Goal: Transaction & Acquisition: Purchase product/service

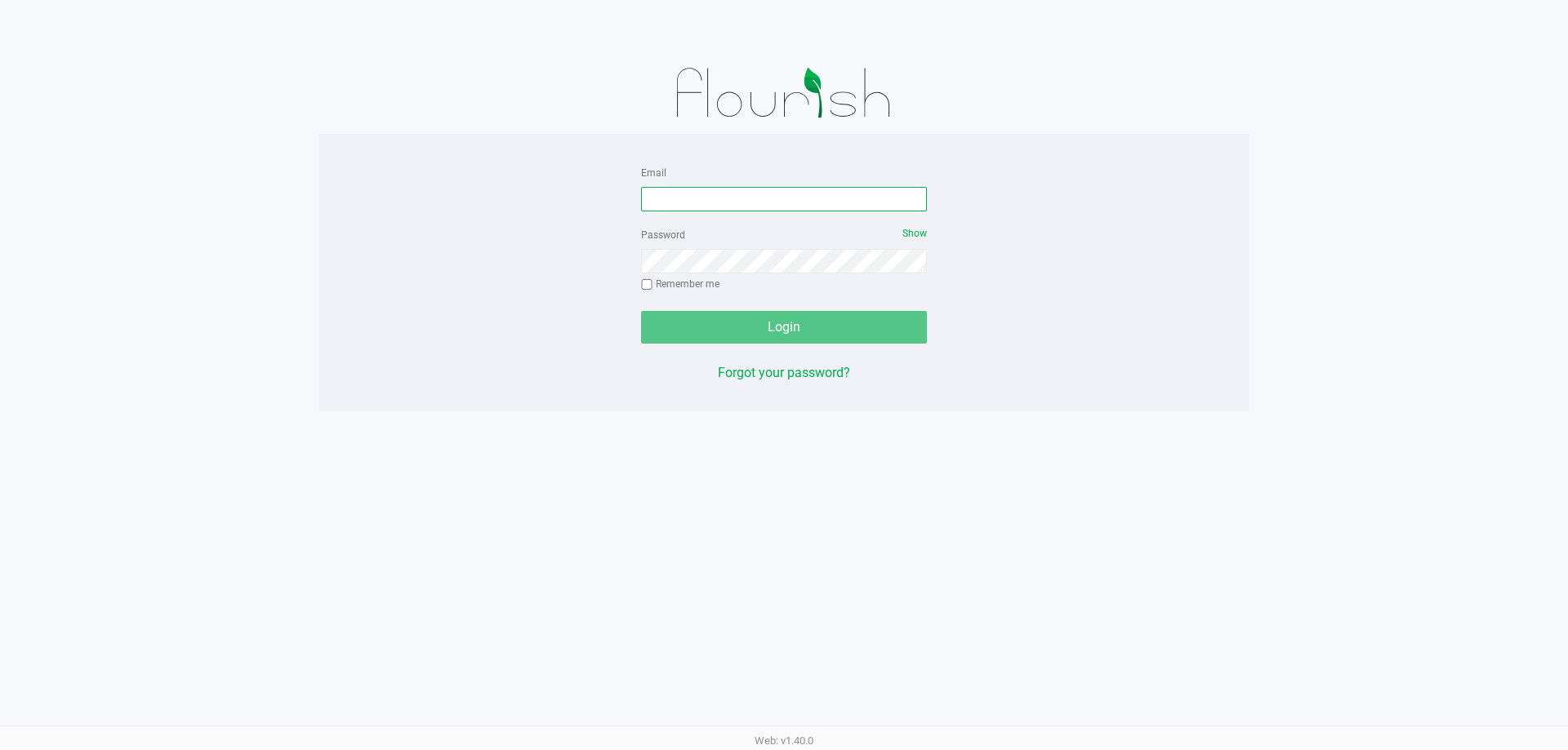
click at [744, 197] on input "Email" at bounding box center [784, 198] width 286 height 24
type input "[EMAIL_ADDRESS][DOMAIN_NAME]"
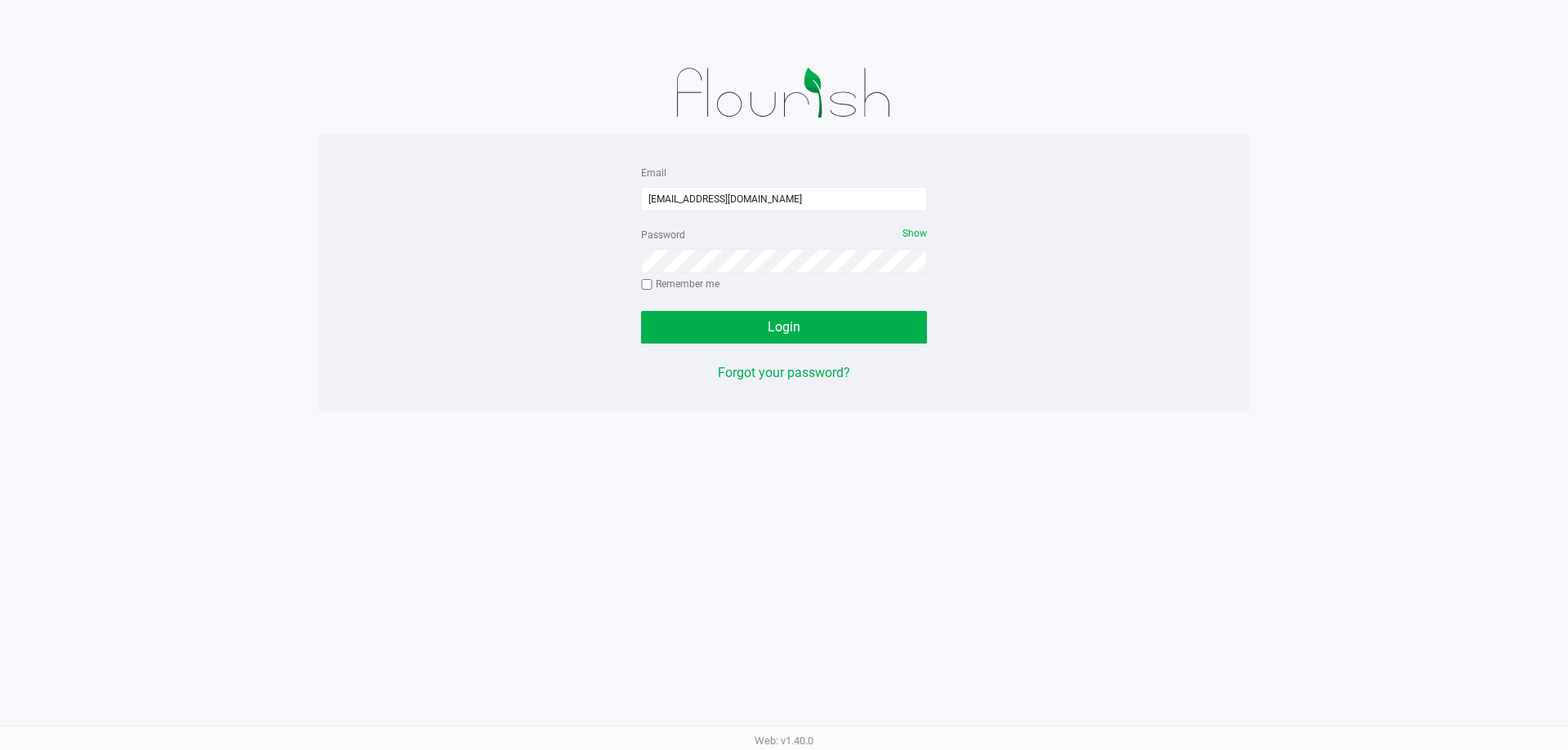
click at [901, 233] on div "Password Show Remember me" at bounding box center [784, 261] width 286 height 73
click at [906, 236] on span "Show" at bounding box center [914, 234] width 24 height 12
click at [816, 324] on button "Login" at bounding box center [784, 327] width 286 height 33
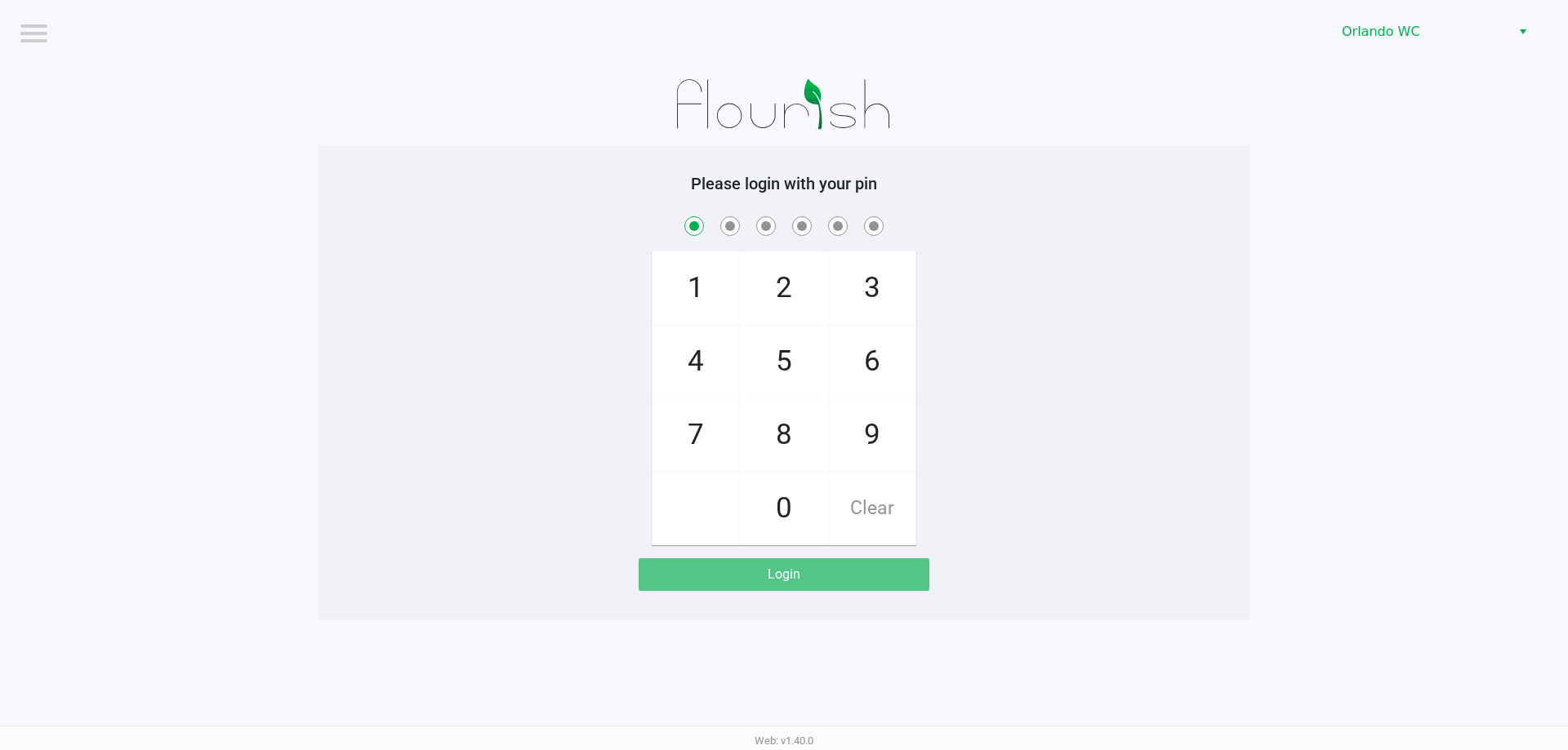
checkbox input "true"
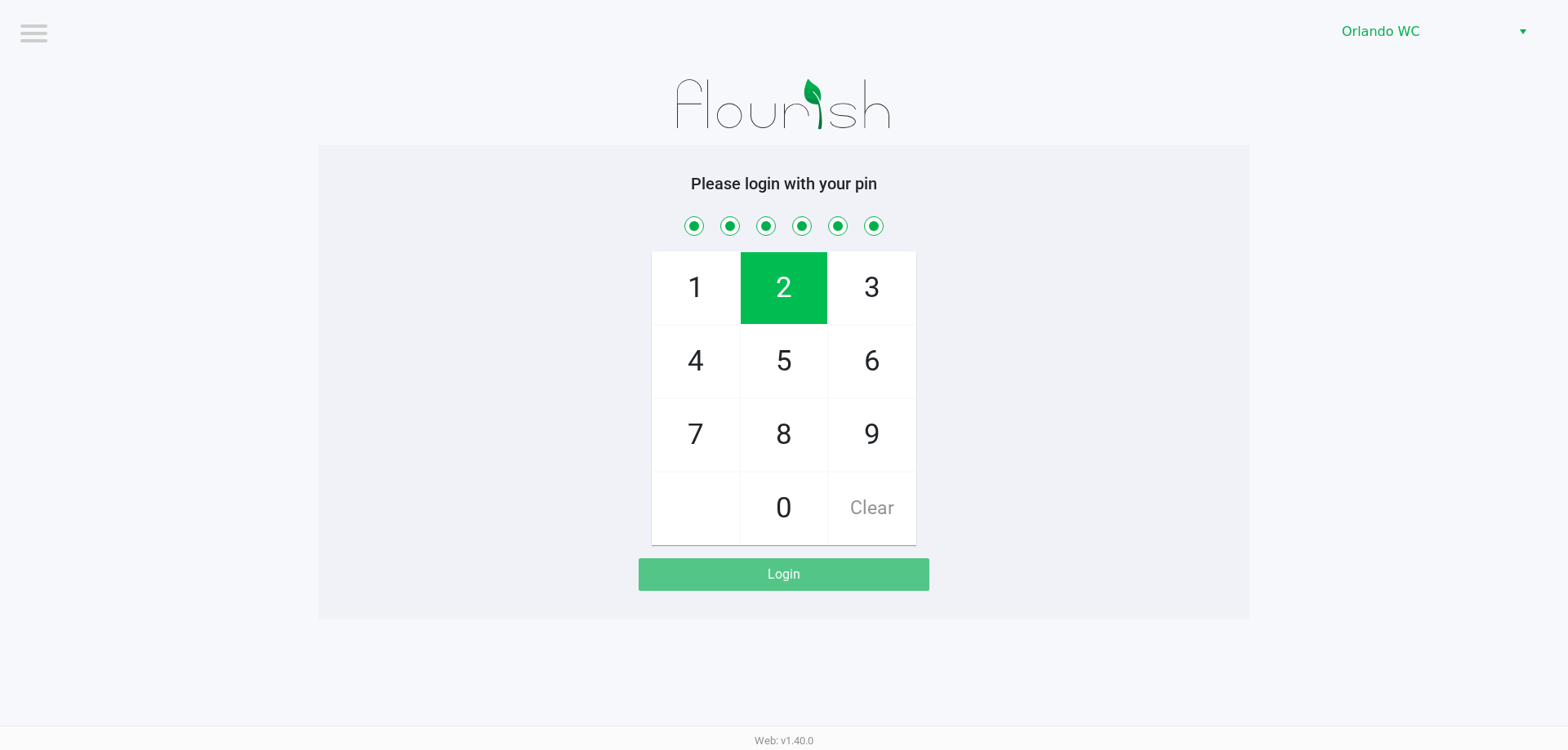
checkbox input "true"
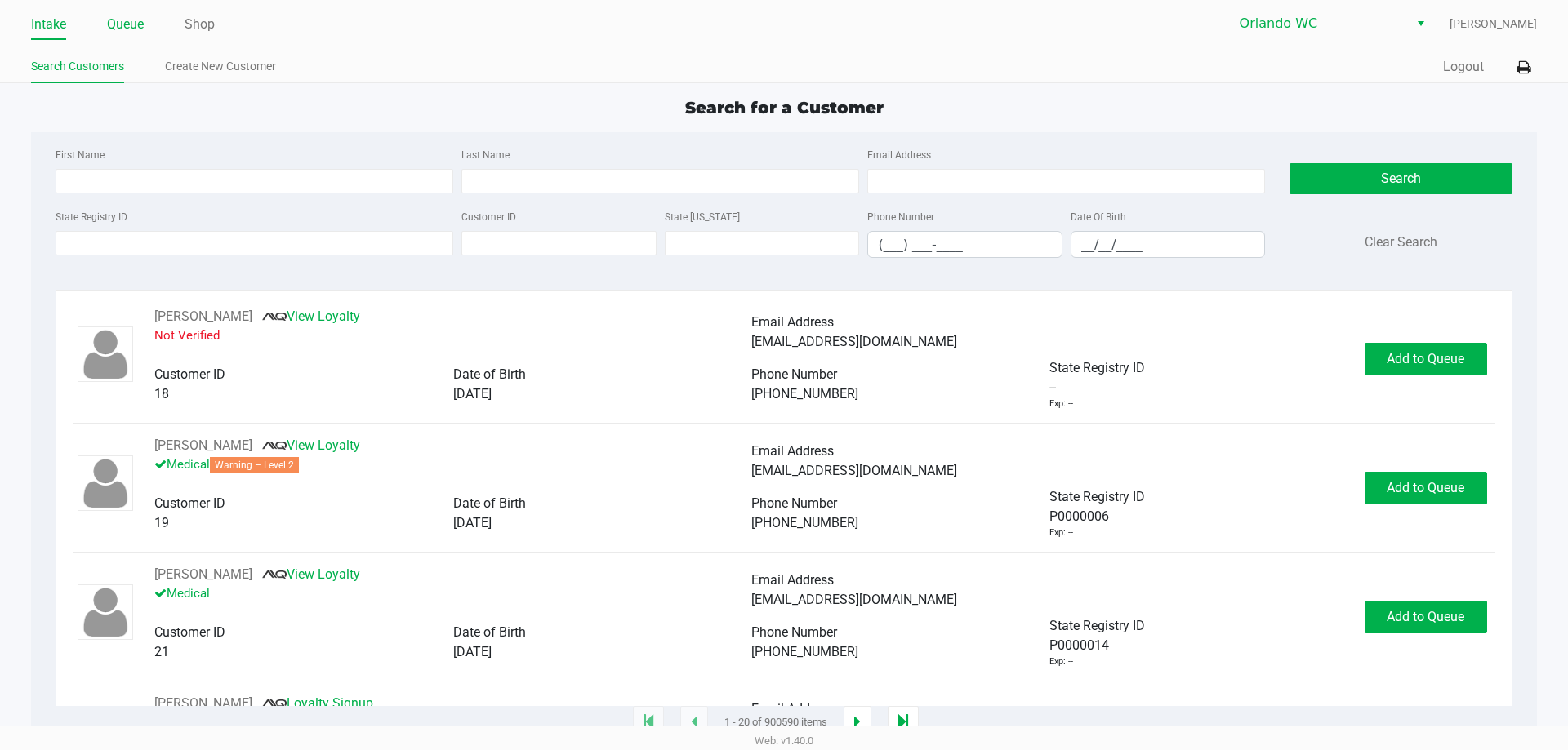
click at [136, 30] on link "Queue" at bounding box center [125, 24] width 36 height 23
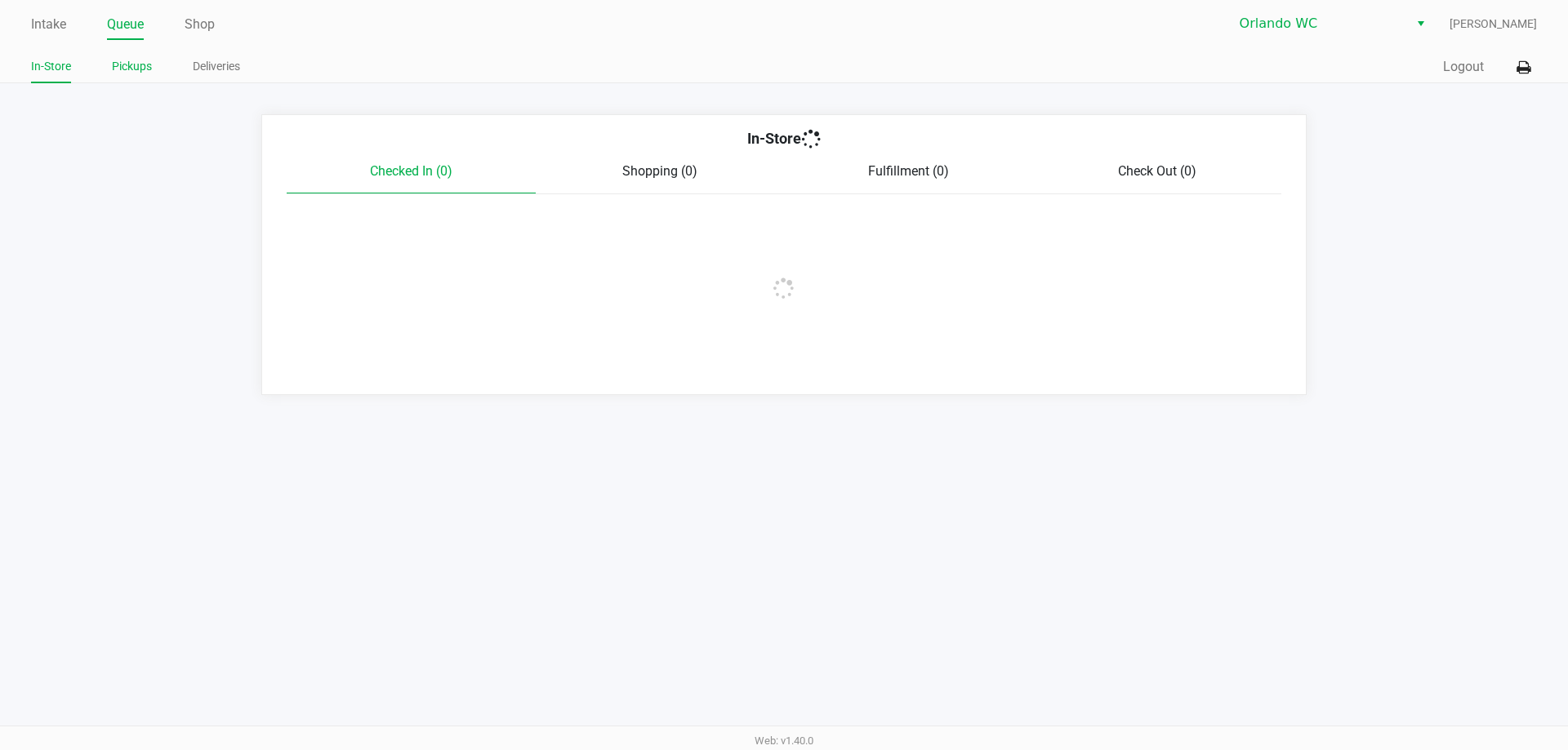
click at [118, 66] on link "Pickups" at bounding box center [131, 67] width 40 height 20
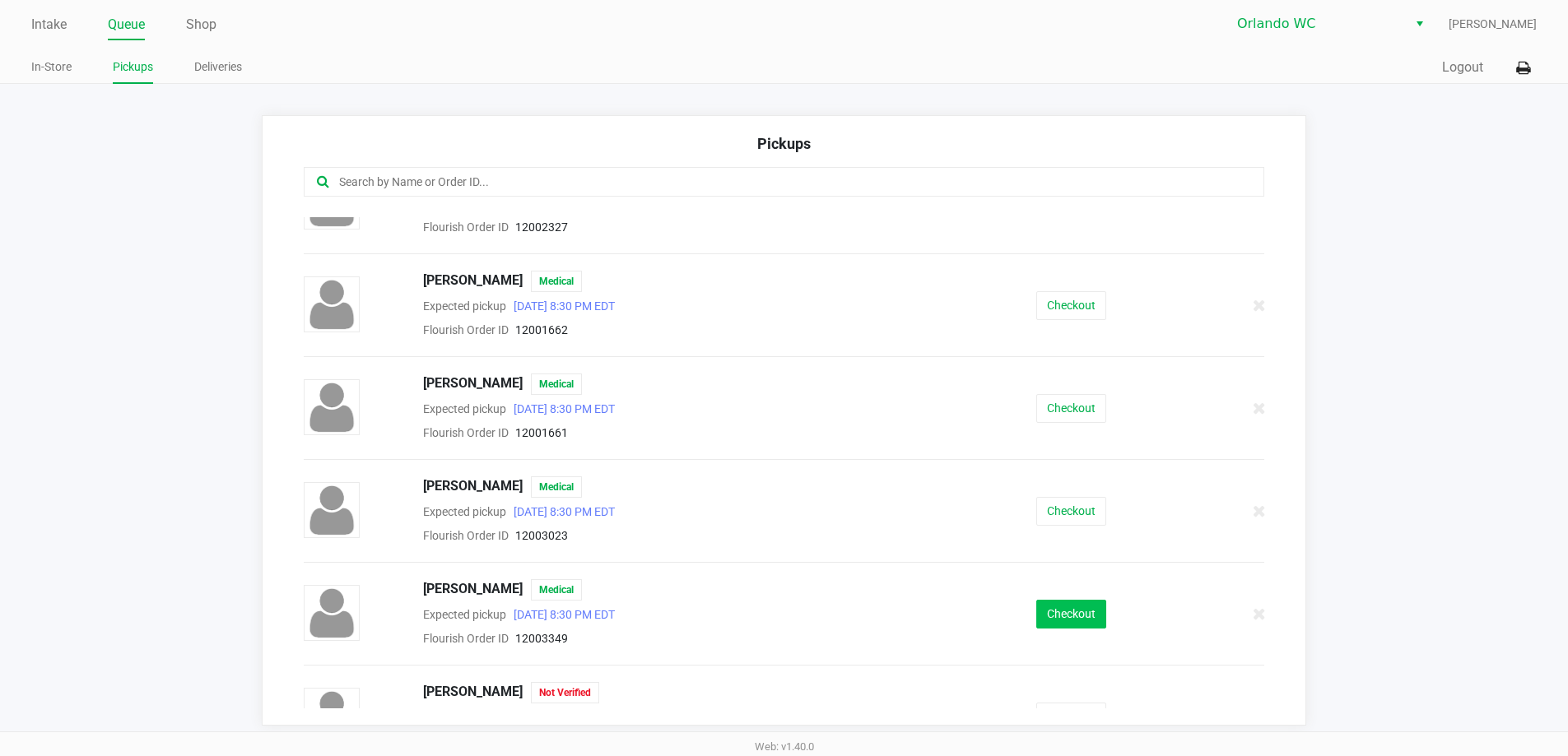
scroll to position [494, 0]
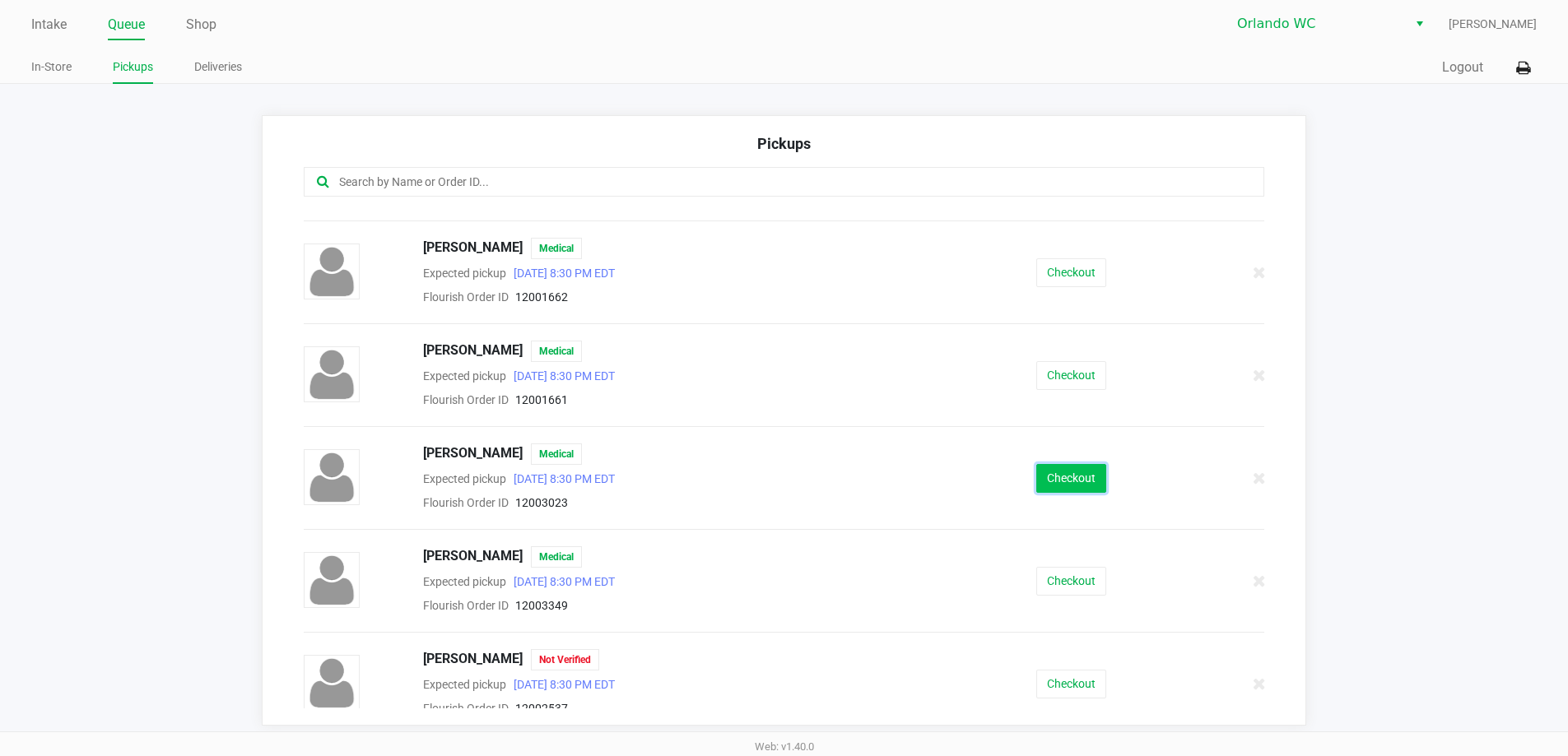
click at [1083, 484] on button "Checkout" at bounding box center [1071, 478] width 70 height 29
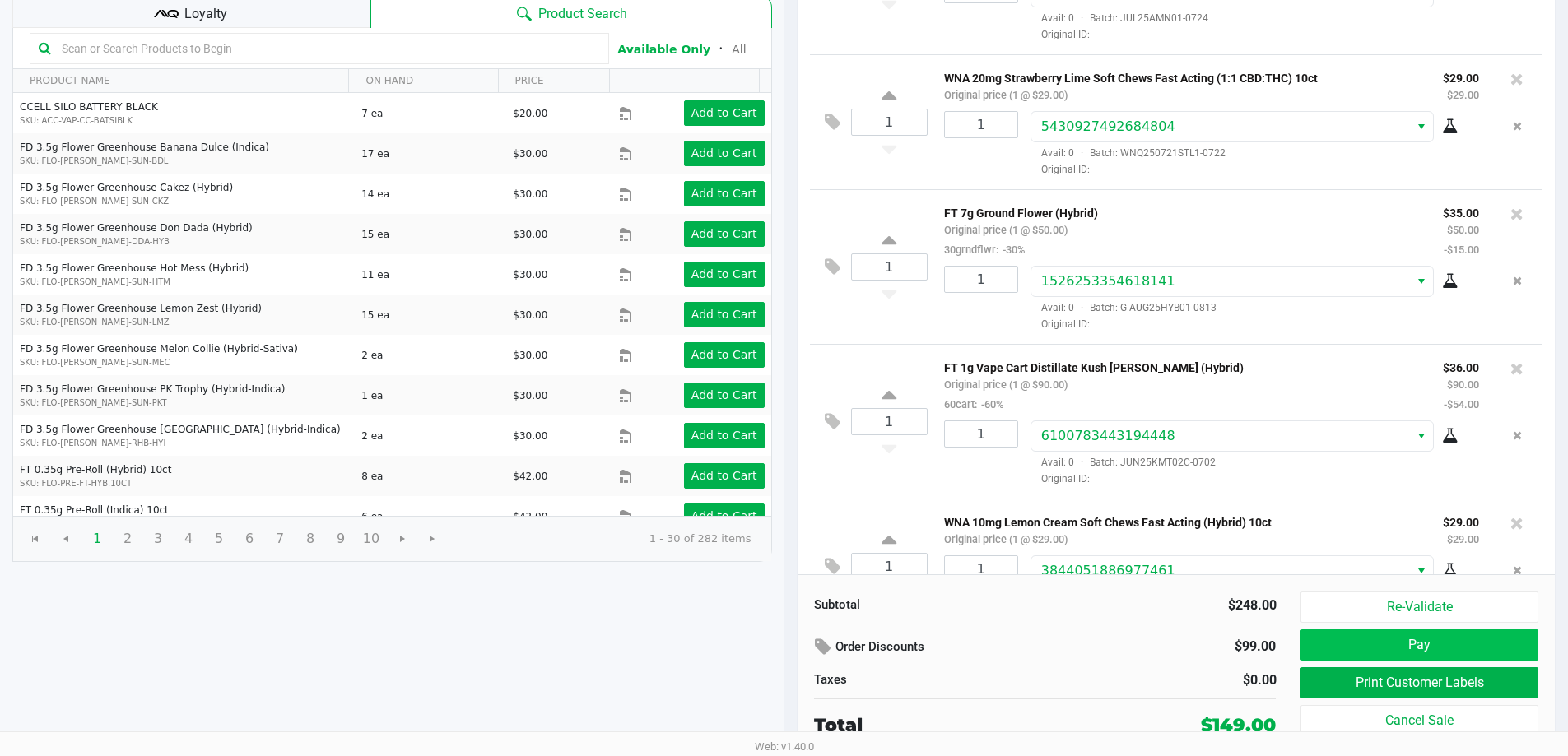
scroll to position [140, 0]
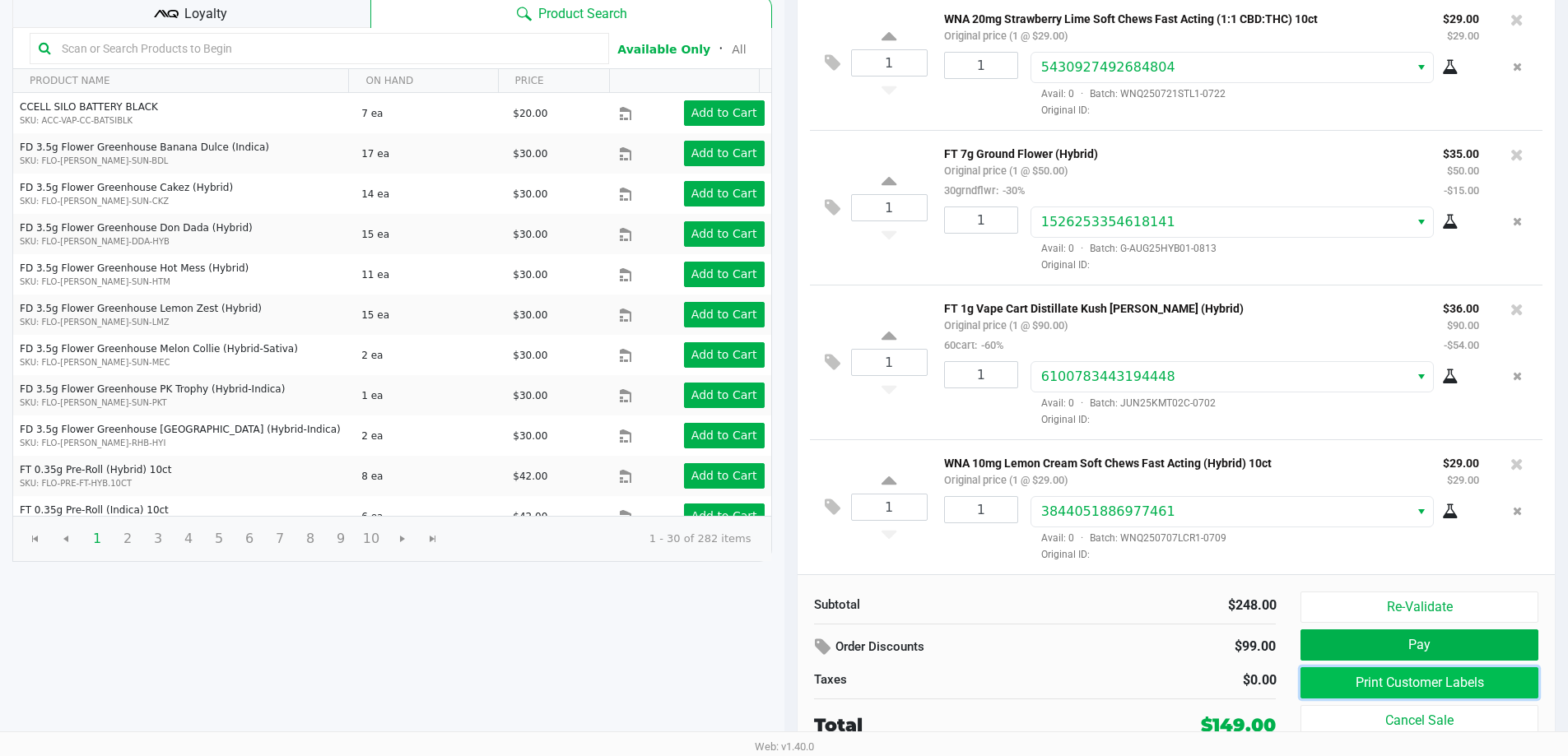
click at [1413, 692] on button "Print Customer Labels" at bounding box center [1419, 683] width 237 height 32
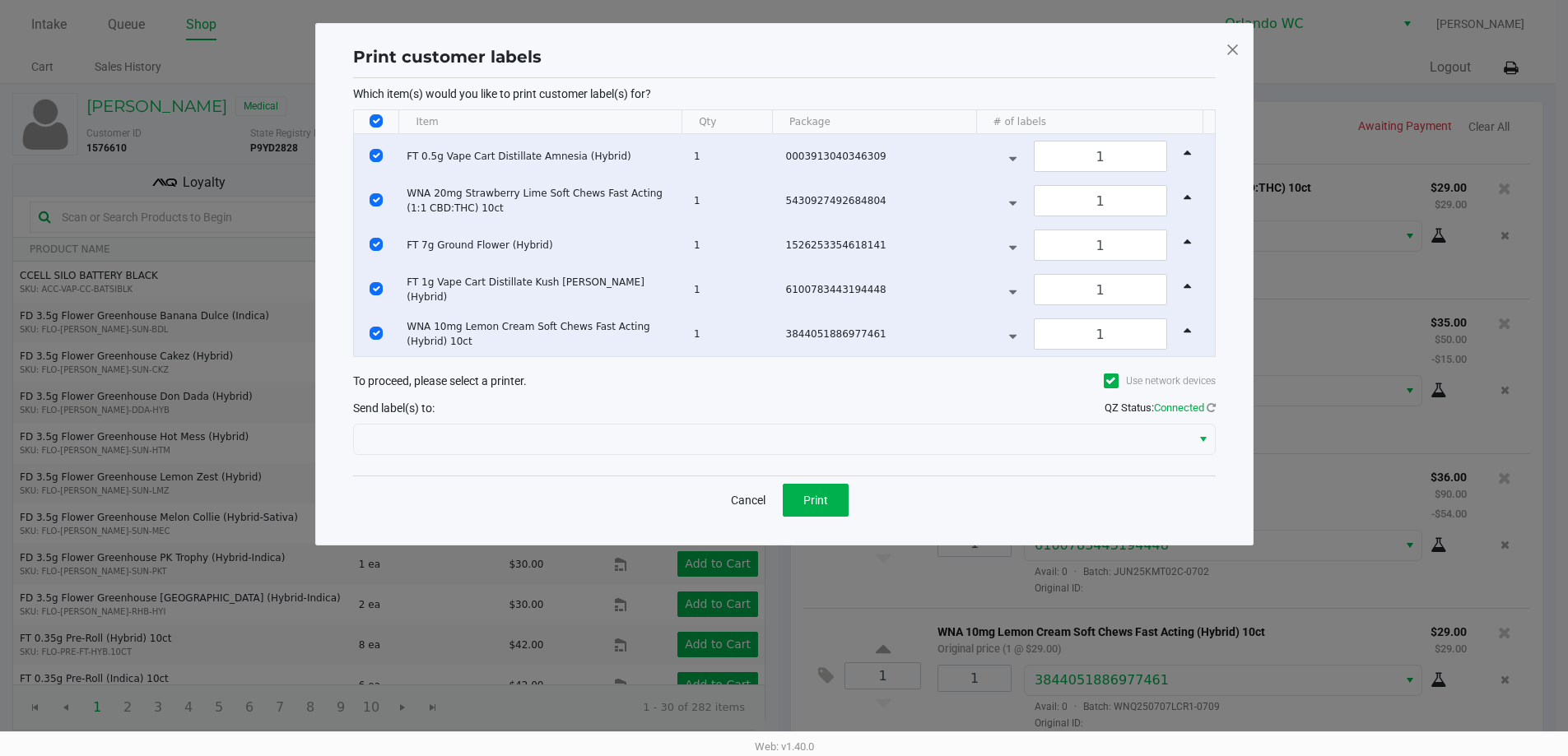
scroll to position [0, 0]
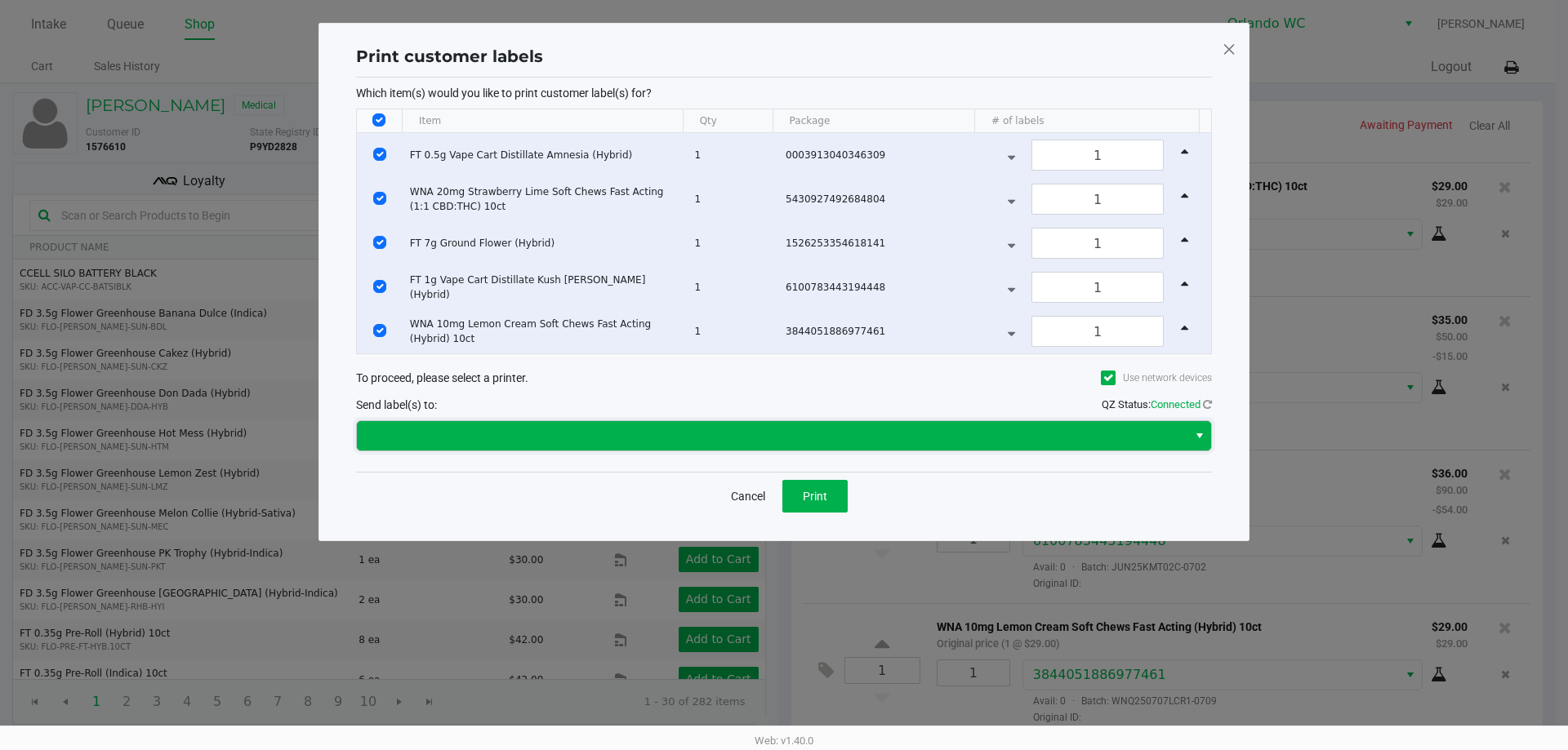
click at [792, 441] on span at bounding box center [772, 435] width 811 height 19
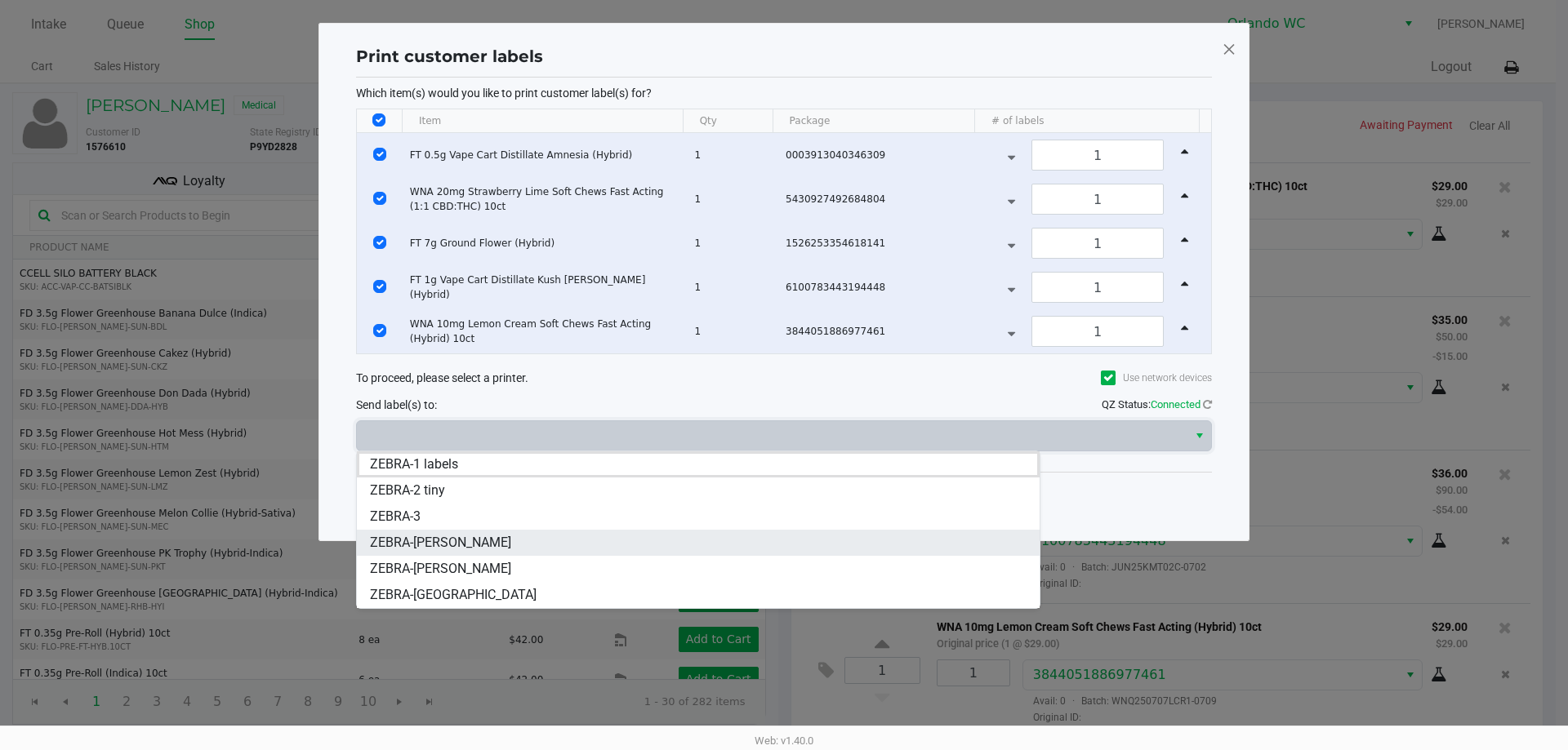
click at [539, 544] on li "ZEBRA-[PERSON_NAME]" at bounding box center [698, 542] width 683 height 26
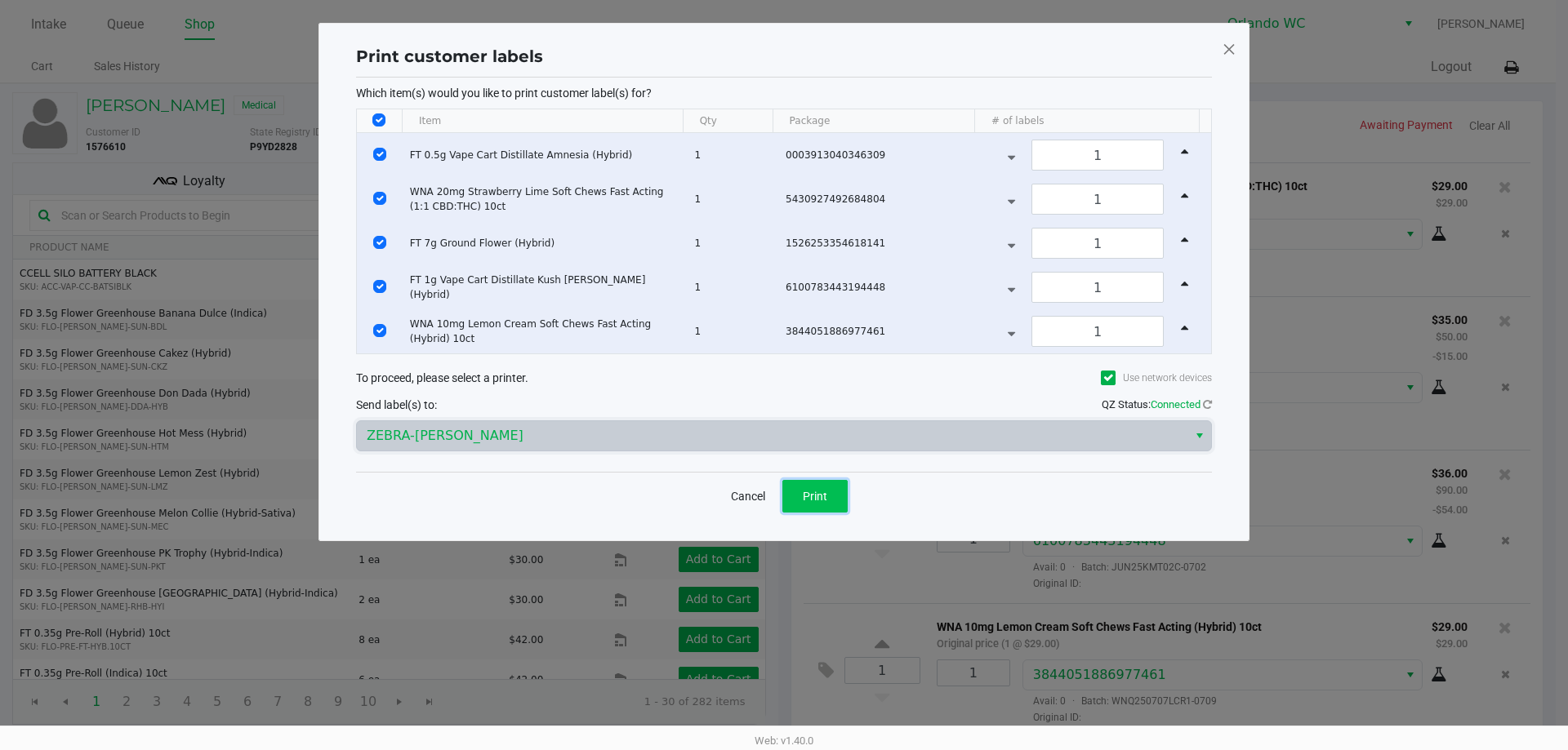
click at [822, 500] on span "Print" at bounding box center [814, 496] width 24 height 13
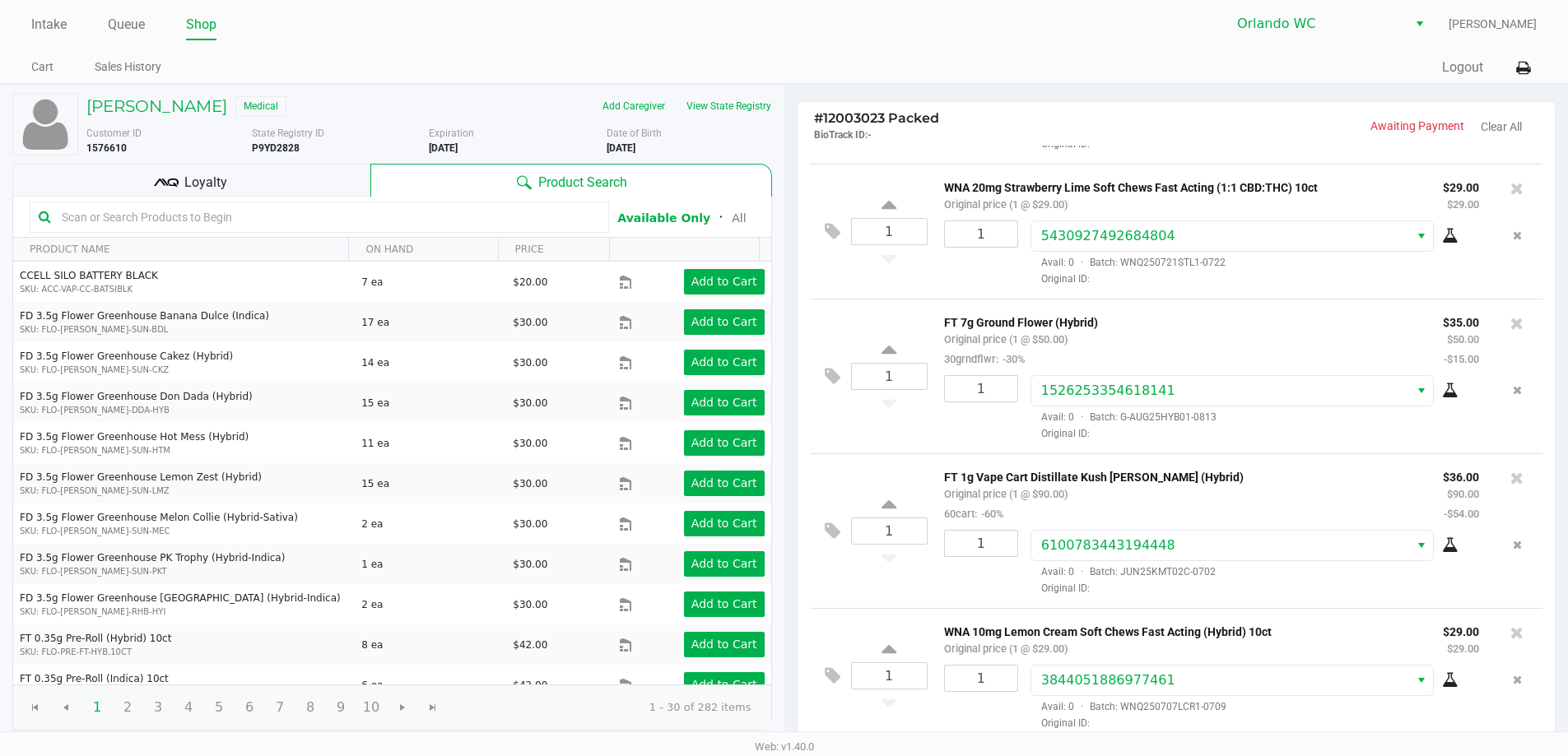
click at [192, 213] on input "text" at bounding box center [328, 217] width 545 height 25
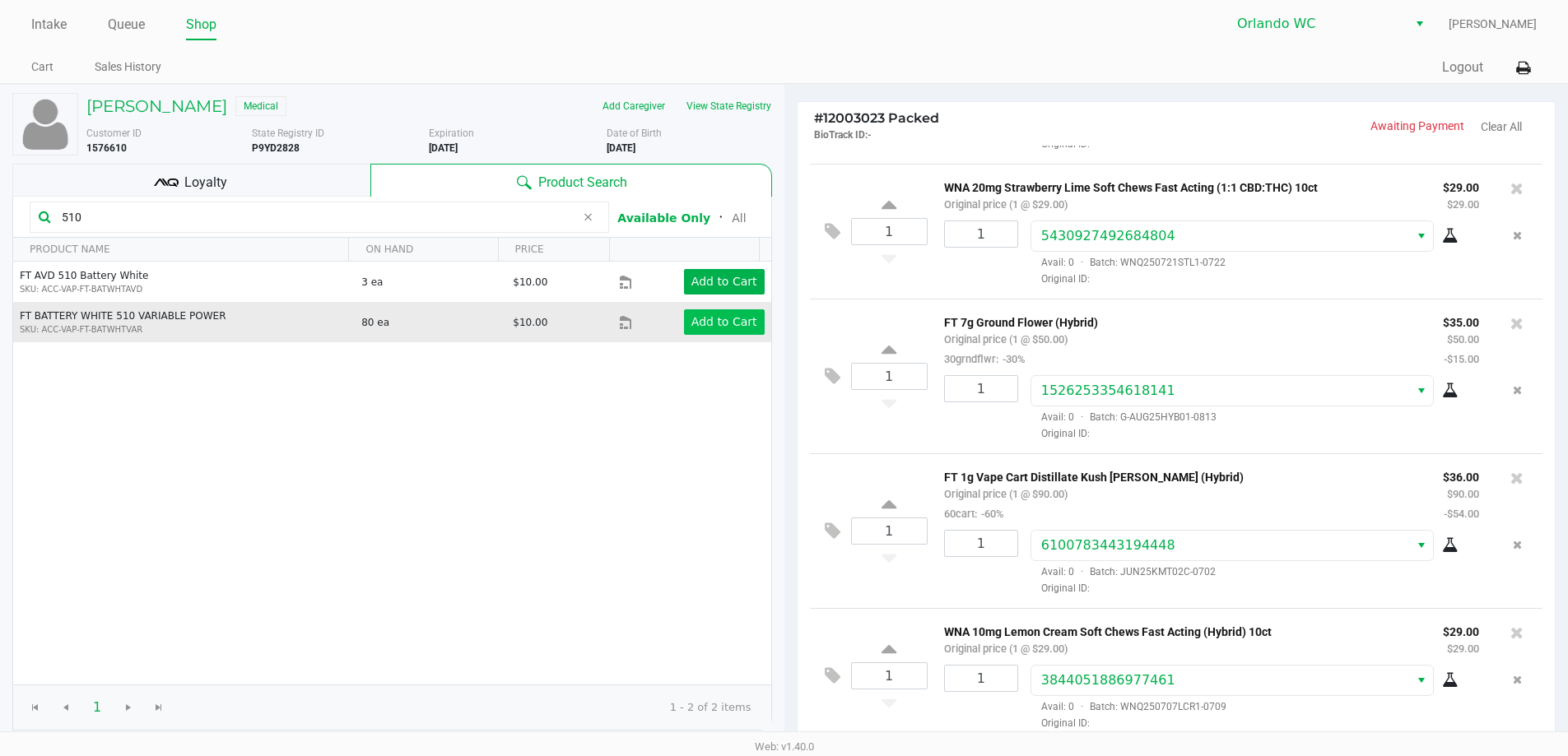
type input "510"
click at [717, 328] on app-button-loader "Add to Cart" at bounding box center [724, 321] width 66 height 13
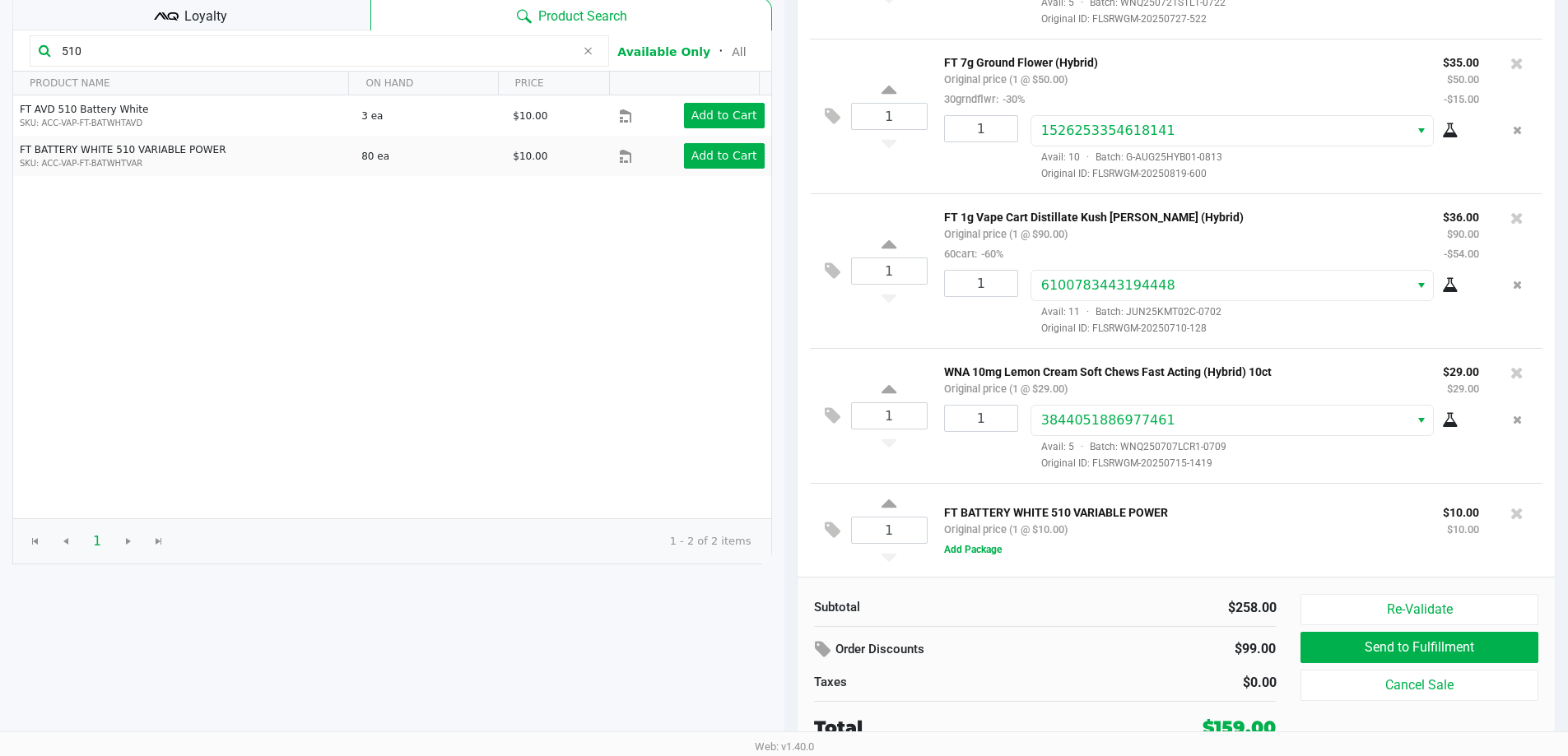
scroll to position [169, 0]
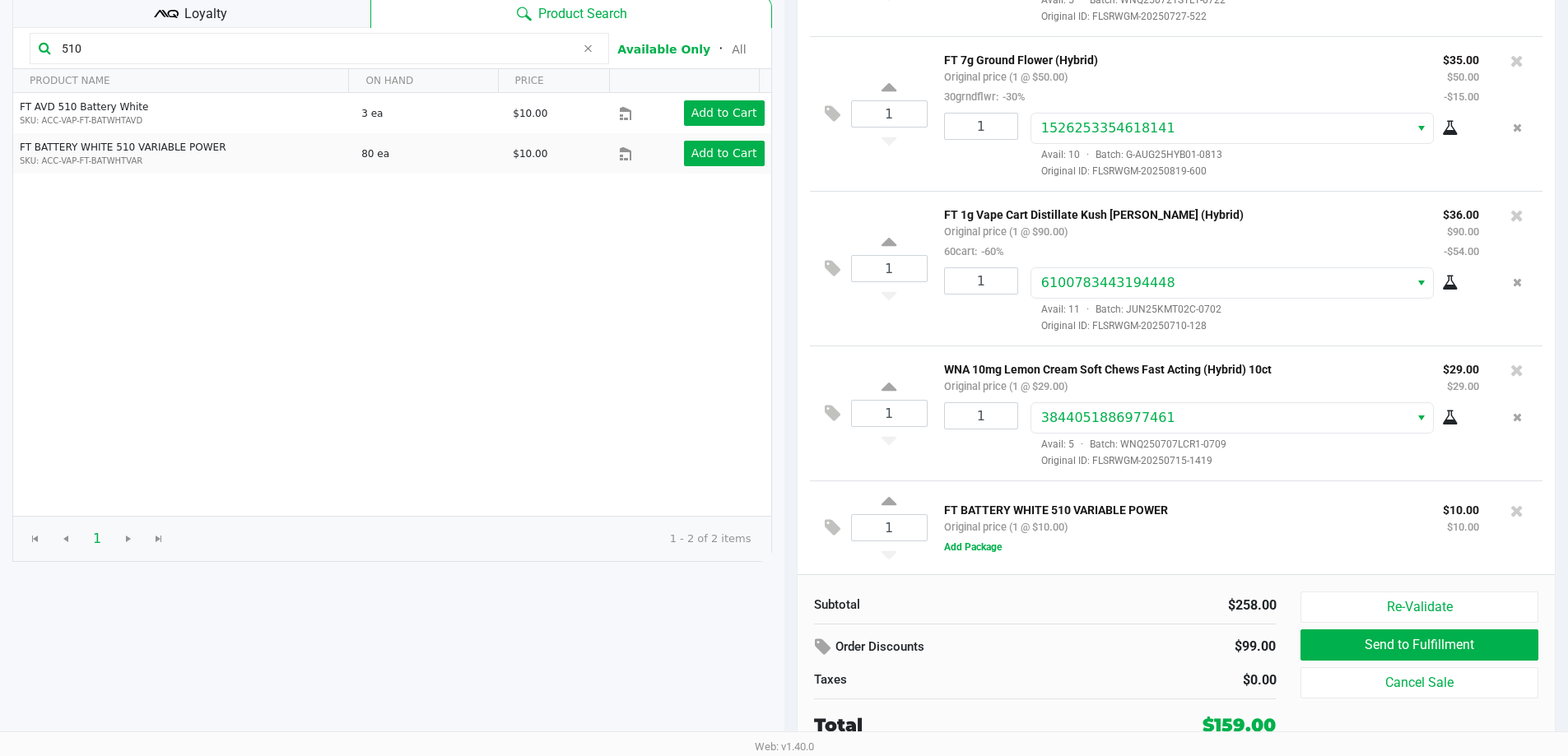
click at [246, 19] on div "Loyalty" at bounding box center [191, 11] width 358 height 33
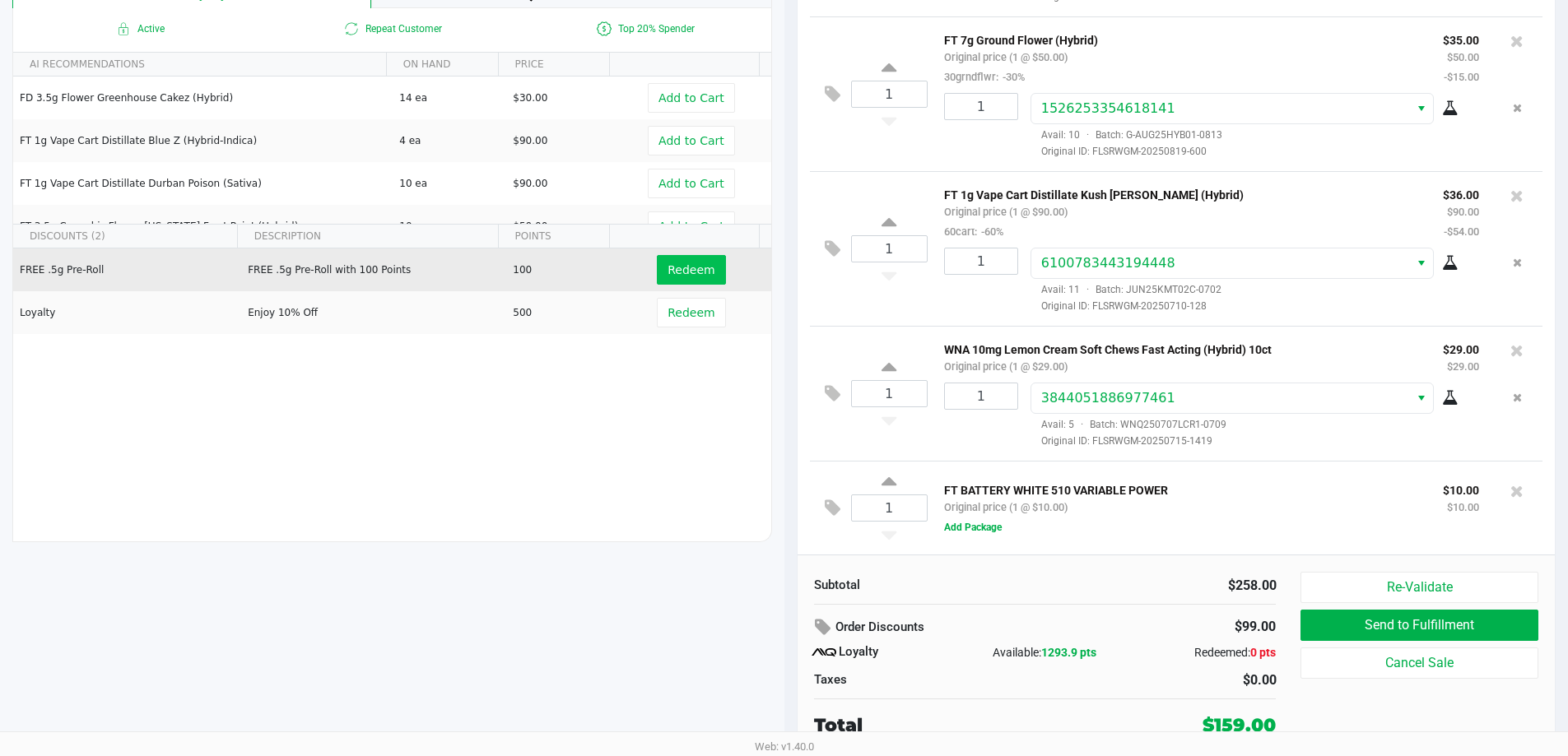
scroll to position [0, 0]
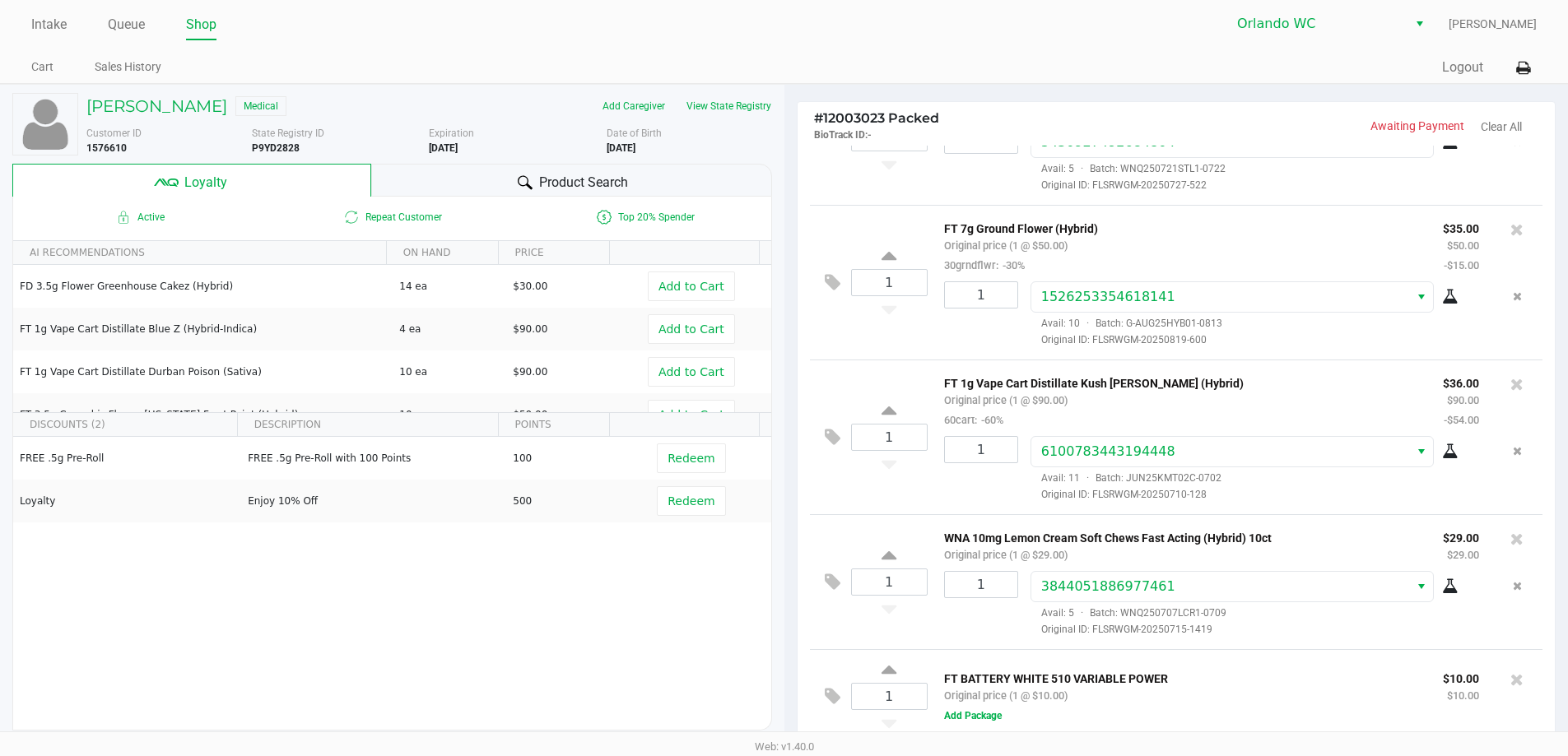
drag, startPoint x: 628, startPoint y: 187, endPoint x: 614, endPoint y: 180, distance: 15.7
click at [623, 182] on div "Product Search" at bounding box center [571, 180] width 401 height 33
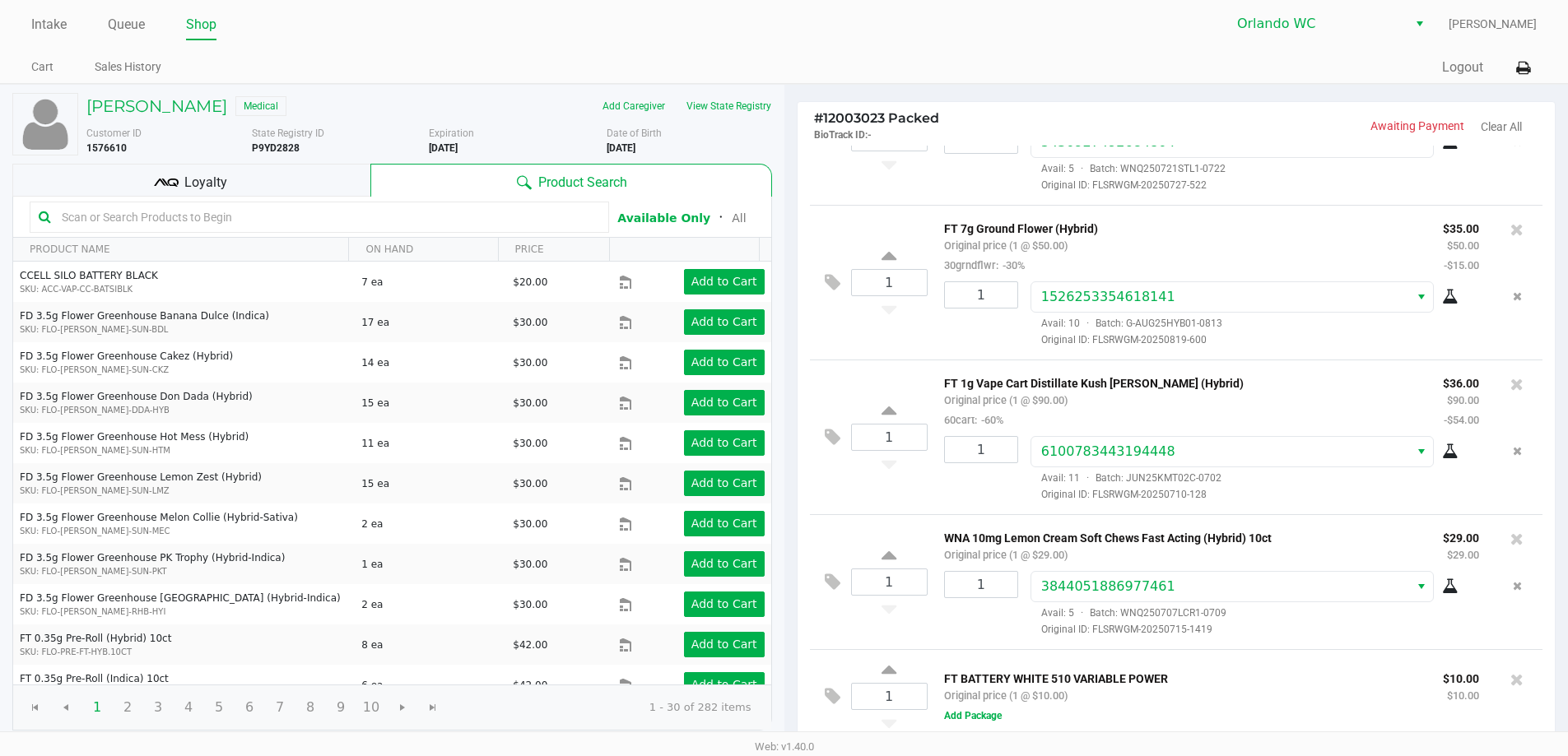
click at [460, 209] on input "text" at bounding box center [328, 217] width 545 height 25
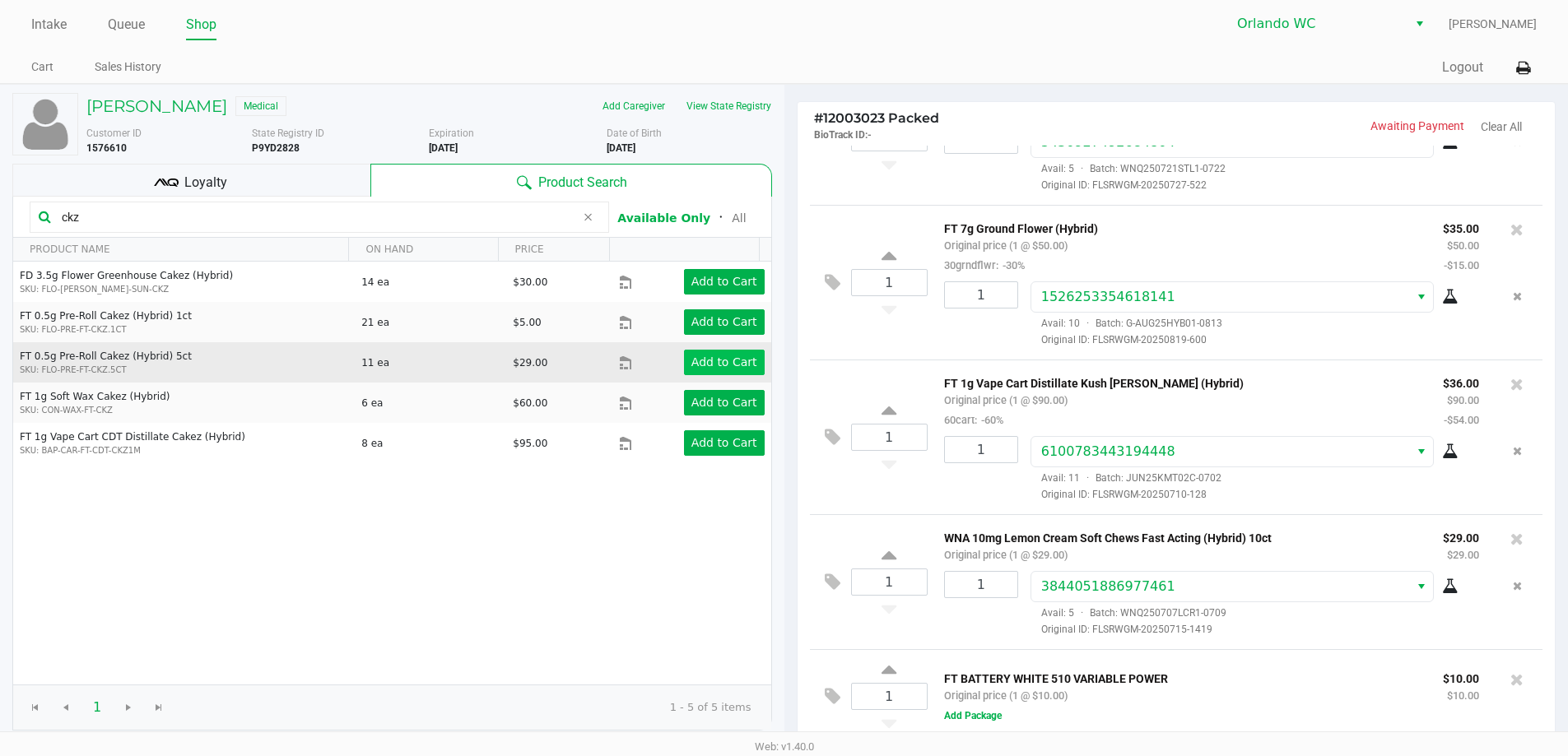
type input "ckz"
click at [732, 361] on app-button-loader "Add to Cart" at bounding box center [724, 362] width 66 height 13
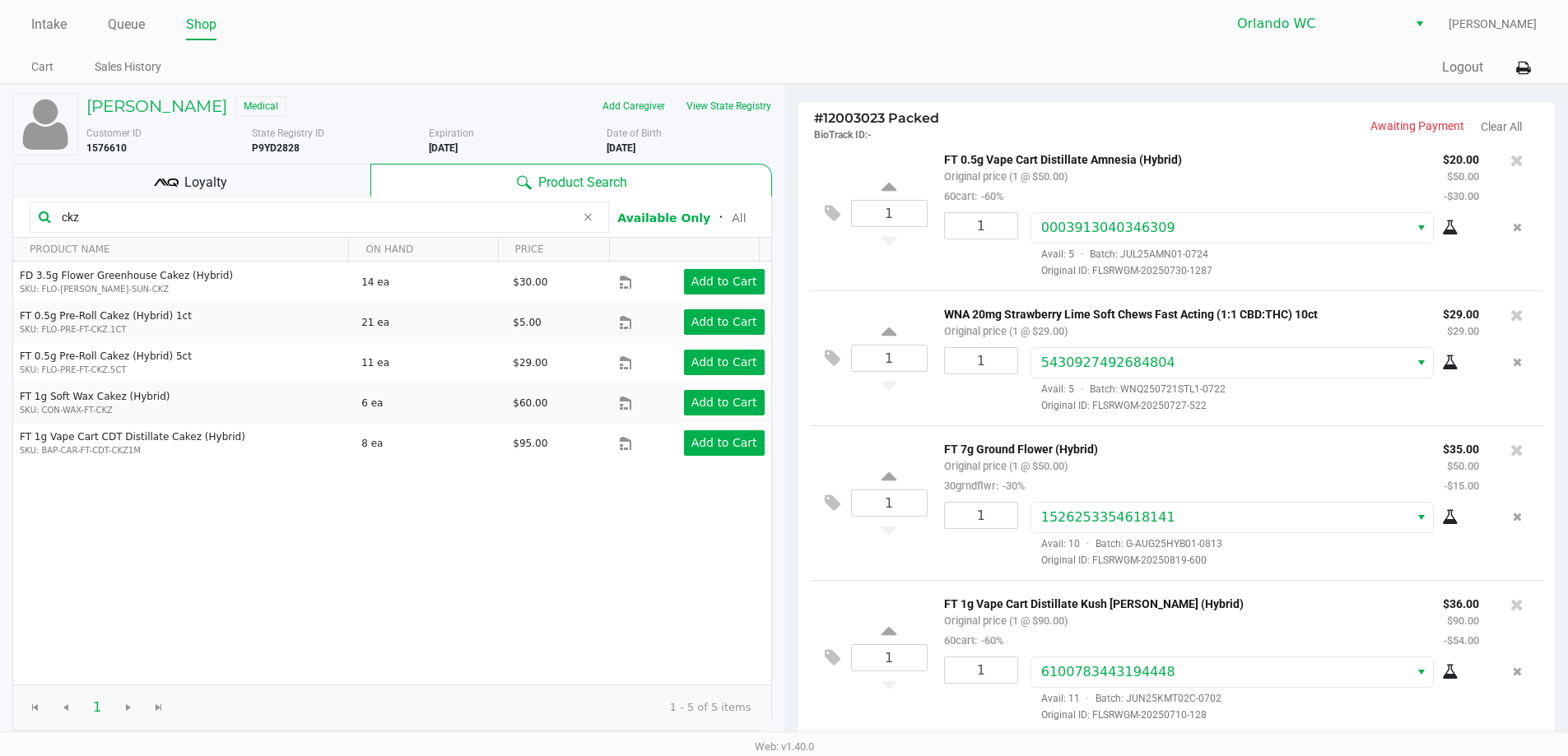
click at [198, 183] on span "Loyalty" at bounding box center [205, 182] width 43 height 20
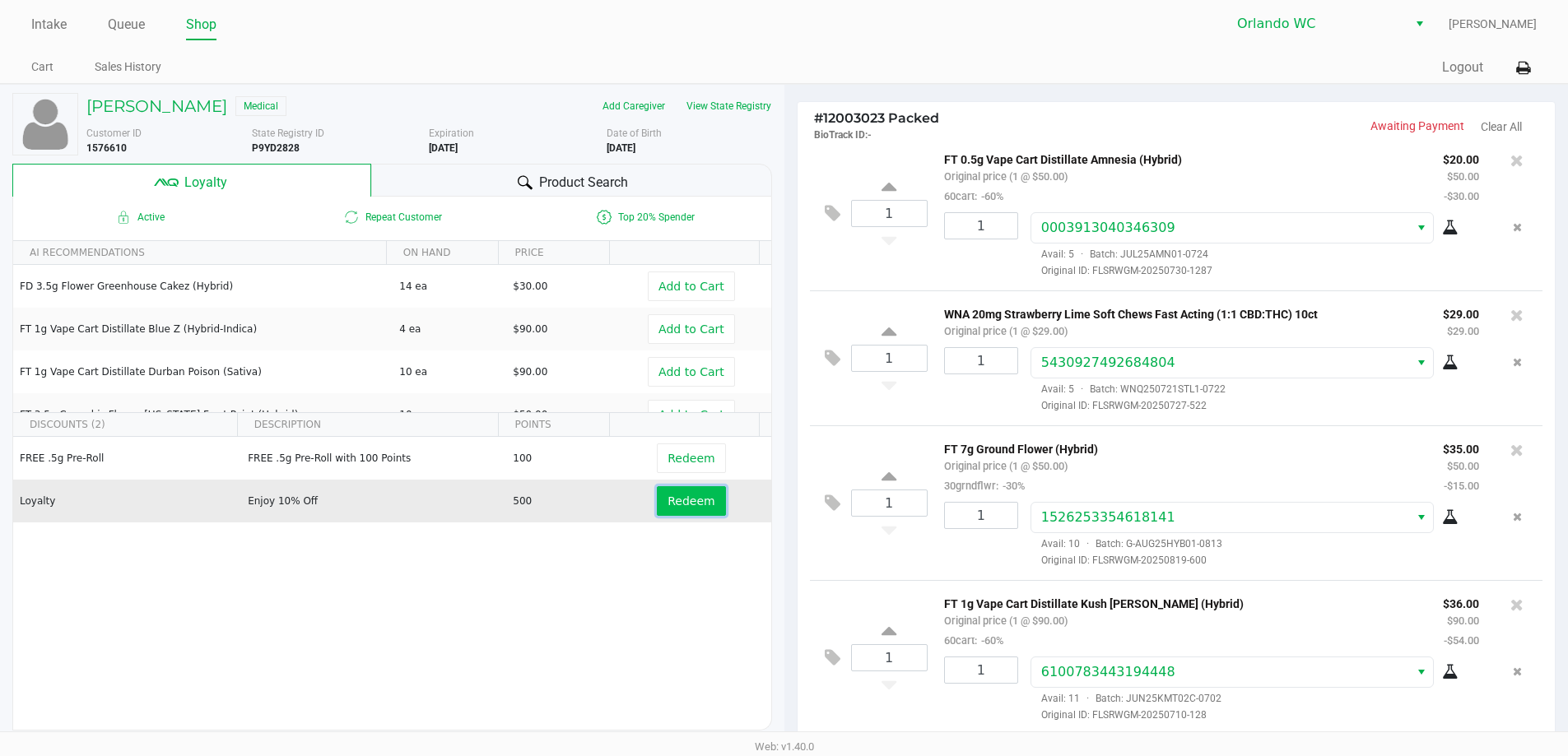
click at [704, 503] on button "Redeem" at bounding box center [691, 501] width 68 height 30
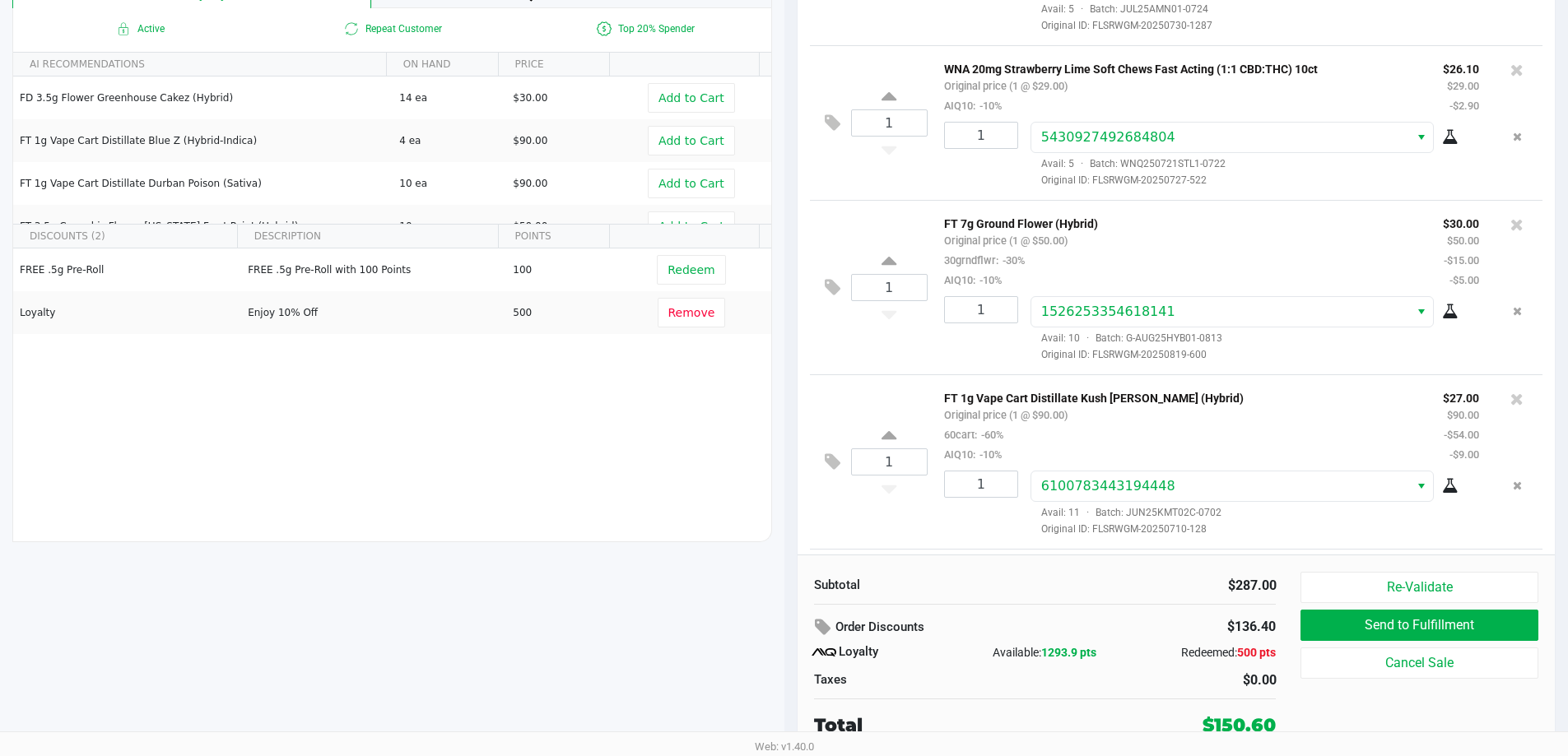
scroll to position [54, 0]
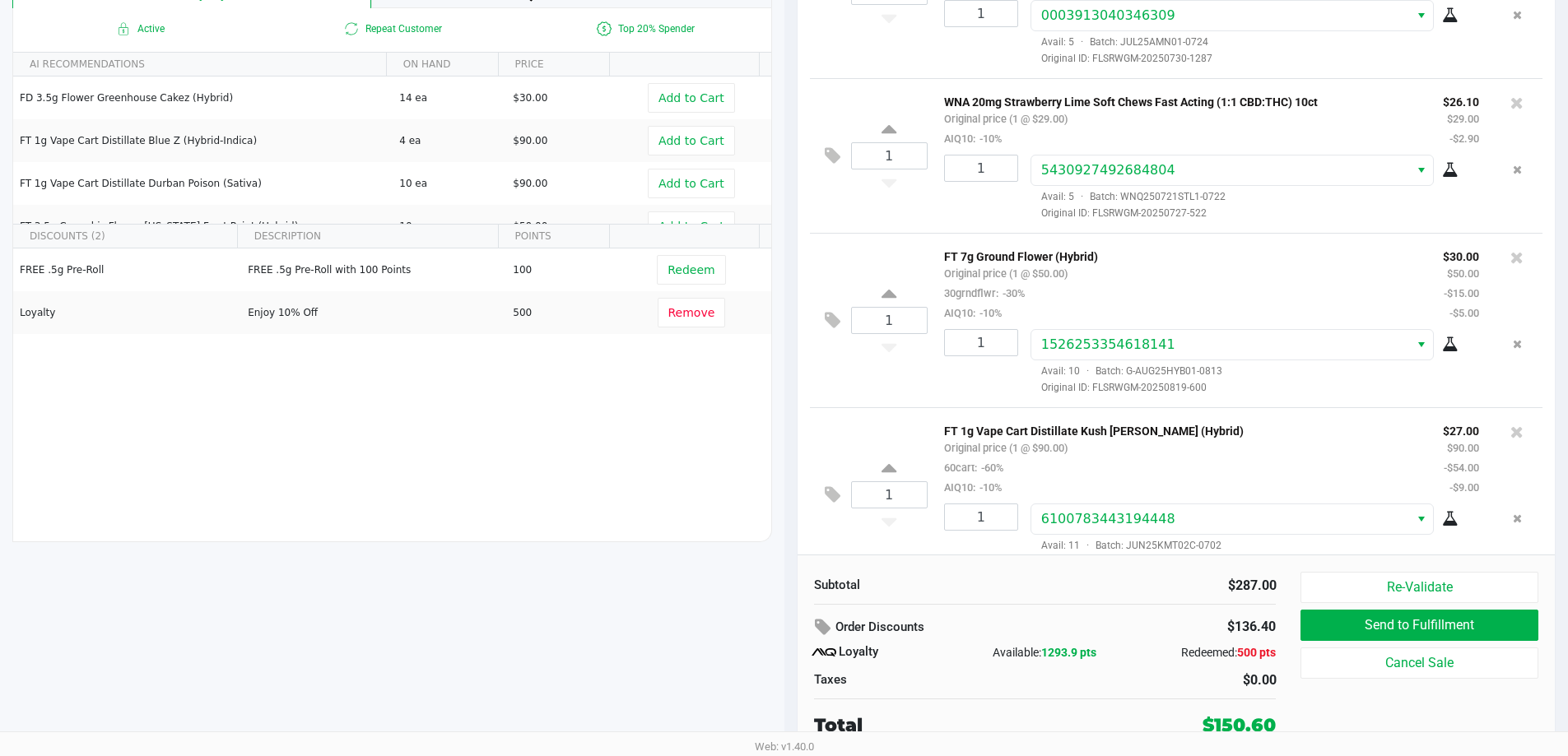
click at [1302, 272] on div "FT 7g Ground Flower (Hybrid) Original price (1 @ $50.00) 30grndflwr: -30% AIQ10…" at bounding box center [1181, 284] width 499 height 77
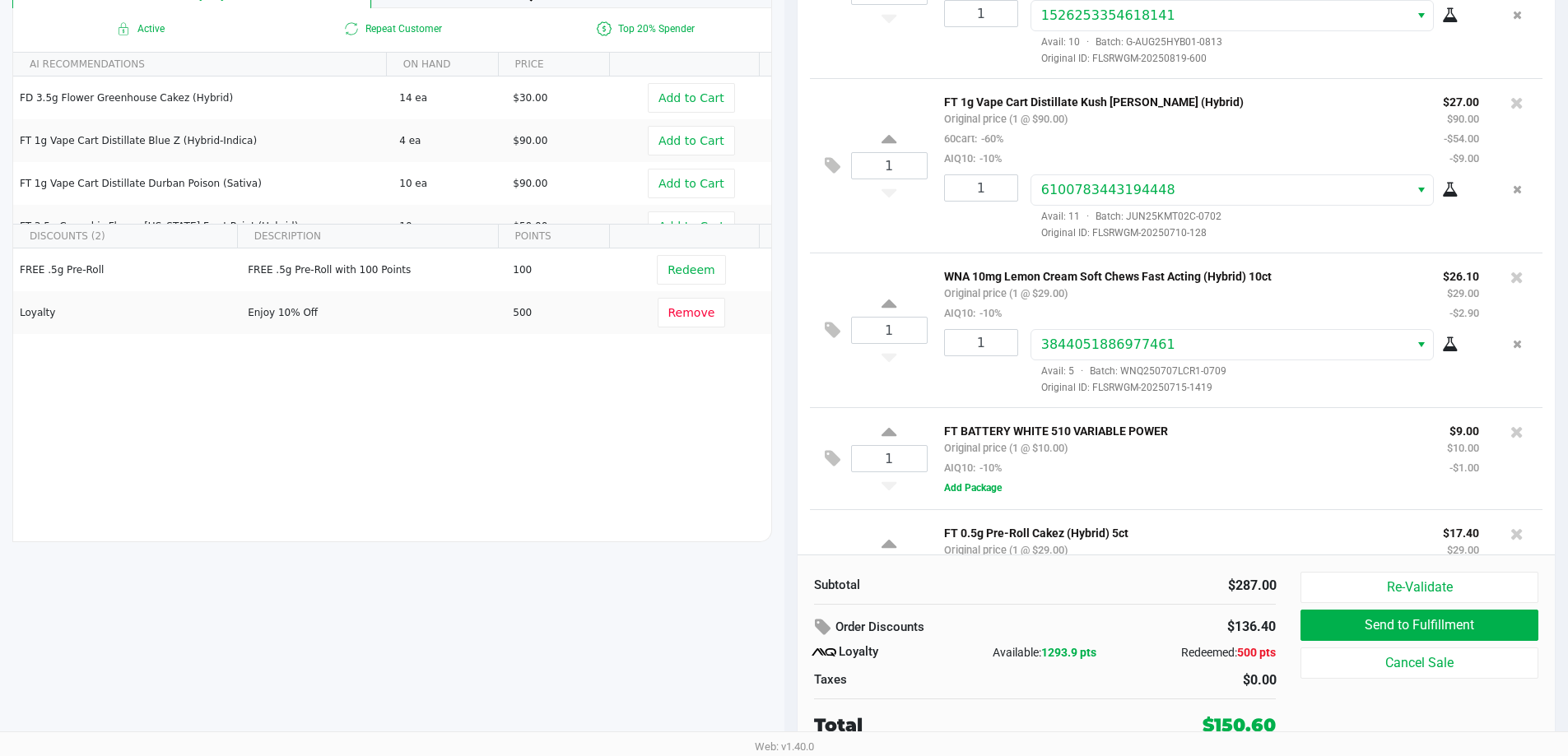
scroll to position [465, 0]
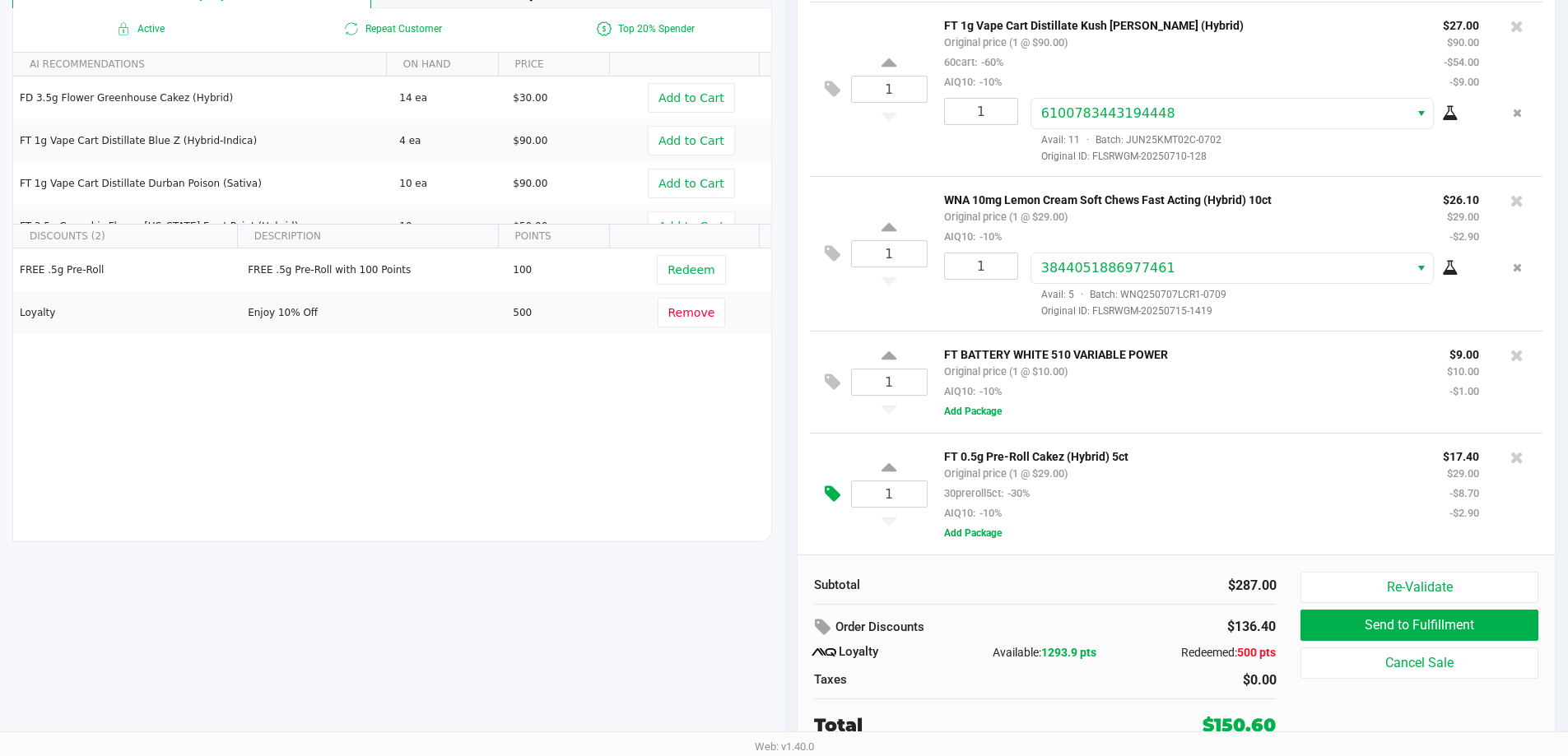
click at [838, 499] on icon at bounding box center [832, 494] width 15 height 19
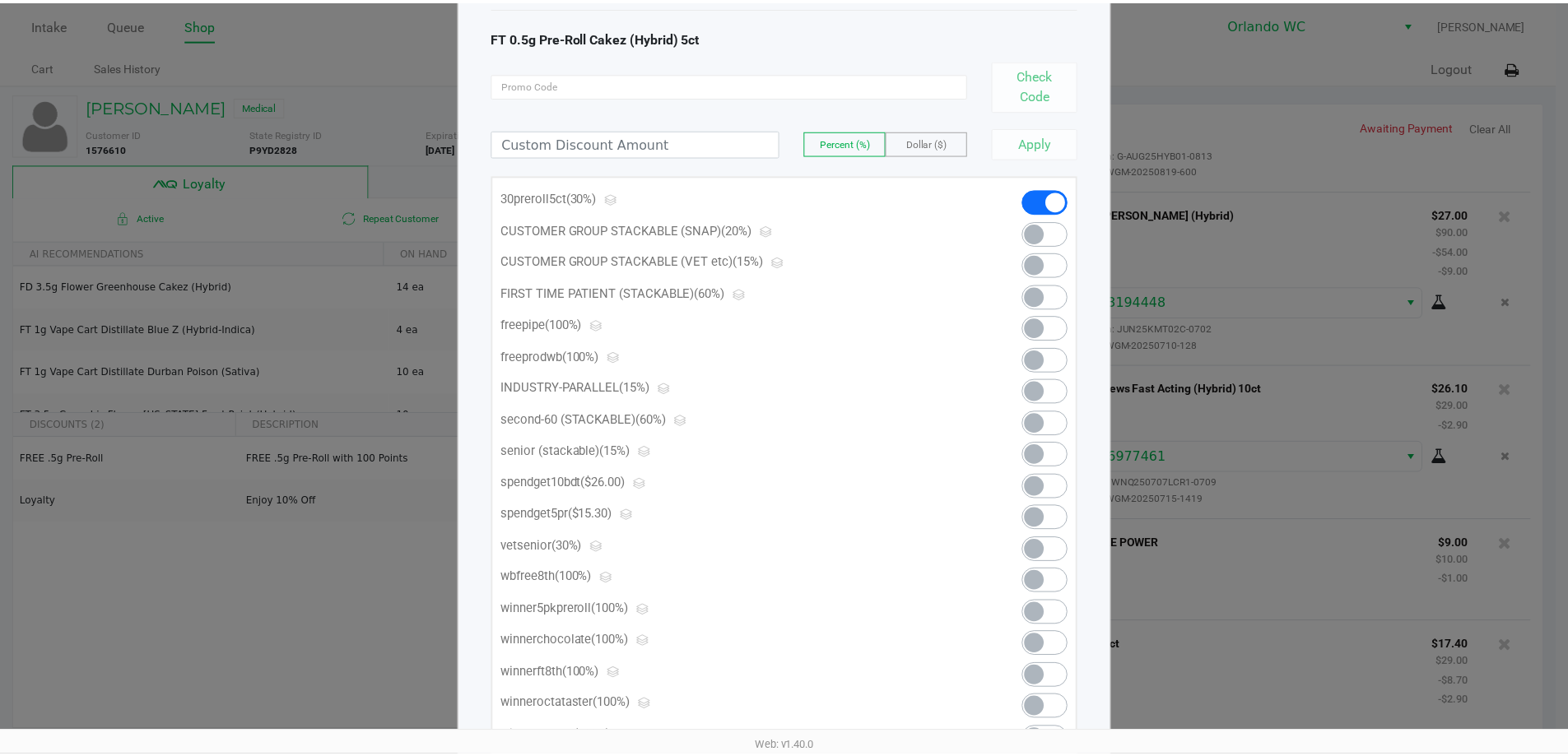
scroll to position [0, 0]
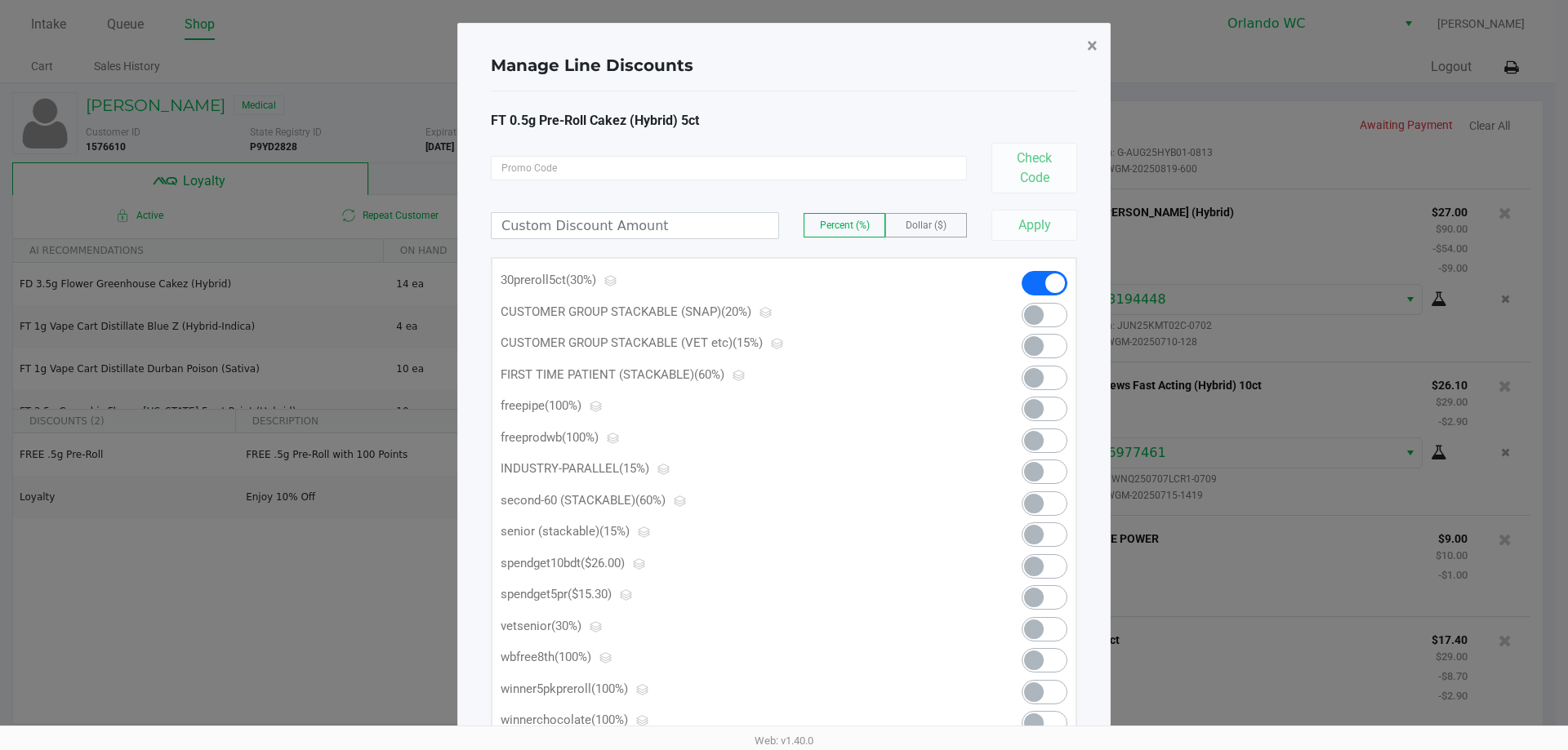
click at [1083, 48] on button "×" at bounding box center [1092, 46] width 36 height 46
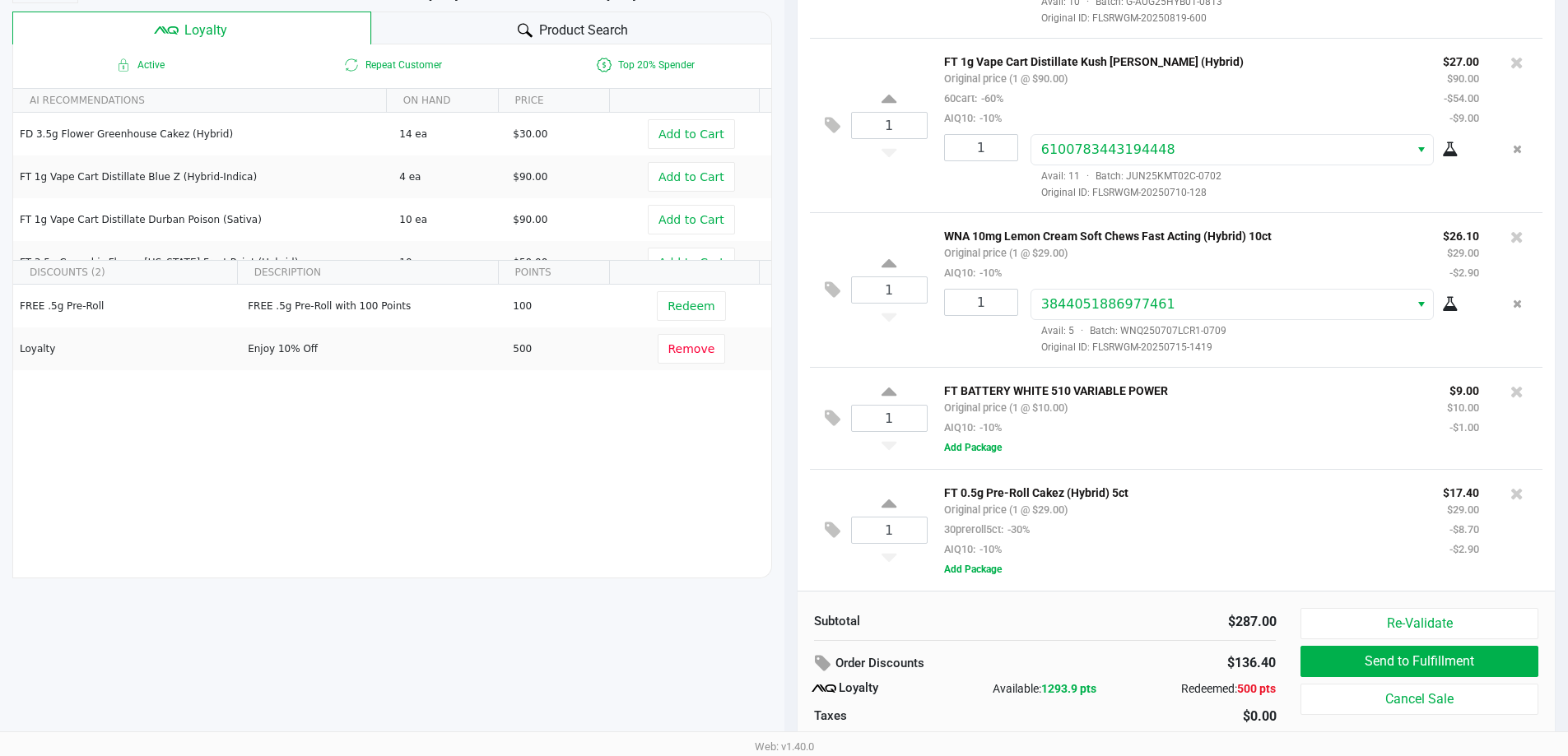
scroll to position [164, 0]
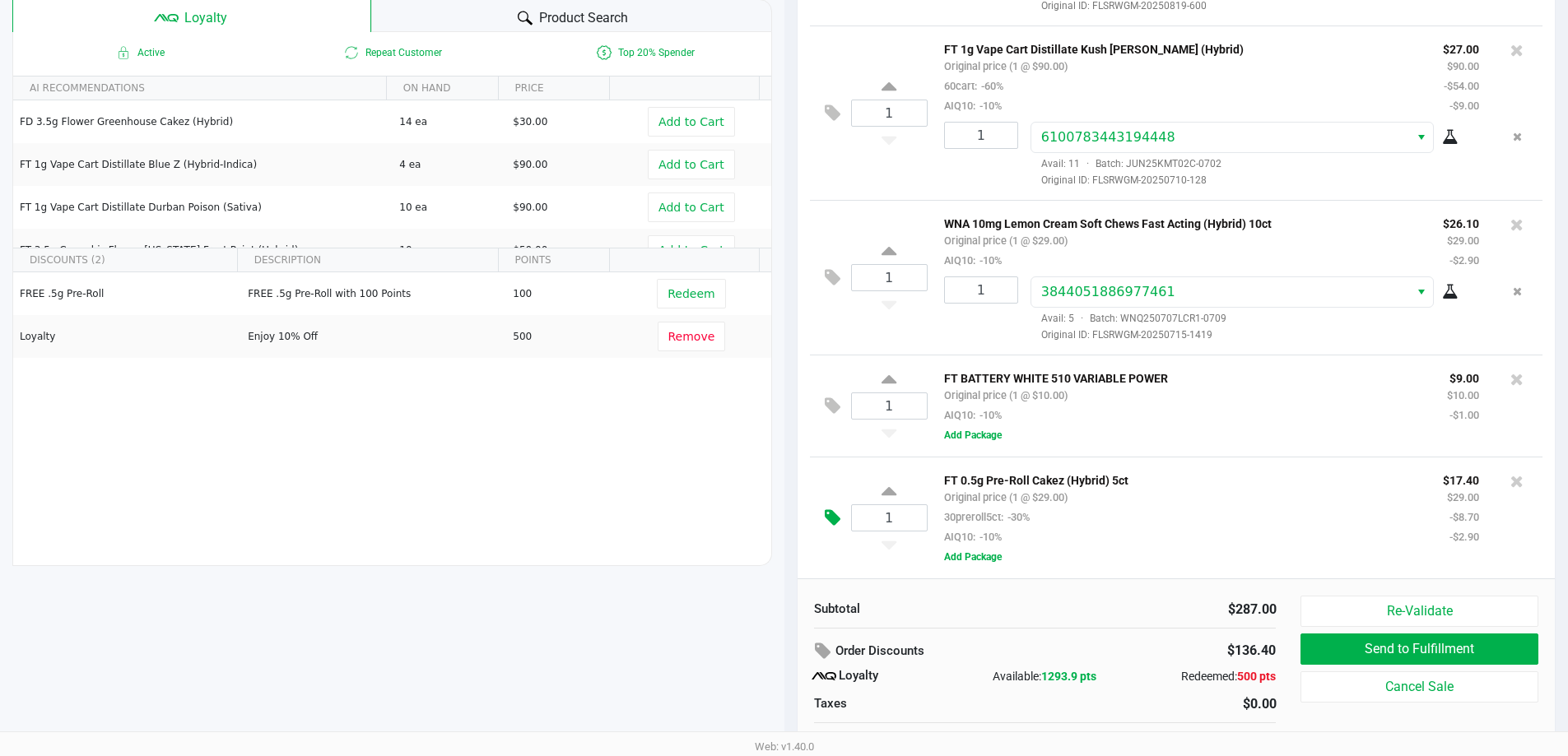
click at [835, 513] on icon at bounding box center [832, 518] width 15 height 19
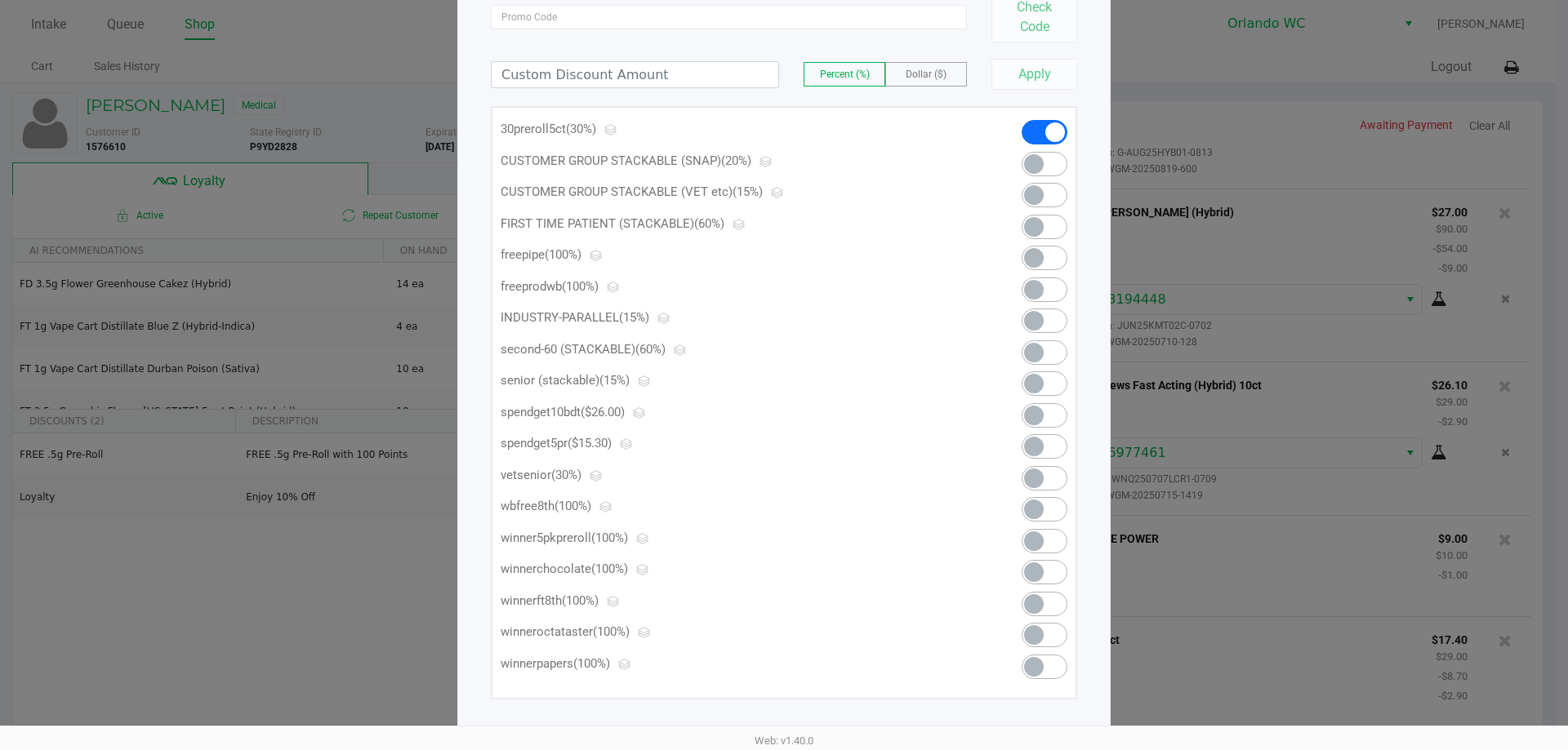
scroll to position [160, 0]
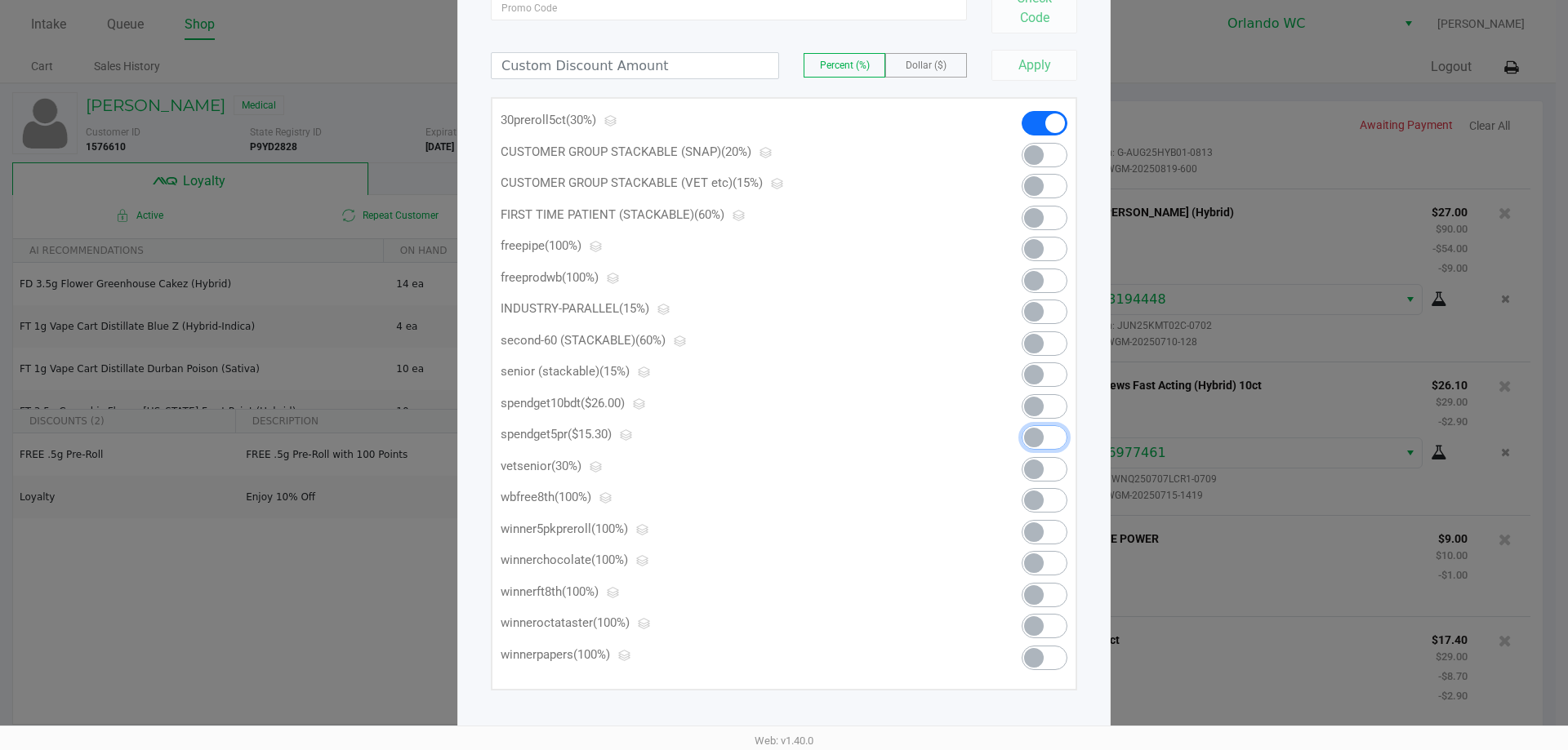
click at [1036, 432] on span at bounding box center [1033, 437] width 19 height 19
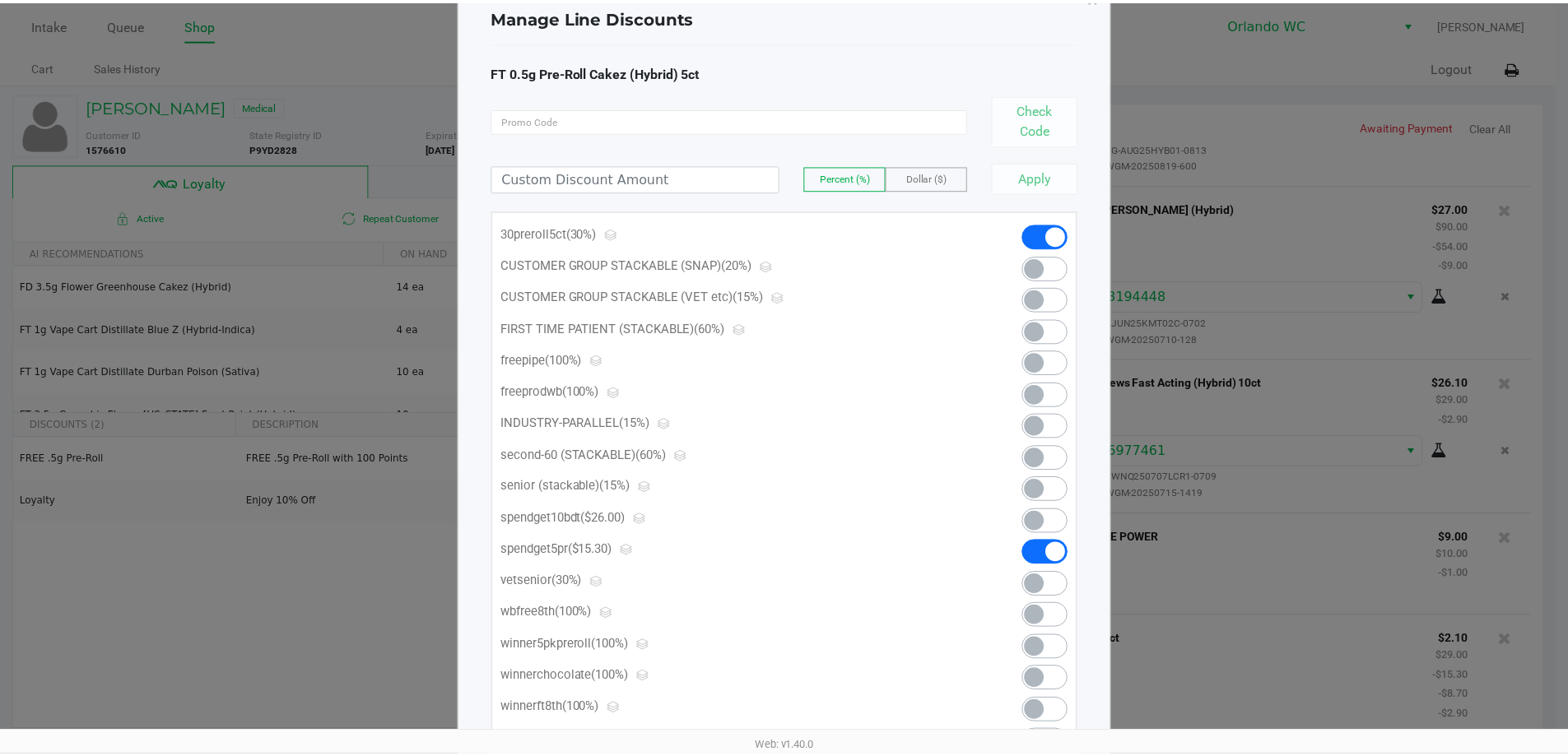
scroll to position [0, 0]
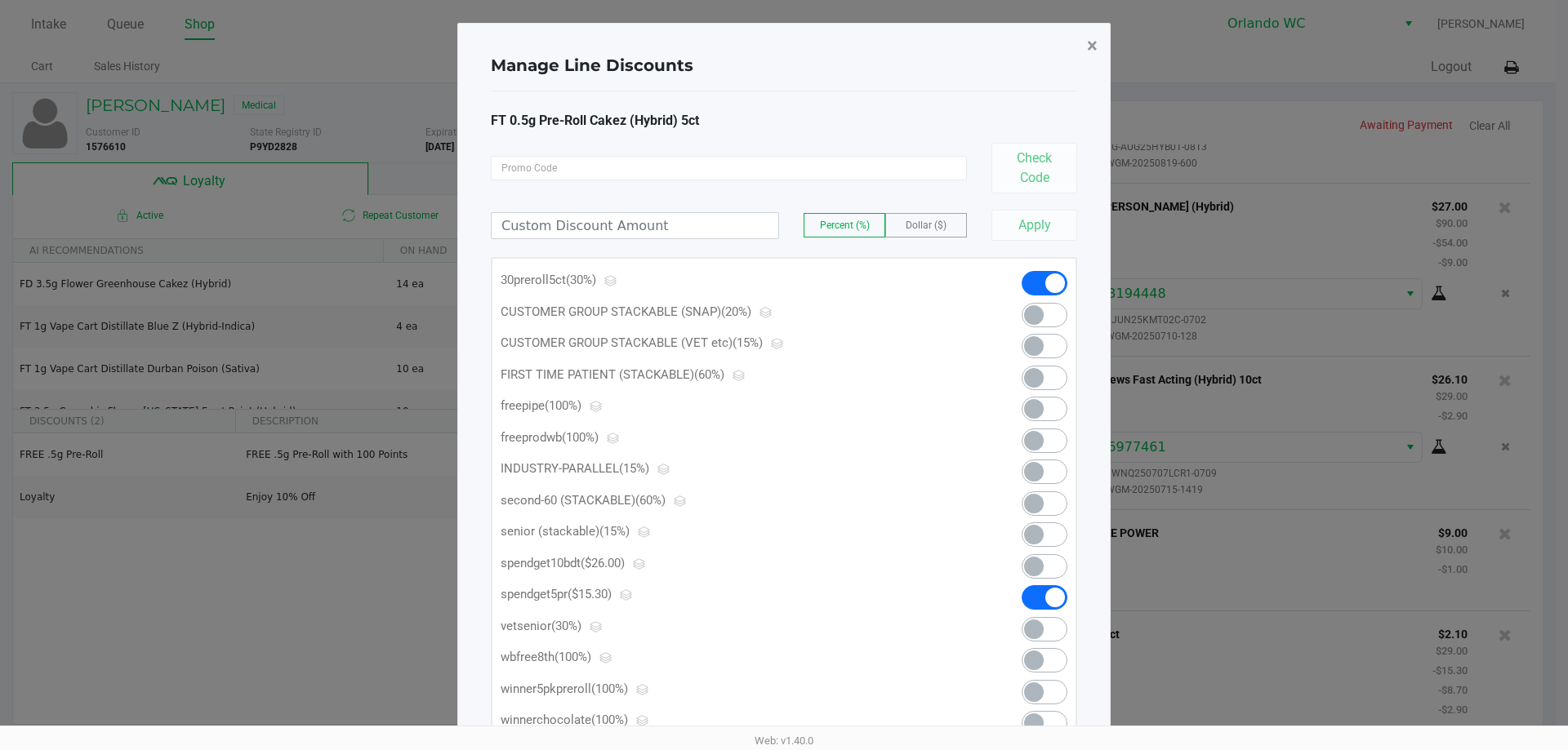
click at [1084, 44] on button "×" at bounding box center [1092, 46] width 36 height 46
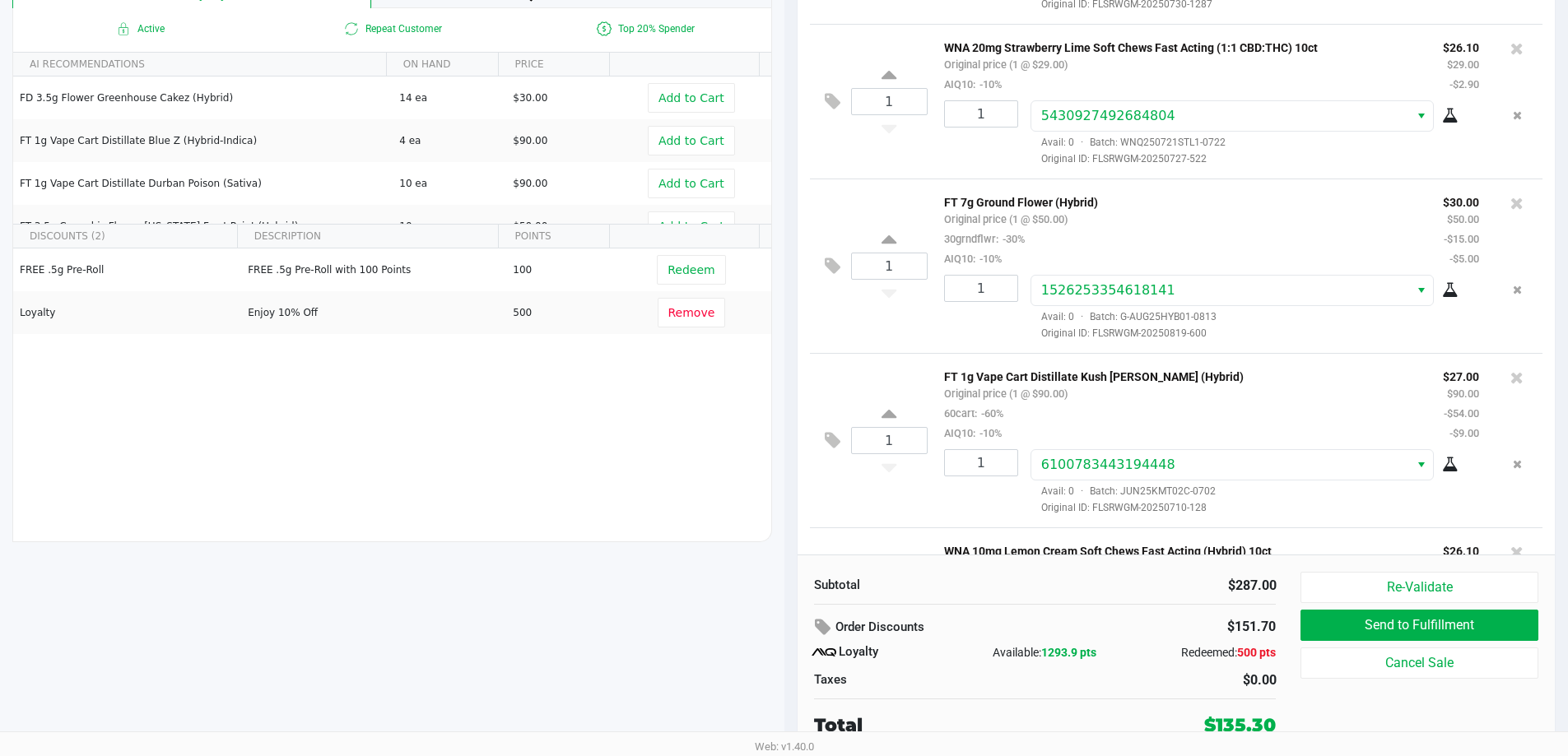
scroll to position [73, 0]
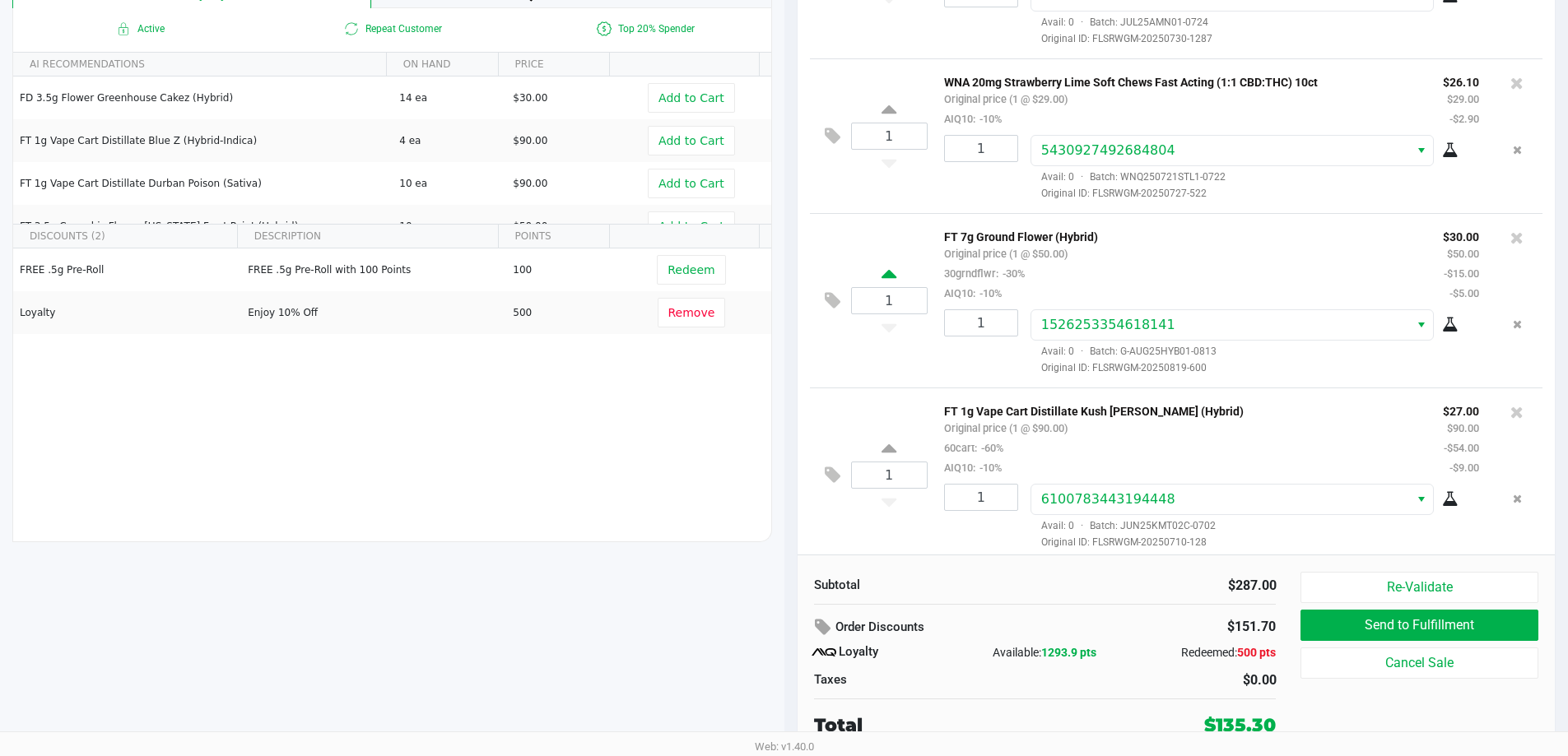
click at [882, 275] on icon at bounding box center [888, 277] width 14 height 20
type input "2"
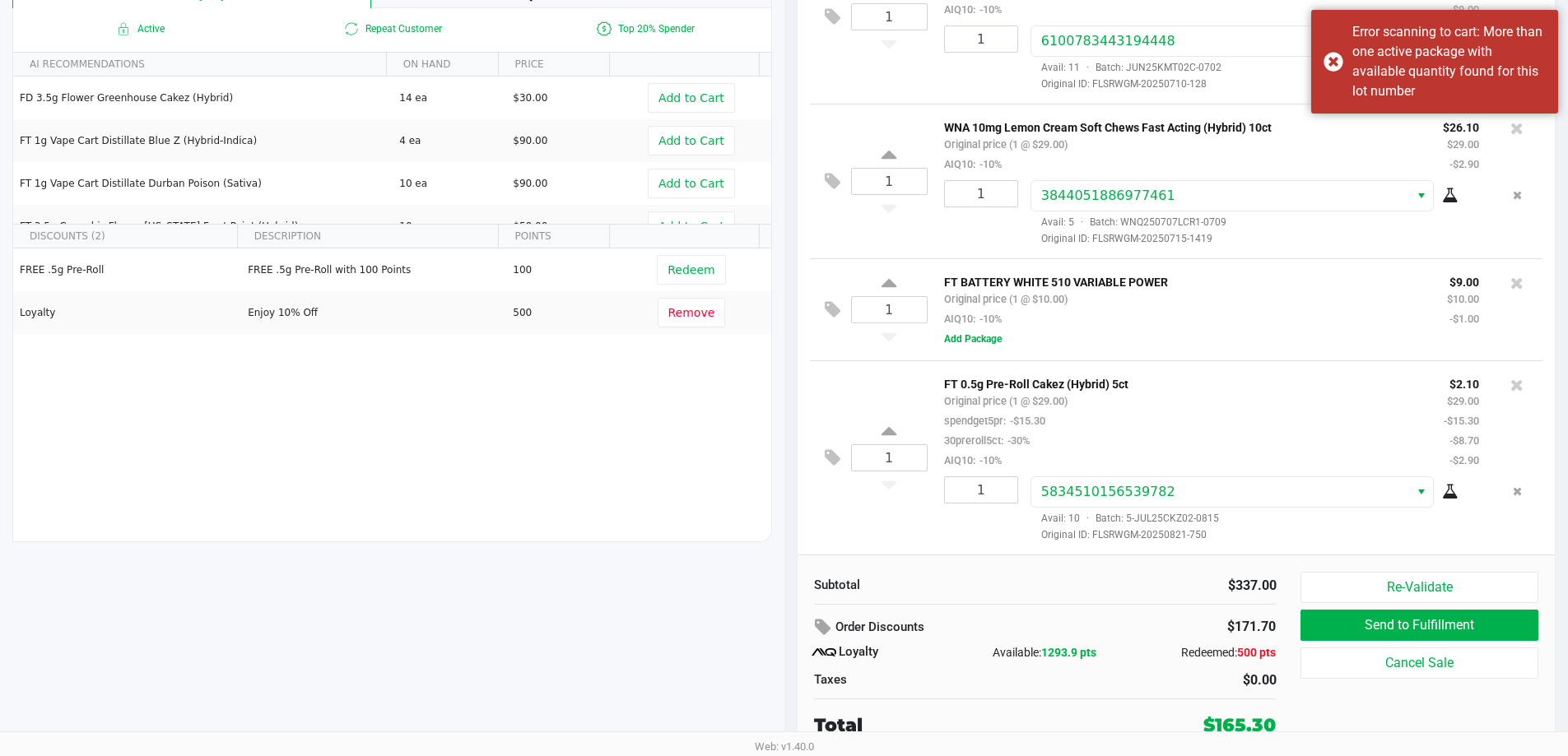
scroll to position [537, 0]
click at [996, 342] on button "Add Package" at bounding box center [974, 338] width 58 height 14
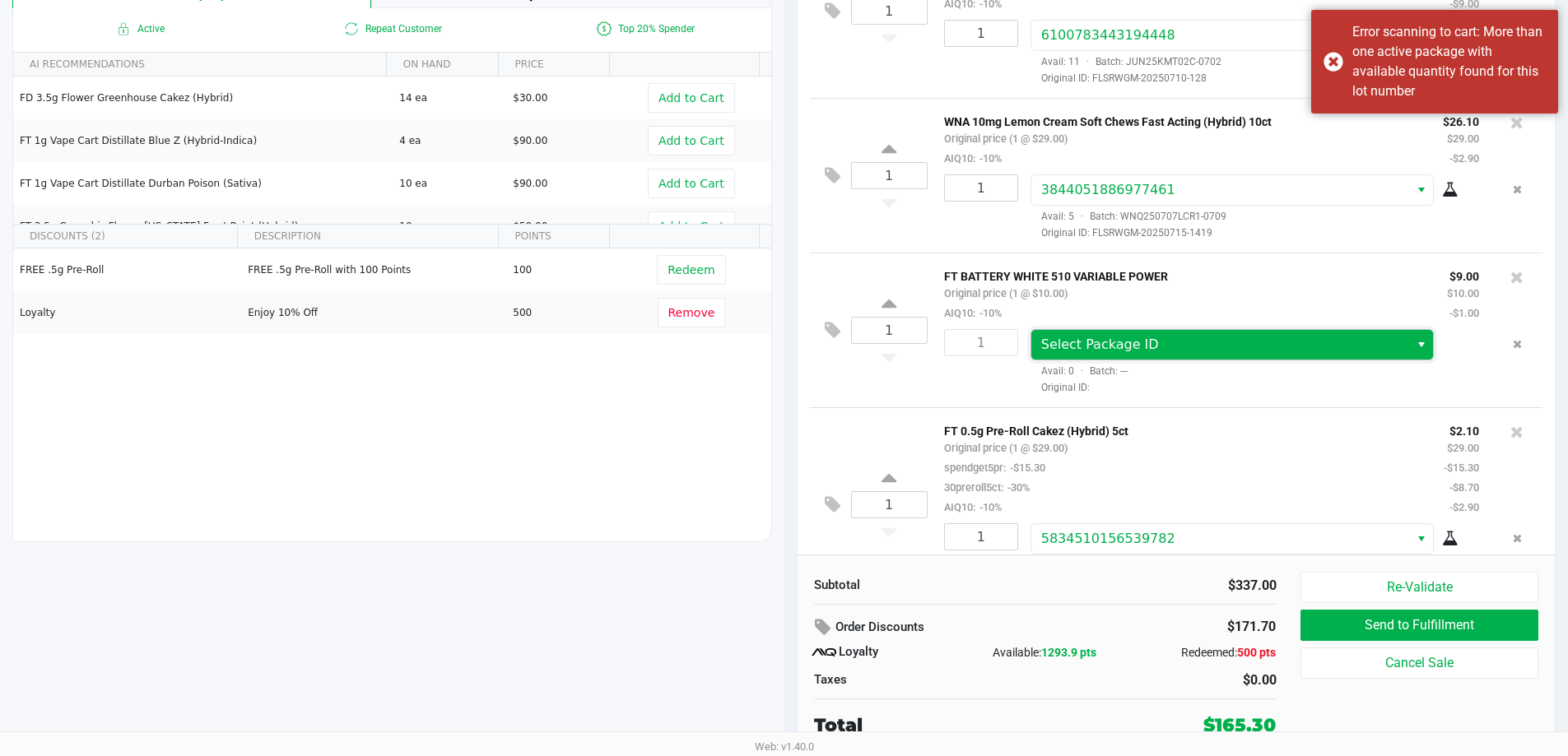
click at [1215, 342] on span "Select Package ID" at bounding box center [1221, 344] width 359 height 20
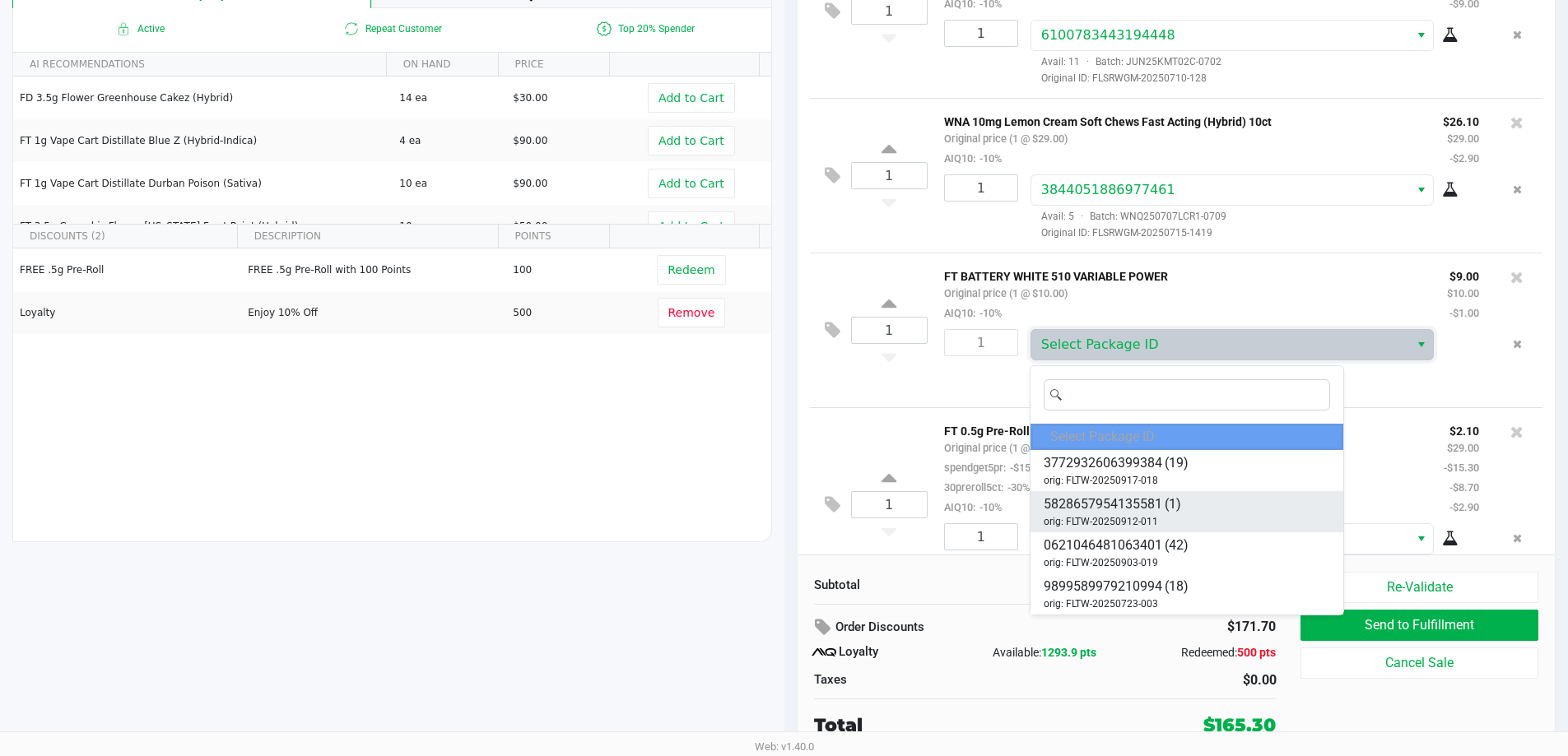
click at [1216, 507] on li "5828657954135581 (1) orig: FLTW-20250912-011" at bounding box center [1186, 512] width 313 height 41
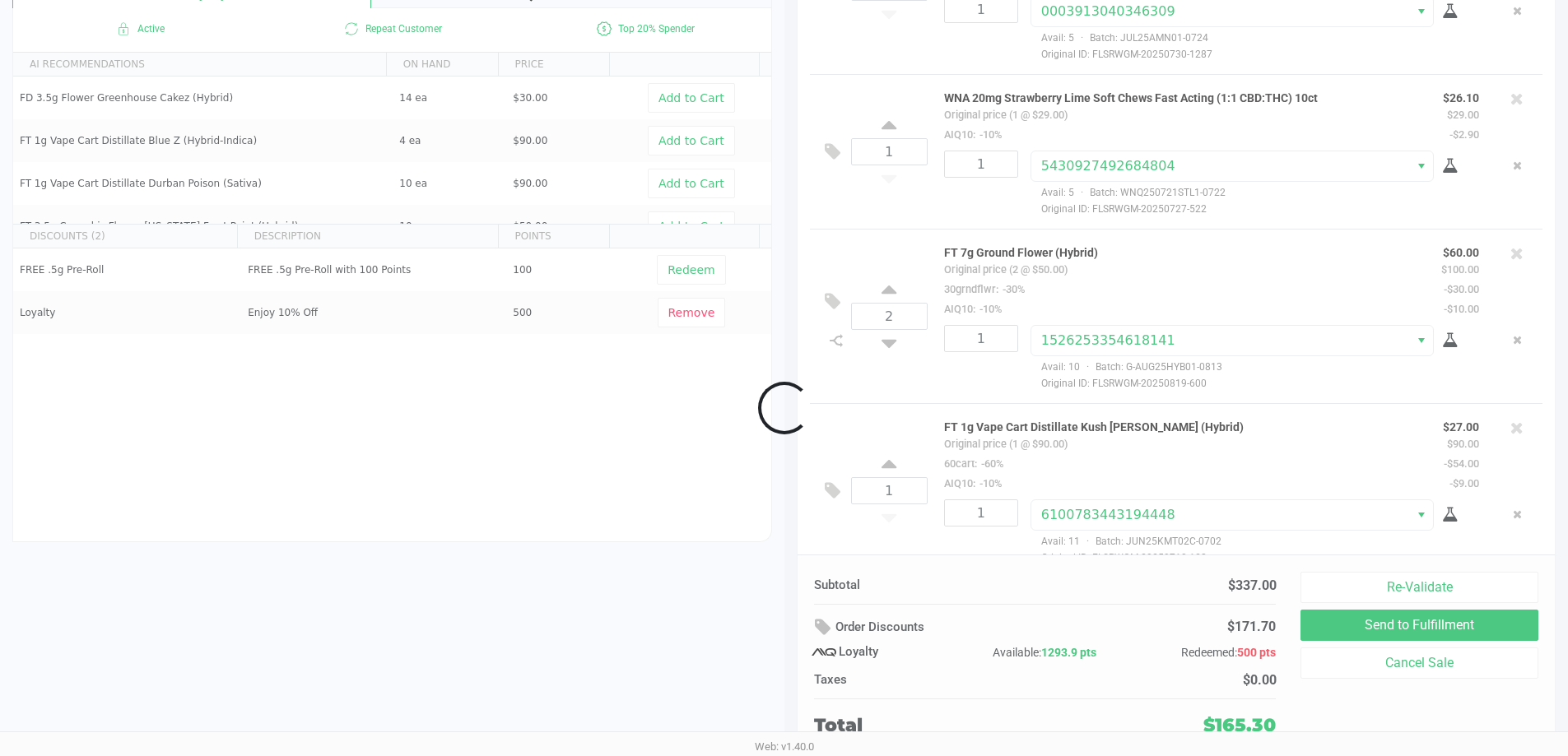
scroll to position [590, 0]
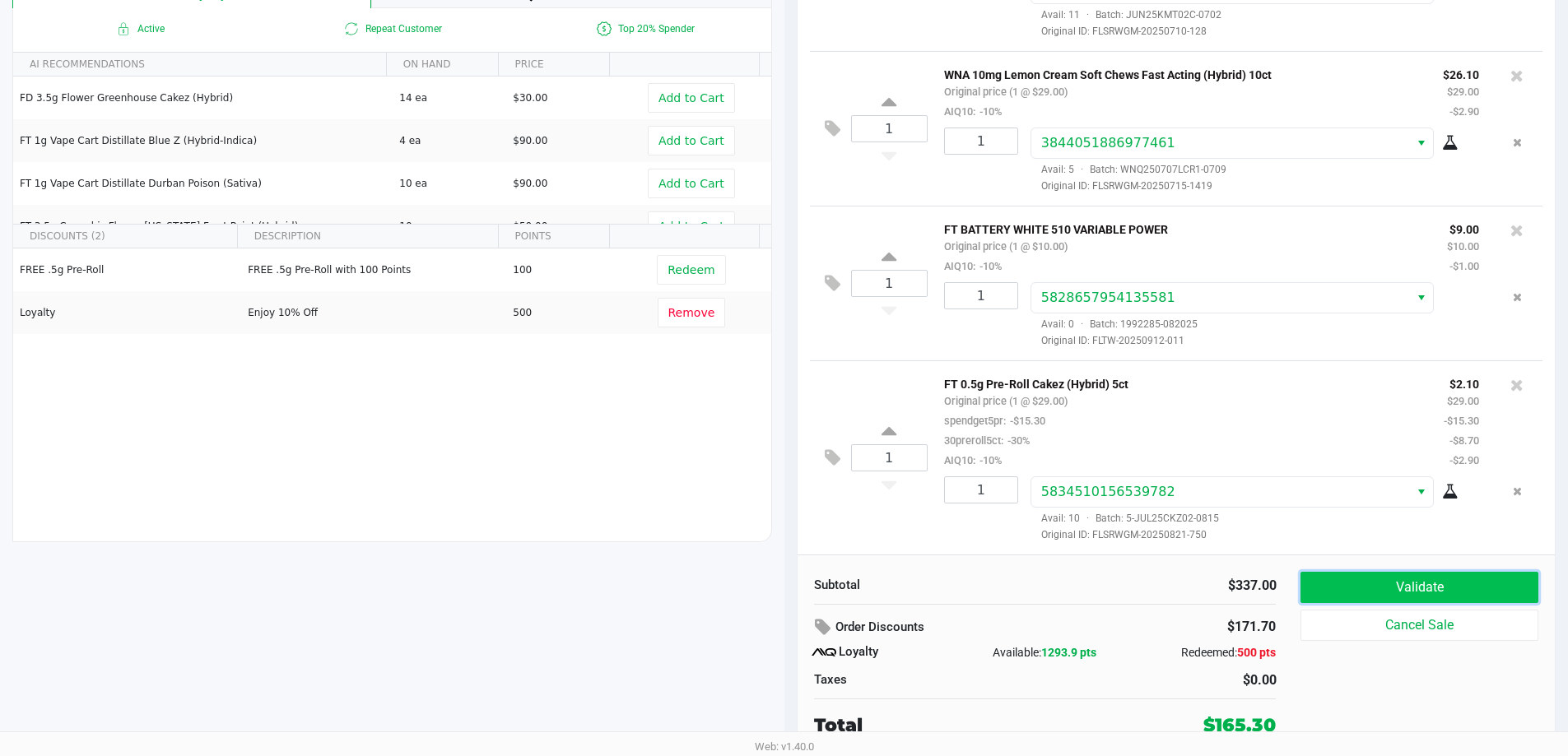
click at [1479, 591] on button "Validate" at bounding box center [1419, 587] width 237 height 32
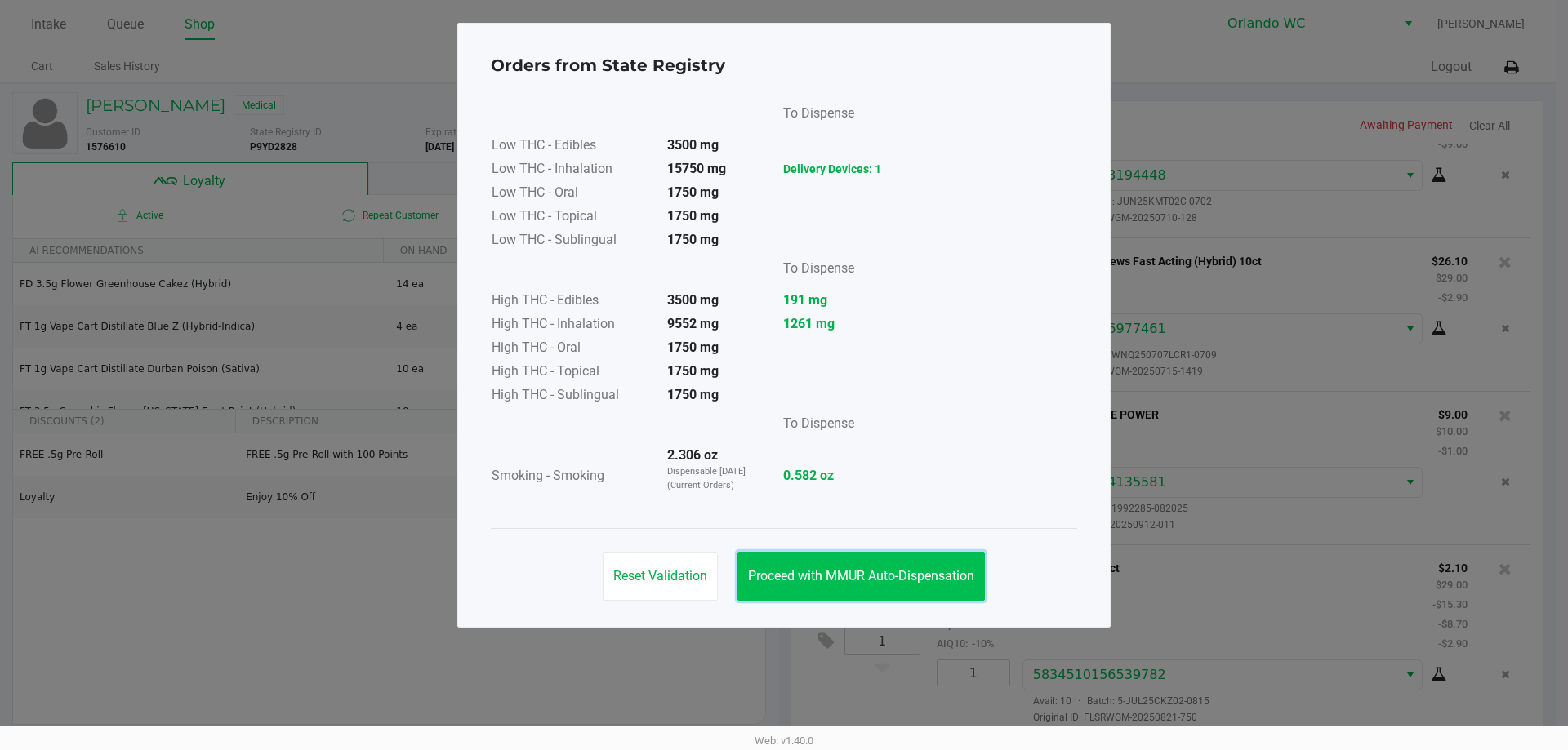
click at [868, 576] on span "Proceed with MMUR Auto-Dispensation" at bounding box center [861, 576] width 226 height 15
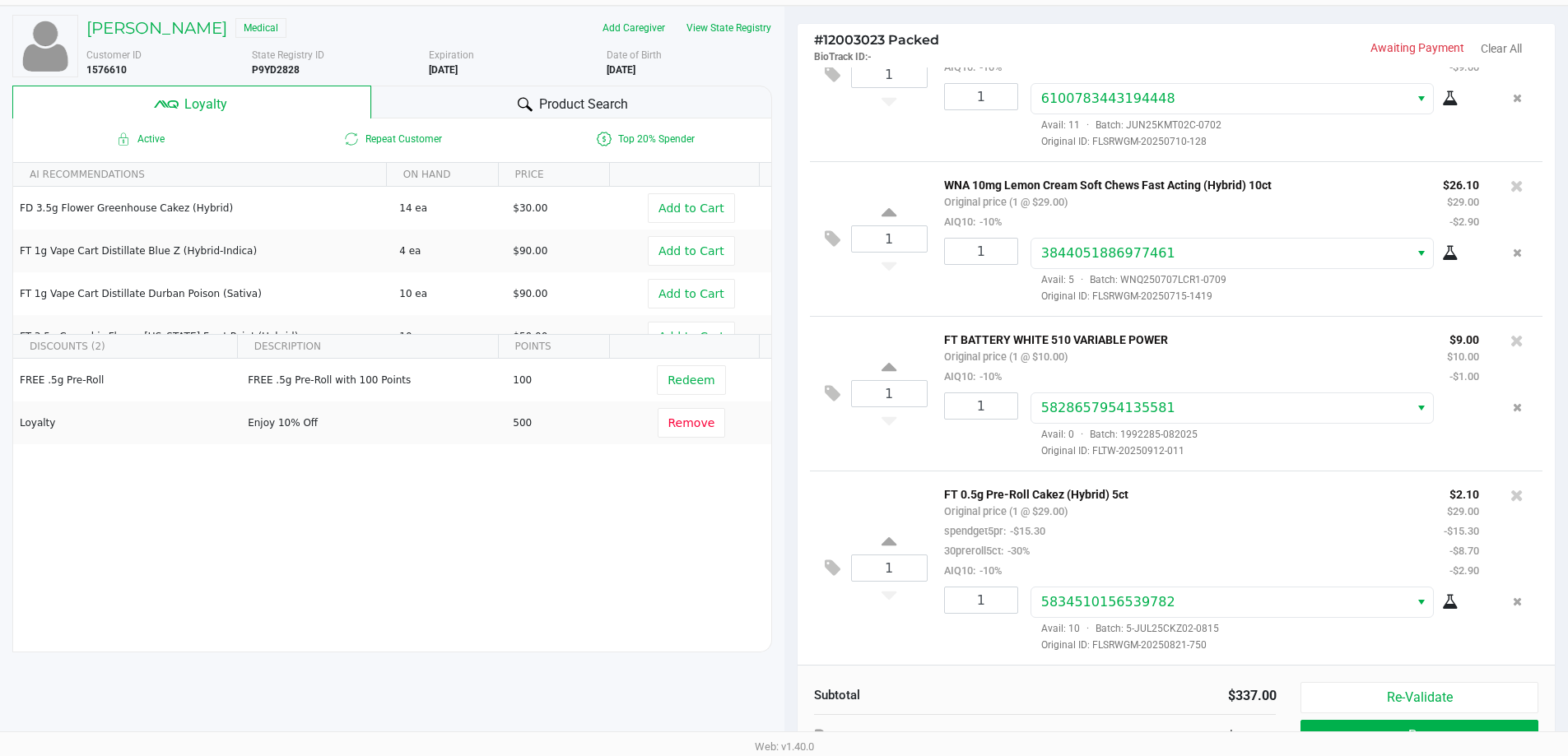
scroll to position [188, 0]
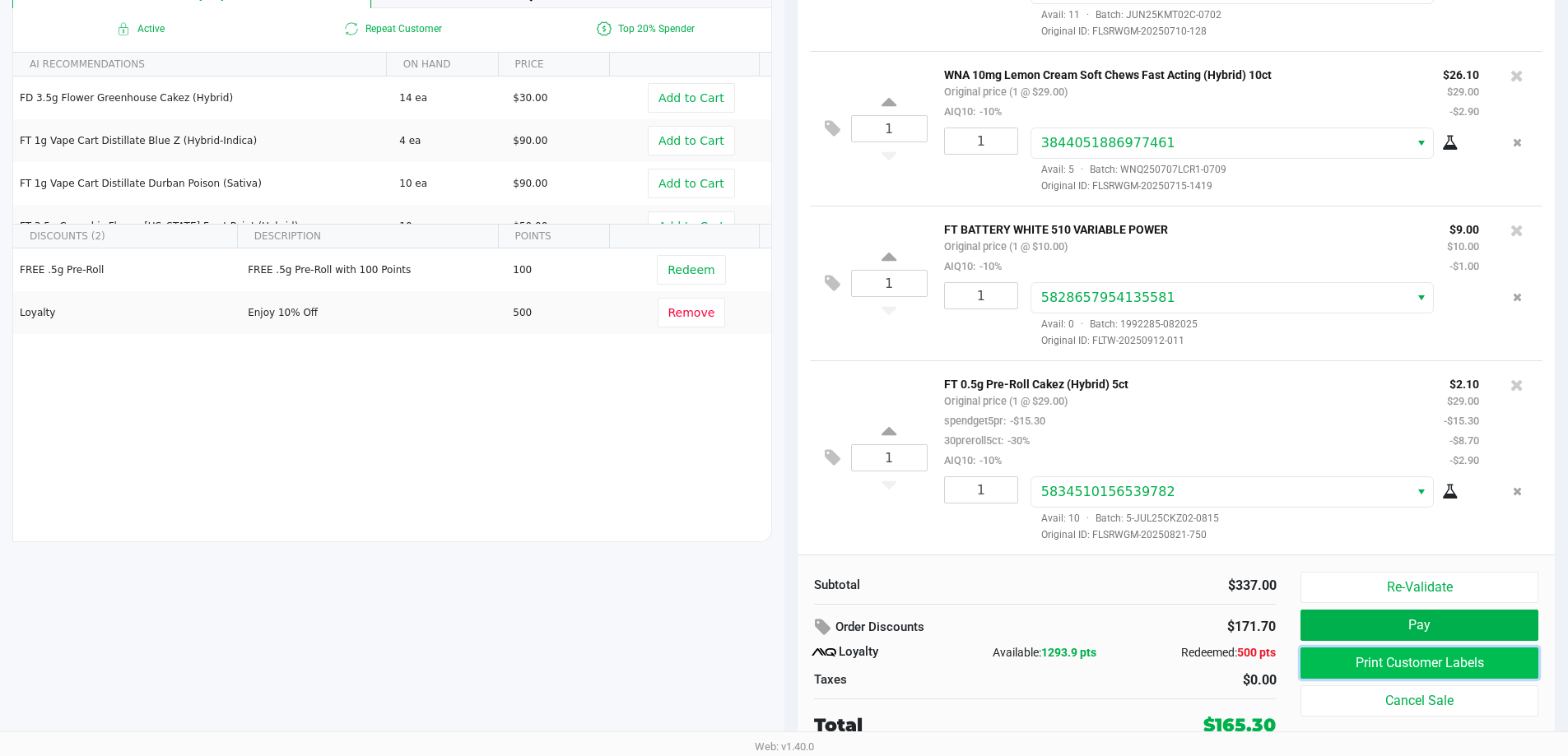
click at [1393, 660] on button "Print Customer Labels" at bounding box center [1419, 663] width 237 height 32
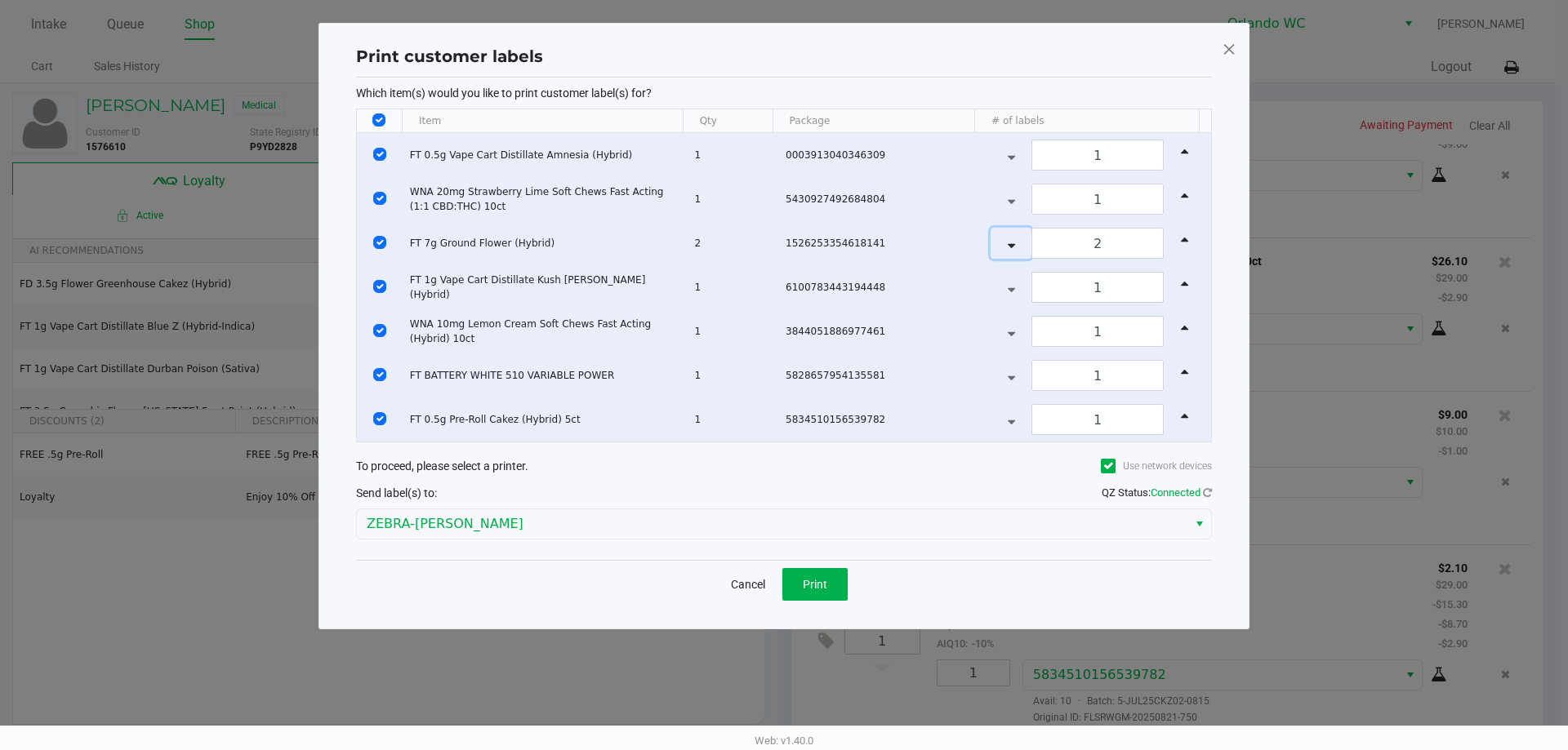
click at [1001, 250] on button "Data table" at bounding box center [1010, 243] width 41 height 31
type input "1"
click at [377, 160] on input "Select Row" at bounding box center [379, 154] width 13 height 13
checkbox input "false"
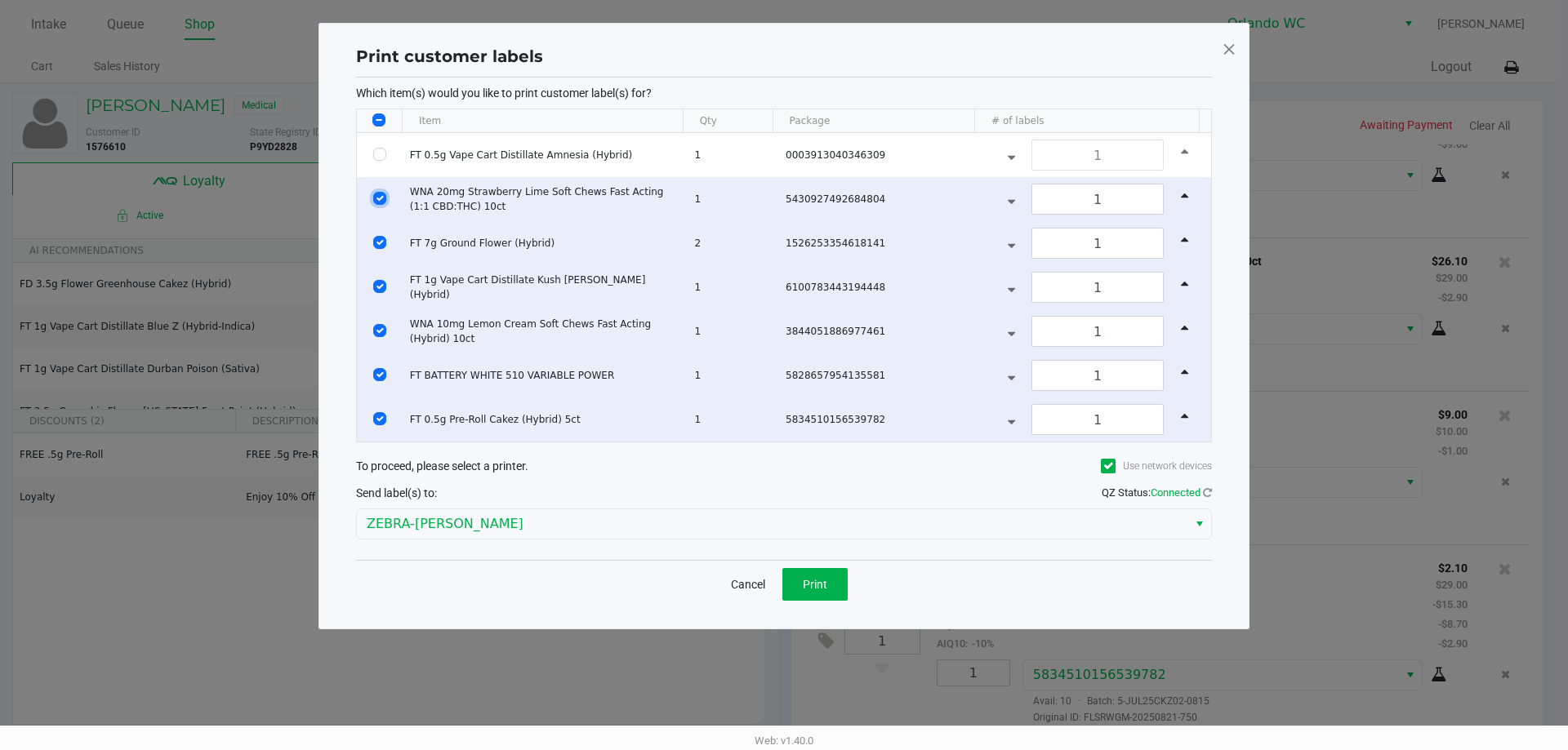
click at [380, 202] on input "Select Row" at bounding box center [379, 198] width 13 height 13
checkbox input "false"
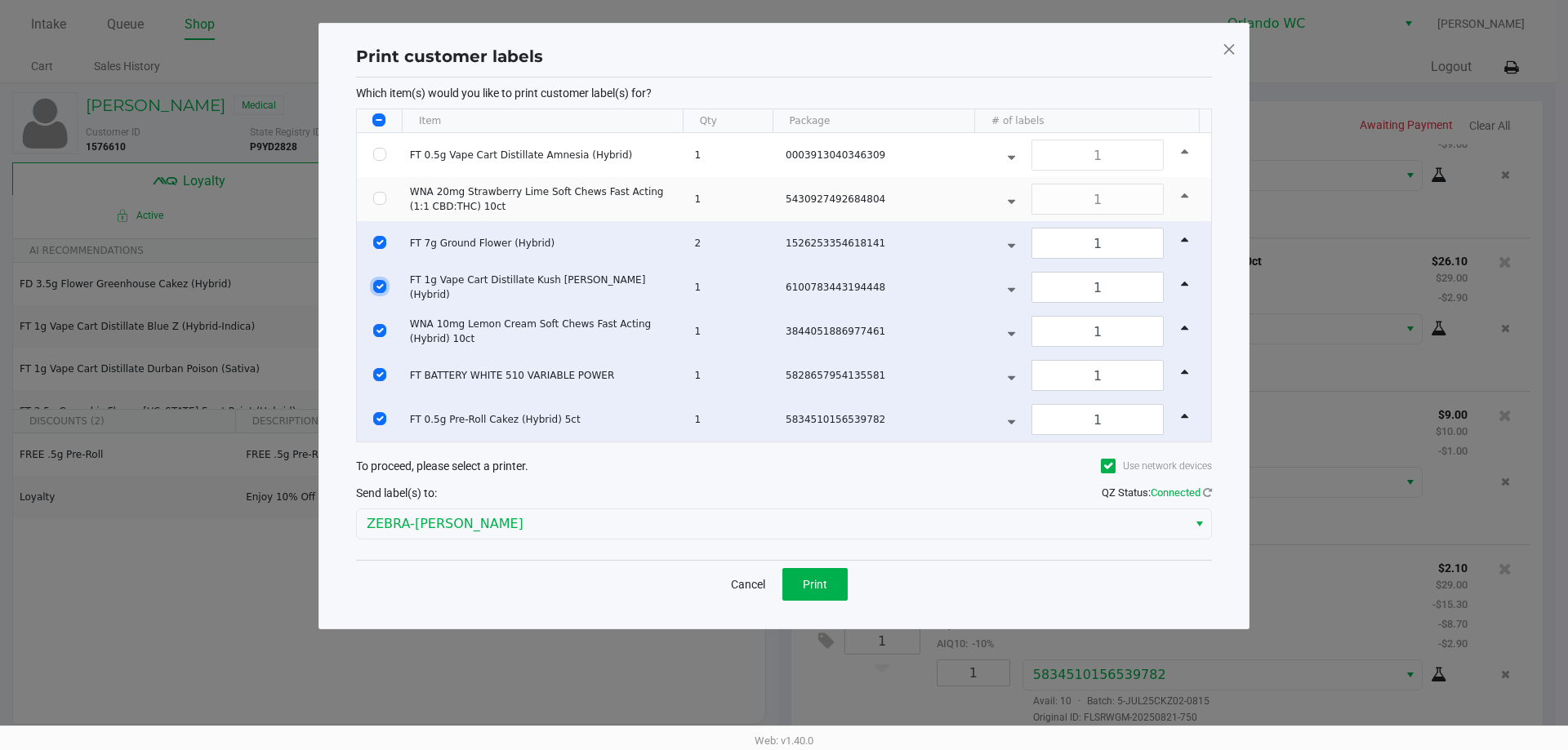
click at [380, 289] on input "Select Row" at bounding box center [379, 285] width 13 height 13
checkbox input "false"
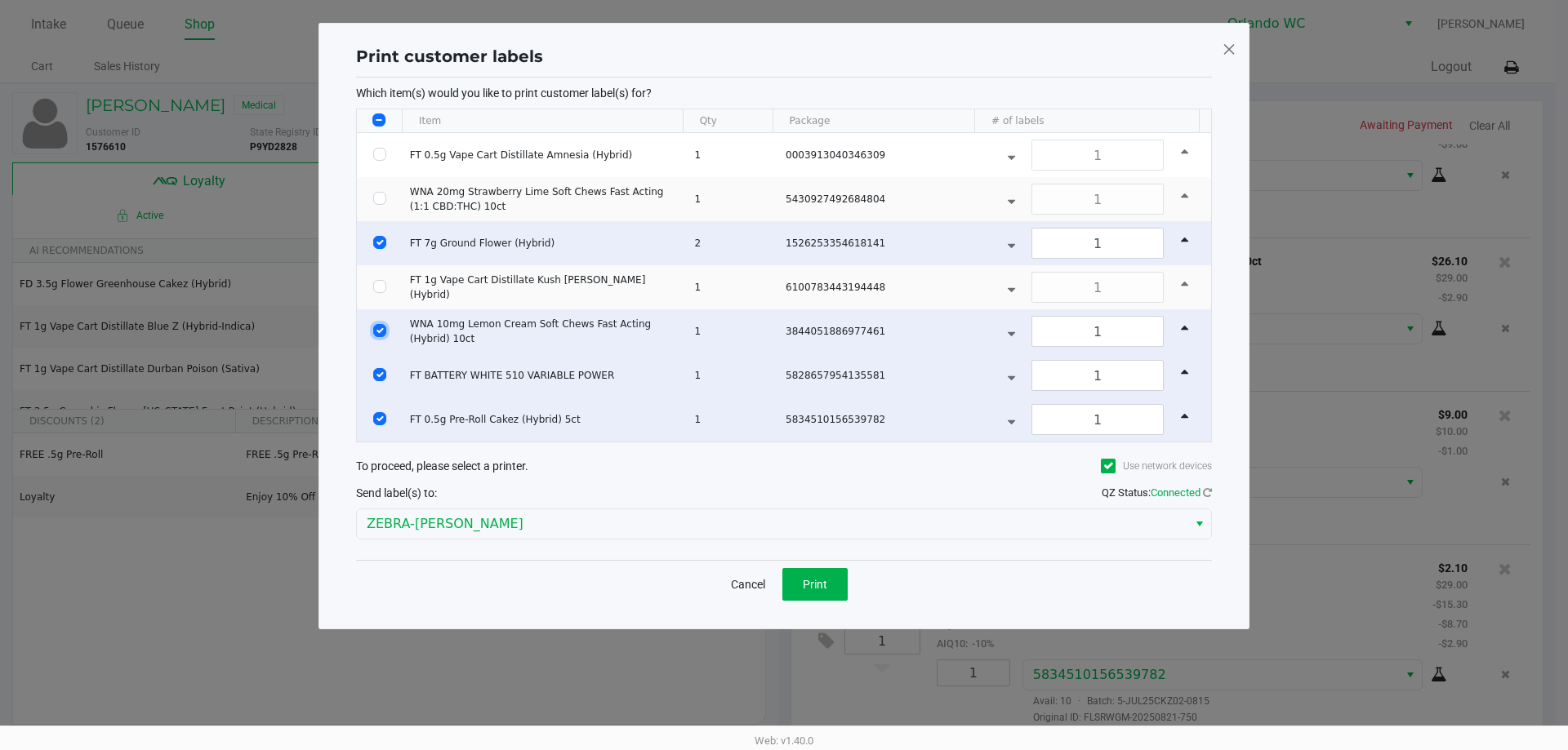
click at [378, 329] on input "Select Row" at bounding box center [379, 330] width 13 height 13
checkbox input "false"
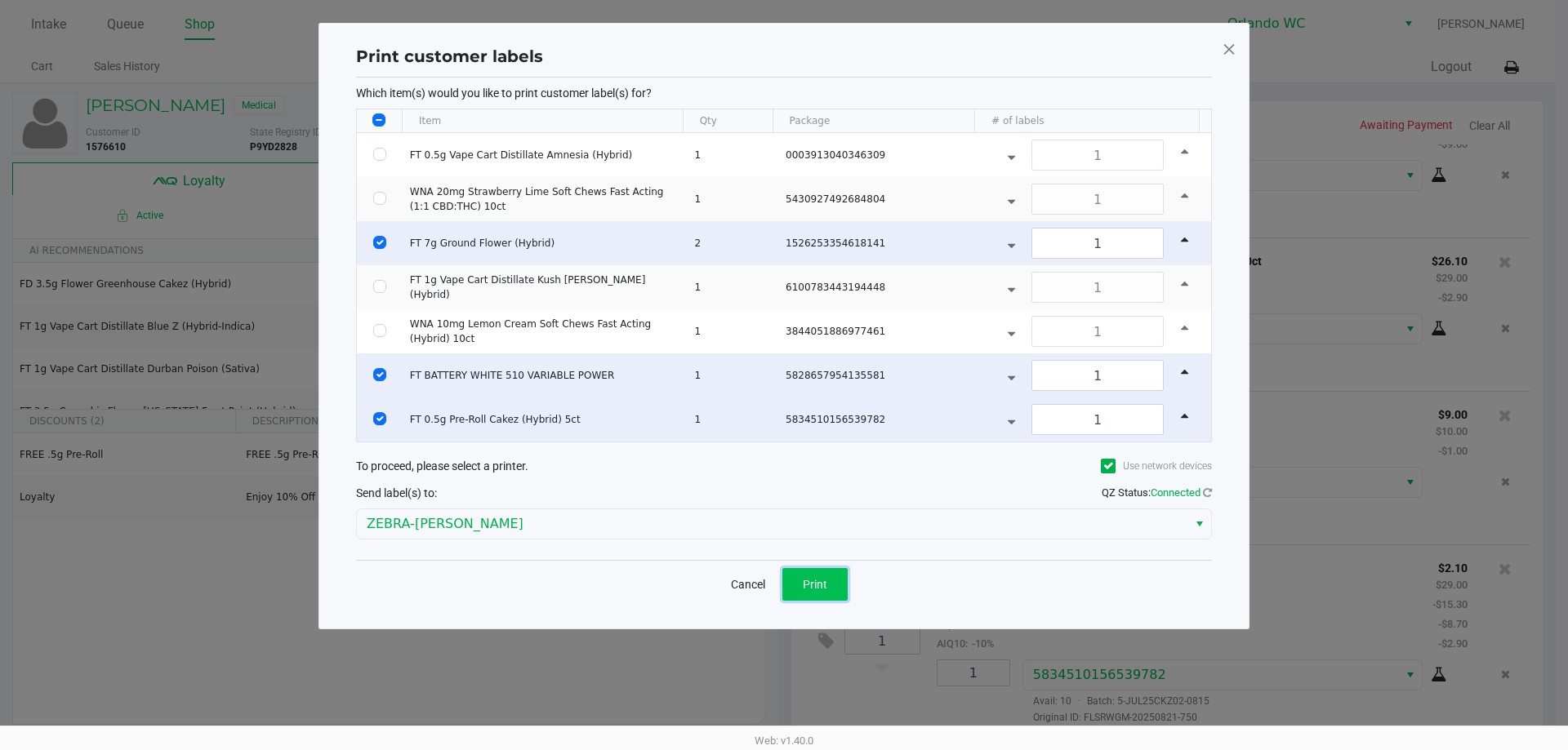
click at [827, 588] on button "Print" at bounding box center [814, 584] width 65 height 33
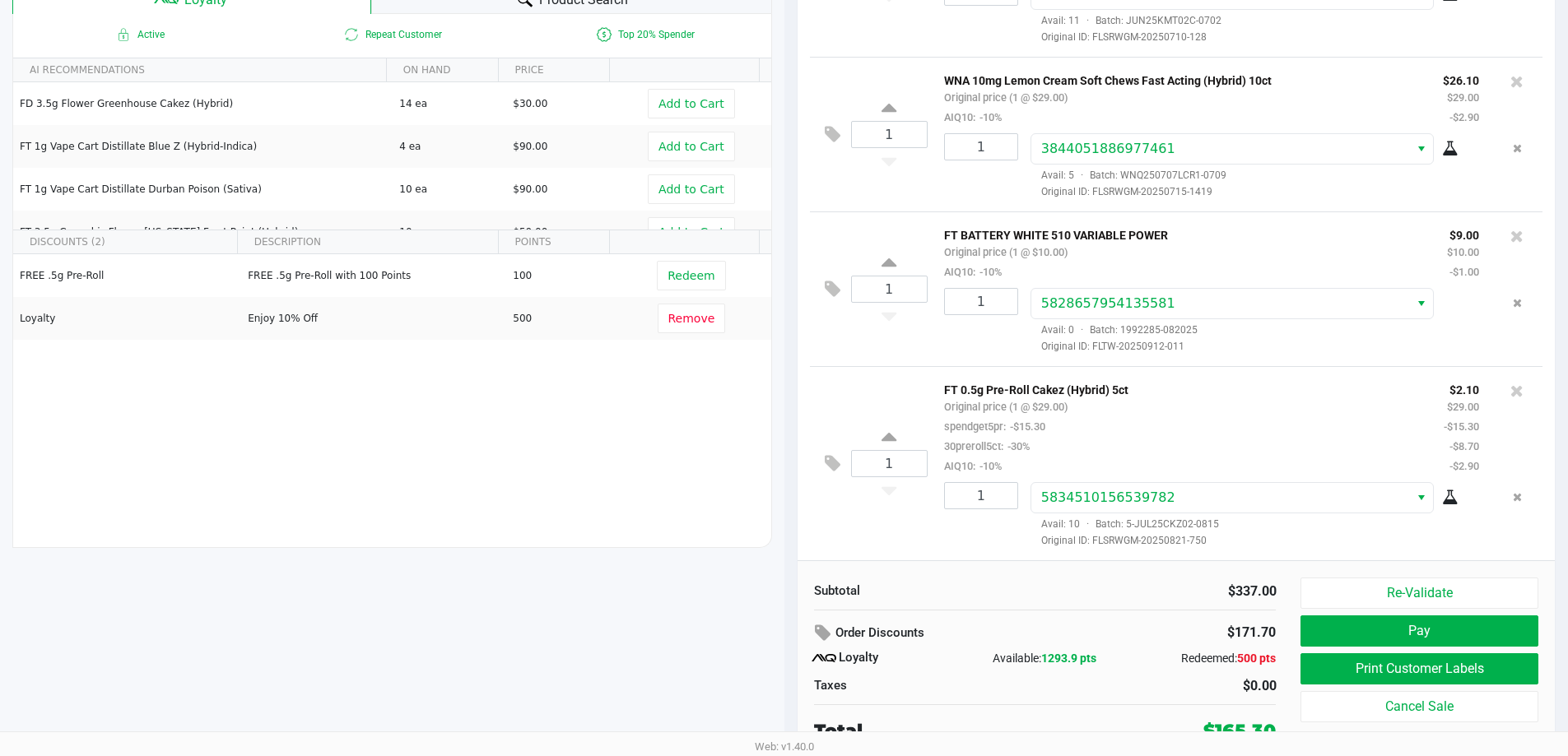
scroll to position [188, 0]
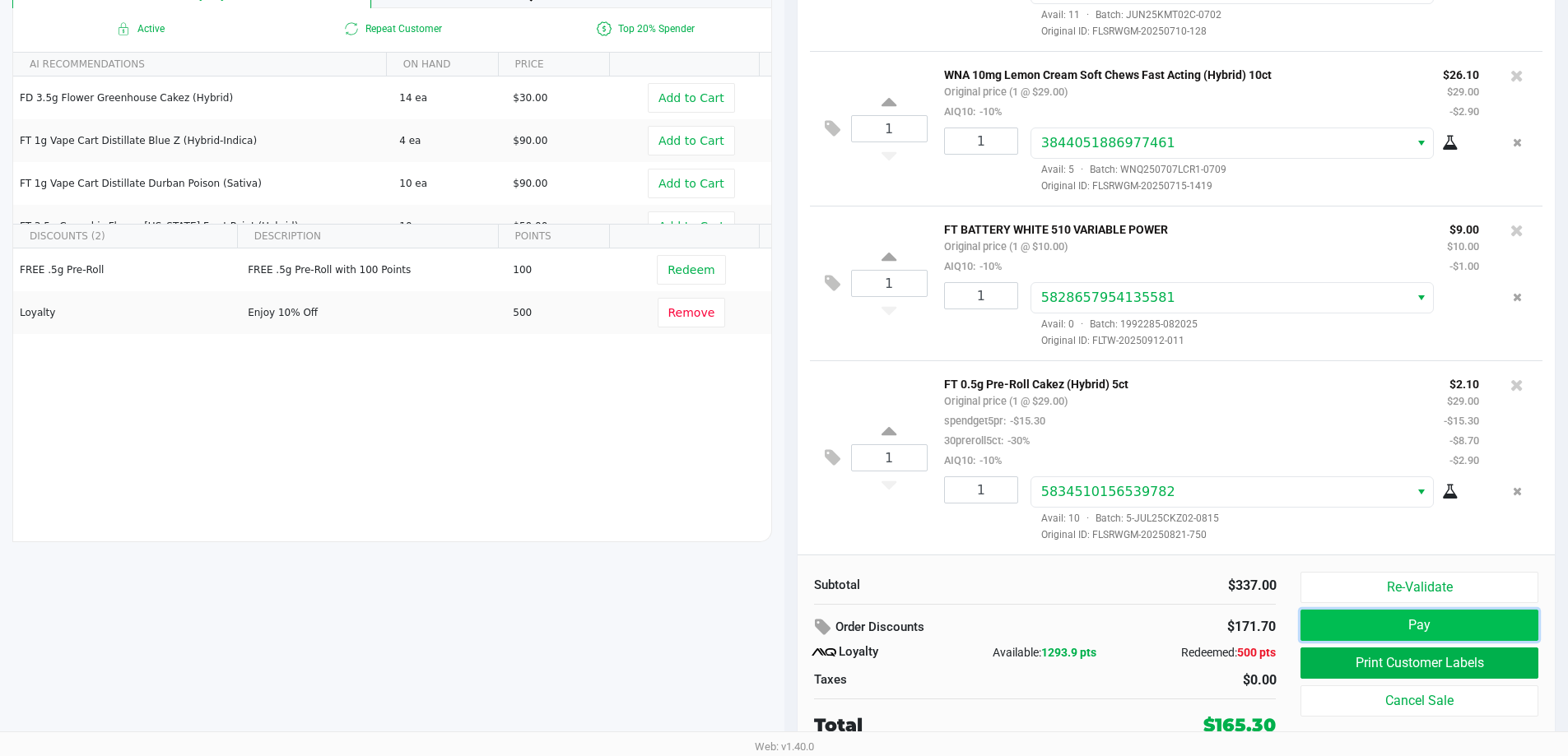
click at [1391, 626] on button "Pay" at bounding box center [1419, 625] width 237 height 32
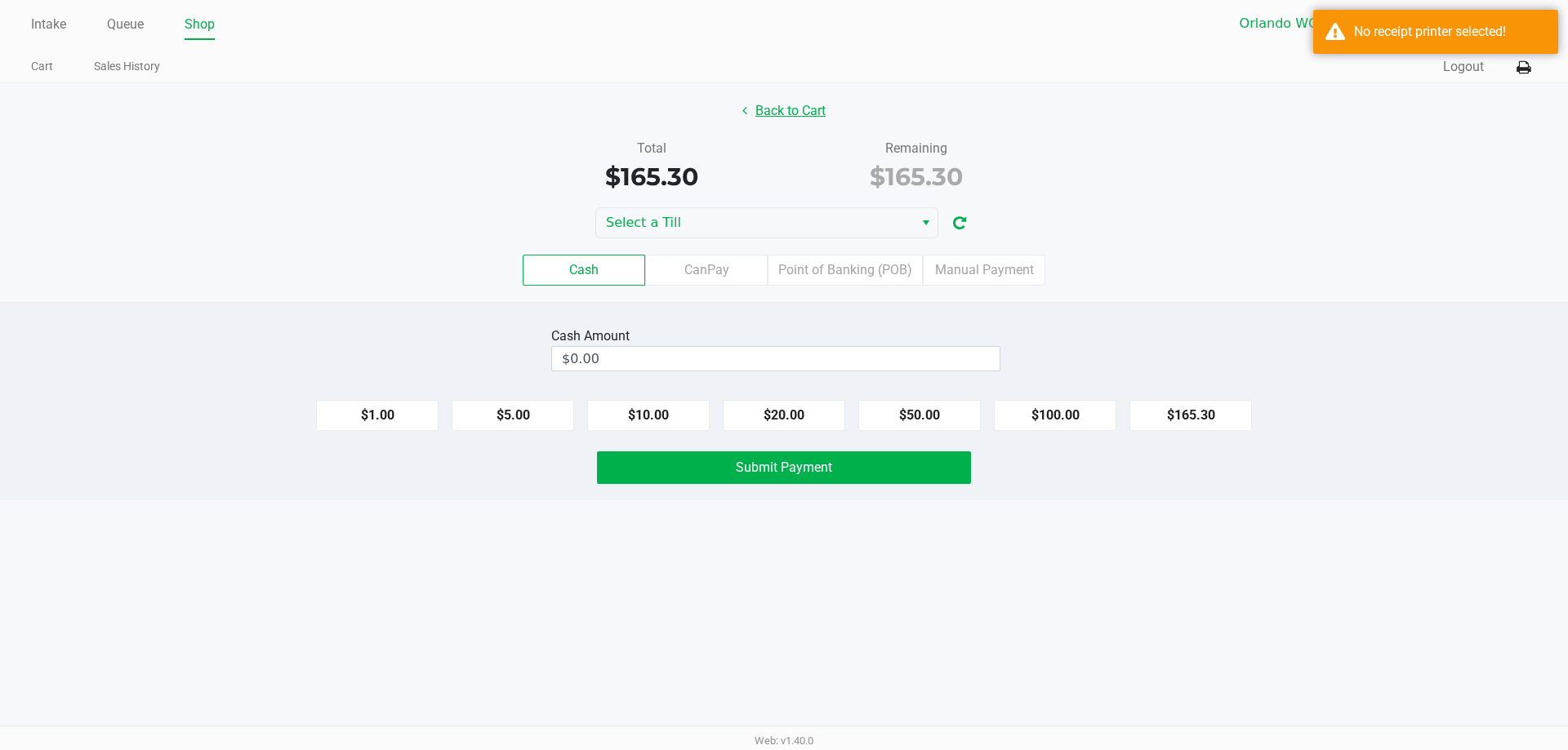
click at [789, 104] on button "Back to Cart" at bounding box center [784, 111] width 105 height 31
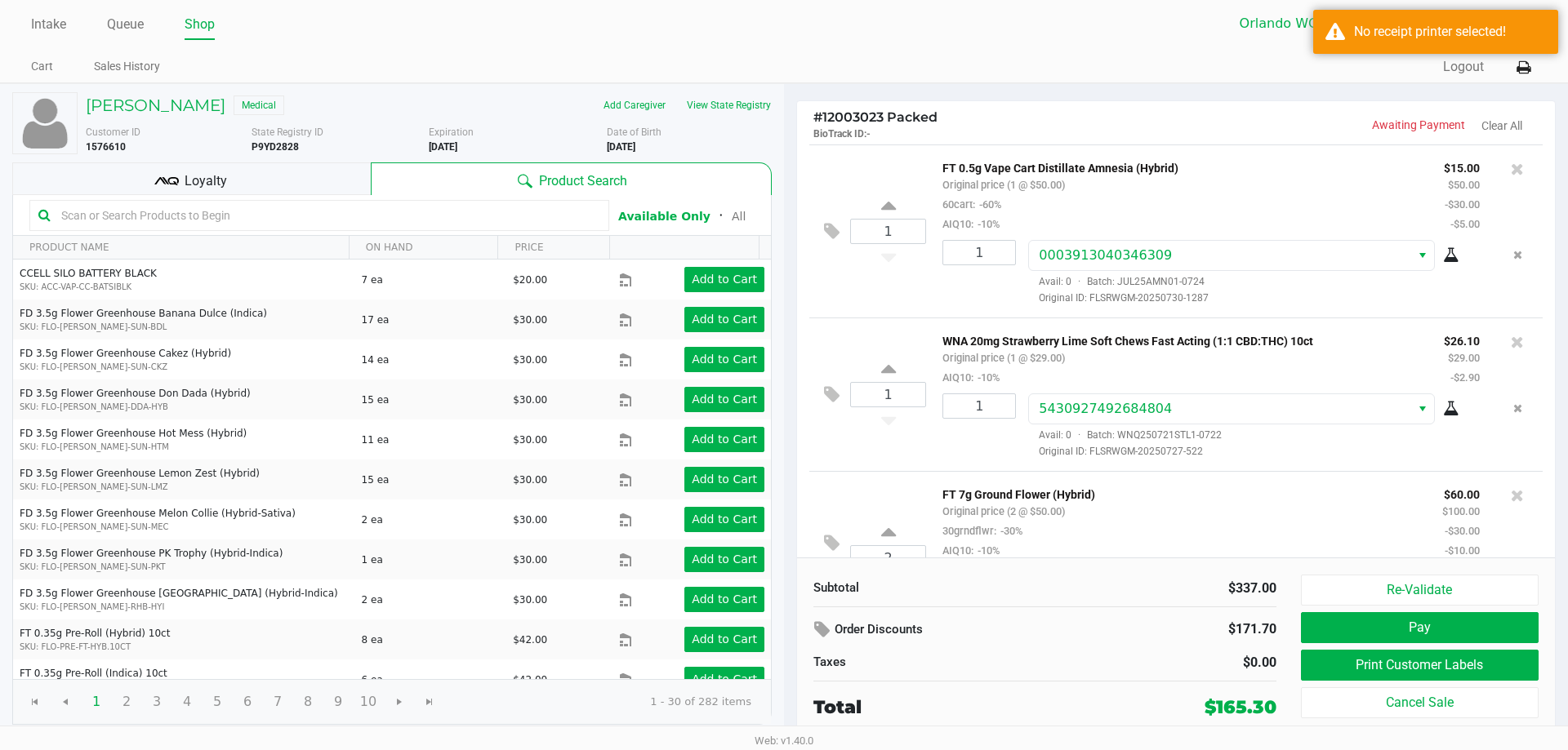
click at [218, 220] on input "text" at bounding box center [328, 215] width 546 height 24
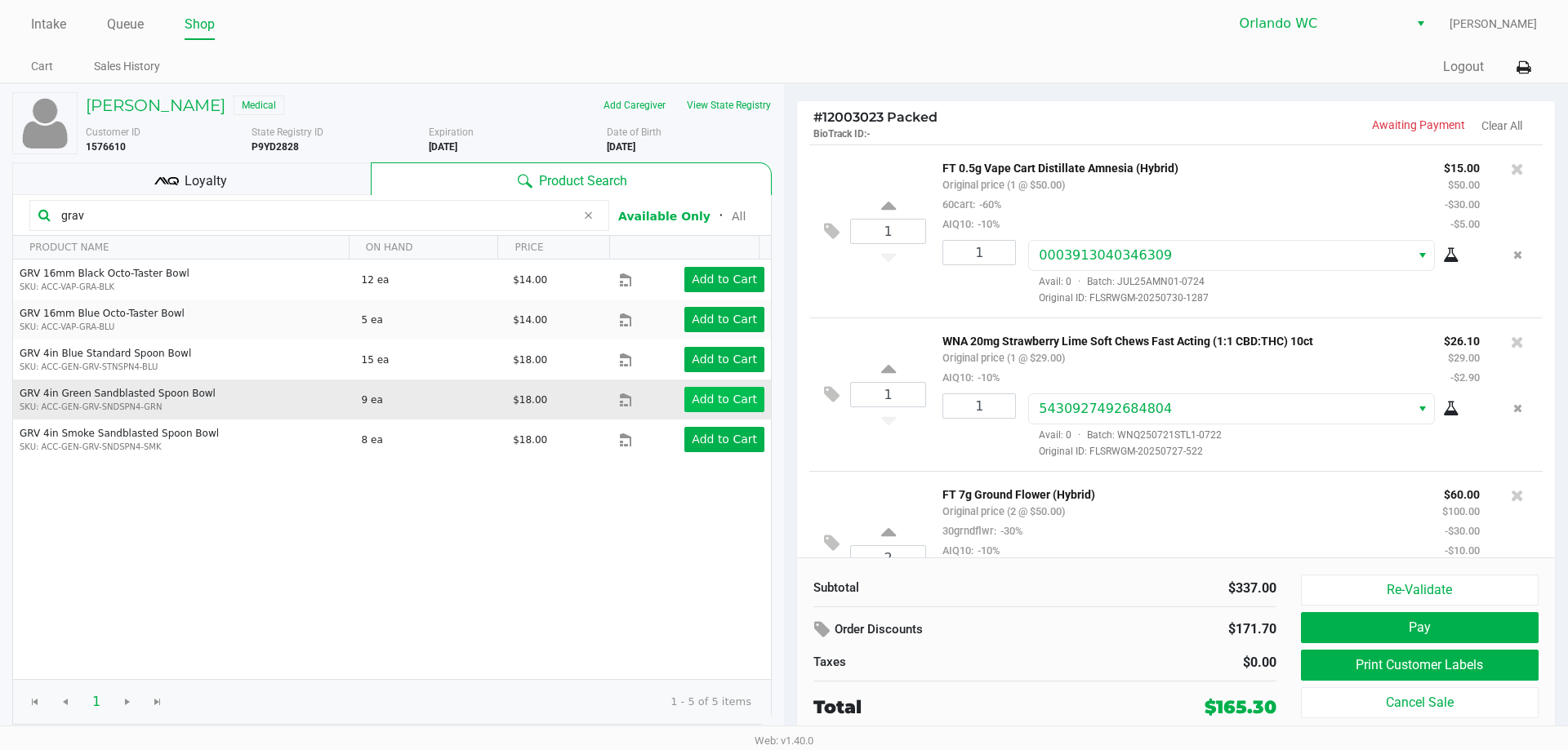
type input "grav"
click at [700, 401] on app-button-loader "Add to Cart" at bounding box center [724, 399] width 65 height 13
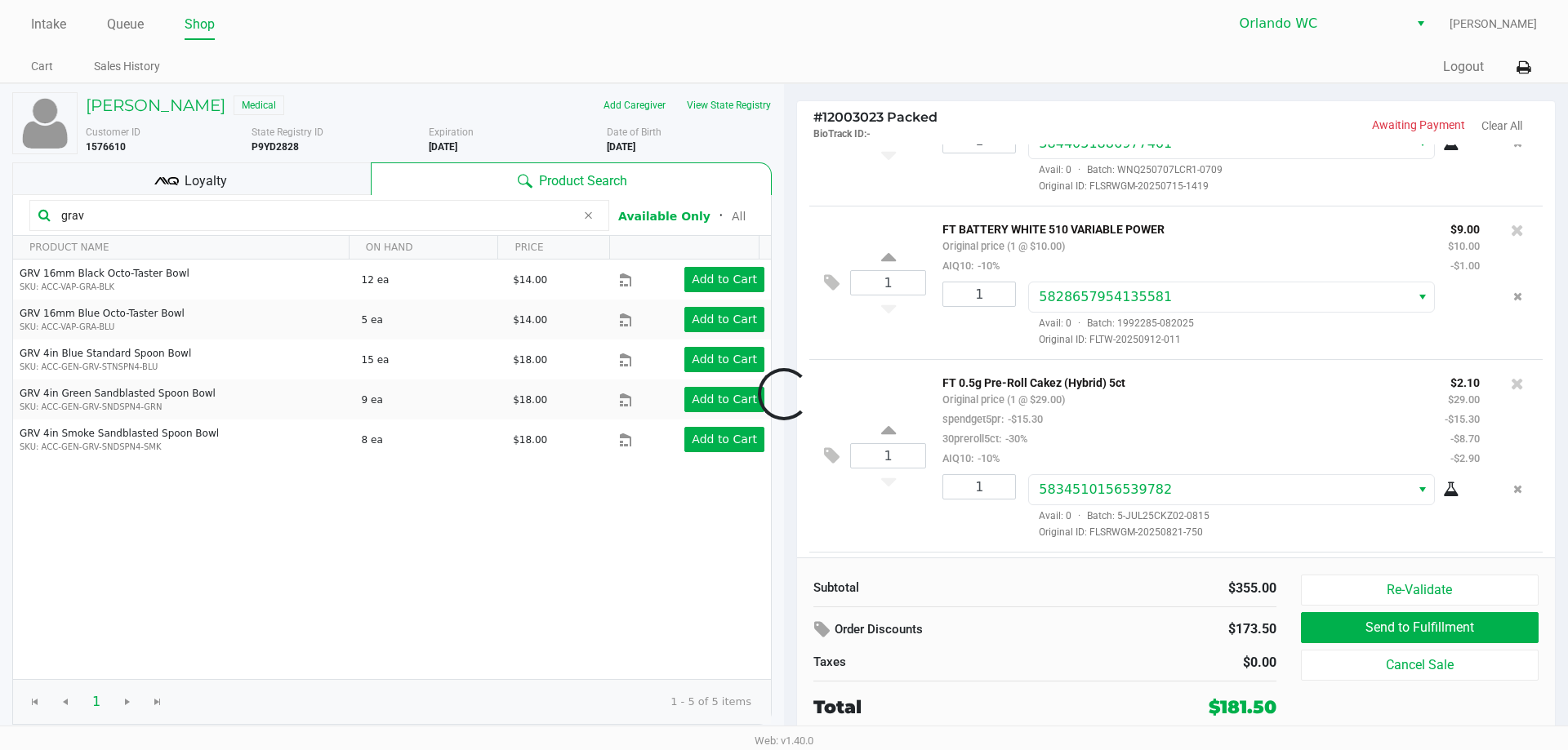
scroll to position [867, 0]
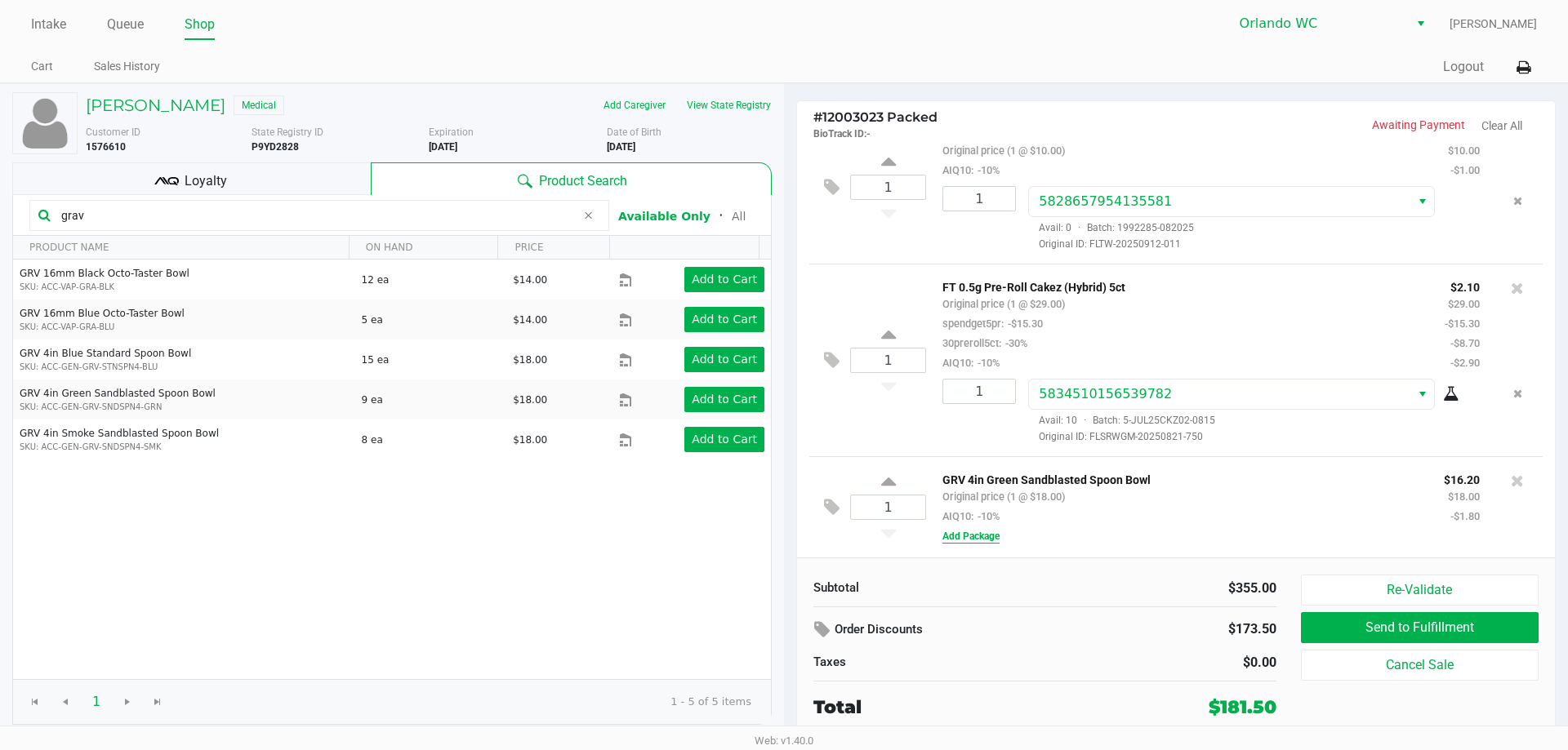
click at [986, 540] on button "Add Package" at bounding box center [971, 535] width 57 height 14
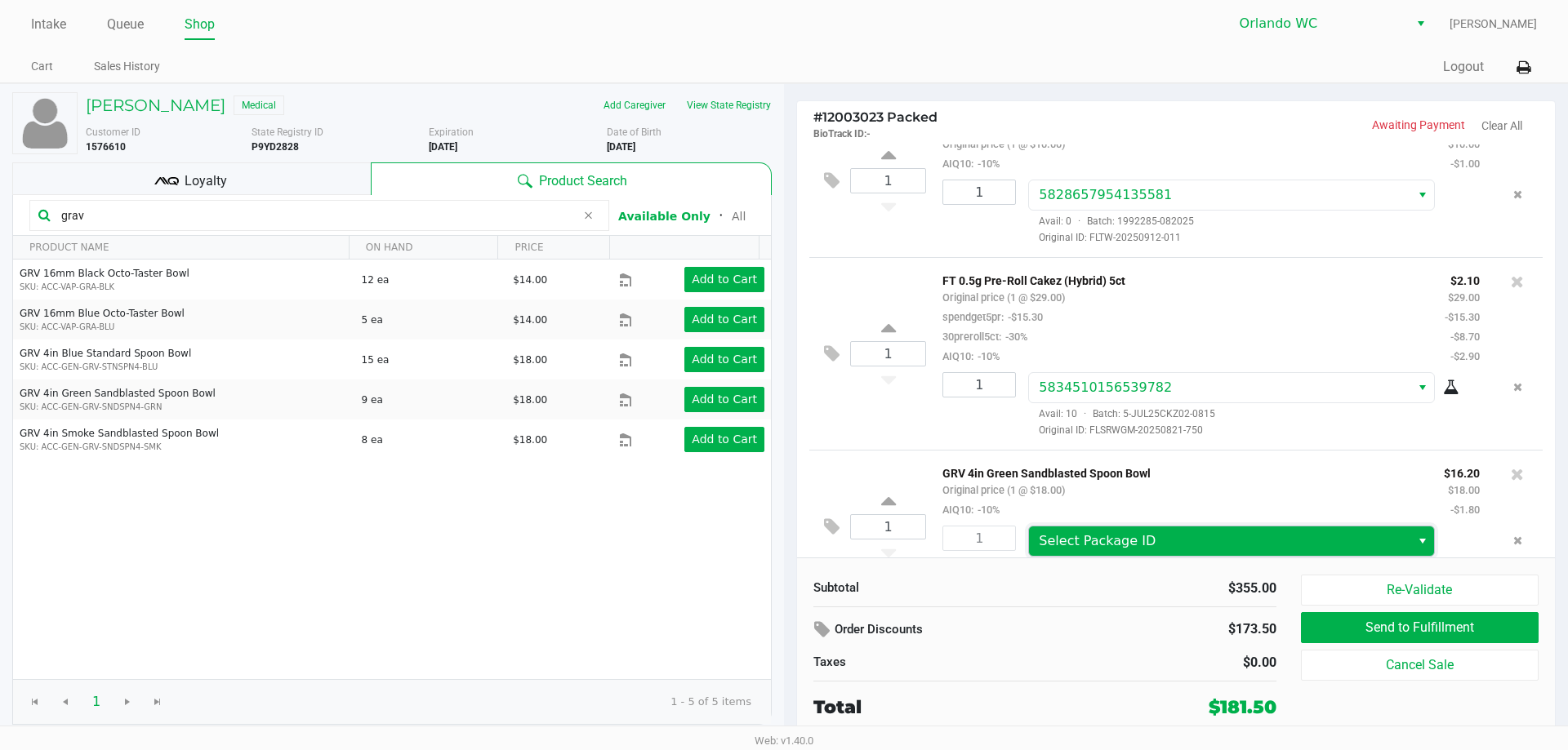
click at [1109, 548] on span "Select Package ID" at bounding box center [1097, 541] width 117 height 15
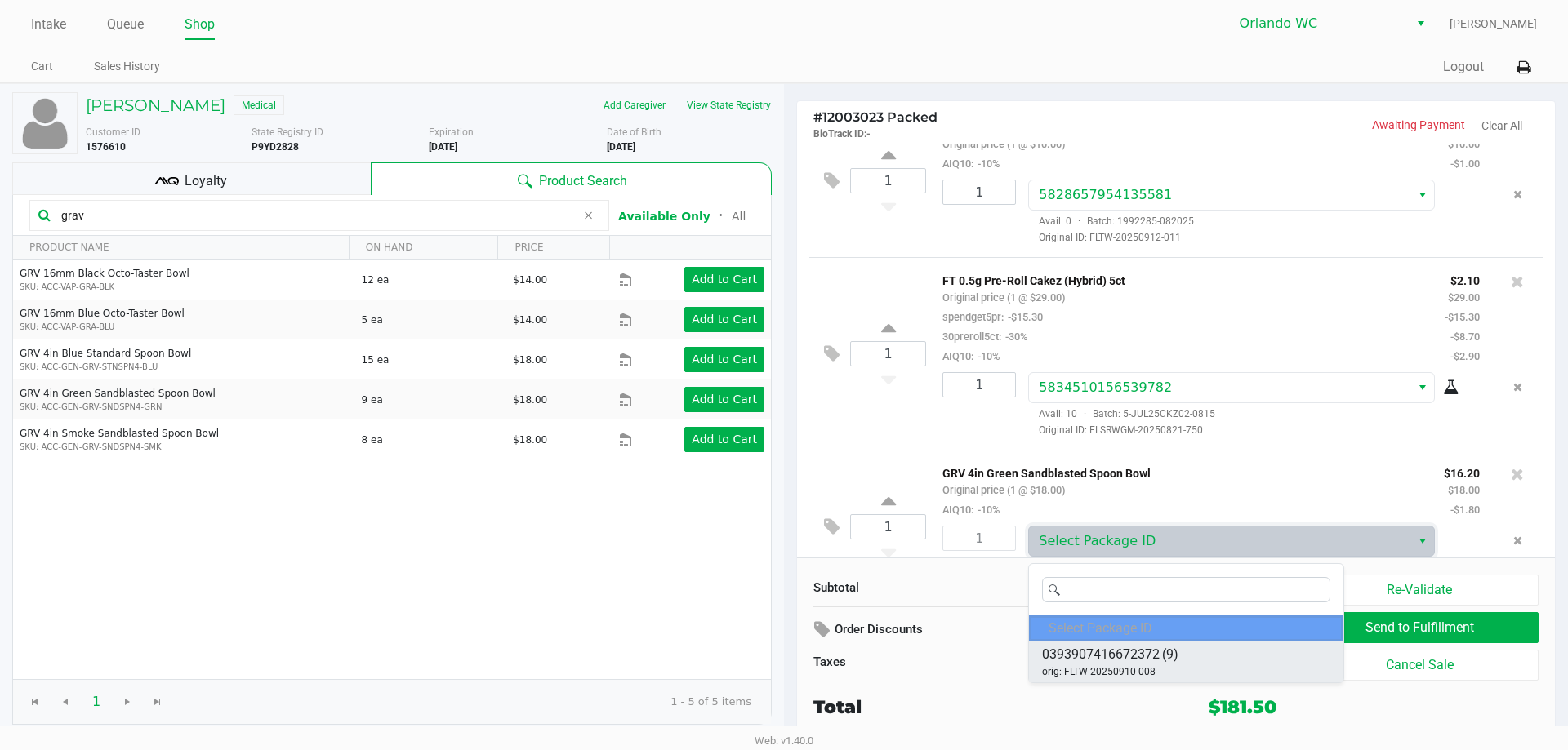
click at [1159, 661] on span "0393907416672372 (9)" at bounding box center [1109, 654] width 136 height 19
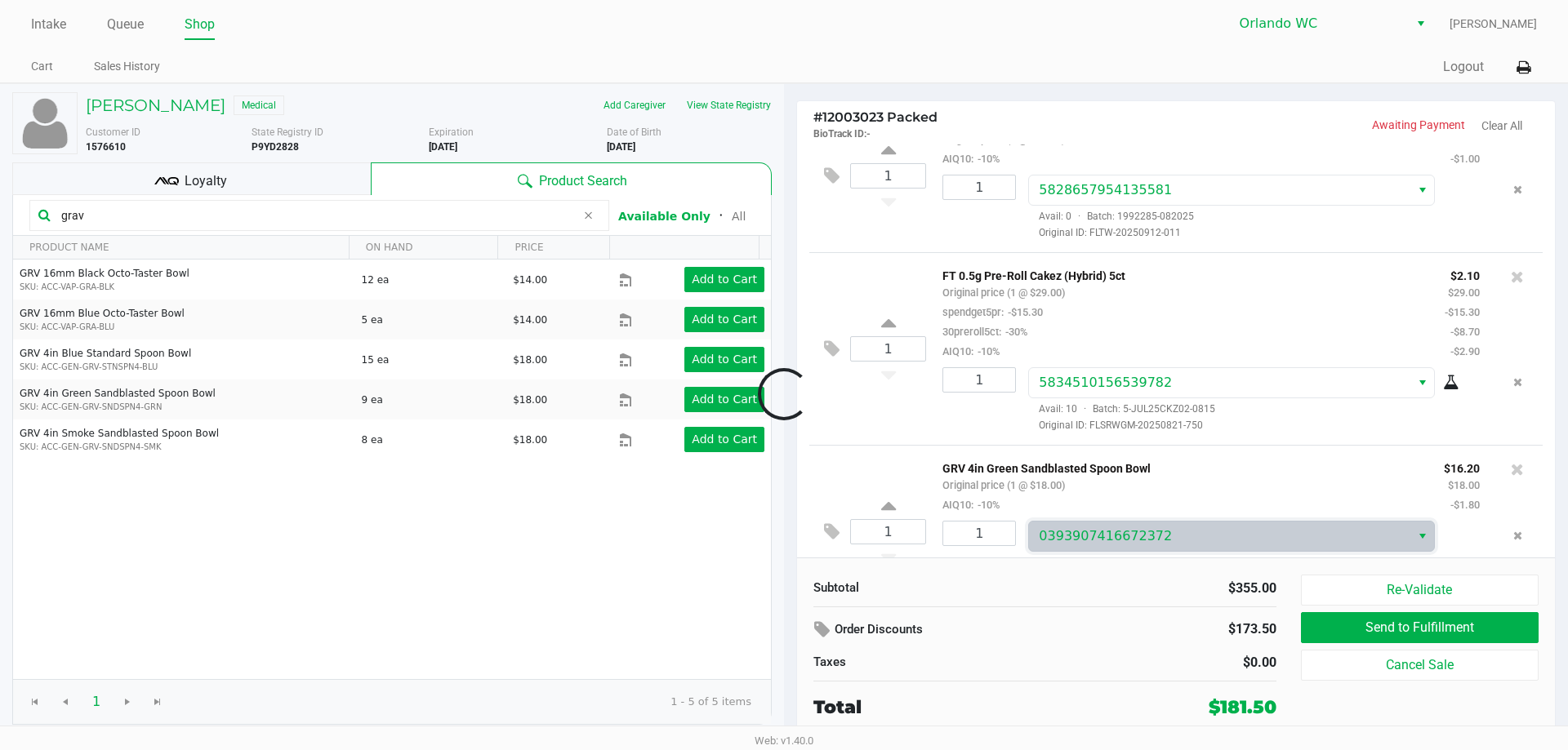
scroll to position [919, 0]
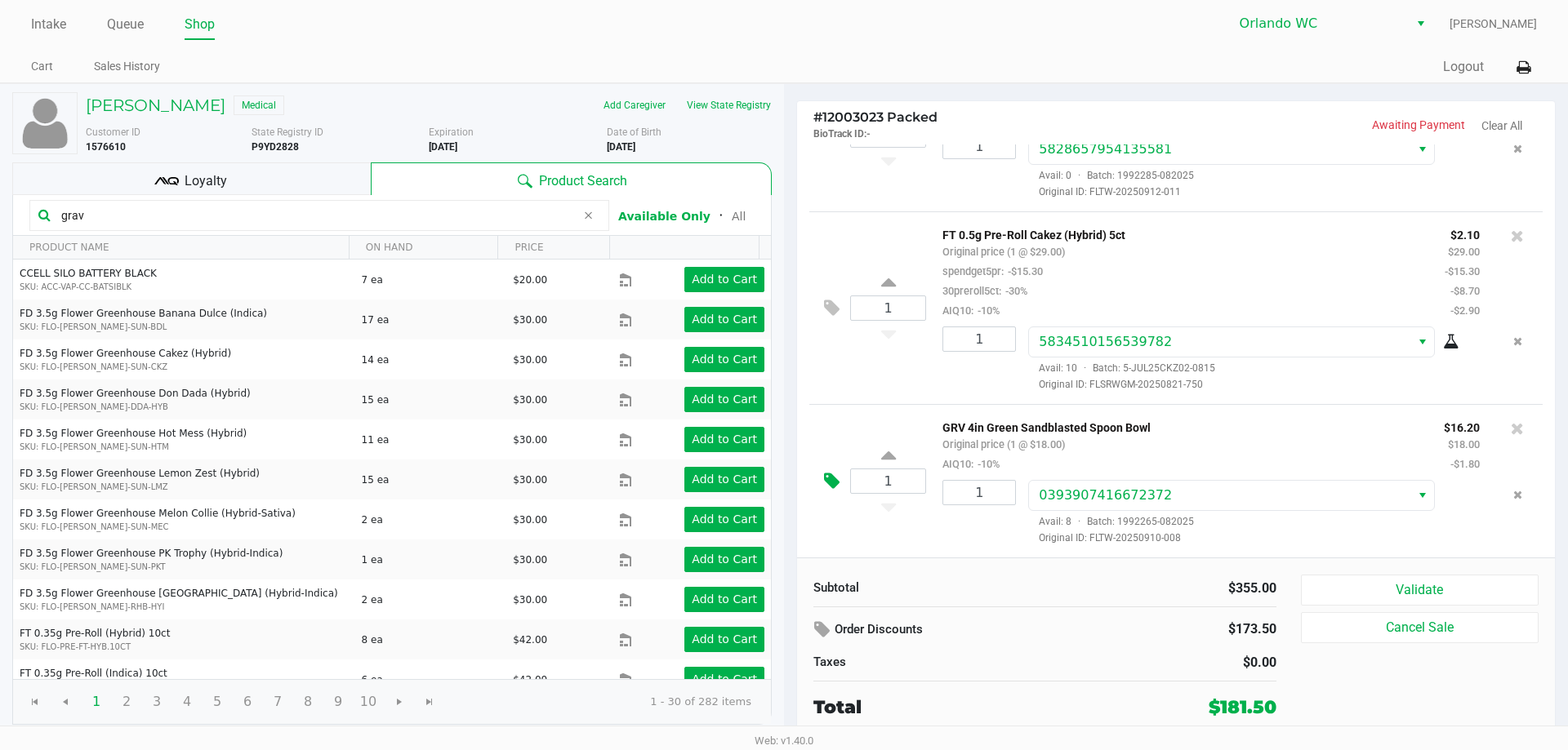
click at [833, 484] on icon at bounding box center [831, 481] width 15 height 19
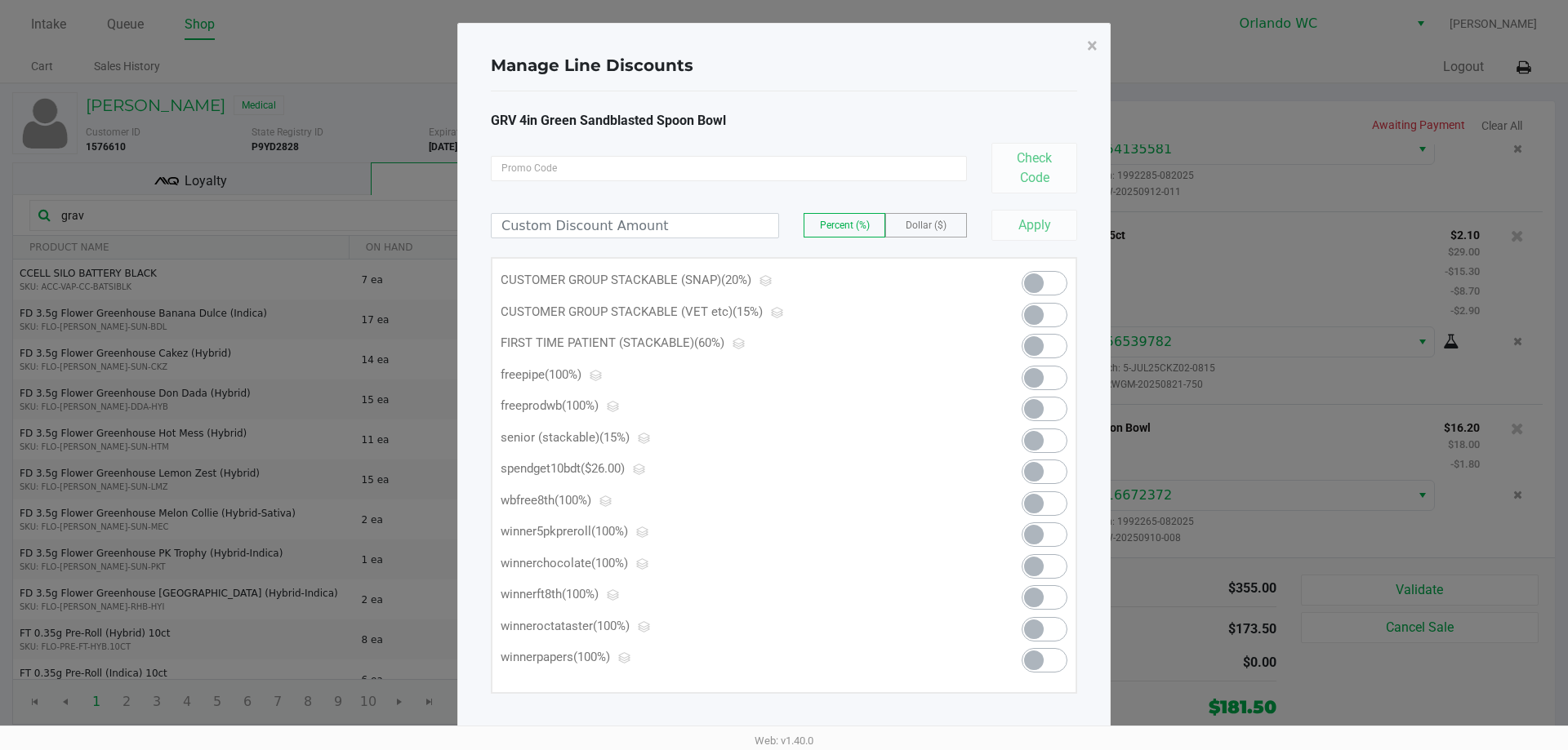
click at [1059, 385] on span at bounding box center [1044, 378] width 46 height 24
click at [1101, 38] on button "×" at bounding box center [1092, 46] width 36 height 46
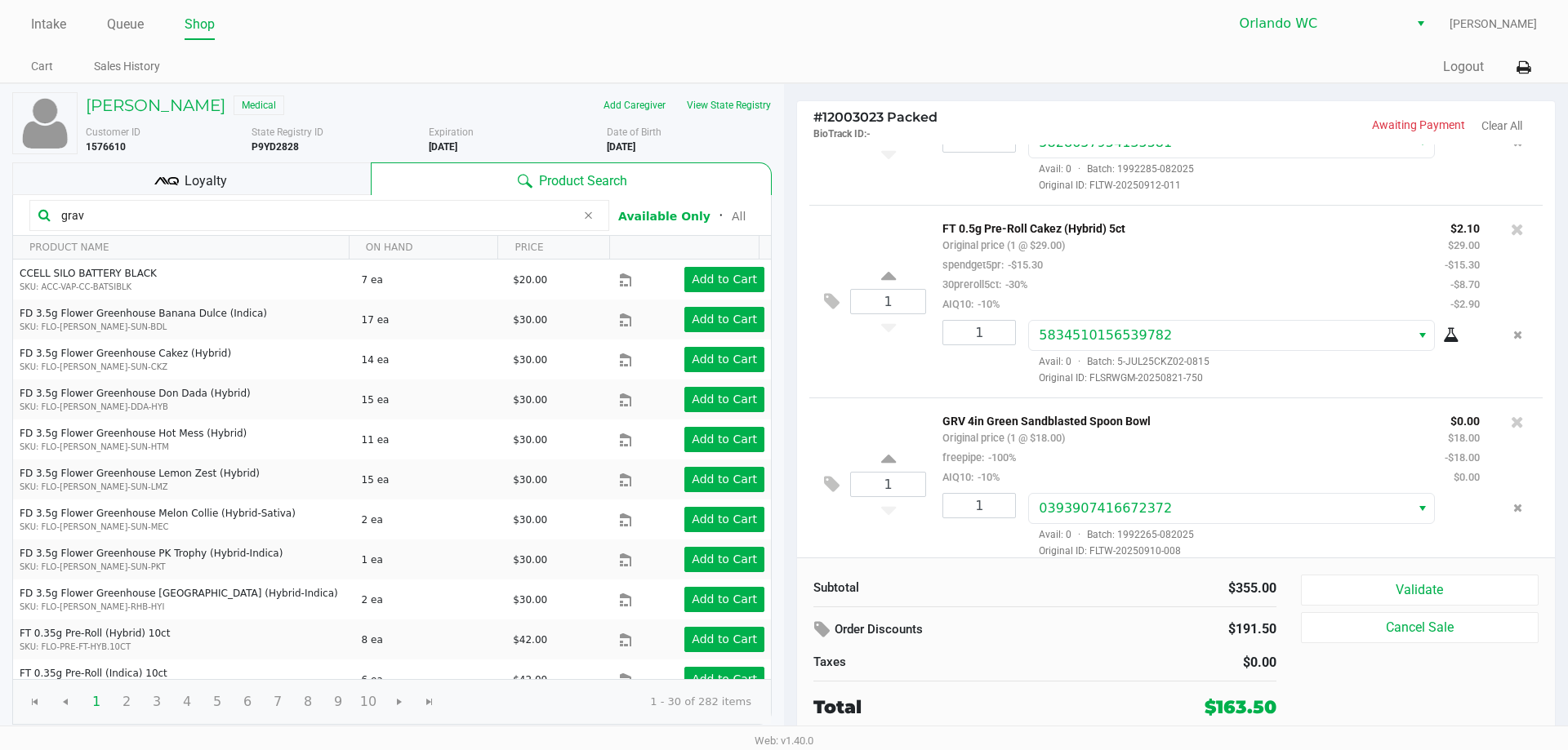
click at [1178, 671] on div "$0.00" at bounding box center [1168, 662] width 220 height 19
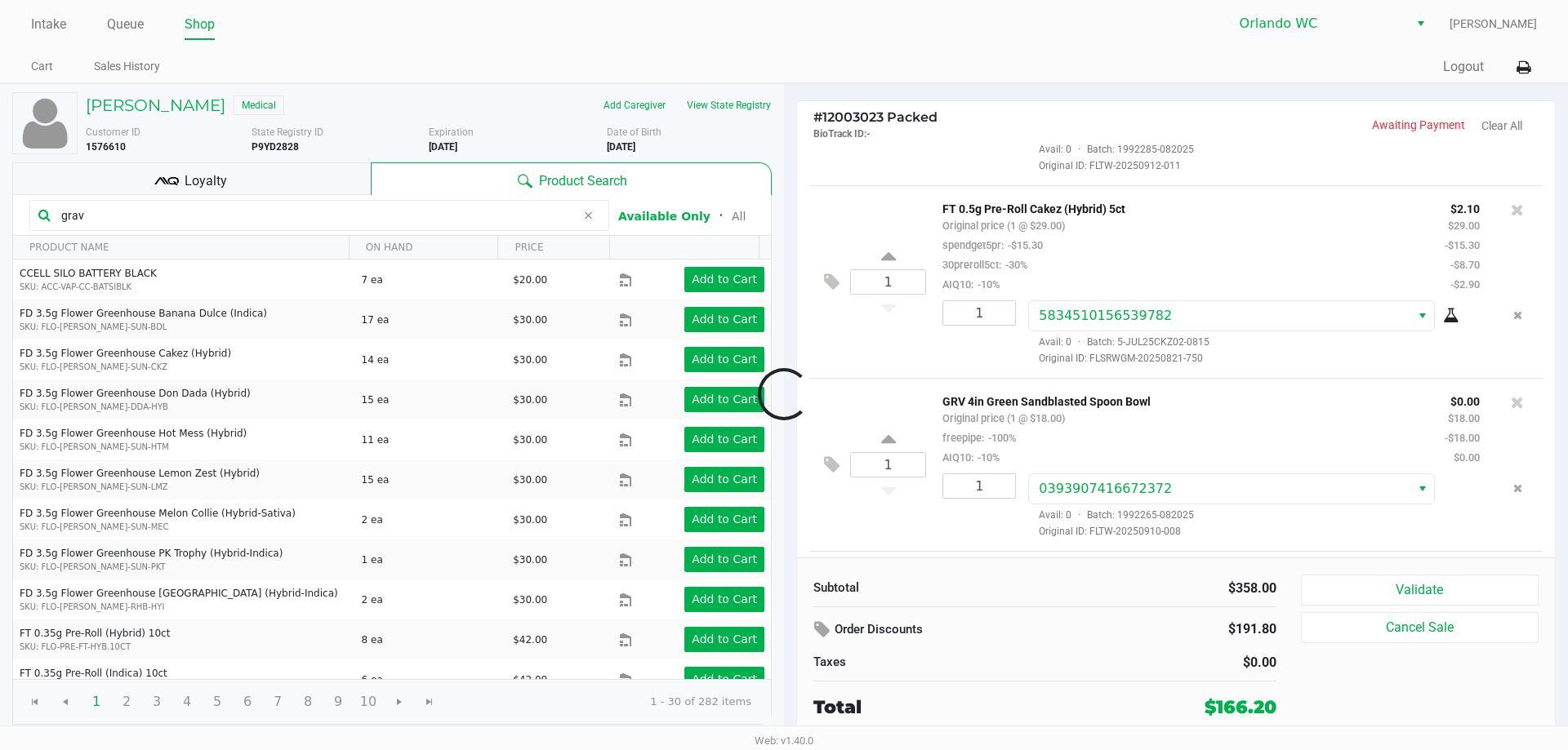
scroll to position [1093, 0]
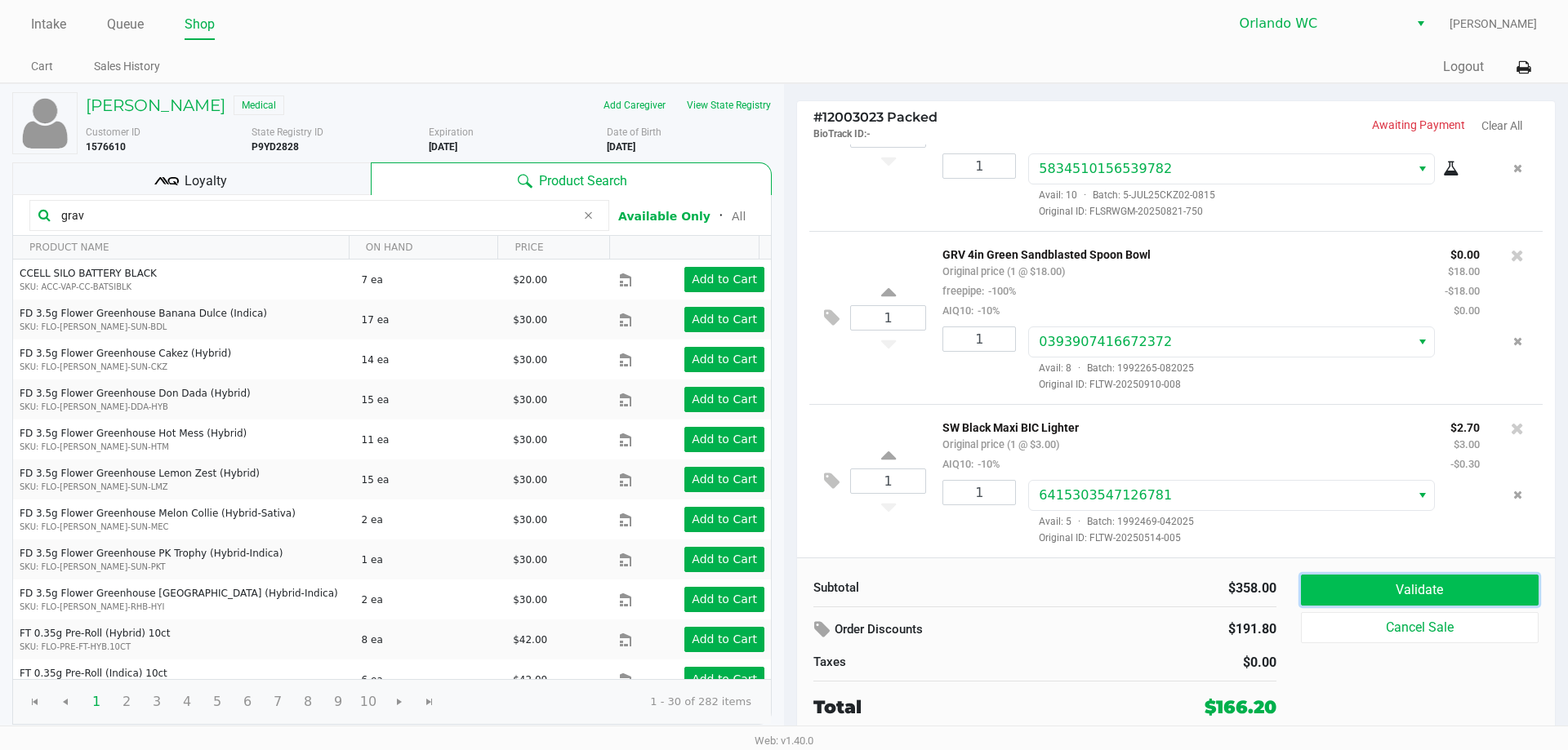
click at [1410, 594] on button "Validate" at bounding box center [1419, 590] width 237 height 31
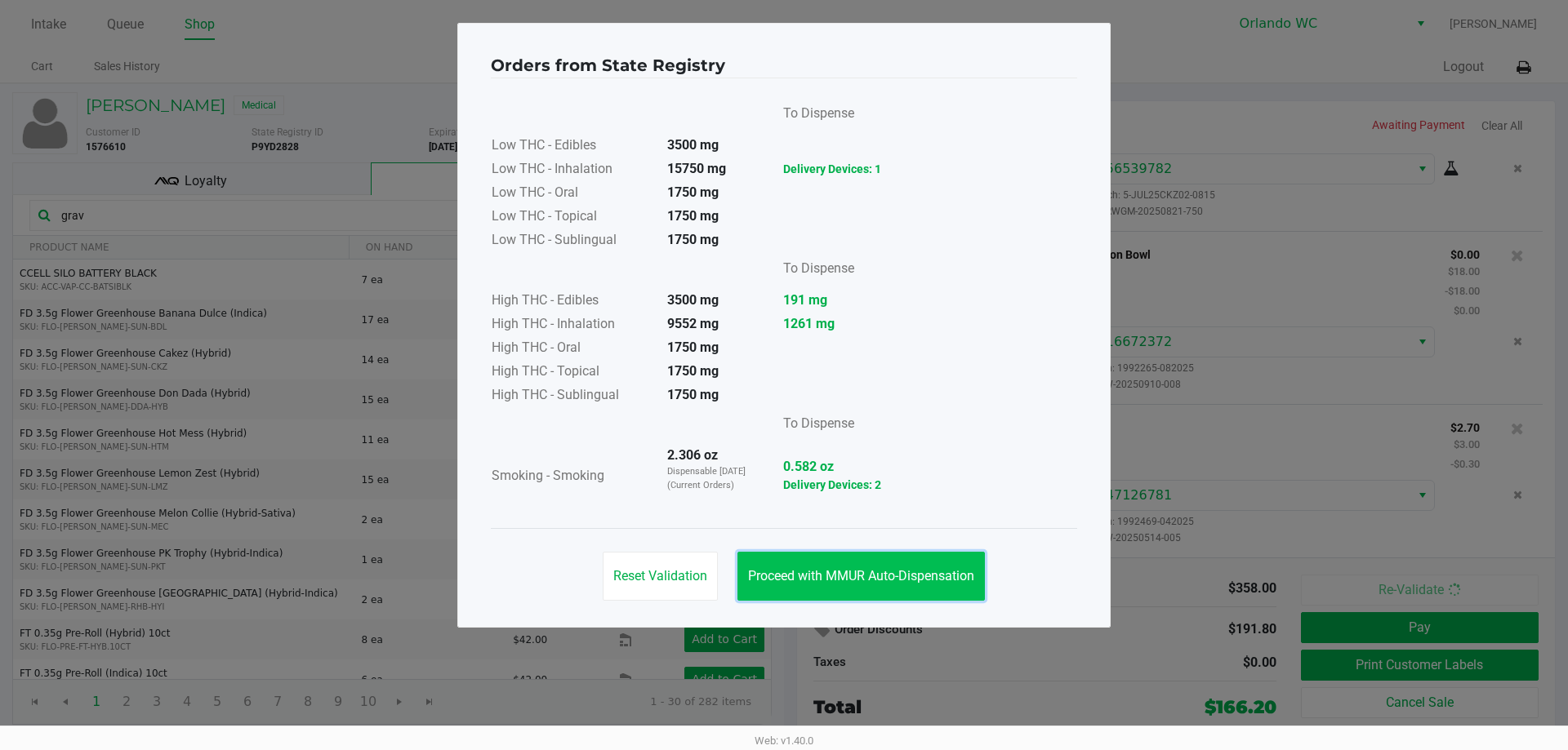
click at [874, 575] on span "Proceed with MMUR Auto-Dispensation" at bounding box center [861, 576] width 226 height 15
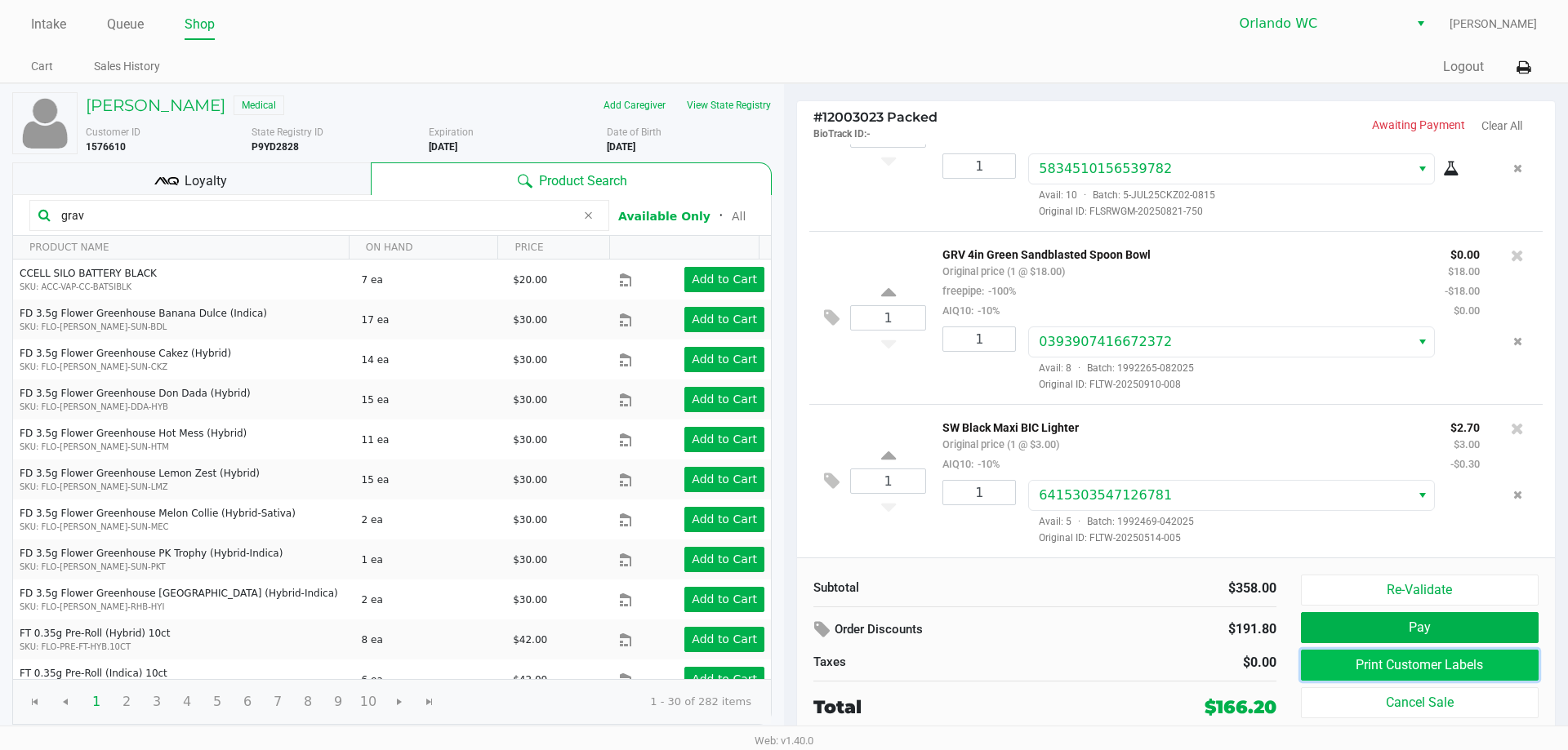
click at [1392, 669] on button "Print Customer Labels" at bounding box center [1419, 665] width 237 height 31
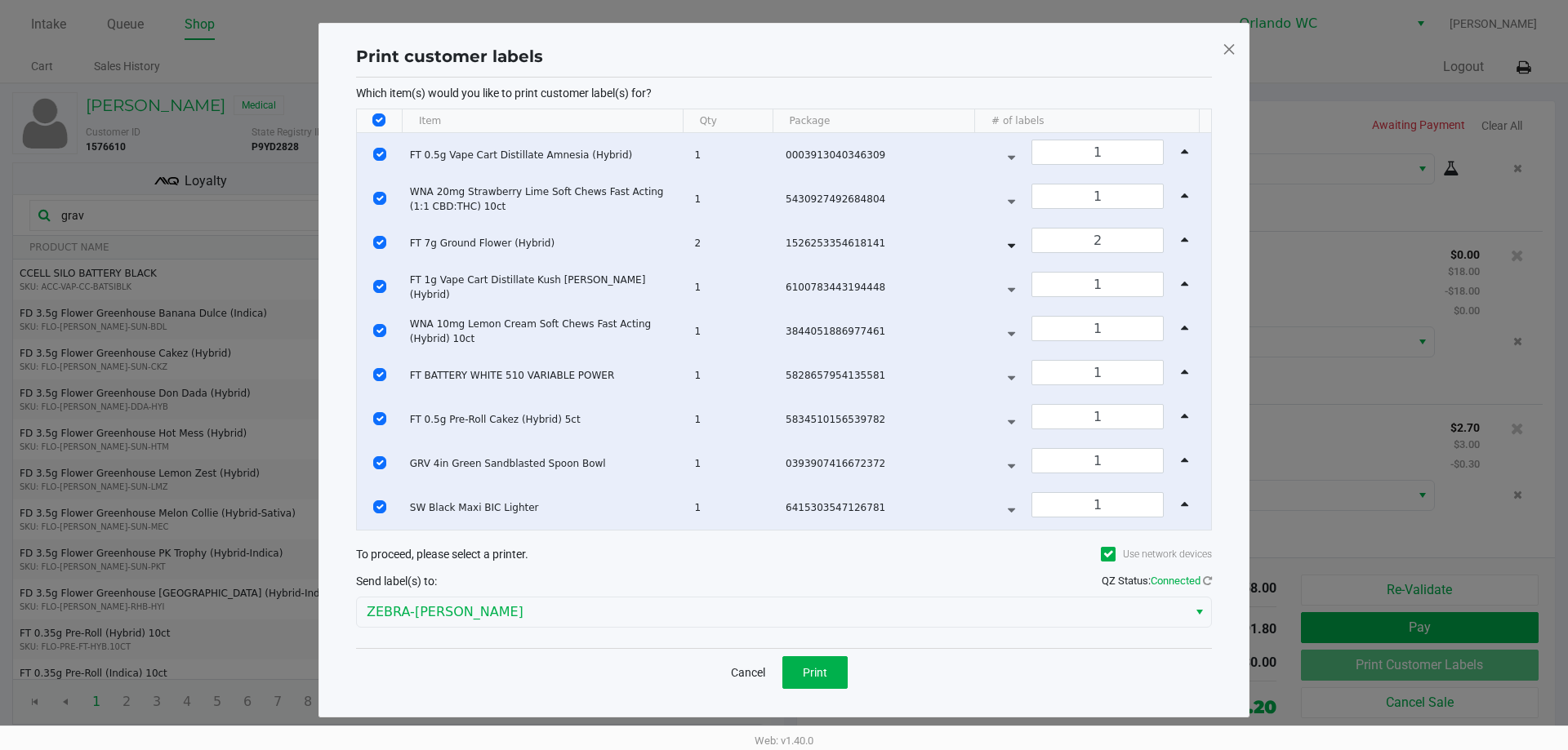
click at [382, 117] on input "Select All Rows" at bounding box center [378, 119] width 13 height 13
checkbox input "false"
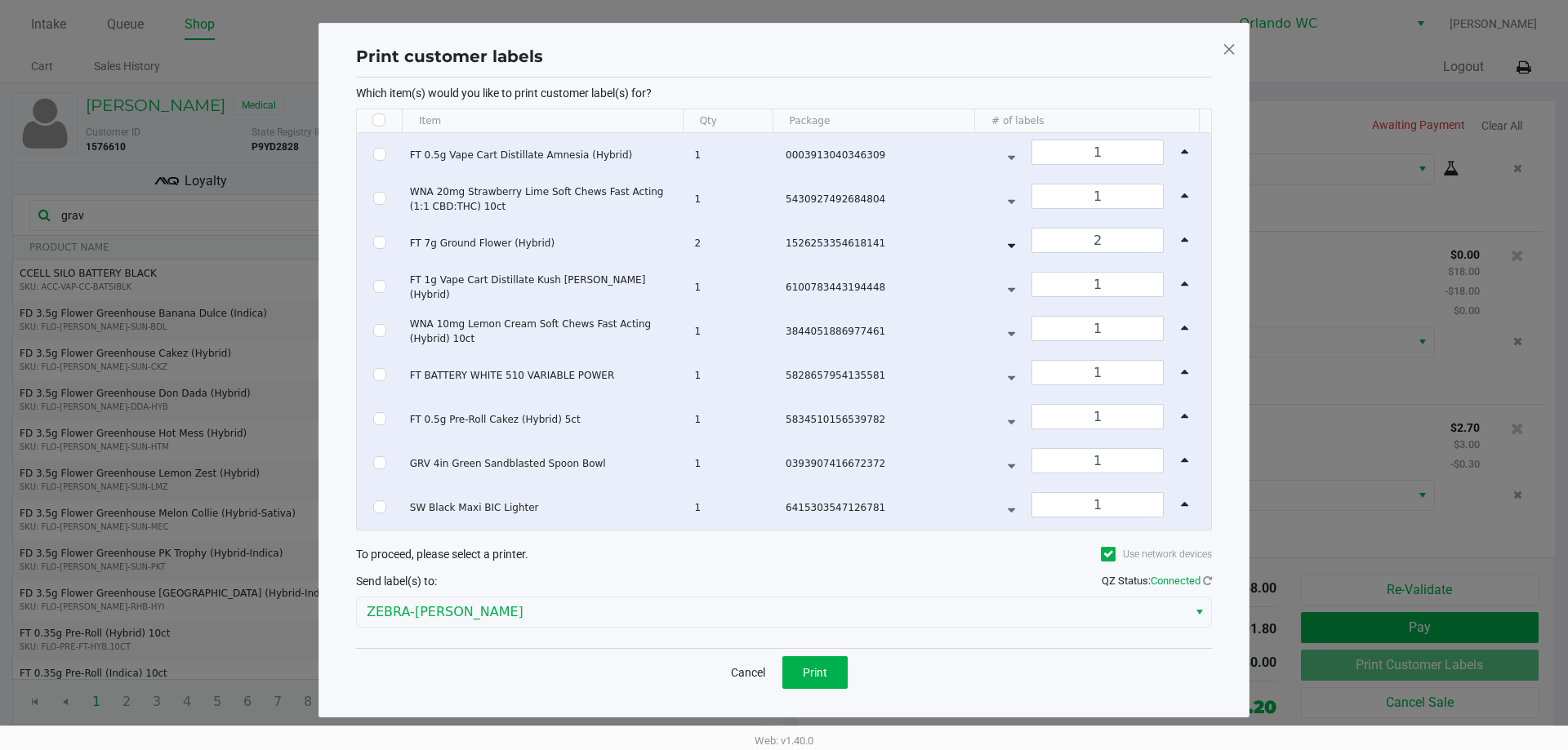
checkbox input "false"
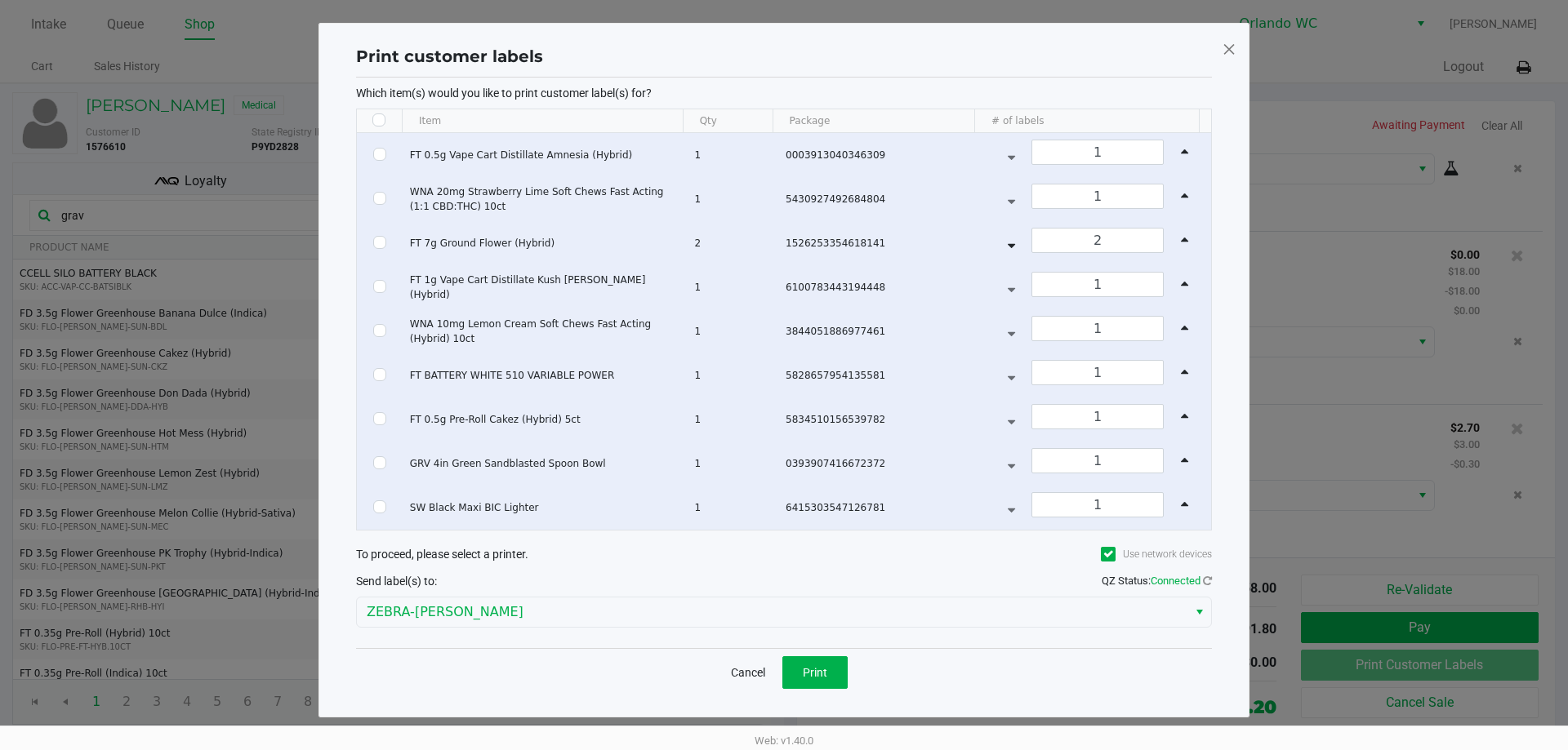
checkbox input "false"
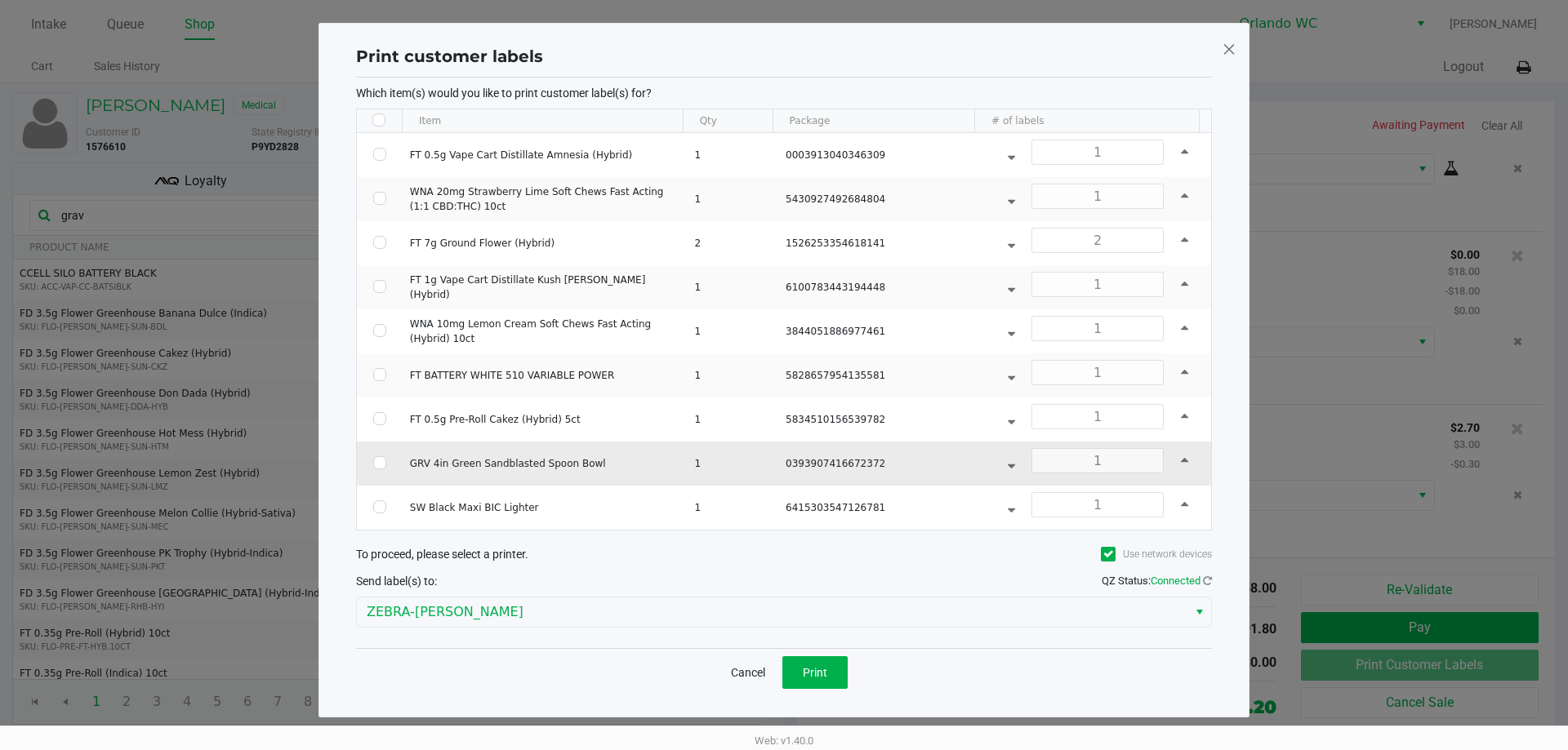
click at [370, 465] on td "Data table" at bounding box center [379, 464] width 46 height 44
click at [378, 459] on input "Select Row" at bounding box center [379, 462] width 13 height 13
checkbox input "true"
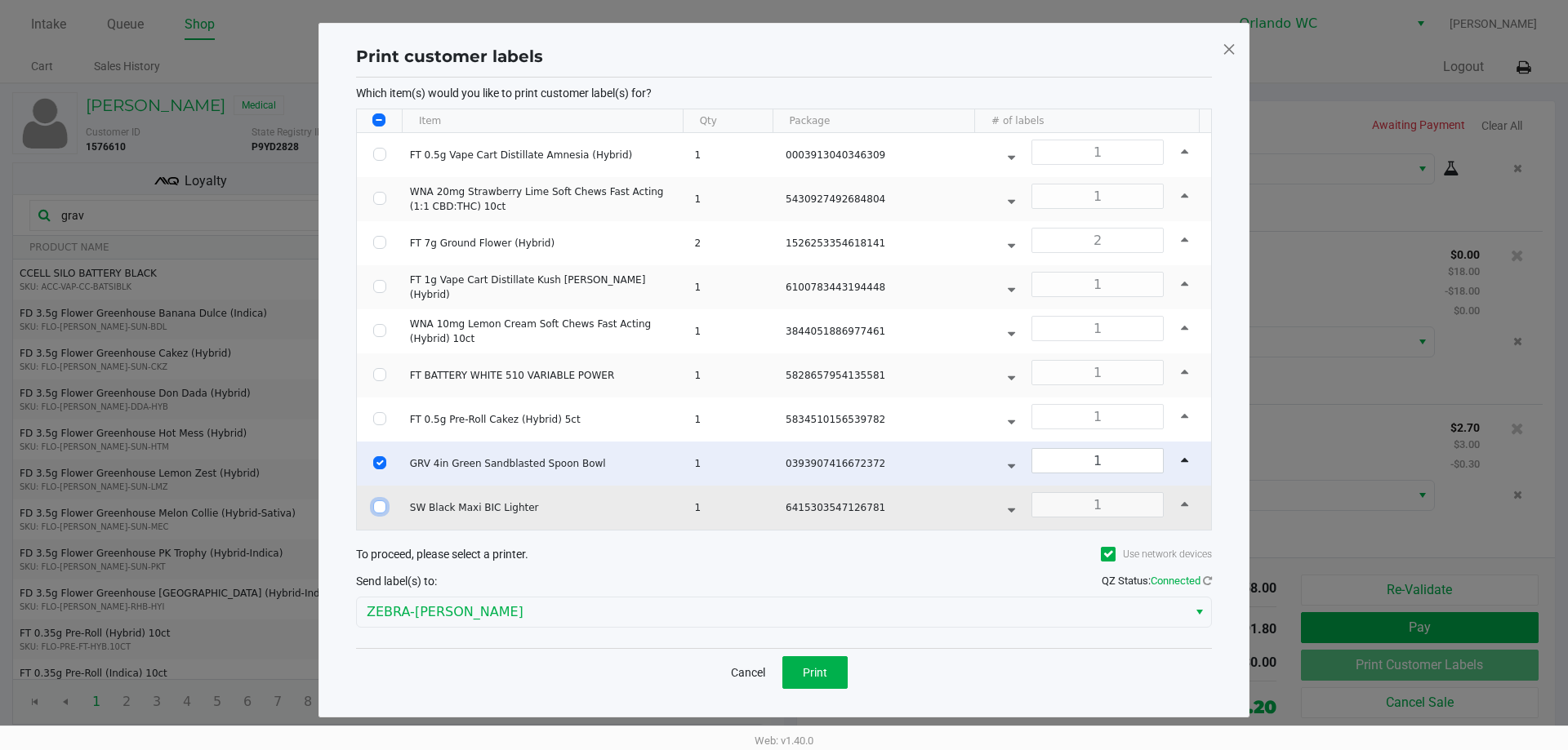
click at [379, 508] on input "Select Row" at bounding box center [379, 506] width 13 height 13
checkbox input "true"
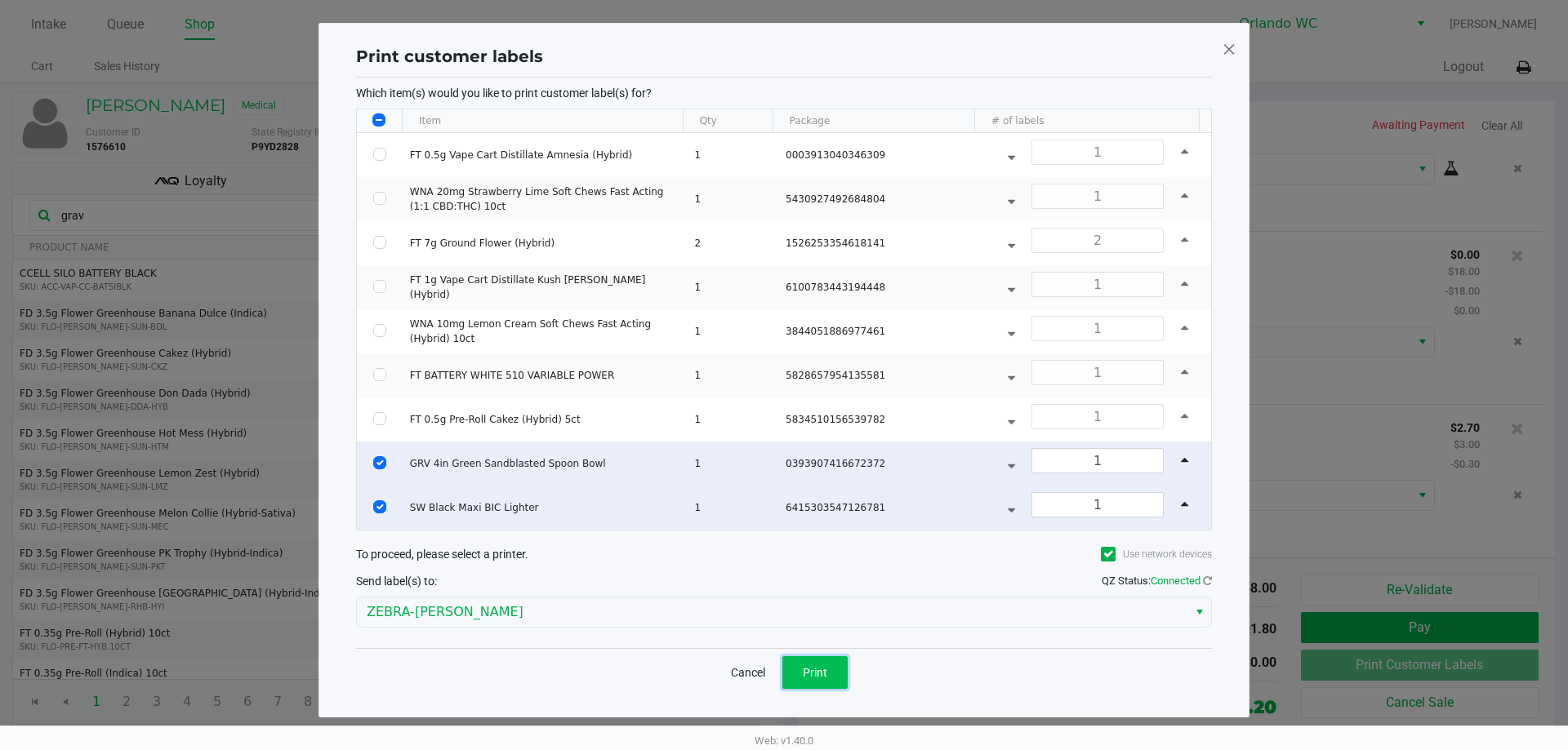
click at [823, 669] on span "Print" at bounding box center [814, 672] width 24 height 13
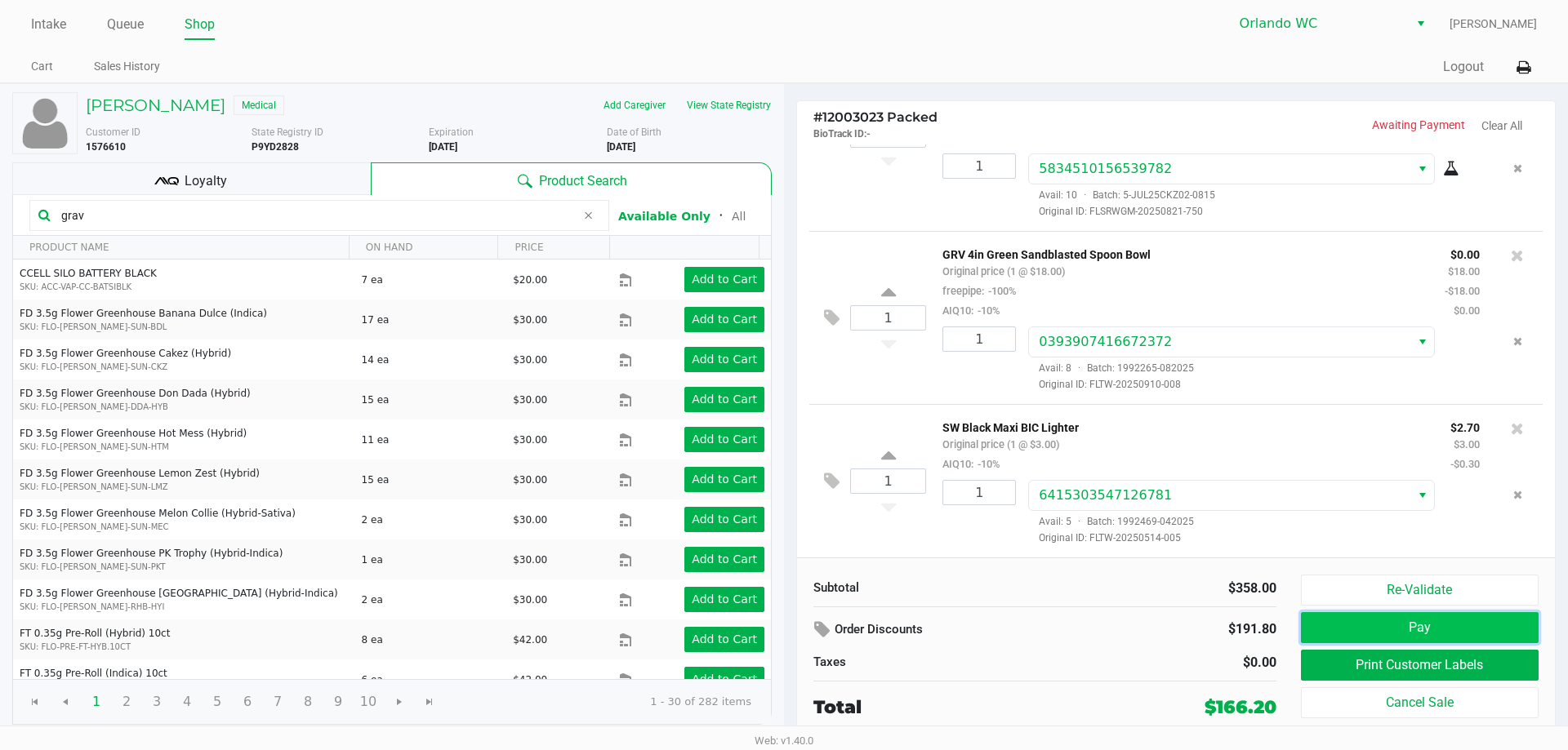
click at [1431, 633] on button "Pay" at bounding box center [1419, 628] width 237 height 31
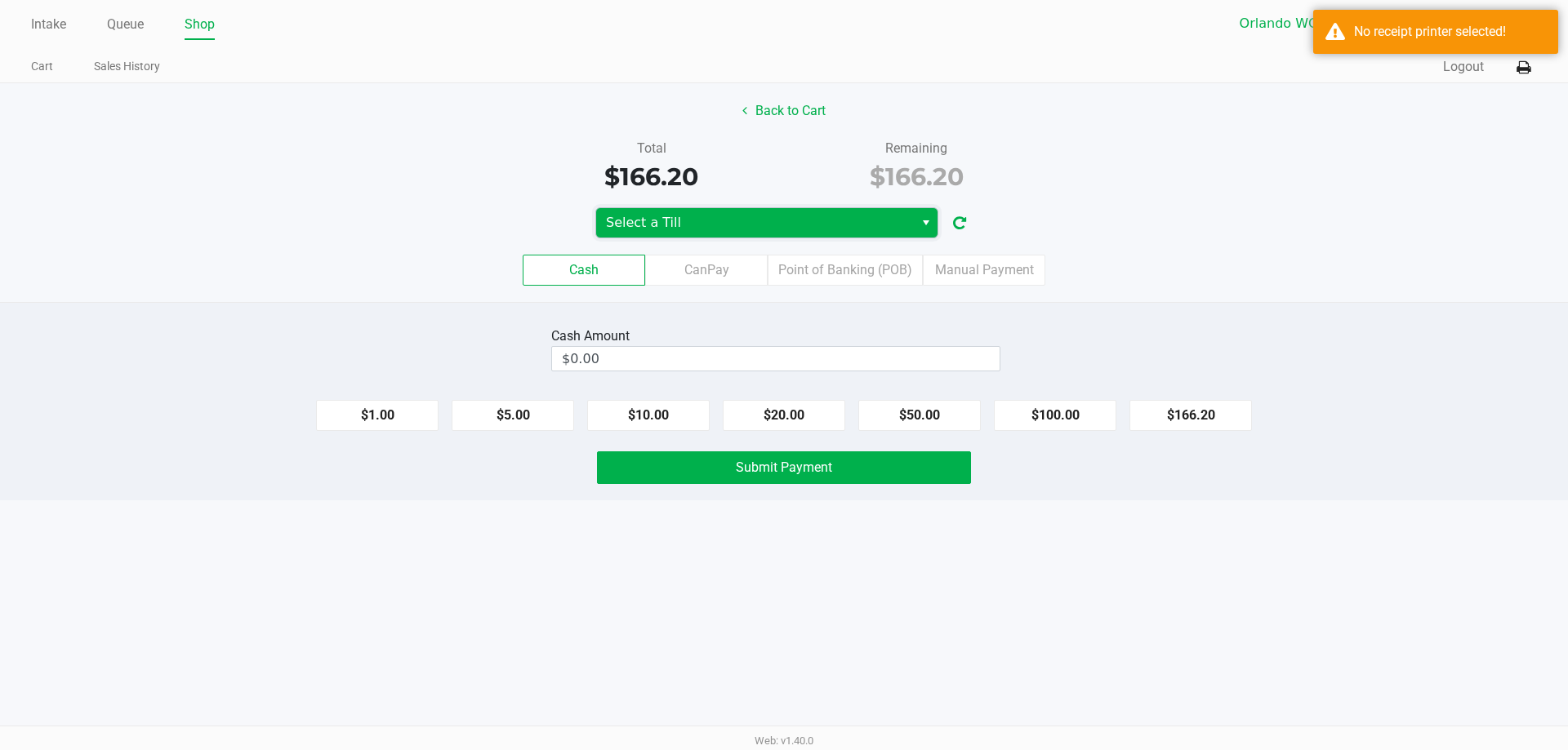
click at [805, 236] on span "Select a Till" at bounding box center [755, 222] width 318 height 30
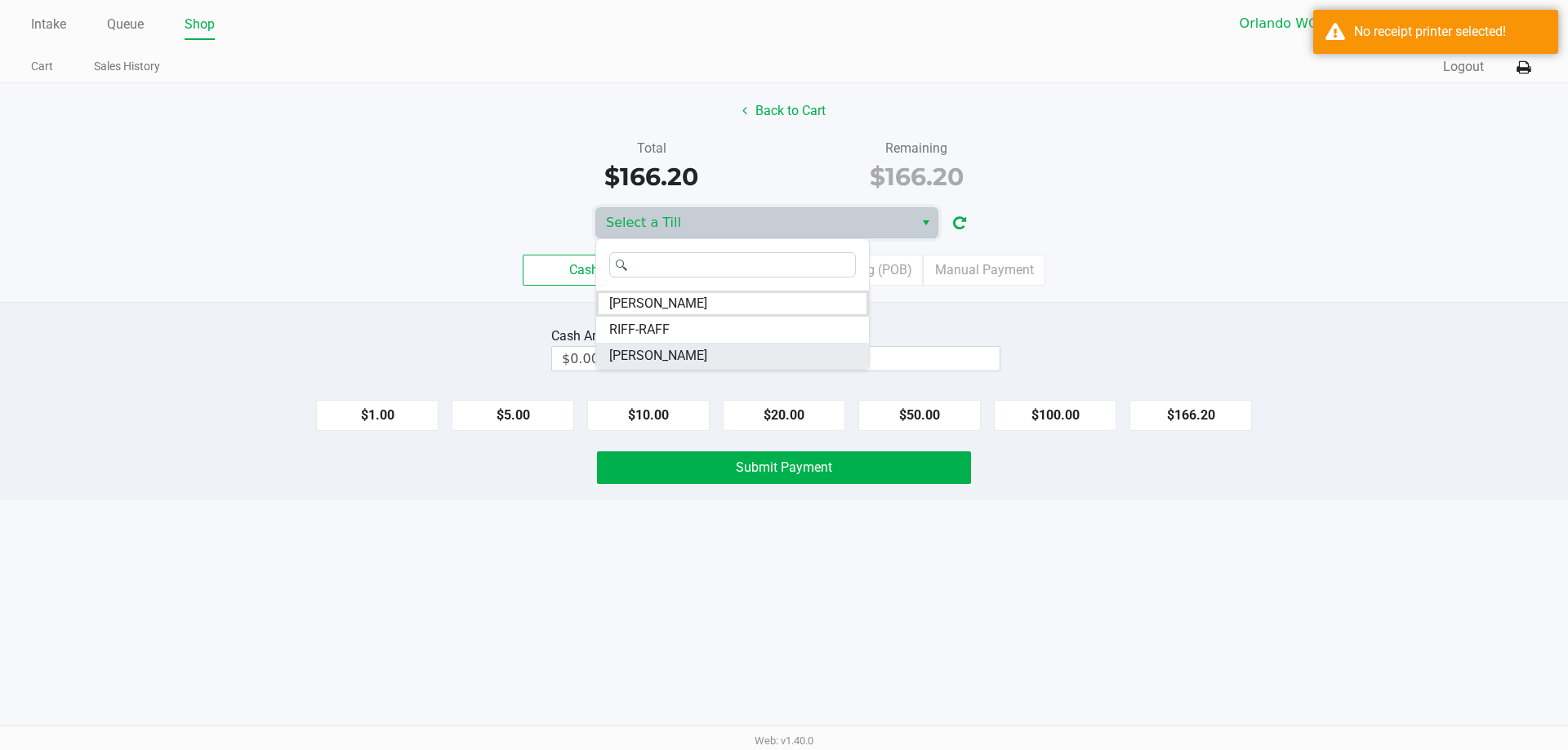
click at [707, 356] on span "[PERSON_NAME]" at bounding box center [658, 356] width 98 height 19
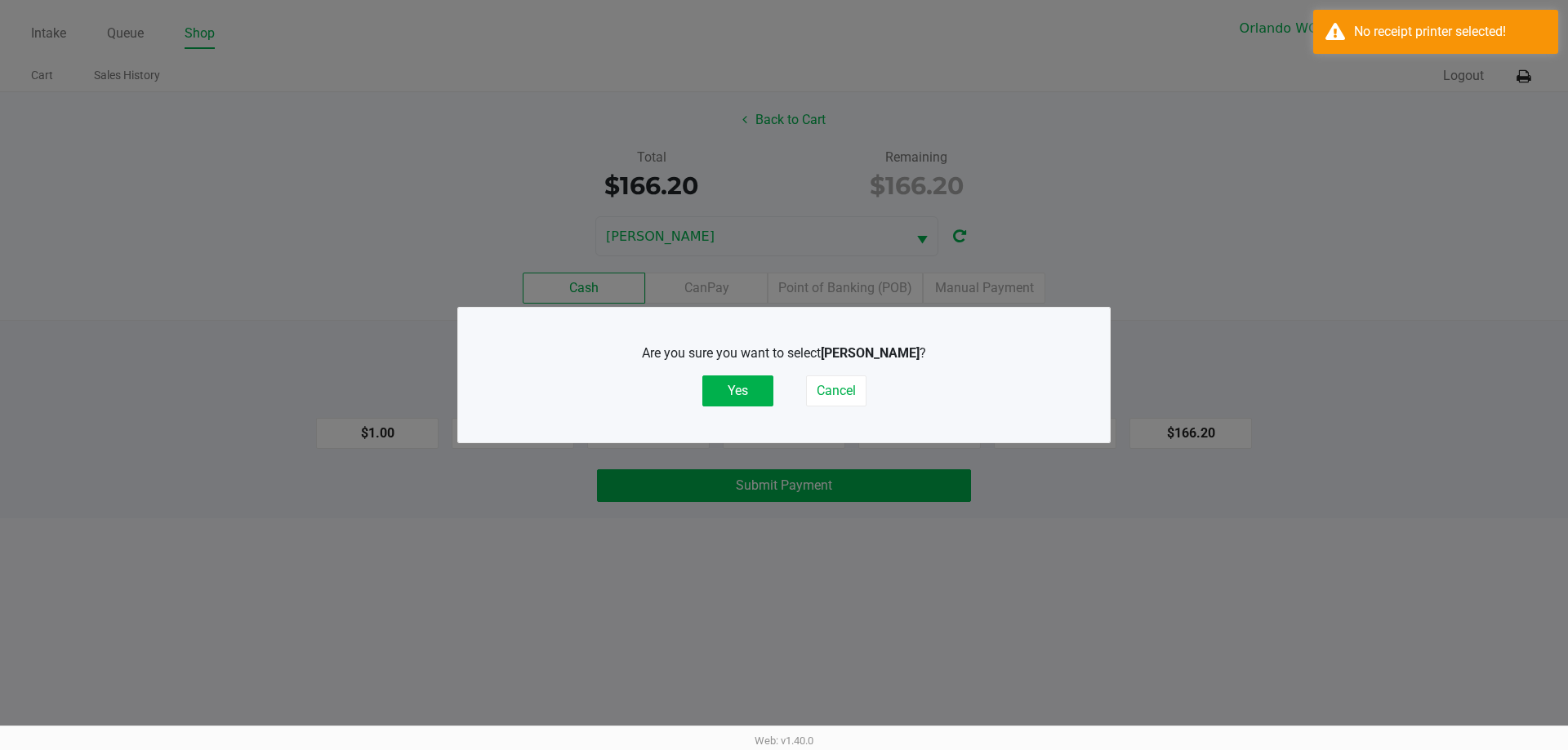
click at [667, 386] on div "Are you sure you want to select [PERSON_NAME] ? Yes Cancel" at bounding box center [784, 375] width 586 height 62
click at [740, 389] on button "Yes" at bounding box center [738, 391] width 71 height 31
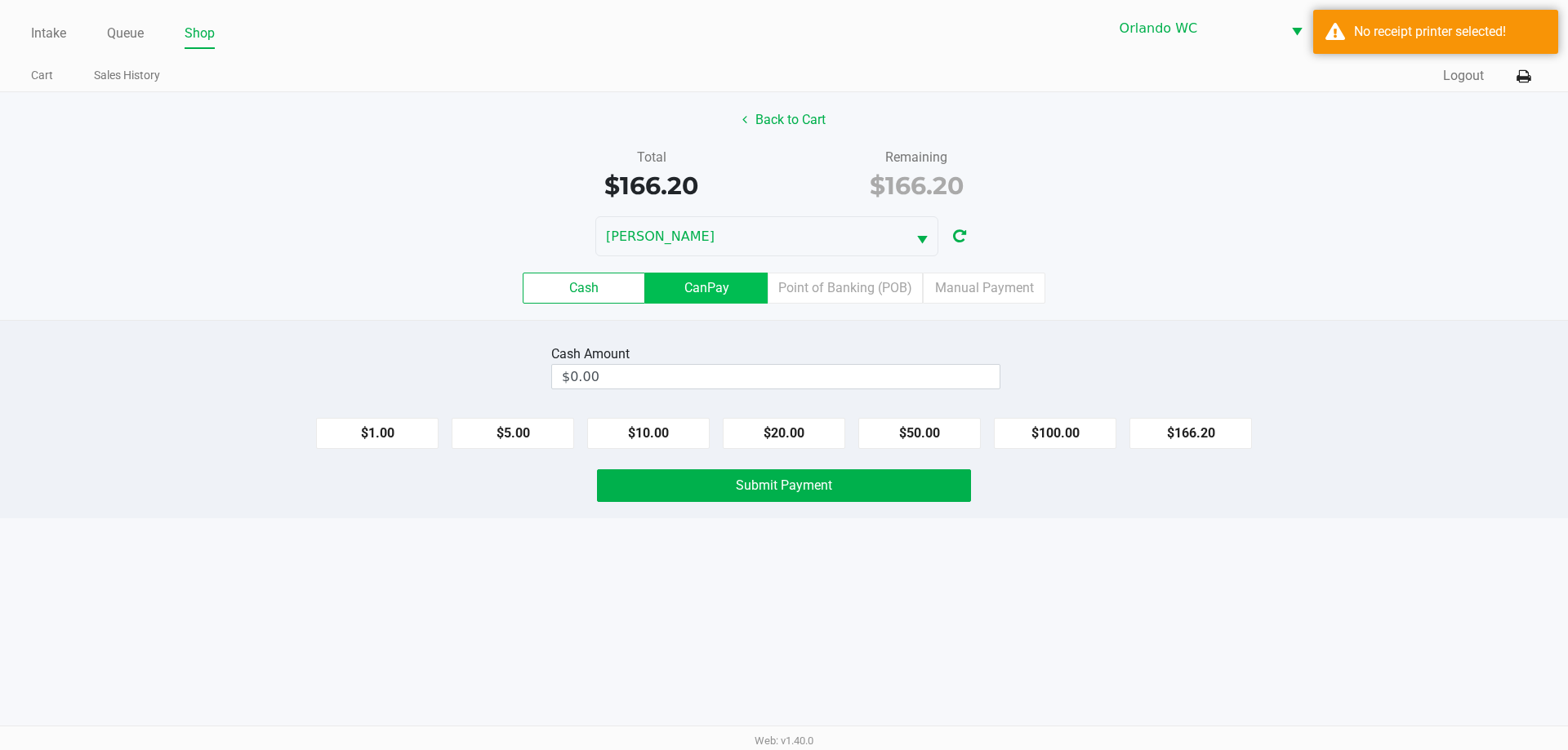
click at [713, 292] on label "CanPay" at bounding box center [705, 288] width 122 height 31
click at [0, 0] on 2 "CanPay" at bounding box center [0, 0] width 0 height 0
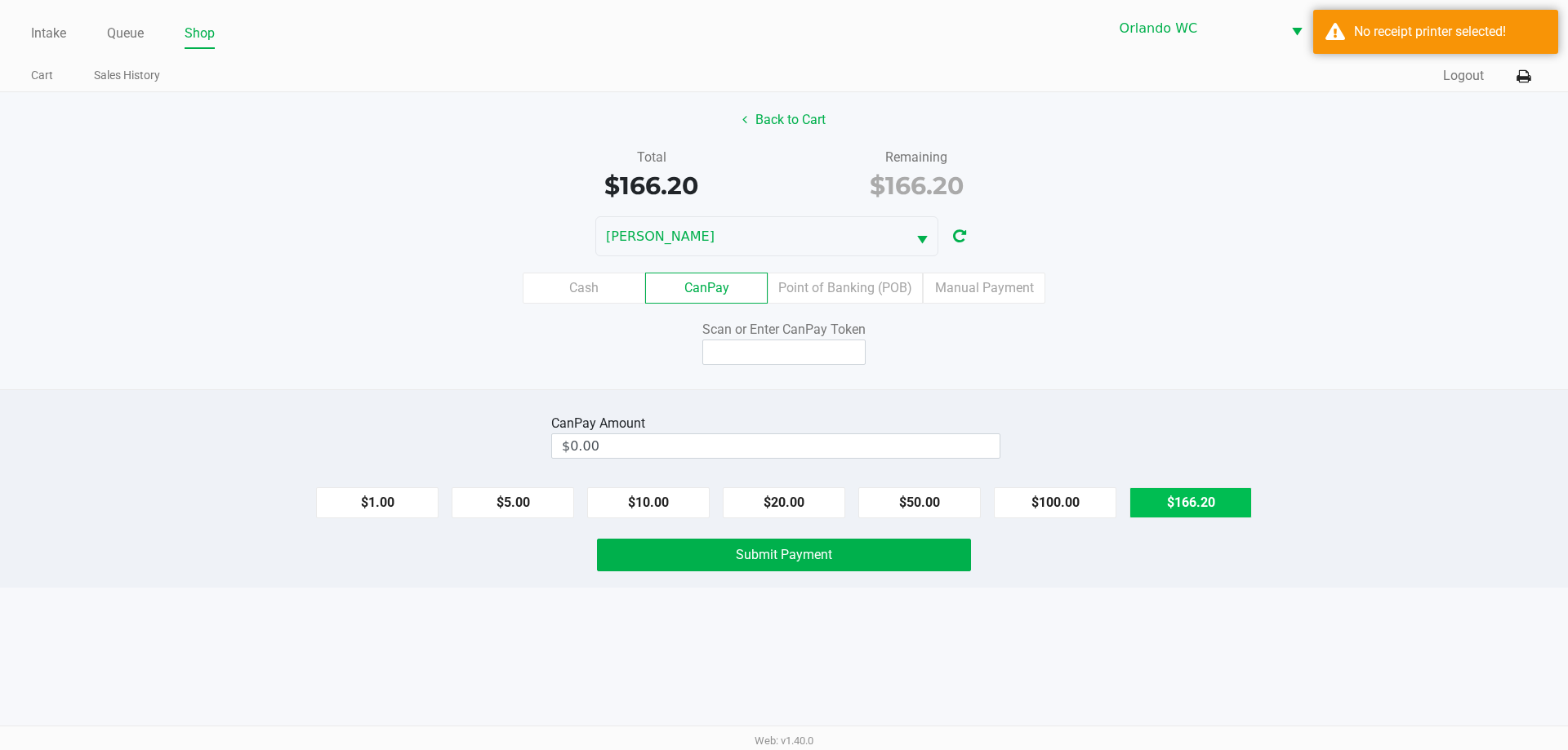
click at [1200, 502] on button "$166.20" at bounding box center [1190, 503] width 122 height 31
type input "$166.20"
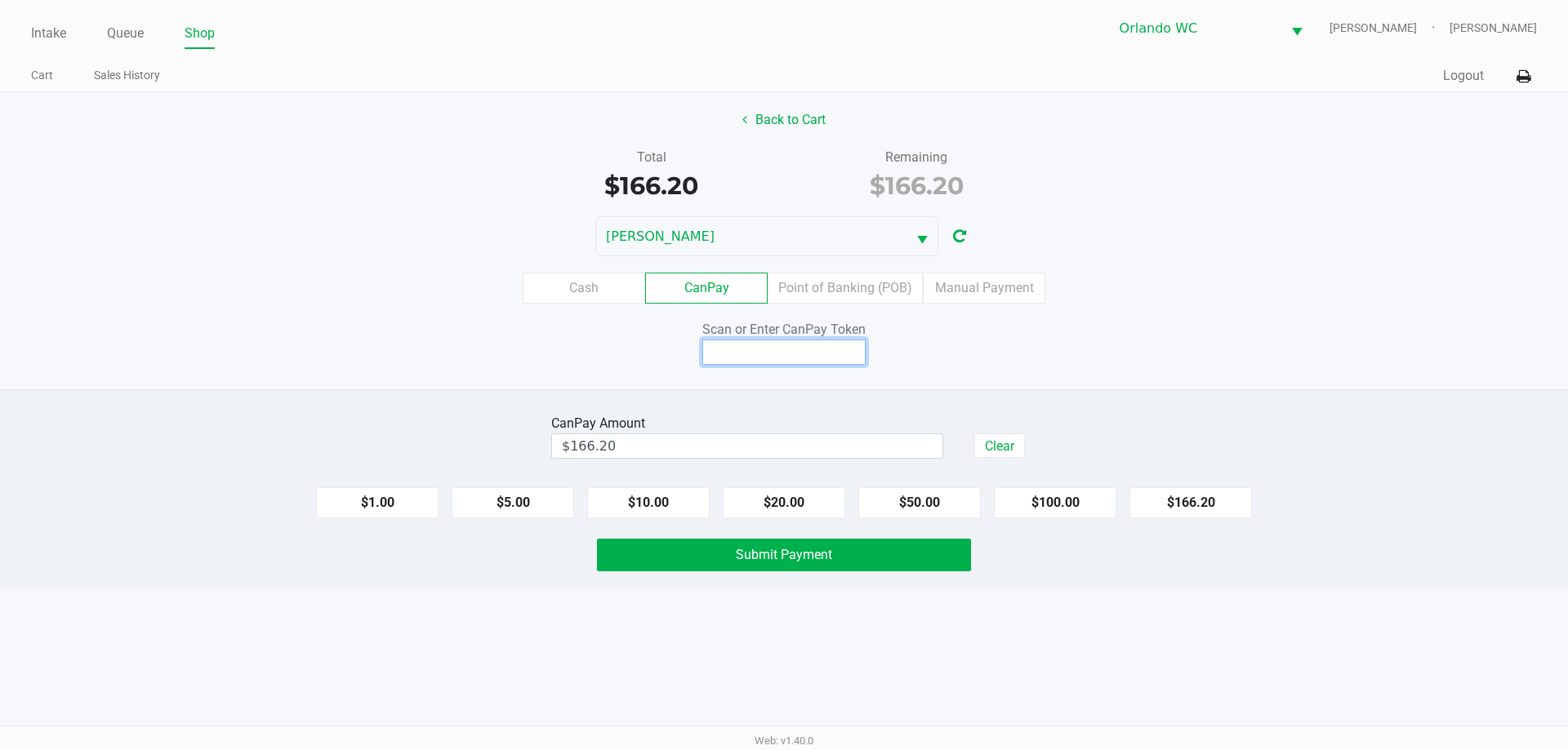
click at [848, 343] on input at bounding box center [783, 352] width 163 height 25
click at [1519, 85] on button at bounding box center [1523, 76] width 27 height 30
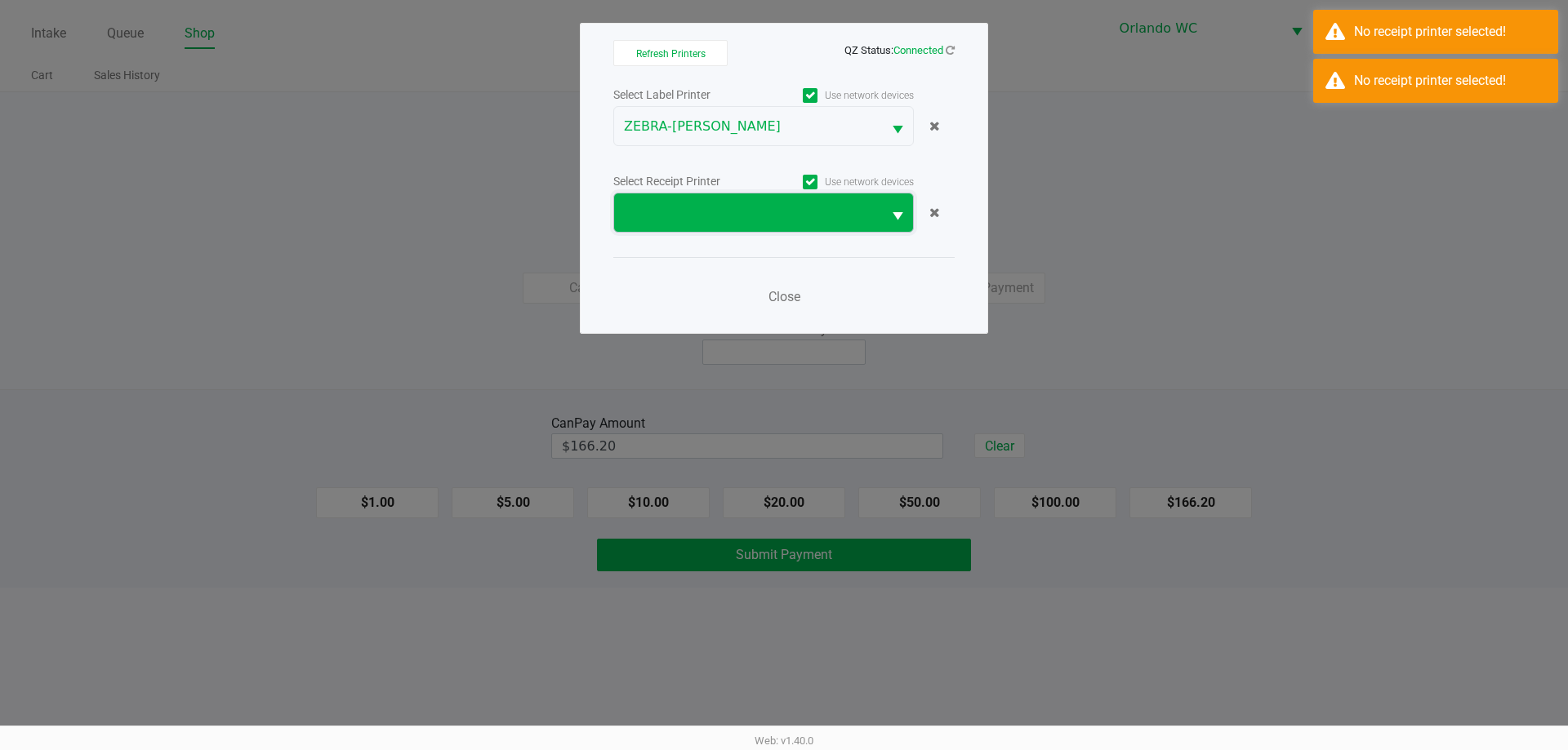
click at [834, 215] on span at bounding box center [748, 213] width 248 height 19
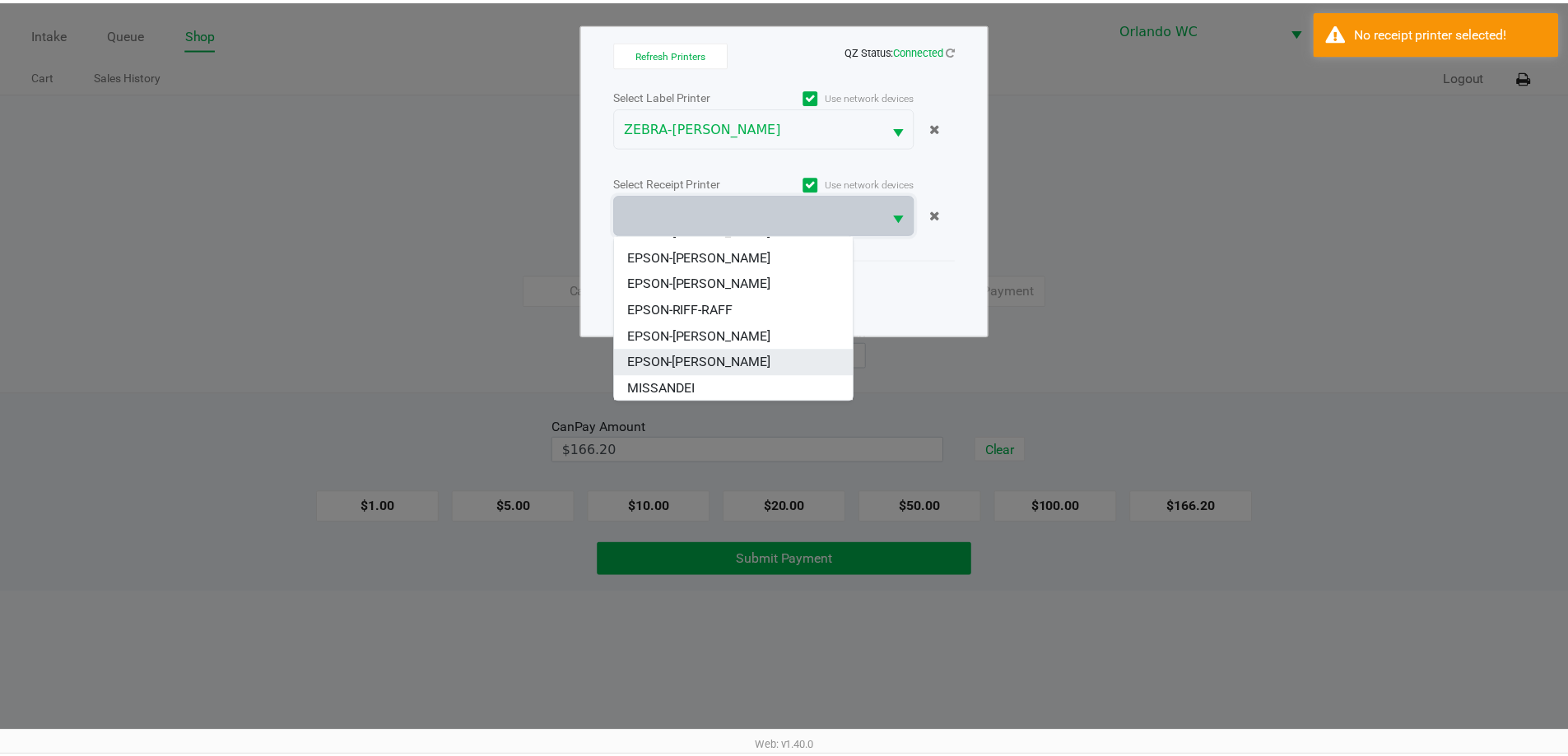
scroll to position [72, 0]
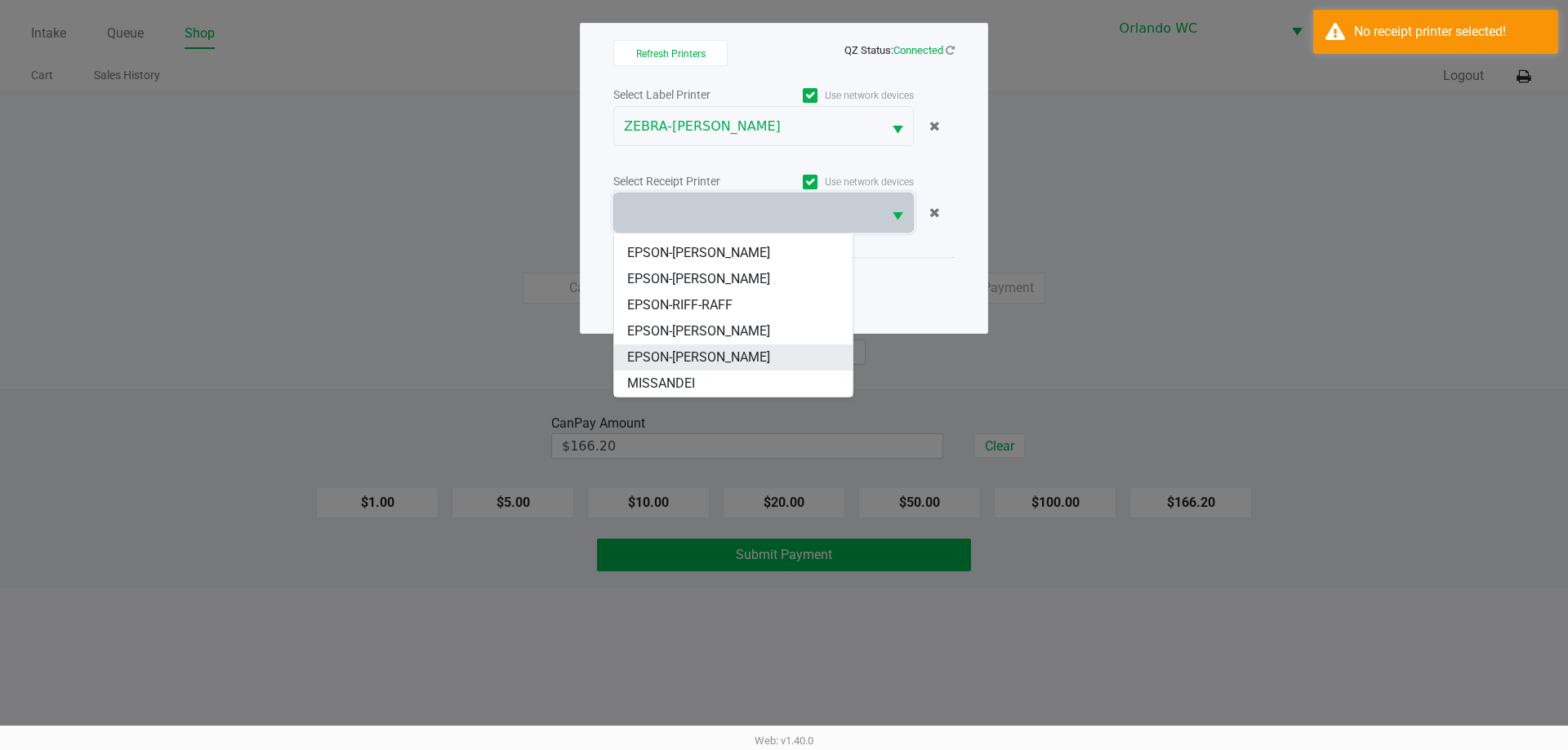
click at [739, 359] on span "EPSON-[PERSON_NAME]" at bounding box center [698, 357] width 143 height 19
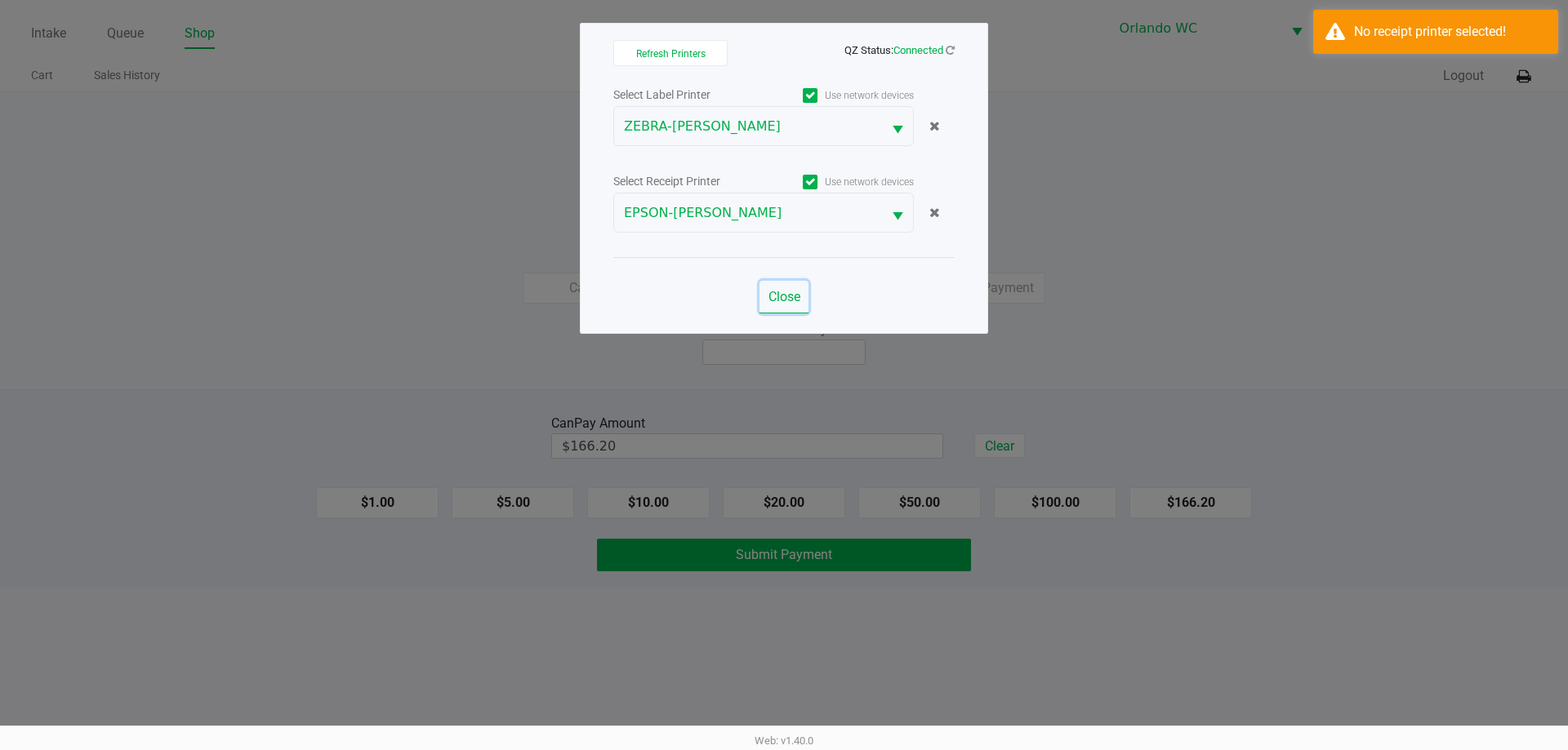
click at [789, 293] on span "Close" at bounding box center [784, 296] width 32 height 15
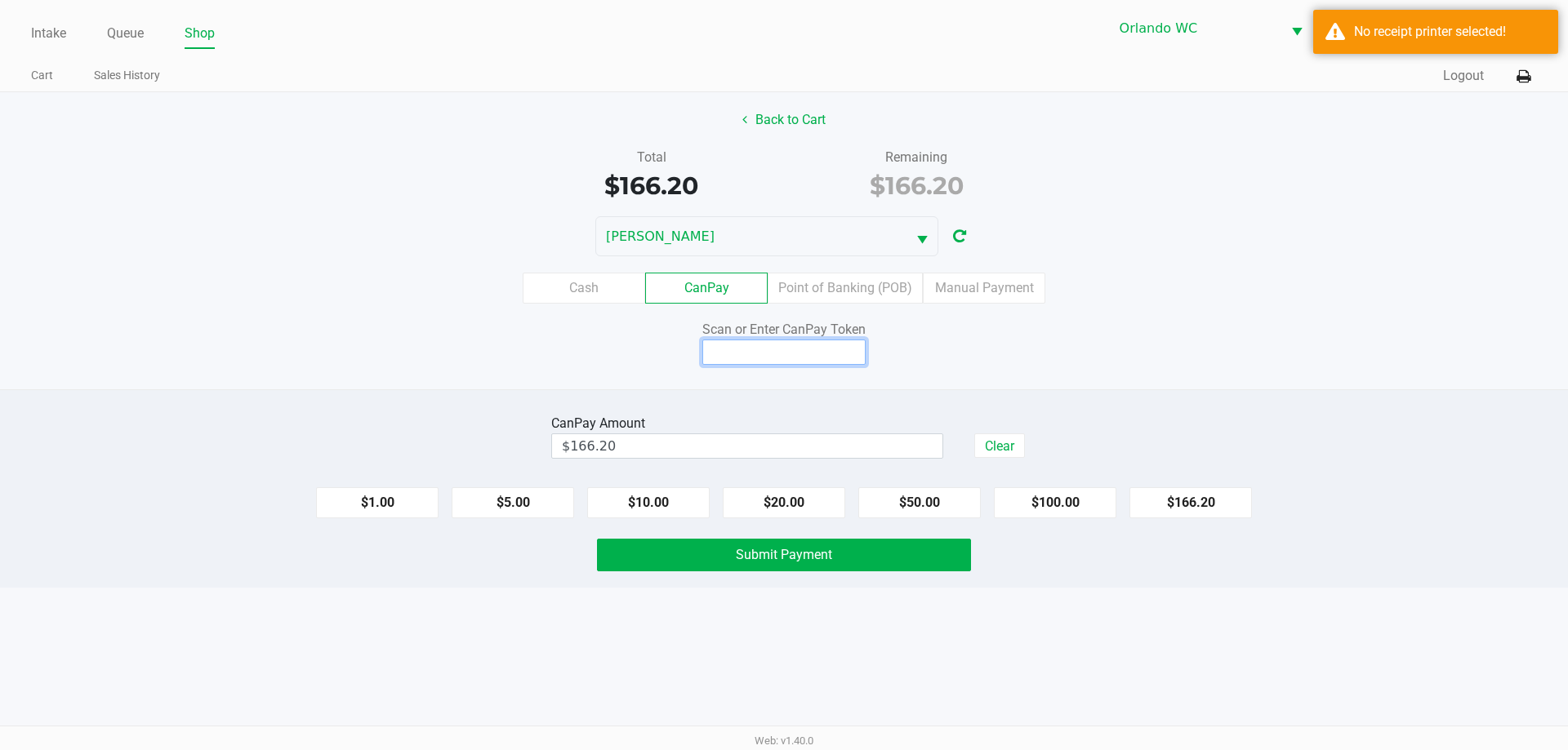
click at [802, 344] on input at bounding box center [783, 352] width 163 height 25
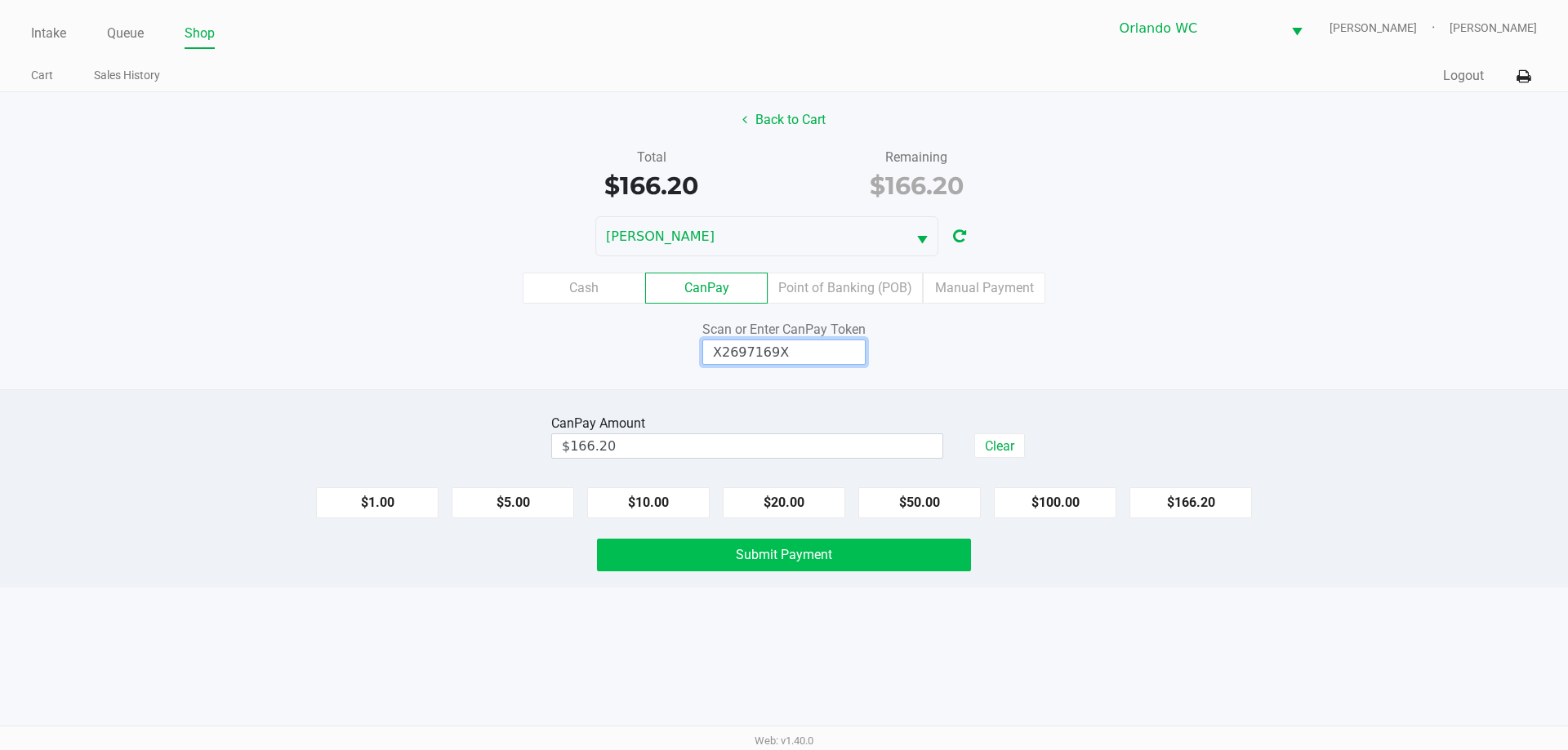
type input "X2697169X"
click at [836, 560] on button "Submit Payment" at bounding box center [783, 555] width 374 height 33
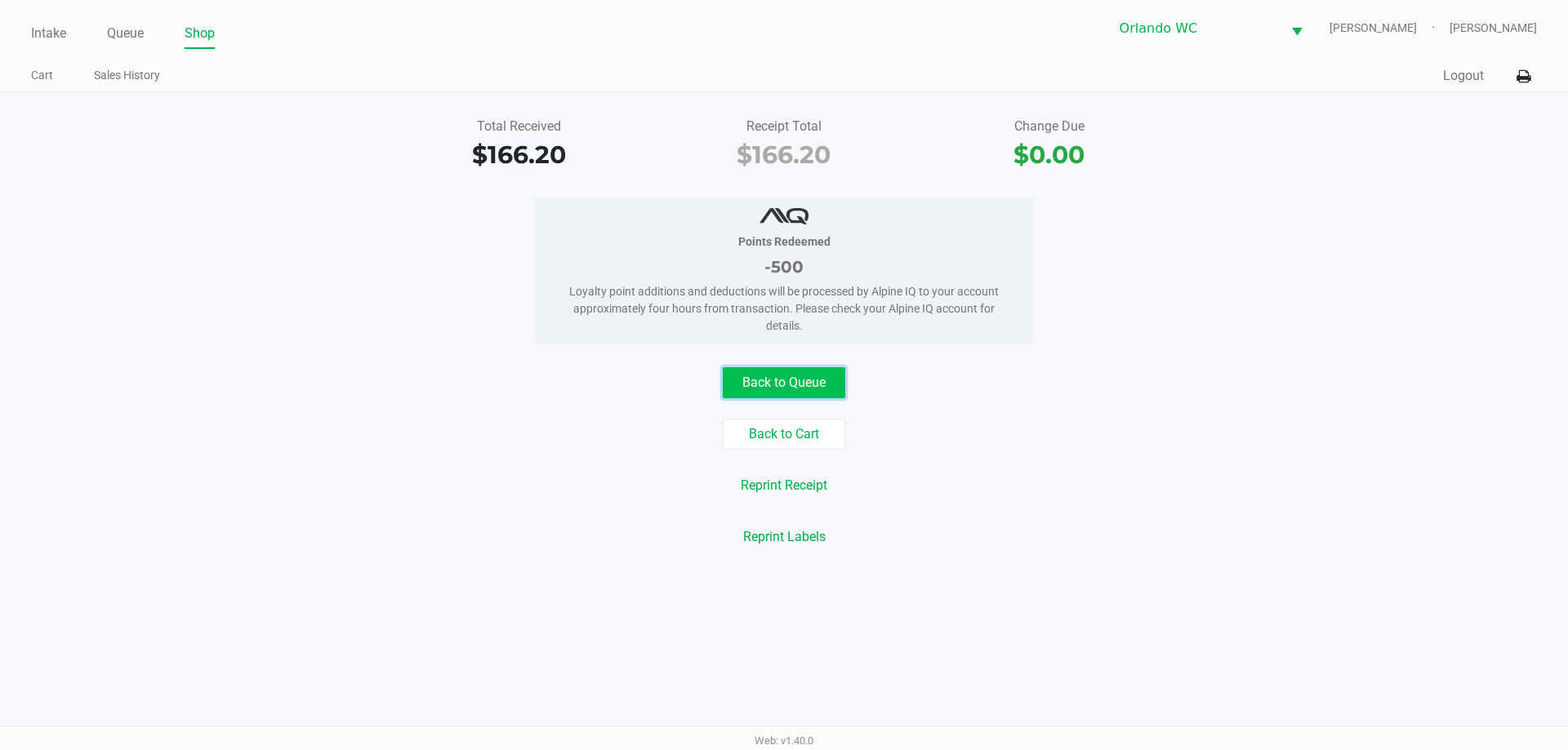
click at [803, 394] on button "Back to Queue" at bounding box center [783, 383] width 122 height 31
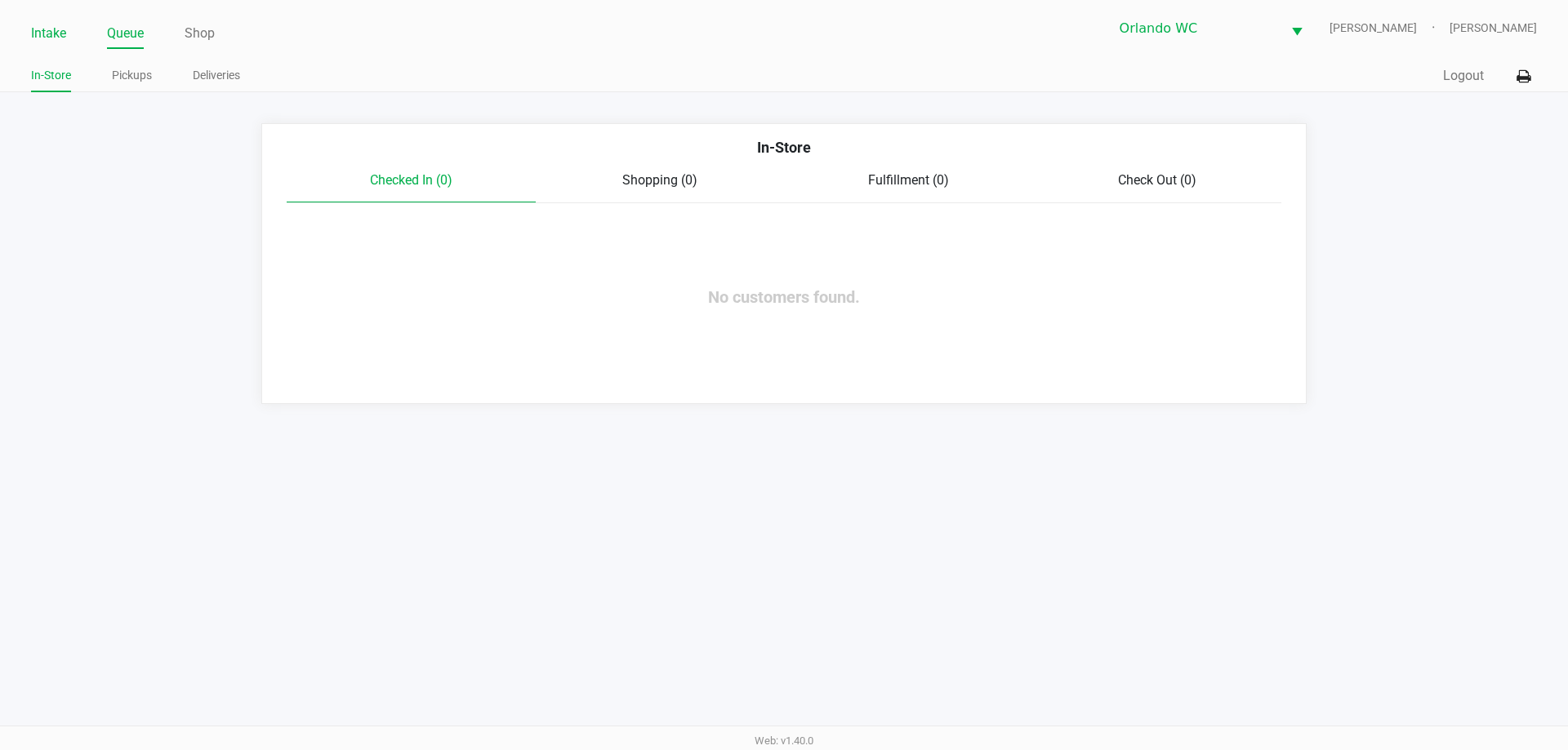
click at [50, 41] on link "Intake" at bounding box center [49, 33] width 35 height 23
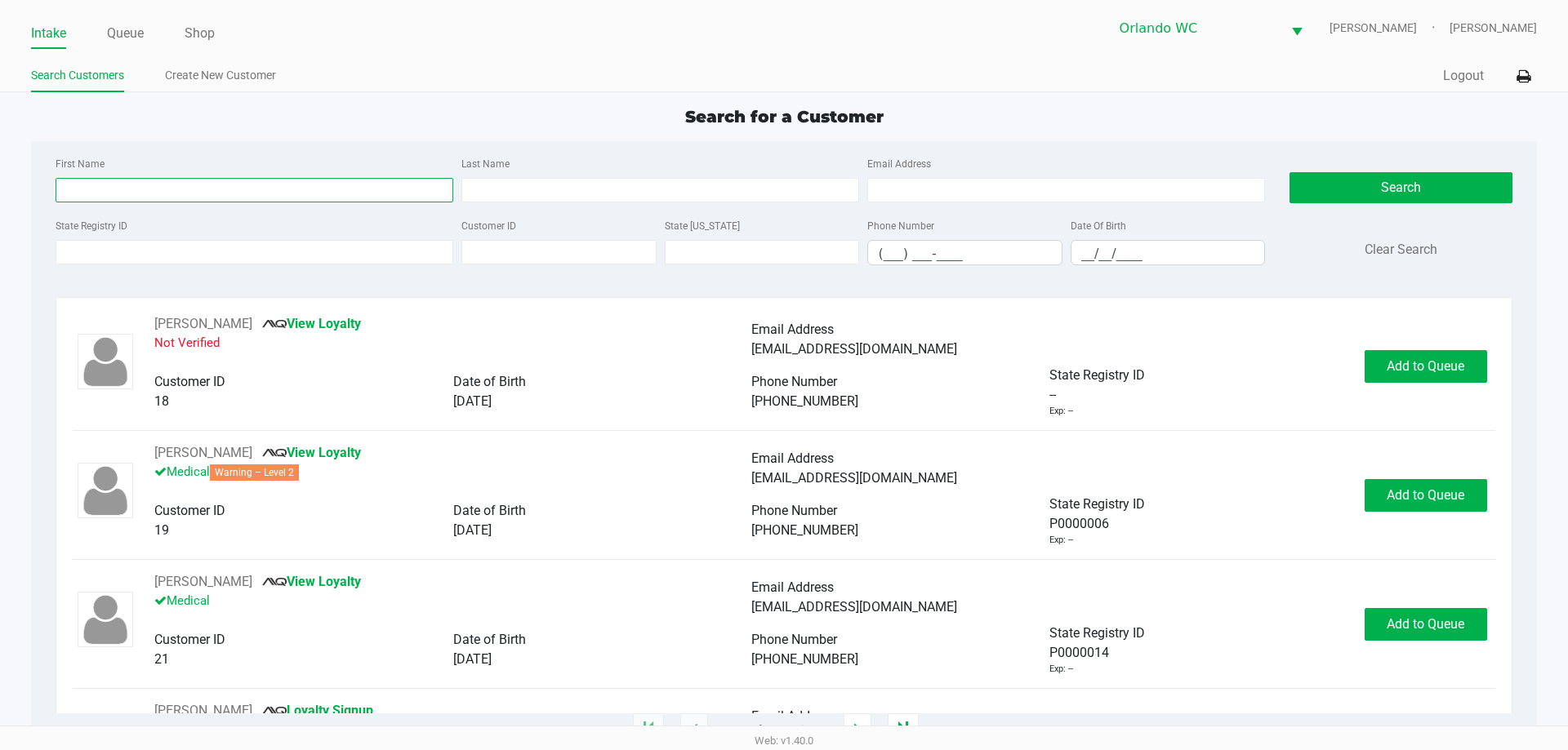
click at [182, 200] on input "First Name" at bounding box center [254, 190] width 398 height 24
type input "asad"
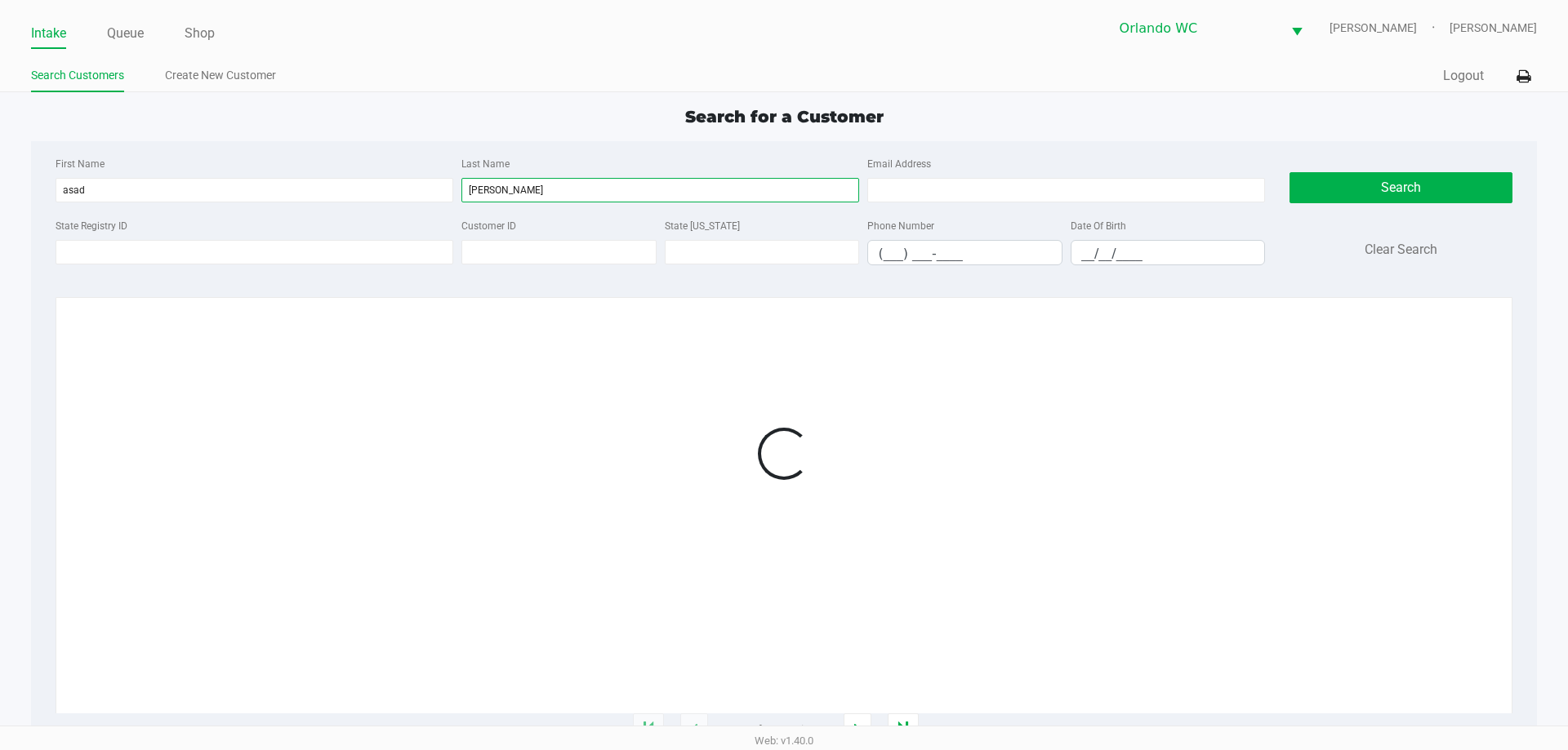
type input "[PERSON_NAME]"
click at [1087, 249] on input "__/__/____" at bounding box center [1168, 253] width 193 height 25
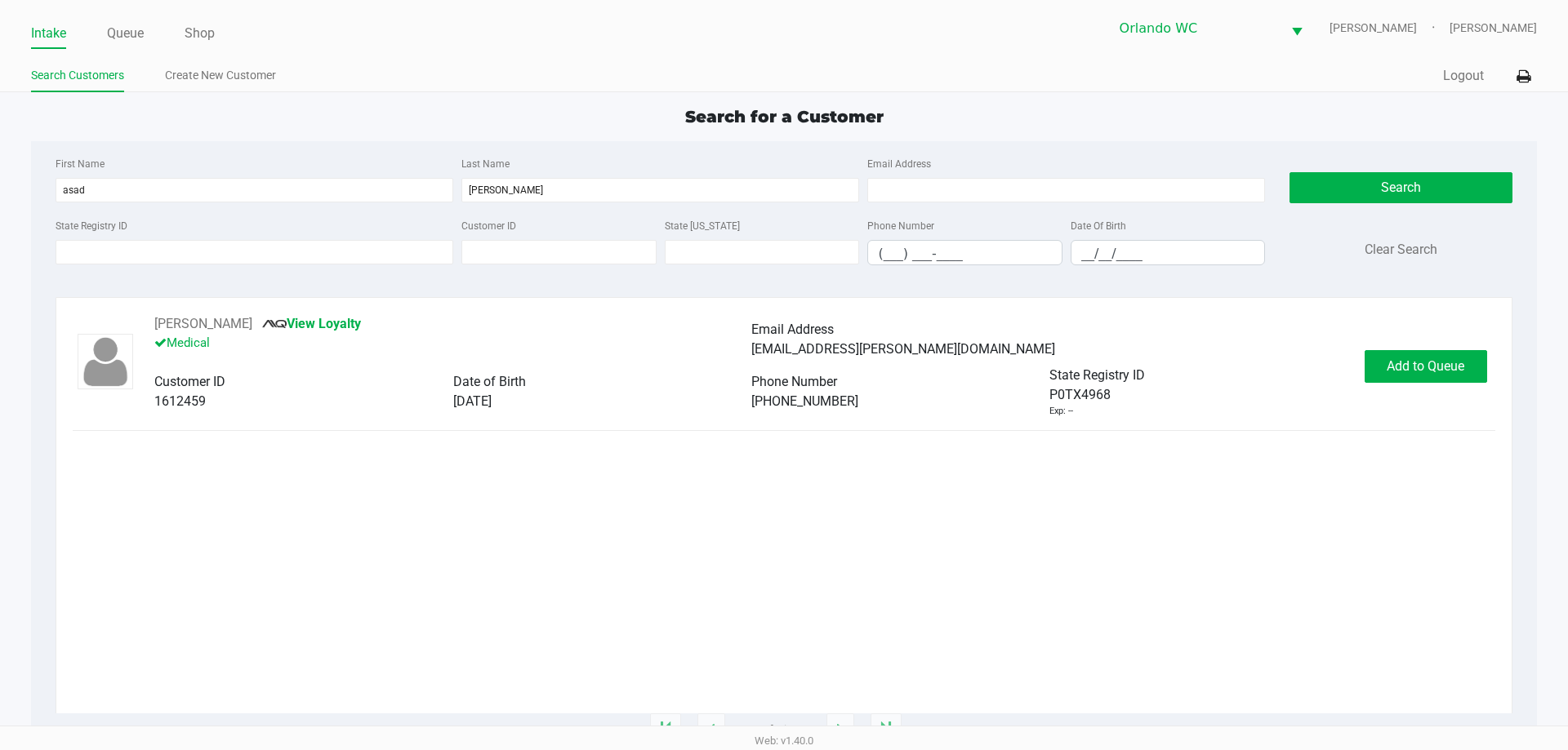
click at [1567, 573] on app-all-customers "Search for a Customer First Name [PERSON_NAME] Last Name [PERSON_NAME] Email Ad…" at bounding box center [784, 417] width 1568 height 626
click at [1434, 373] on span "Add to Queue" at bounding box center [1425, 366] width 78 height 15
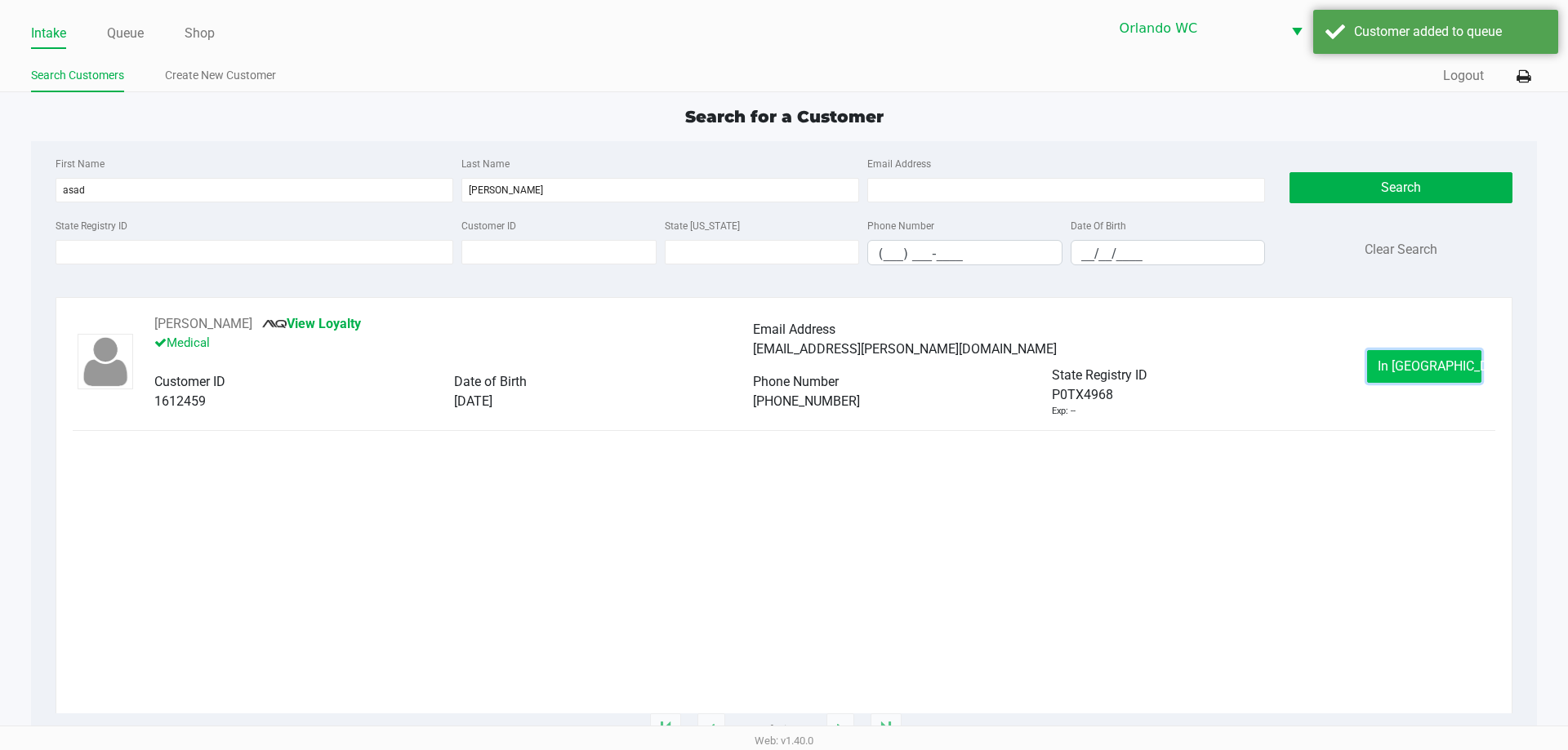
click at [1405, 364] on span "In [GEOGRAPHIC_DATA]" at bounding box center [1446, 366] width 137 height 15
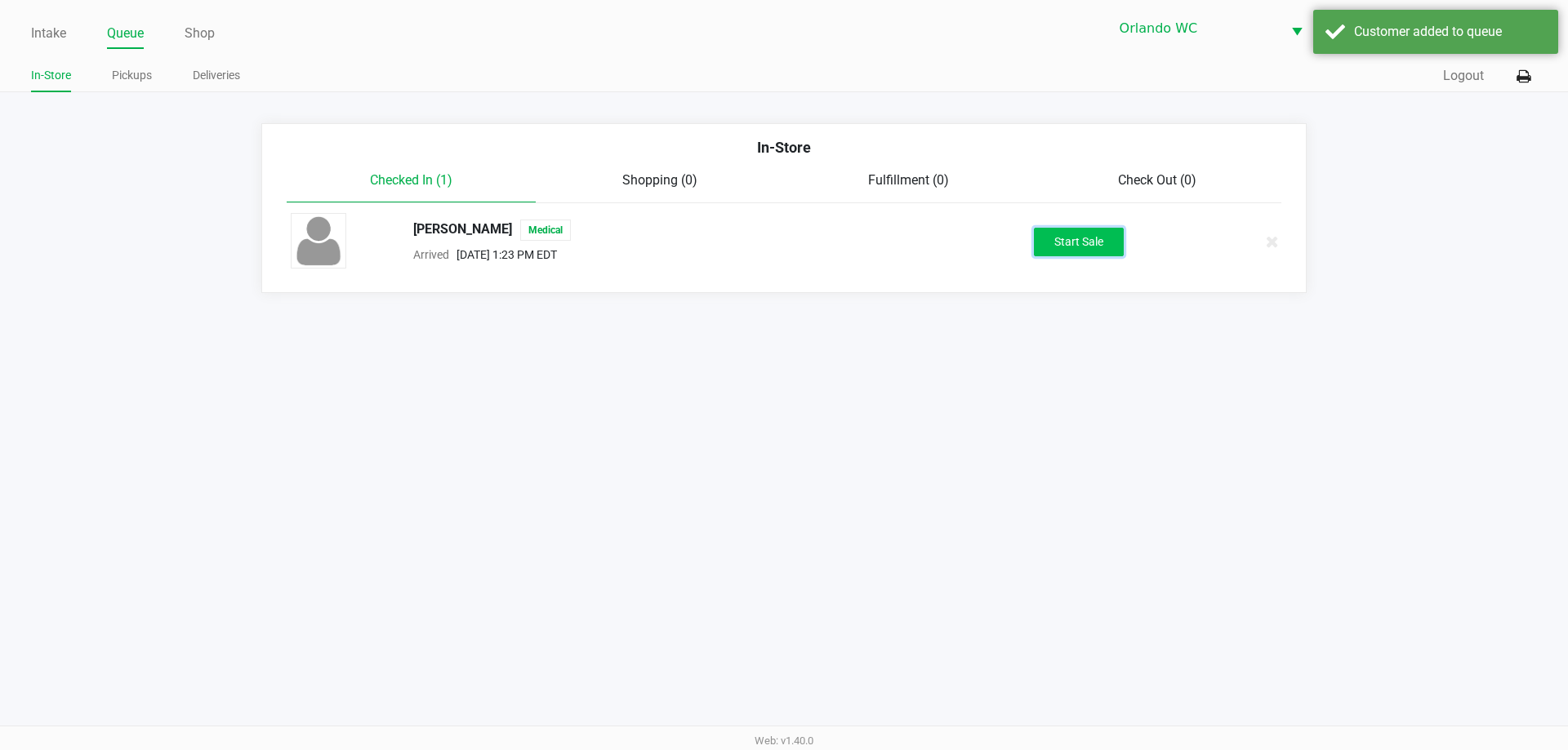
click at [1075, 252] on button "Start Sale" at bounding box center [1079, 242] width 90 height 29
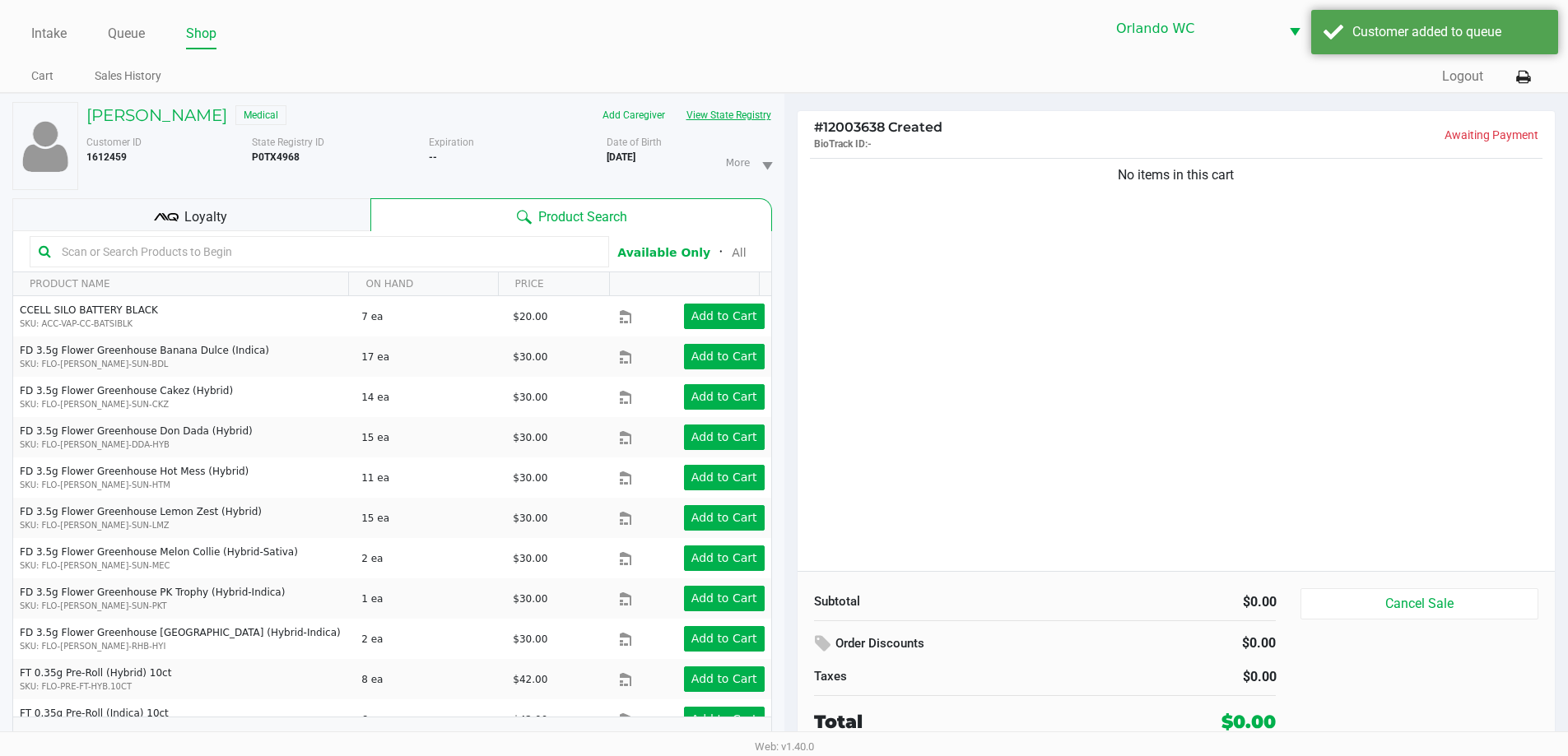
click at [753, 121] on button "View State Registry" at bounding box center [723, 115] width 96 height 26
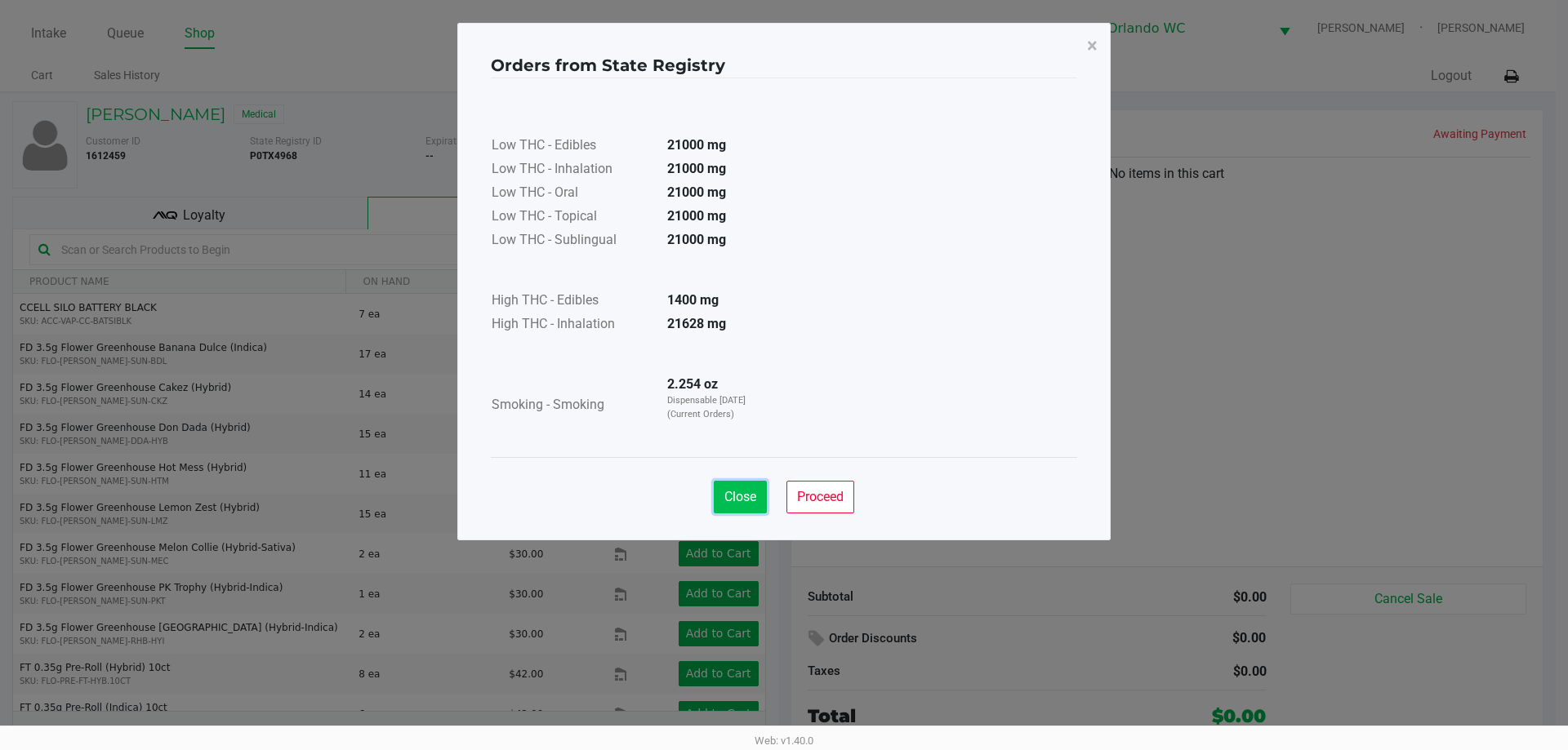
click at [731, 488] on button "Close" at bounding box center [740, 497] width 53 height 33
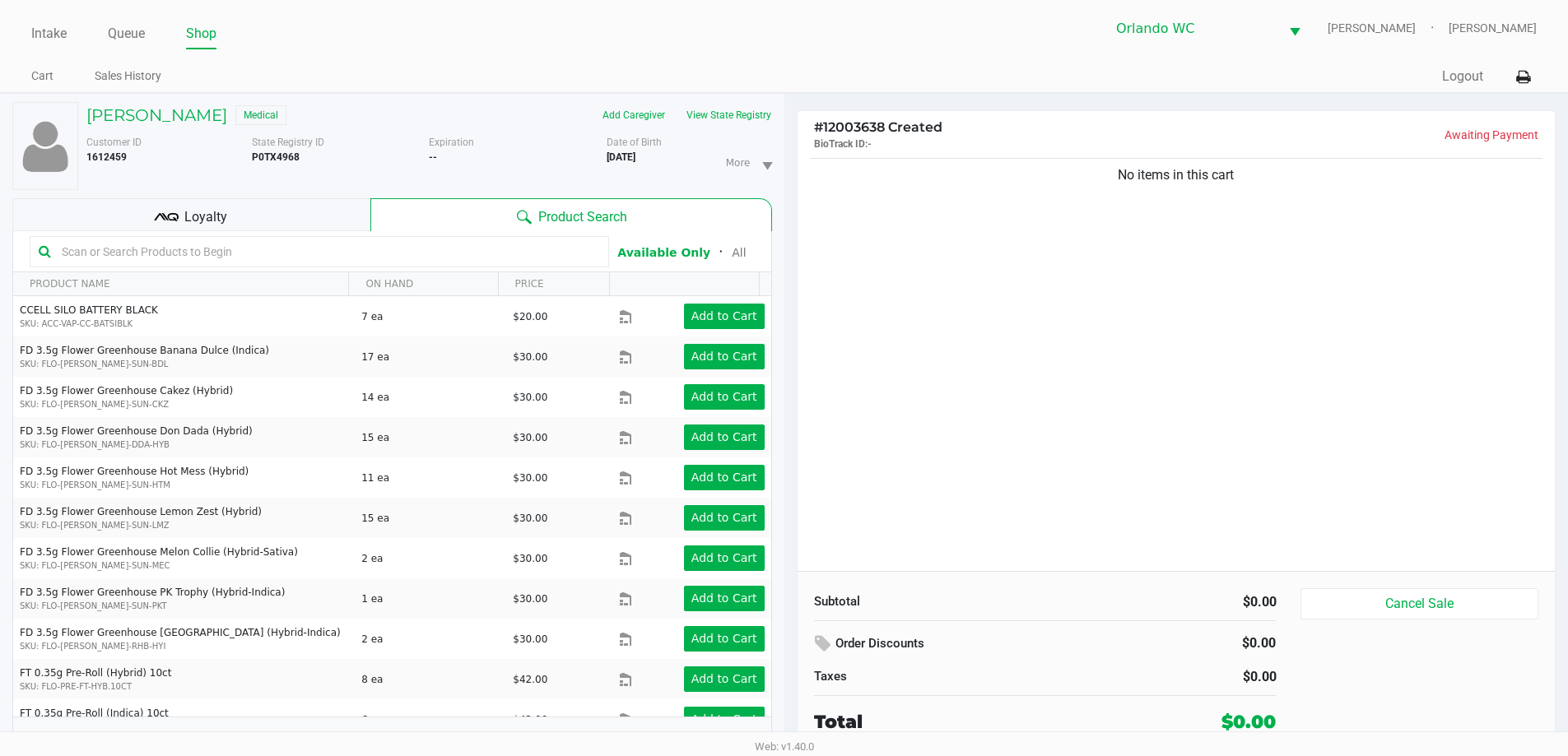
click at [310, 250] on input "text" at bounding box center [328, 251] width 545 height 25
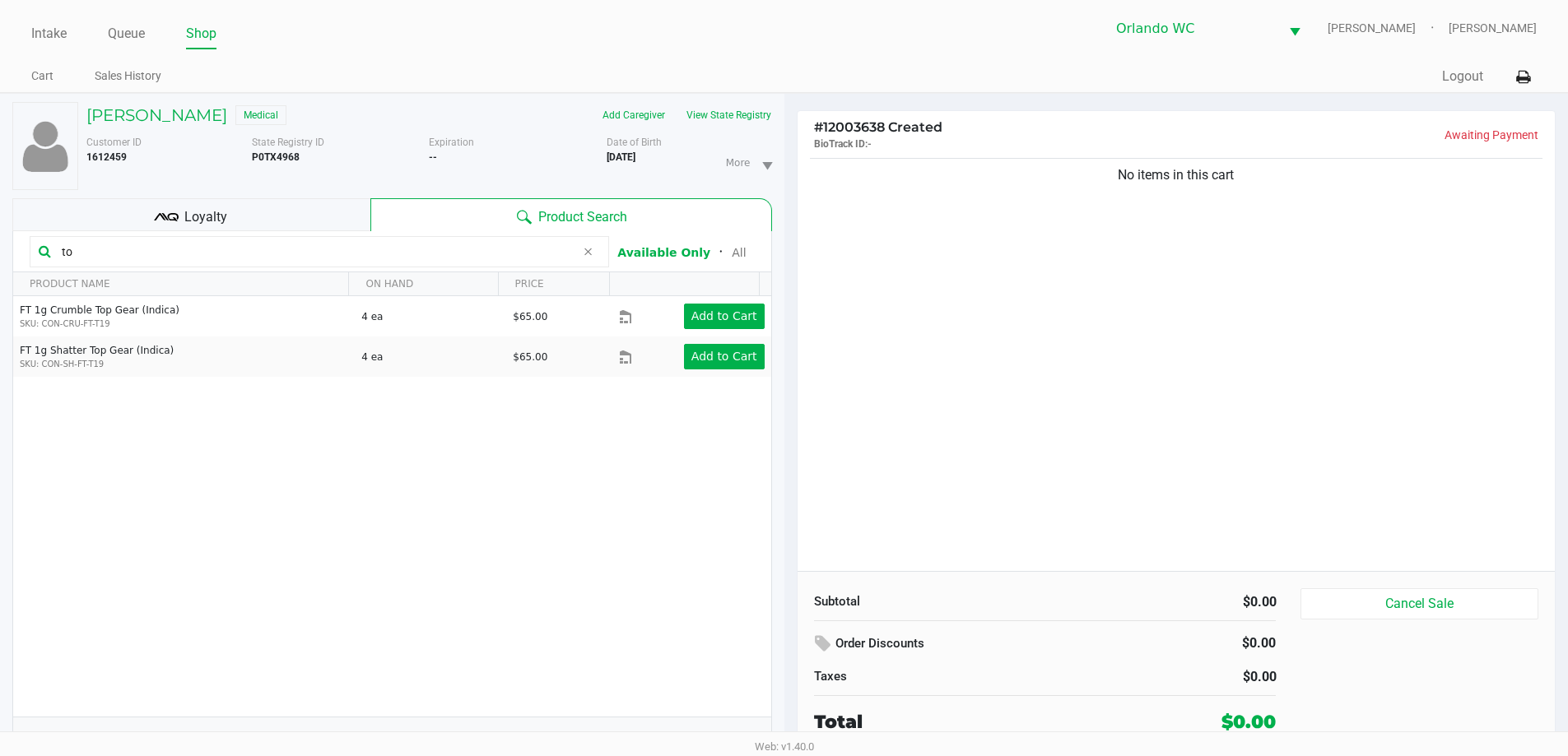
type input "t"
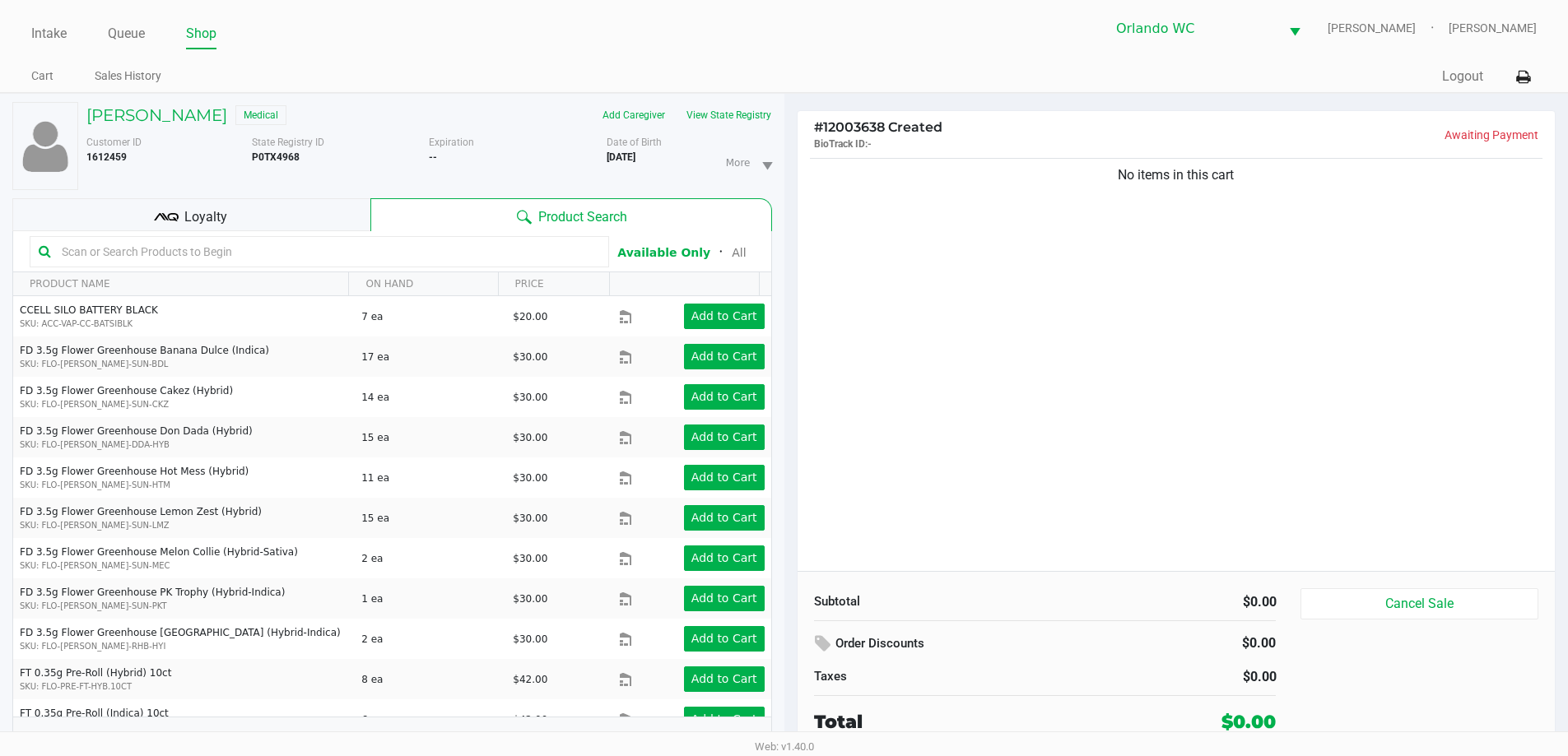
click at [169, 249] on input "text" at bounding box center [328, 251] width 545 height 25
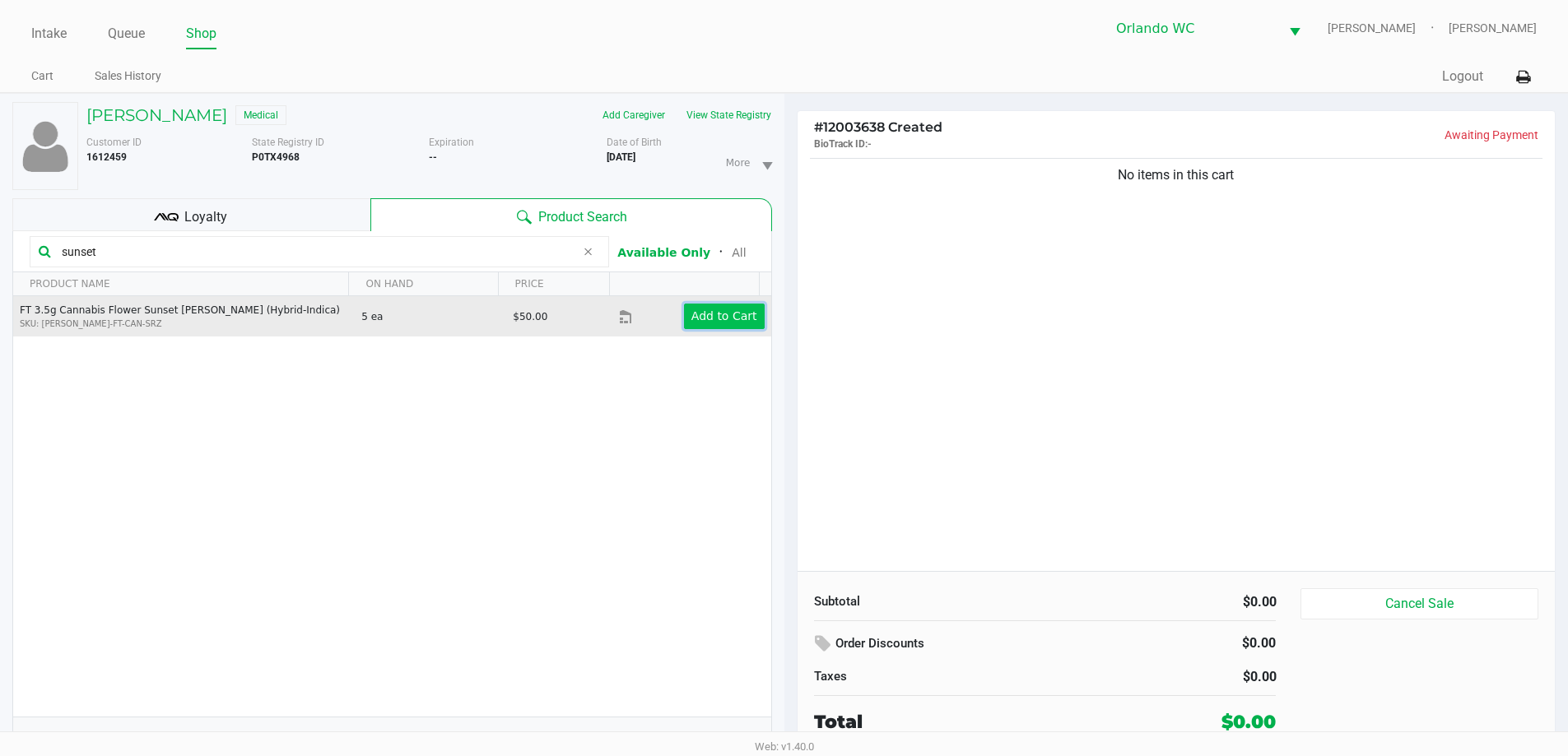
click at [719, 321] on app-button-loader "Add to Cart" at bounding box center [724, 315] width 66 height 13
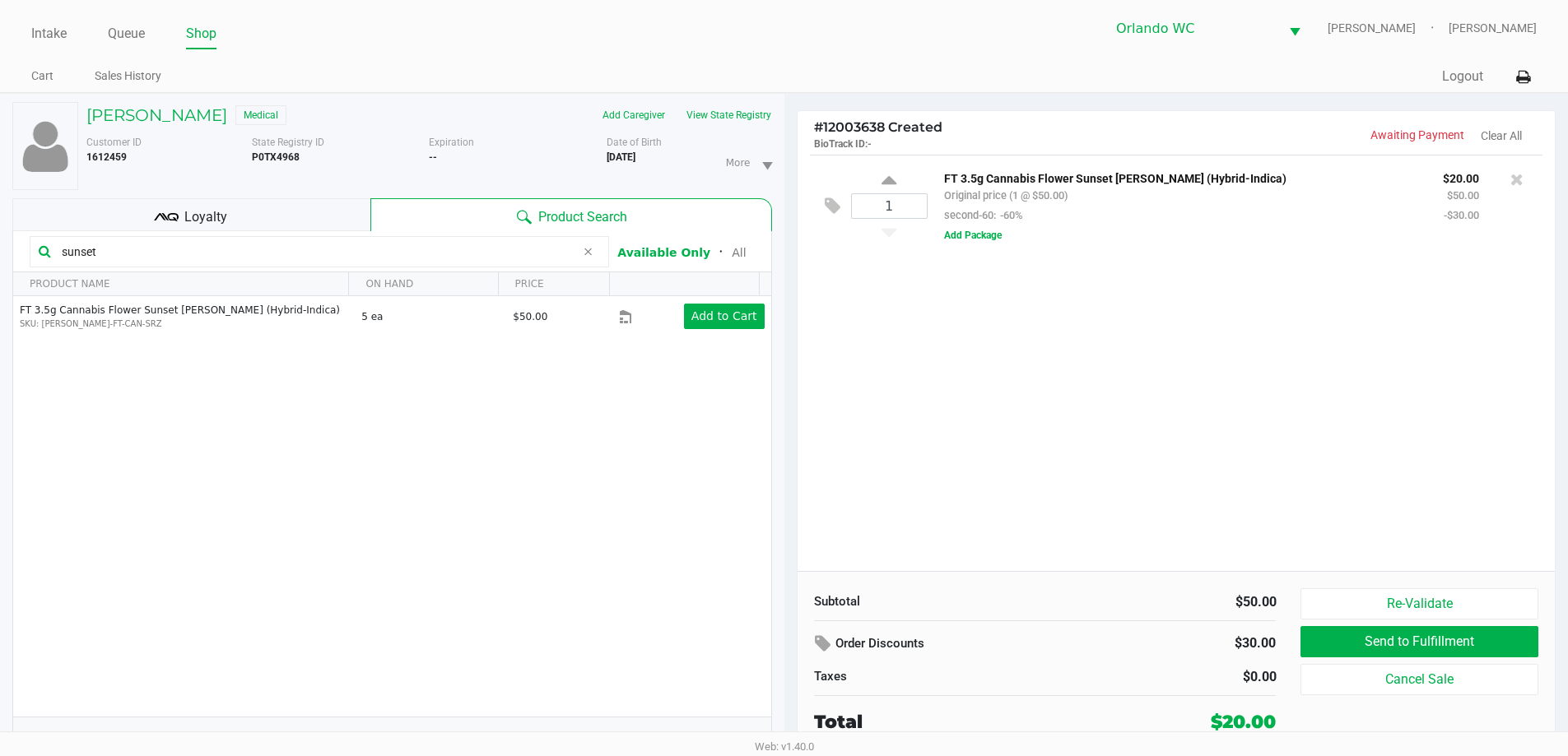
click at [133, 255] on input "sunset" at bounding box center [315, 251] width 520 height 25
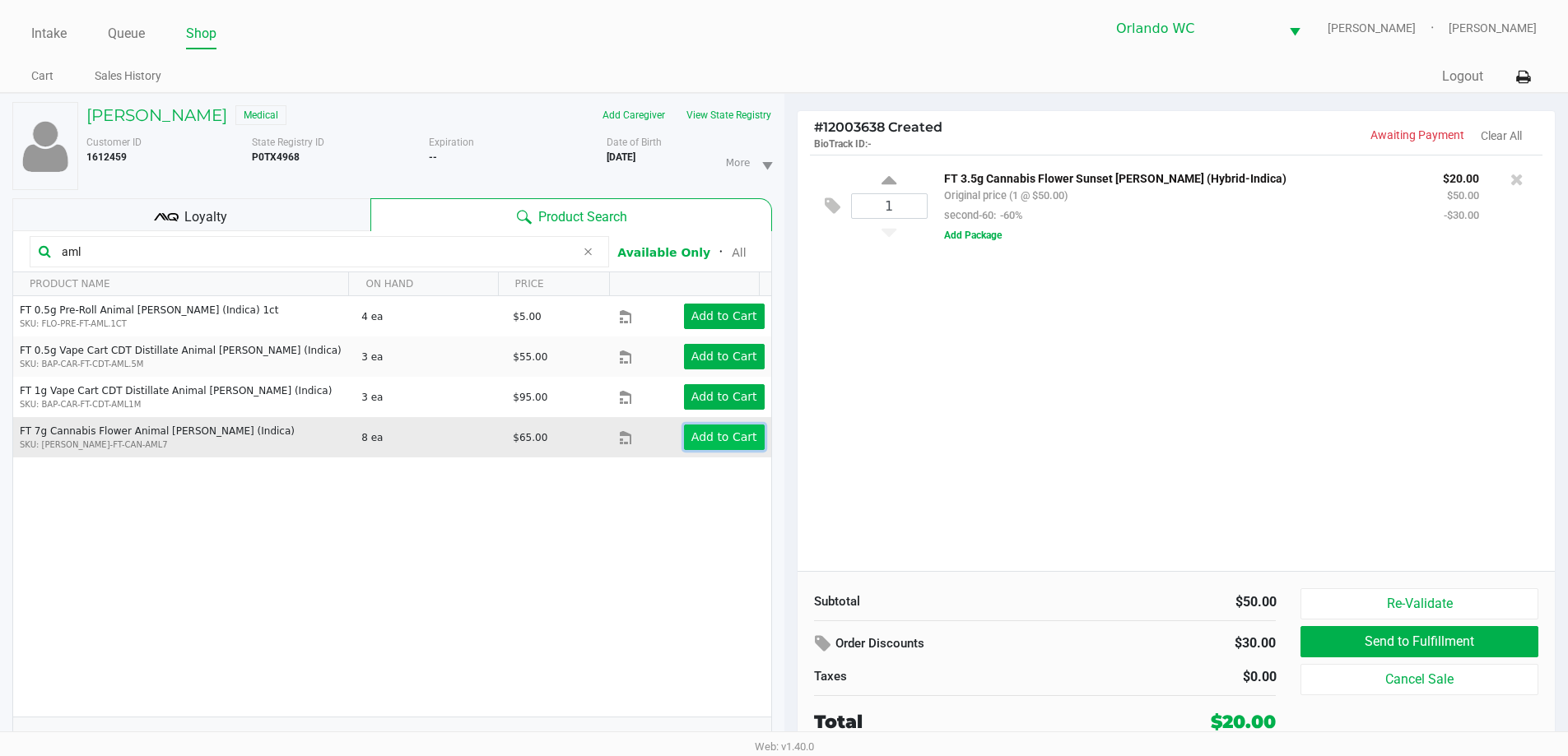
click at [729, 440] on app-button-loader "Add to Cart" at bounding box center [724, 436] width 66 height 13
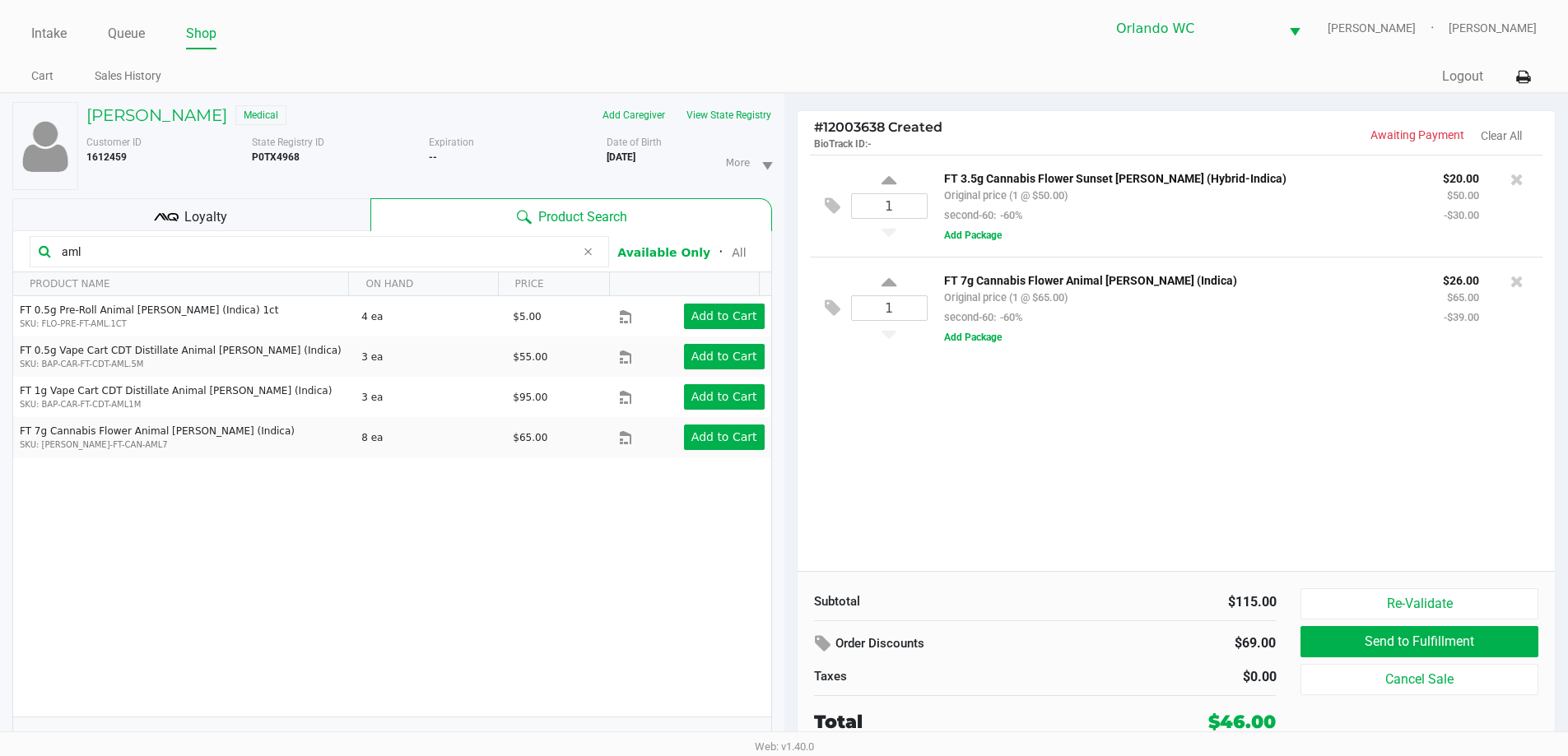
click at [1225, 429] on div "1 FT 3.5g Cannabis Flower Sunset [PERSON_NAME] (Hybrid-Indica) Original price (…" at bounding box center [1176, 363] width 758 height 416
click at [1514, 177] on icon at bounding box center [1516, 179] width 13 height 16
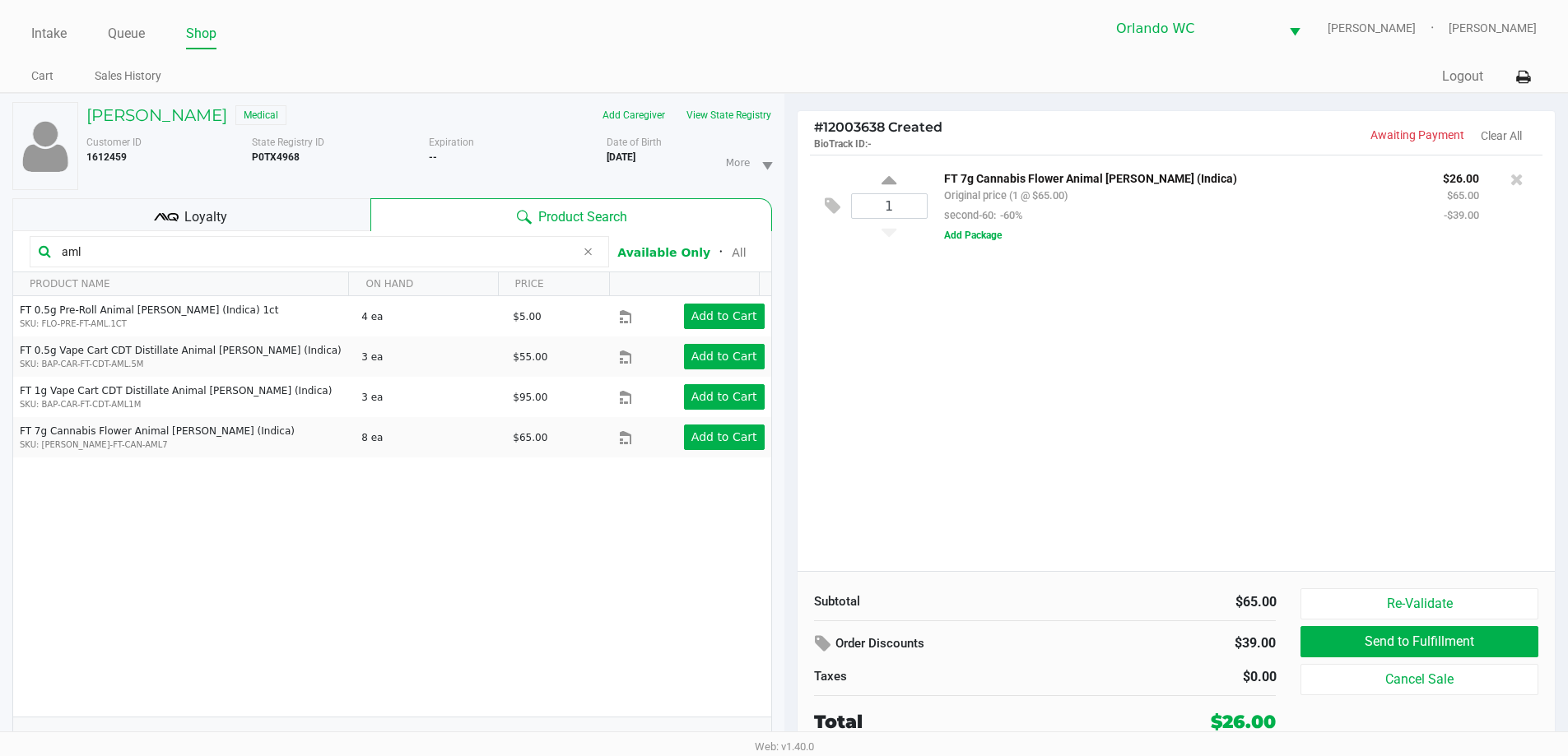
click at [159, 255] on input "aml" at bounding box center [315, 251] width 520 height 25
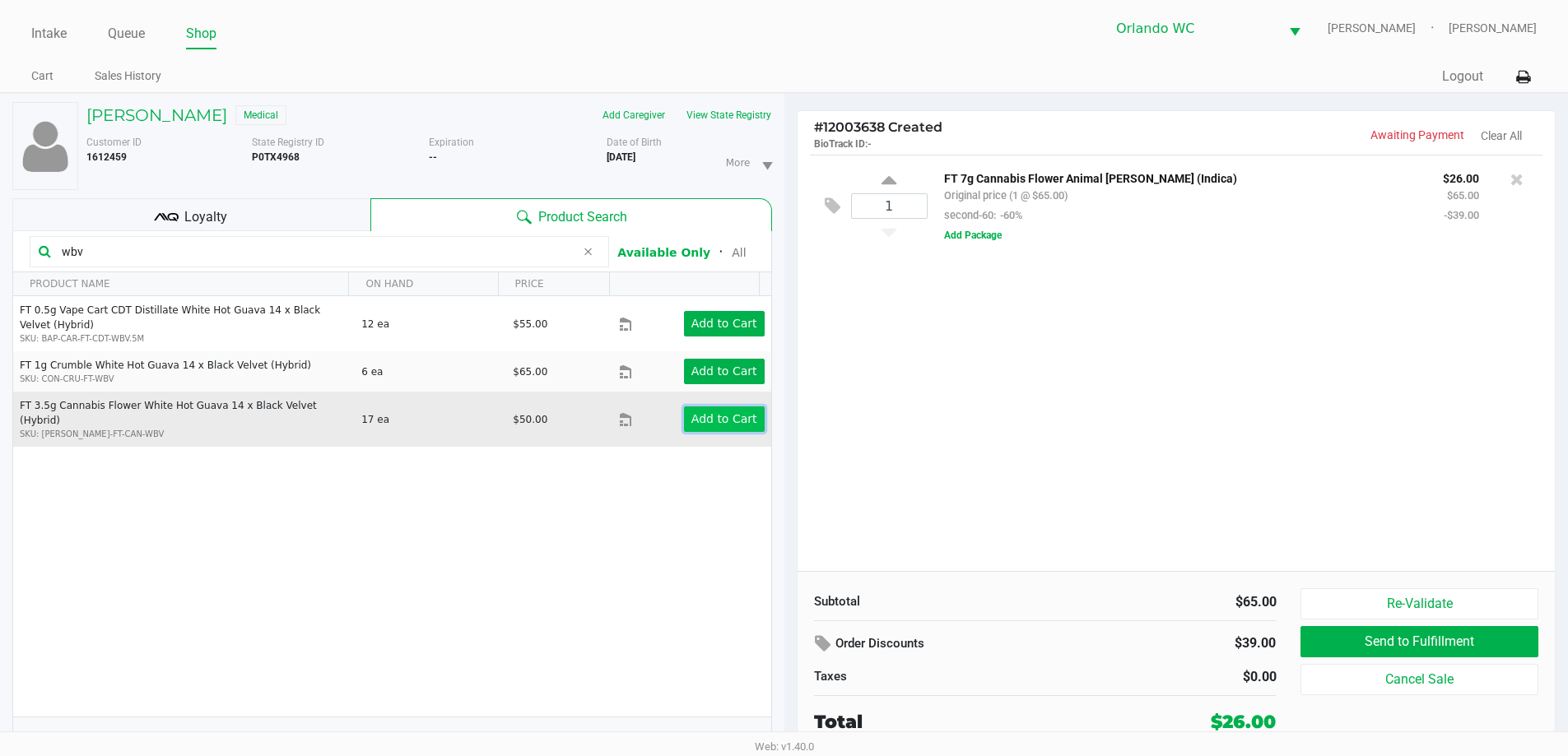
click at [732, 414] on app-button-loader "Add to Cart" at bounding box center [724, 418] width 66 height 13
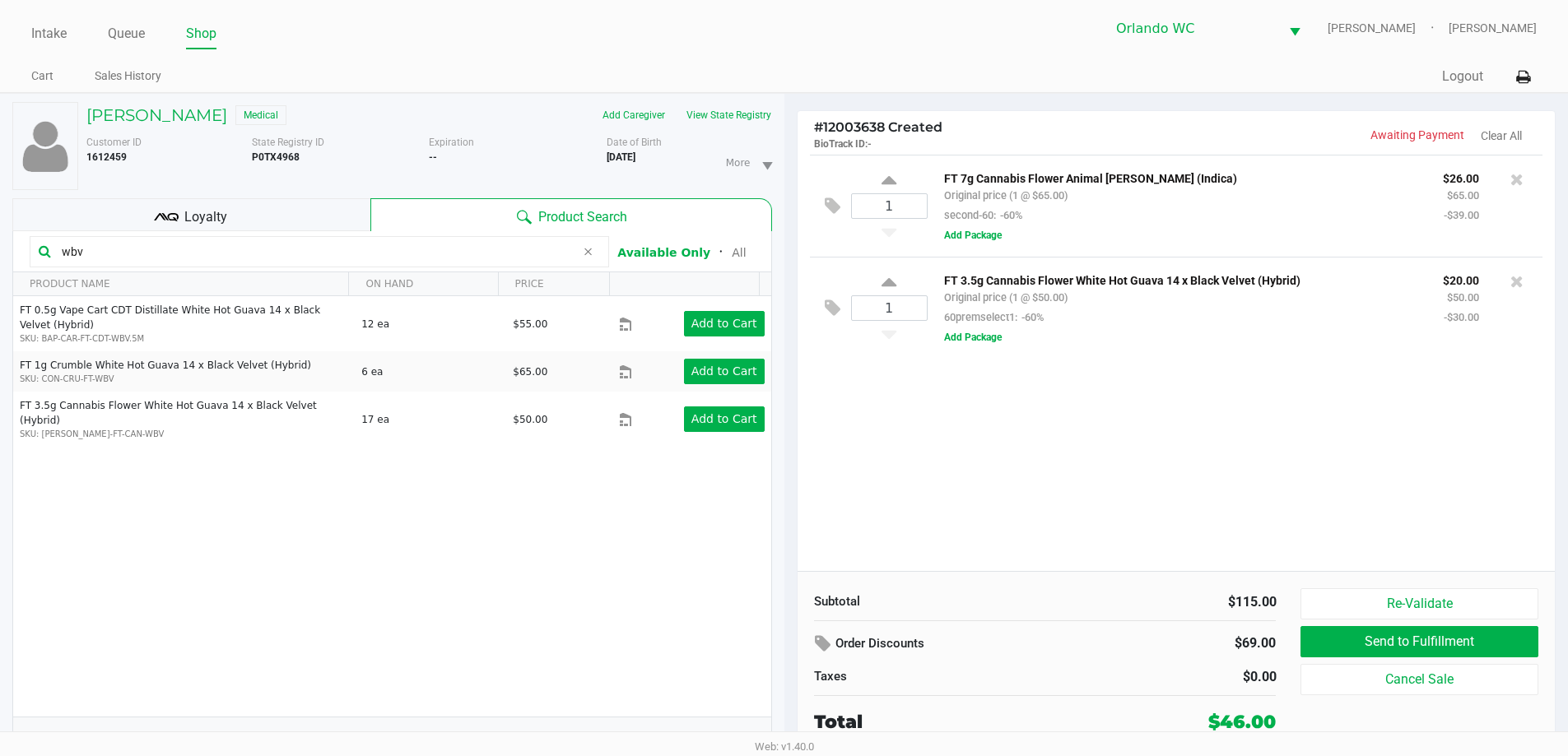
click at [114, 255] on input "wbv" at bounding box center [315, 251] width 520 height 25
click at [111, 254] on input "wbv" at bounding box center [315, 251] width 520 height 25
type input "w"
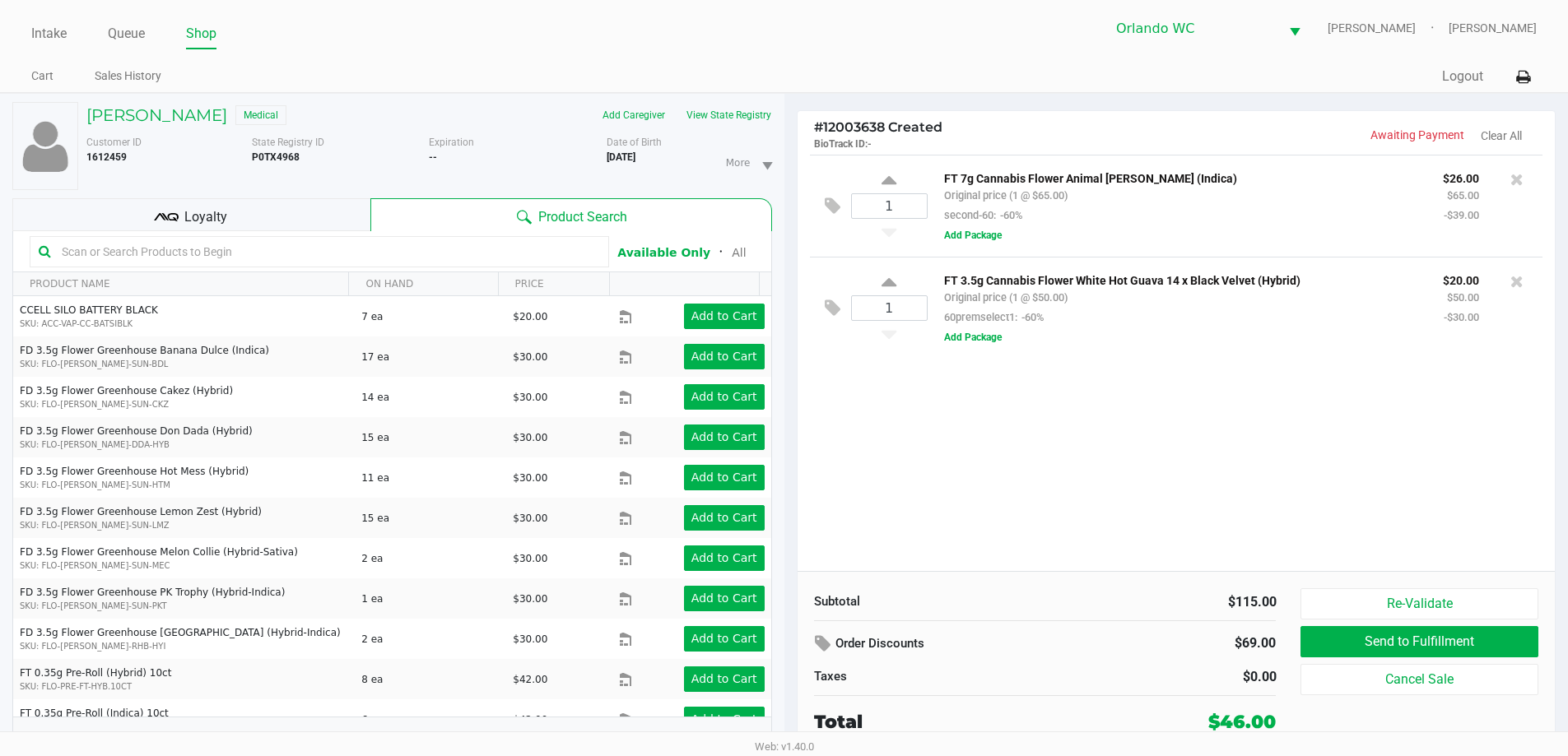
click at [111, 254] on input "text" at bounding box center [328, 251] width 545 height 25
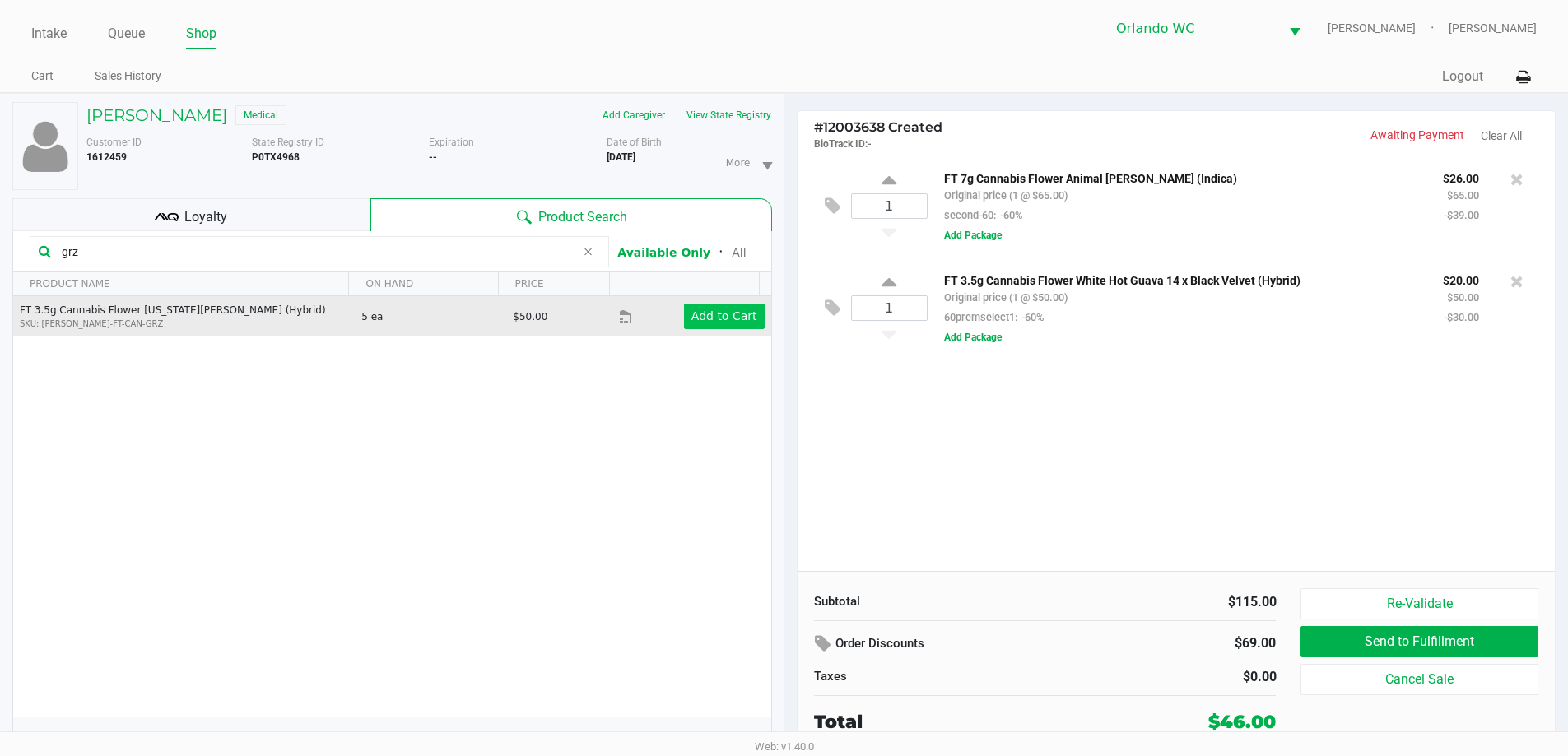
type input "grz"
click at [726, 326] on button "Add to Cart" at bounding box center [724, 317] width 81 height 26
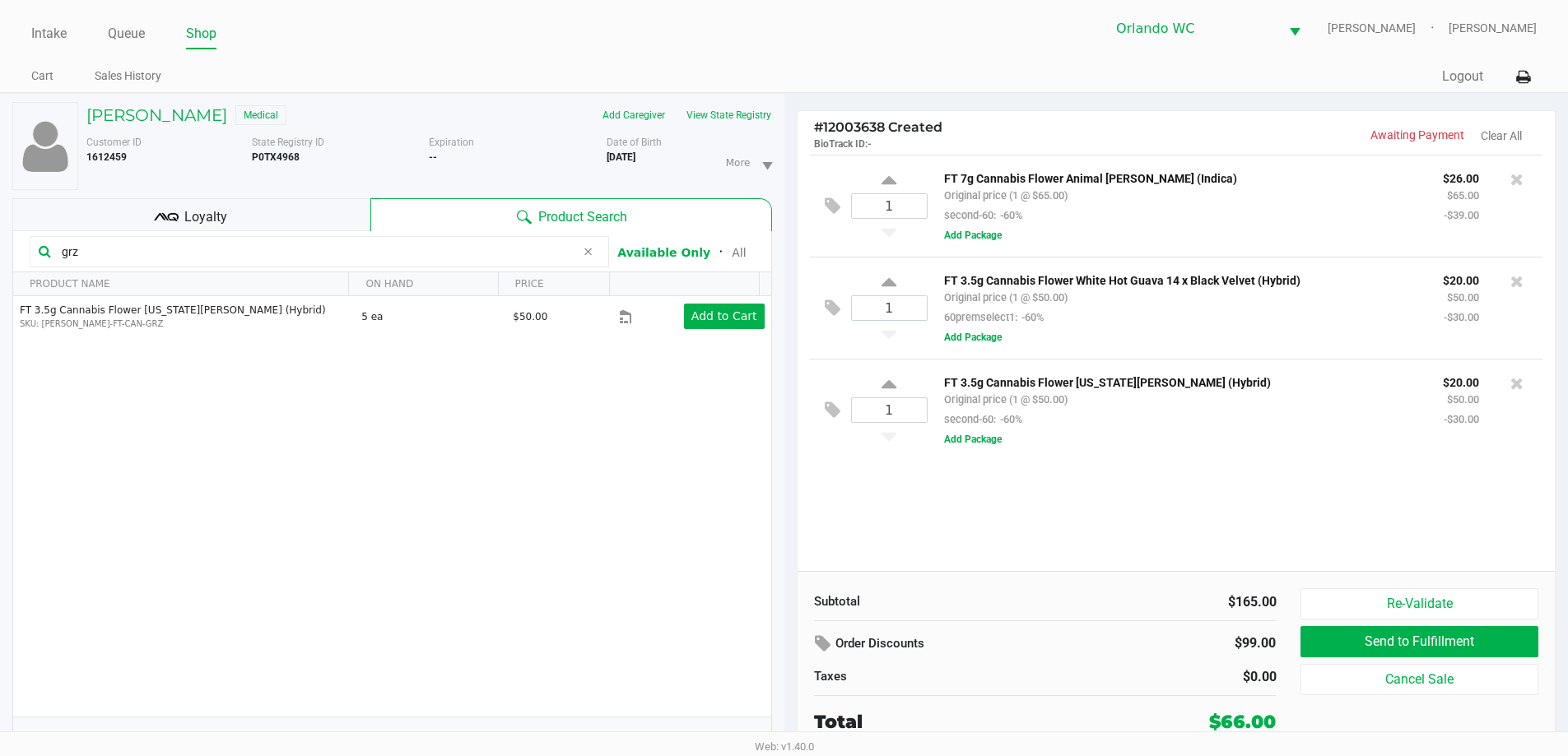
click at [169, 258] on input "grz" at bounding box center [315, 251] width 520 height 25
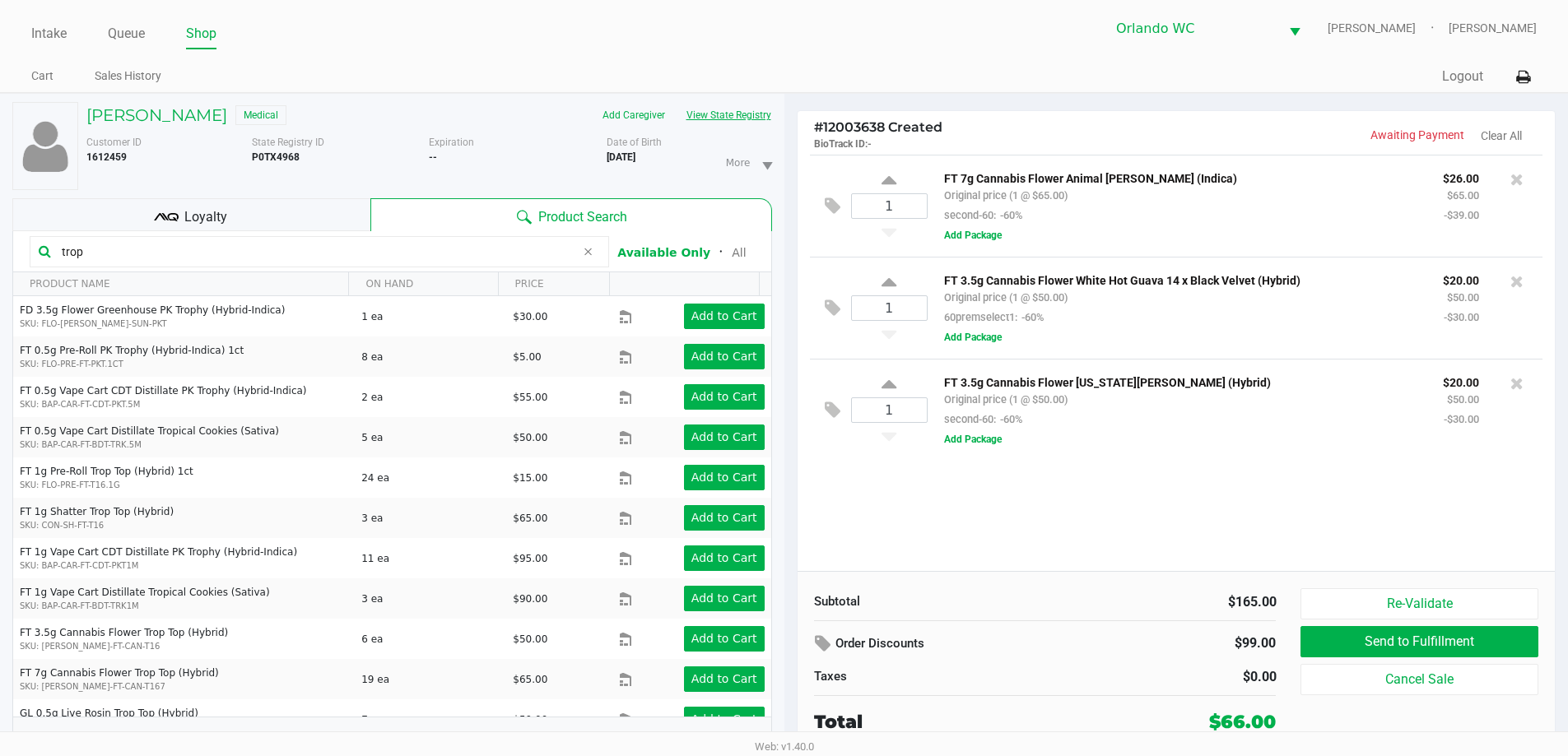
click at [727, 123] on button "View State Registry" at bounding box center [723, 115] width 96 height 26
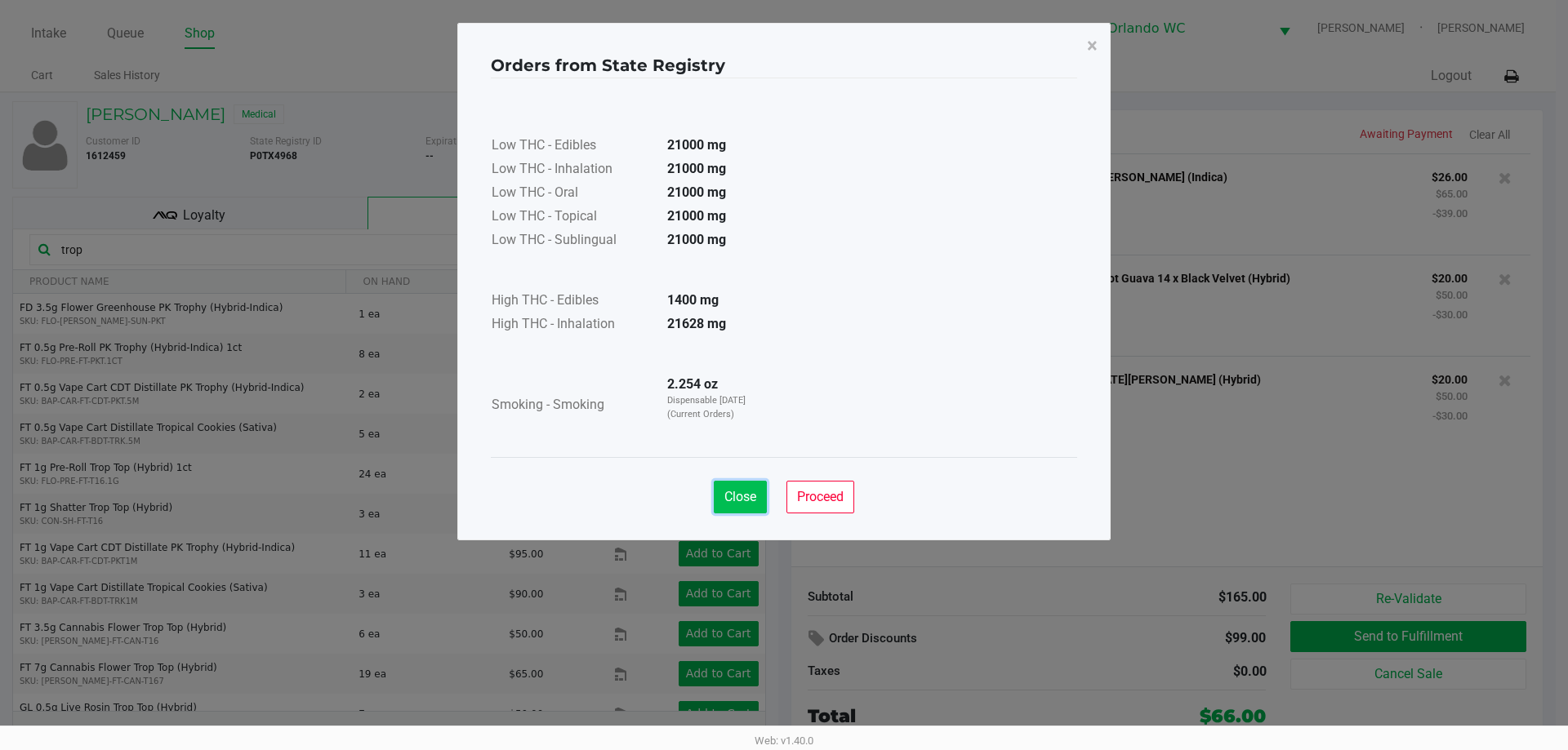
click at [734, 490] on span "Close" at bounding box center [740, 497] width 32 height 15
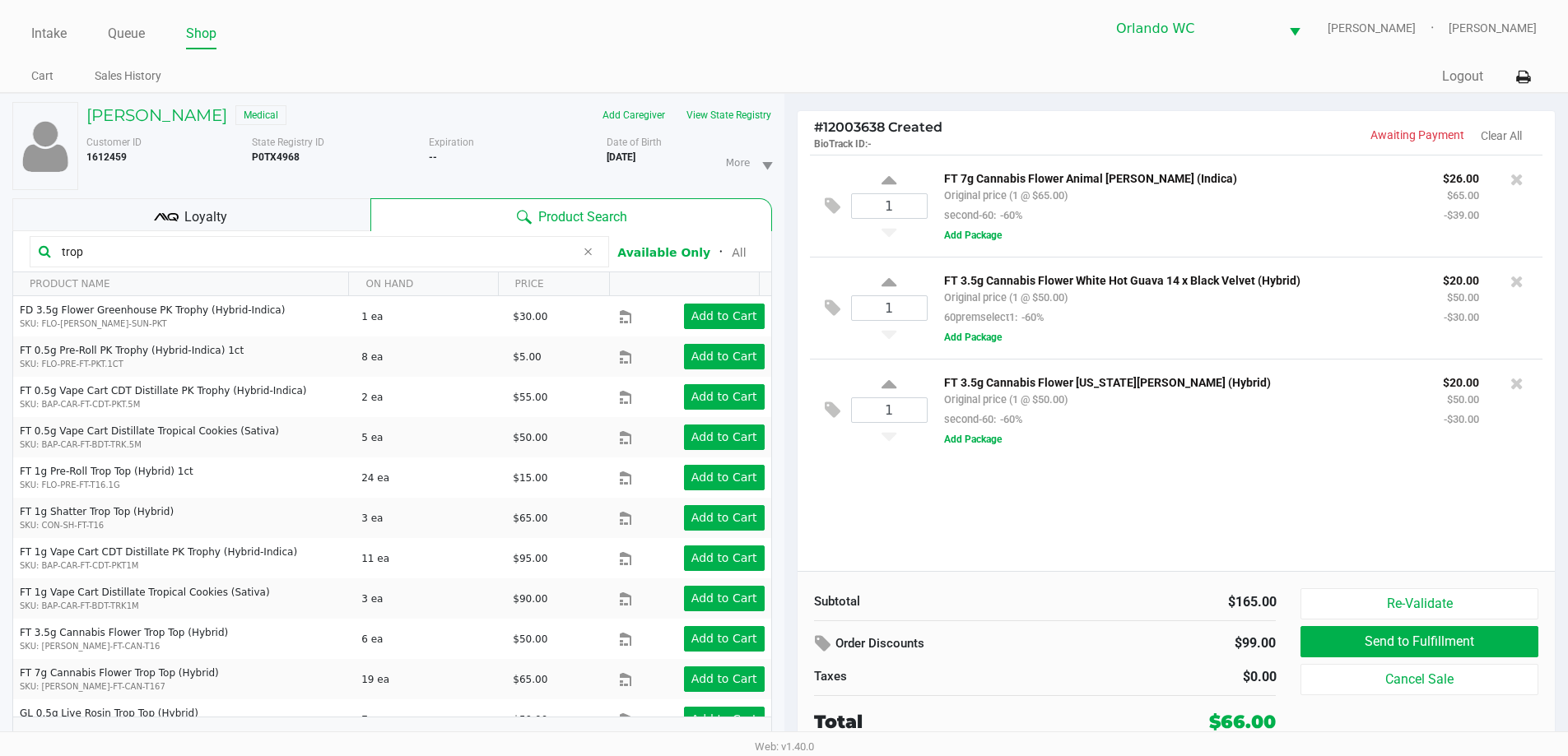
click at [189, 253] on input "trop" at bounding box center [315, 251] width 520 height 25
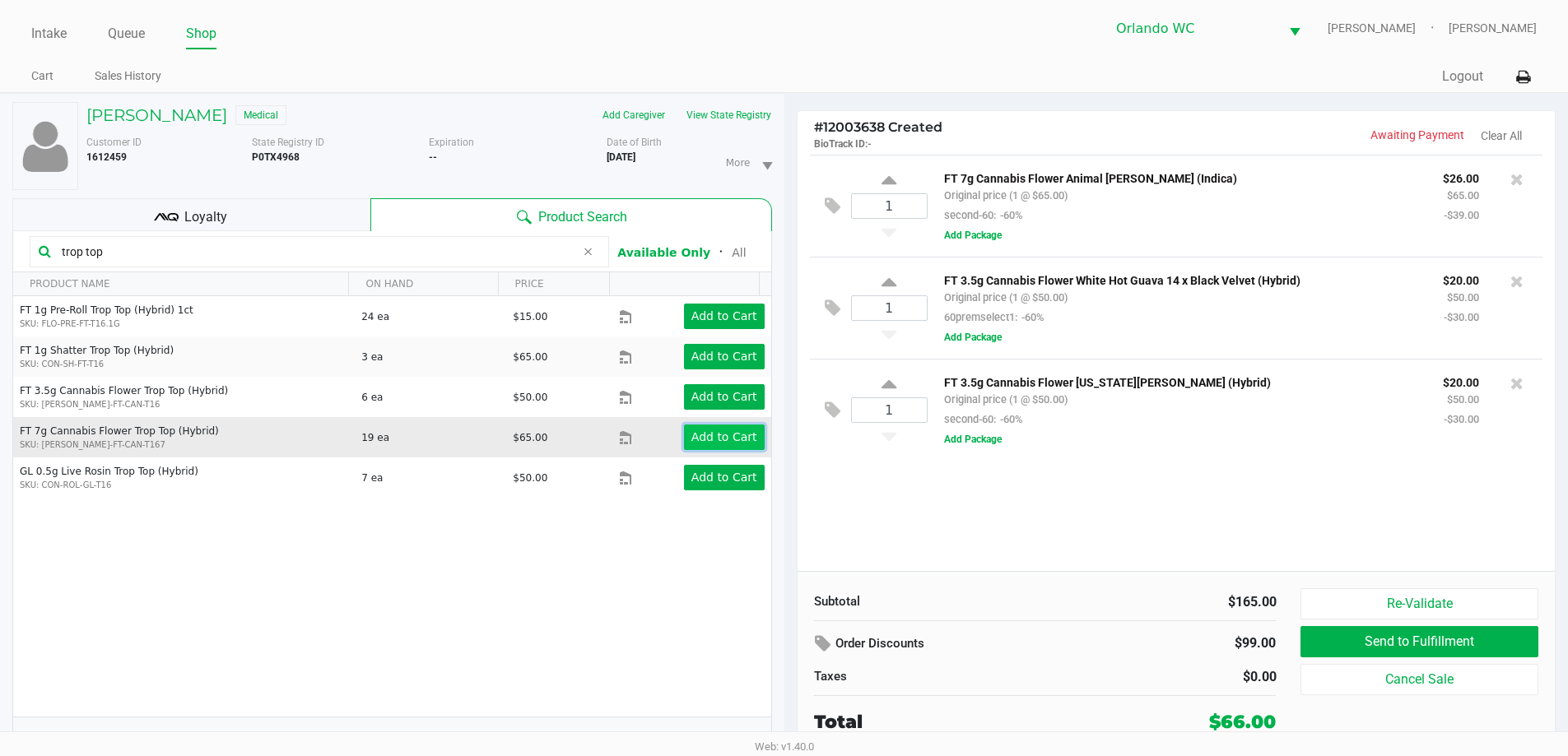
click at [739, 431] on app-button-loader "Add to Cart" at bounding box center [724, 436] width 66 height 13
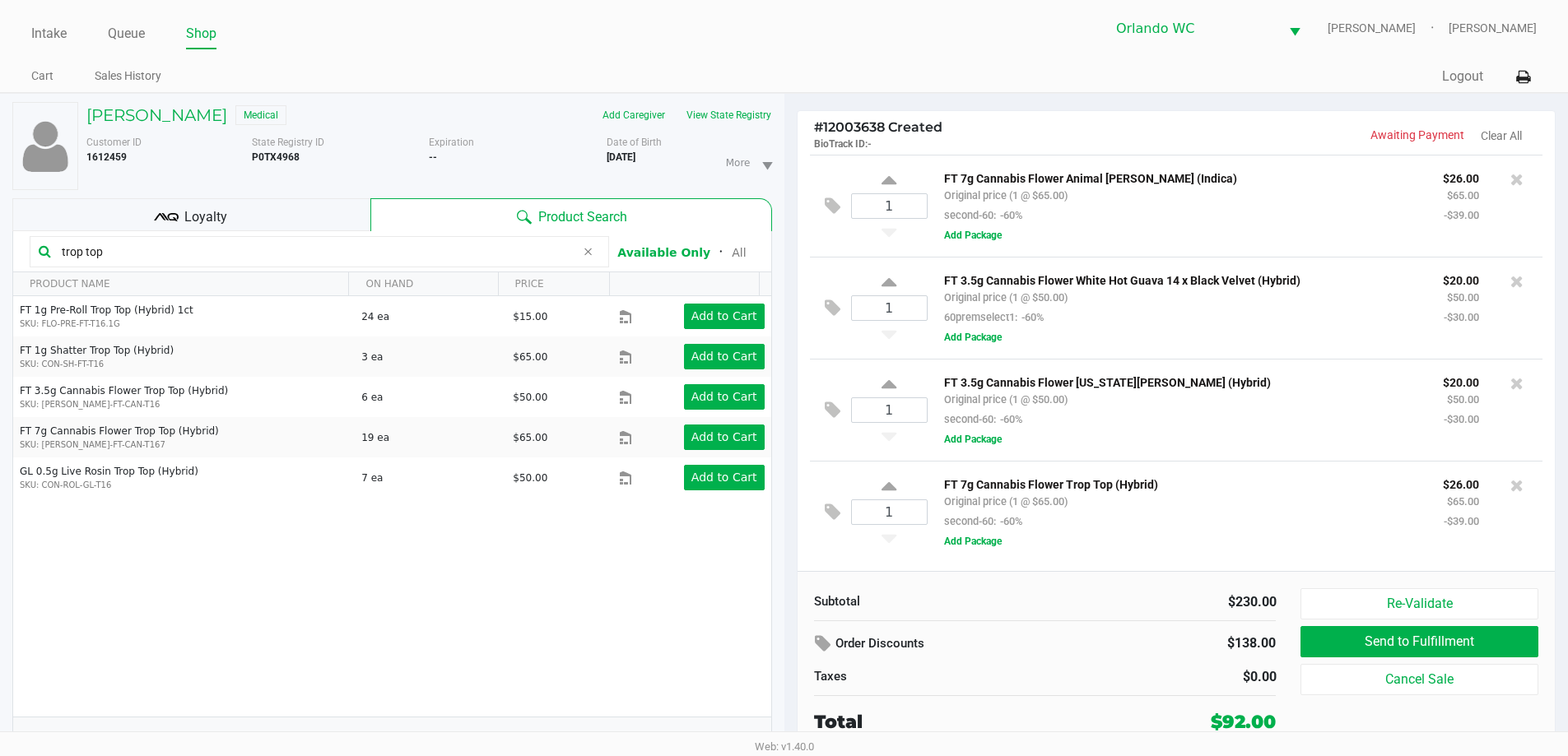
click at [1179, 472] on div "1 FT 7g Cannabis Flower Trop Top (Hybrid) Original price (1 @ $65.00) second-60…" at bounding box center [1176, 512] width 733 height 102
click at [144, 254] on input "trop top" at bounding box center [315, 251] width 520 height 25
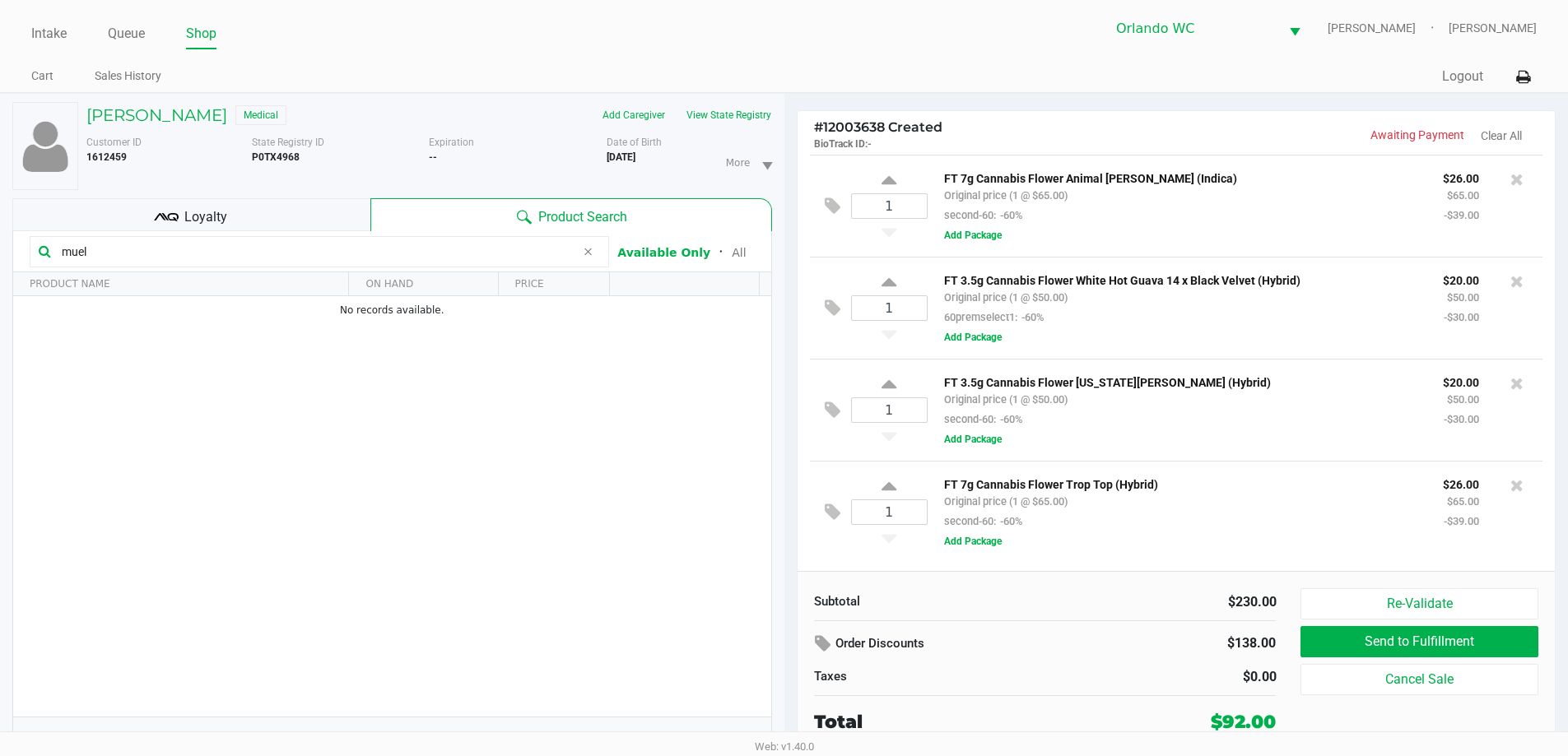
click at [385, 251] on input "muel" at bounding box center [315, 251] width 520 height 25
click at [385, 252] on input "muel" at bounding box center [315, 251] width 520 height 25
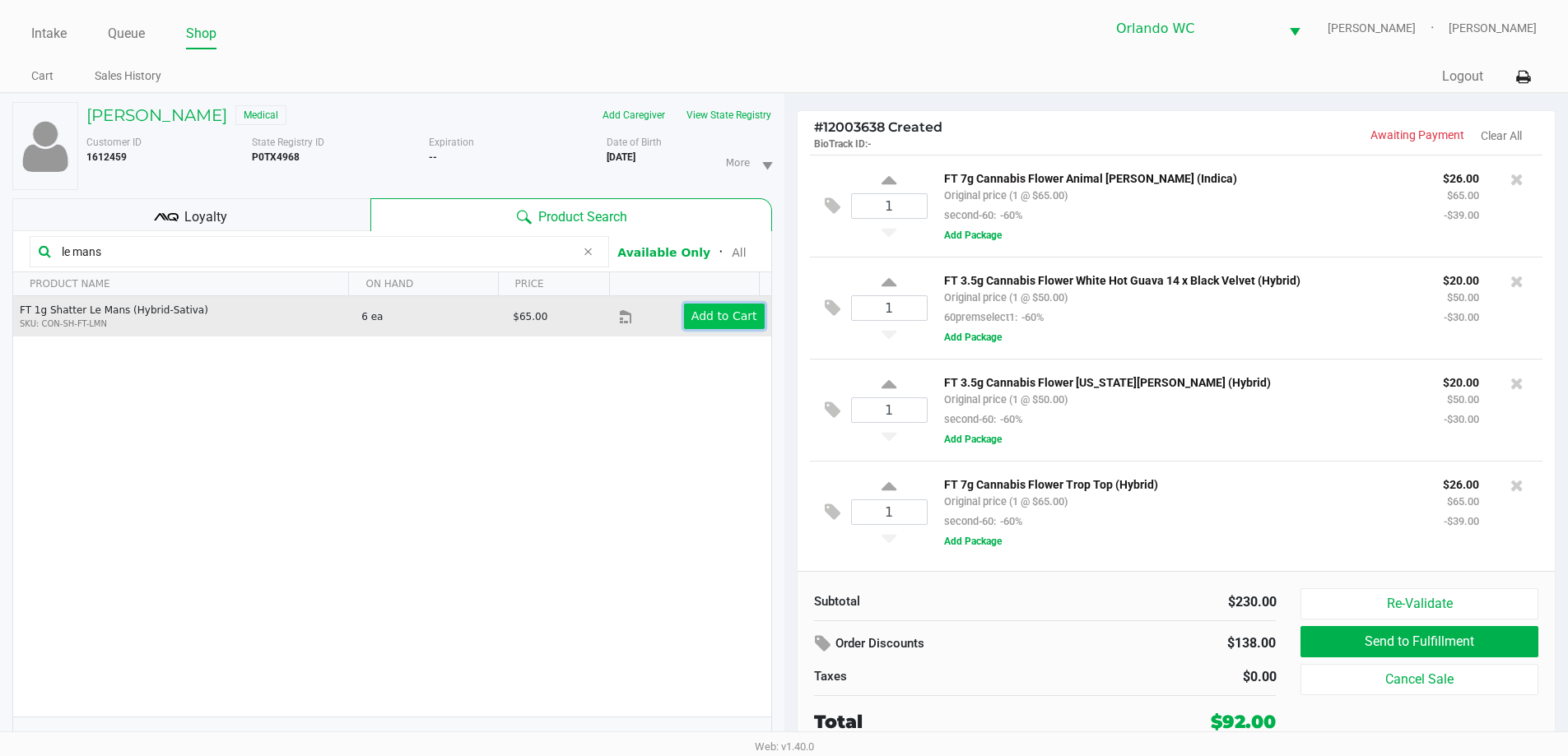
click at [731, 318] on app-button-loader "Add to Cart" at bounding box center [724, 315] width 66 height 13
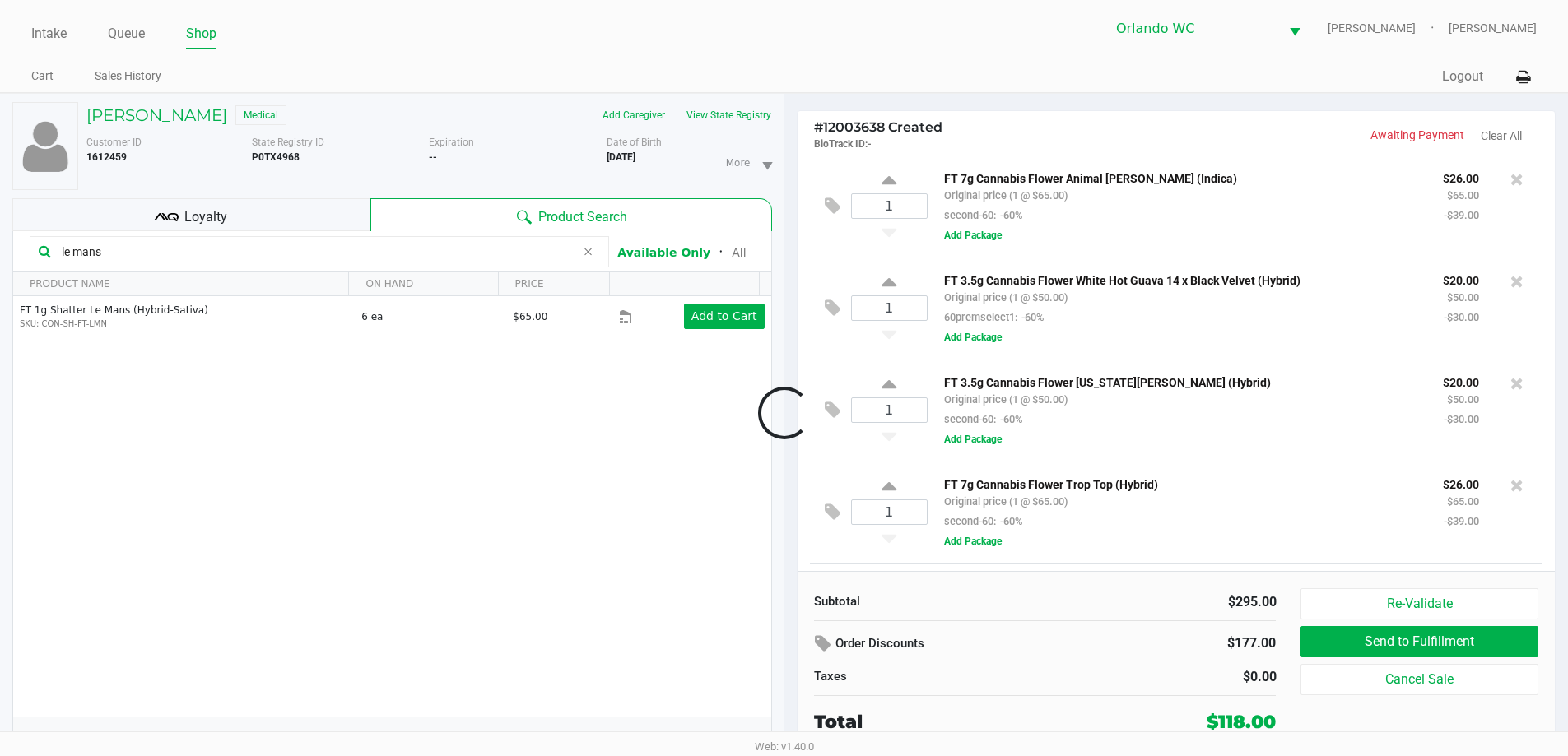
scroll to position [98, 0]
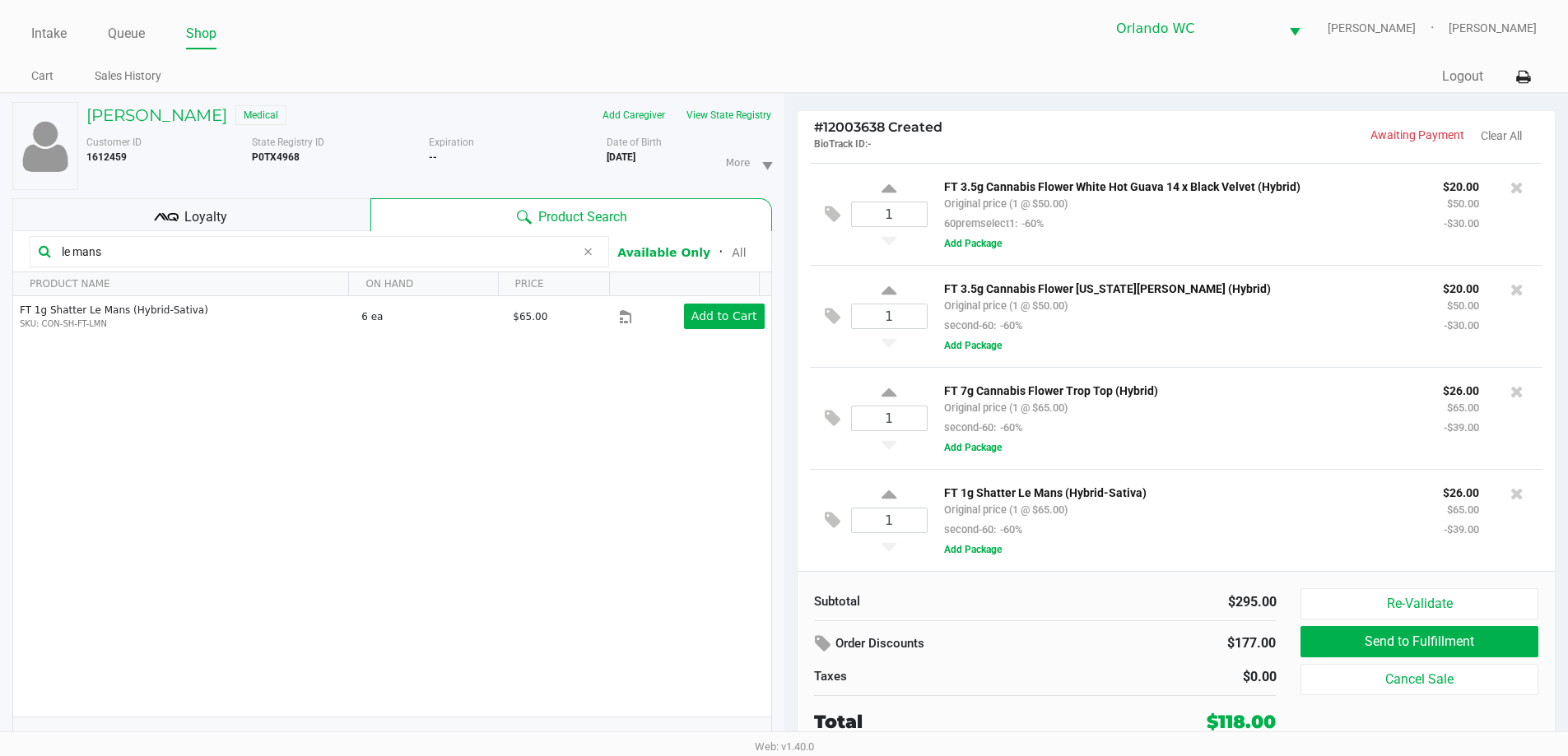
click at [105, 257] on input "le mans" at bounding box center [315, 251] width 520 height 25
click at [106, 257] on input "le mans" at bounding box center [315, 251] width 520 height 25
type input "l"
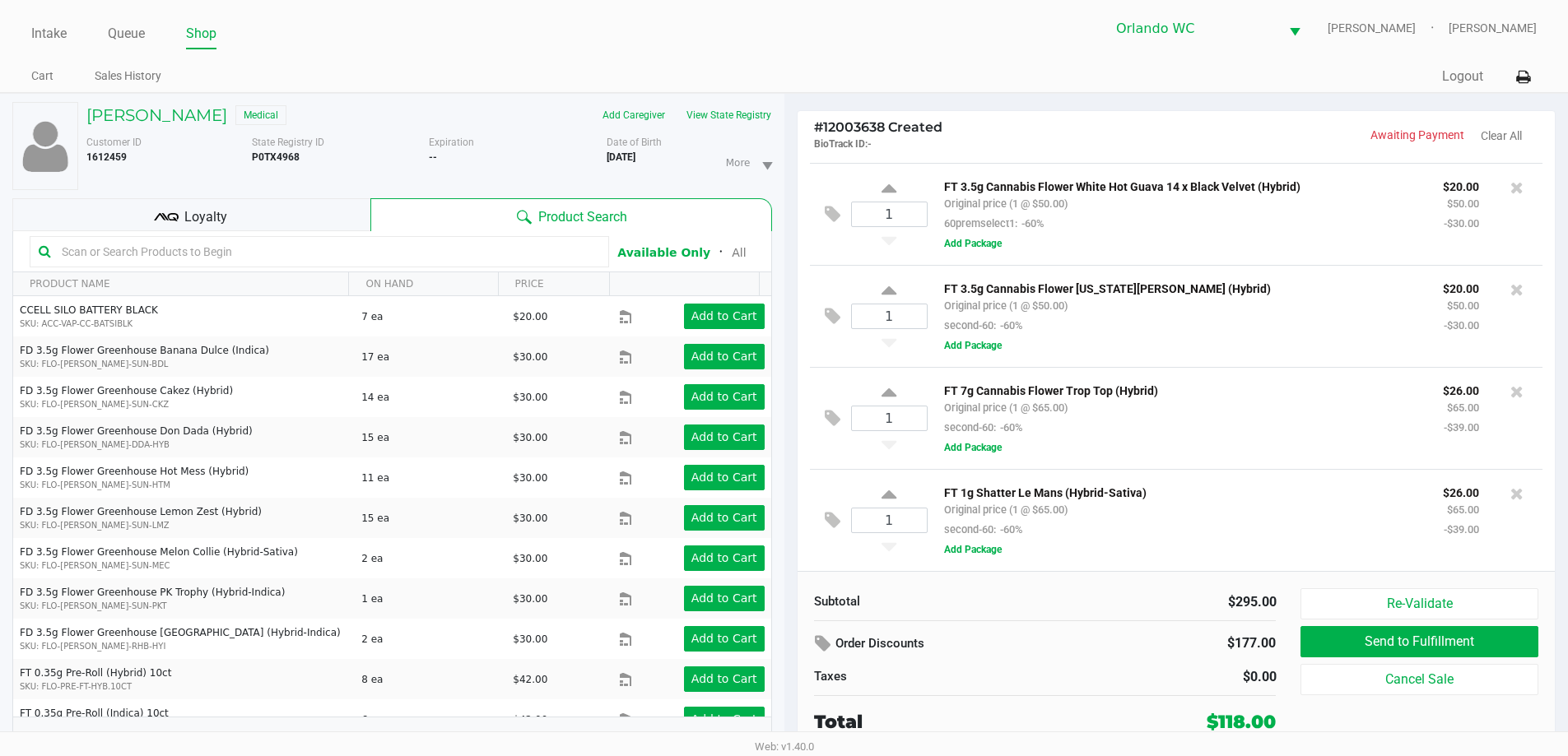
click at [164, 258] on input "text" at bounding box center [328, 251] width 545 height 25
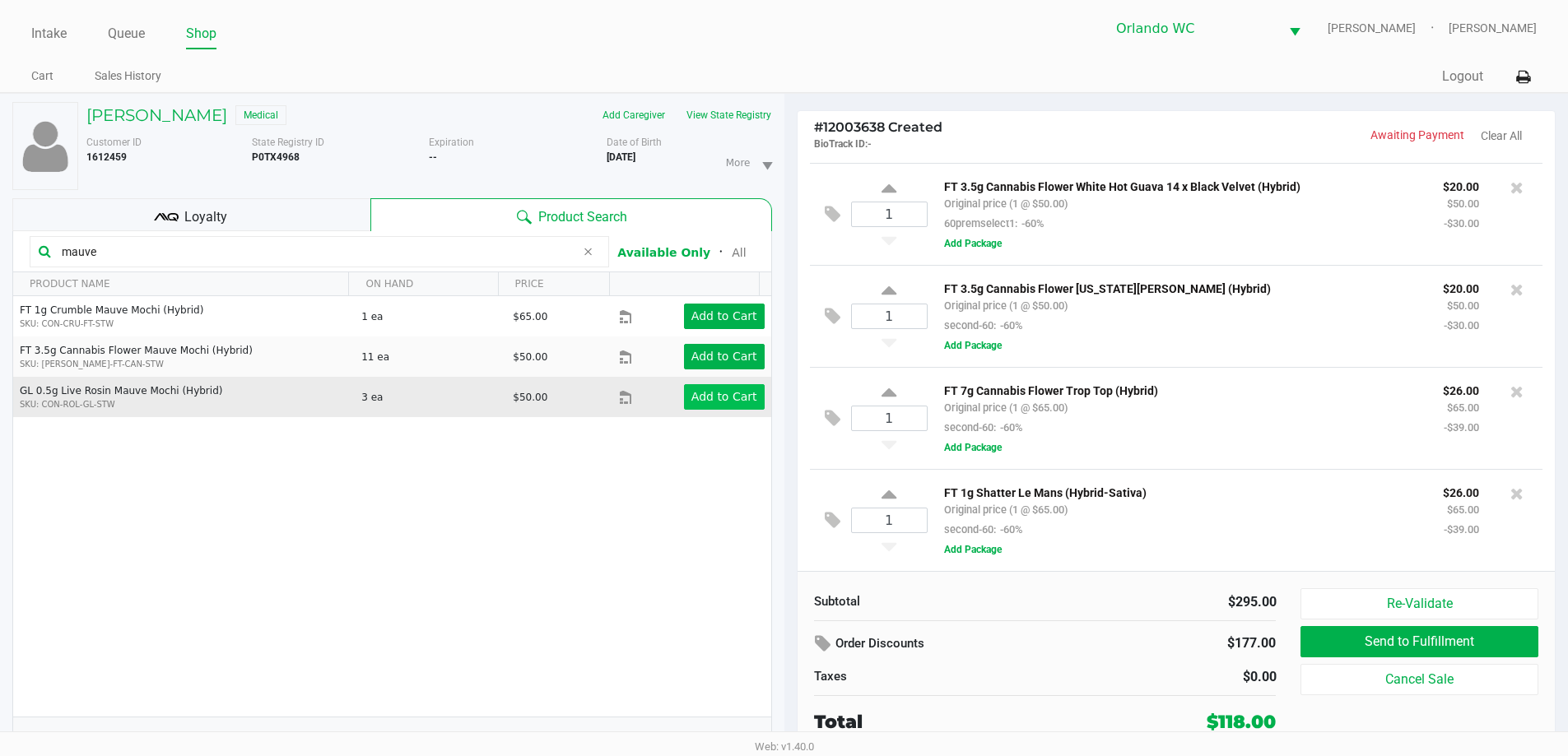
type input "mauve"
click at [734, 388] on button "Add to Cart" at bounding box center [724, 397] width 81 height 26
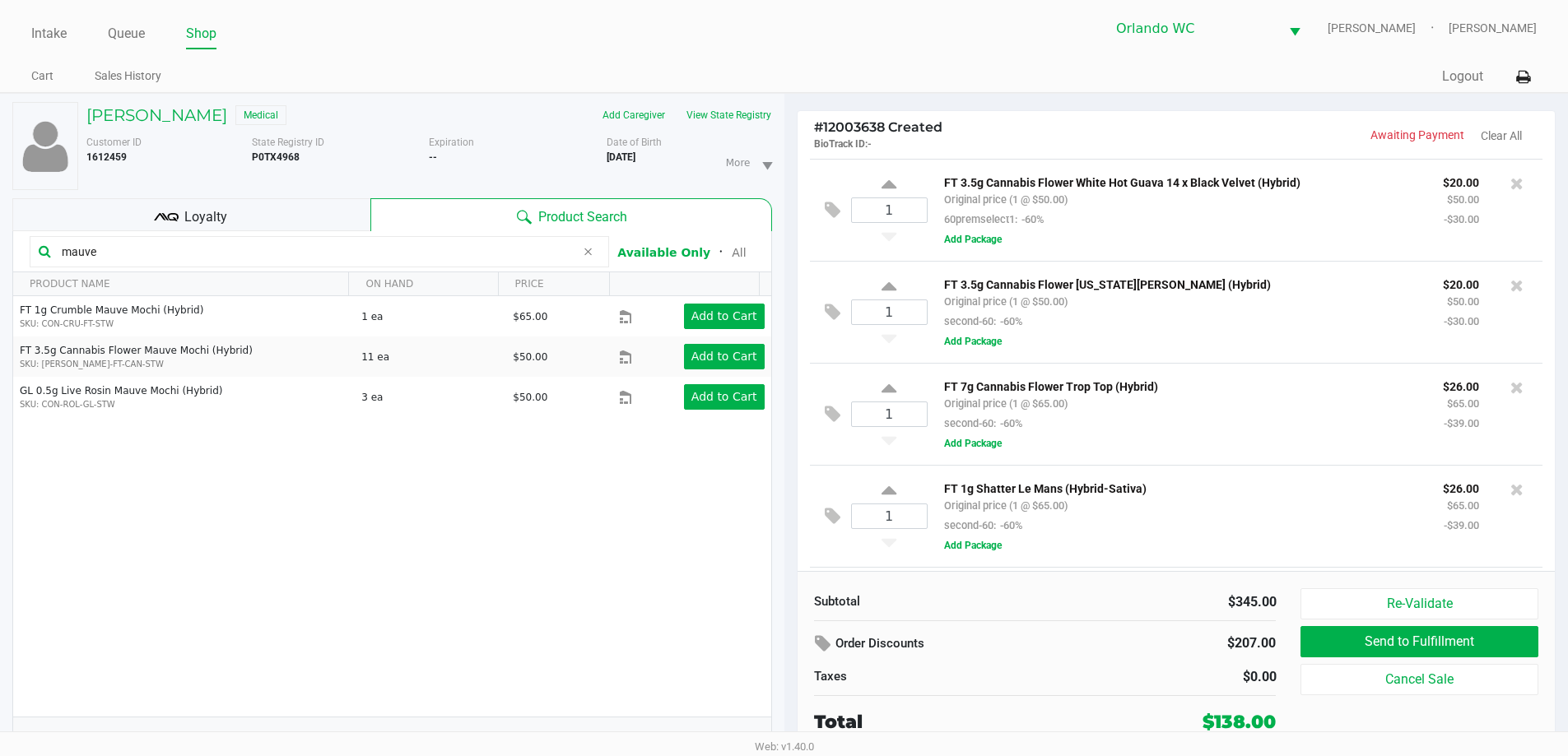
scroll to position [201, 0]
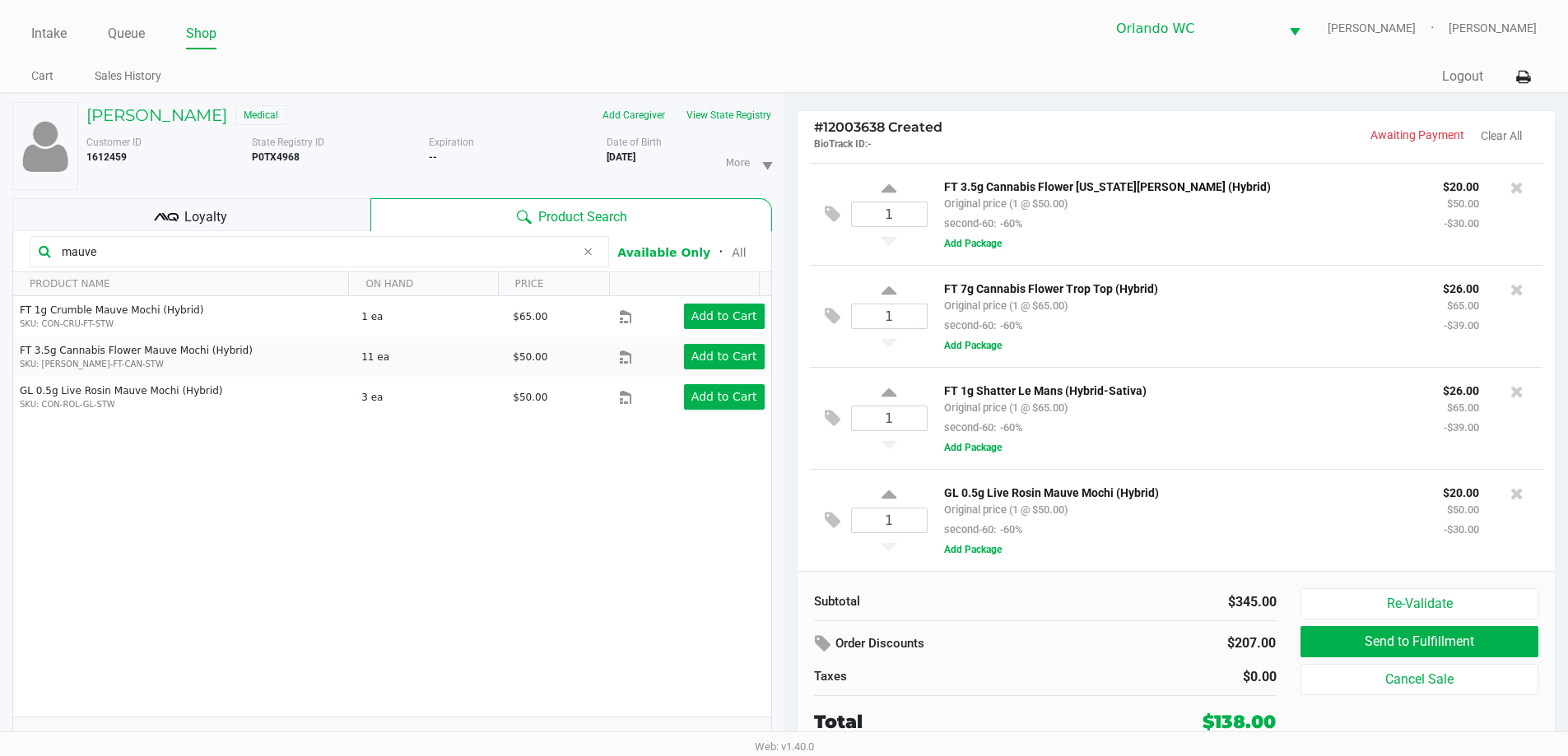
click at [1076, 492] on p "GL 0.5g Live Rosin Mauve Mochi (Hybrid)" at bounding box center [1181, 490] width 474 height 17
copy p "GL 0.5g Live Rosin Mauve Mochi (Hybrid)"
click at [1403, 715] on div "Re-Validate Send to Fulfillment Cancel Sale" at bounding box center [1425, 662] width 250 height 147
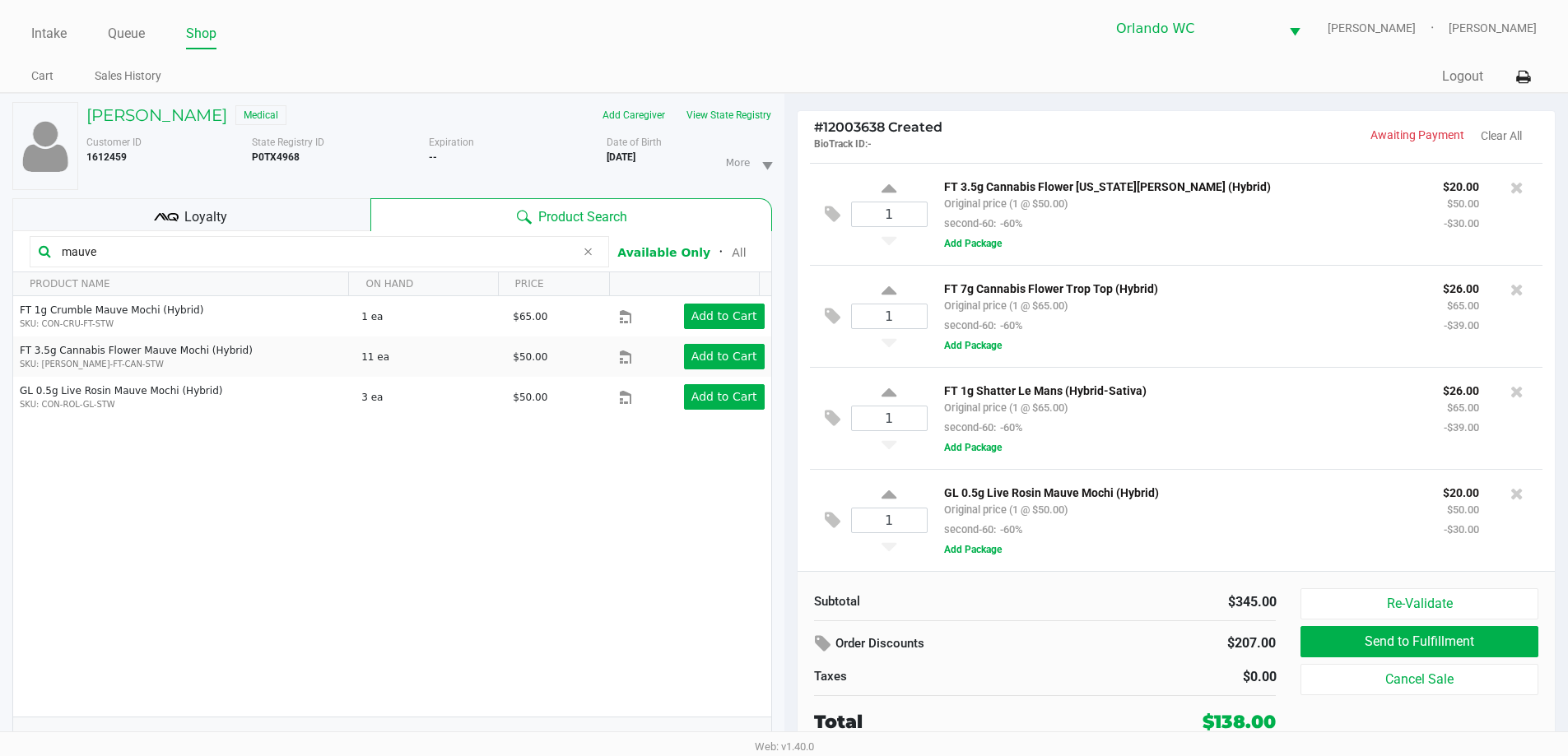
click at [1154, 591] on div "Subtotal $345.00" at bounding box center [1045, 600] width 487 height 24
click at [225, 218] on span "Loyalty" at bounding box center [205, 217] width 43 height 20
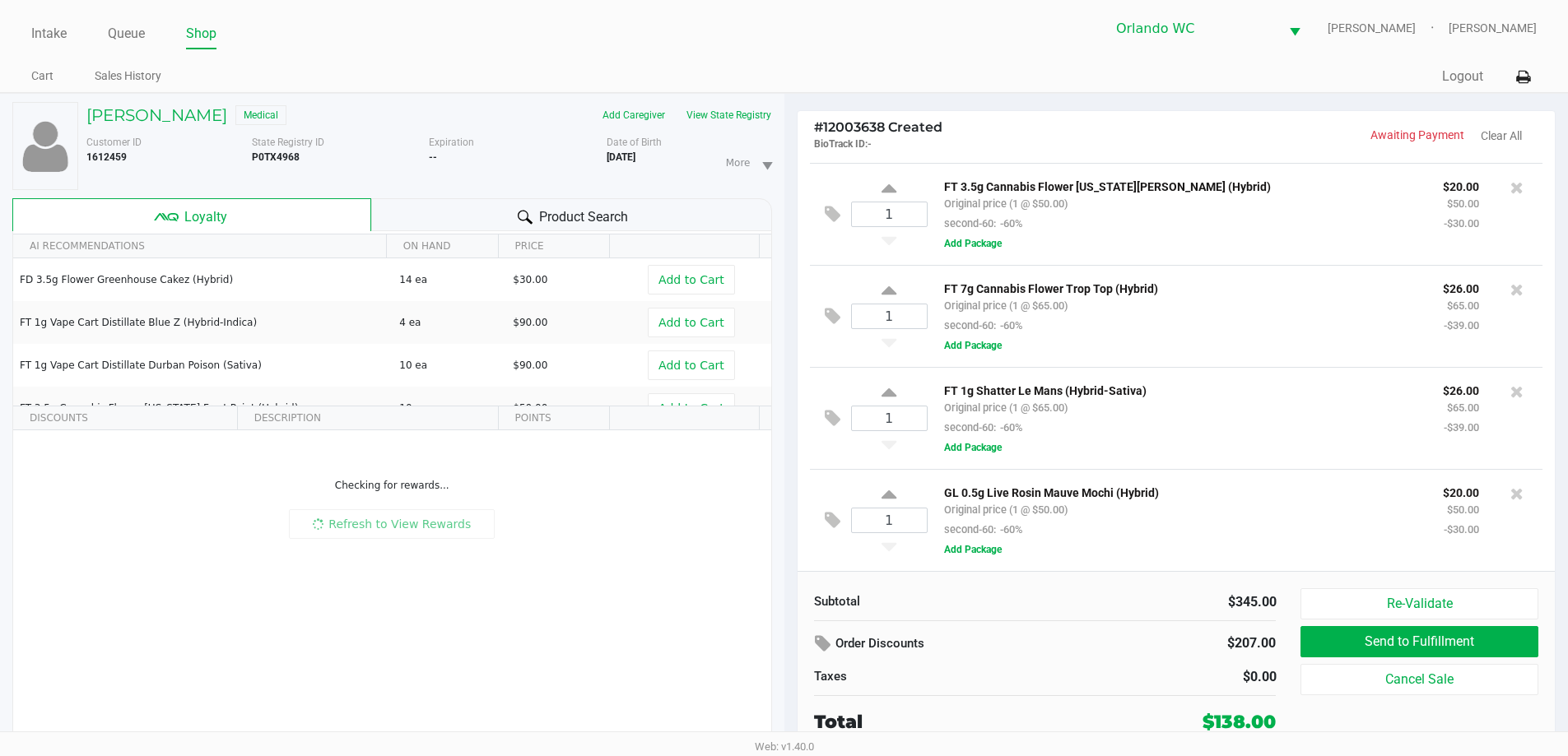
click at [225, 215] on span "Loyalty" at bounding box center [205, 217] width 43 height 20
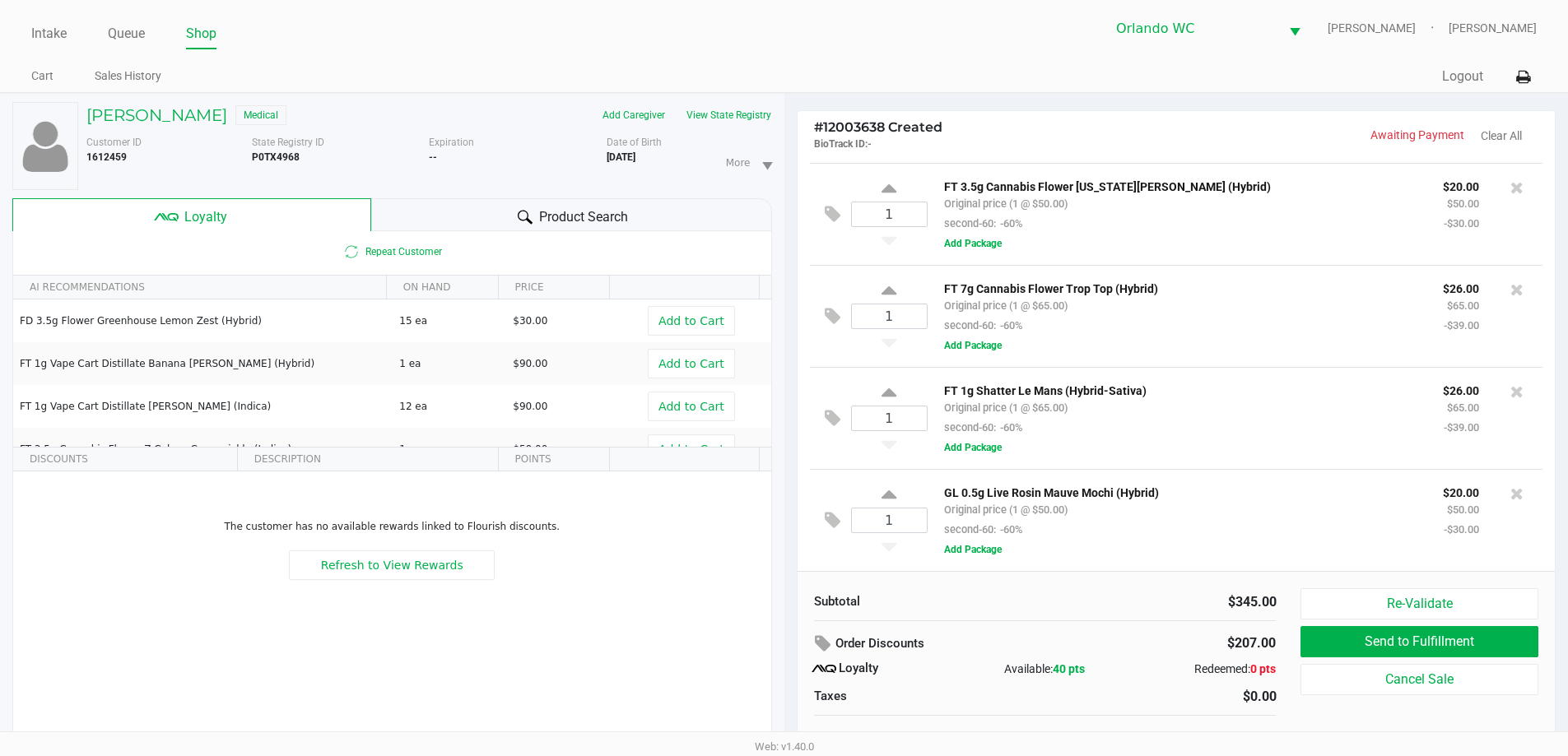
click at [903, 636] on div "Order Discounts" at bounding box center [964, 644] width 301 height 30
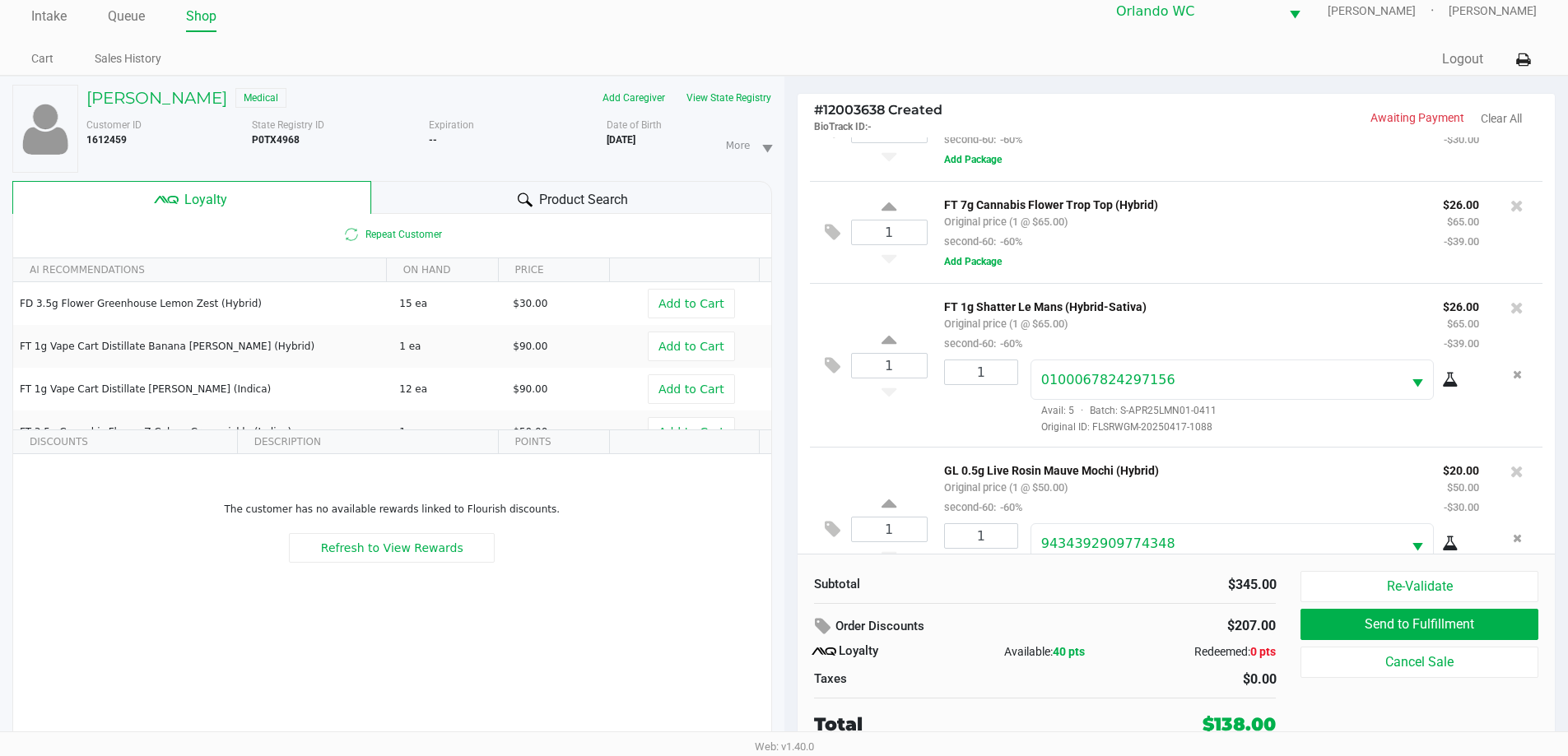
scroll to position [324, 0]
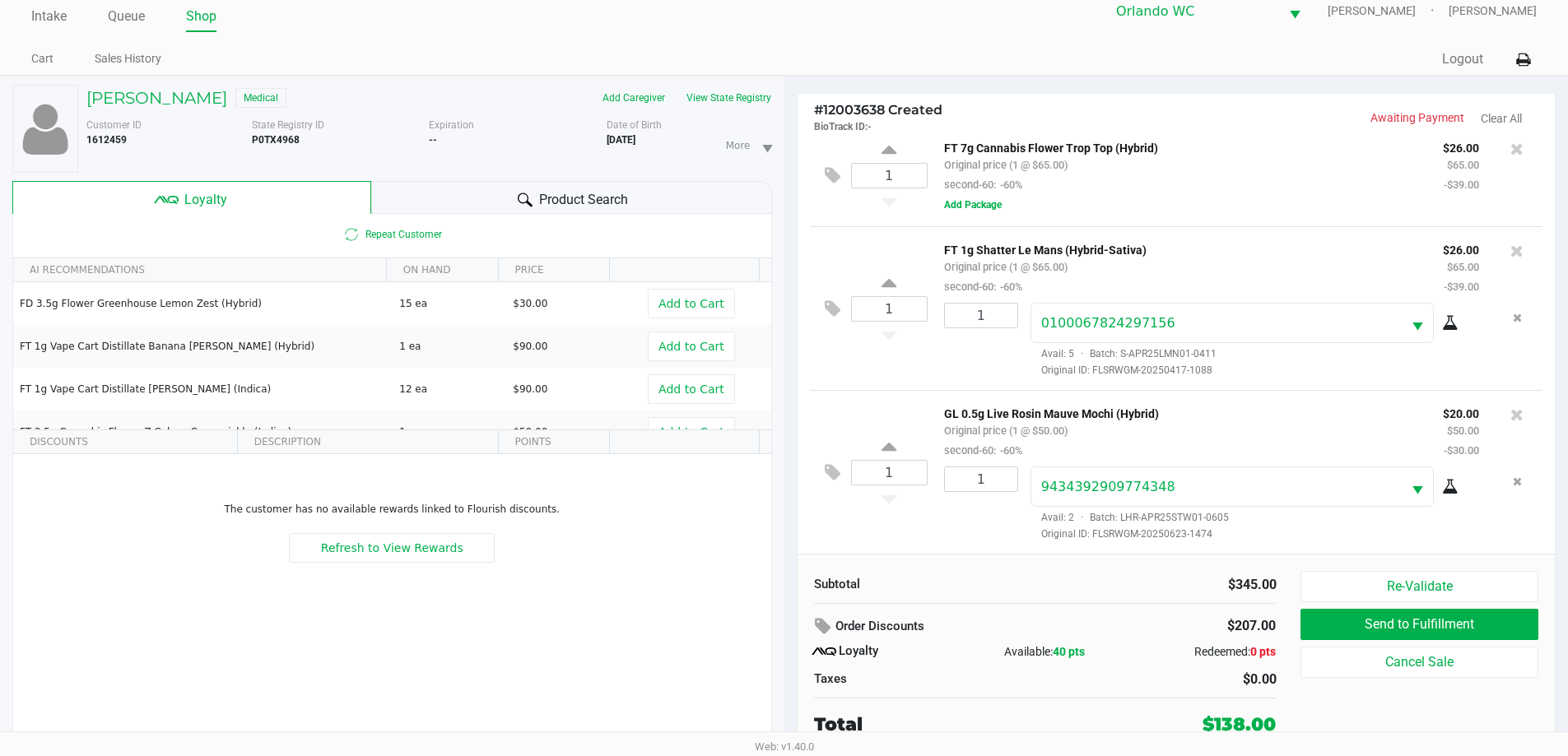
click at [1507, 397] on div "1 GL 0.5g Live Rosin Mauve Mochi (Hybrid) Original price (1 @ $50.00) second-60…" at bounding box center [1176, 472] width 733 height 163
click at [1510, 412] on icon at bounding box center [1516, 414] width 13 height 16
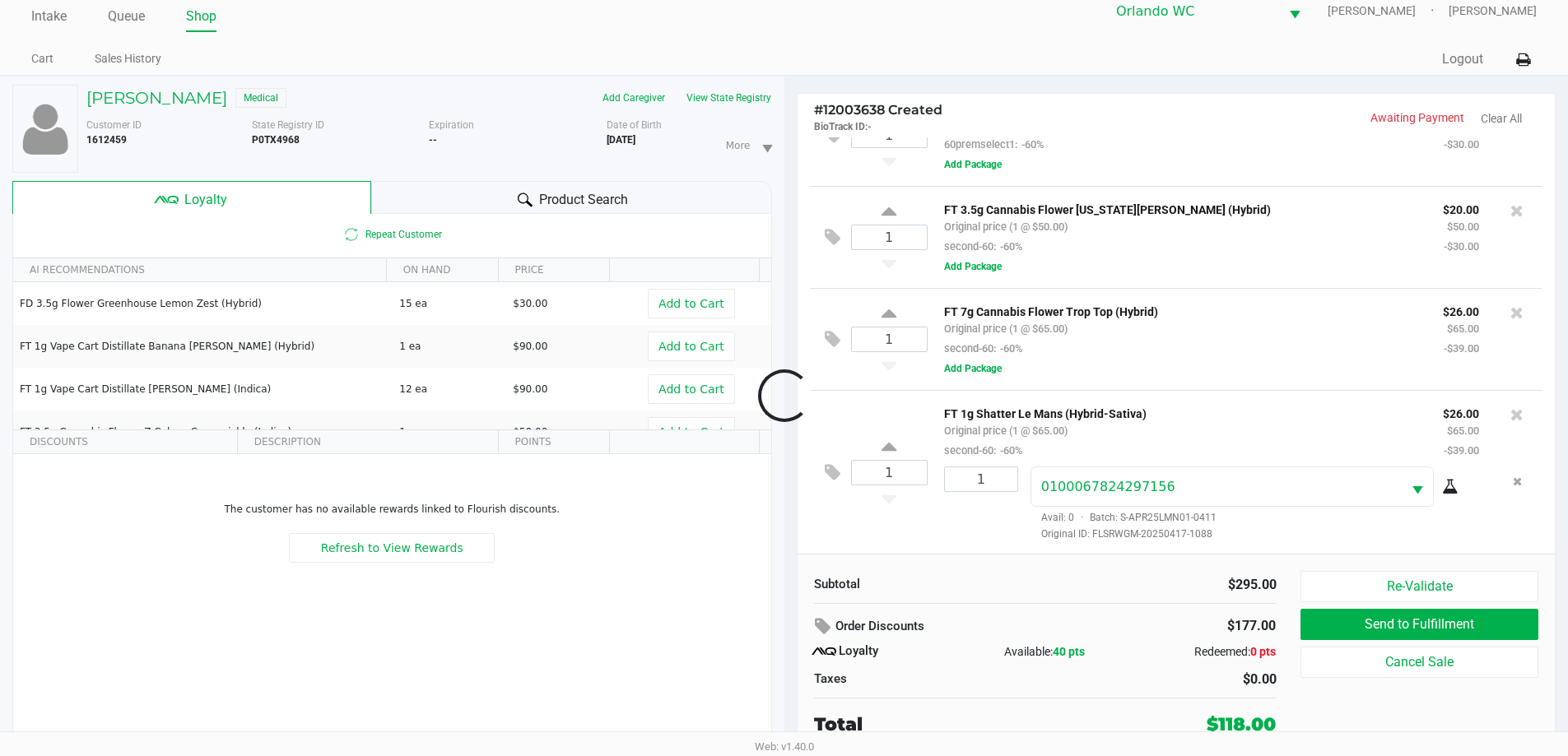
scroll to position [159, 0]
click at [485, 208] on div "Product Search" at bounding box center [571, 198] width 401 height 33
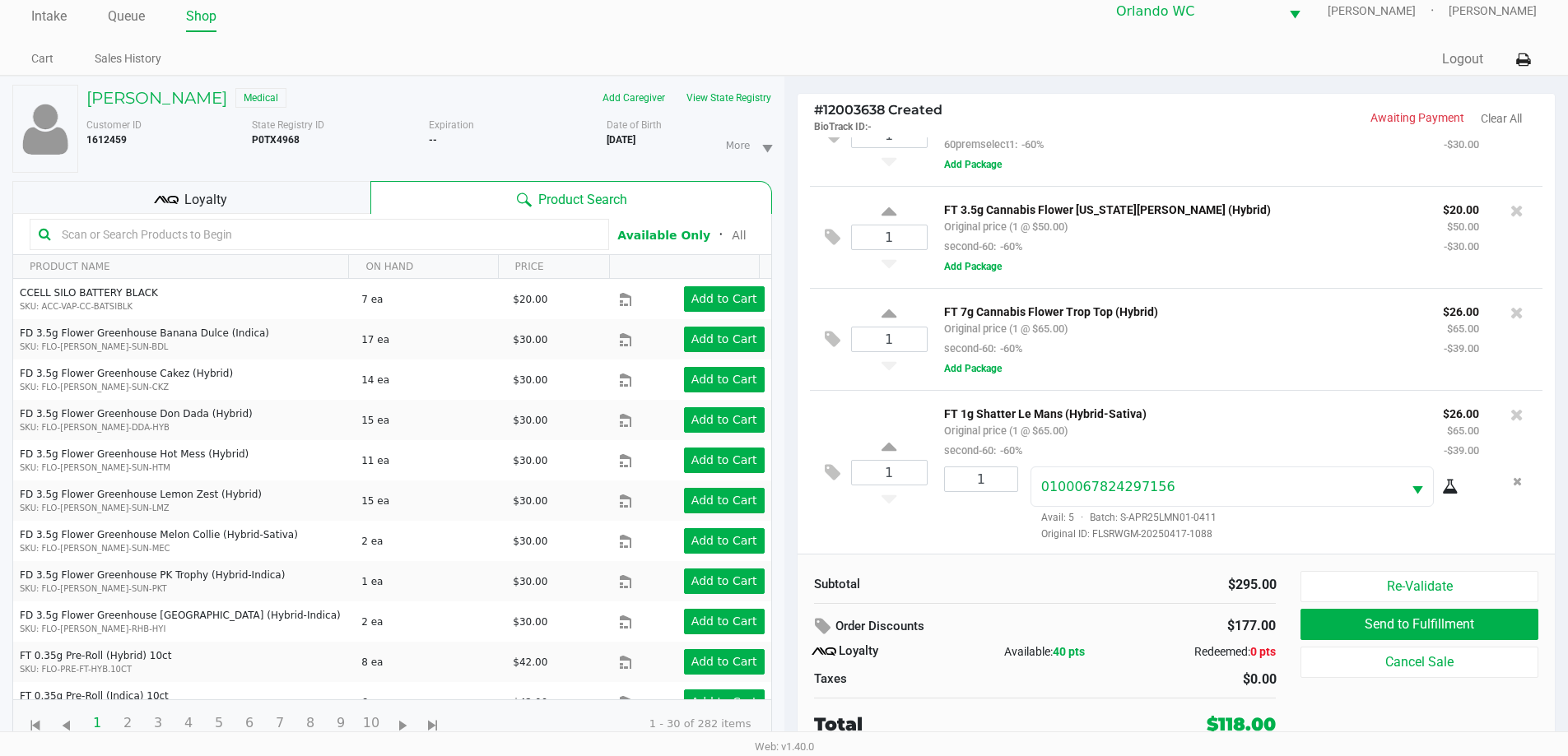
click at [446, 230] on input "text" at bounding box center [328, 234] width 545 height 25
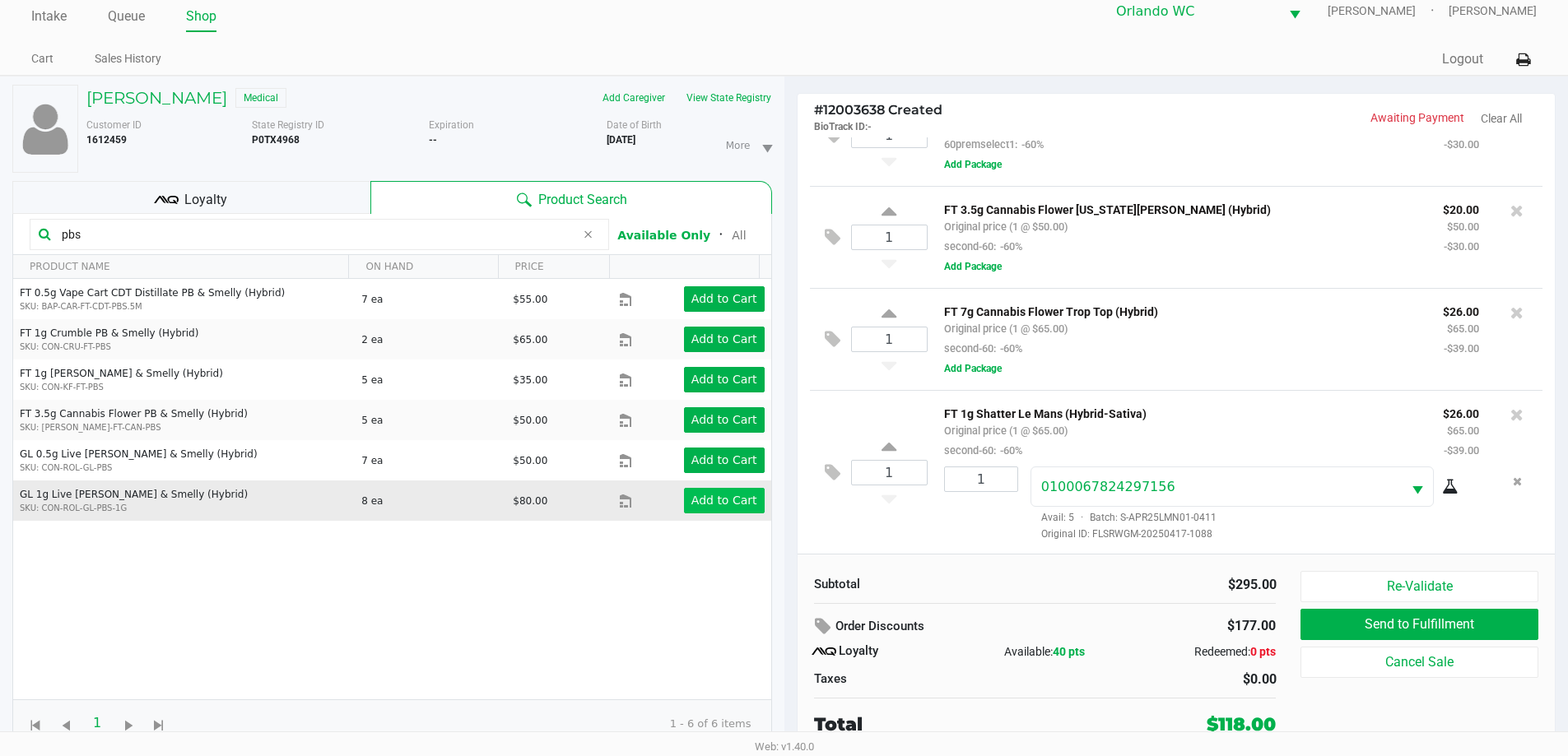
type input "pbs"
click at [727, 496] on app-button-loader "Add to Cart" at bounding box center [724, 500] width 66 height 13
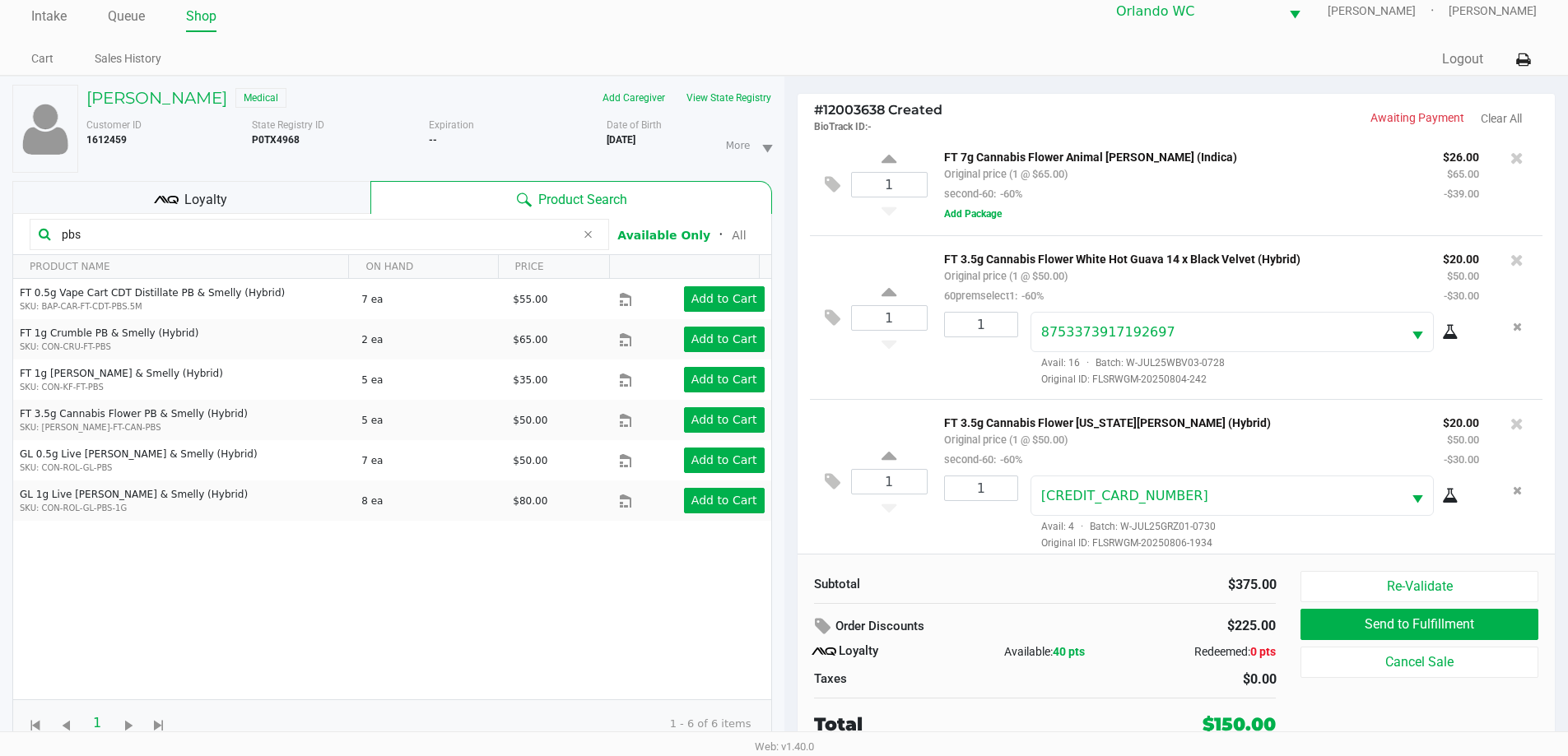
scroll to position [0, 0]
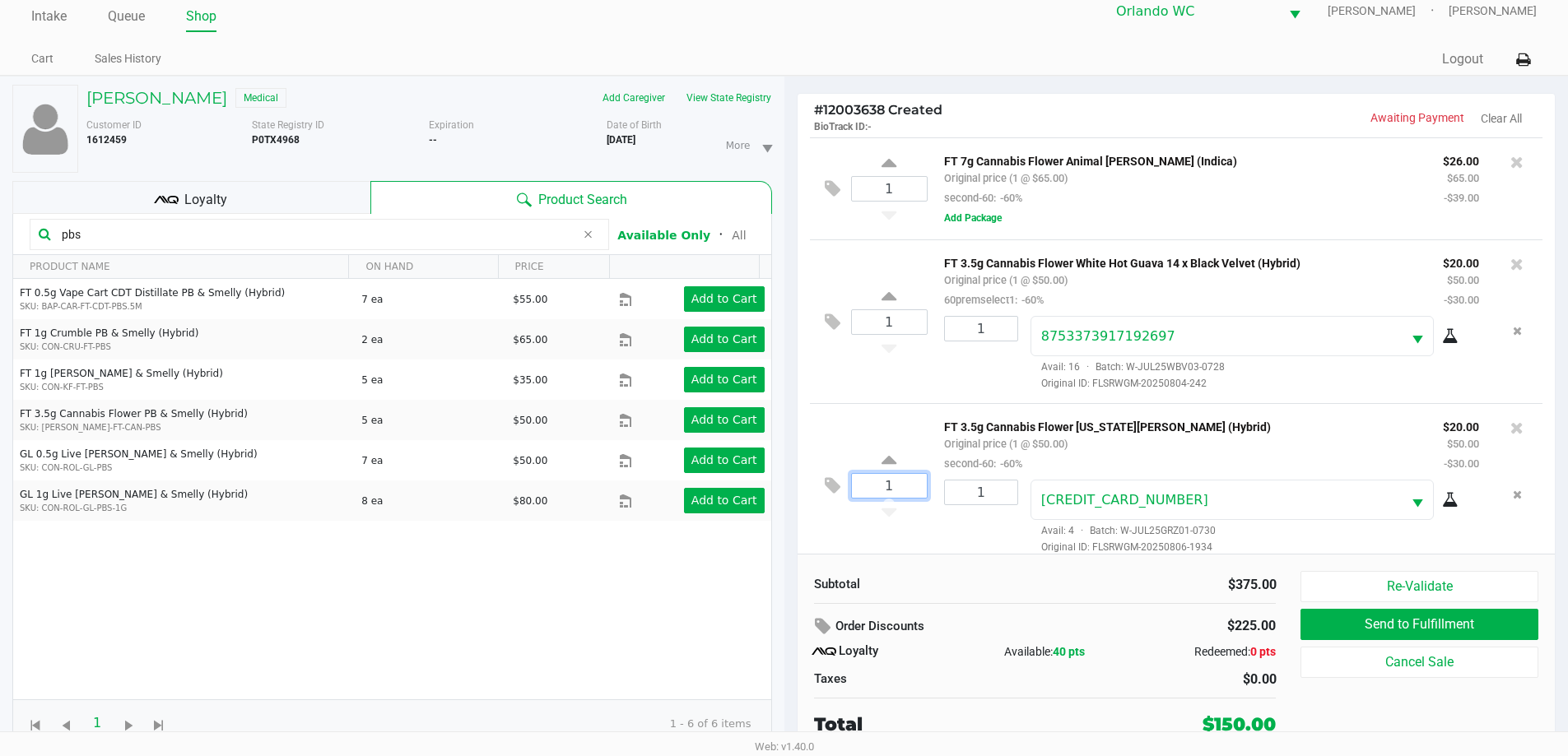
click at [893, 491] on input "1" at bounding box center [889, 486] width 75 height 24
type input "1"
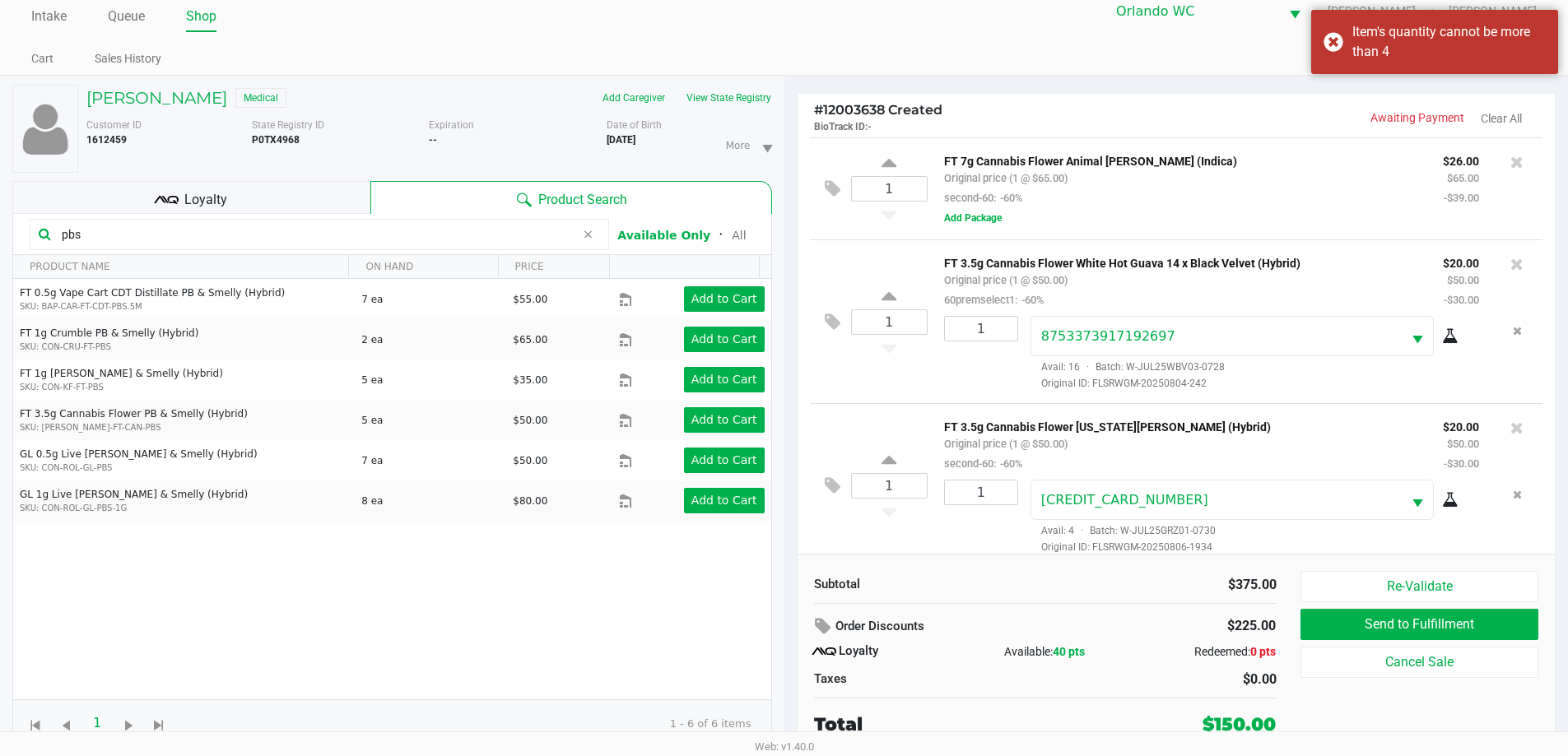
click at [880, 427] on div "1 FT 3.5g Cannabis Flower [US_STATE][PERSON_NAME] (Hybrid) Original price (1 @ …" at bounding box center [1176, 485] width 733 height 163
click at [867, 401] on div "1 FT 3.5g Cannabis Flower White Hot Guava 14 x Black Velvet (Hybrid) Original p…" at bounding box center [1176, 321] width 733 height 163
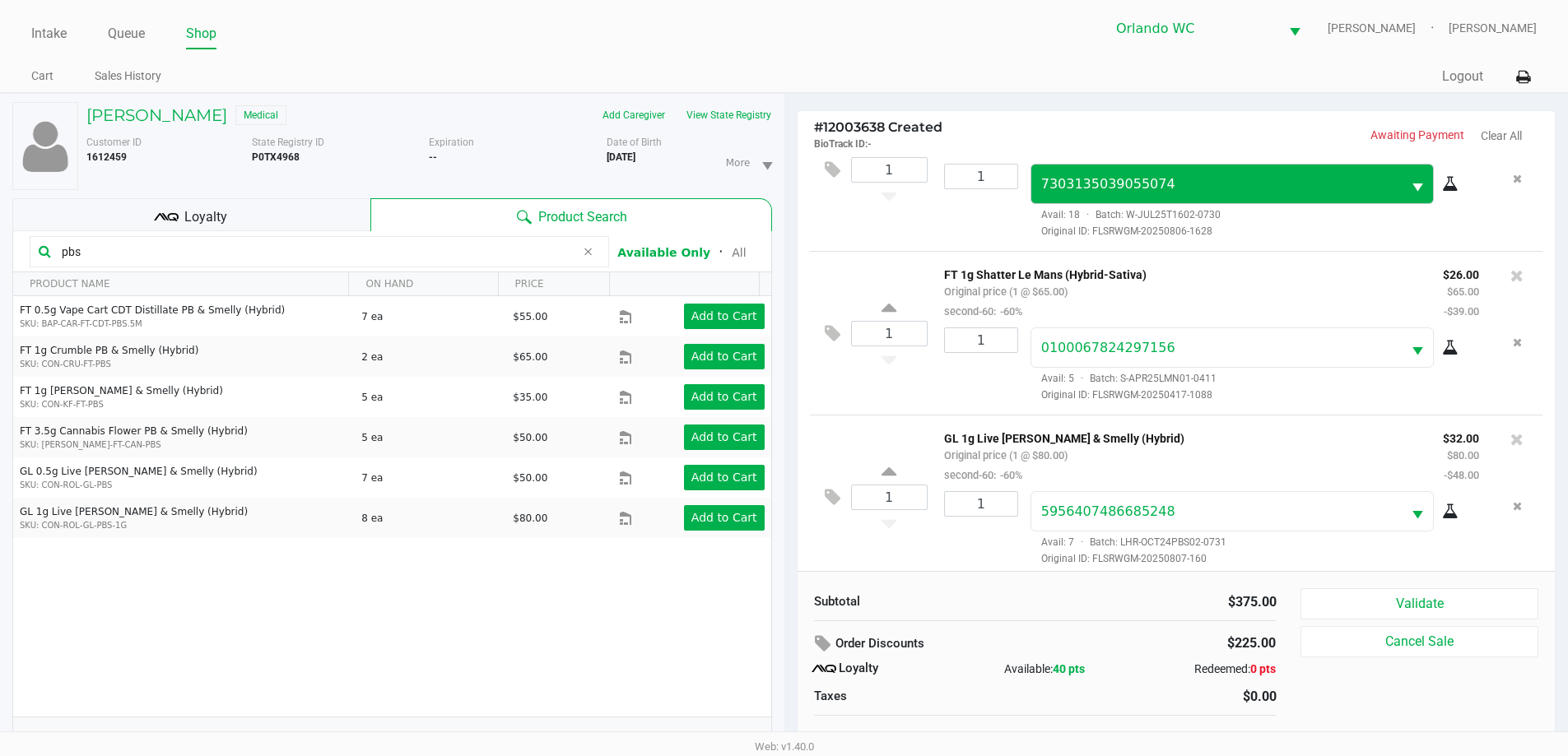
scroll to position [571, 0]
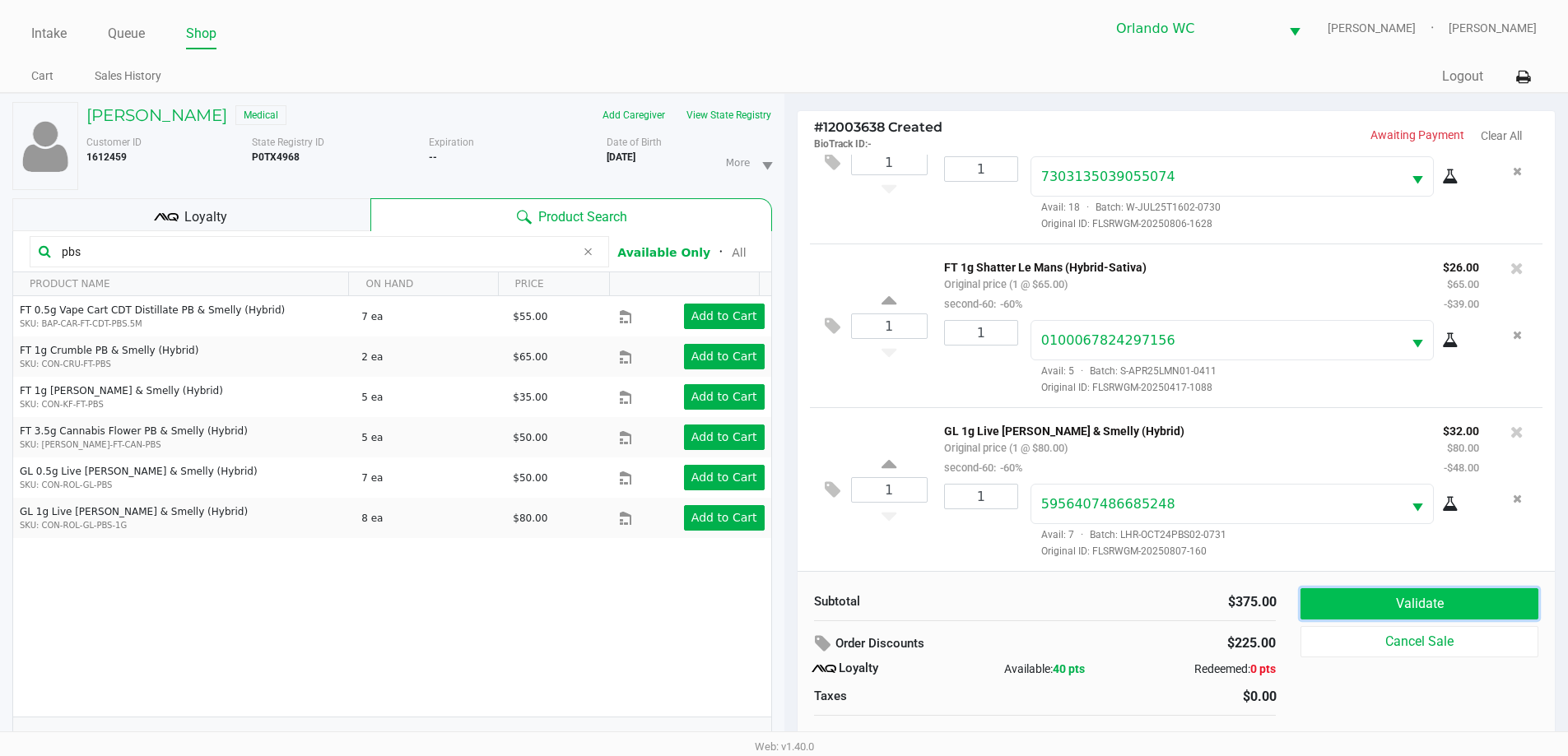
click at [1390, 601] on button "Validate" at bounding box center [1419, 604] width 237 height 32
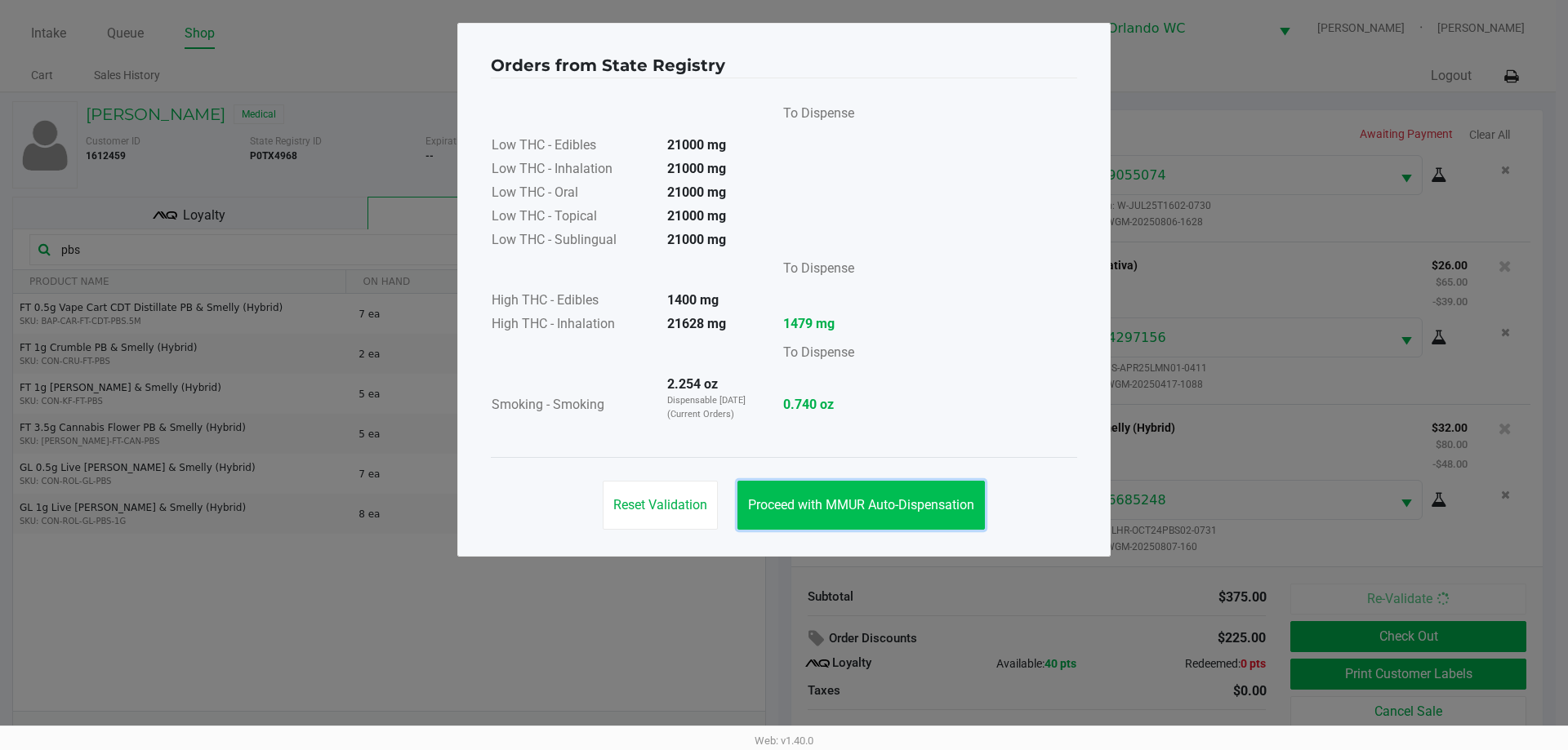
click at [881, 510] on span "Proceed with MMUR Auto-Dispensation" at bounding box center [861, 505] width 226 height 15
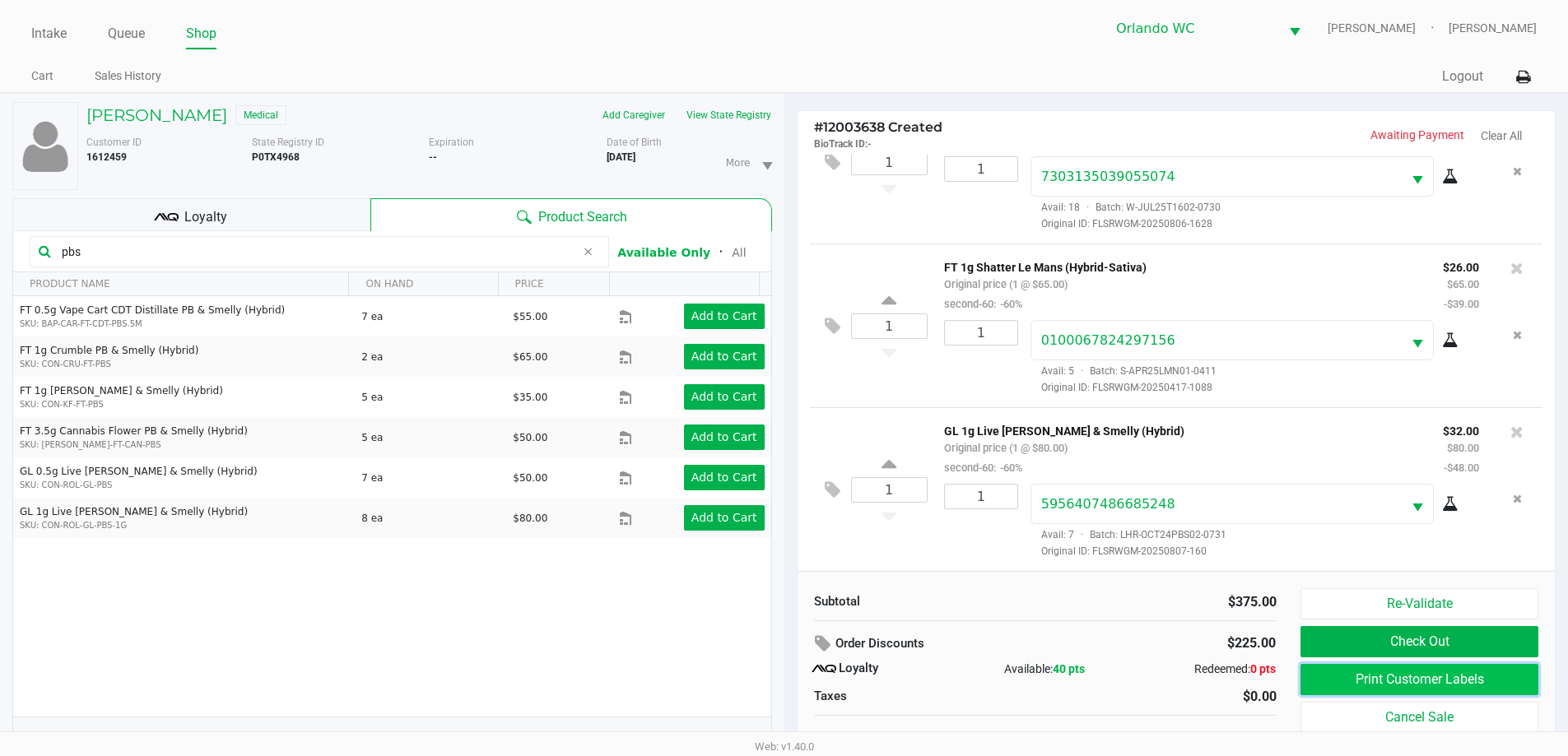
click at [1386, 685] on button "Print Customer Labels" at bounding box center [1419, 679] width 237 height 32
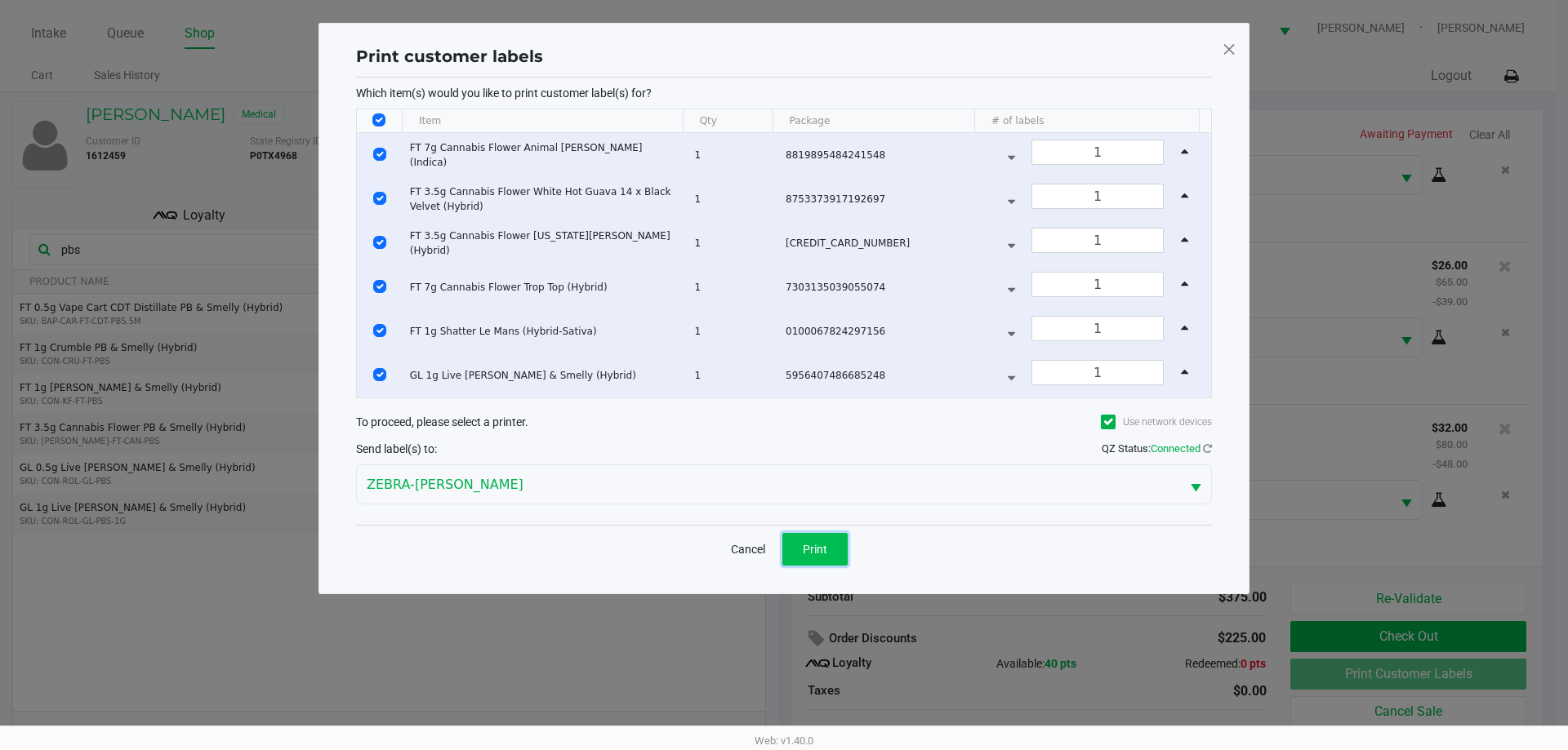
click at [839, 546] on button "Print" at bounding box center [814, 549] width 65 height 33
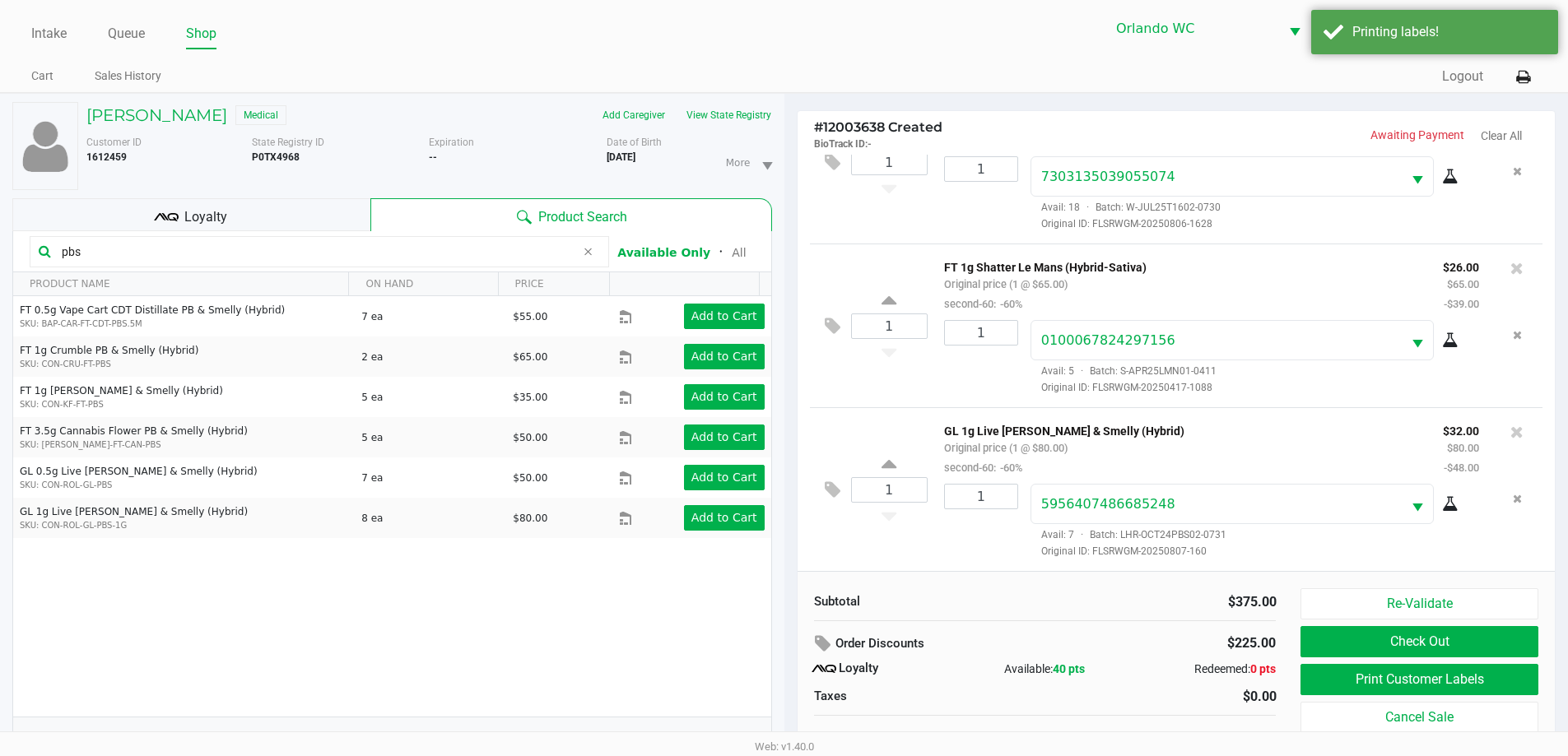
click at [244, 252] on input "pbs" at bounding box center [315, 251] width 520 height 25
type input "p"
type input "r"
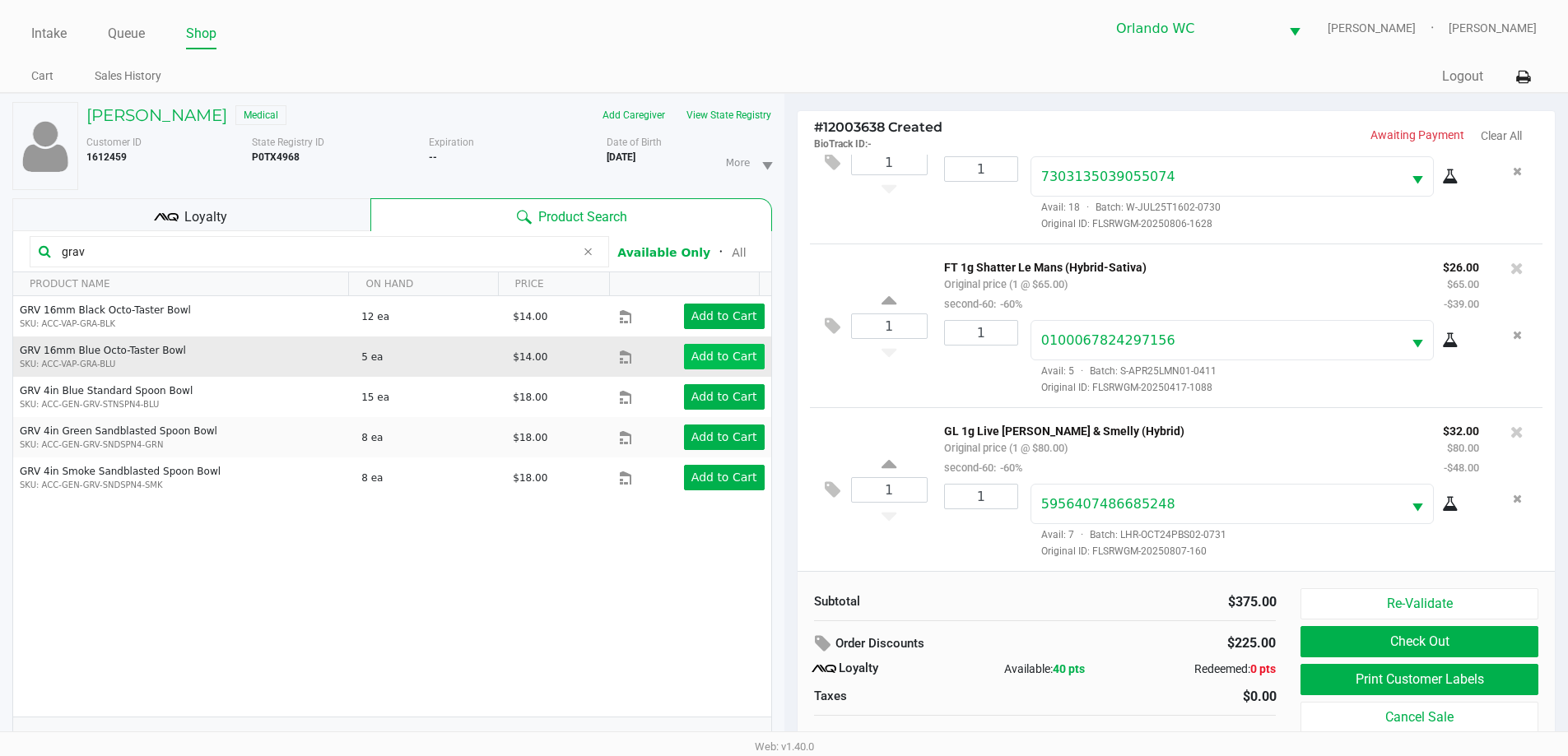
type input "grav"
click at [706, 363] on app-button-loader "Add to Cart" at bounding box center [724, 356] width 66 height 13
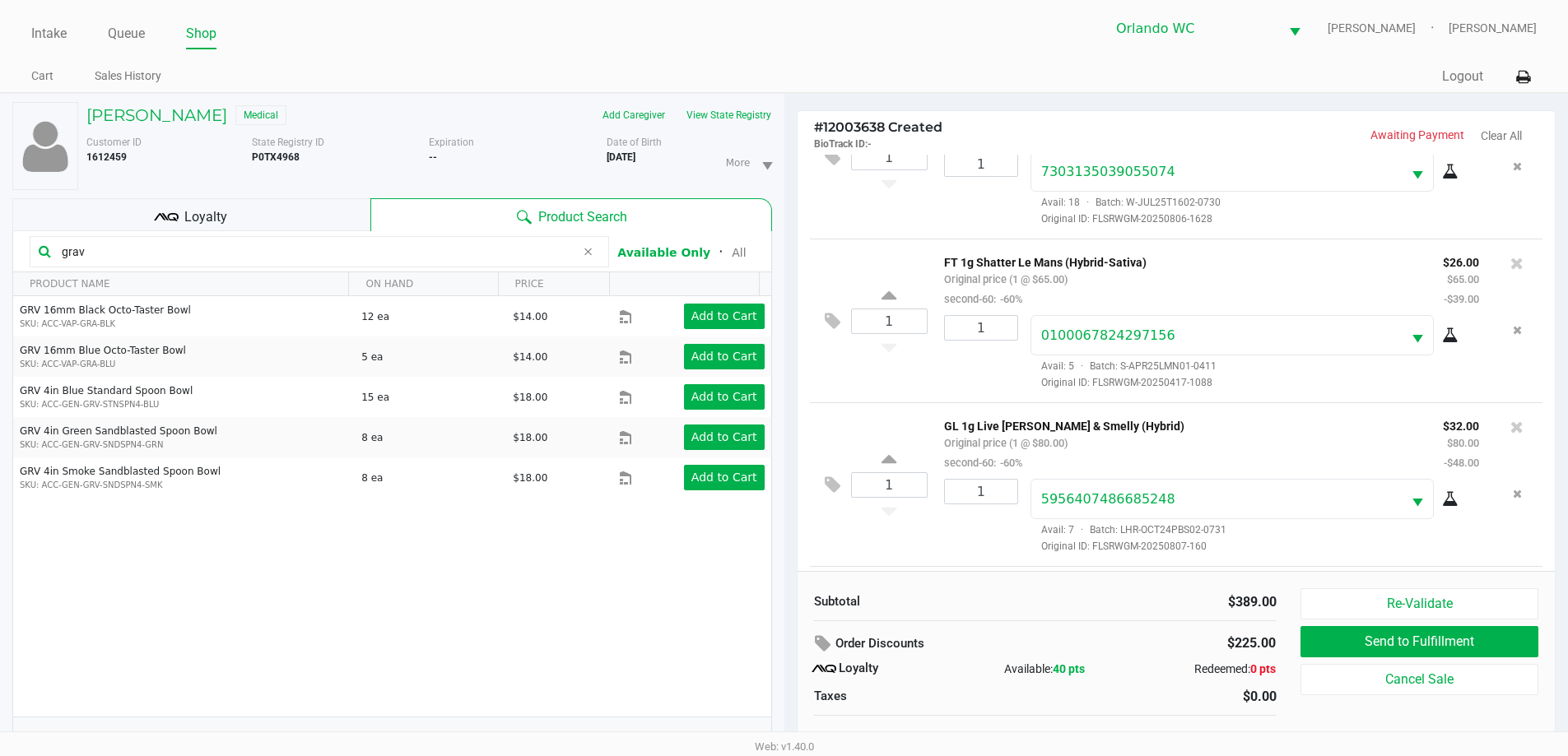
scroll to position [663, 0]
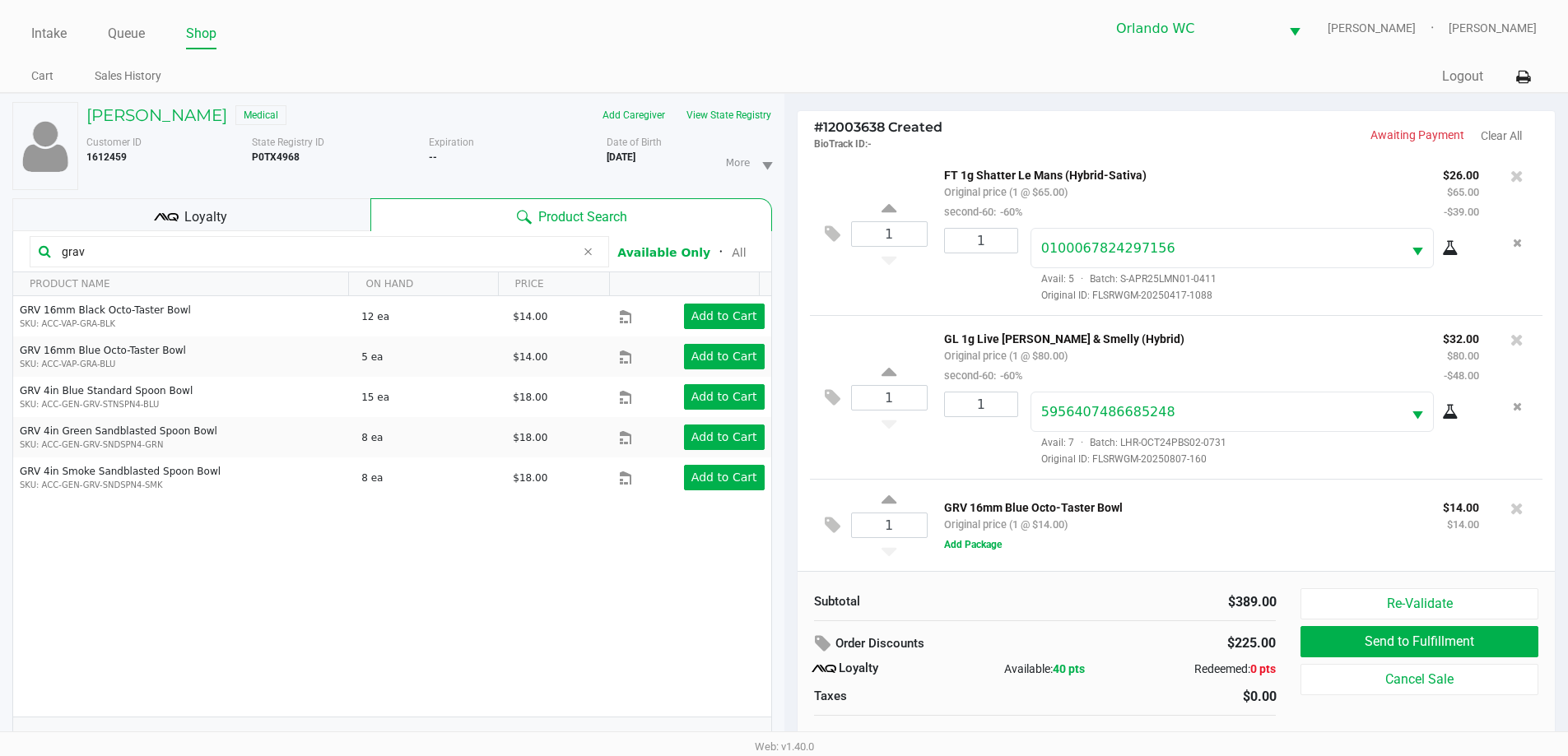
click at [973, 555] on div "1 GRV 16mm Blue Octo-Taster Bowl Original price (1 @ $14.00) $14.00 $14.00 Add …" at bounding box center [1176, 524] width 733 height 92
click at [974, 552] on button "Add Package" at bounding box center [974, 544] width 58 height 14
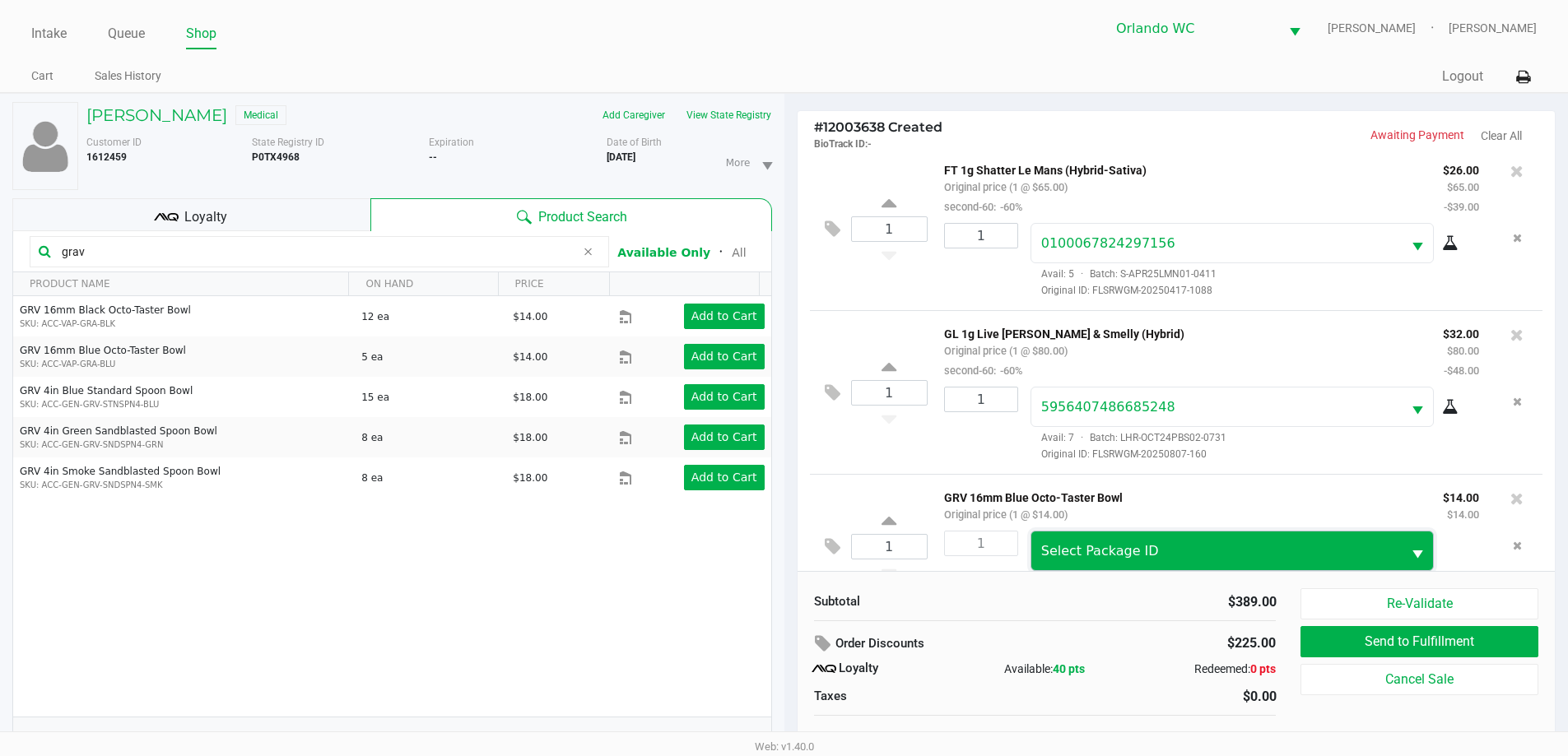
click at [1112, 555] on span "Select Package ID" at bounding box center [1100, 551] width 118 height 15
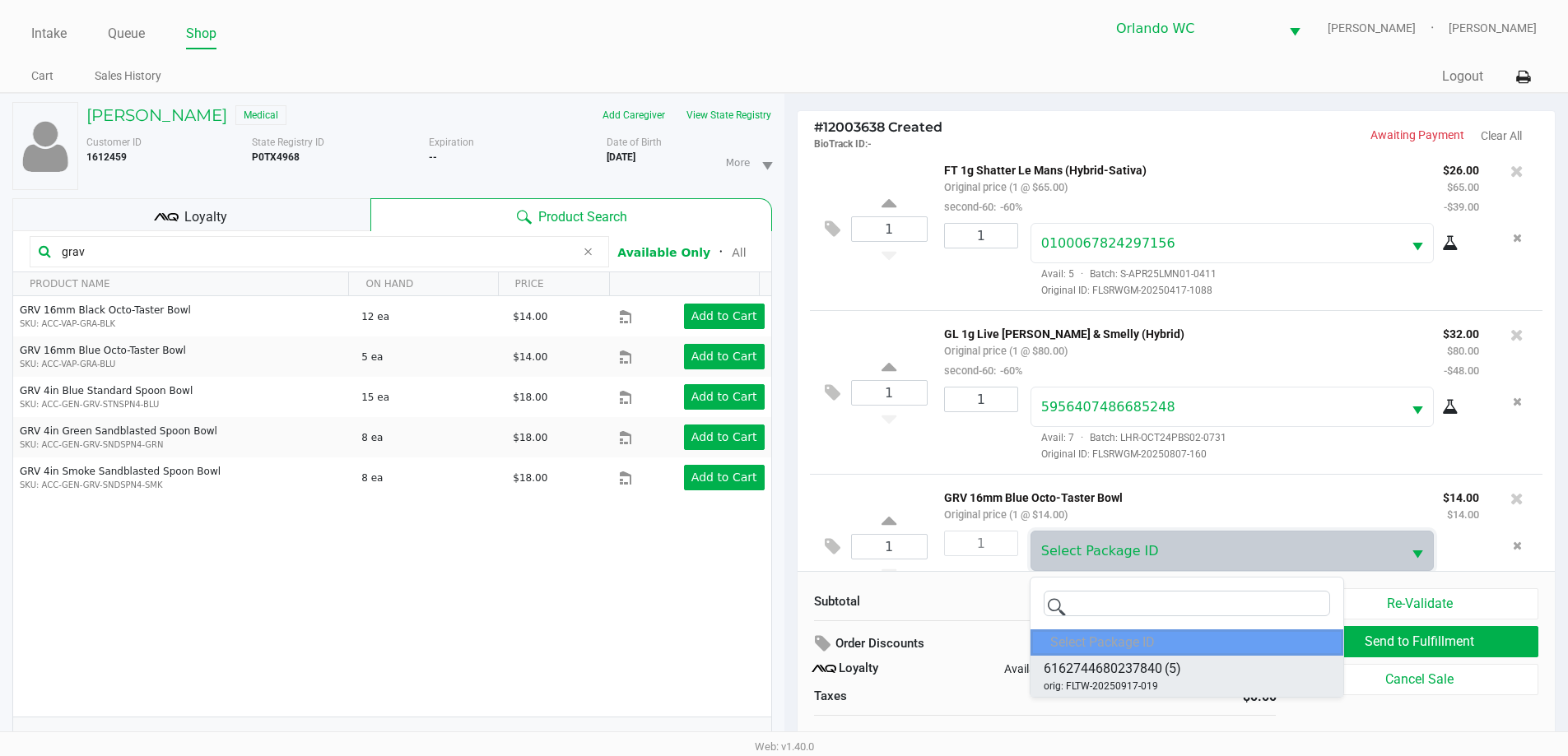
click at [1152, 673] on span "6162744680237840" at bounding box center [1102, 668] width 118 height 20
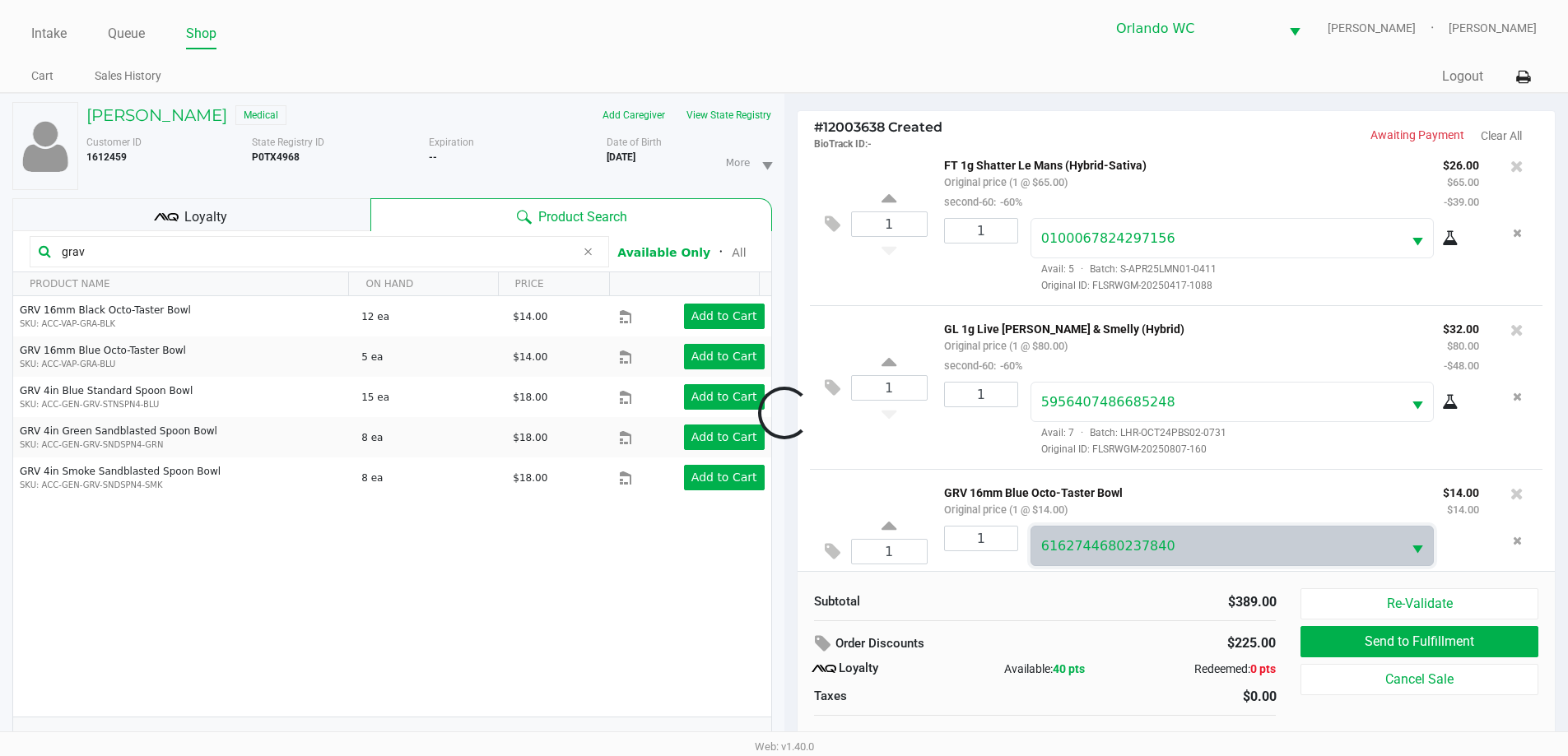
scroll to position [716, 0]
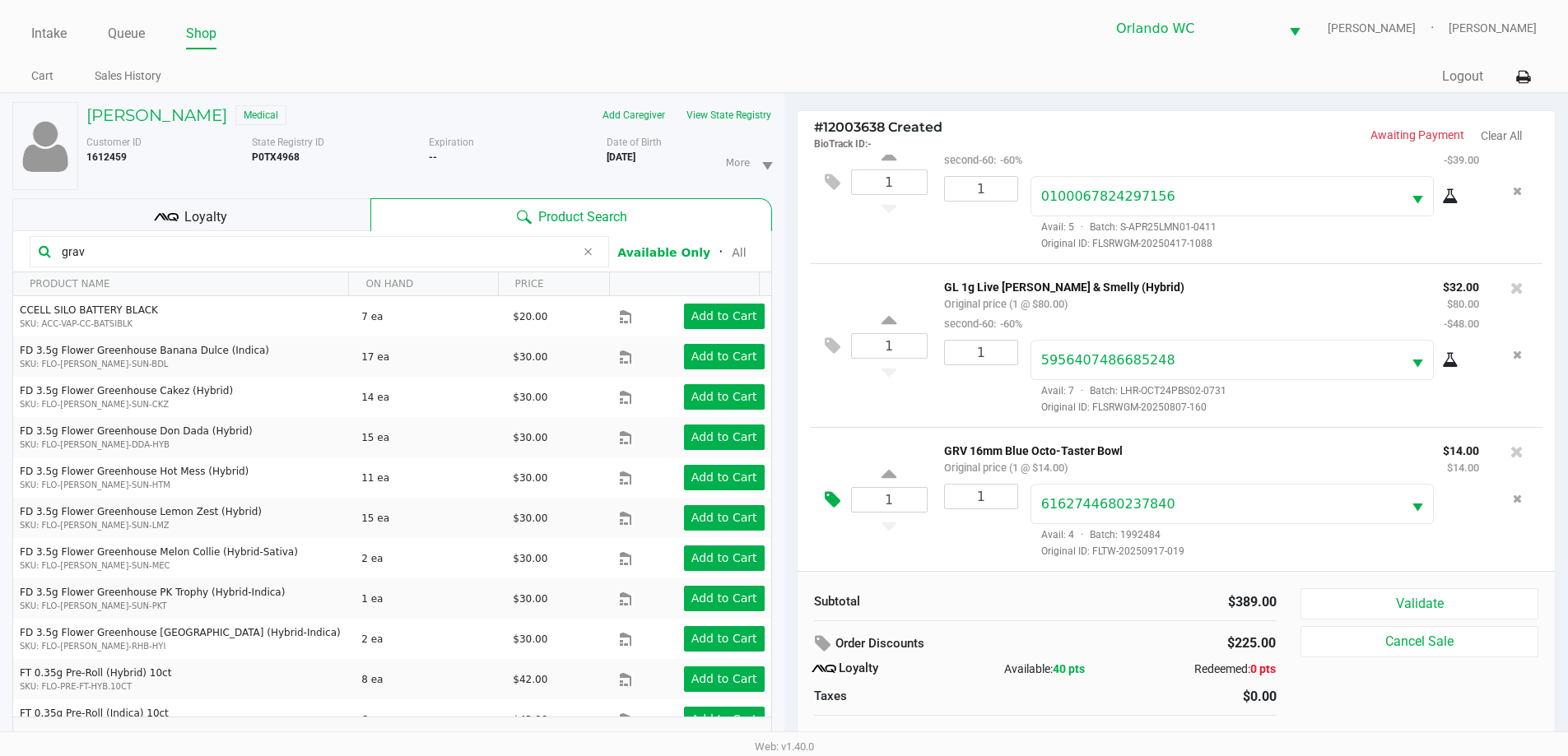
click at [835, 503] on icon at bounding box center [832, 500] width 15 height 19
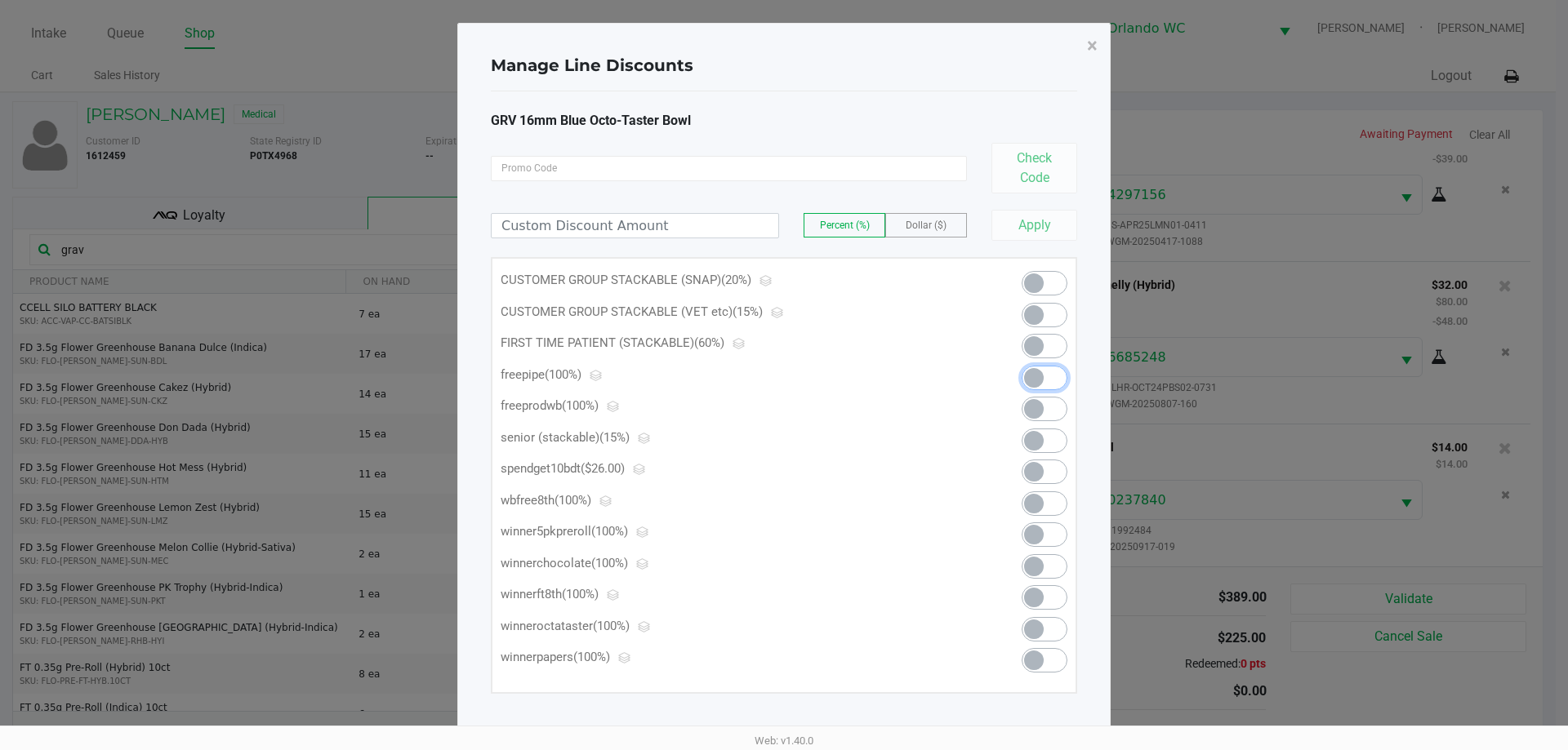
click at [1052, 373] on span at bounding box center [1044, 378] width 46 height 24
click at [1098, 51] on button "×" at bounding box center [1092, 46] width 36 height 46
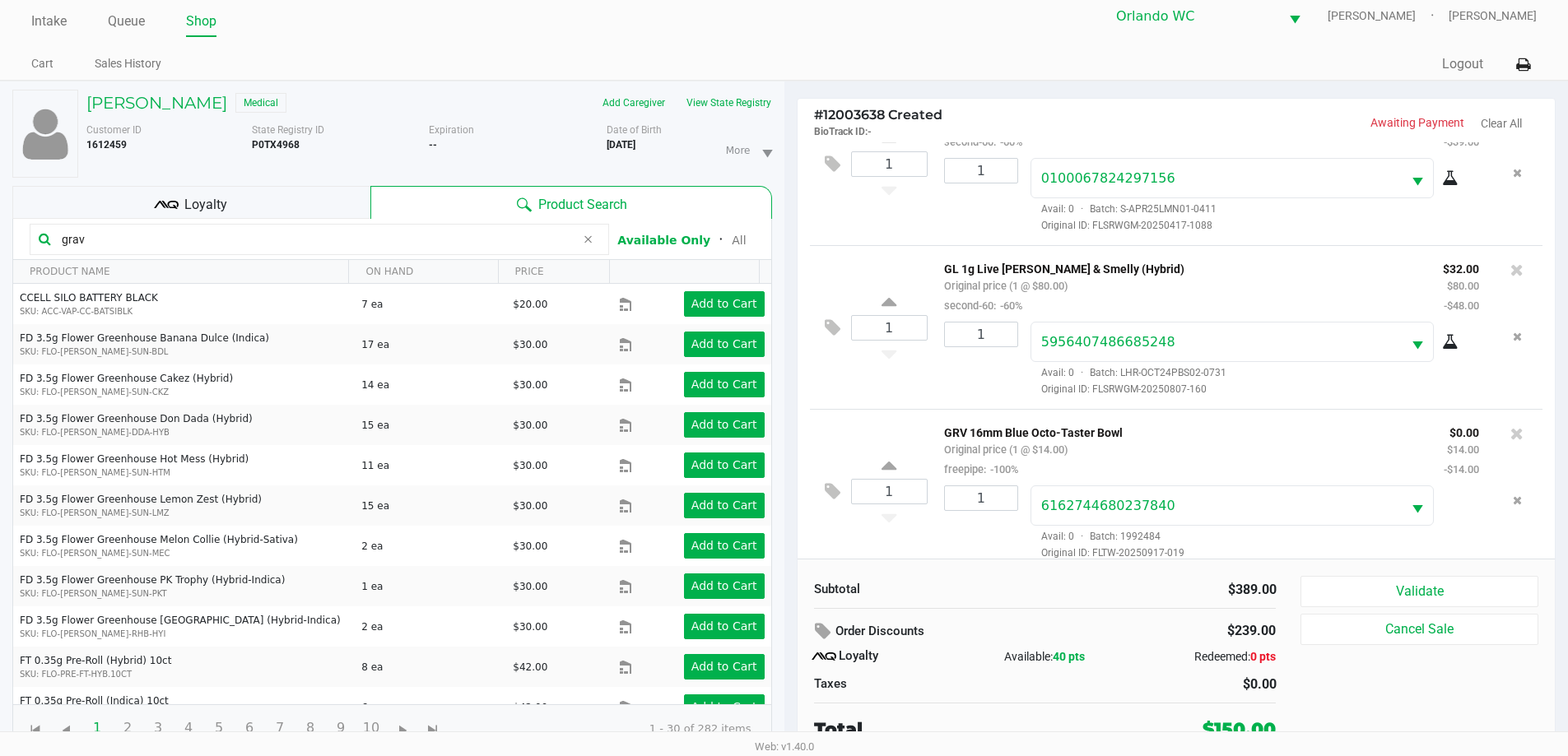
scroll to position [17, 0]
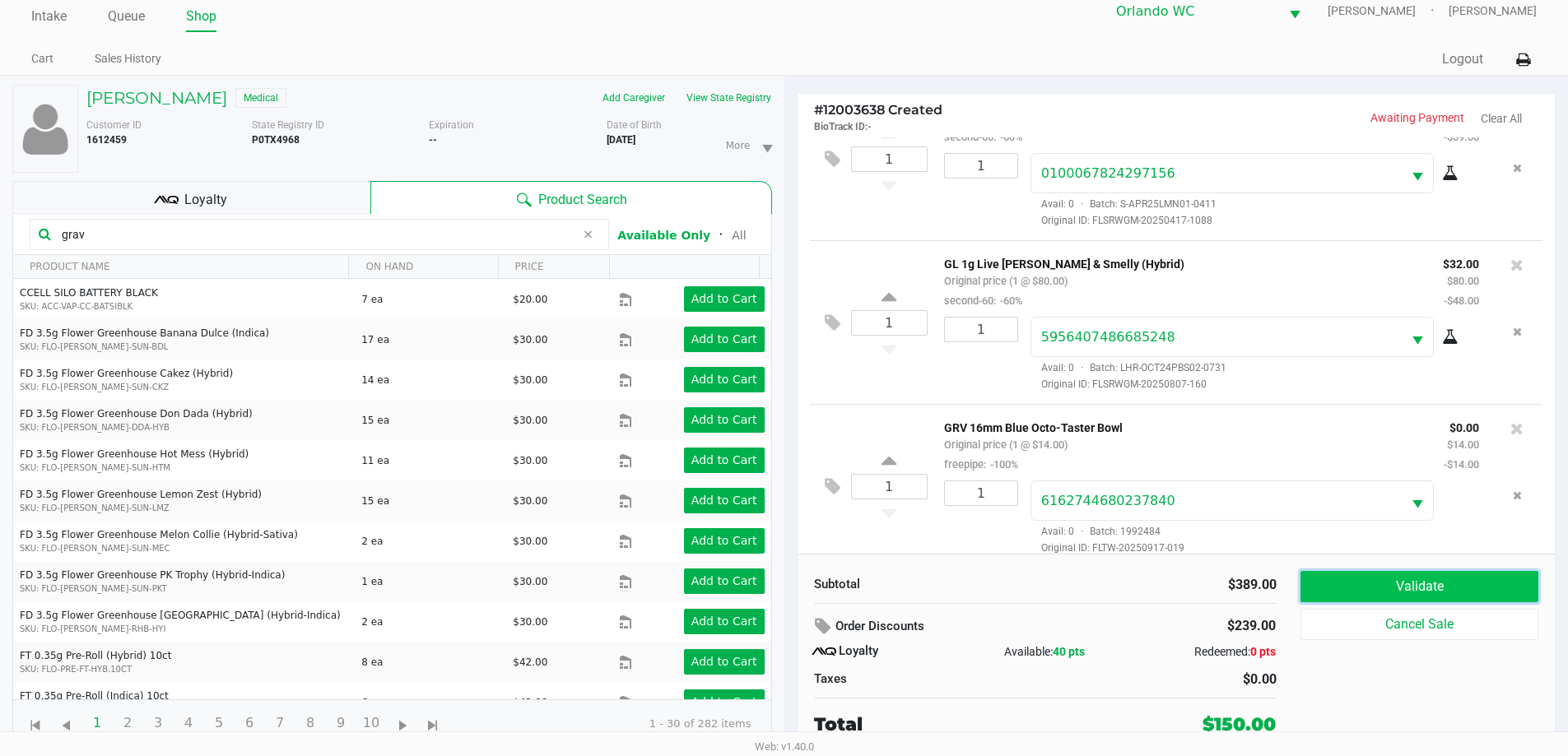
click at [1410, 576] on button "Validate" at bounding box center [1419, 587] width 237 height 32
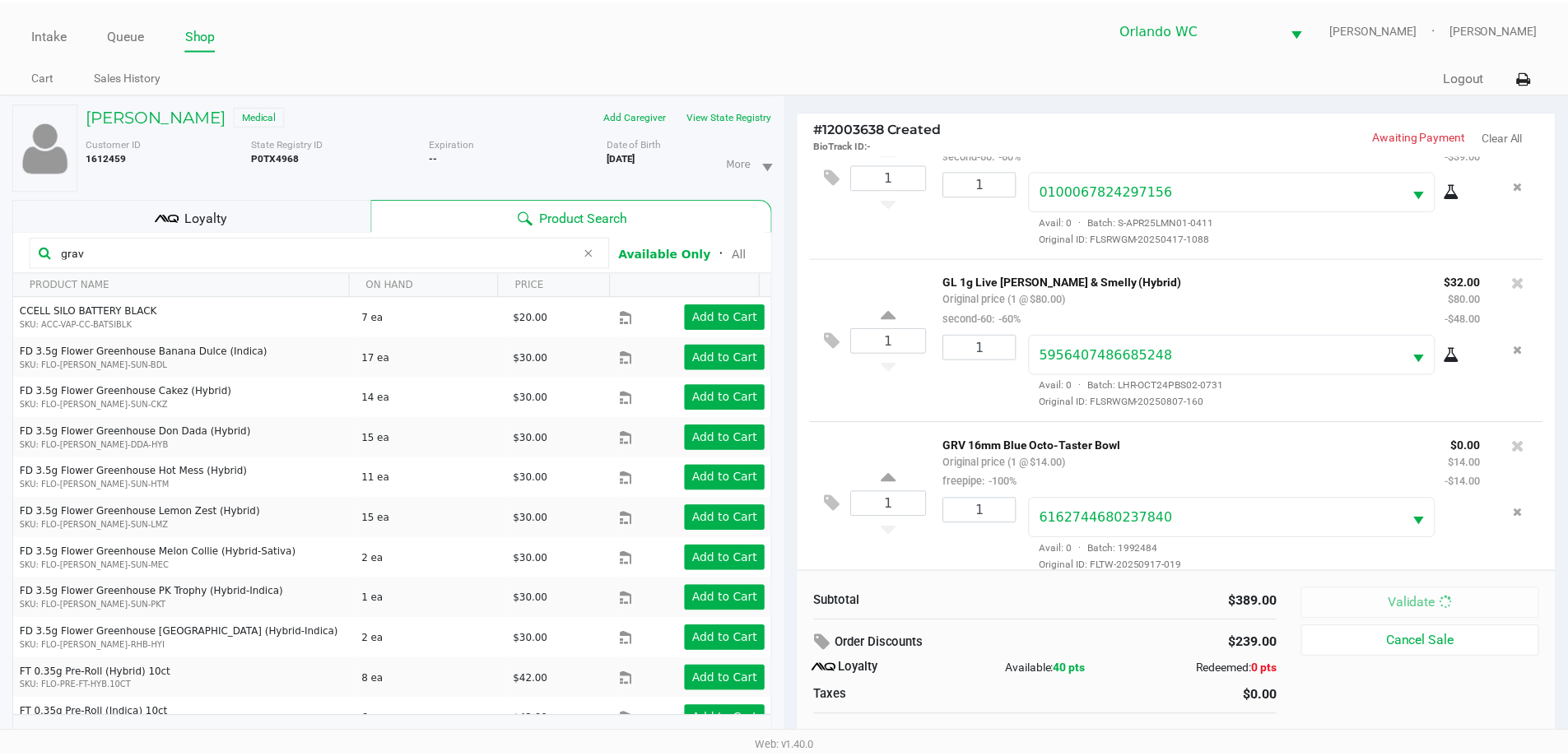
scroll to position [736, 0]
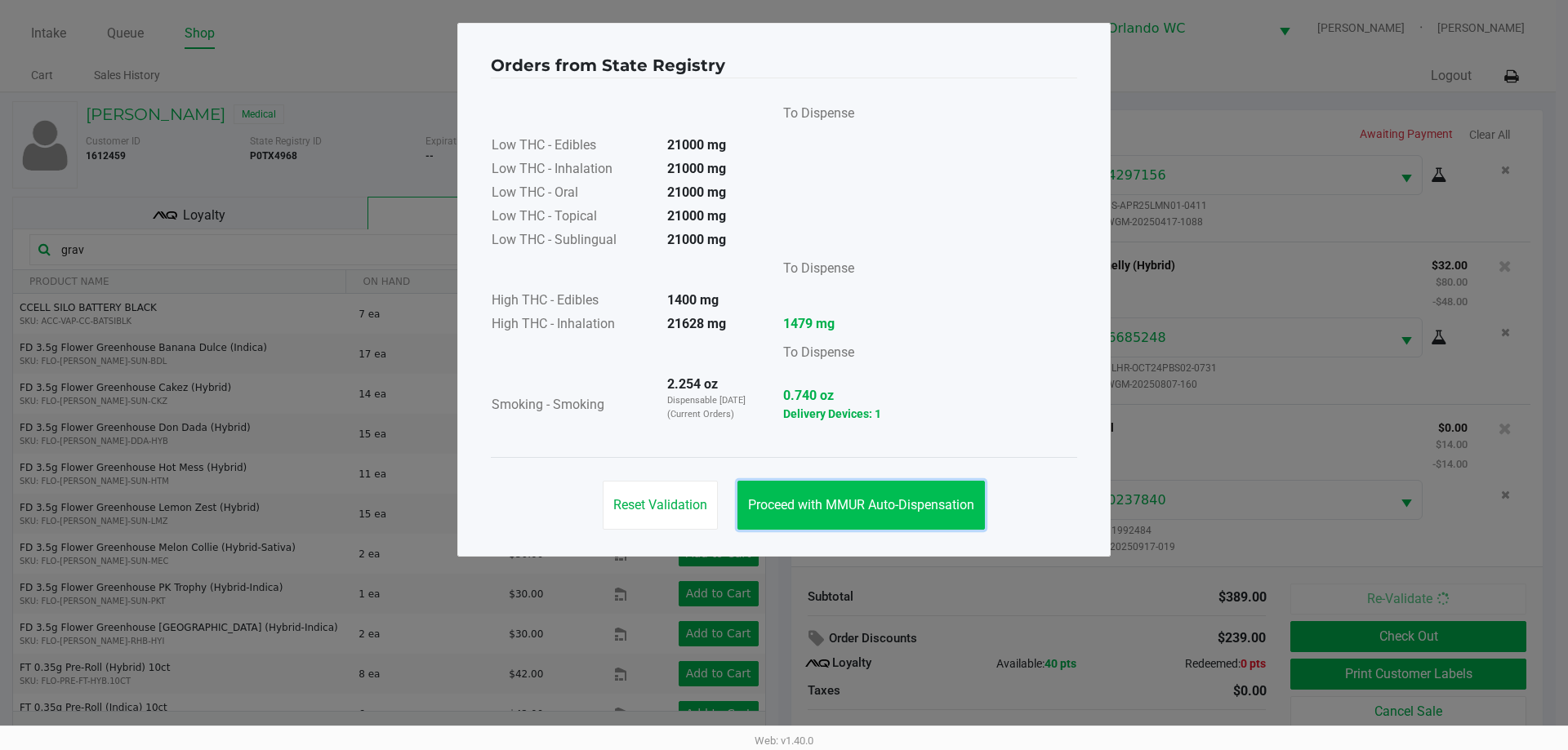
click at [952, 508] on span "Proceed with MMUR Auto-Dispensation" at bounding box center [861, 505] width 226 height 15
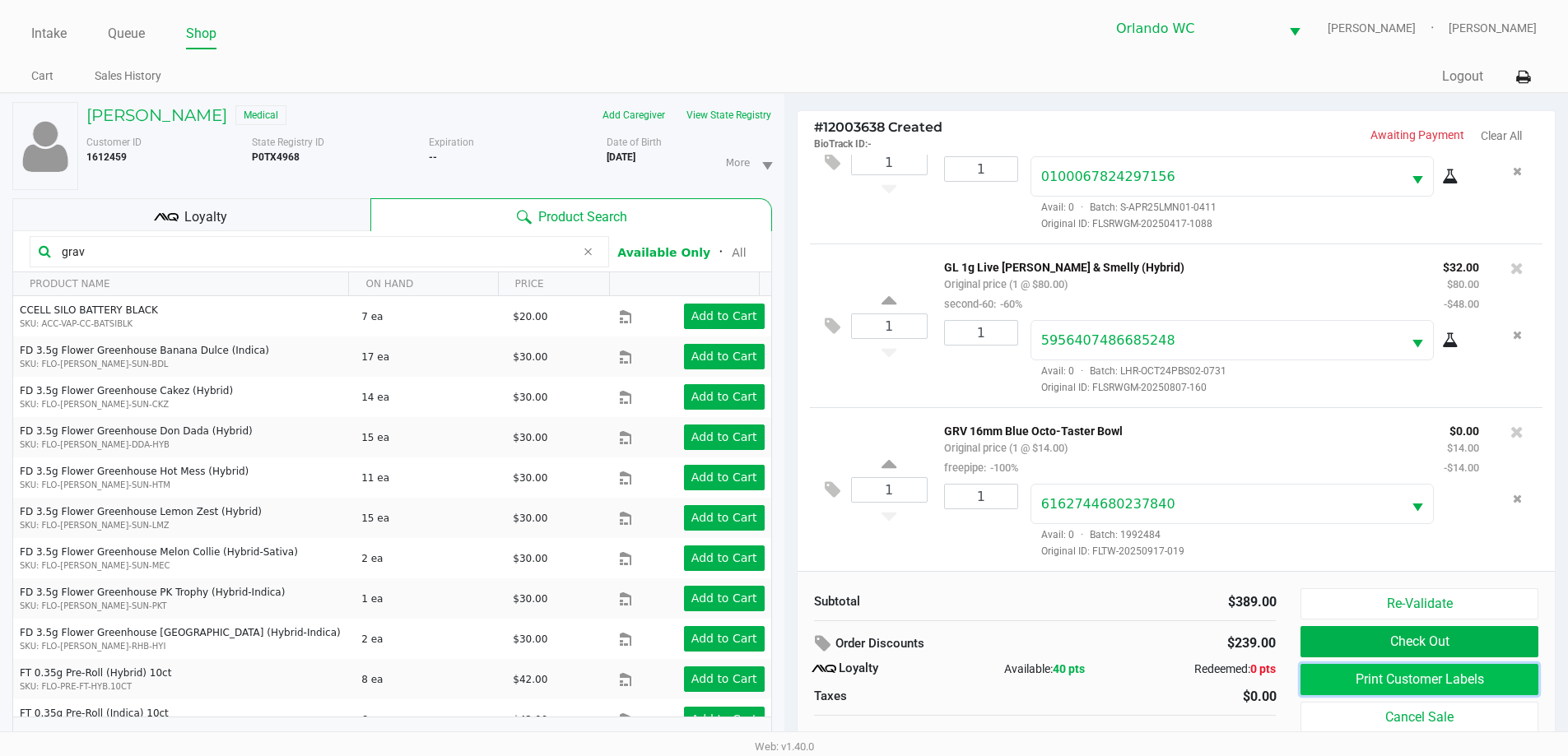
click at [1421, 676] on button "Print Customer Labels" at bounding box center [1419, 679] width 237 height 32
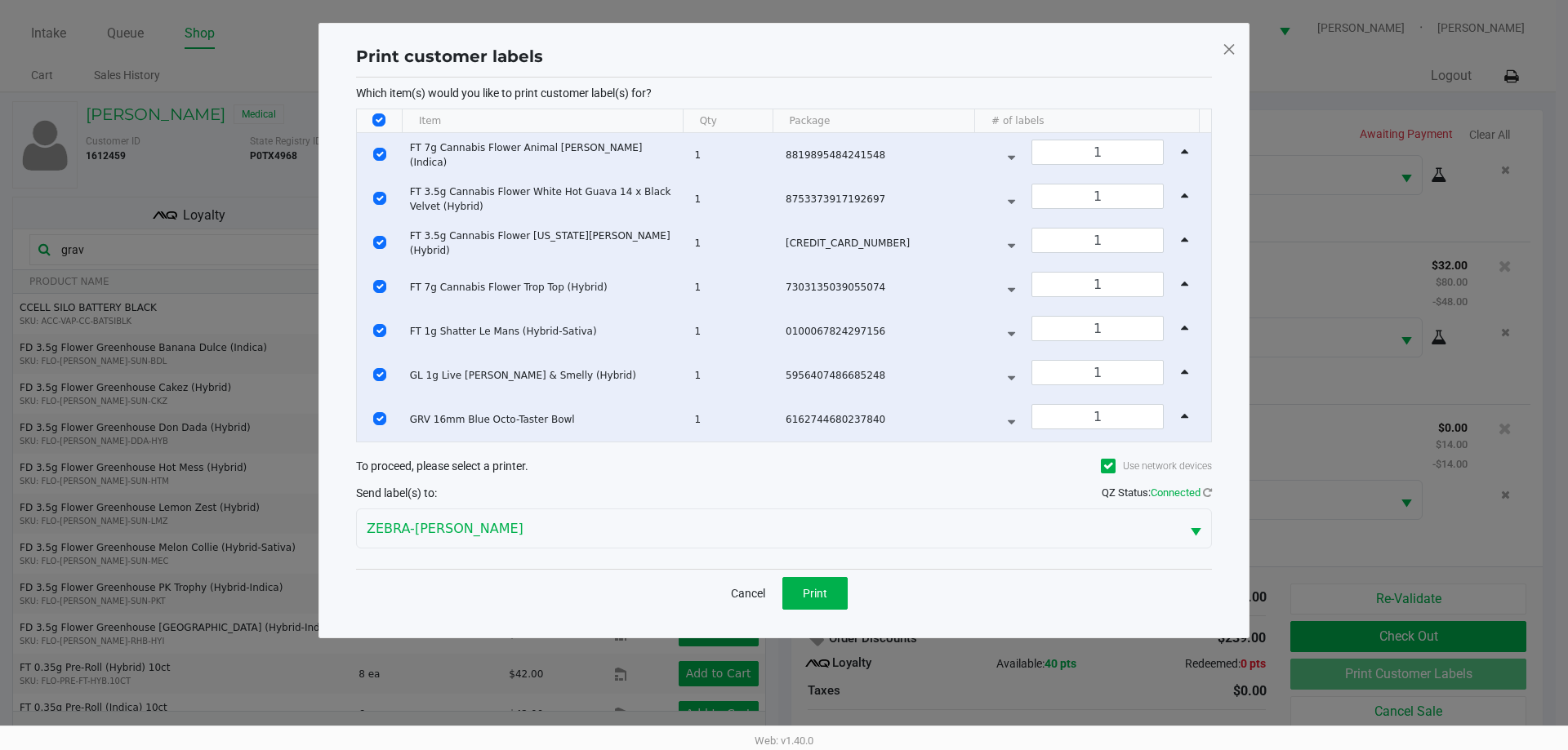
click at [382, 118] on input "Select All Rows" at bounding box center [378, 119] width 13 height 13
checkbox input "false"
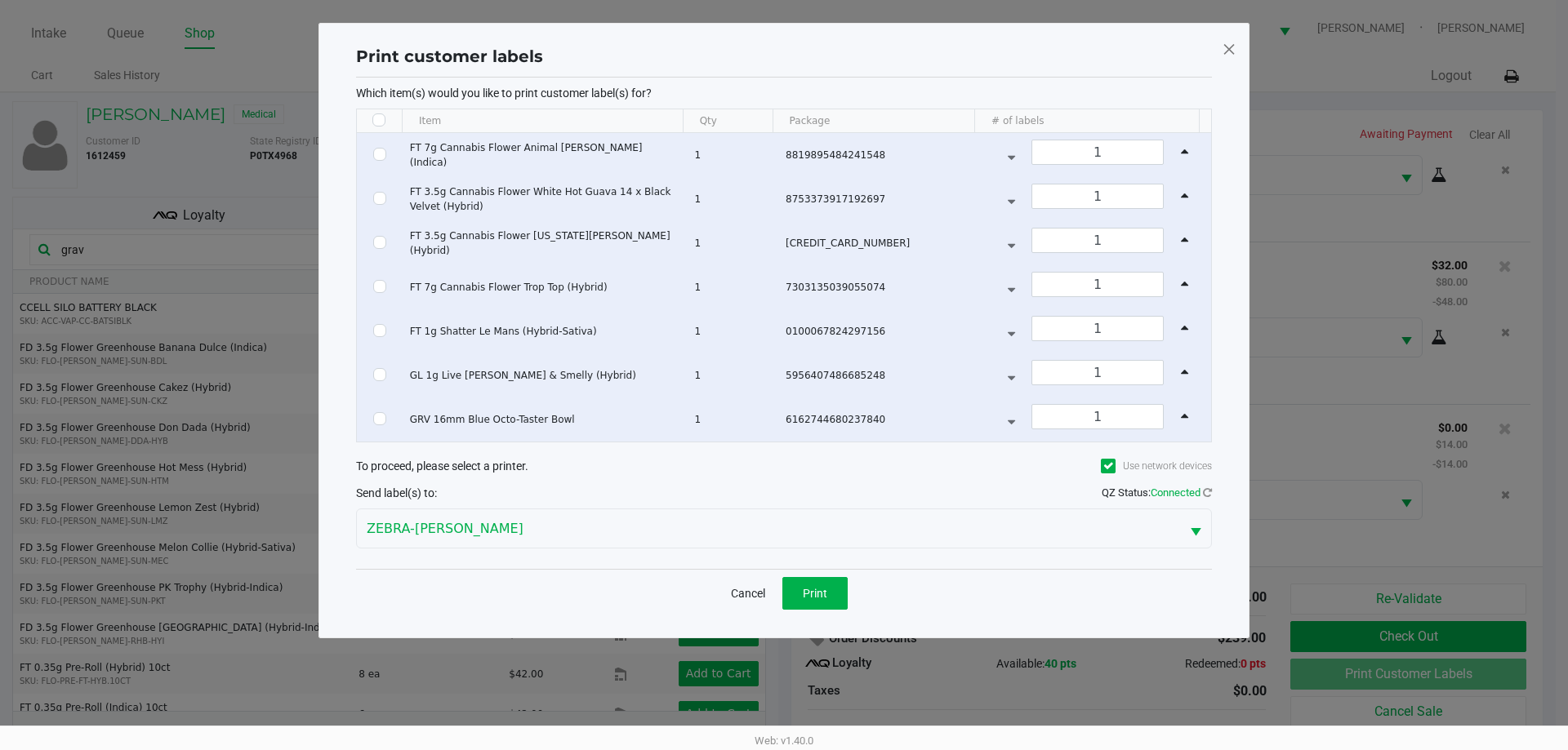
checkbox input "false"
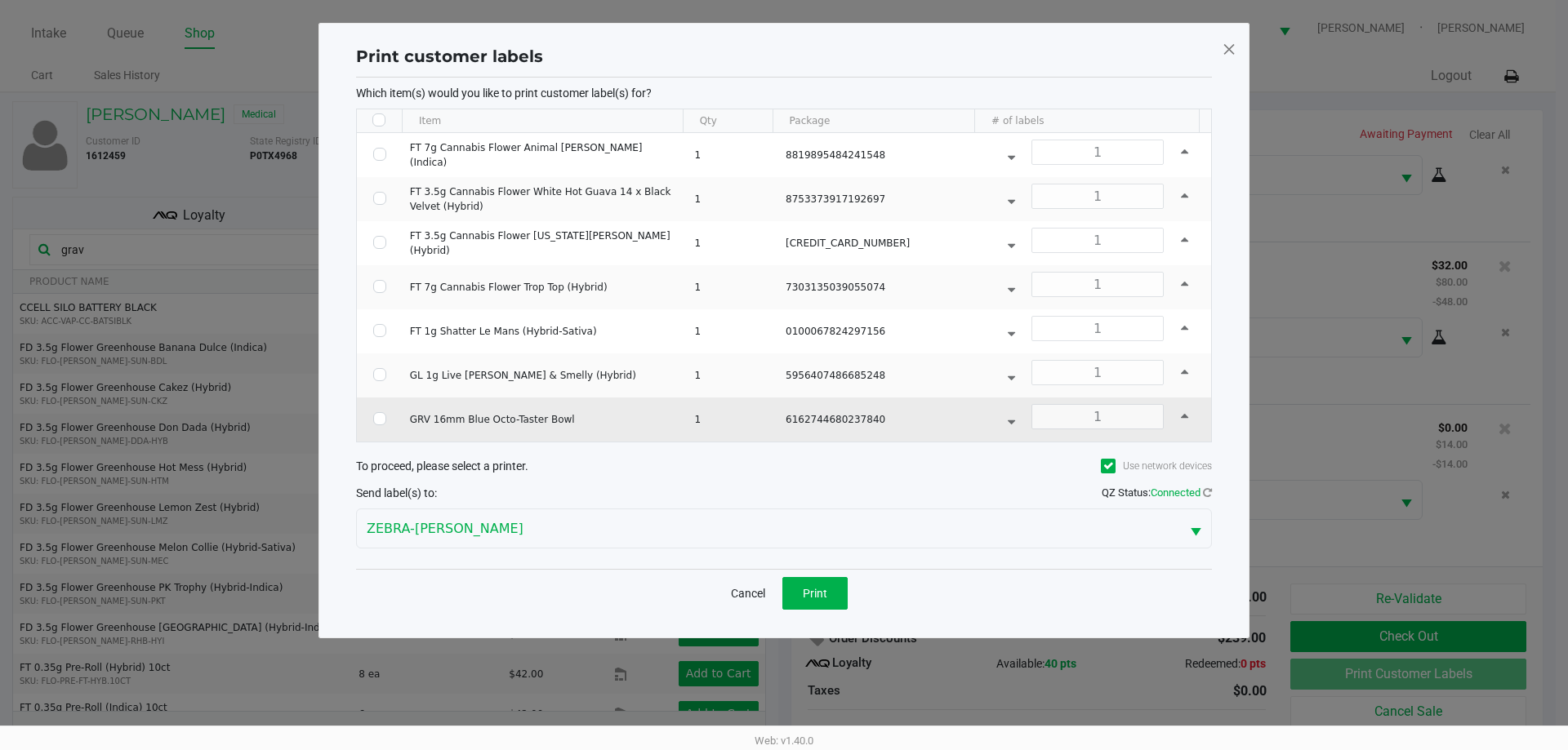
click at [372, 419] on td "Data table" at bounding box center [379, 420] width 46 height 44
click at [378, 417] on input "Select Row" at bounding box center [379, 418] width 13 height 13
checkbox input "true"
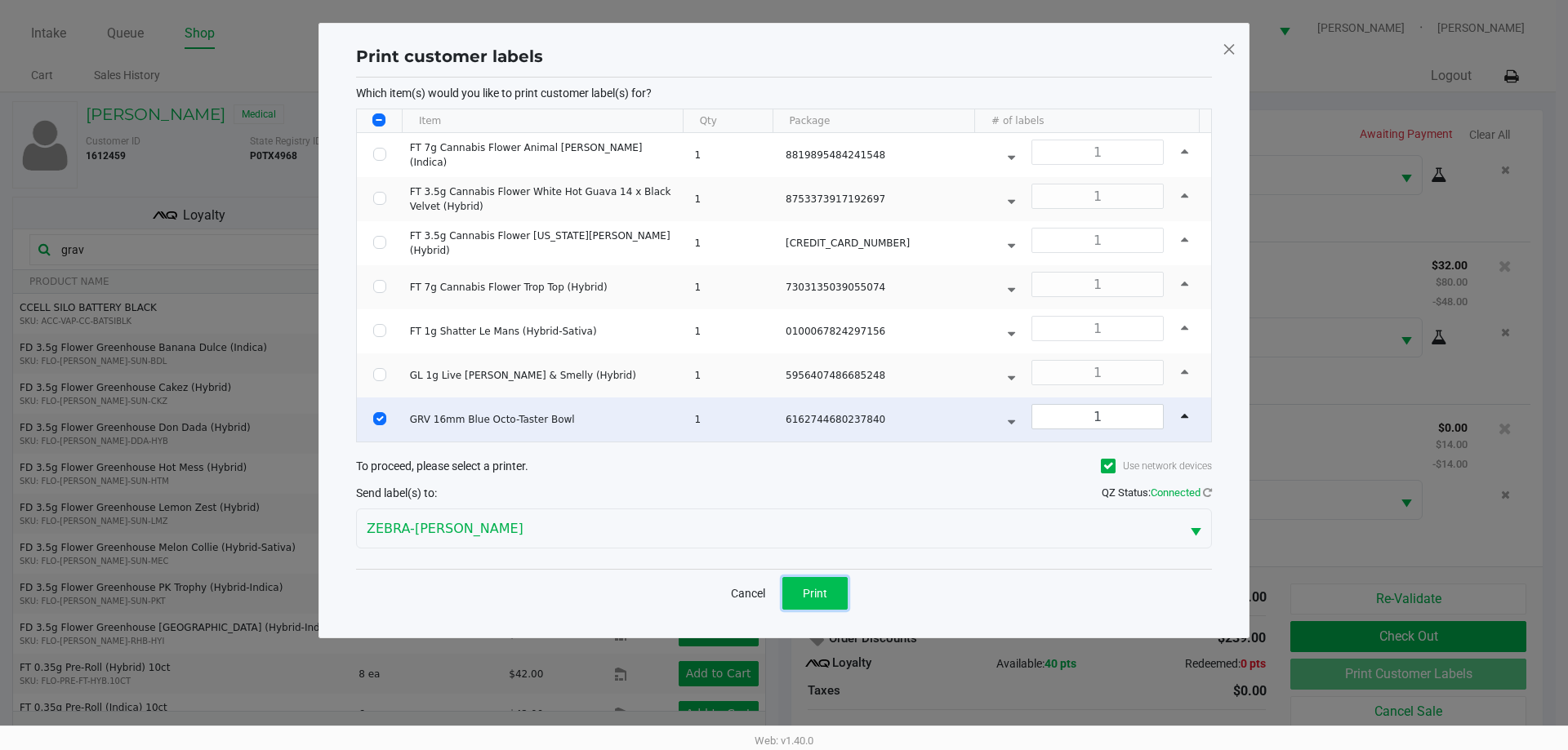
click at [840, 600] on button "Print" at bounding box center [814, 593] width 65 height 33
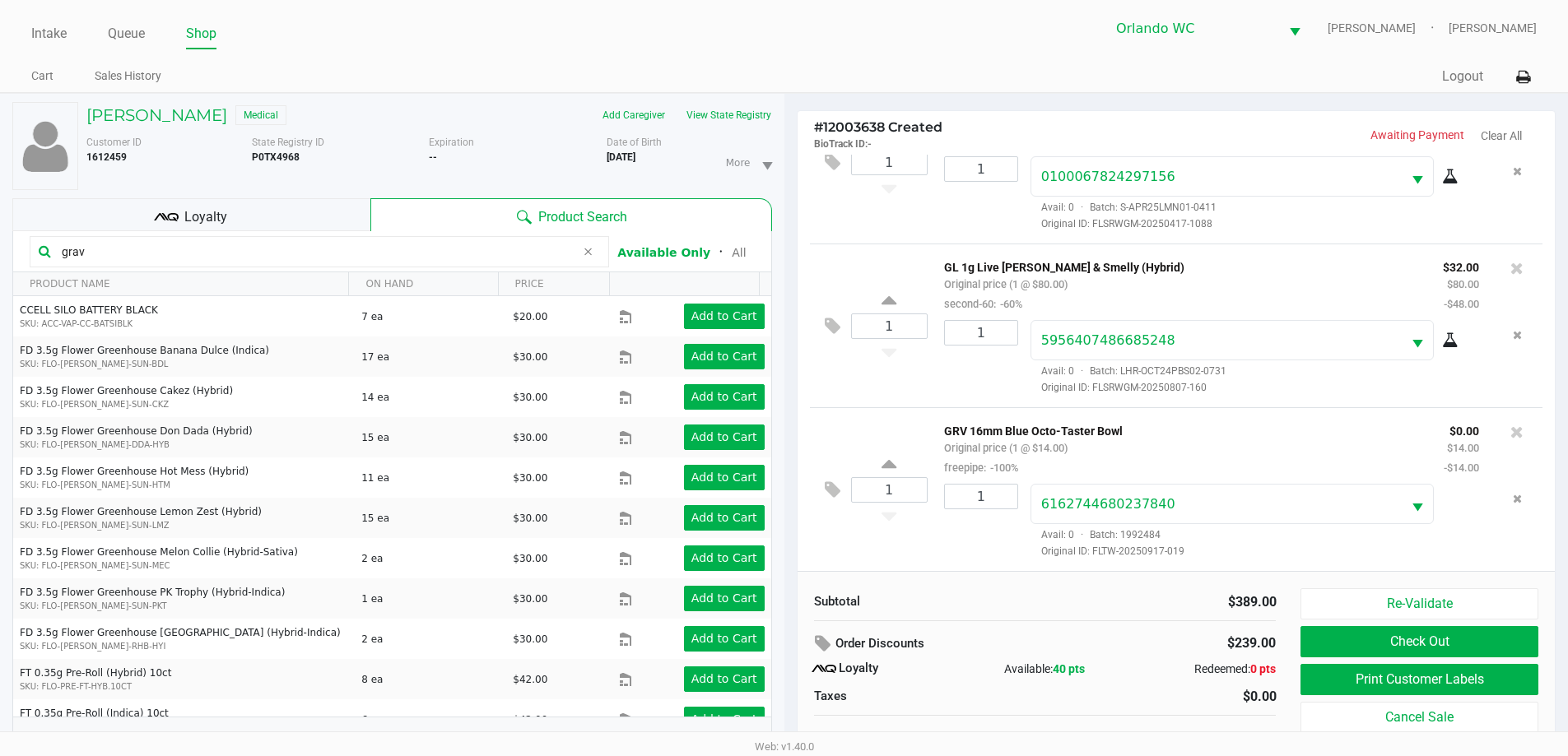
click at [233, 220] on div "Loyalty" at bounding box center [191, 215] width 358 height 33
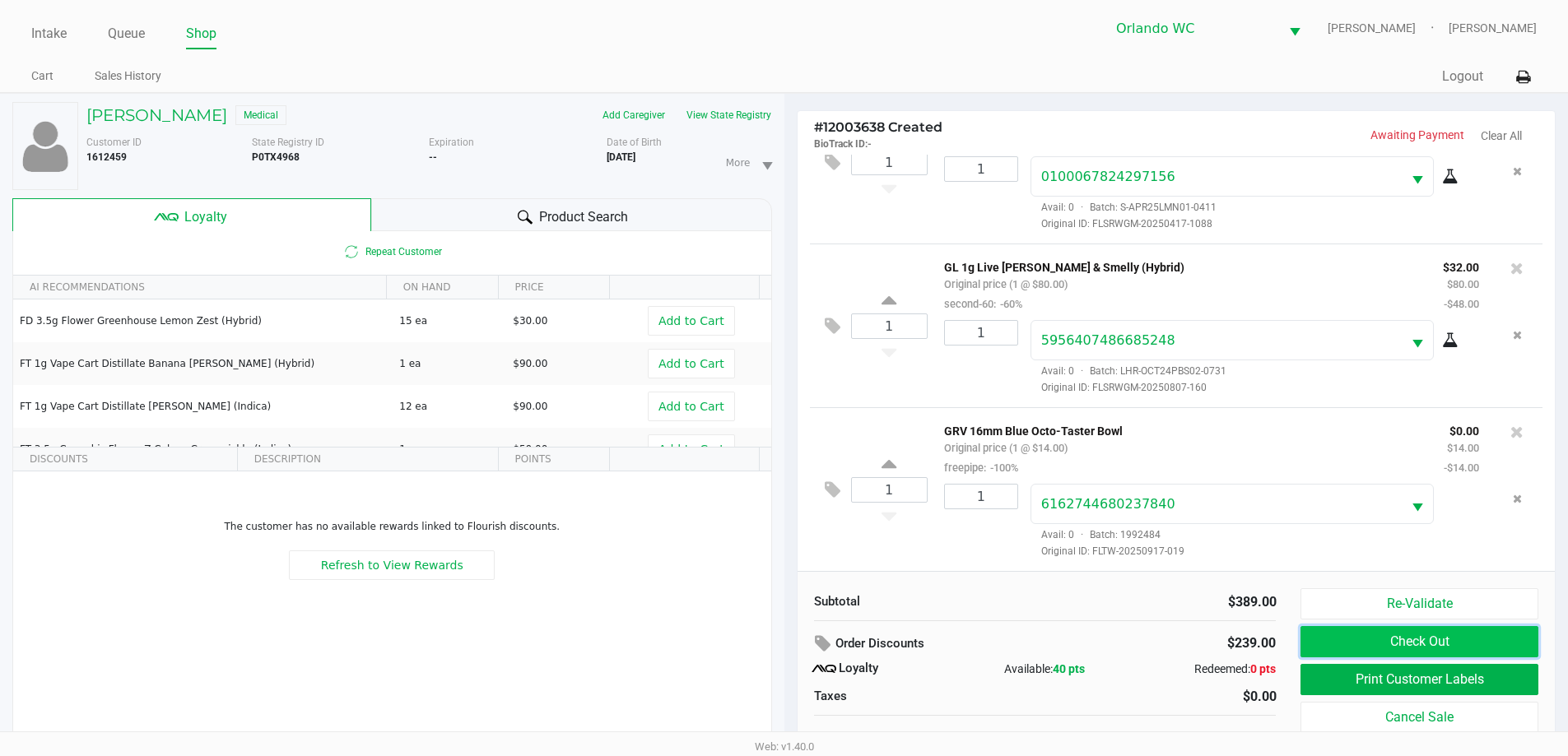
click at [1376, 644] on button "Check Out" at bounding box center [1419, 641] width 237 height 32
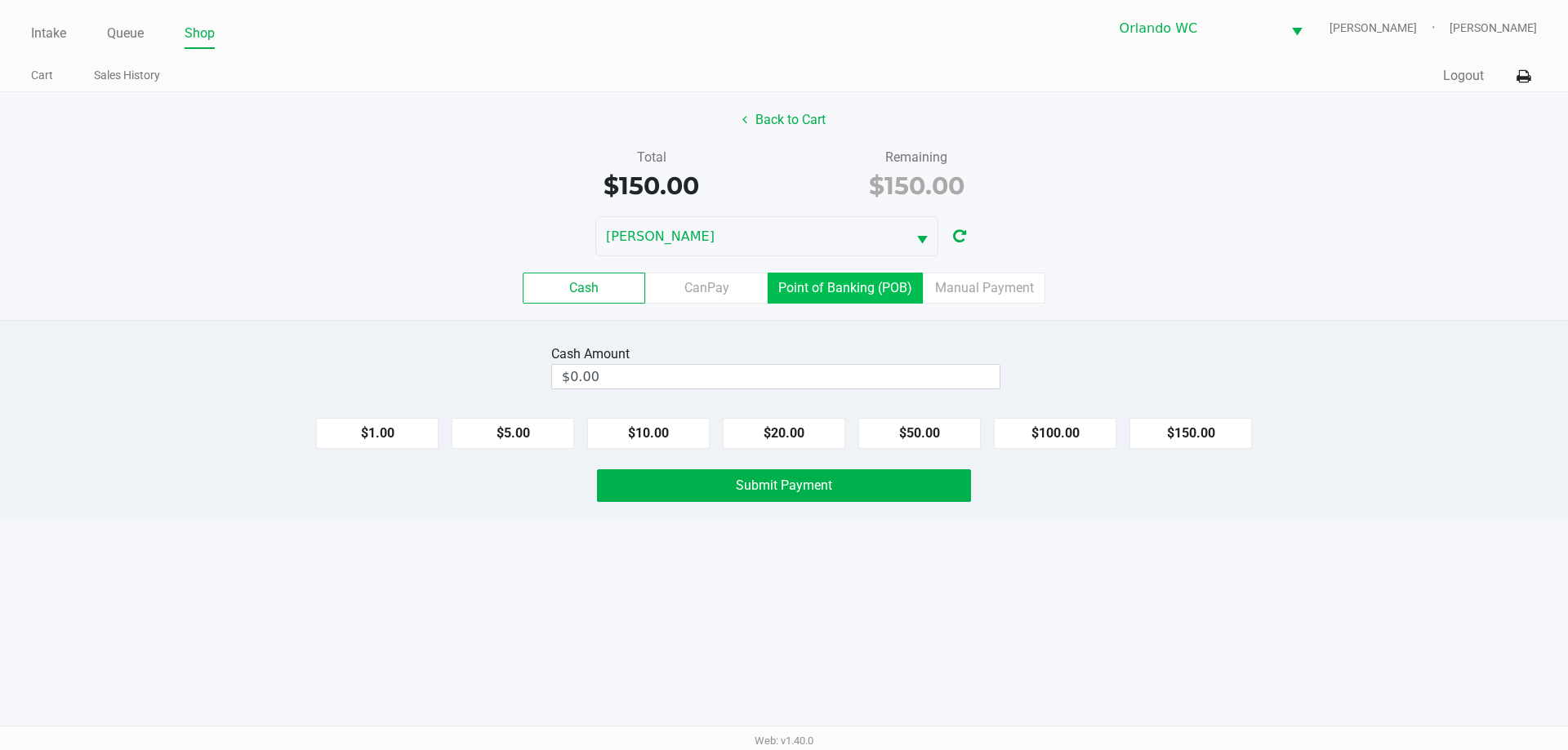
click at [840, 295] on label "Point of Banking (POB)" at bounding box center [845, 288] width 155 height 31
click at [0, 0] on 7 "Point of Banking (POB)" at bounding box center [0, 0] width 0 height 0
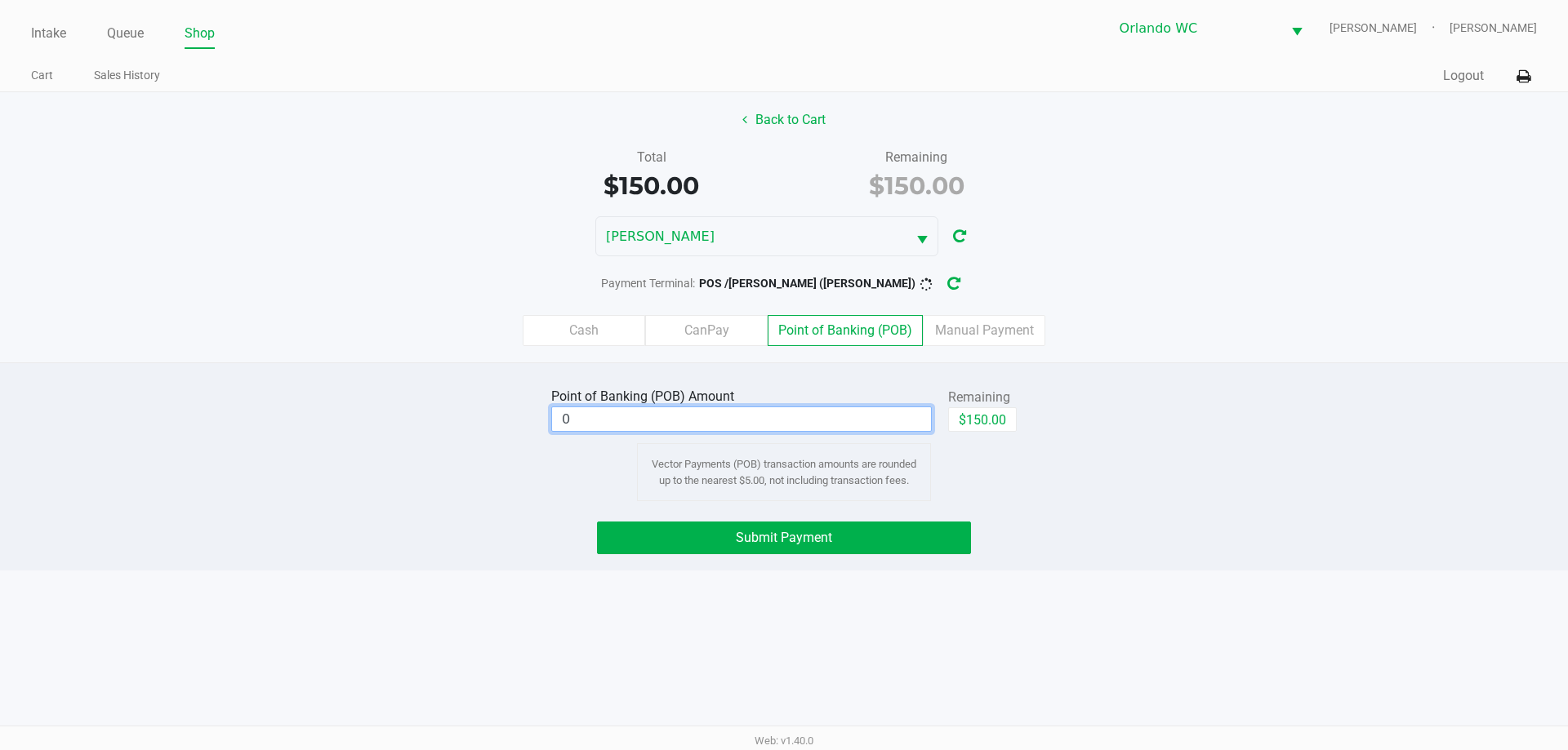
click at [848, 412] on input "0" at bounding box center [741, 419] width 378 height 24
click at [1228, 571] on div "Intake Queue Shop Orlando WC TYWIN-LANNISTER [PERSON_NAME] Cart Sales History Q…" at bounding box center [784, 375] width 1568 height 750
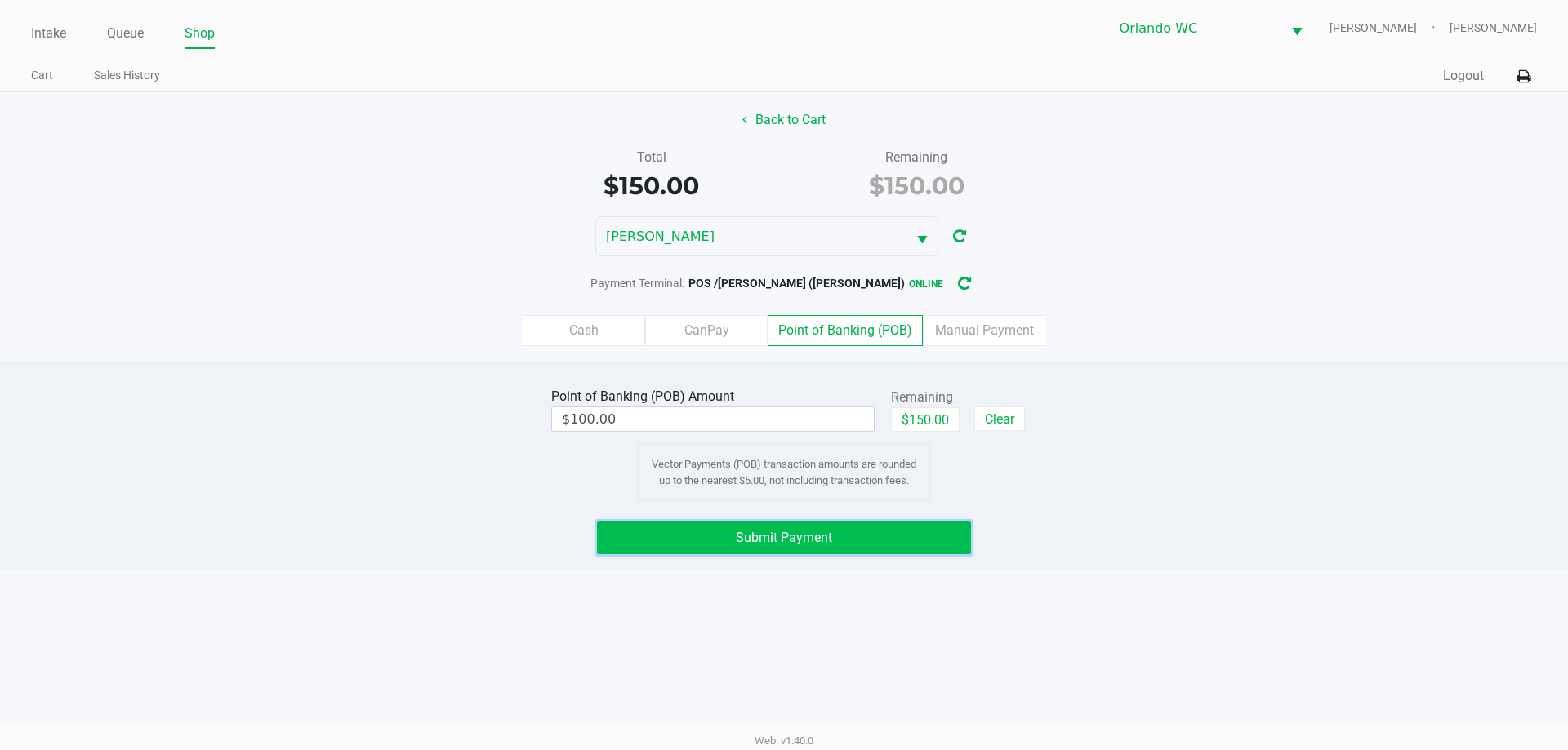
click at [829, 531] on span "Submit Payment" at bounding box center [784, 537] width 96 height 15
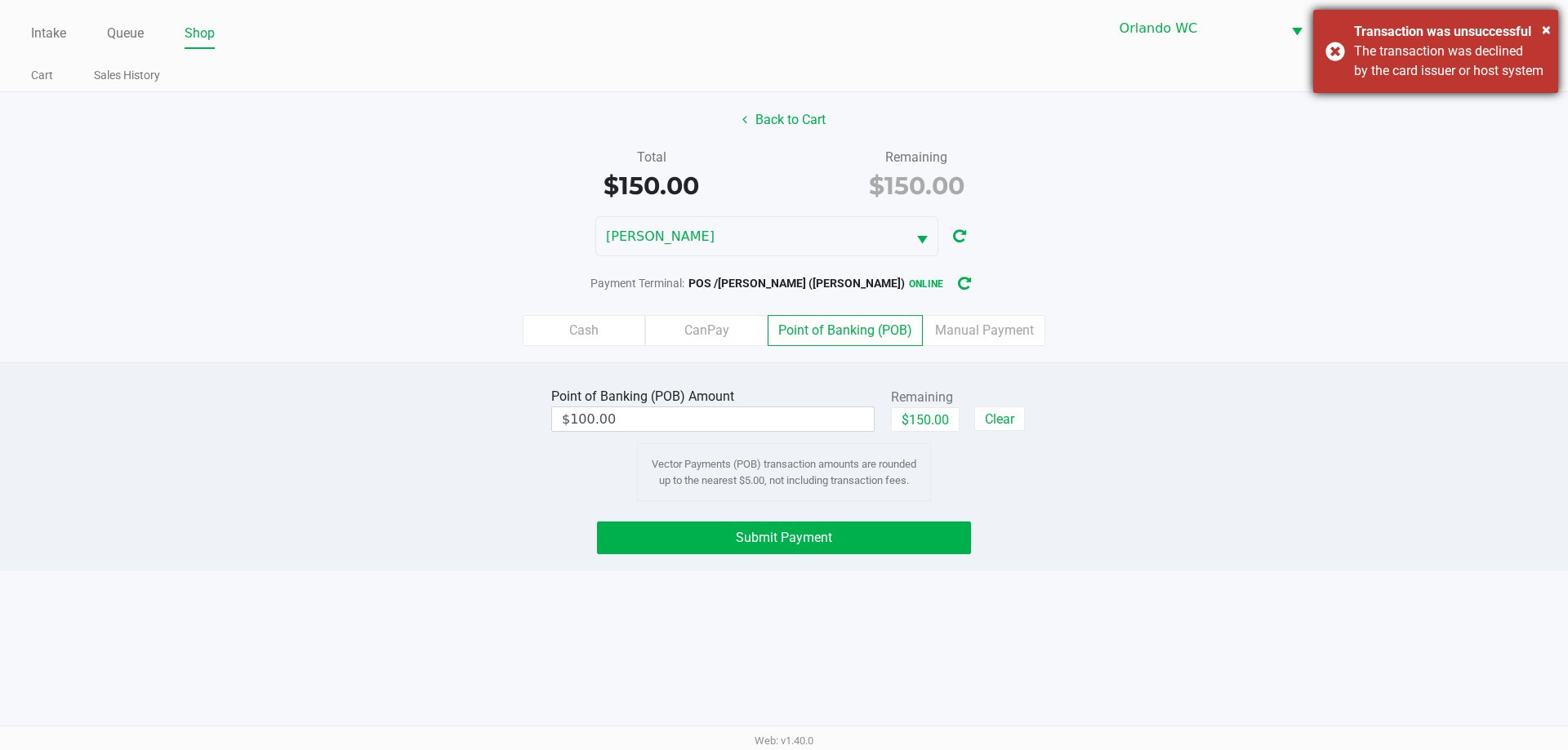
click at [1422, 93] on div "× Transaction was unsuccessful The transaction was declined by the card issuer …" at bounding box center [1435, 52] width 245 height 84
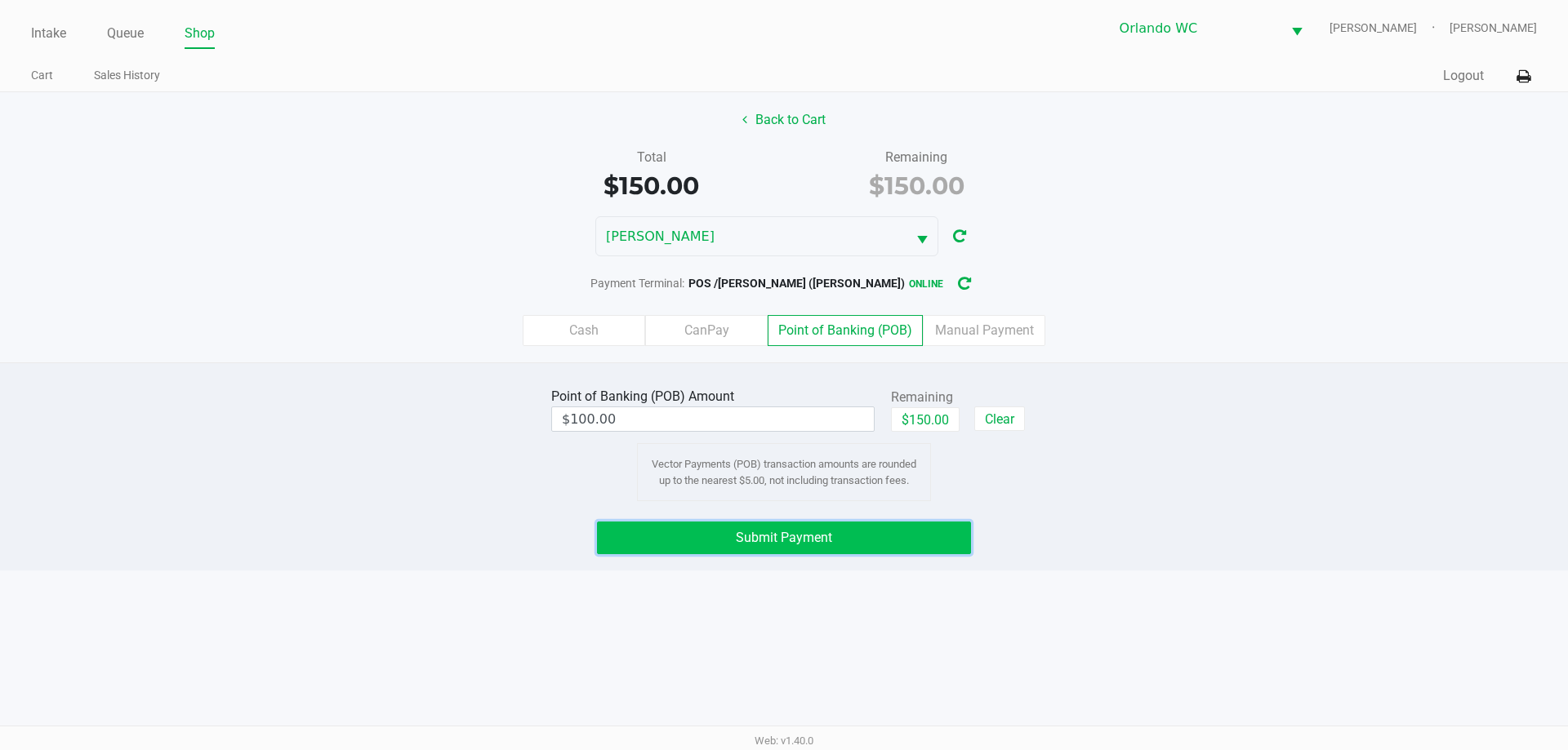
click at [925, 534] on button "Submit Payment" at bounding box center [783, 538] width 374 height 33
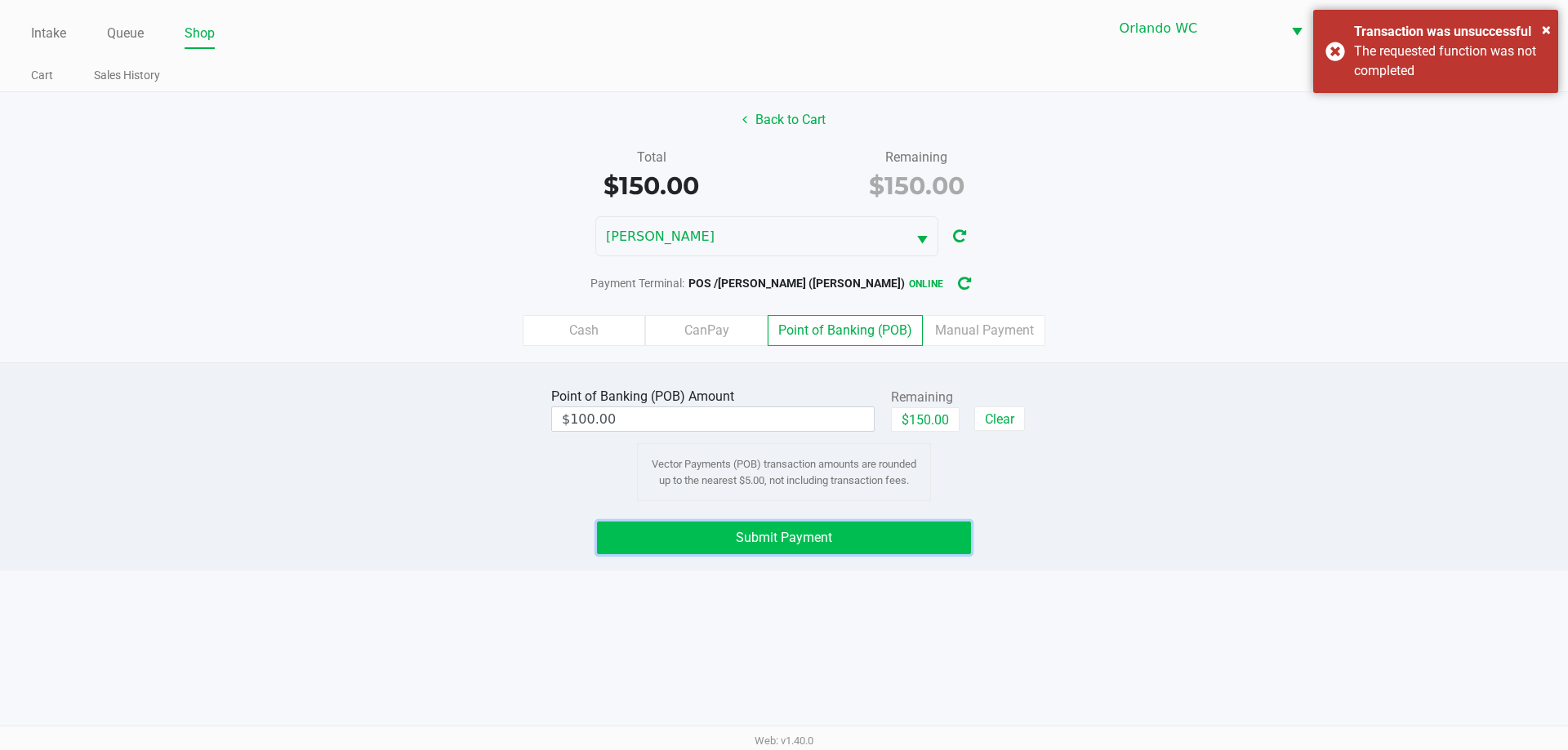
click at [851, 541] on button "Submit Payment" at bounding box center [783, 538] width 374 height 33
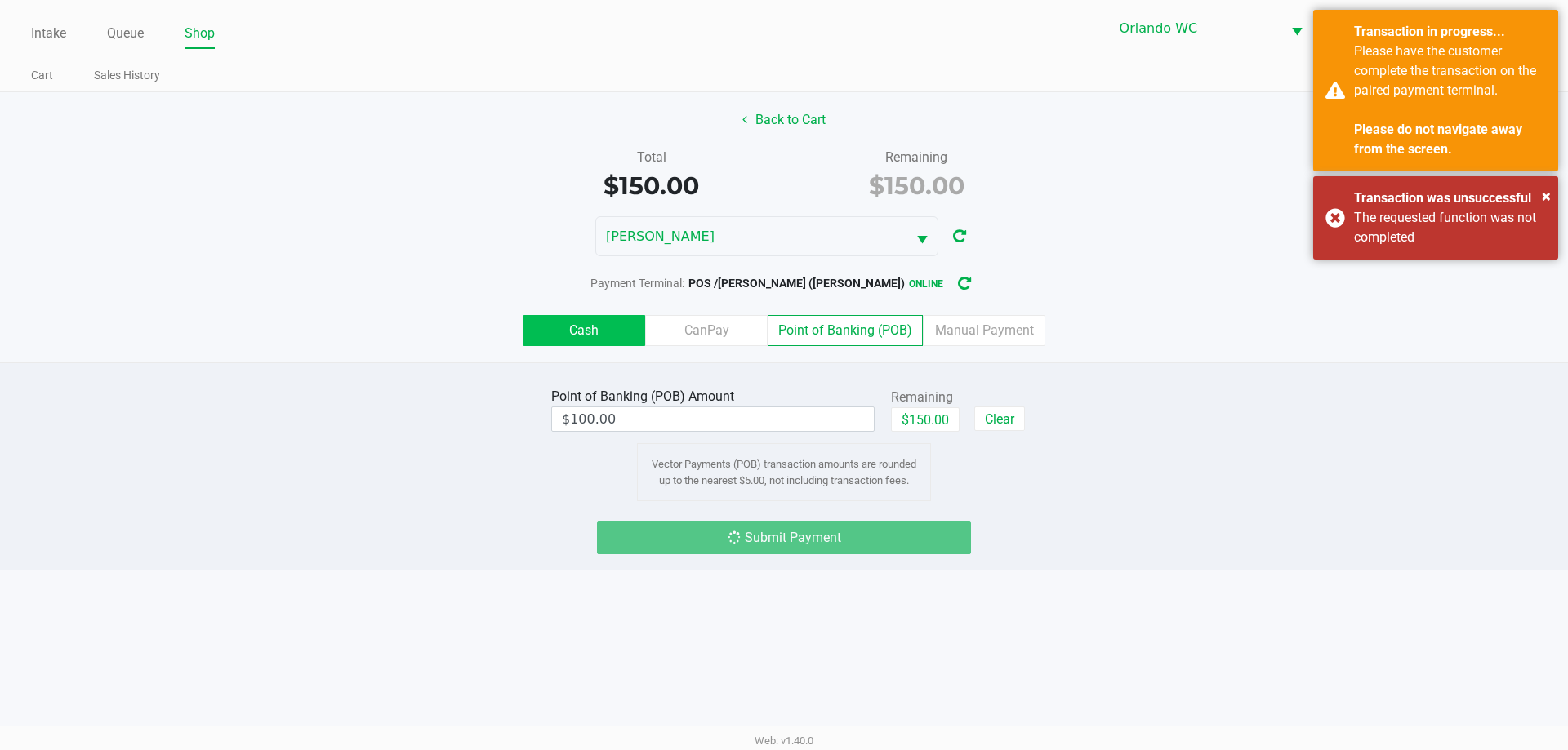
click at [579, 337] on label "Cash" at bounding box center [584, 330] width 122 height 31
click at [0, 0] on 0 "Cash" at bounding box center [0, 0] width 0 height 0
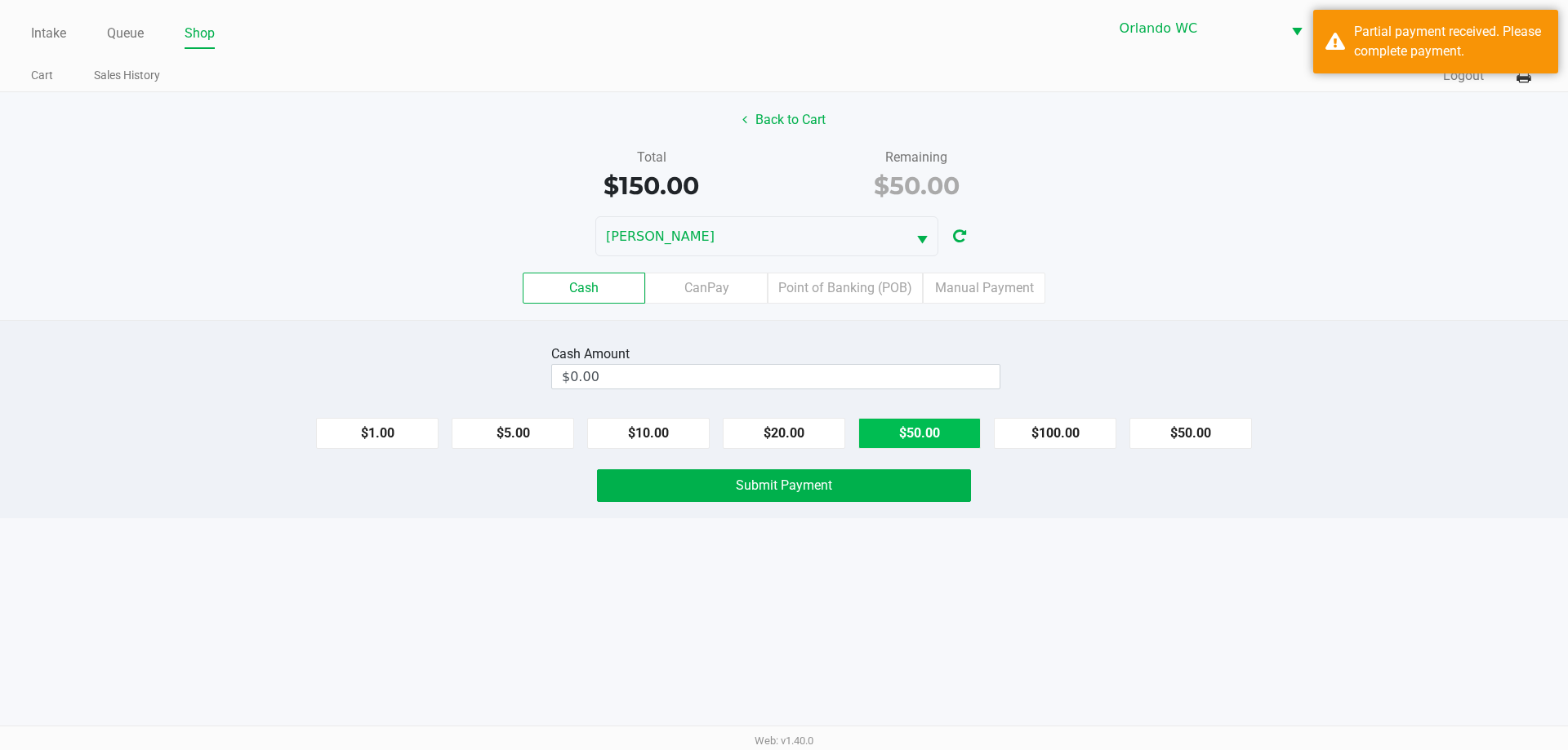
click at [928, 438] on button "$50.00" at bounding box center [919, 433] width 122 height 31
type input "$50.00"
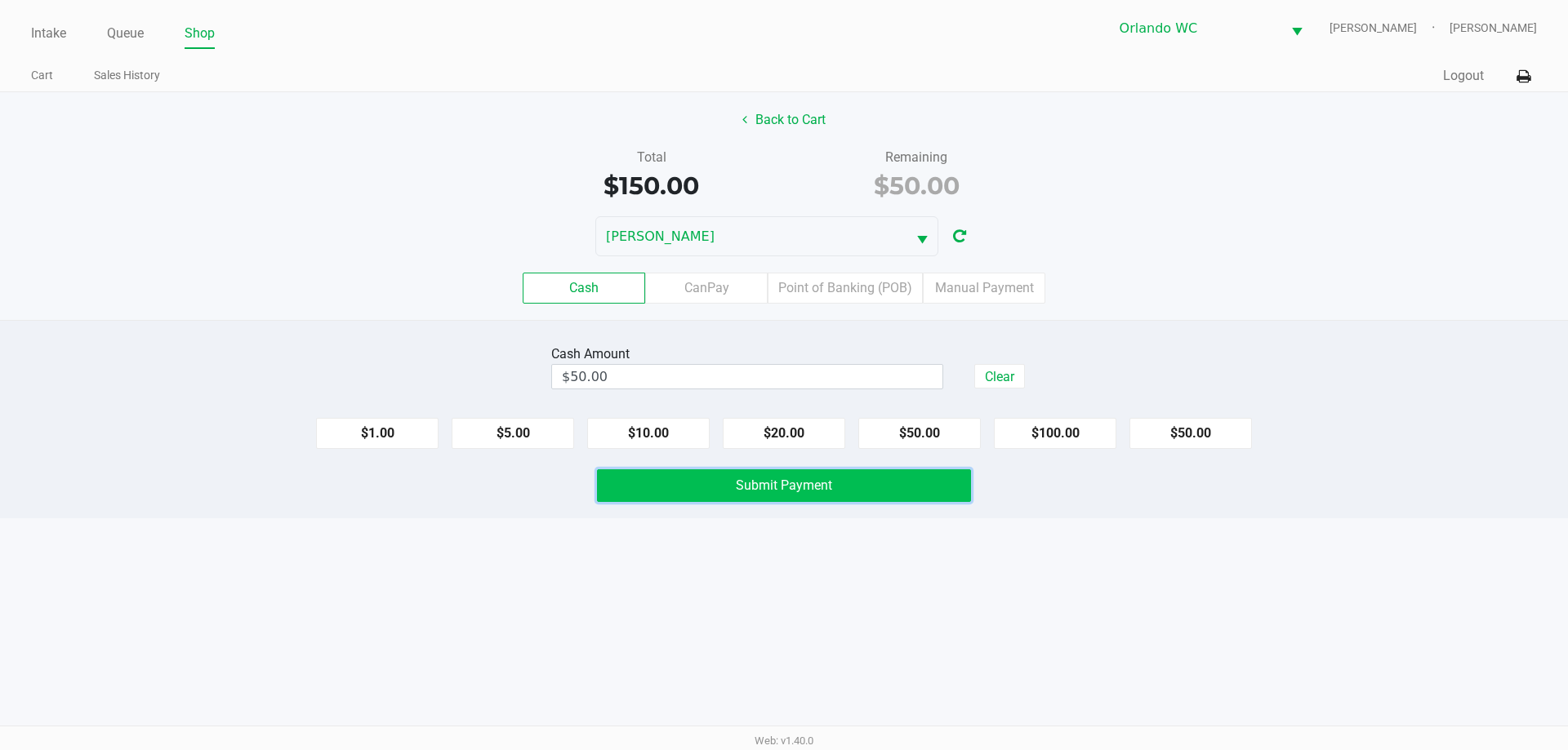
click at [892, 497] on button "Submit Payment" at bounding box center [783, 486] width 374 height 33
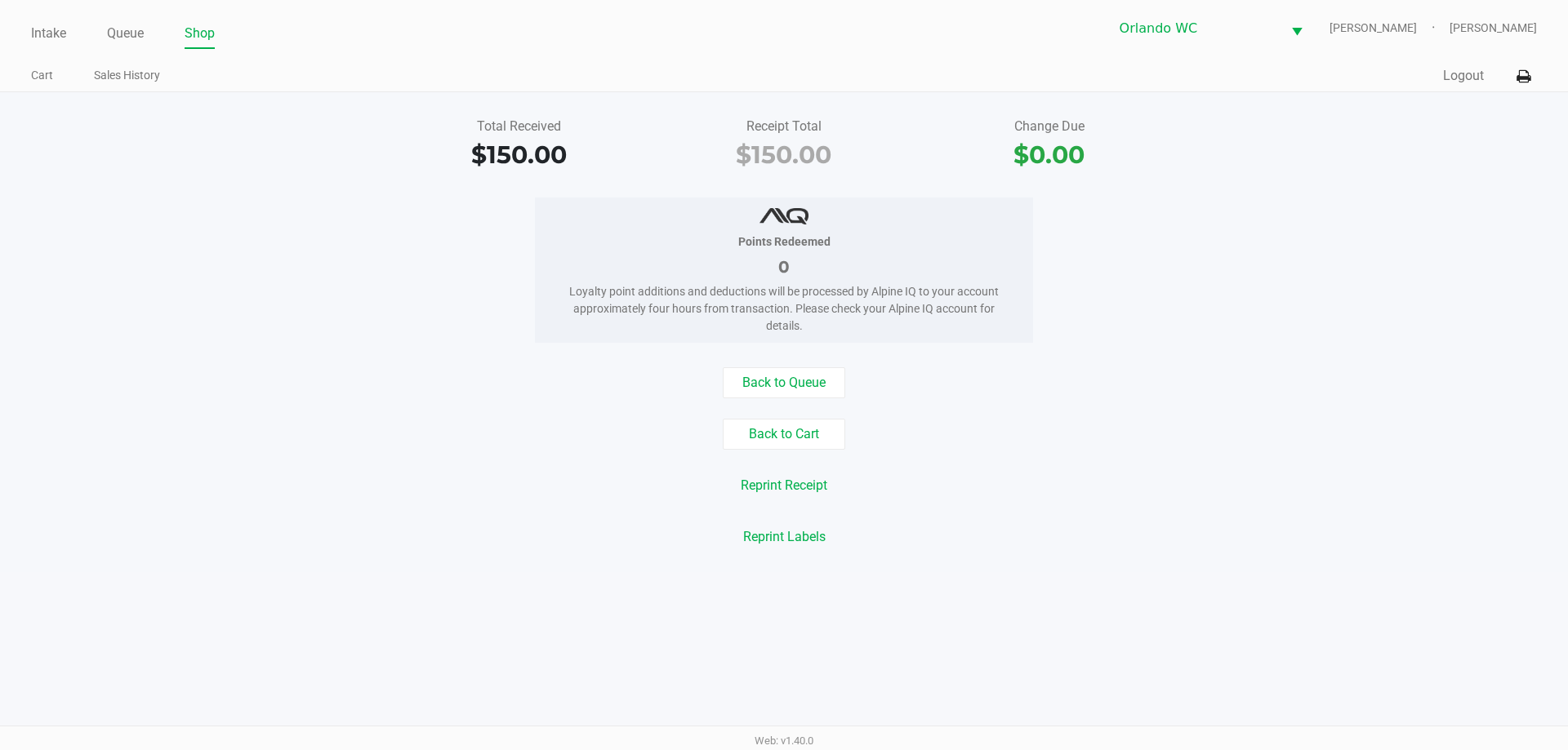
click at [809, 387] on button "Back to Queue" at bounding box center [783, 383] width 122 height 31
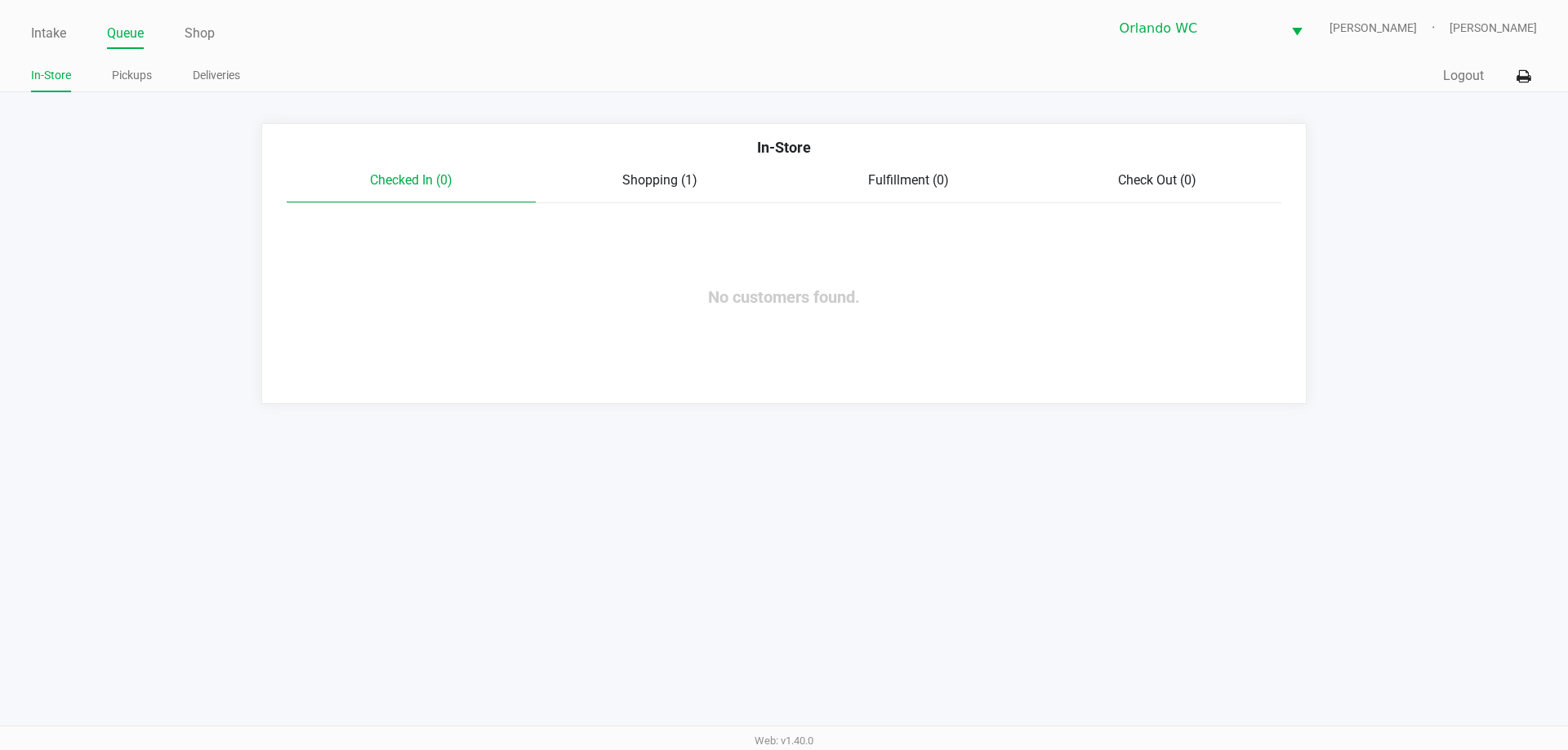
click at [46, 32] on link "Intake" at bounding box center [49, 33] width 35 height 23
click at [49, 34] on link "Intake" at bounding box center [49, 33] width 35 height 23
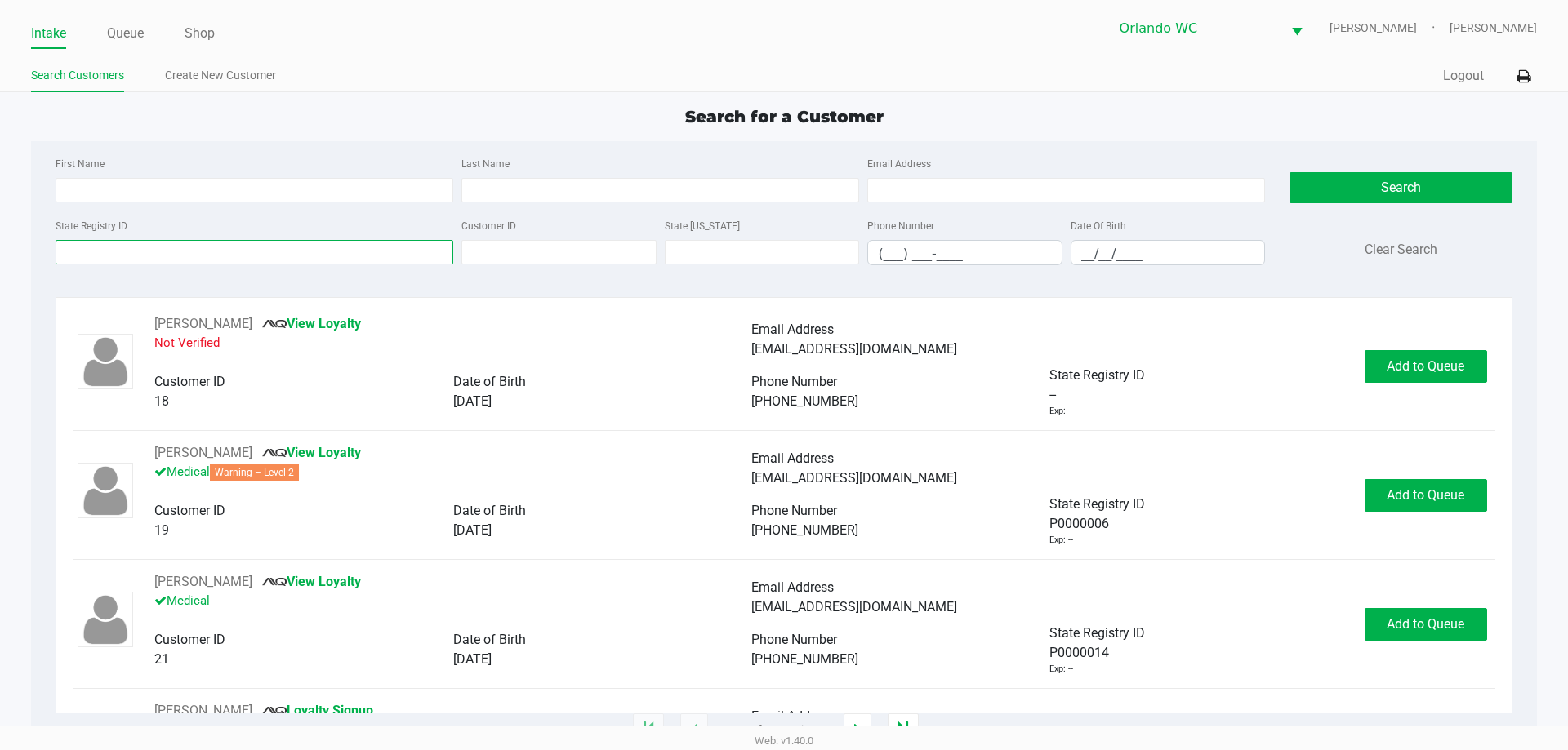
click at [298, 247] on input "State Registry ID" at bounding box center [254, 252] width 398 height 24
click at [352, 194] on input "First Name" at bounding box center [254, 190] width 398 height 24
type input "[PERSON_NAME]"
click at [1090, 252] on input "__/__/____" at bounding box center [1168, 253] width 193 height 25
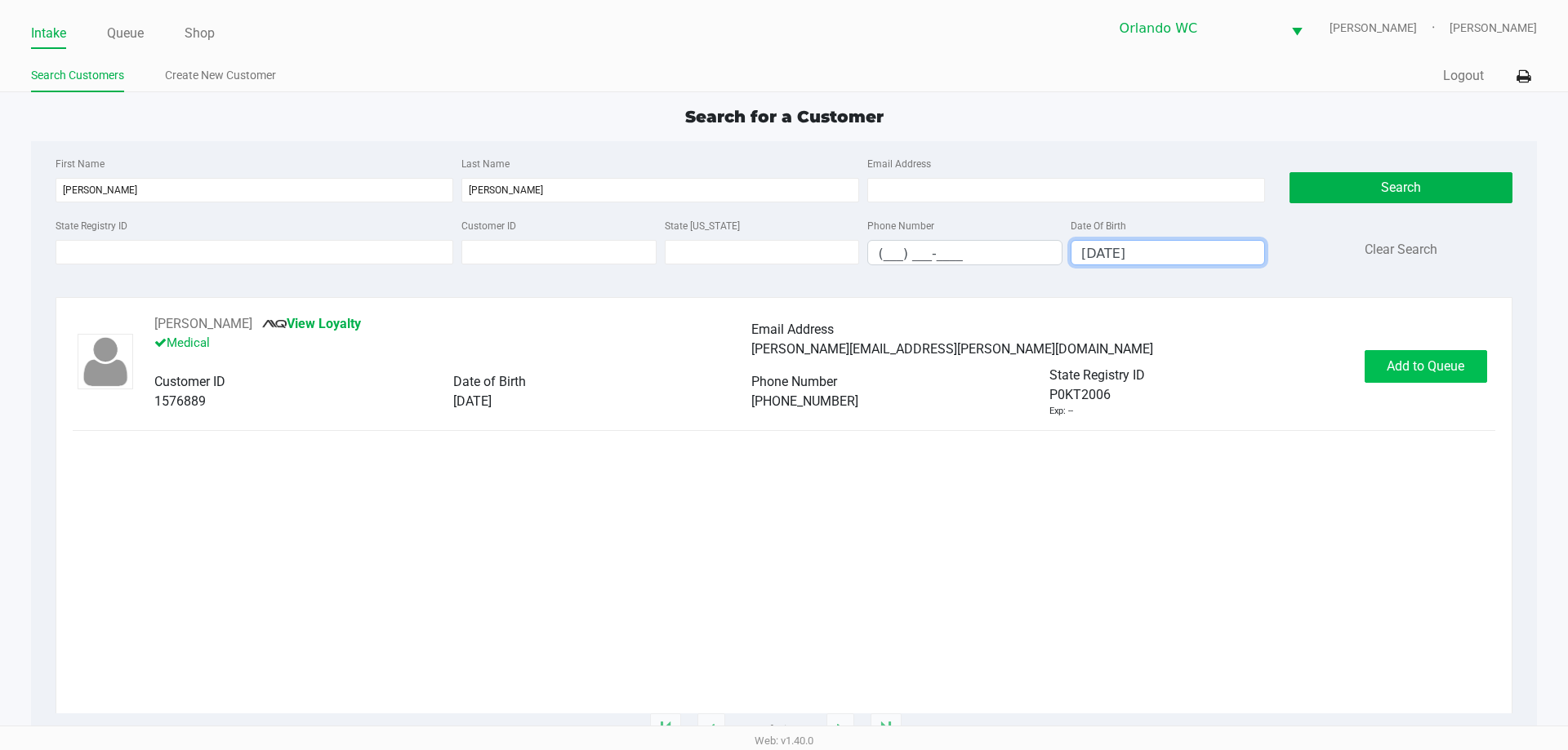
type input "[DATE]"
click at [1380, 361] on button "Add to Queue" at bounding box center [1425, 367] width 122 height 33
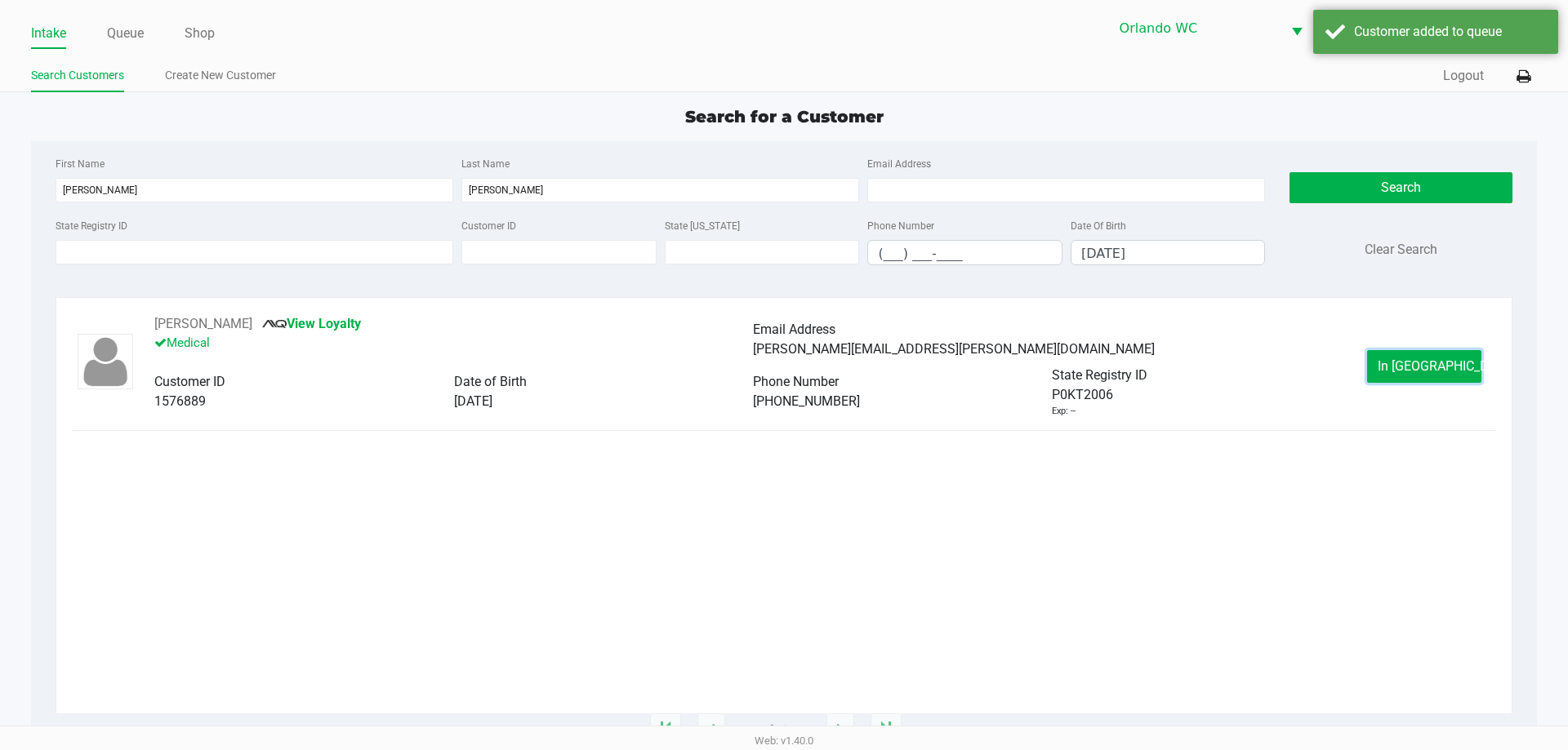
click at [1391, 368] on button "In [GEOGRAPHIC_DATA]" at bounding box center [1424, 367] width 114 height 33
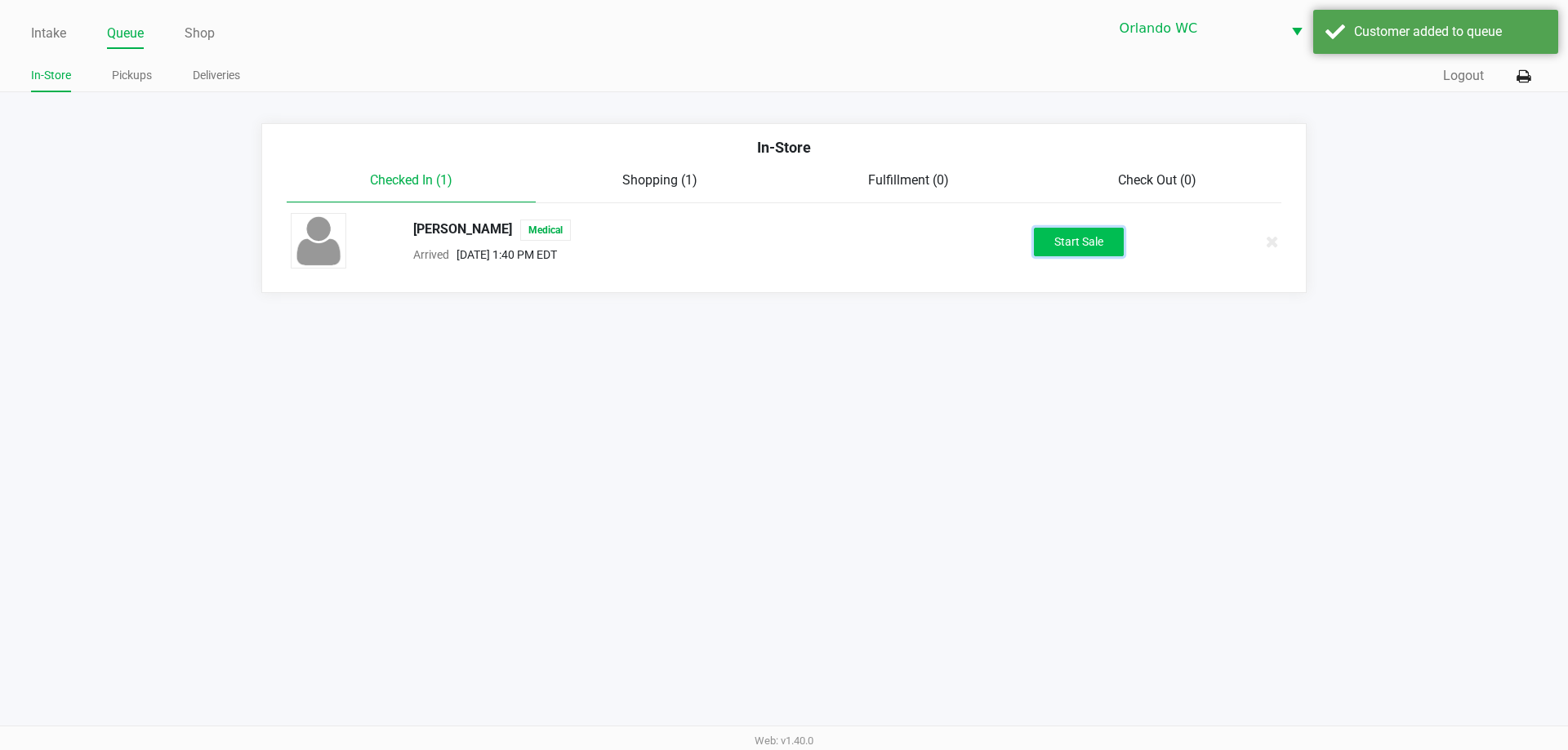
click at [1100, 238] on button "Start Sale" at bounding box center [1079, 242] width 90 height 29
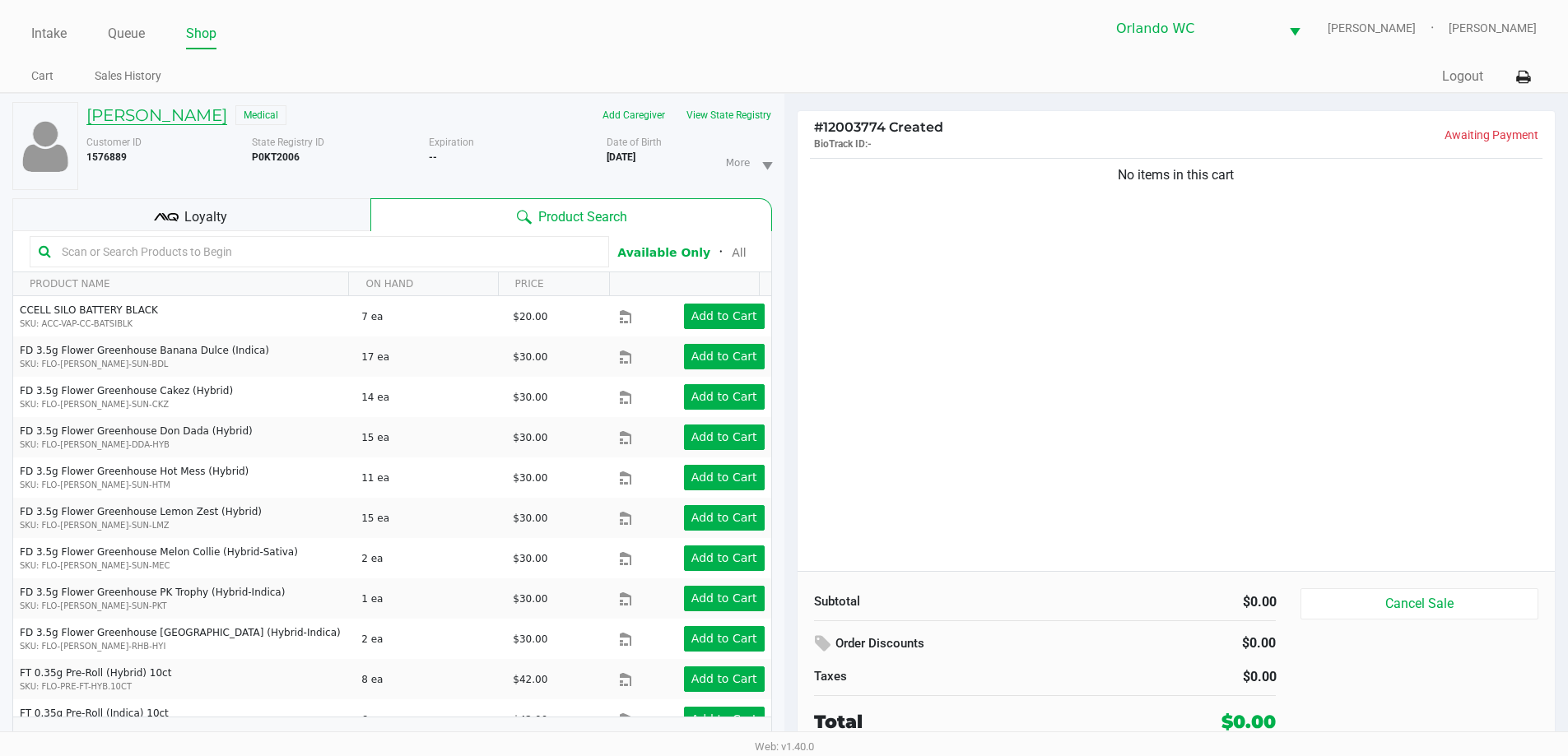
click at [227, 116] on h5 "[PERSON_NAME]" at bounding box center [156, 115] width 141 height 20
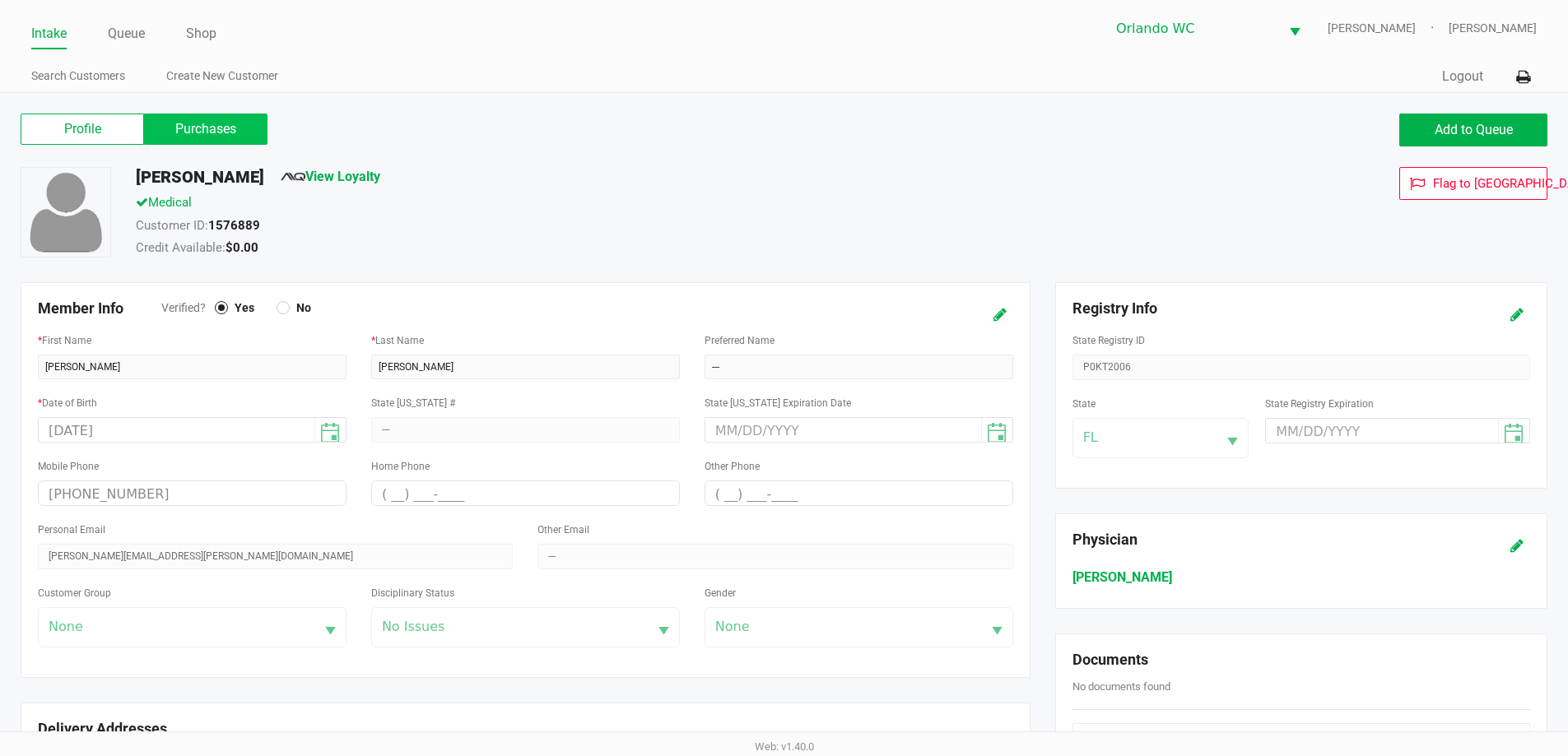
click at [221, 132] on label "Purchases" at bounding box center [205, 129] width 123 height 32
click at [0, 0] on 1 "Purchases" at bounding box center [0, 0] width 0 height 0
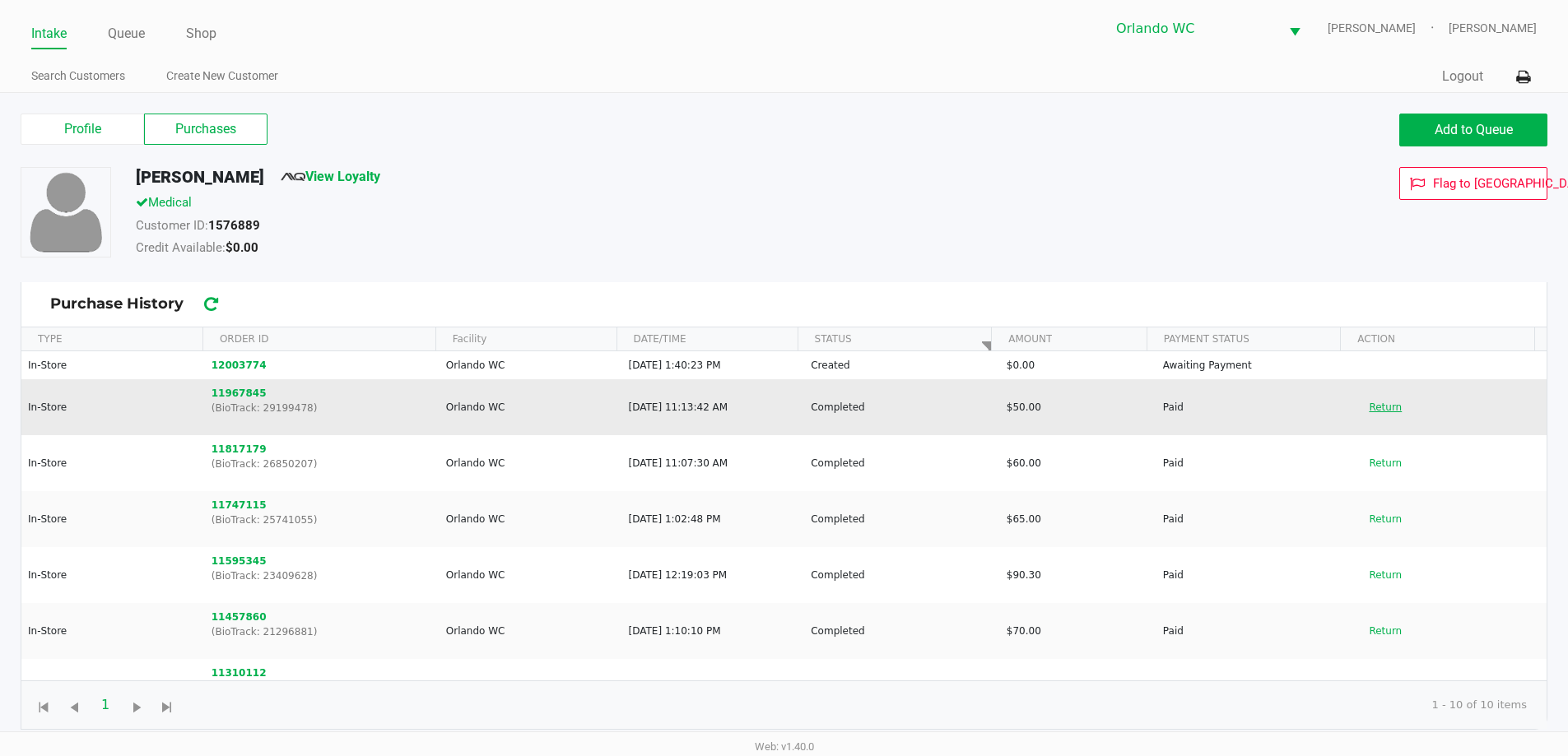
click at [1362, 406] on button "Return" at bounding box center [1386, 407] width 55 height 26
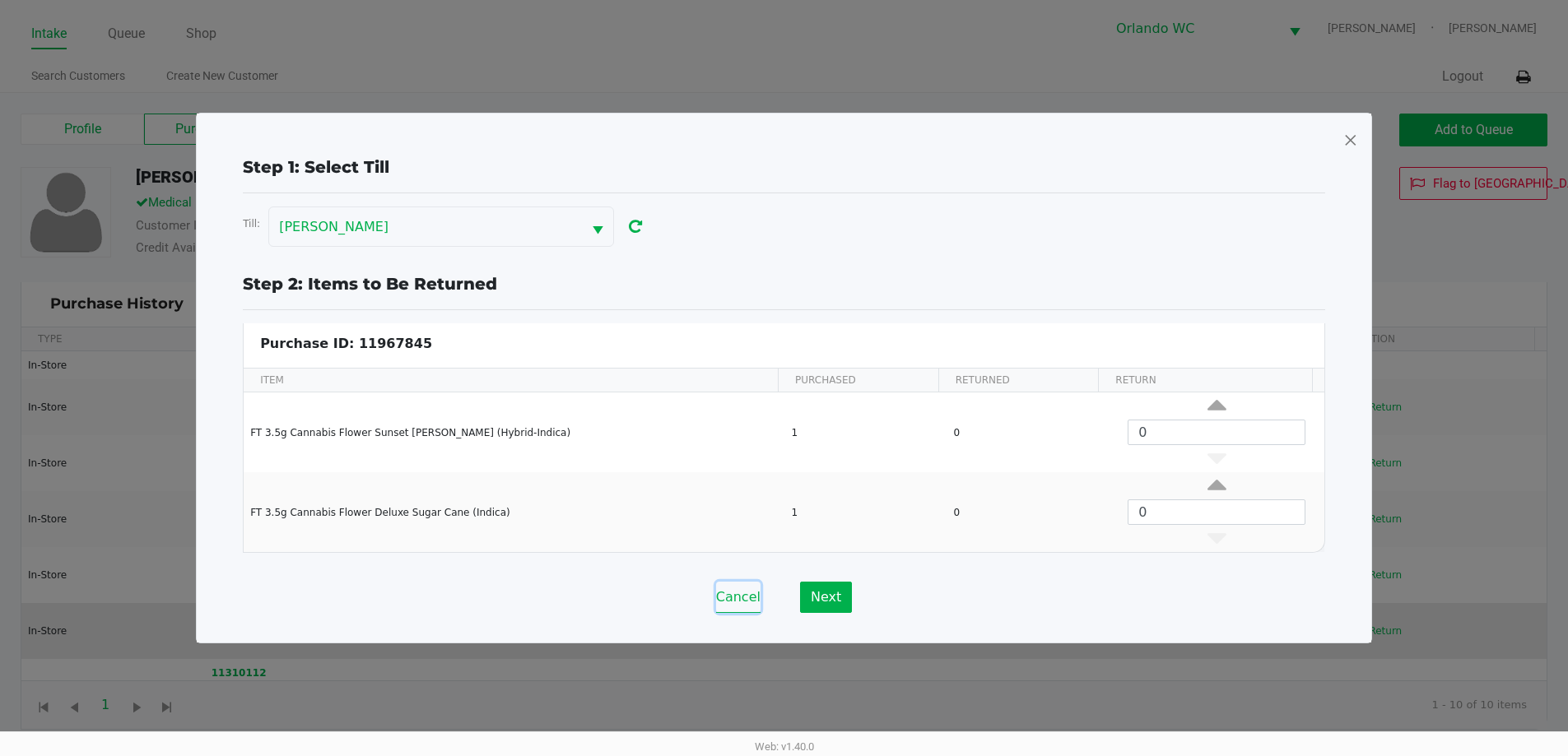
click at [738, 605] on button "Cancel" at bounding box center [738, 597] width 44 height 32
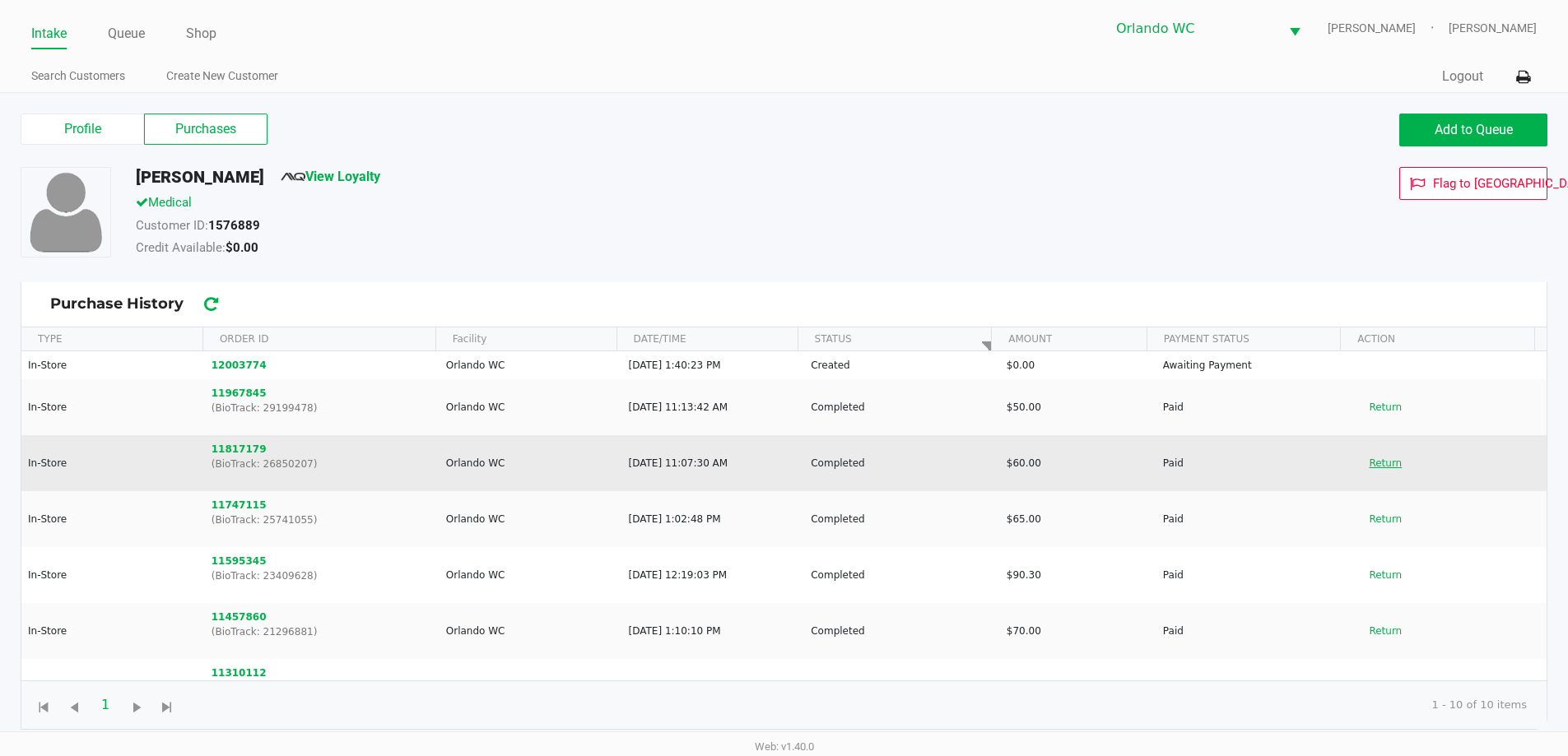
click at [1370, 462] on button "Return" at bounding box center [1386, 463] width 55 height 26
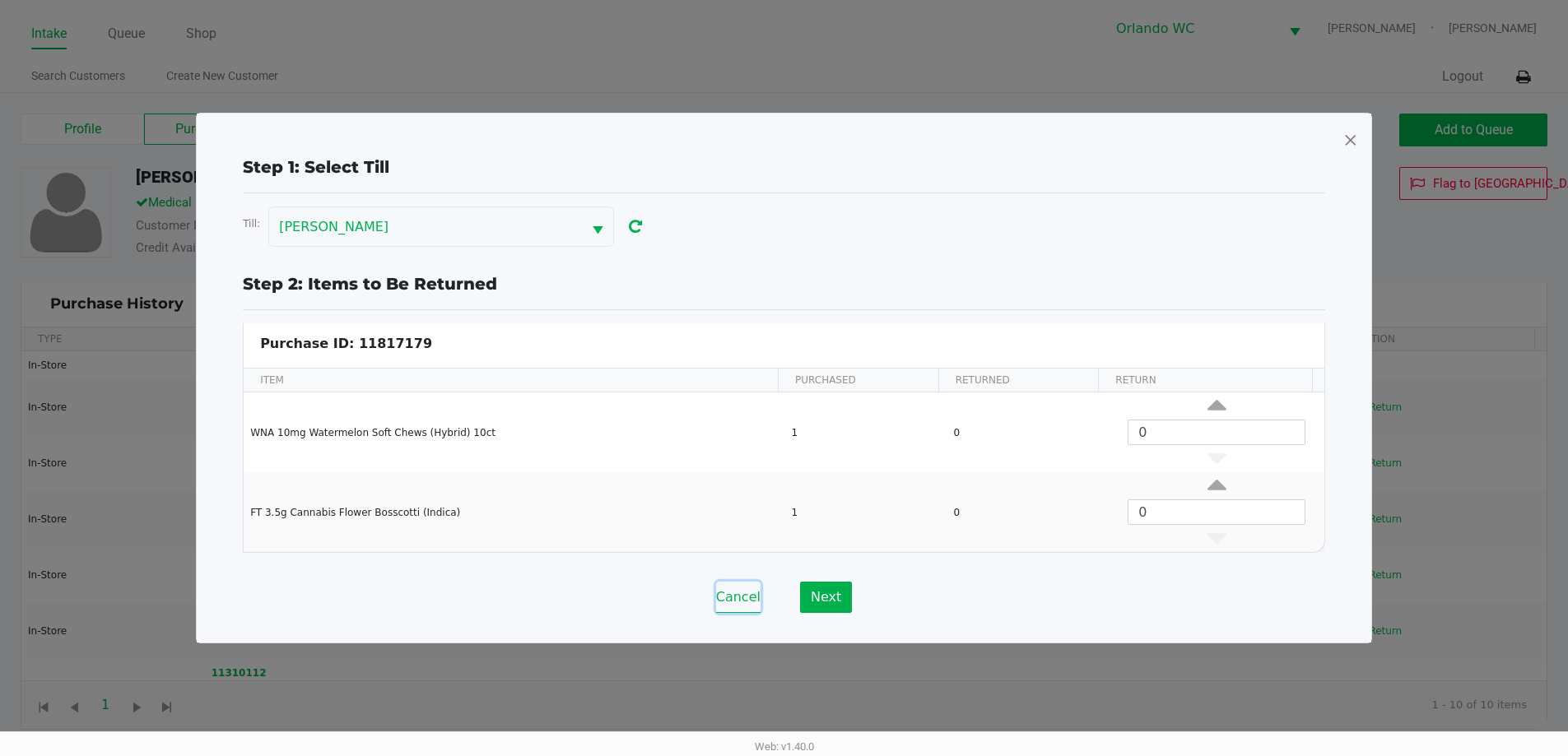
click at [728, 601] on button "Cancel" at bounding box center [738, 597] width 44 height 32
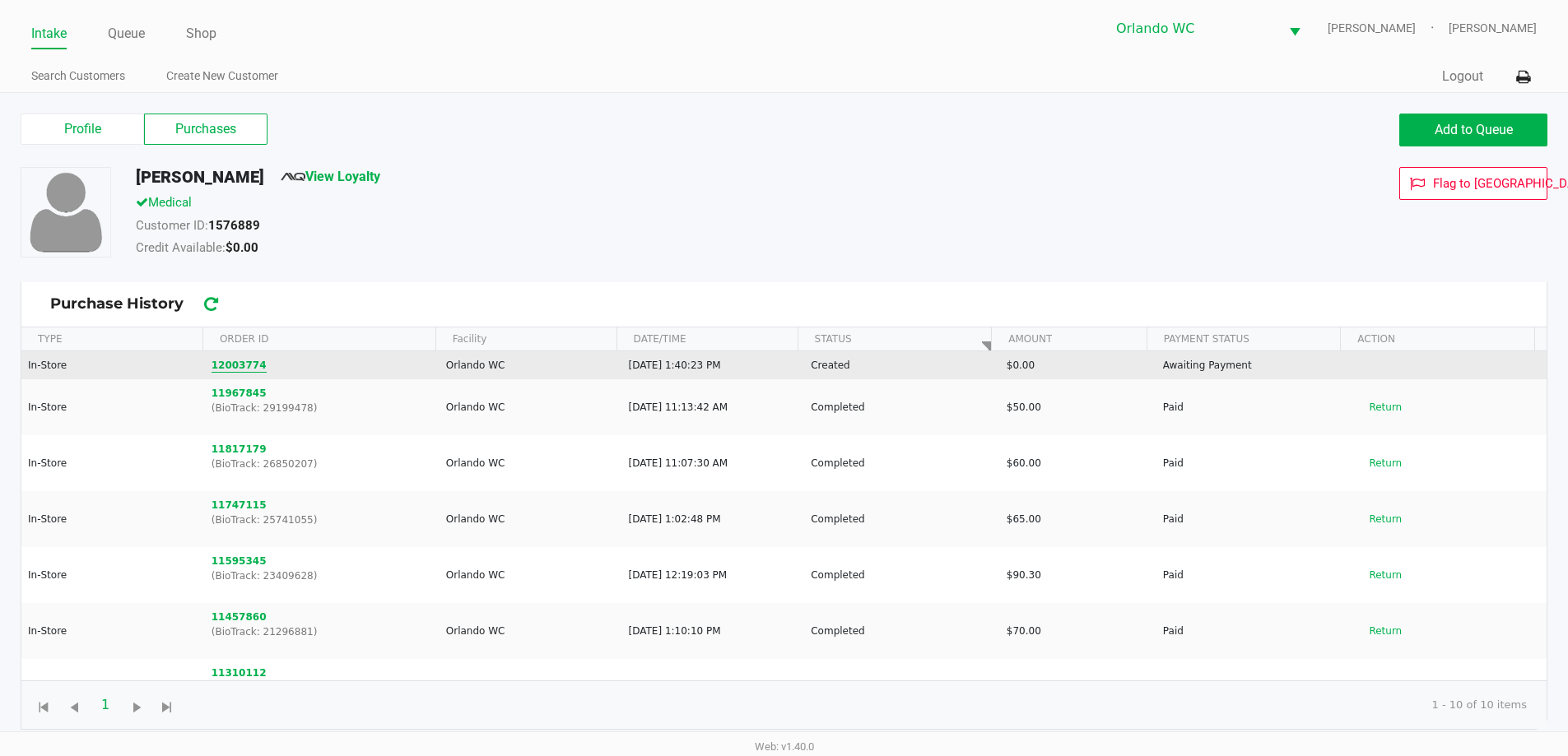
click at [226, 369] on button "12003774" at bounding box center [238, 364] width 55 height 14
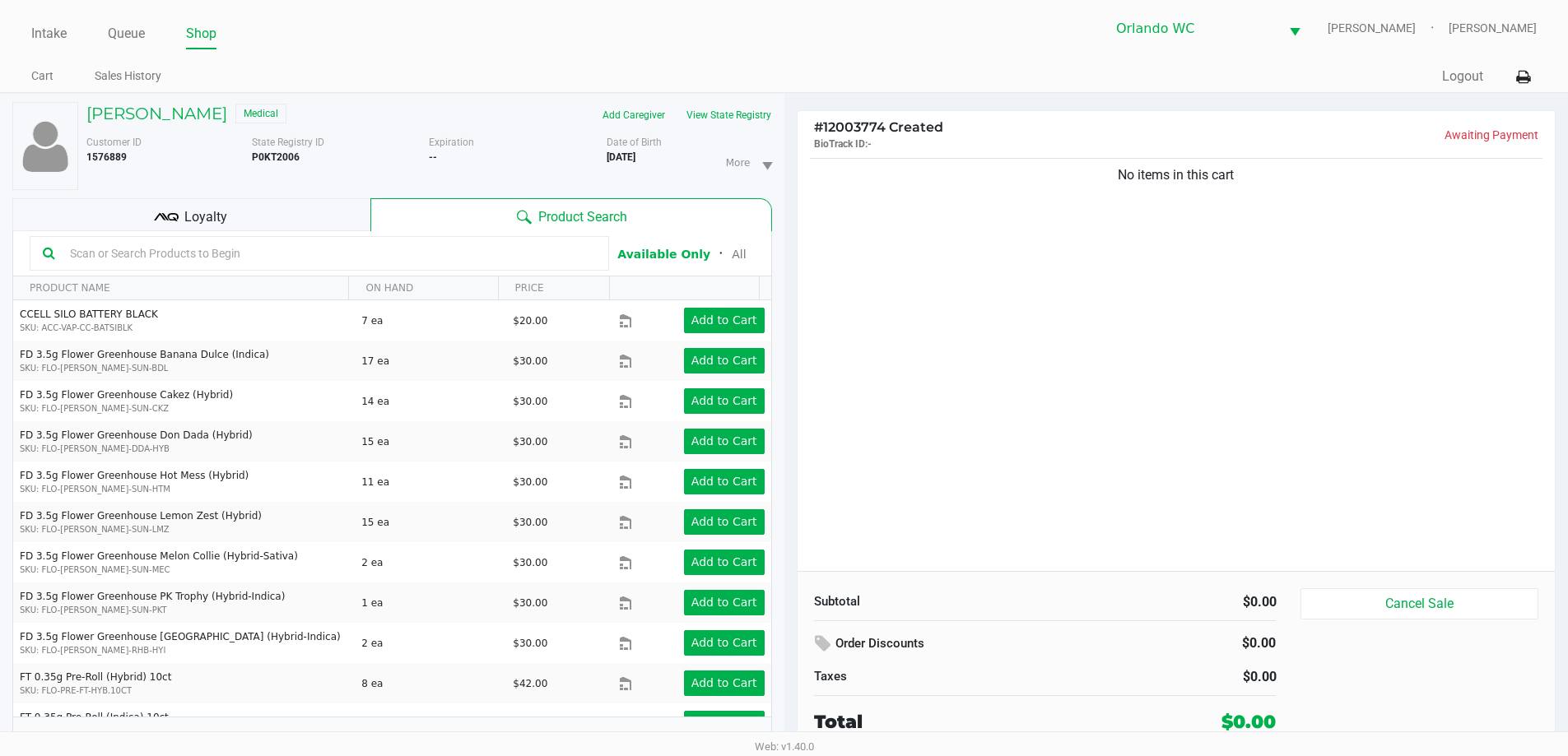
click at [183, 250] on input "text" at bounding box center [329, 253] width 532 height 25
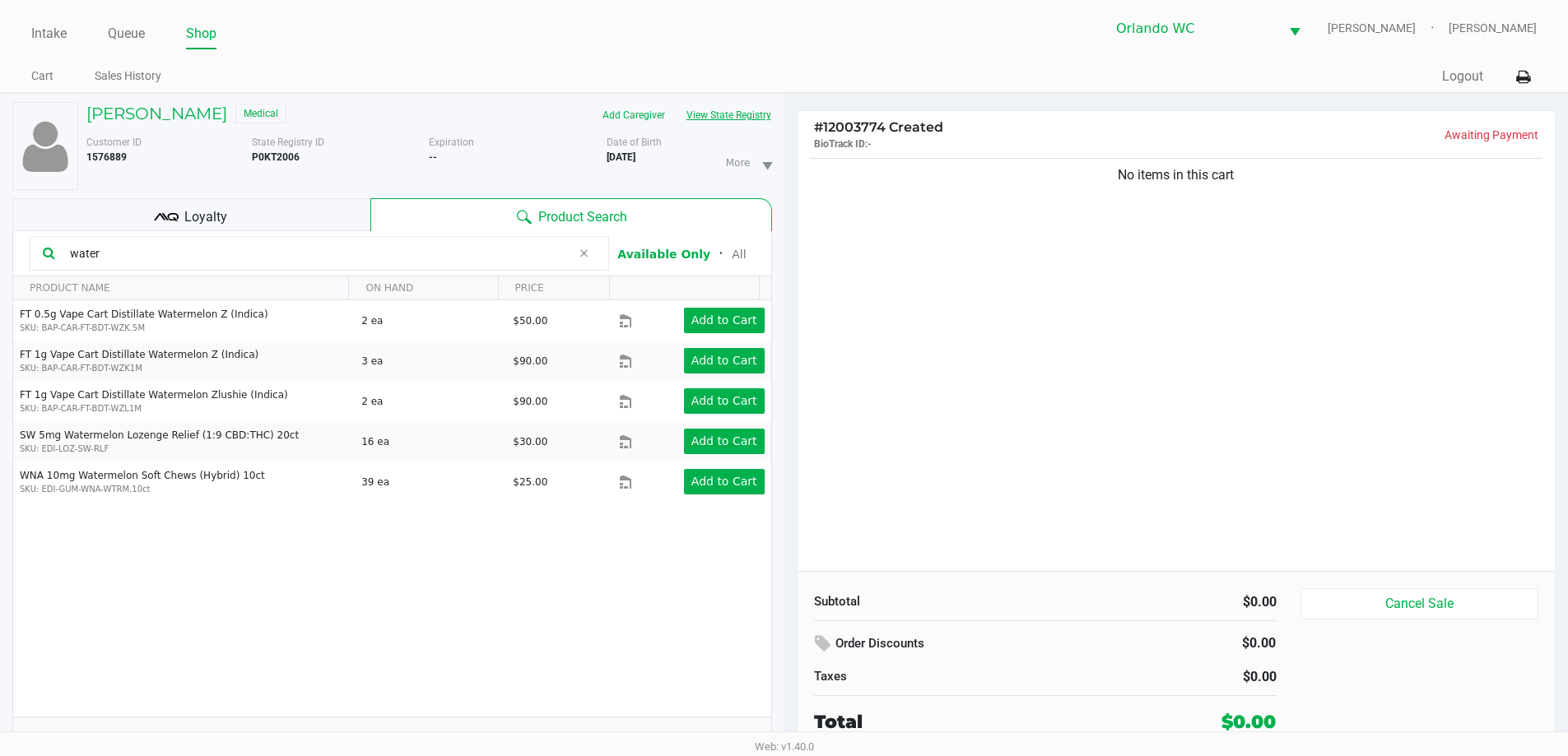
type input "water"
click at [754, 113] on button "View State Registry" at bounding box center [723, 115] width 96 height 26
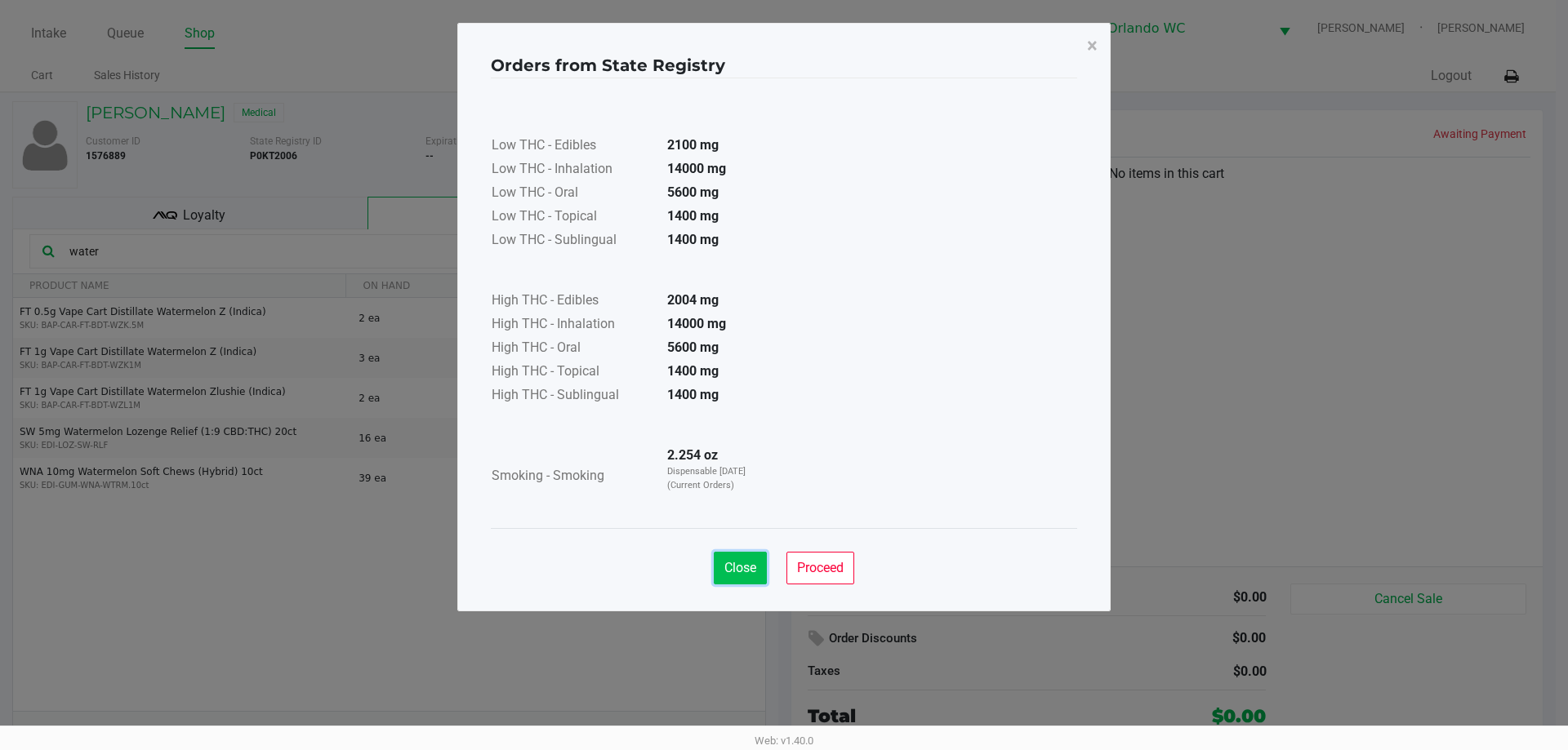
click at [721, 574] on button "Close" at bounding box center [740, 568] width 53 height 33
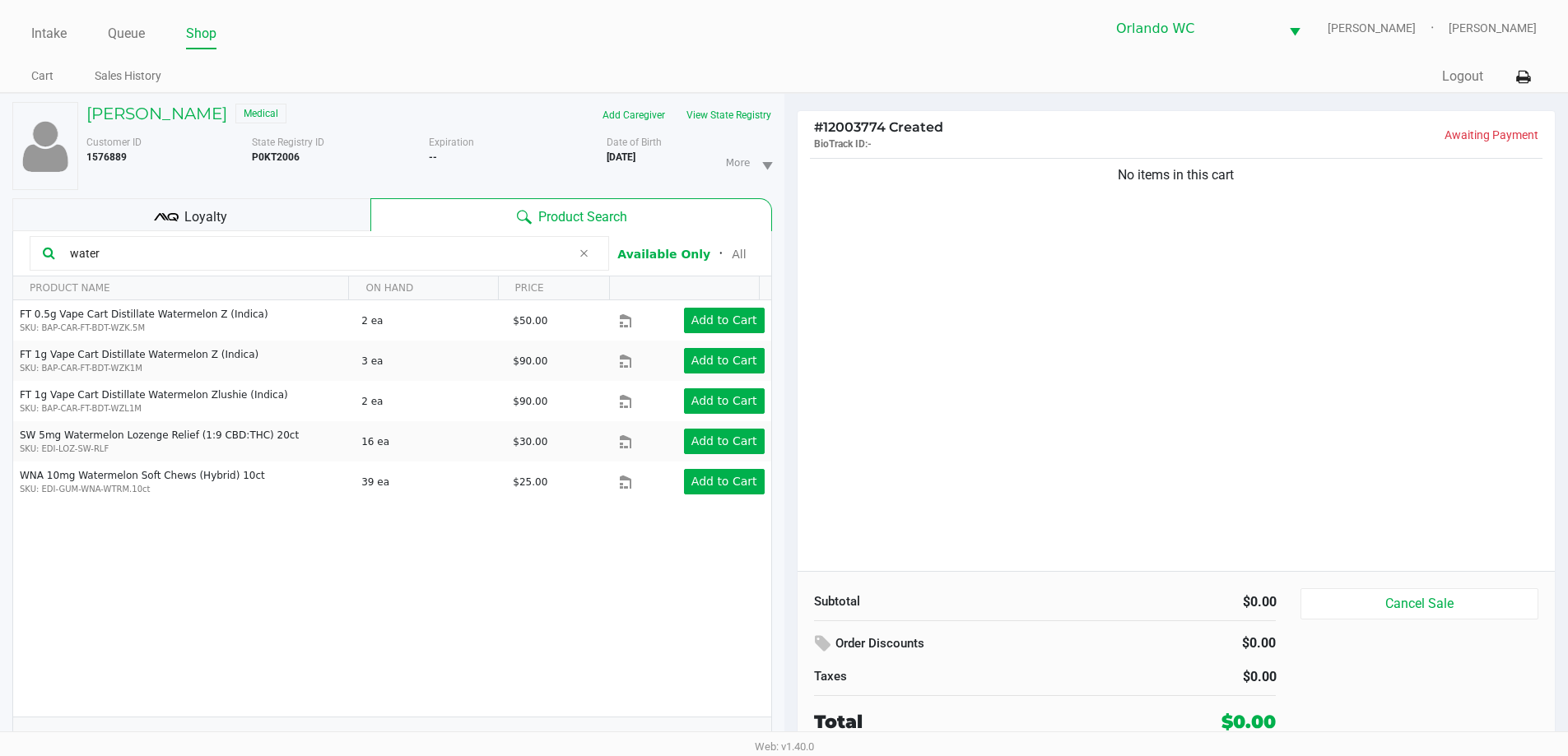
click at [266, 246] on input "water" at bounding box center [317, 253] width 508 height 25
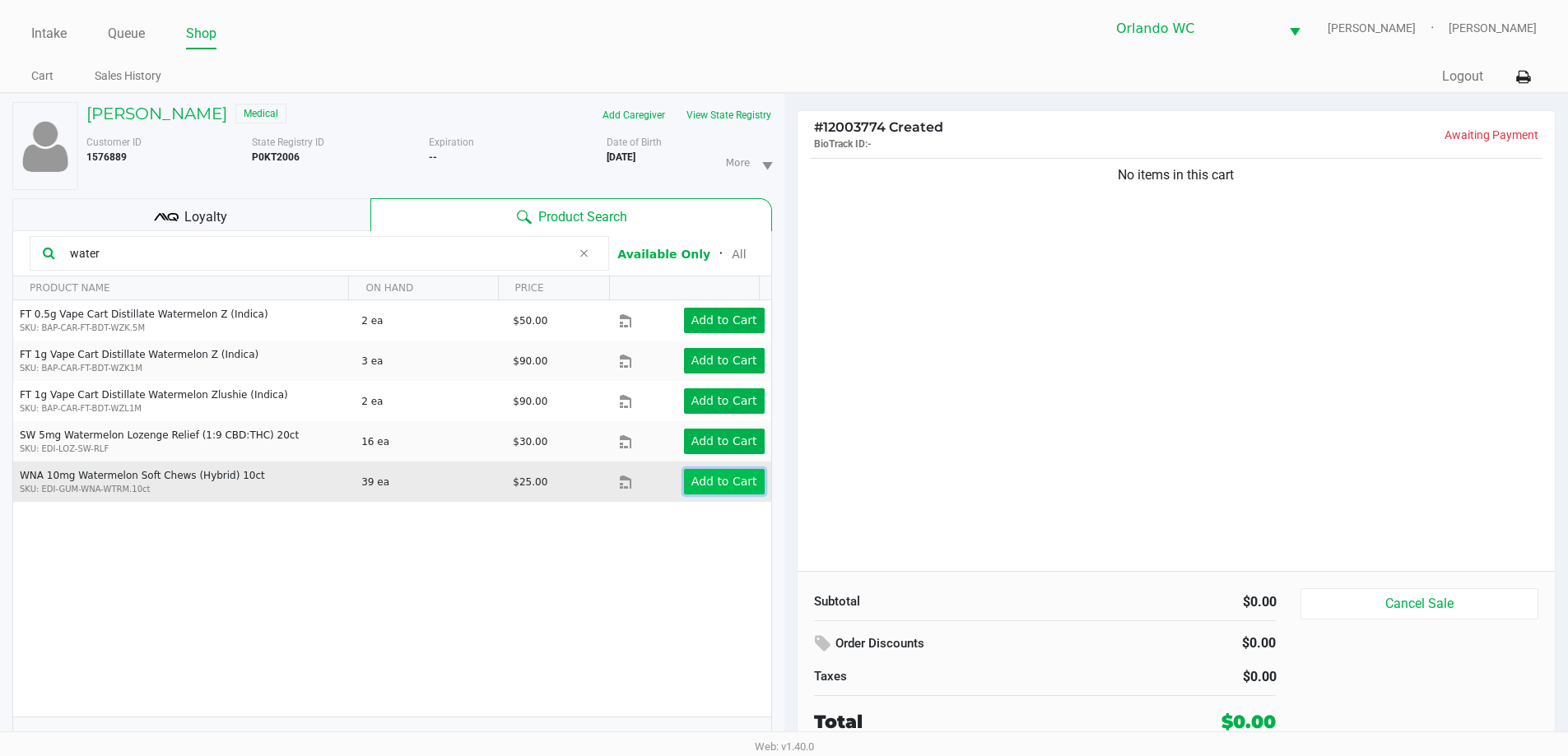
click at [748, 480] on button "Add to Cart" at bounding box center [724, 482] width 81 height 26
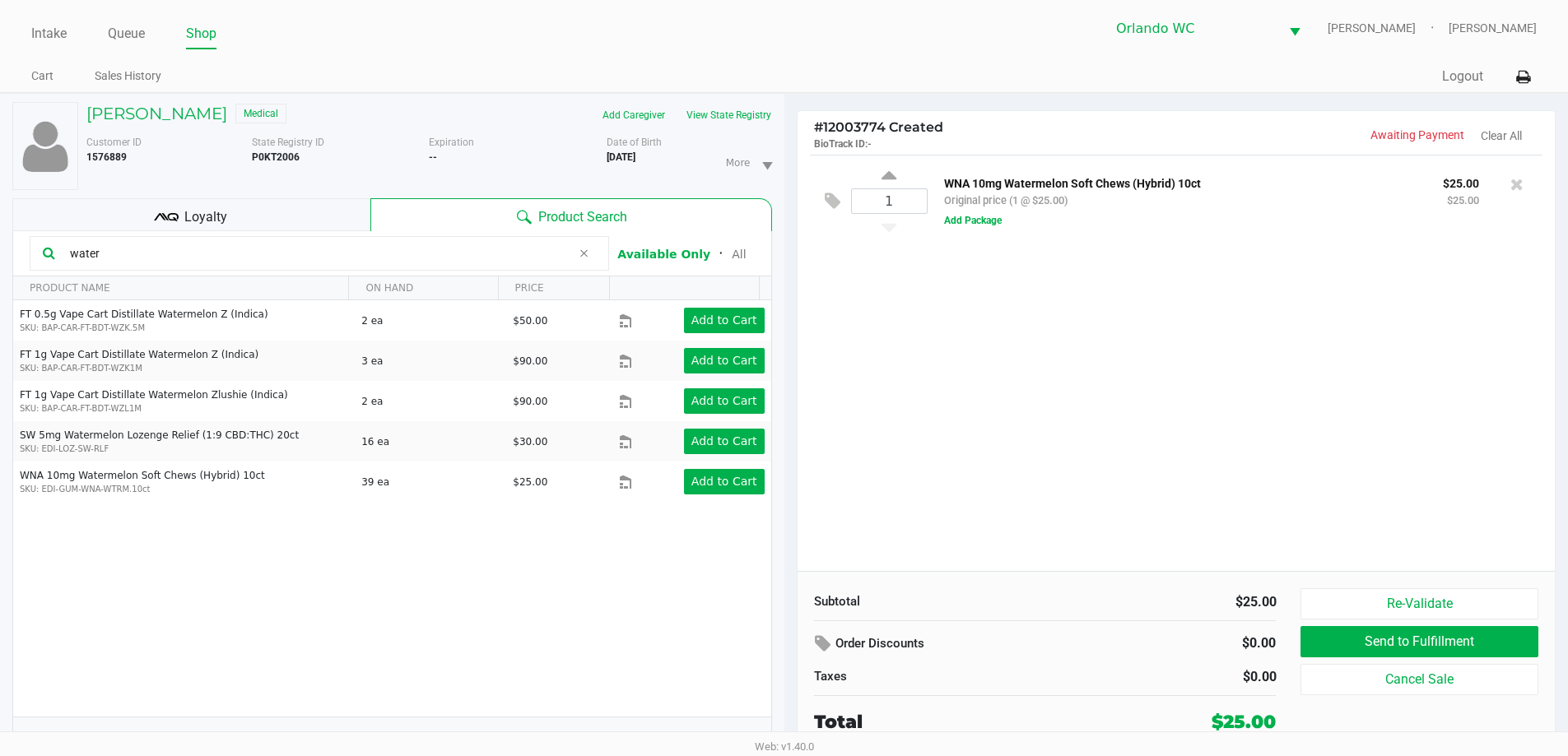
click at [485, 252] on input "water" at bounding box center [317, 253] width 508 height 25
click at [219, 210] on span "Loyalty" at bounding box center [205, 217] width 43 height 20
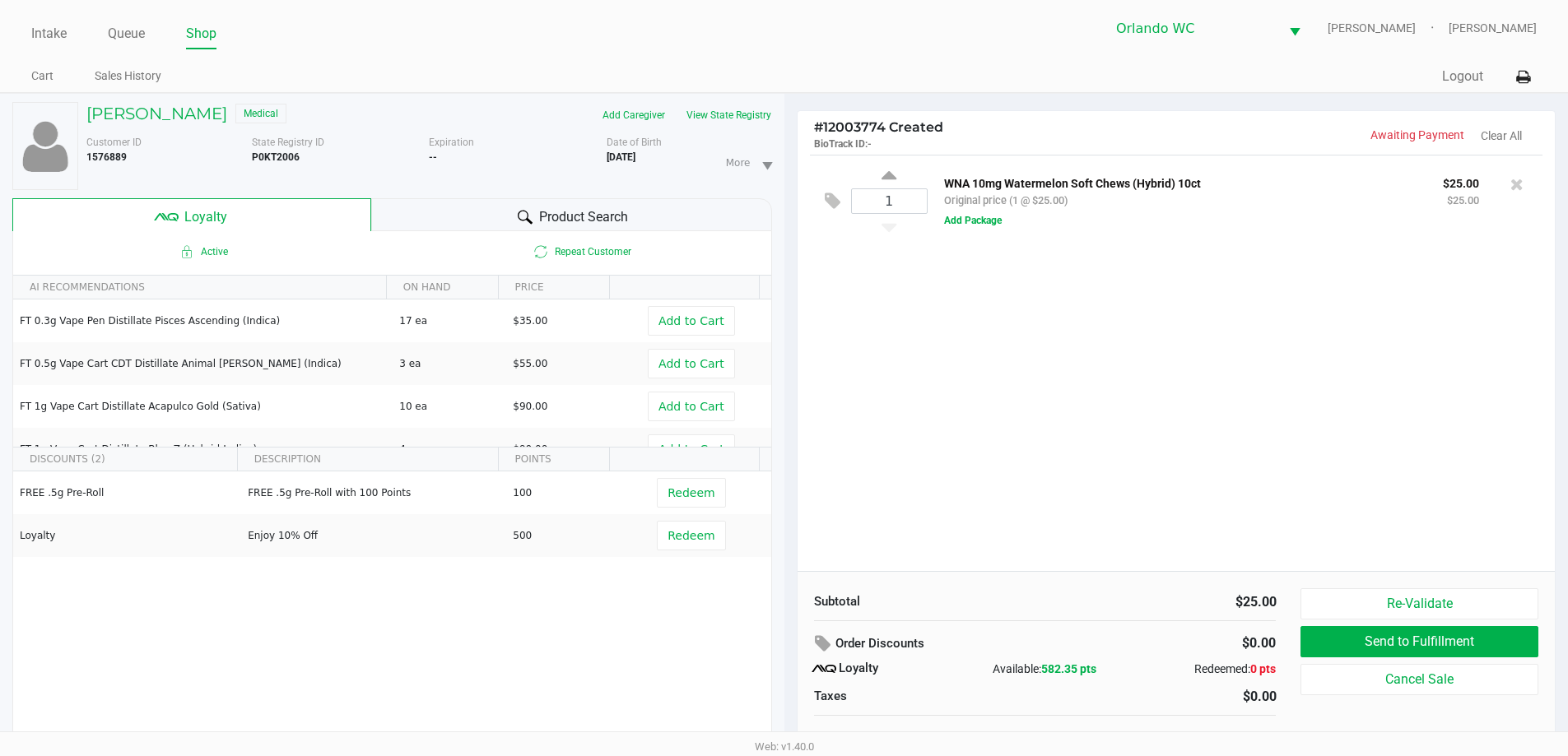
click at [425, 215] on div "Product Search" at bounding box center [571, 215] width 401 height 33
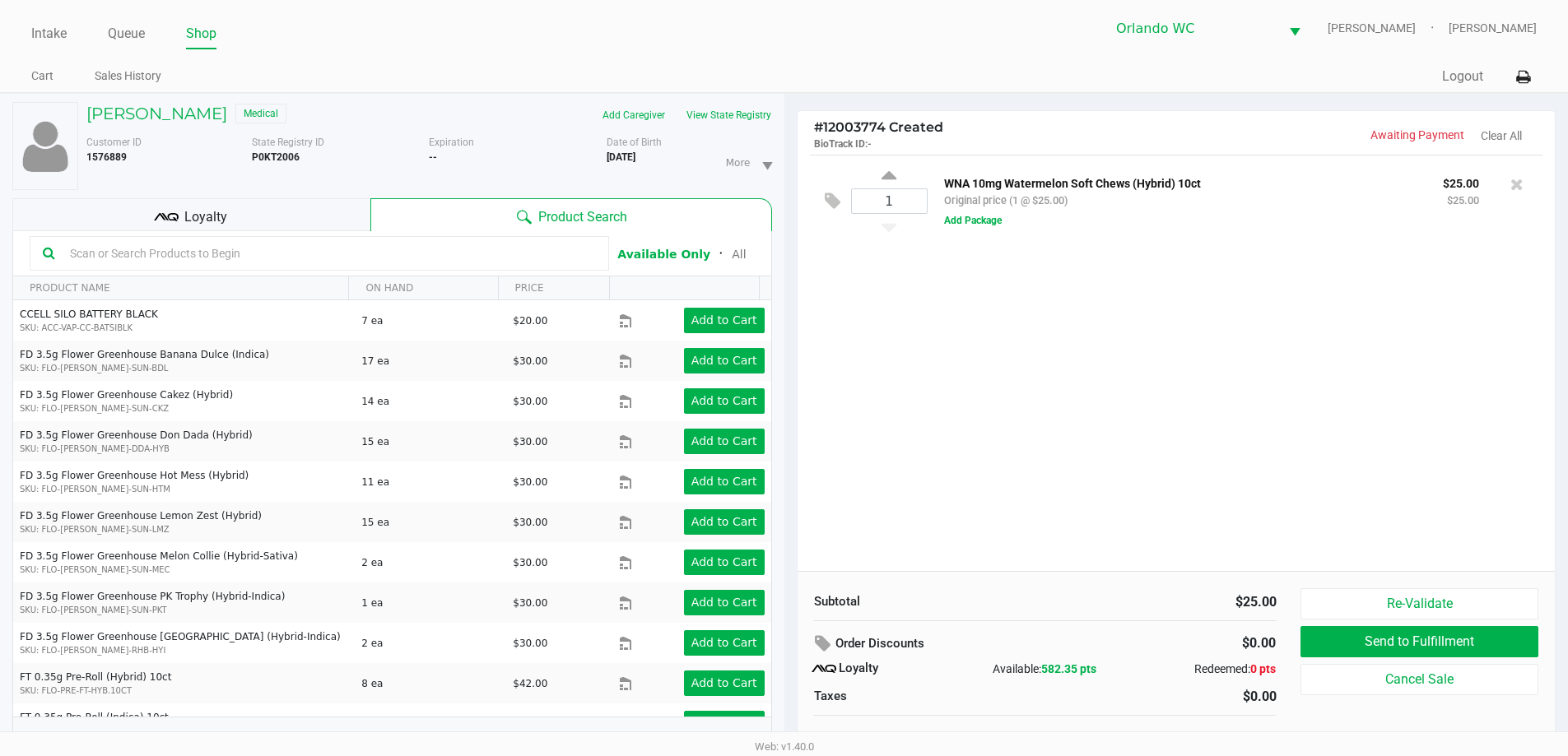
click at [388, 253] on input "text" at bounding box center [329, 253] width 532 height 25
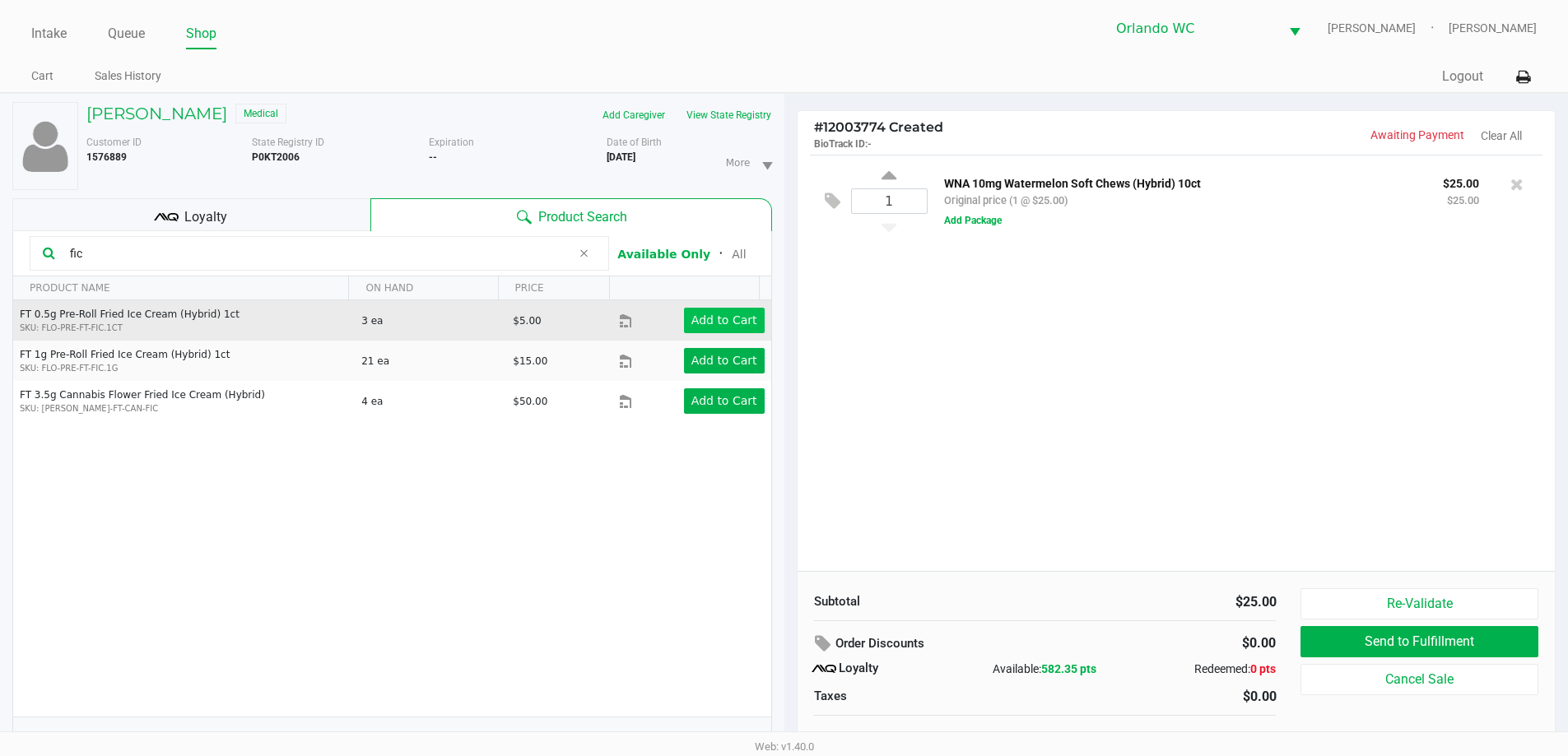
type input "fic"
click at [732, 323] on app-button-loader "Add to Cart" at bounding box center [724, 319] width 66 height 13
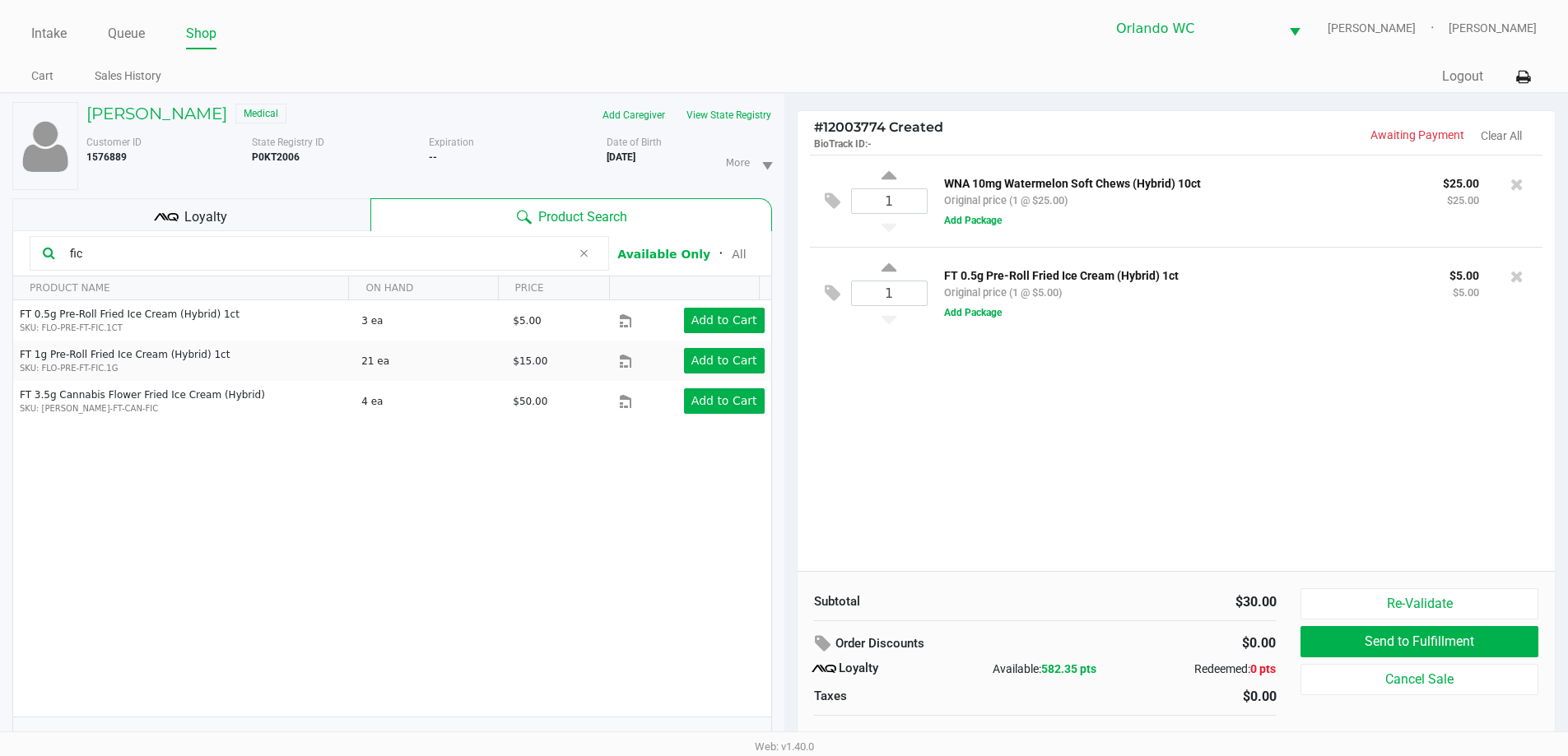
click at [263, 224] on div "Loyalty" at bounding box center [191, 215] width 358 height 33
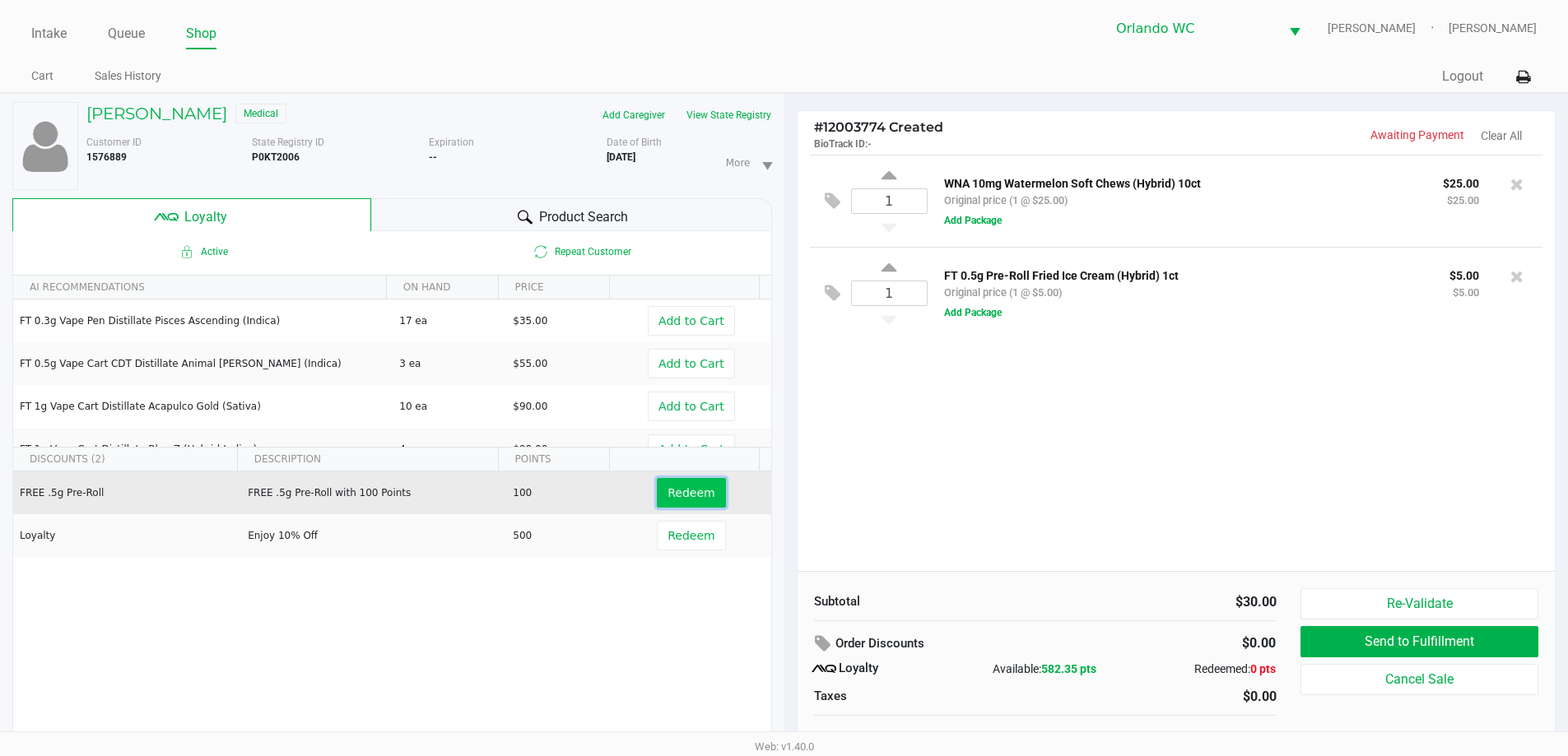
click at [699, 491] on span "Redeem" at bounding box center [691, 492] width 47 height 13
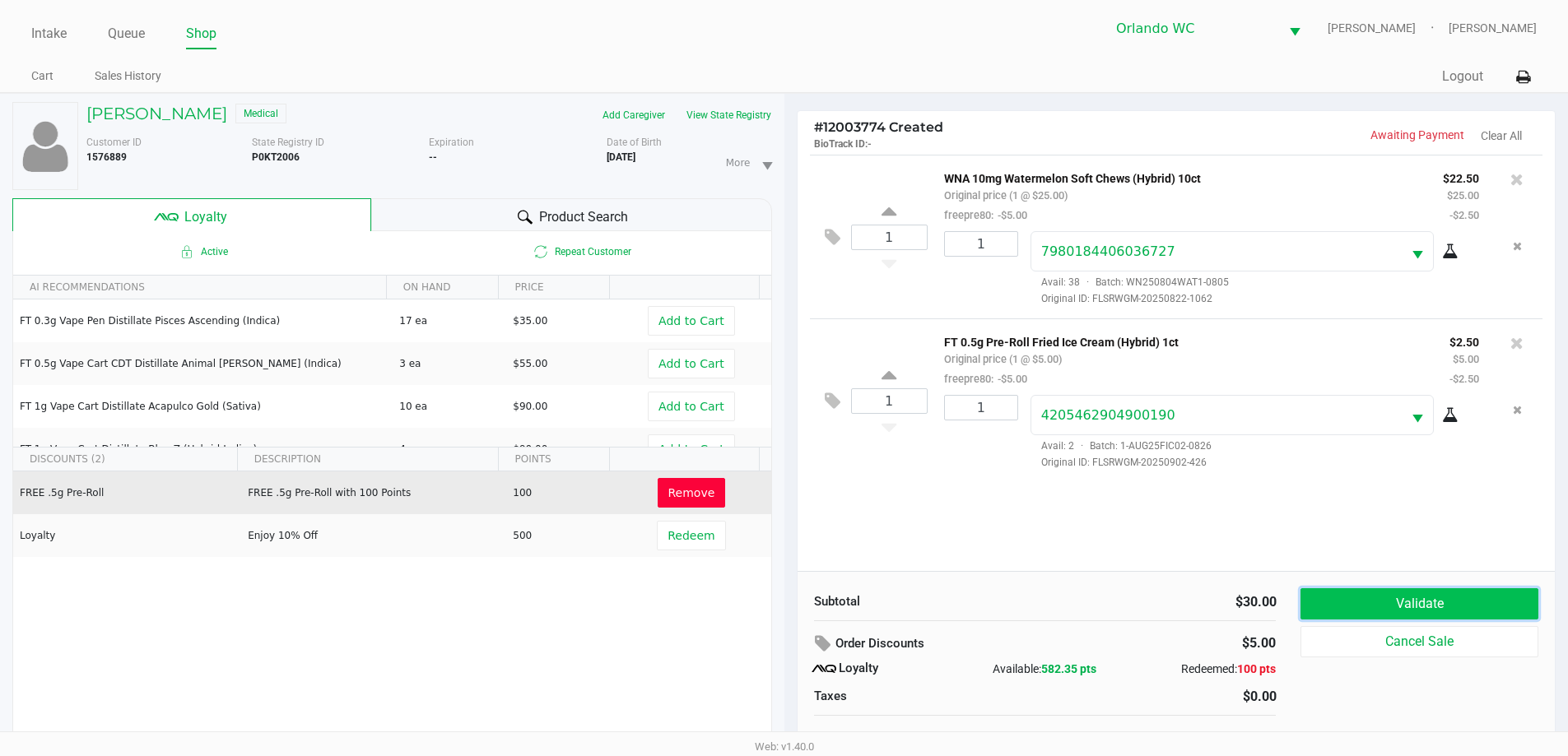
click at [1476, 598] on button "Validate" at bounding box center [1419, 604] width 237 height 32
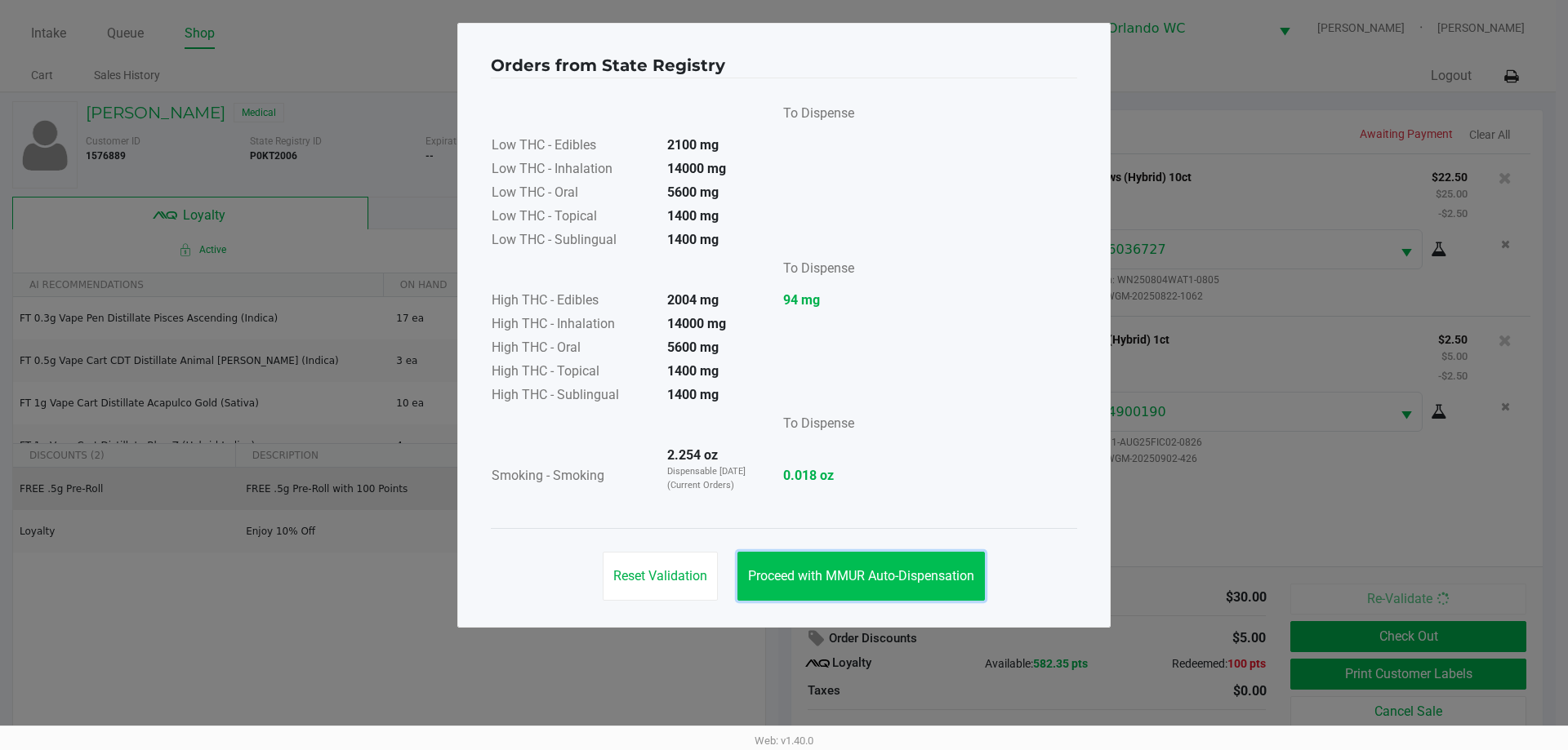
click at [852, 560] on button "Proceed with MMUR Auto-Dispensation" at bounding box center [861, 576] width 248 height 49
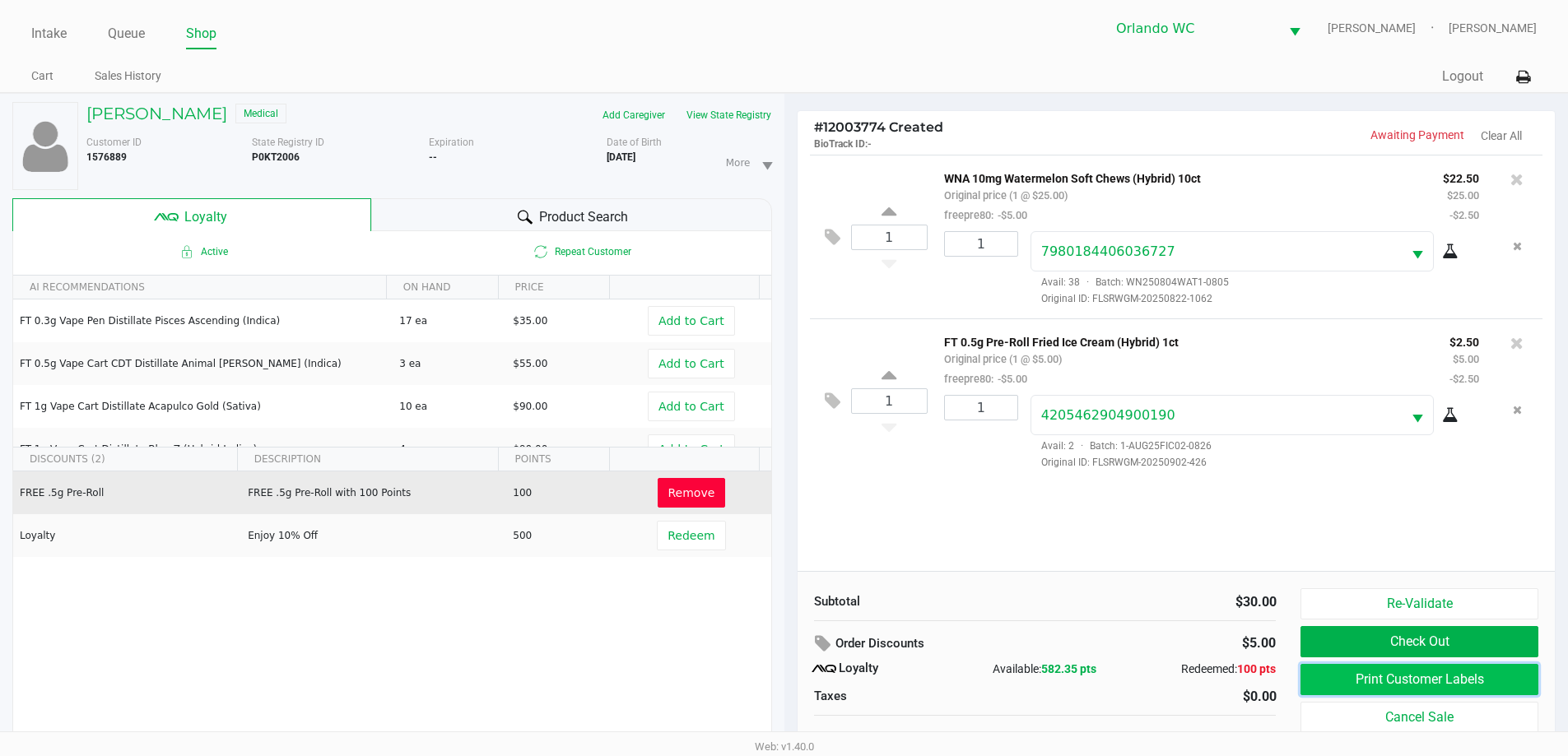
click at [1482, 681] on button "Print Customer Labels" at bounding box center [1419, 679] width 237 height 32
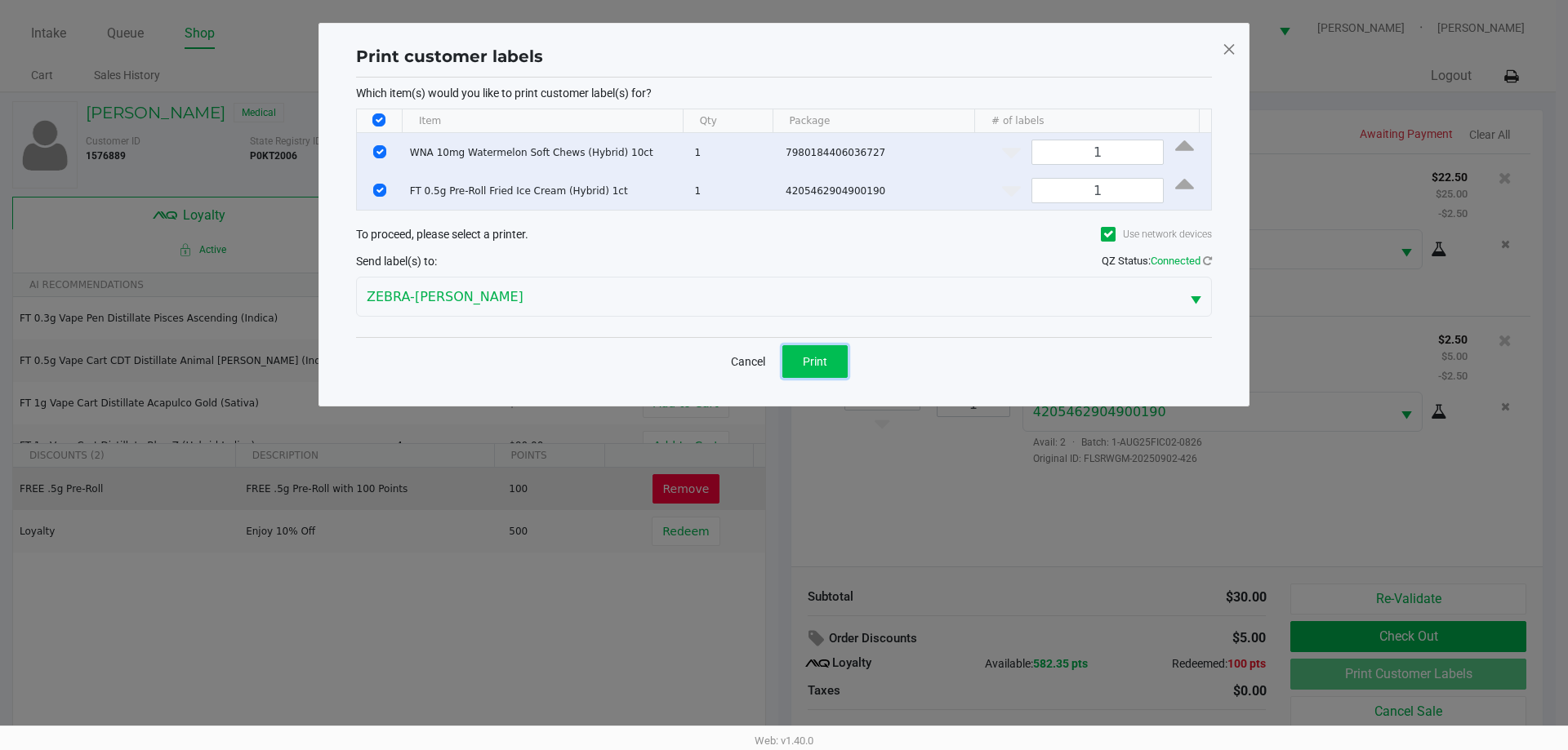
click at [804, 372] on button "Print" at bounding box center [814, 361] width 65 height 33
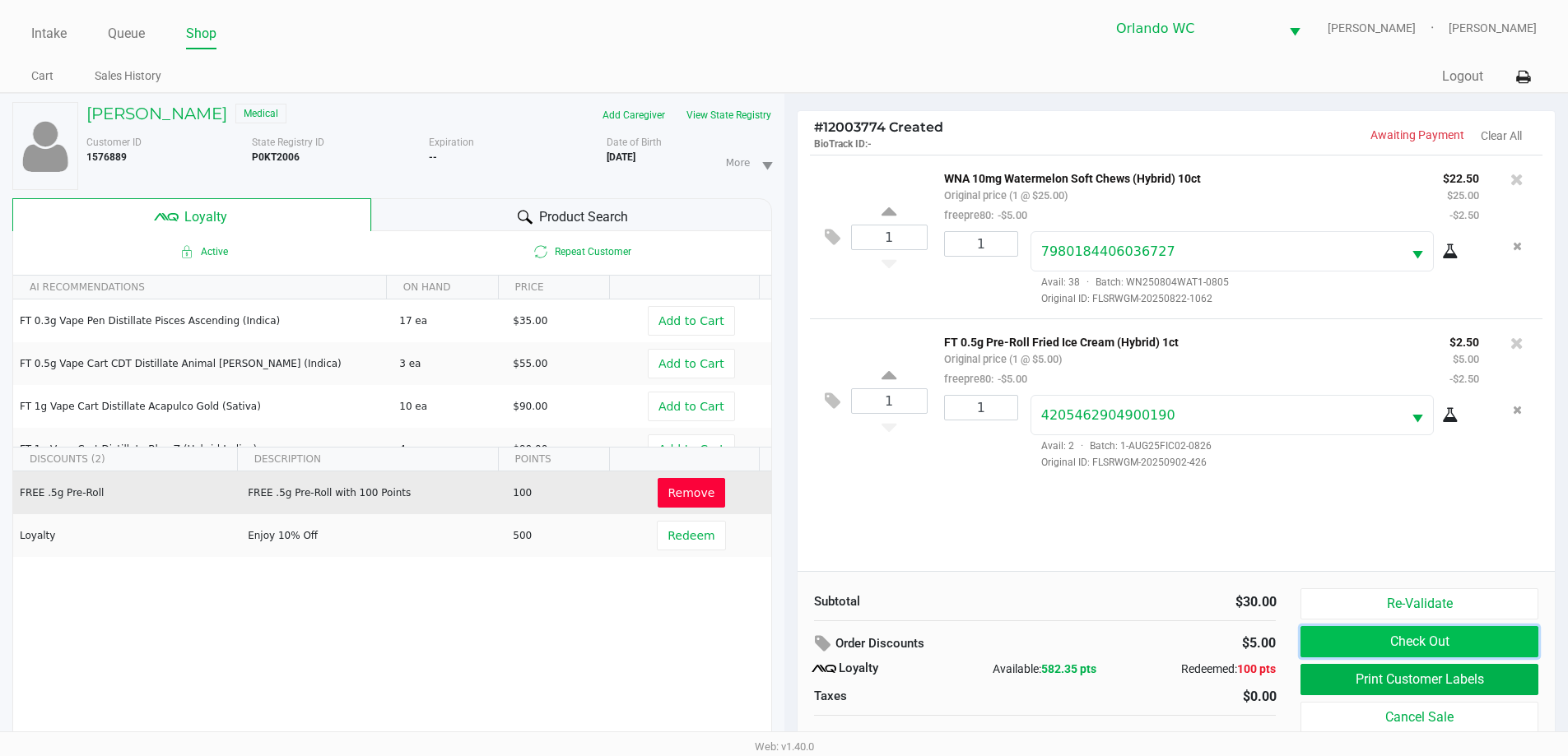
click at [1413, 644] on button "Check Out" at bounding box center [1419, 641] width 237 height 32
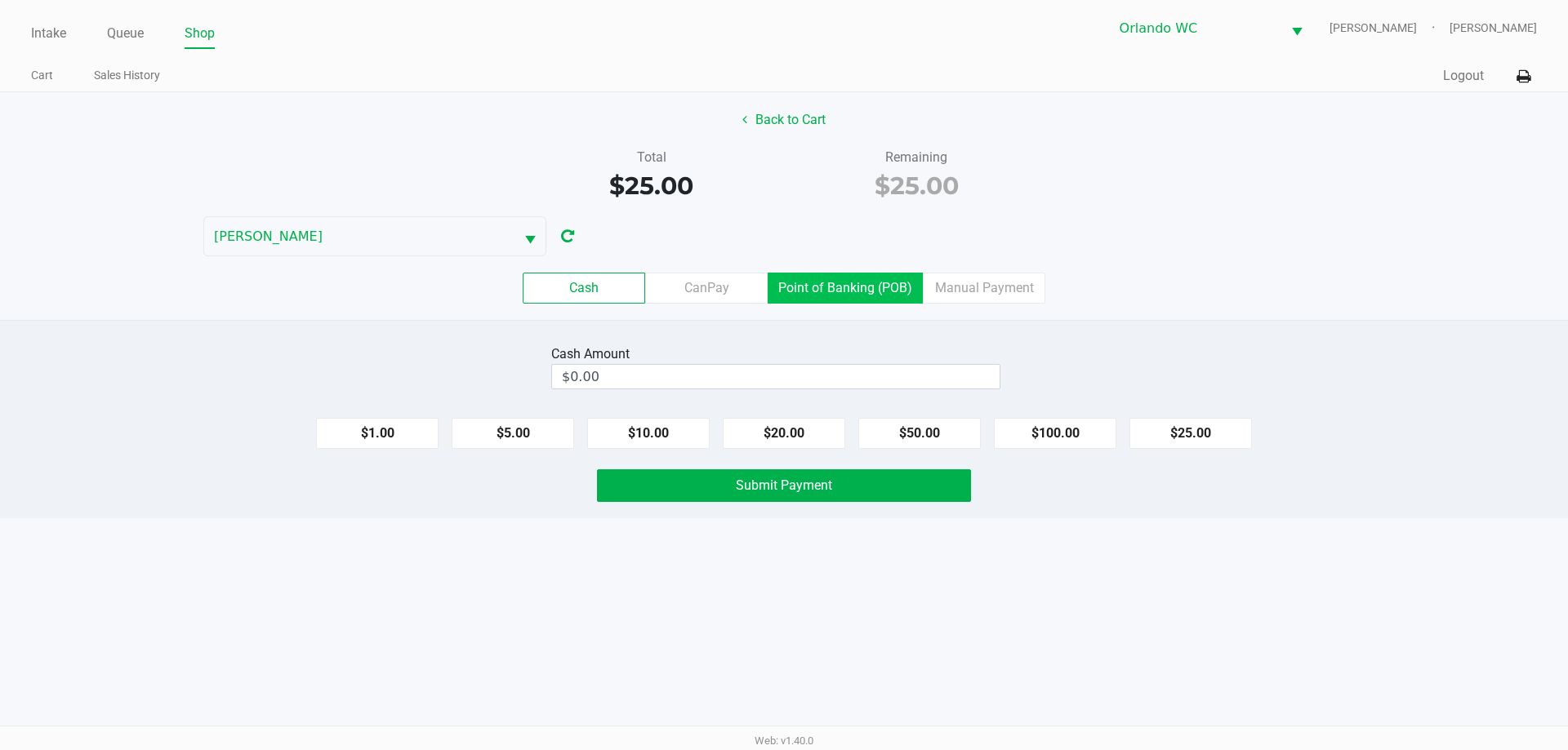
click at [880, 298] on label "Point of Banking (POB)" at bounding box center [845, 288] width 155 height 31
click at [0, 0] on 7 "Point of Banking (POB)" at bounding box center [0, 0] width 0 height 0
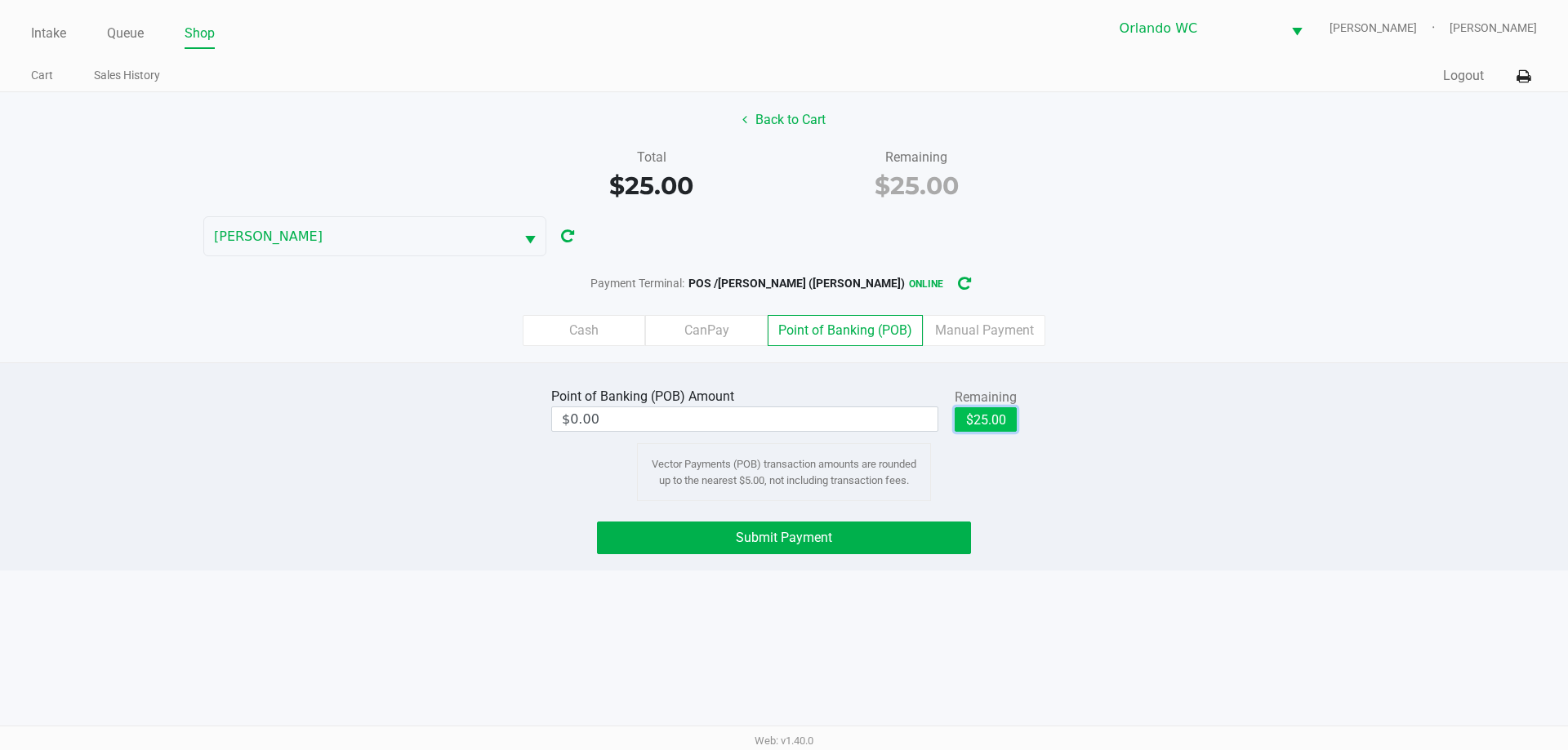
click at [988, 424] on button "$25.00" at bounding box center [985, 419] width 62 height 24
type input "$25.00"
click at [877, 543] on button "Submit Payment" at bounding box center [783, 538] width 374 height 33
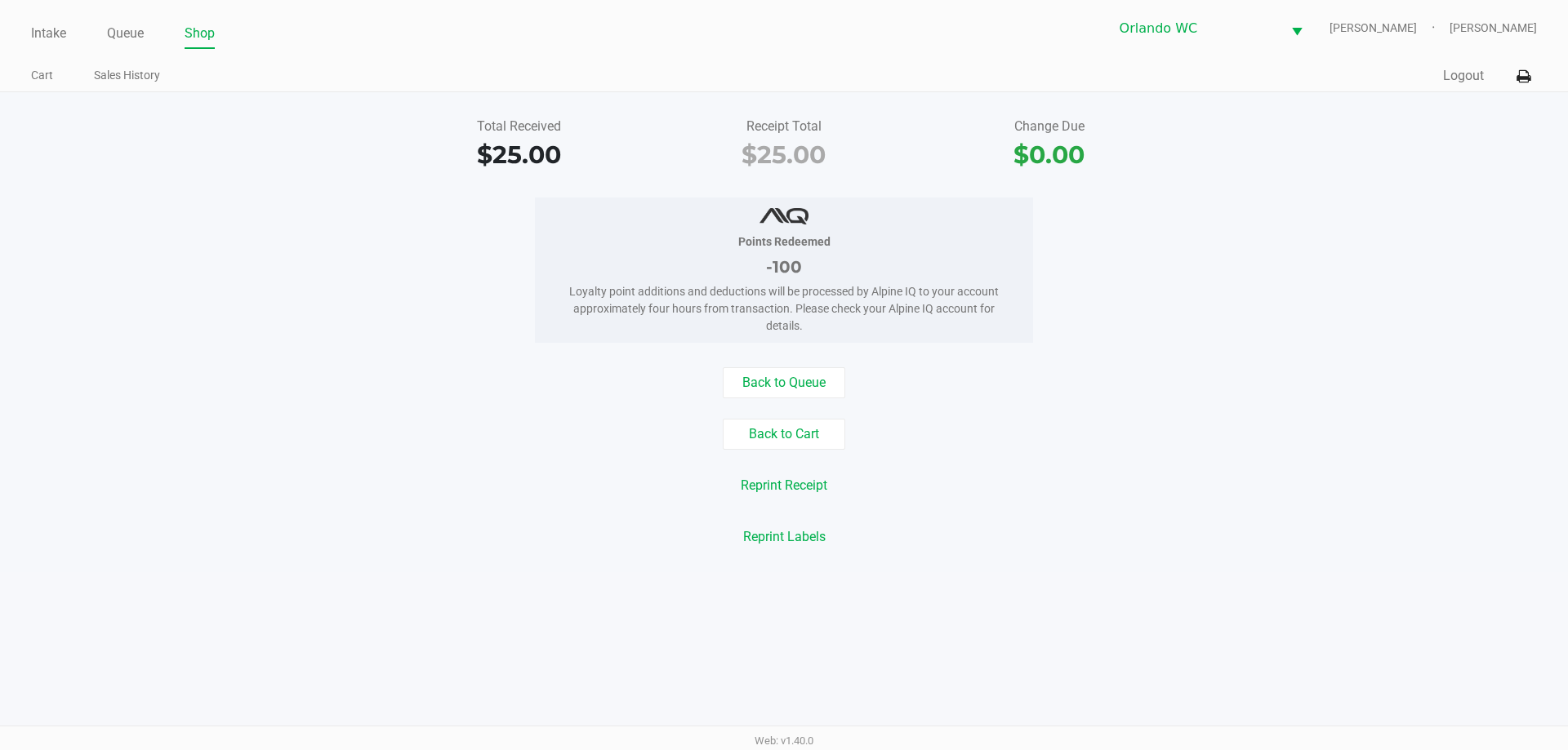
click at [784, 378] on button "Back to Queue" at bounding box center [783, 383] width 122 height 31
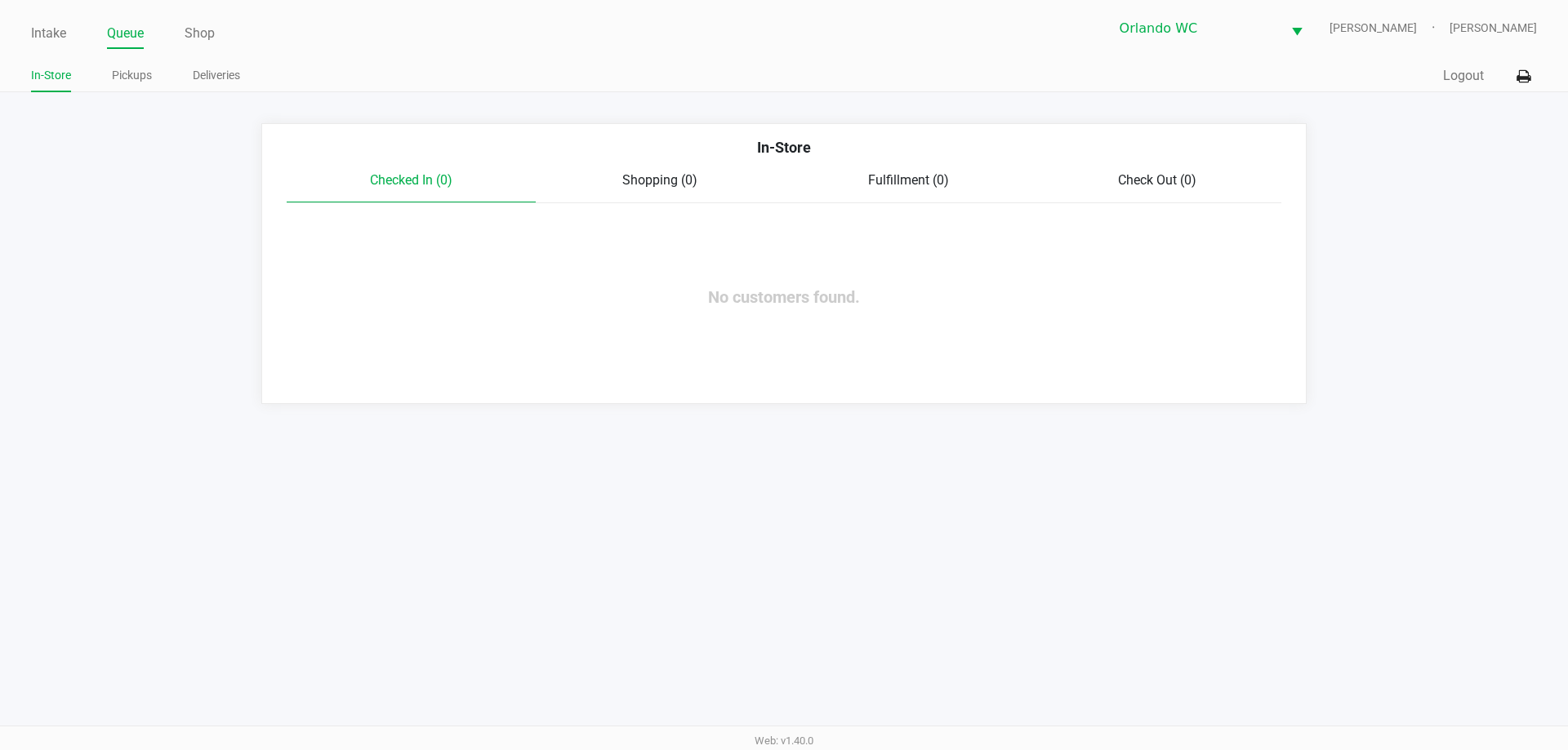
click at [137, 76] on link "Pickups" at bounding box center [131, 75] width 40 height 20
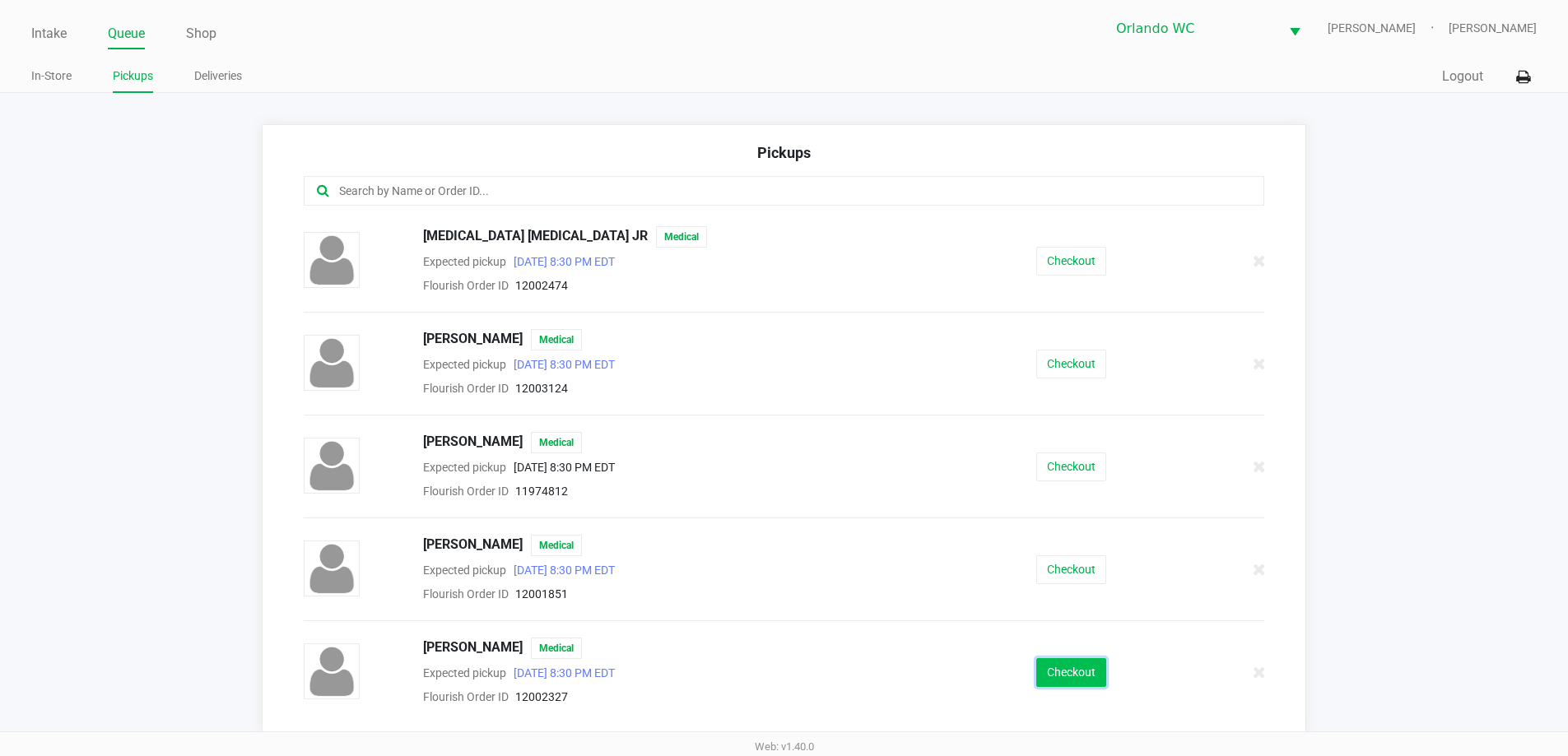
click at [1068, 684] on button "Checkout" at bounding box center [1071, 673] width 70 height 29
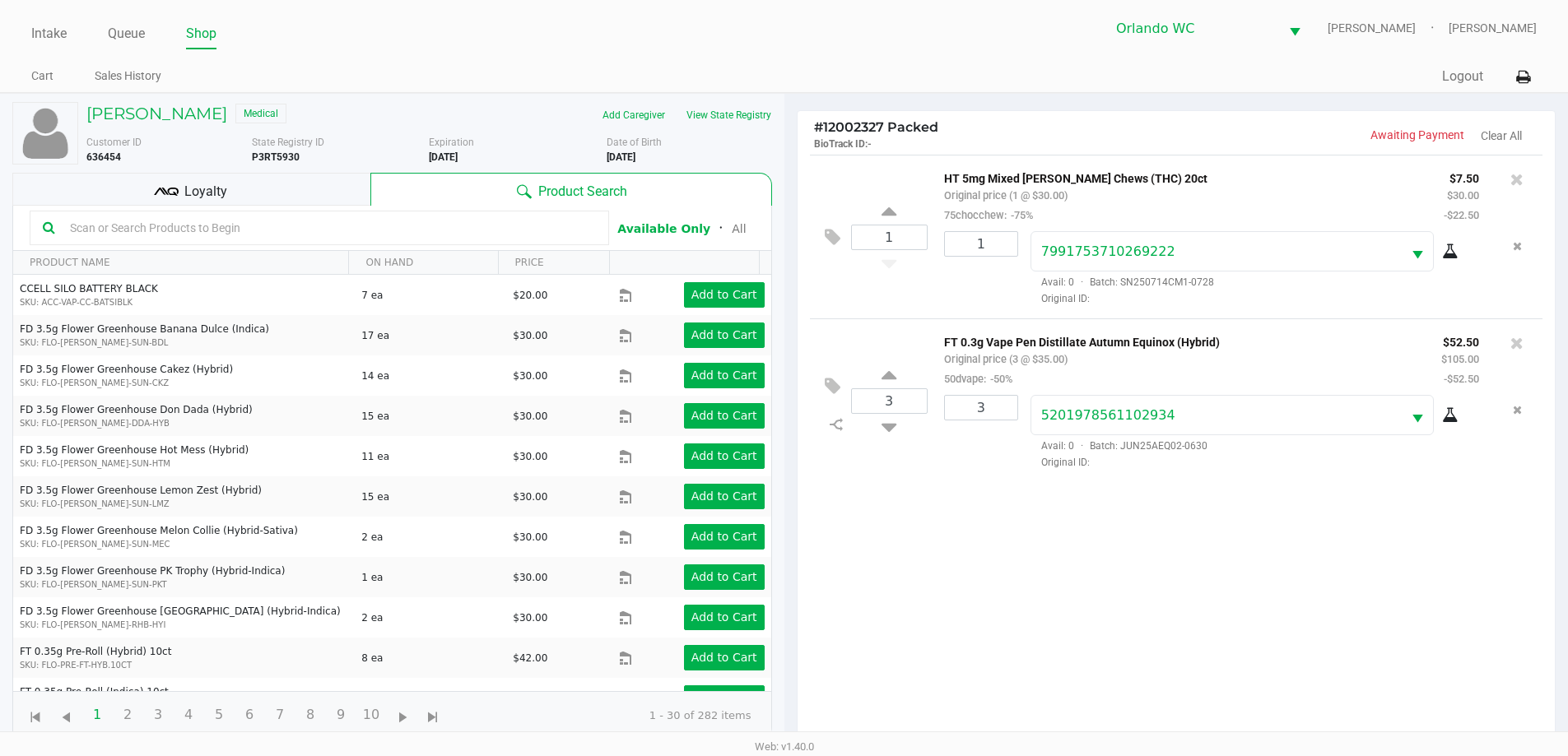
drag, startPoint x: 210, startPoint y: 165, endPoint x: 204, endPoint y: 209, distance: 44.4
click at [207, 186] on div "[PERSON_NAME] Medical Add Caregiver View State Registry Customer ID 636454 Stat…" at bounding box center [392, 421] width 760 height 654
click at [200, 201] on span "Loyalty" at bounding box center [205, 192] width 43 height 20
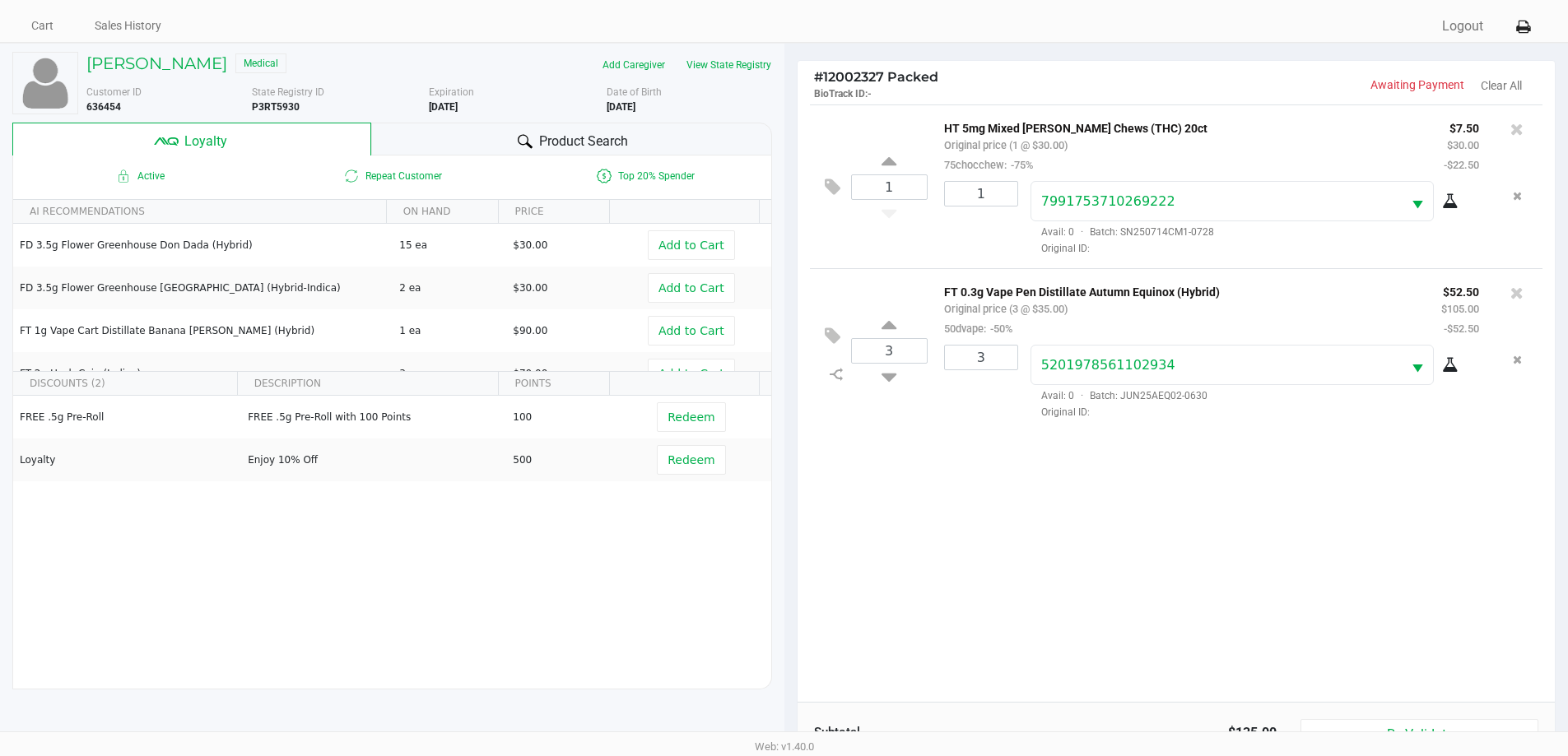
scroll to position [198, 0]
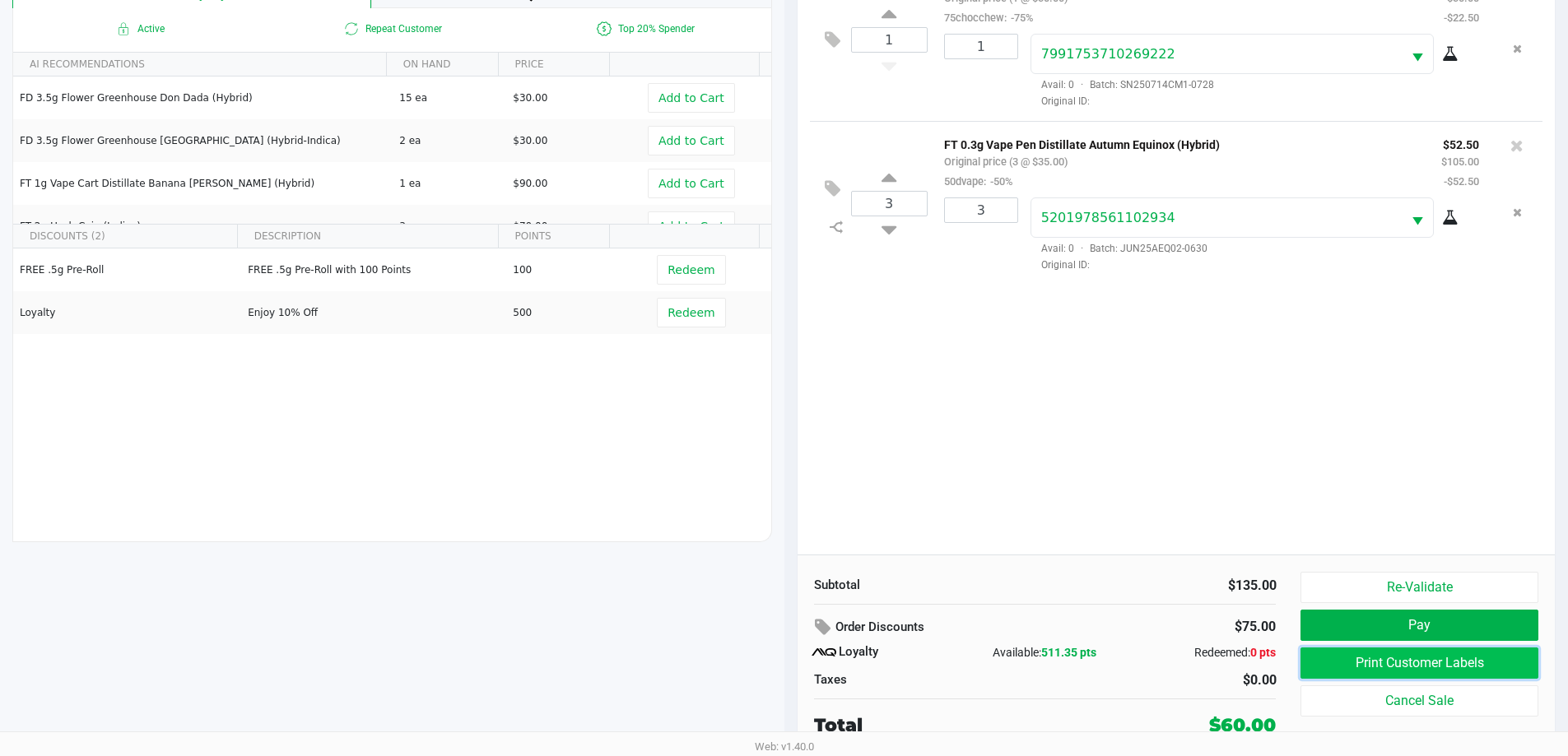
click at [1347, 669] on button "Print Customer Labels" at bounding box center [1419, 663] width 237 height 32
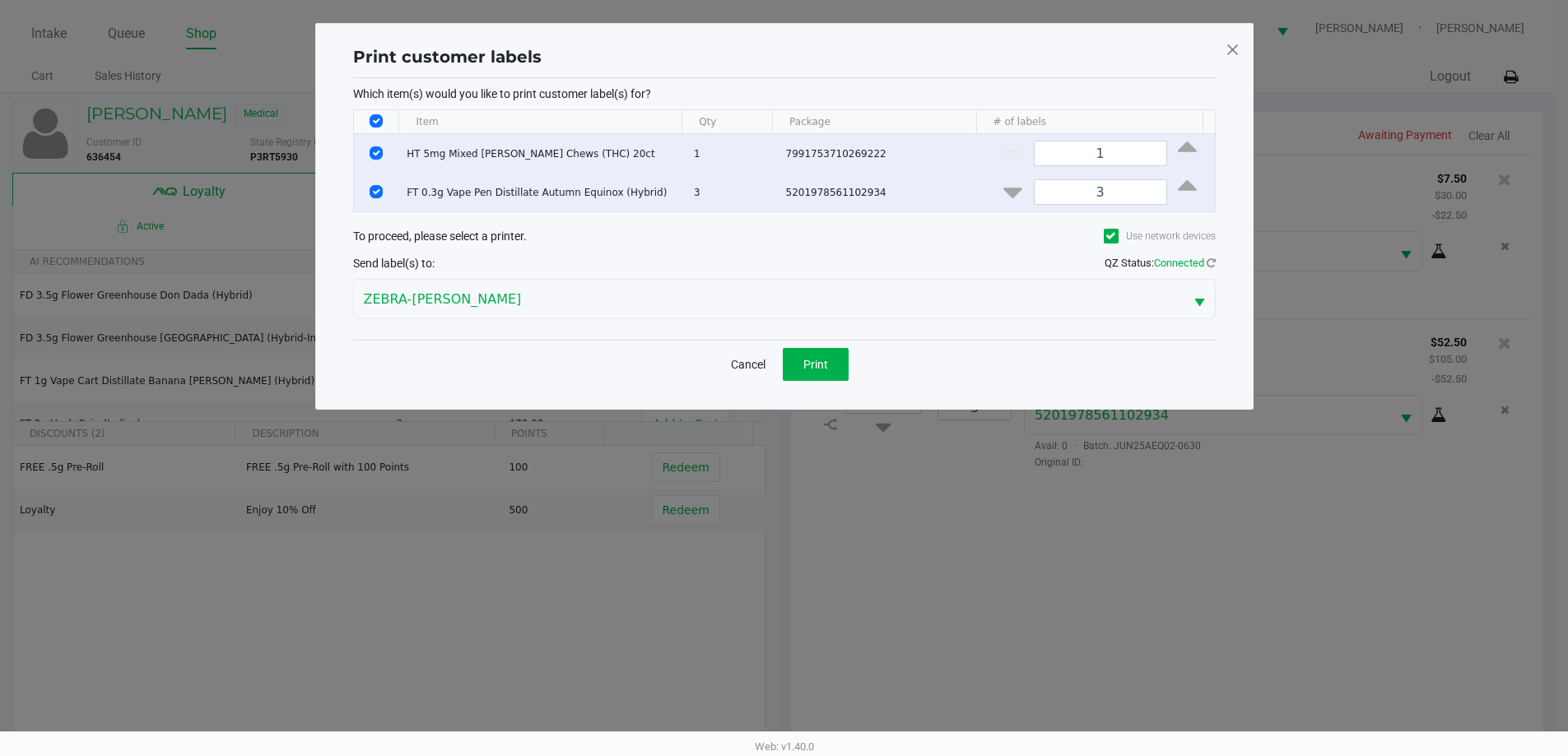
scroll to position [0, 0]
click at [833, 366] on span "Print" at bounding box center [821, 364] width 25 height 13
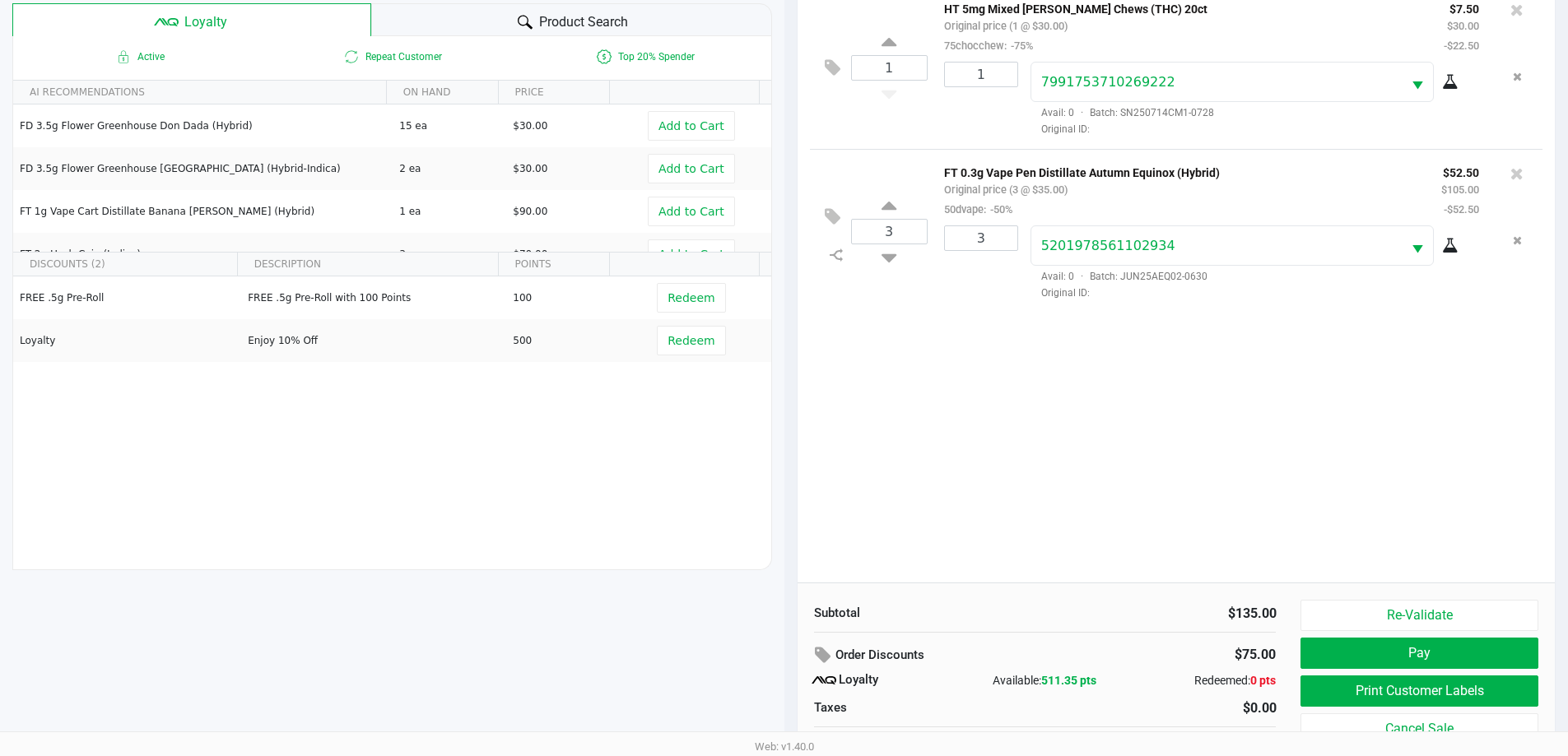
scroll to position [198, 0]
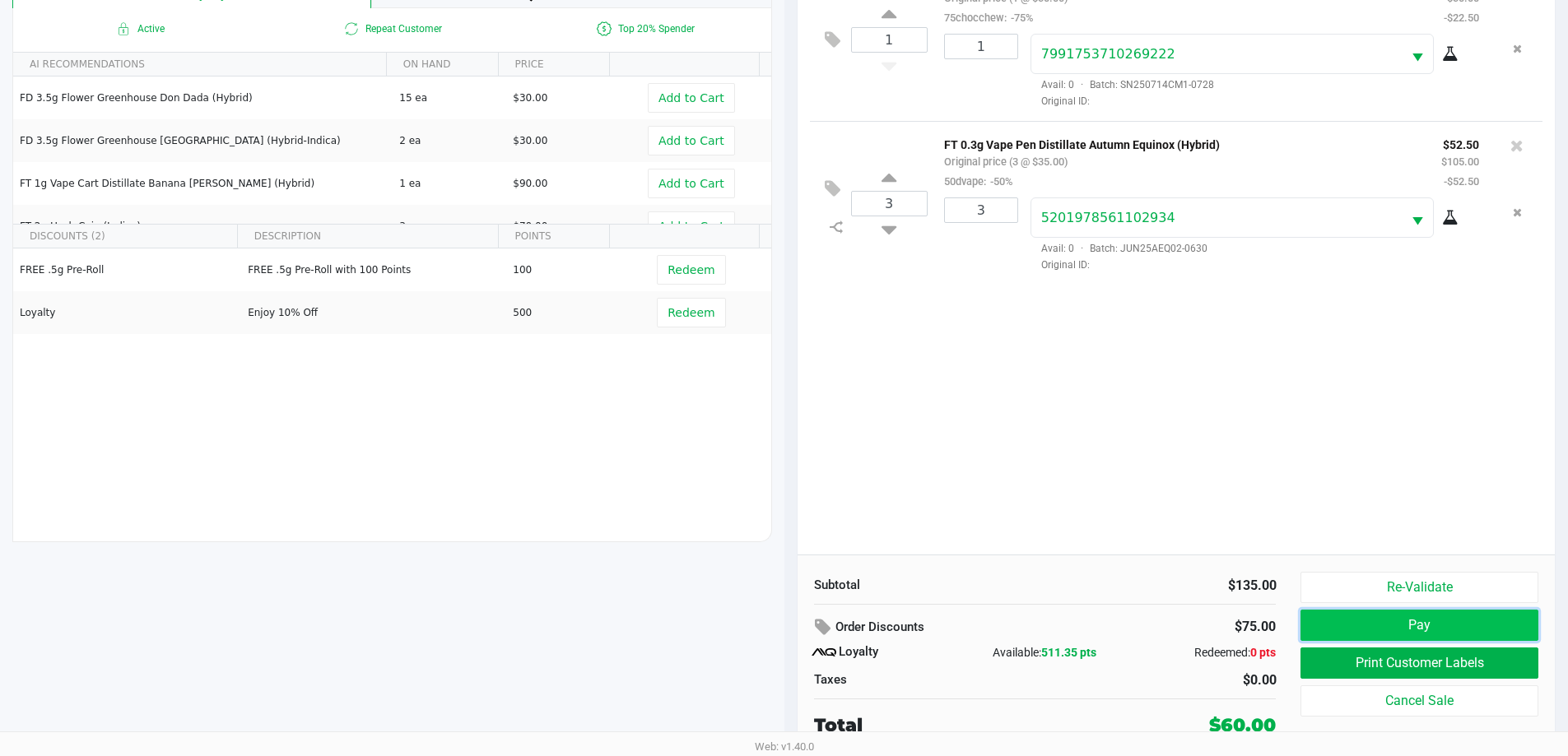
click at [1395, 634] on button "Pay" at bounding box center [1419, 625] width 237 height 32
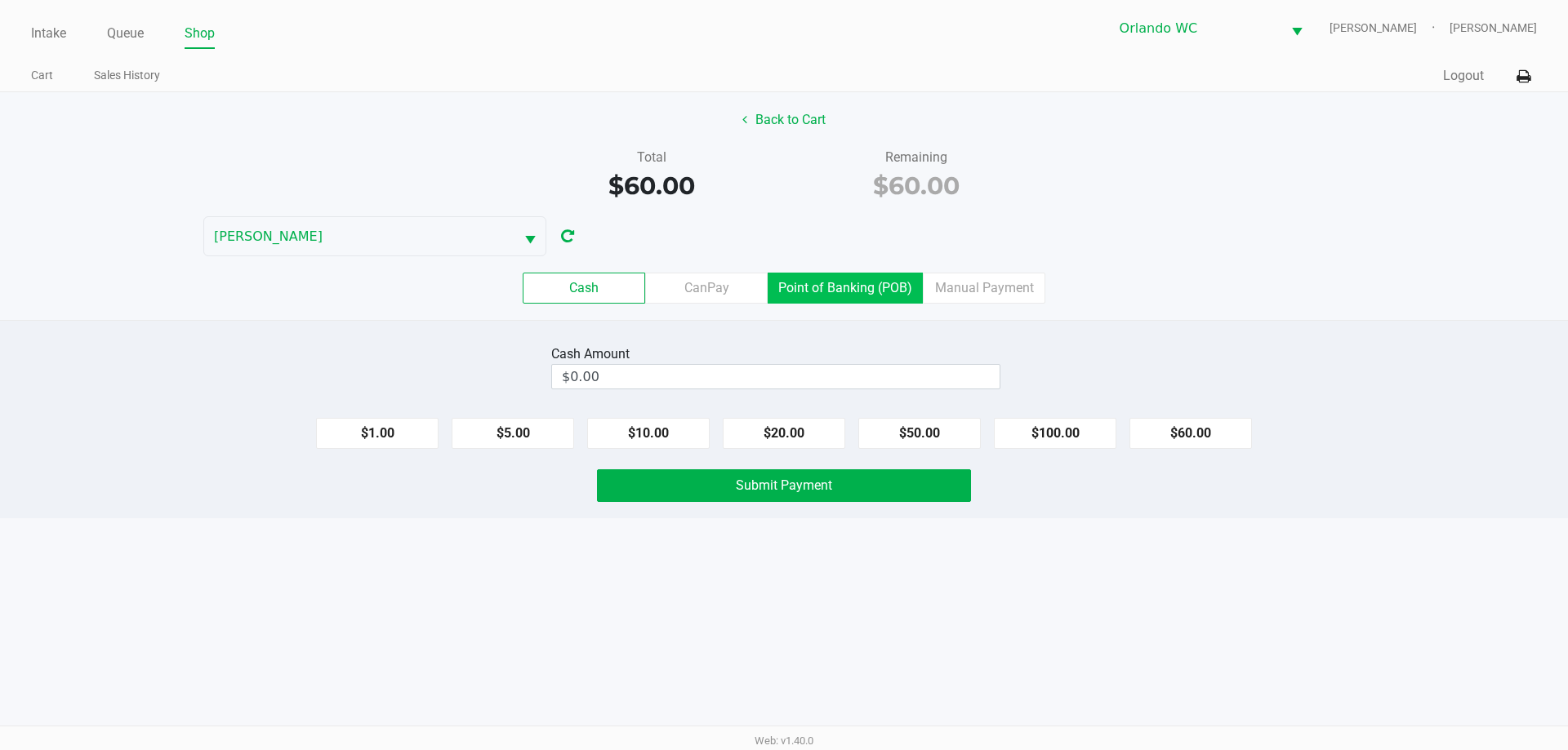
click at [841, 291] on label "Point of Banking (POB)" at bounding box center [845, 288] width 155 height 31
click at [0, 0] on 7 "Point of Banking (POB)" at bounding box center [0, 0] width 0 height 0
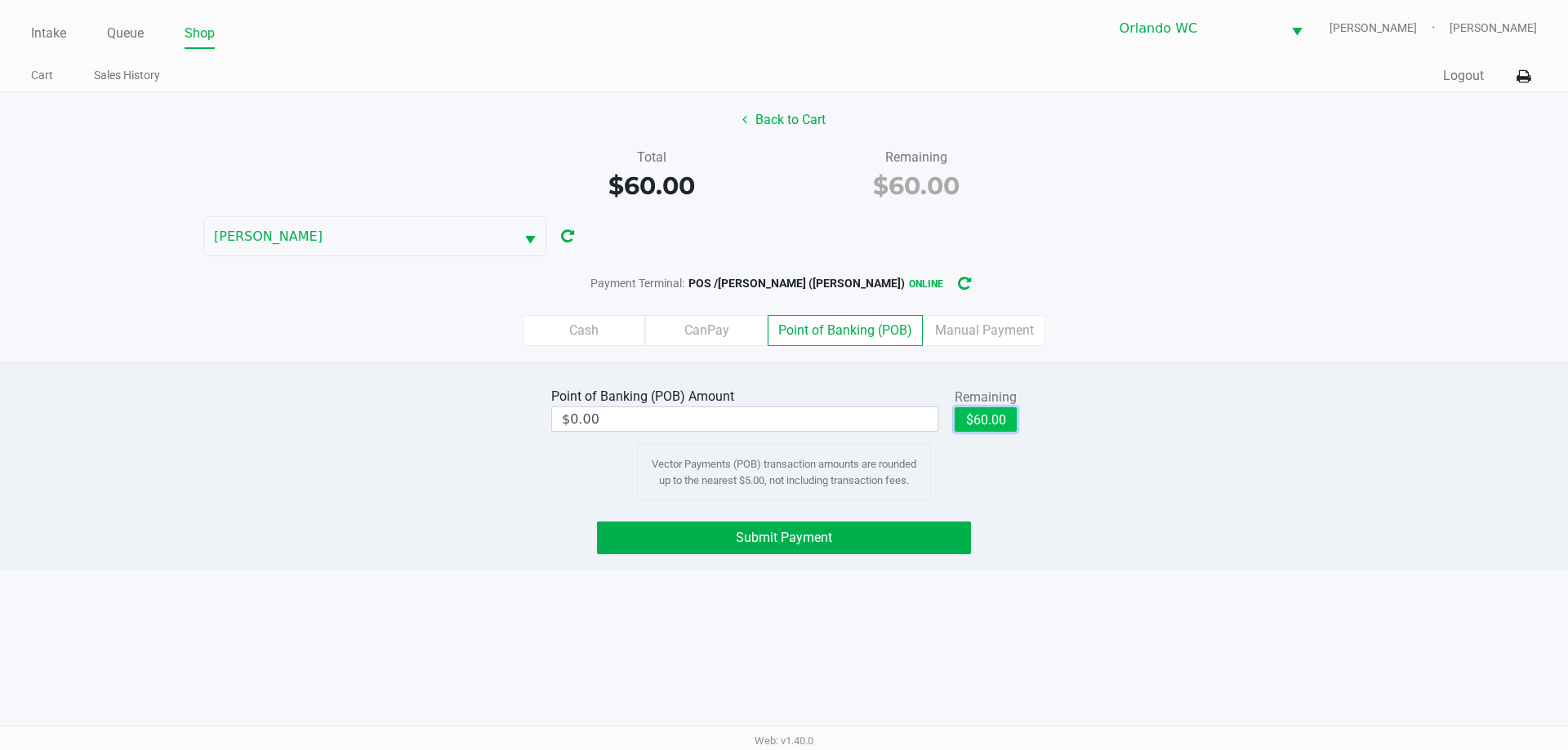
click at [988, 426] on button "$60.00" at bounding box center [985, 419] width 62 height 24
type input "$60.00"
drag, startPoint x: 864, startPoint y: 526, endPoint x: 863, endPoint y: 538, distance: 12.0
click at [864, 529] on button "Submit Payment" at bounding box center [783, 538] width 374 height 33
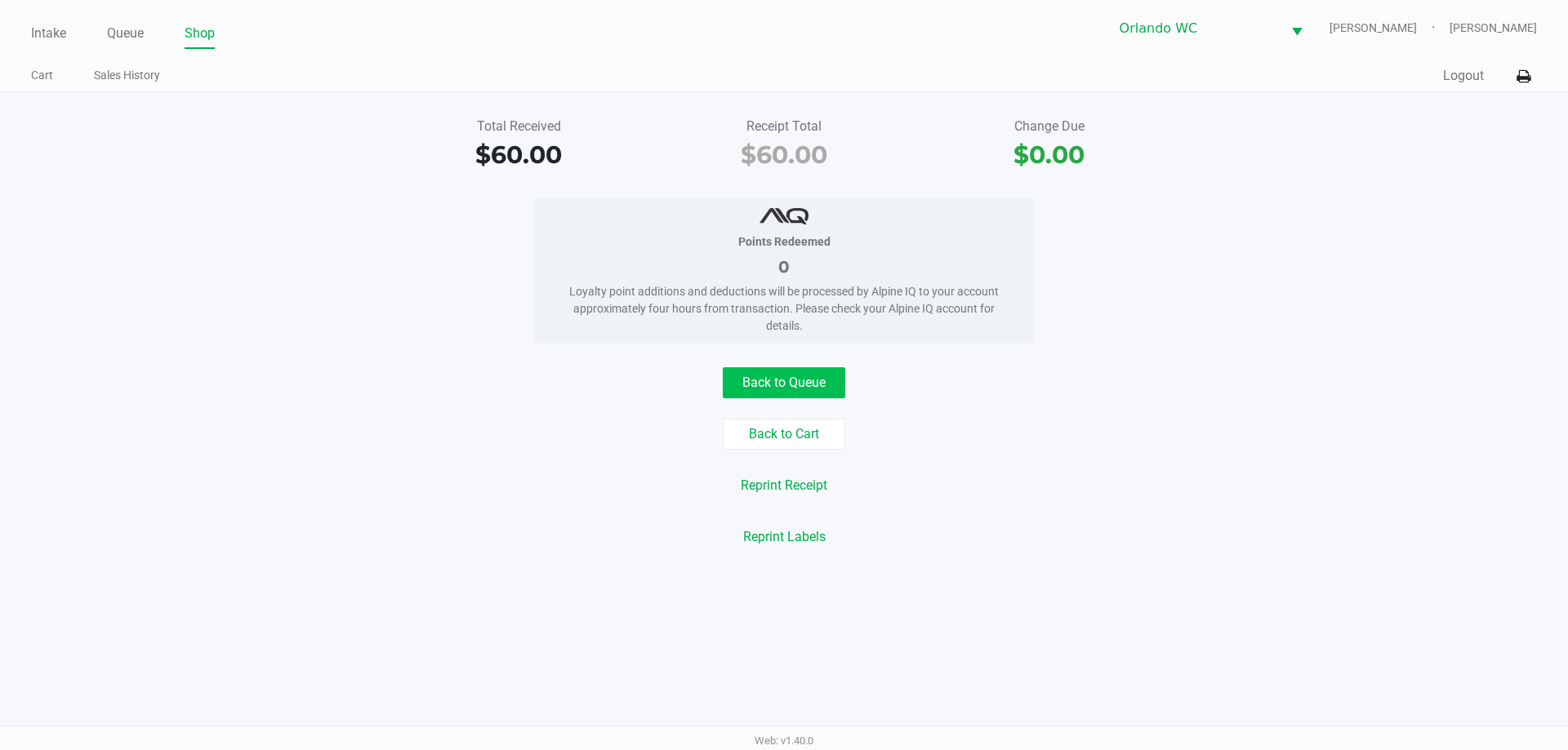
click at [774, 393] on button "Back to Queue" at bounding box center [783, 383] width 122 height 31
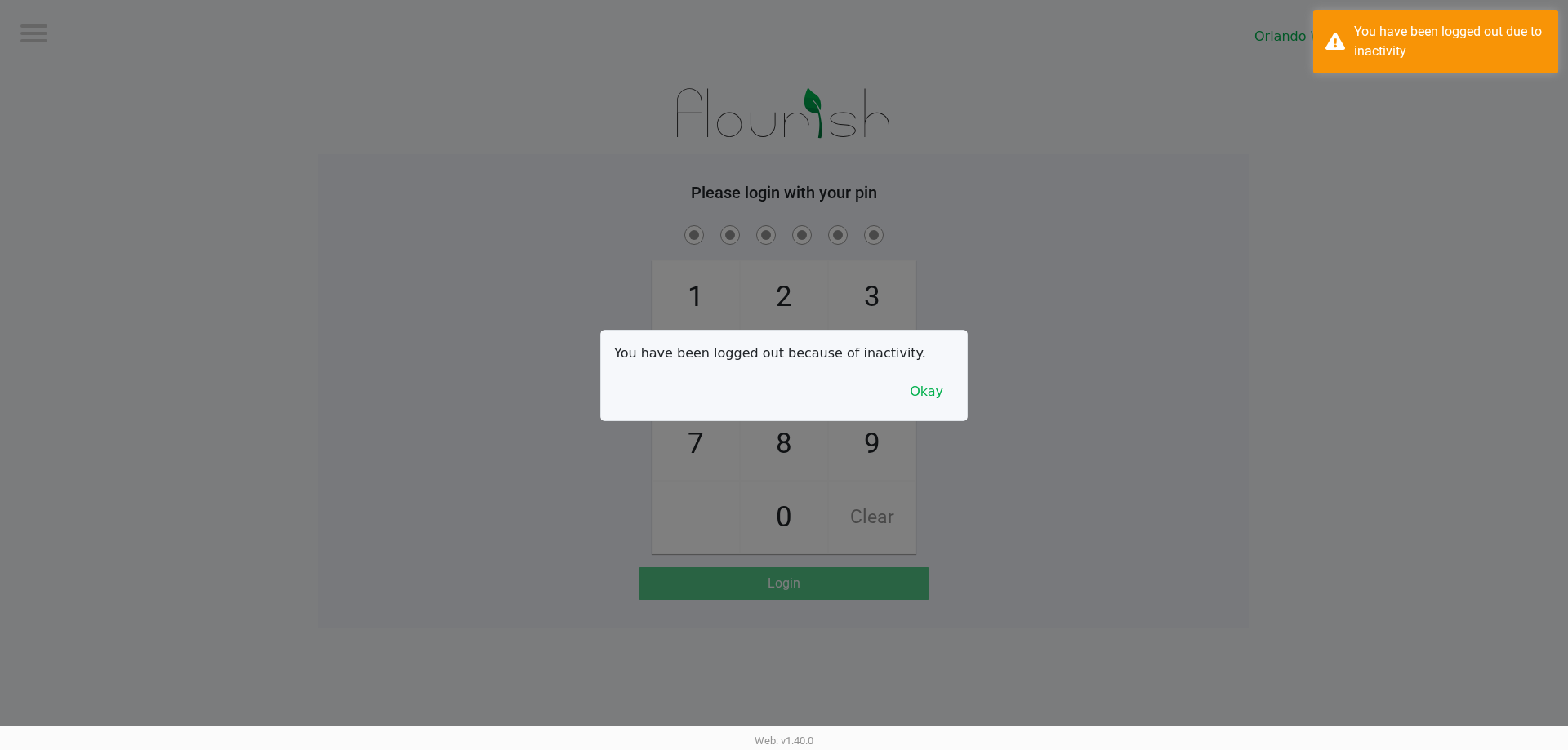
click at [931, 394] on button "Okay" at bounding box center [926, 392] width 55 height 31
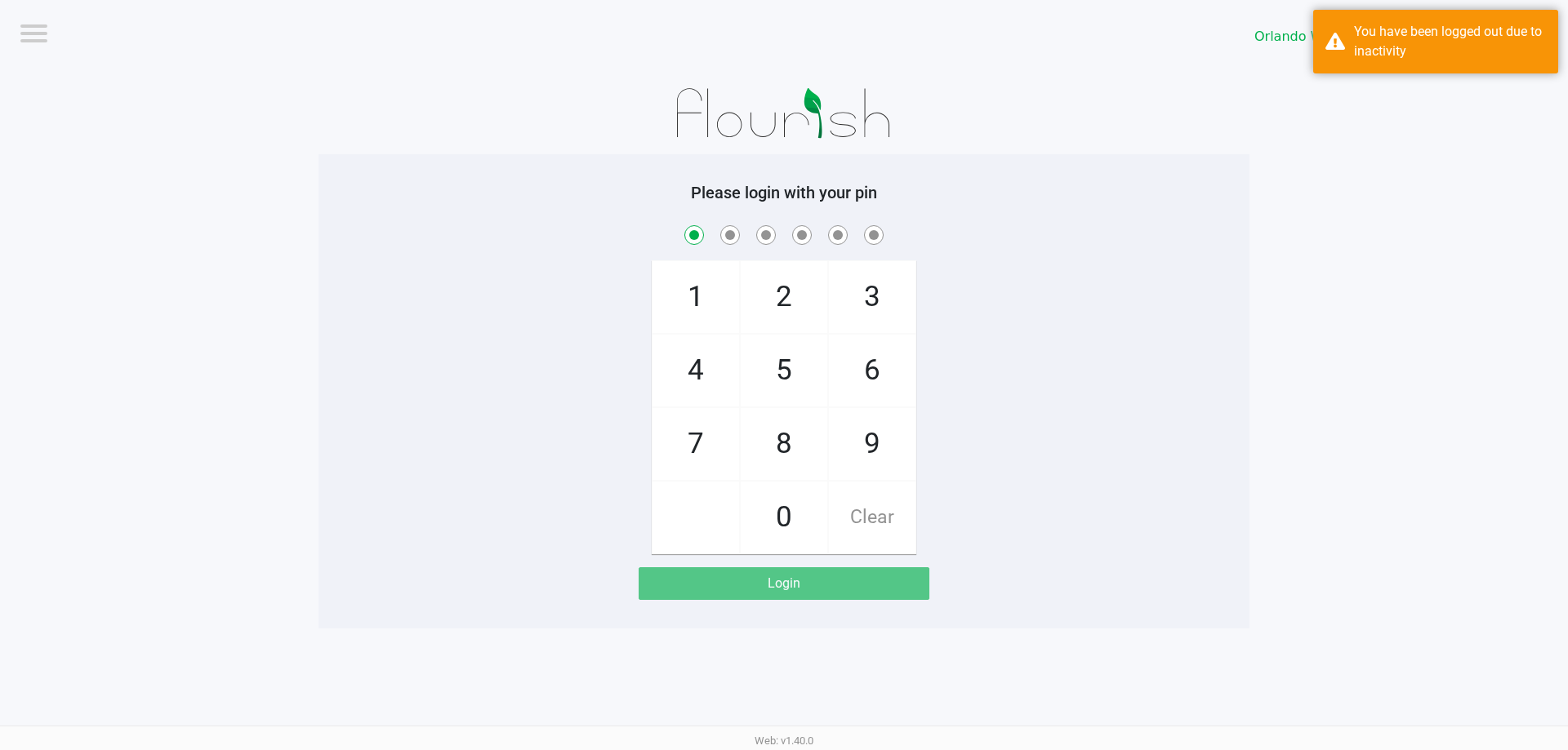
checkbox input "true"
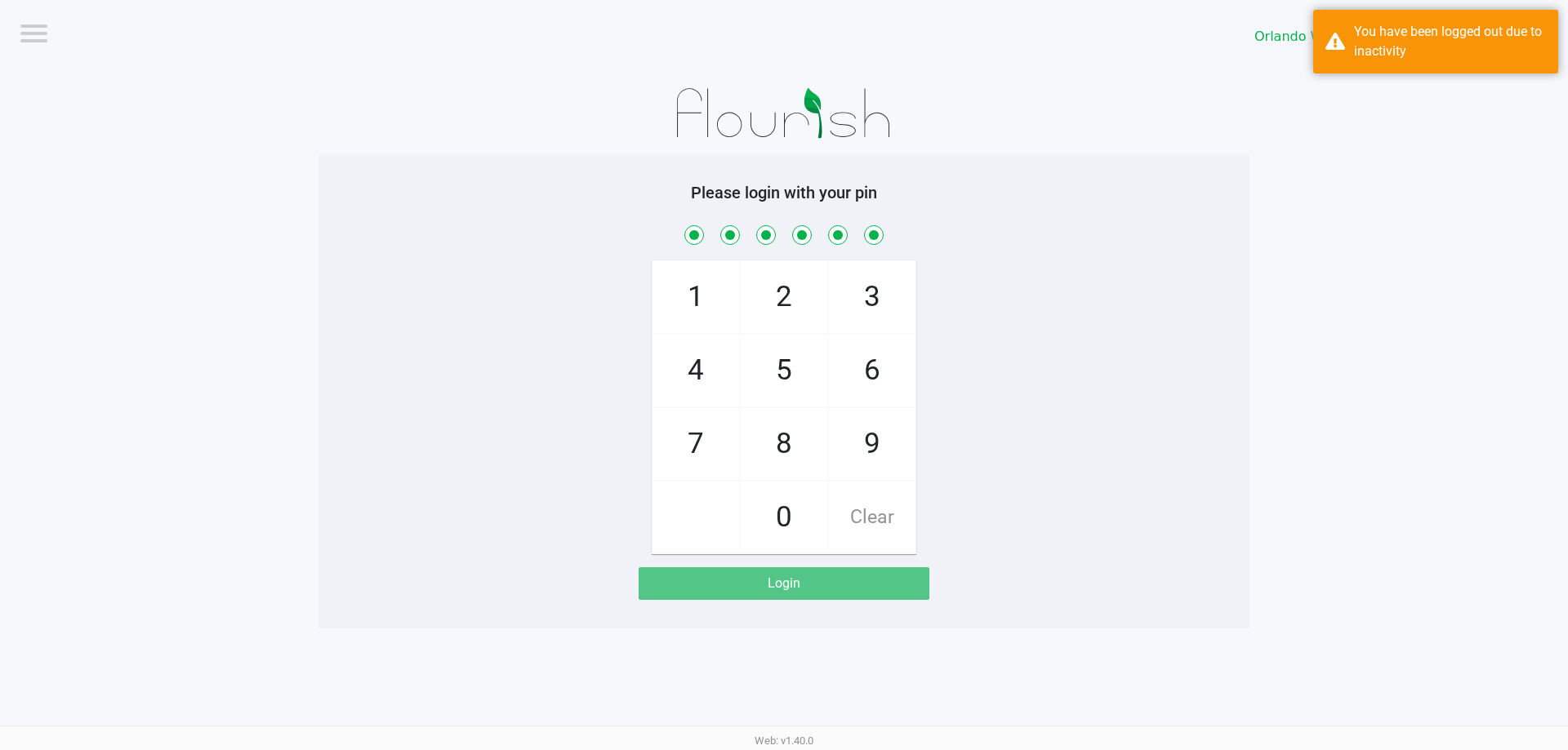
checkbox input "true"
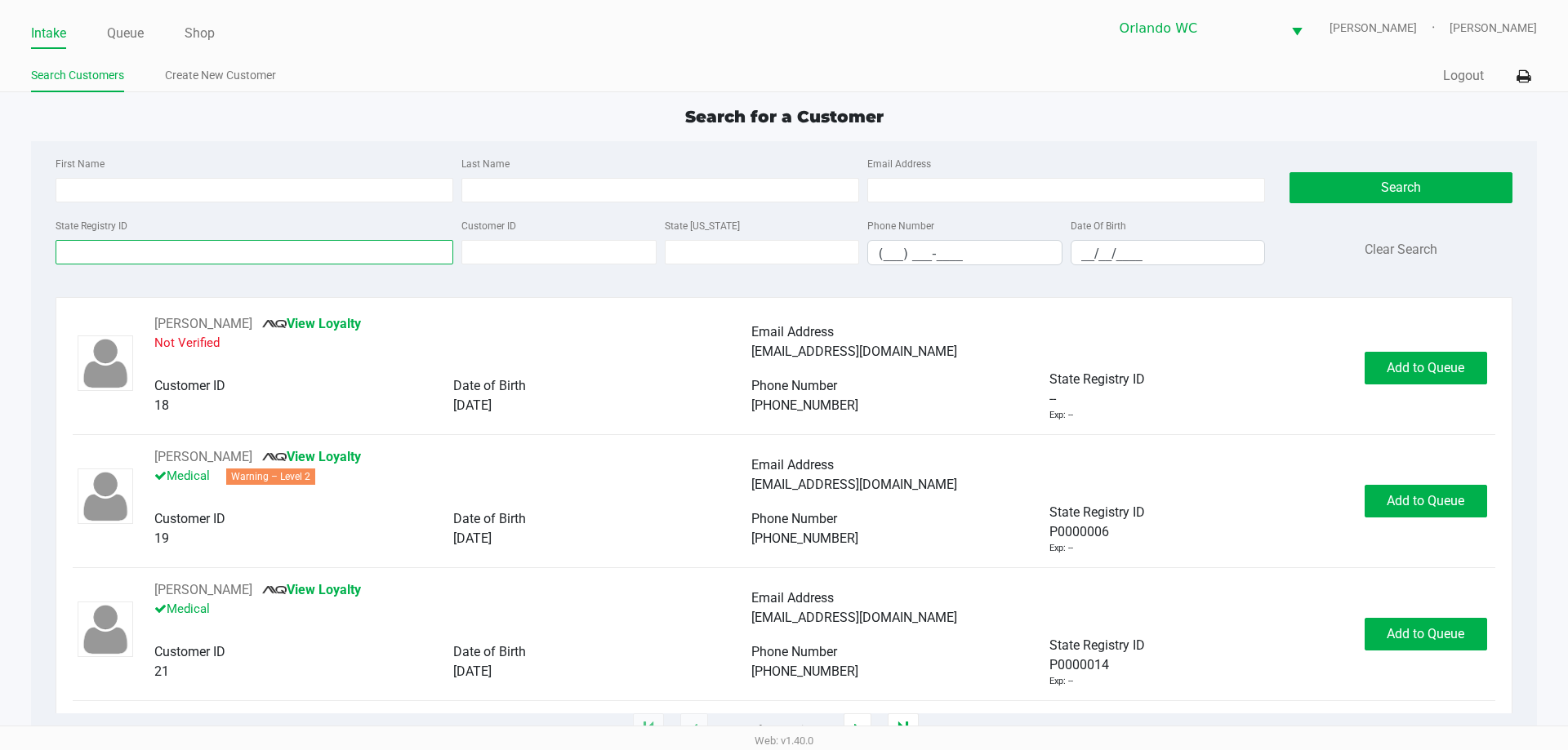
click at [192, 254] on input "State Registry ID" at bounding box center [254, 252] width 398 height 24
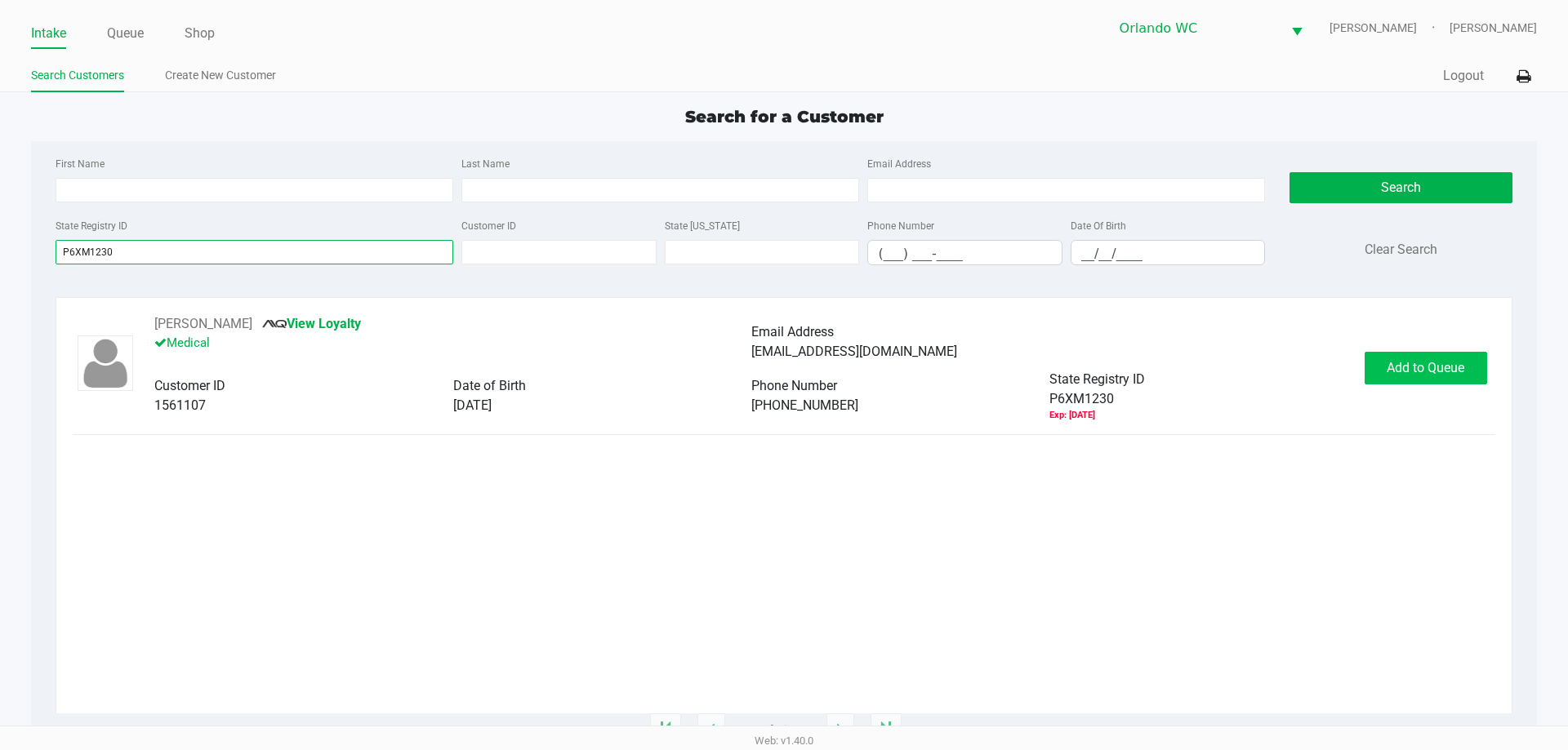
type input "P6XM1230"
click at [1402, 367] on span "Add to Queue" at bounding box center [1425, 367] width 78 height 15
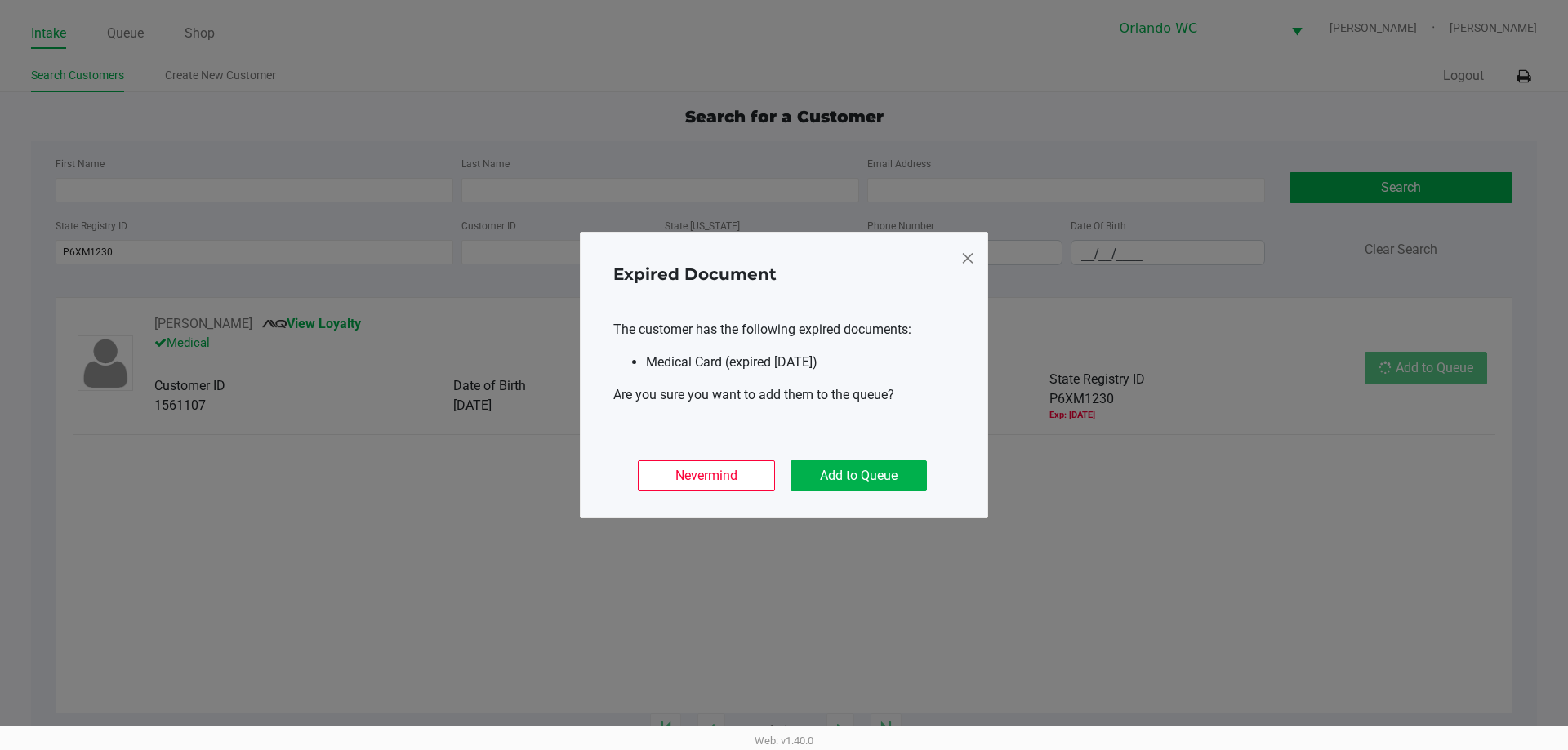
click at [966, 264] on span at bounding box center [967, 258] width 14 height 26
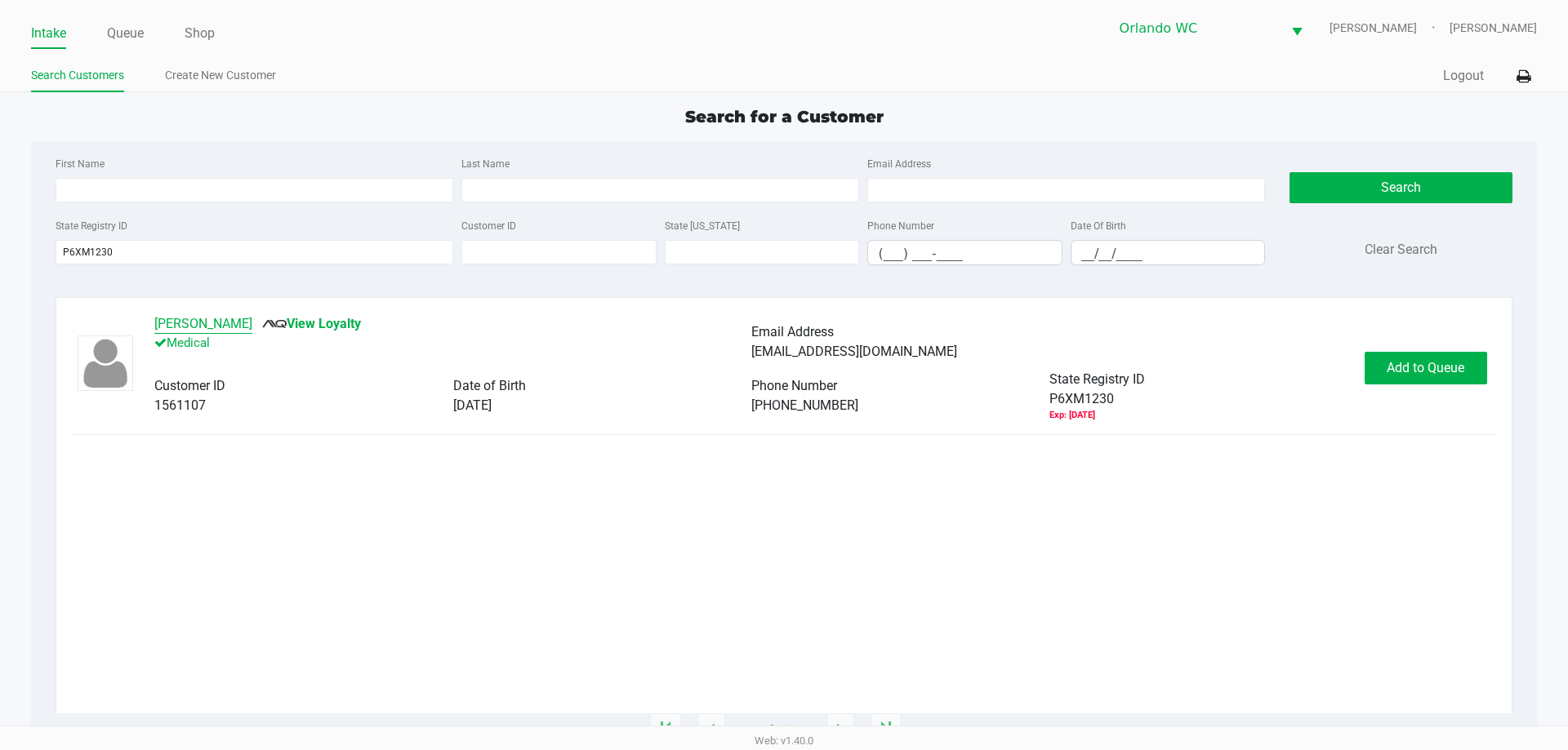
click at [221, 330] on button "[PERSON_NAME]" at bounding box center [204, 323] width 98 height 19
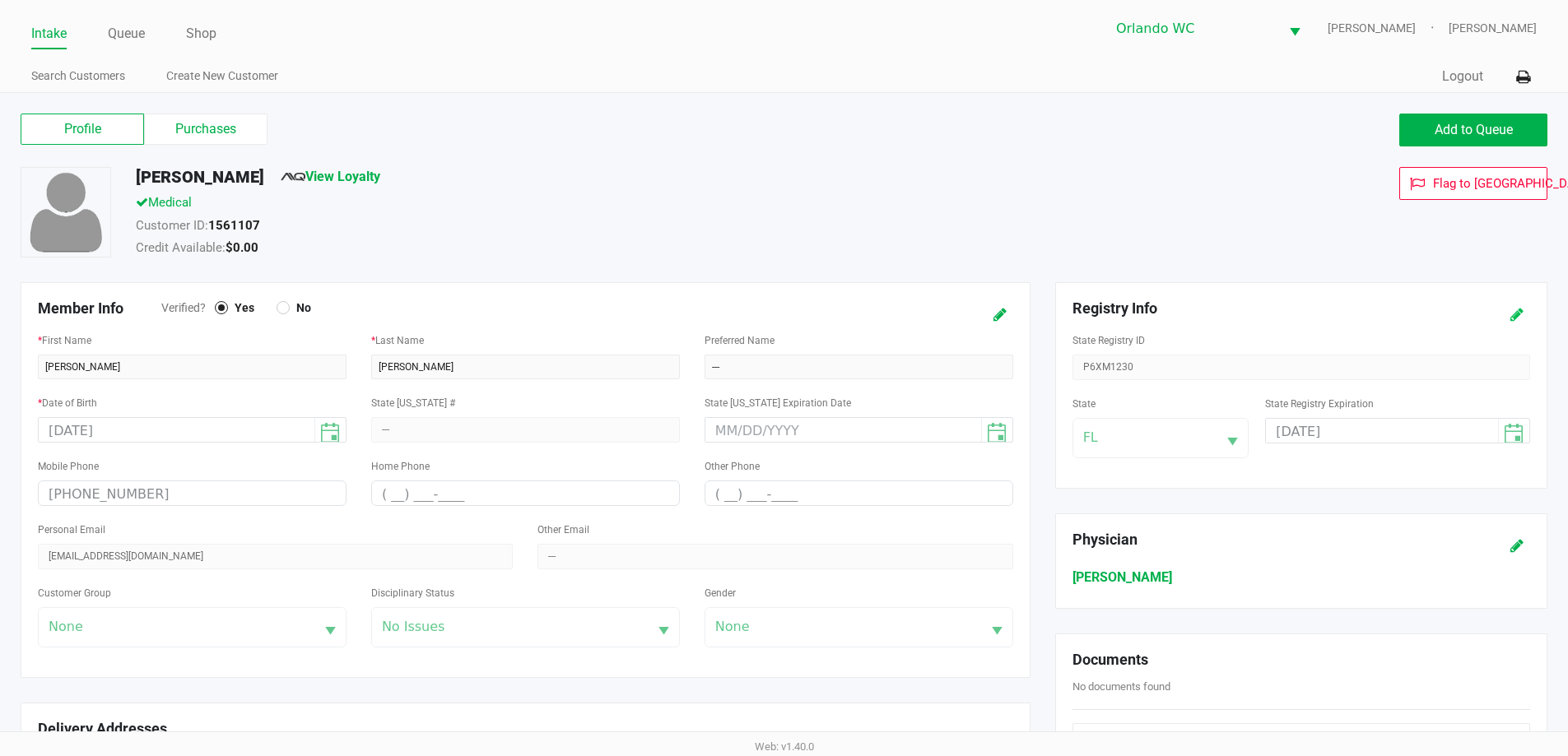
click at [1527, 311] on button at bounding box center [1517, 315] width 26 height 31
click at [1364, 429] on input "[DATE]" at bounding box center [1370, 432] width 208 height 26
type input "[DATE]"
click at [1524, 313] on button at bounding box center [1517, 315] width 26 height 31
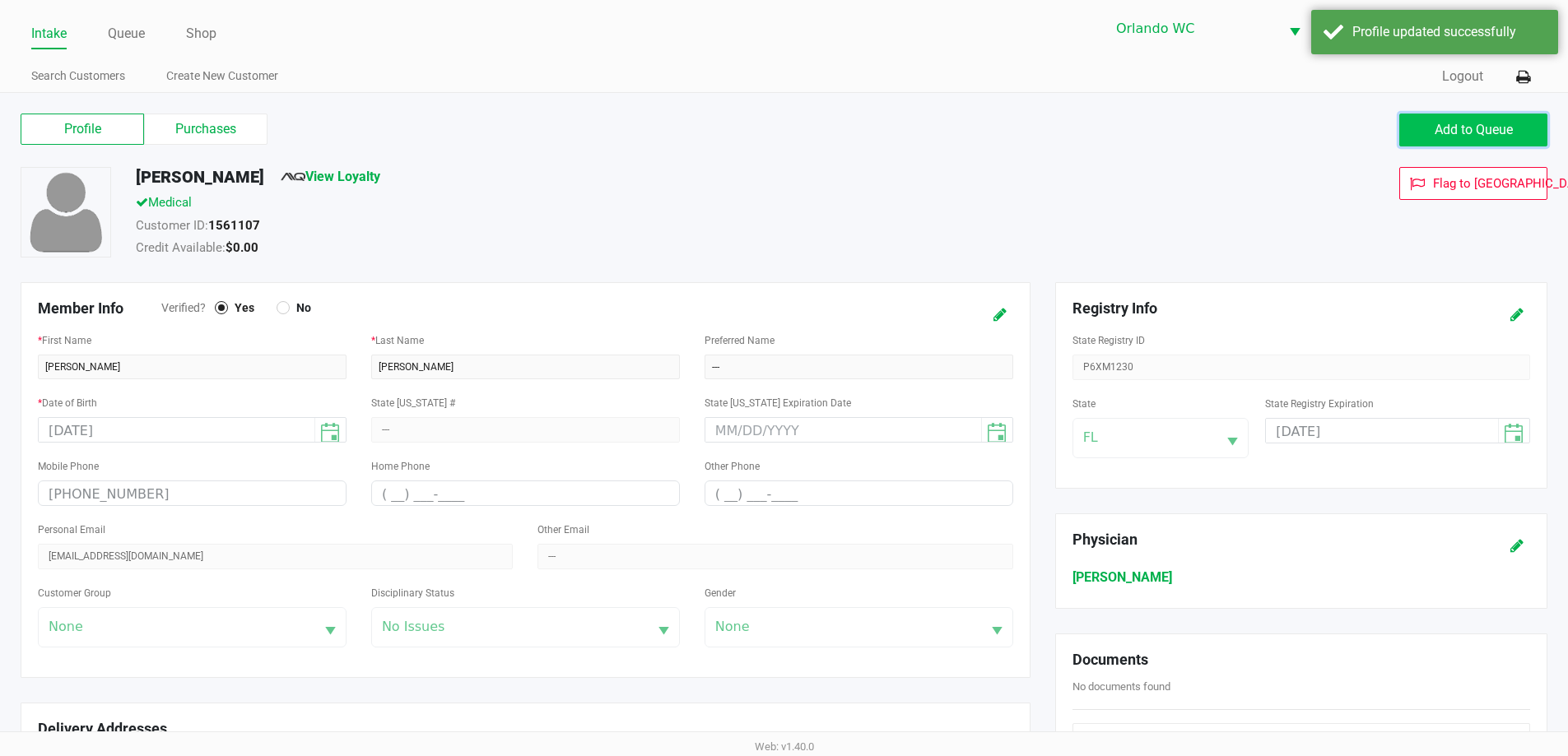
click at [1462, 117] on button "Add to Queue" at bounding box center [1473, 129] width 148 height 33
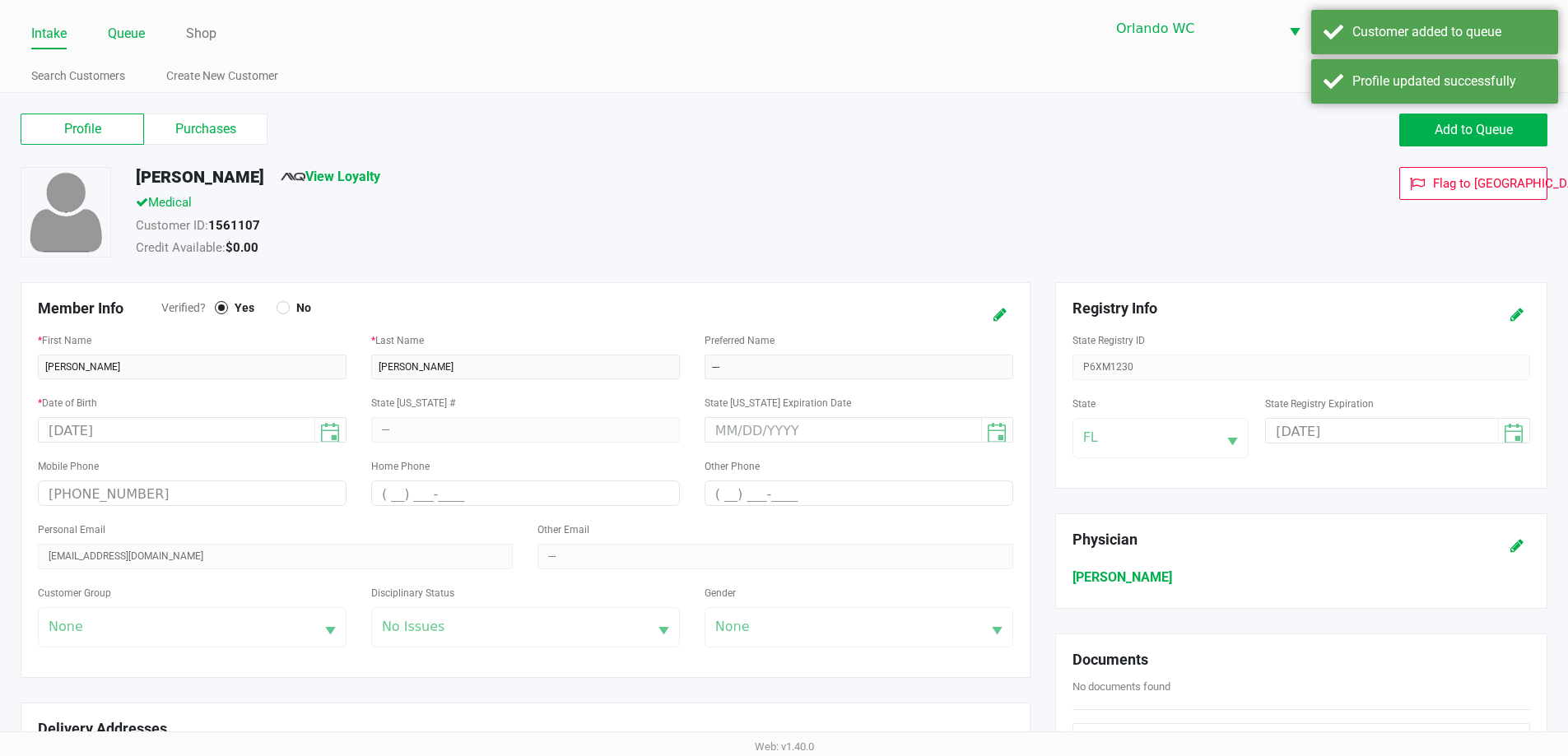
click at [139, 25] on link "Queue" at bounding box center [126, 33] width 37 height 23
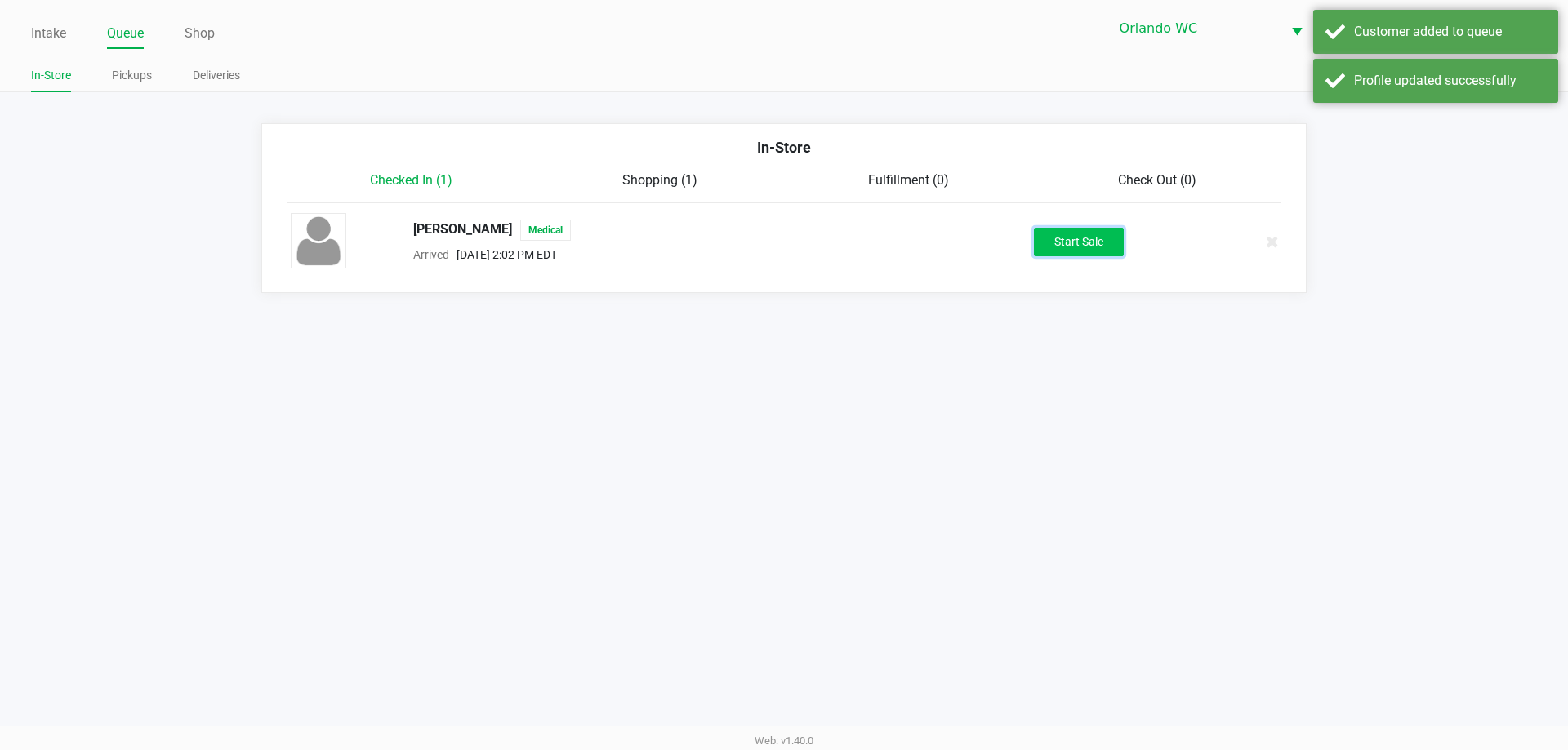
click at [1095, 245] on button "Start Sale" at bounding box center [1079, 242] width 90 height 29
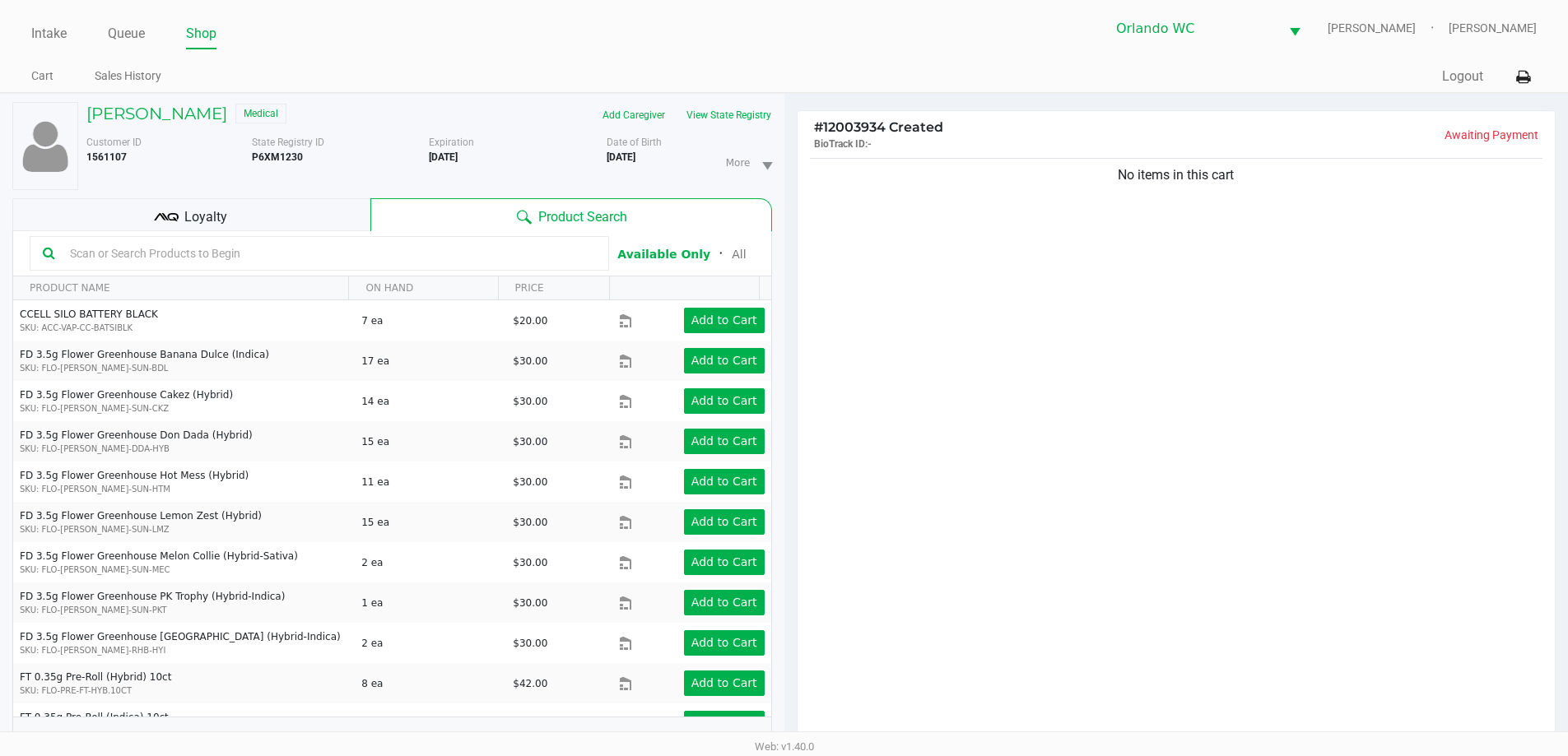
click at [136, 260] on input "text" at bounding box center [329, 253] width 532 height 25
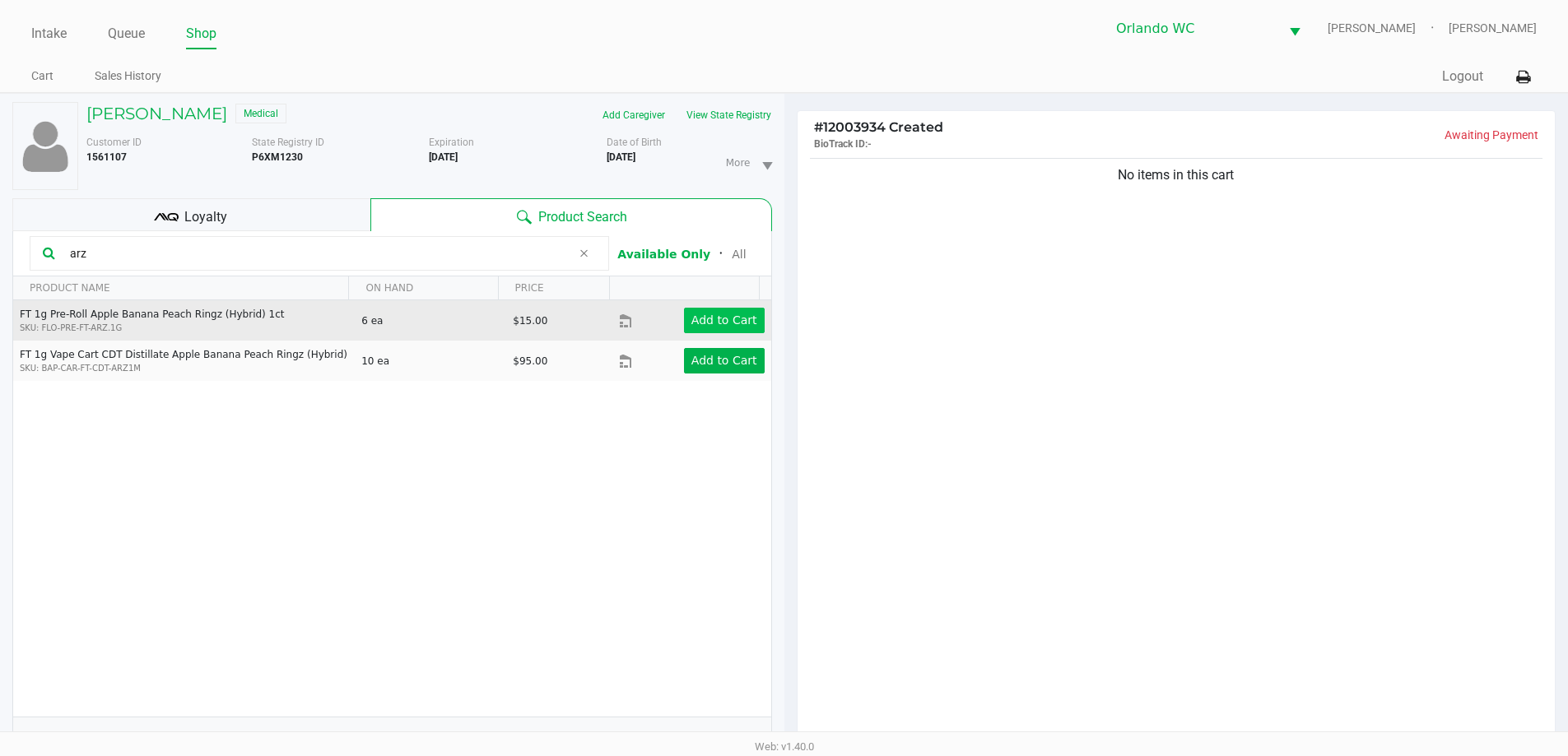
type input "arz"
click at [733, 322] on app-button-loader "Add to Cart" at bounding box center [724, 319] width 66 height 13
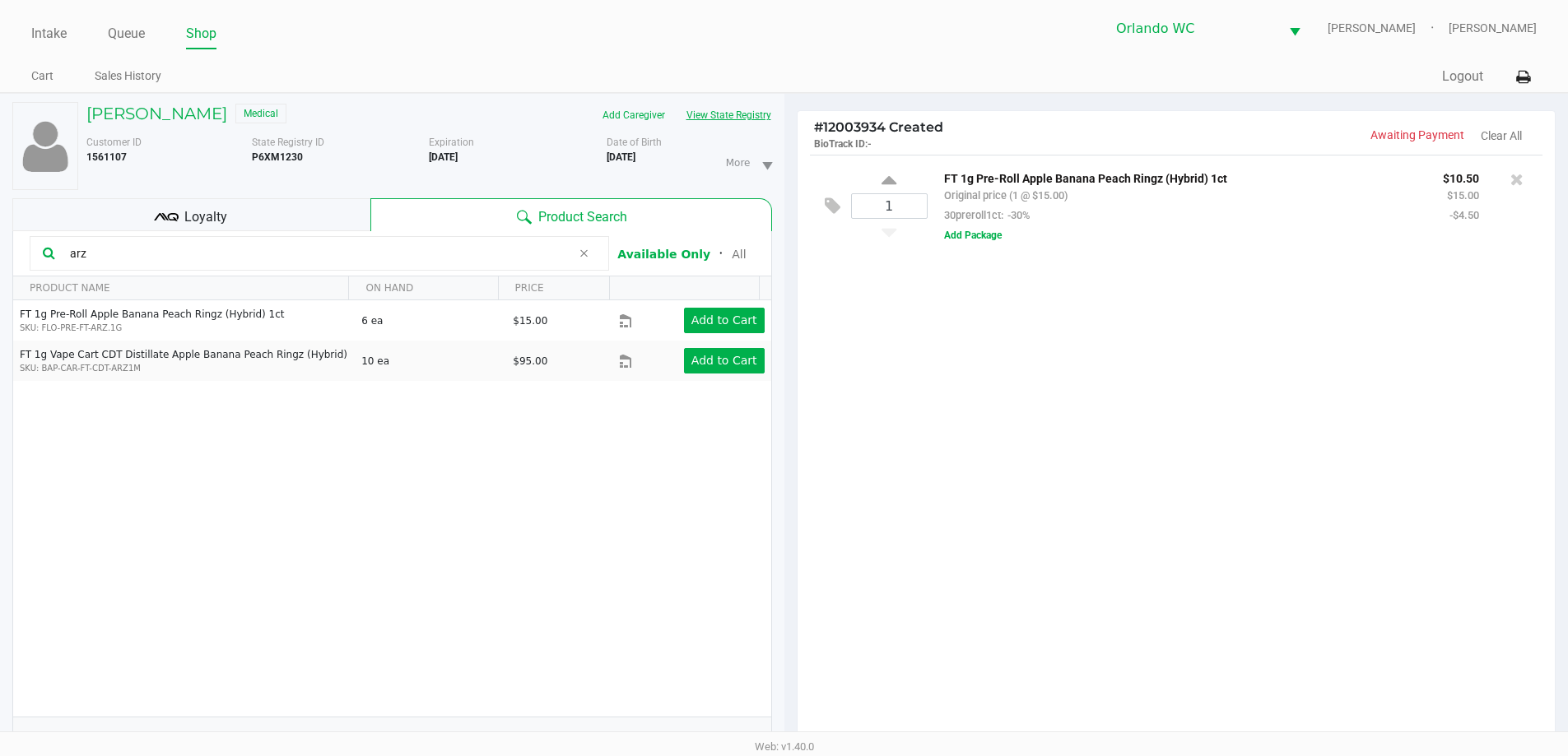
click at [732, 111] on button "View State Registry" at bounding box center [723, 115] width 96 height 26
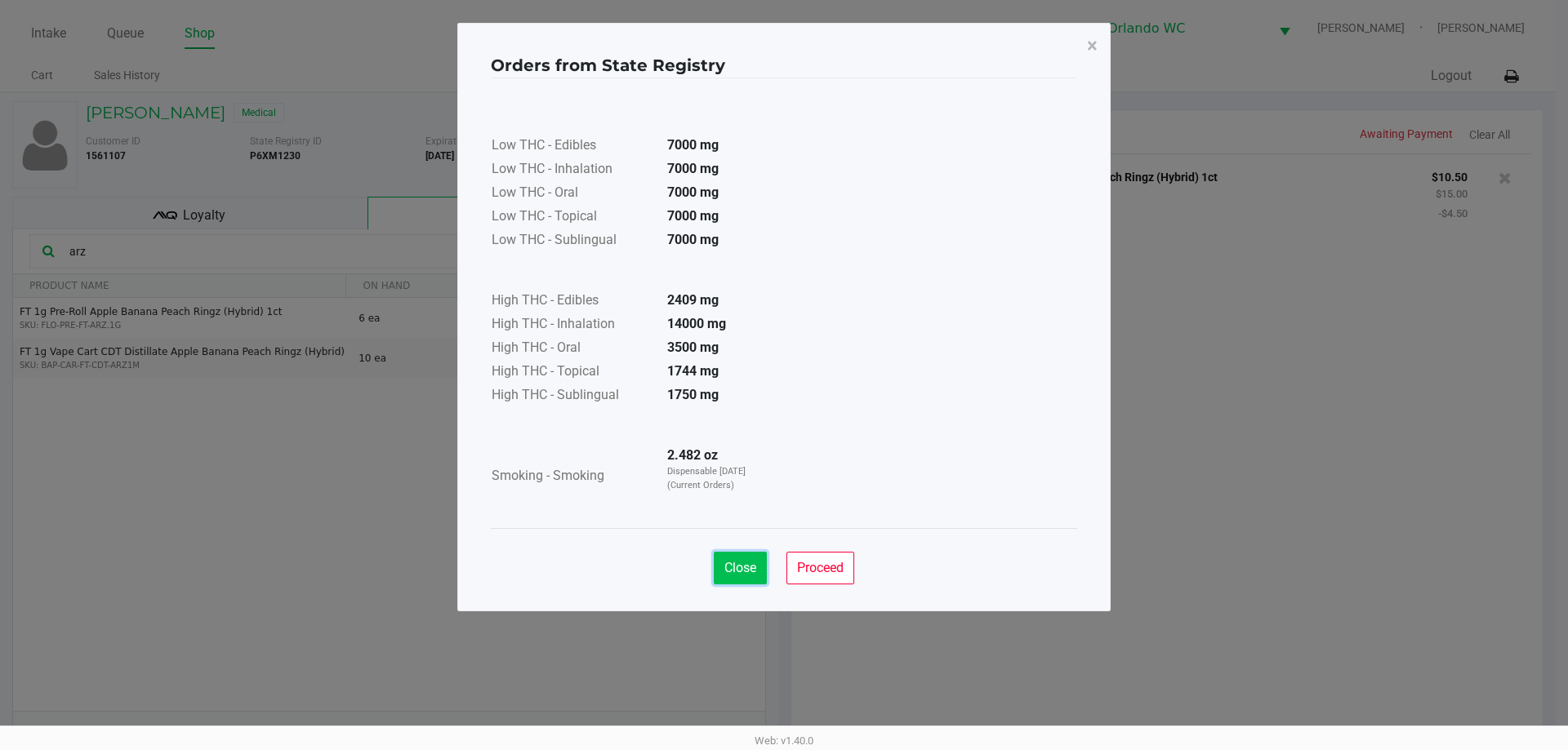
click at [738, 562] on span "Close" at bounding box center [740, 568] width 32 height 15
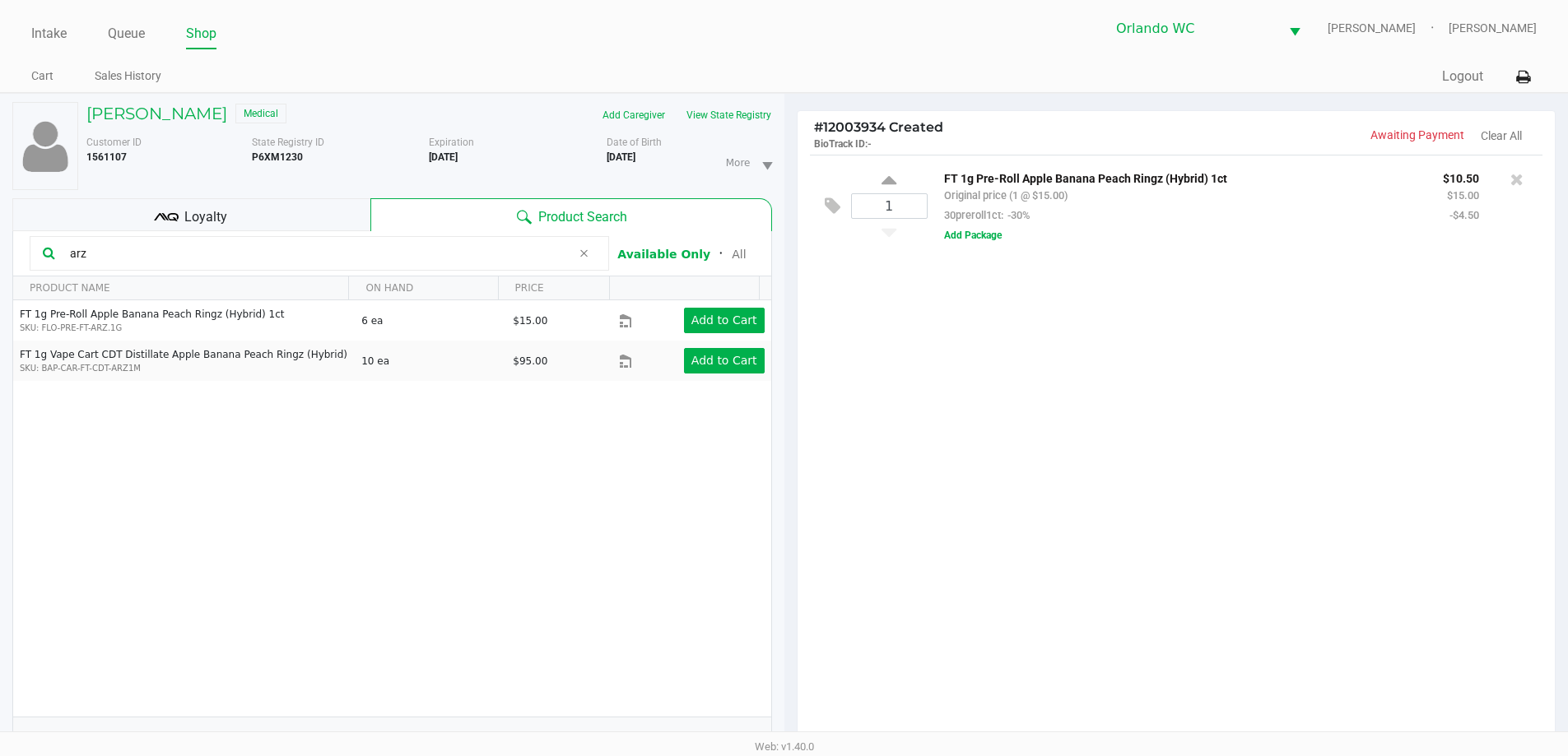
click at [244, 250] on input "arz" at bounding box center [317, 253] width 508 height 25
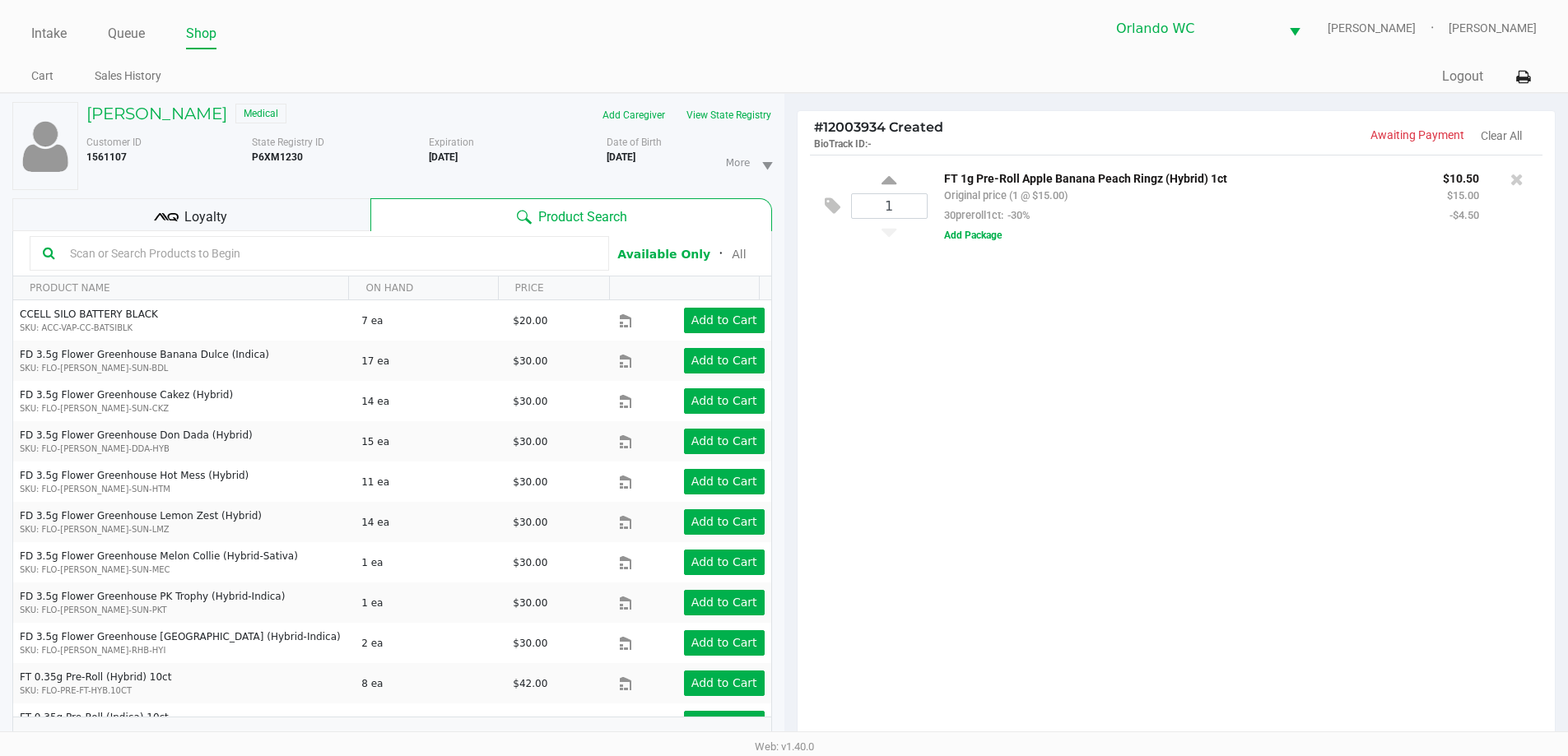
click at [269, 254] on input "text" at bounding box center [329, 253] width 532 height 25
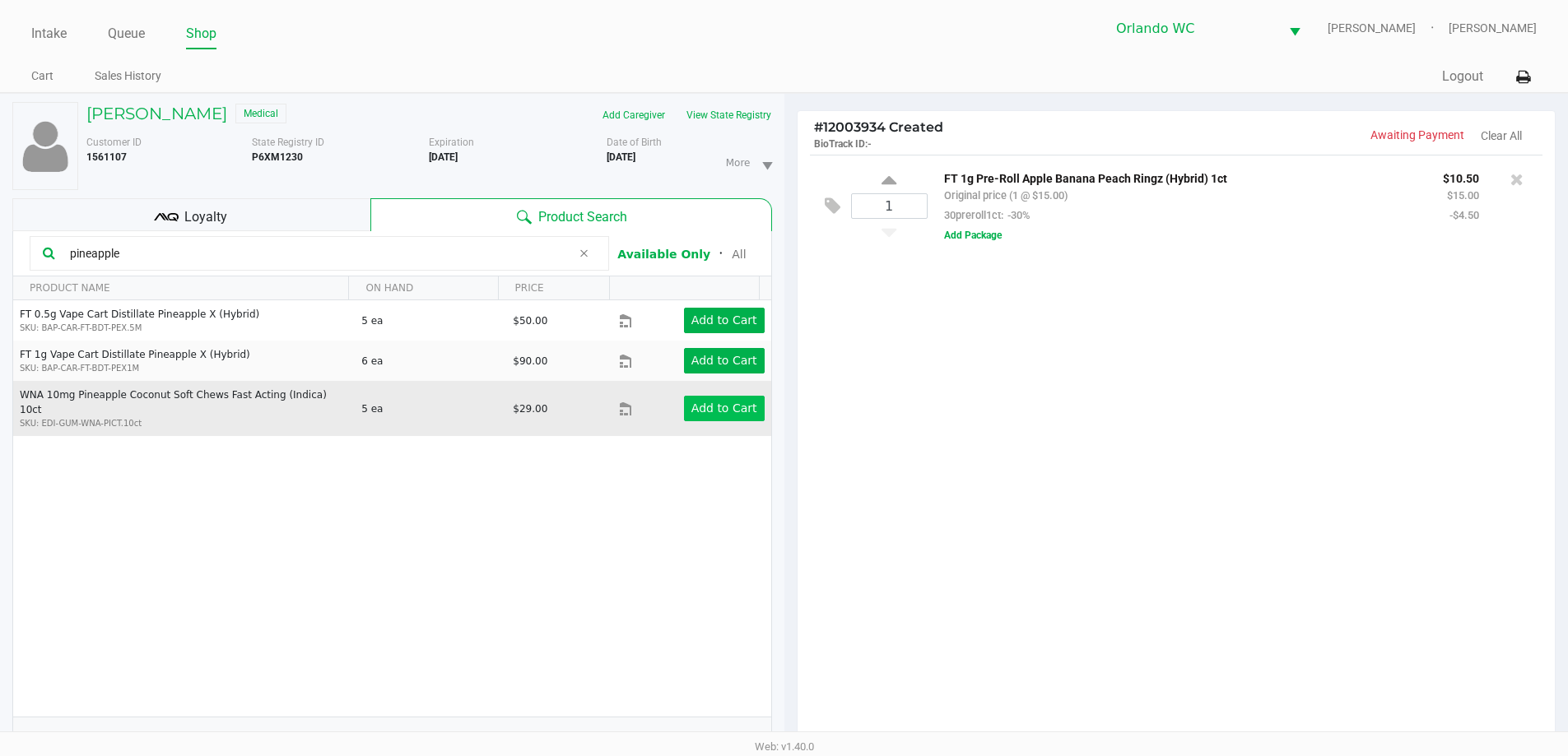
type input "pineapple"
click at [744, 411] on button "Add to Cart" at bounding box center [724, 409] width 81 height 26
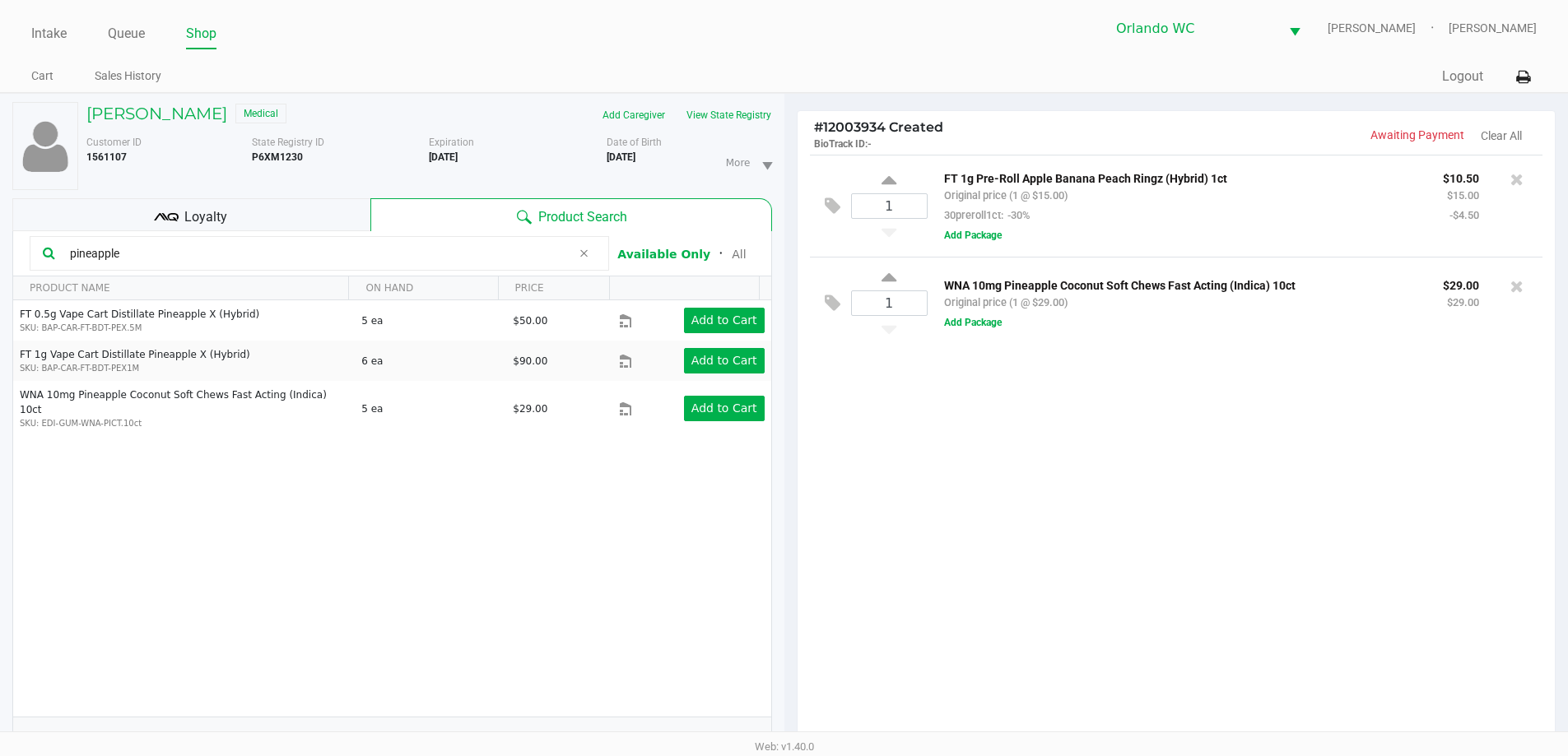
scroll to position [83, 0]
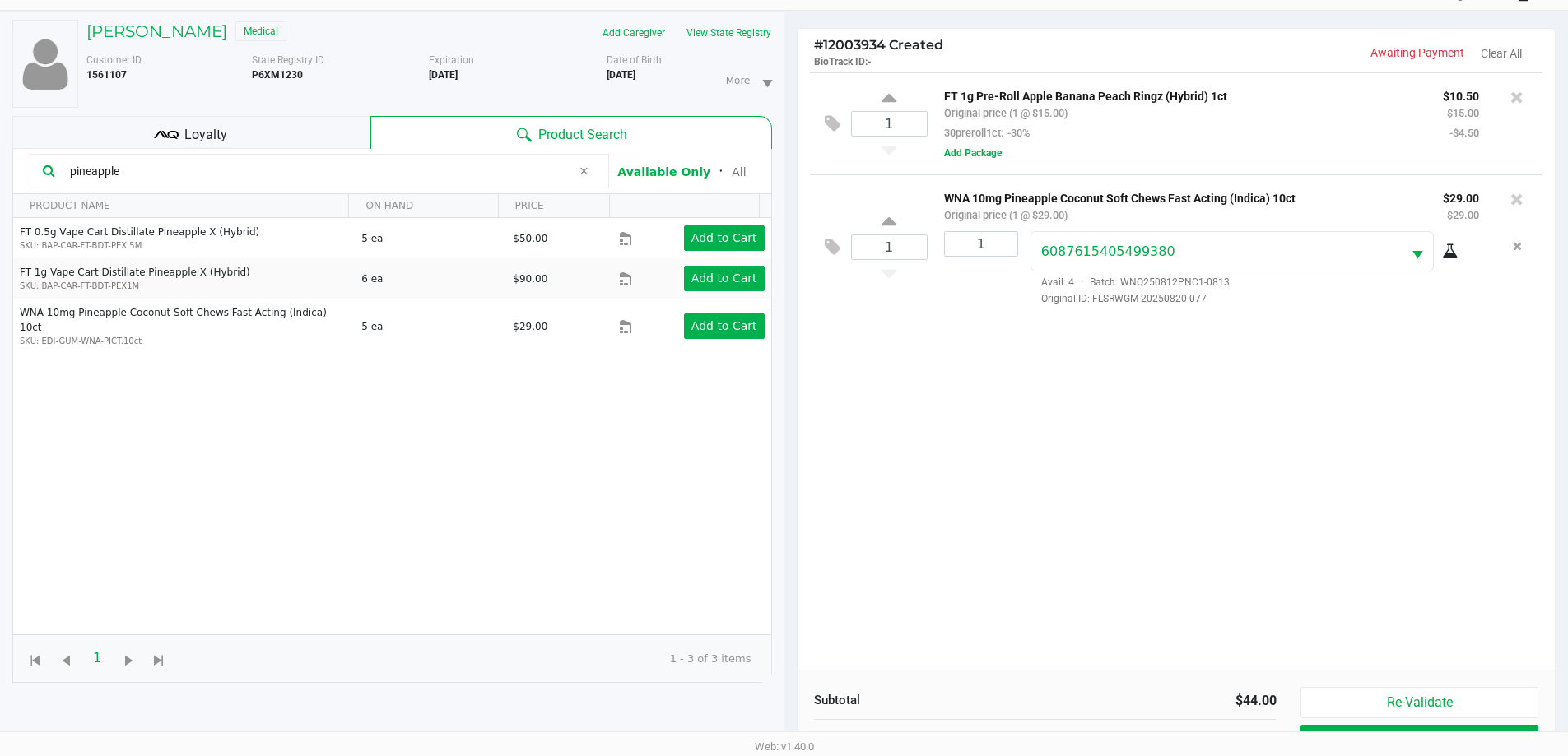
click at [261, 149] on kendo-grid-toolbar "pineapple Available Only ᛫ All" at bounding box center [392, 171] width 758 height 45
click at [255, 135] on div "Loyalty" at bounding box center [191, 132] width 358 height 33
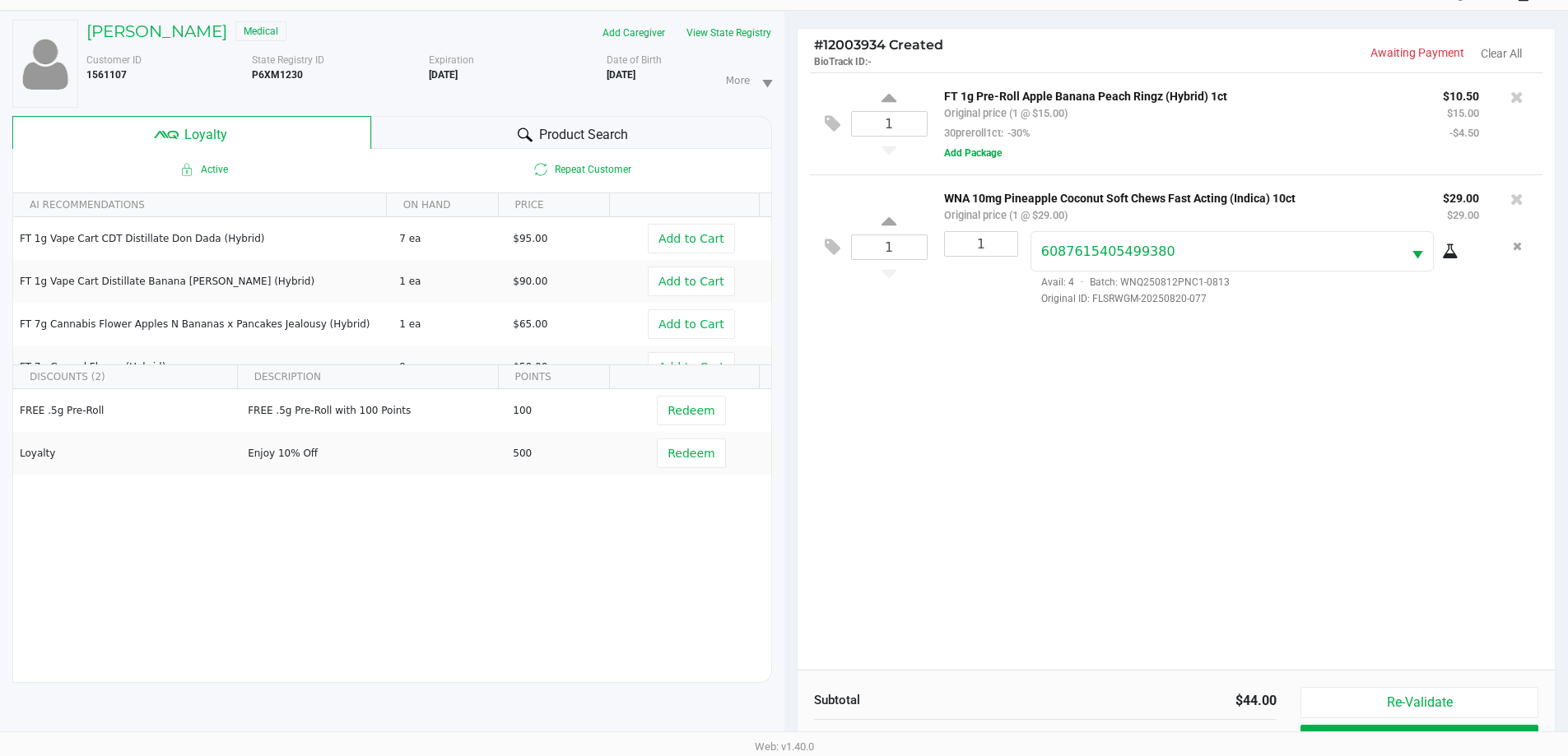
click at [1108, 507] on div "1 FT 1g Pre-Roll Apple Banana Peach Ringz (Hybrid) 1ct Original price (1 @ $15.…" at bounding box center [1176, 371] width 758 height 598
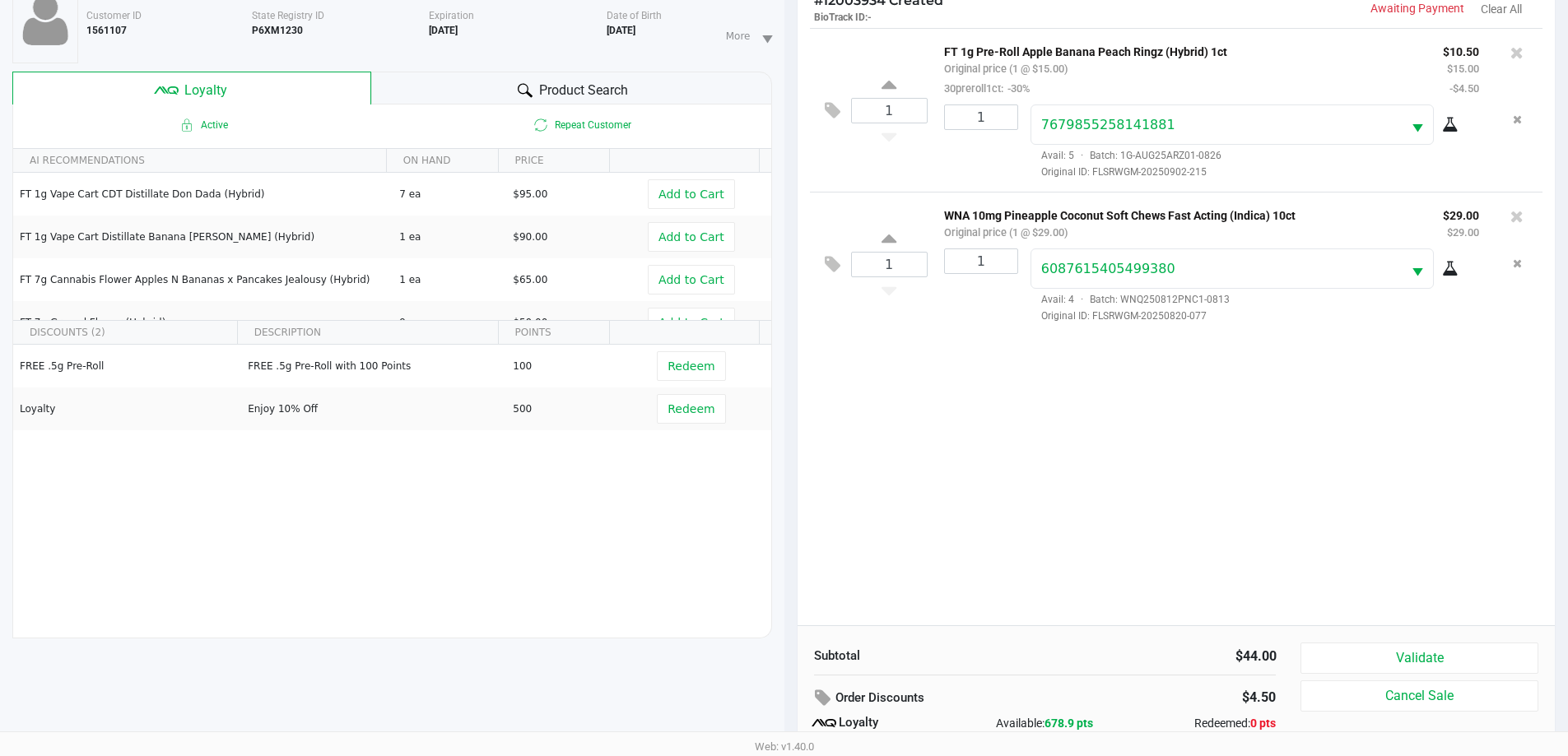
scroll to position [198, 0]
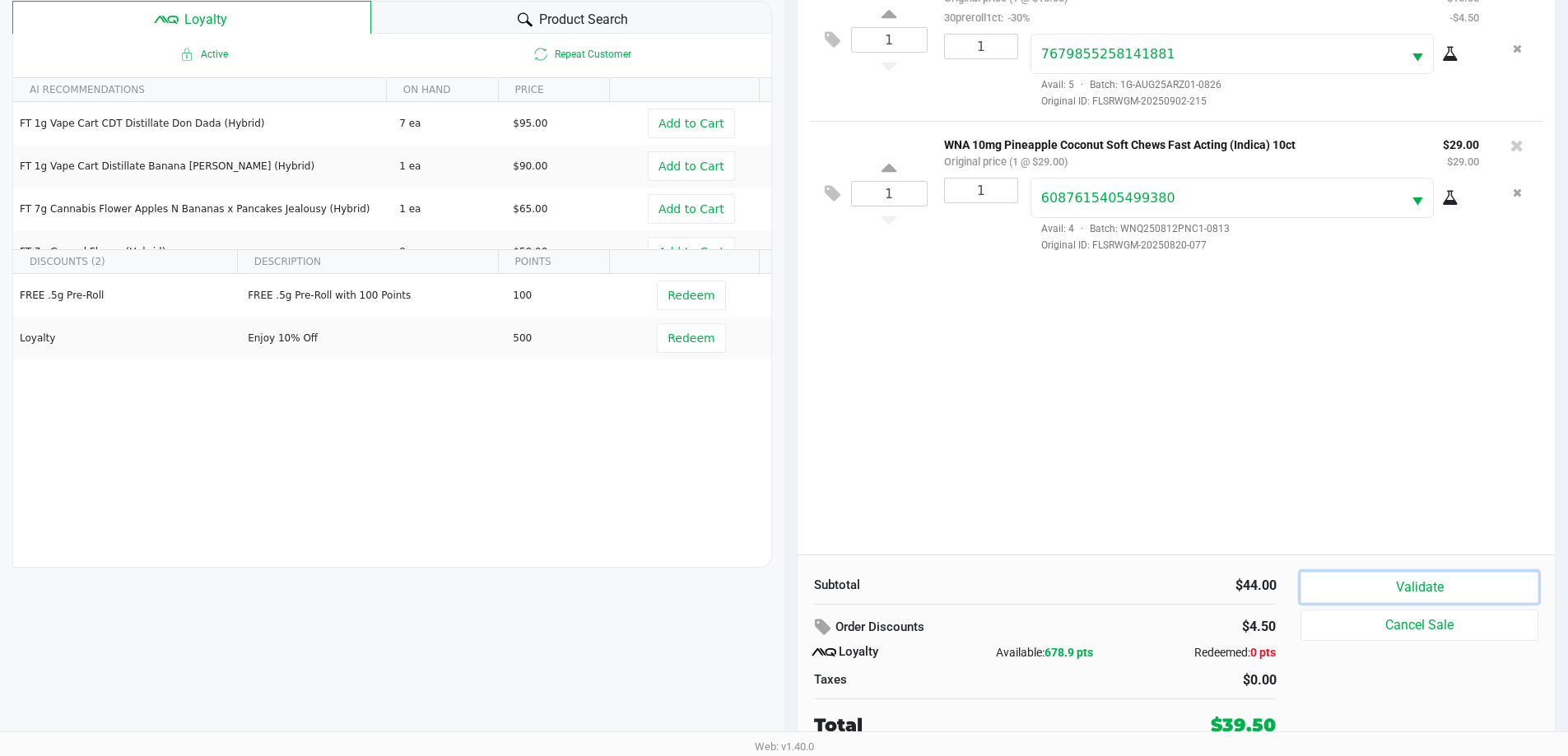
drag, startPoint x: 1381, startPoint y: 580, endPoint x: 1362, endPoint y: 579, distance: 19.0
click at [1383, 581] on button "Validate" at bounding box center [1419, 587] width 237 height 32
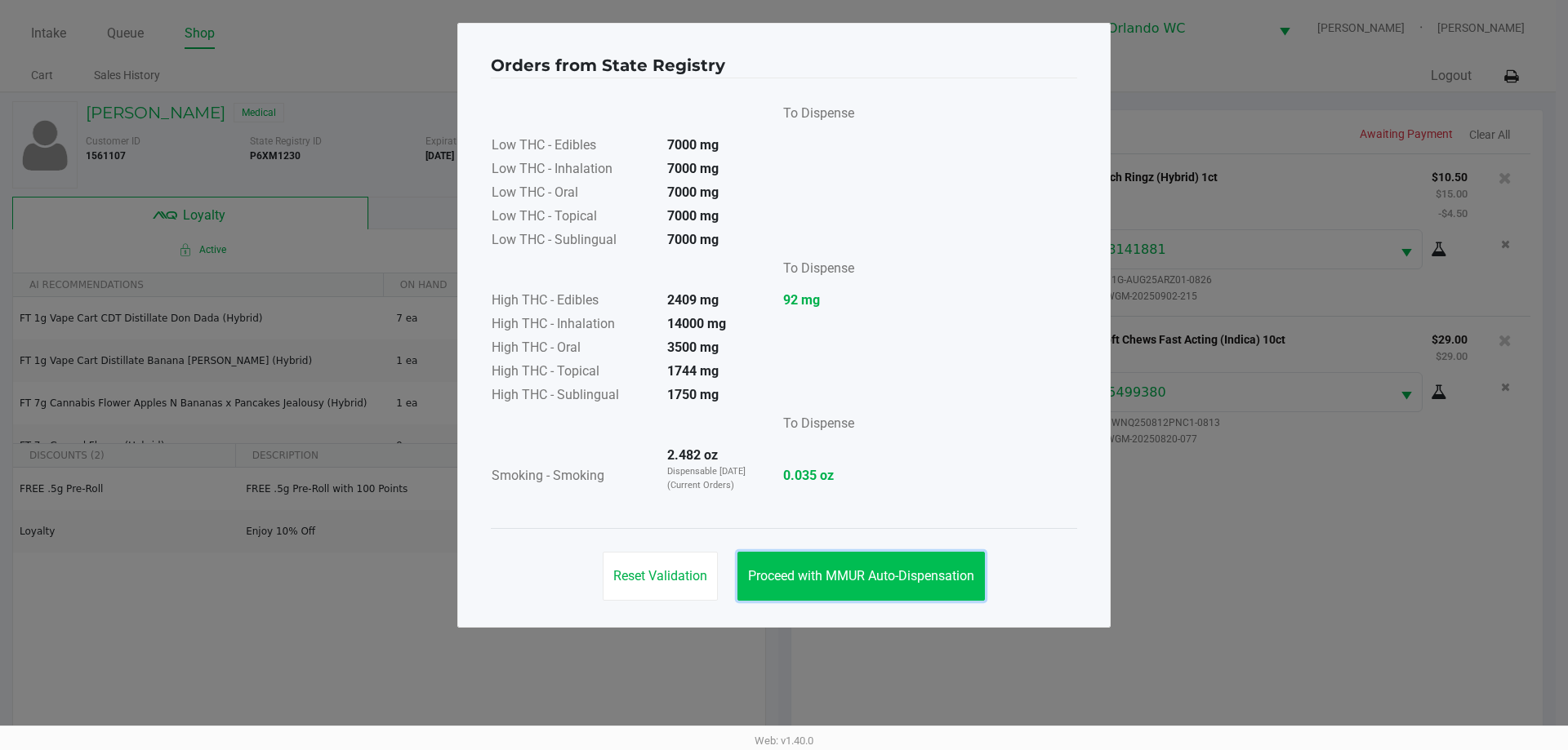
drag, startPoint x: 808, startPoint y: 576, endPoint x: 864, endPoint y: 582, distance: 56.3
click at [810, 576] on span "Proceed with MMUR Auto-Dispensation" at bounding box center [861, 576] width 226 height 15
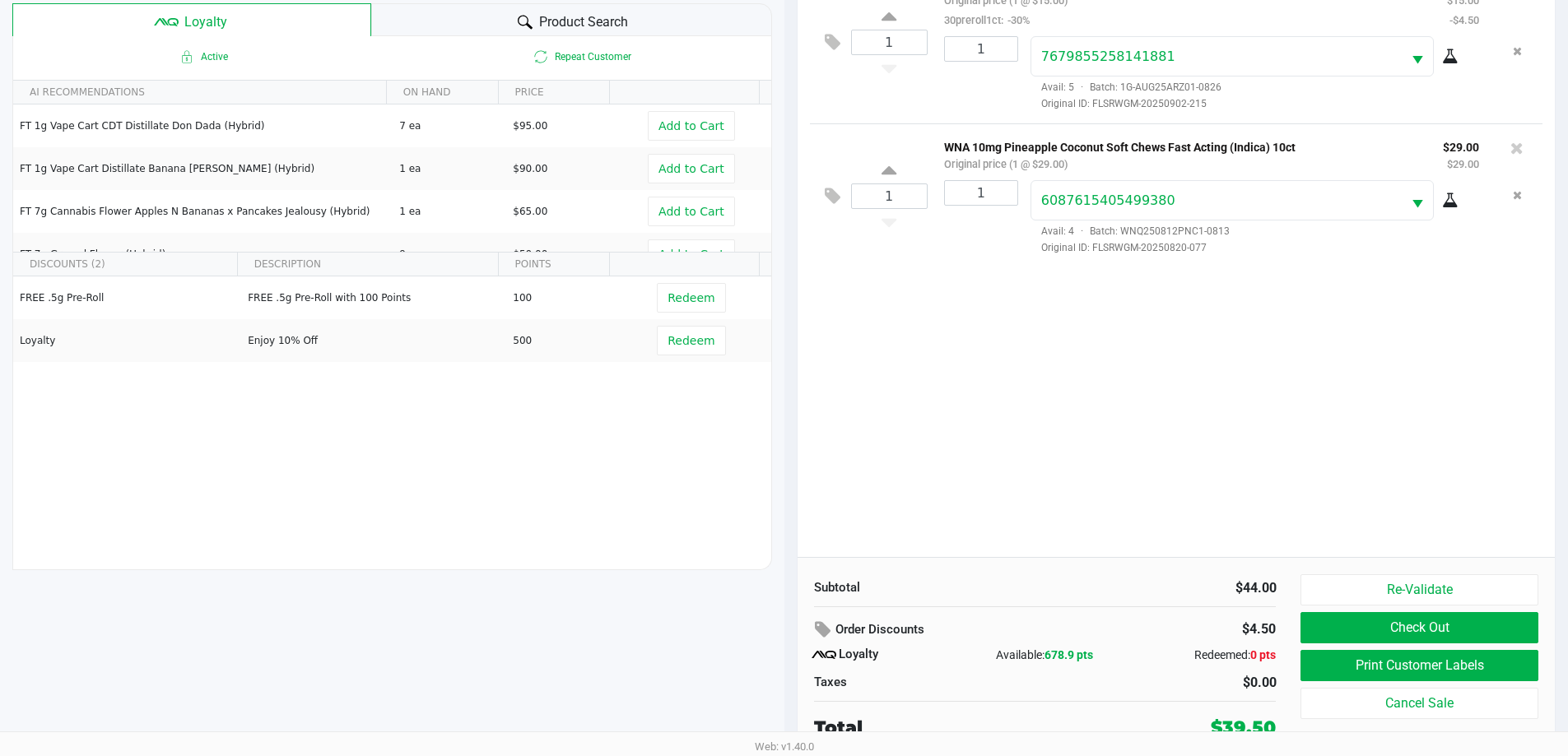
scroll to position [198, 0]
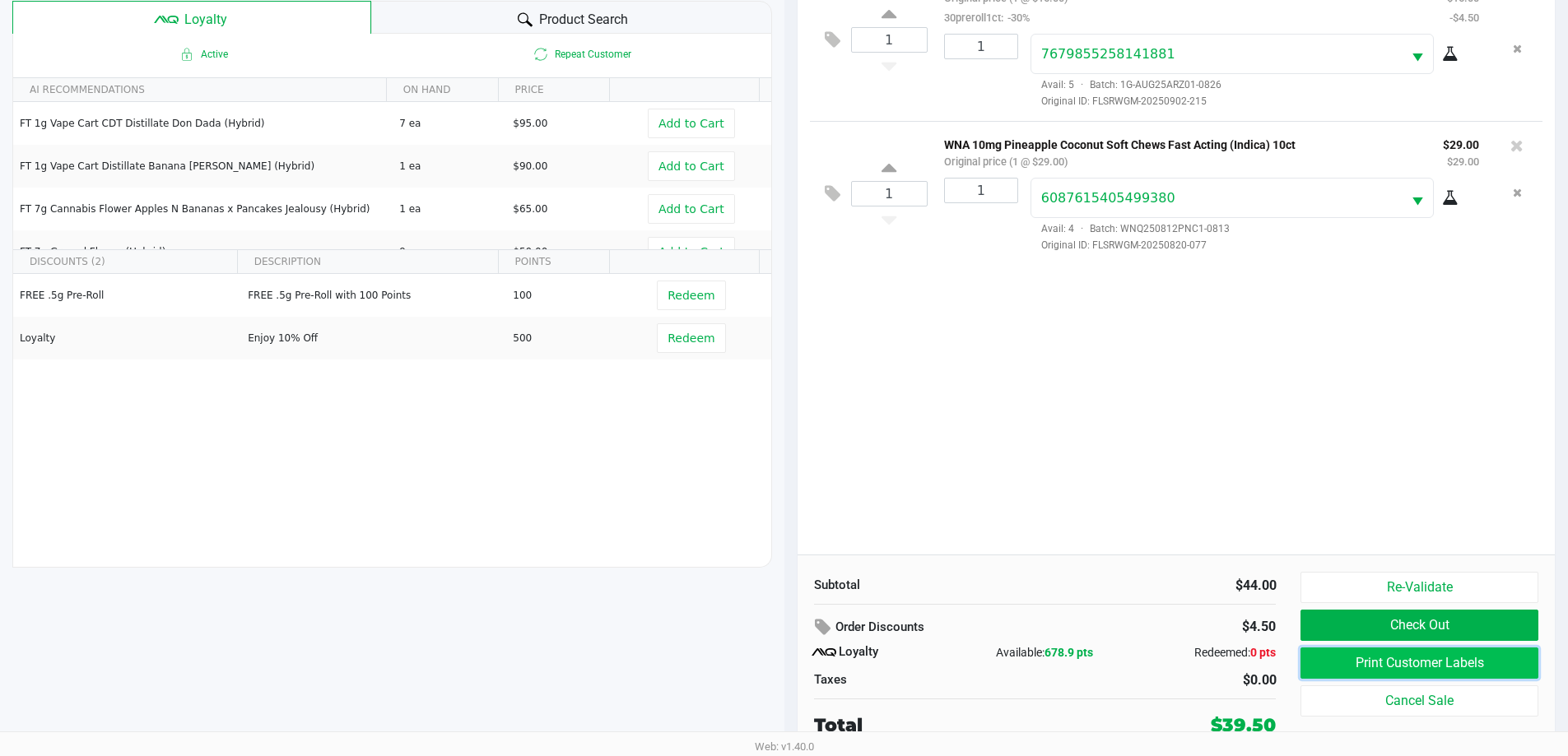
click at [1378, 660] on button "Print Customer Labels" at bounding box center [1419, 663] width 237 height 32
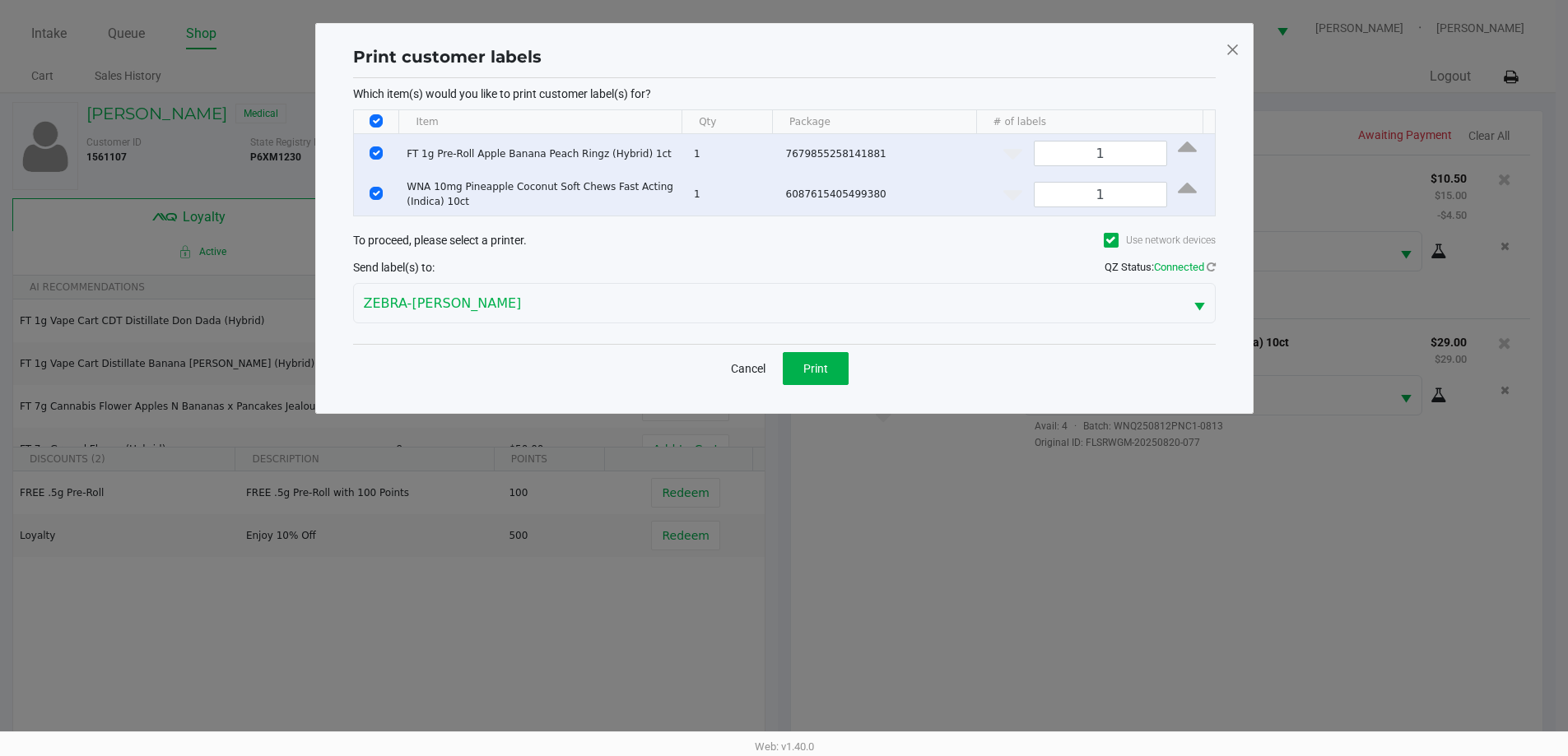
scroll to position [0, 0]
click at [823, 370] on span "Print" at bounding box center [821, 368] width 25 height 13
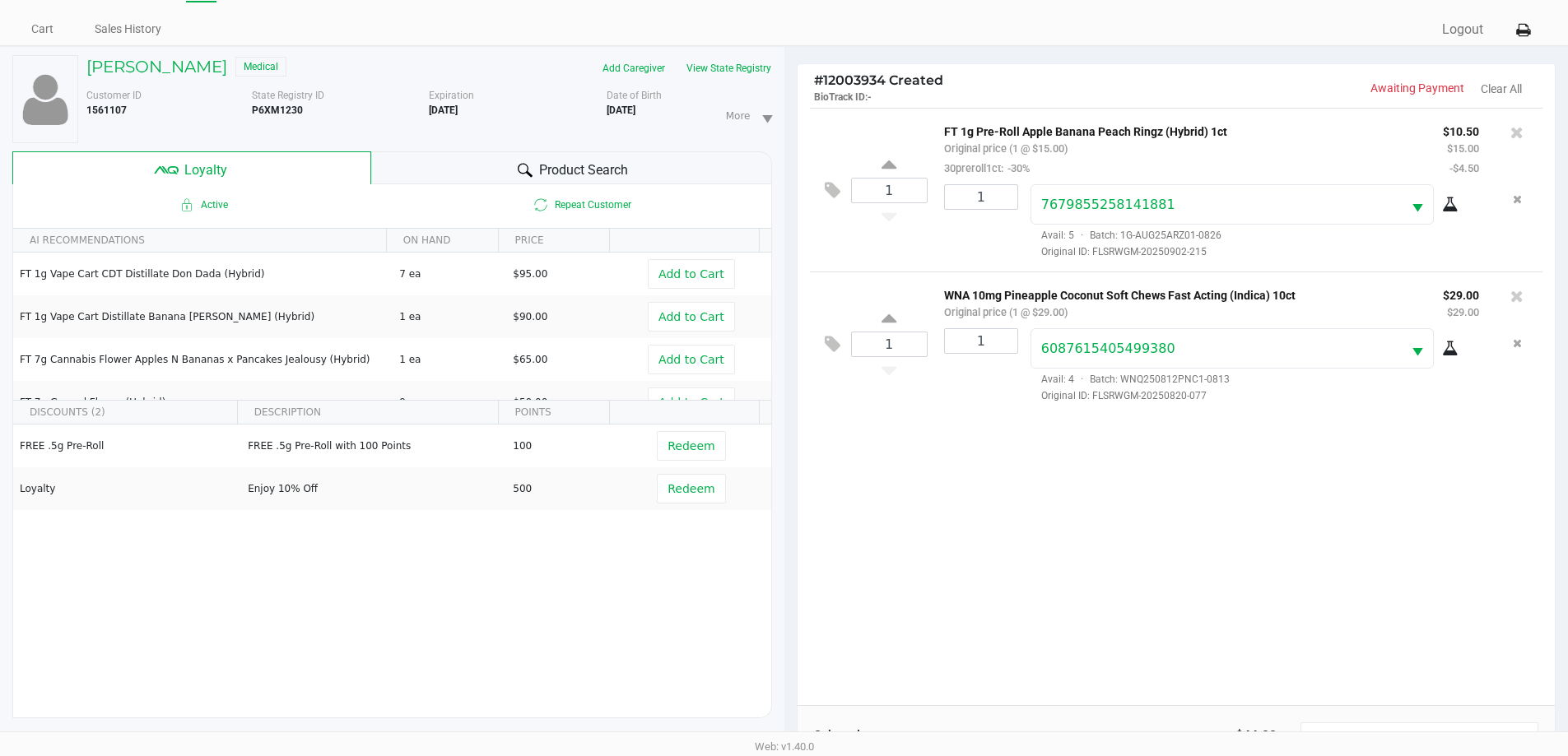
scroll to position [198, 0]
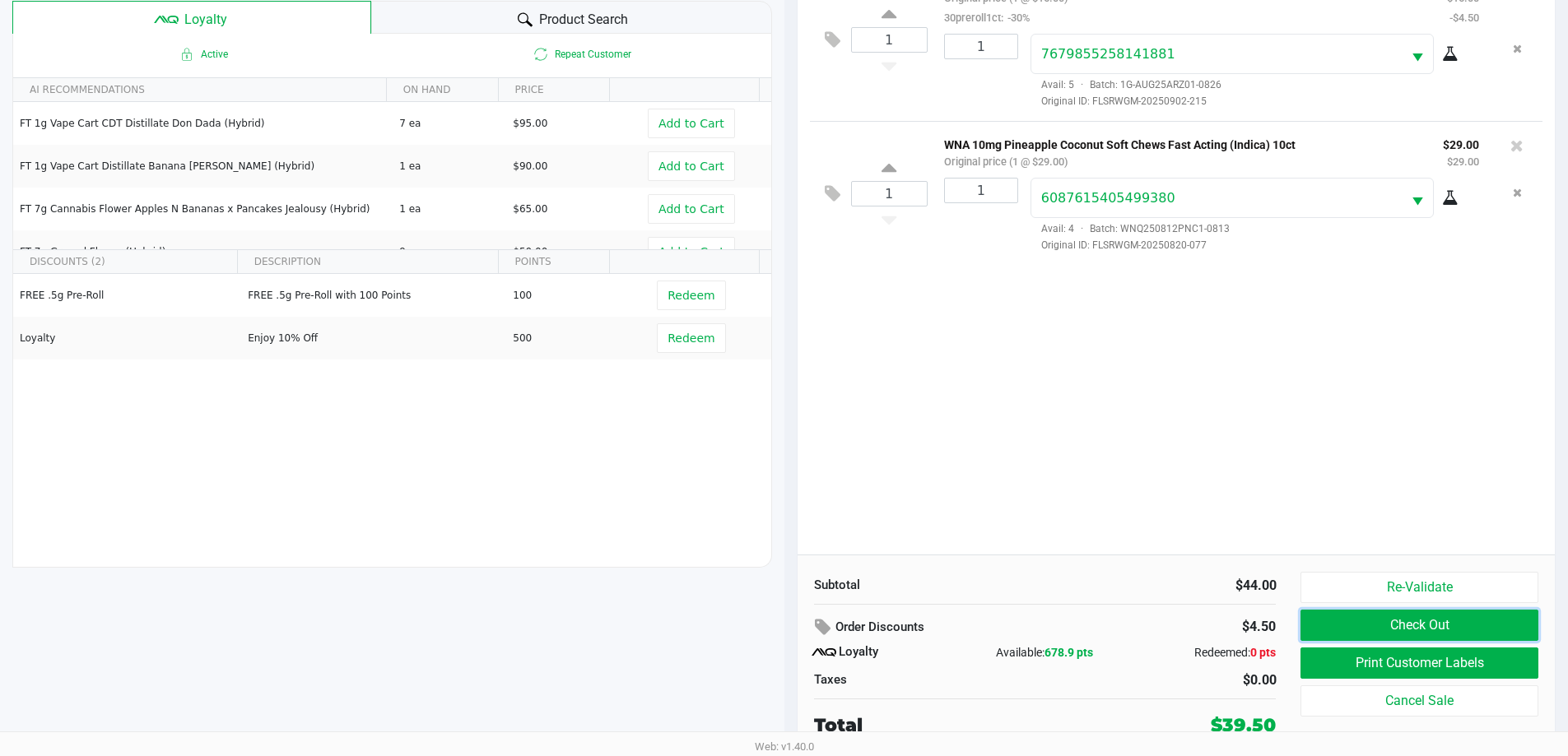
drag, startPoint x: 1413, startPoint y: 632, endPoint x: 1404, endPoint y: 646, distance: 16.6
click at [1414, 632] on button "Check Out" at bounding box center [1419, 625] width 237 height 32
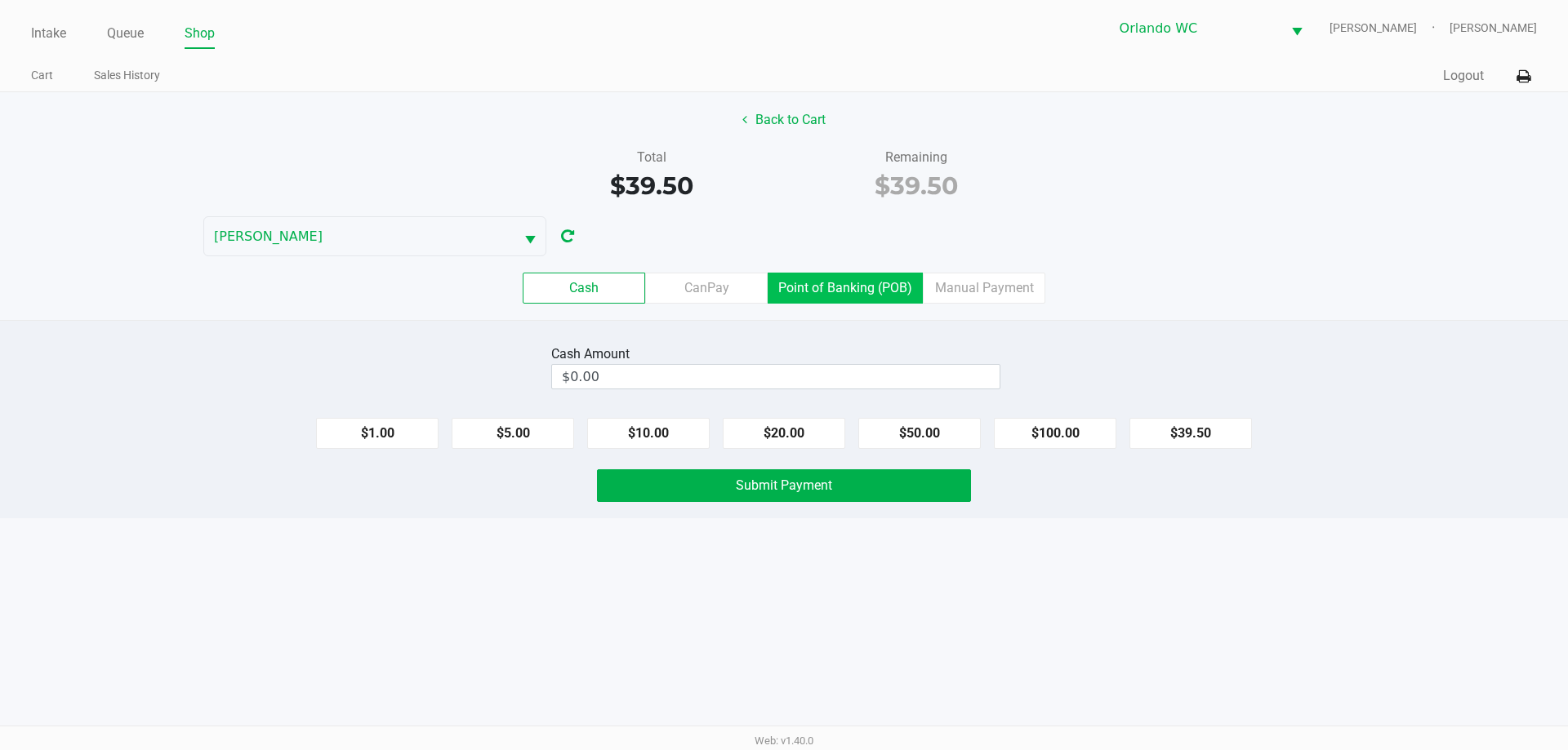
click at [830, 281] on label "Point of Banking (POB)" at bounding box center [845, 288] width 155 height 31
click at [0, 0] on 7 "Point of Banking (POB)" at bounding box center [0, 0] width 0 height 0
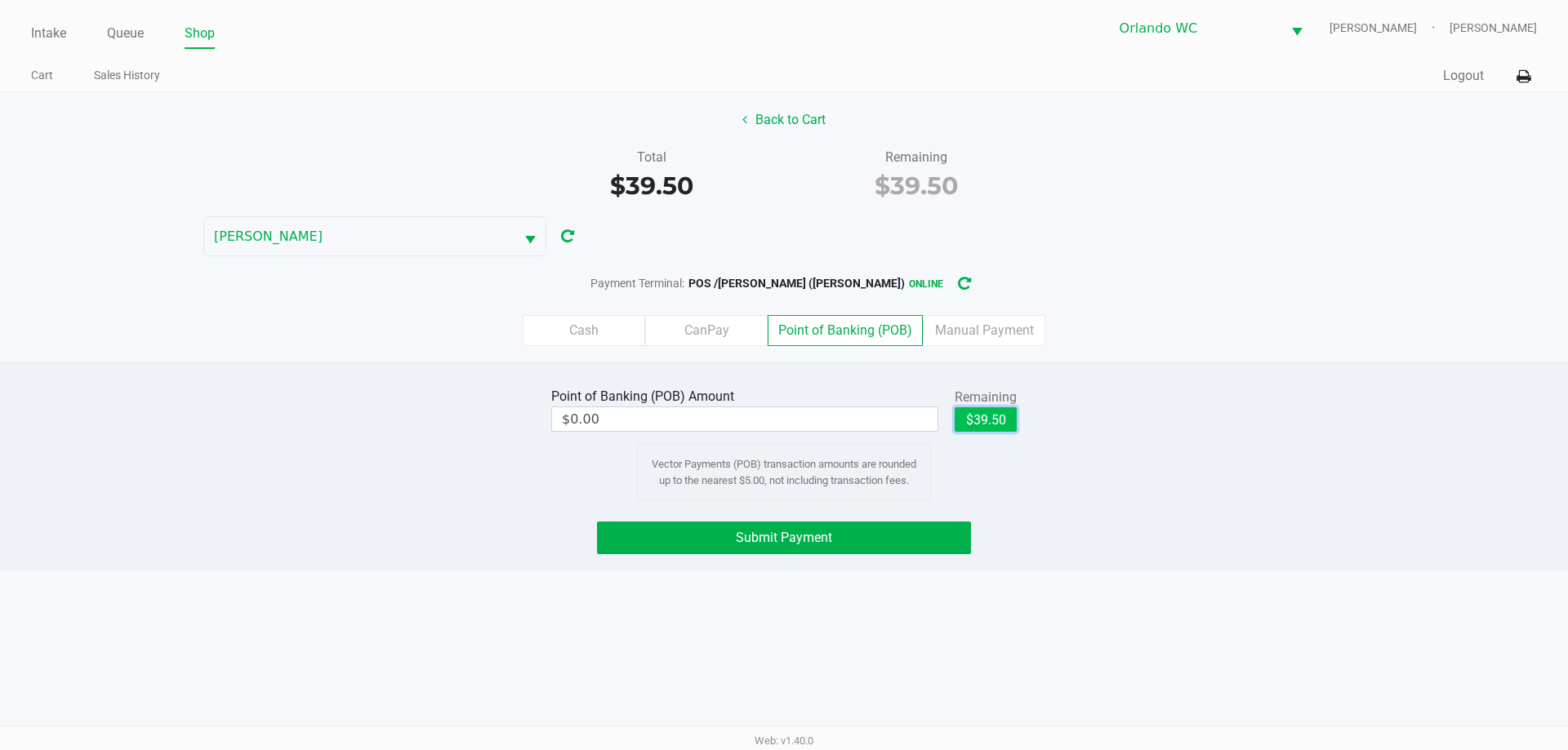
click at [986, 419] on button "$39.50" at bounding box center [985, 419] width 62 height 24
type input "$39.50"
click at [861, 546] on button "Submit Payment" at bounding box center [783, 538] width 374 height 33
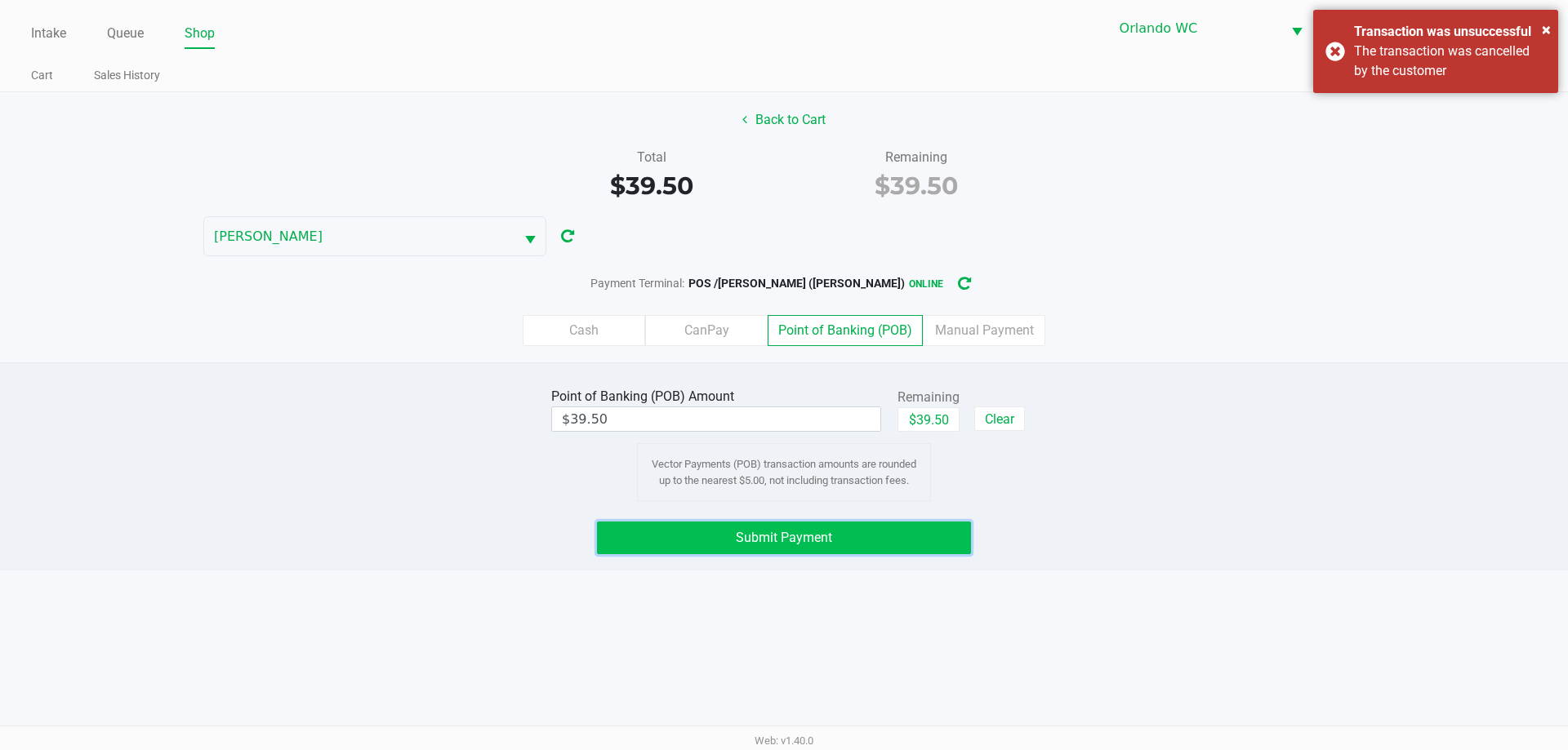
click at [892, 537] on button "Submit Payment" at bounding box center [783, 538] width 374 height 33
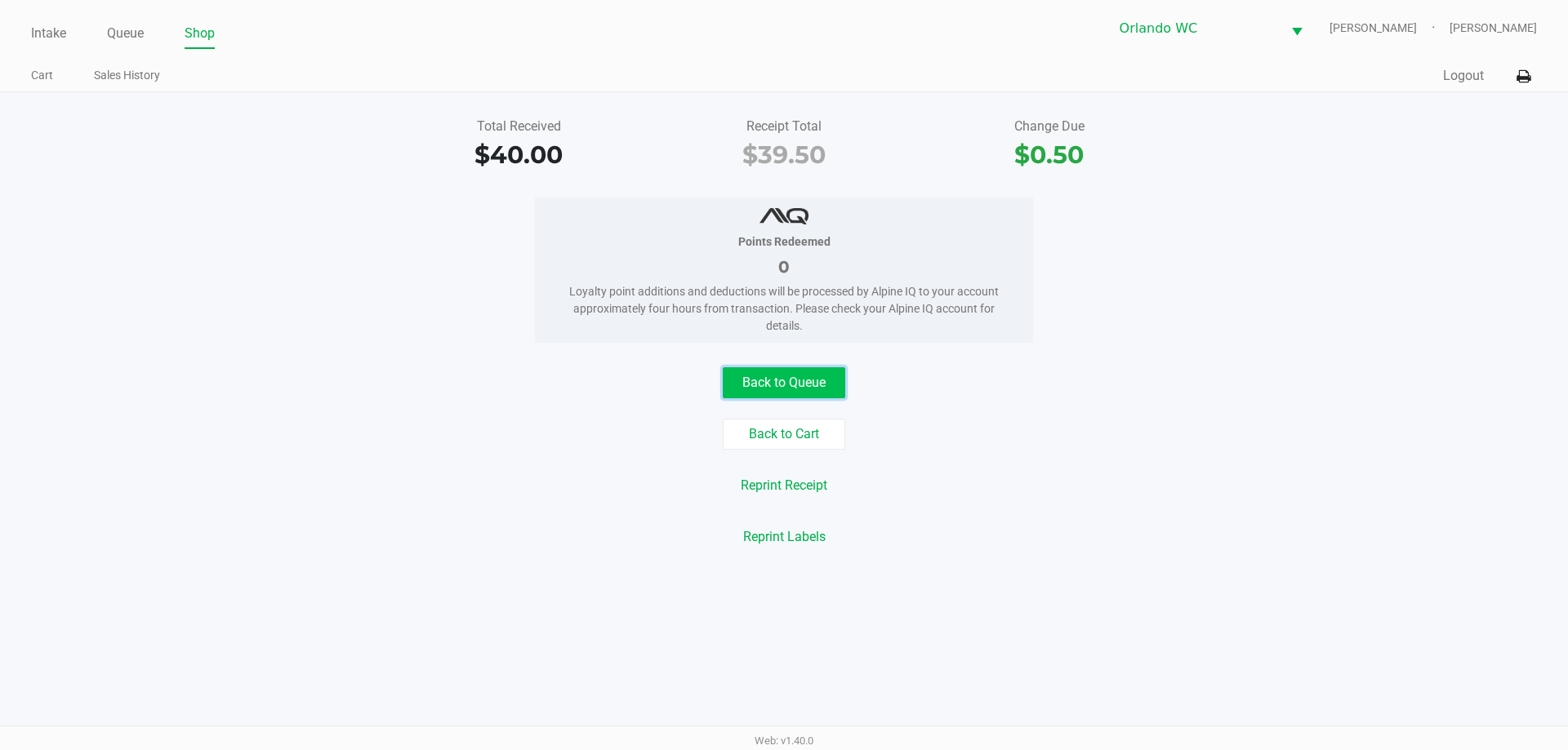
click at [798, 379] on button "Back to Queue" at bounding box center [783, 383] width 122 height 31
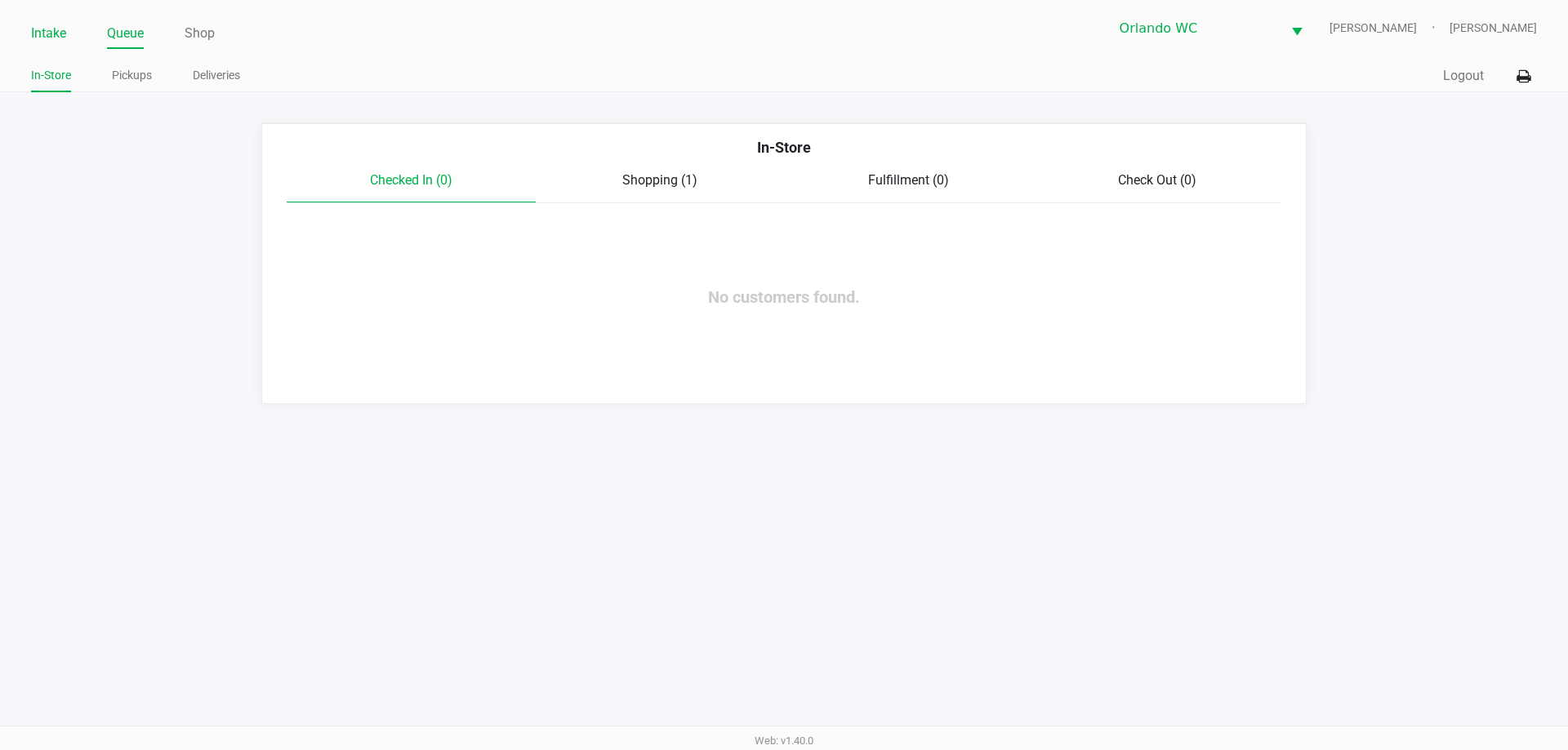
click at [38, 33] on link "Intake" at bounding box center [49, 33] width 35 height 23
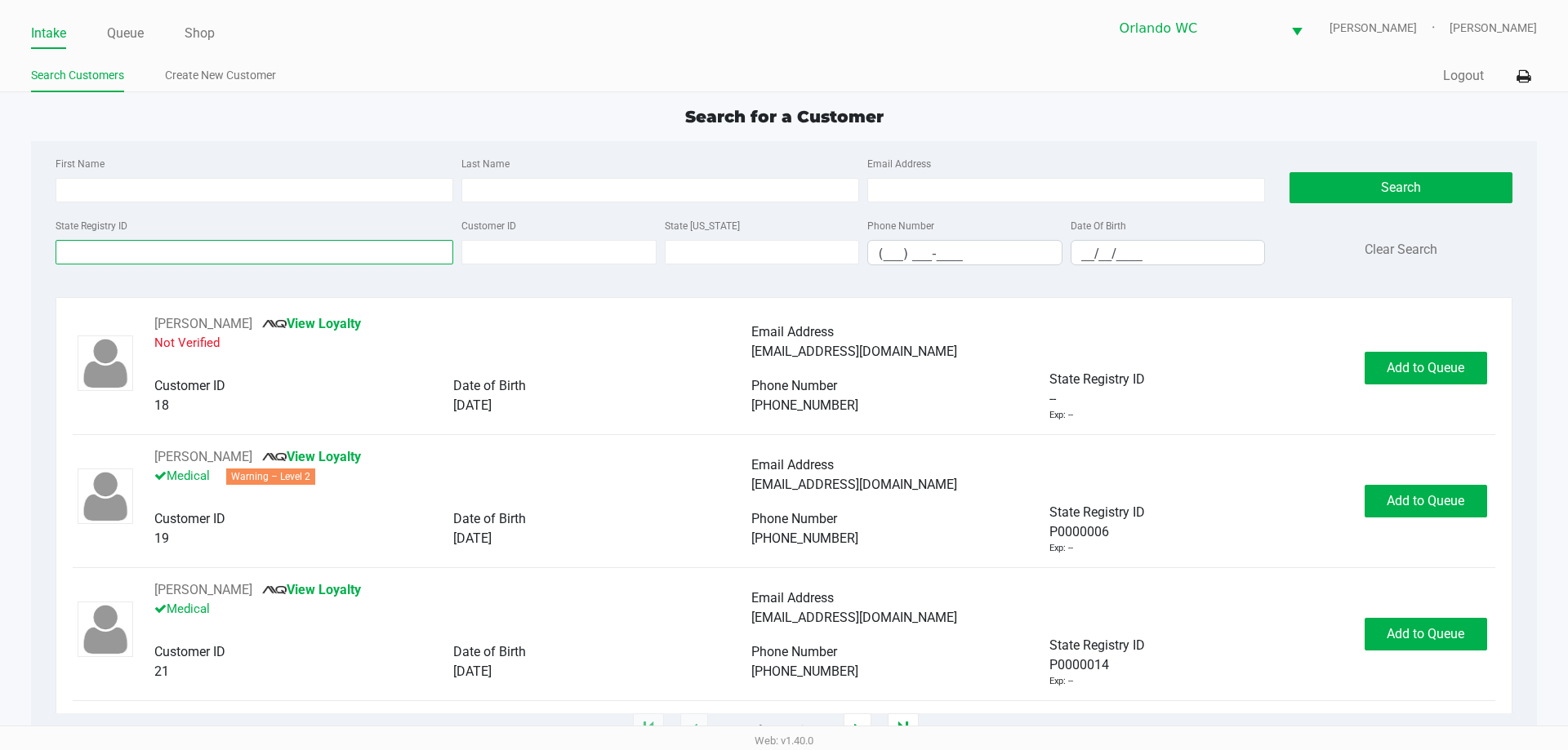
click at [274, 253] on input "State Registry ID" at bounding box center [254, 252] width 398 height 24
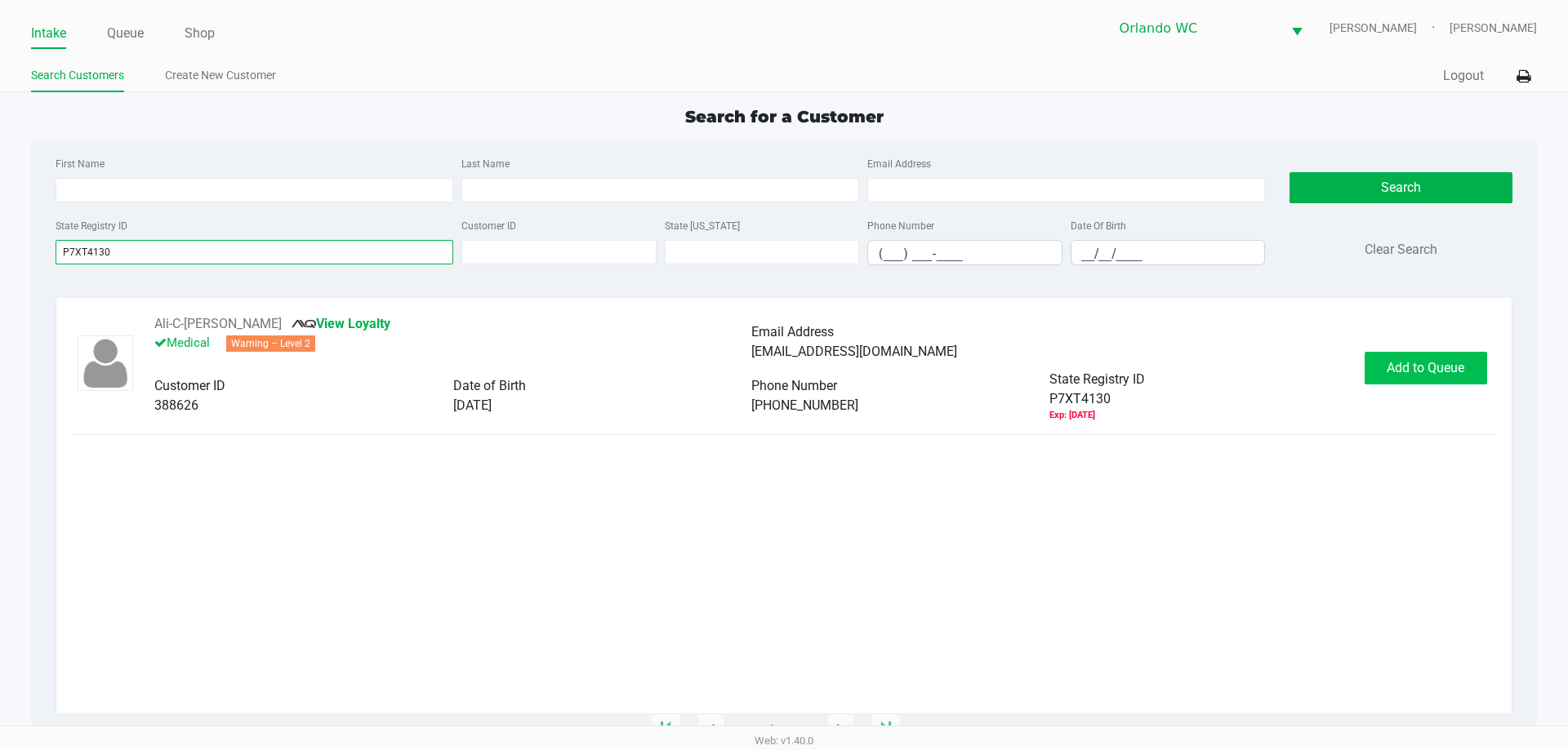
type input "P7XT4130"
click at [1416, 369] on span "Add to Queue" at bounding box center [1425, 367] width 78 height 15
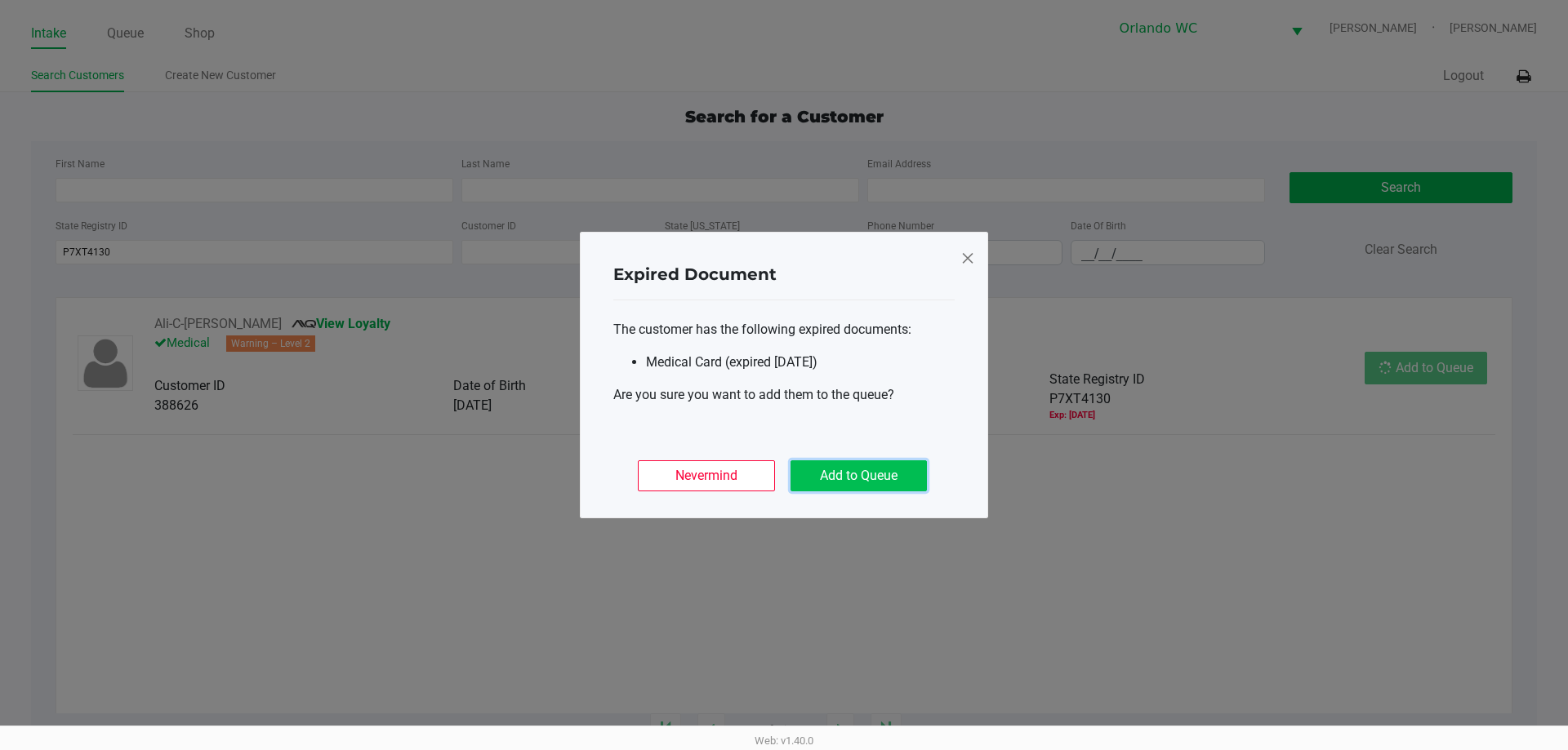
click at [857, 476] on button "Add to Queue" at bounding box center [858, 476] width 136 height 31
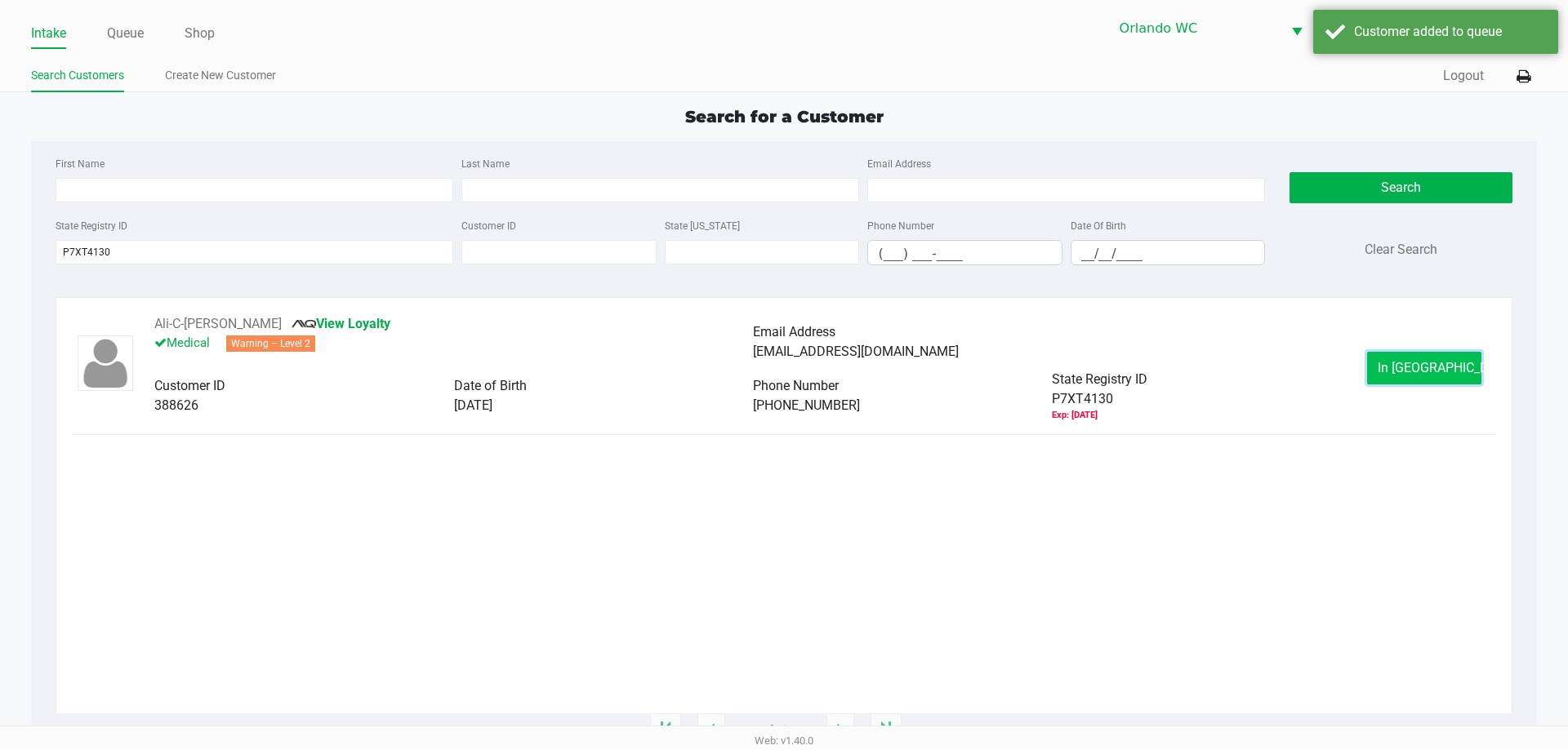
click at [1461, 368] on button "In [GEOGRAPHIC_DATA]" at bounding box center [1424, 368] width 114 height 33
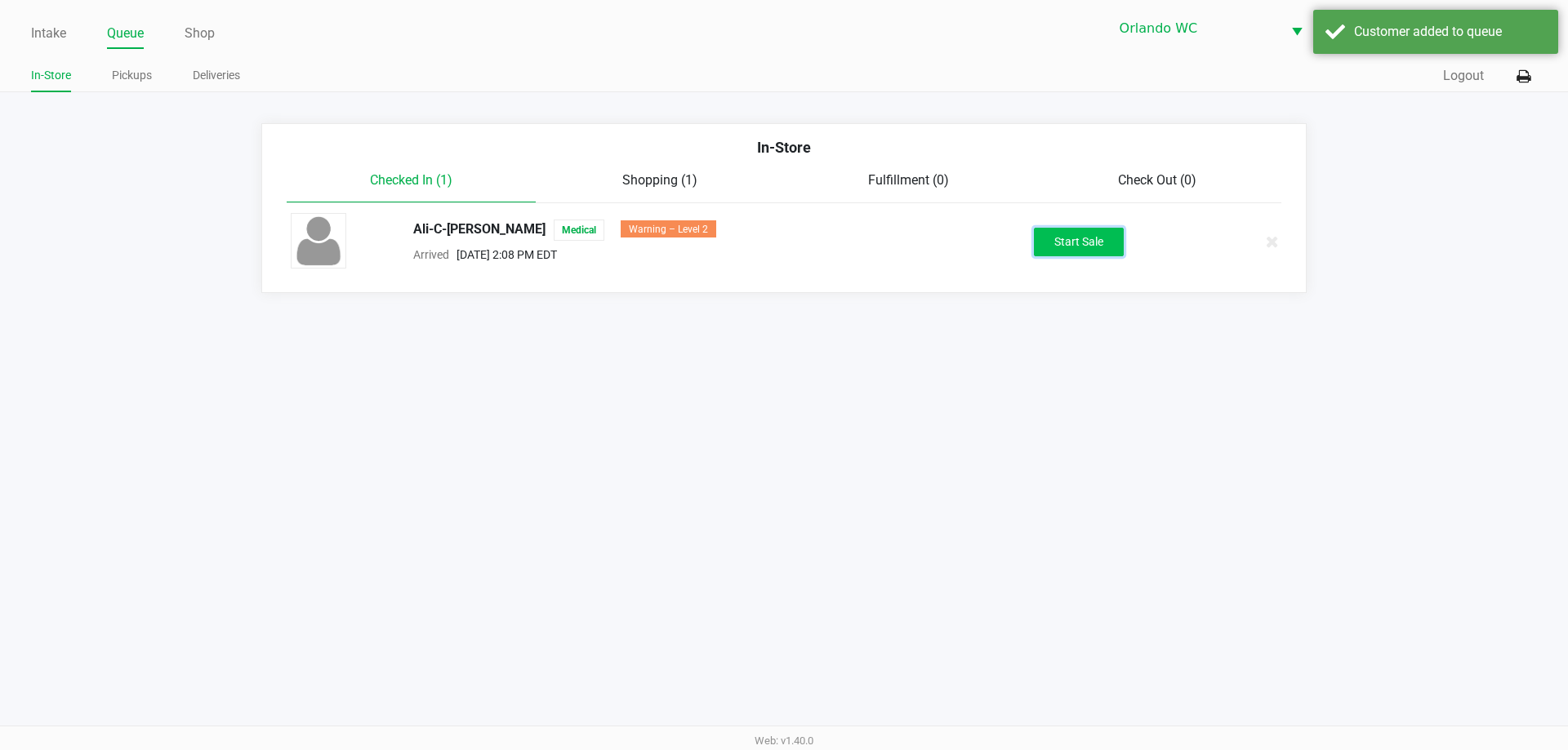
click at [1035, 236] on button "Start Sale" at bounding box center [1079, 242] width 90 height 29
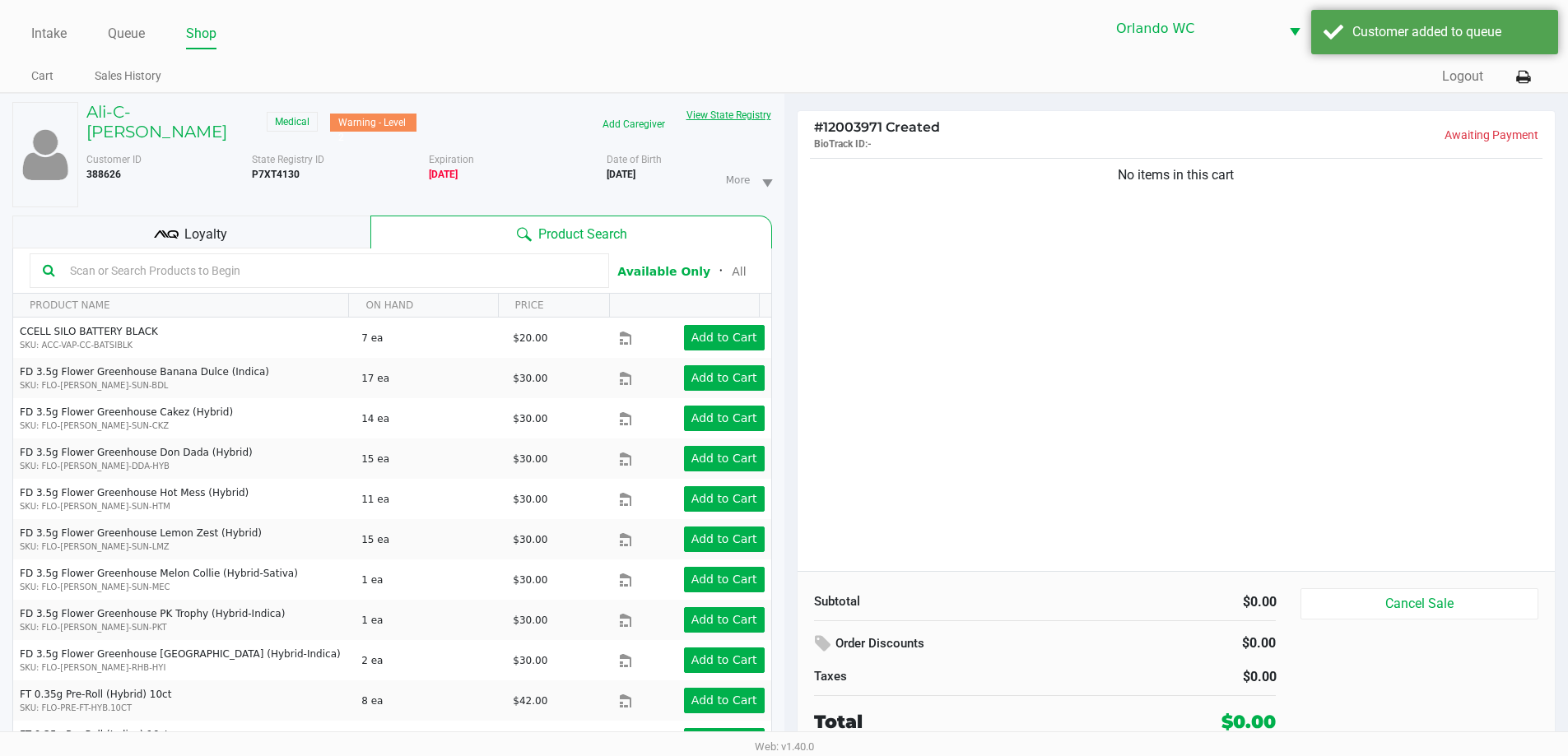
click at [722, 120] on button "View State Registry" at bounding box center [723, 115] width 96 height 26
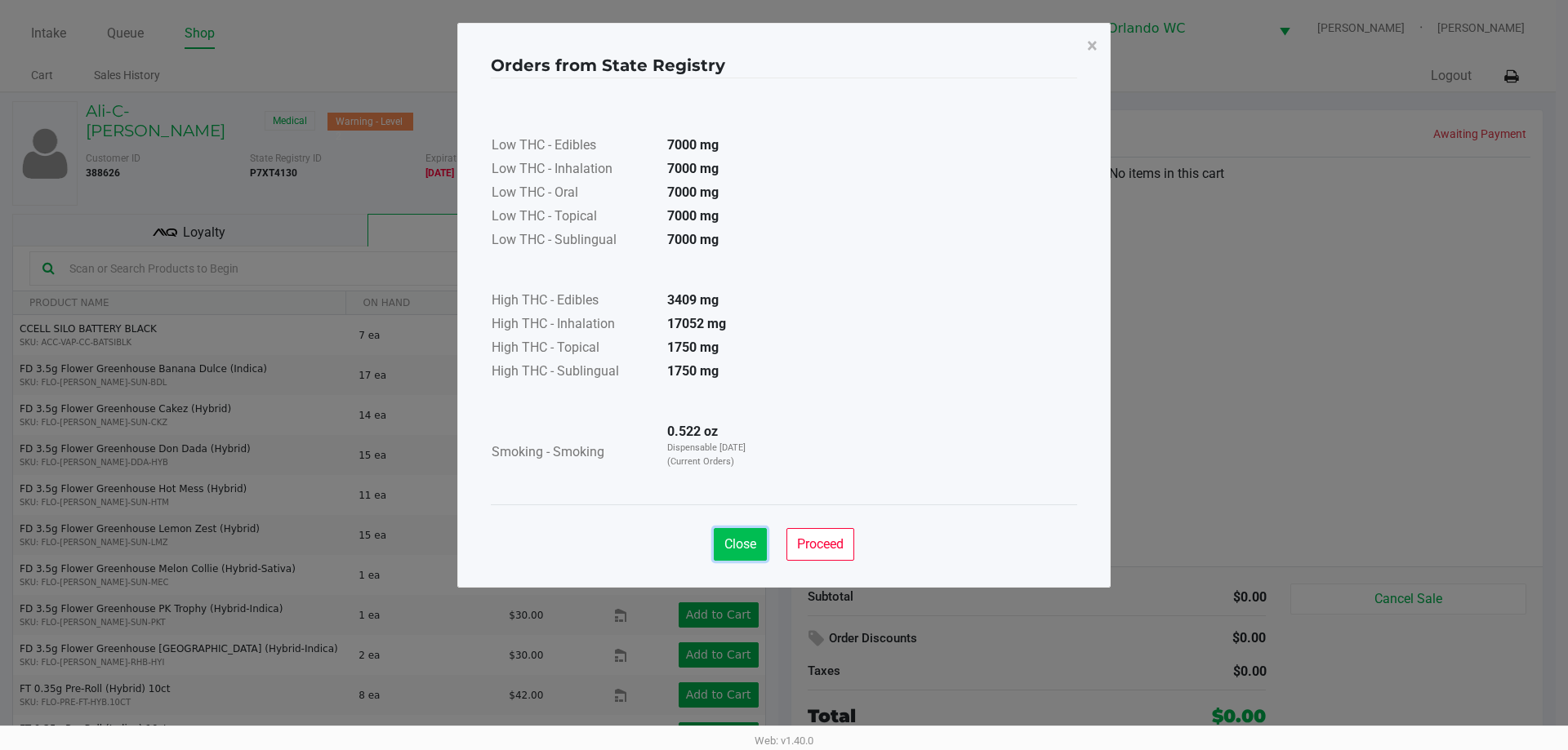
click at [747, 548] on span "Close" at bounding box center [740, 544] width 32 height 15
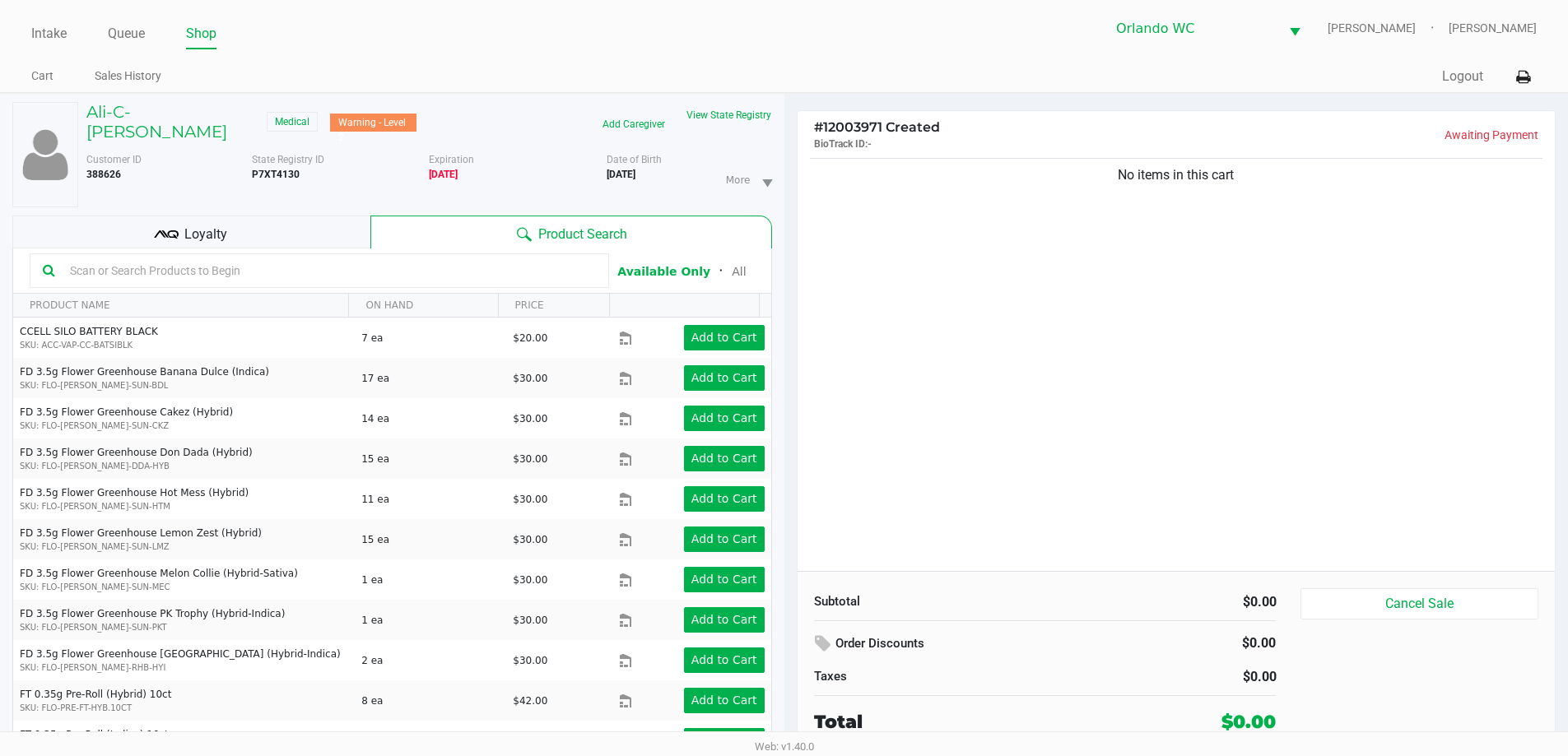
click at [233, 216] on div "Loyalty" at bounding box center [191, 232] width 358 height 33
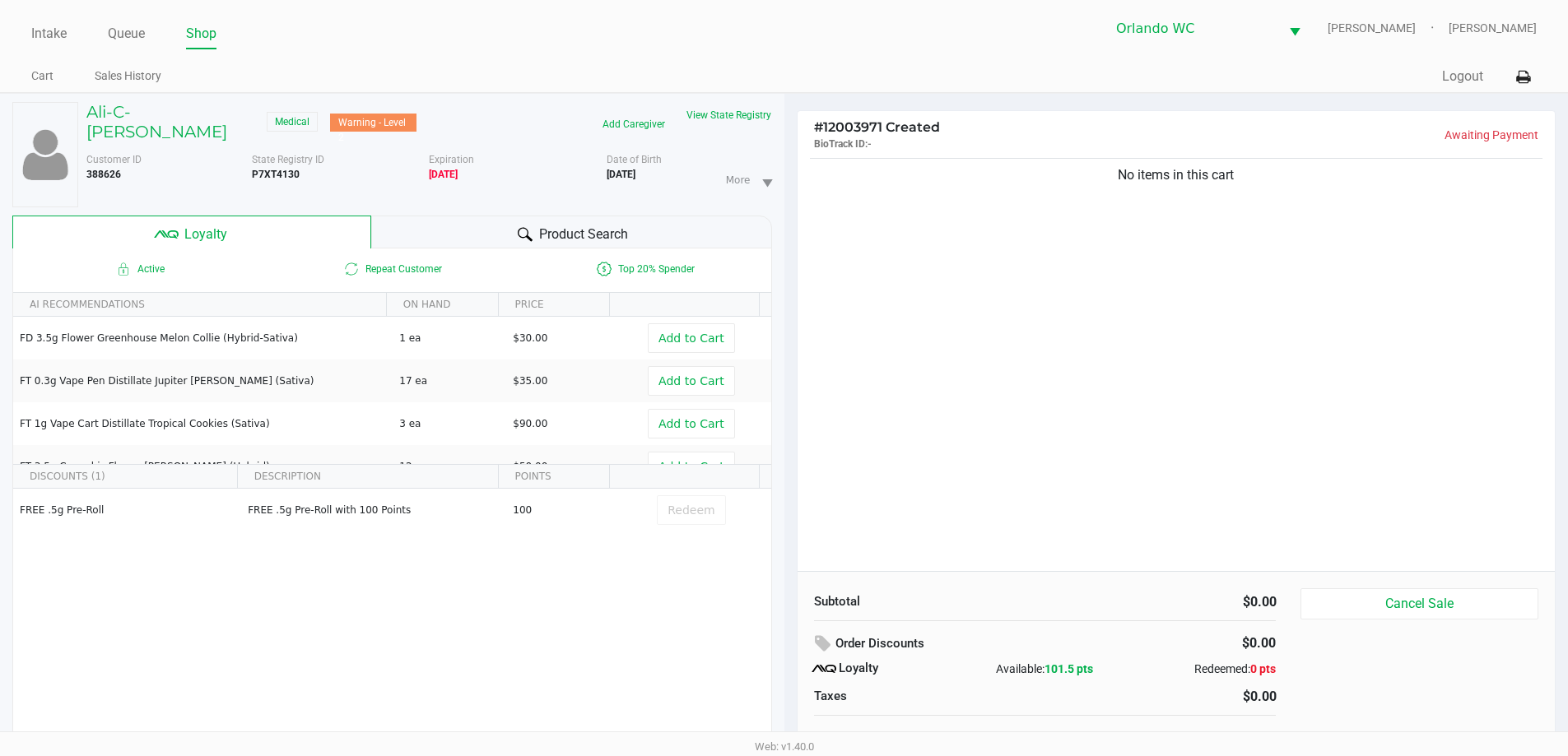
click at [526, 227] on icon at bounding box center [525, 234] width 14 height 14
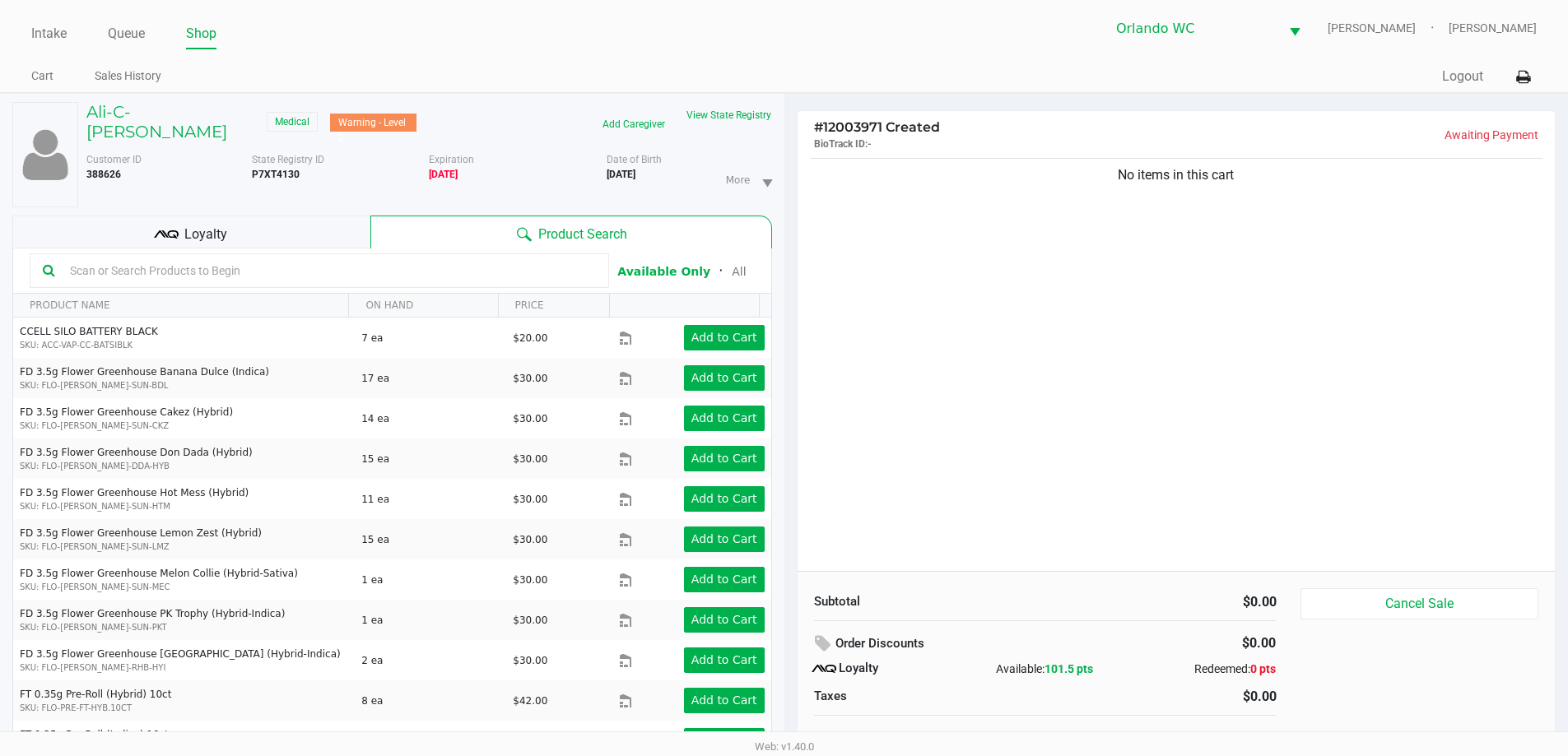
click at [480, 258] on input "text" at bounding box center [329, 270] width 532 height 25
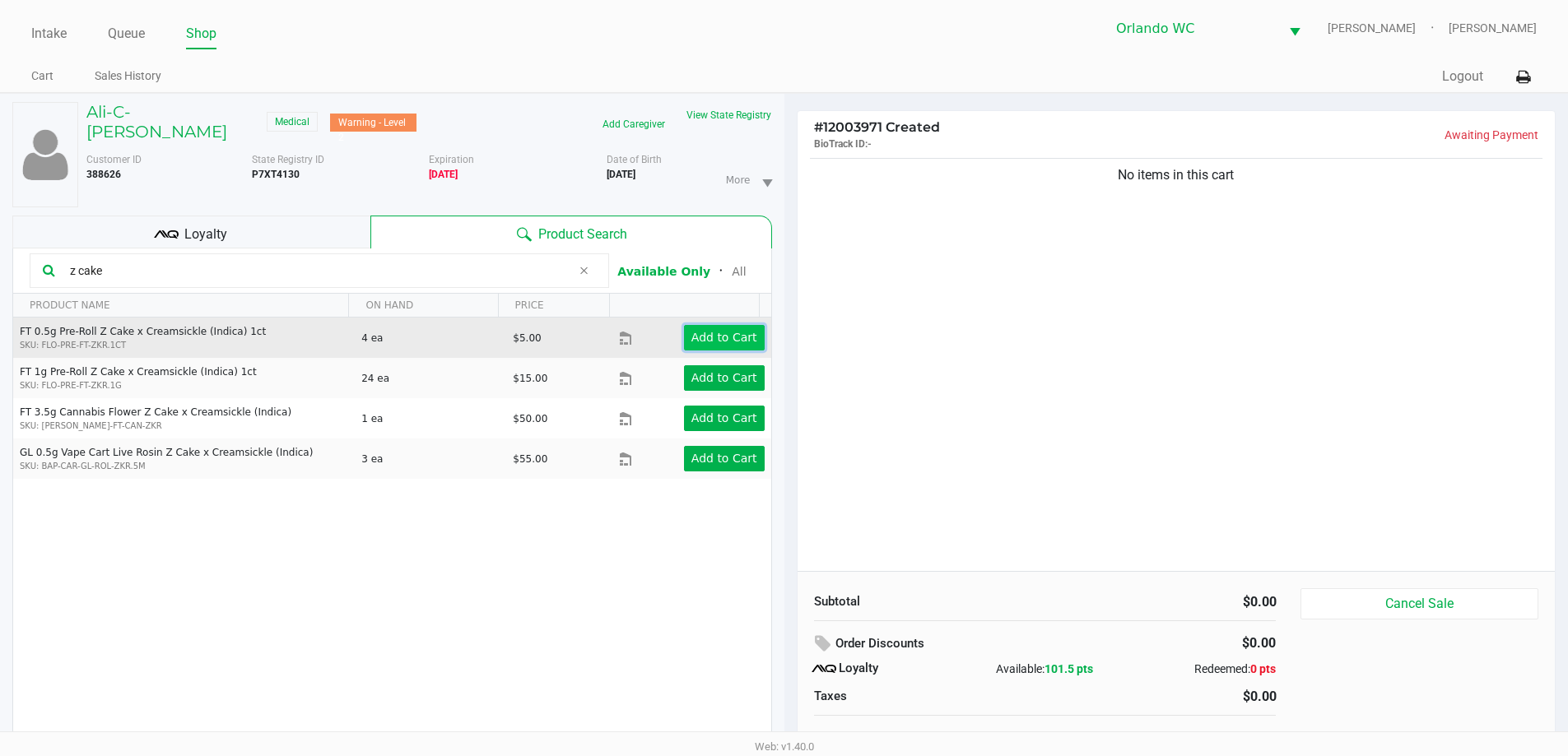
click at [746, 328] on button "Add to Cart" at bounding box center [724, 338] width 81 height 26
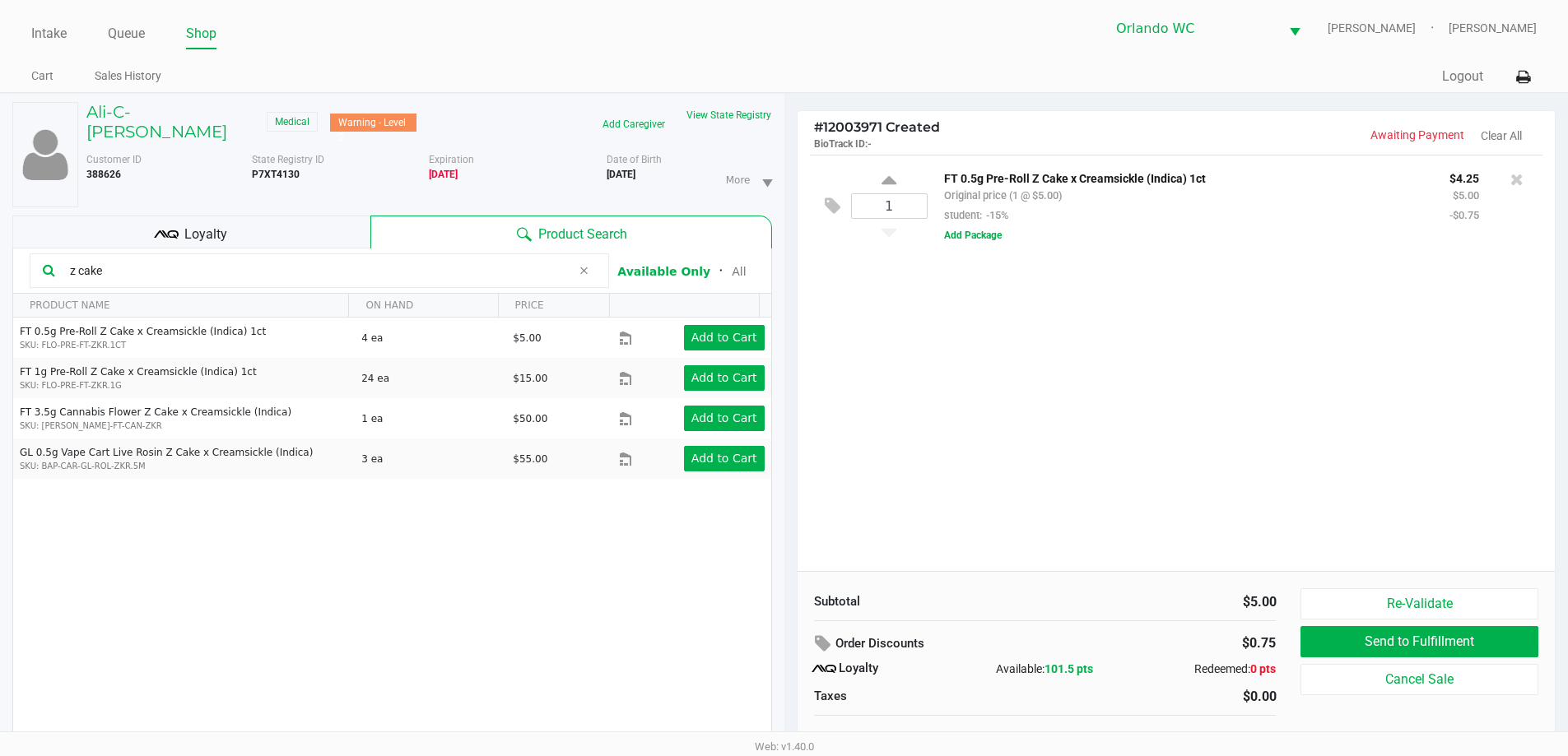
click at [112, 258] on input "z cake" at bounding box center [317, 270] width 508 height 25
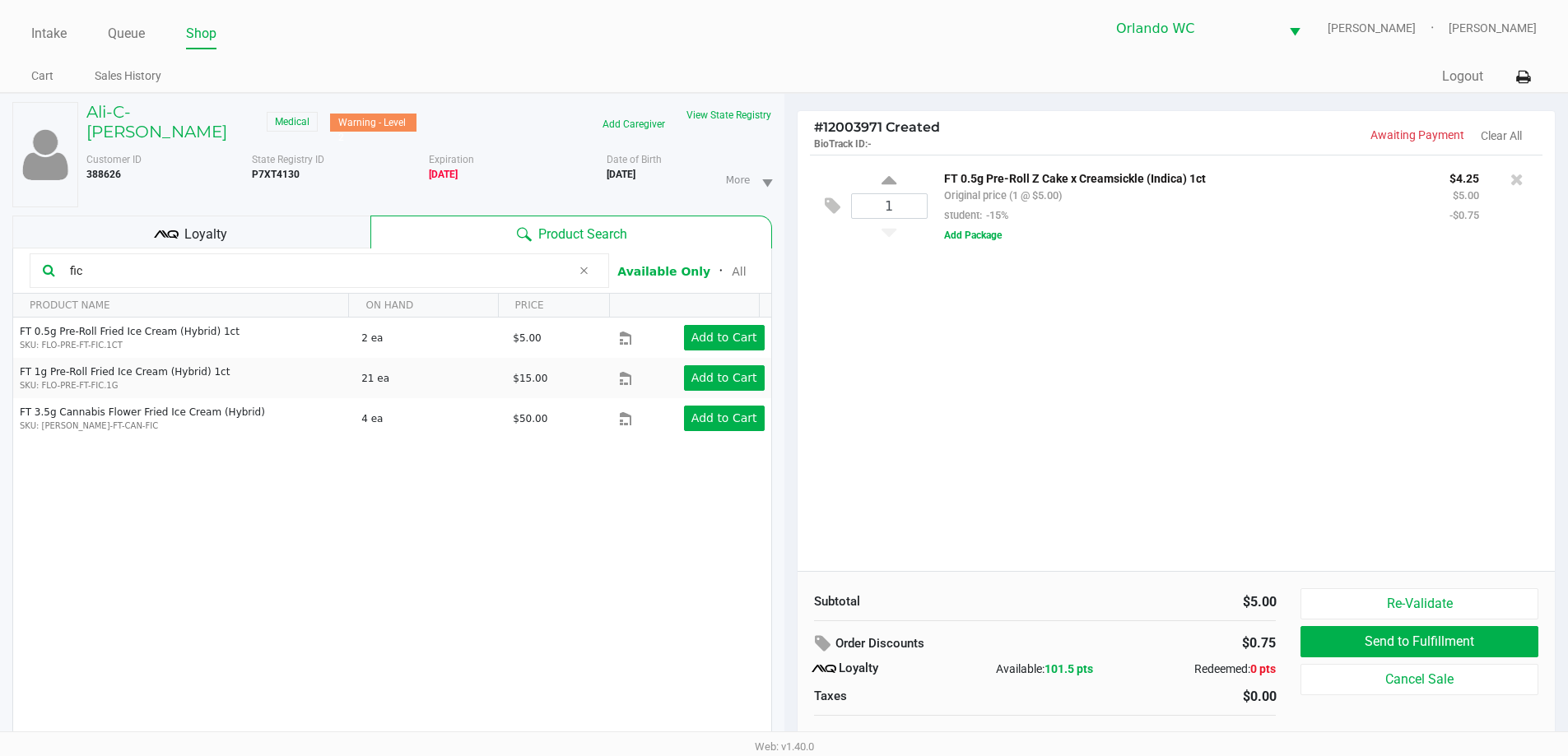
type input "fic"
click at [950, 531] on div "1 FT 0.5g Pre-Roll Z Cake x Creamsickle (Indica) 1ct Original price (1 @ $5.00)…" at bounding box center [1176, 363] width 758 height 416
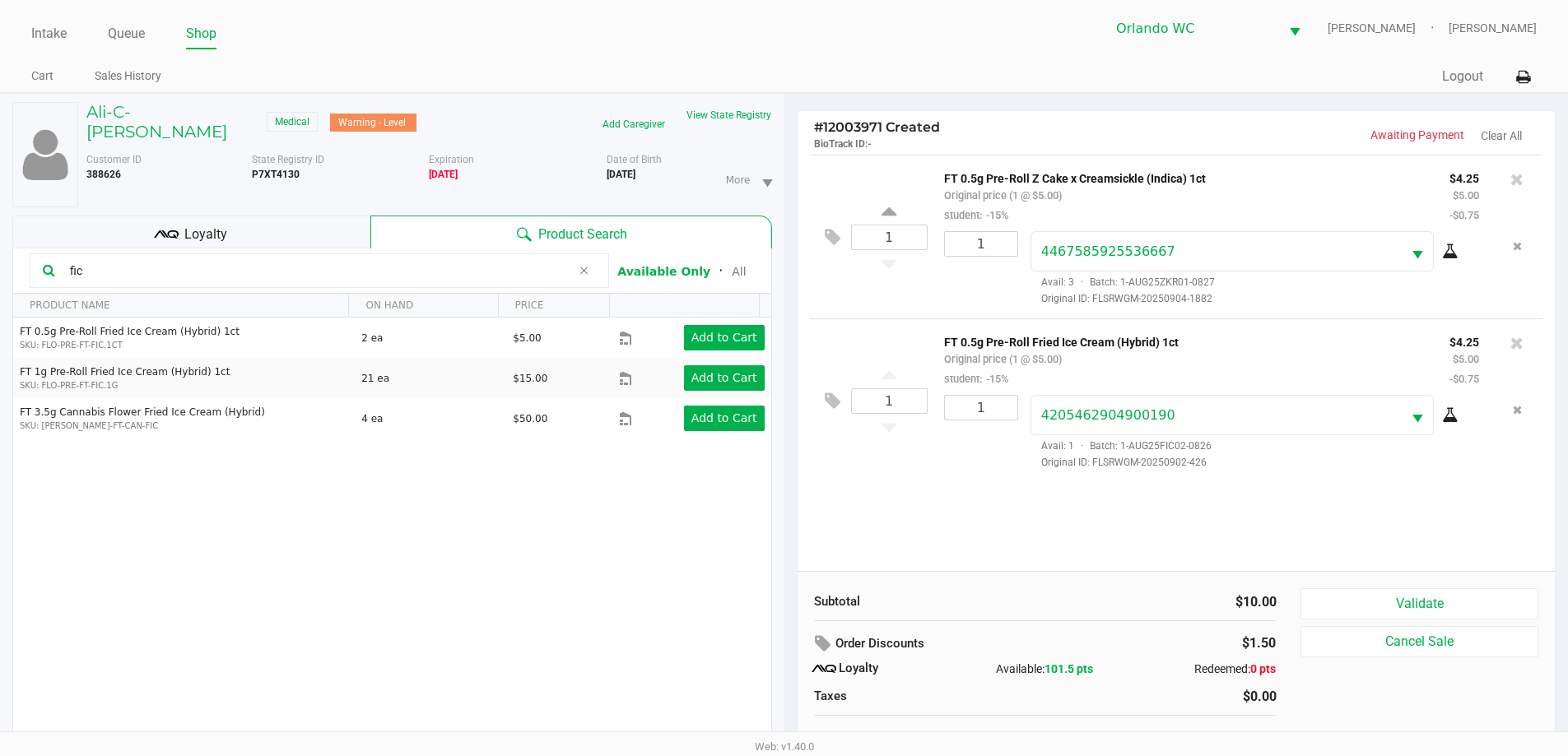
click at [173, 231] on div "Loyalty" at bounding box center [191, 232] width 358 height 33
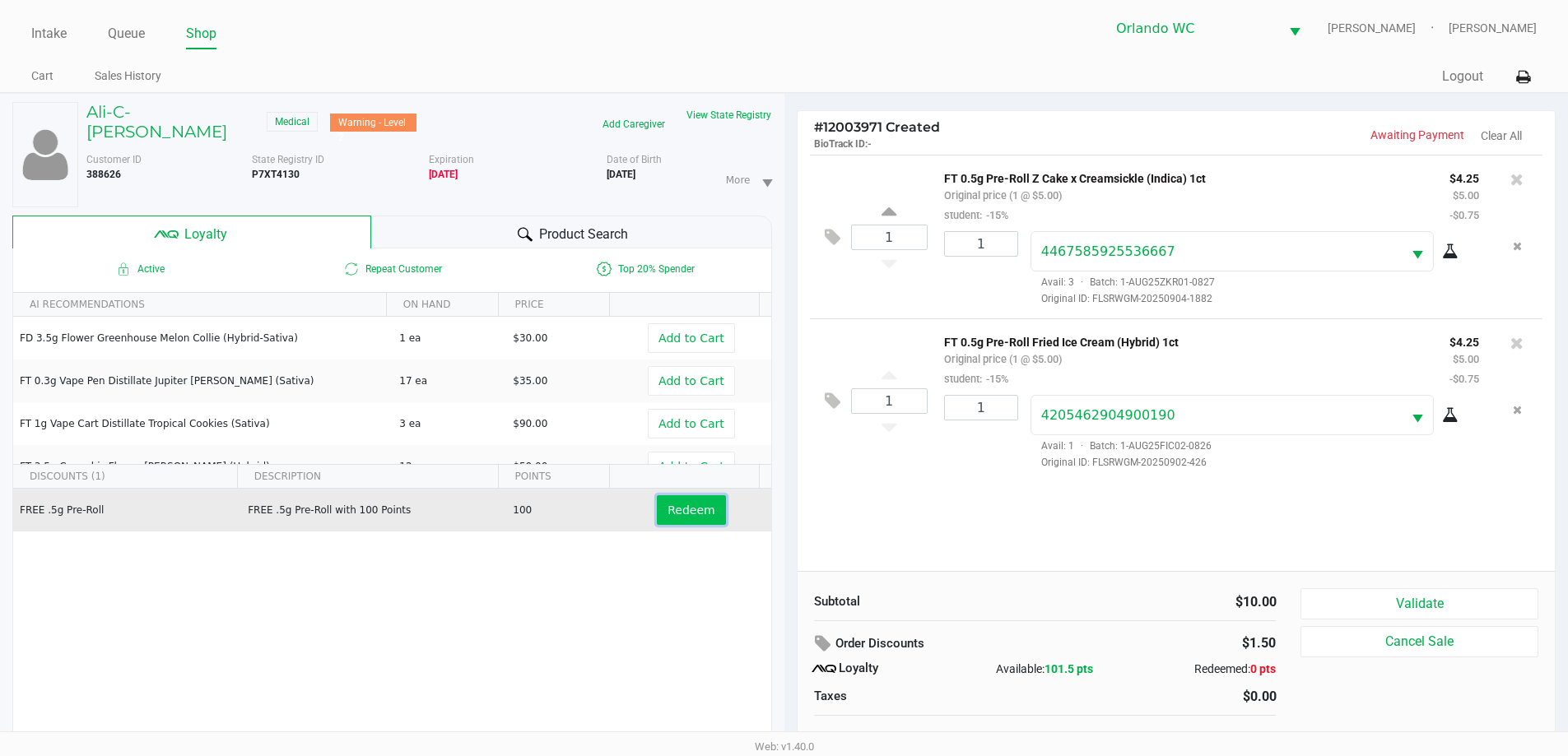
click at [674, 503] on span "Redeem" at bounding box center [691, 509] width 47 height 13
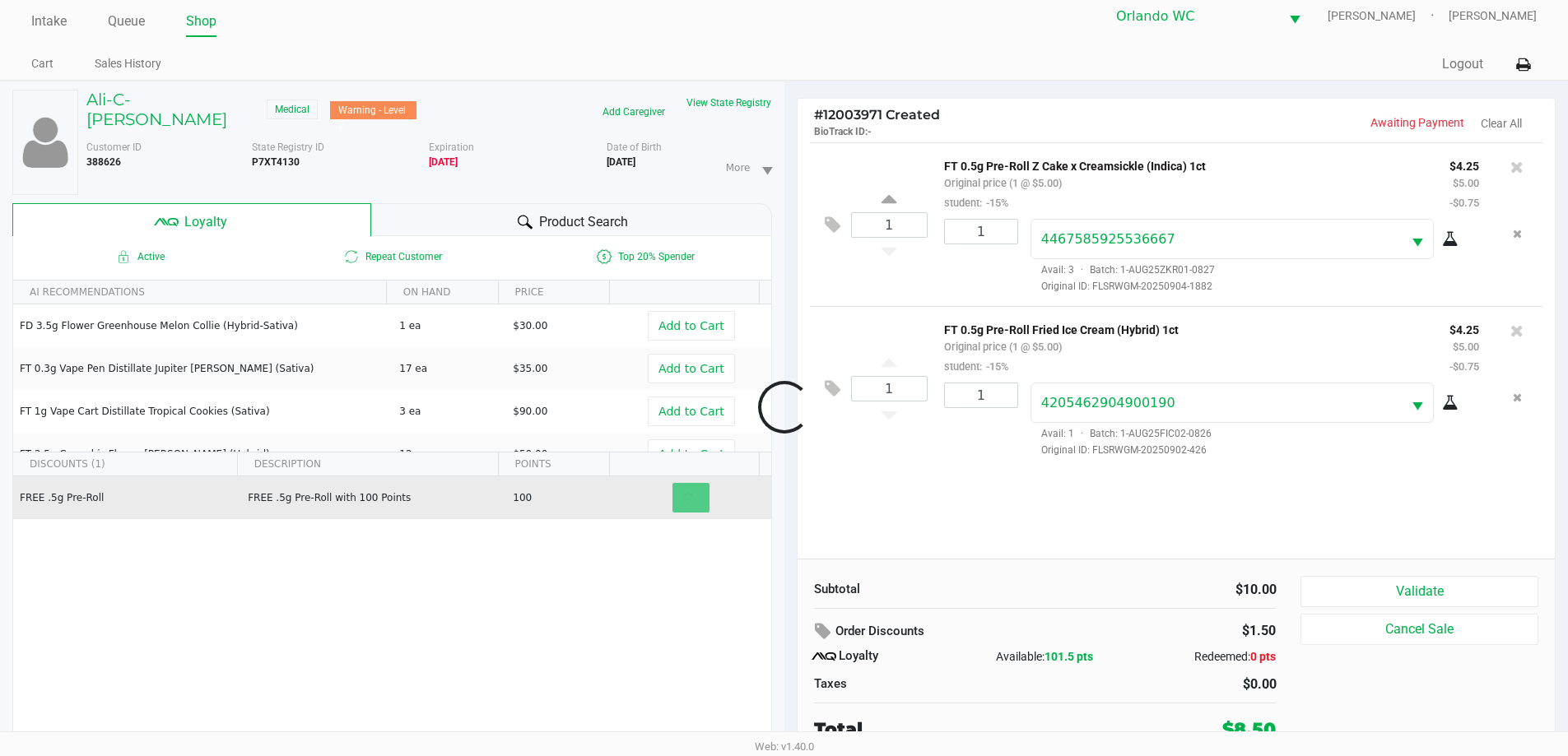
scroll to position [17, 0]
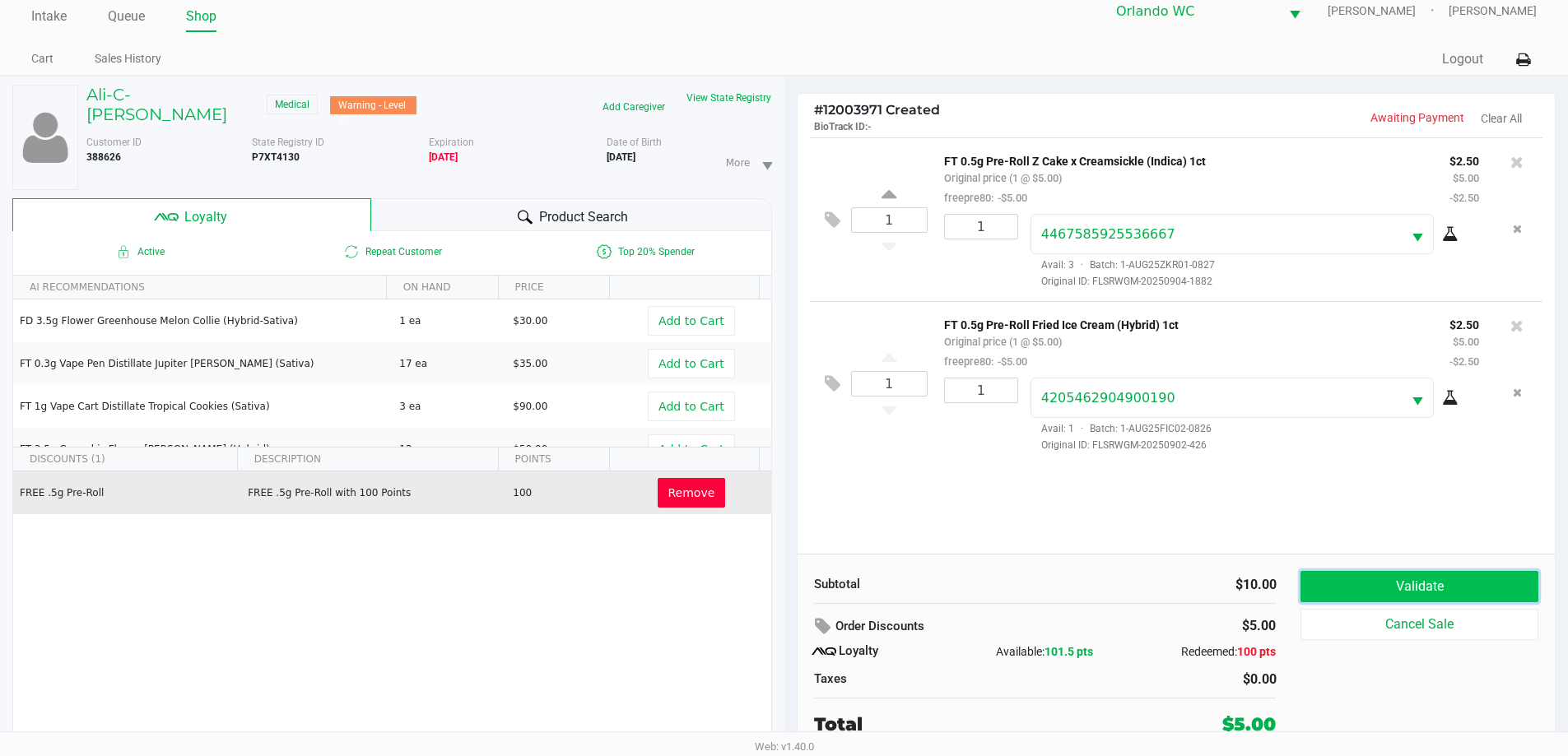
click at [1370, 595] on button "Validate" at bounding box center [1419, 587] width 237 height 32
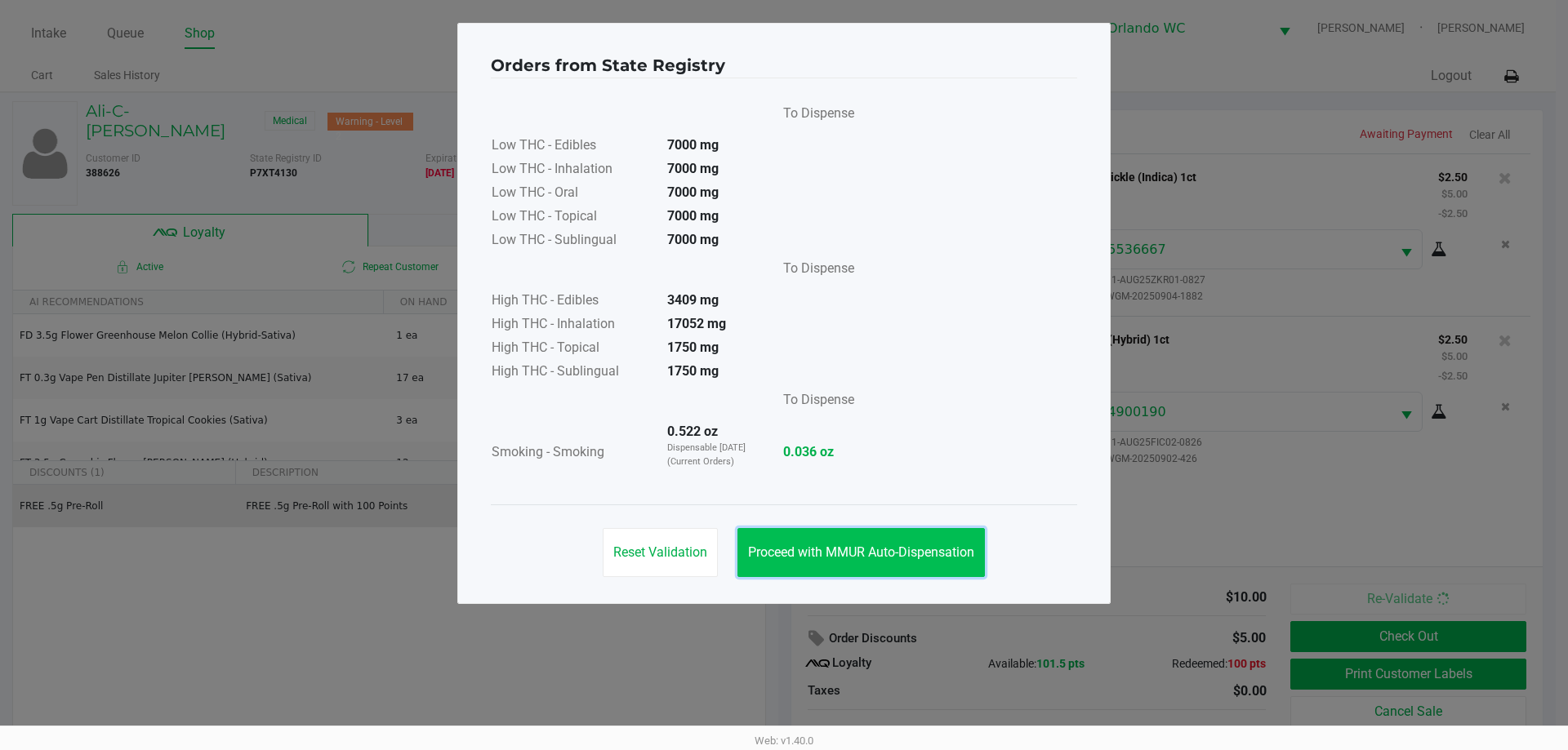
click at [909, 553] on span "Proceed with MMUR Auto-Dispensation" at bounding box center [861, 552] width 226 height 15
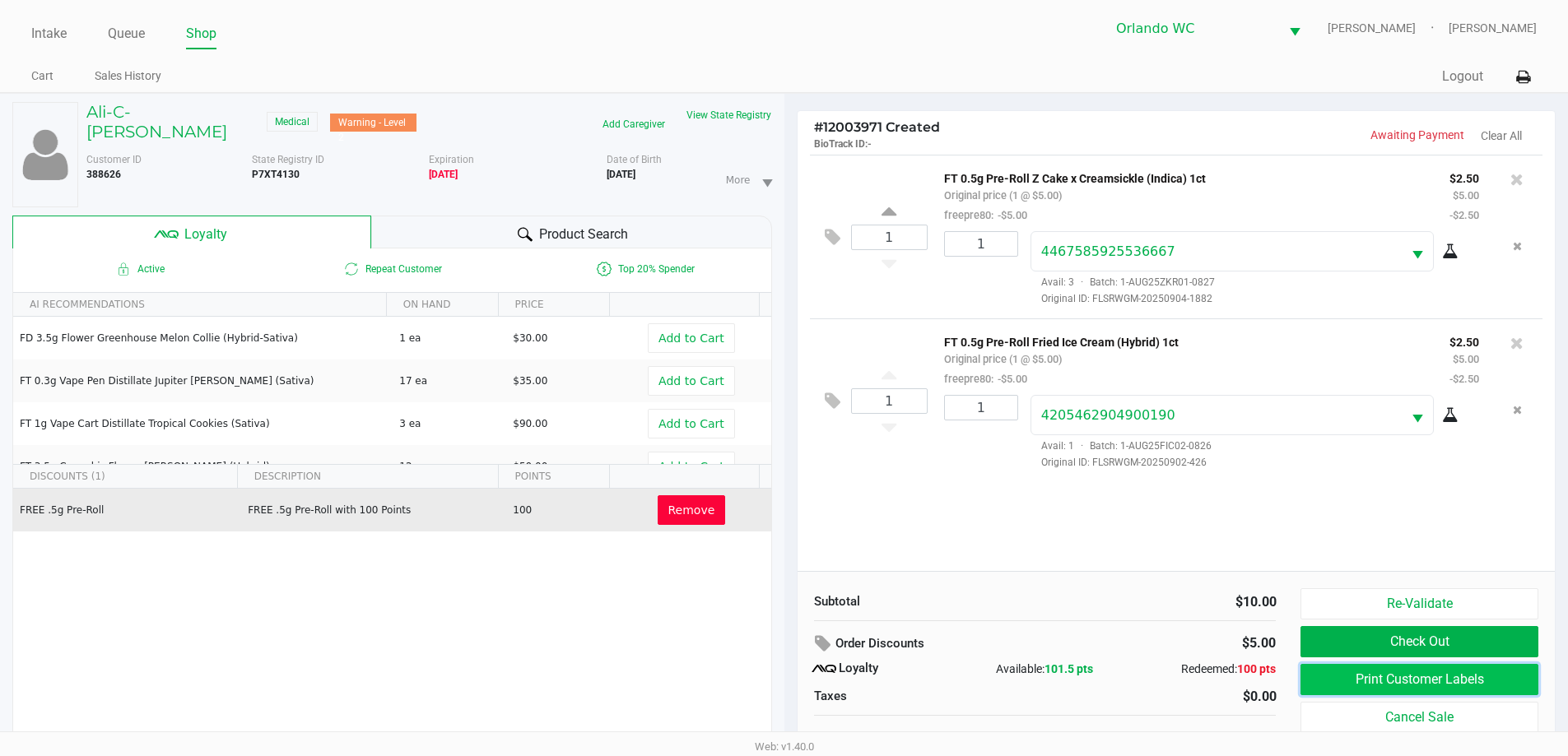
click at [1358, 674] on button "Print Customer Labels" at bounding box center [1419, 679] width 237 height 32
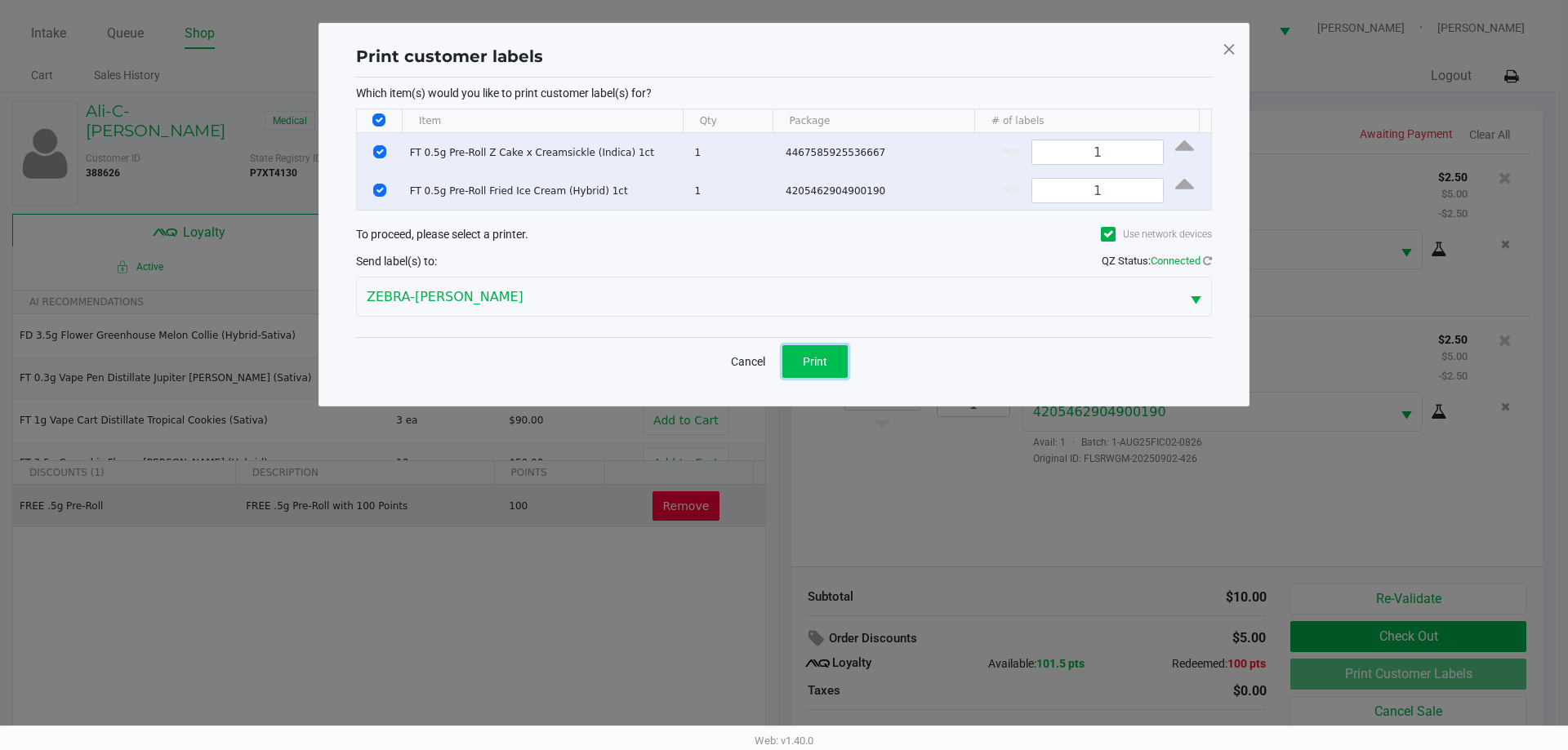
click at [808, 364] on span "Print" at bounding box center [814, 361] width 24 height 13
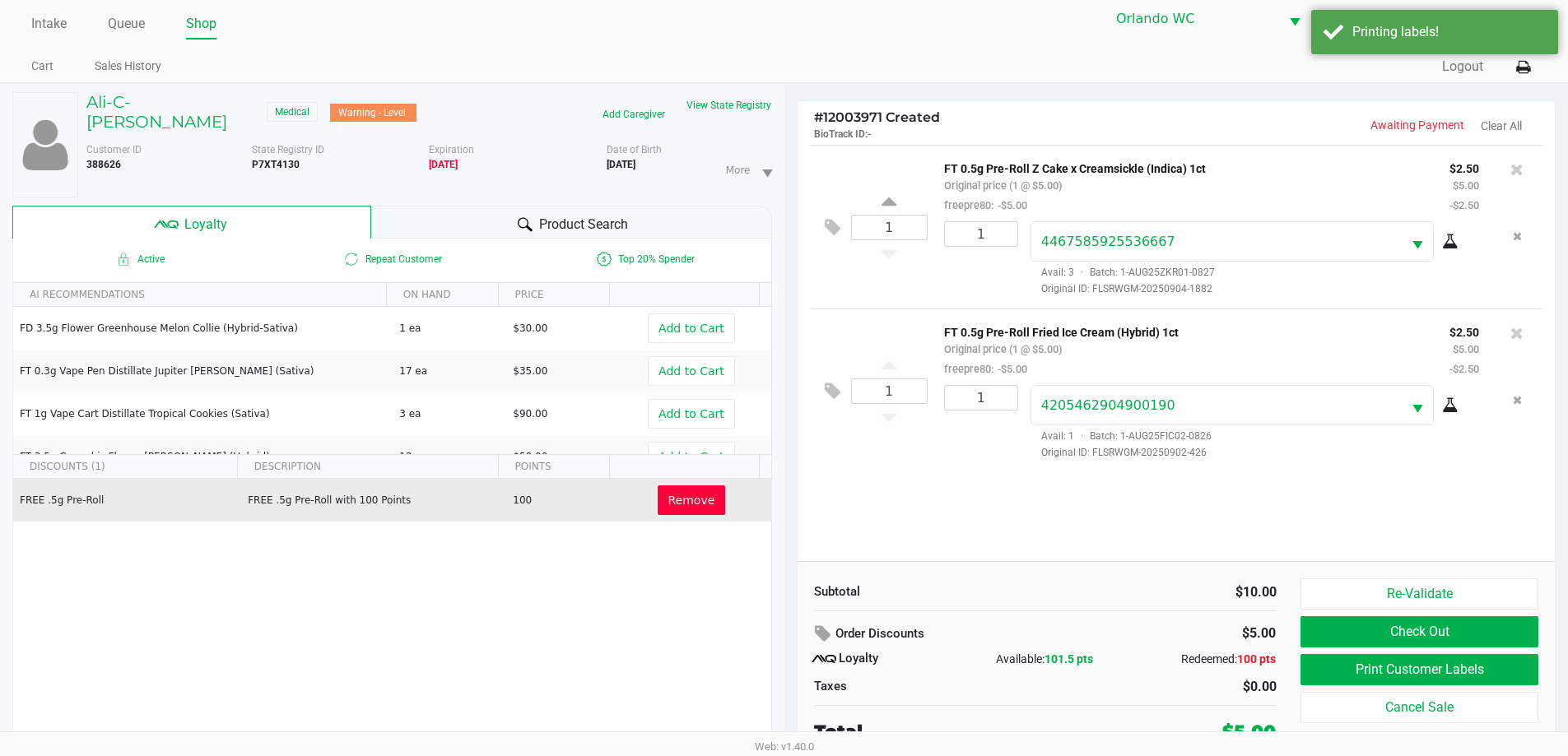
scroll to position [17, 0]
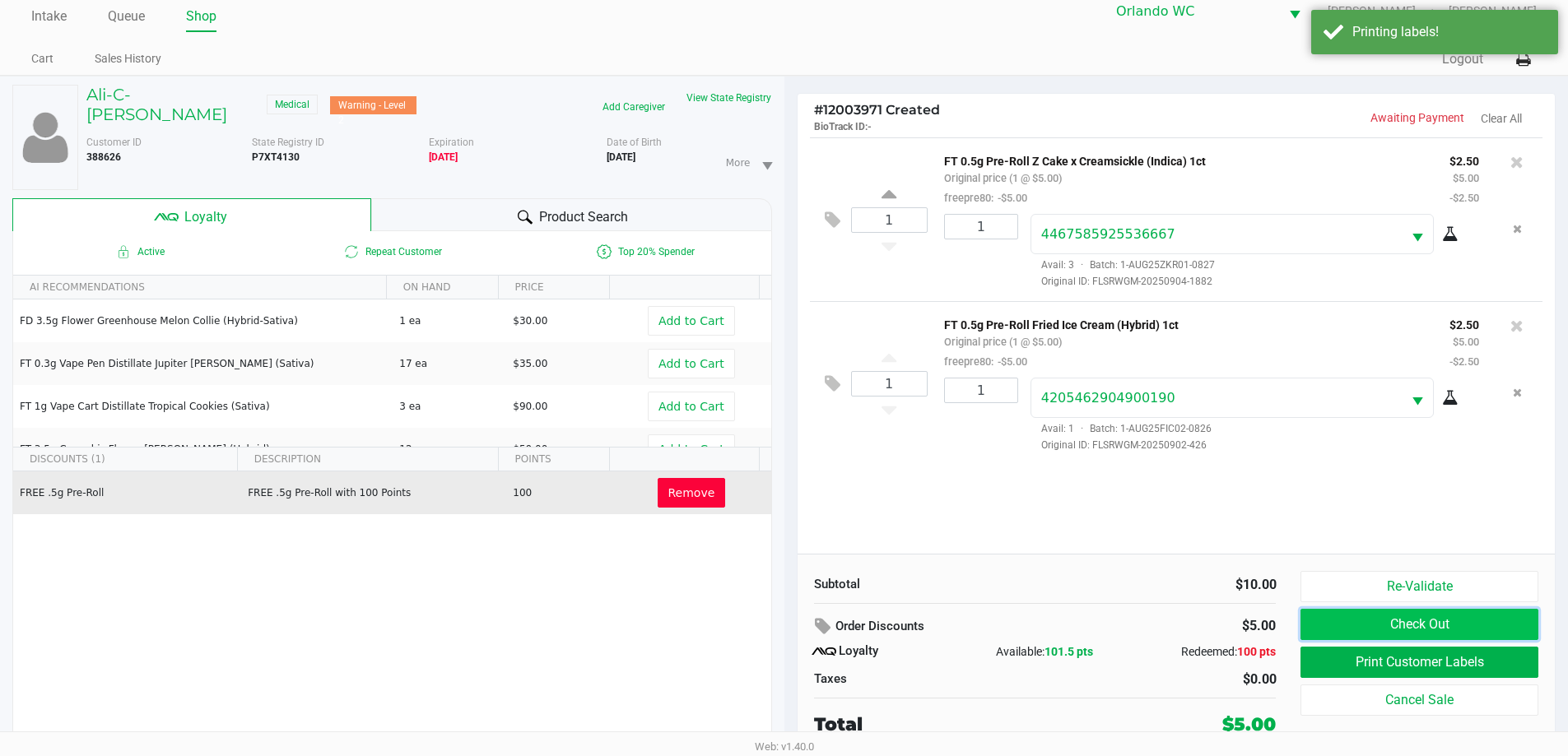
click at [1371, 614] on button "Check Out" at bounding box center [1419, 624] width 237 height 32
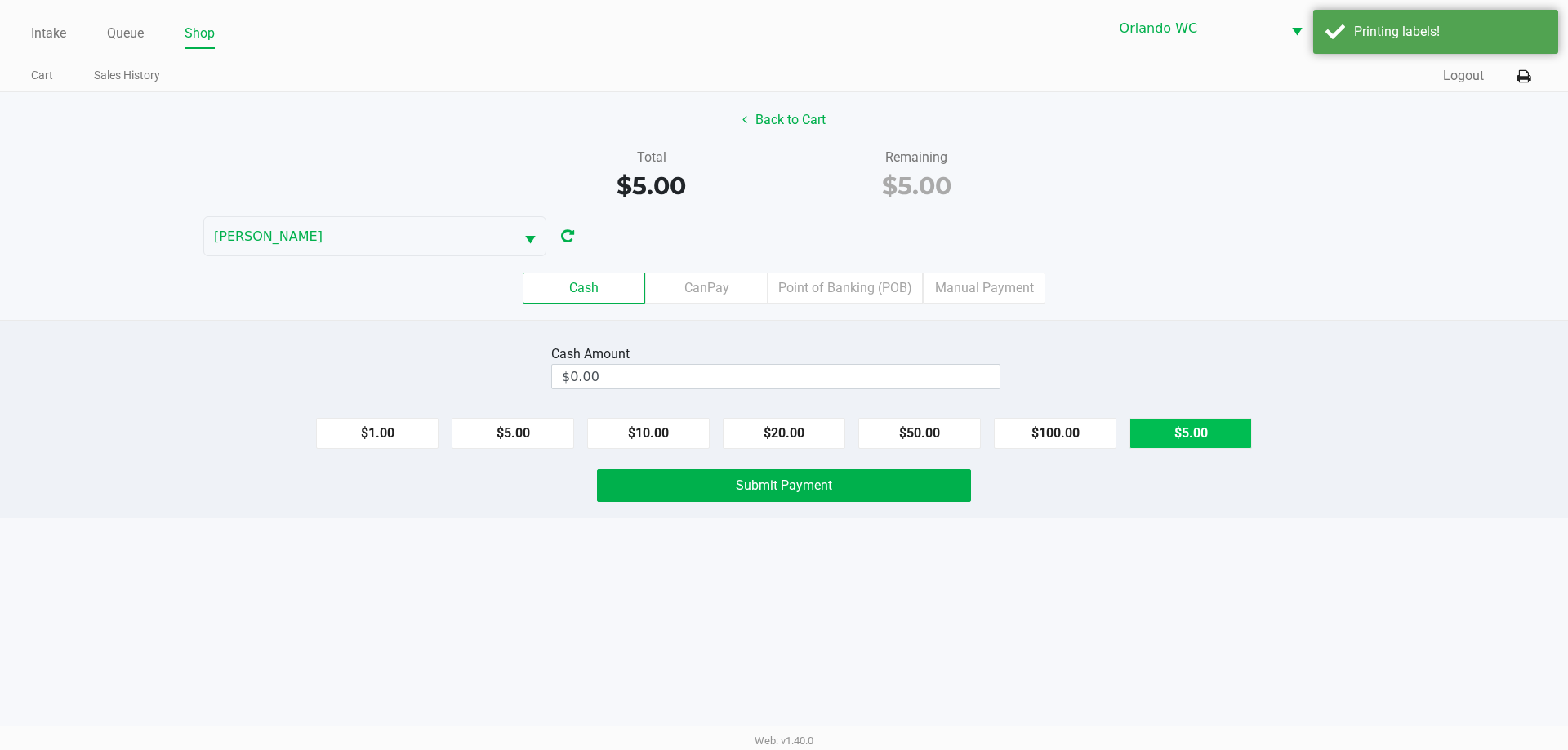
click at [1172, 428] on button "$5.00" at bounding box center [1190, 433] width 122 height 31
type input "$5.00"
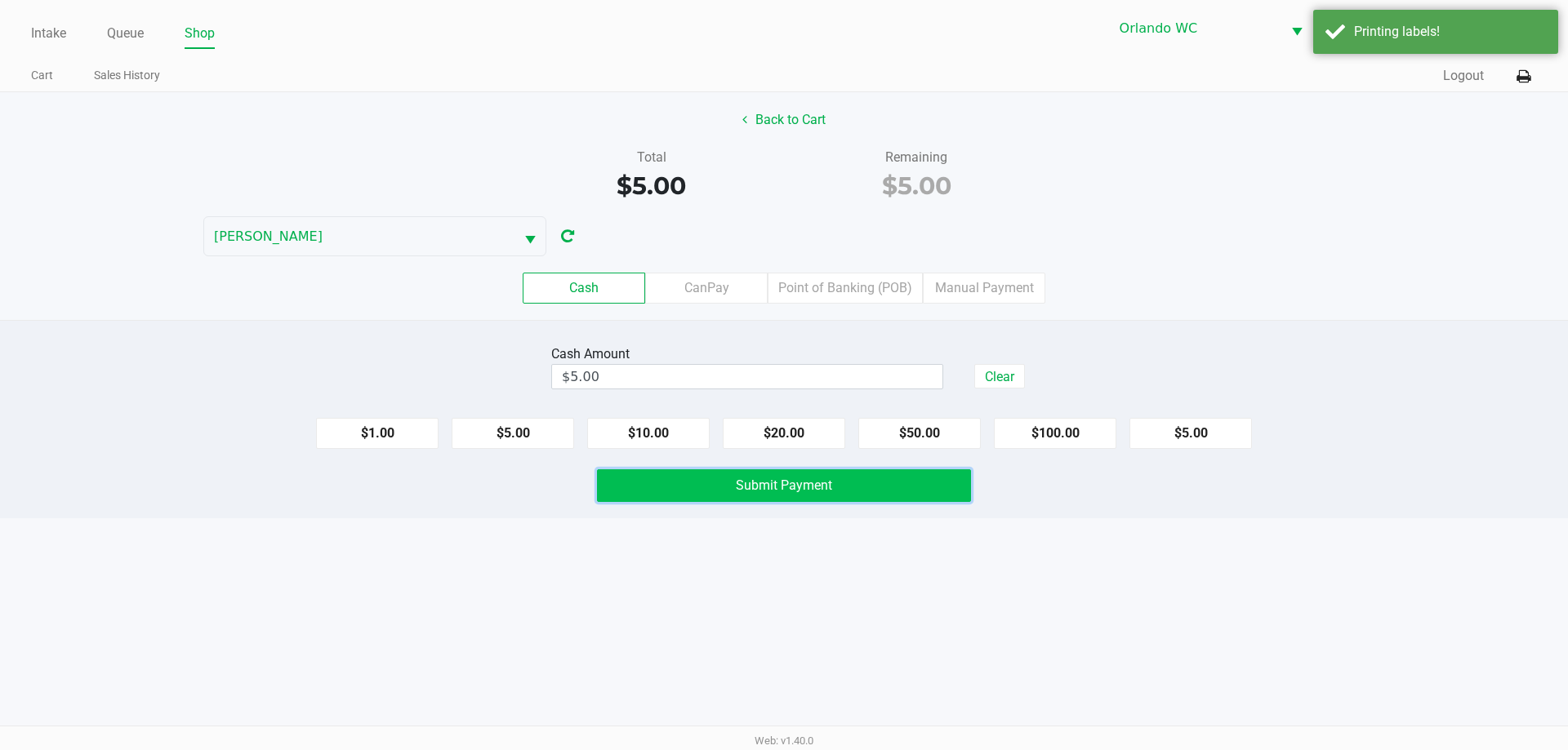
click at [783, 493] on button "Submit Payment" at bounding box center [783, 486] width 374 height 33
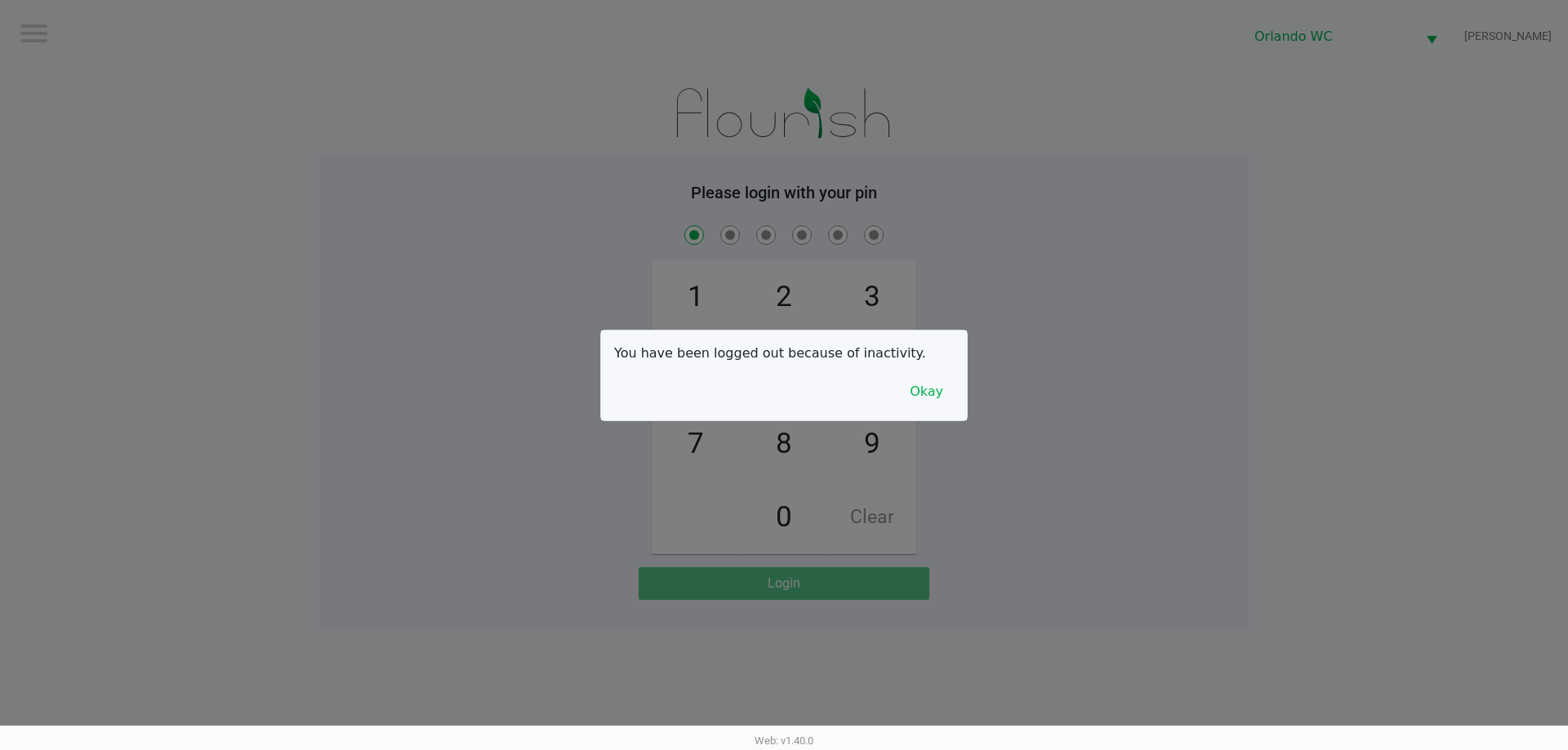
checkbox input "true"
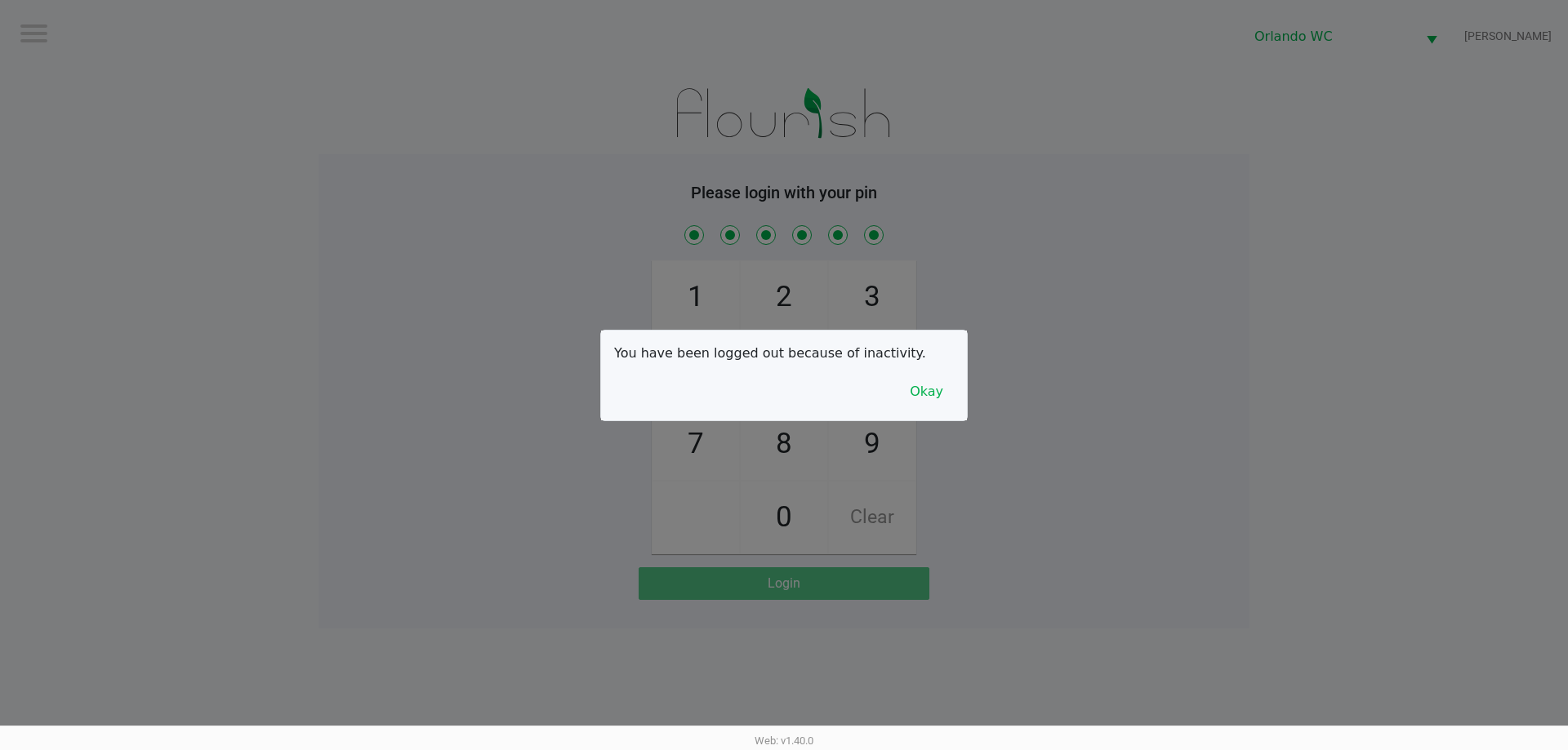
checkbox input "true"
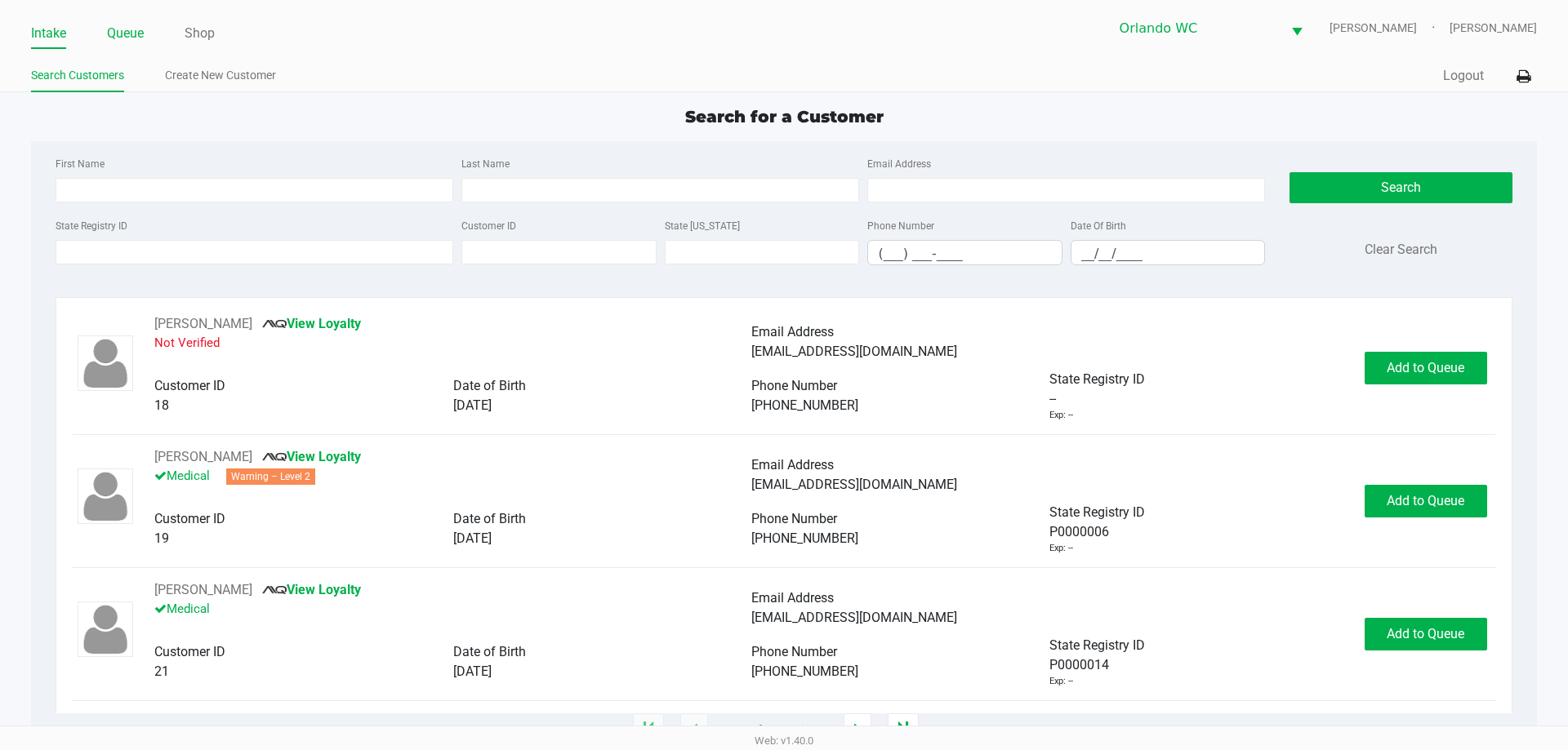
click at [139, 23] on link "Queue" at bounding box center [125, 33] width 36 height 23
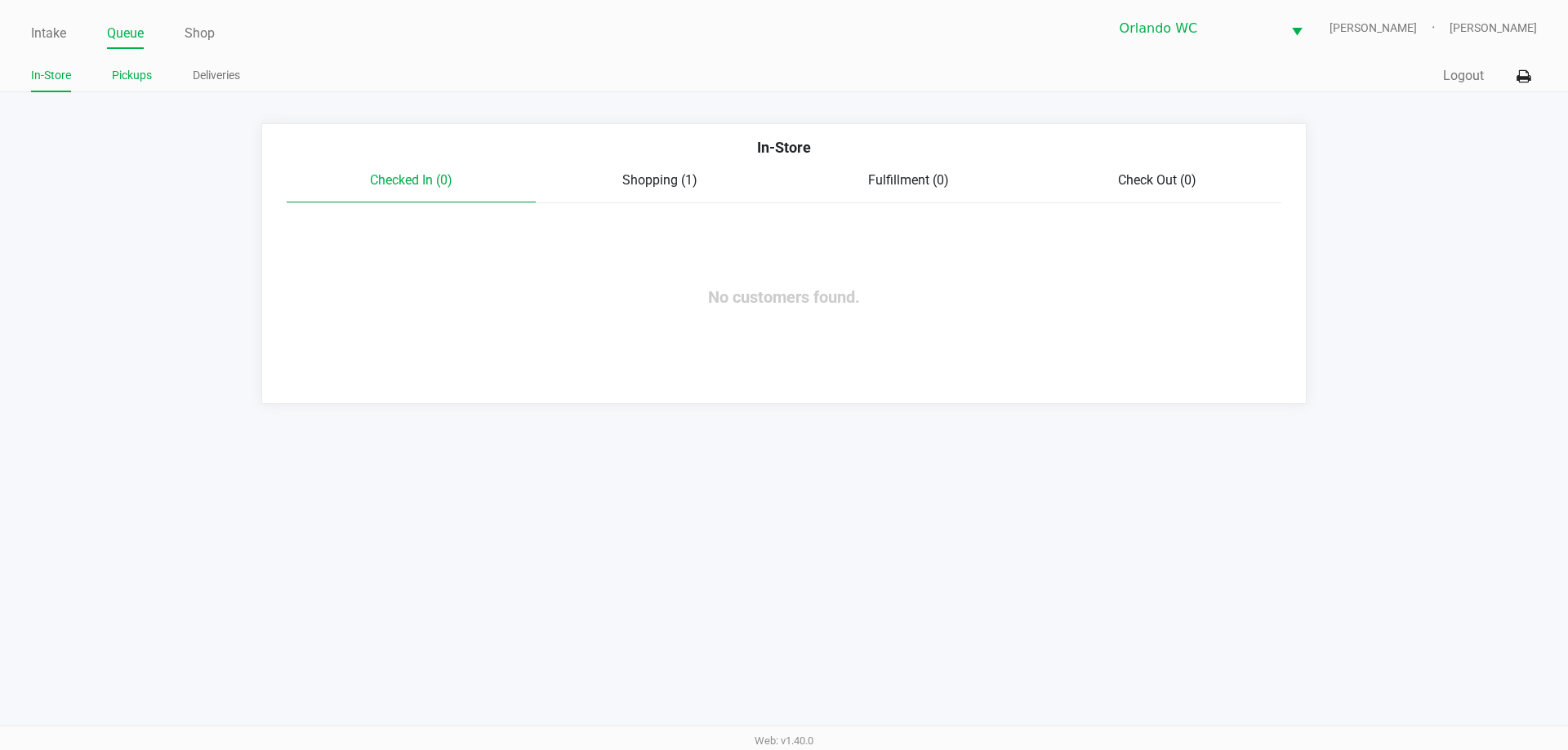
click at [134, 78] on link "Pickups" at bounding box center [131, 75] width 40 height 20
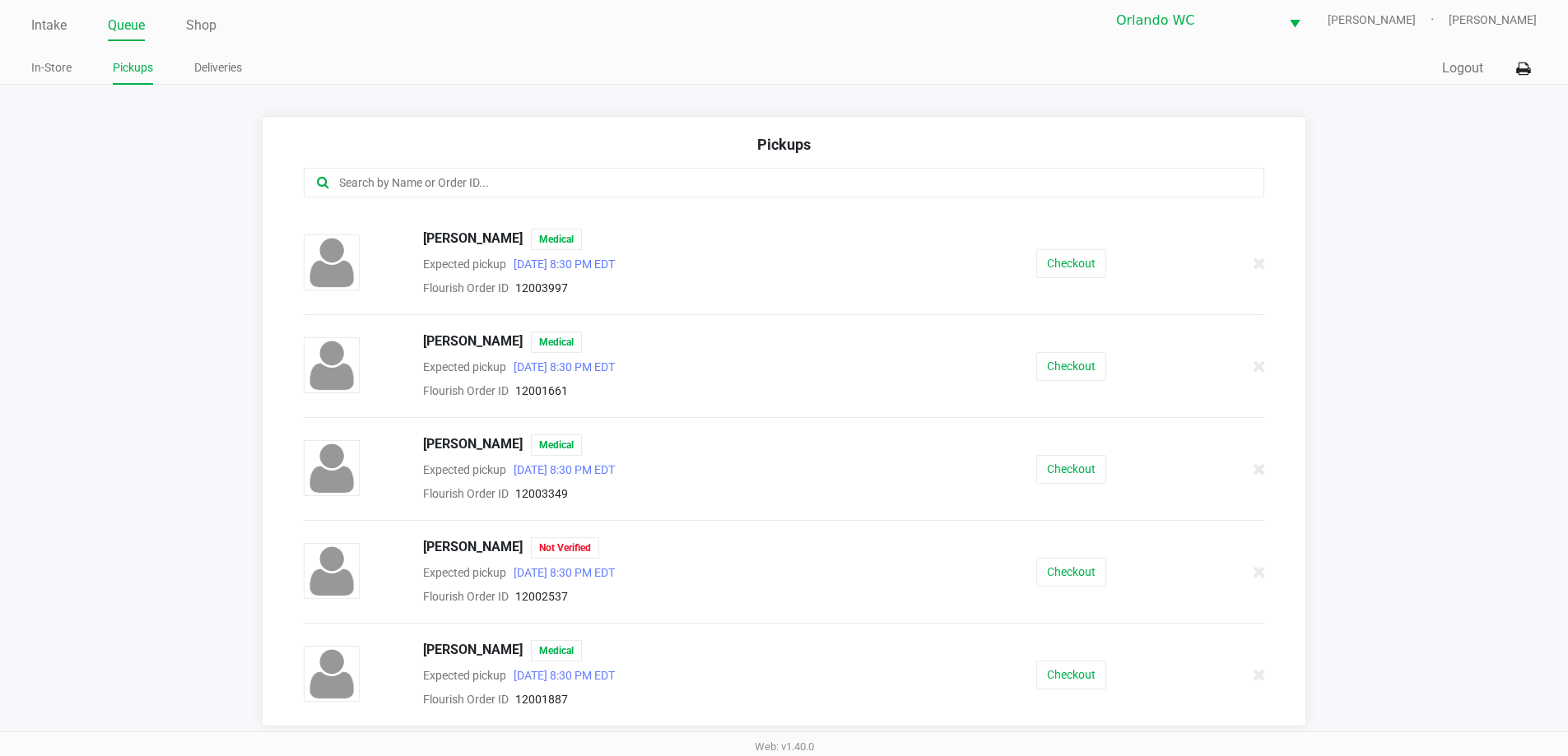
scroll to position [11, 0]
click at [60, 17] on link "Intake" at bounding box center [49, 23] width 36 height 23
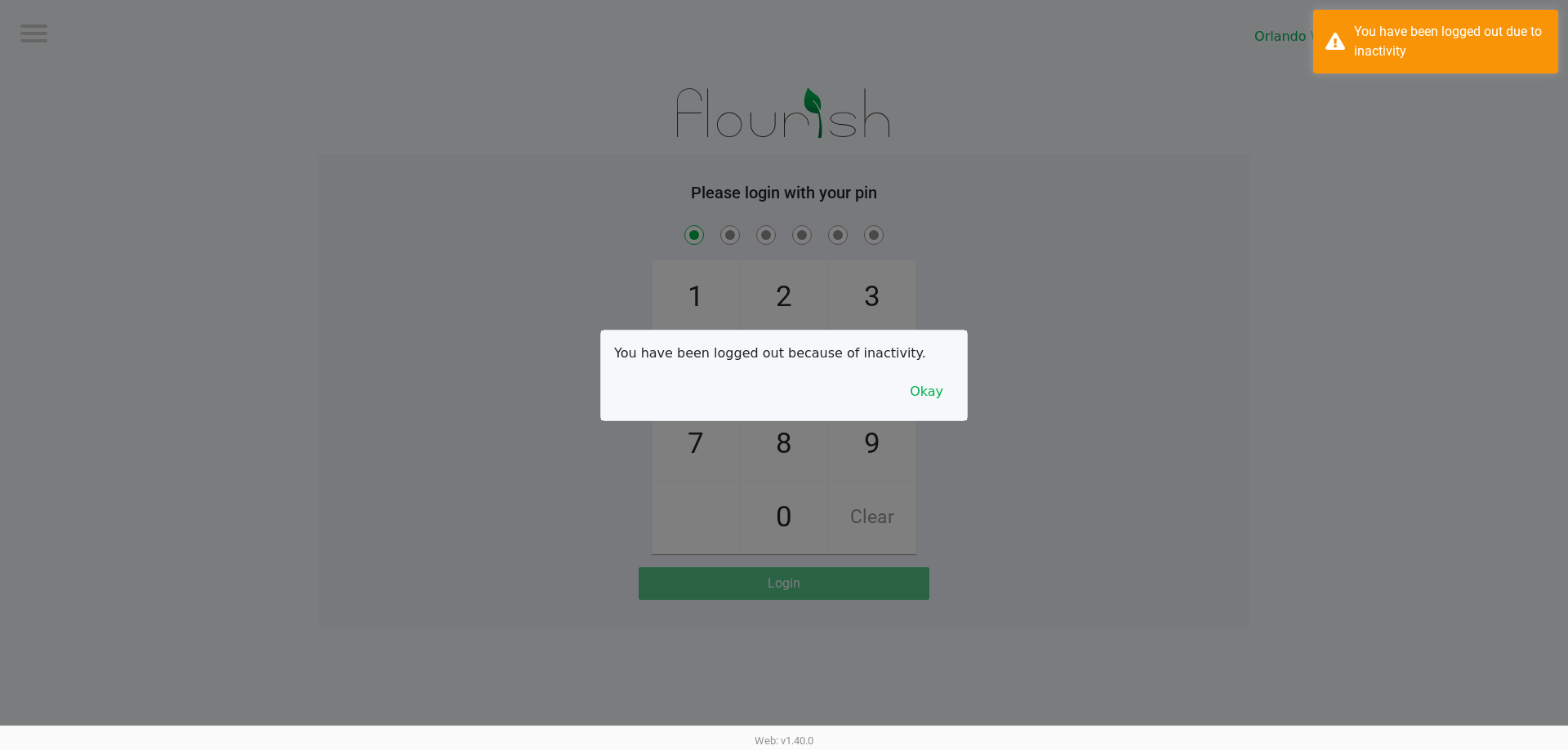
checkbox input "true"
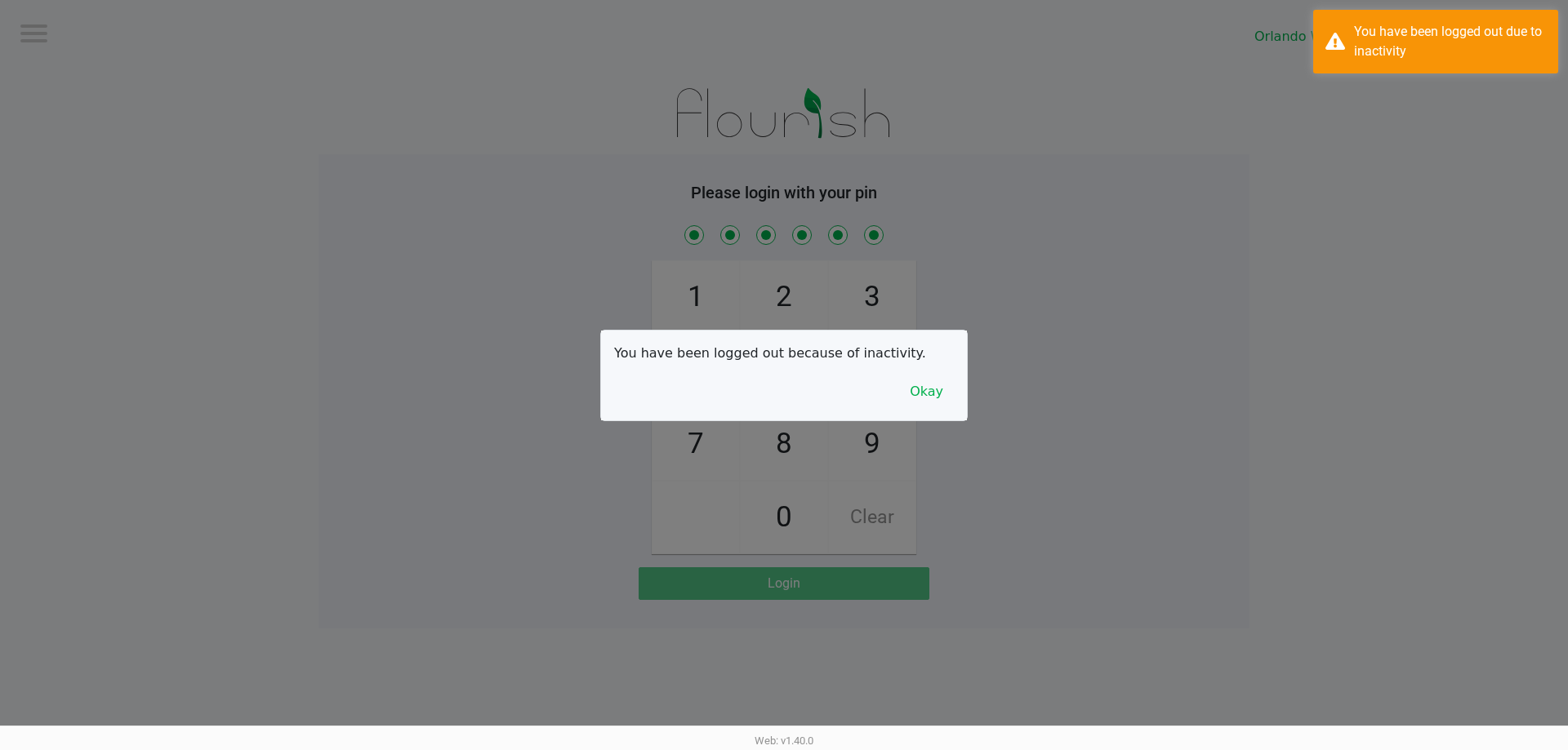
checkbox input "true"
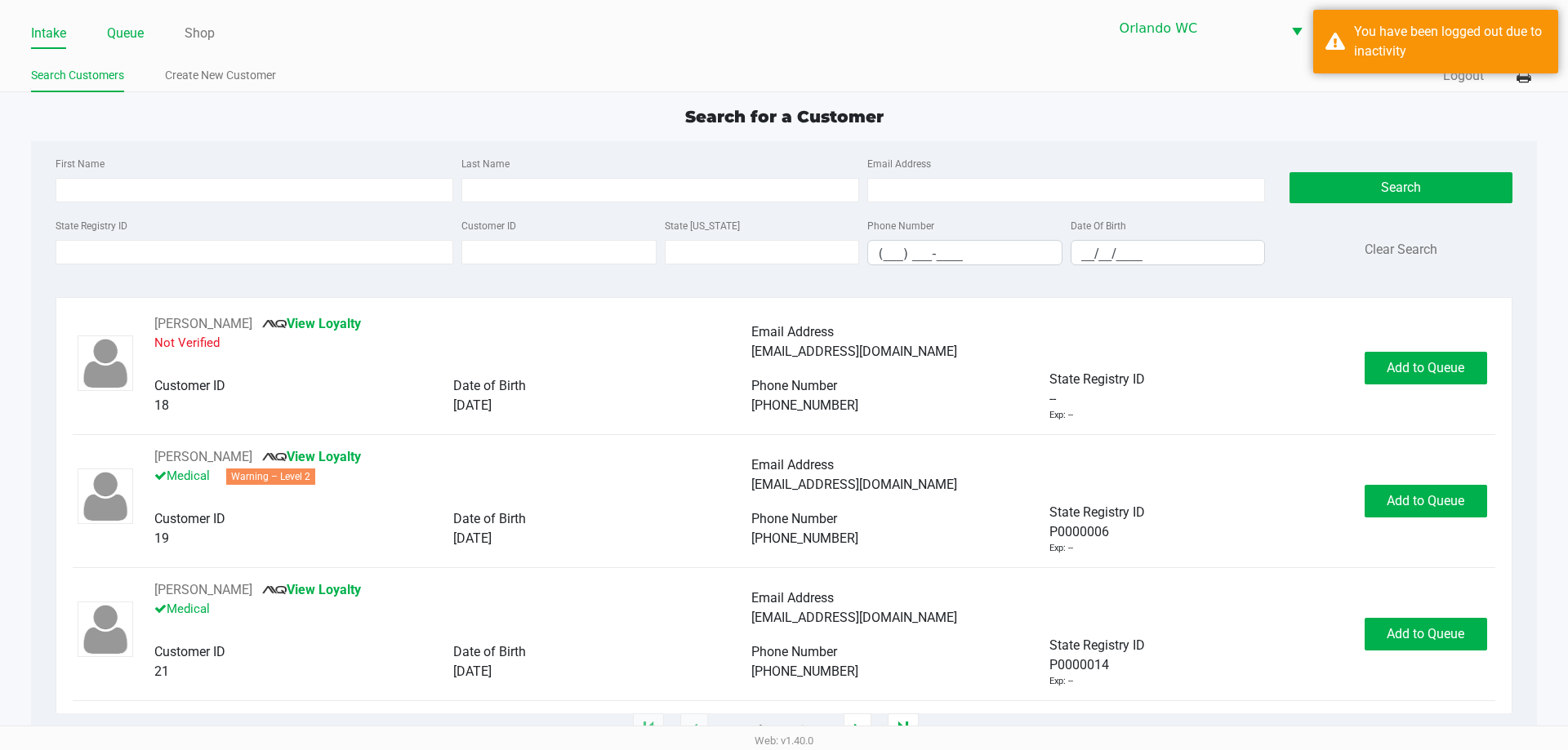
click at [132, 30] on link "Queue" at bounding box center [125, 33] width 36 height 23
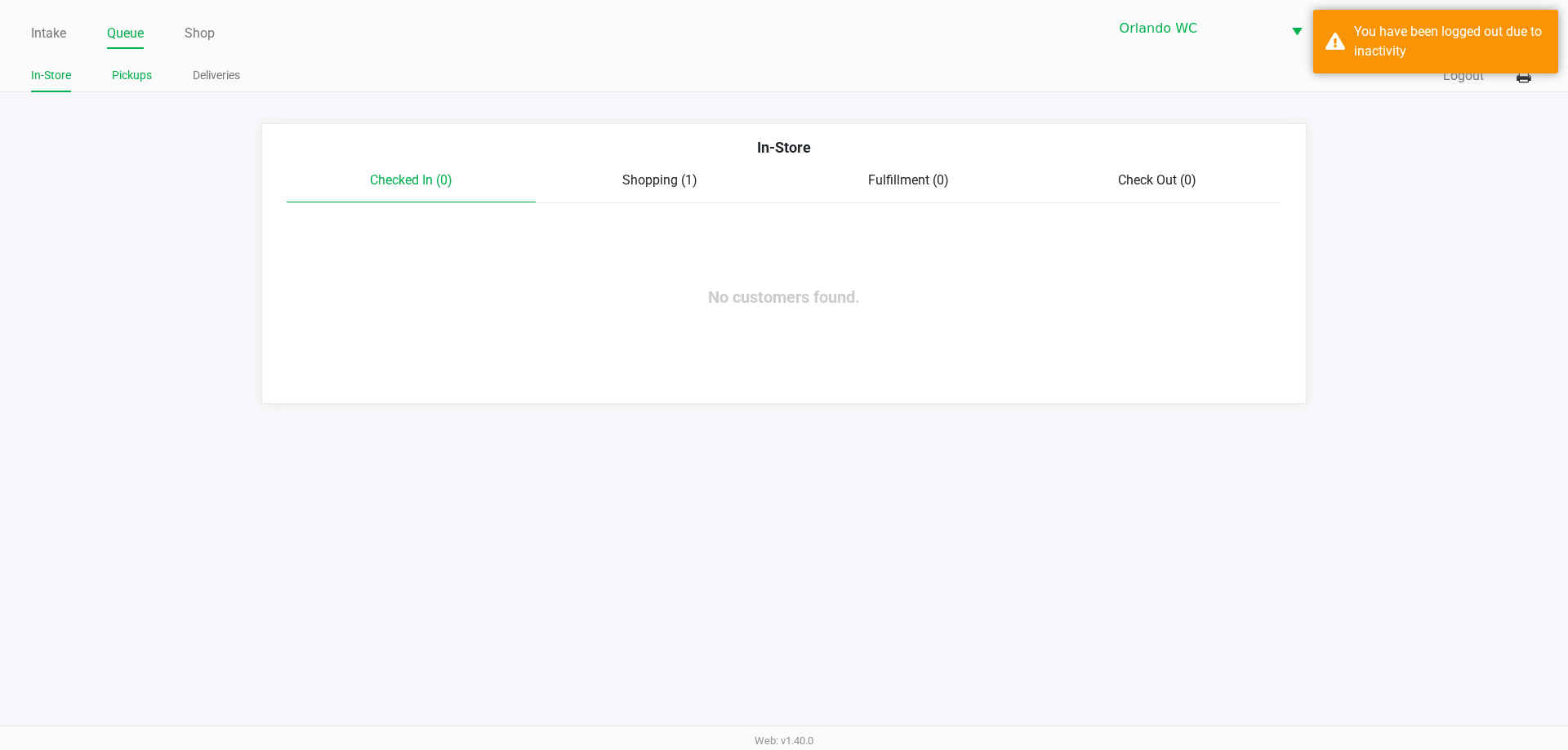
click at [133, 67] on link "Pickups" at bounding box center [131, 75] width 40 height 20
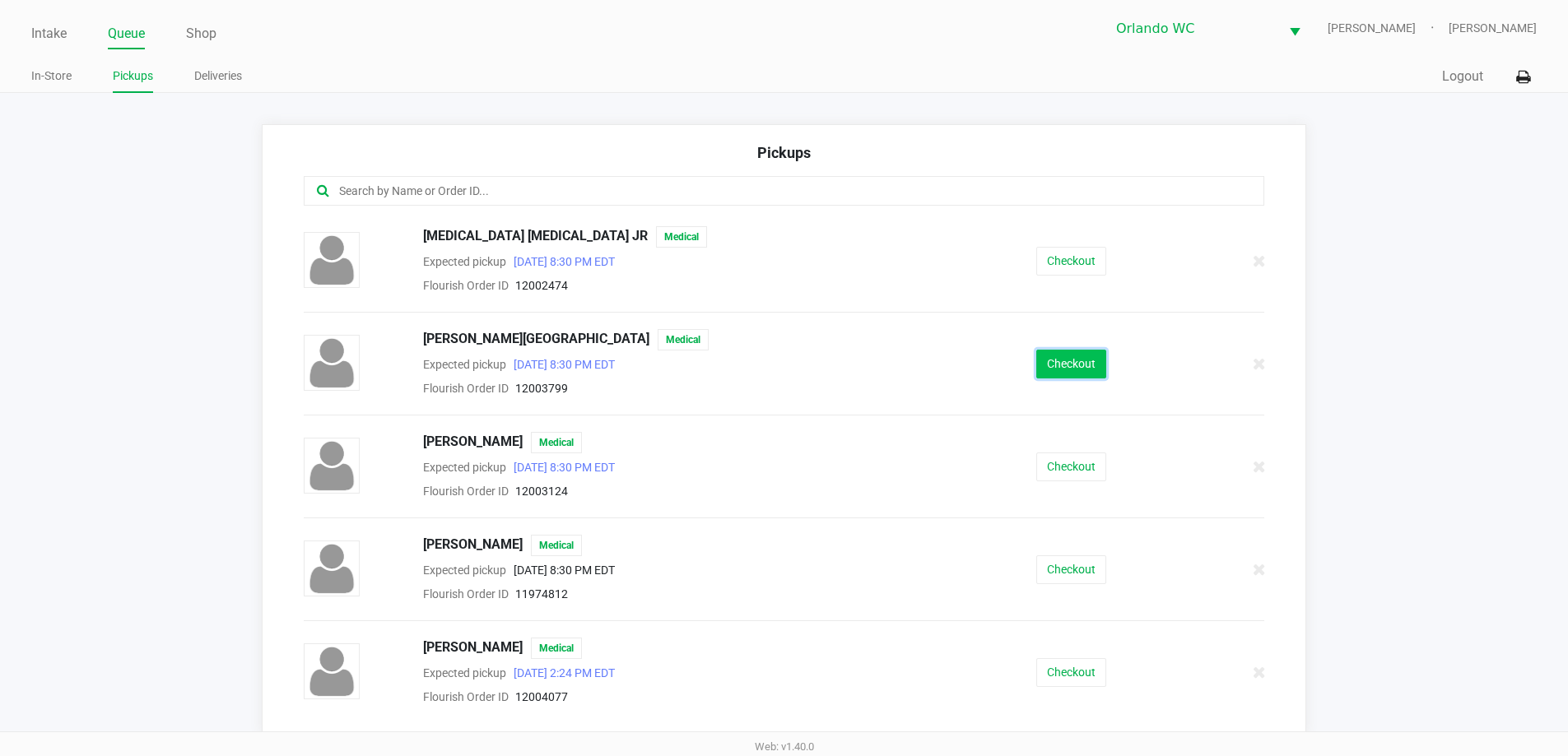
click at [1052, 370] on button "Checkout" at bounding box center [1071, 364] width 70 height 29
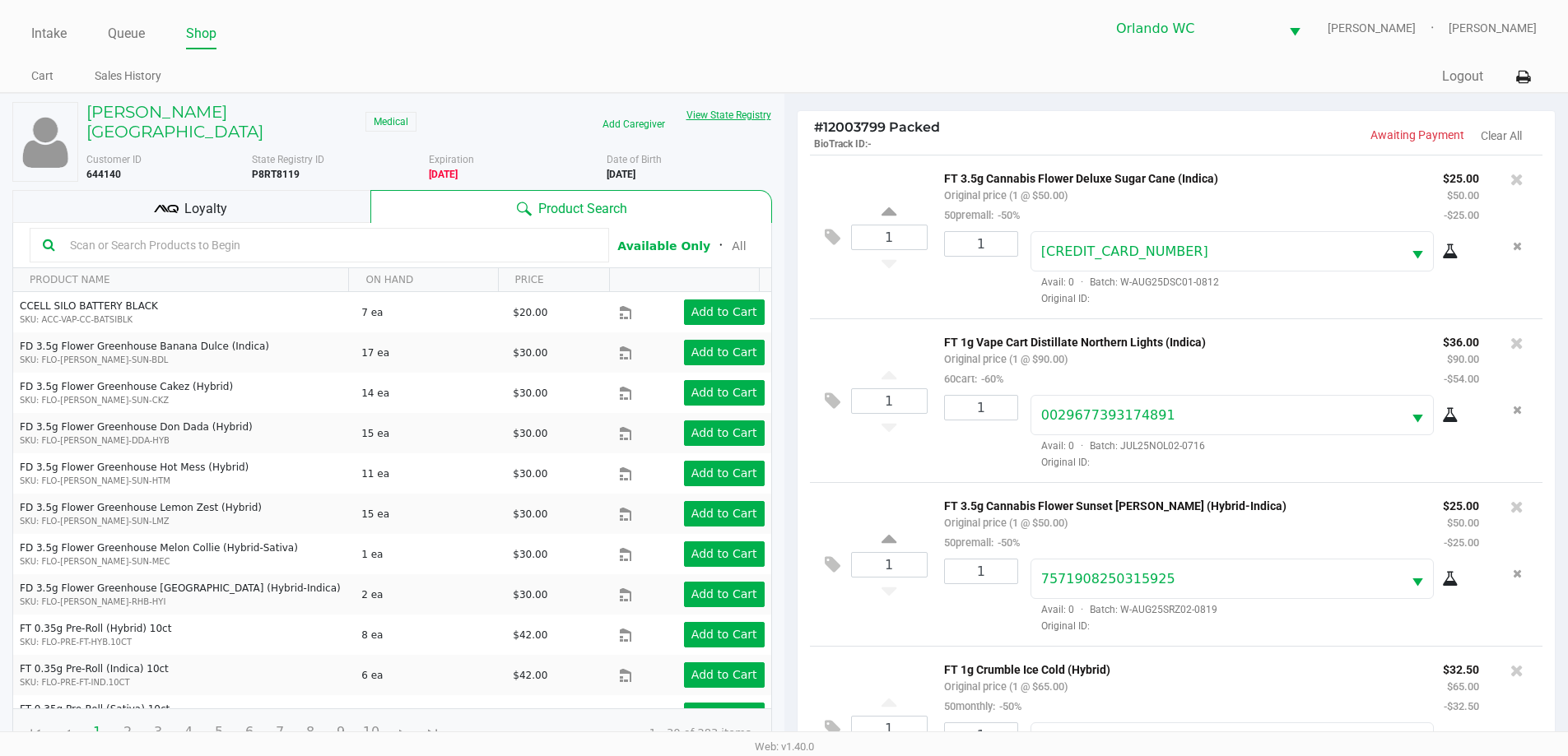
click at [721, 119] on button "View State Registry" at bounding box center [723, 115] width 96 height 26
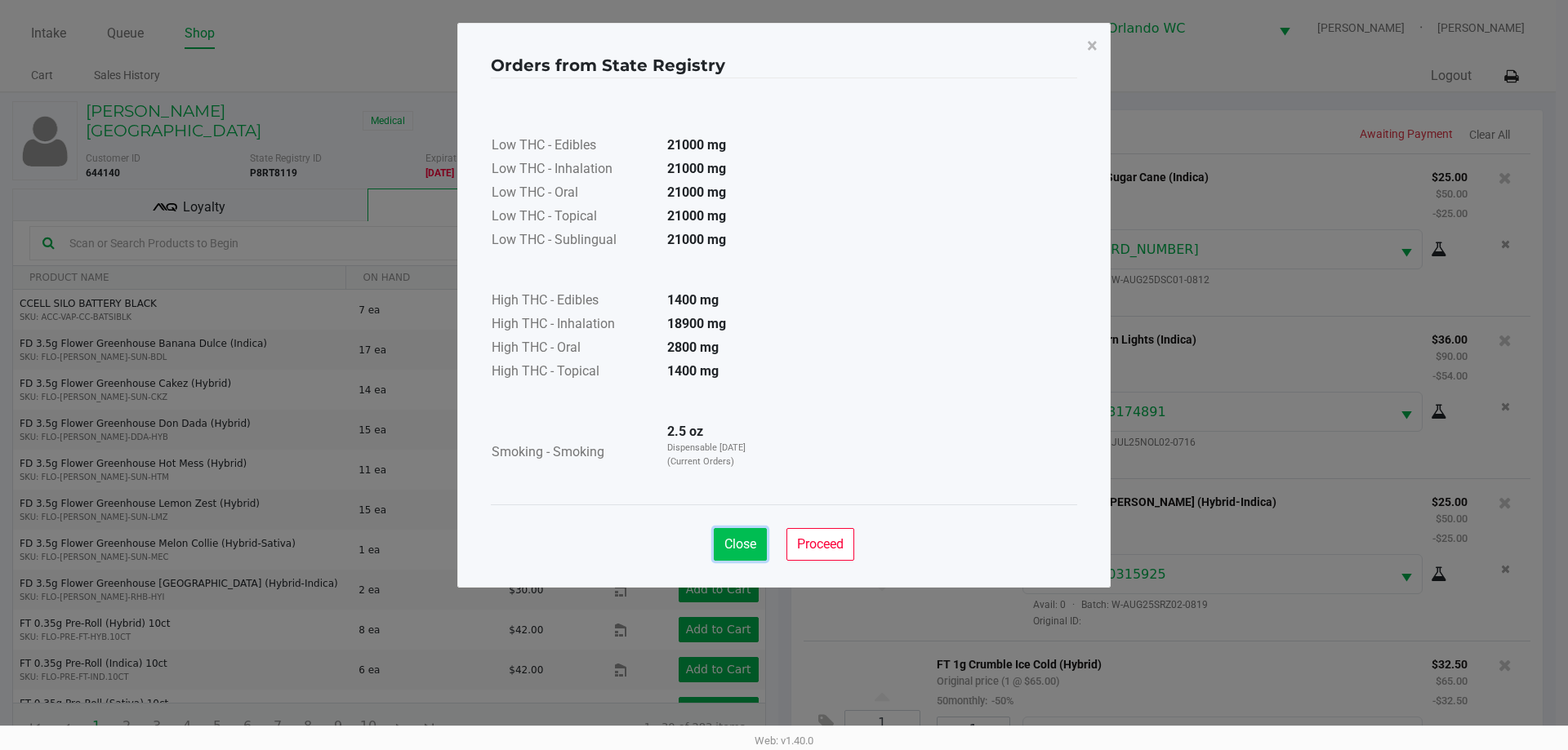
click at [741, 543] on span "Close" at bounding box center [740, 544] width 32 height 15
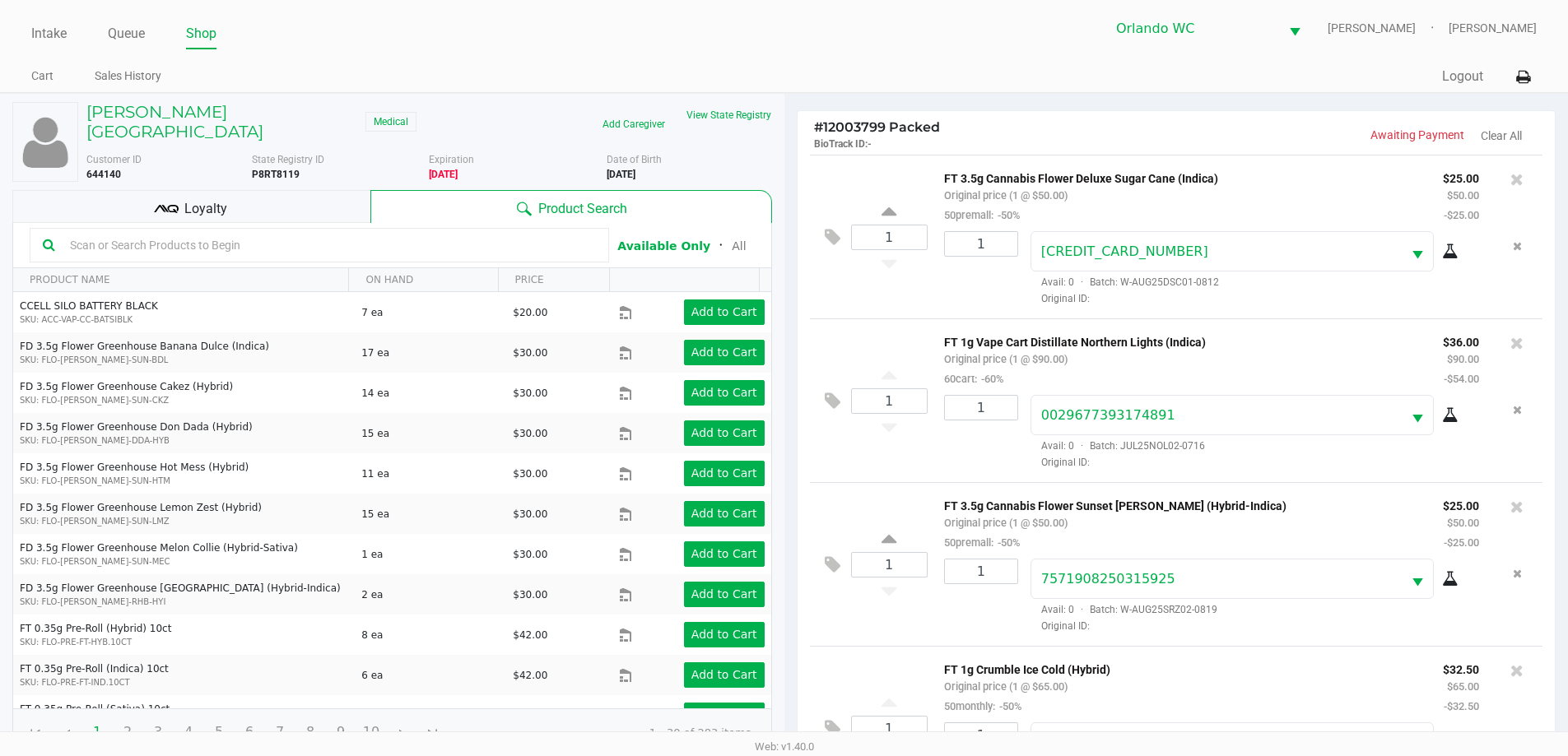
click at [1133, 100] on div "# 12003799 Packed BioTrack ID: - Awaiting Payment Clear All 1 FT 3.5g Cannabis …" at bounding box center [1176, 513] width 784 height 840
click at [254, 192] on div "Loyalty" at bounding box center [191, 206] width 358 height 33
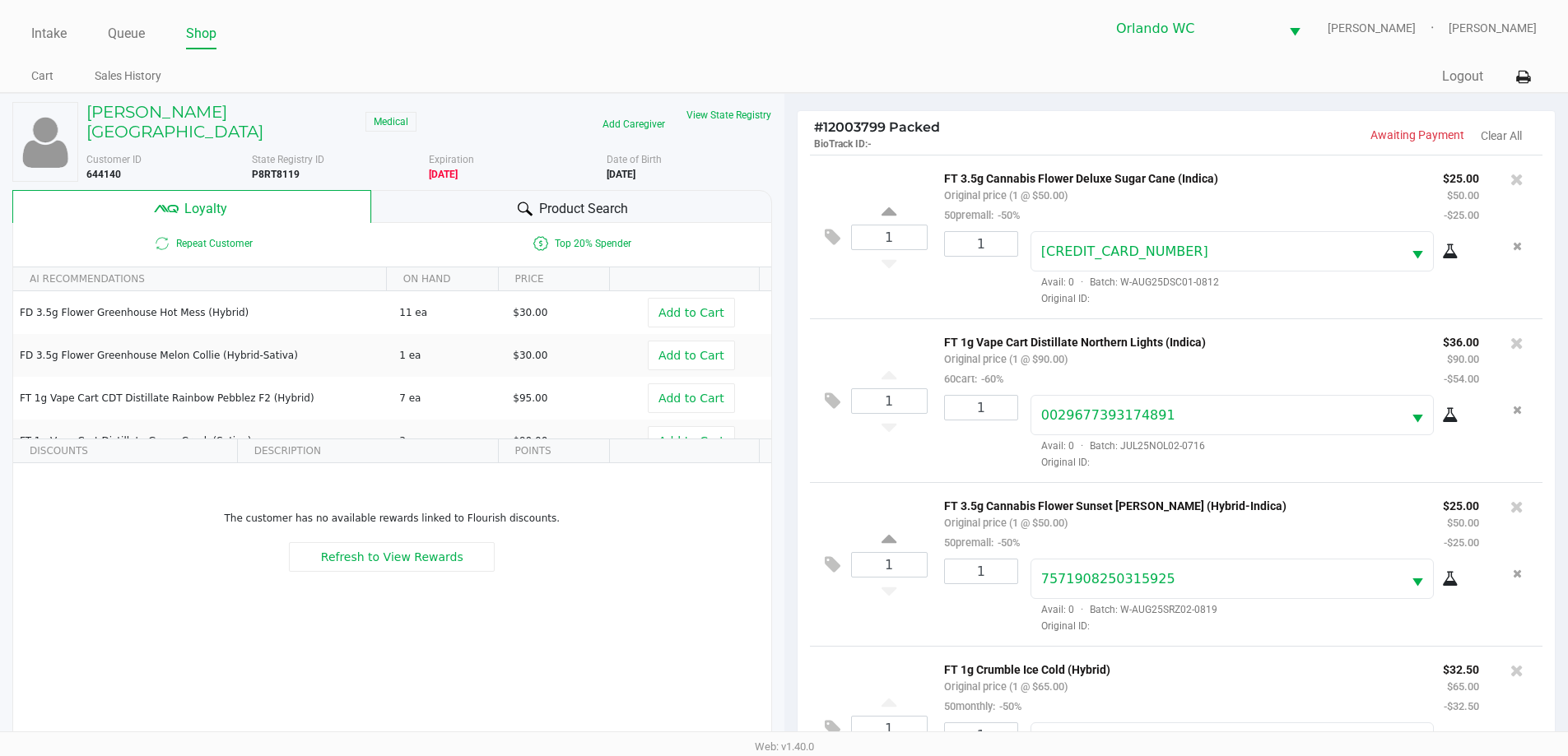
click at [458, 190] on div "Product Search" at bounding box center [571, 206] width 401 height 33
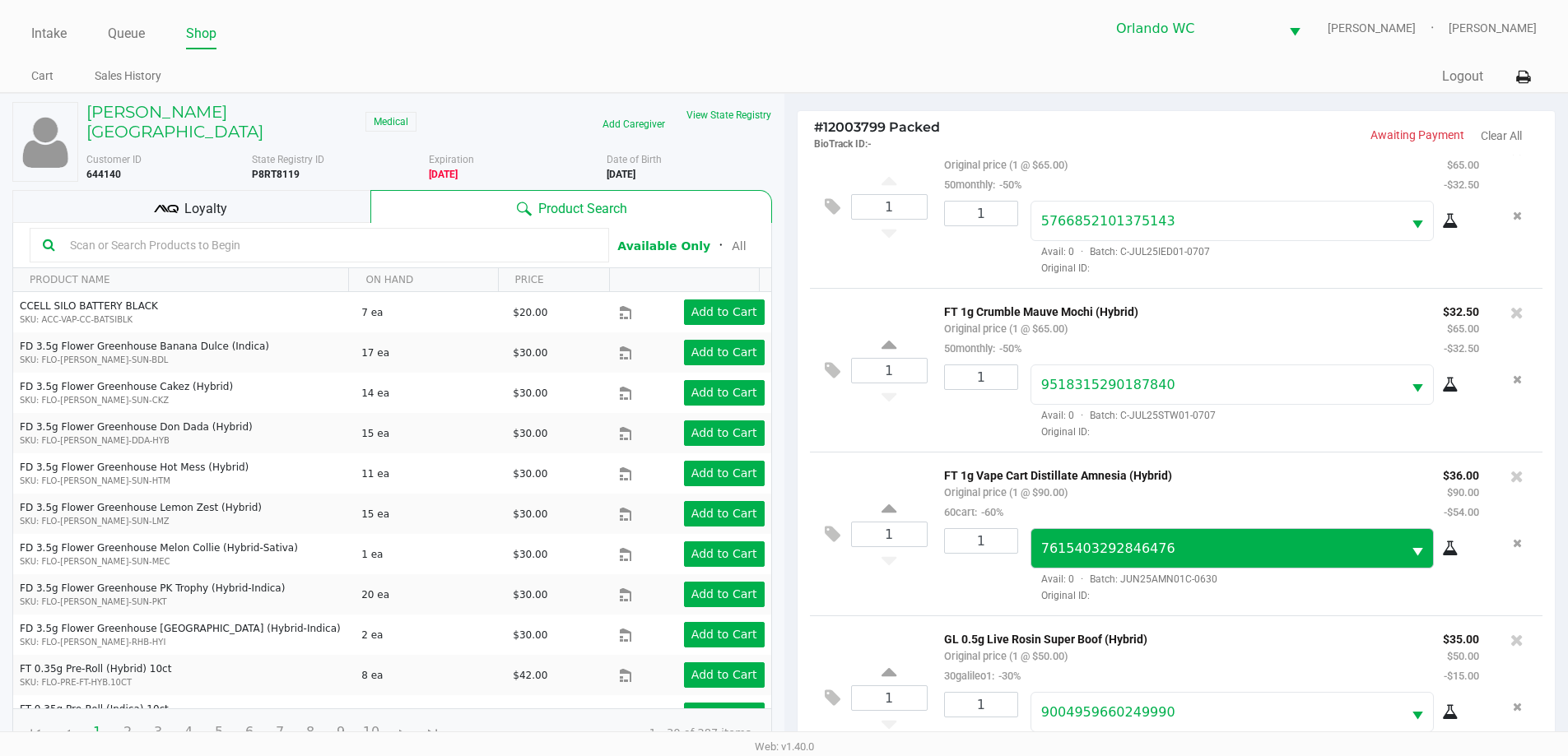
scroll to position [554, 0]
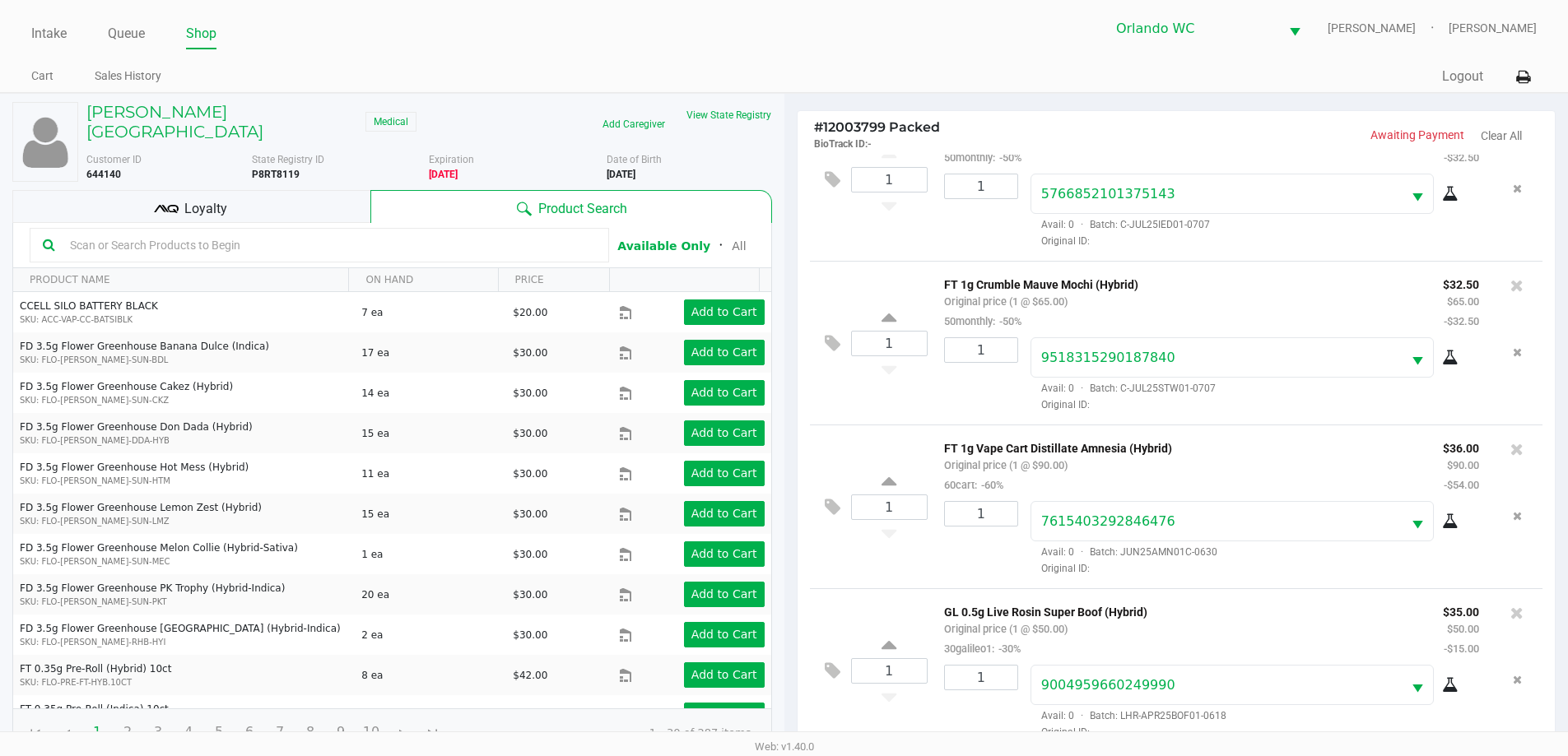
click at [298, 190] on div "Loyalty" at bounding box center [191, 206] width 358 height 33
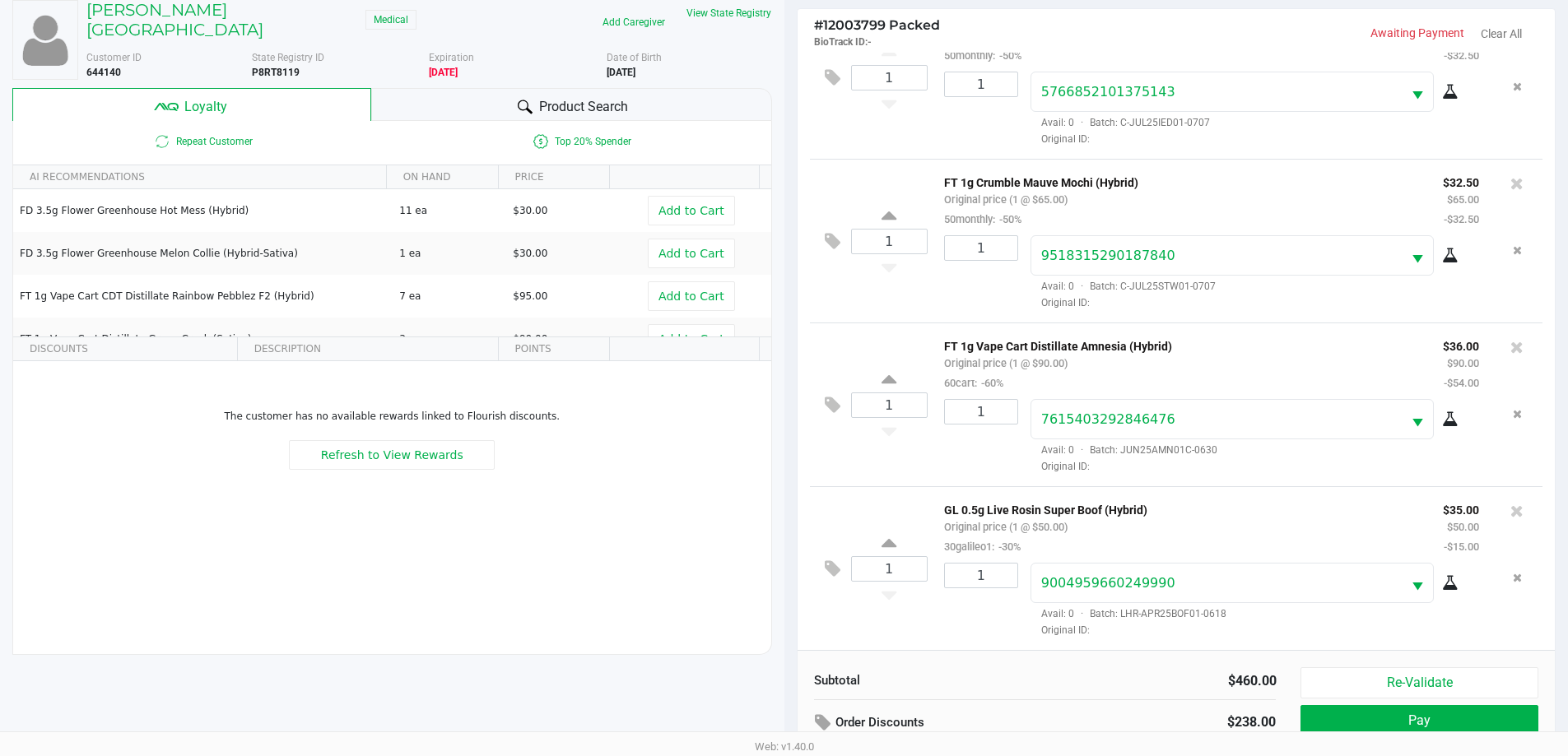
scroll to position [198, 0]
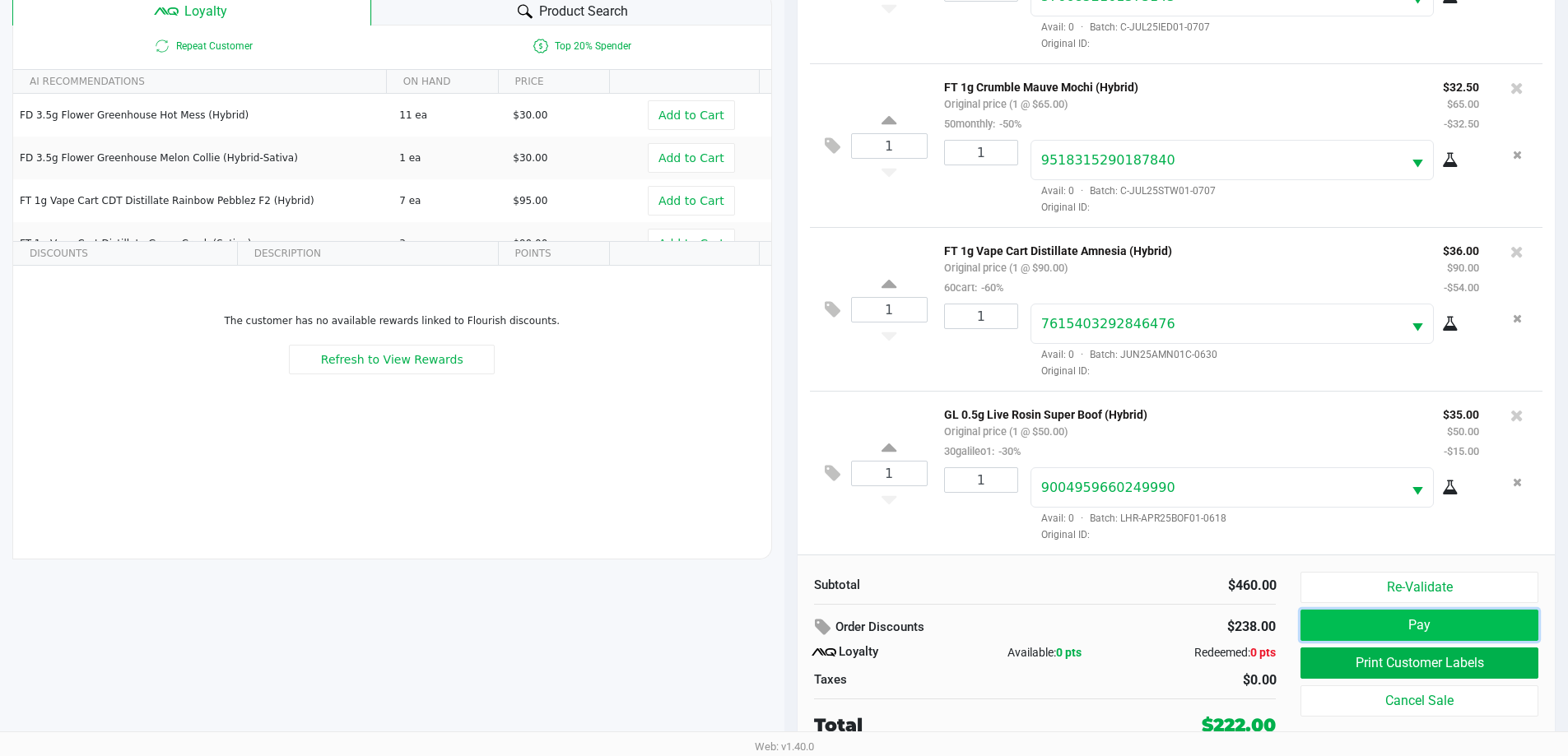
click at [1400, 632] on button "Pay" at bounding box center [1419, 625] width 237 height 32
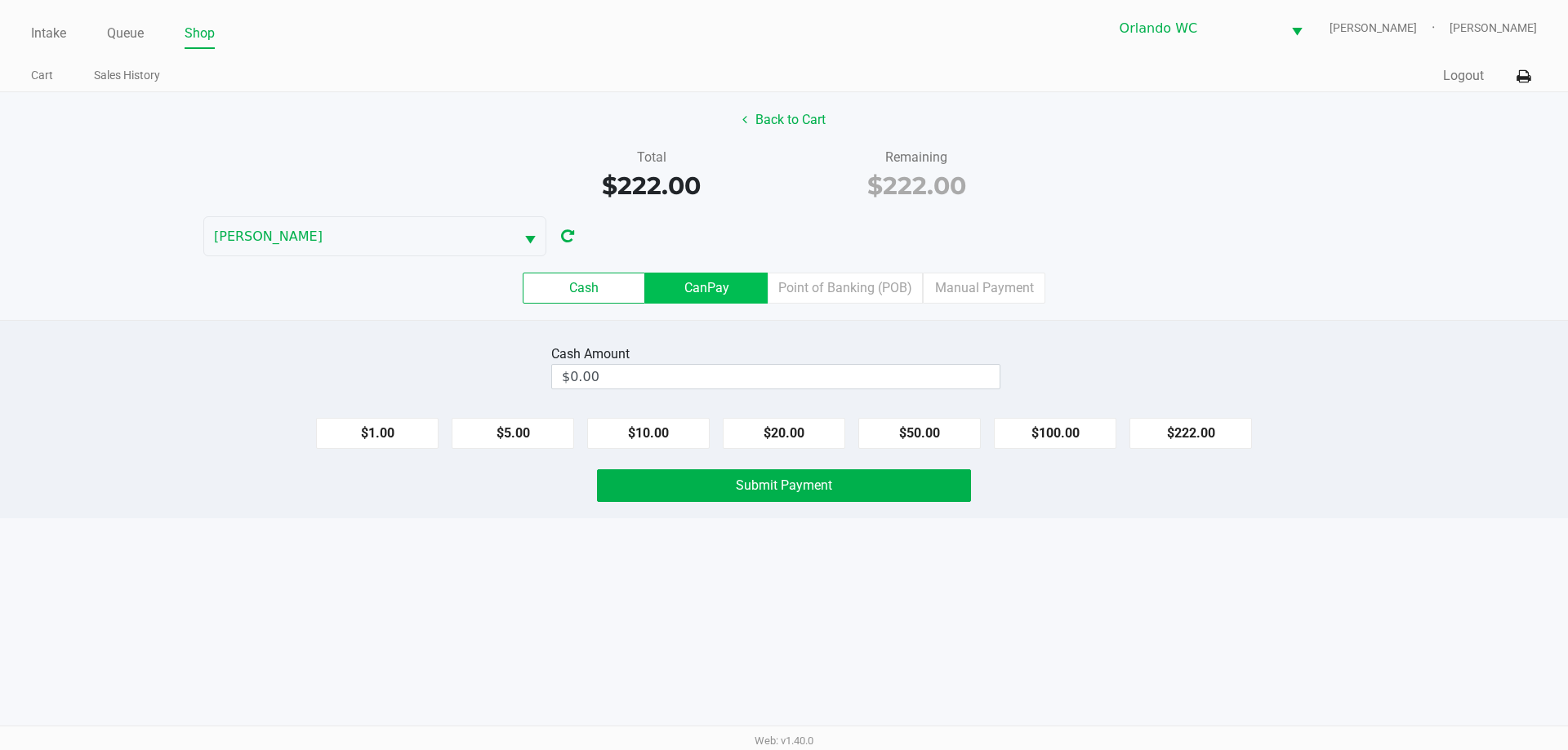
click at [713, 297] on label "CanPay" at bounding box center [705, 288] width 122 height 31
click at [0, 0] on 2 "CanPay" at bounding box center [0, 0] width 0 height 0
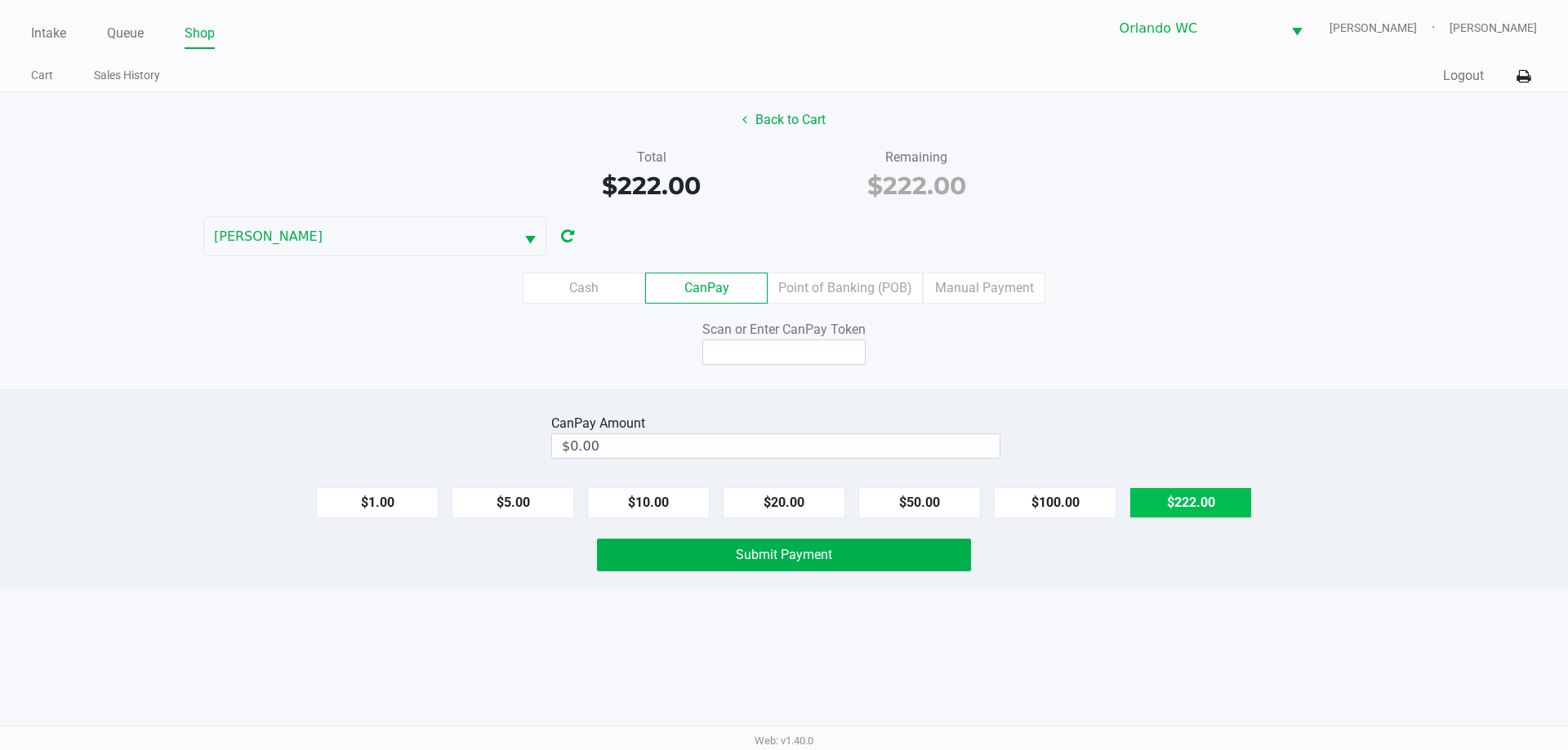
click at [1220, 513] on button "$222.00" at bounding box center [1190, 503] width 122 height 31
type input "$222.00"
click at [820, 353] on input at bounding box center [783, 352] width 163 height 25
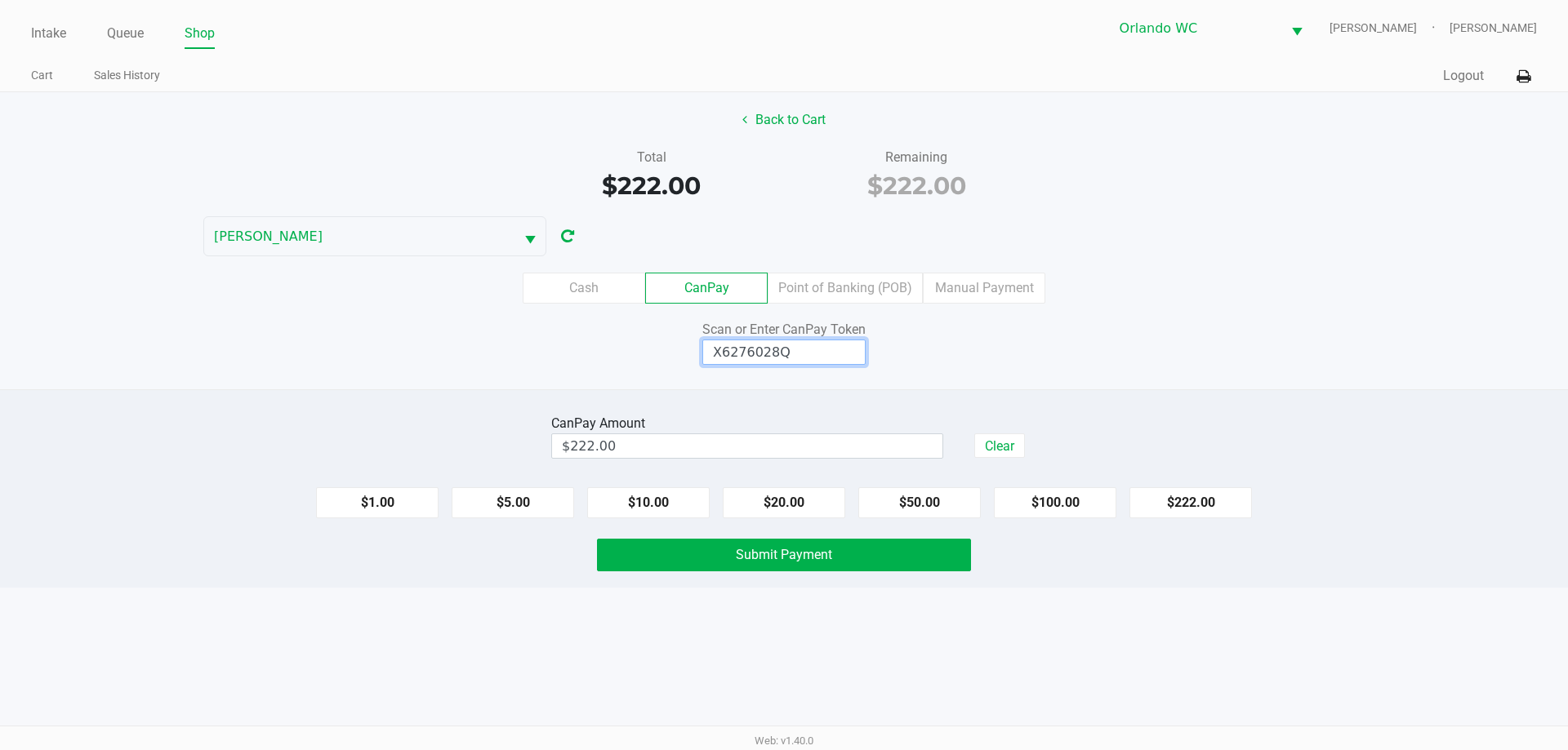
type input "X6276028Q"
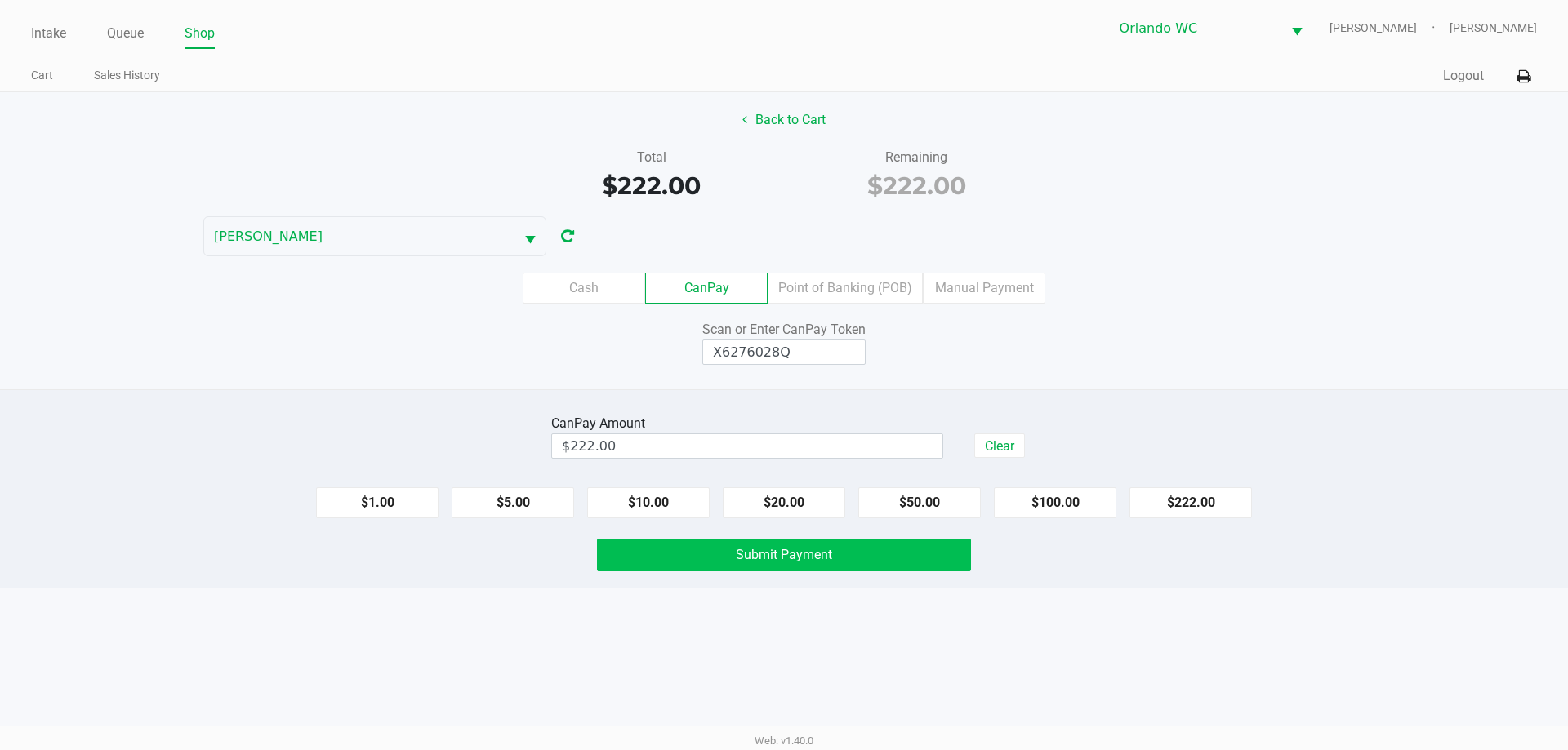
click at [784, 557] on span "Submit Payment" at bounding box center [784, 555] width 96 height 15
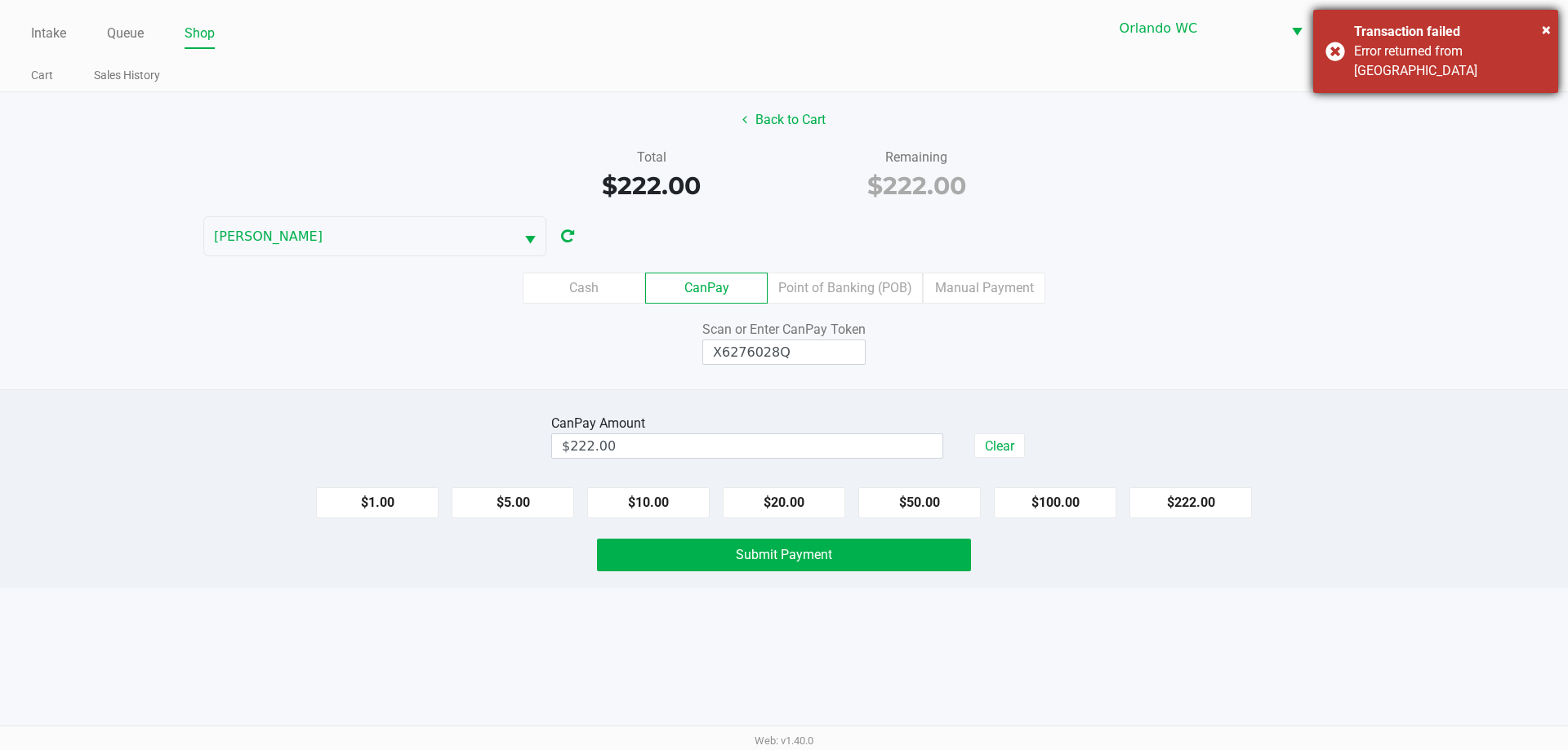
click at [1388, 68] on div "× Transaction failed Error returned from [GEOGRAPHIC_DATA]" at bounding box center [1435, 52] width 245 height 84
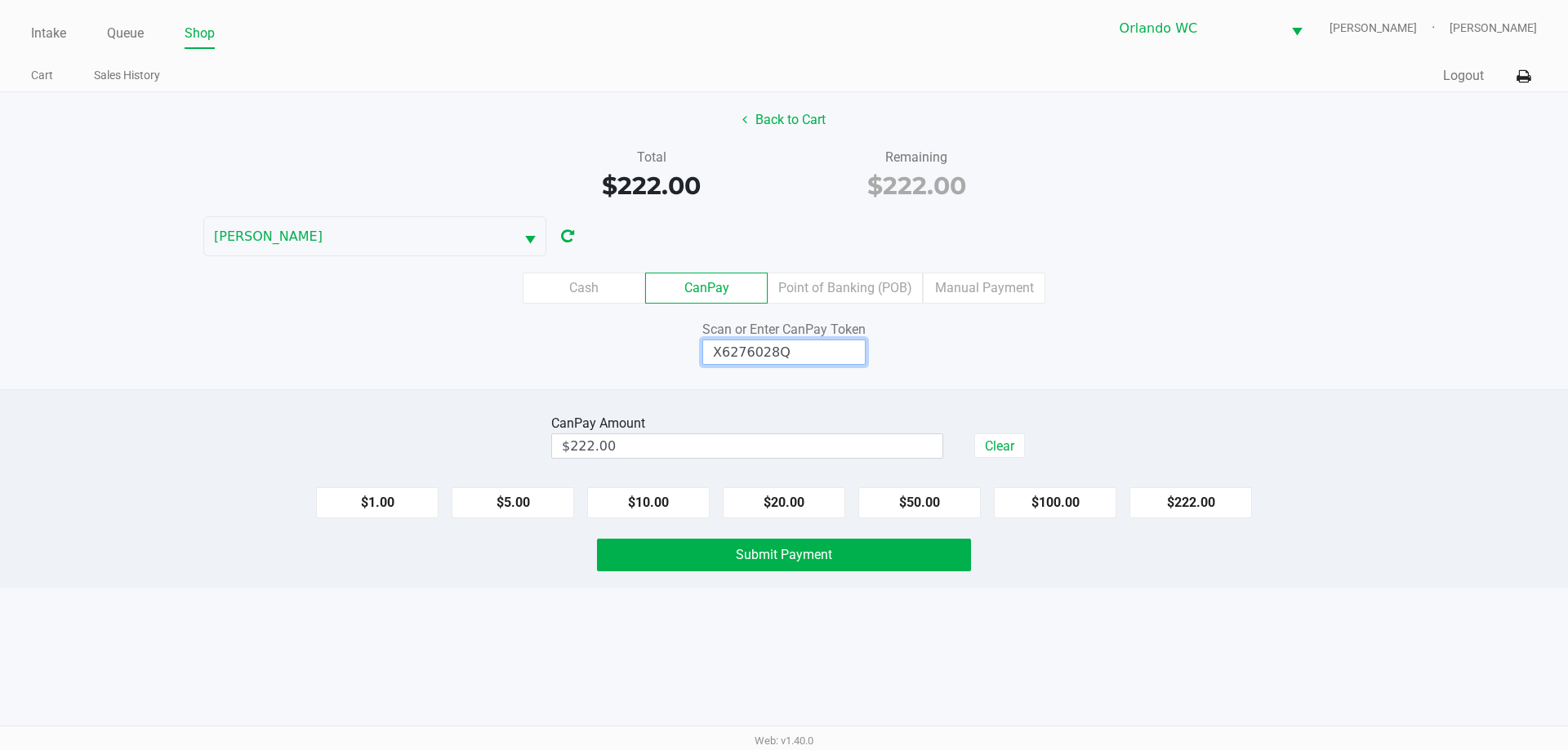
click at [798, 356] on input "X6276028Q" at bounding box center [783, 352] width 163 height 25
type input "Q1727212Q"
click at [787, 555] on span "Submit Payment" at bounding box center [784, 555] width 96 height 15
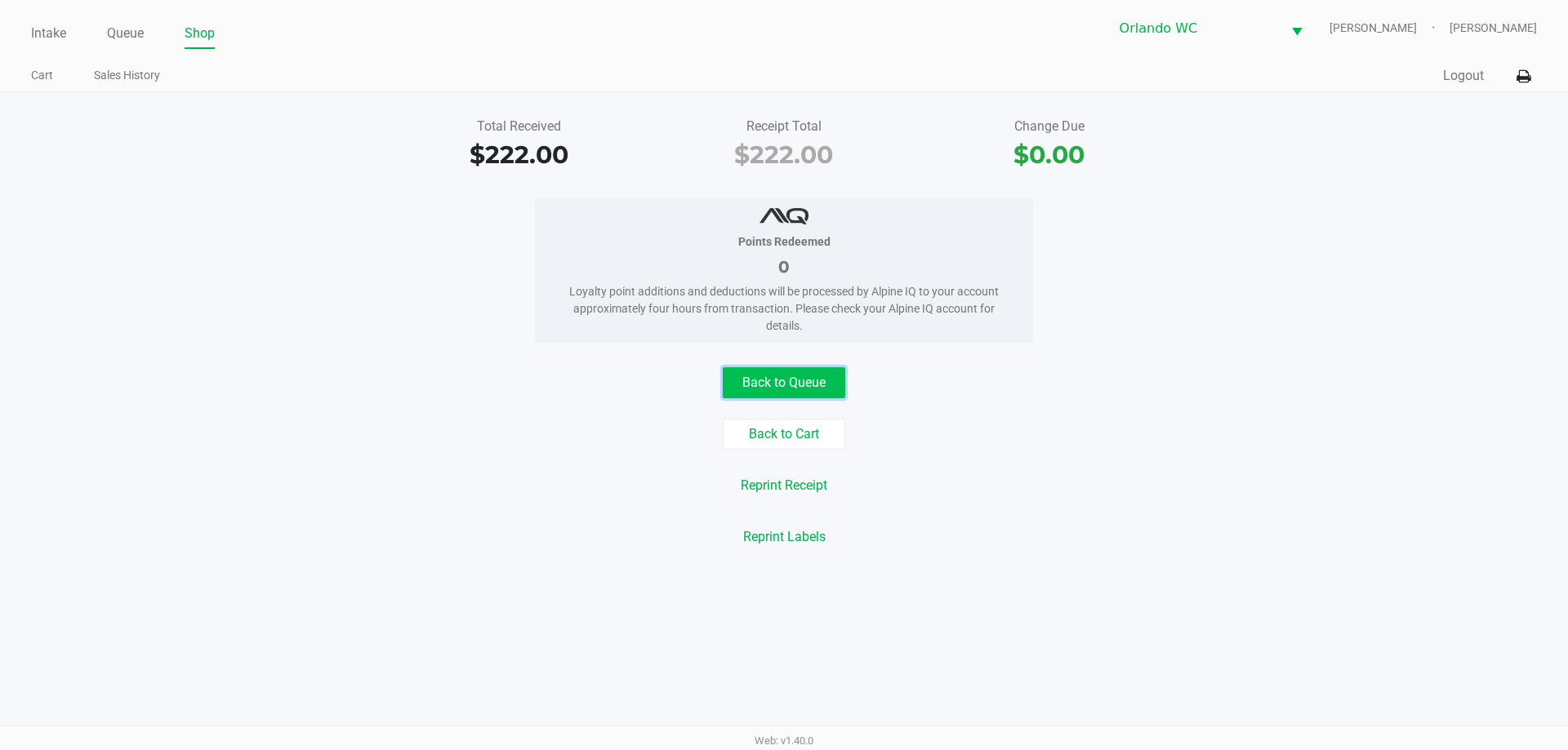
click at [780, 379] on button "Back to Queue" at bounding box center [783, 383] width 122 height 31
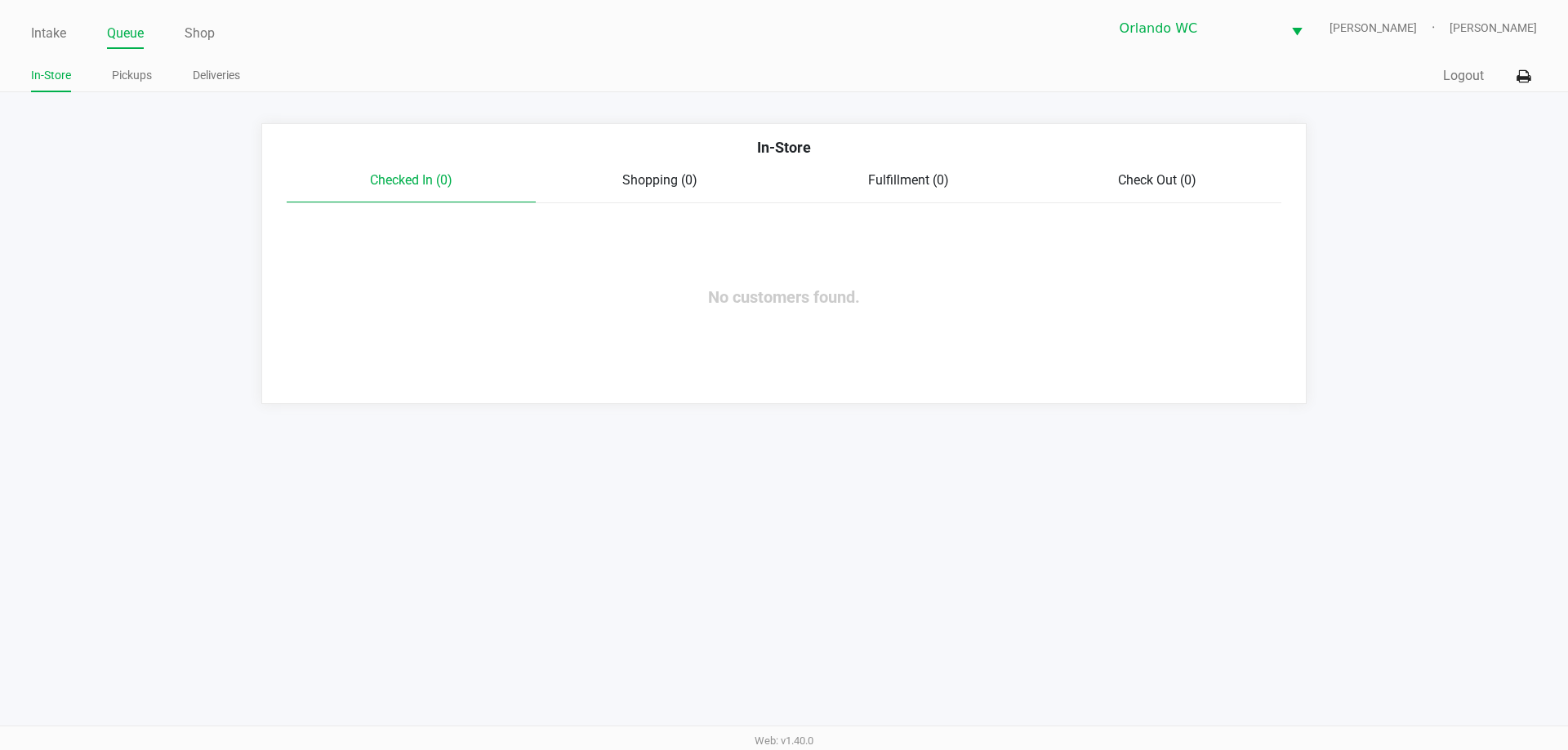
click at [1211, 603] on div "Intake Queue Shop Orlando WC TYWIN-LANNISTER [PERSON_NAME] In-Store Pickups Del…" at bounding box center [784, 375] width 1568 height 750
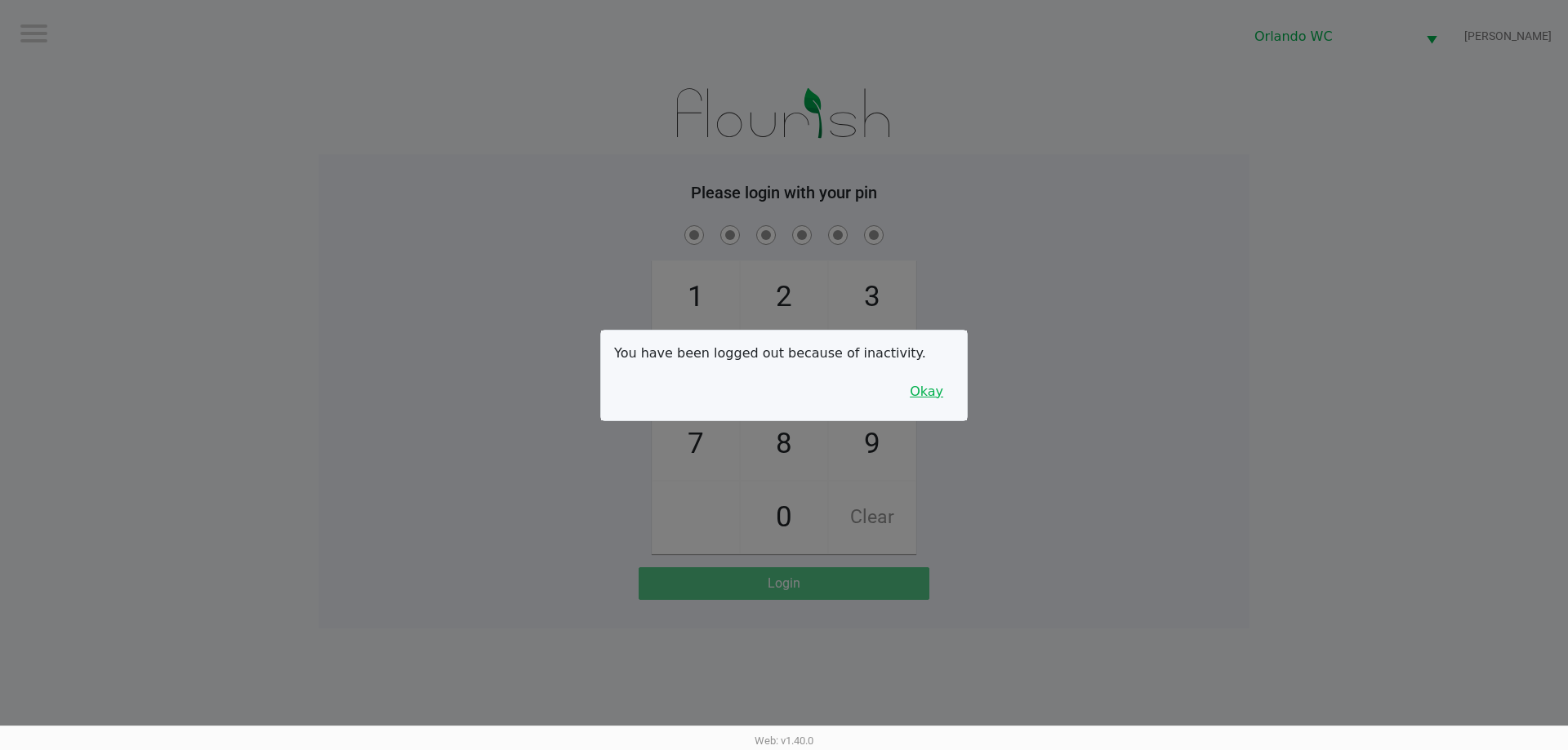
click at [932, 397] on button "Okay" at bounding box center [926, 392] width 55 height 31
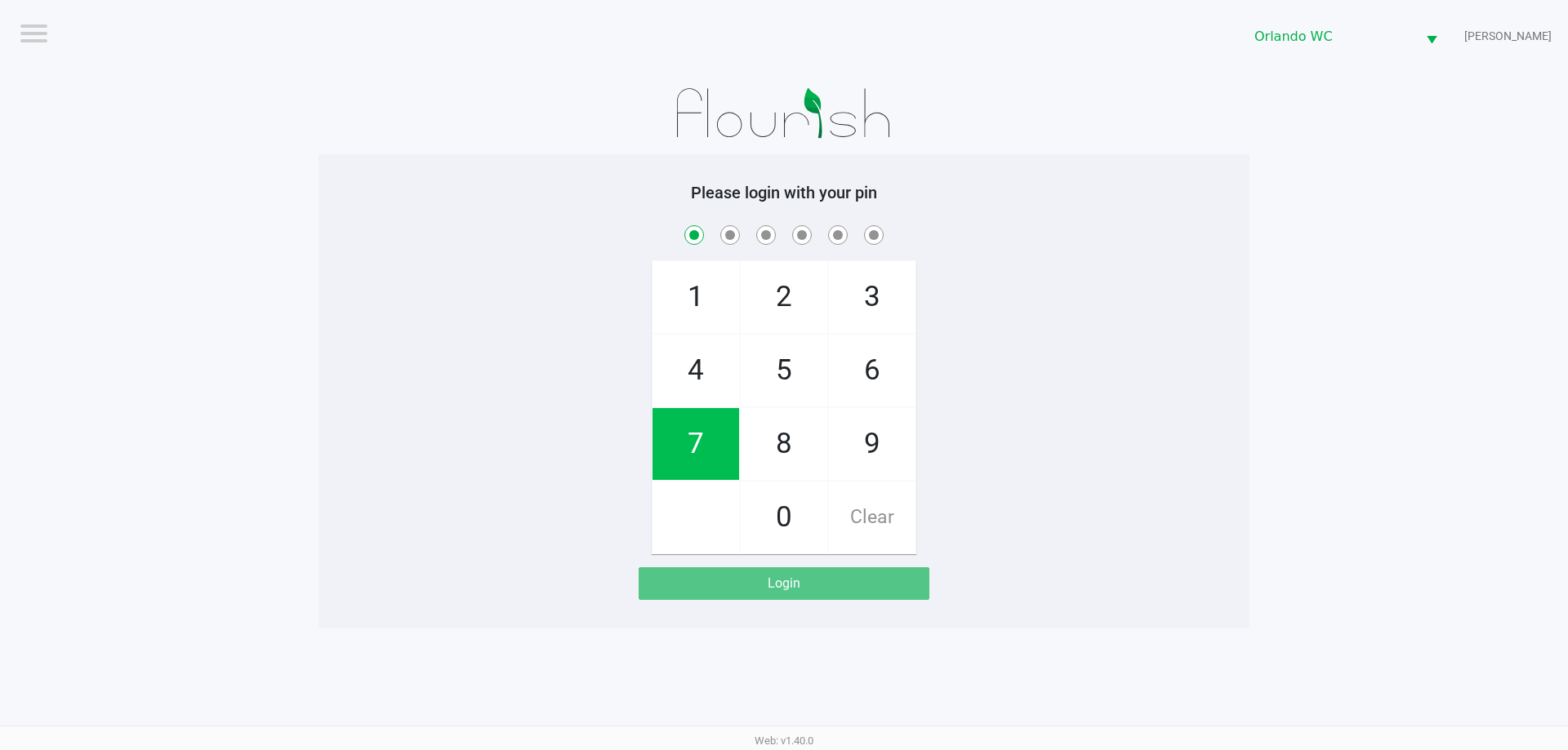
checkbox input "true"
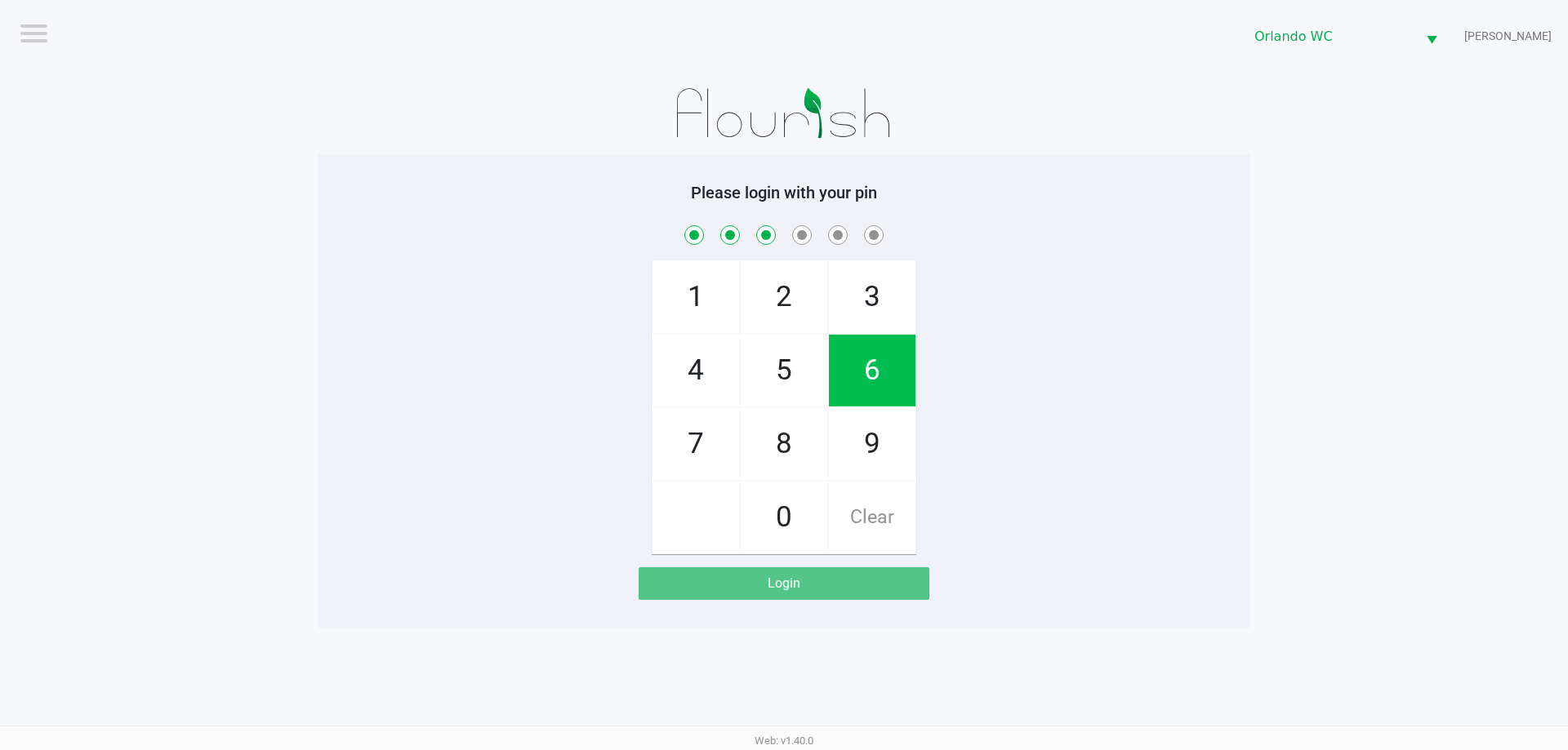
checkbox input "true"
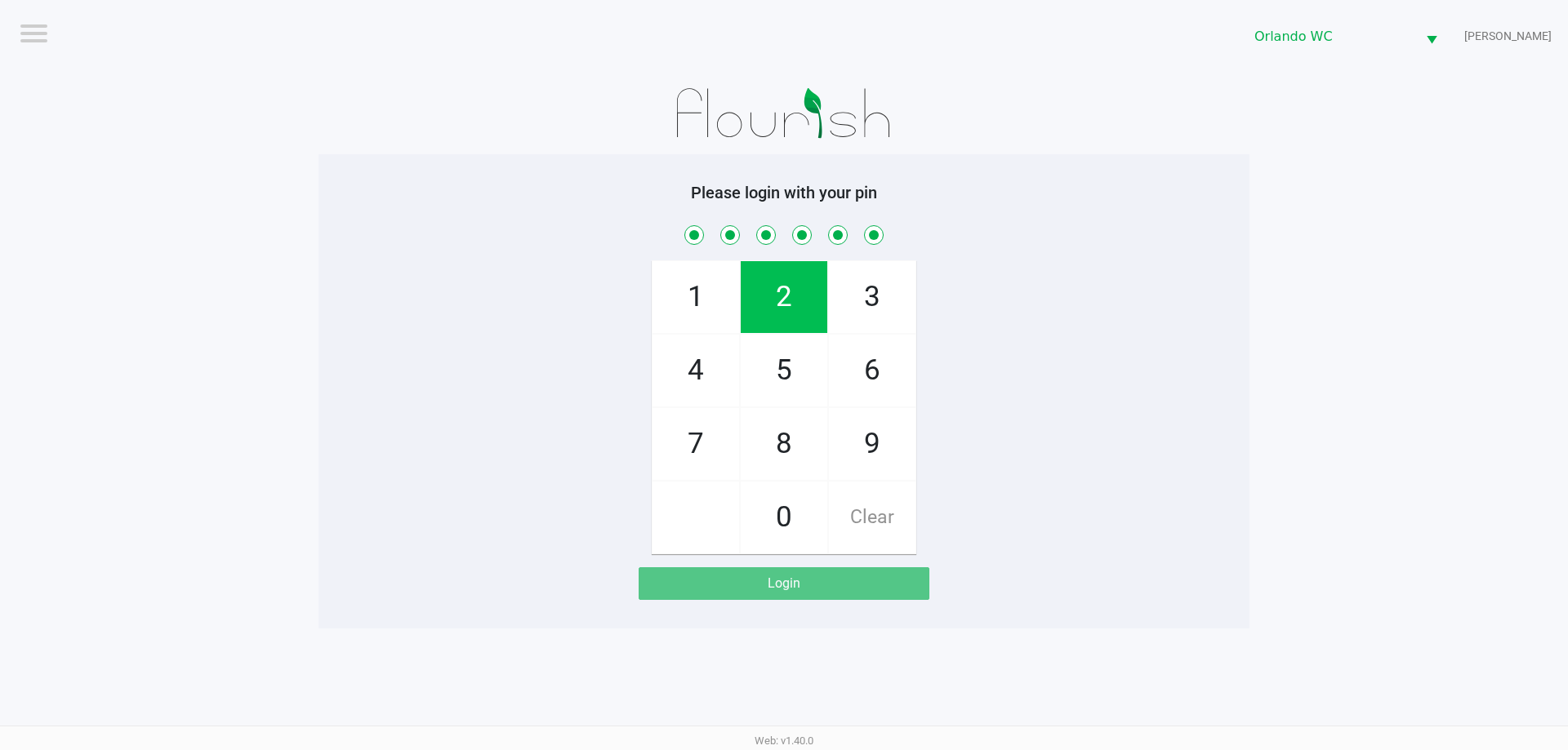
checkbox input "true"
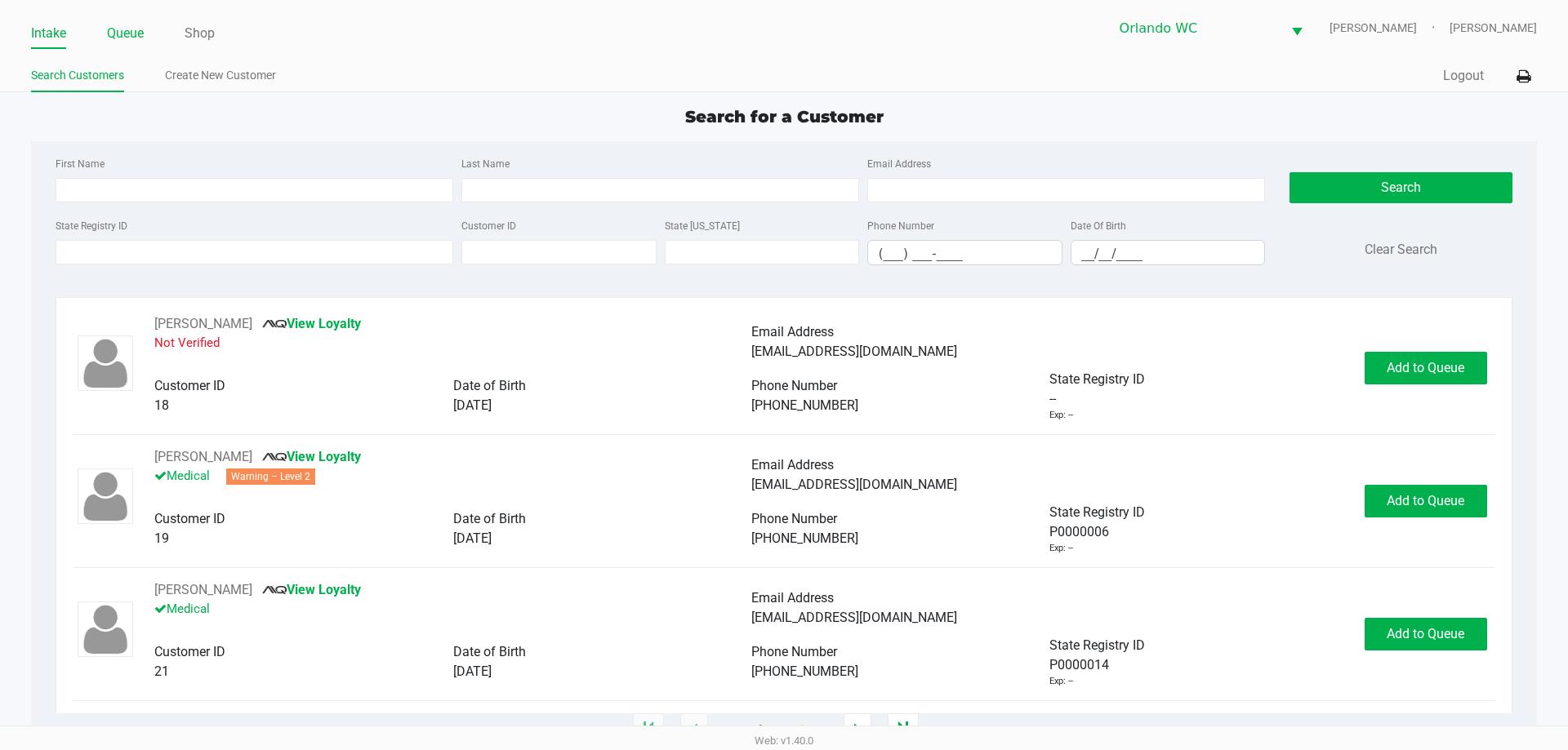
click at [131, 35] on link "Queue" at bounding box center [125, 33] width 36 height 23
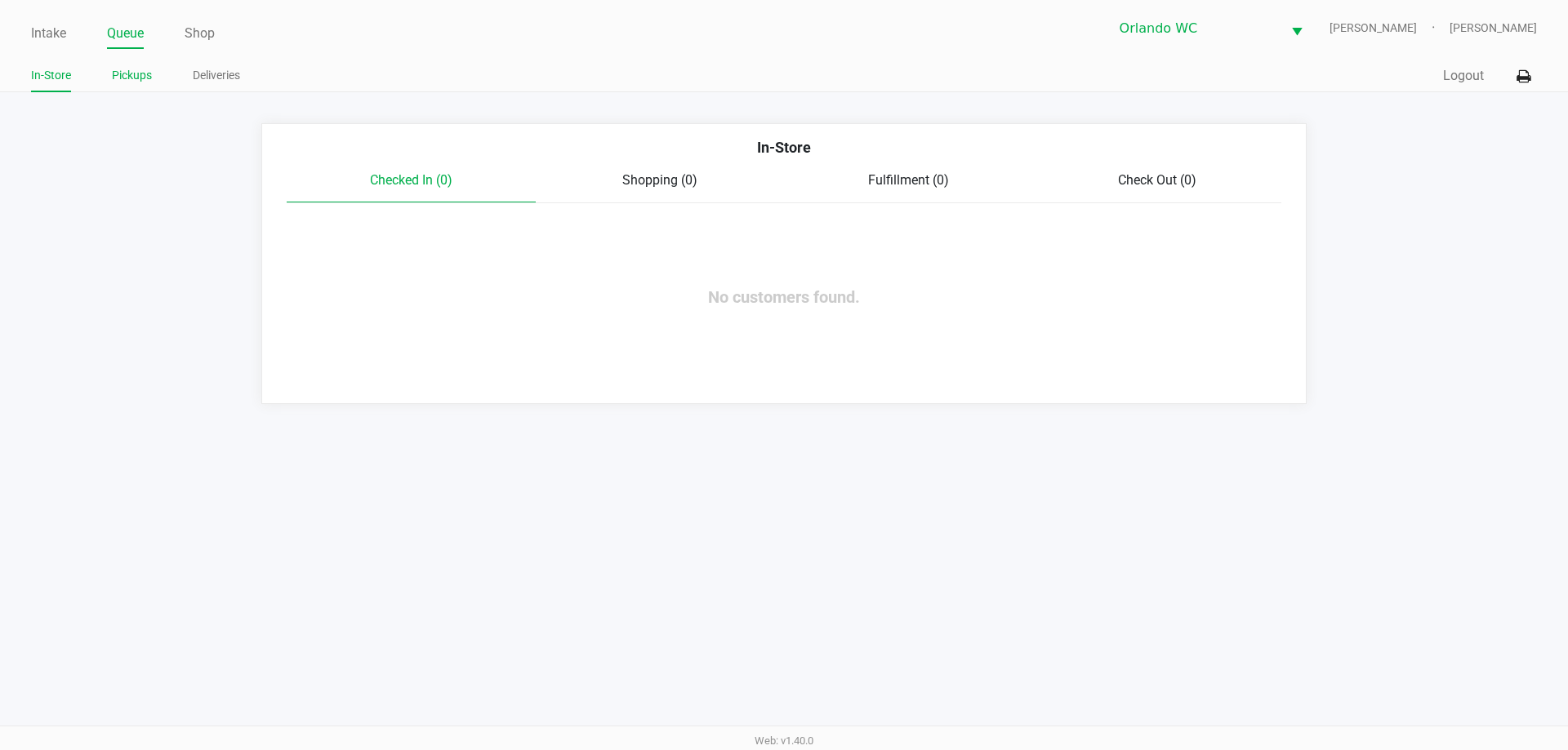
click at [132, 78] on link "Pickups" at bounding box center [131, 75] width 40 height 20
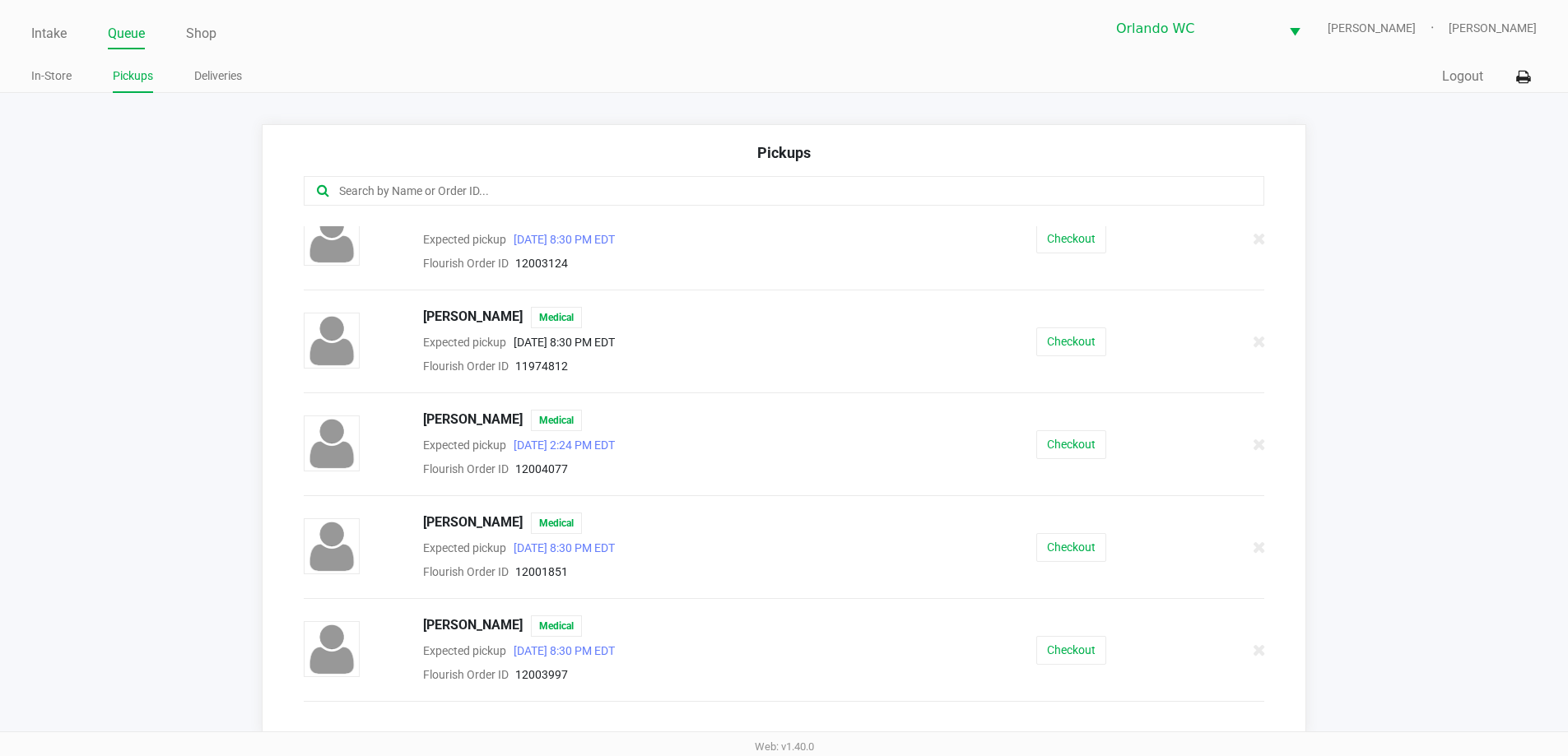
scroll to position [247, 0]
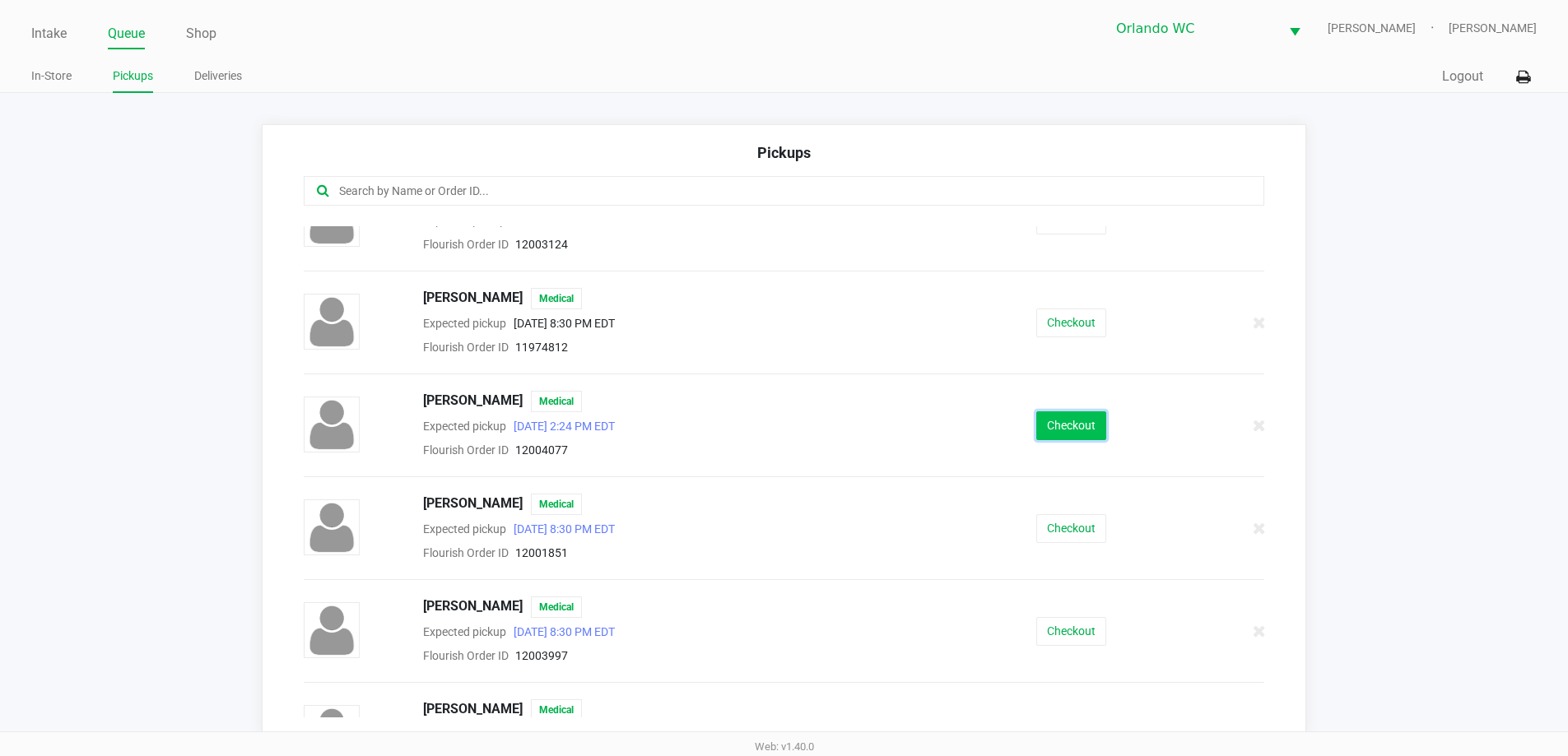
click at [1088, 432] on button "Checkout" at bounding box center [1071, 426] width 70 height 29
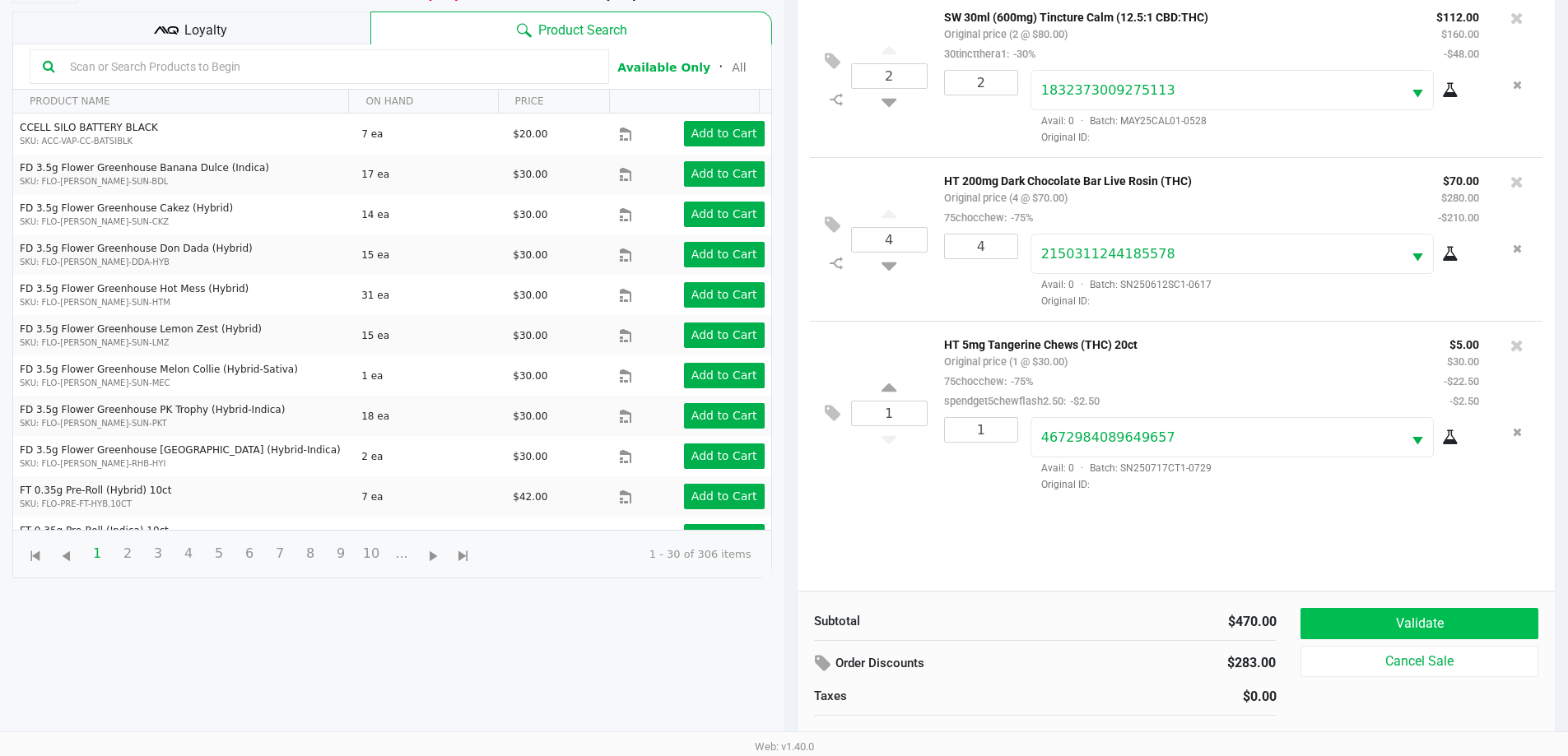
scroll to position [178, 0]
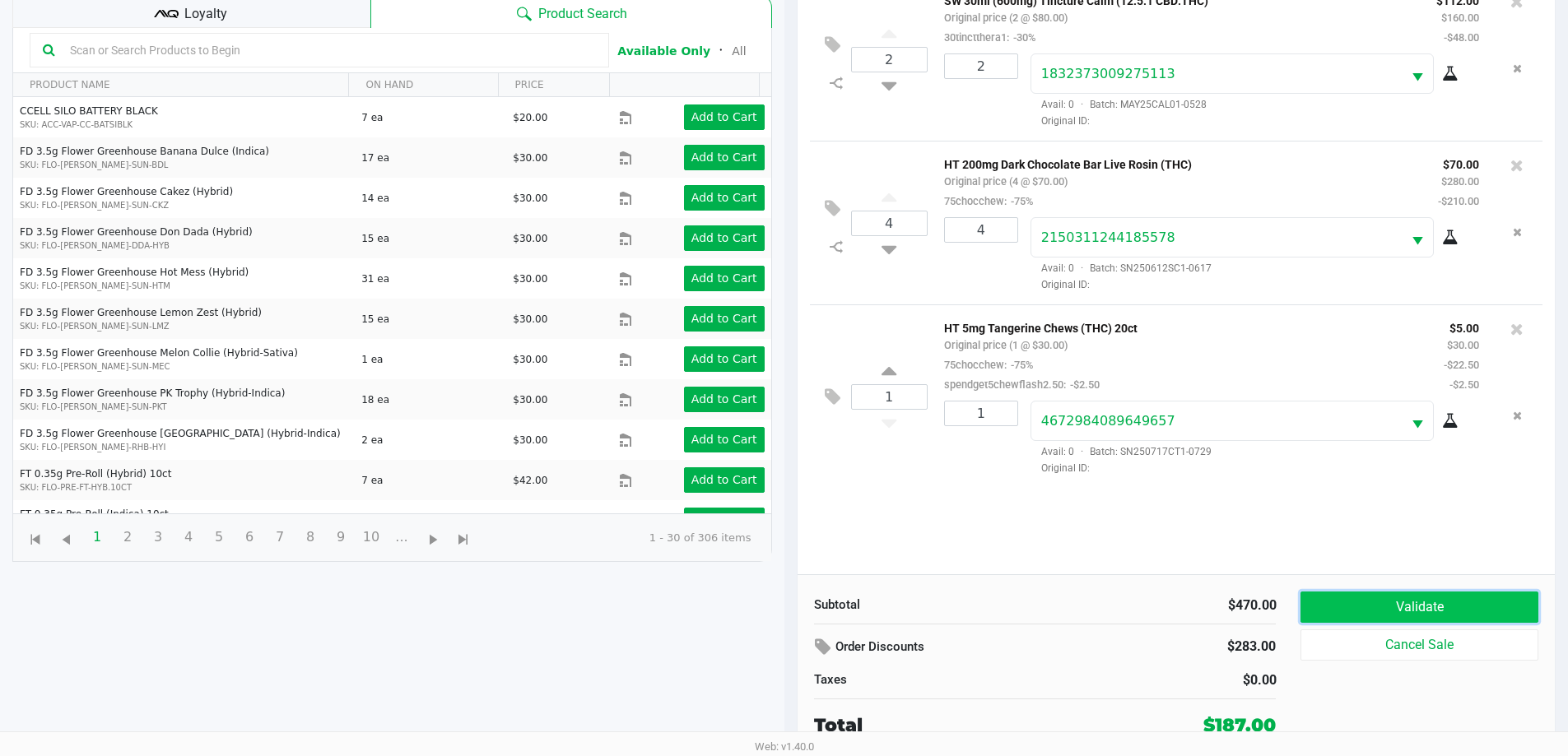
click at [1388, 604] on button "Validate" at bounding box center [1419, 607] width 237 height 32
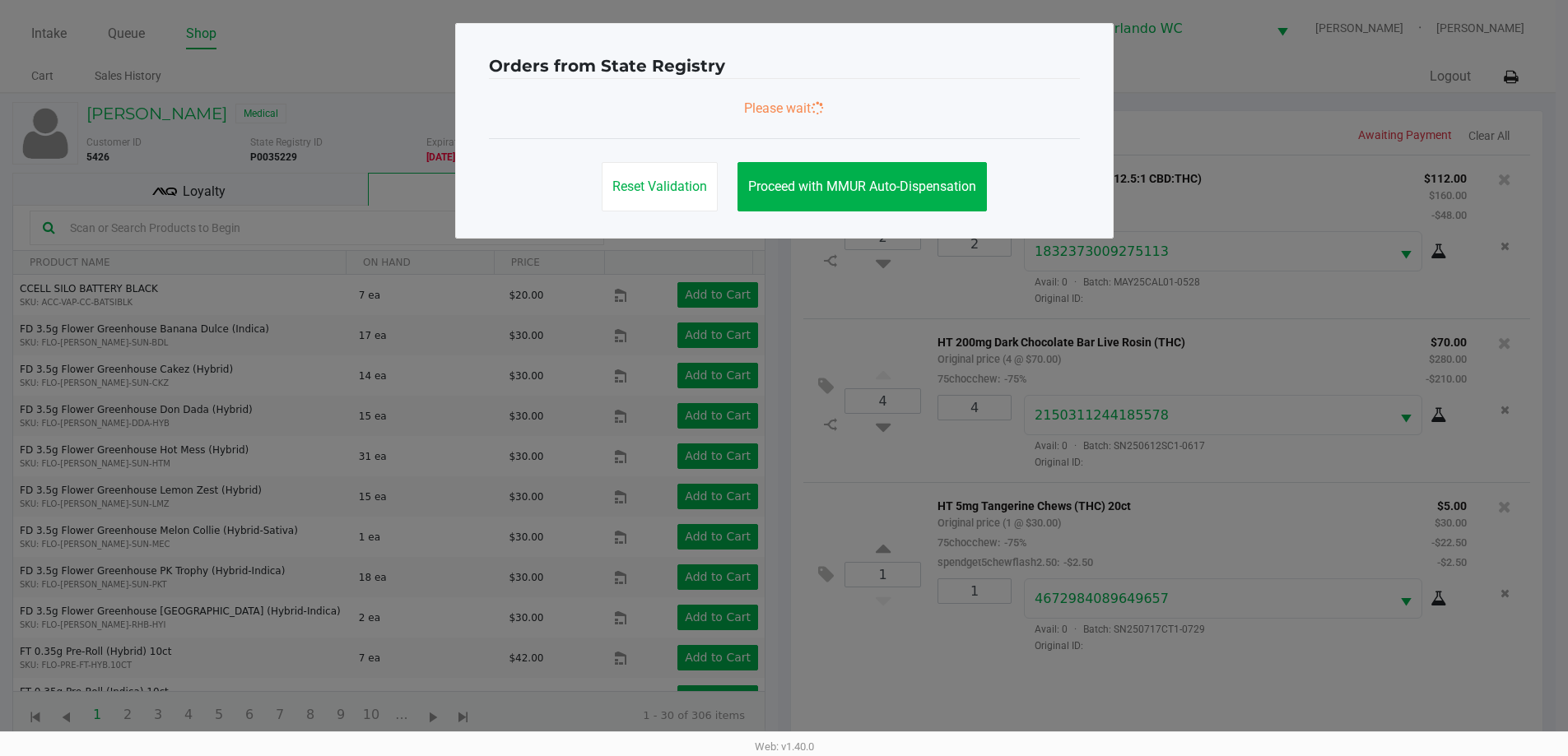
scroll to position [0, 0]
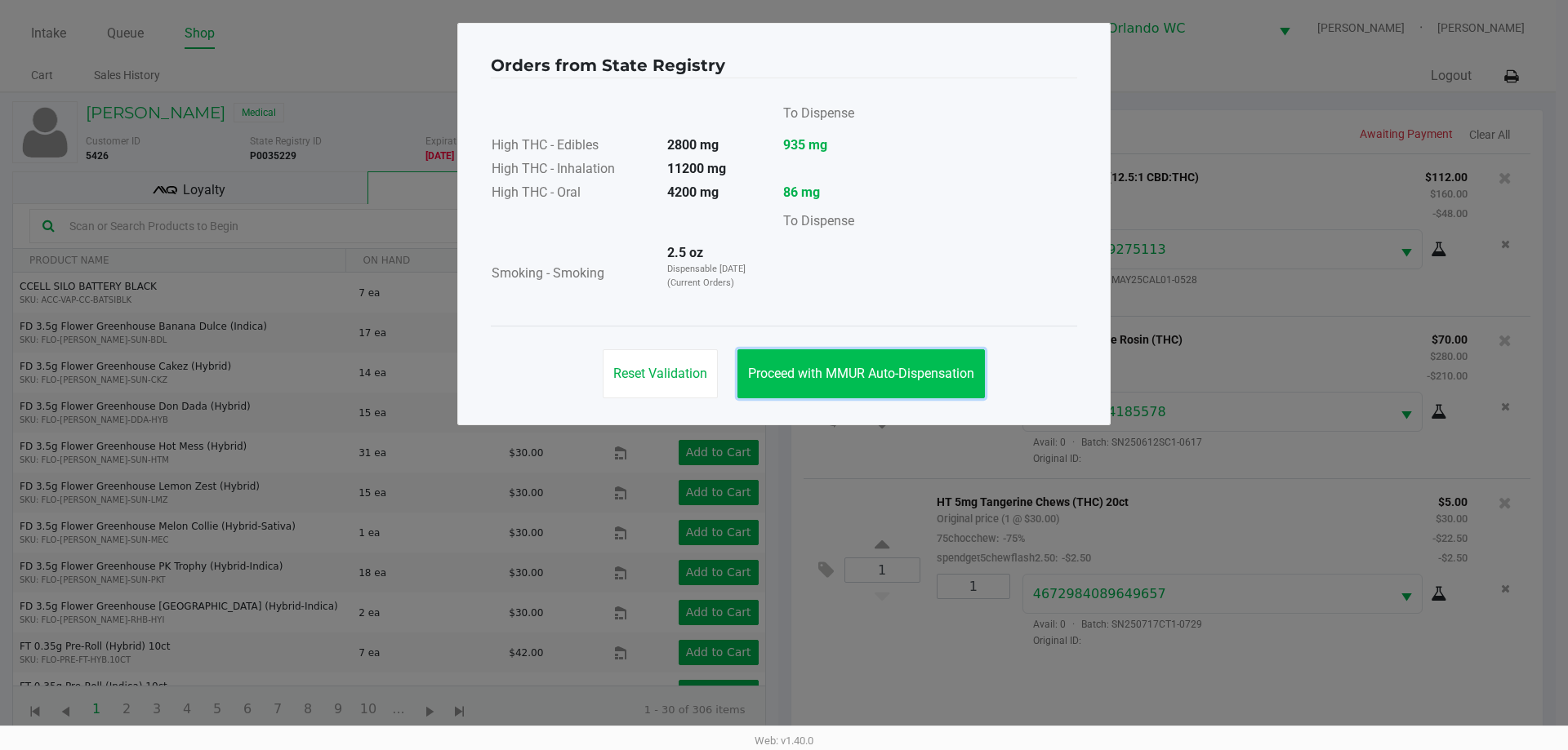
click at [888, 367] on span "Proceed with MMUR Auto-Dispensation" at bounding box center [861, 373] width 226 height 15
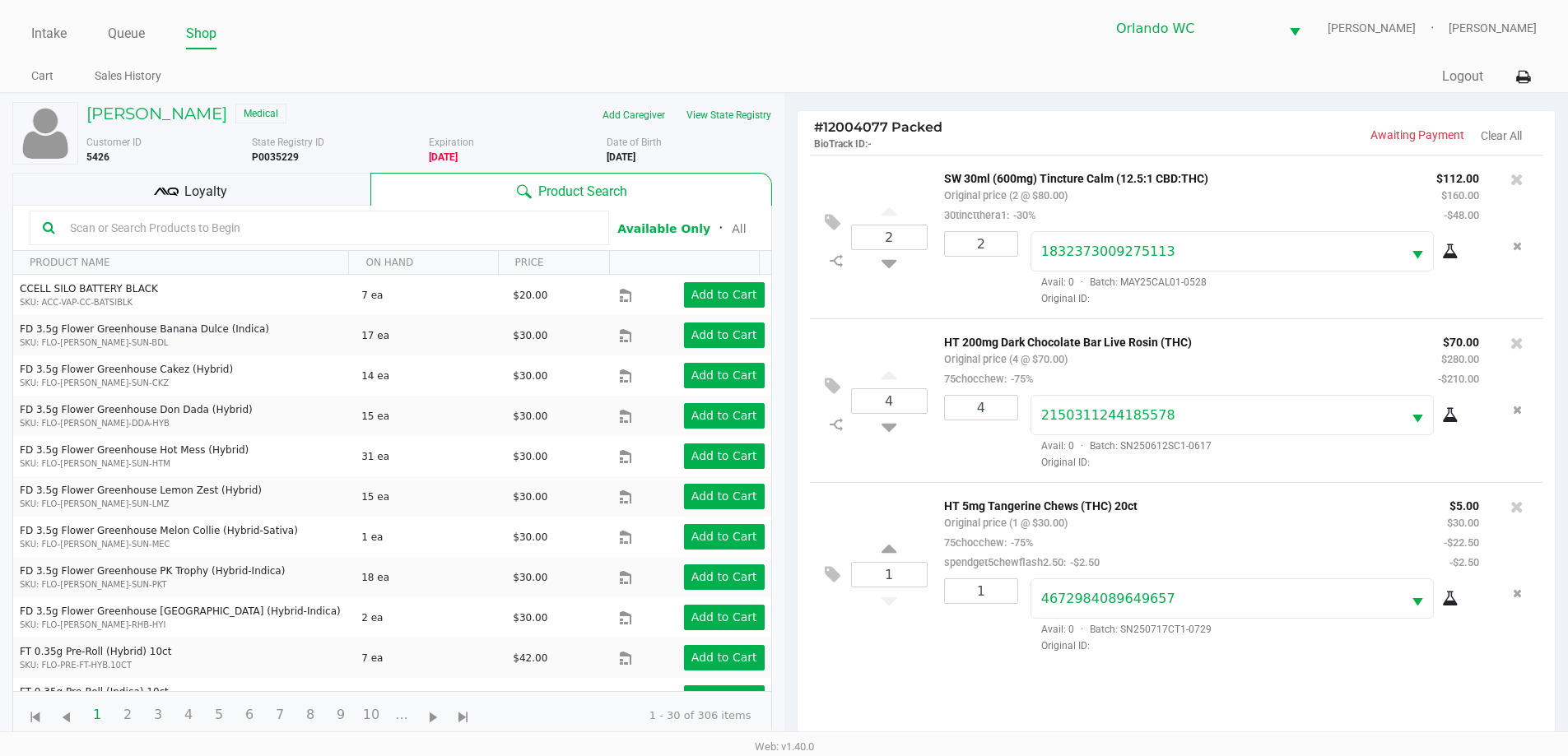
click at [117, 175] on div "Loyalty" at bounding box center [191, 189] width 358 height 33
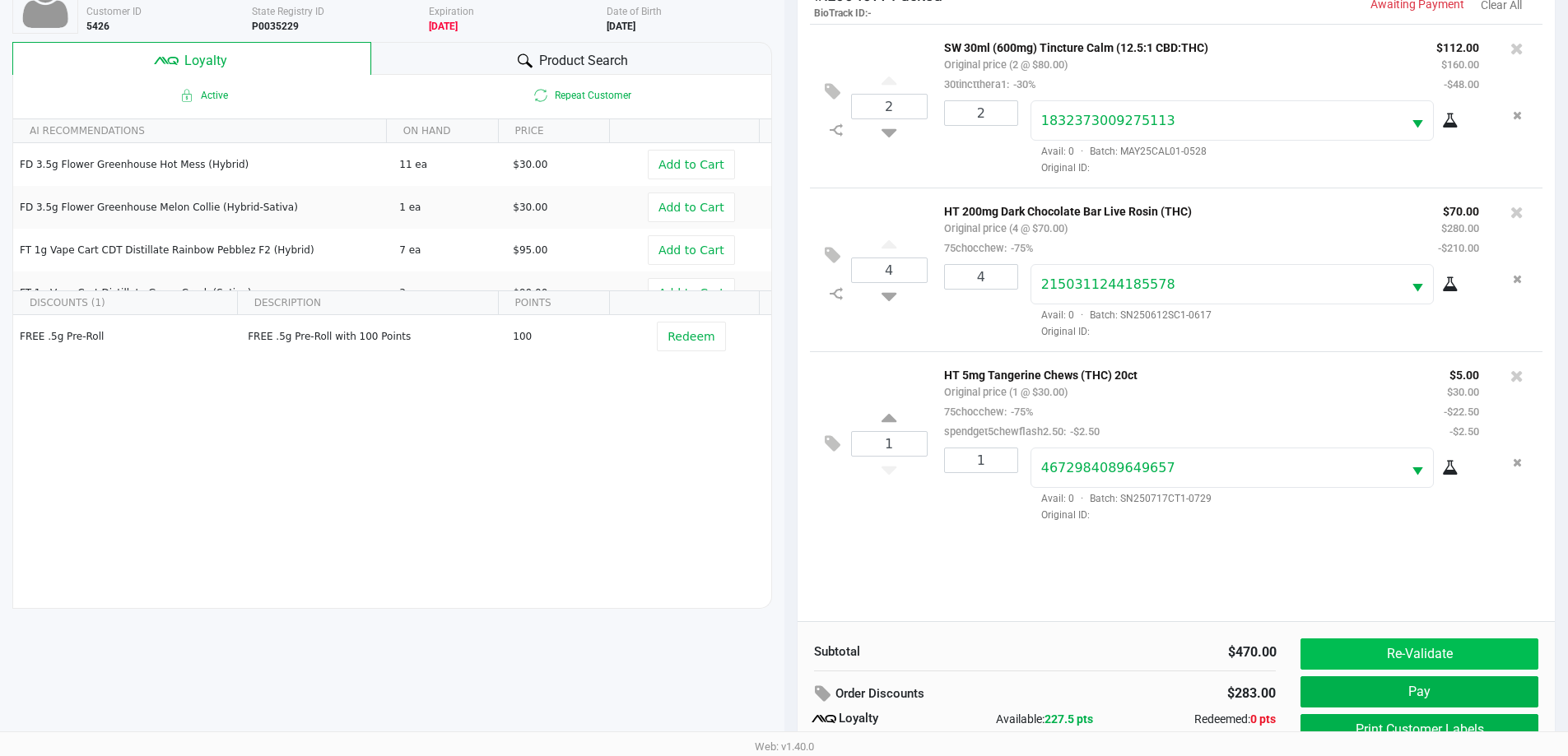
scroll to position [198, 0]
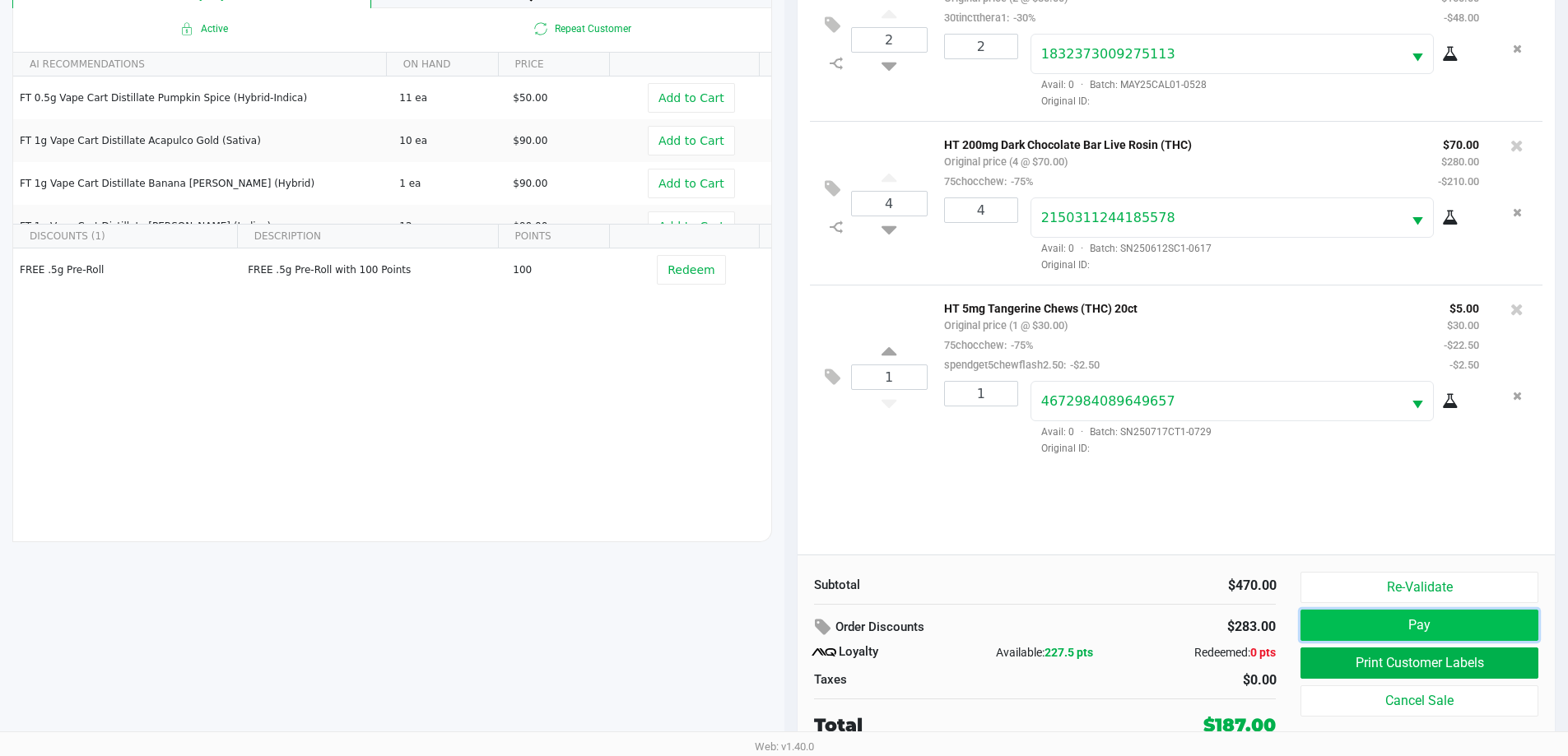
click at [1412, 628] on button "Pay" at bounding box center [1419, 625] width 237 height 32
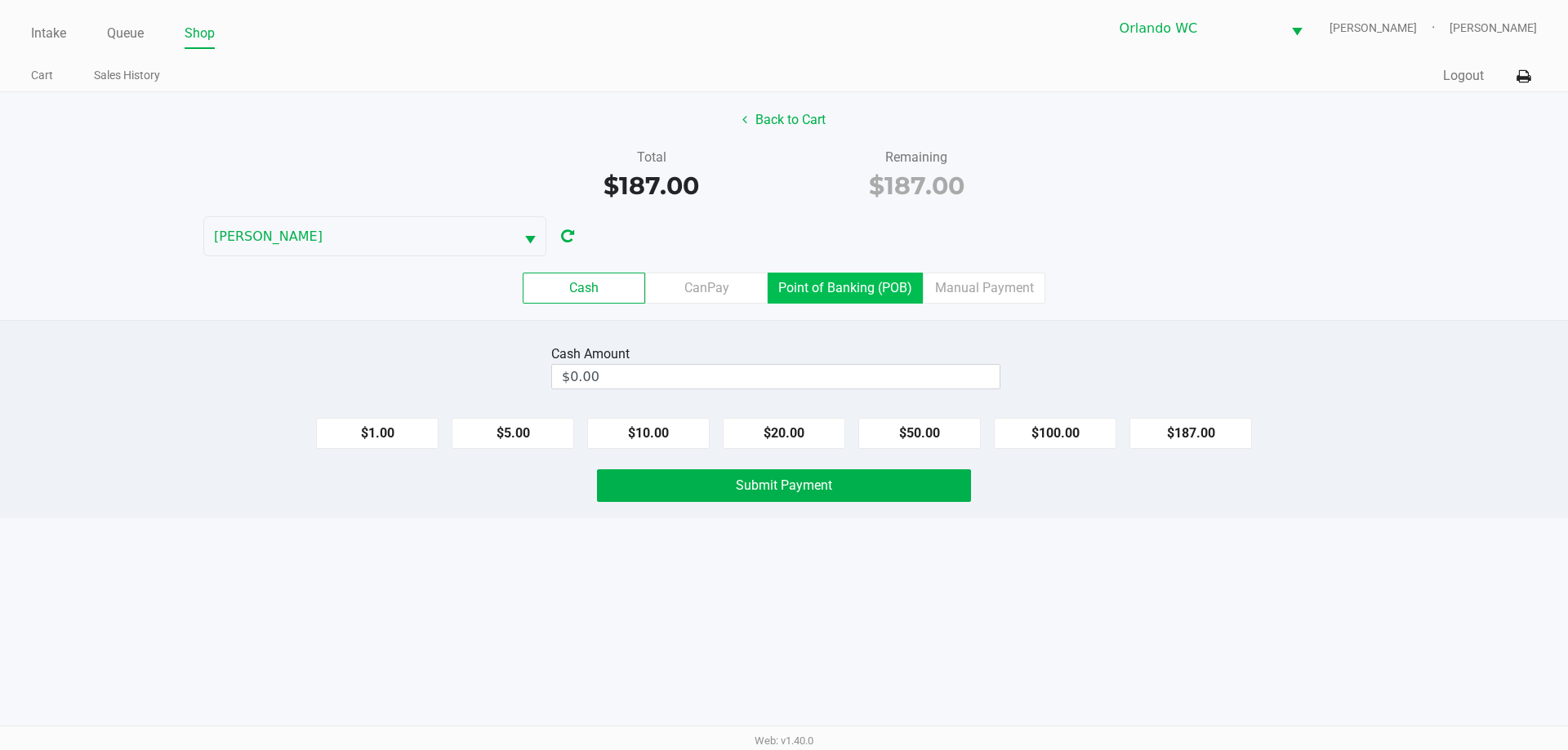
click at [858, 291] on label "Point of Banking (POB)" at bounding box center [845, 288] width 155 height 31
click at [0, 0] on 7 "Point of Banking (POB)" at bounding box center [0, 0] width 0 height 0
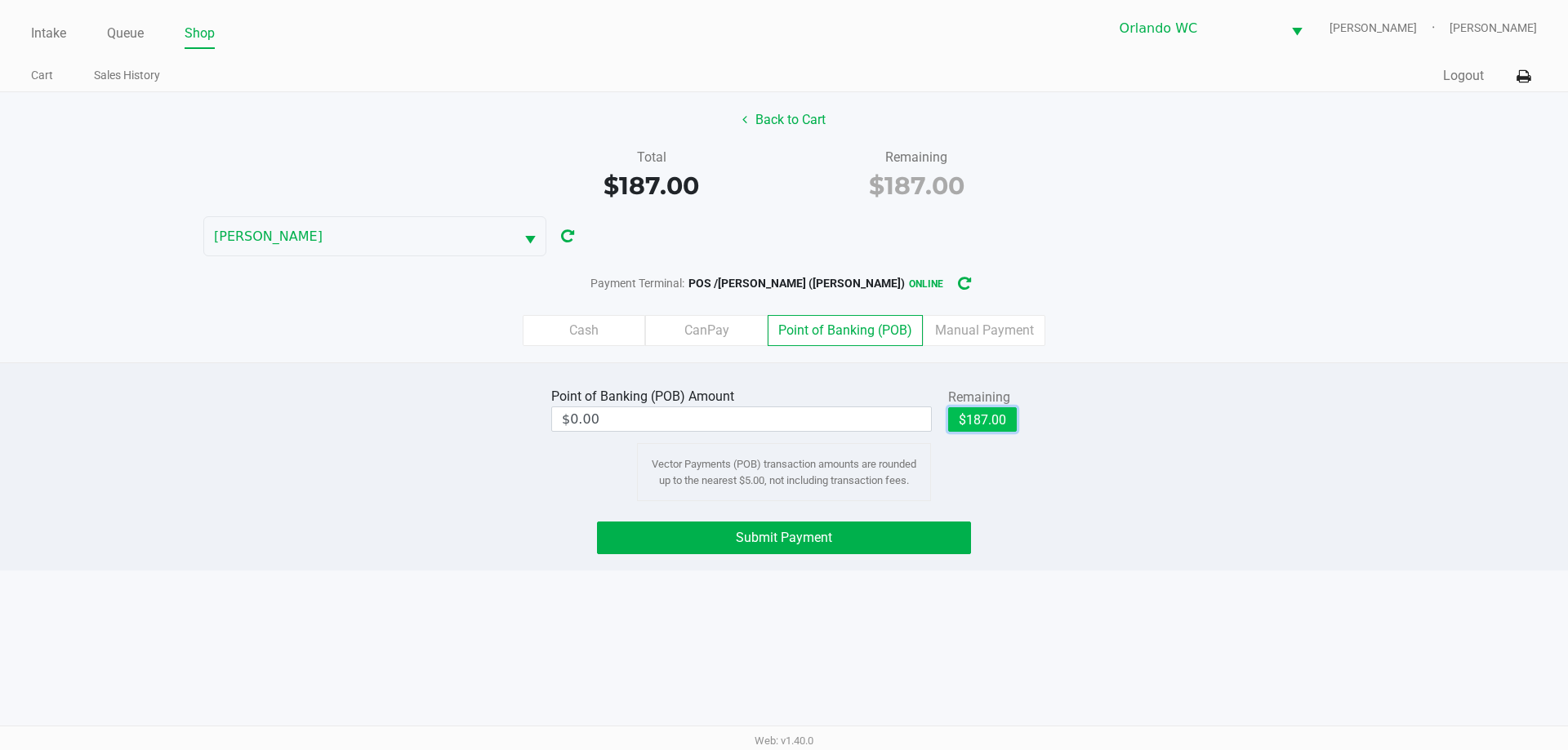
click at [987, 425] on button "$187.00" at bounding box center [982, 419] width 68 height 24
type input "$187.00"
click at [851, 530] on button "Submit Payment" at bounding box center [783, 538] width 374 height 33
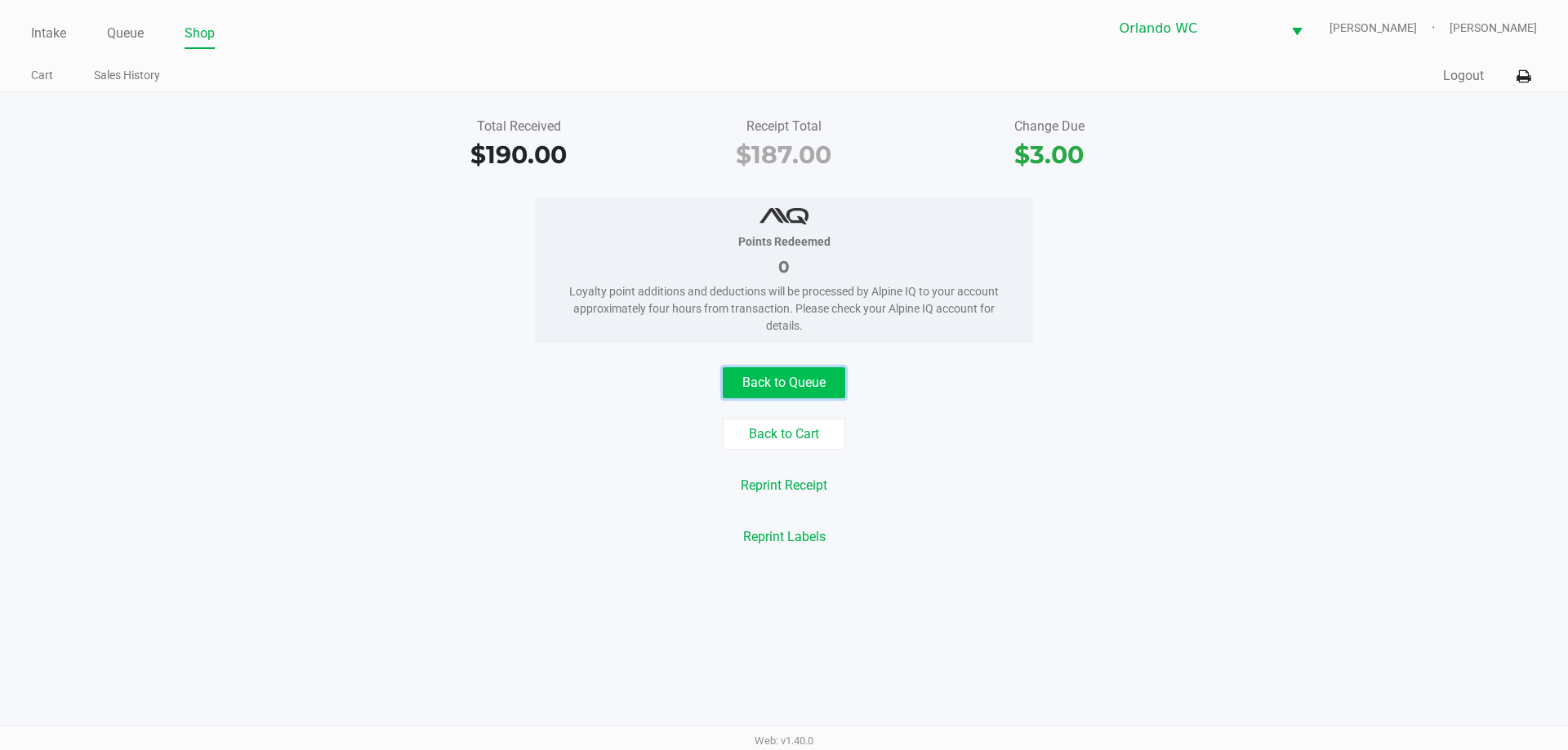
click at [786, 387] on button "Back to Queue" at bounding box center [783, 383] width 122 height 31
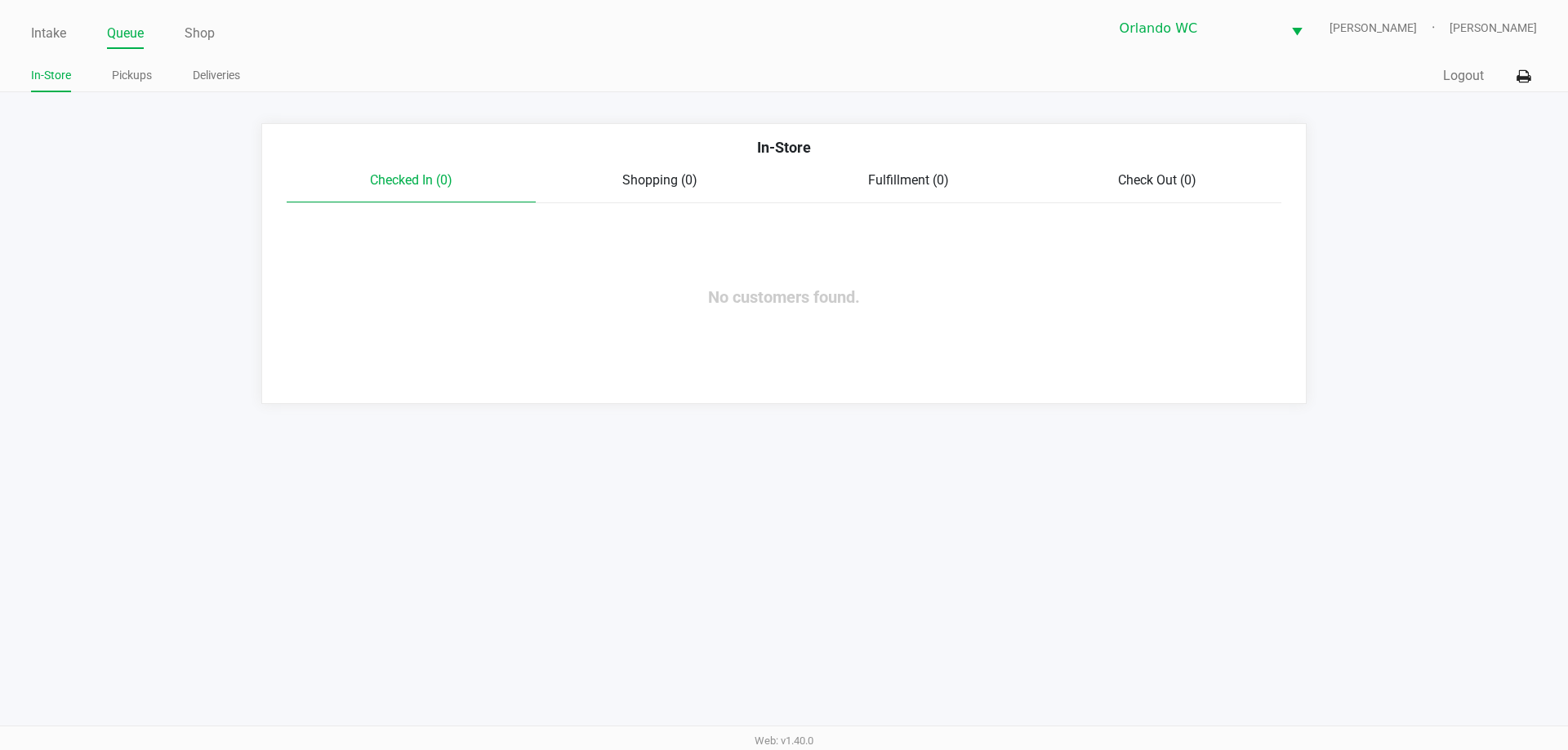
click at [1404, 439] on div "Intake Queue Shop Orlando WC TYWIN-LANNISTER [PERSON_NAME] In-Store Pickups Del…" at bounding box center [784, 375] width 1568 height 750
drag, startPoint x: 1504, startPoint y: 585, endPoint x: 1495, endPoint y: 582, distance: 9.5
click at [1504, 585] on div "Intake Queue Shop Orlando WC TYWIN-LANNISTER [PERSON_NAME] In-Store Pickups Del…" at bounding box center [784, 375] width 1568 height 750
click at [46, 34] on link "Intake" at bounding box center [49, 33] width 35 height 23
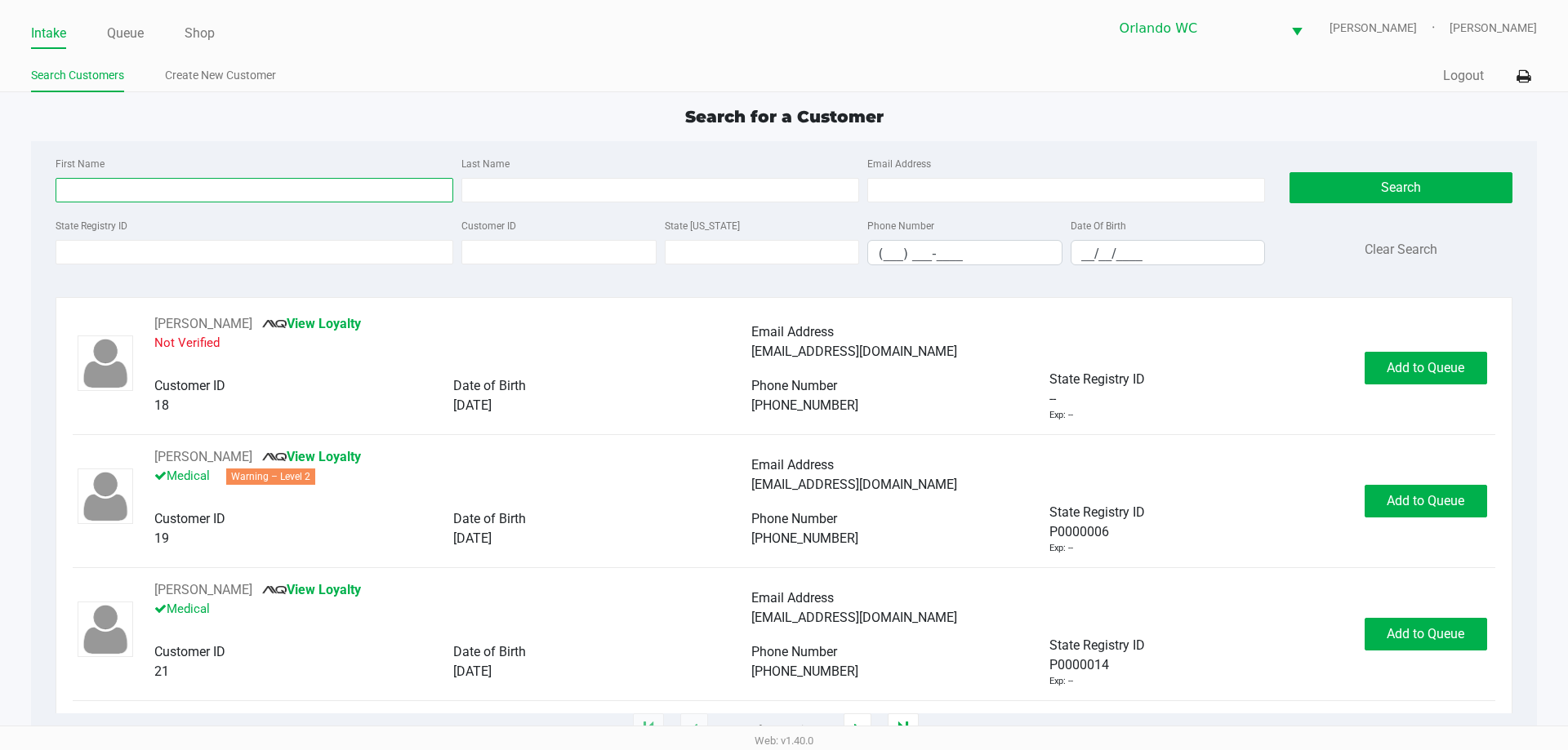
click at [152, 197] on input "First Name" at bounding box center [254, 190] width 398 height 24
click at [146, 254] on input "State Registry ID" at bounding box center [254, 252] width 398 height 24
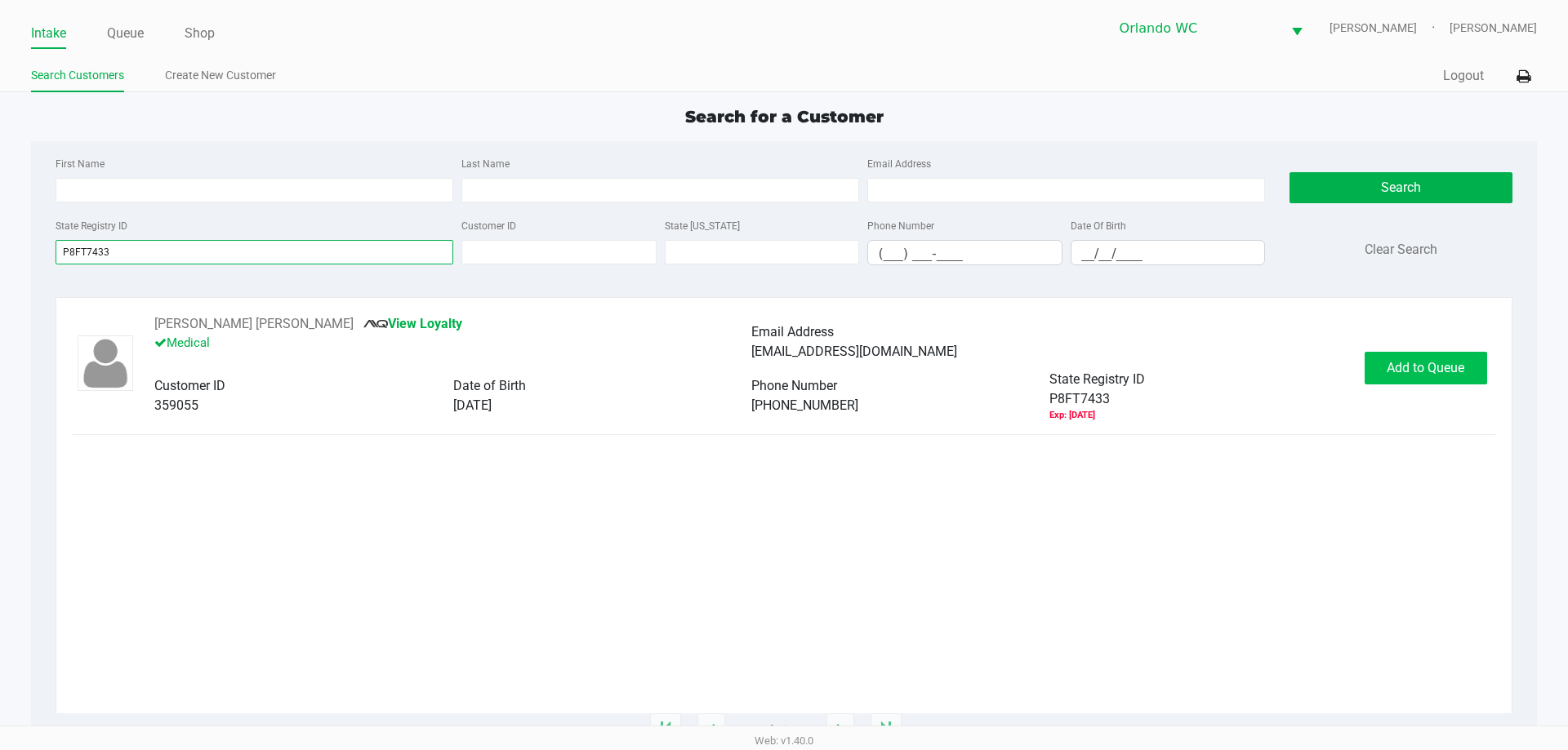
type input "P8FT7433"
click at [1393, 361] on span "Add to Queue" at bounding box center [1425, 367] width 78 height 15
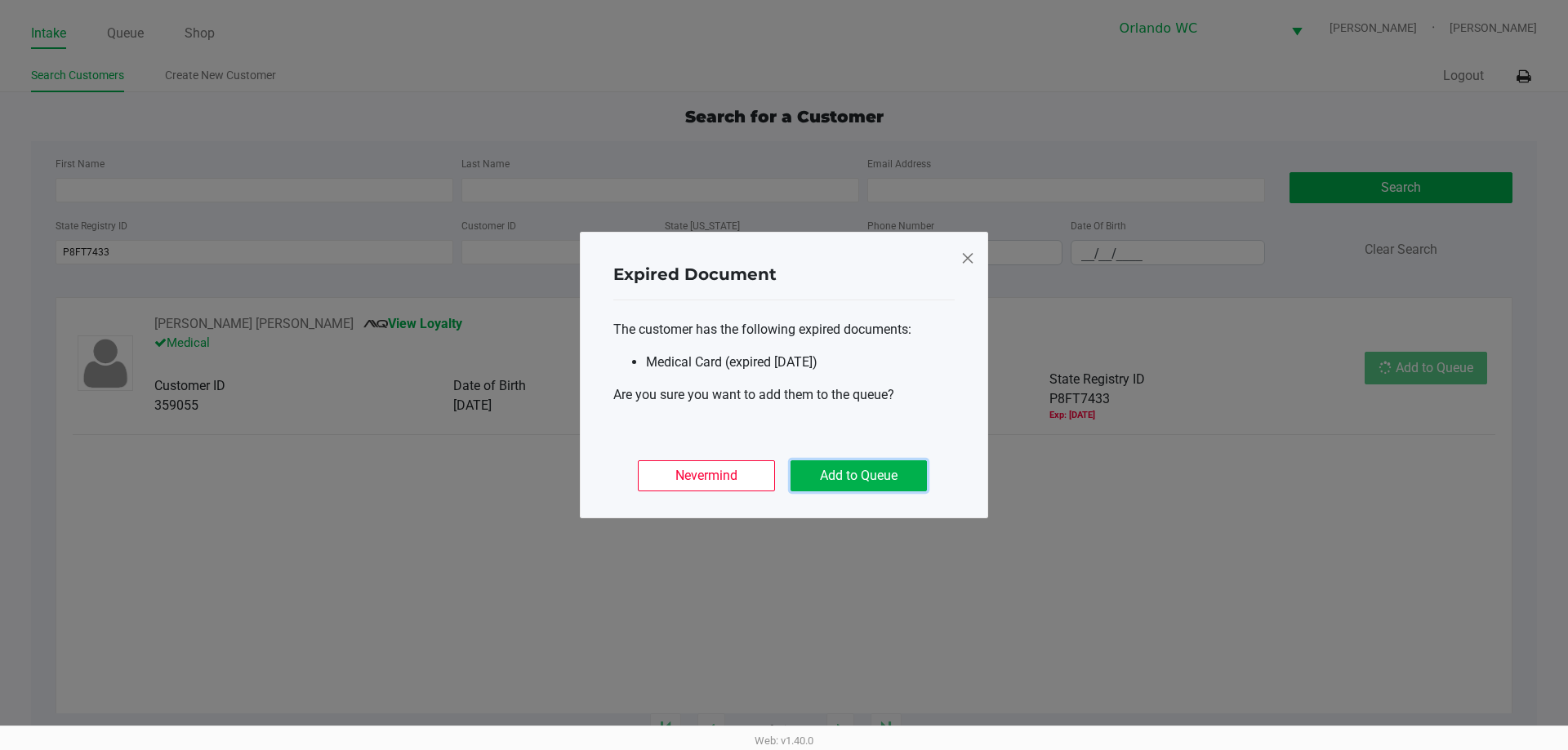
click at [825, 481] on button "Add to Queue" at bounding box center [858, 476] width 136 height 31
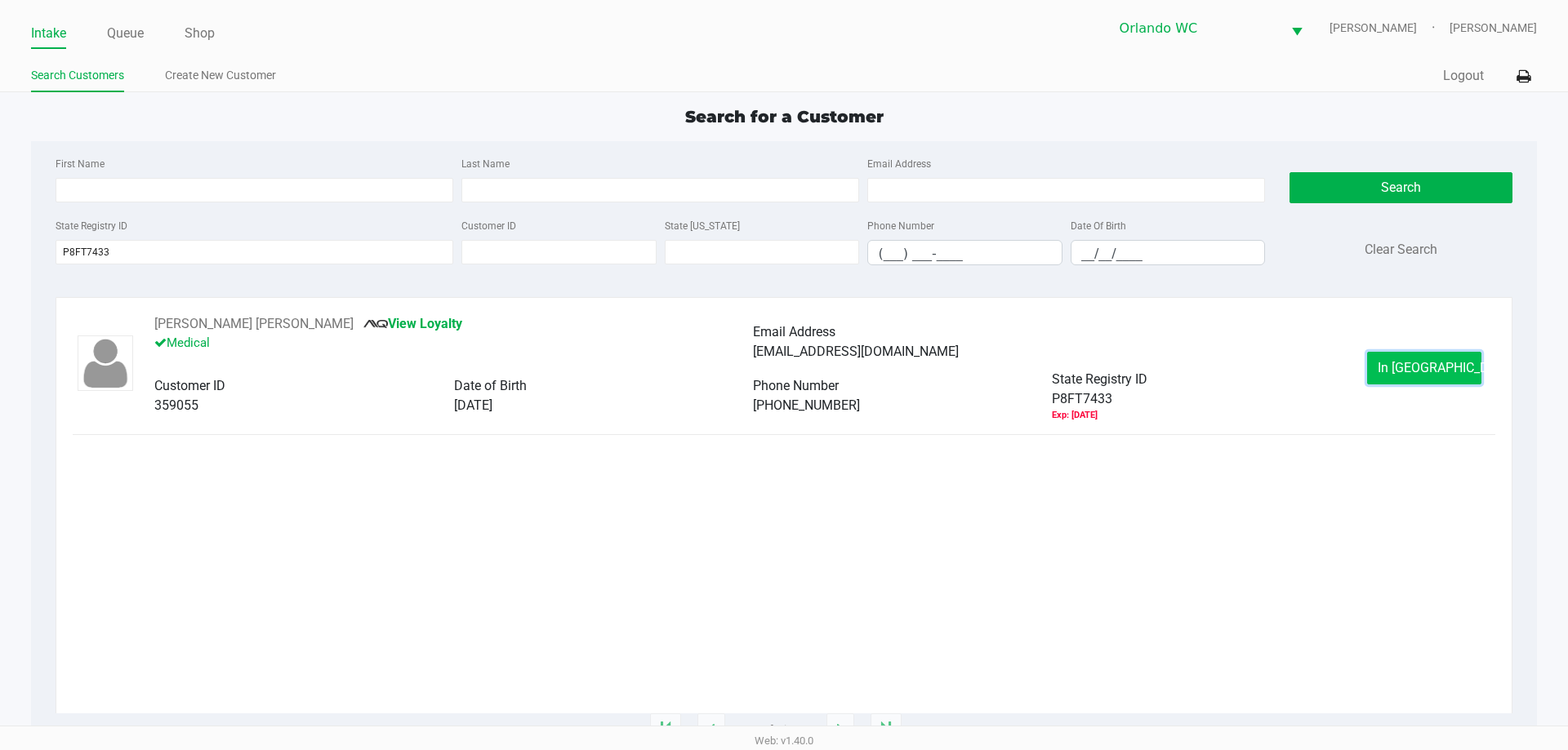
click at [1416, 367] on span "In [GEOGRAPHIC_DATA]" at bounding box center [1446, 367] width 137 height 15
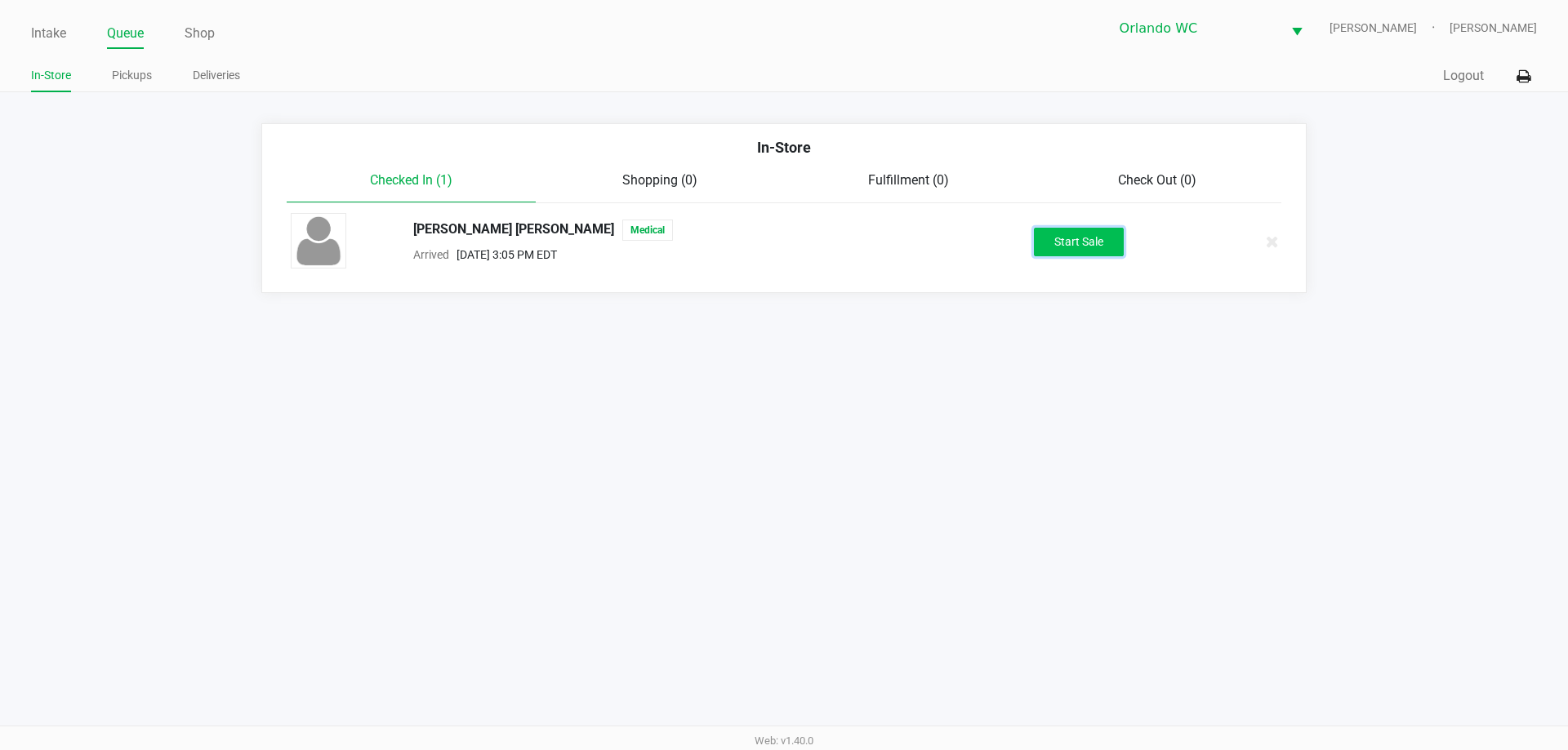
click at [1108, 239] on button "Start Sale" at bounding box center [1079, 242] width 90 height 29
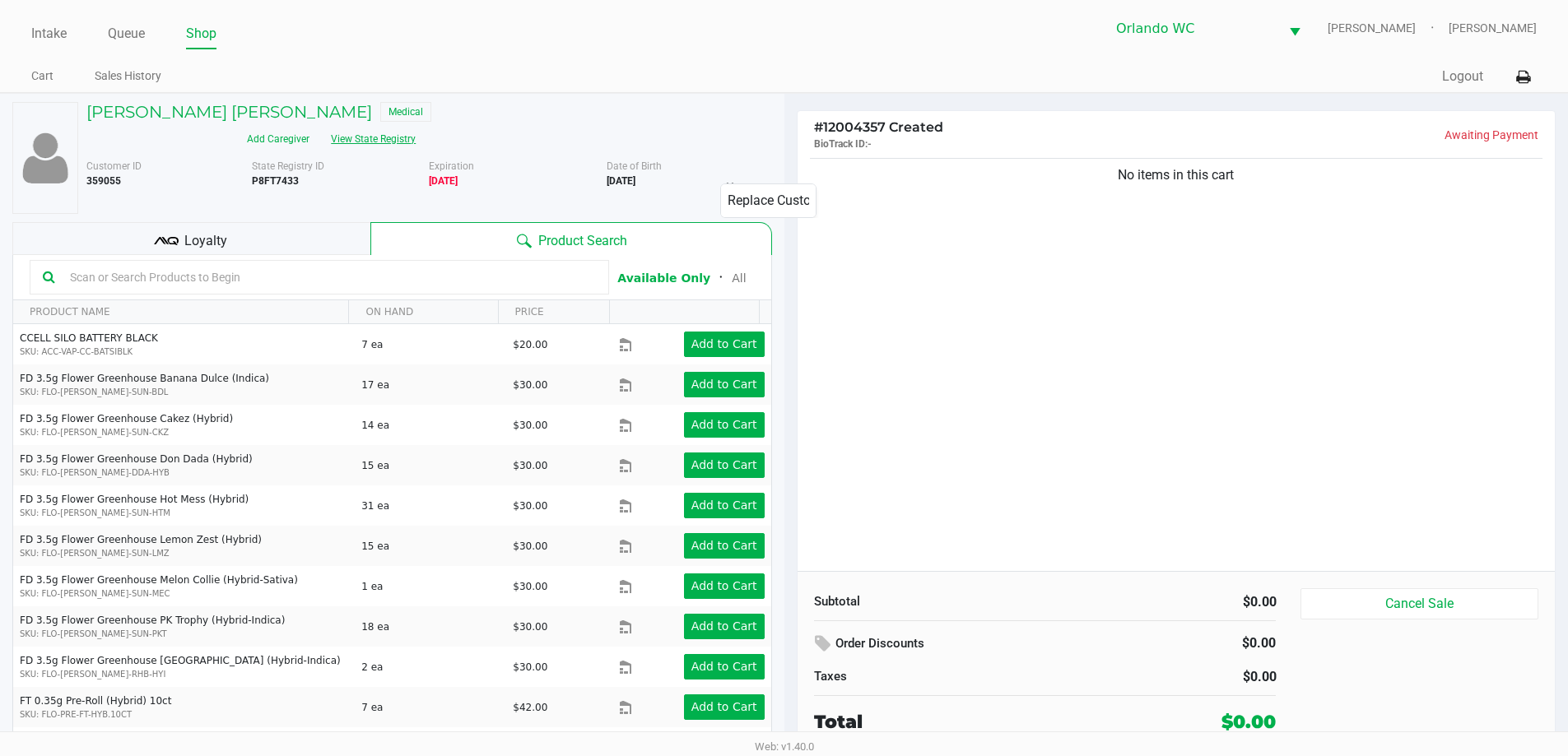
click at [416, 126] on button "View State Registry" at bounding box center [368, 139] width 96 height 26
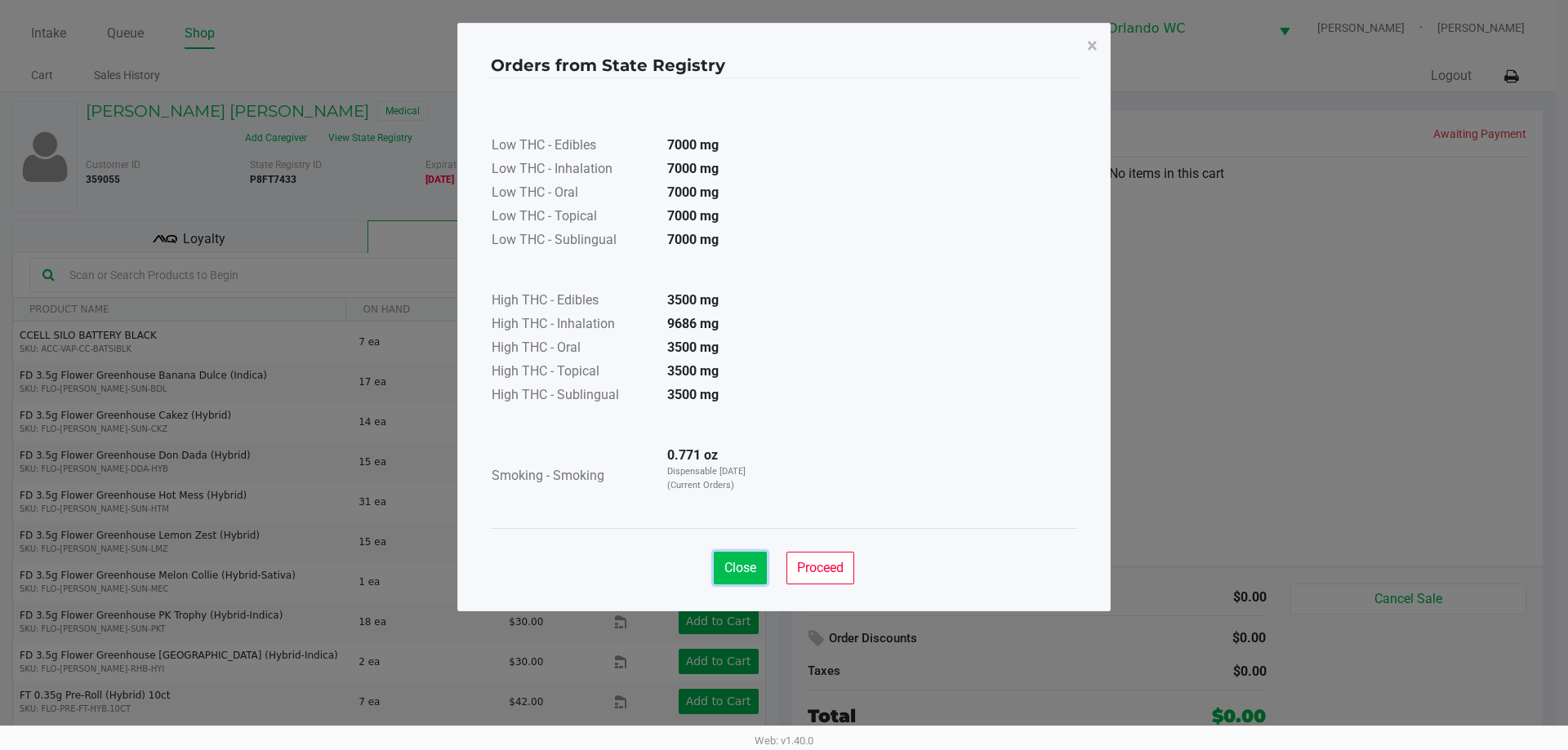
click at [738, 560] on span "Close" at bounding box center [740, 568] width 32 height 15
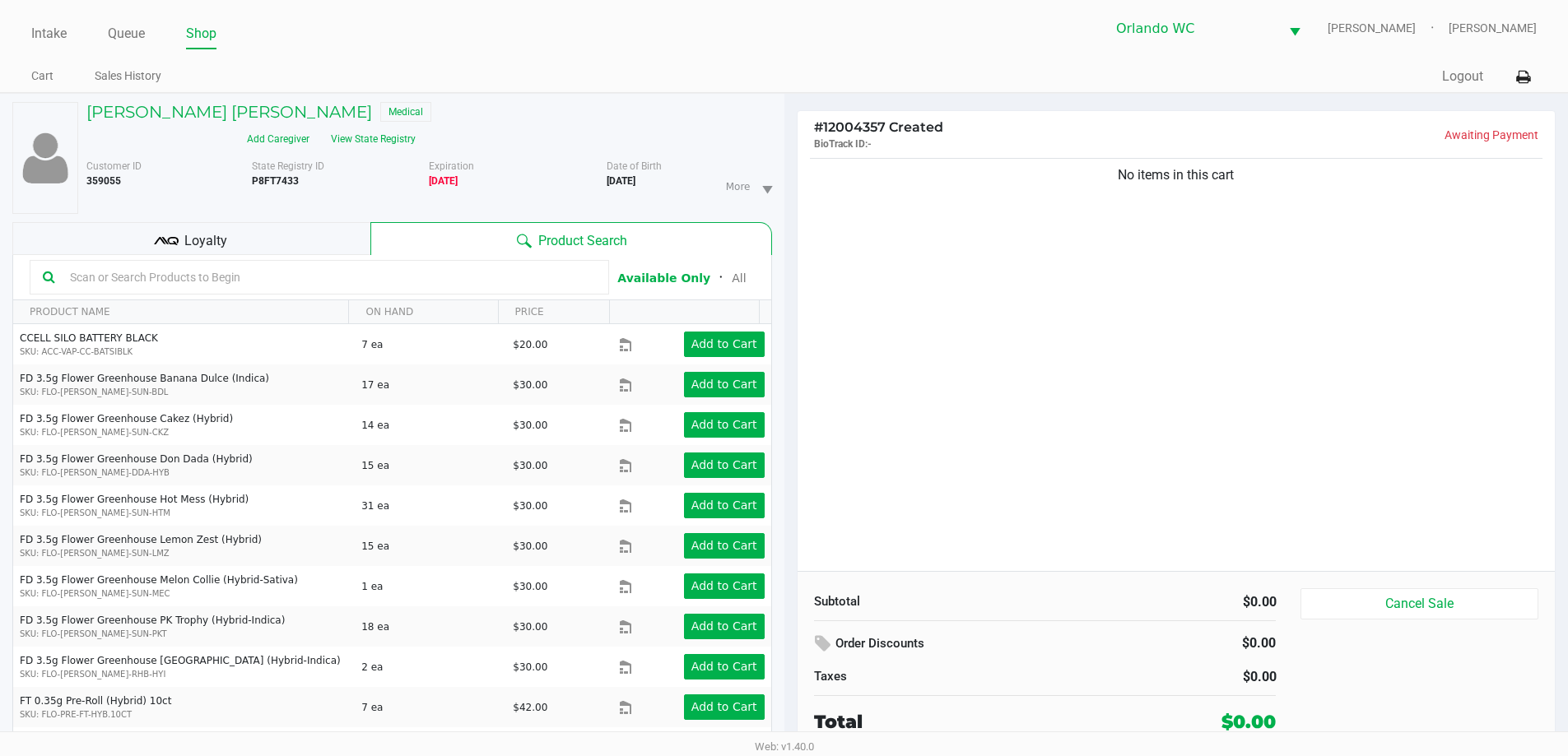
click at [406, 265] on input "text" at bounding box center [329, 277] width 532 height 25
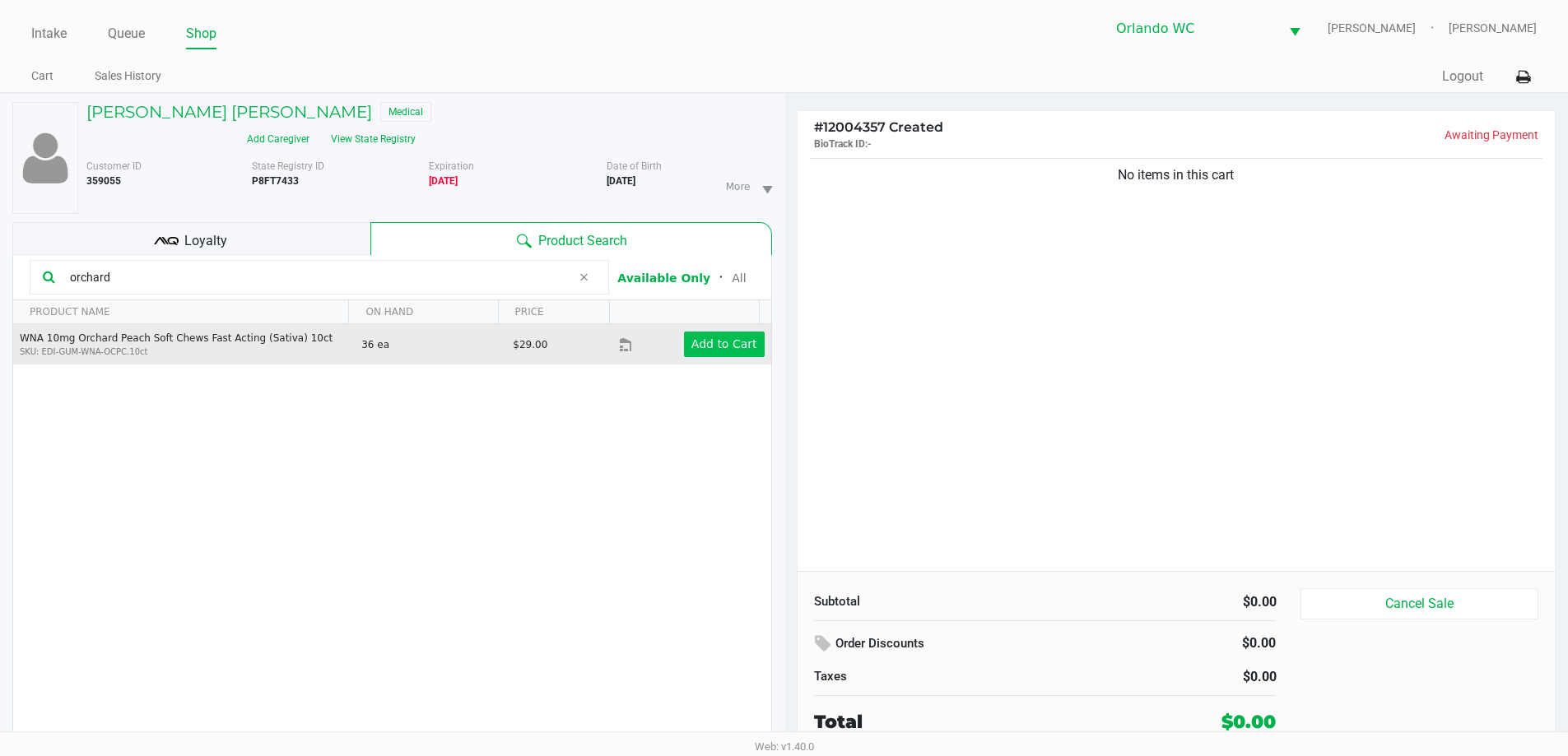
type input "orchard"
click at [729, 332] on button "Add to Cart" at bounding box center [724, 344] width 81 height 26
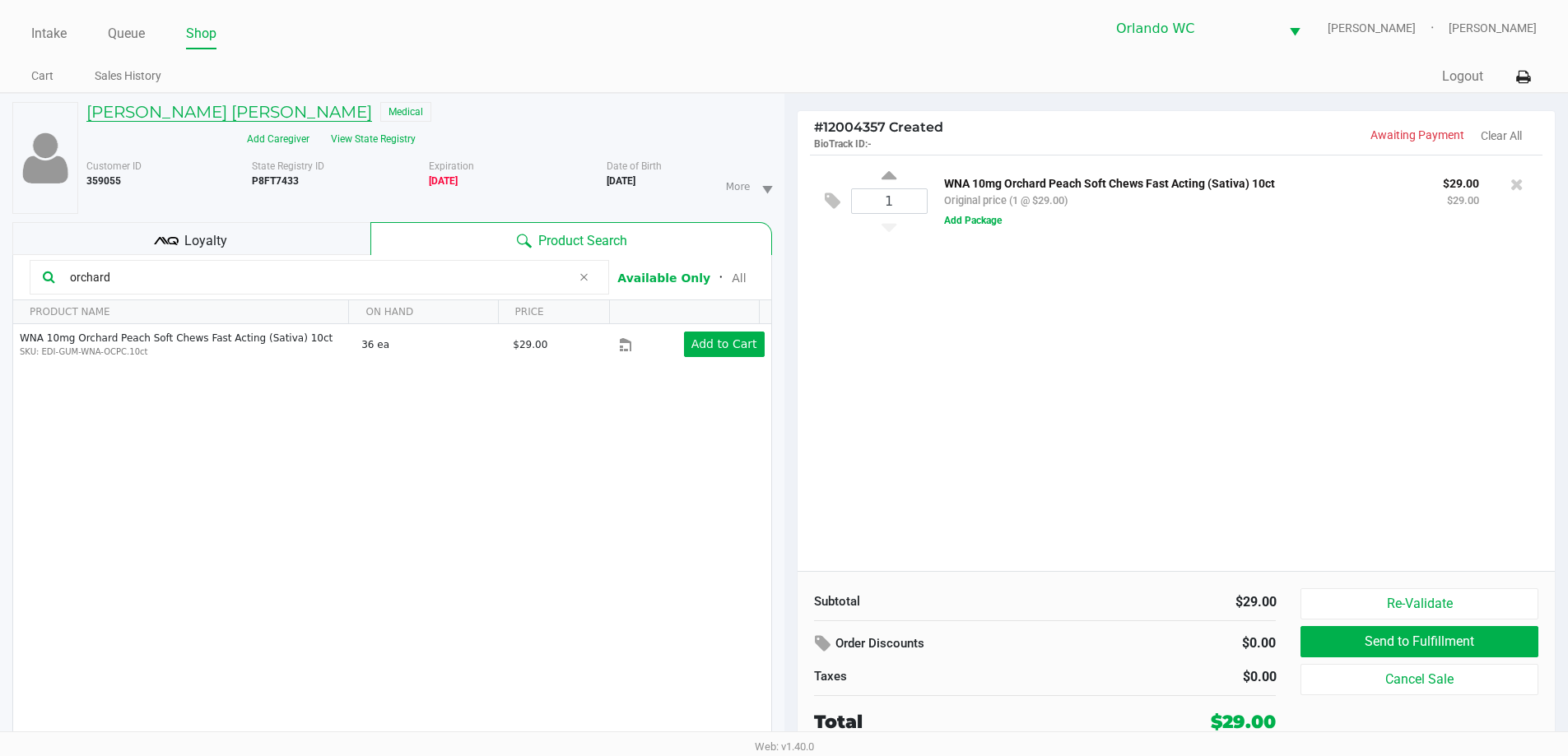
click at [175, 111] on h5 "[PERSON_NAME] [PERSON_NAME]" at bounding box center [228, 112] width 285 height 20
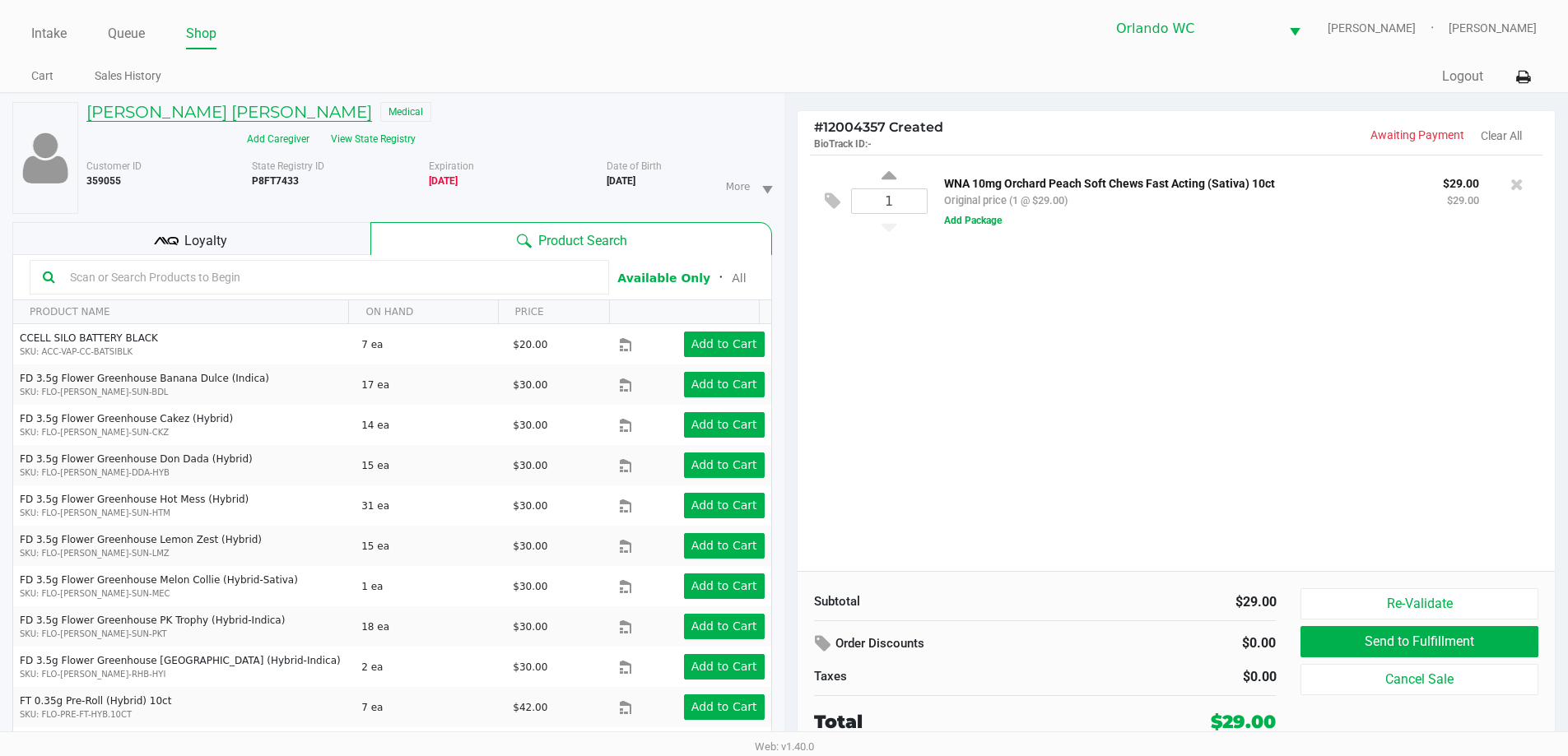
click at [130, 107] on h5 "[PERSON_NAME] [PERSON_NAME]" at bounding box center [228, 112] width 285 height 20
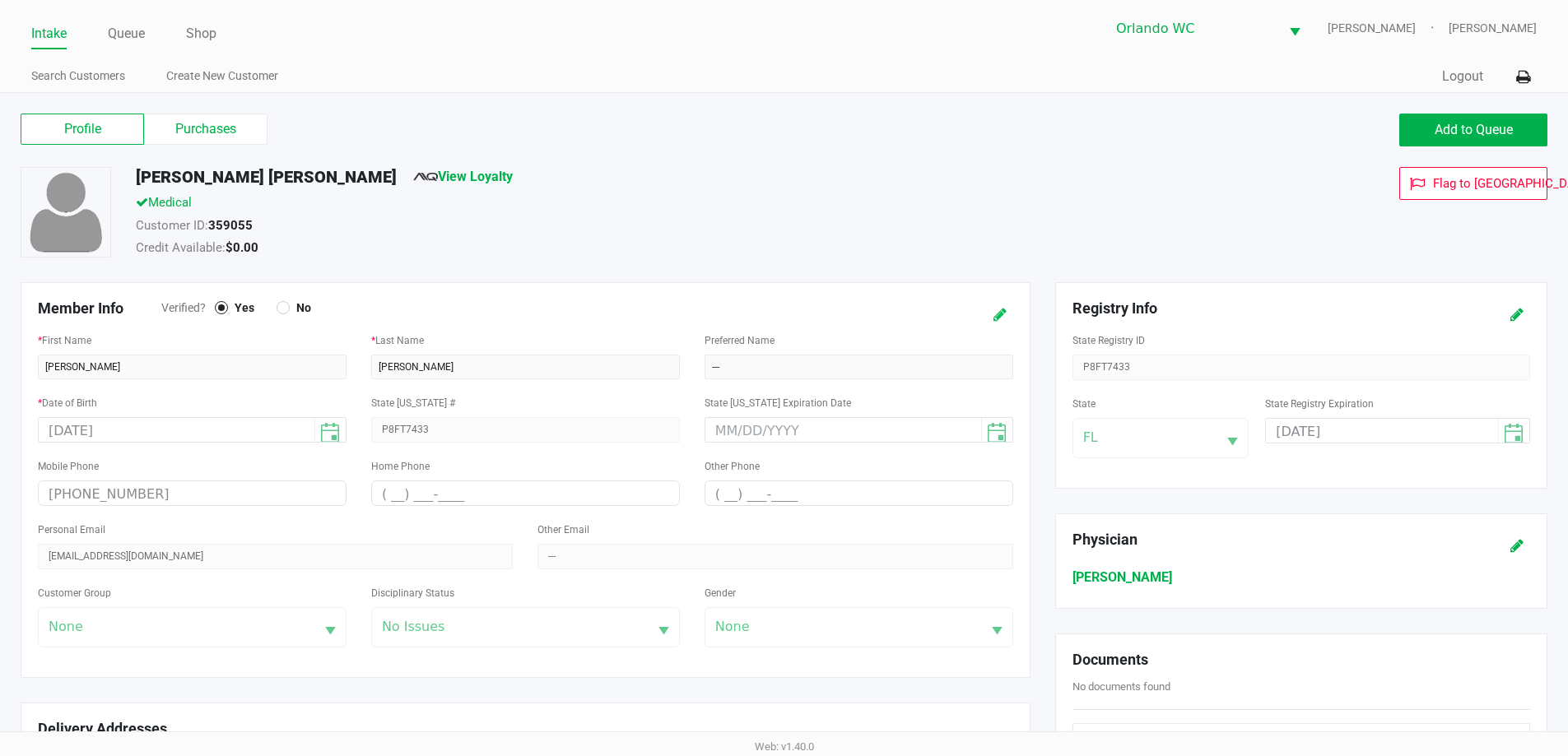
click at [992, 312] on button at bounding box center [1000, 315] width 26 height 31
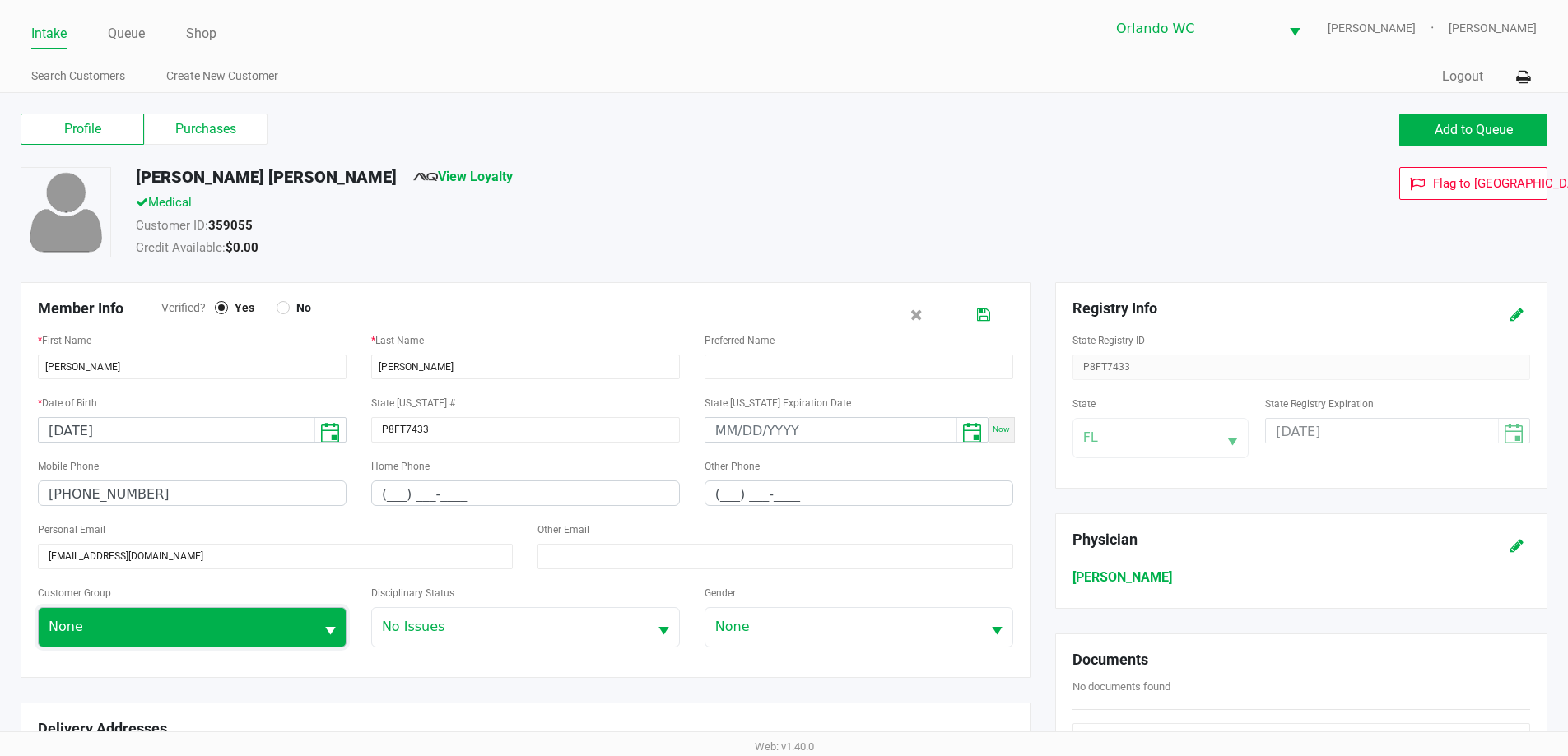
click at [244, 612] on span "None" at bounding box center [176, 627] width 276 height 38
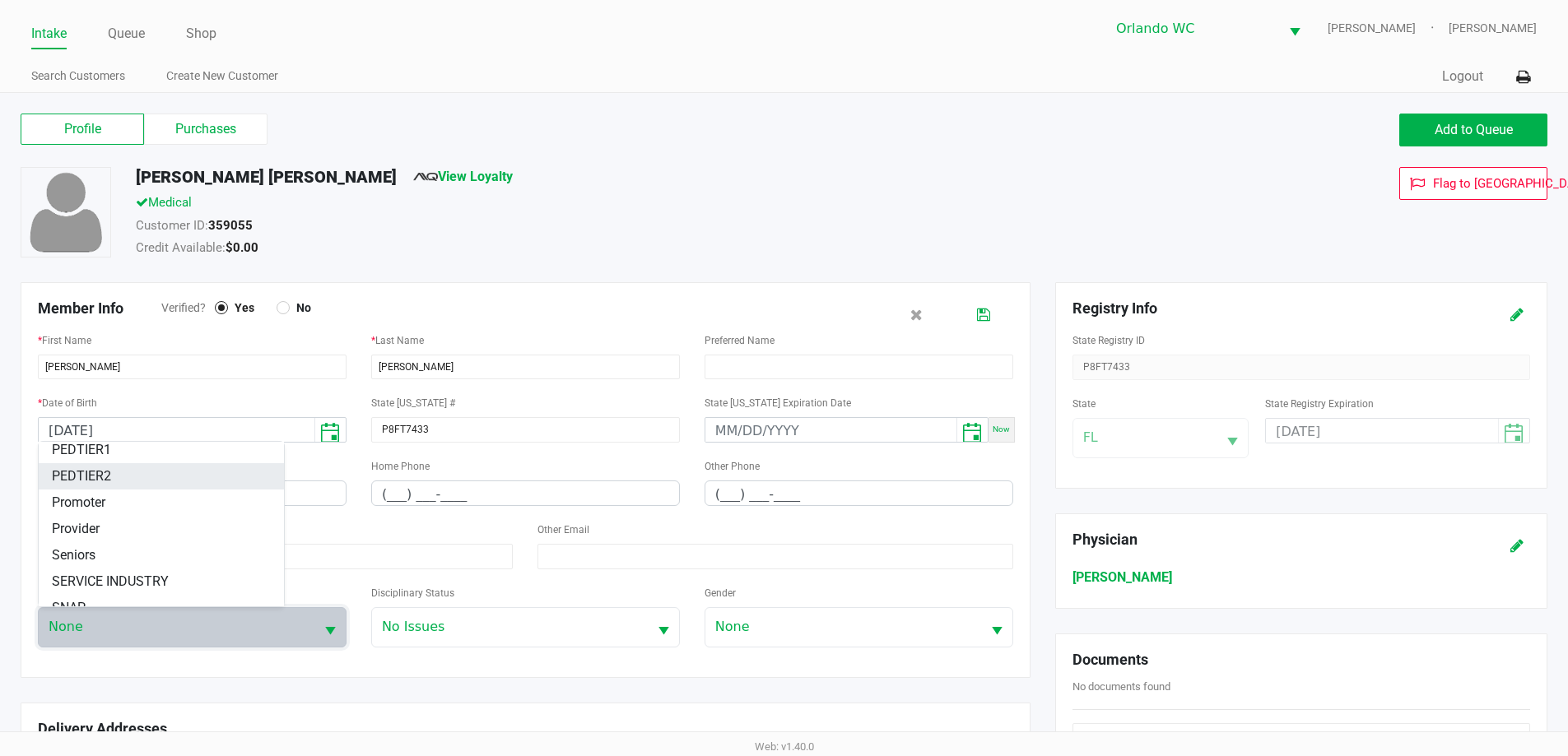
scroll to position [164, 0]
click at [164, 557] on li "Seniors" at bounding box center [161, 553] width 245 height 26
click at [304, 587] on div "Customer Group Seniors" at bounding box center [192, 615] width 308 height 65
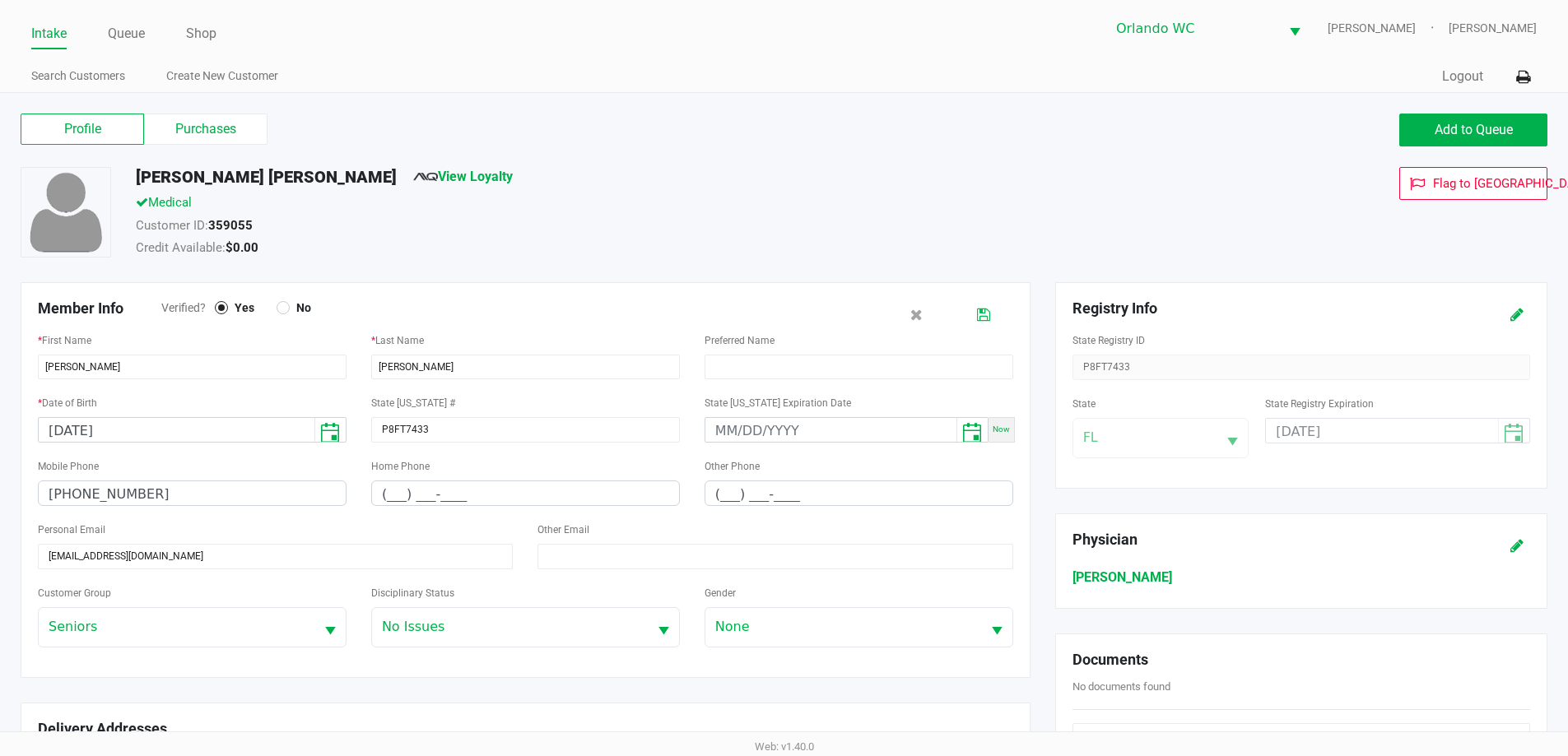
click at [992, 315] on button at bounding box center [983, 315] width 26 height 31
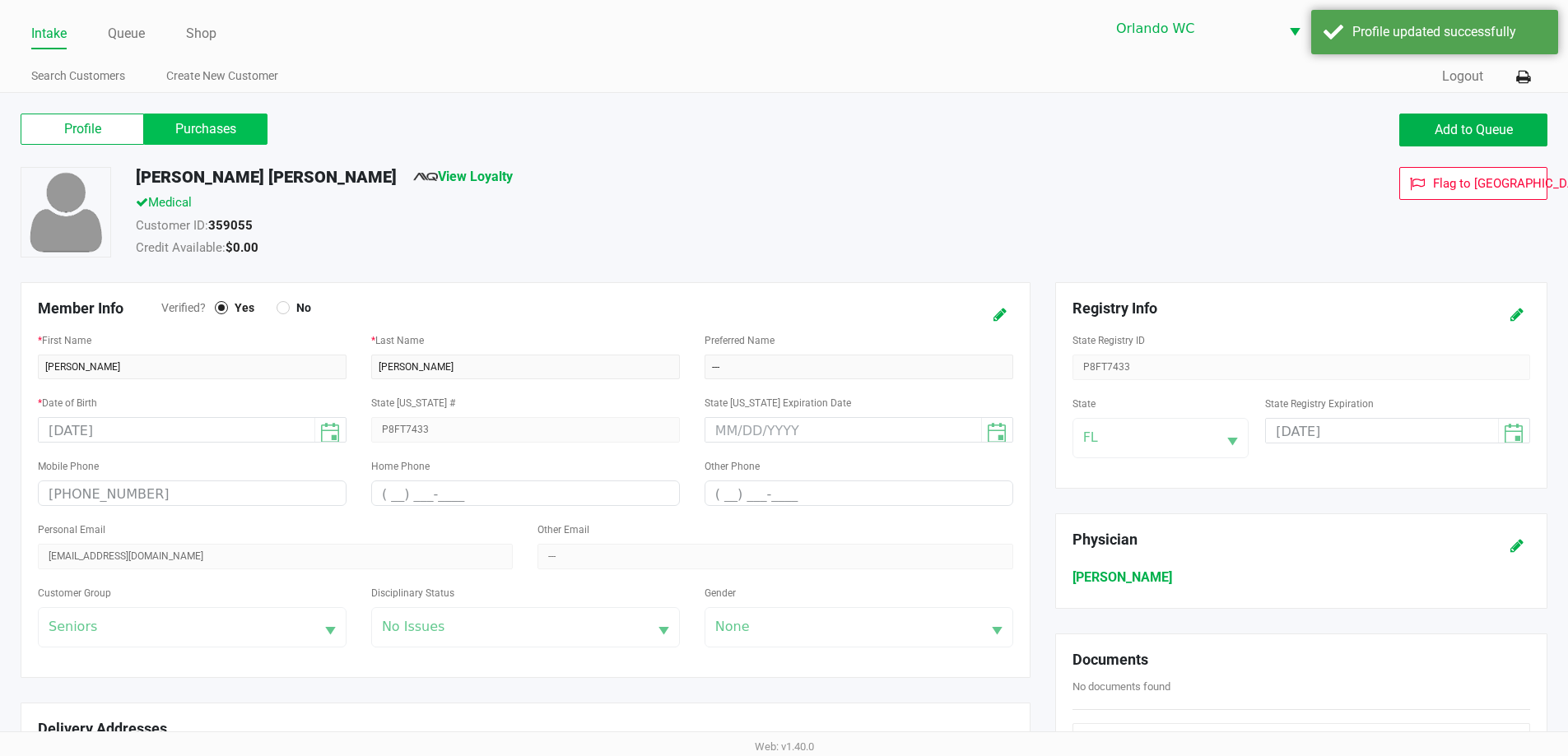
click at [236, 131] on label "Purchases" at bounding box center [205, 129] width 123 height 32
click at [0, 0] on 1 "Purchases" at bounding box center [0, 0] width 0 height 0
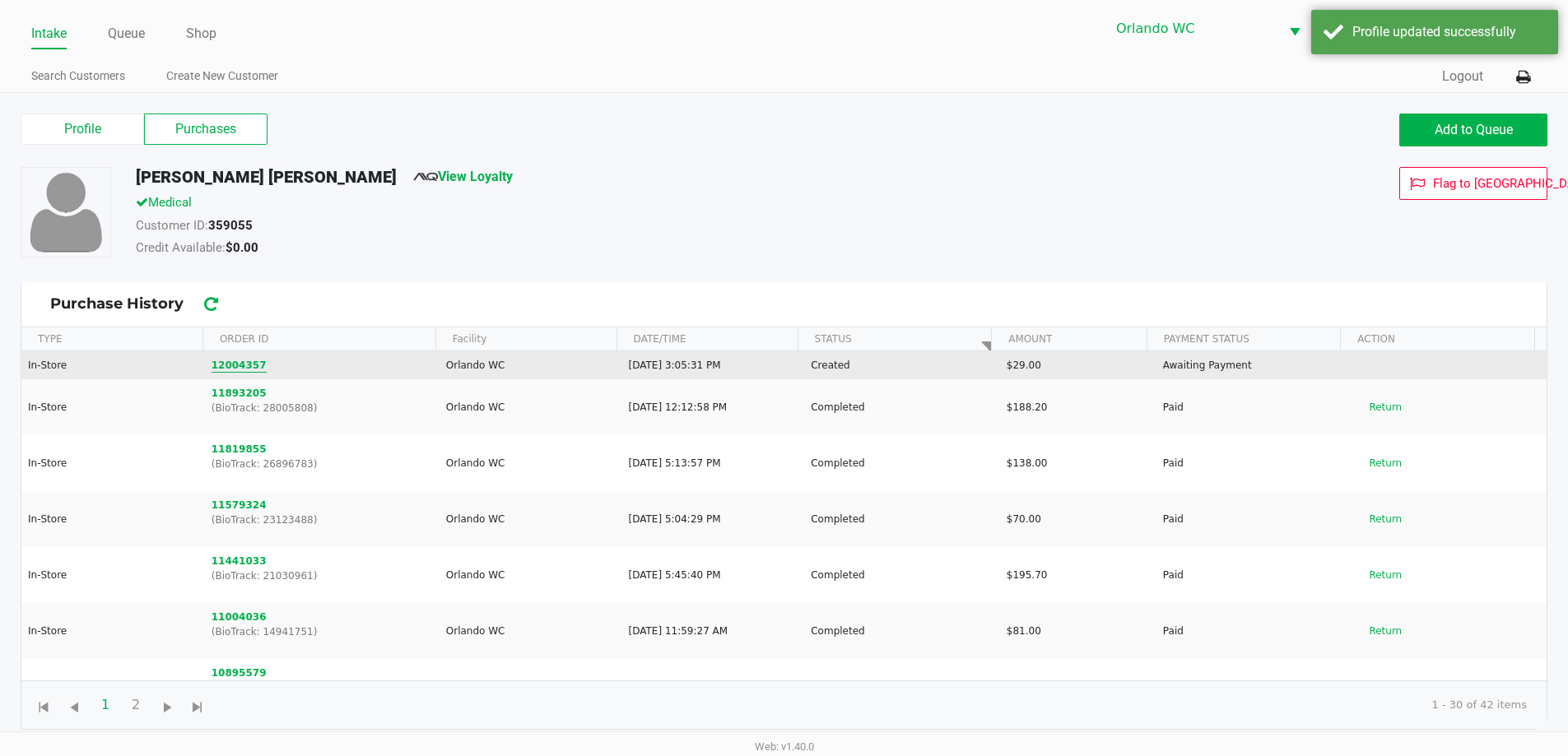
click at [244, 360] on button "12004357" at bounding box center [238, 364] width 55 height 14
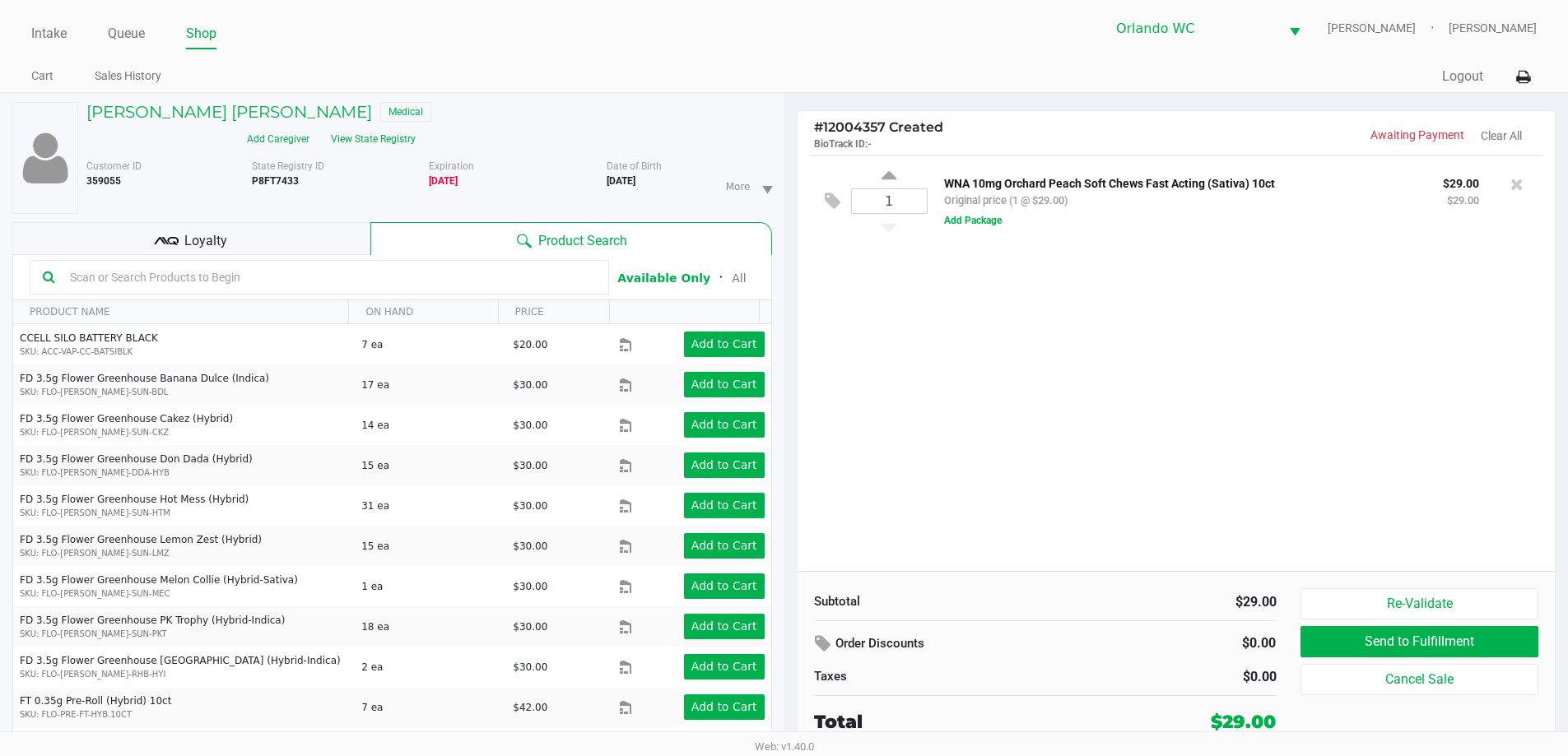
click at [246, 265] on input "text" at bounding box center [329, 277] width 532 height 25
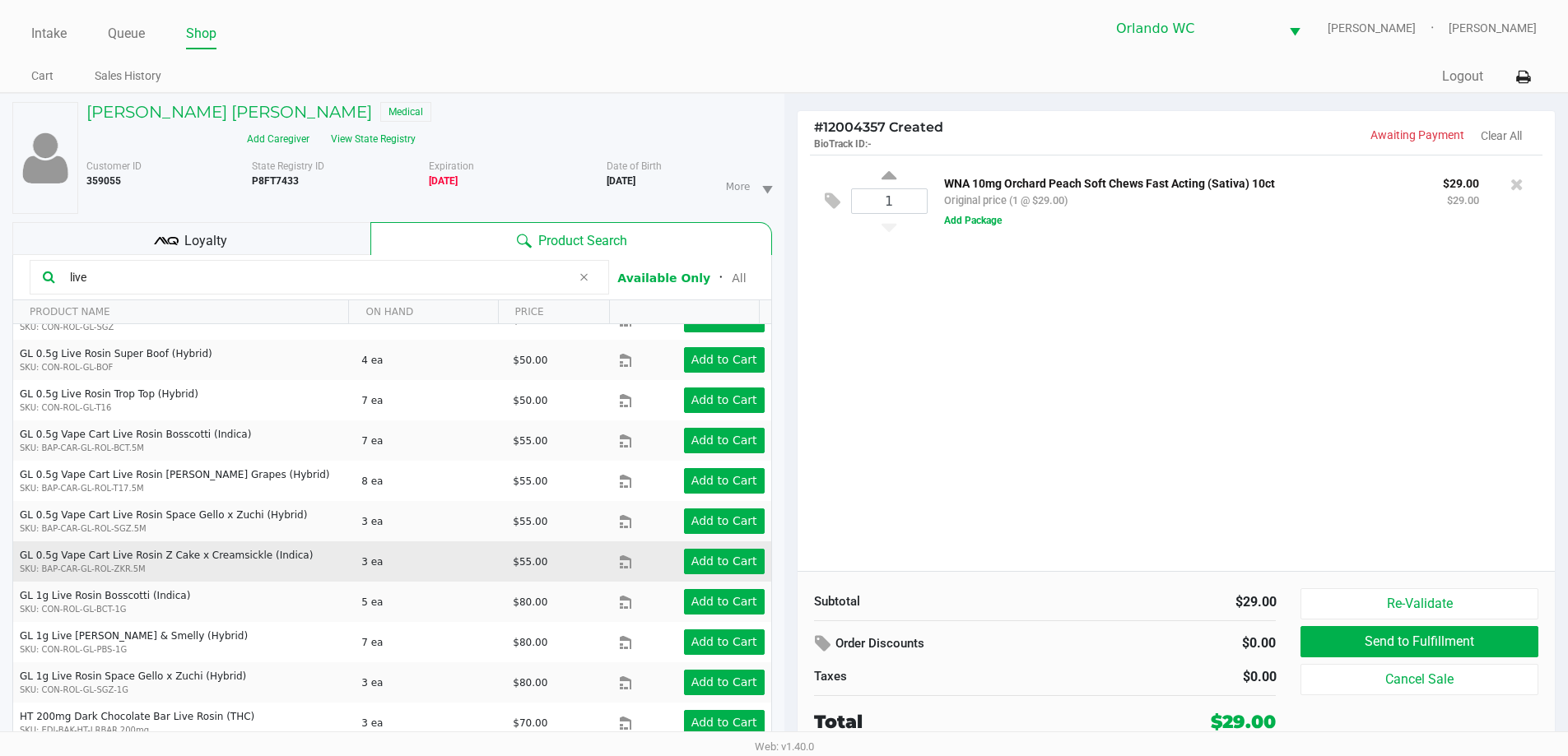
scroll to position [268, 0]
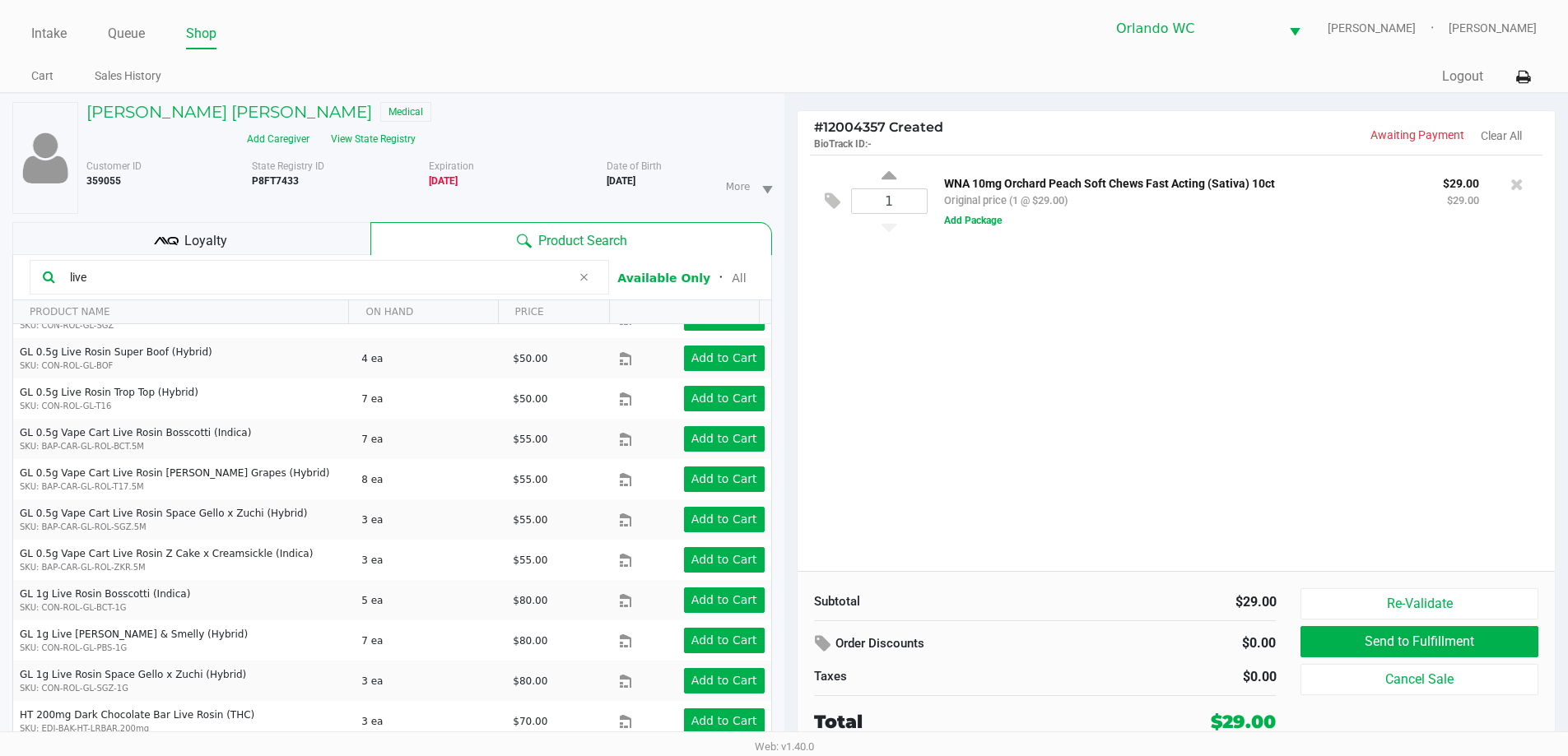
type input "live"
click at [1555, 541] on div "# 12004357 Created BioTrack ID: - Awaiting Payment Clear All 1 WNA 10mg Orchard…" at bounding box center [1177, 432] width 760 height 643
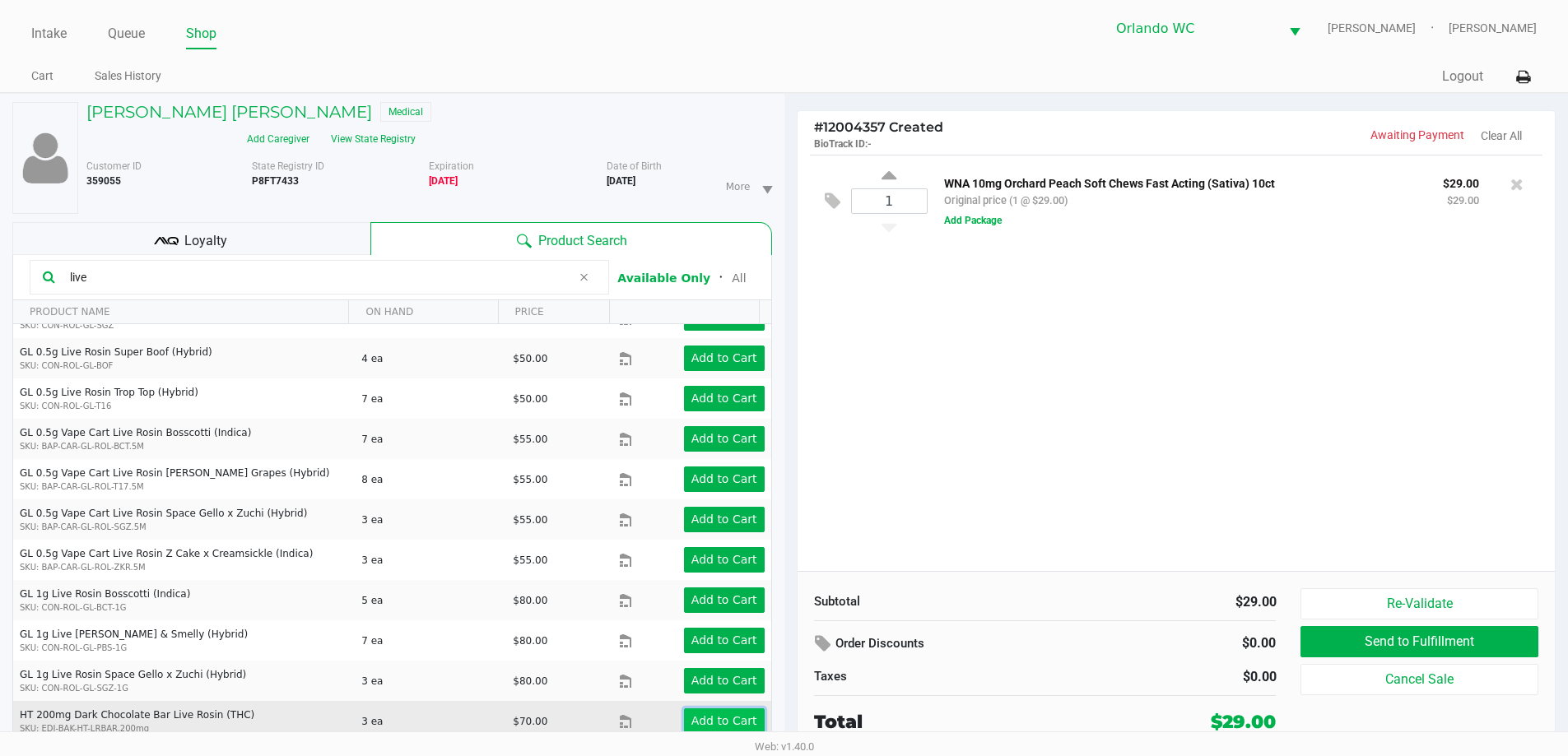
click at [732, 714] on app-button-loader "Add to Cart" at bounding box center [724, 720] width 66 height 13
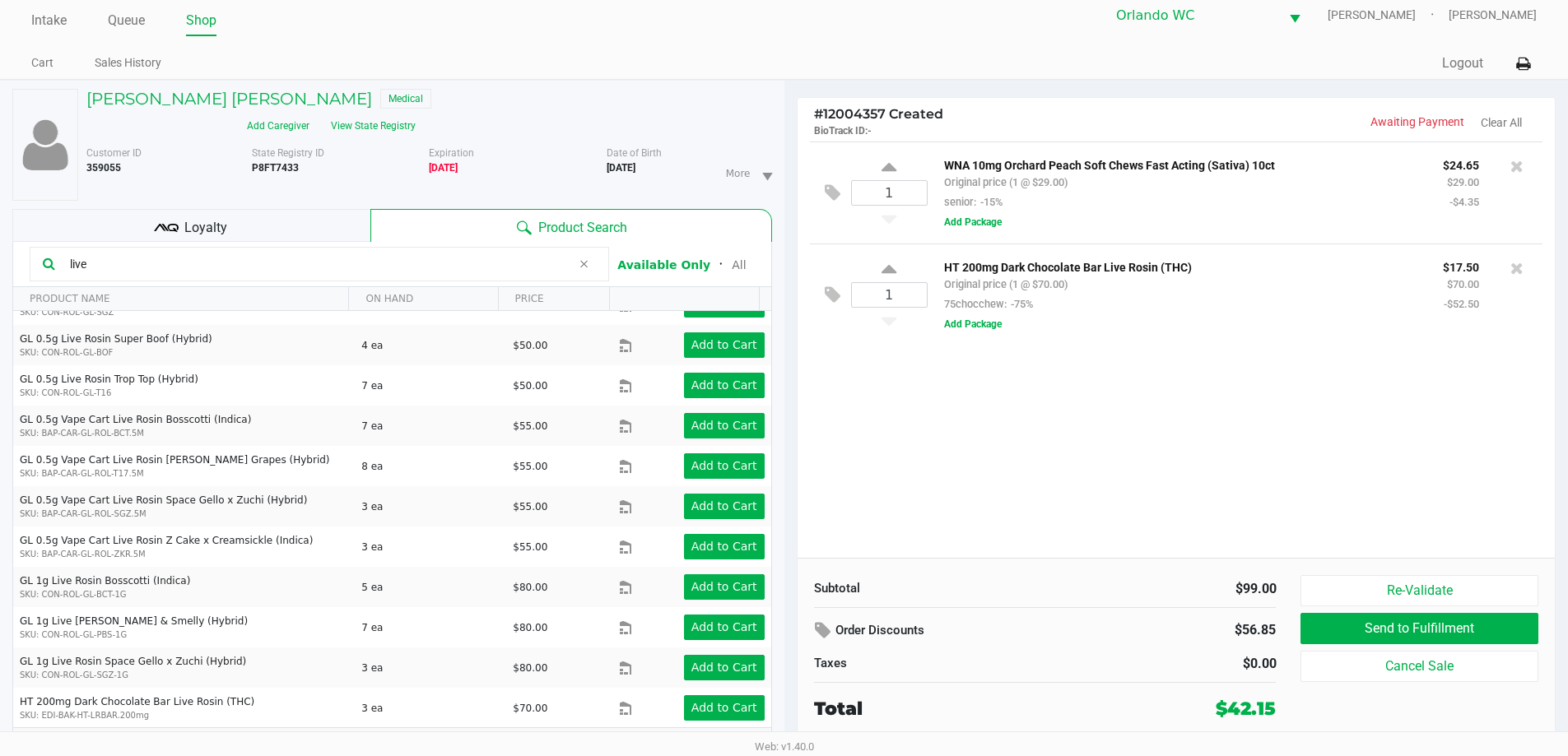
scroll to position [17, 0]
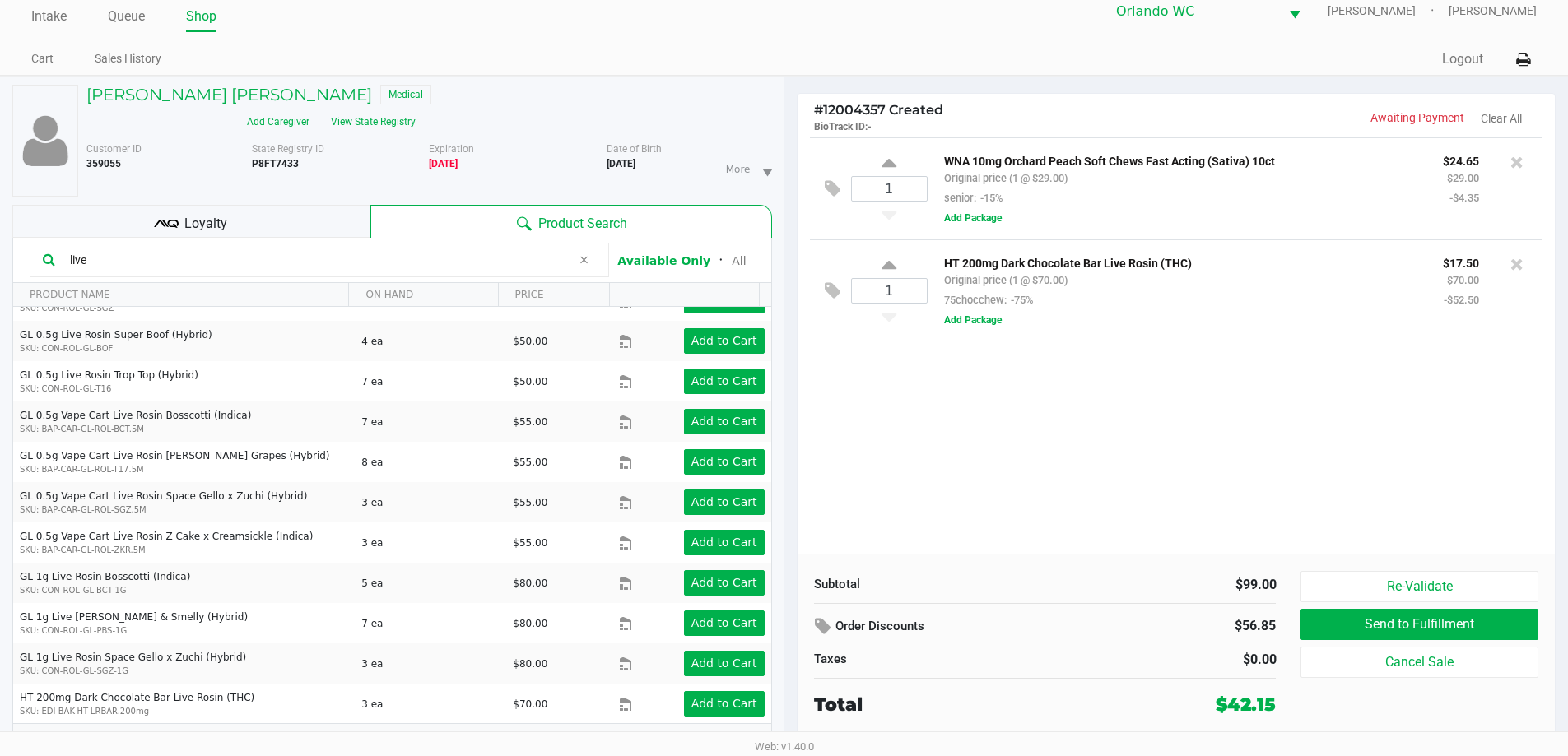
click at [205, 214] on span "Loyalty" at bounding box center [205, 223] width 43 height 20
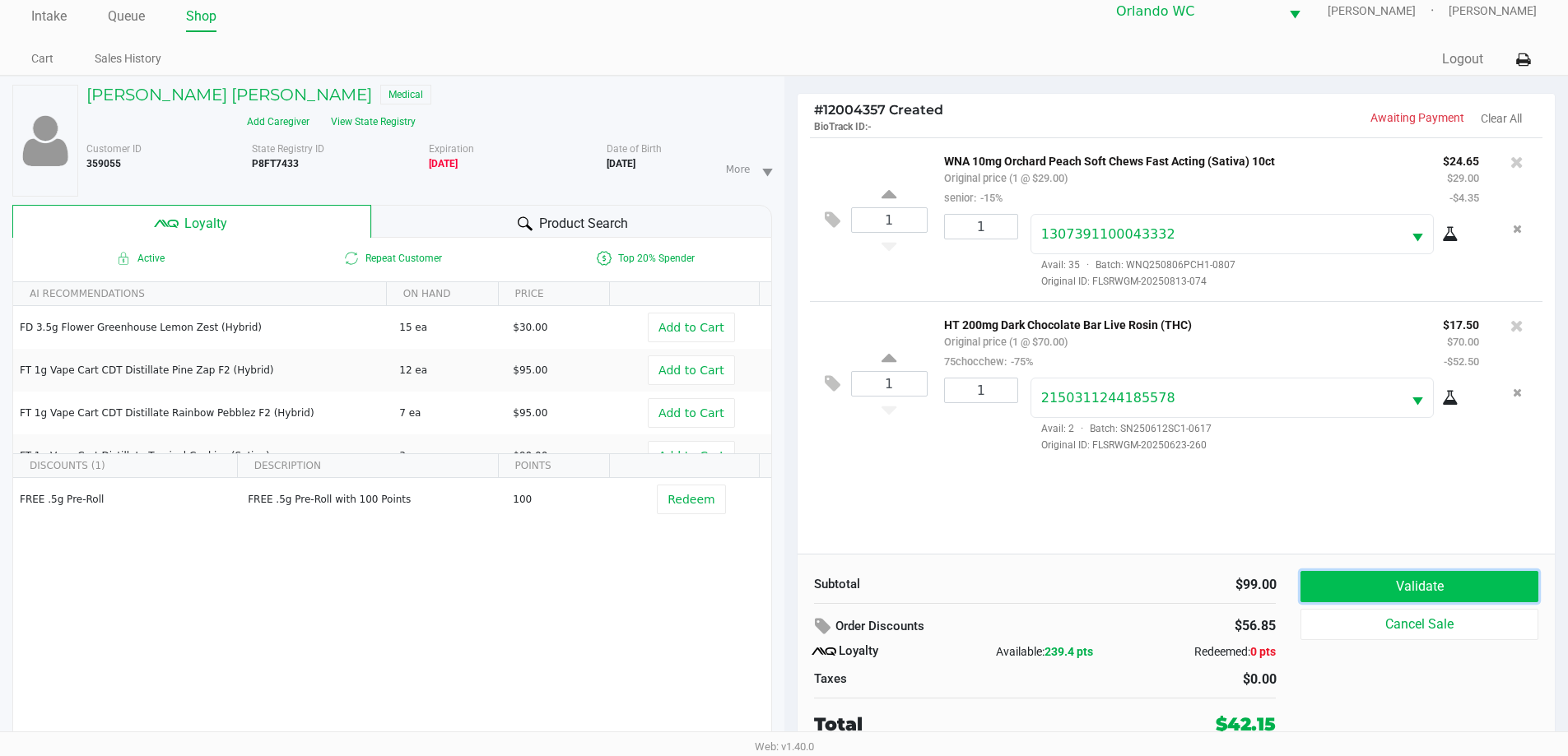
click at [1366, 576] on button "Validate" at bounding box center [1419, 587] width 237 height 32
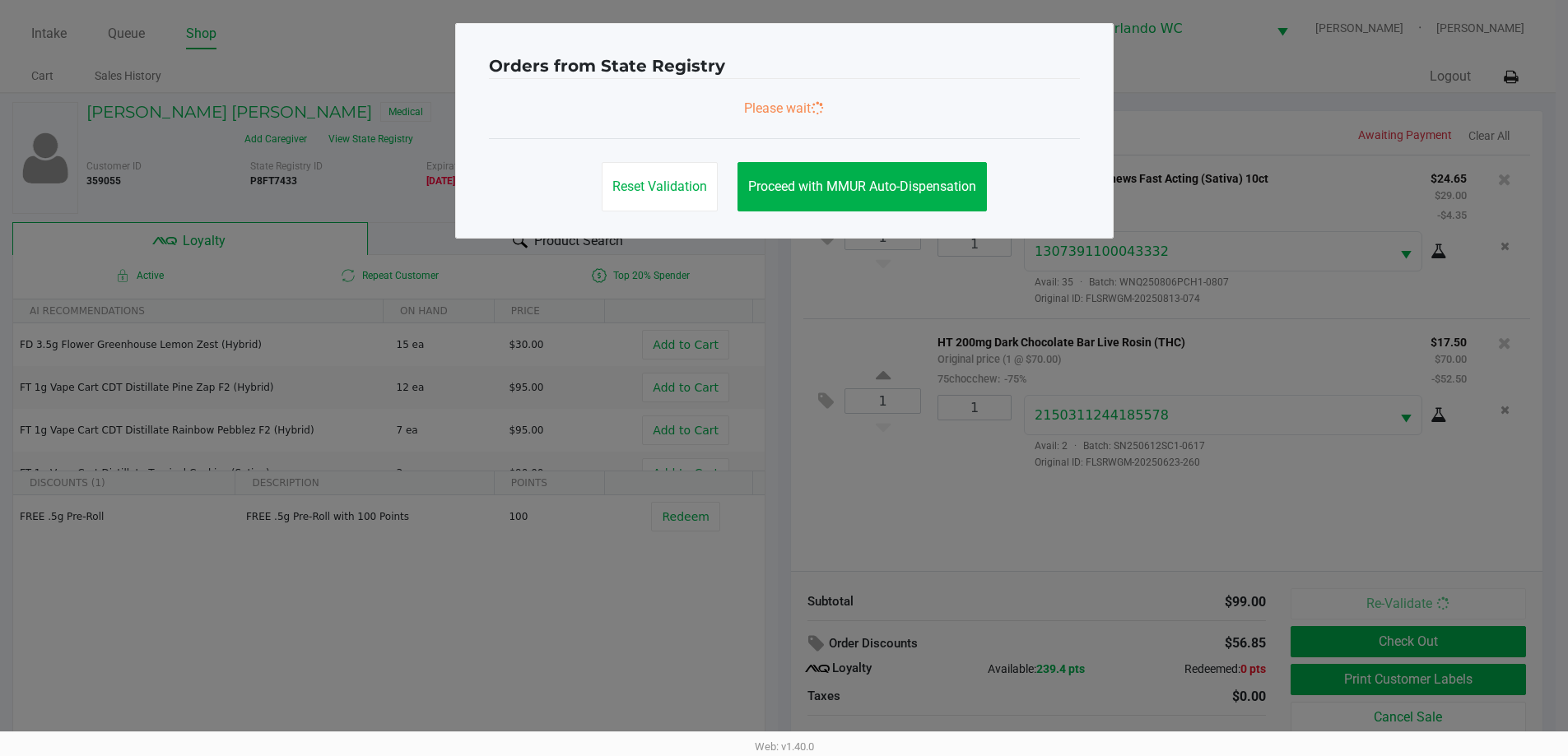
scroll to position [0, 0]
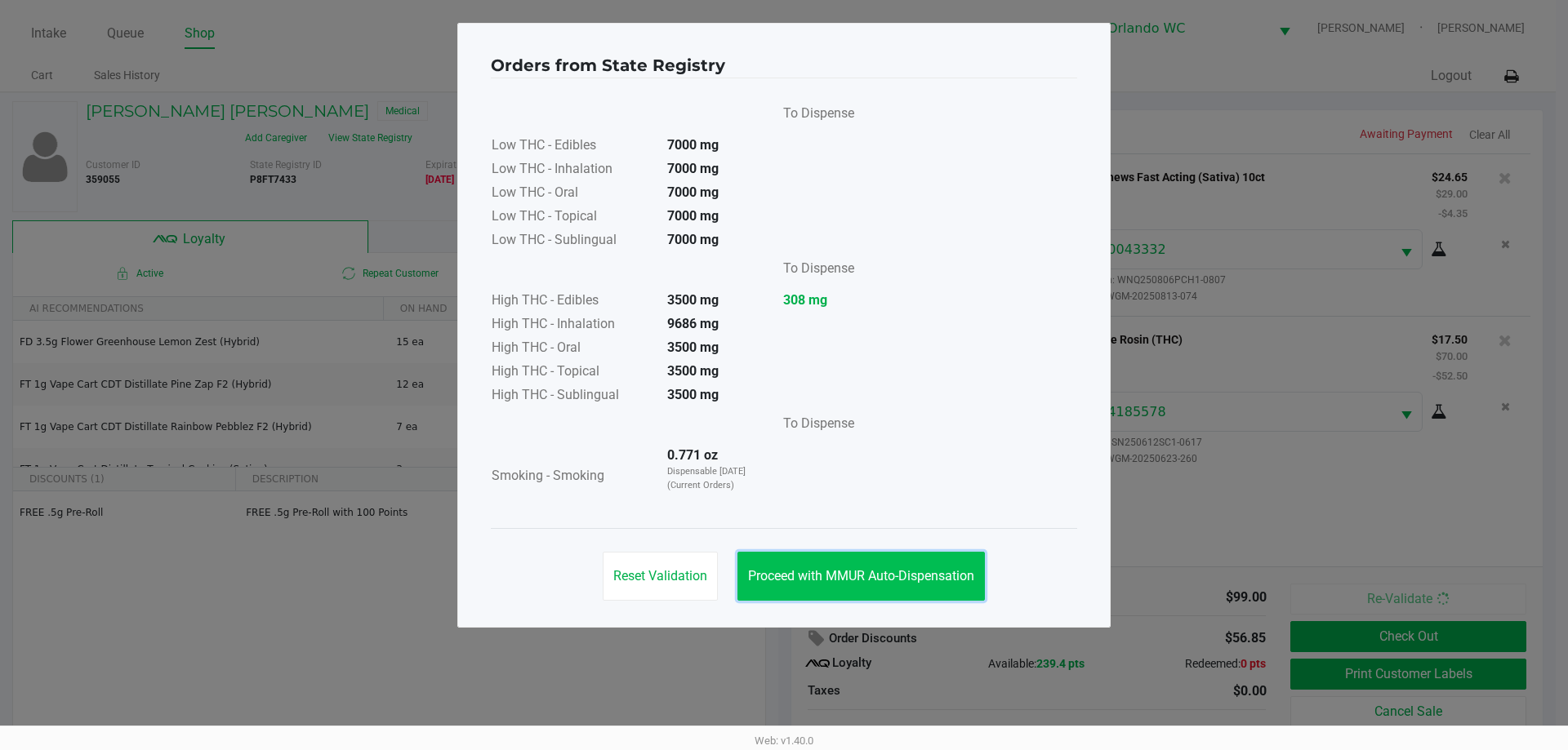
click at [851, 573] on span "Proceed with MMUR Auto-Dispensation" at bounding box center [861, 576] width 226 height 15
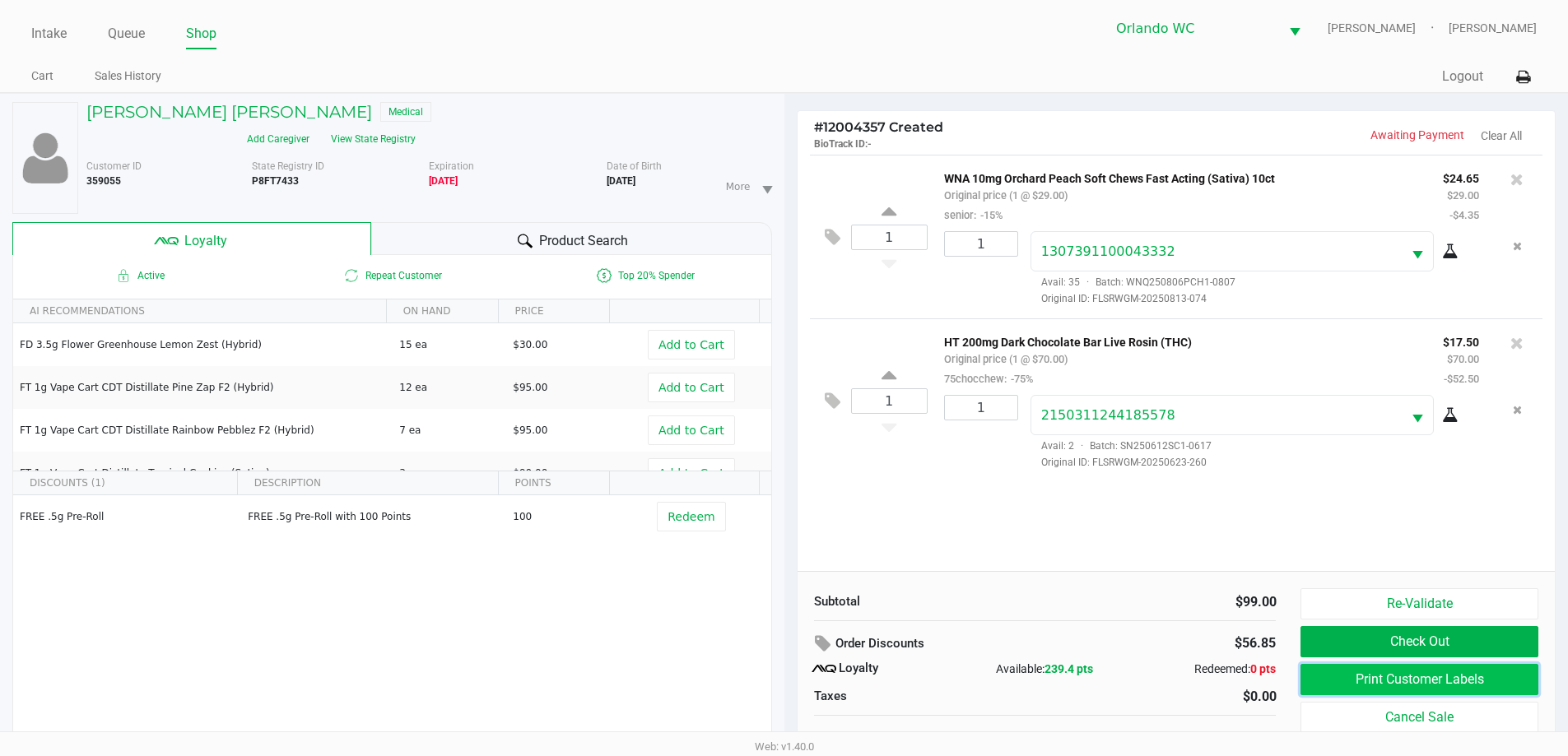
click at [1369, 676] on button "Print Customer Labels" at bounding box center [1419, 679] width 237 height 32
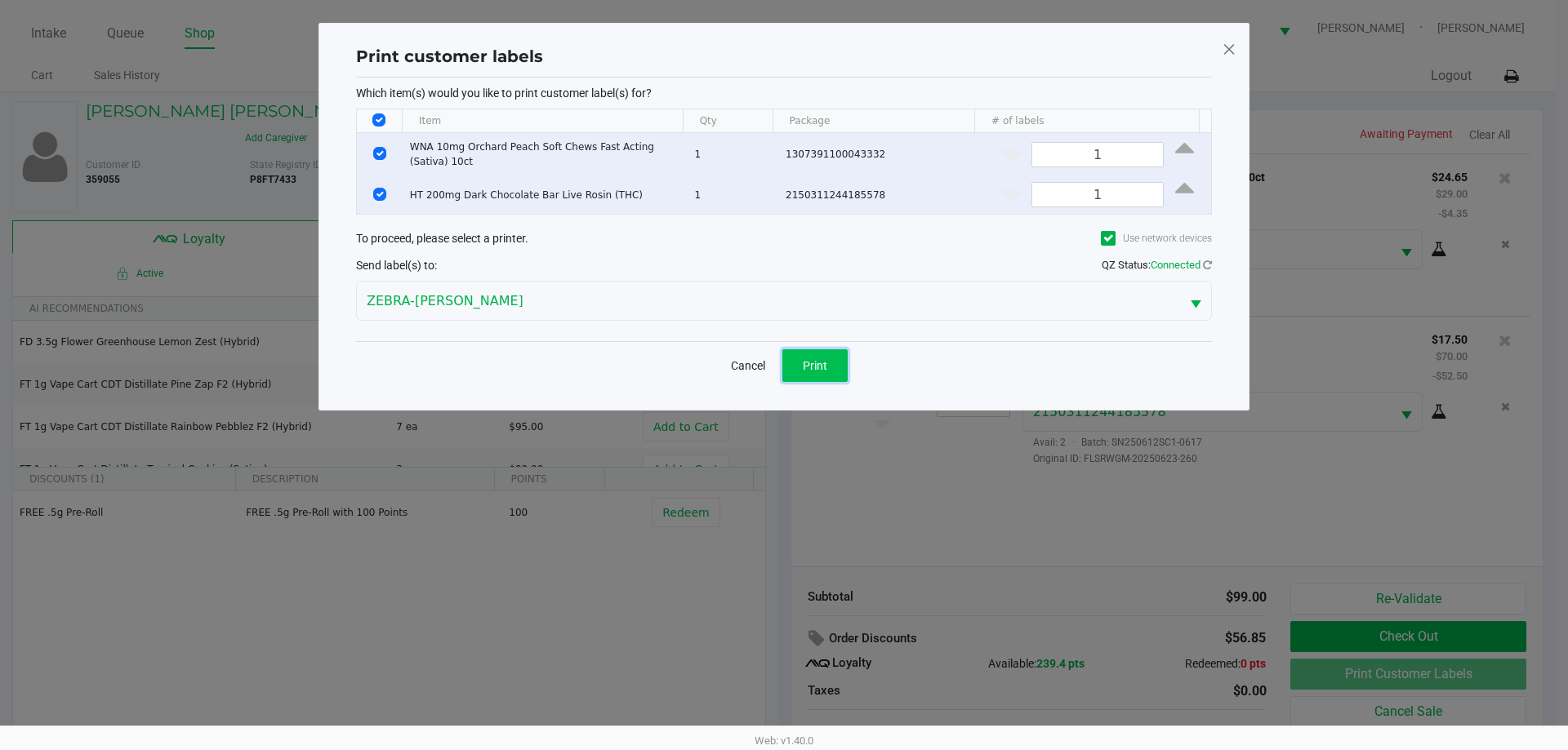
click at [832, 378] on button "Print" at bounding box center [814, 366] width 65 height 33
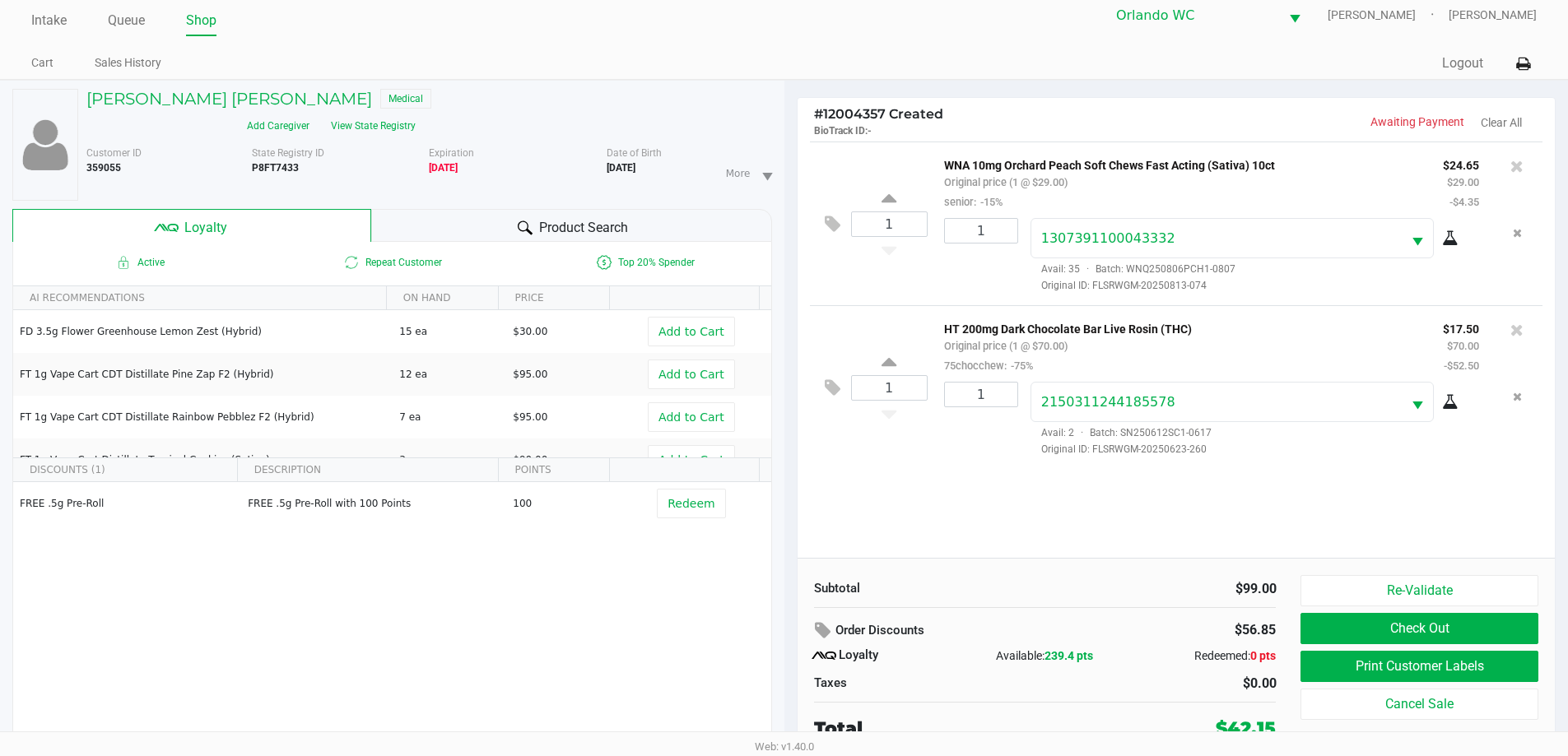
scroll to position [17, 0]
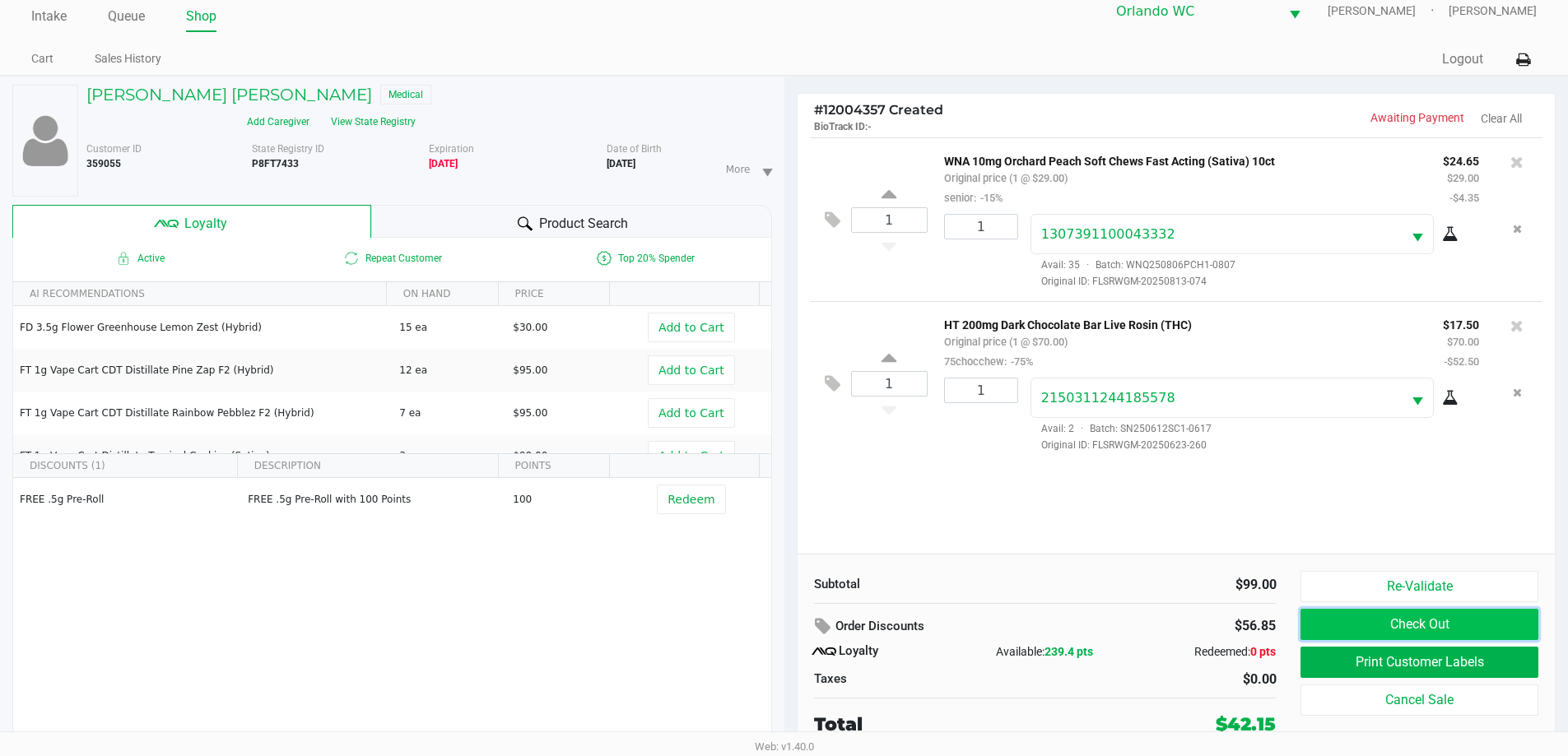
click at [1352, 626] on button "Check Out" at bounding box center [1419, 624] width 237 height 32
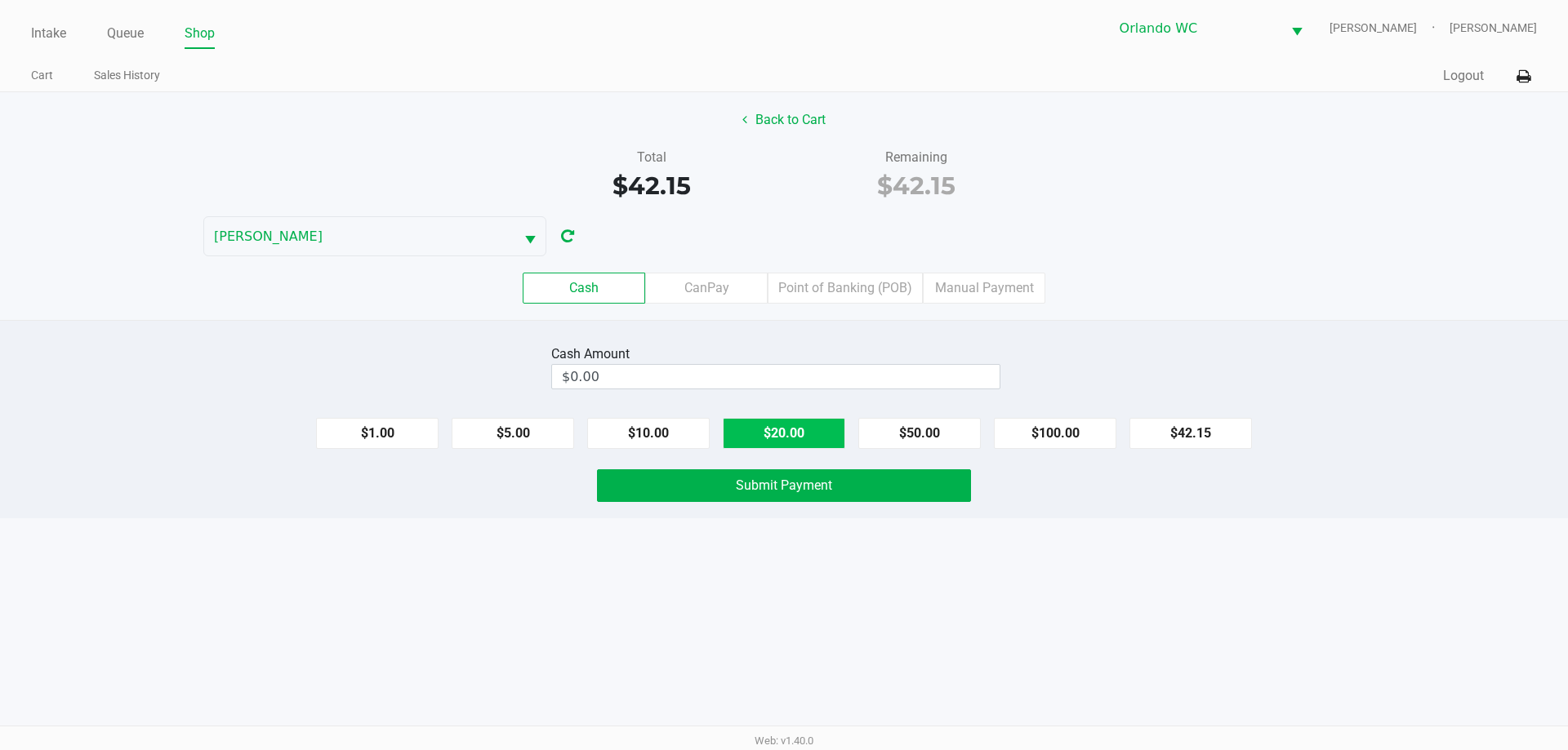
click at [791, 430] on button "$20.00" at bounding box center [783, 433] width 122 height 31
type input "$60.00"
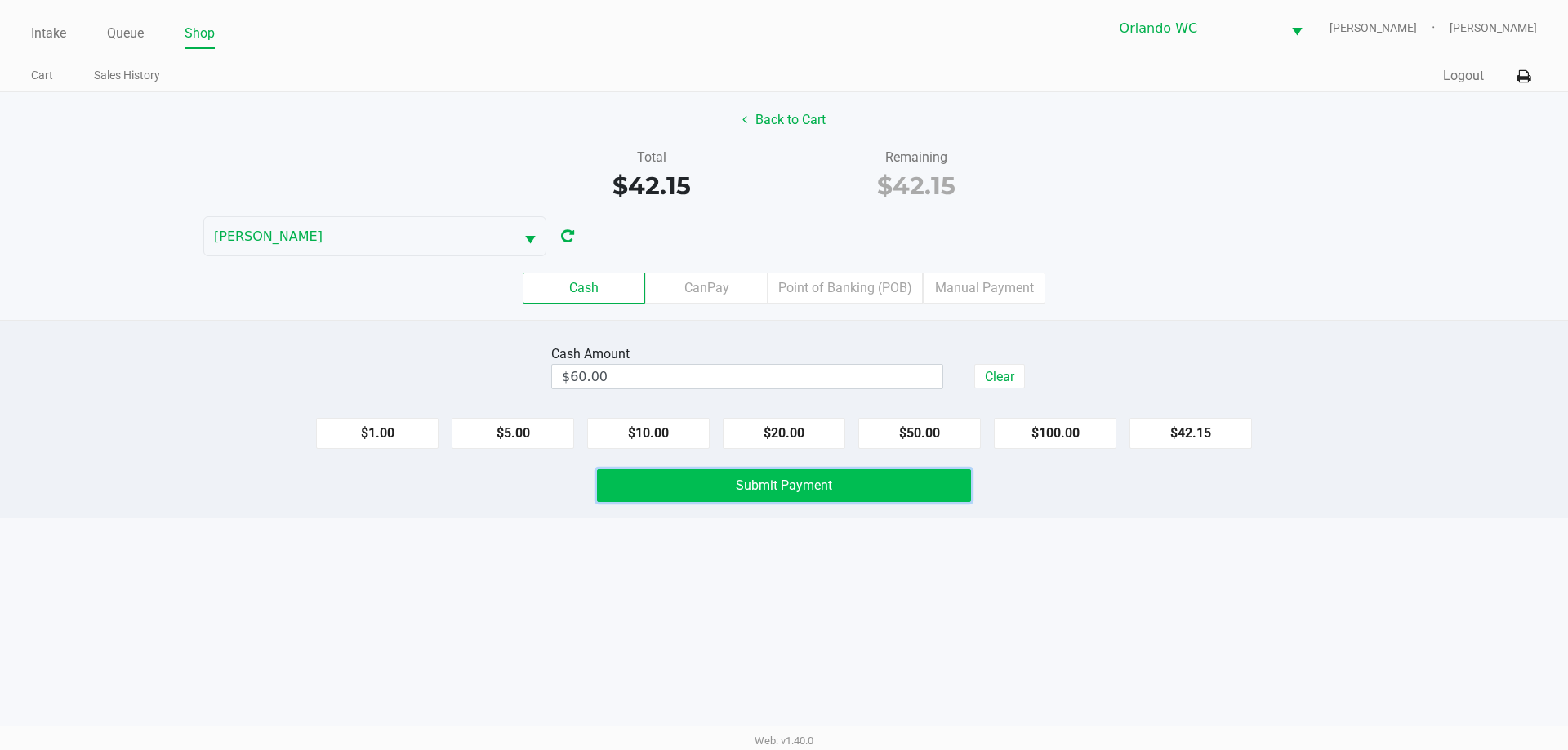
click at [819, 492] on span "Submit Payment" at bounding box center [784, 485] width 96 height 15
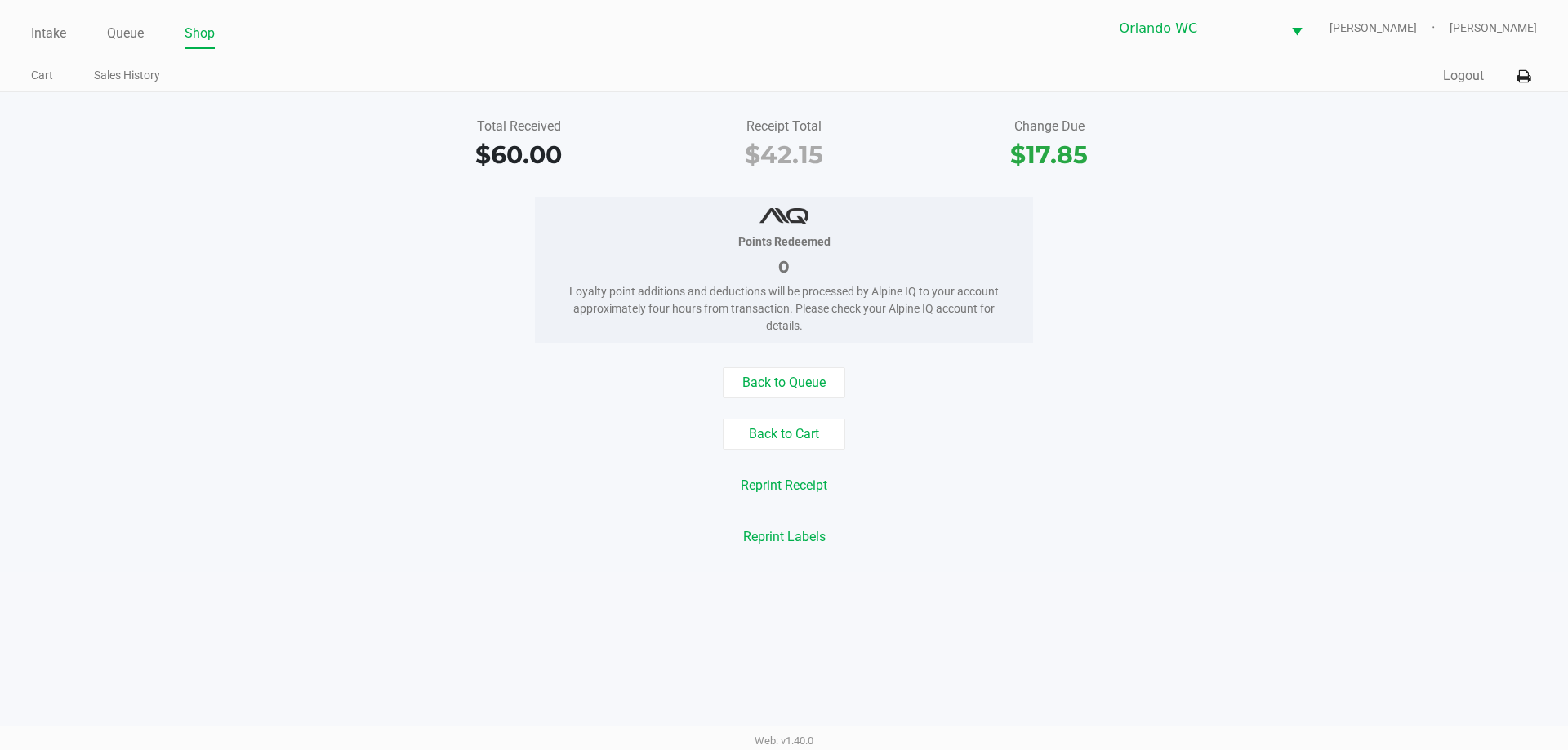
click at [1271, 402] on div "Back to Queue Back to Cart Reprint Receipt Reprint Labels" at bounding box center [784, 459] width 1592 height 185
click at [803, 383] on button "Back to Queue" at bounding box center [783, 383] width 122 height 31
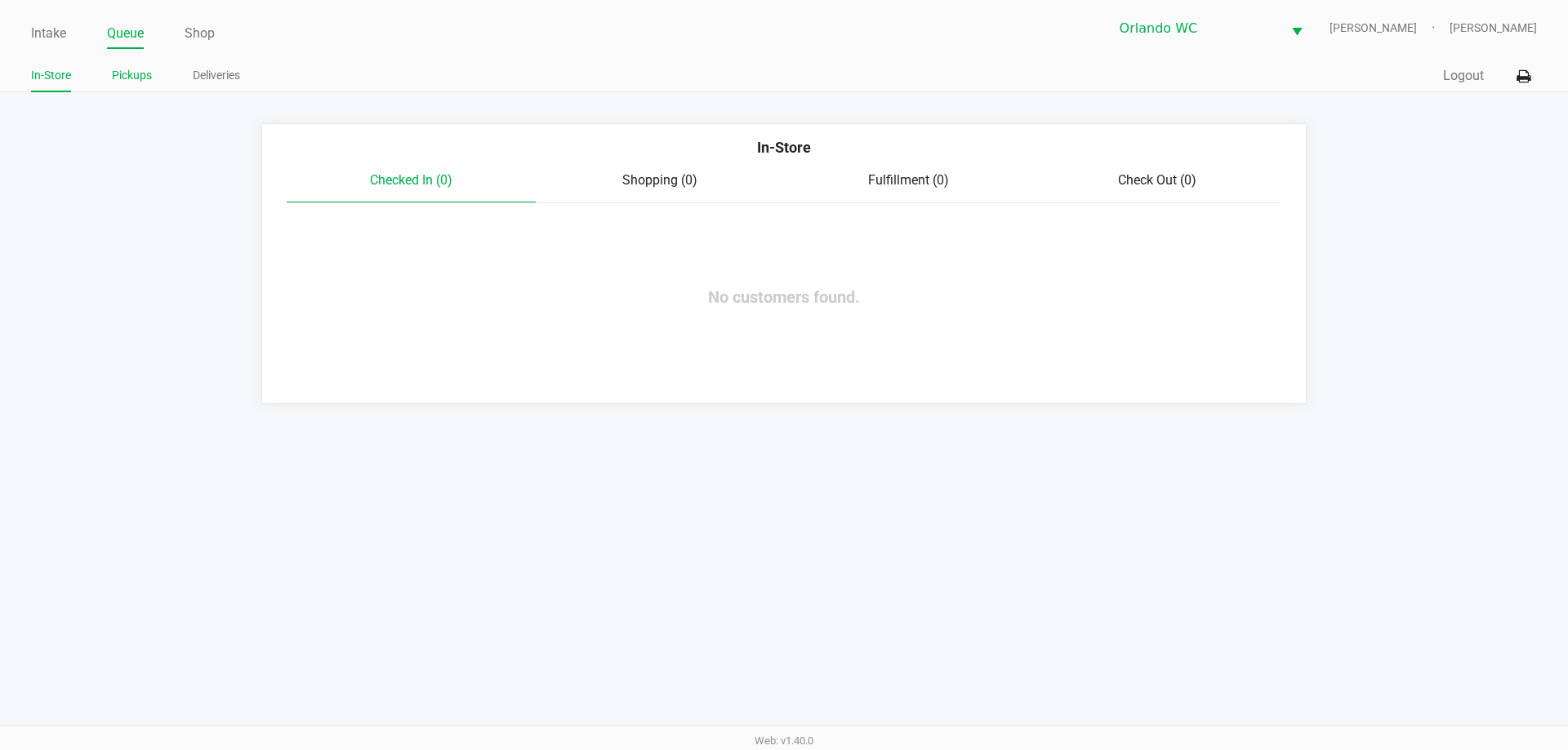
click at [131, 72] on link "Pickups" at bounding box center [131, 75] width 40 height 20
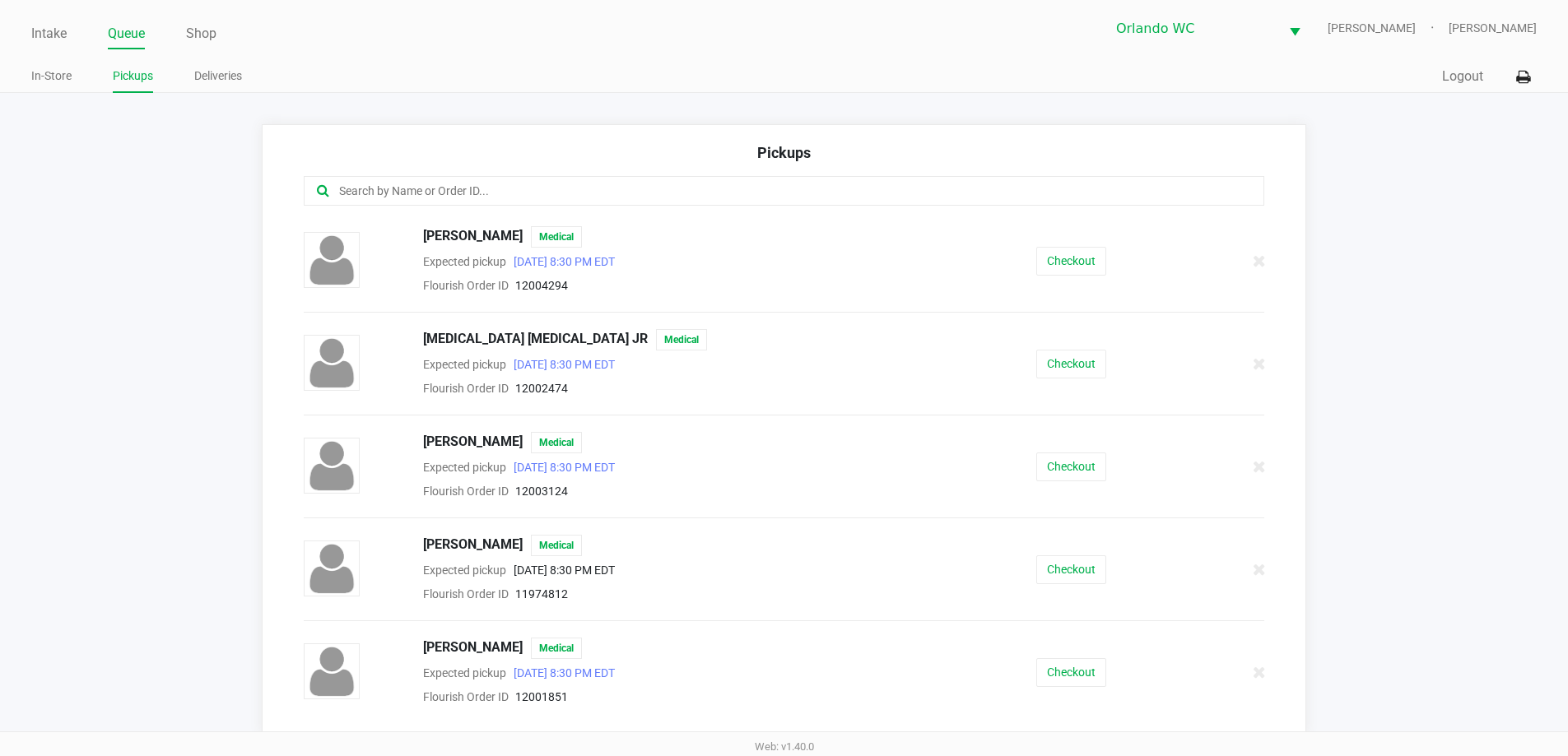
click at [427, 77] on ul "In-Store Pickups Deliveries" at bounding box center [407, 77] width 752 height 28
click at [61, 17] on div "Intake Queue Shop Orlando WC TYWIN-LANNISTER [PERSON_NAME]" at bounding box center [784, 28] width 1506 height 40
click at [43, 34] on link "Intake" at bounding box center [49, 33] width 36 height 23
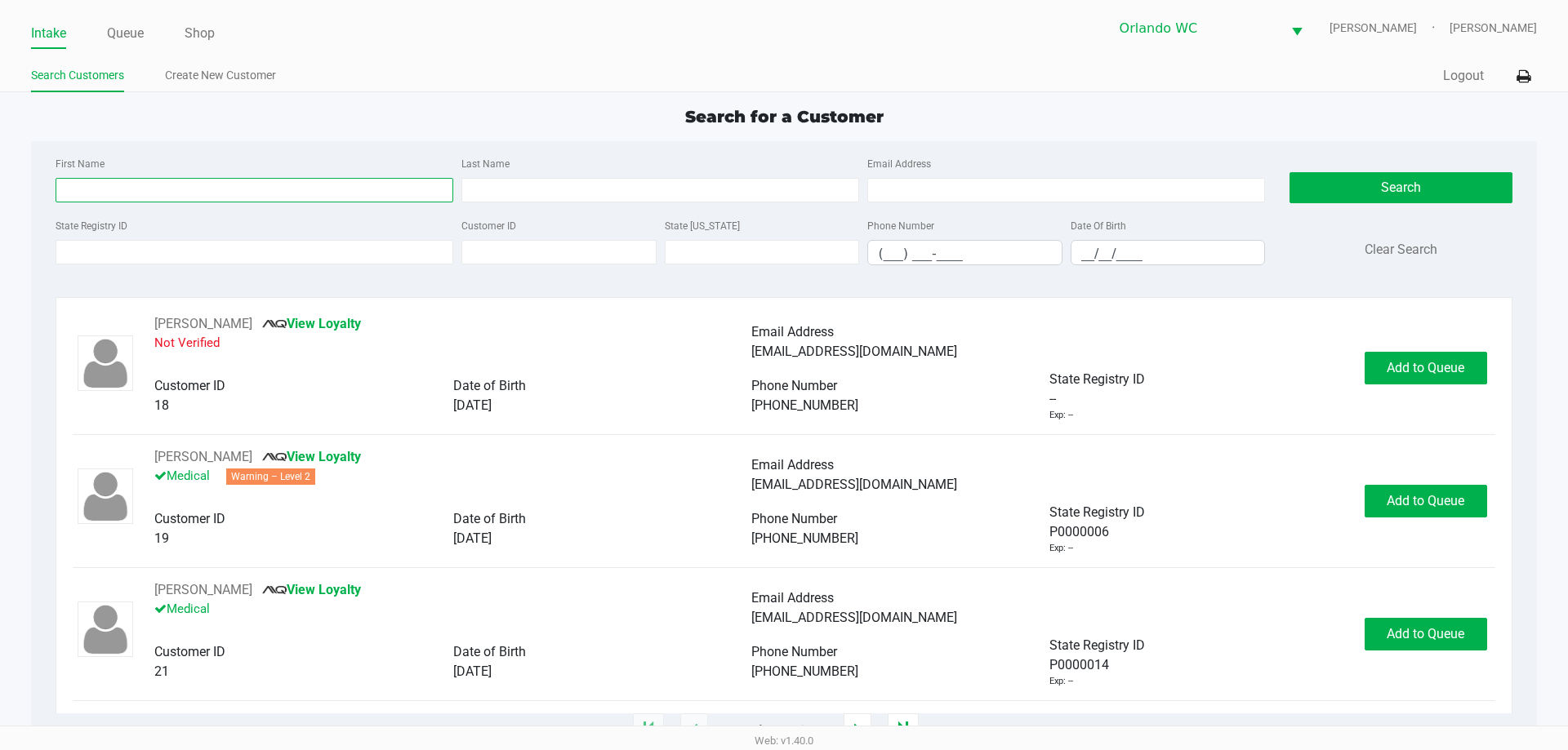
click at [115, 178] on input "First Name" at bounding box center [254, 190] width 398 height 24
type input "grant"
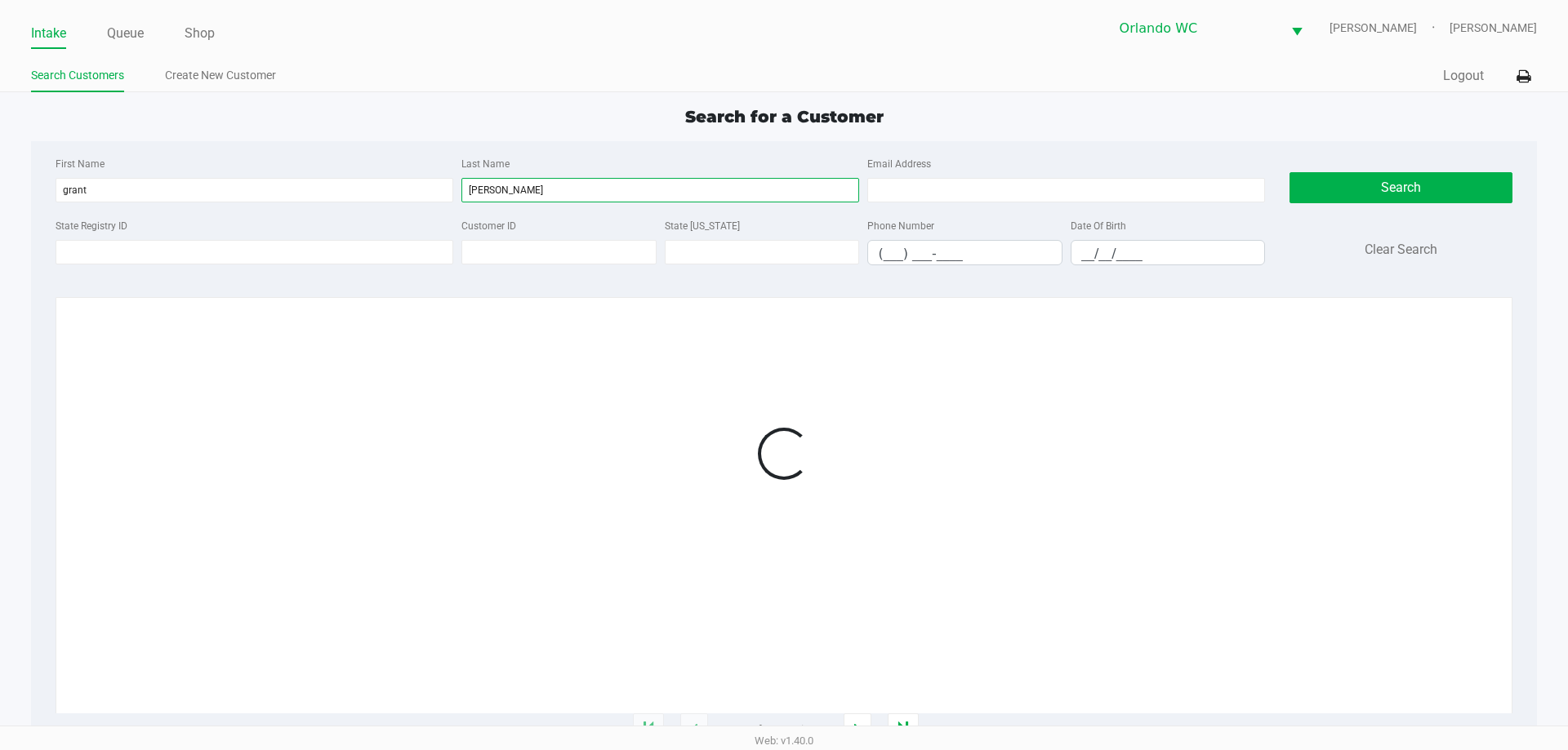
type input "[PERSON_NAME]"
click at [1075, 251] on input "__/__/____" at bounding box center [1168, 253] width 193 height 25
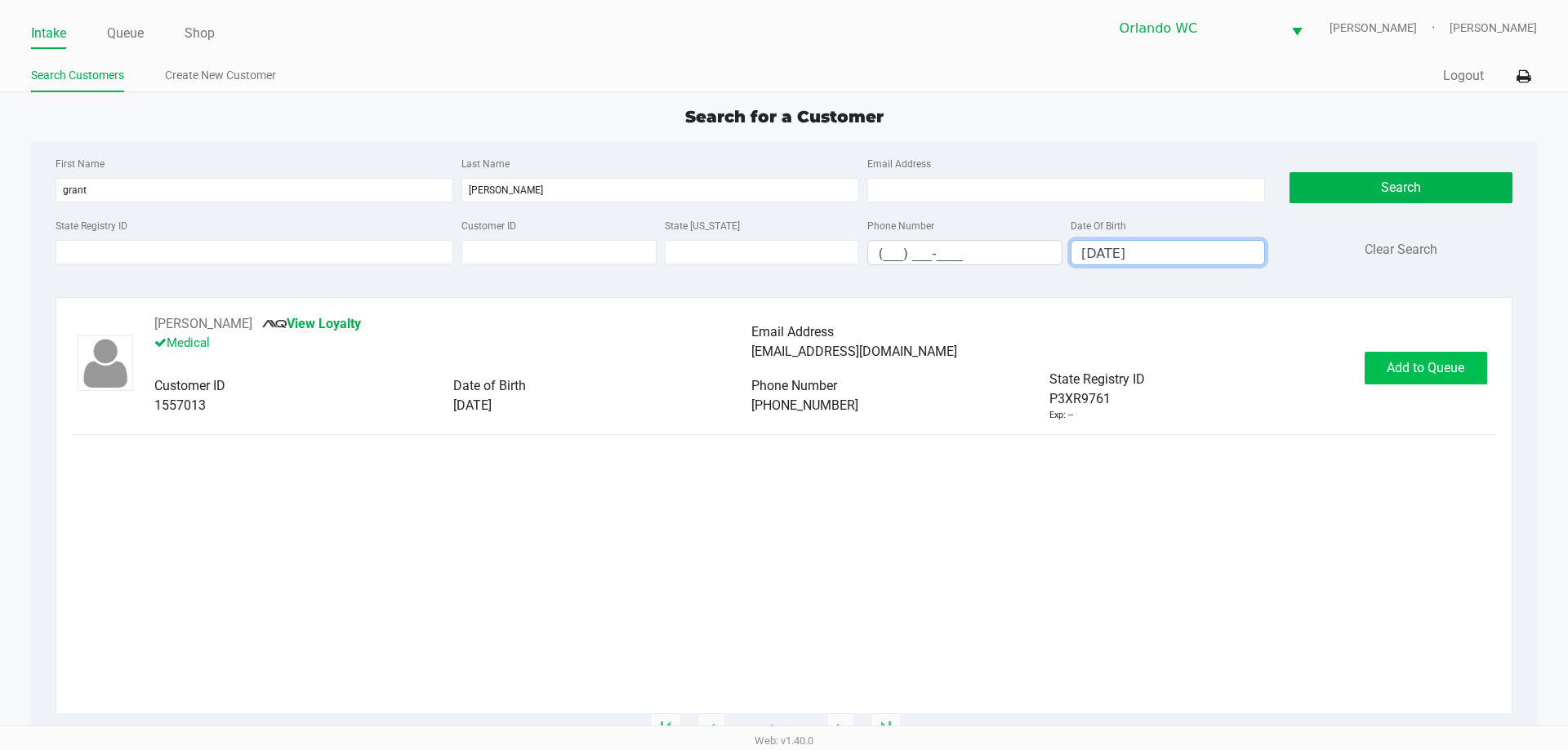
type input "[DATE]"
click at [1418, 371] on span "Add to Queue" at bounding box center [1425, 367] width 78 height 15
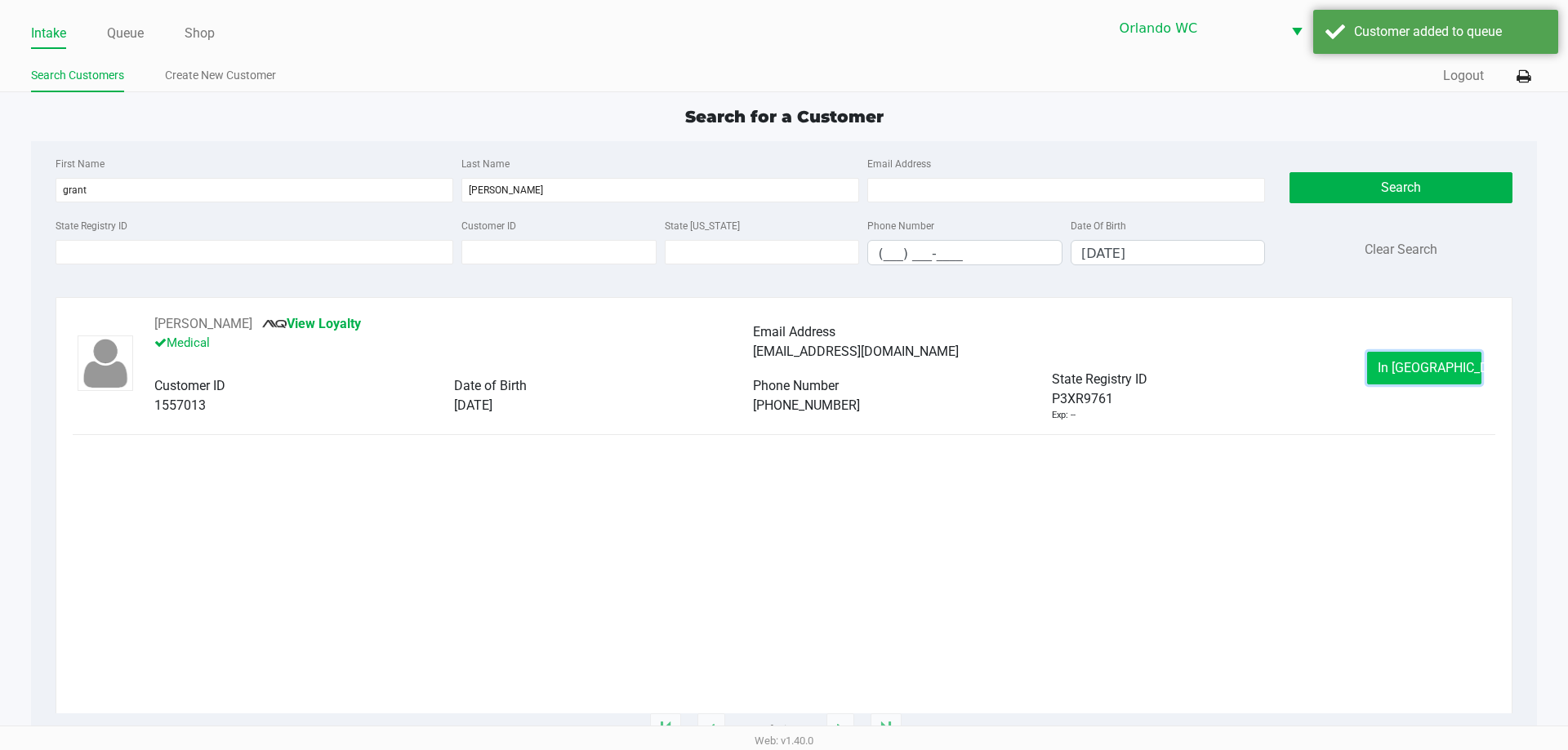
click at [1427, 366] on span "In [GEOGRAPHIC_DATA]" at bounding box center [1446, 367] width 137 height 15
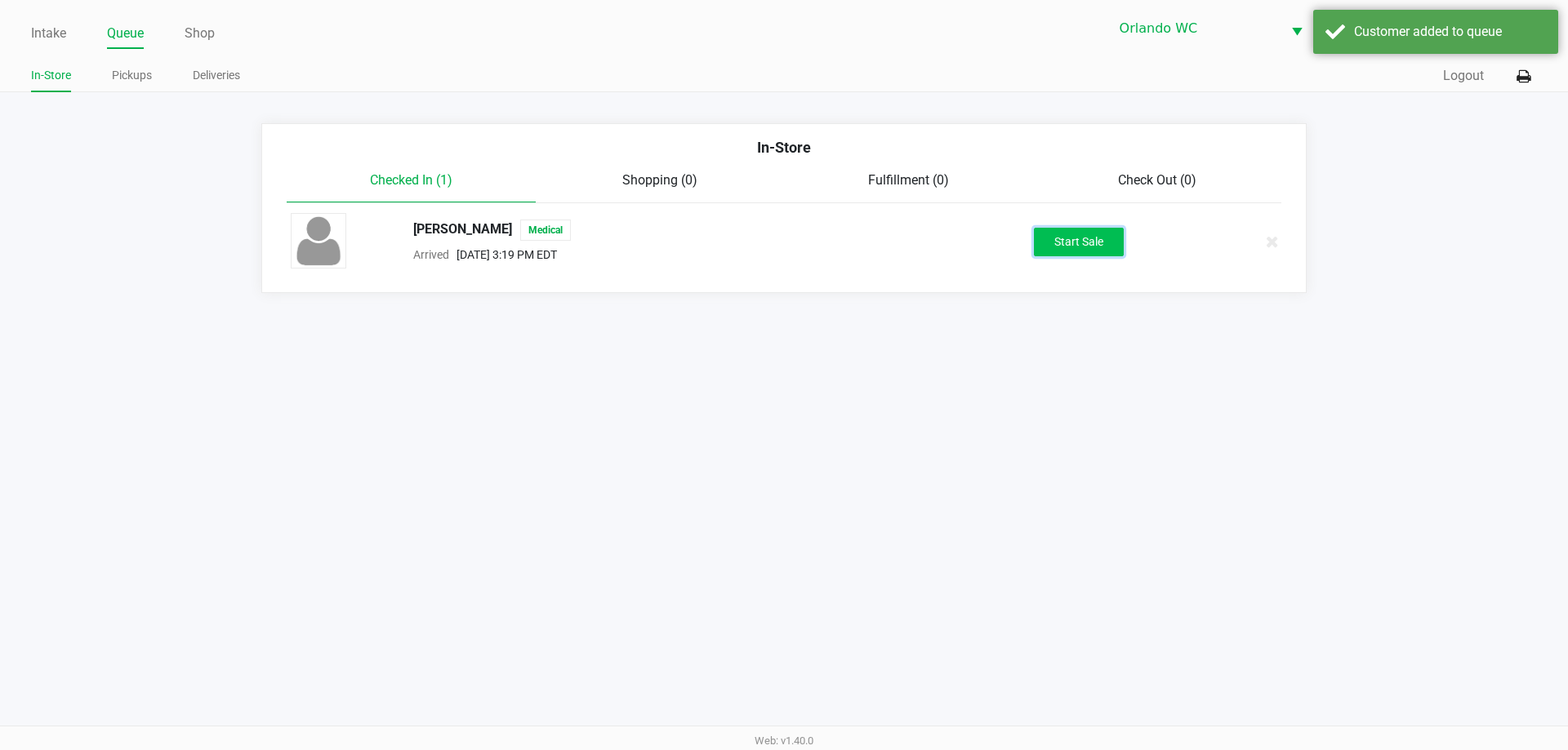
click at [1069, 241] on button "Start Sale" at bounding box center [1079, 242] width 90 height 29
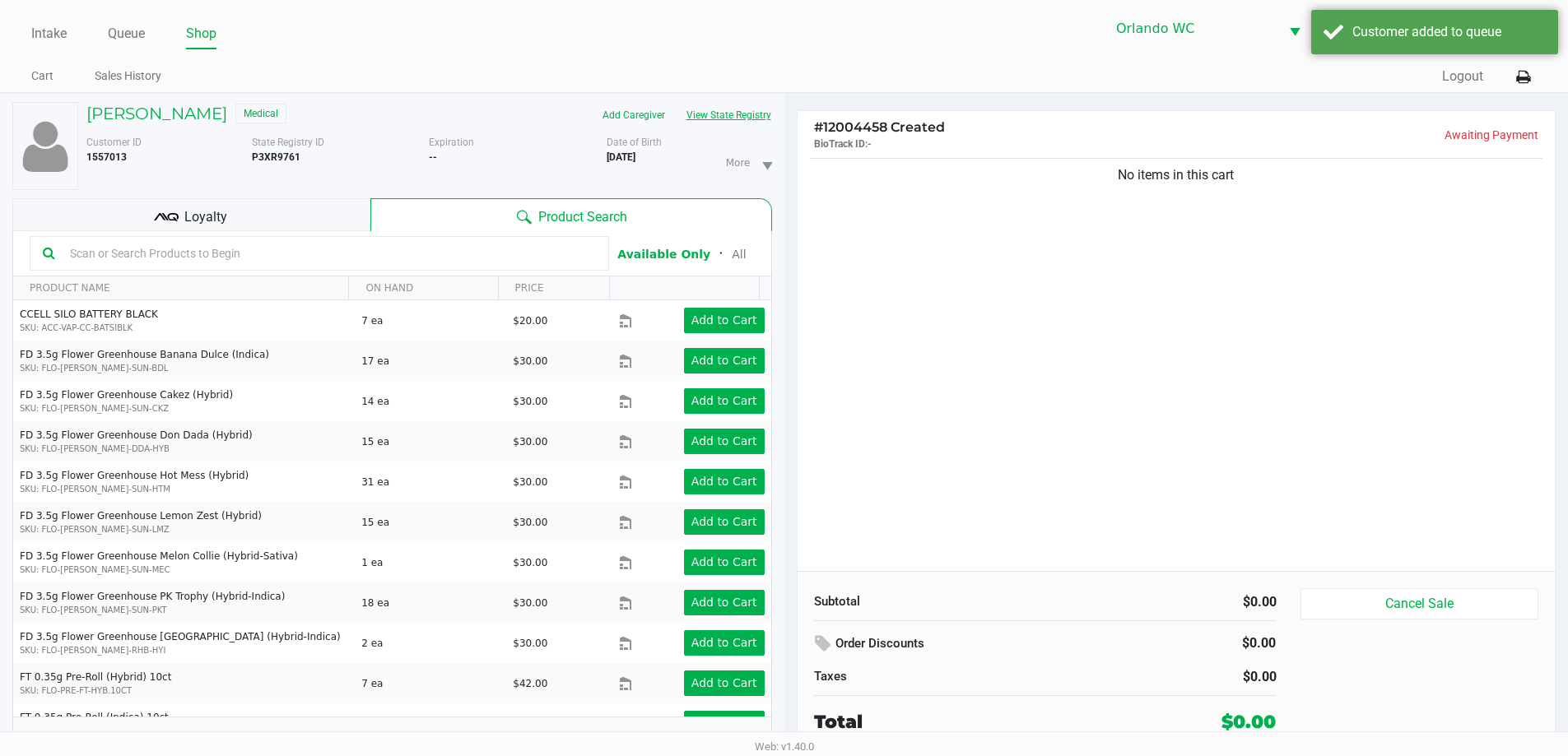
click at [734, 123] on button "View State Registry" at bounding box center [723, 115] width 96 height 26
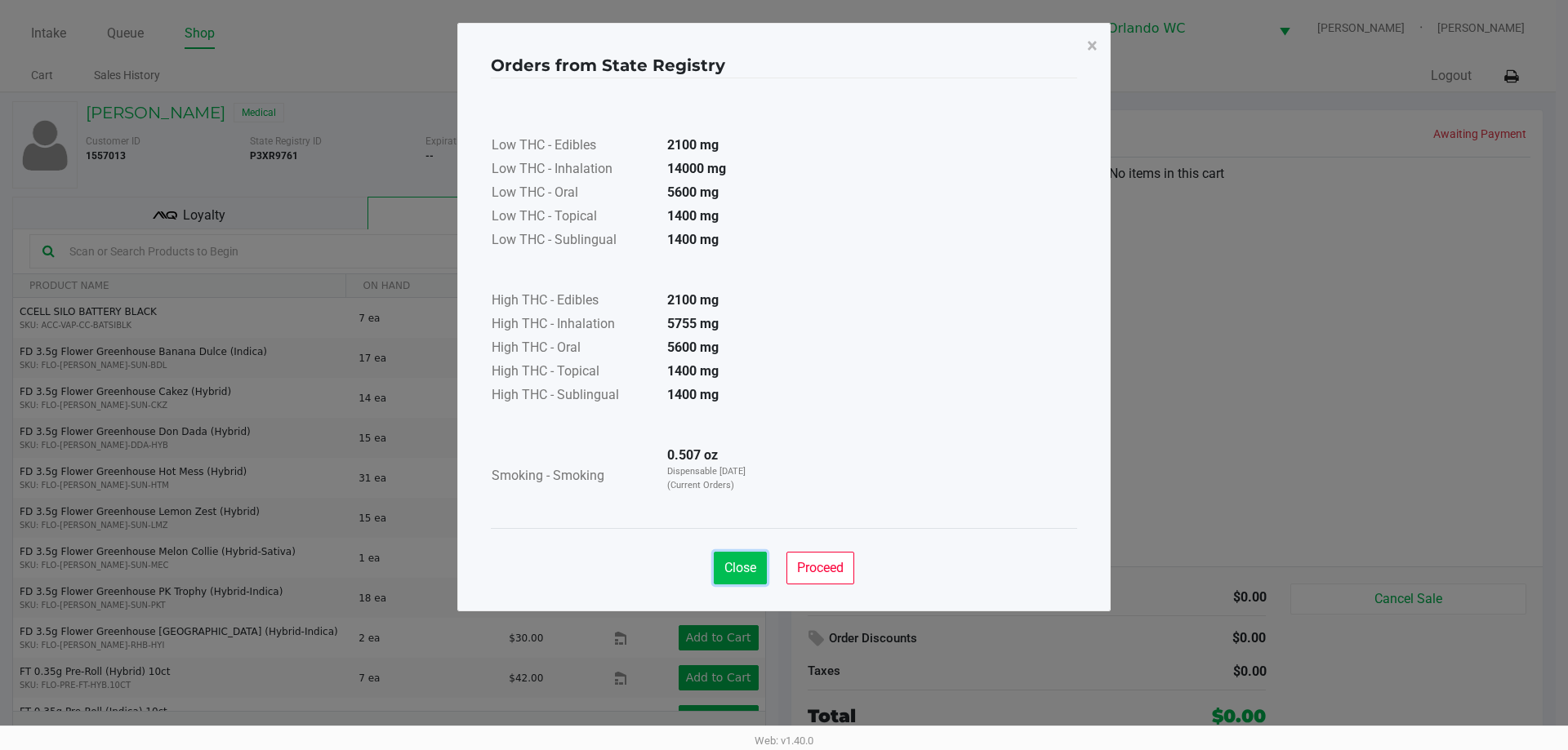
click at [751, 582] on button "Close" at bounding box center [740, 568] width 53 height 33
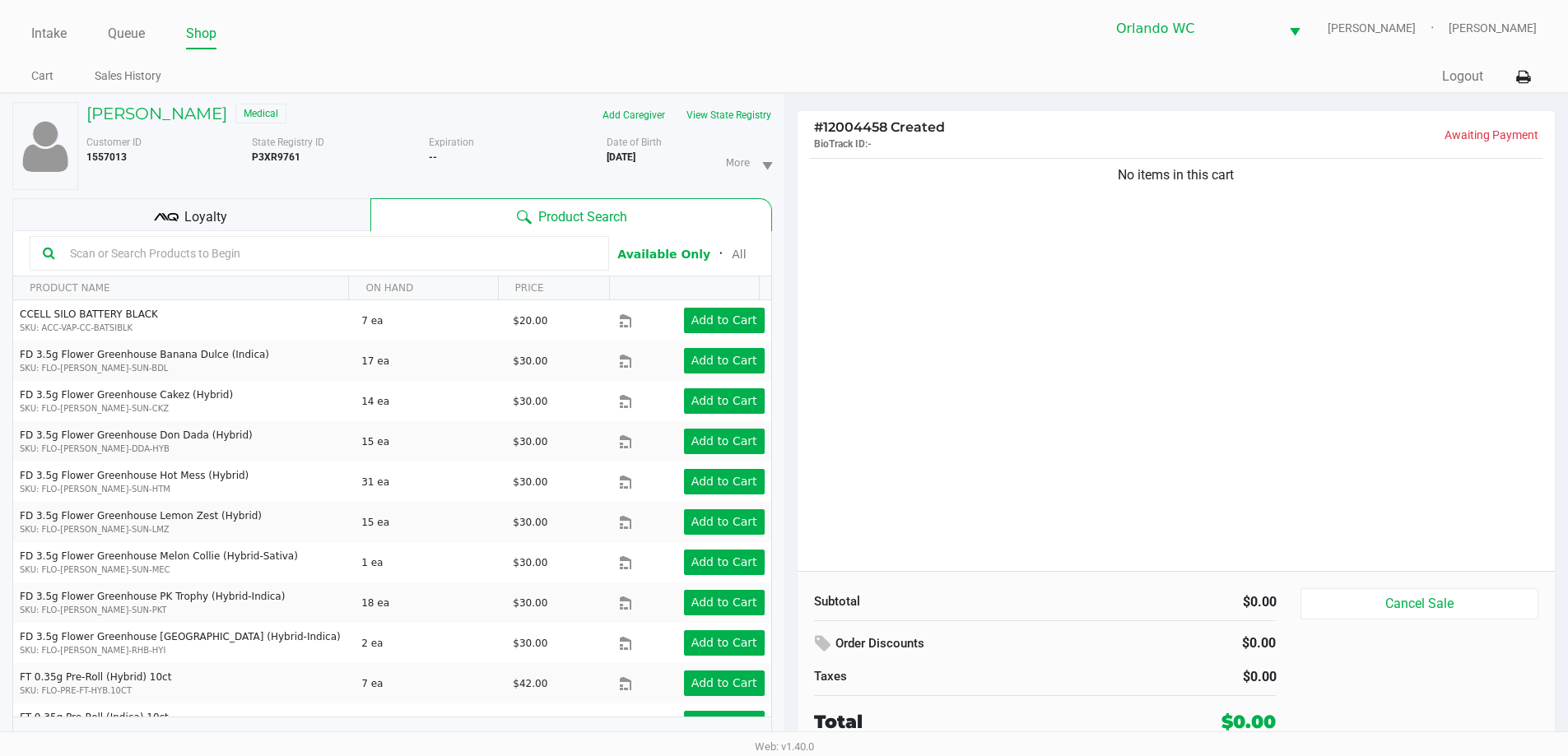
click at [267, 251] on input "text" at bounding box center [329, 253] width 532 height 25
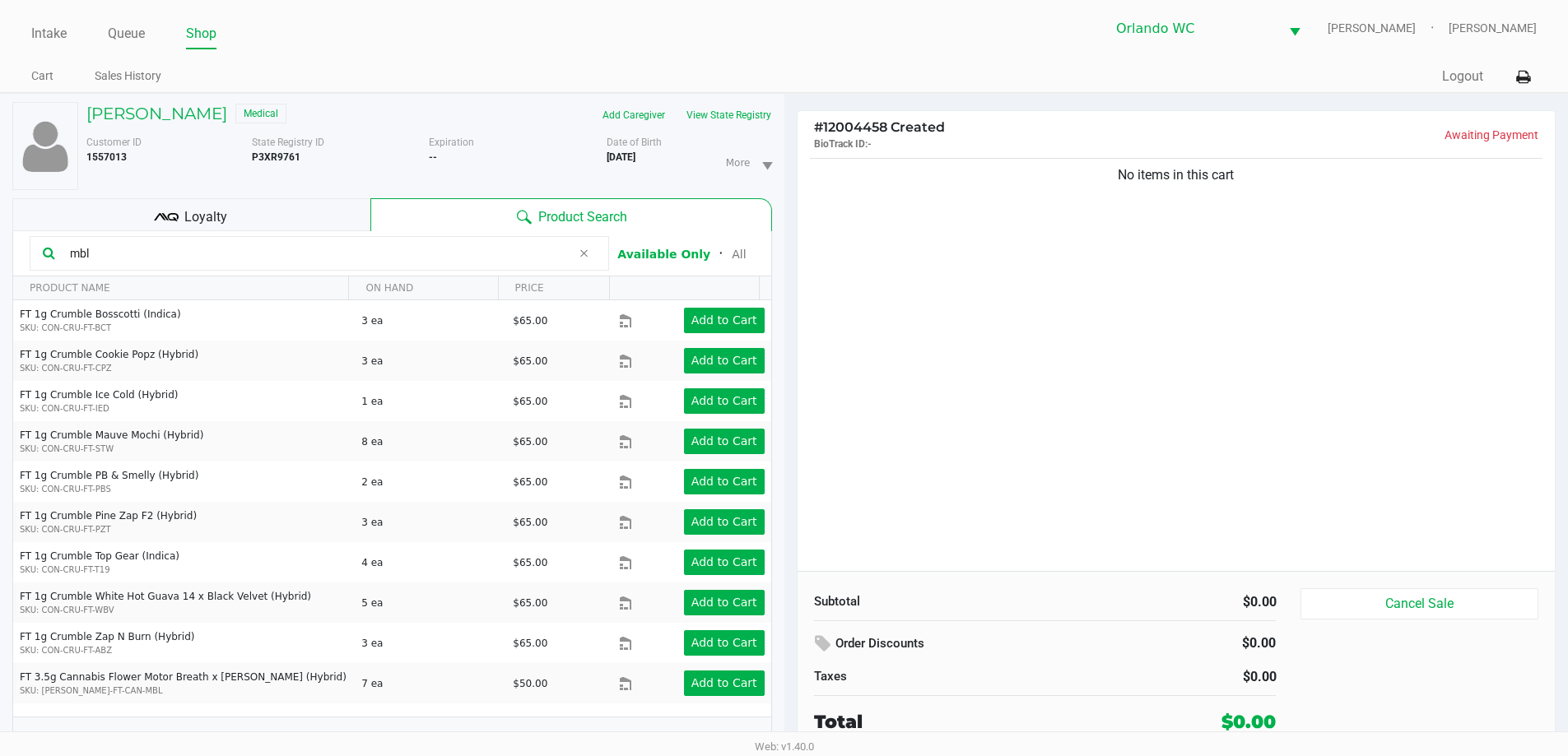
click at [1042, 373] on div "No items in this cart" at bounding box center [1176, 363] width 758 height 416
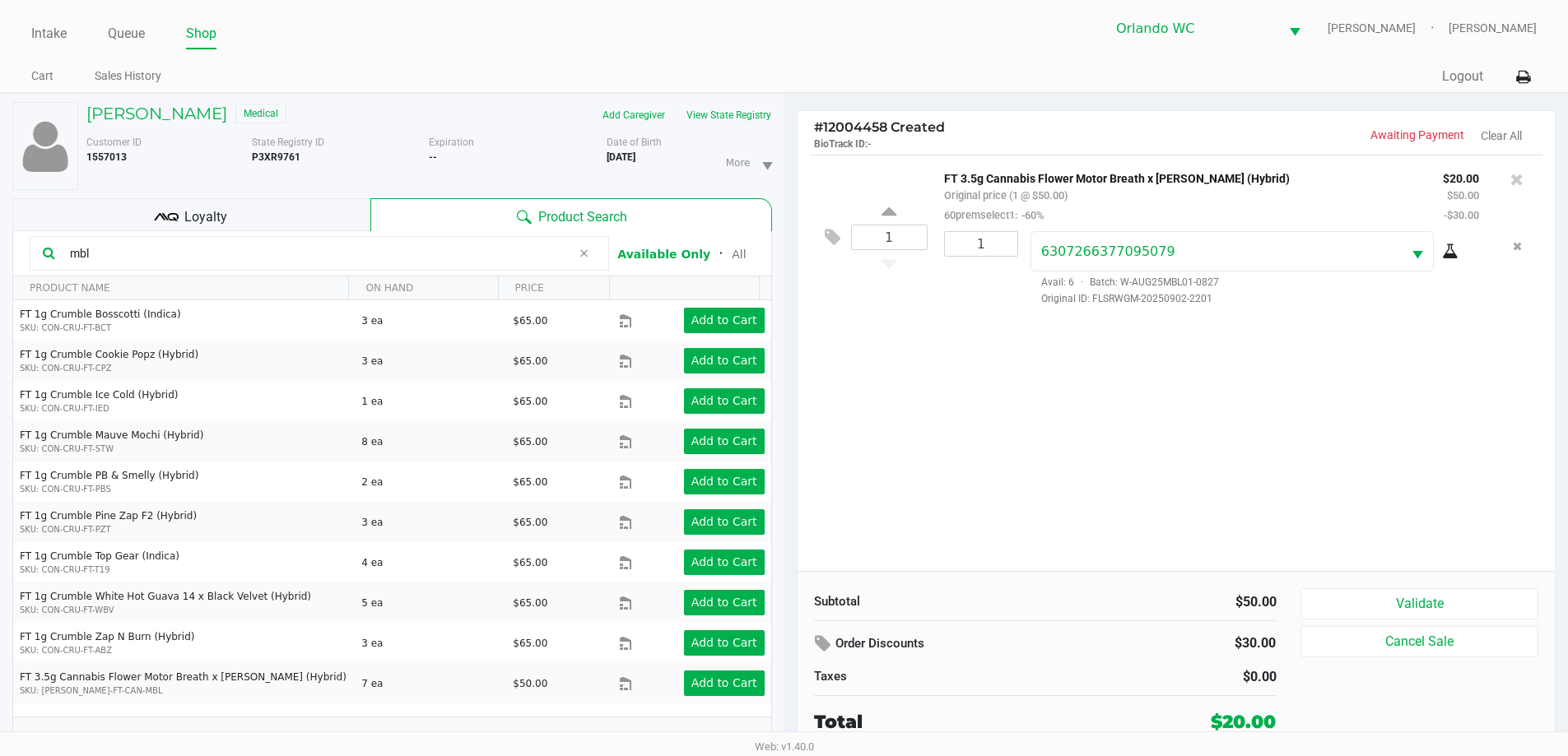
click at [320, 263] on input "mbl" at bounding box center [317, 253] width 508 height 25
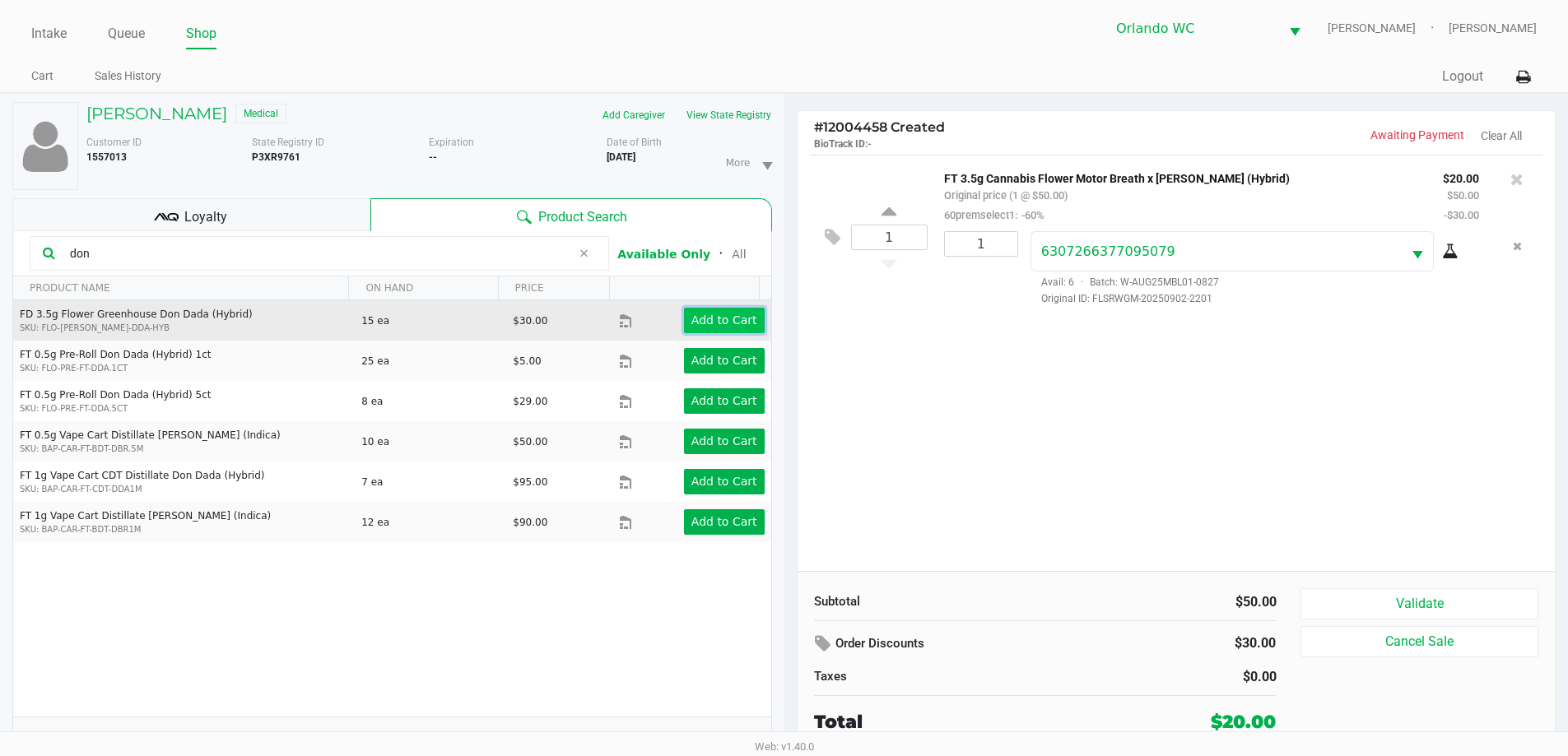
click at [695, 315] on app-button-loader "Add to Cart" at bounding box center [724, 319] width 66 height 13
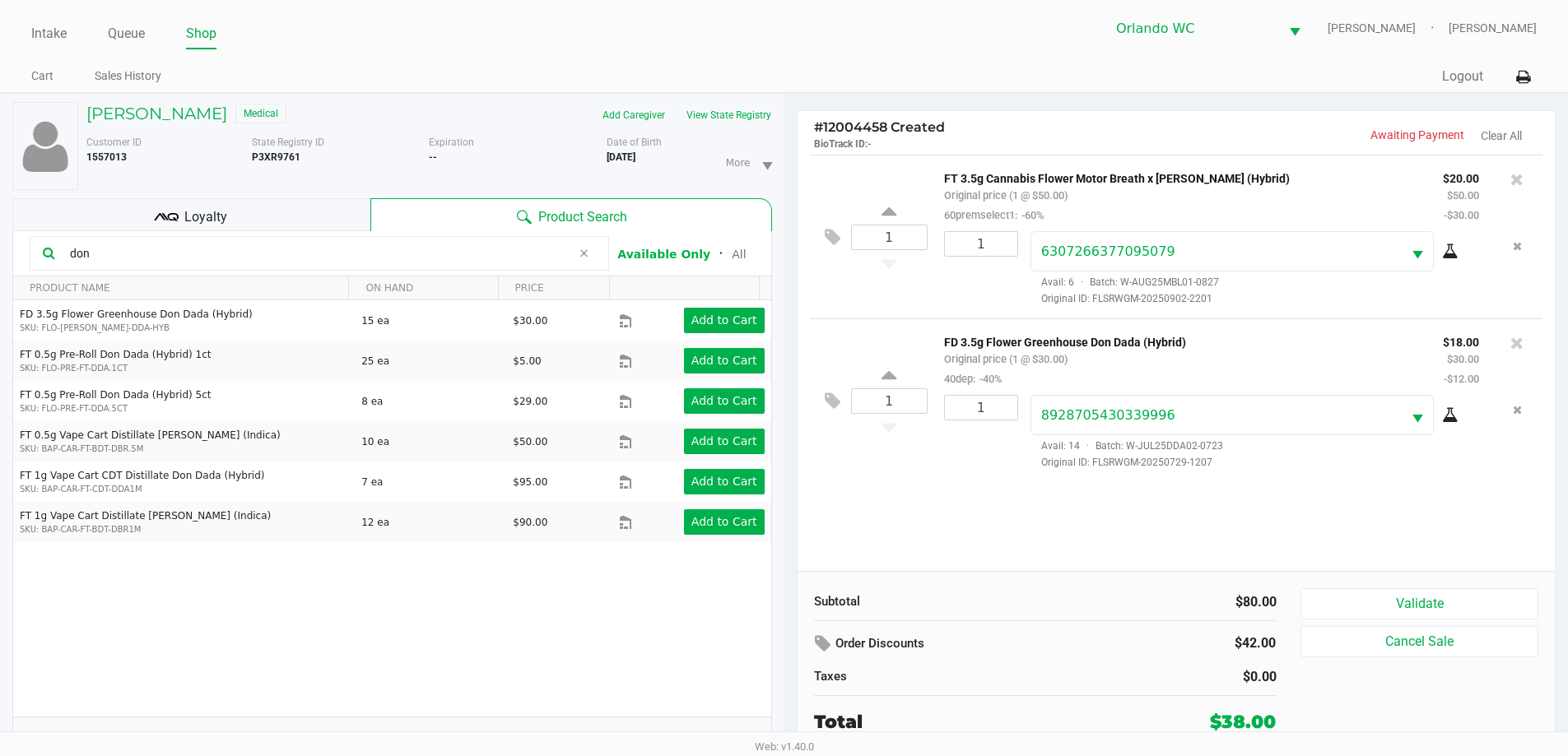
click at [342, 256] on input "don" at bounding box center [317, 253] width 508 height 25
click at [343, 255] on input "don" at bounding box center [317, 253] width 508 height 25
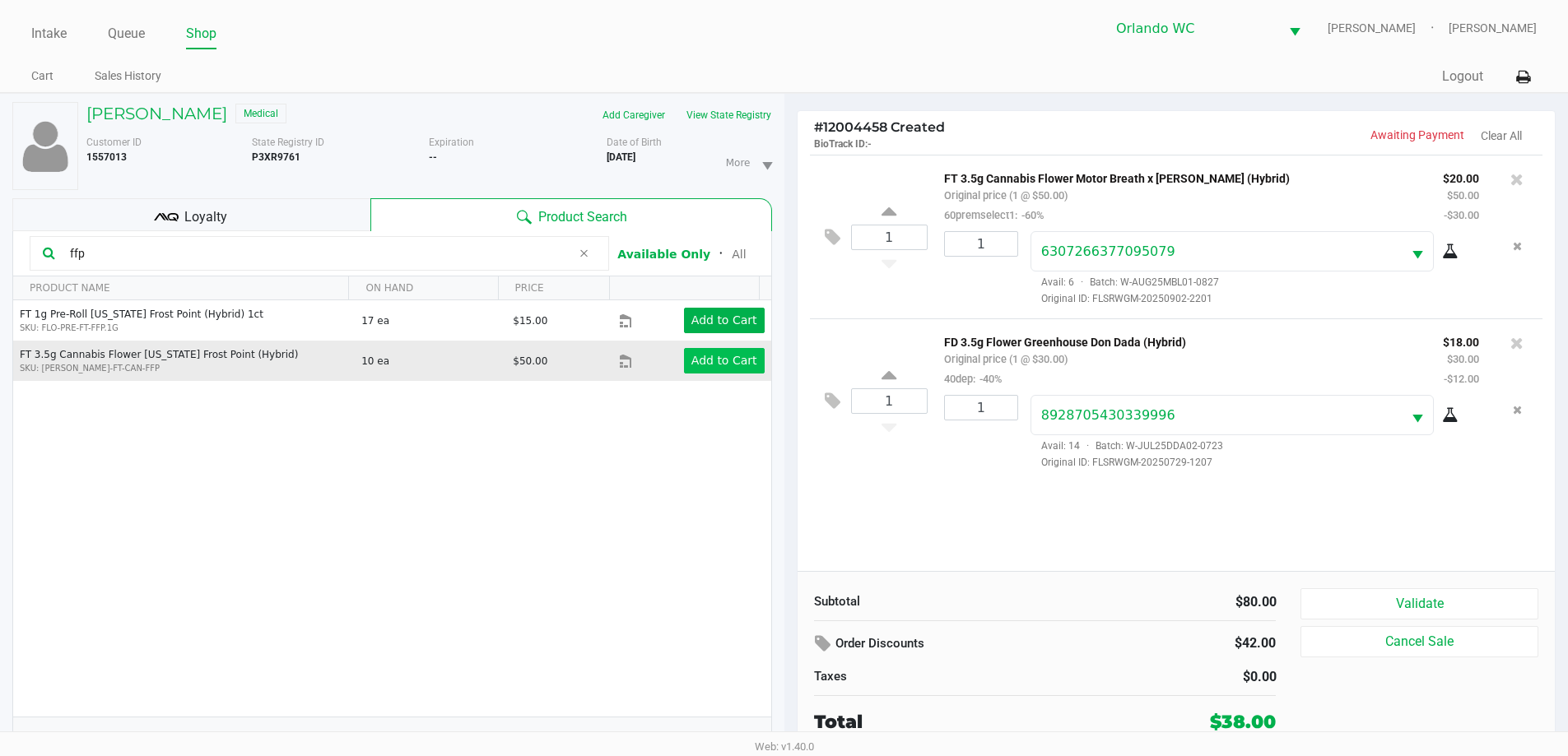
type input "ffp"
click at [698, 361] on app-button-loader "Add to Cart" at bounding box center [724, 360] width 66 height 13
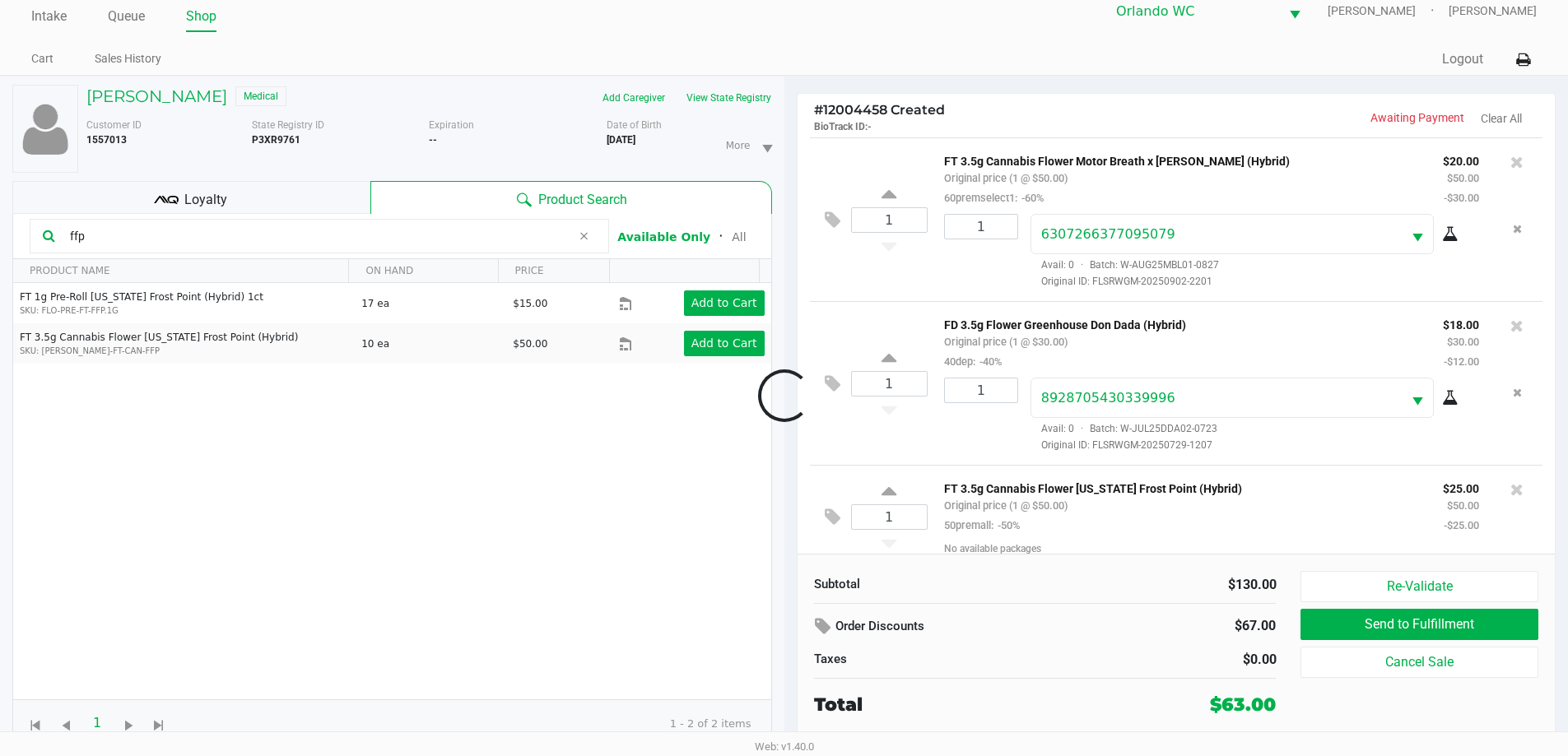
scroll to position [15, 0]
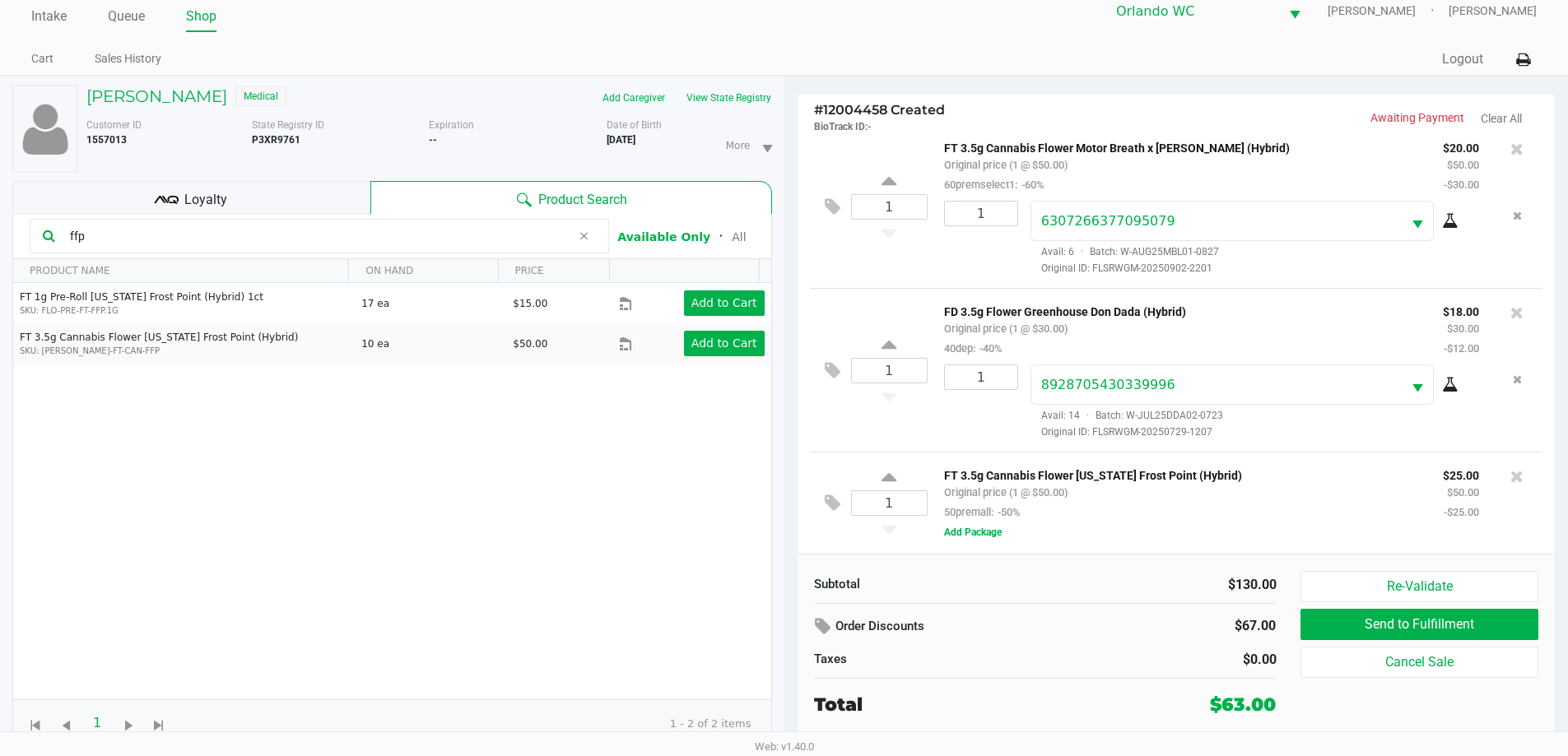
click at [259, 193] on div "Loyalty" at bounding box center [191, 198] width 358 height 33
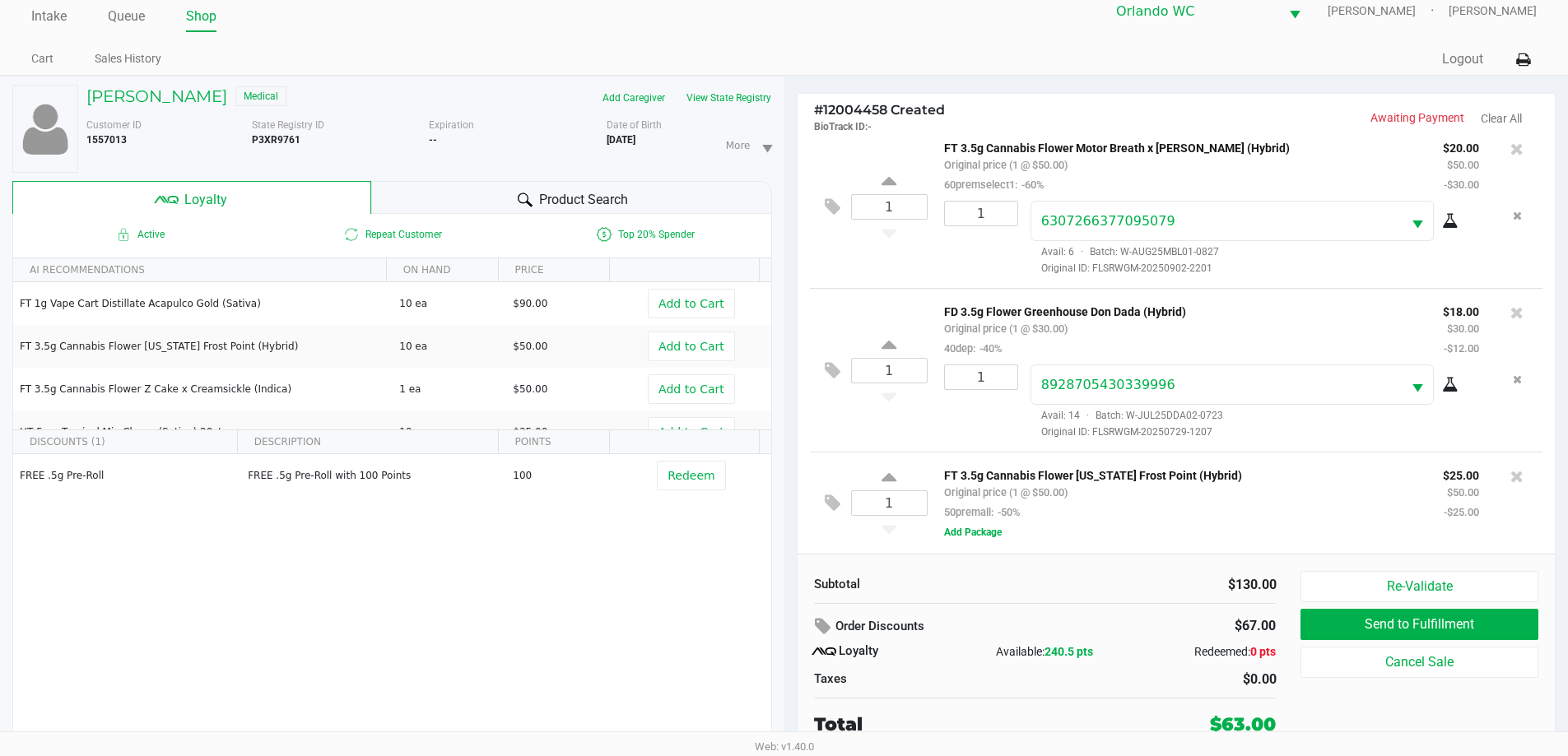
click at [1057, 656] on span "240.5 pts" at bounding box center [1068, 651] width 49 height 13
click at [1058, 652] on span "240.5 pts" at bounding box center [1068, 651] width 49 height 13
click at [443, 184] on div "Product Search" at bounding box center [571, 198] width 401 height 33
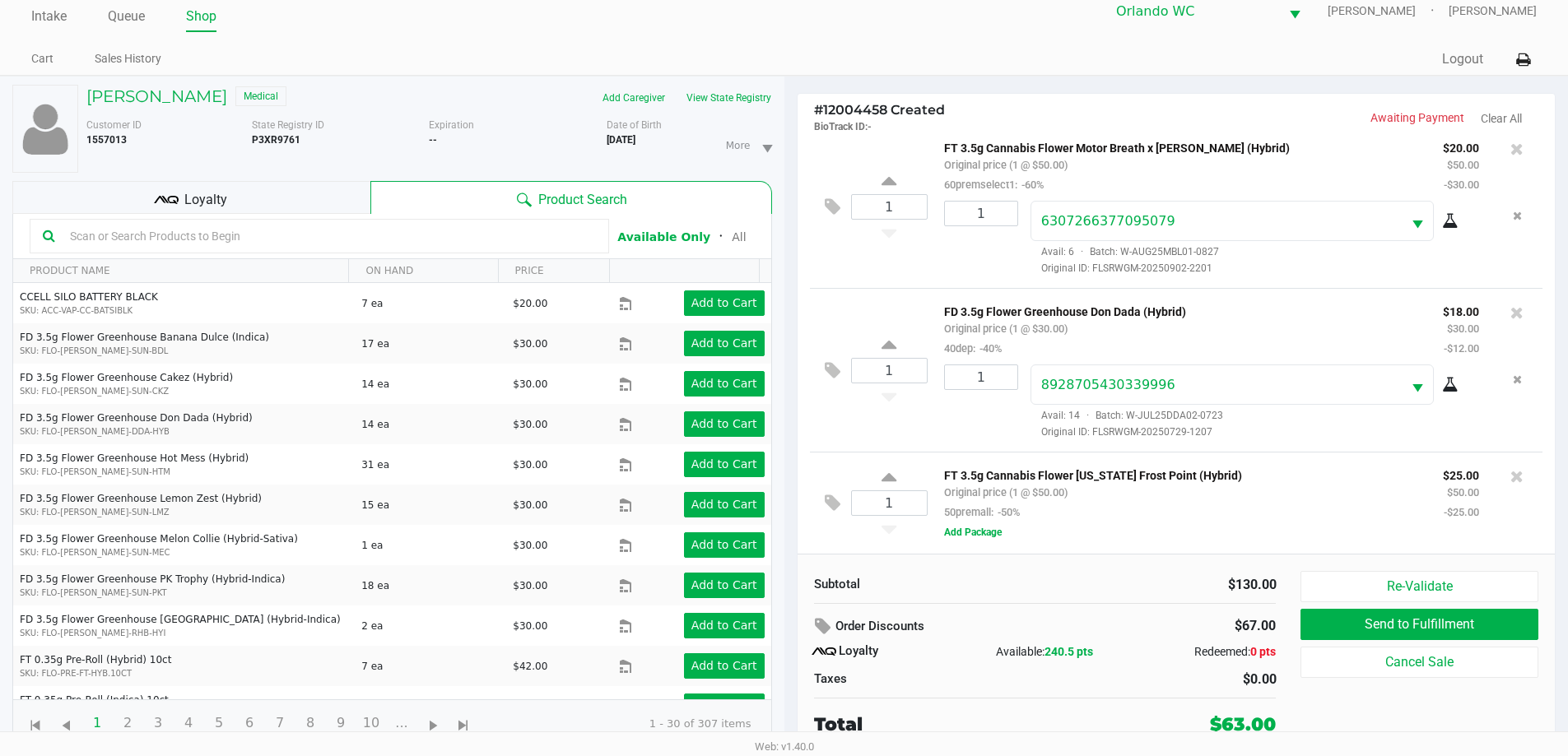
click at [350, 233] on input "text" at bounding box center [329, 236] width 532 height 25
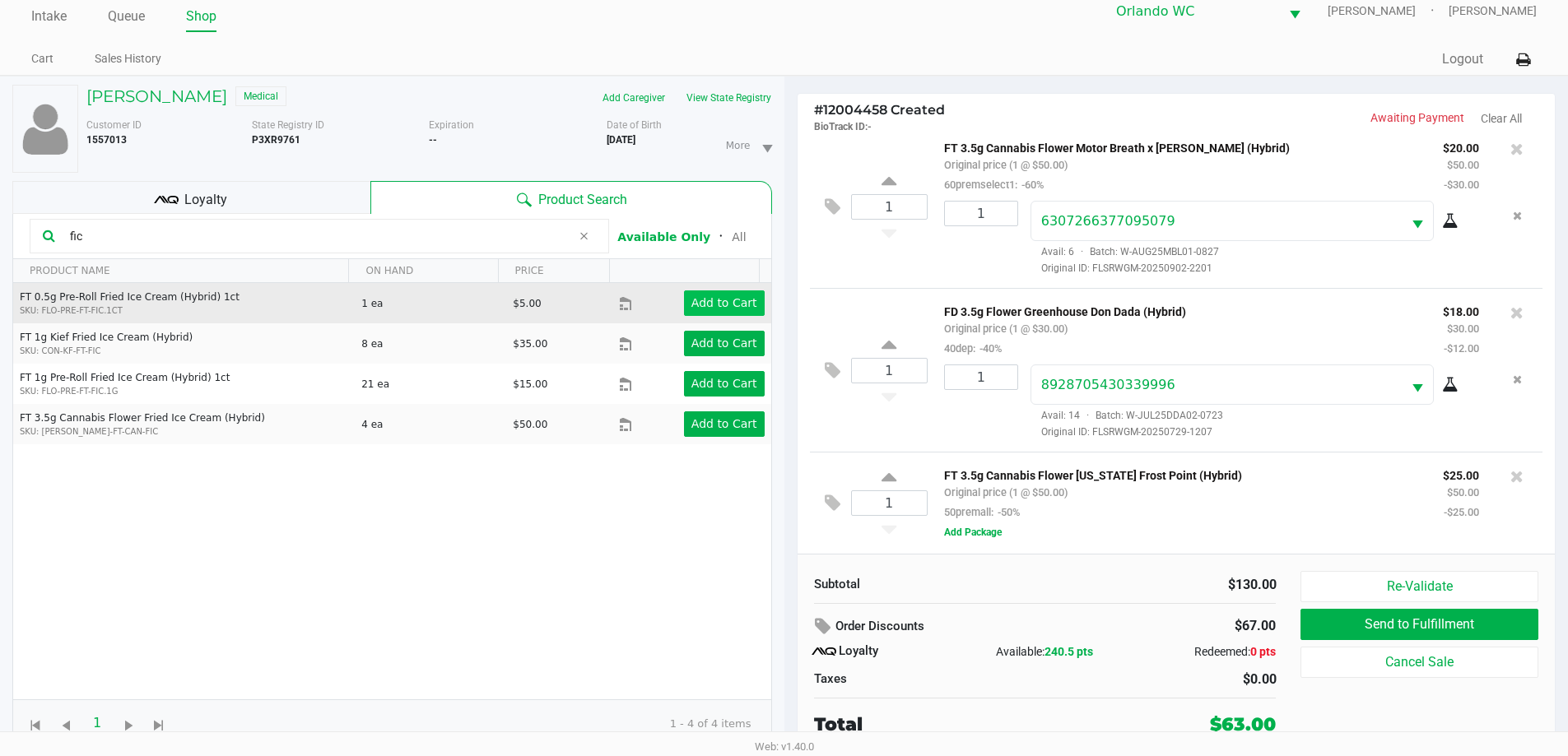
type input "fic"
click at [715, 306] on app-button-loader "Add to Cart" at bounding box center [724, 302] width 66 height 13
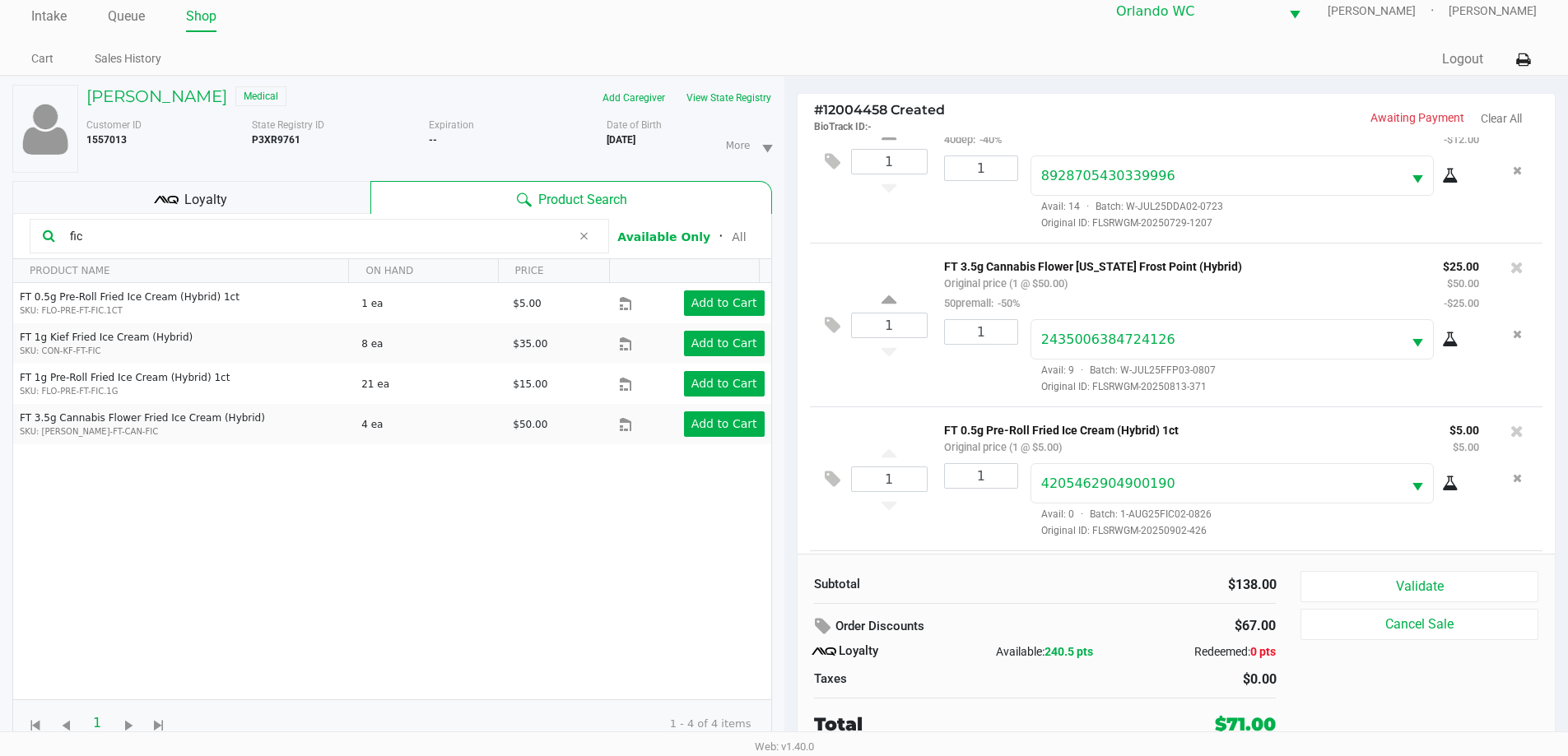
scroll to position [367, 0]
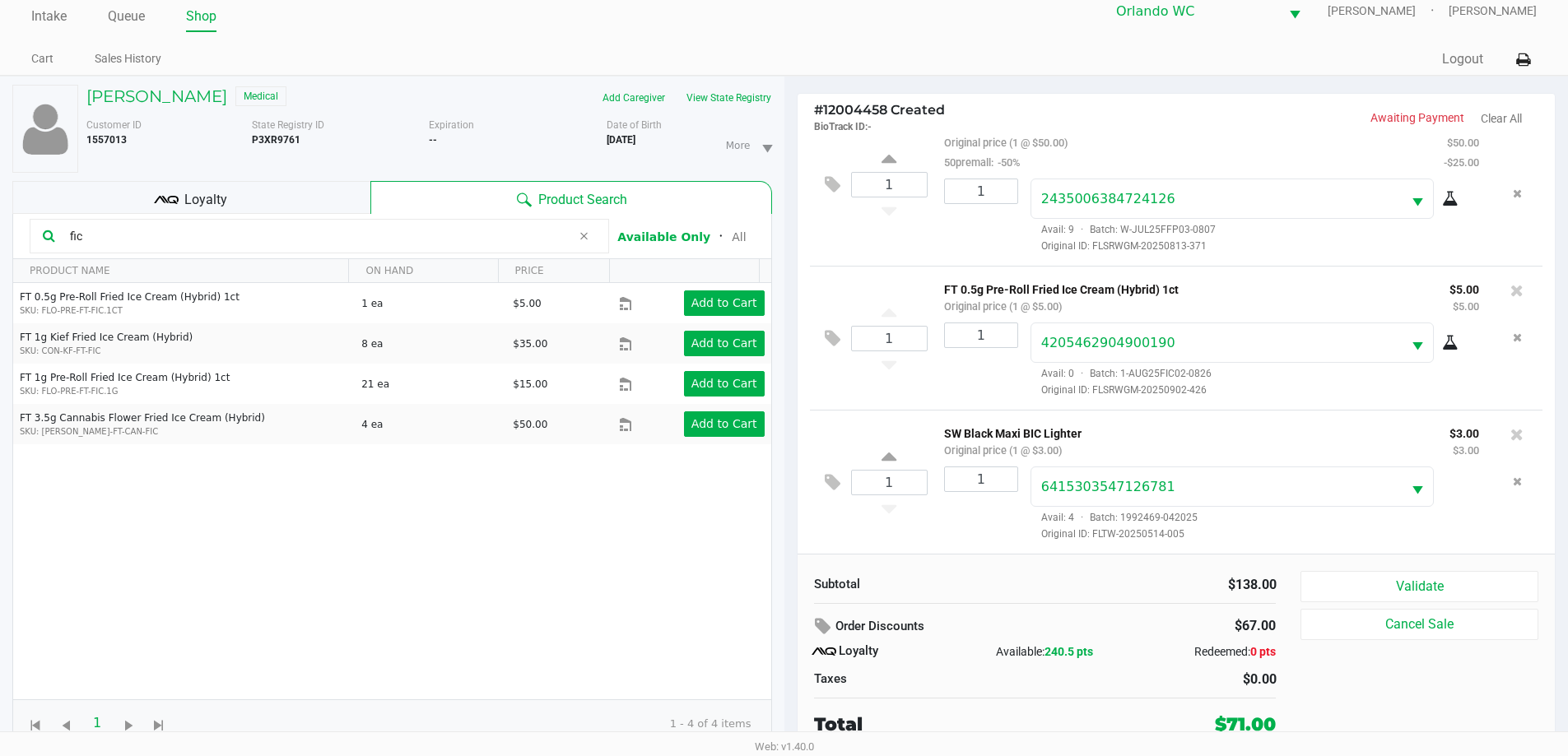
click at [219, 196] on span "Loyalty" at bounding box center [205, 199] width 43 height 20
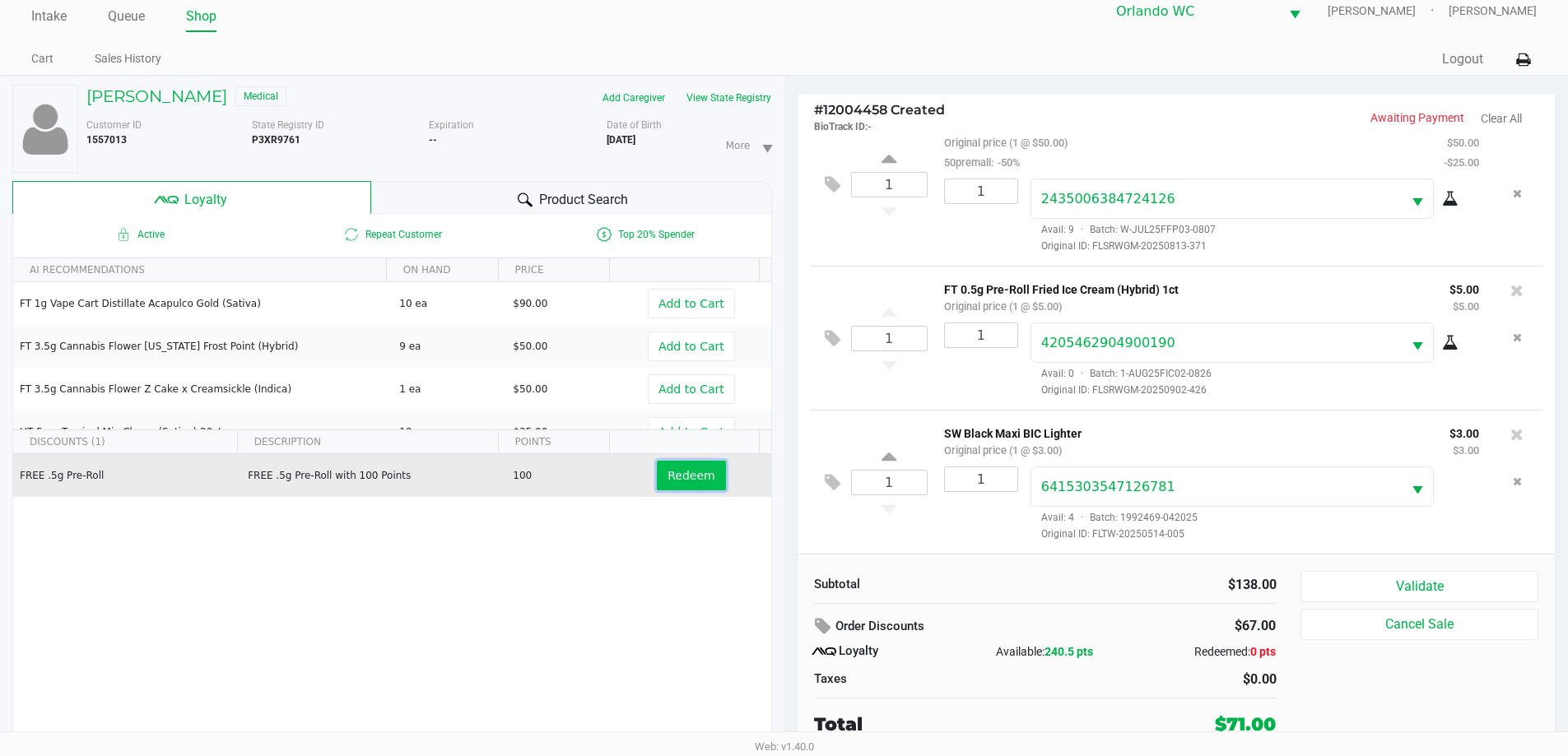
click at [681, 467] on button "Redeem" at bounding box center [691, 475] width 68 height 30
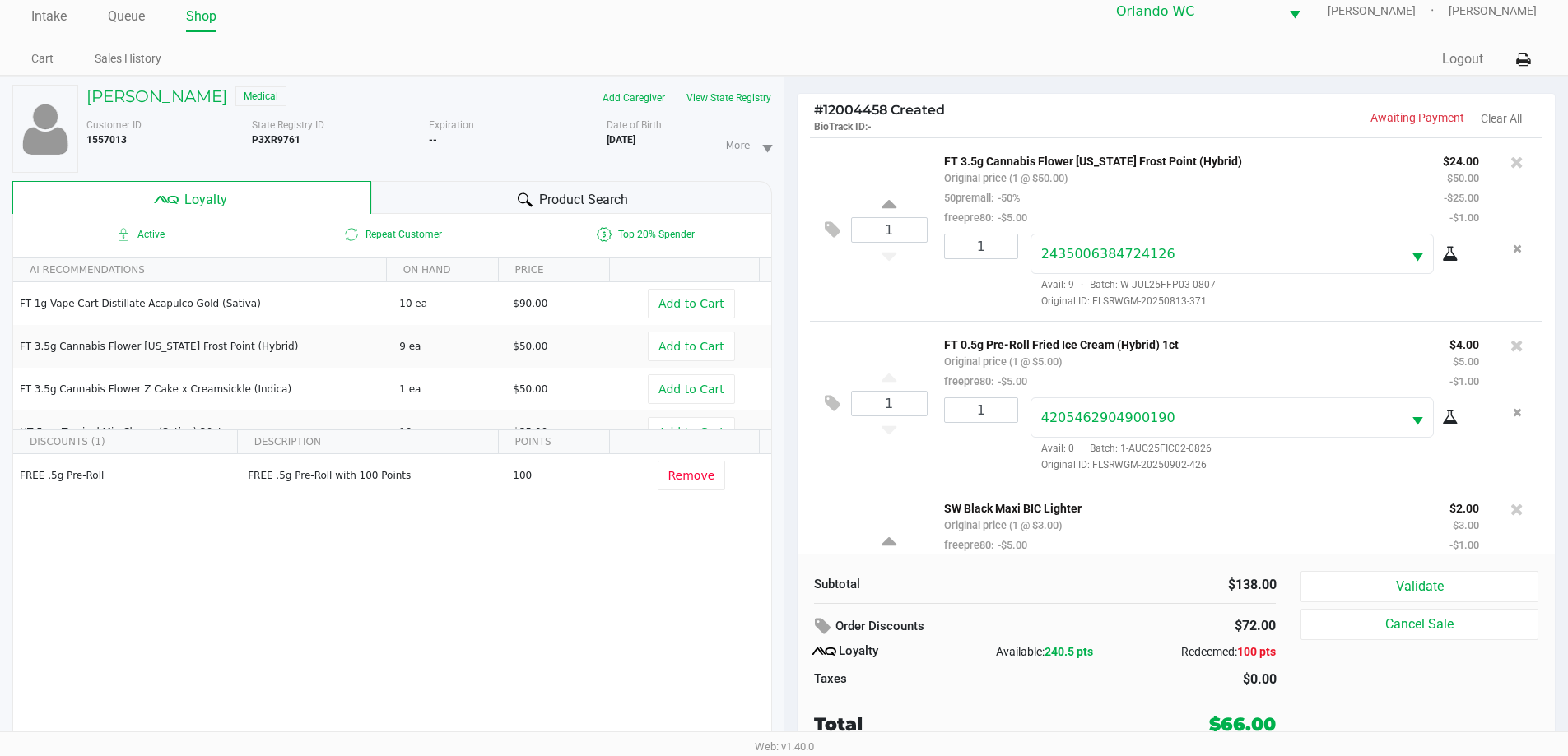
scroll to position [466, 0]
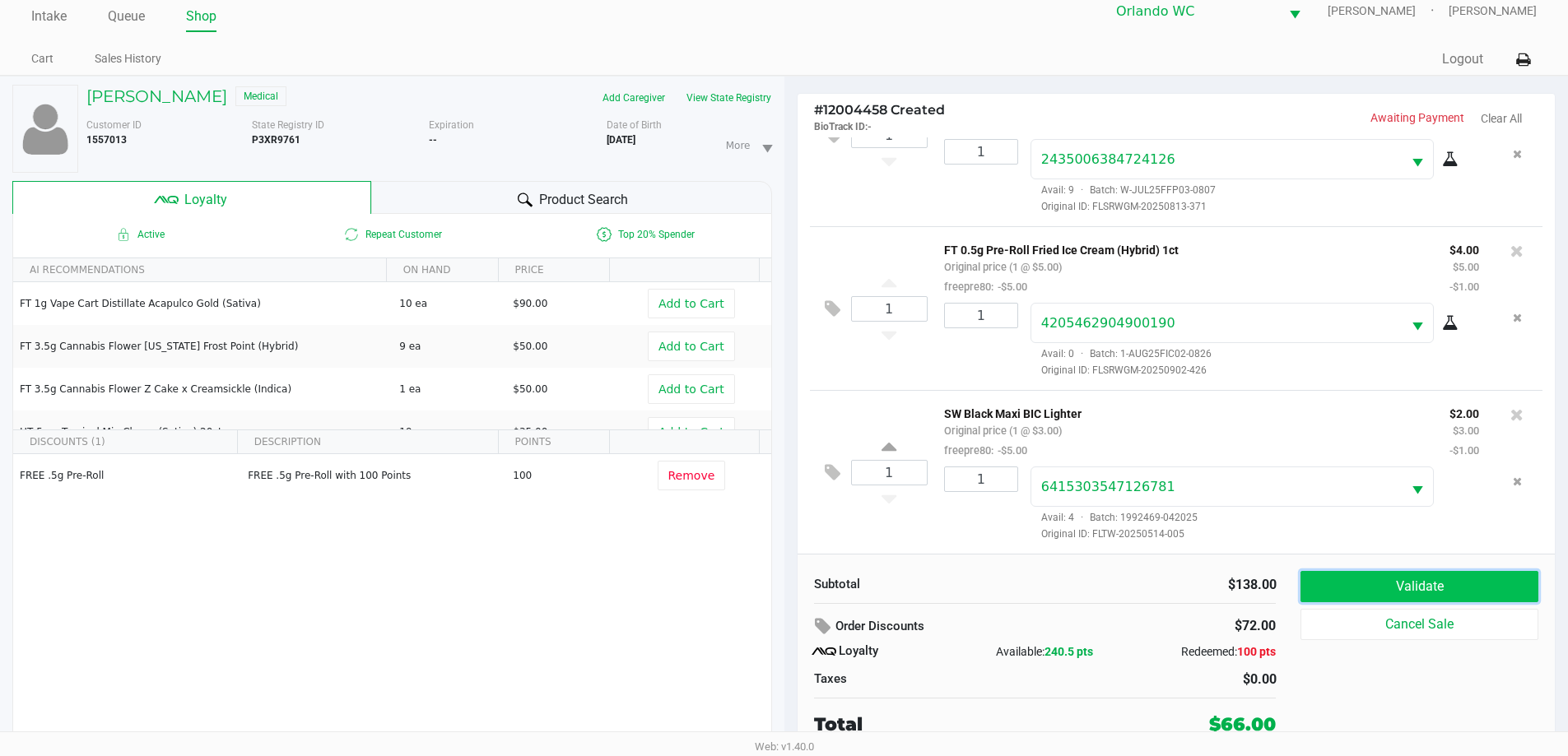
click at [1347, 581] on button "Validate" at bounding box center [1419, 587] width 237 height 32
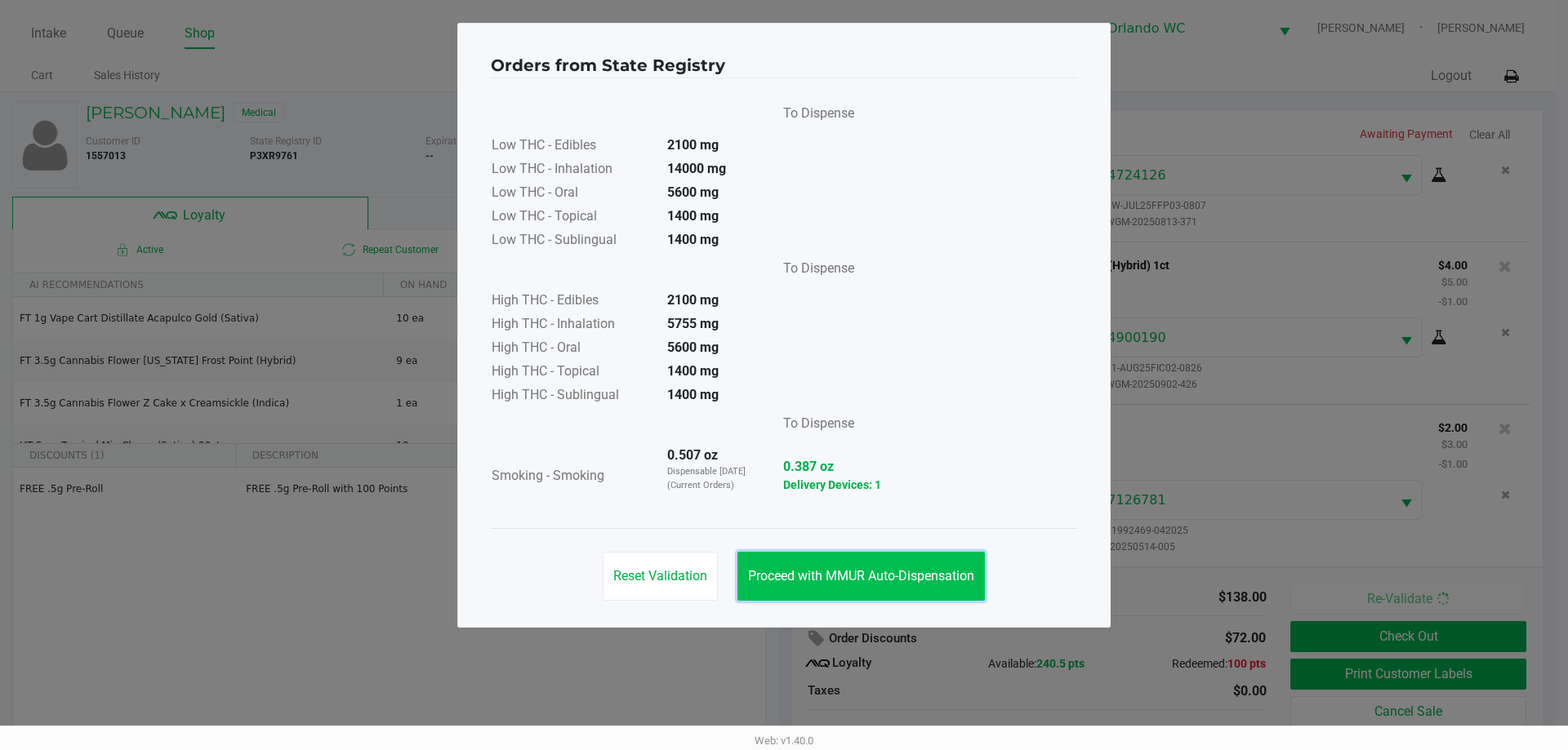
click at [929, 564] on button "Proceed with MMUR Auto-Dispensation" at bounding box center [861, 576] width 248 height 49
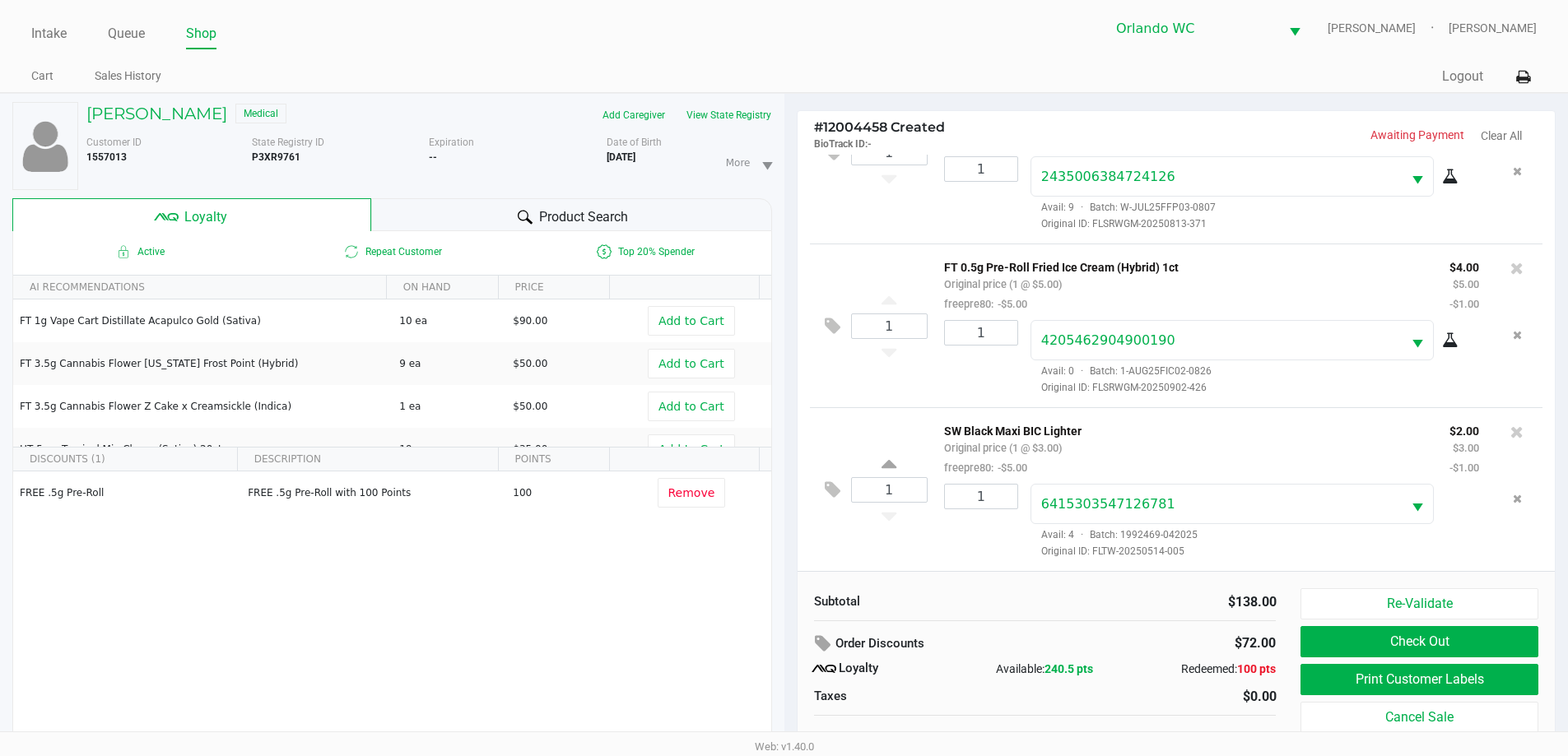
click at [1483, 697] on div "Re-Validate Check Out Print Customer Labels Cancel Sale" at bounding box center [1425, 672] width 250 height 167
click at [1435, 674] on button "Print Customer Labels" at bounding box center [1419, 679] width 237 height 32
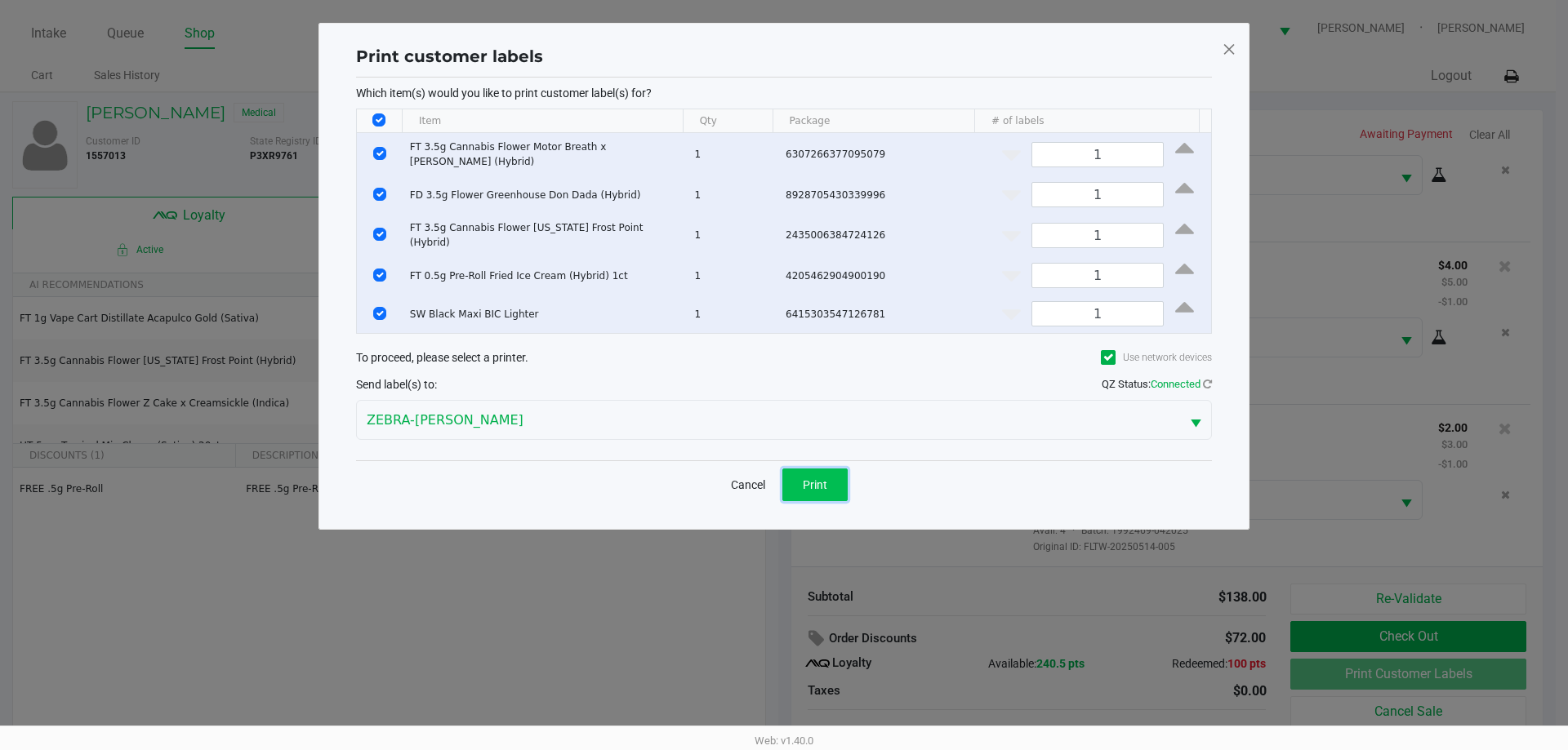
click at [799, 474] on button "Print" at bounding box center [814, 485] width 65 height 33
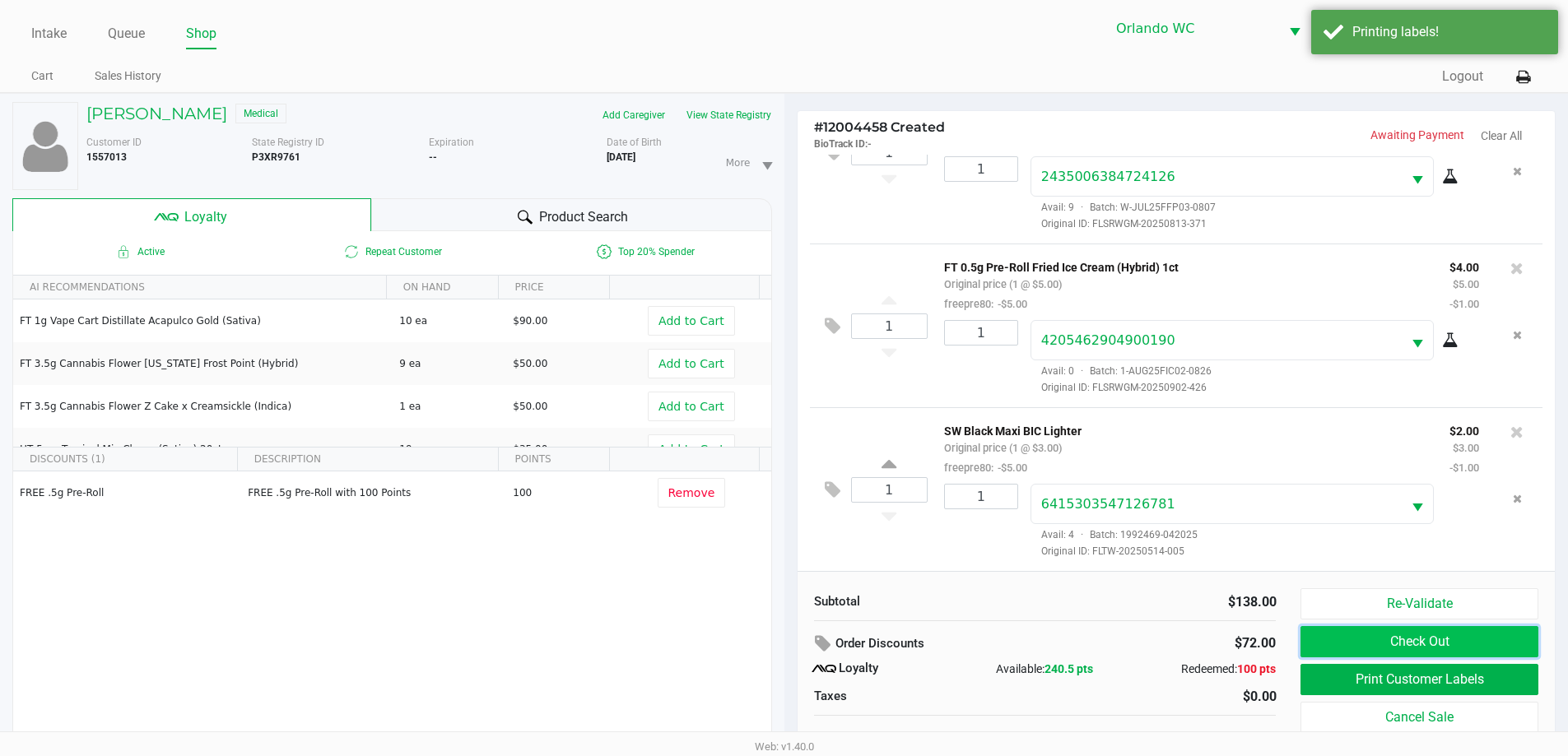
click at [1399, 645] on button "Check Out" at bounding box center [1419, 641] width 237 height 32
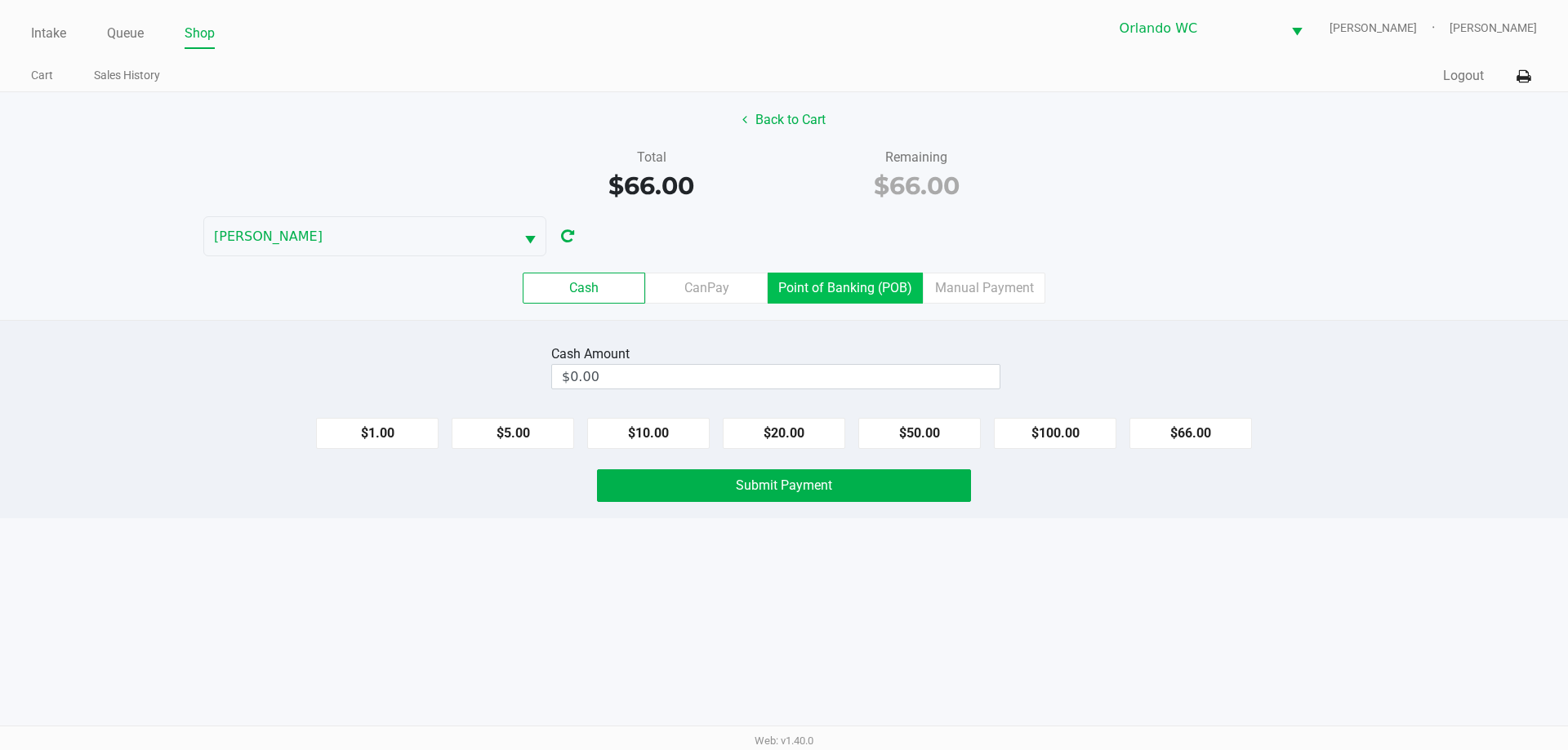
click at [875, 293] on label "Point of Banking (POB)" at bounding box center [845, 288] width 155 height 31
click at [0, 0] on 7 "Point of Banking (POB)" at bounding box center [0, 0] width 0 height 0
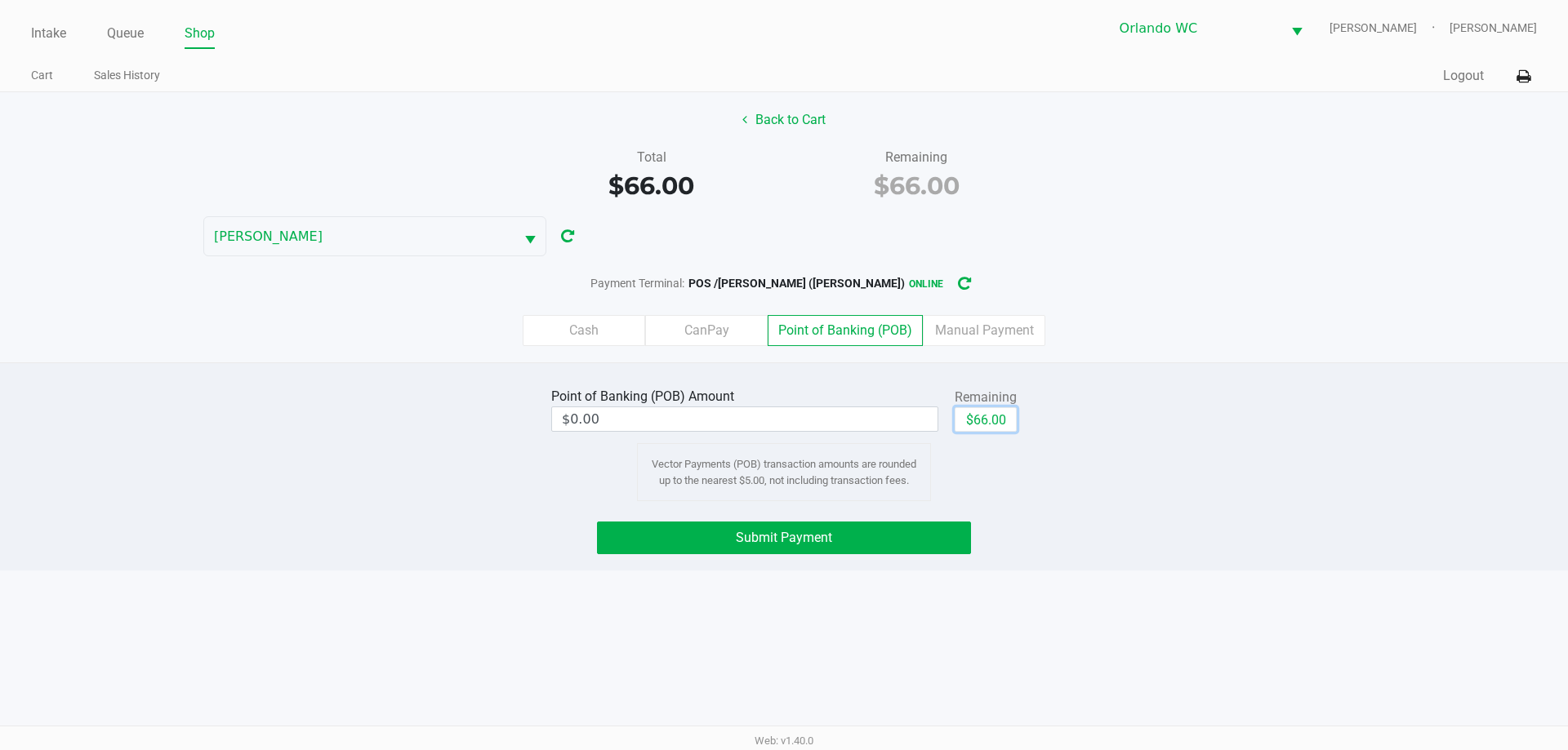
click at [995, 420] on button "$66.00" at bounding box center [985, 419] width 62 height 24
type input "$66.00"
click at [840, 540] on button "Submit Payment" at bounding box center [783, 538] width 374 height 33
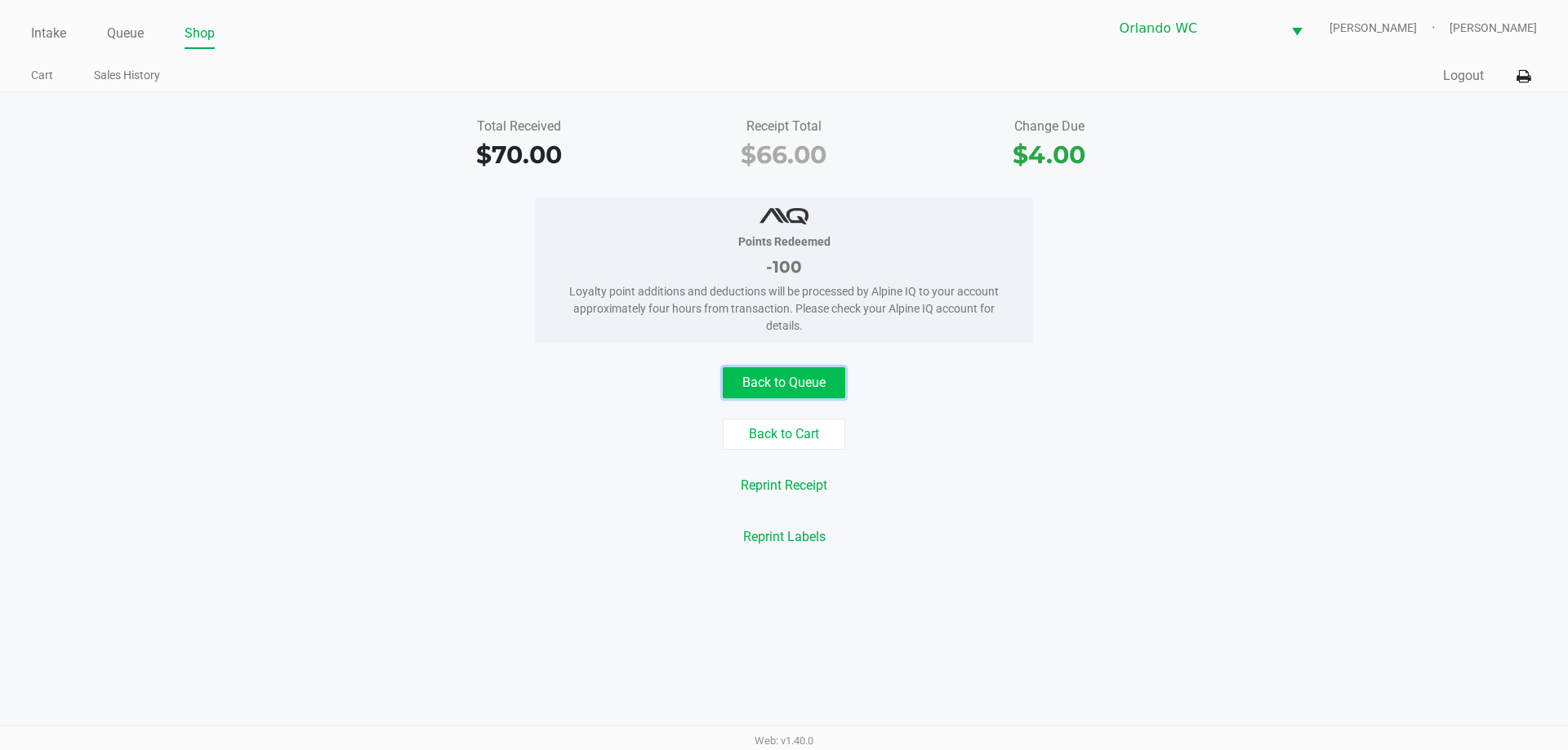
click at [820, 383] on button "Back to Queue" at bounding box center [783, 383] width 122 height 31
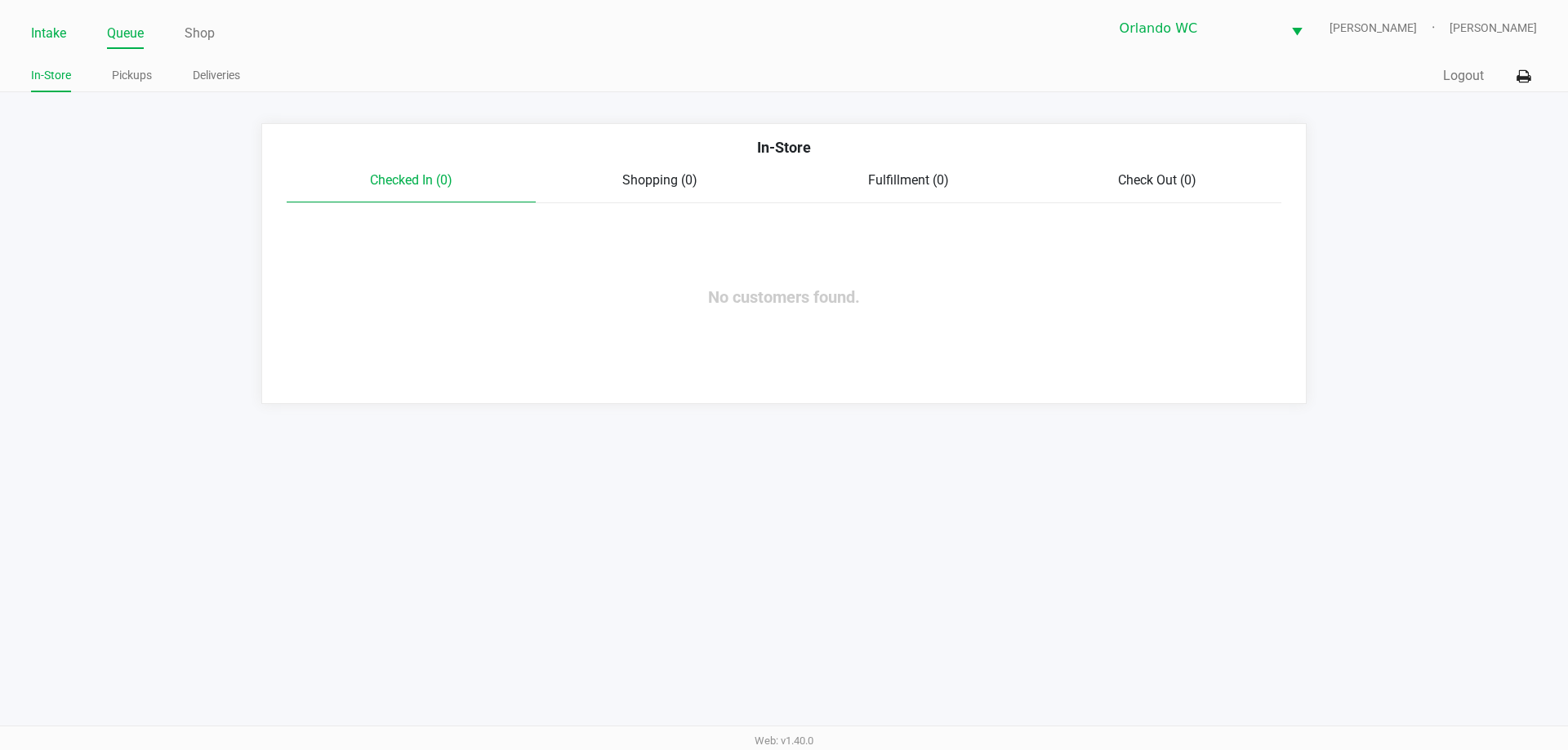
click at [58, 35] on link "Intake" at bounding box center [49, 33] width 35 height 23
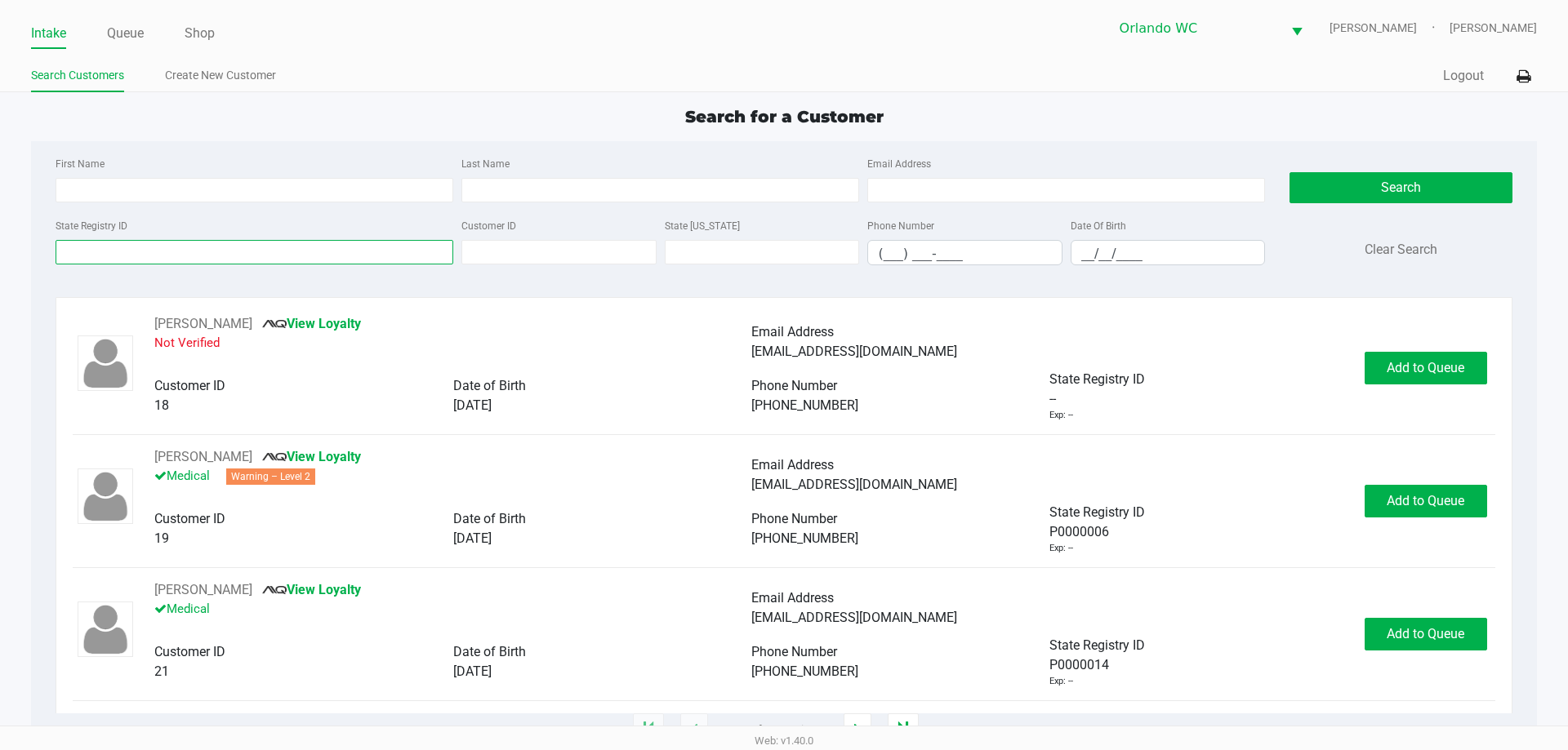
click at [305, 243] on input "State Registry ID" at bounding box center [254, 252] width 398 height 24
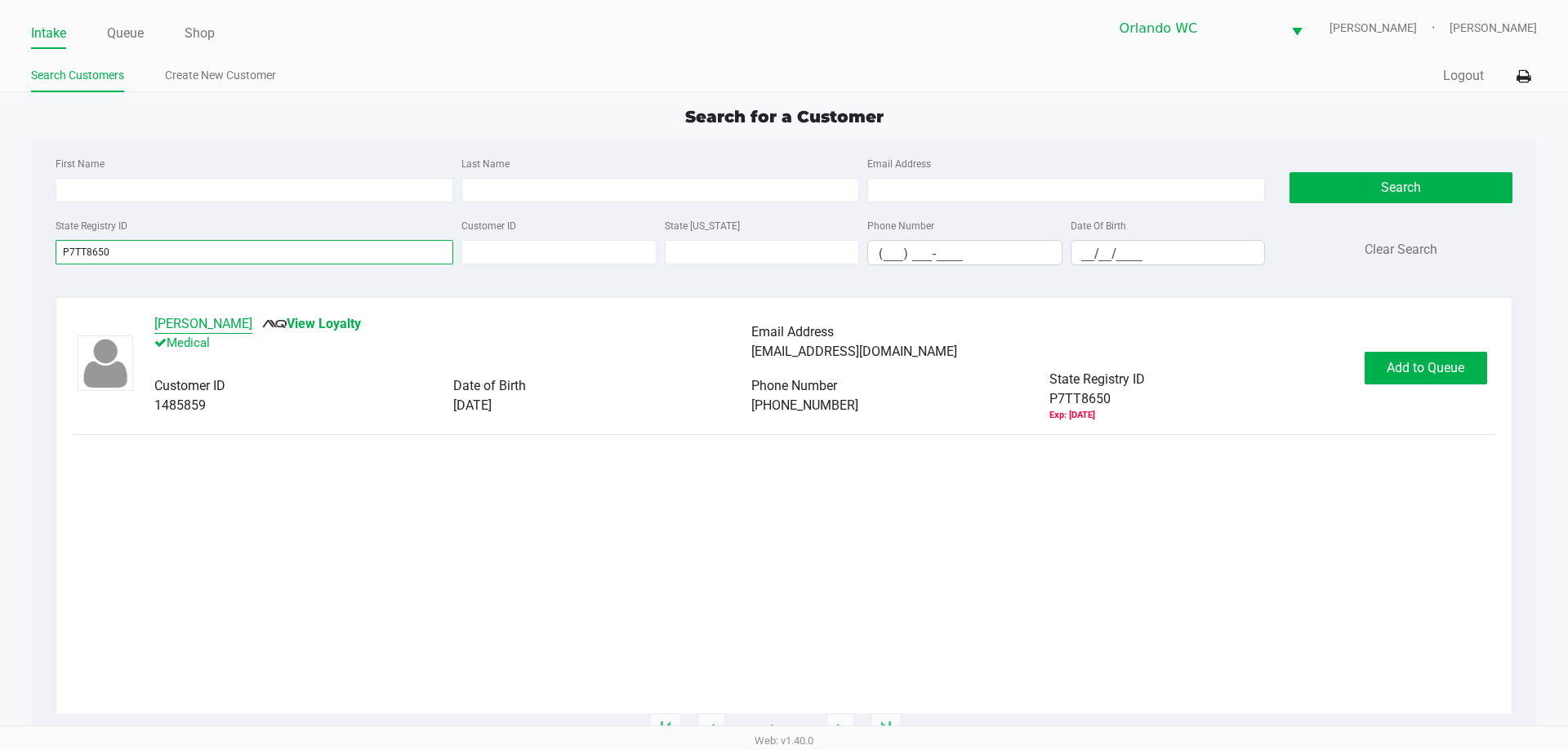
type input "P7TT8650"
click at [253, 321] on button "[PERSON_NAME]" at bounding box center [204, 323] width 98 height 19
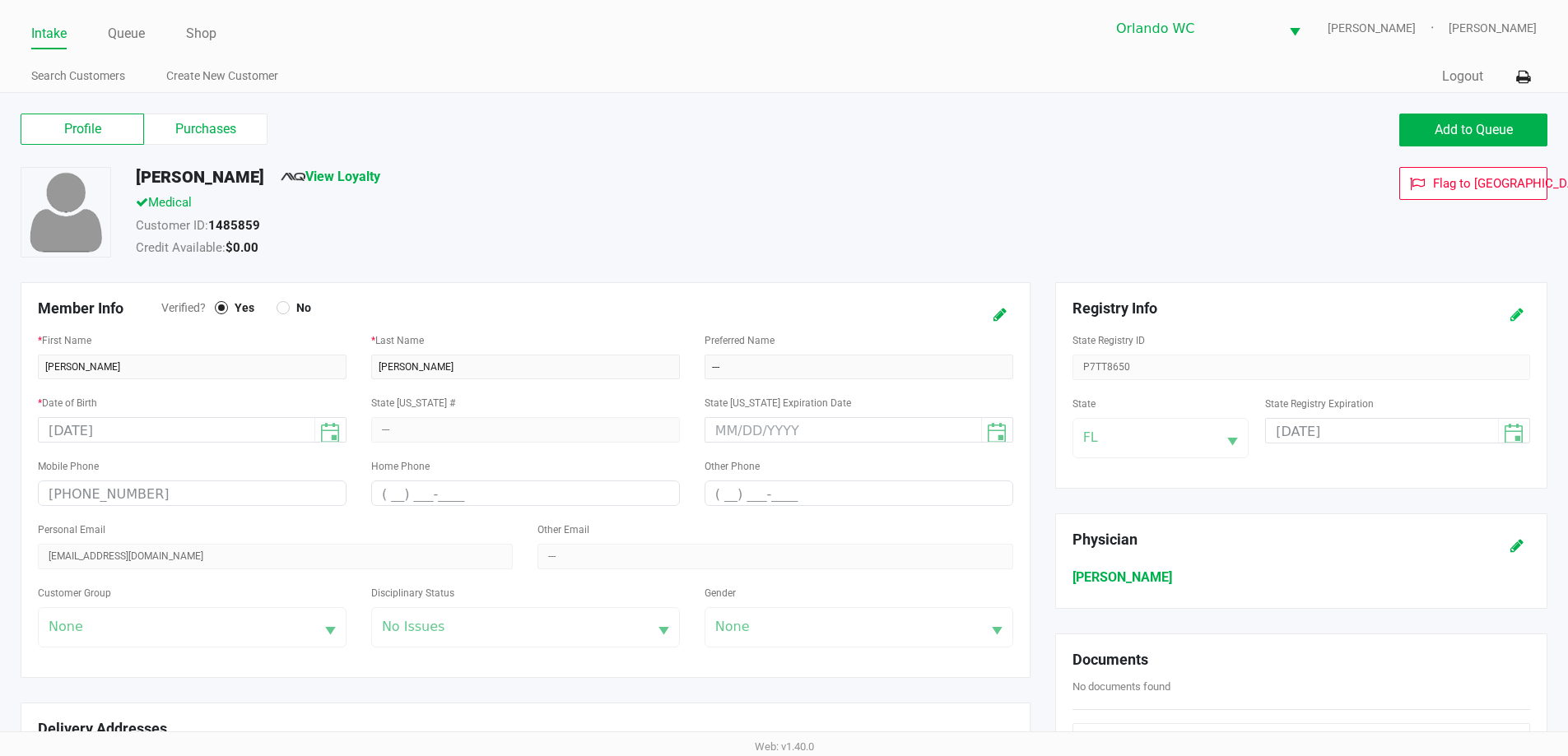
click at [1518, 318] on icon at bounding box center [1516, 315] width 13 height 12
click at [1393, 440] on input "[DATE]" at bounding box center [1370, 432] width 208 height 26
type input "[DATE]"
click at [1525, 308] on button at bounding box center [1517, 315] width 26 height 31
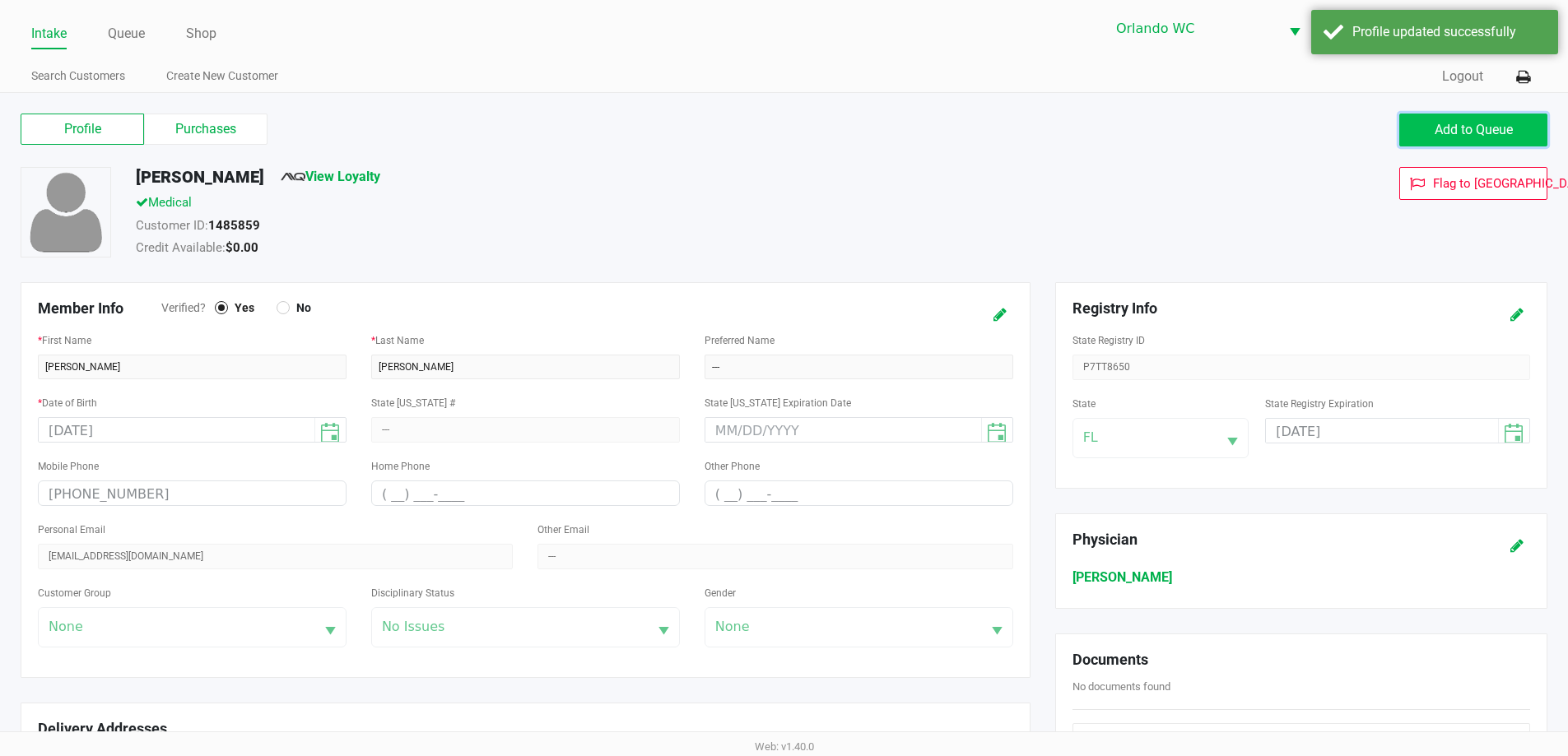
click at [1479, 126] on span "Add to Queue" at bounding box center [1474, 129] width 78 height 15
click at [114, 42] on link "Queue" at bounding box center [126, 33] width 37 height 23
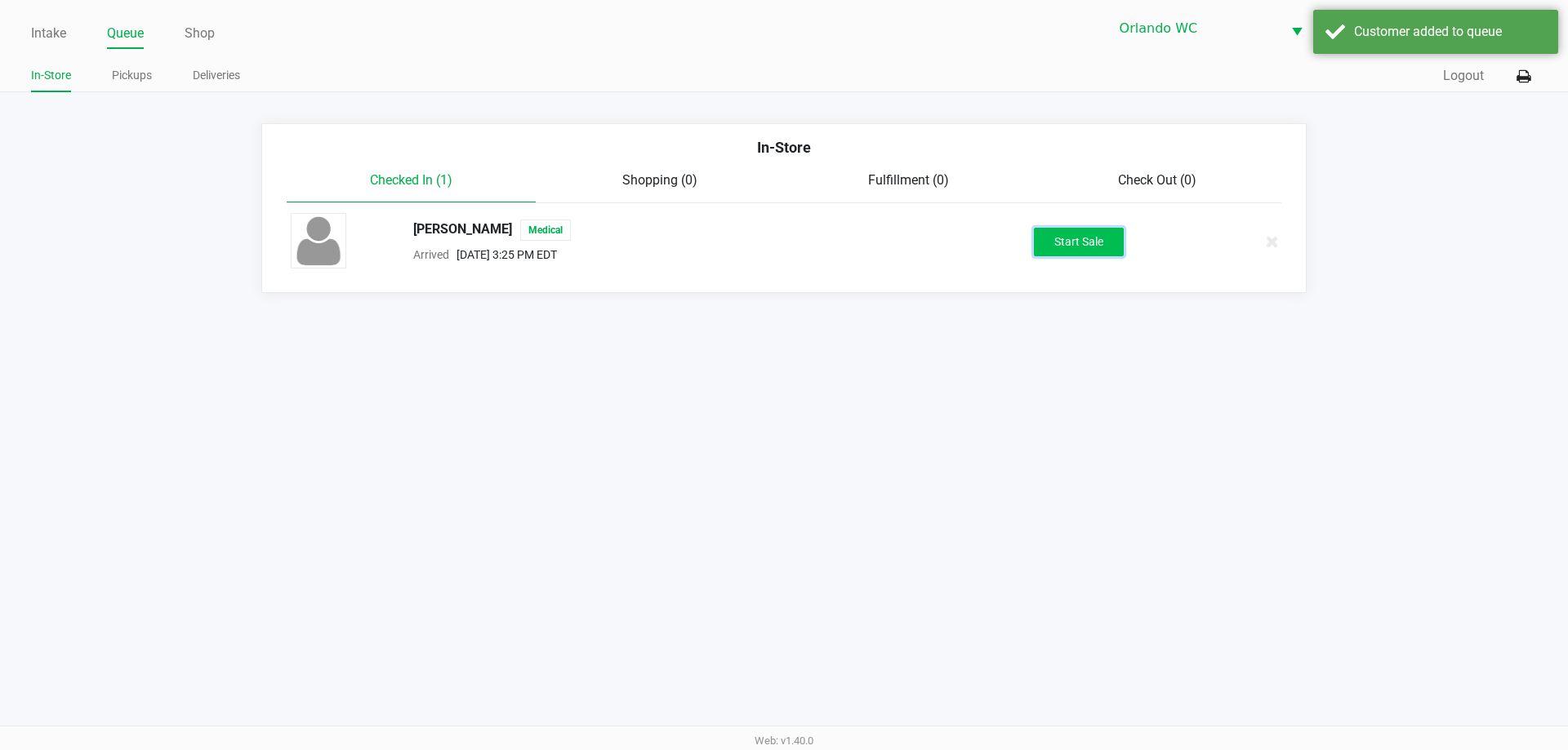
click at [1085, 246] on button "Start Sale" at bounding box center [1079, 242] width 90 height 29
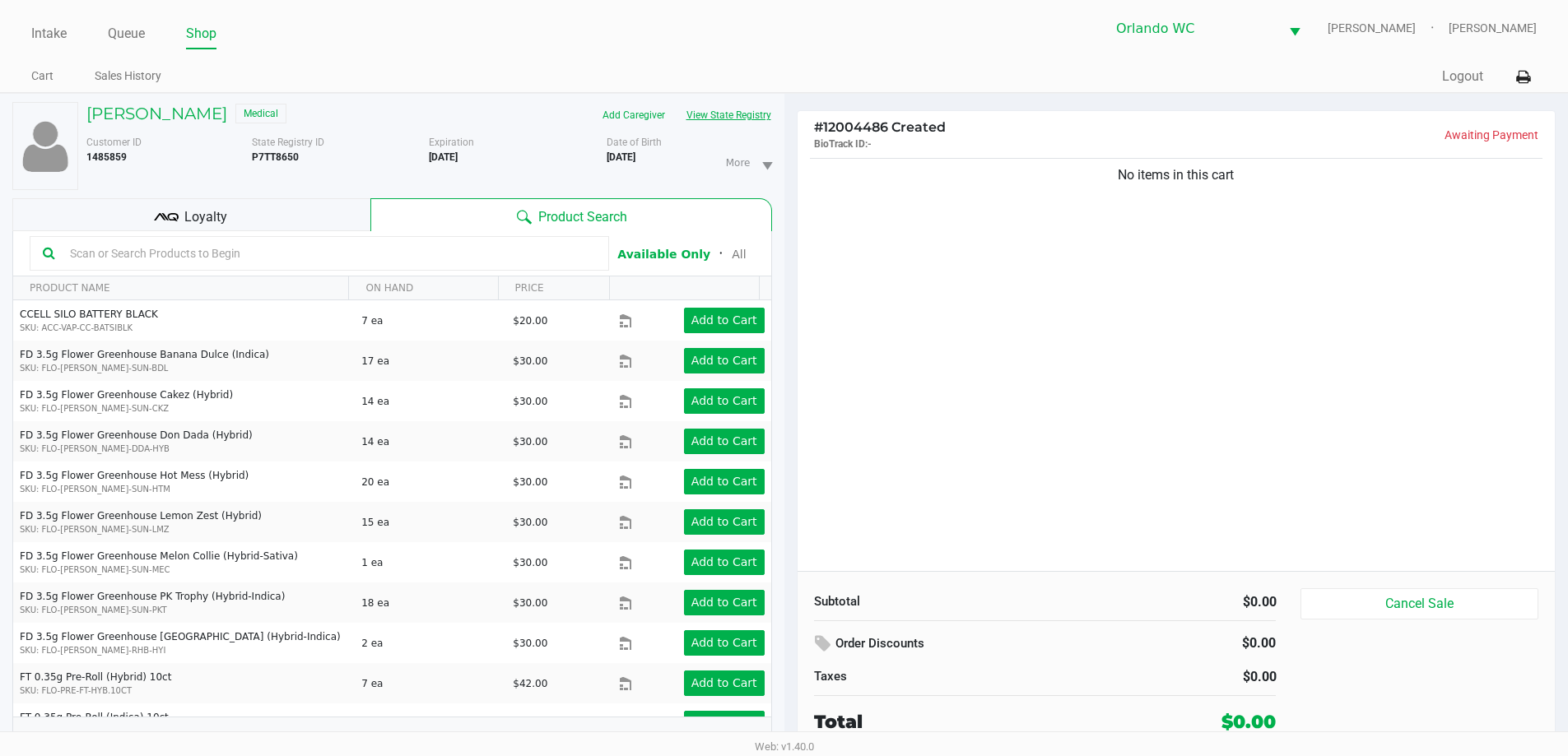
click at [738, 105] on button "View State Registry" at bounding box center [723, 115] width 96 height 26
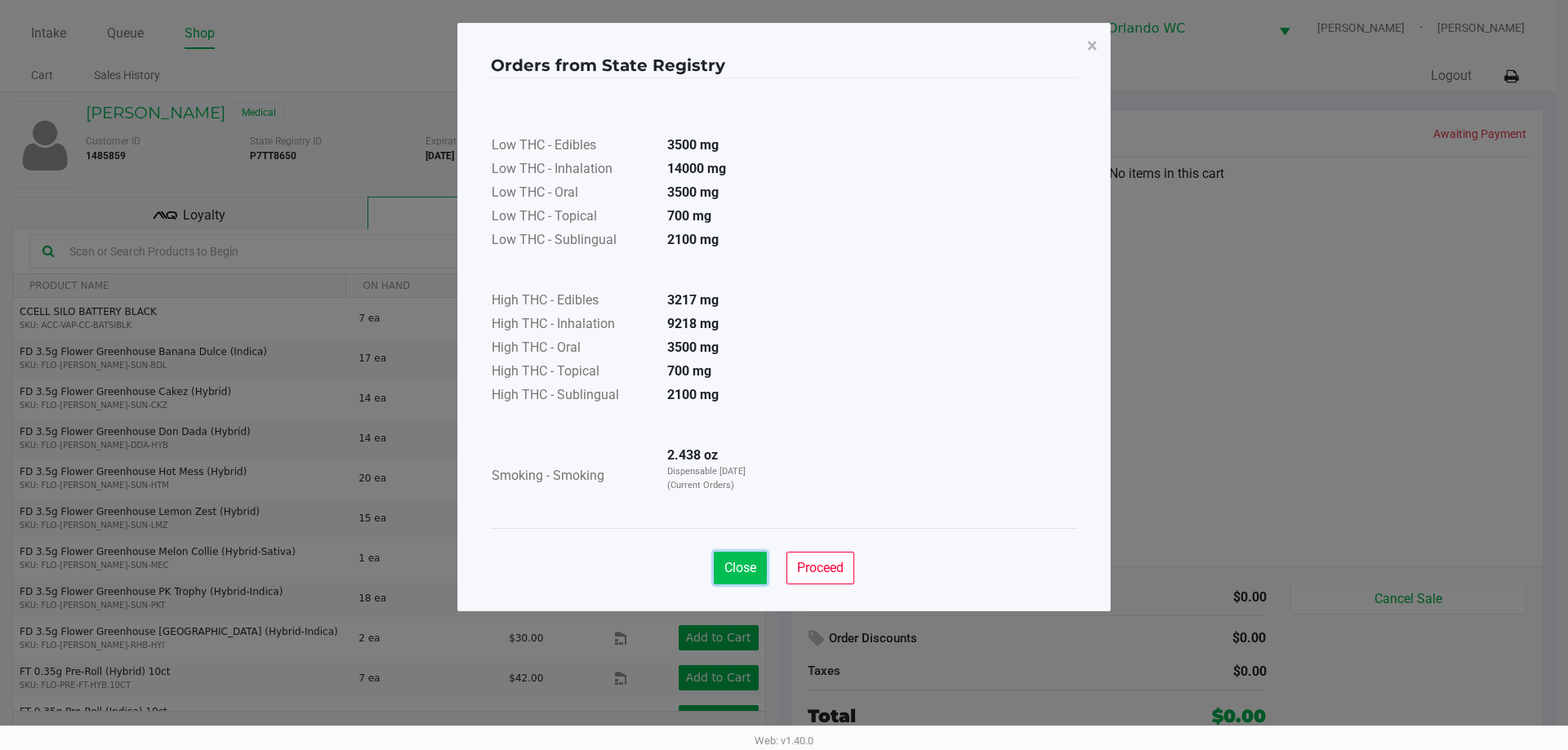
click at [733, 571] on span "Close" at bounding box center [740, 568] width 32 height 15
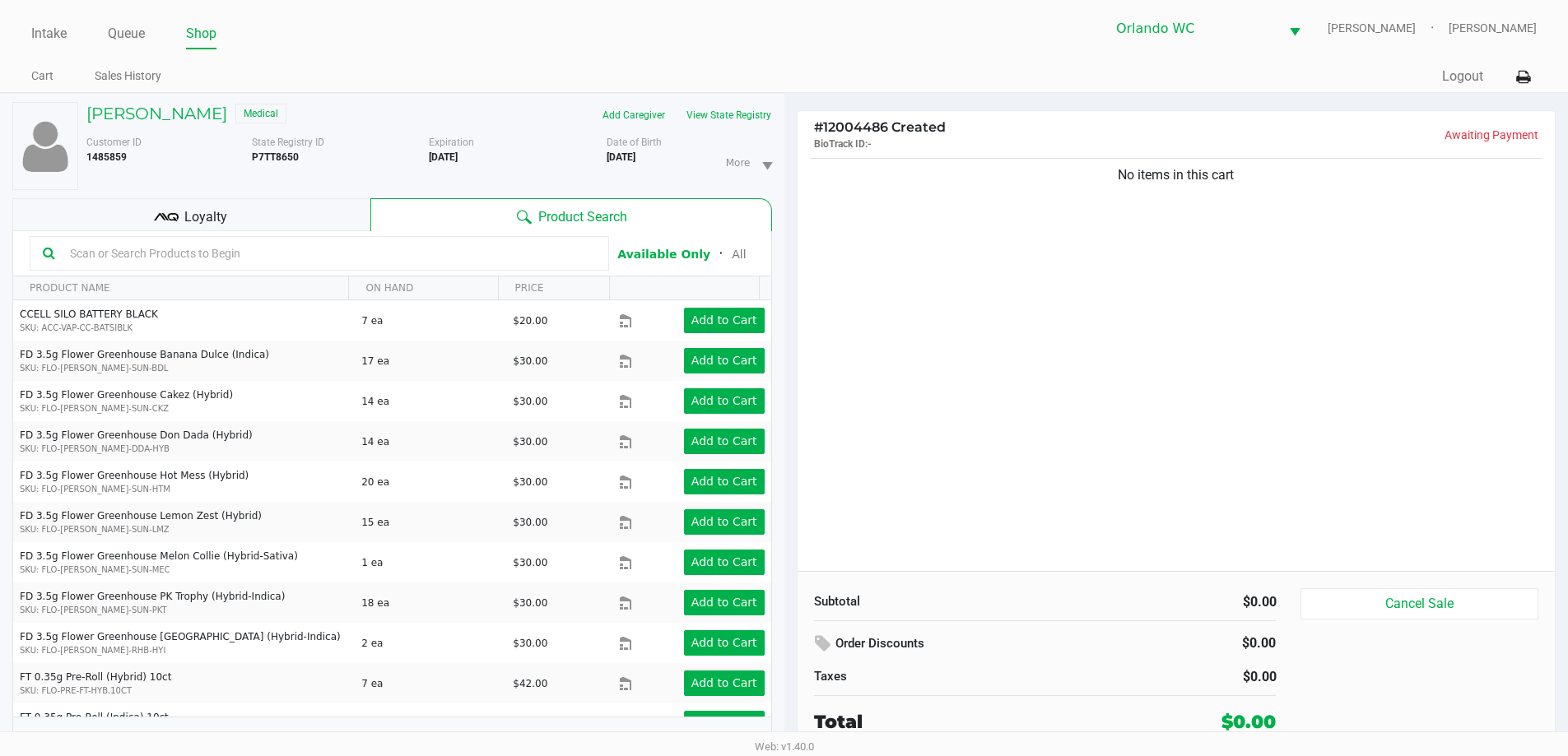
click at [392, 251] on input "text" at bounding box center [329, 253] width 532 height 25
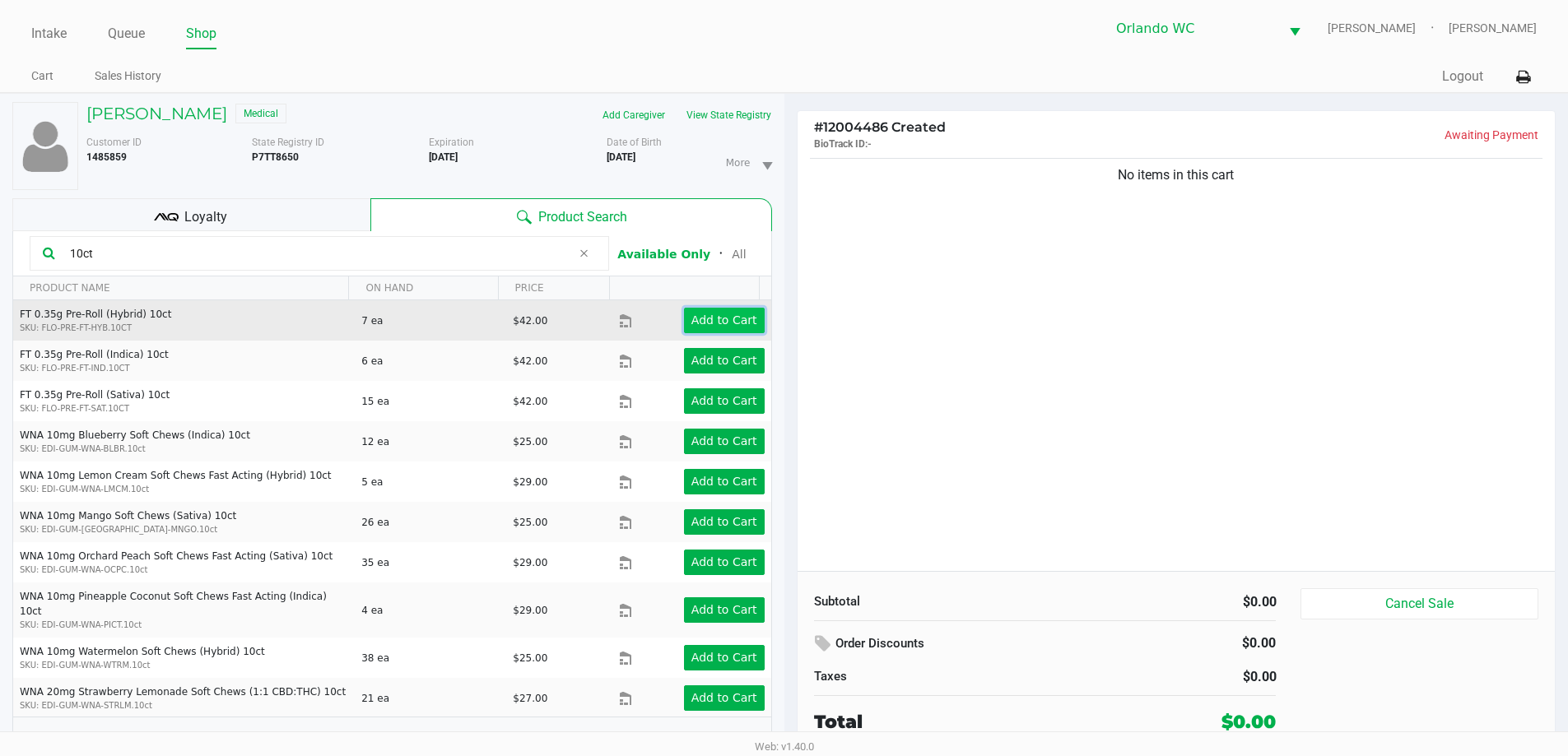
click at [730, 324] on app-button-loader "Add to Cart" at bounding box center [724, 319] width 66 height 13
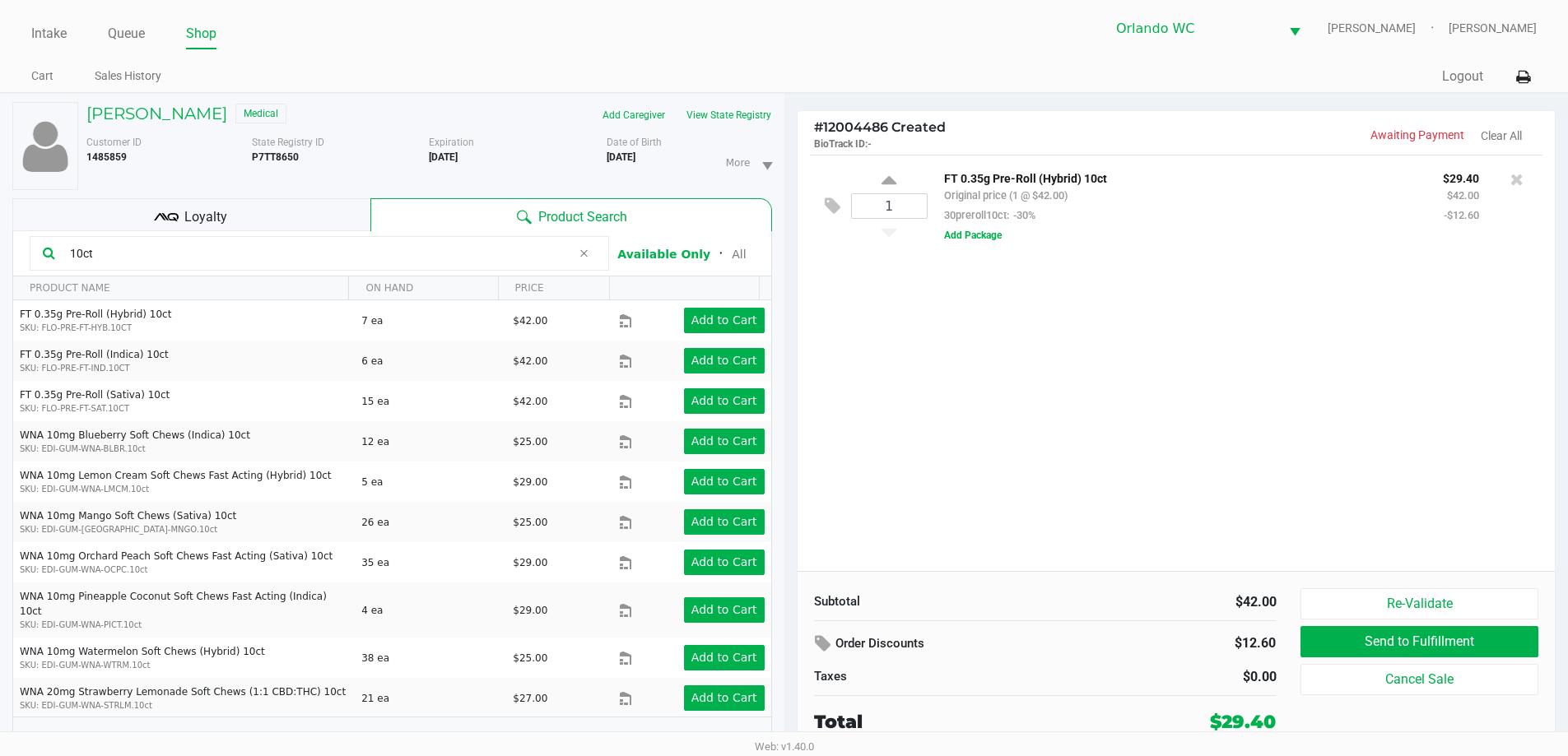
click at [393, 260] on input "10ct" at bounding box center [317, 253] width 508 height 25
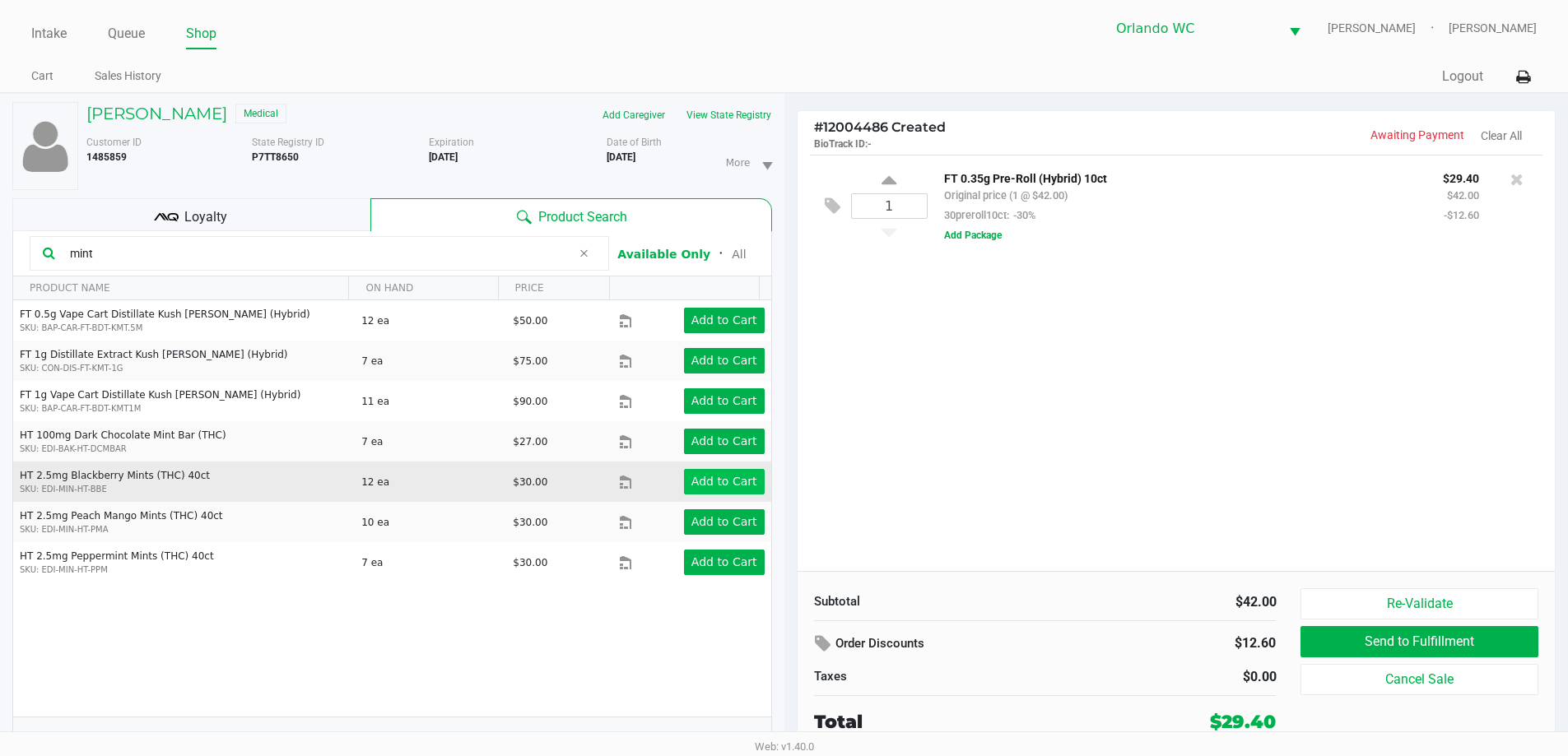
type input "mint"
click at [725, 487] on app-button-loader "Add to Cart" at bounding box center [724, 481] width 66 height 13
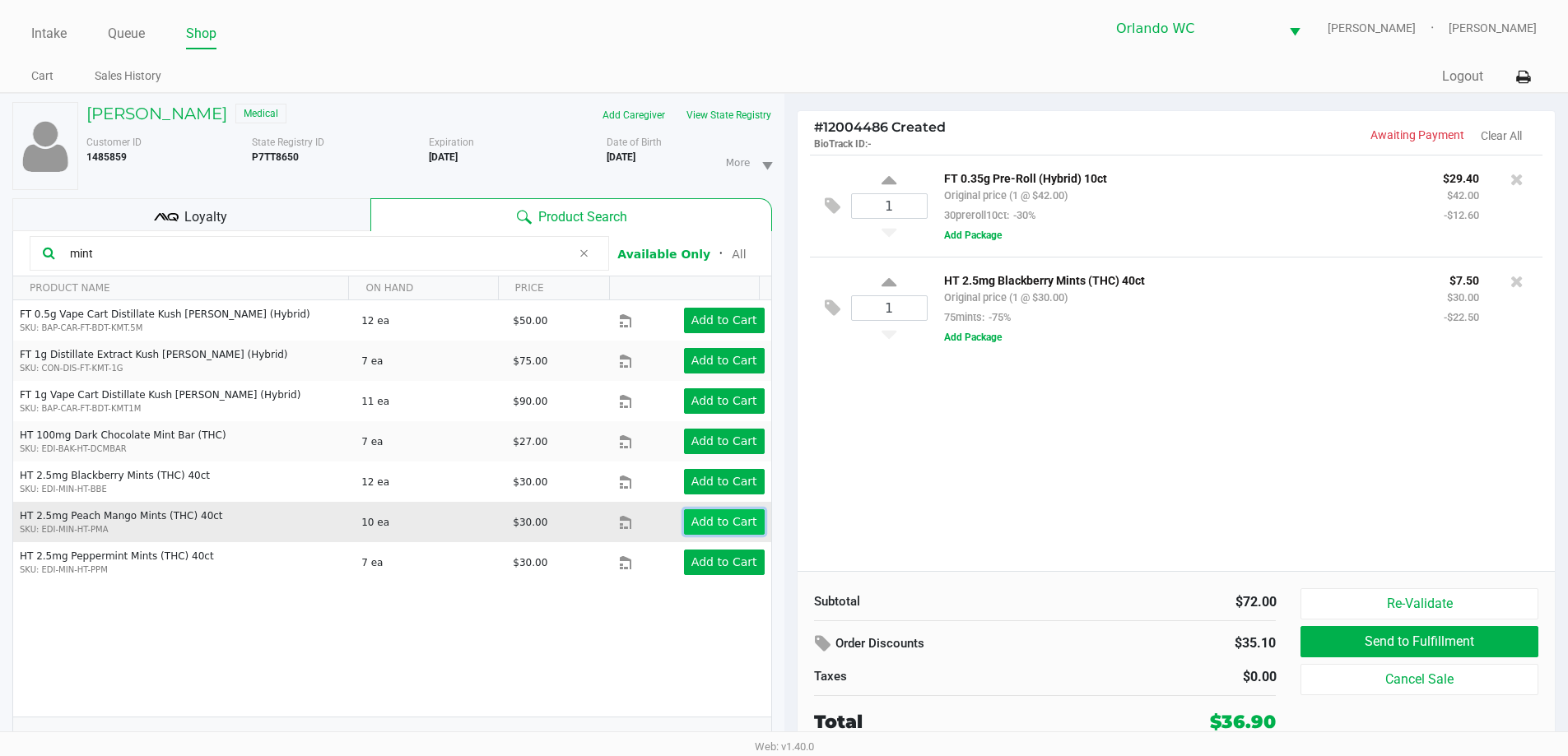
click at [734, 527] on app-button-loader "Add to Cart" at bounding box center [724, 521] width 66 height 13
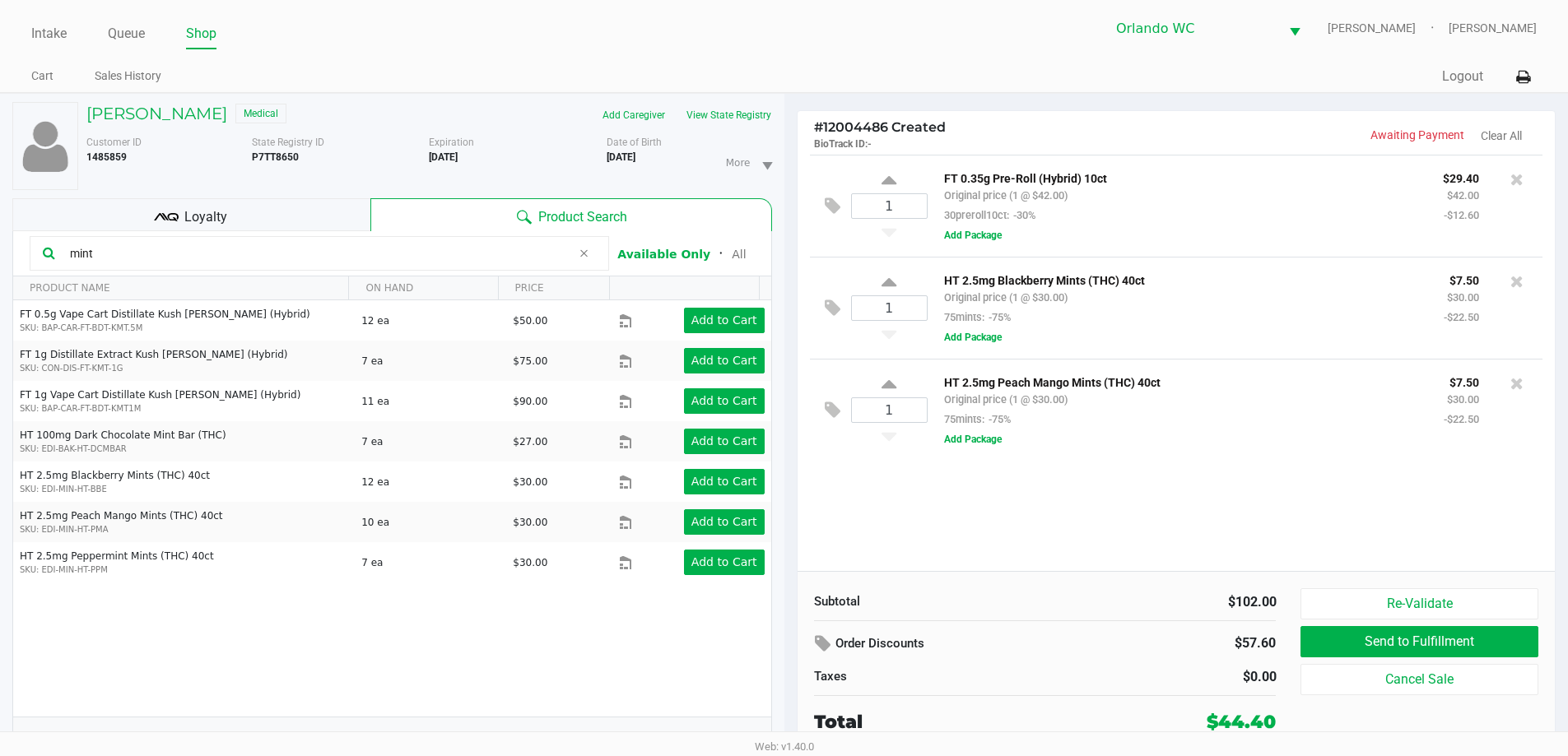
click at [1249, 729] on div "$44.40" at bounding box center [1241, 722] width 69 height 27
click at [215, 215] on span "Loyalty" at bounding box center [205, 217] width 43 height 20
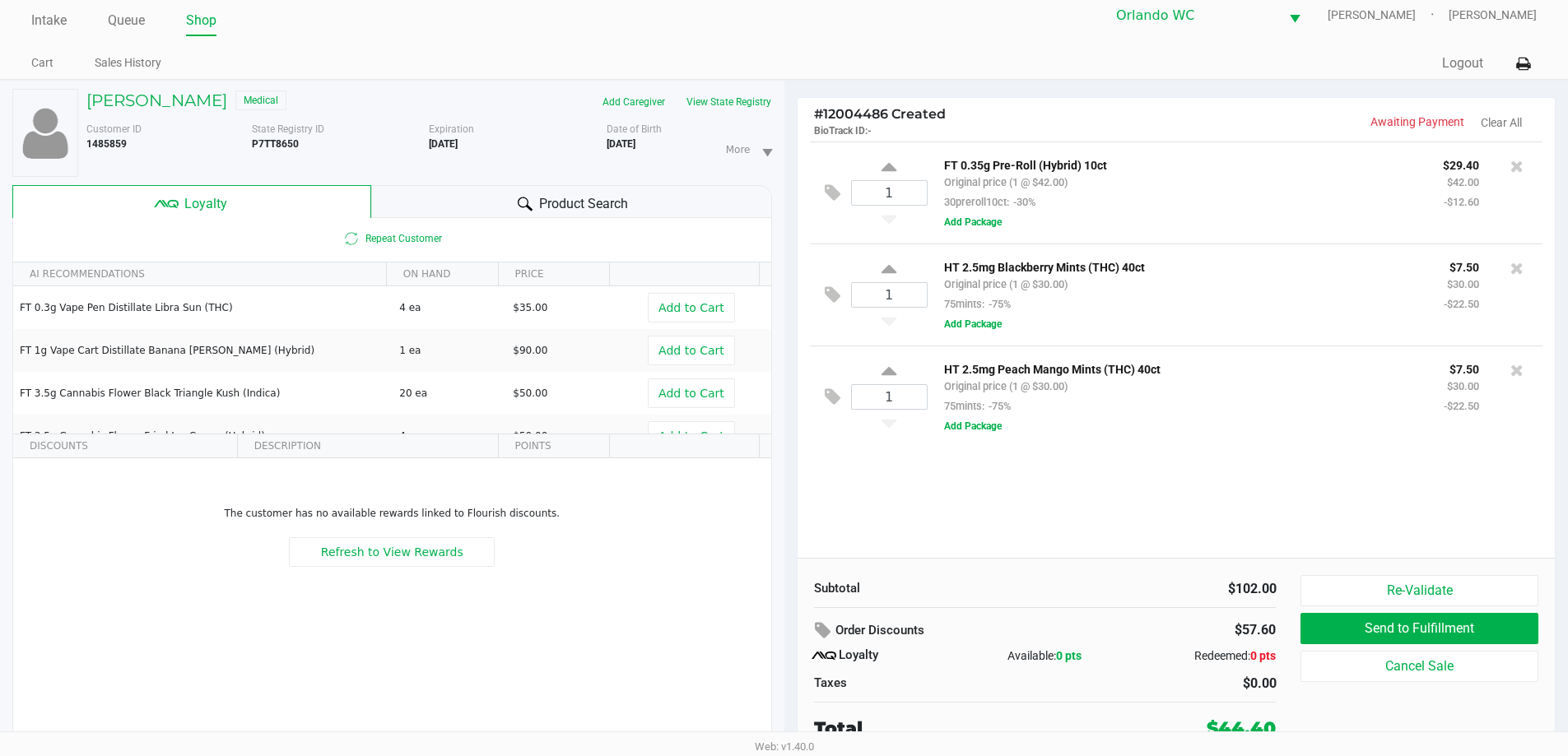
scroll to position [17, 0]
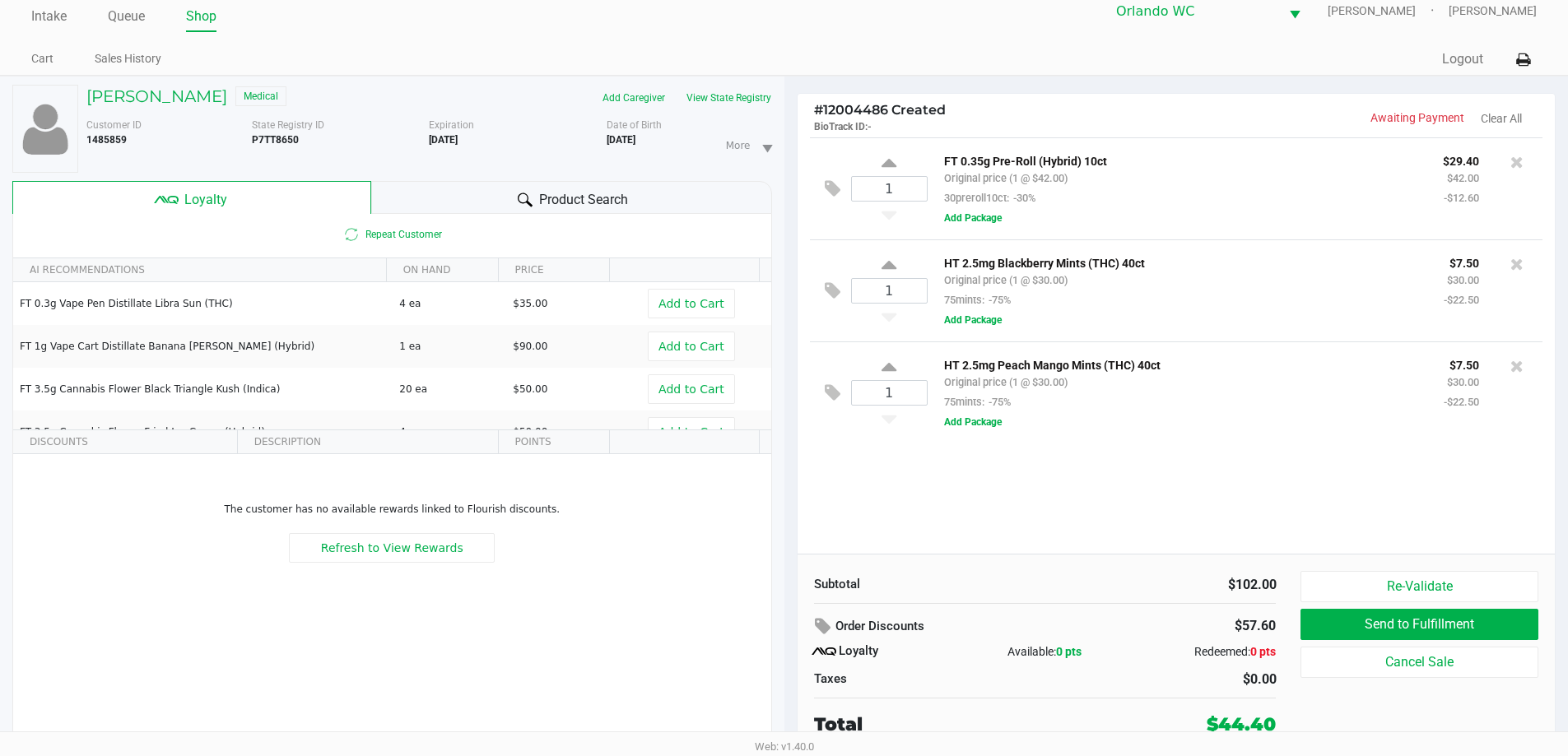
click at [1243, 727] on div "$44.40" at bounding box center [1241, 724] width 69 height 27
click at [1069, 611] on div "Subtotal $102.00 Order Discounts $57.60 Loyalty Available: 0 pts Redeemed: 0 pt…" at bounding box center [1045, 655] width 487 height 167
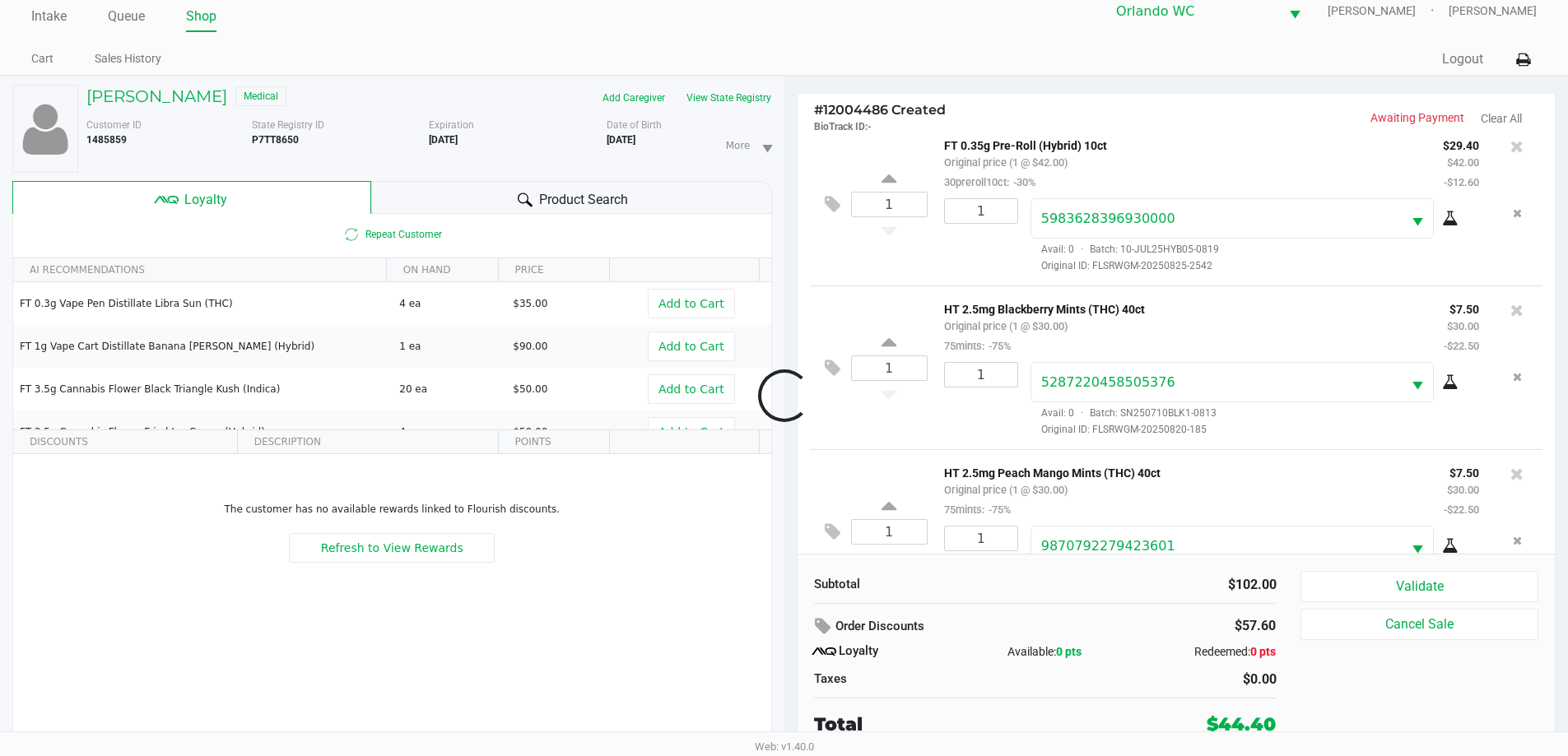
scroll to position [77, 0]
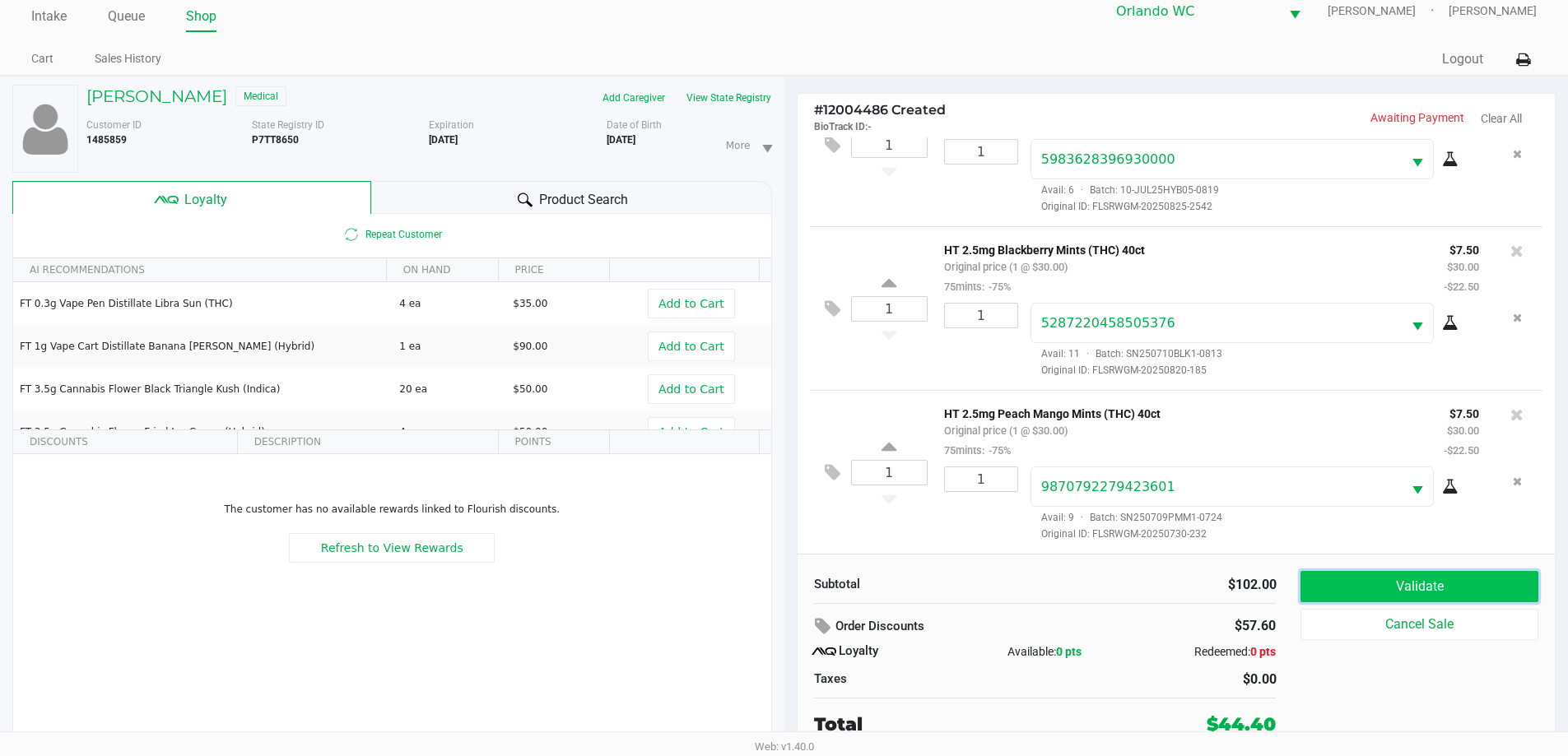
click at [1364, 583] on button "Validate" at bounding box center [1419, 587] width 237 height 32
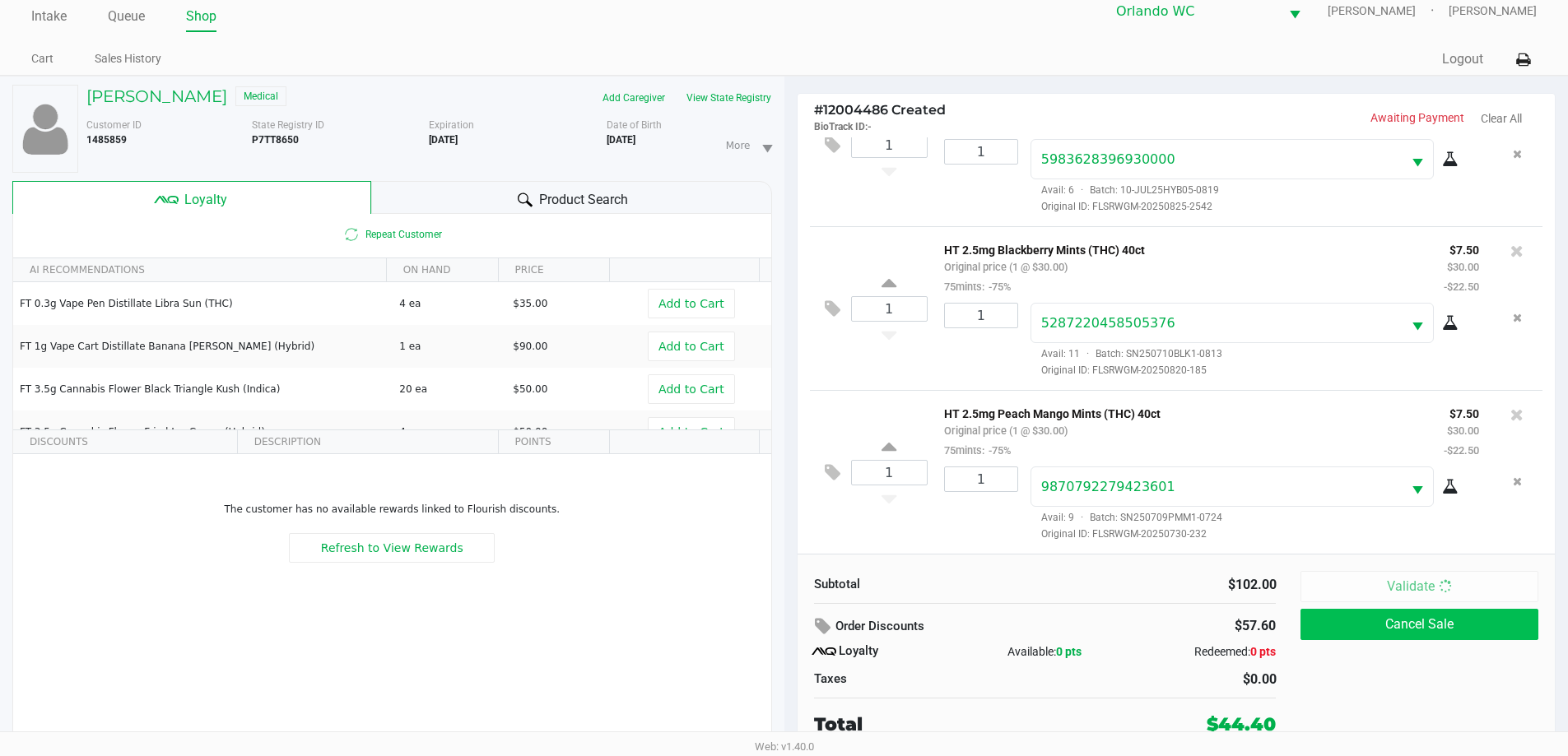
scroll to position [0, 0]
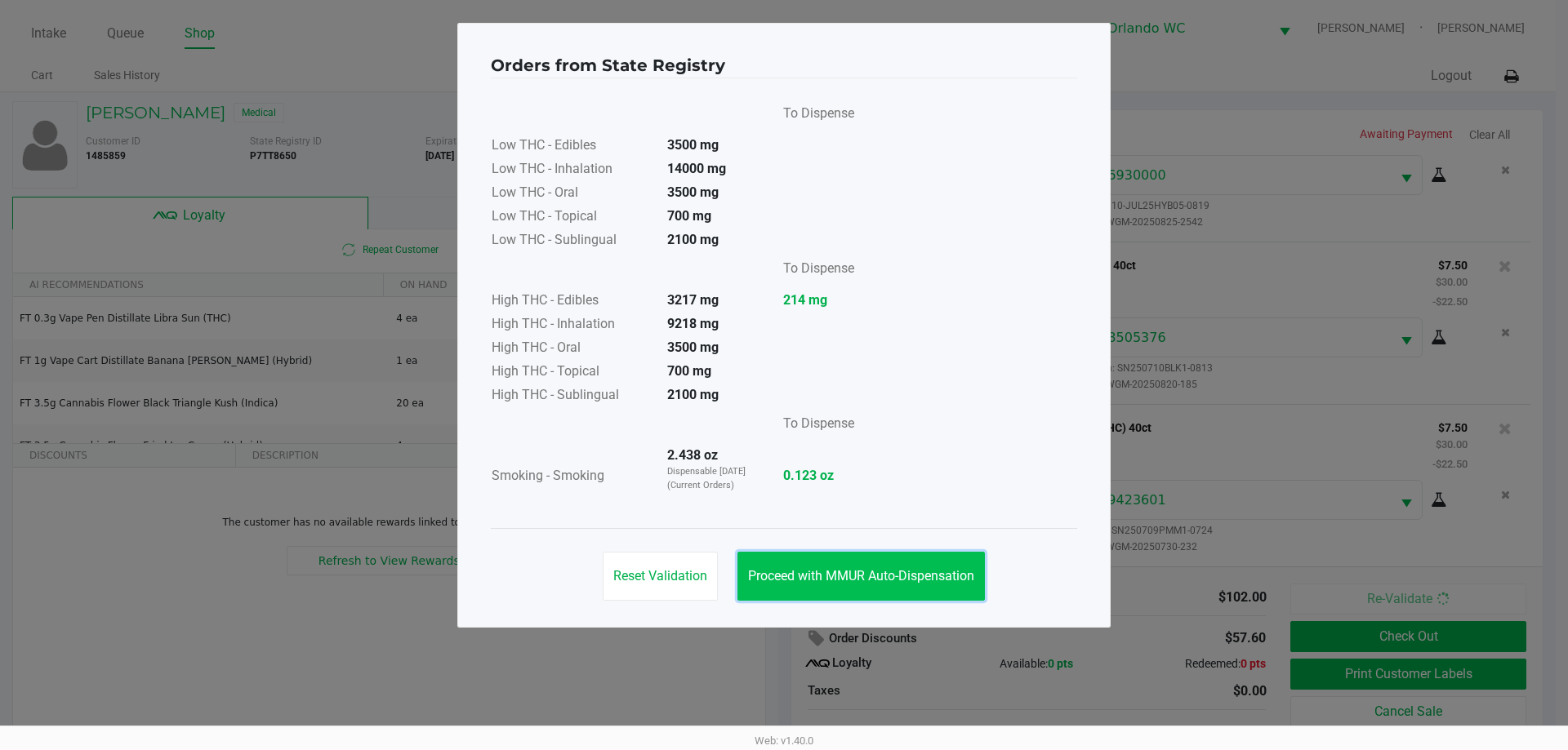
click at [894, 562] on button "Proceed with MMUR Auto-Dispensation" at bounding box center [861, 576] width 248 height 49
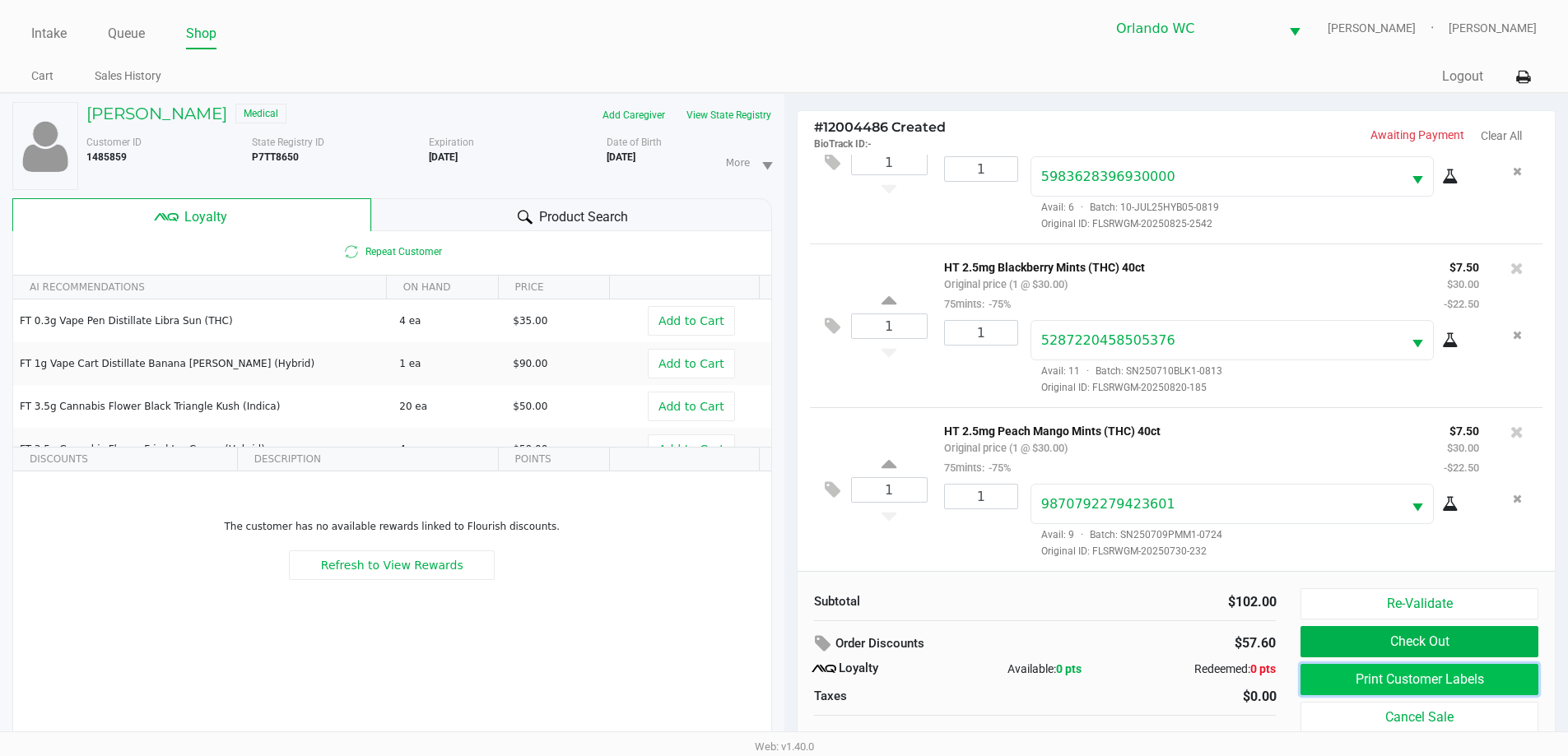
click at [1341, 668] on button "Print Customer Labels" at bounding box center [1419, 679] width 237 height 32
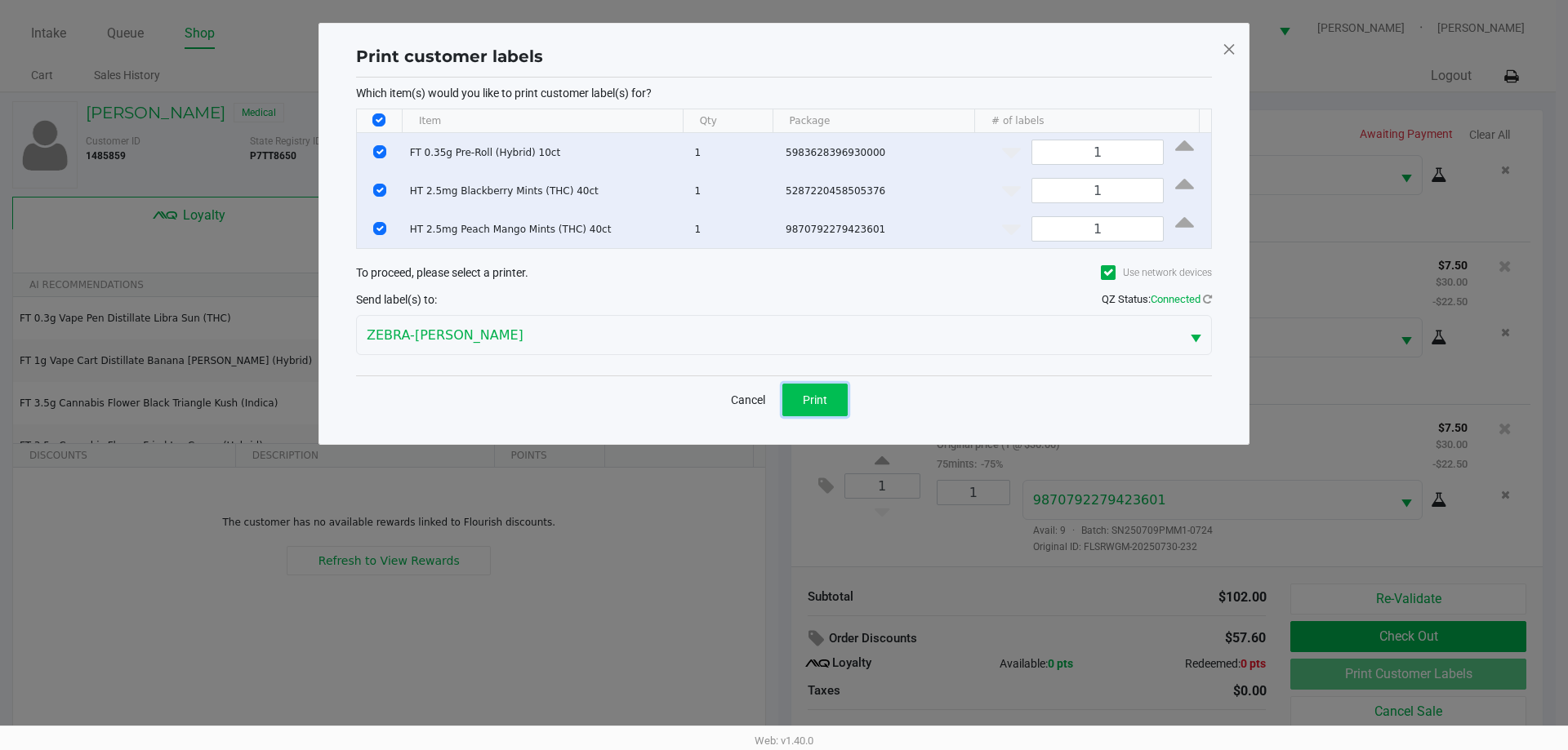
click at [837, 401] on button "Print" at bounding box center [814, 399] width 65 height 33
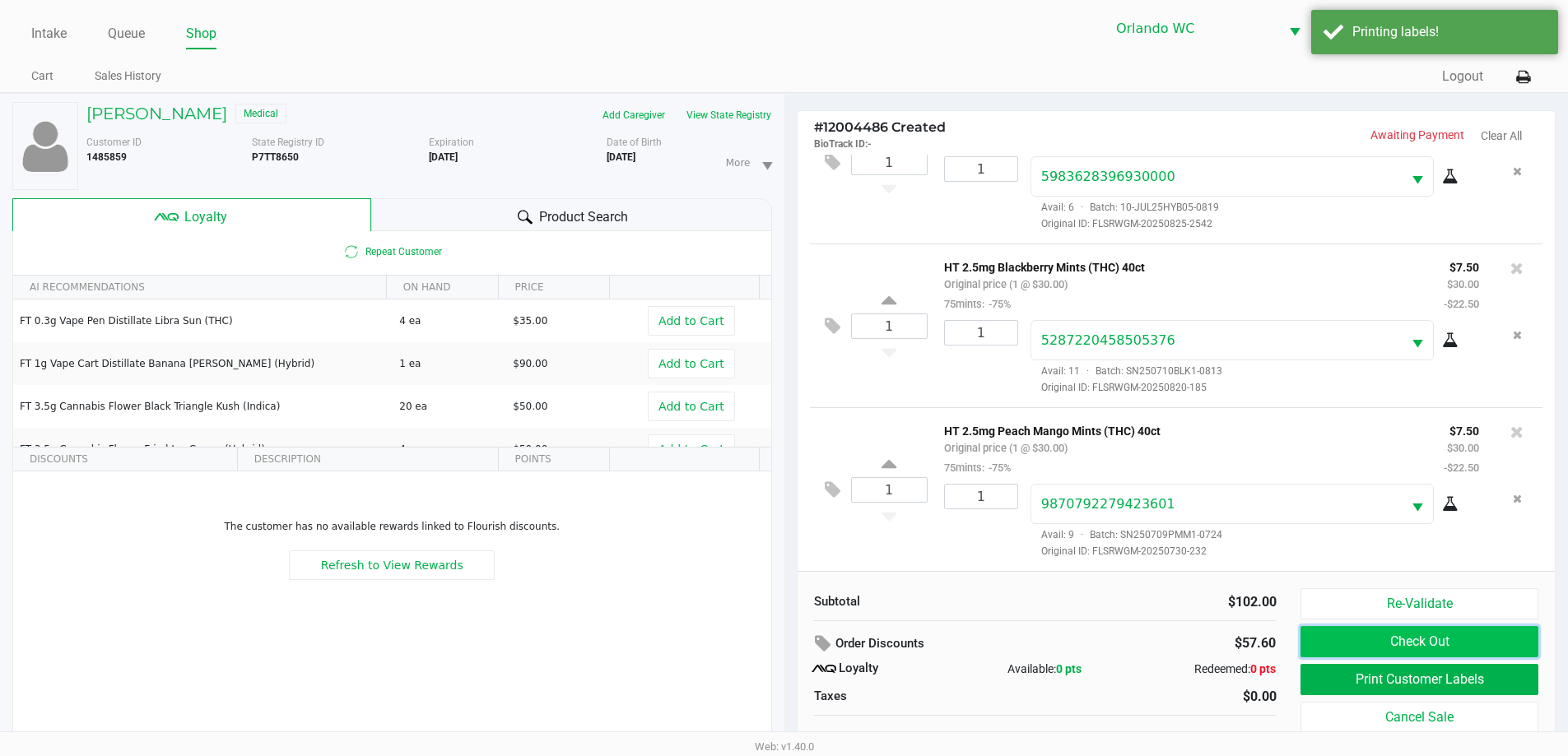
click at [1411, 643] on button "Check Out" at bounding box center [1419, 641] width 237 height 32
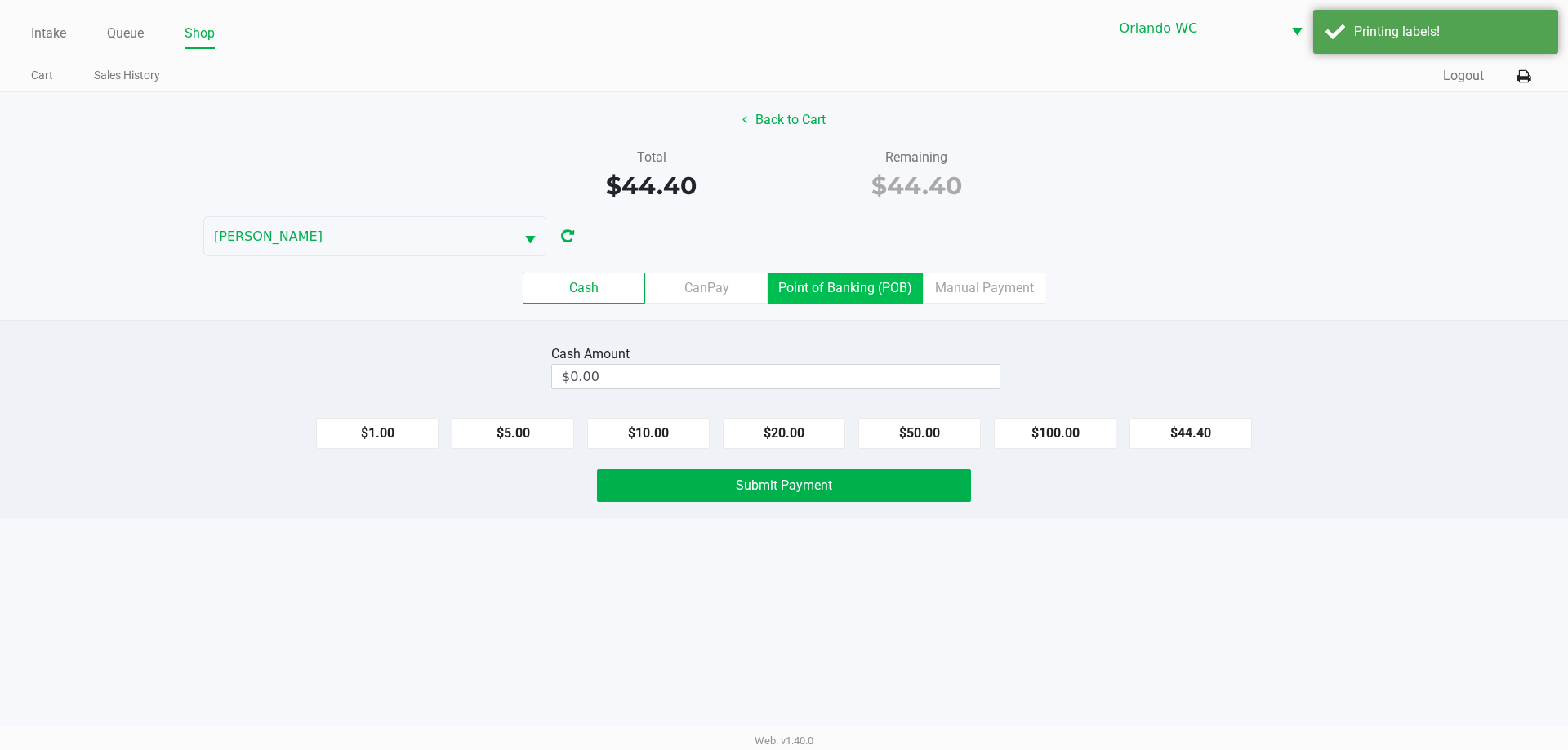
click at [810, 294] on label "Point of Banking (POB)" at bounding box center [845, 288] width 155 height 31
click at [0, 0] on 7 "Point of Banking (POB)" at bounding box center [0, 0] width 0 height 0
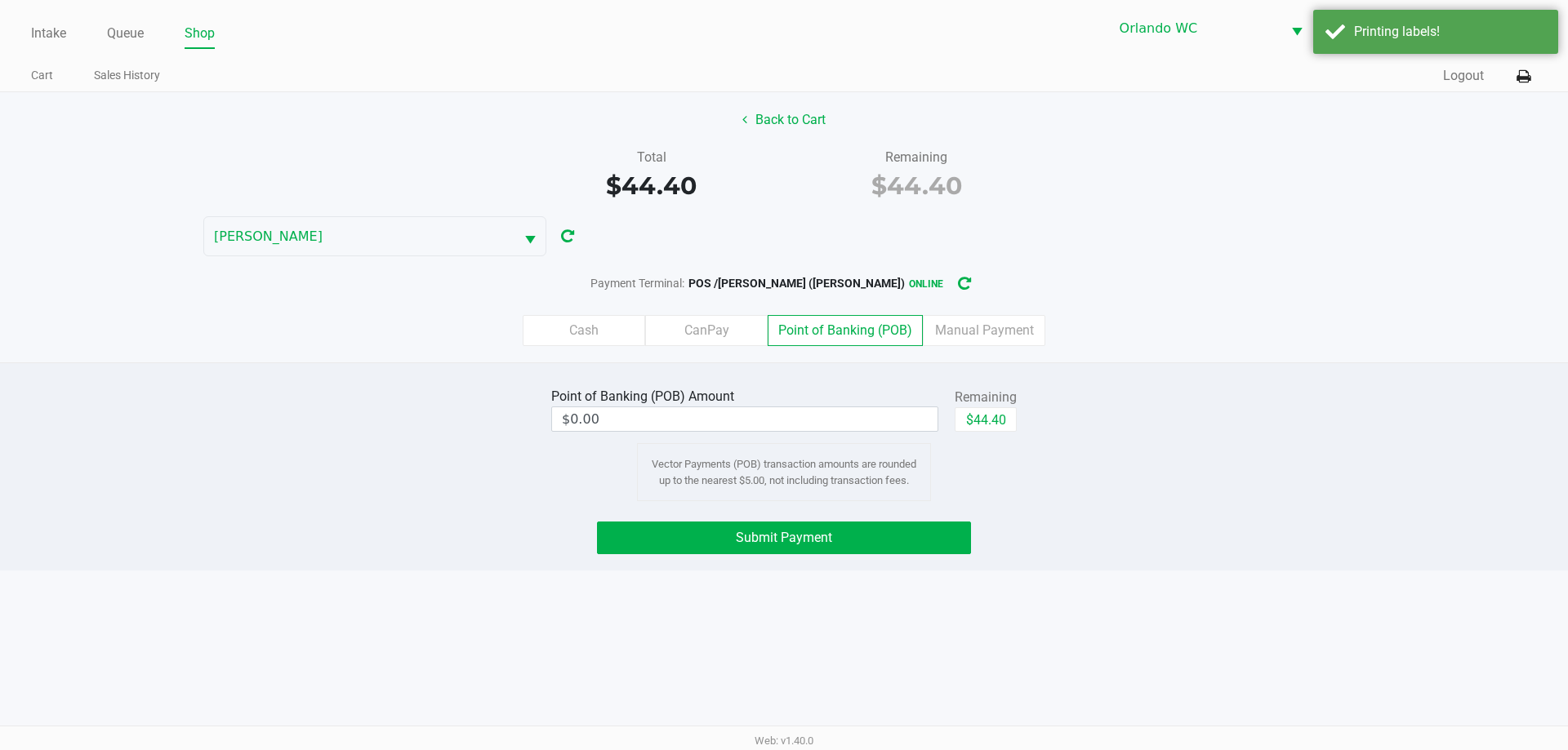
click at [1010, 433] on div "$44.40" at bounding box center [985, 425] width 62 height 36
click at [997, 429] on button "$44.40" at bounding box center [985, 419] width 62 height 24
type input "$44.40"
click at [894, 548] on button "Submit Payment" at bounding box center [783, 538] width 374 height 33
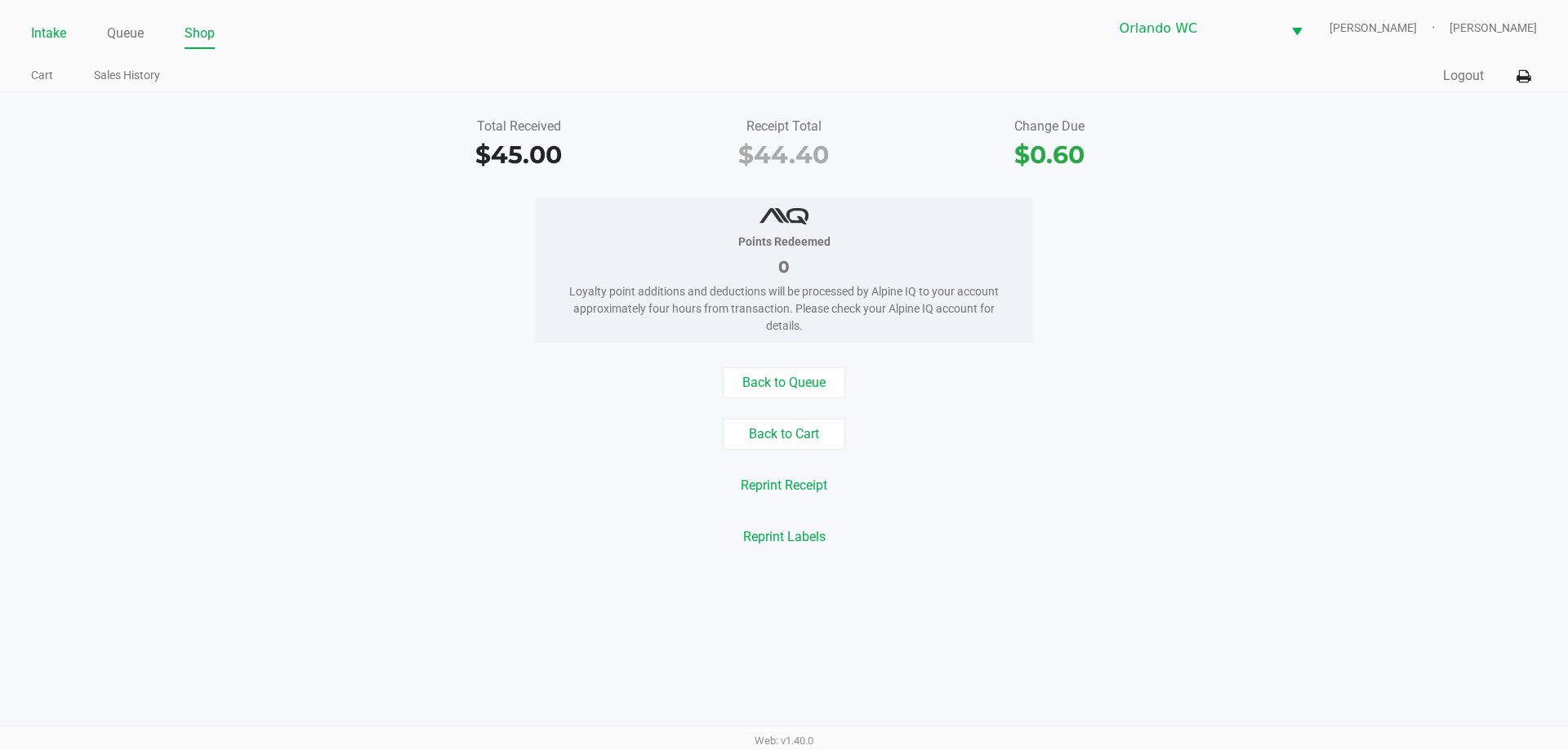
click at [48, 39] on link "Intake" at bounding box center [49, 33] width 35 height 23
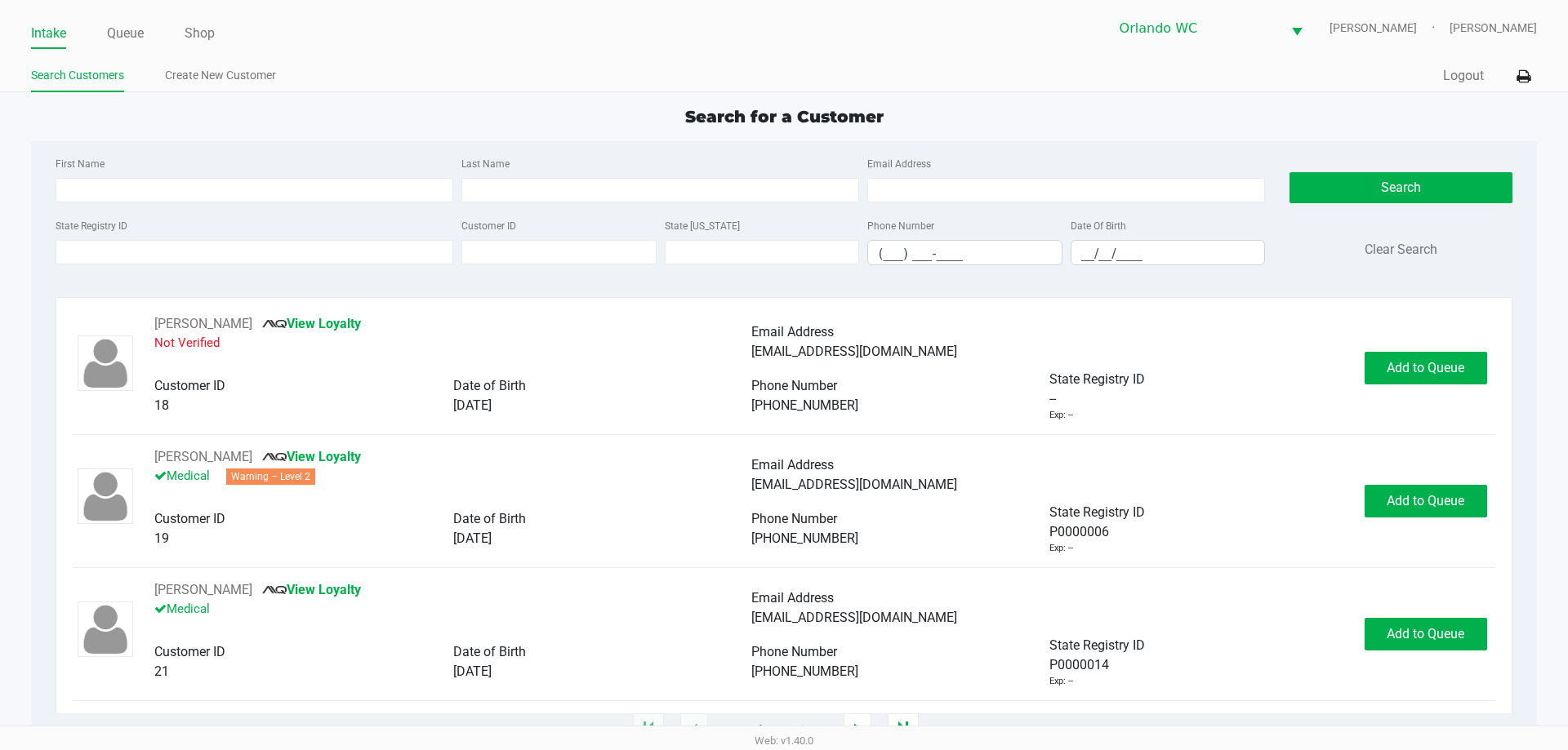
click at [329, 268] on div "State Registry ID Customer ID State [US_STATE] Phone Number (___) ___-____ Date…" at bounding box center [660, 247] width 1217 height 62
click at [321, 258] on input "State Registry ID" at bounding box center [254, 252] width 398 height 24
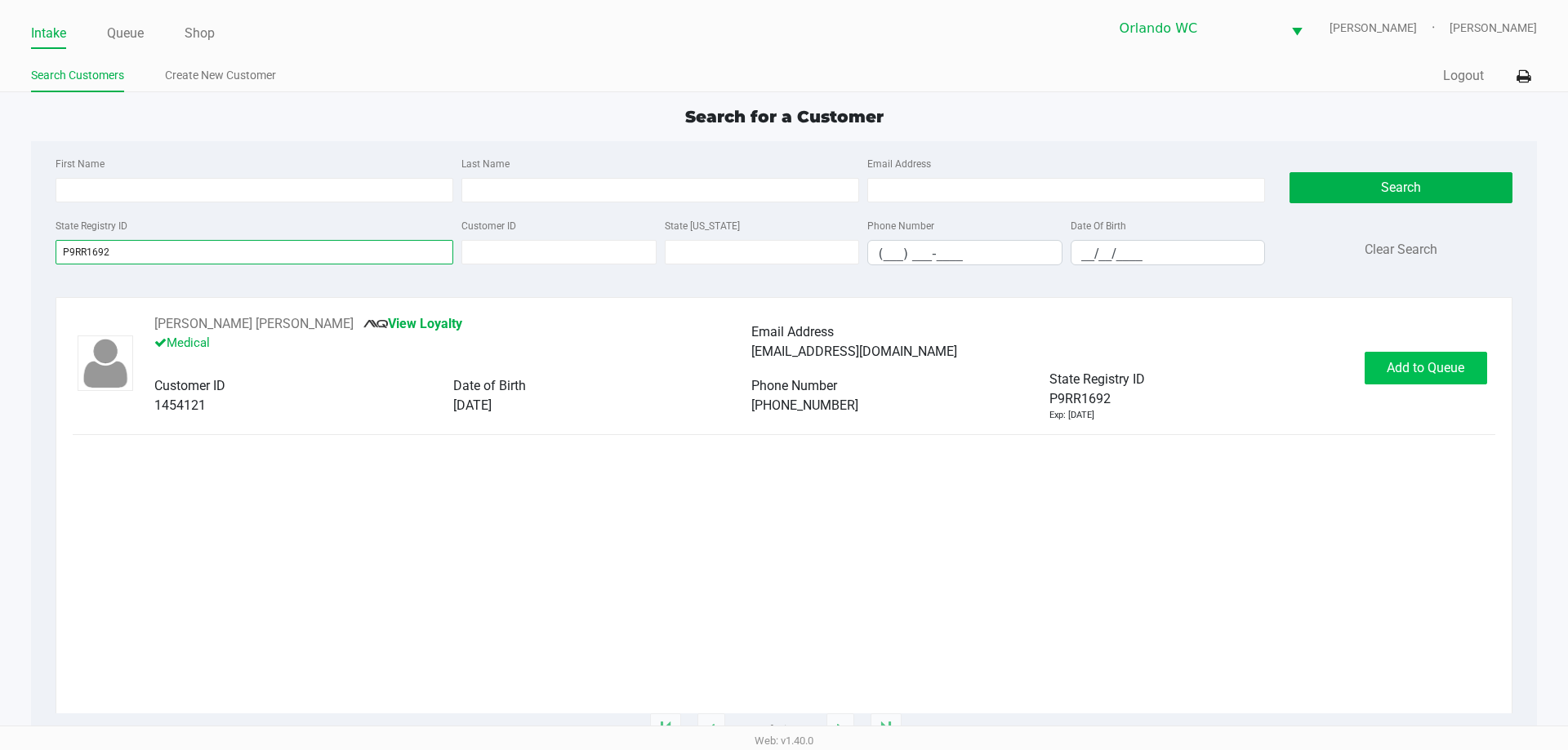
type input "P9RR1692"
click at [1419, 372] on span "Add to Queue" at bounding box center [1425, 367] width 78 height 15
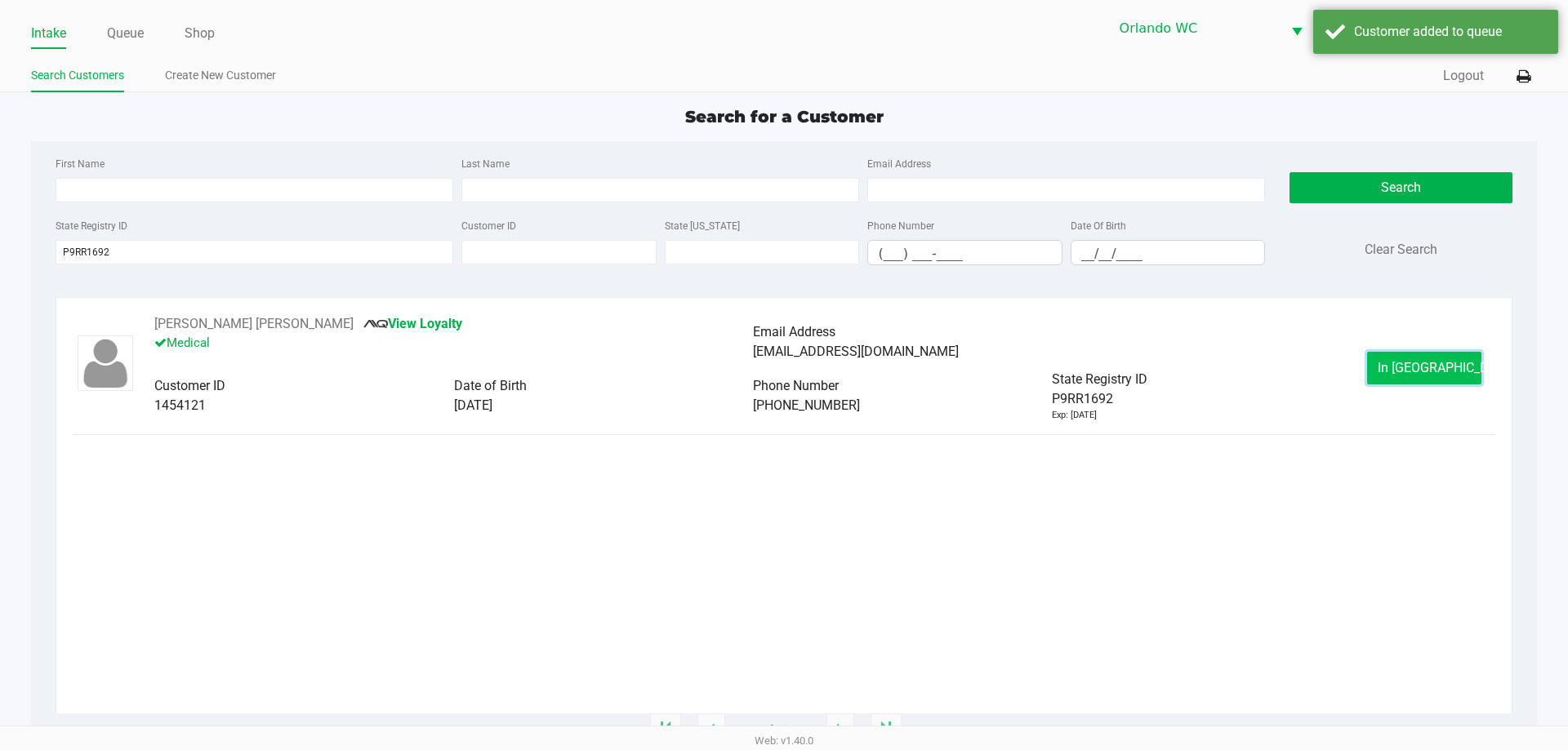
click at [1428, 358] on button "In [GEOGRAPHIC_DATA]" at bounding box center [1424, 368] width 114 height 33
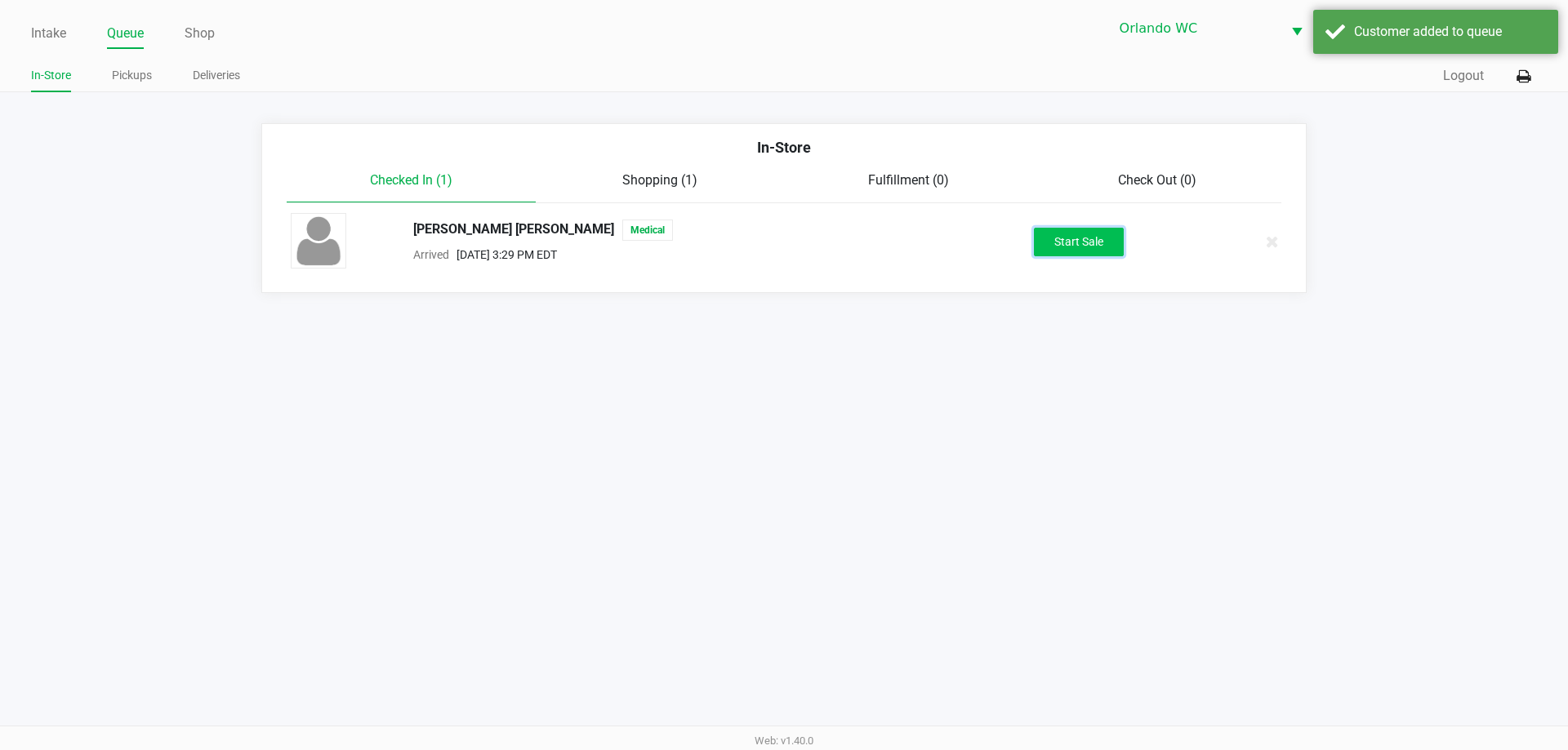
click at [1059, 233] on button "Start Sale" at bounding box center [1079, 242] width 90 height 29
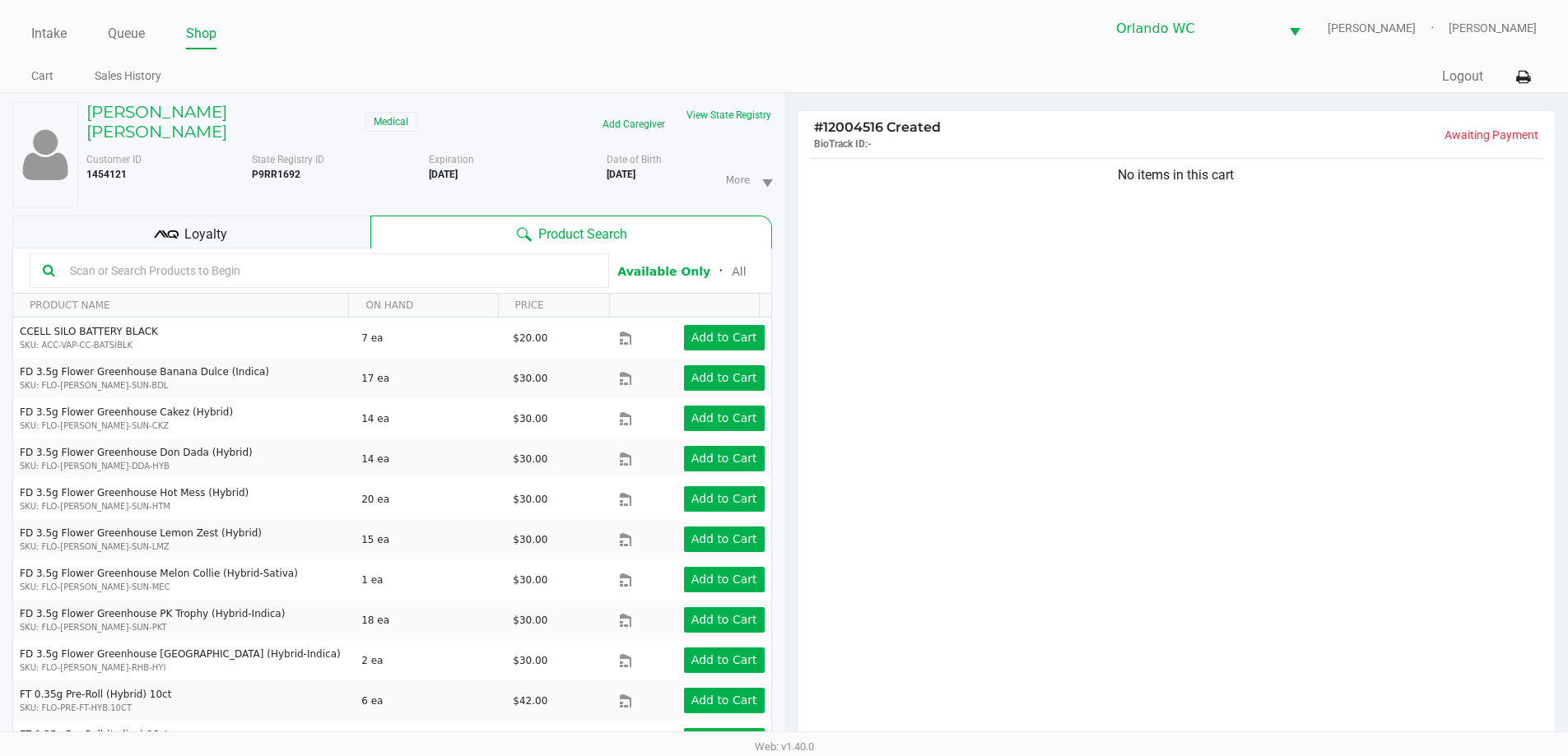
click at [381, 263] on input "text" at bounding box center [329, 270] width 532 height 25
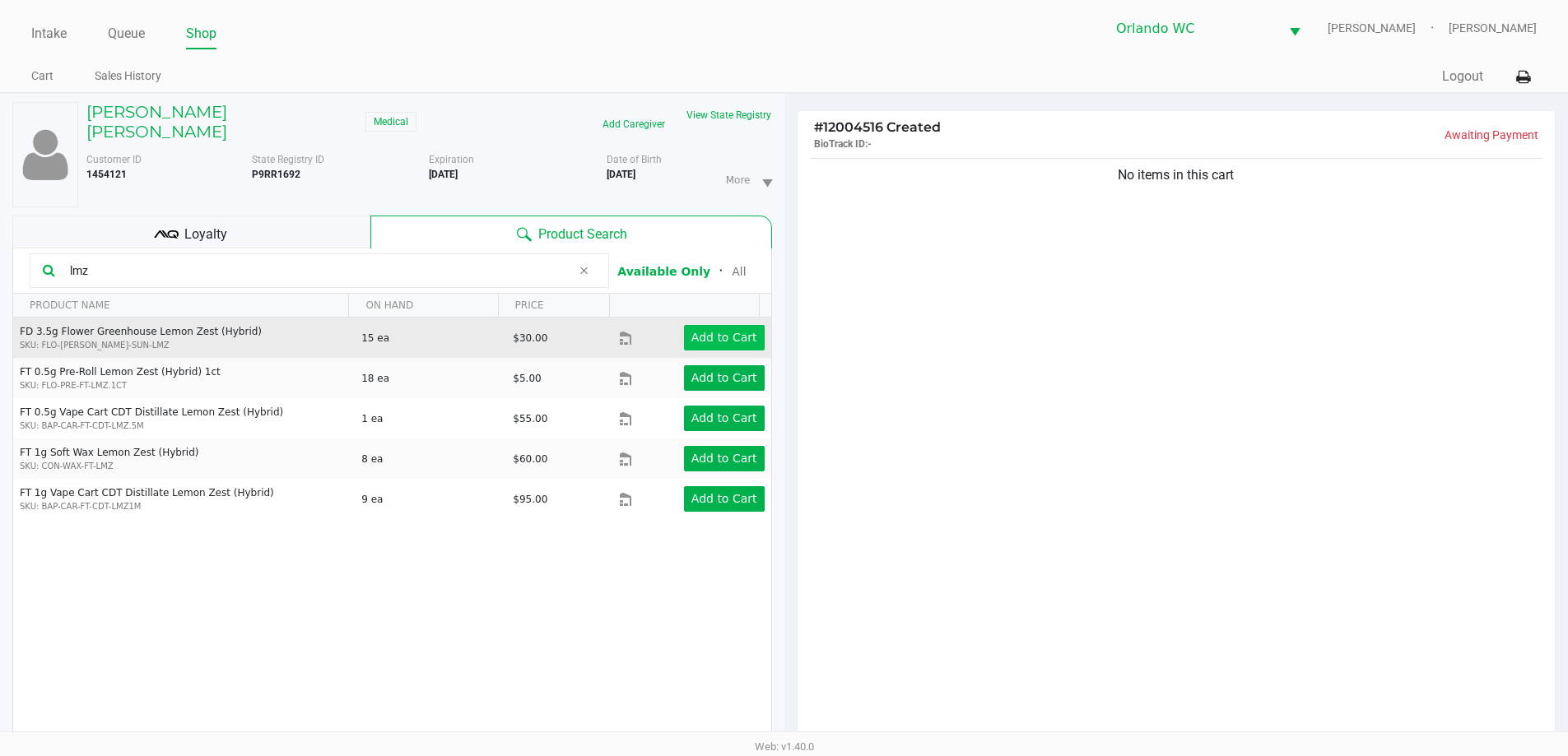
type input "lmz"
click at [749, 325] on button "Add to Cart" at bounding box center [724, 338] width 81 height 26
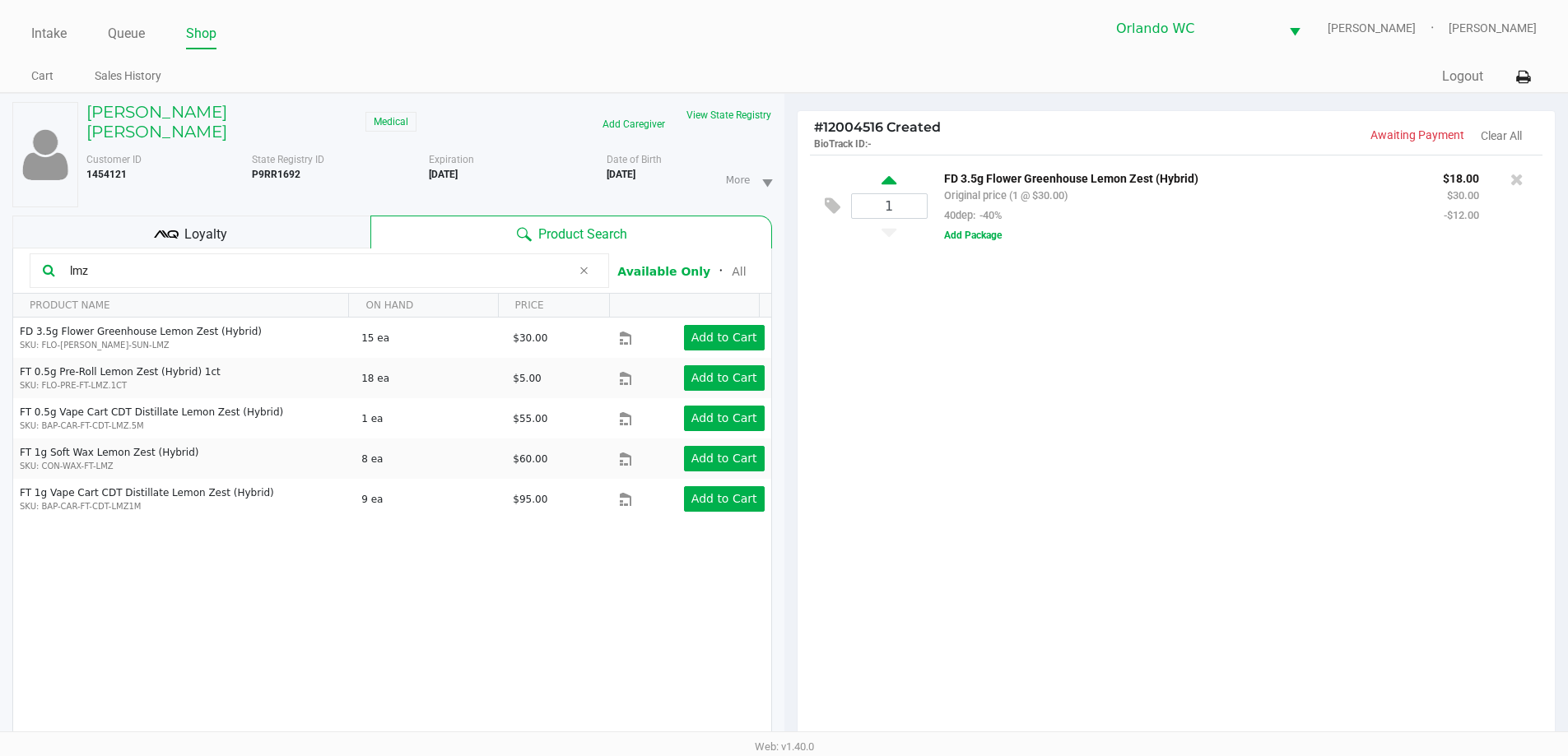
click at [886, 189] on icon at bounding box center [888, 183] width 14 height 20
type input "2"
click at [285, 215] on div "Loyalty" at bounding box center [191, 232] width 358 height 33
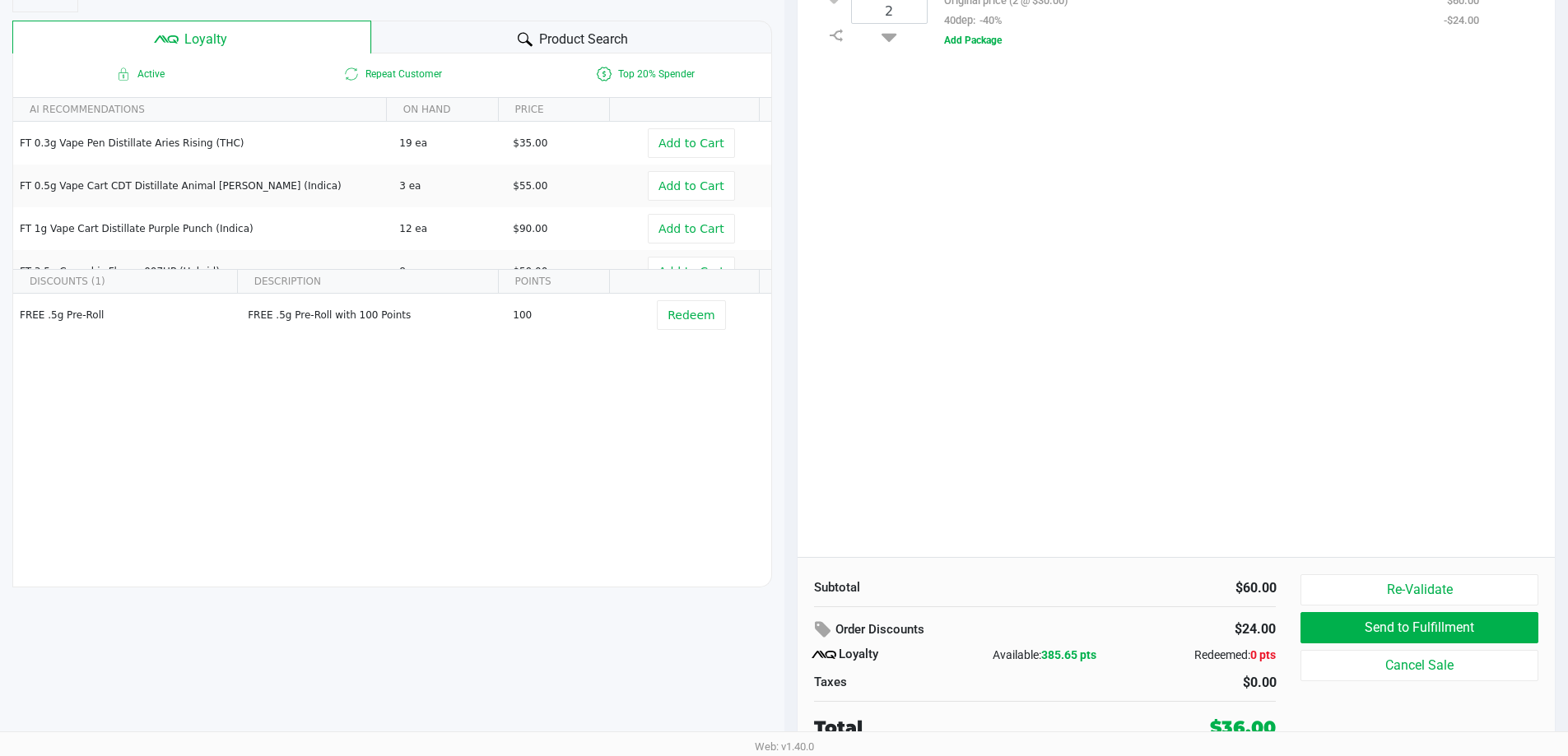
scroll to position [198, 0]
click at [1079, 656] on span "385.65 pts" at bounding box center [1069, 652] width 55 height 13
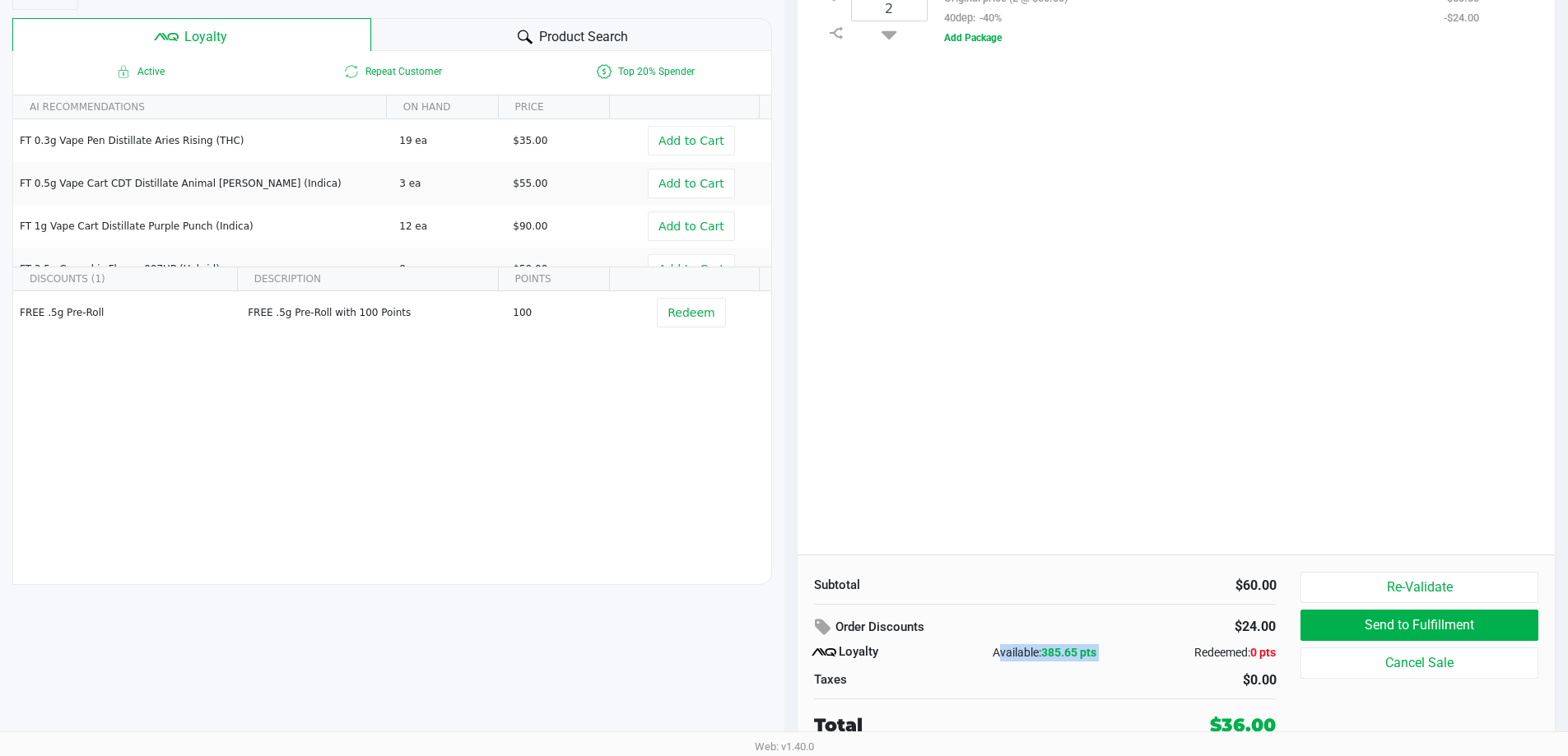
click at [1079, 656] on span "385.65 pts" at bounding box center [1069, 652] width 55 height 13
click at [964, 478] on div "2 FD 3.5g Flower Greenhouse Lemon Zest (Hybrid) Original price (2 @ $30.00) 40d…" at bounding box center [1176, 256] width 758 height 598
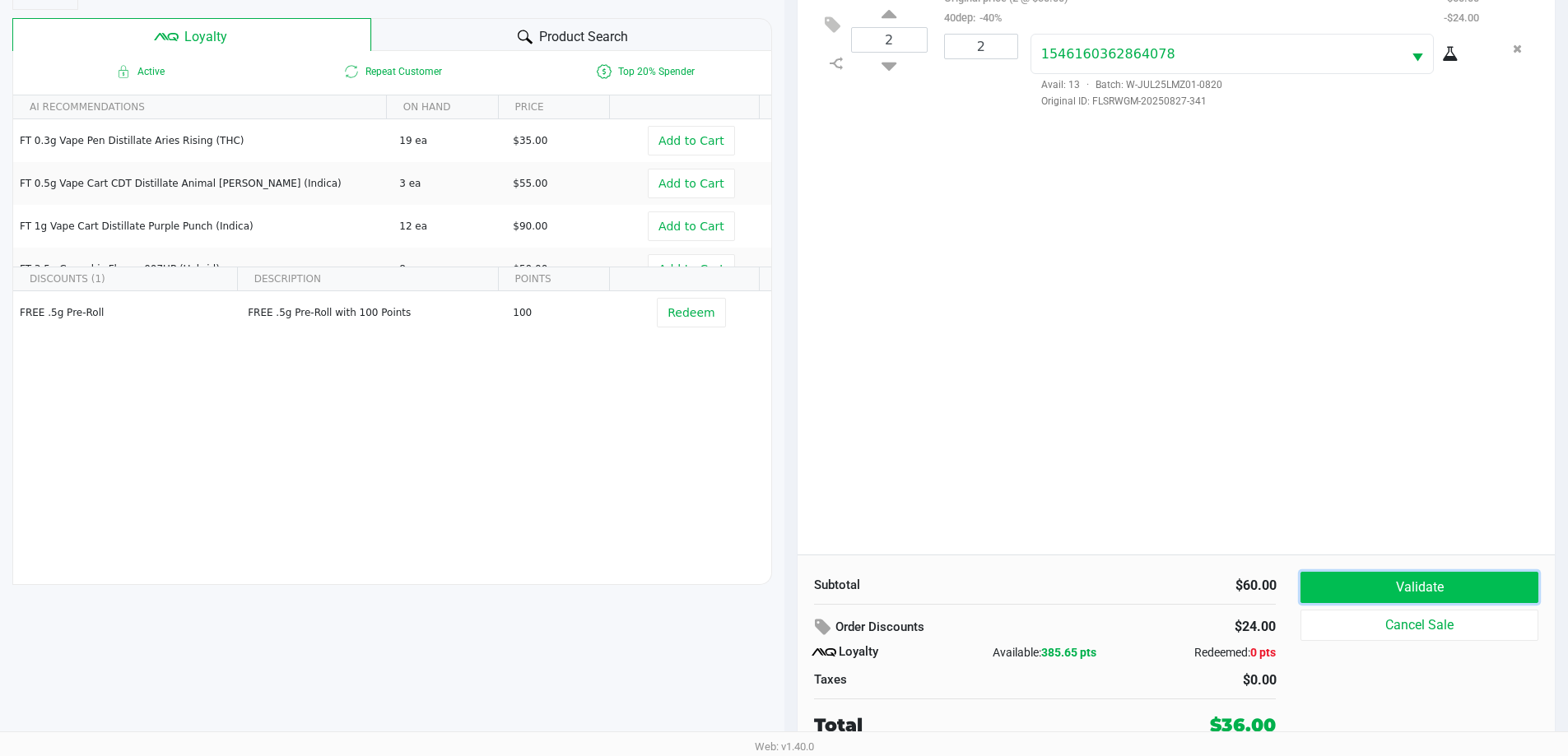
click at [1341, 573] on button "Validate" at bounding box center [1419, 587] width 237 height 32
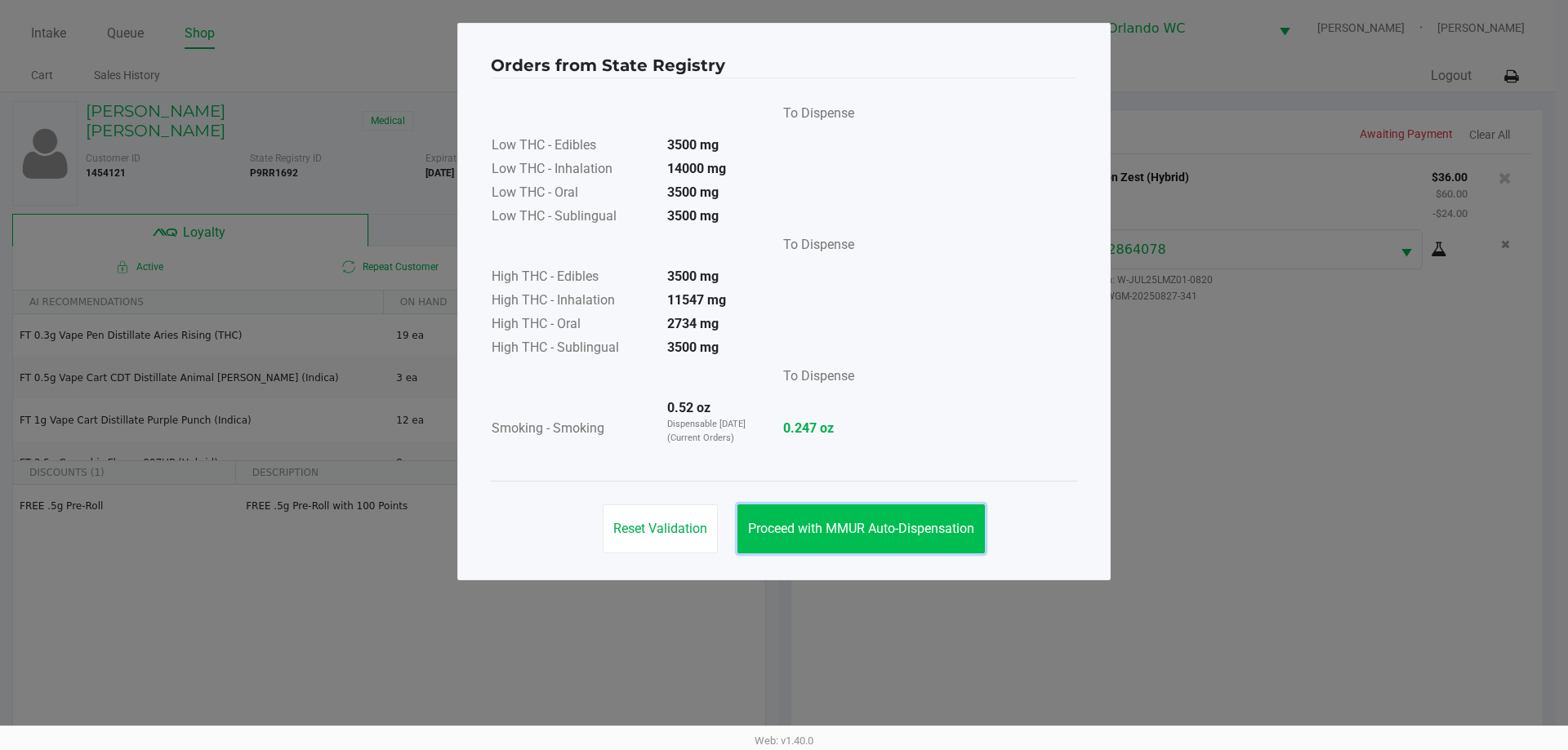
click at [896, 514] on button "Proceed with MMUR Auto-Dispensation" at bounding box center [861, 529] width 248 height 49
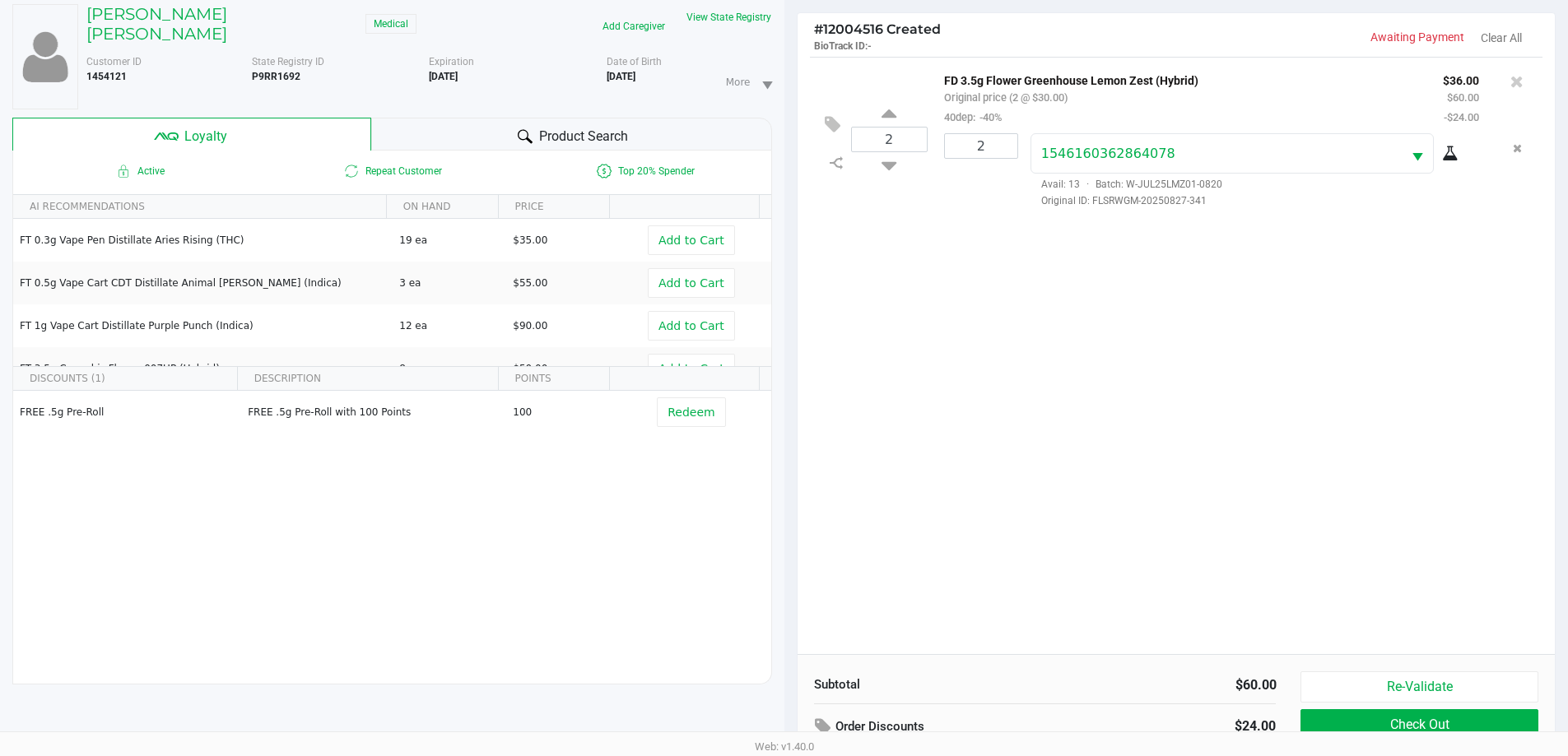
scroll to position [198, 0]
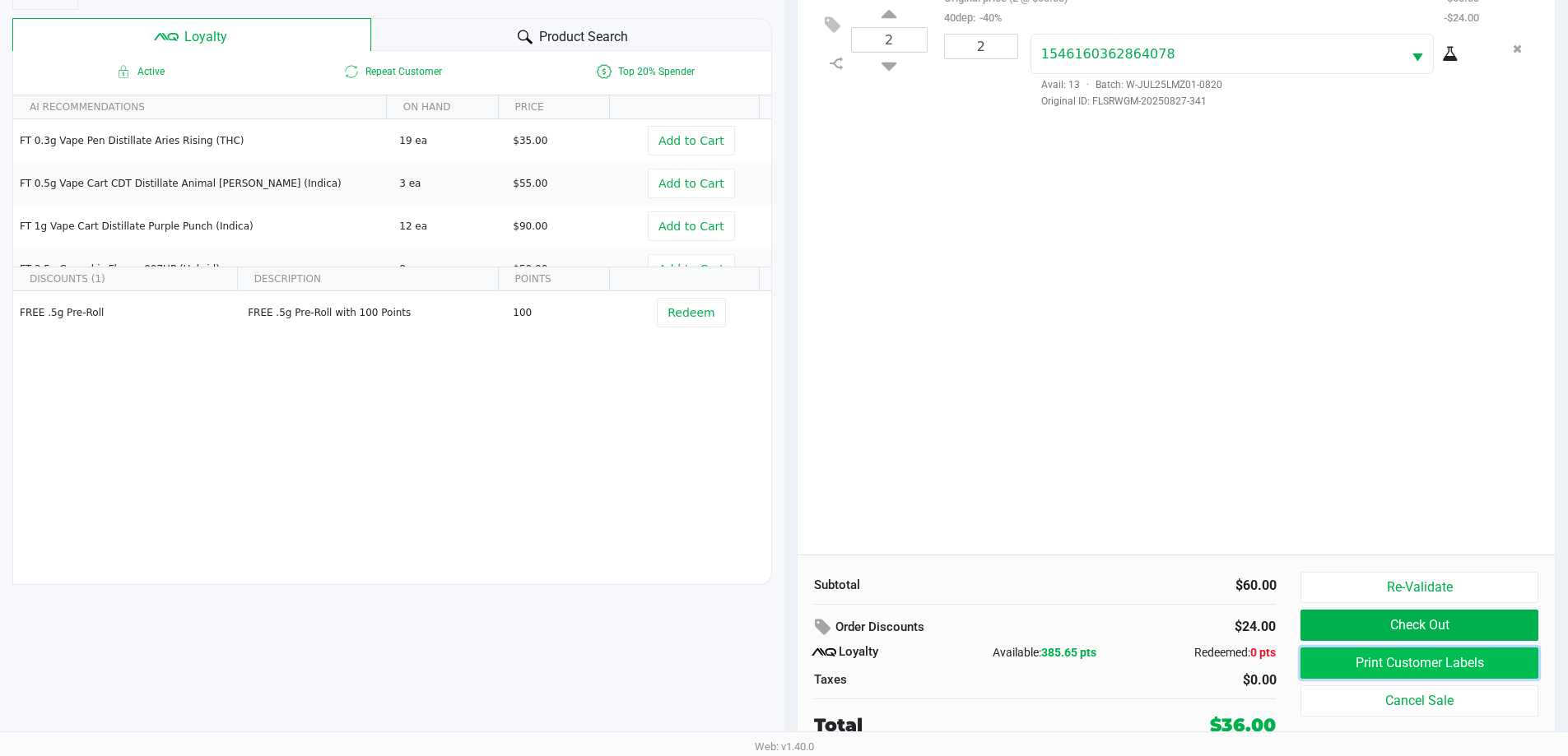
click at [1387, 667] on button "Print Customer Labels" at bounding box center [1419, 663] width 237 height 32
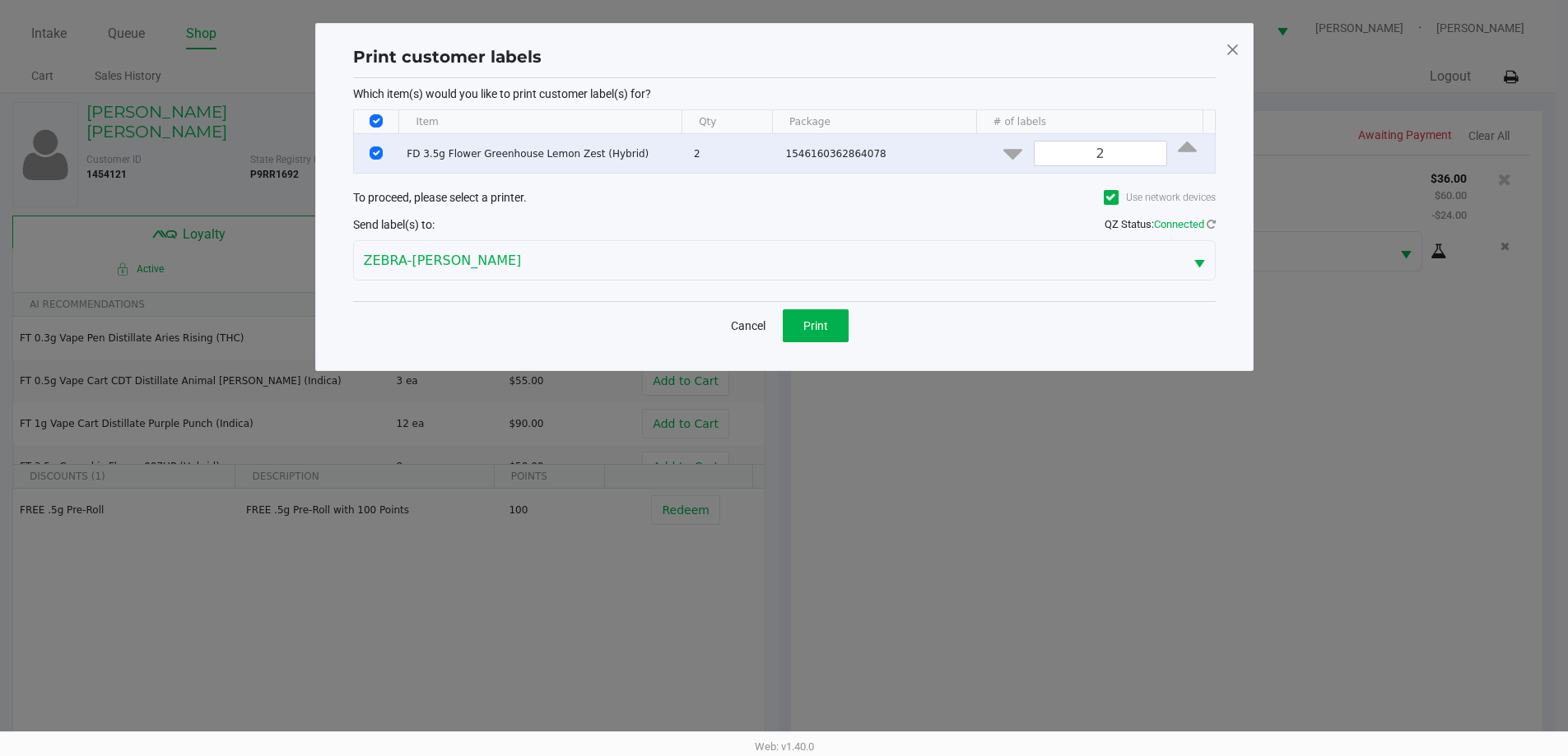
scroll to position [0, 0]
click at [841, 313] on button "Print" at bounding box center [821, 325] width 66 height 33
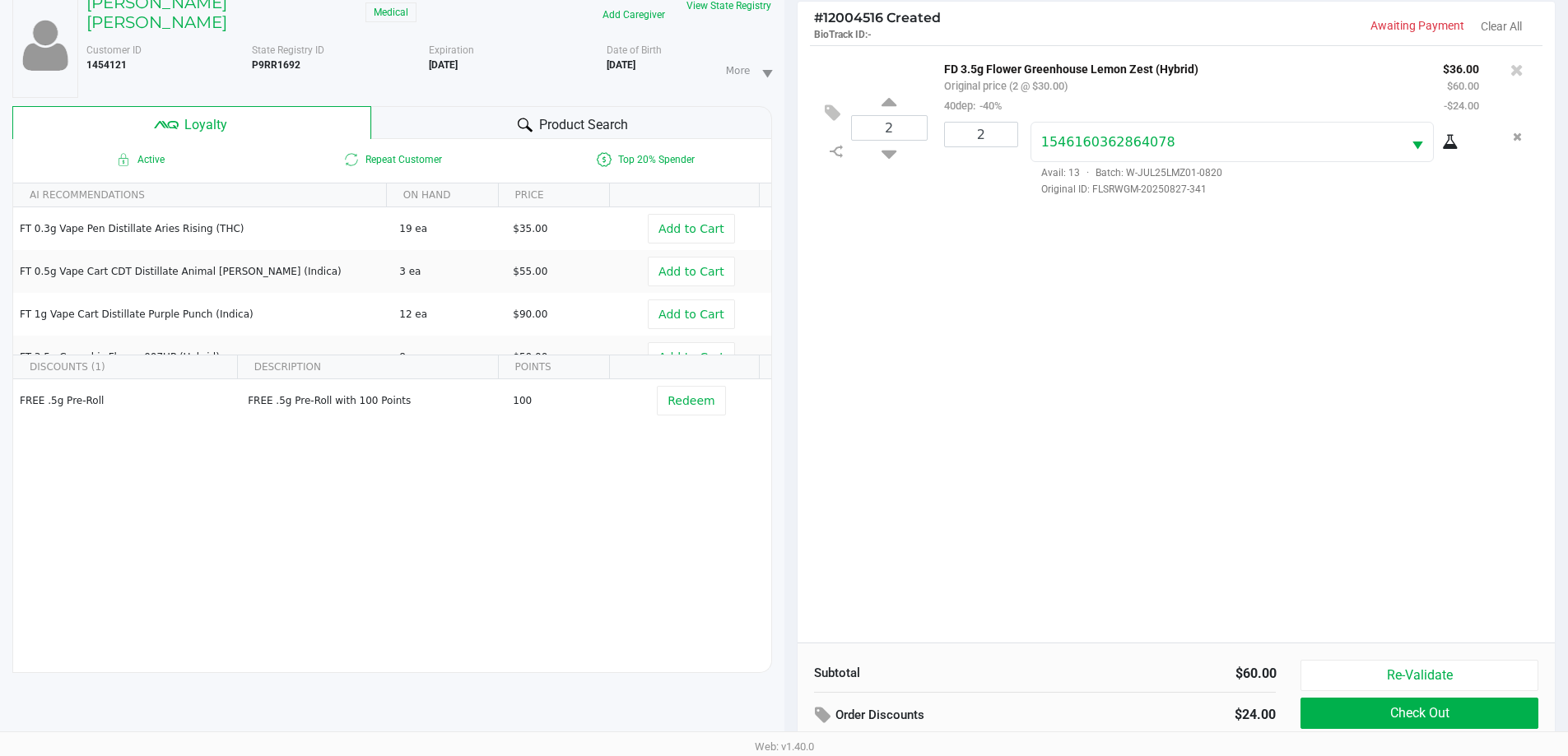
scroll to position [198, 0]
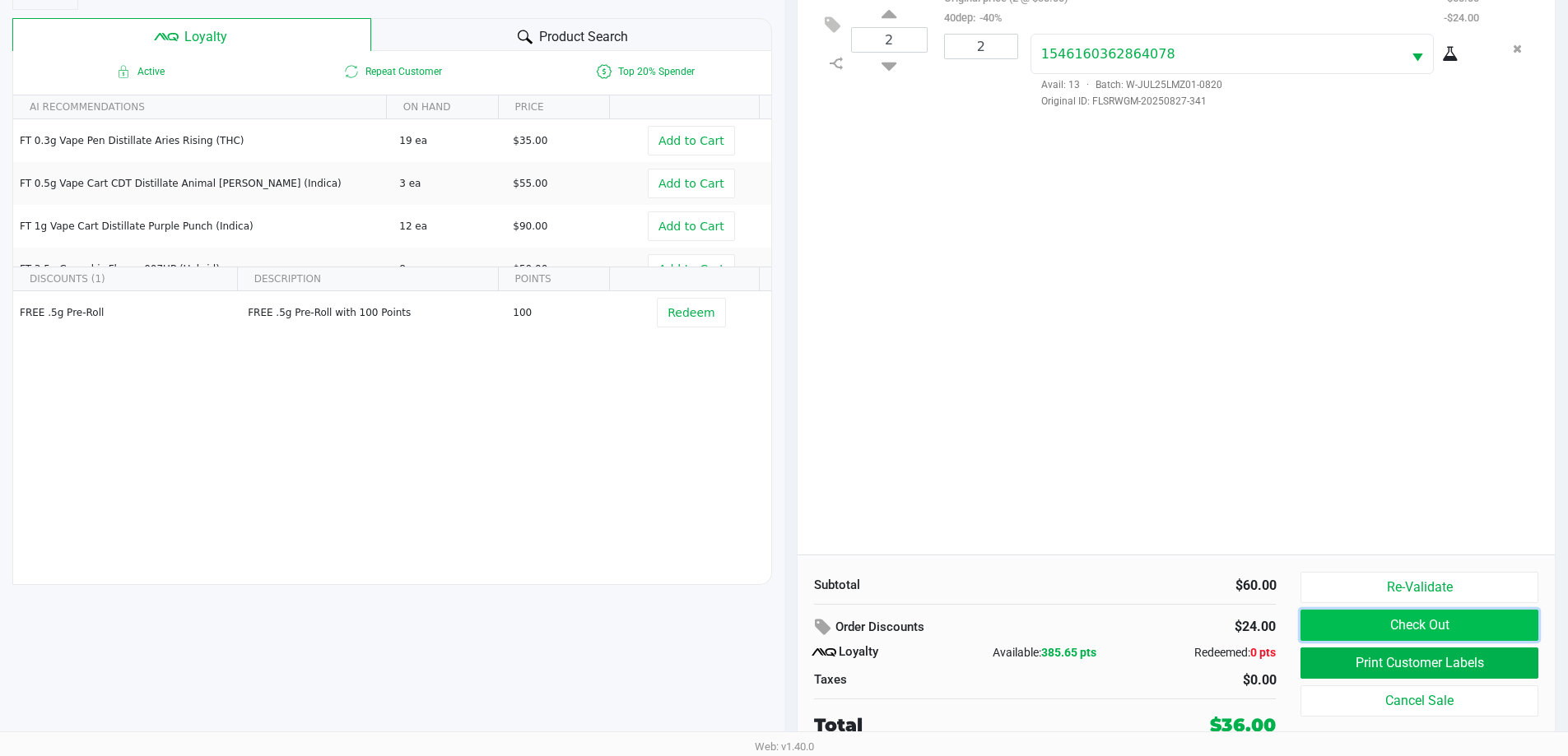
click at [1341, 628] on button "Check Out" at bounding box center [1419, 625] width 237 height 32
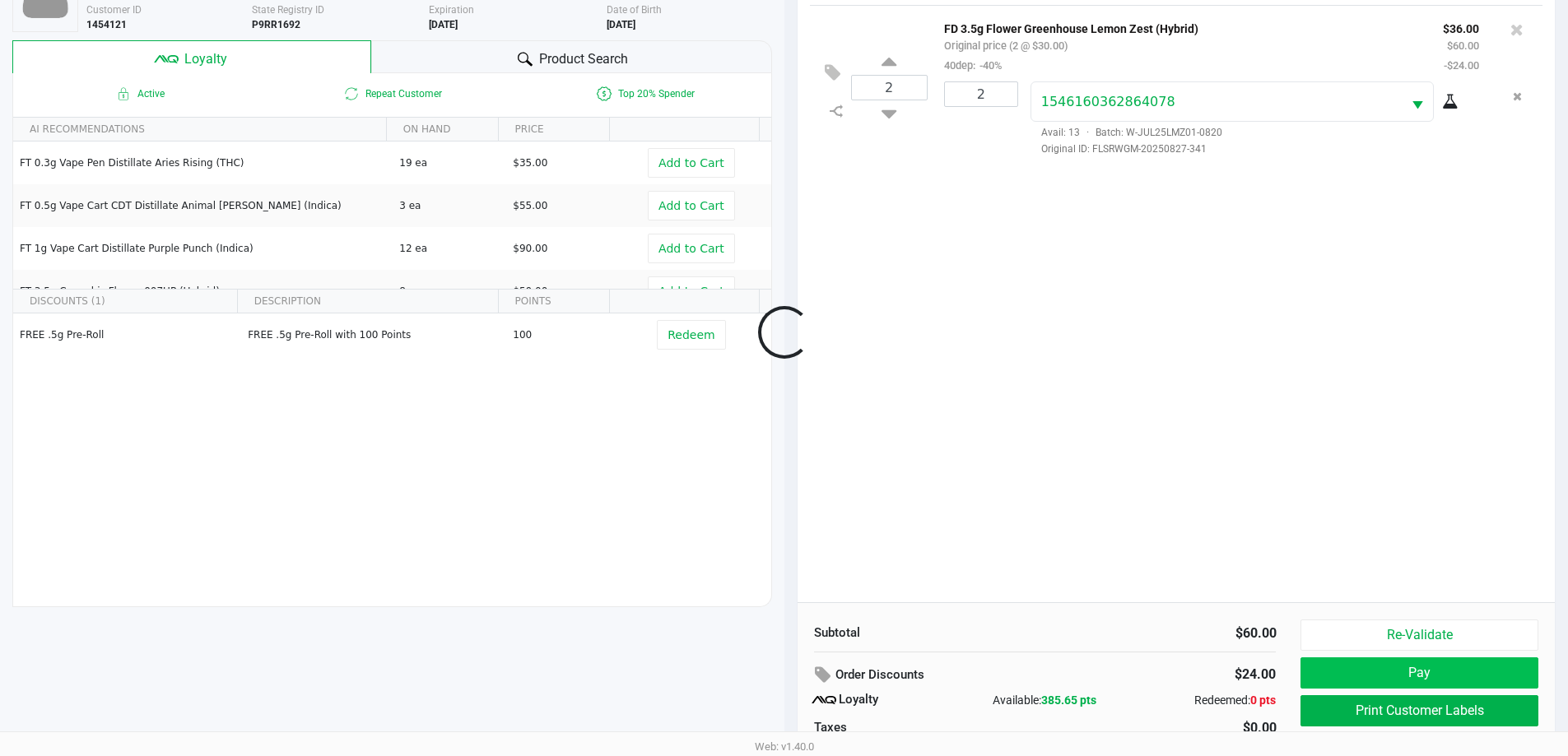
scroll to position [115, 0]
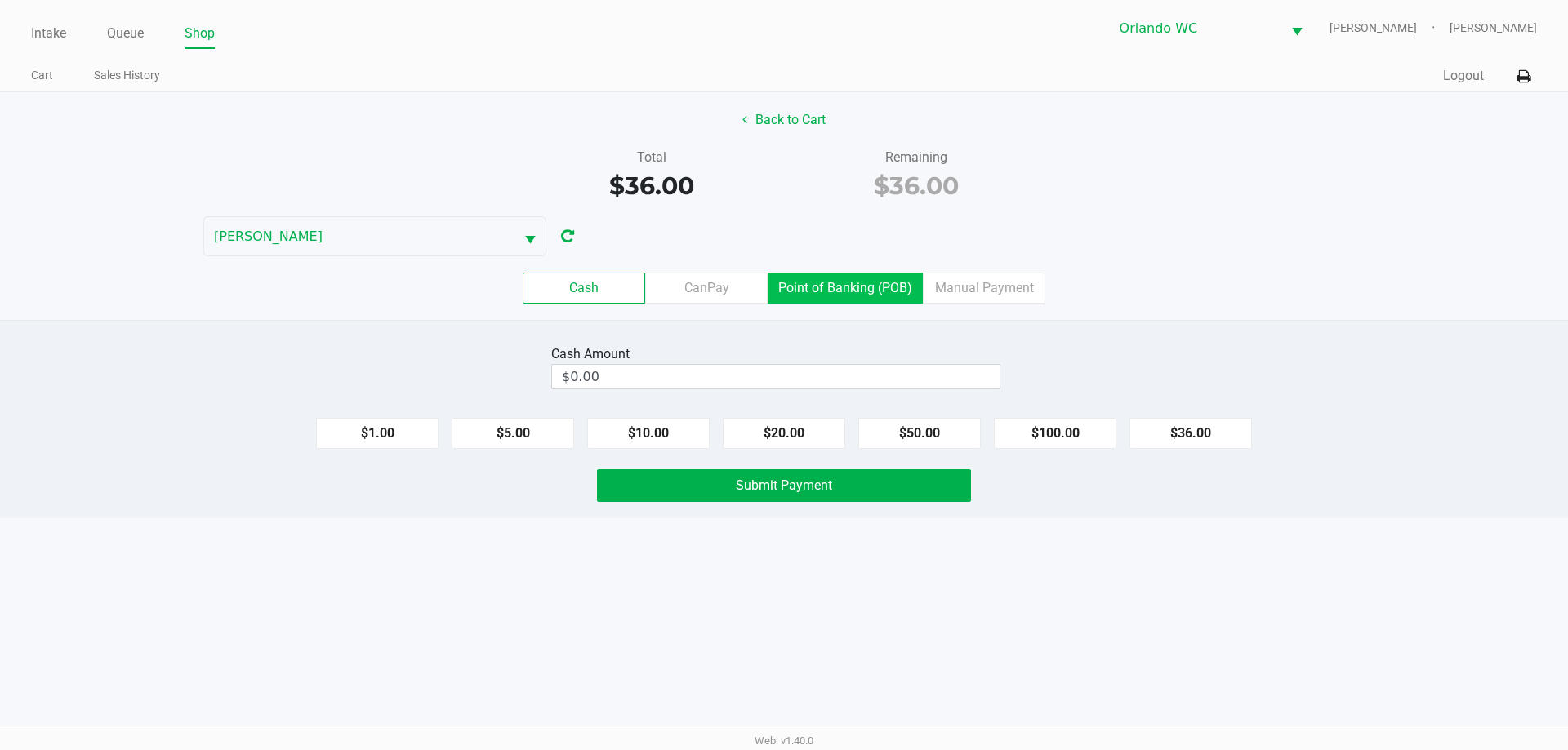
click at [830, 289] on label "Point of Banking (POB)" at bounding box center [845, 288] width 155 height 31
click at [0, 0] on 7 "Point of Banking (POB)" at bounding box center [0, 0] width 0 height 0
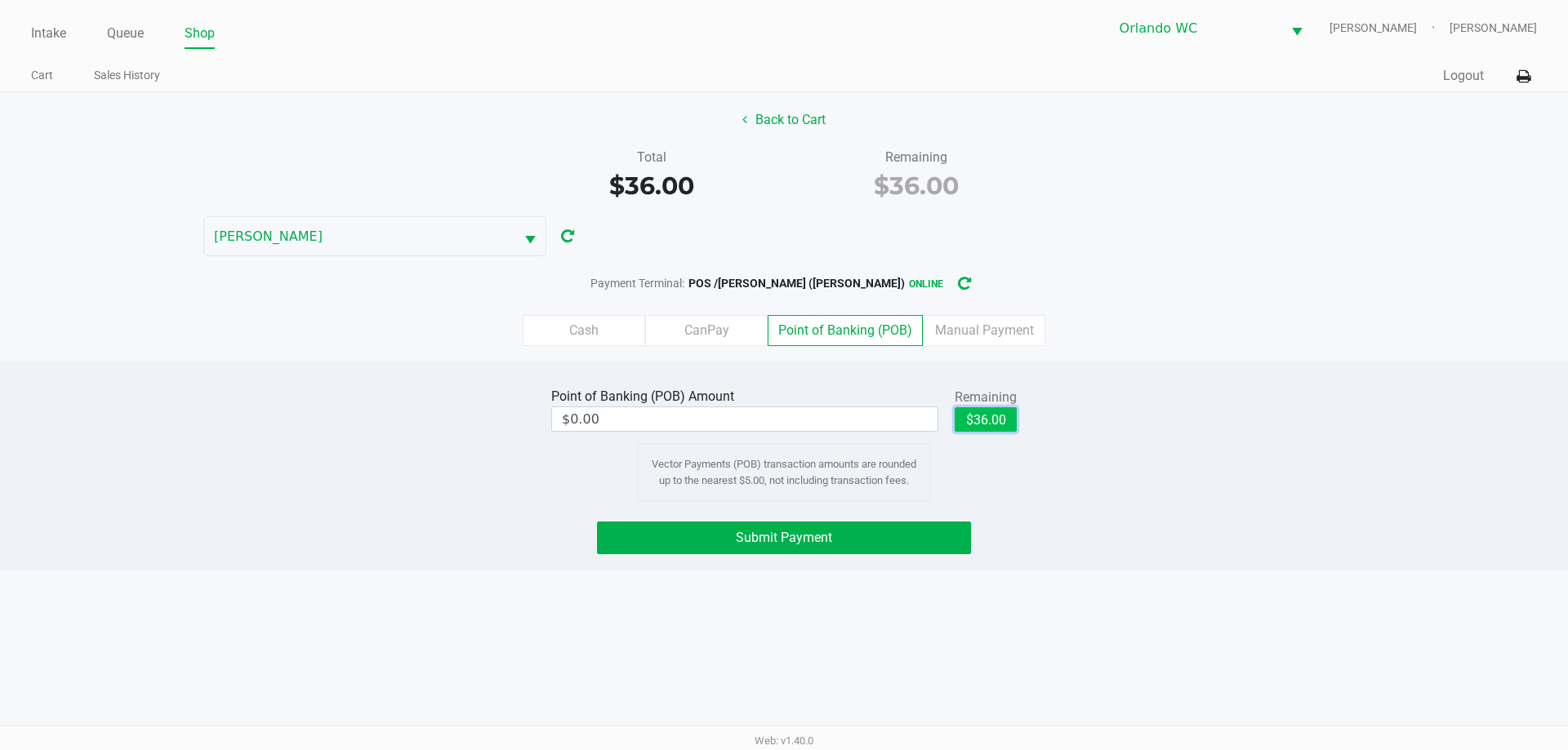
click at [986, 407] on button "$36.00" at bounding box center [985, 419] width 62 height 24
type input "$36.00"
click at [868, 545] on button "Submit Payment" at bounding box center [783, 538] width 374 height 33
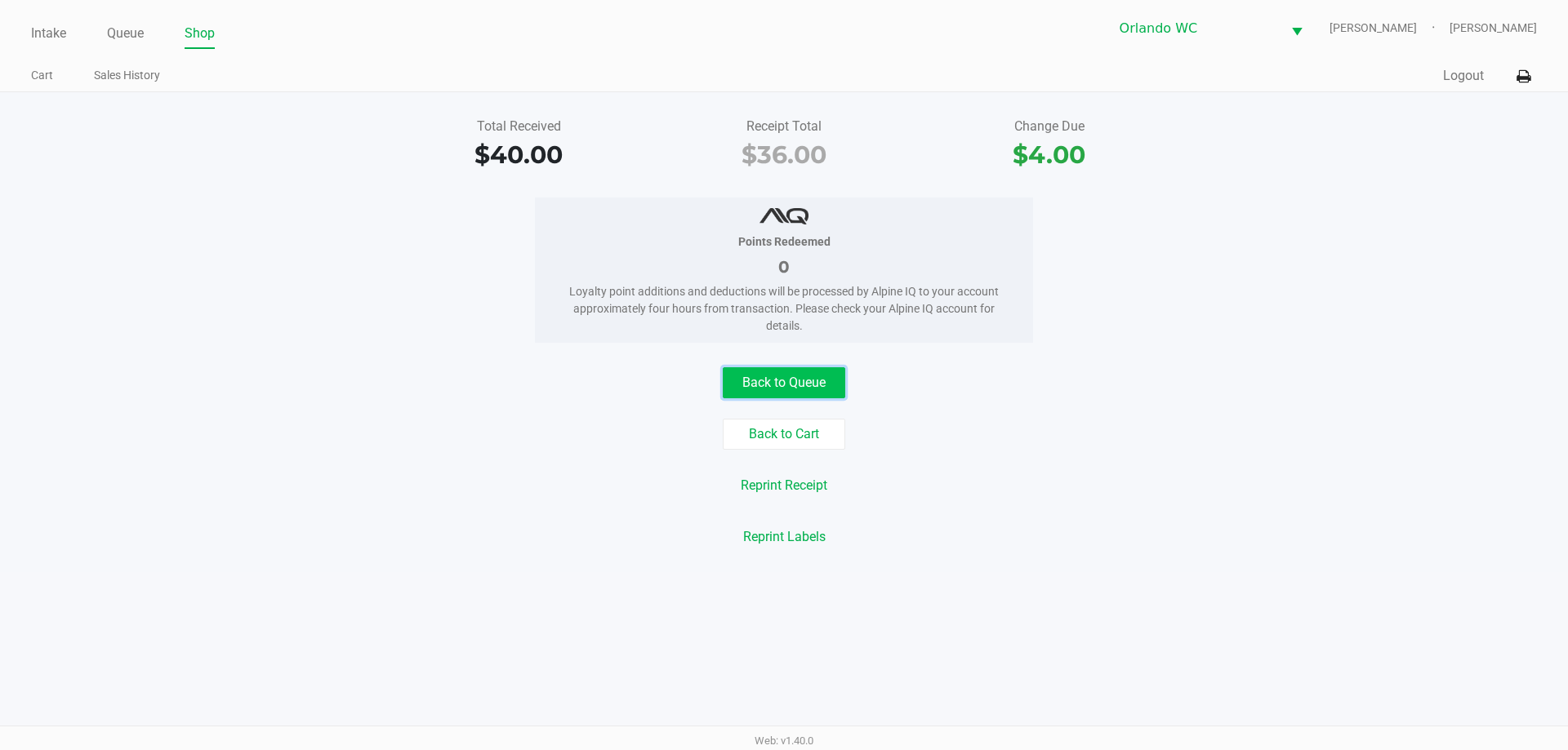
click at [768, 370] on button "Back to Queue" at bounding box center [783, 383] width 122 height 31
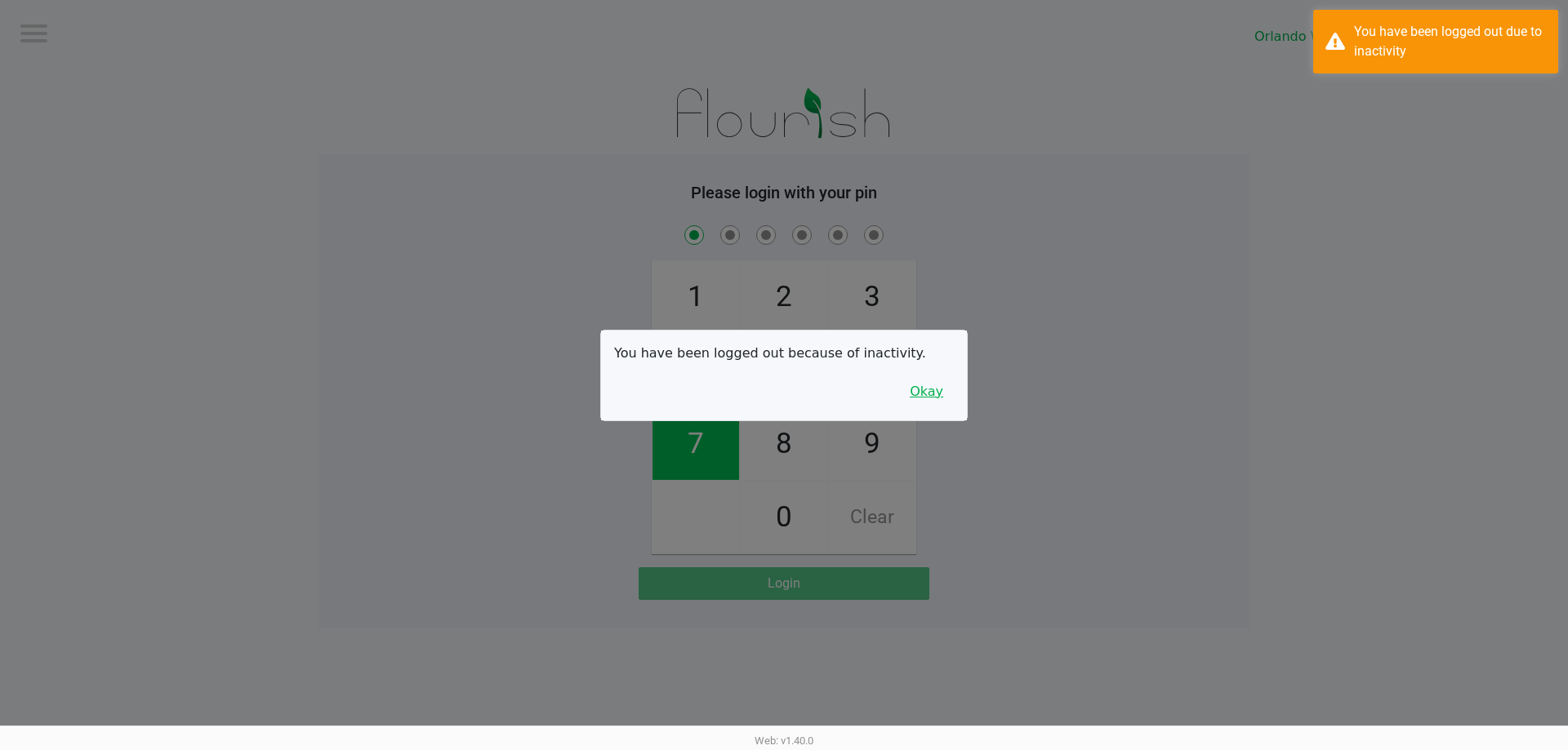
checkbox input "true"
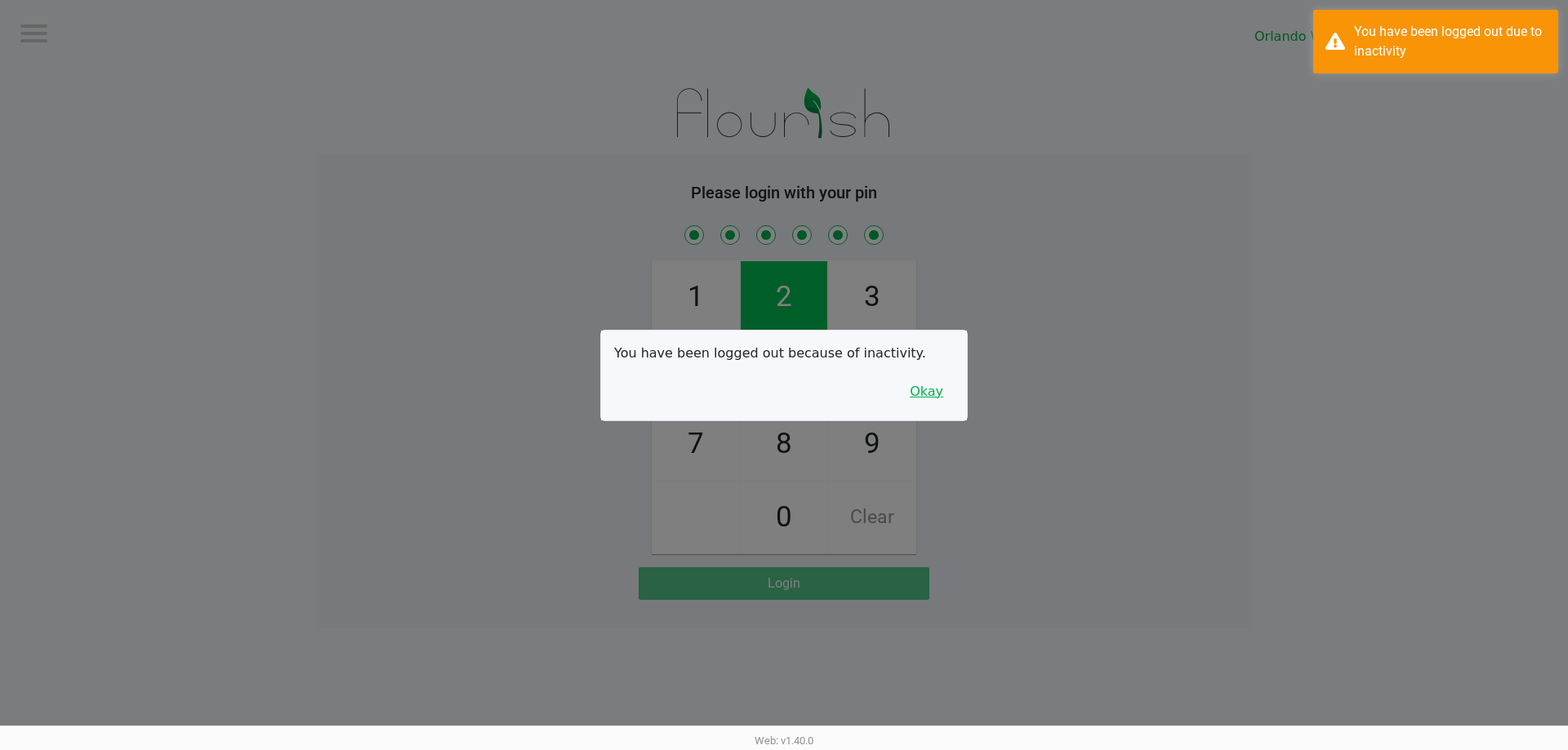
checkbox input "true"
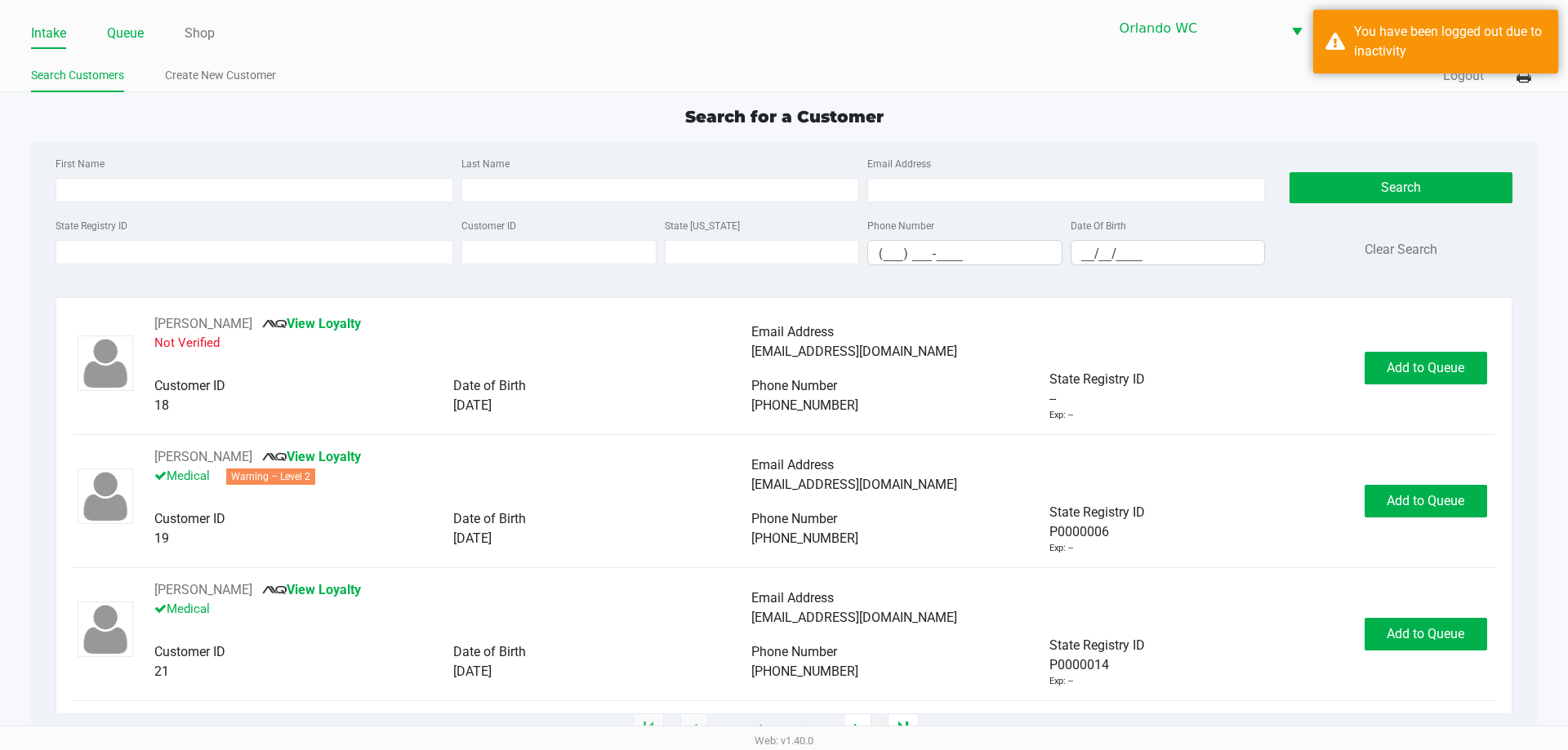
click at [116, 35] on link "Queue" at bounding box center [125, 33] width 36 height 23
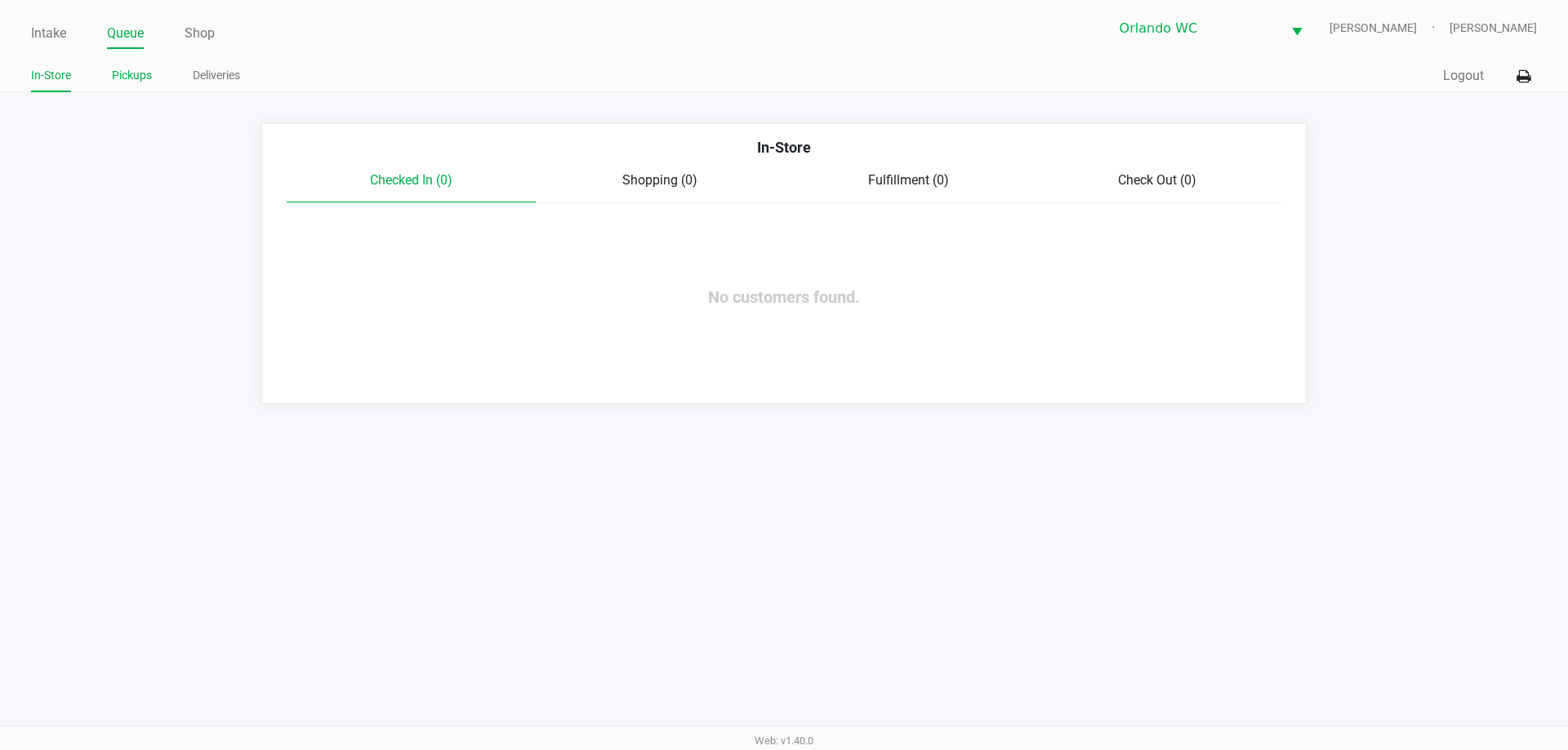
click at [133, 75] on link "Pickups" at bounding box center [131, 75] width 40 height 20
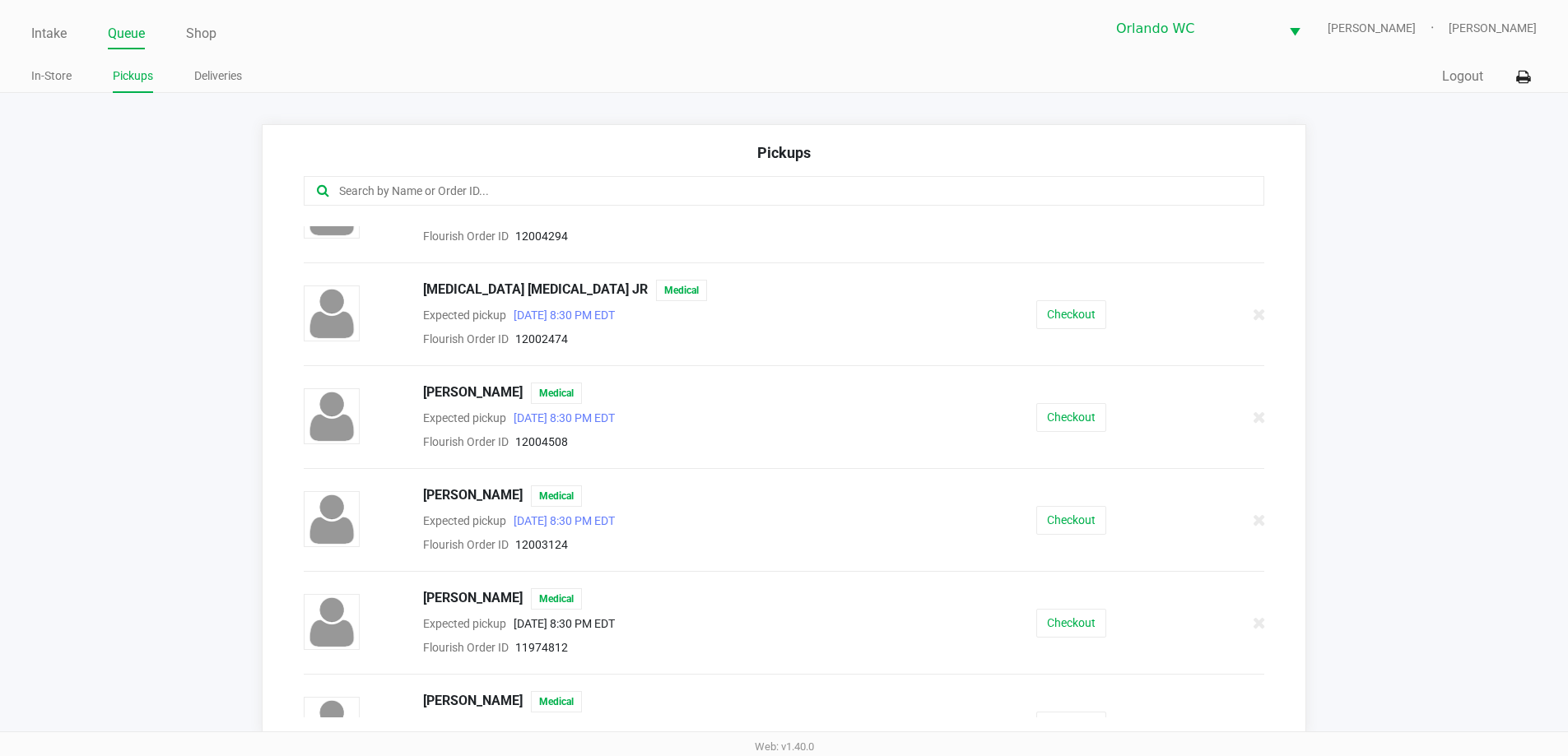
scroll to position [83, 0]
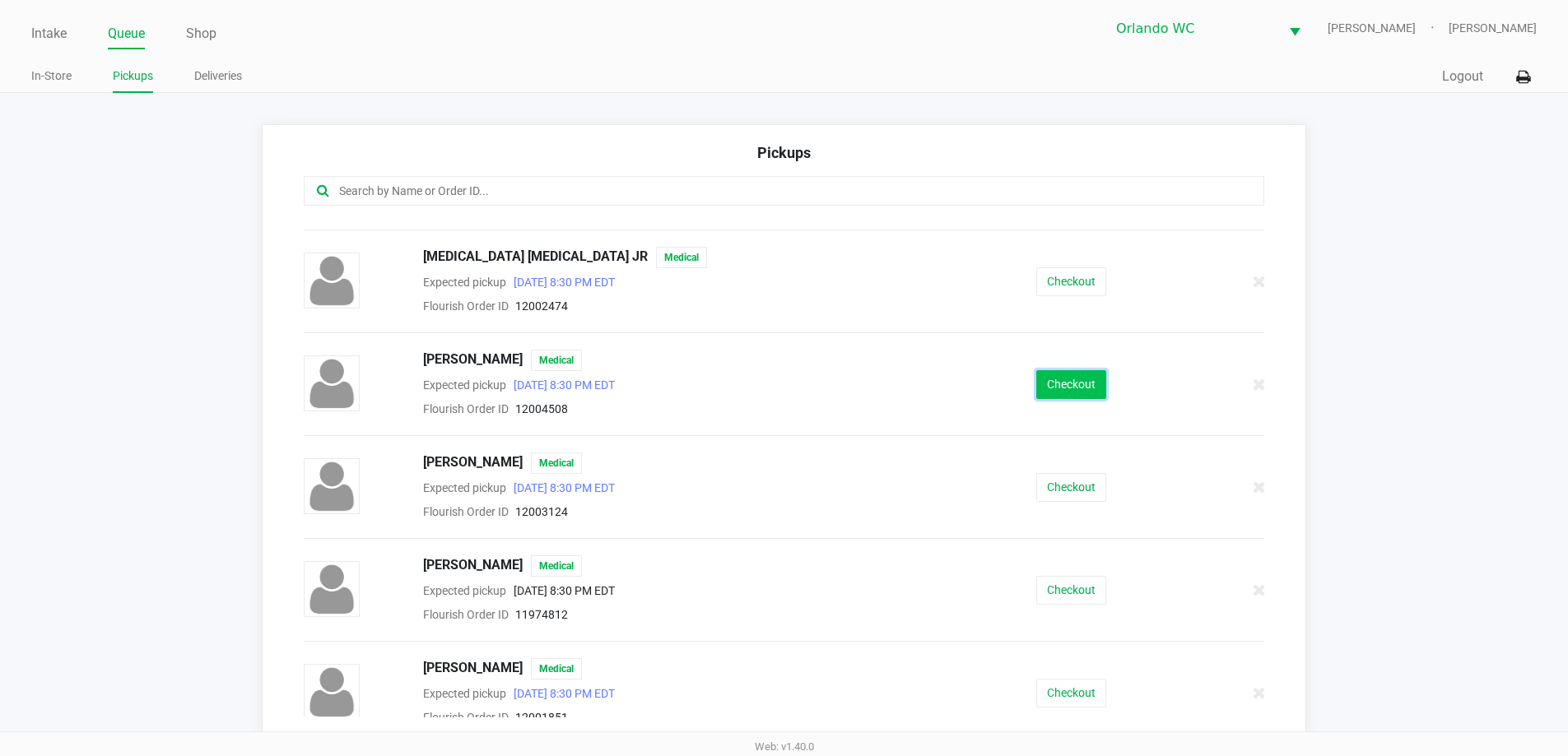
click at [1042, 384] on button "Checkout" at bounding box center [1071, 385] width 70 height 29
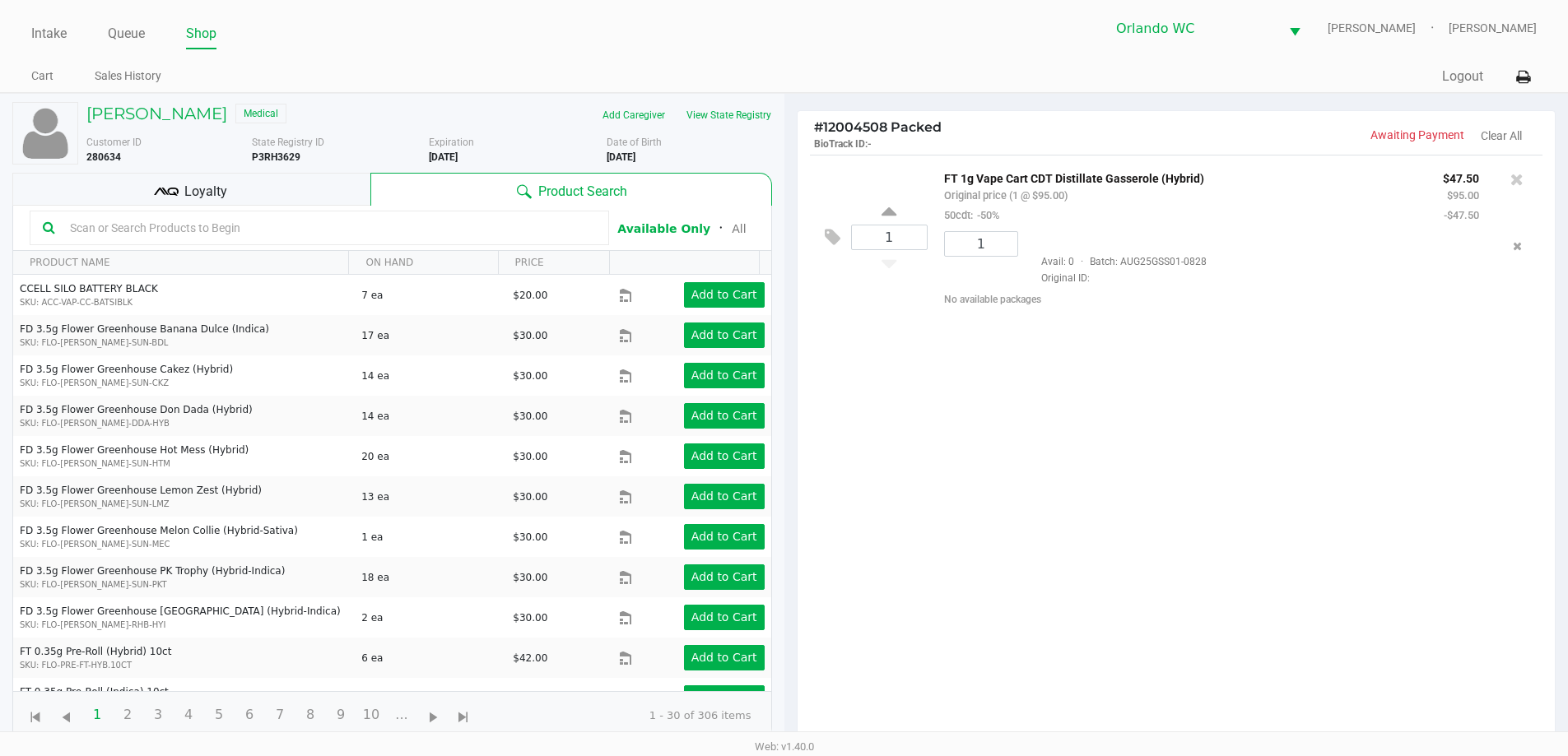
click at [279, 186] on div "Loyalty" at bounding box center [191, 189] width 358 height 33
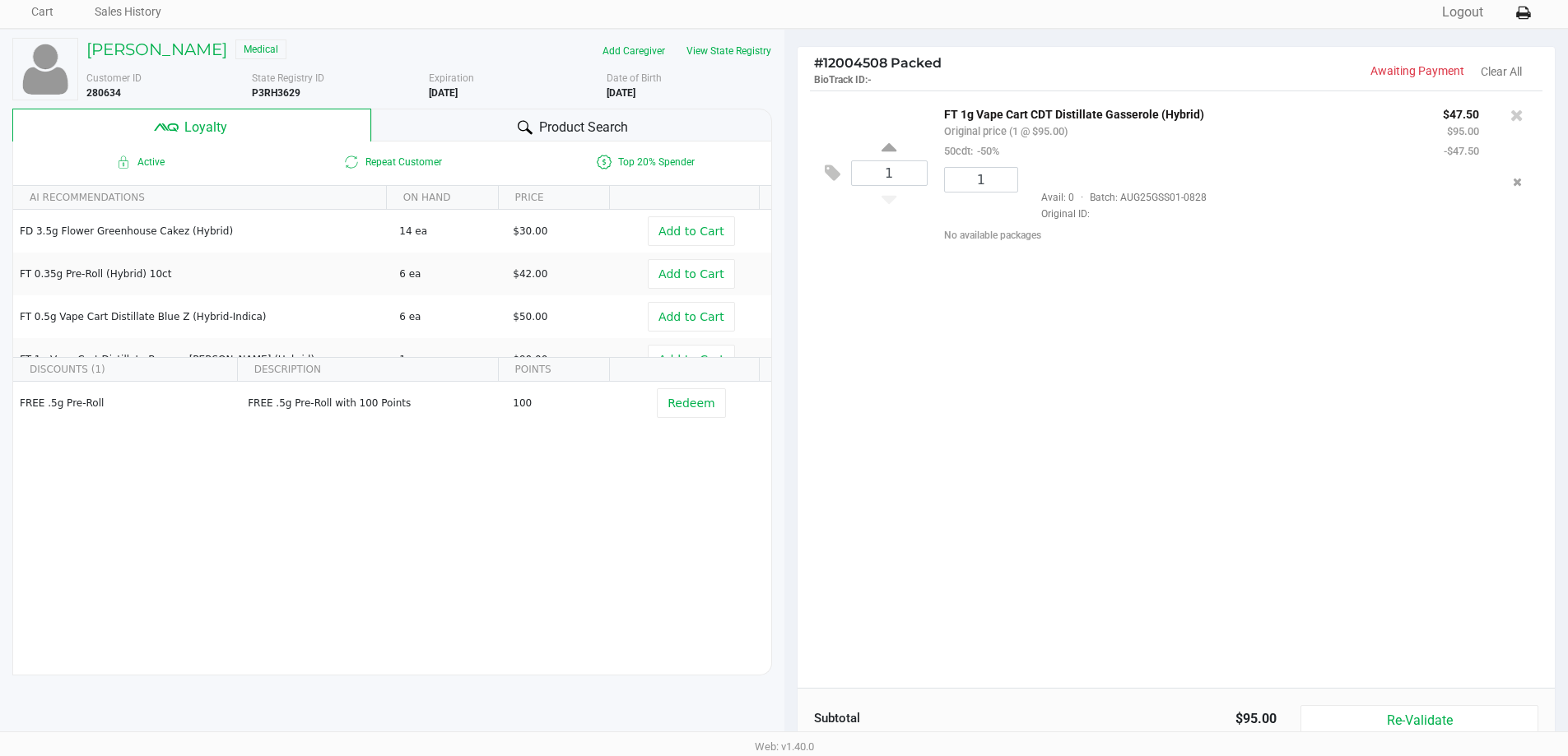
scroll to position [198, 0]
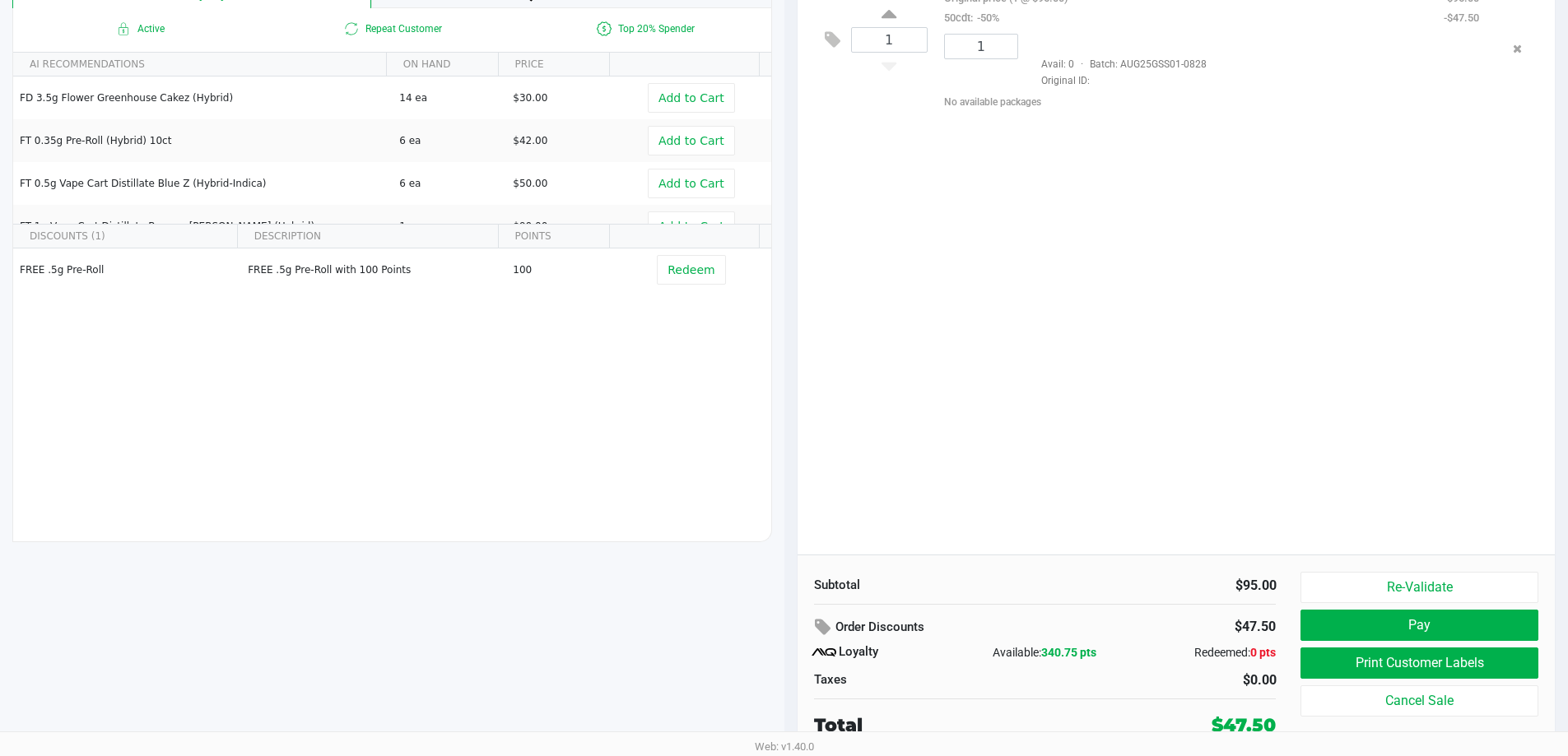
click at [1054, 656] on span "340.75 pts" at bounding box center [1069, 652] width 55 height 13
click at [1054, 655] on span "340.75 pts" at bounding box center [1069, 652] width 55 height 13
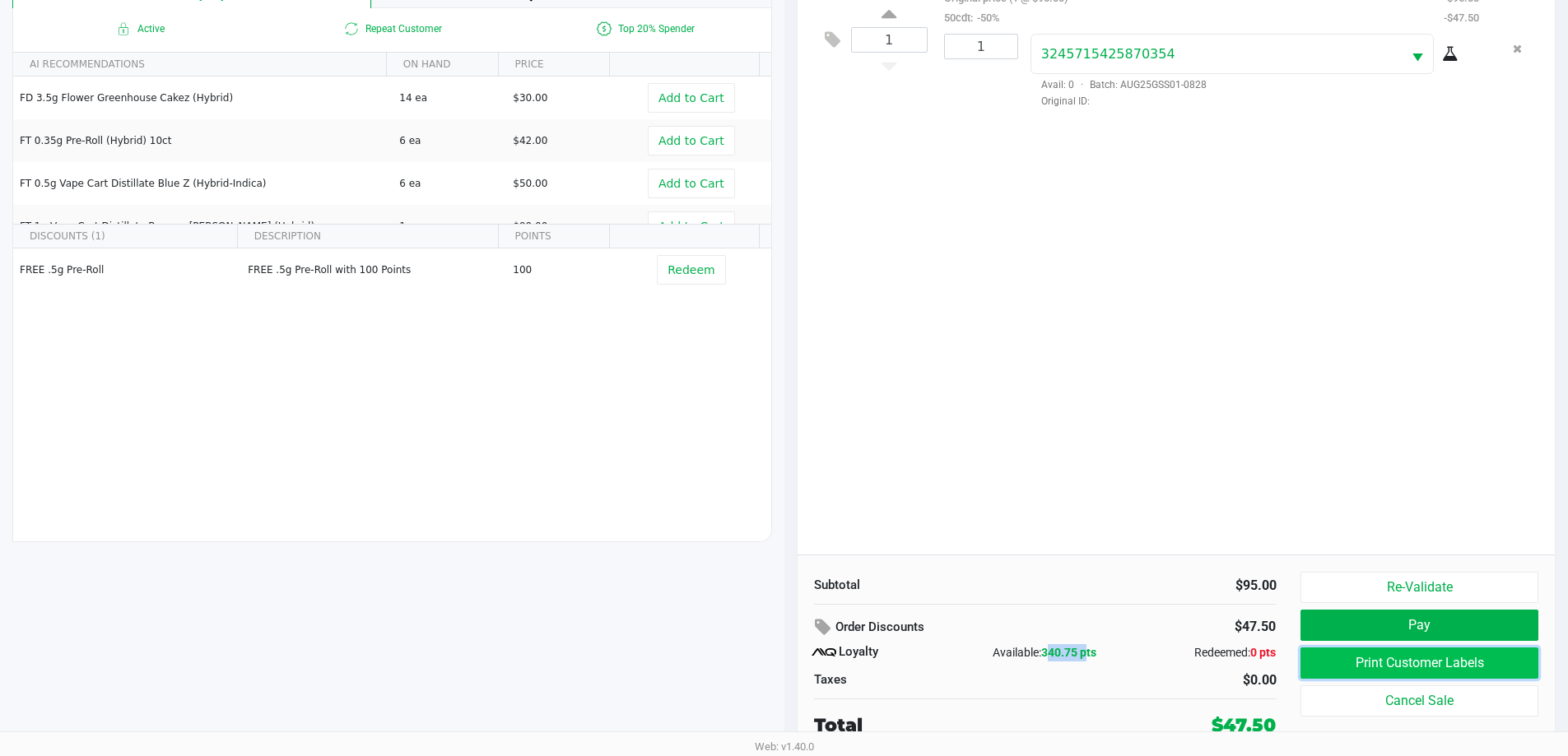
click at [1434, 661] on button "Print Customer Labels" at bounding box center [1419, 663] width 237 height 32
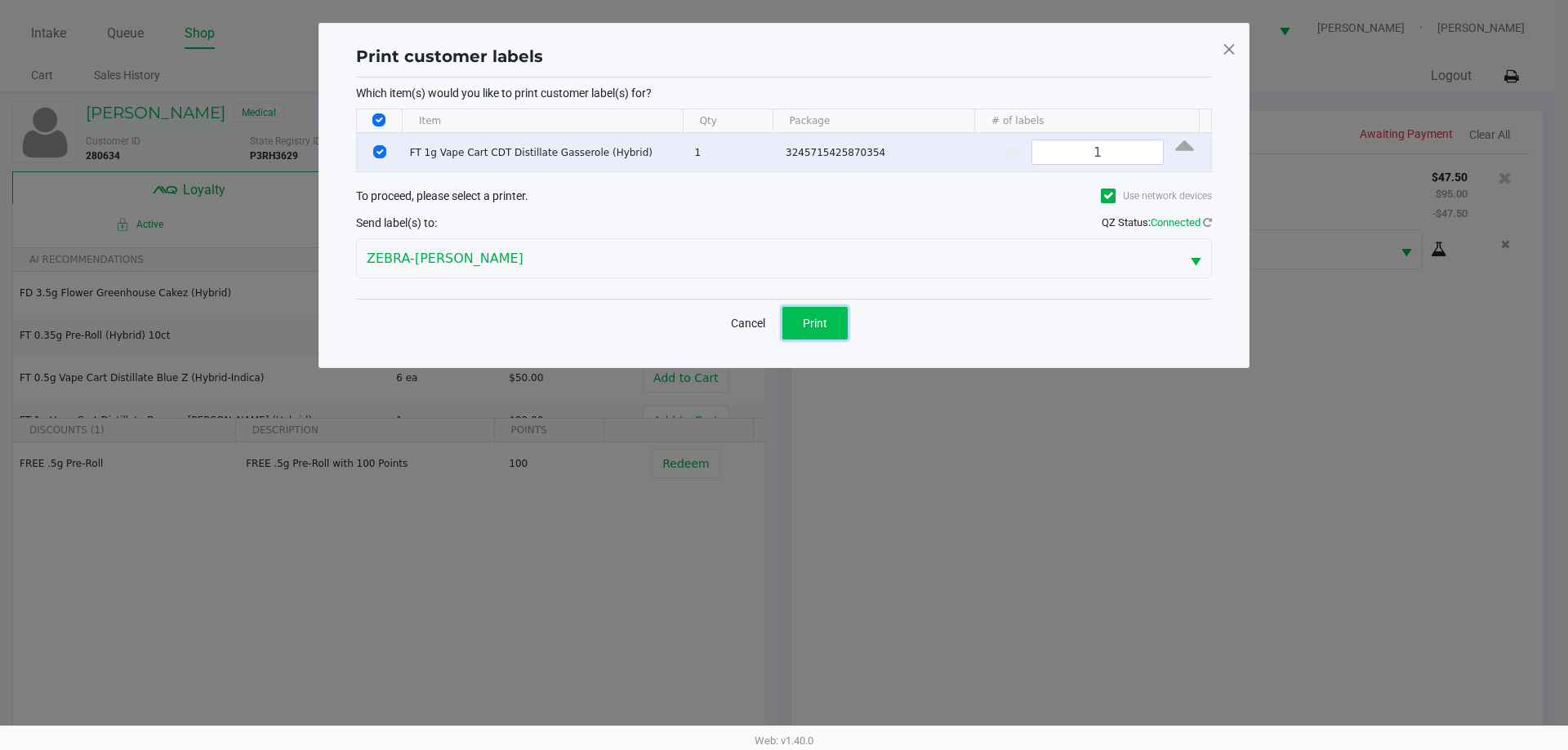
click at [788, 325] on button "Print" at bounding box center [814, 323] width 65 height 33
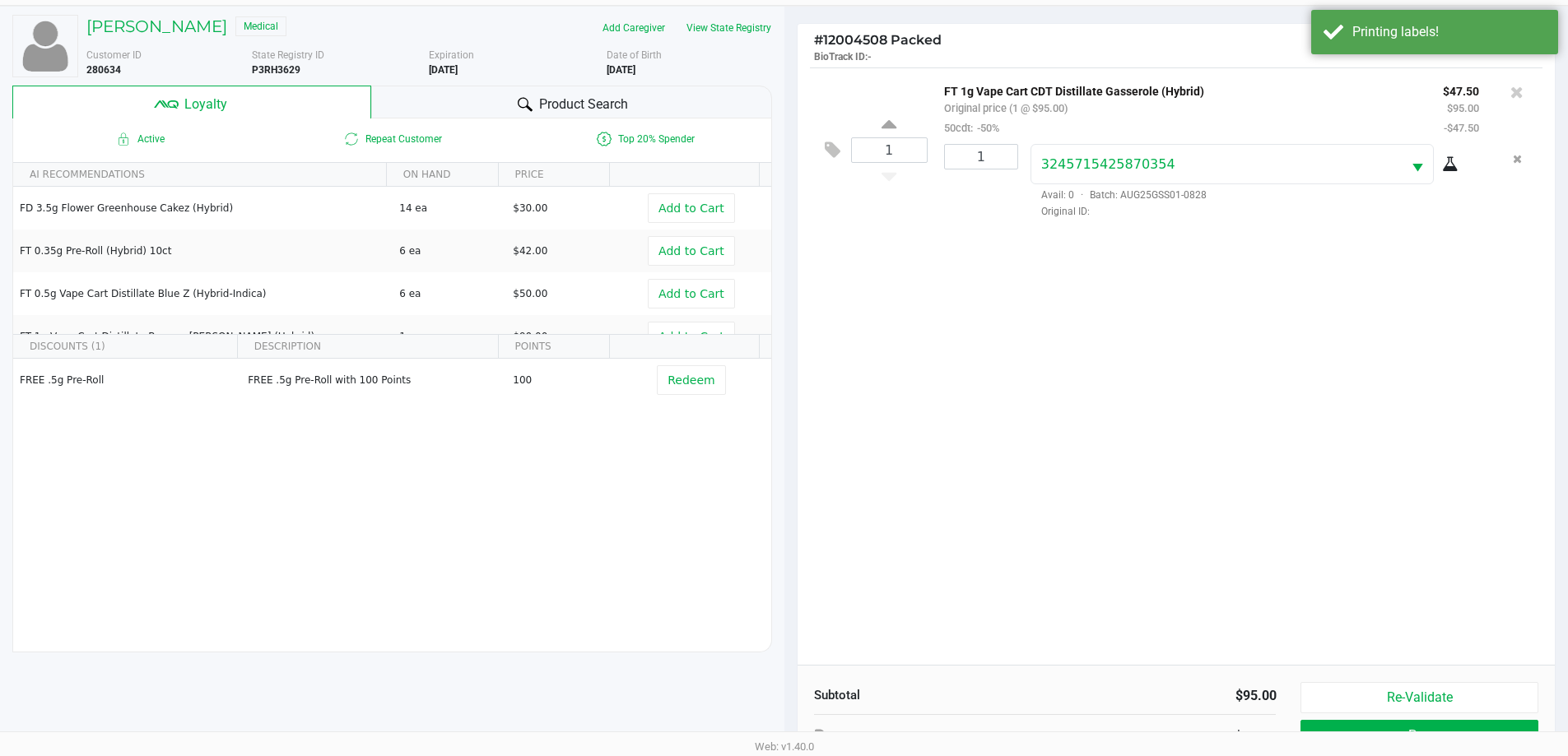
scroll to position [198, 0]
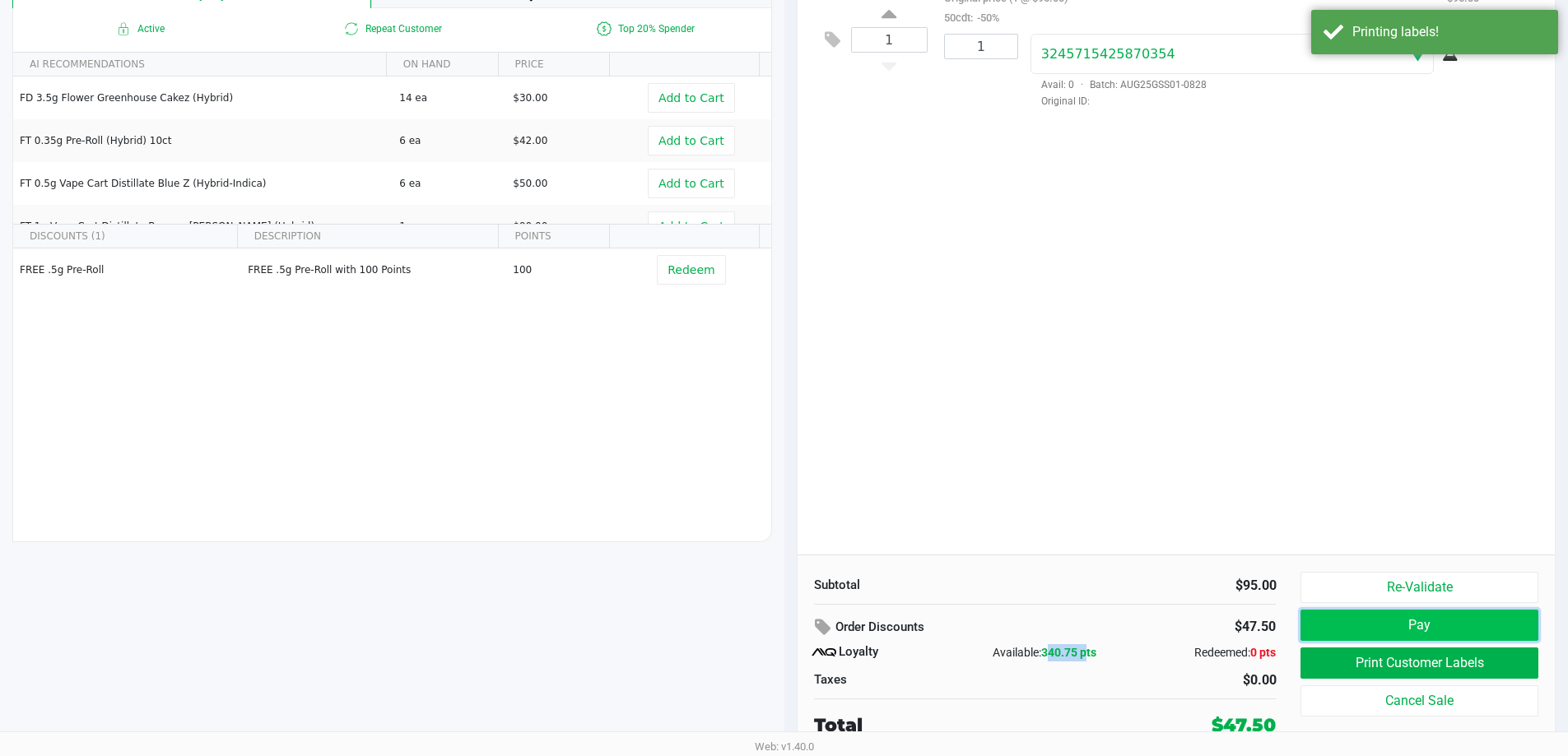
click at [1426, 626] on button "Pay" at bounding box center [1419, 625] width 237 height 32
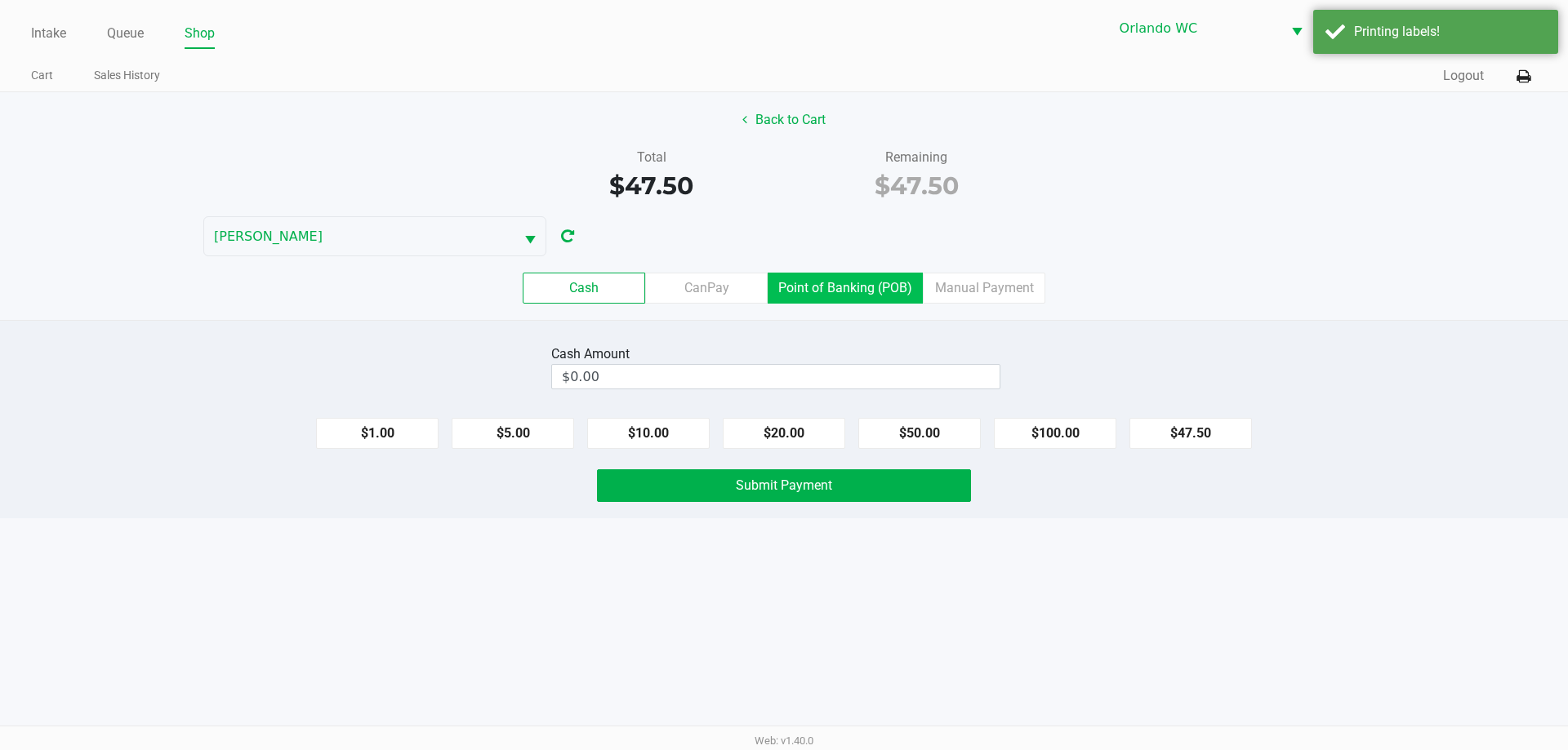
click at [819, 291] on label "Point of Banking (POB)" at bounding box center [845, 288] width 155 height 31
click at [0, 0] on 7 "Point of Banking (POB)" at bounding box center [0, 0] width 0 height 0
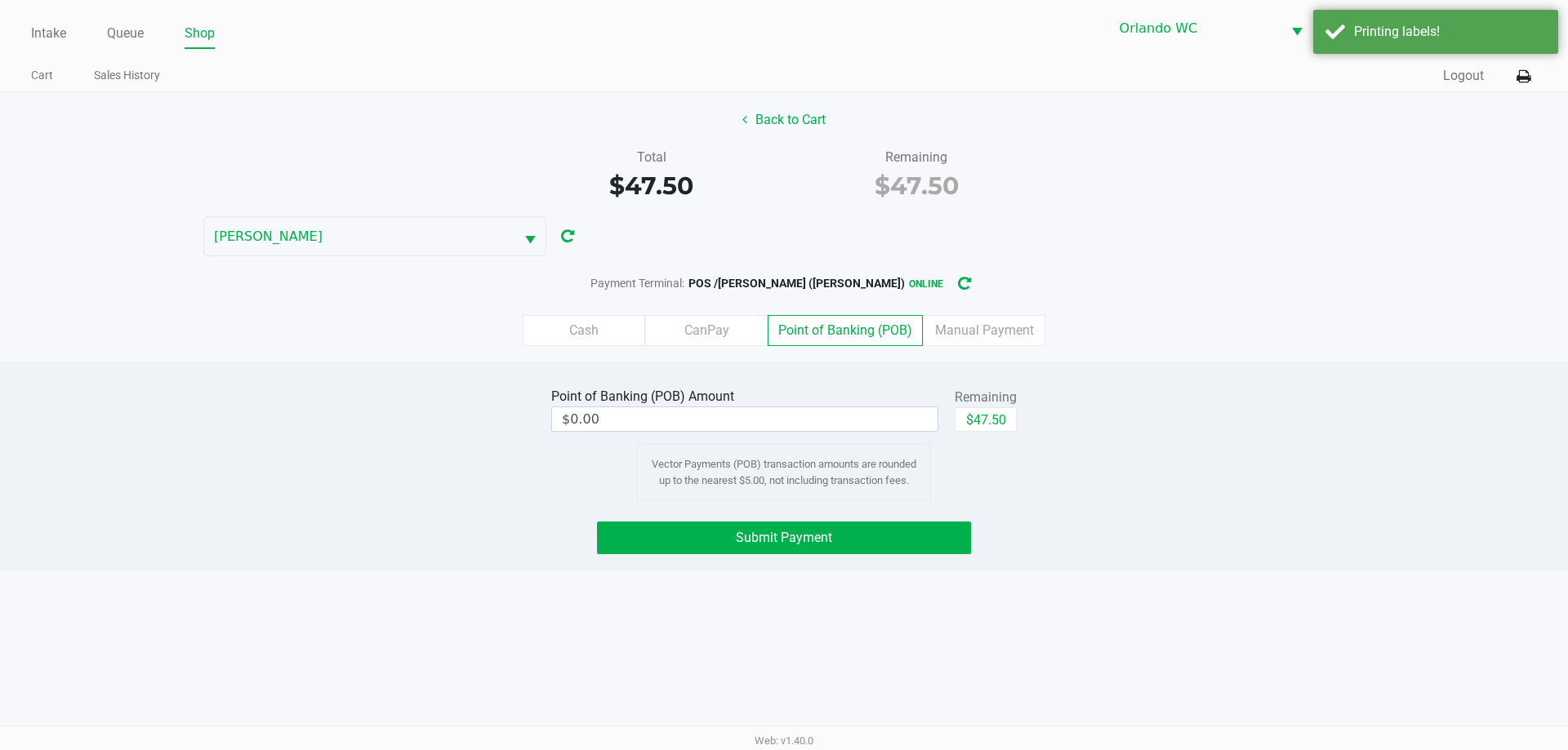
click at [1016, 428] on div "Point of Banking (POB) Amount $0.00 Remaining $47.50 Vector Payments (POB) tran…" at bounding box center [784, 442] width 490 height 117
click at [993, 424] on button "$47.50" at bounding box center [985, 419] width 62 height 24
type input "$47.50"
click at [765, 529] on button "Submit Payment" at bounding box center [783, 538] width 374 height 33
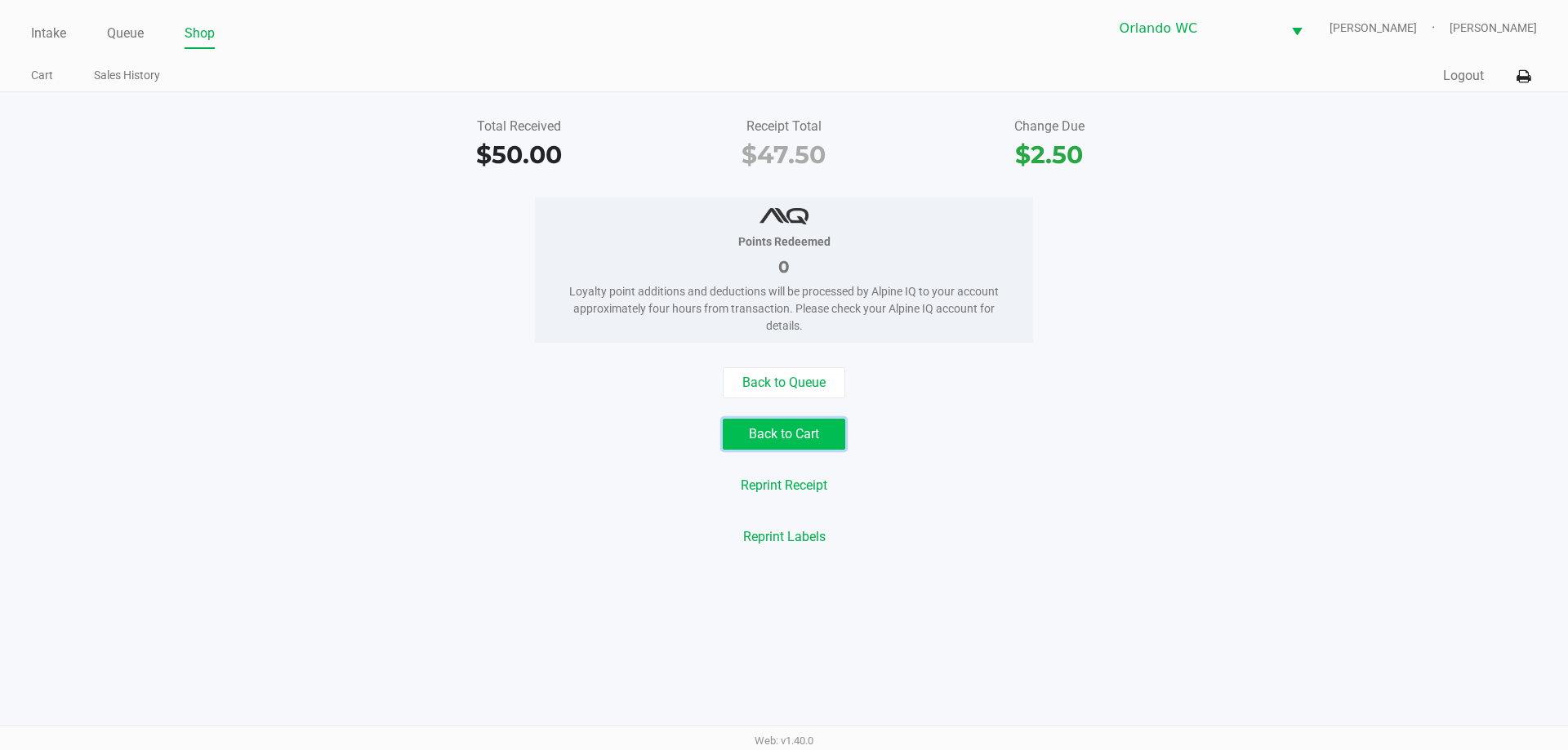
click at [825, 426] on button "Back to Cart" at bounding box center [783, 434] width 122 height 31
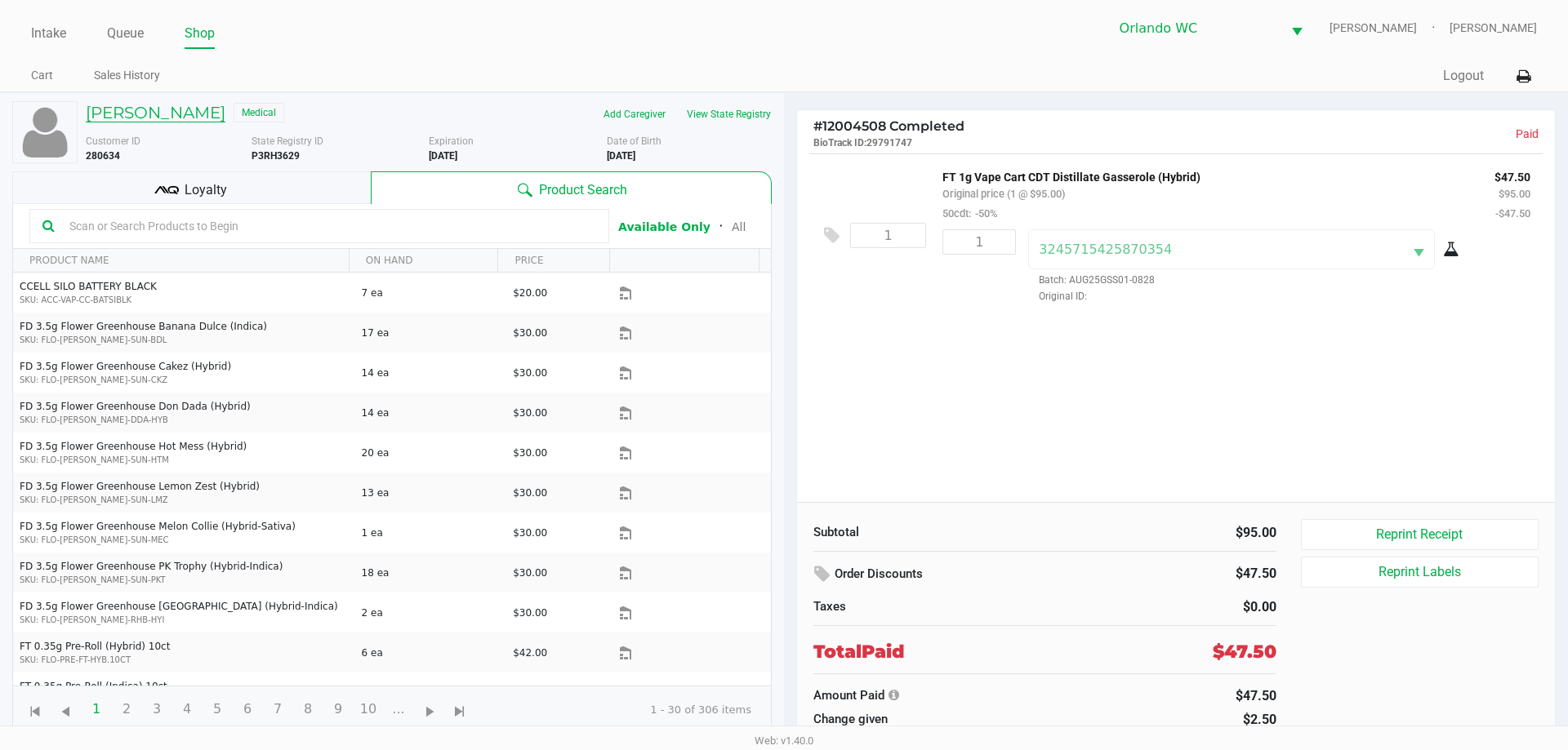
click at [128, 118] on h5 "[PERSON_NAME]" at bounding box center [155, 112] width 139 height 19
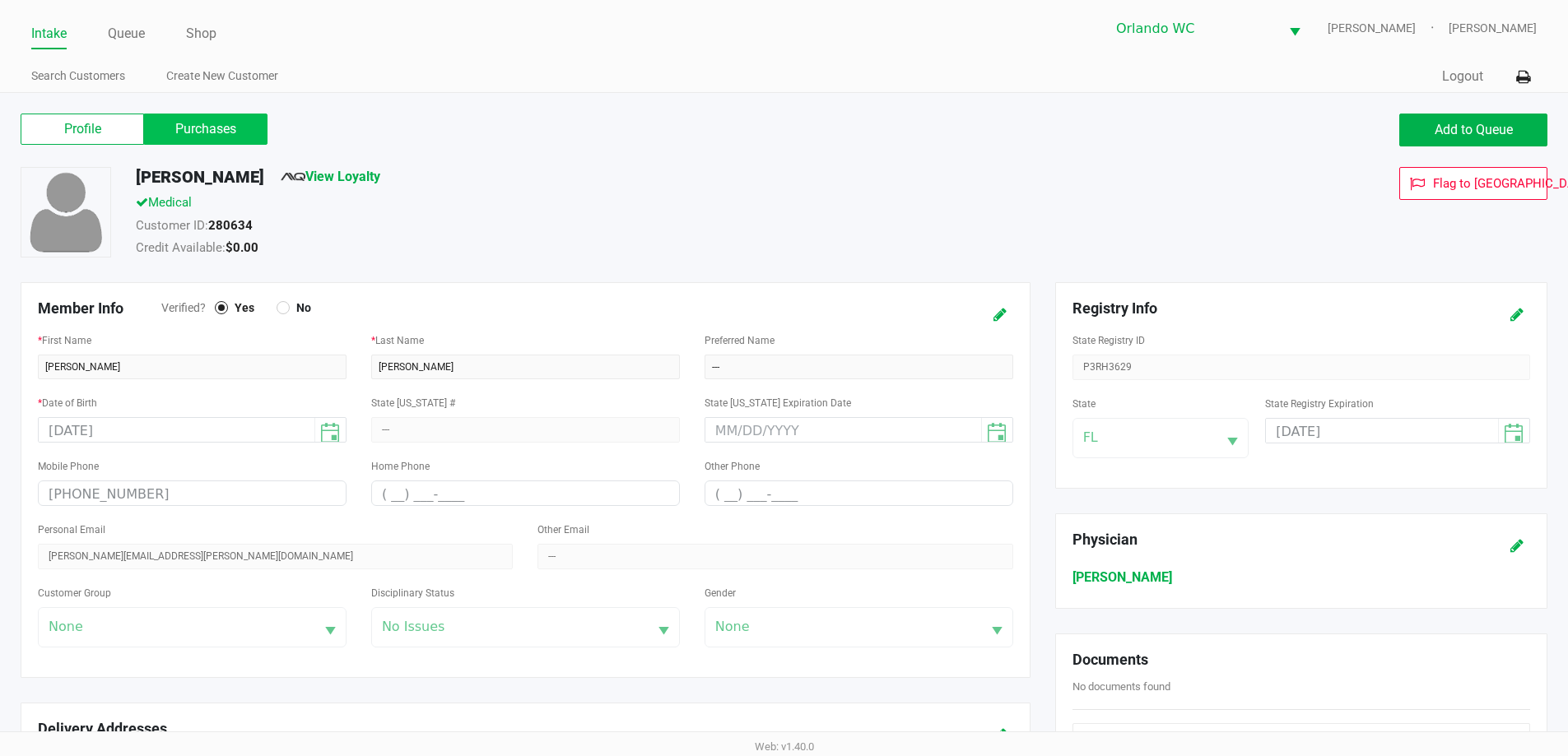
click at [204, 130] on label "Purchases" at bounding box center [205, 129] width 123 height 32
click at [0, 0] on 1 "Purchases" at bounding box center [0, 0] width 0 height 0
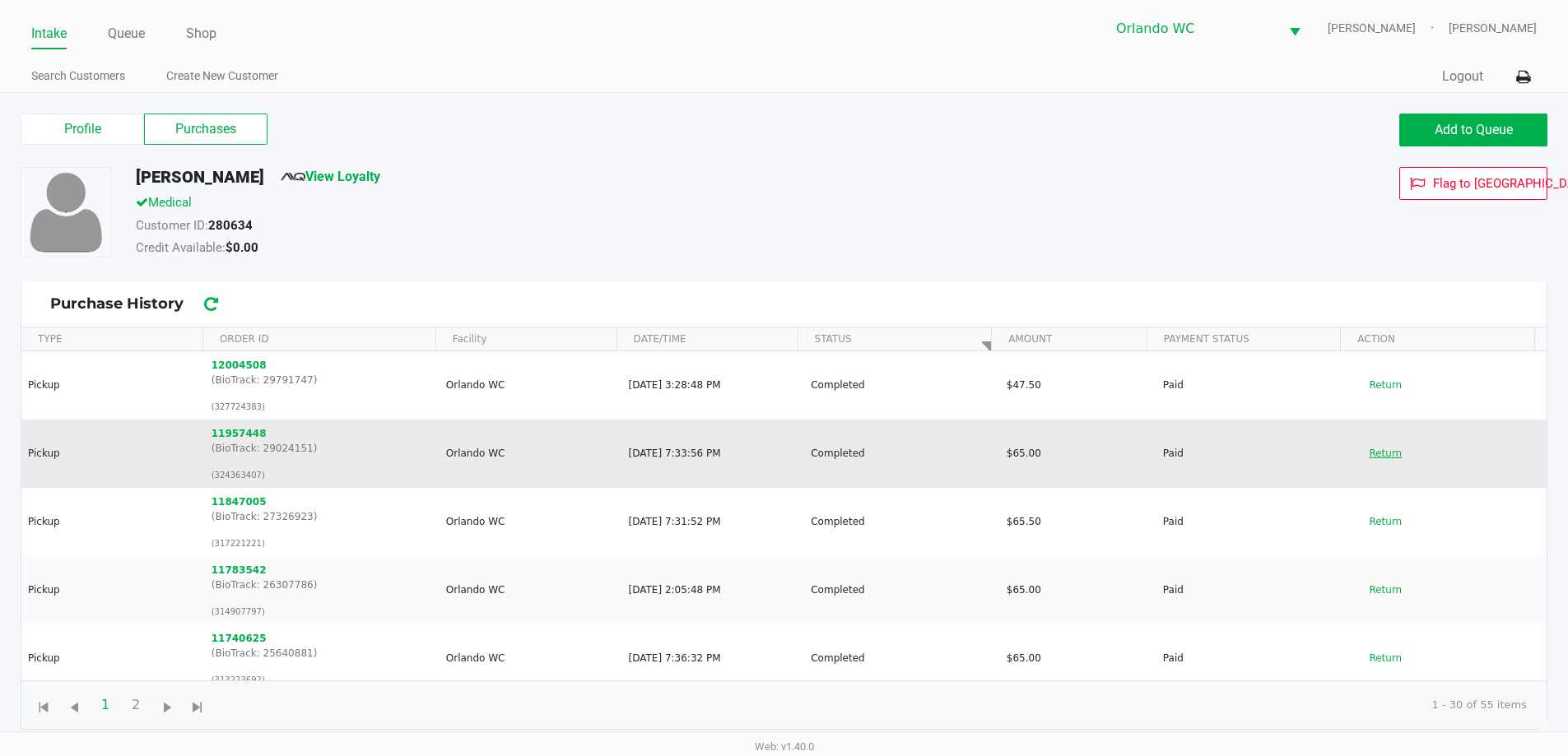
click at [1377, 445] on button "Return" at bounding box center [1386, 453] width 55 height 26
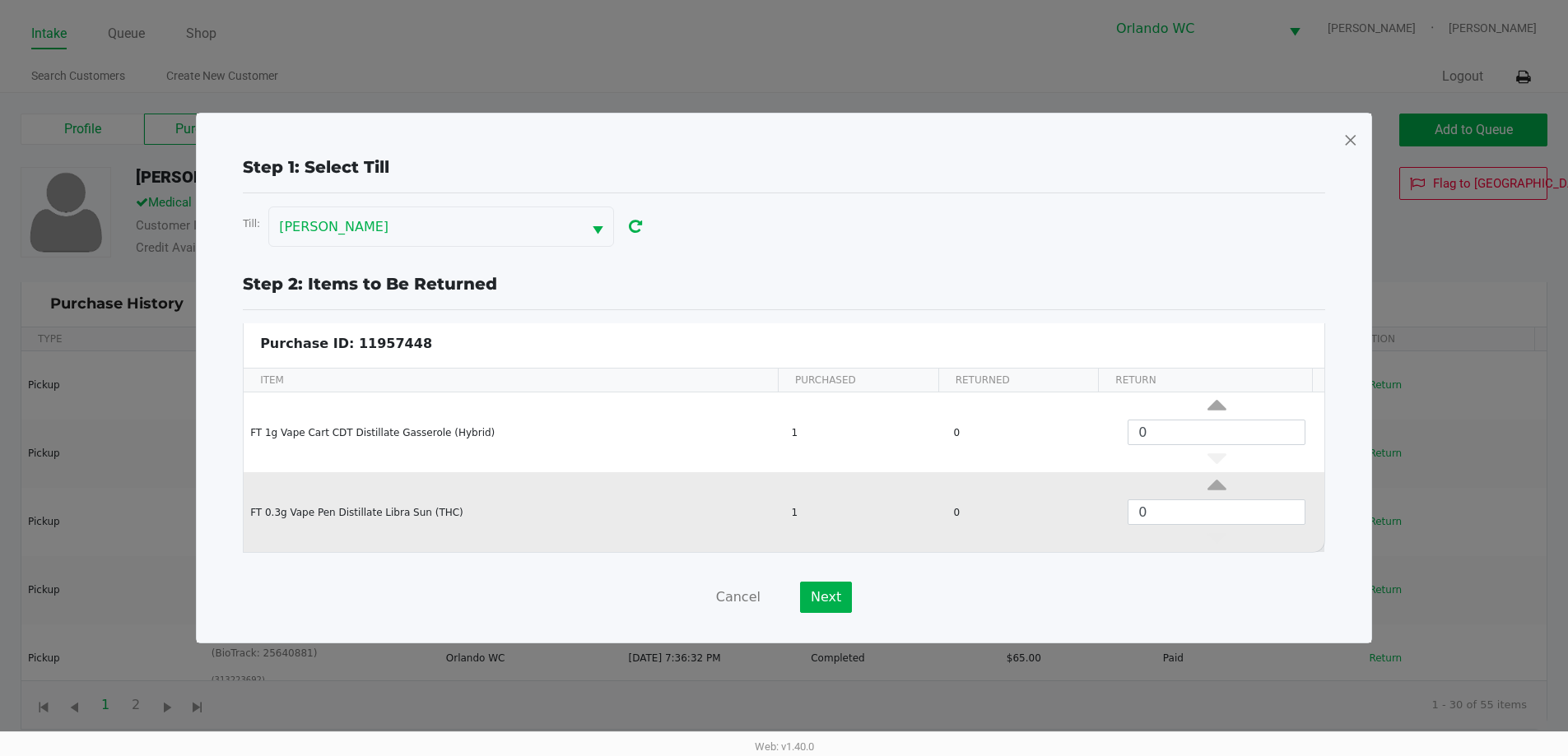
scroll to position [7, 0]
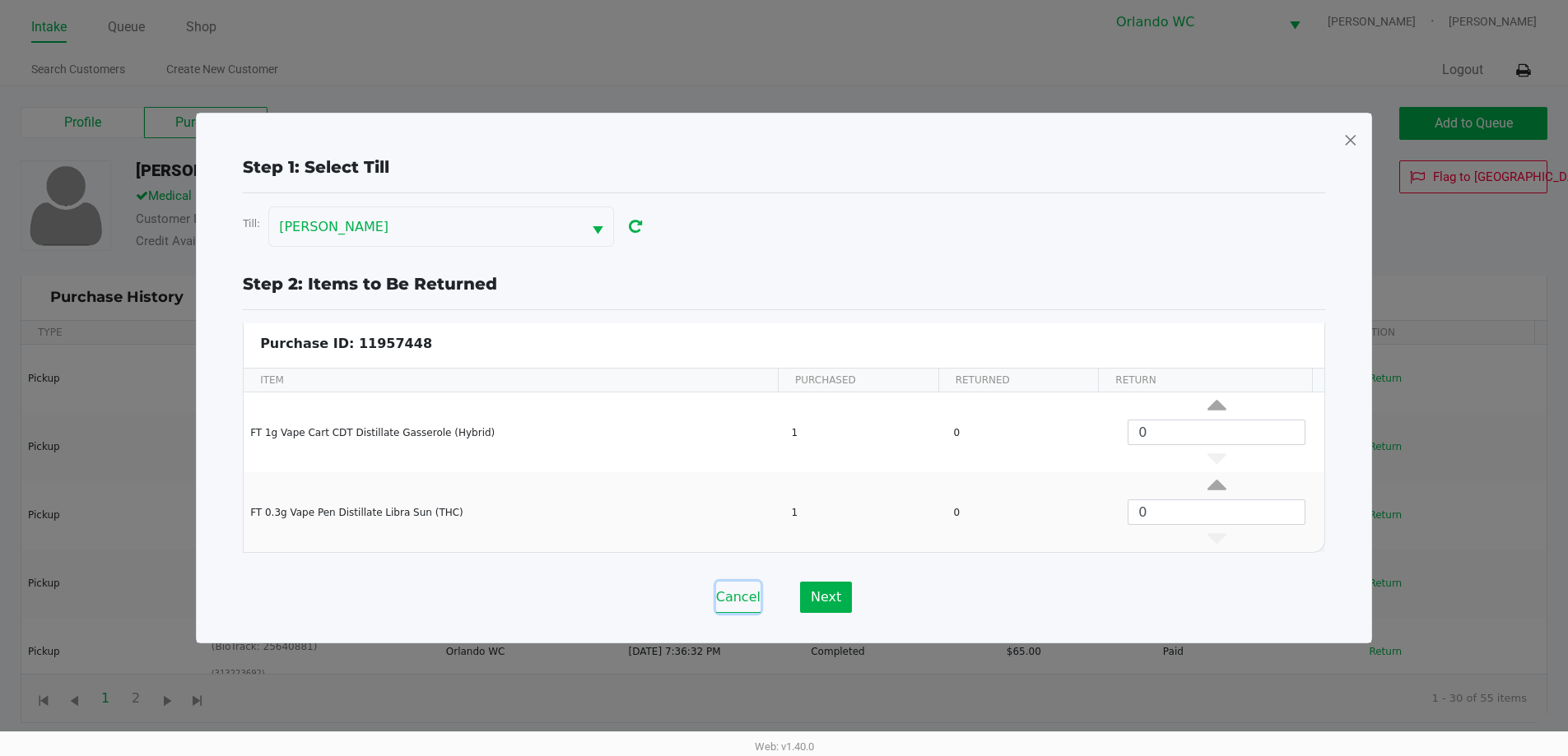
click at [755, 596] on button "Cancel" at bounding box center [738, 597] width 44 height 32
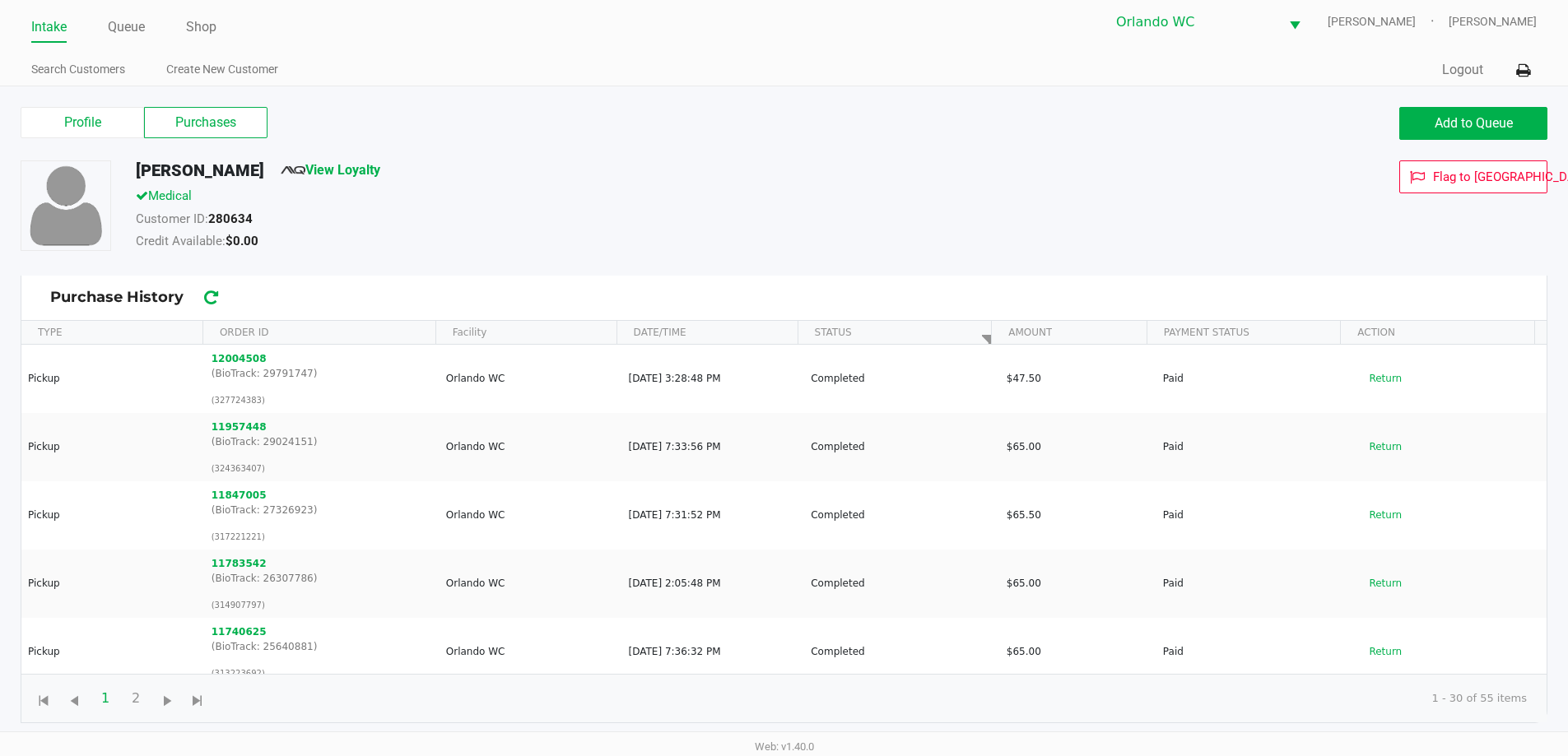
click at [47, 28] on link "Intake" at bounding box center [49, 26] width 36 height 23
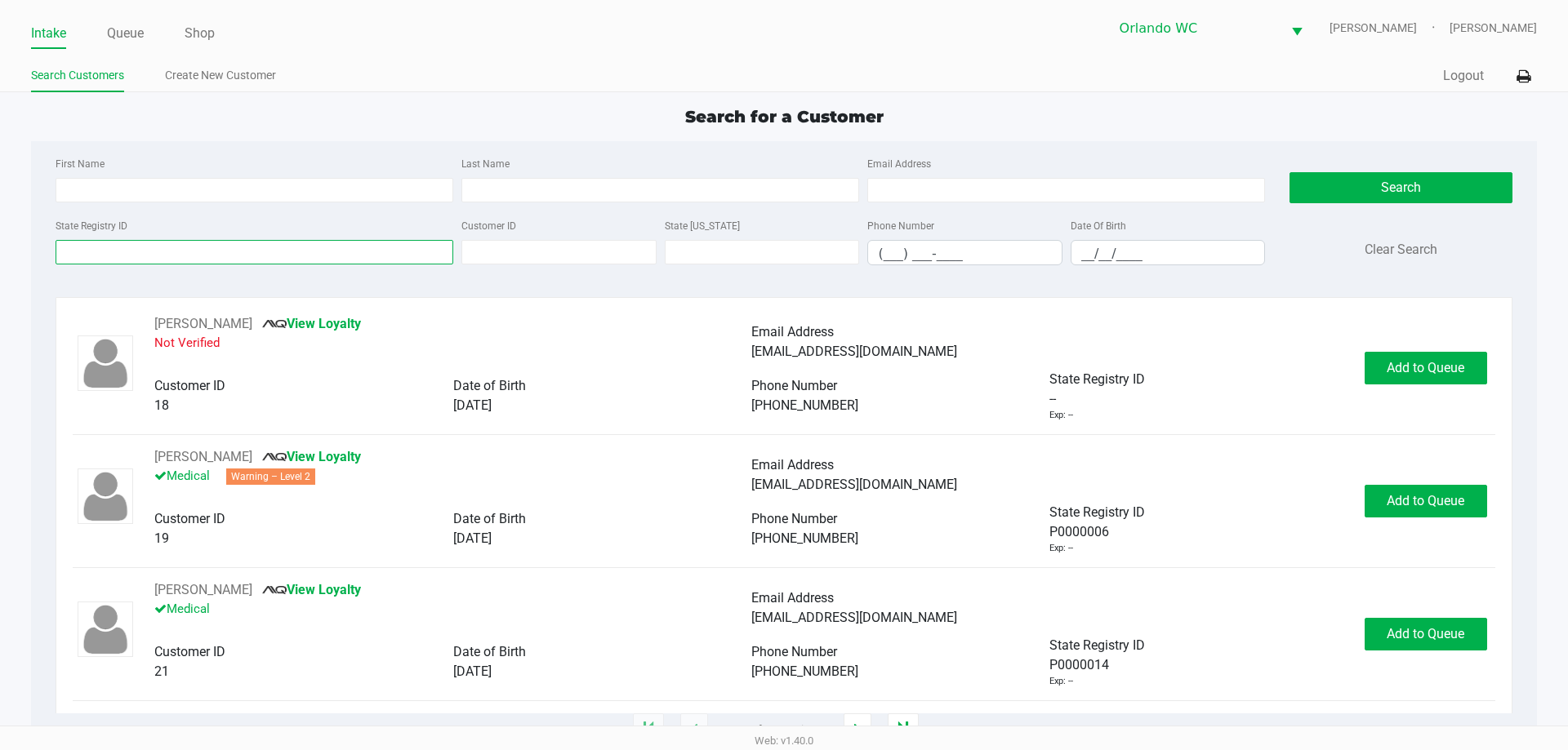
click at [255, 251] on input "State Registry ID" at bounding box center [254, 252] width 398 height 24
click at [289, 200] on input "First Name" at bounding box center [254, 190] width 398 height 24
type input "t"
type input "r"
type input "trent"
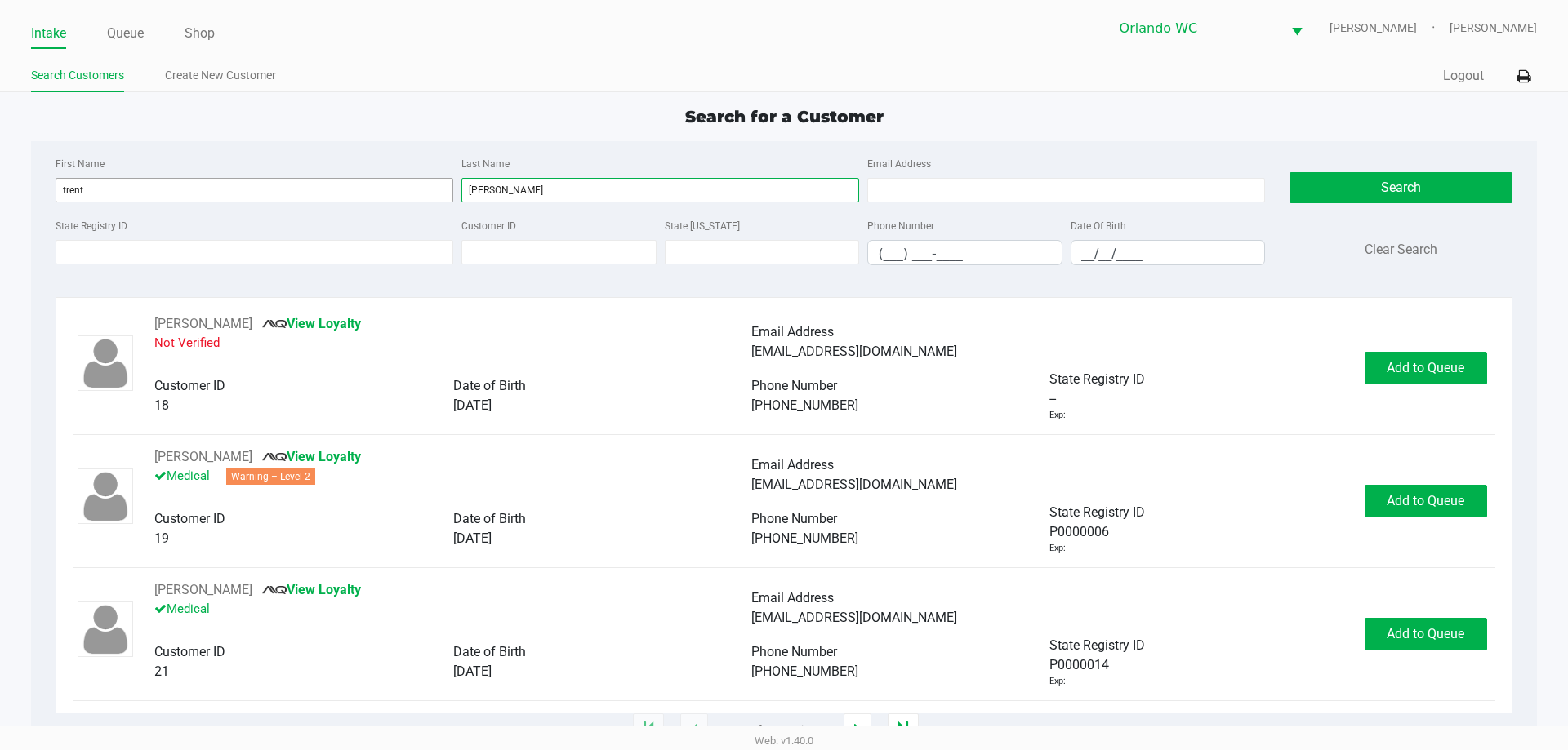
type input "[PERSON_NAME]"
click at [1086, 256] on input "__/__/____" at bounding box center [1168, 253] width 193 height 25
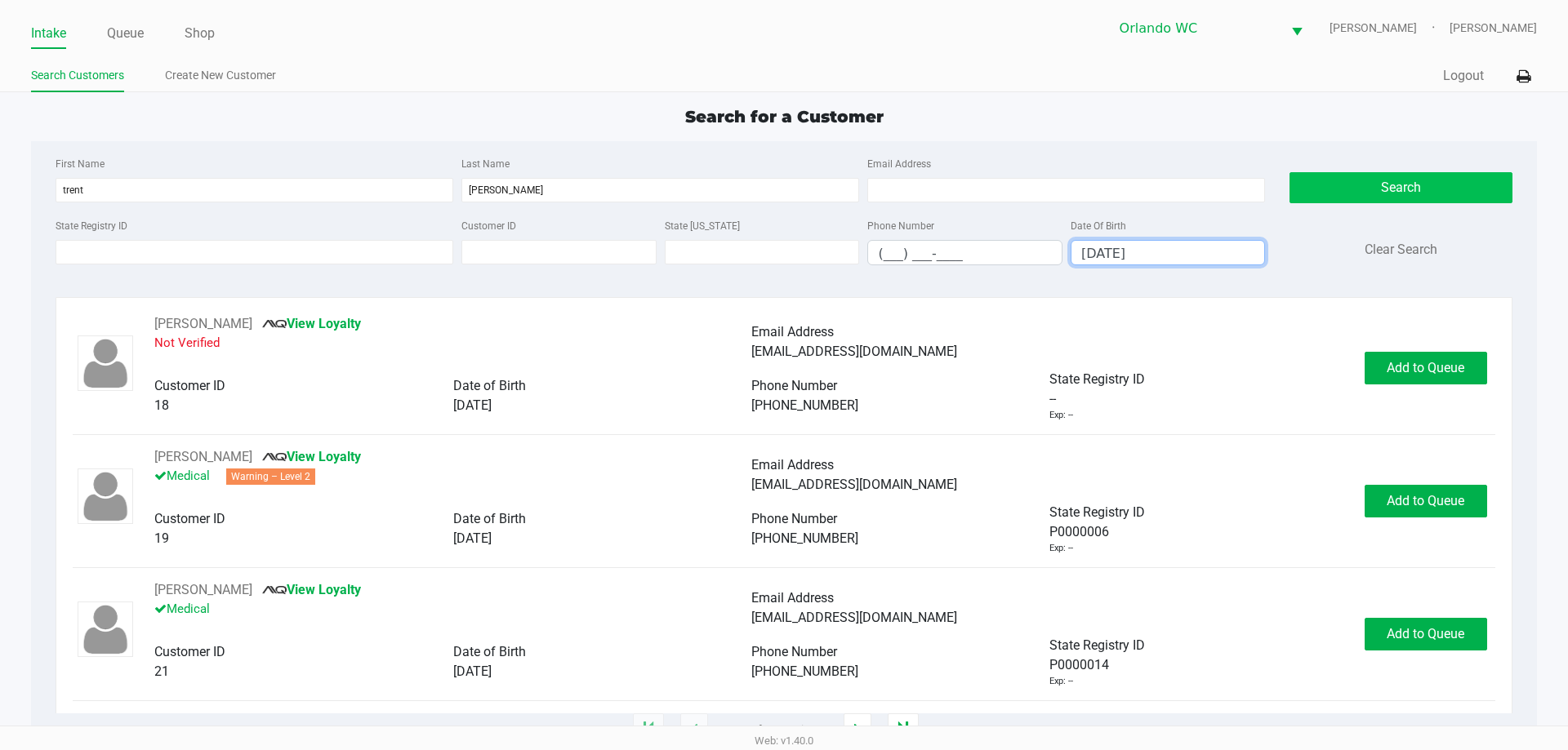
type input "[DATE]"
click at [1472, 201] on button "Search" at bounding box center [1400, 188] width 222 height 31
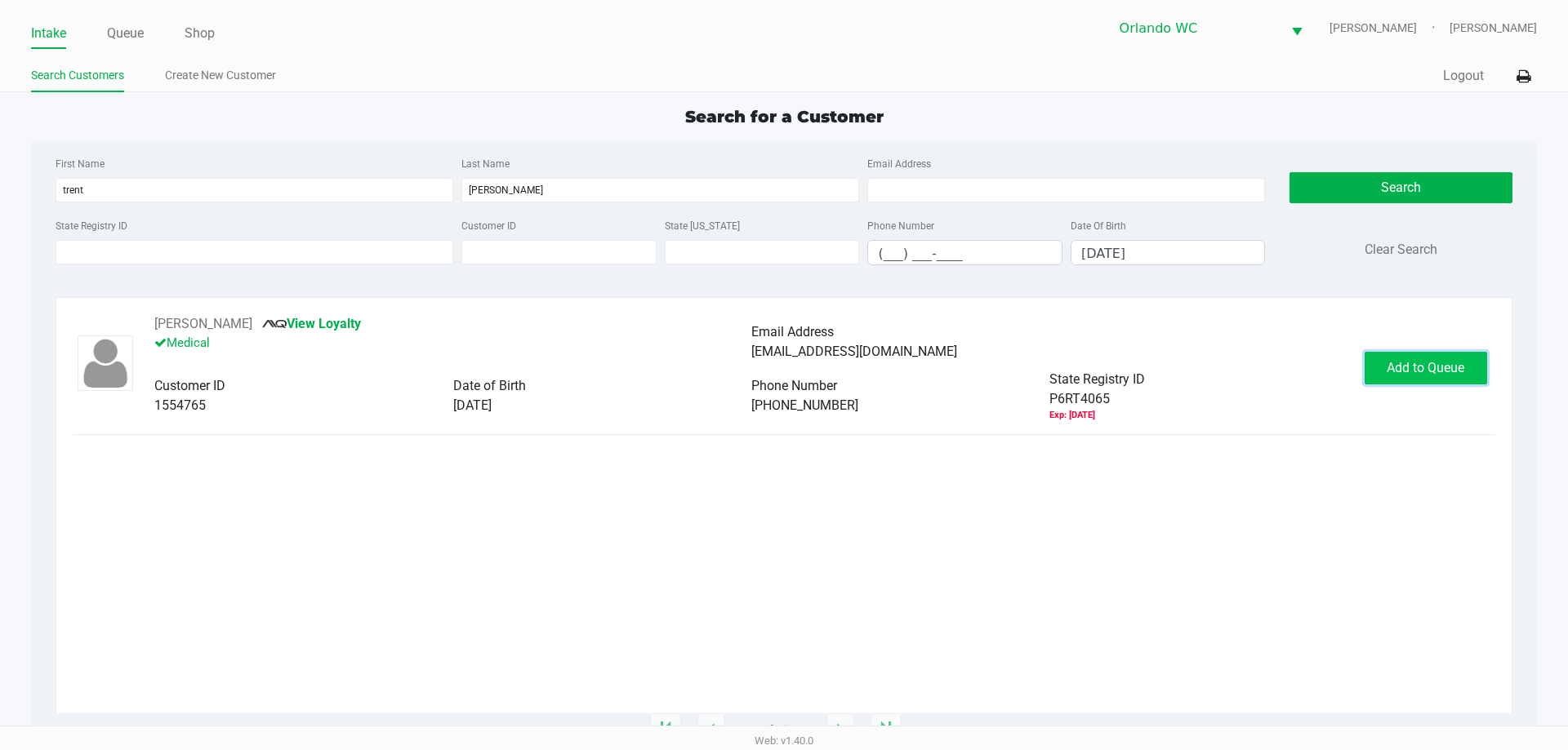
click at [1448, 372] on span "Add to Queue" at bounding box center [1425, 367] width 78 height 15
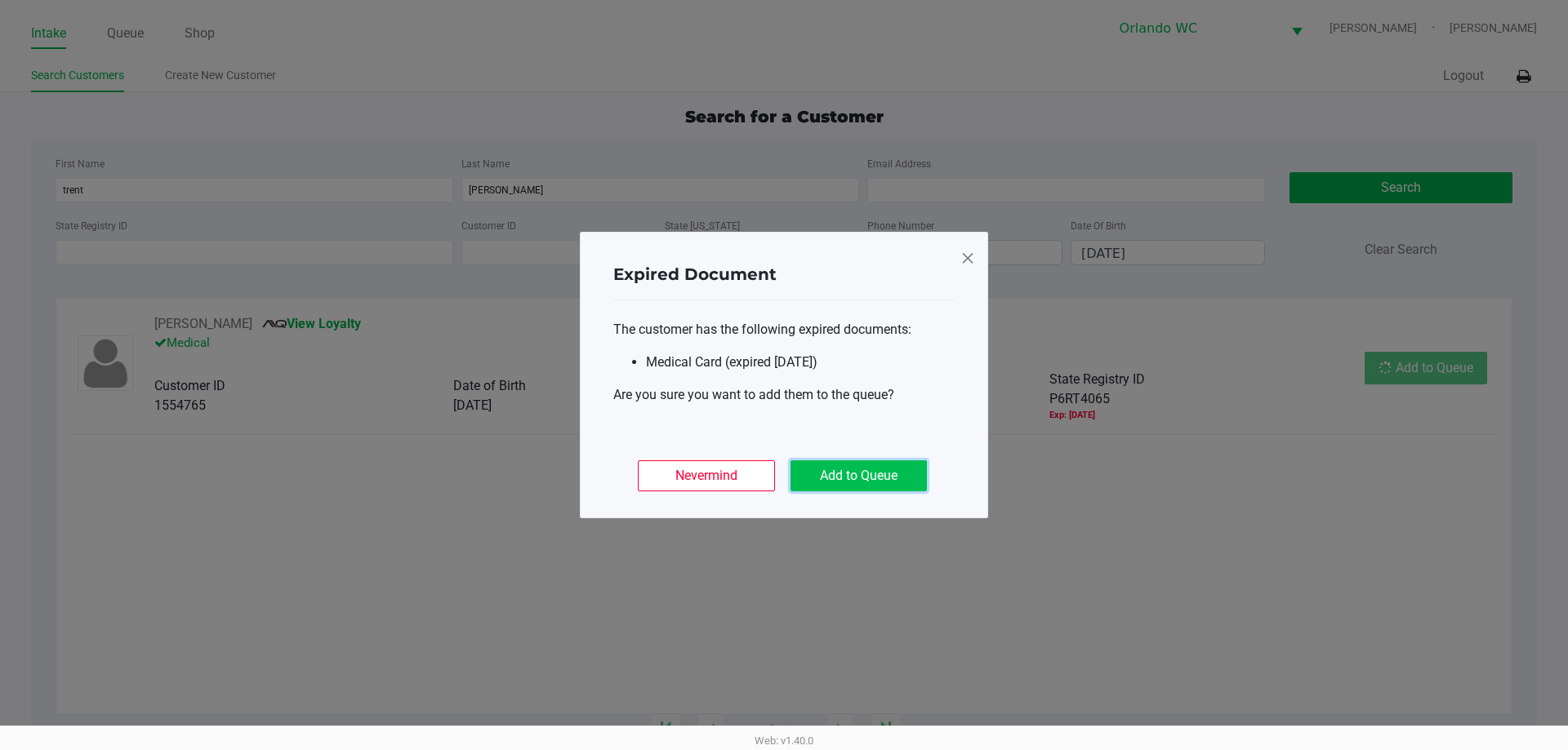
click at [885, 485] on button "Add to Queue" at bounding box center [858, 476] width 136 height 31
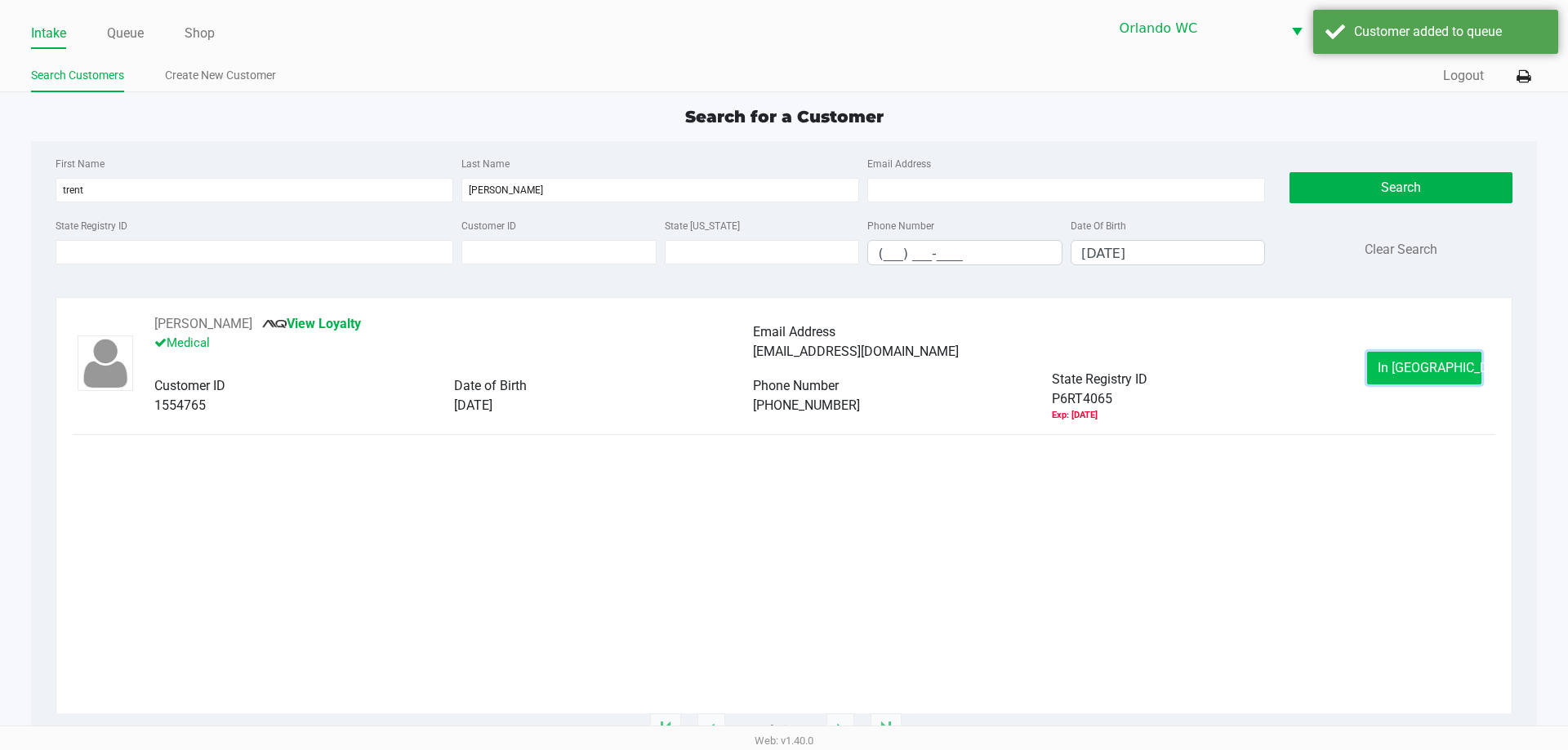
click at [1394, 378] on button "In [GEOGRAPHIC_DATA]" at bounding box center [1424, 368] width 114 height 33
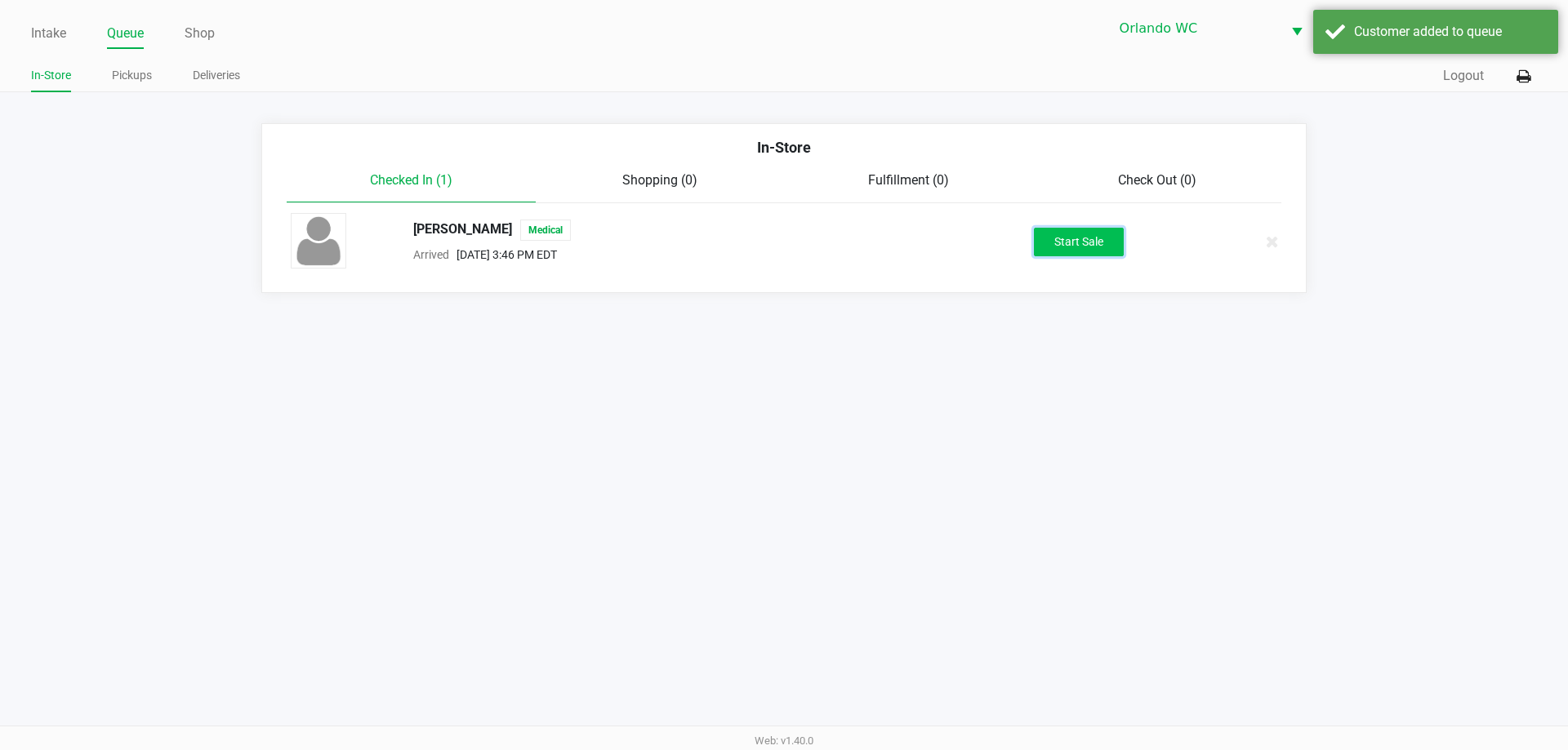
click at [1105, 242] on button "Start Sale" at bounding box center [1079, 242] width 90 height 29
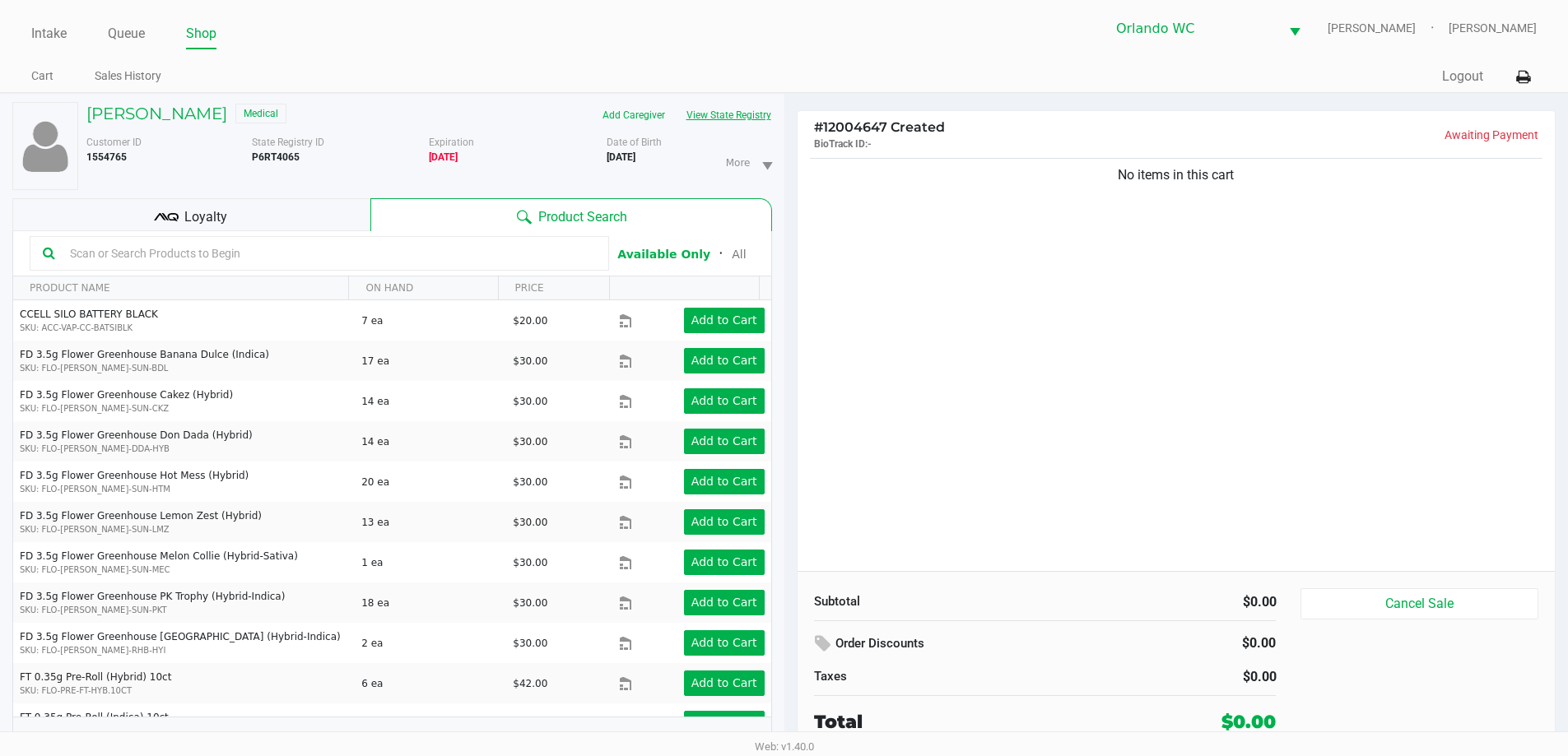
click at [719, 111] on button "View State Registry" at bounding box center [723, 115] width 96 height 26
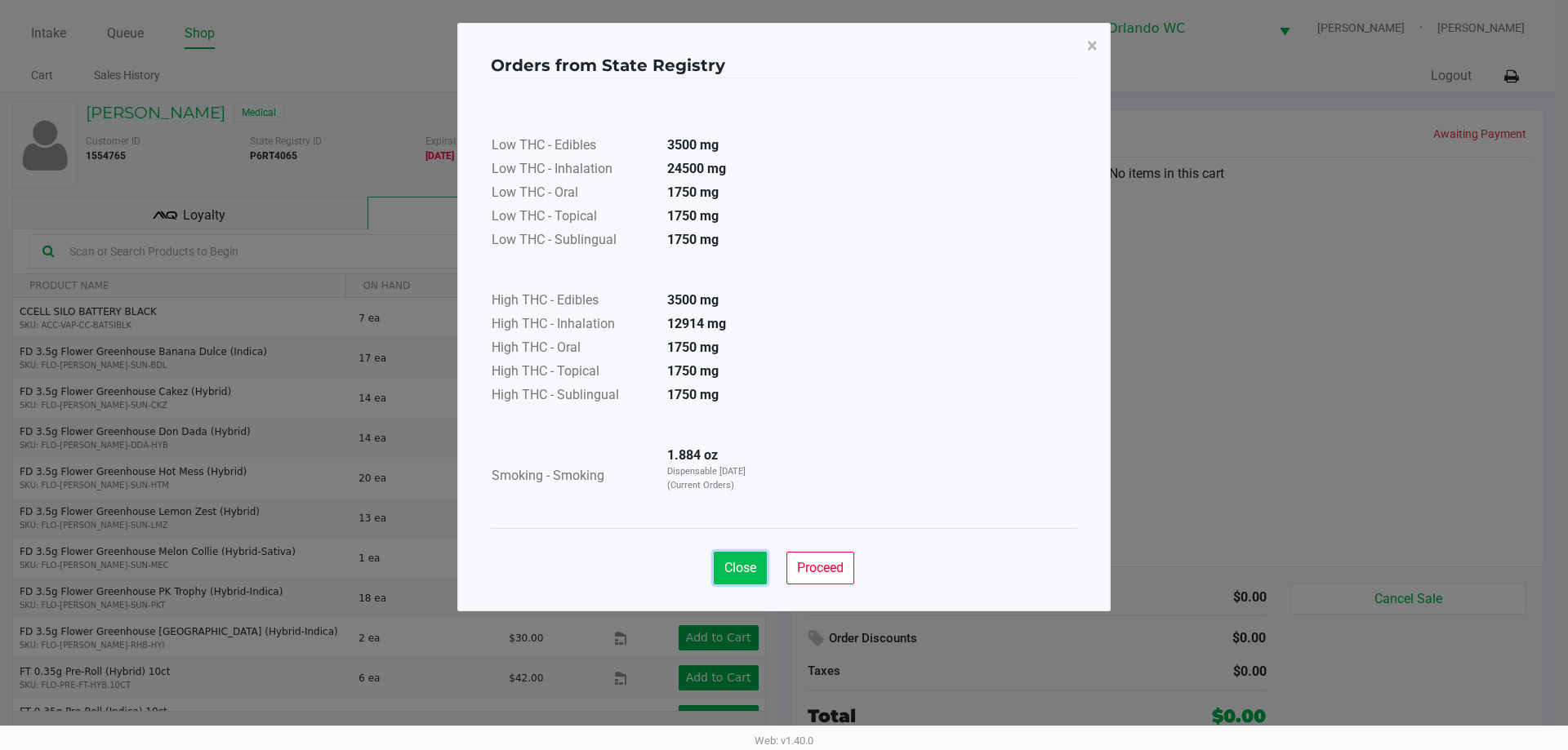
click at [739, 575] on button "Close" at bounding box center [740, 568] width 53 height 33
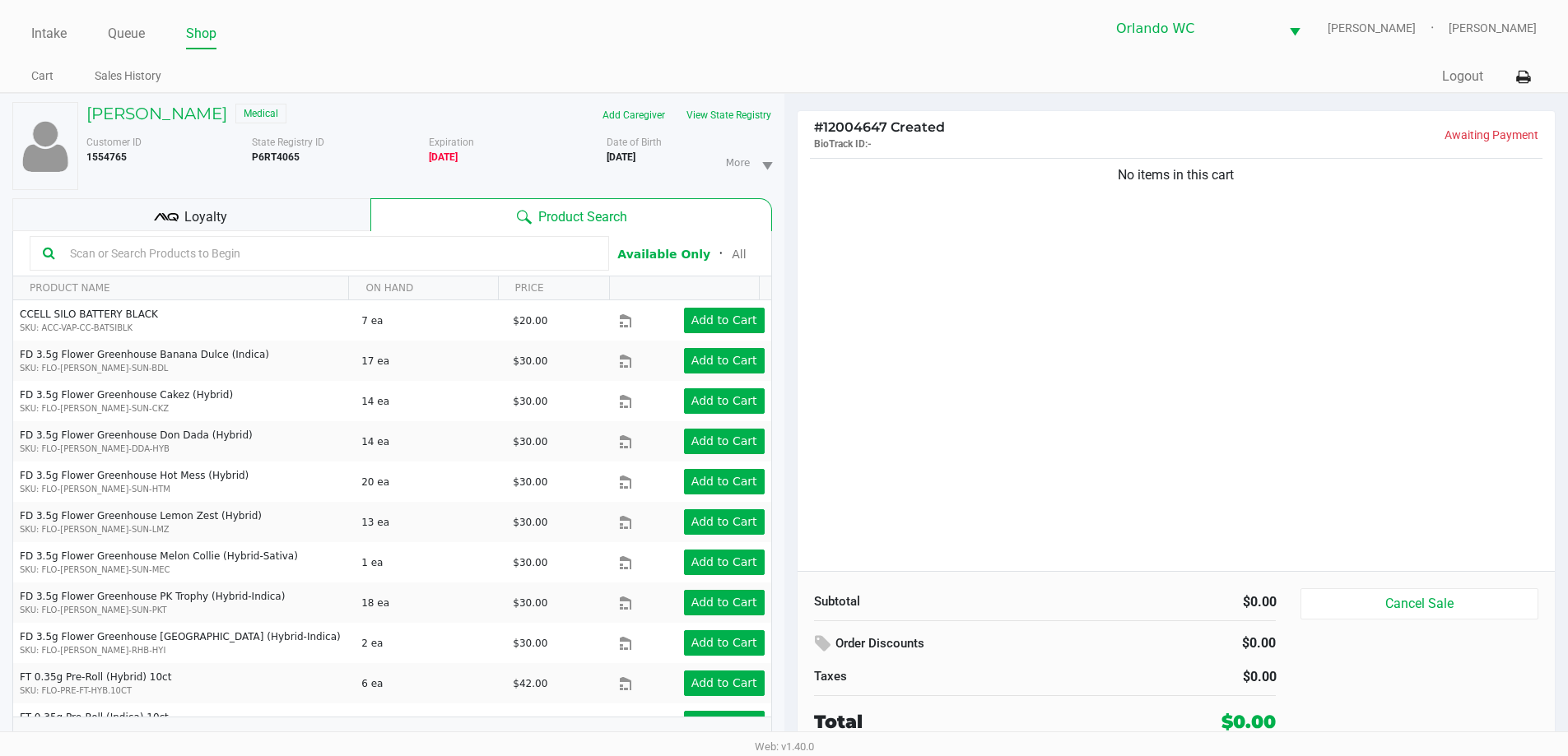
click at [319, 258] on input "text" at bounding box center [329, 253] width 532 height 25
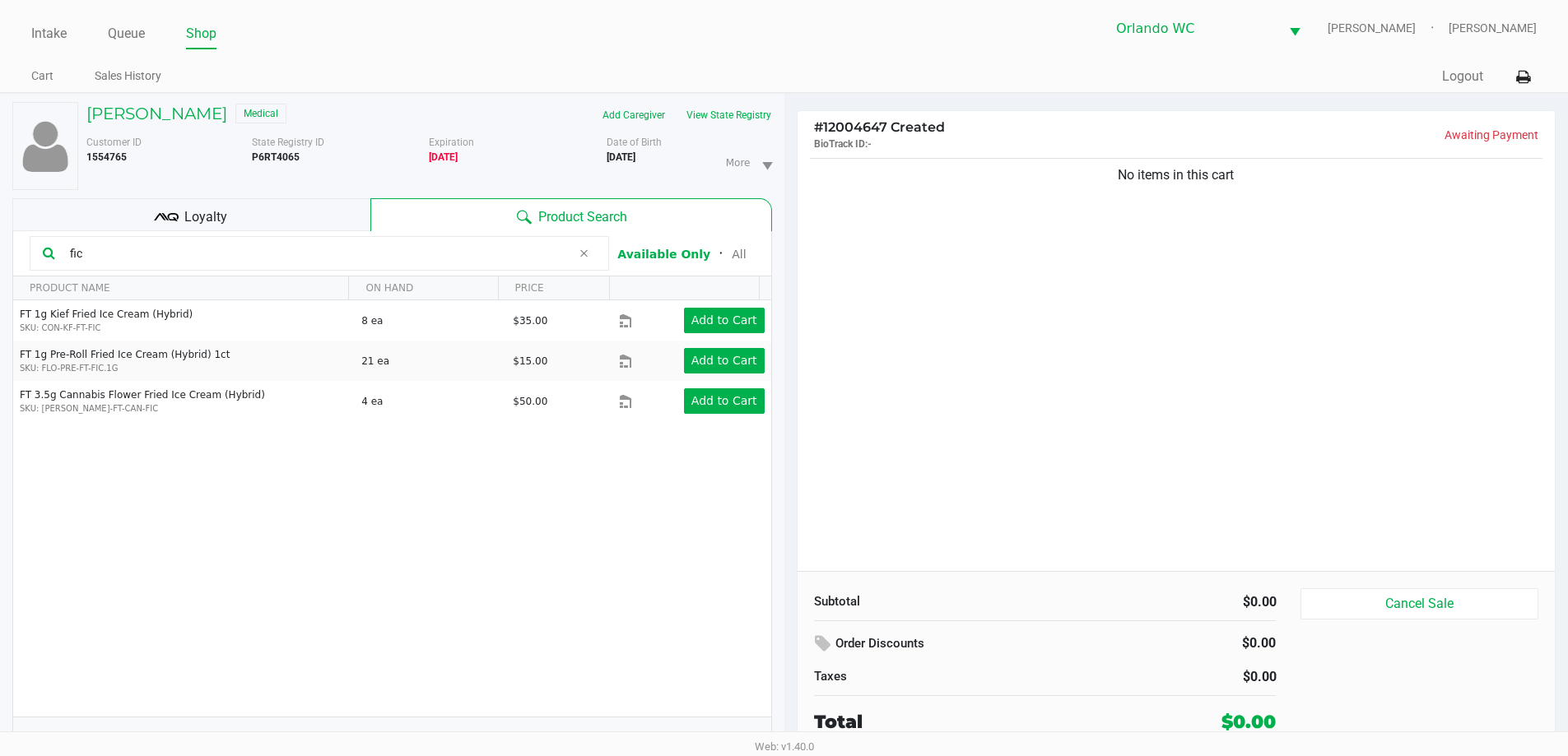
type input "fic"
click at [238, 198] on div "Loyalty" at bounding box center [191, 215] width 358 height 33
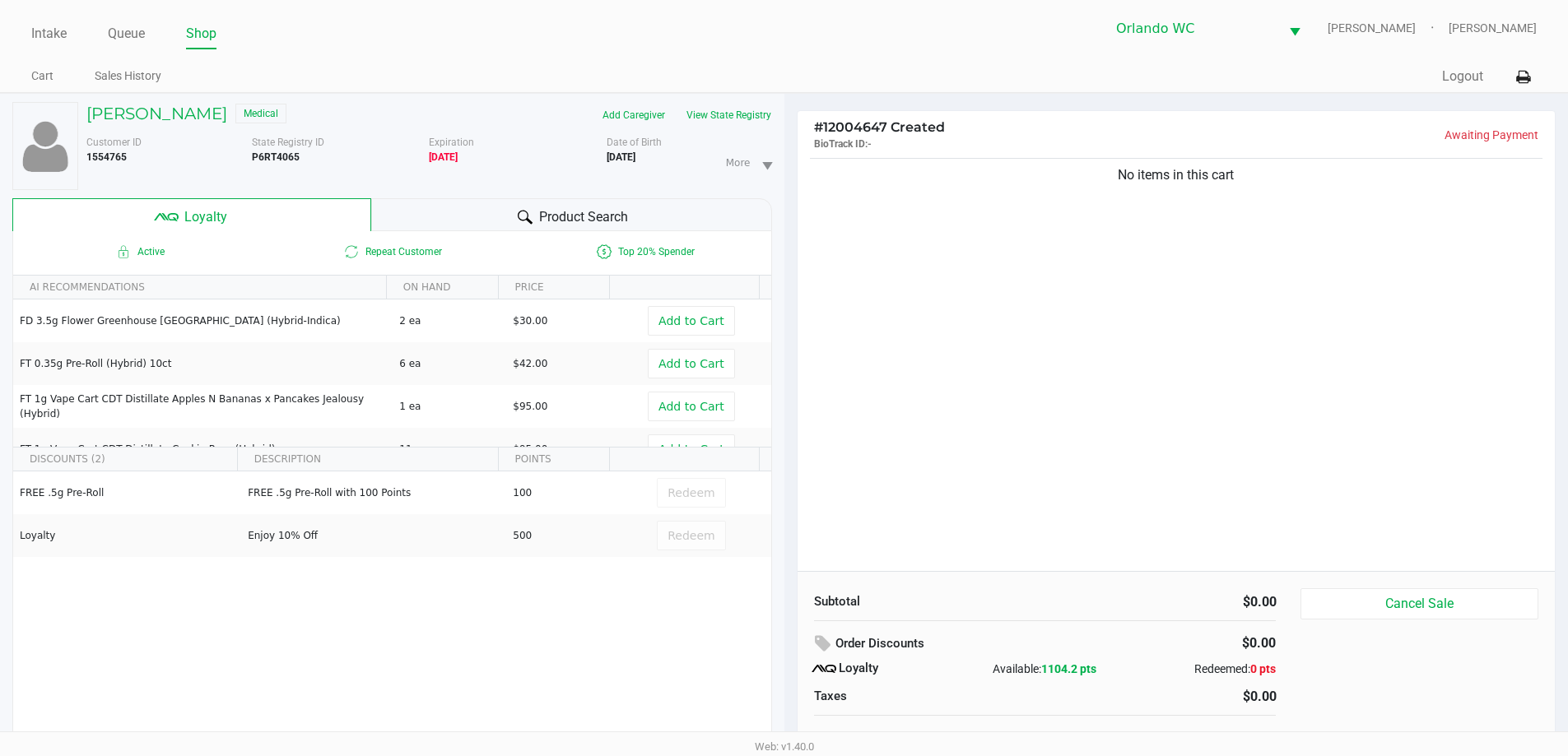
click at [514, 206] on div "Product Search" at bounding box center [571, 215] width 401 height 33
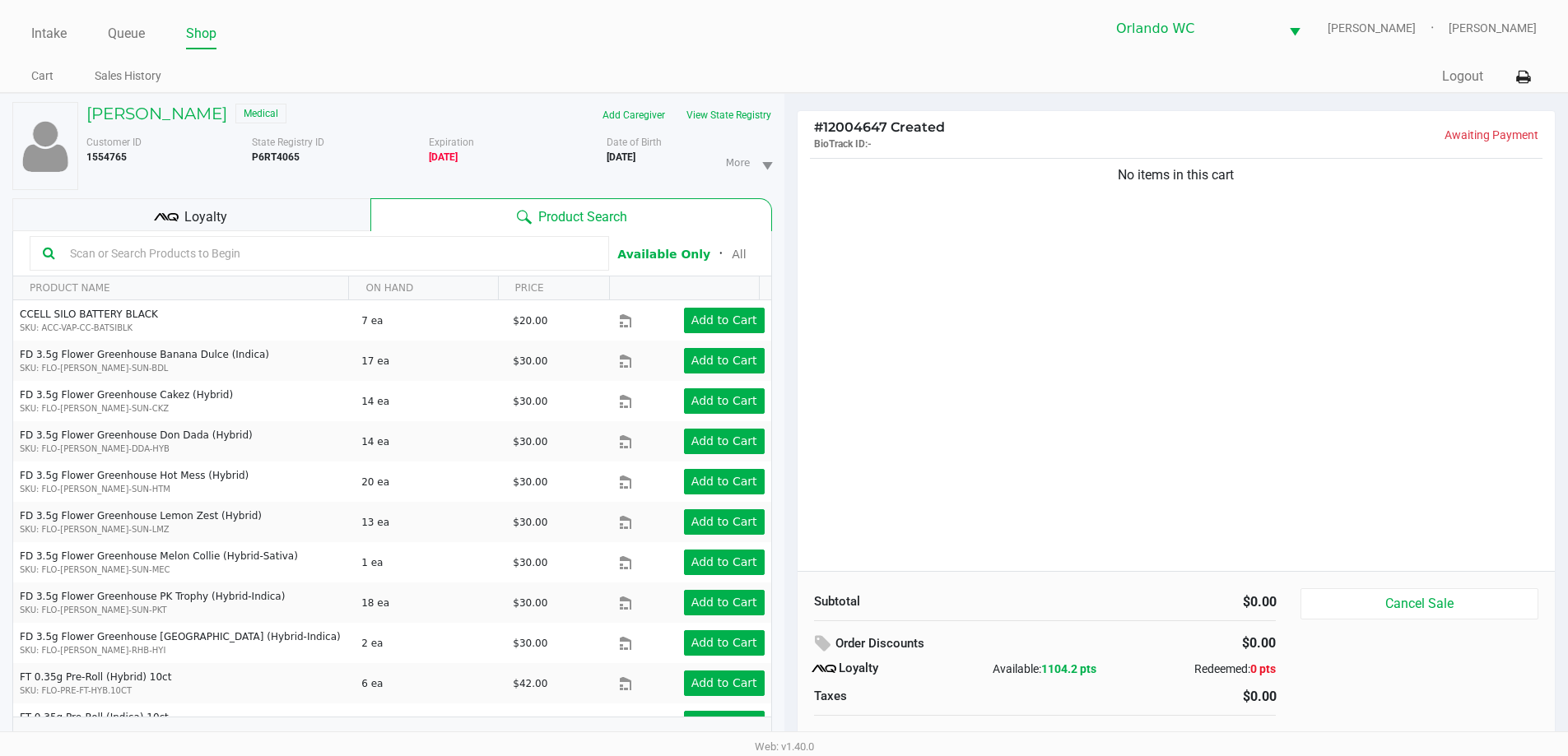
click at [470, 255] on input "text" at bounding box center [329, 253] width 532 height 25
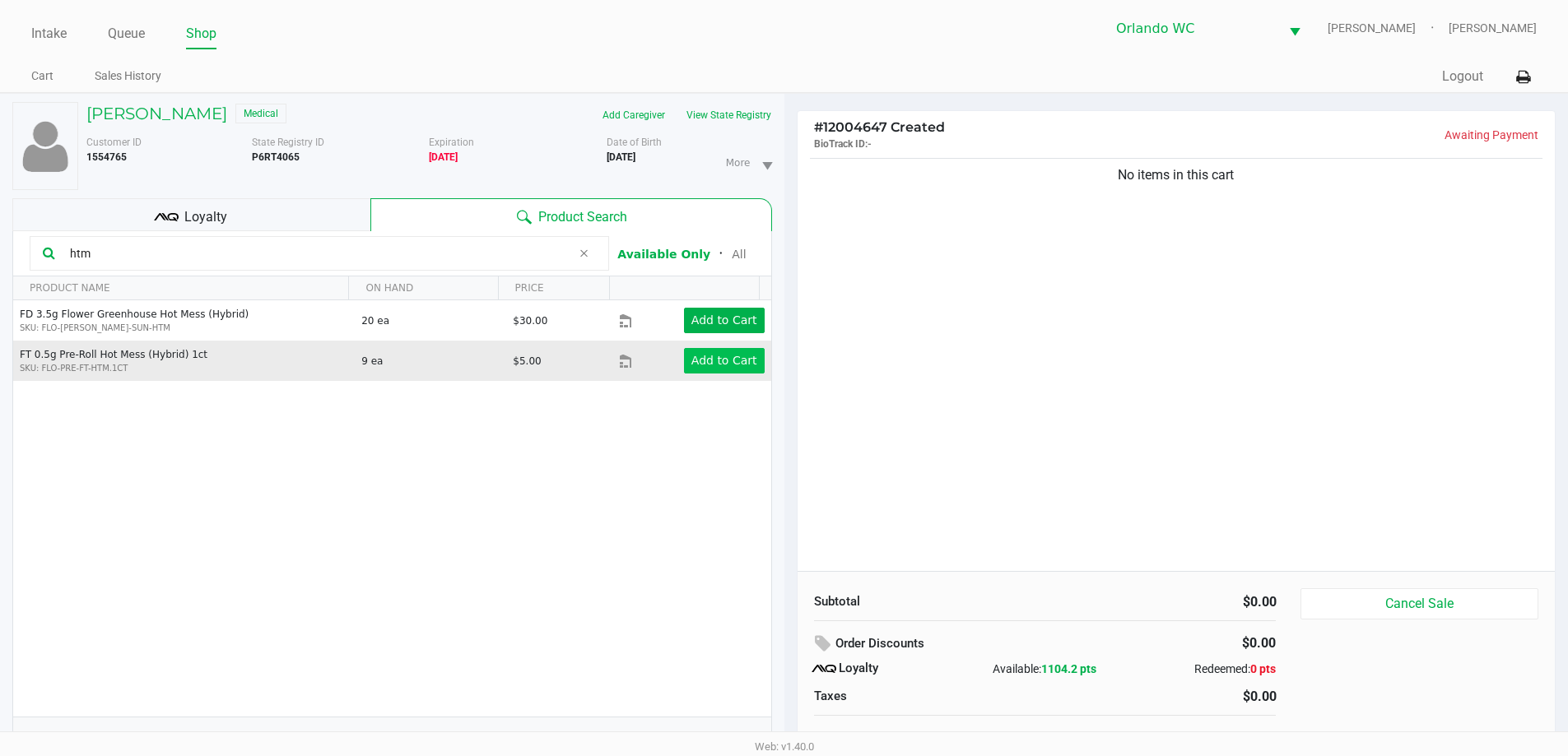
type input "htm"
click at [727, 359] on app-button-loader "Add to Cart" at bounding box center [724, 360] width 66 height 13
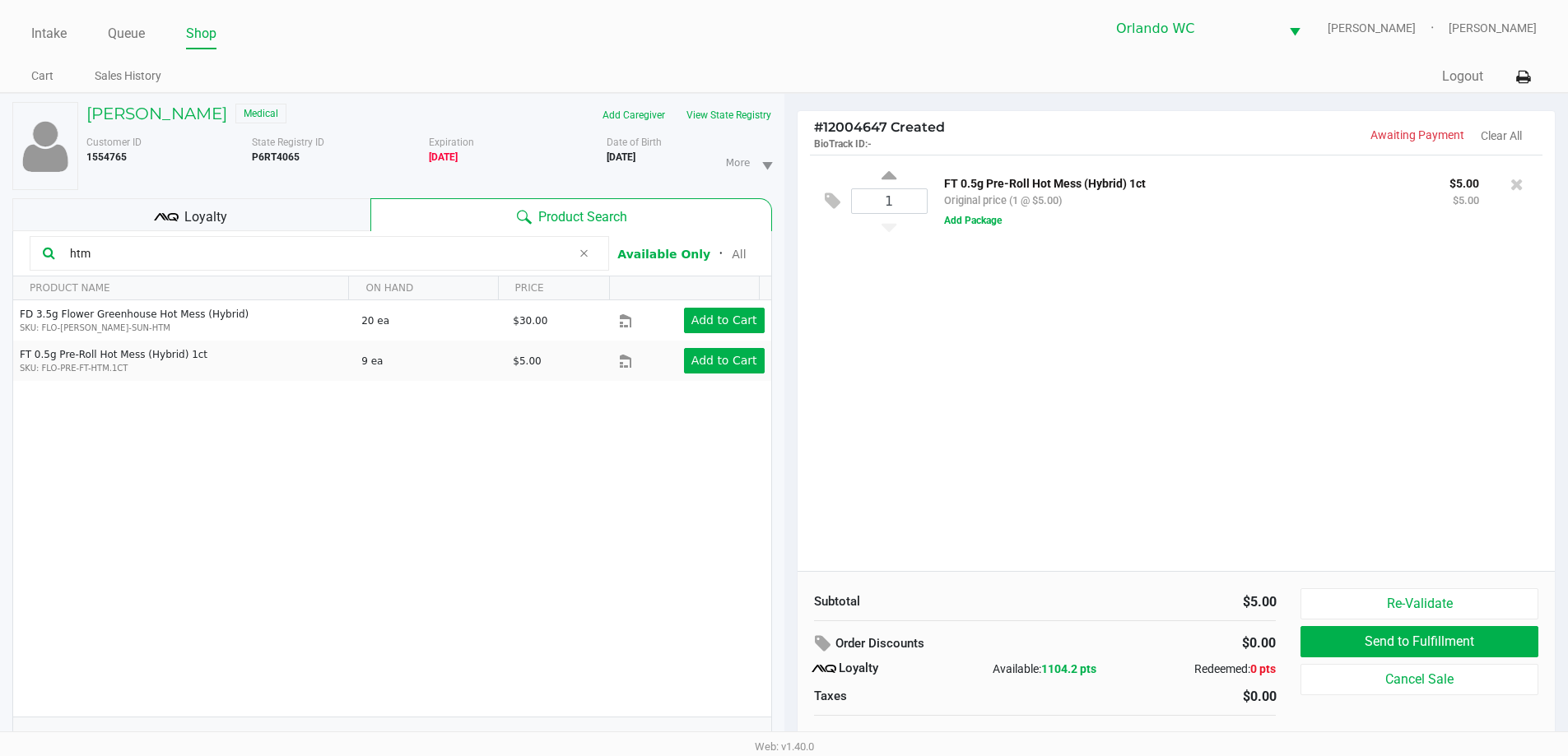
click at [243, 210] on div "Loyalty" at bounding box center [191, 215] width 358 height 33
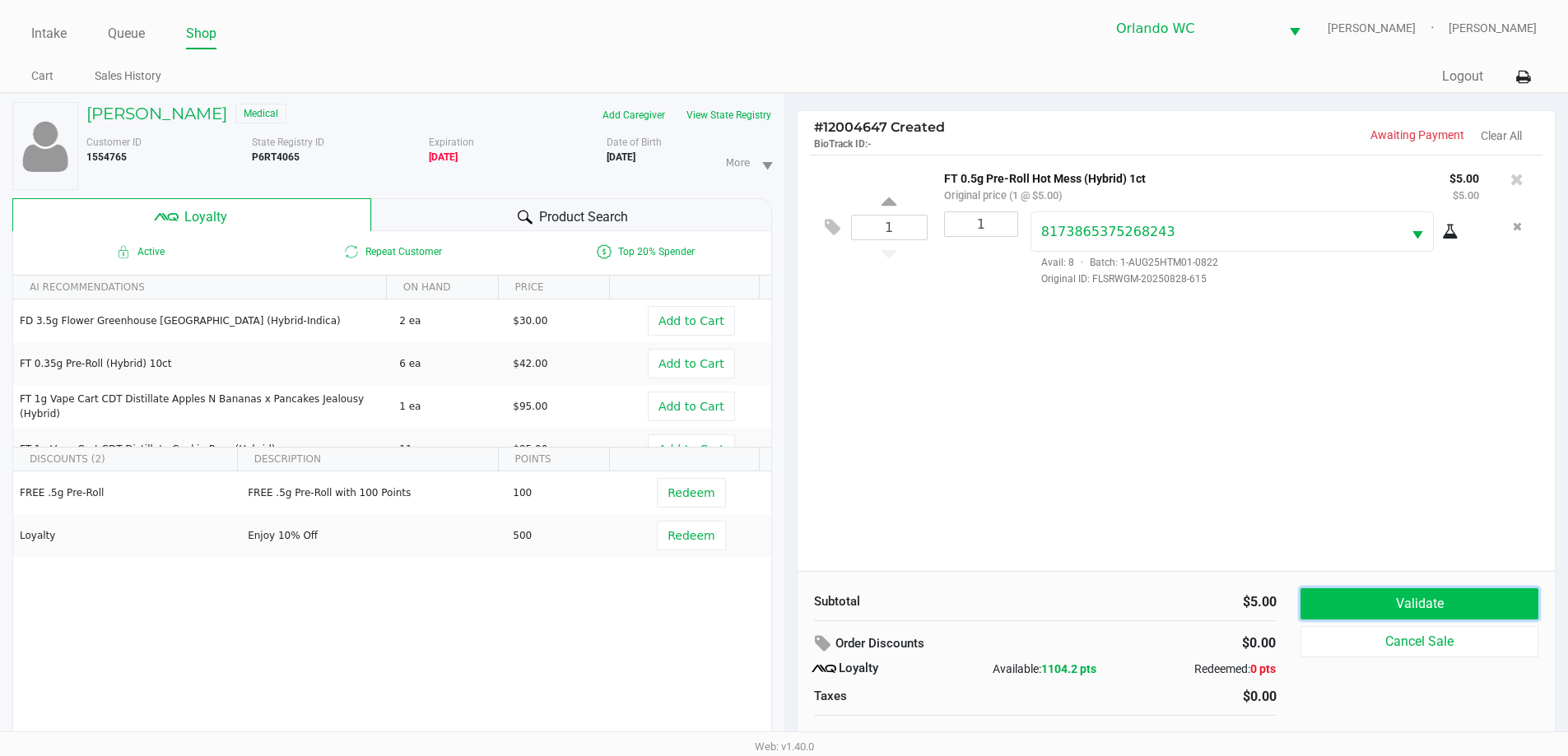
click at [1362, 605] on button "Validate" at bounding box center [1419, 604] width 237 height 32
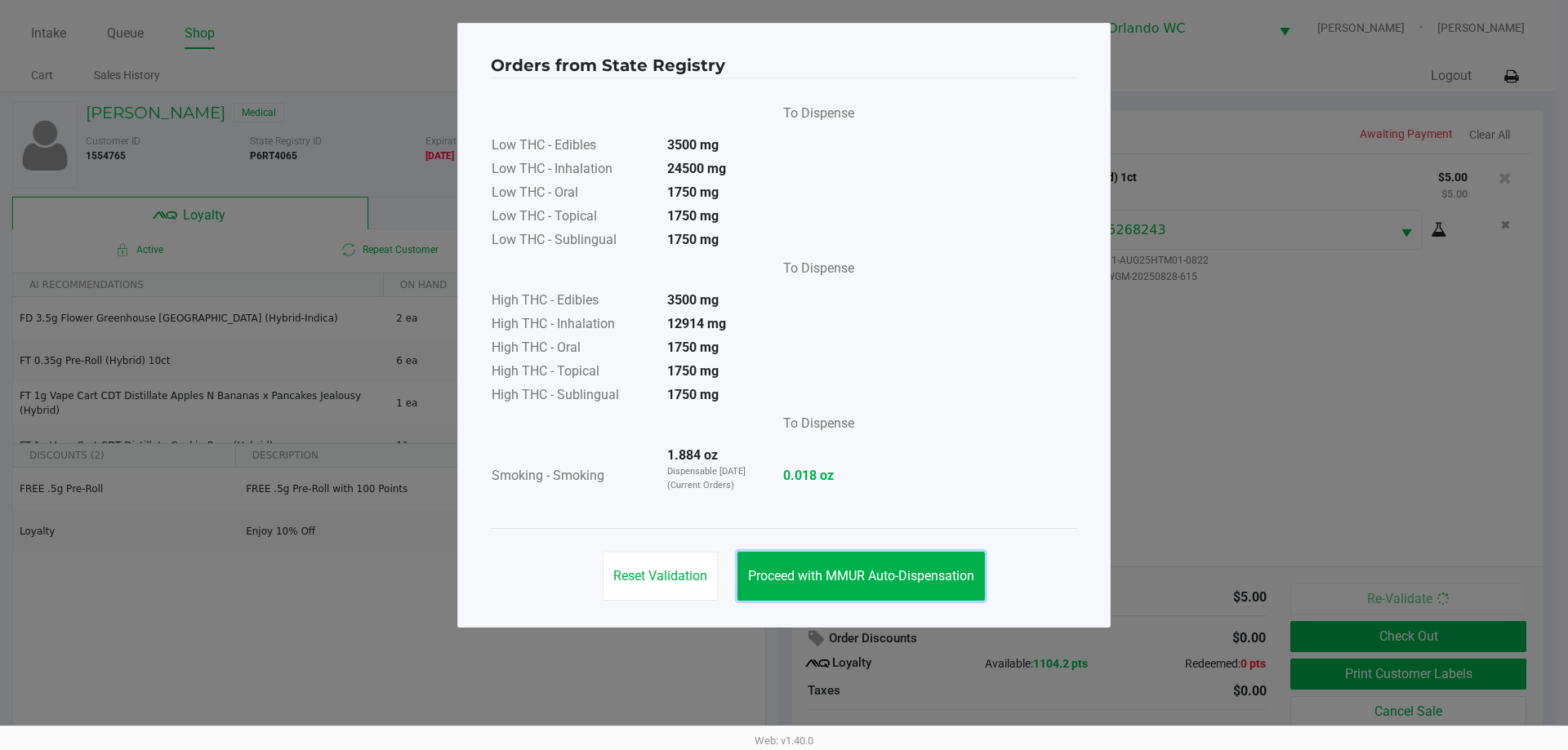
drag, startPoint x: 896, startPoint y: 571, endPoint x: 1413, endPoint y: 718, distance: 537.5
click at [908, 579] on span "Proceed with MMUR Auto-Dispensation" at bounding box center [861, 576] width 226 height 15
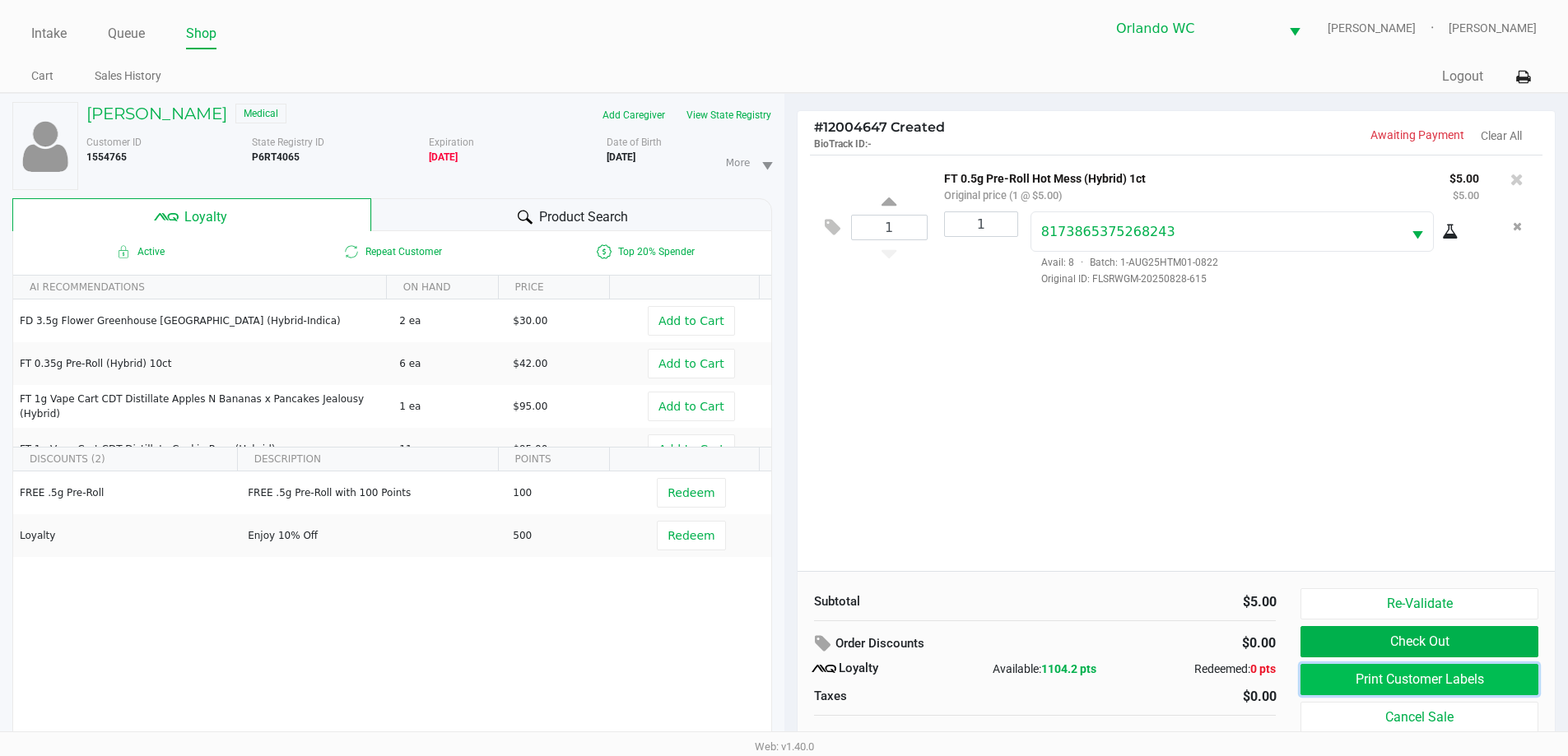
click at [1416, 681] on button "Print Customer Labels" at bounding box center [1419, 679] width 237 height 32
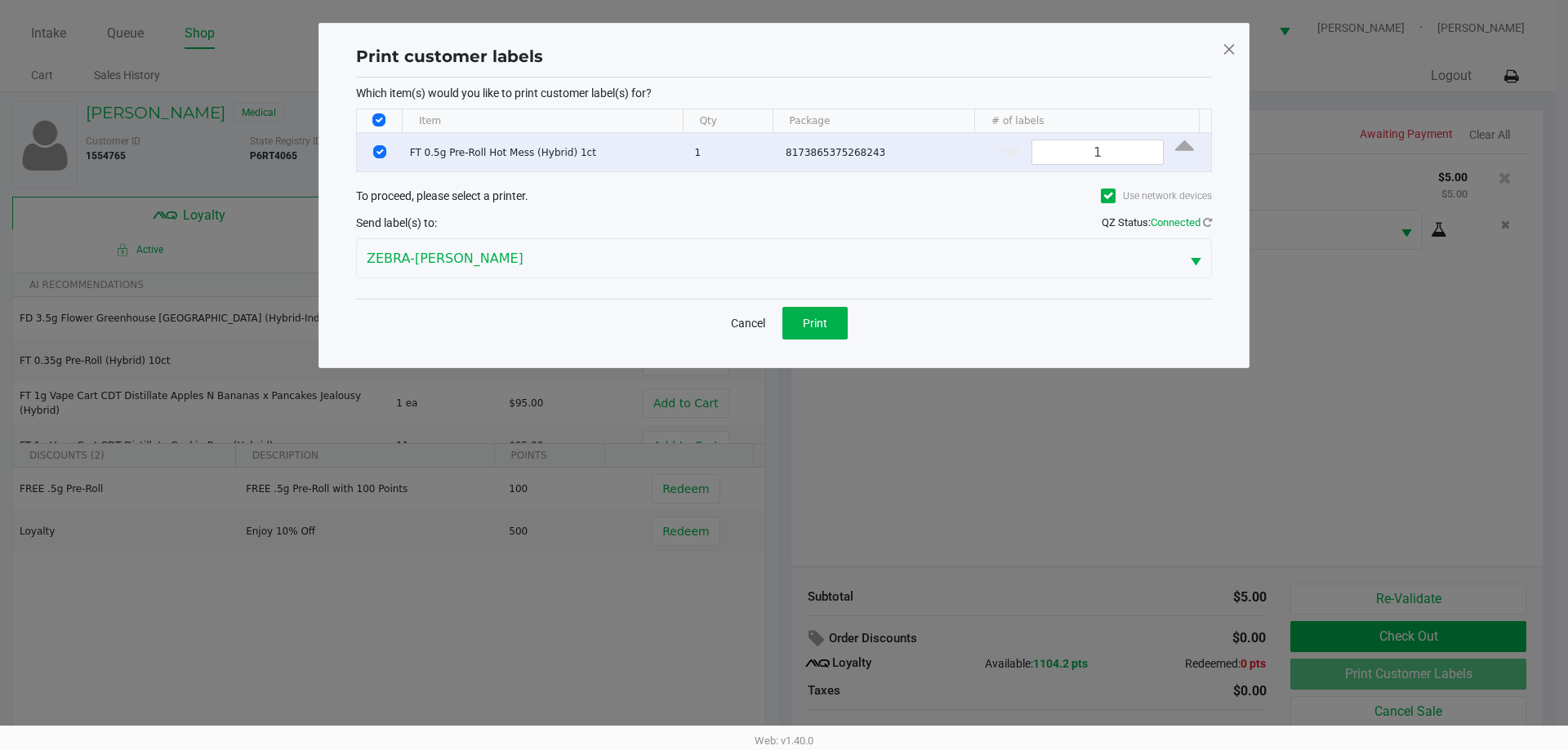
click at [813, 343] on div "Cancel Print" at bounding box center [783, 323] width 856 height 48
click at [813, 338] on button "Print" at bounding box center [814, 323] width 65 height 33
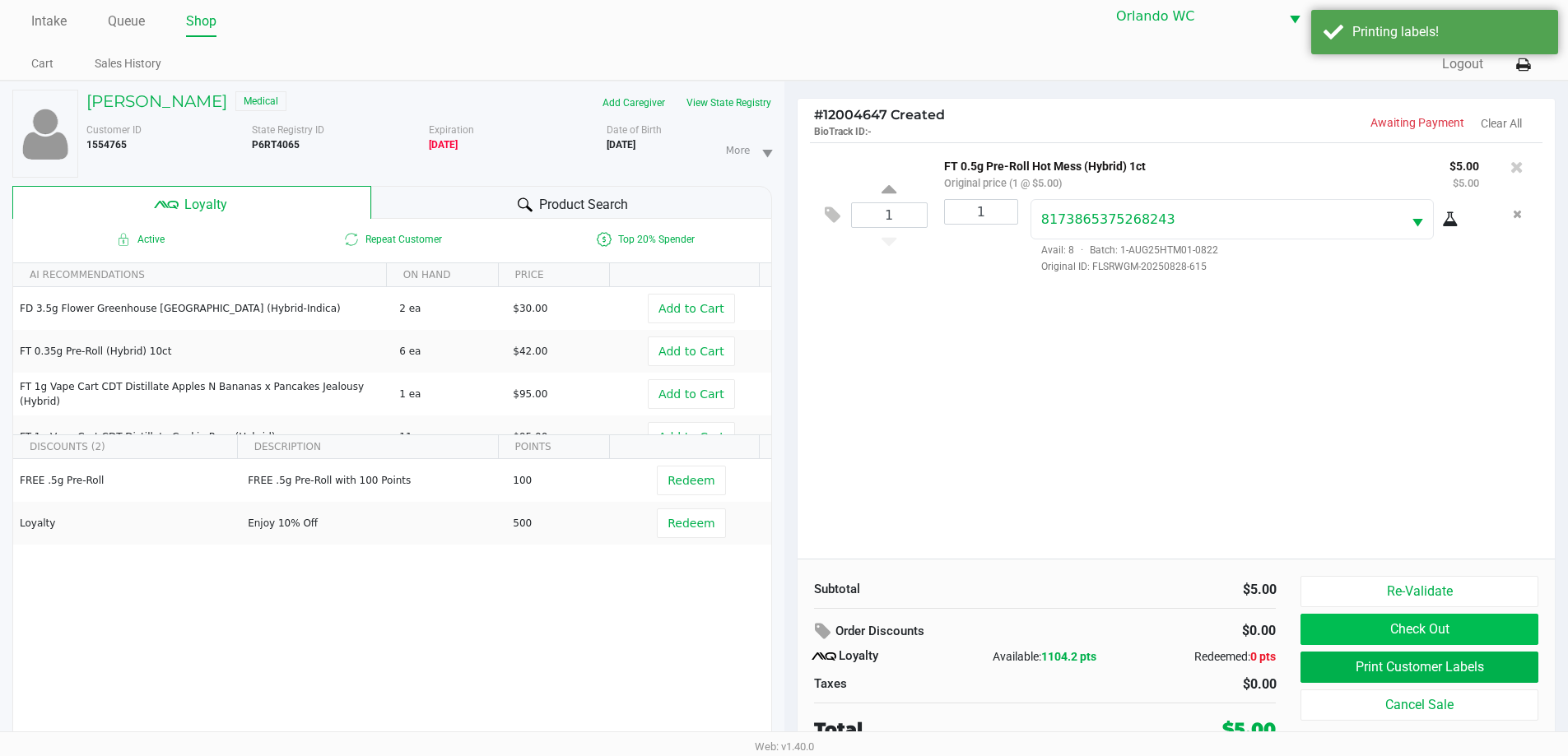
scroll to position [17, 0]
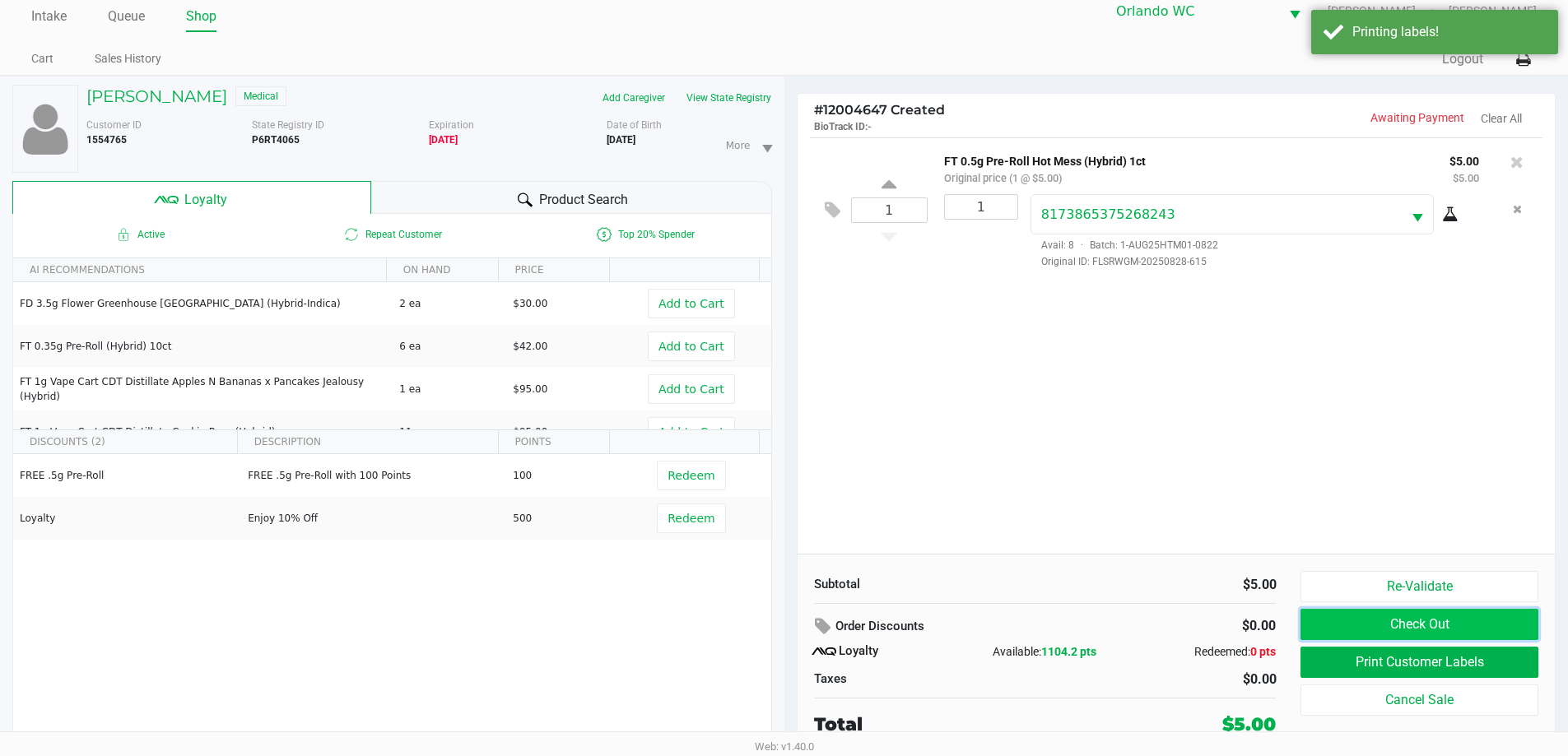
click at [1423, 626] on button "Check Out" at bounding box center [1419, 624] width 237 height 32
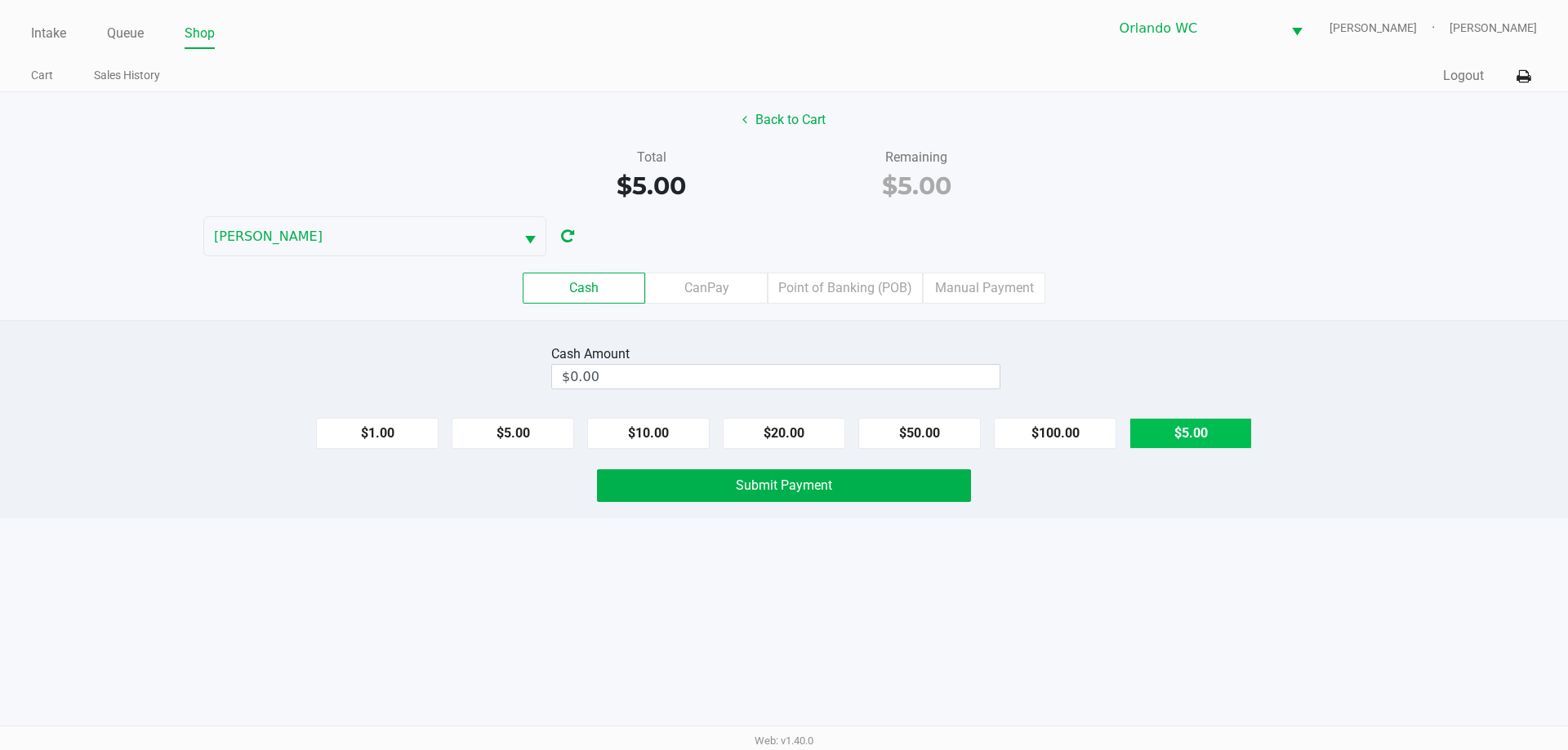
click at [1182, 436] on button "$5.00" at bounding box center [1190, 433] width 122 height 31
type input "$5.00"
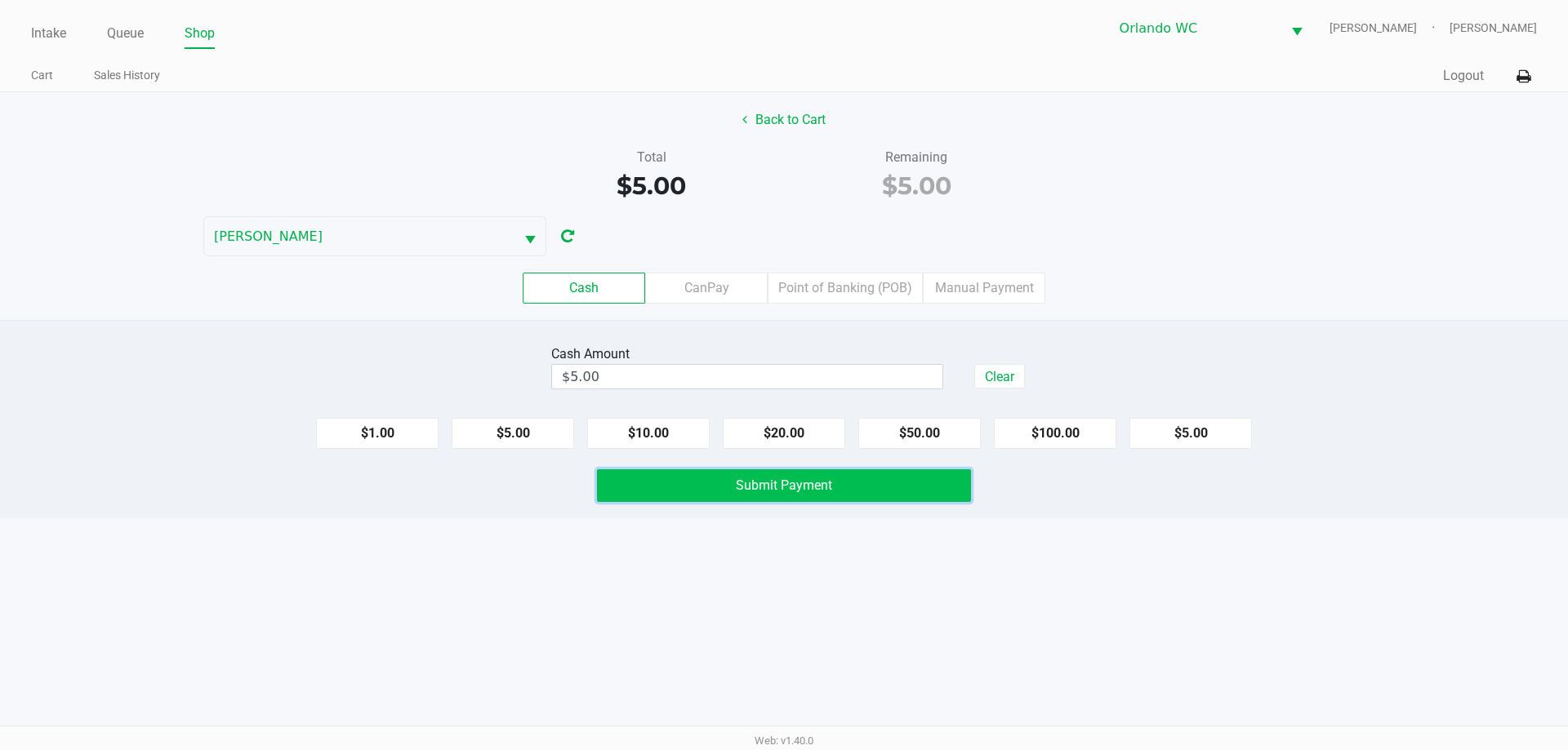
click at [864, 490] on button "Submit Payment" at bounding box center [783, 486] width 374 height 33
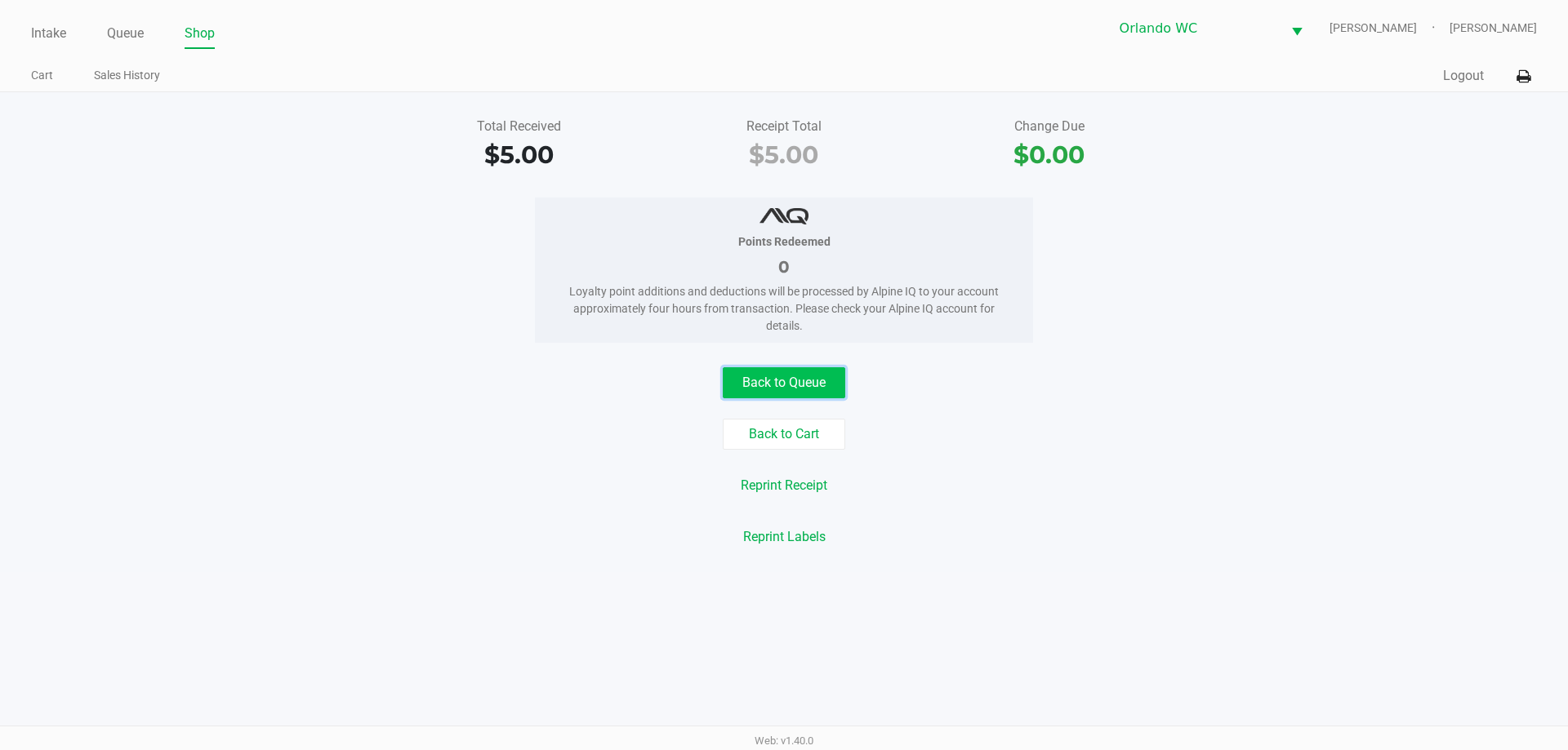
click at [779, 385] on button "Back to Queue" at bounding box center [783, 383] width 122 height 31
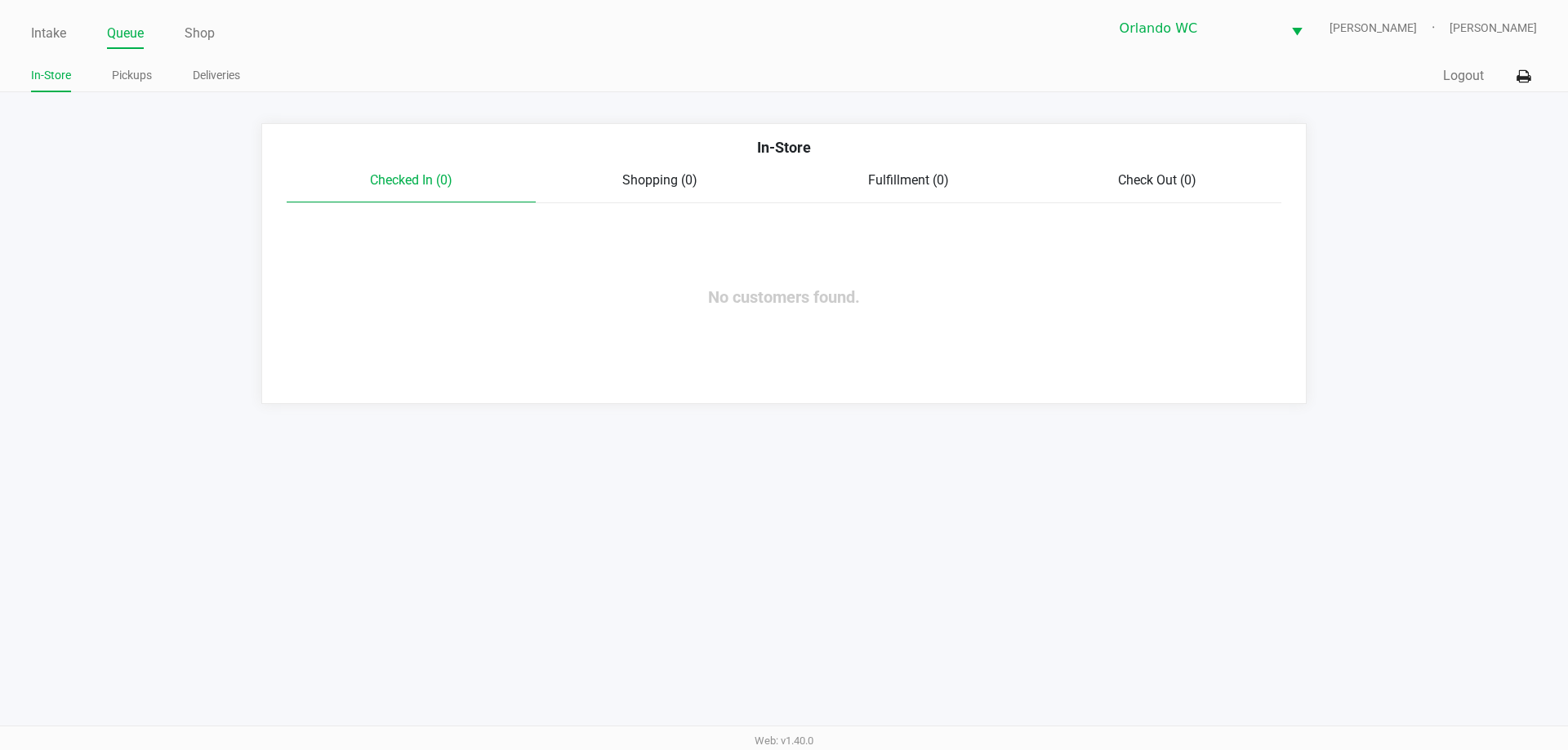
click at [69, 38] on ul "Intake Queue Shop" at bounding box center [407, 34] width 753 height 28
click at [63, 35] on link "Intake" at bounding box center [49, 33] width 35 height 23
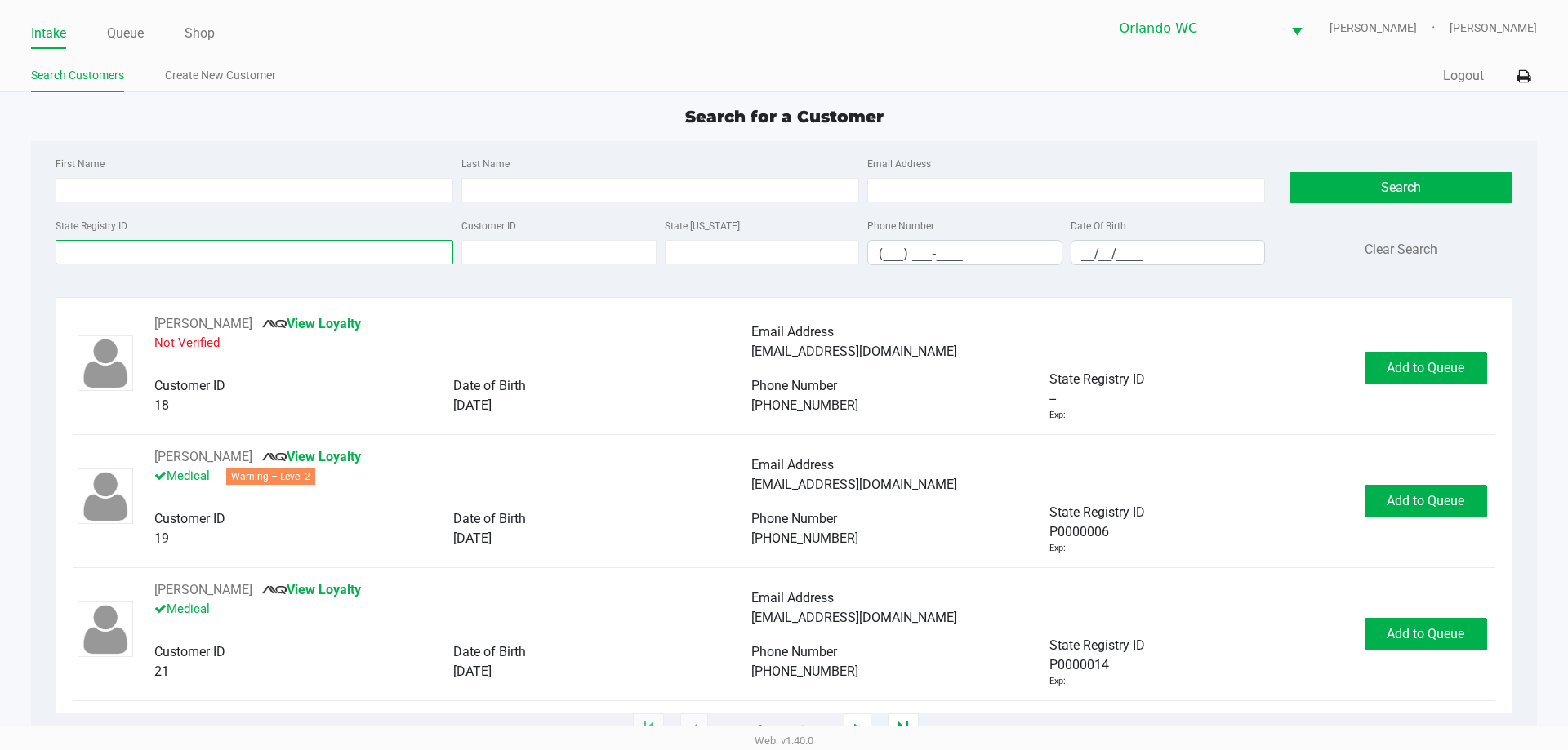
click at [203, 253] on input "State Registry ID" at bounding box center [254, 252] width 398 height 24
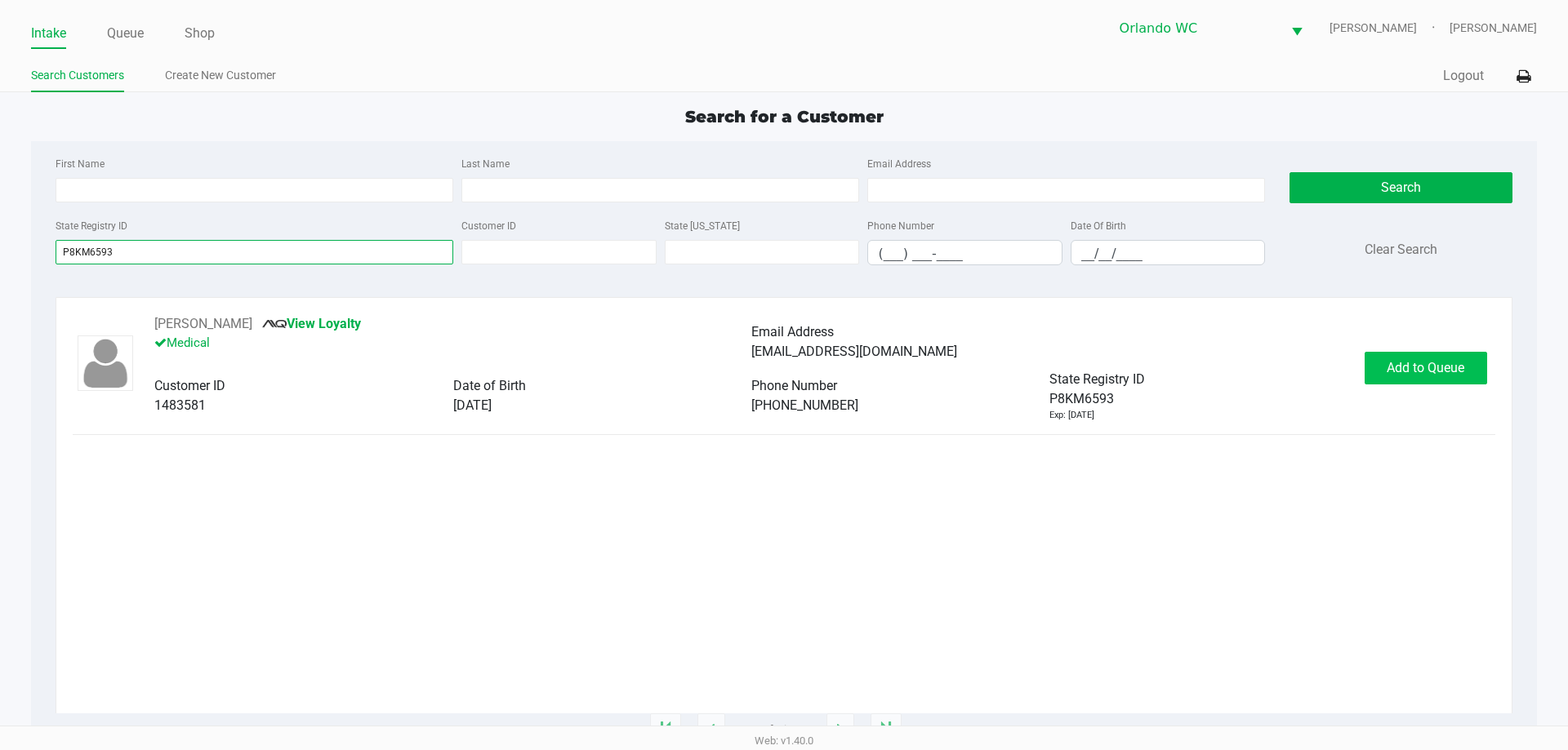
type input "P8KM6593"
click at [1456, 377] on button "Add to Queue" at bounding box center [1425, 368] width 122 height 33
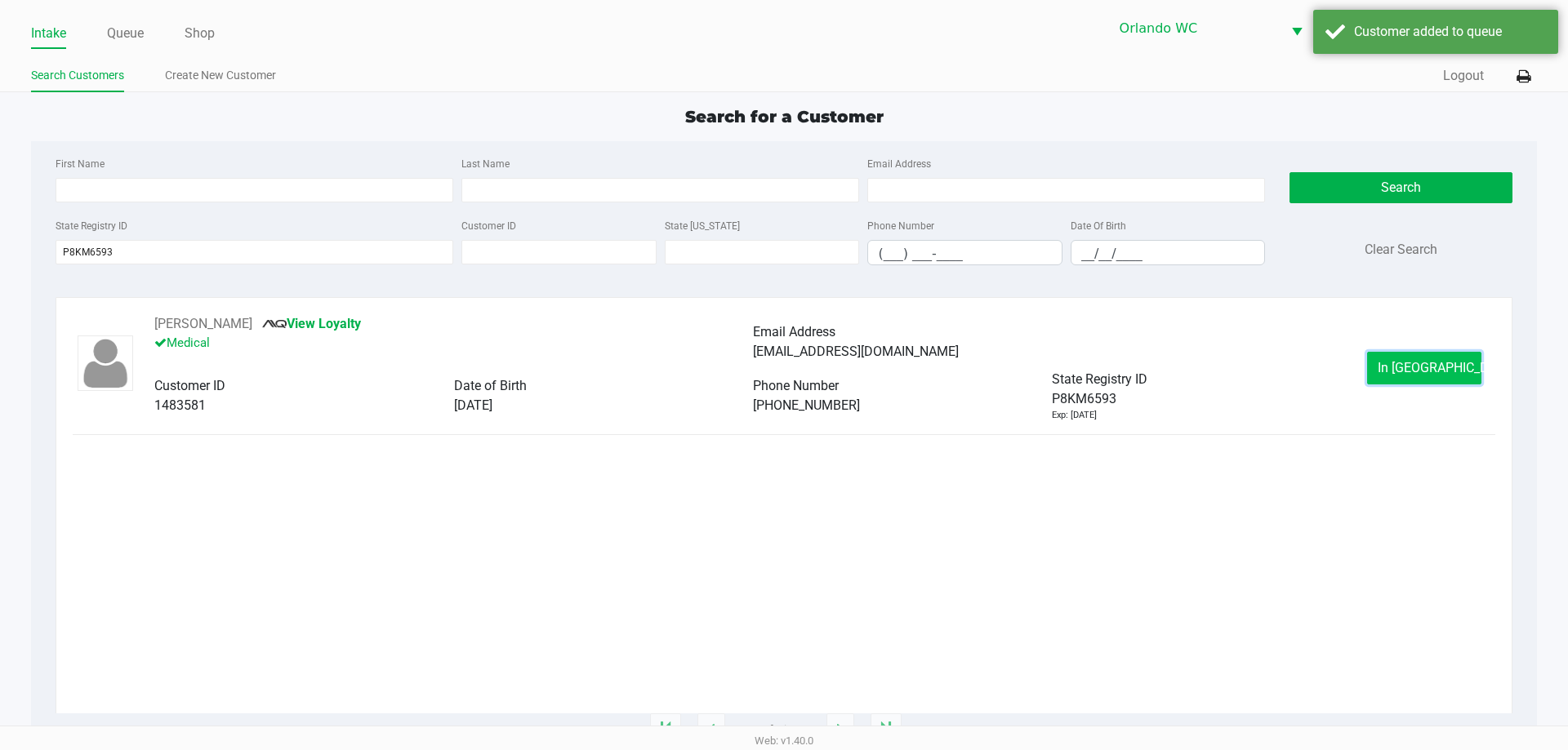
click at [1424, 357] on button "In [GEOGRAPHIC_DATA]" at bounding box center [1424, 368] width 114 height 33
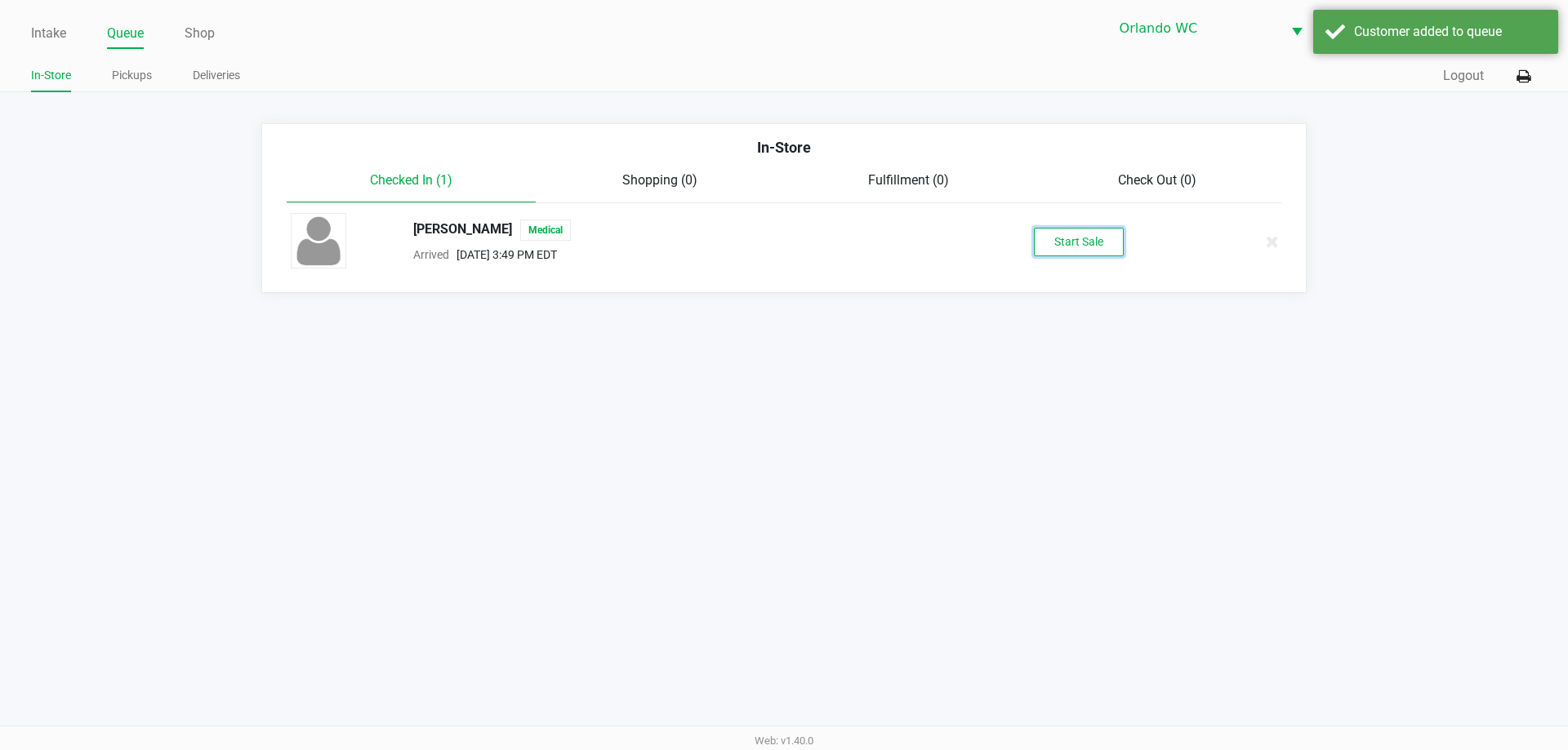
click at [1107, 236] on button "Start Sale" at bounding box center [1079, 242] width 90 height 29
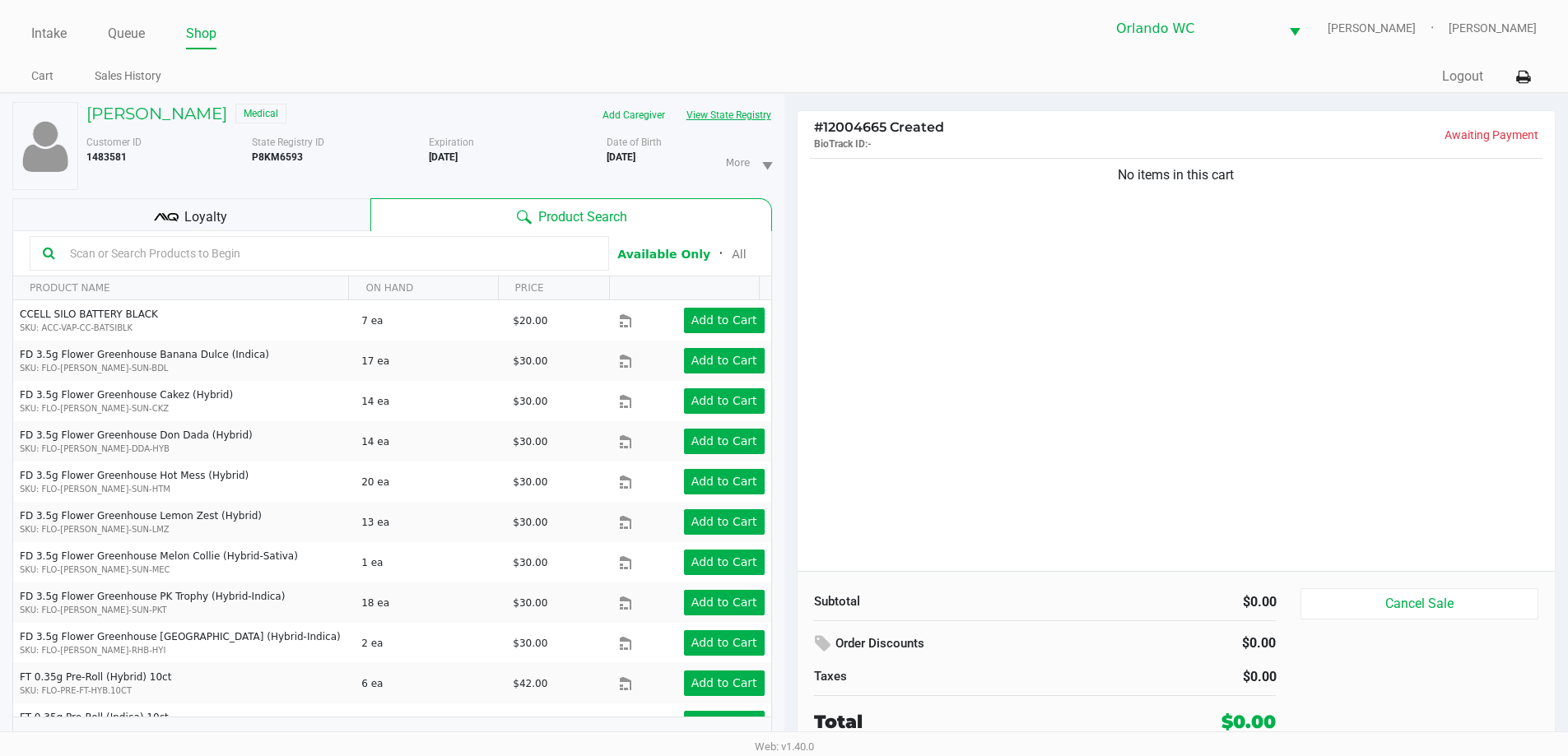
click at [761, 117] on button "View State Registry" at bounding box center [723, 115] width 96 height 26
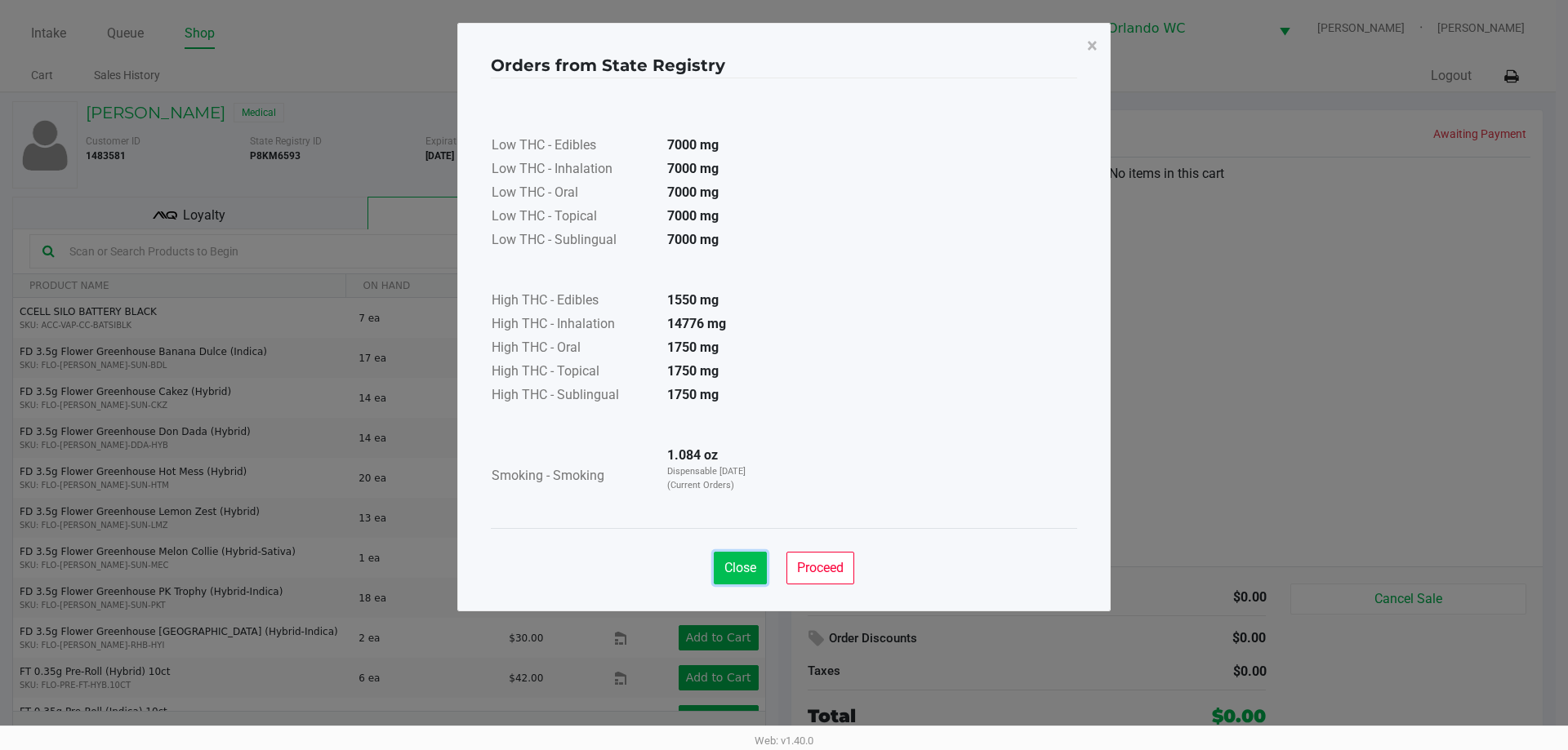
click at [739, 564] on span "Close" at bounding box center [740, 568] width 32 height 15
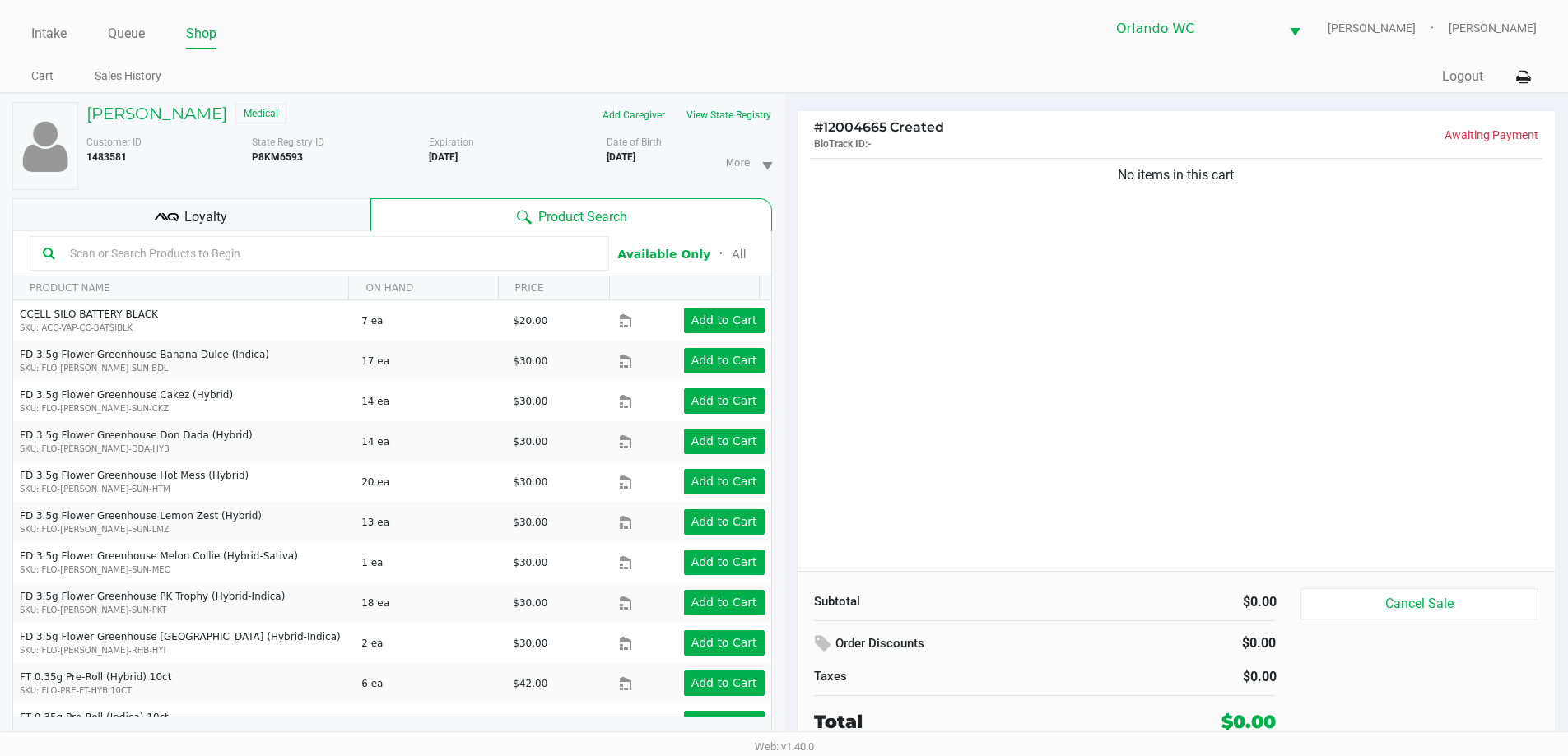
click at [271, 250] on input "text" at bounding box center [329, 253] width 532 height 25
type input "LRV-JUN25BCT01-0910"
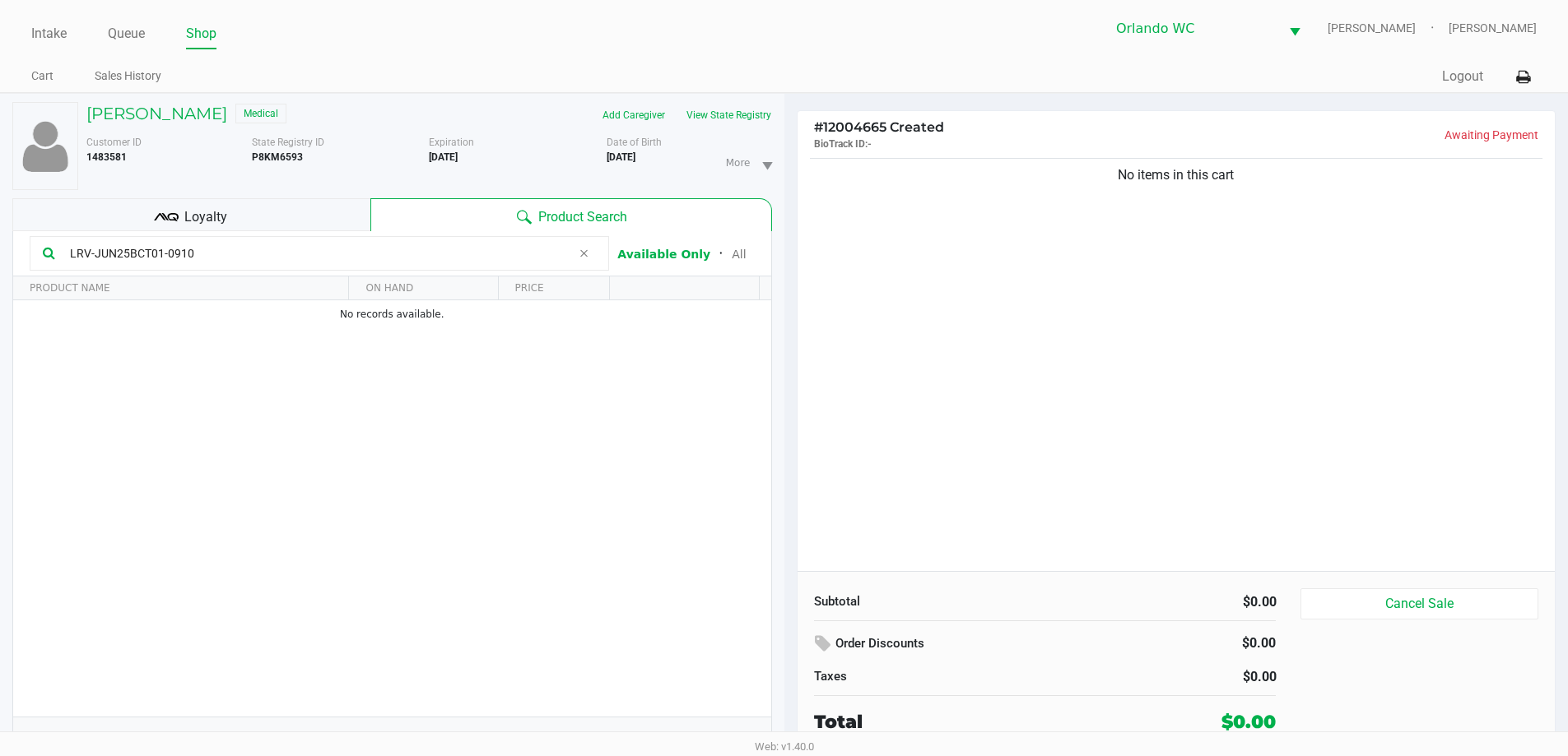
click at [272, 250] on input "LRV-JUN25BCT01-0910" at bounding box center [317, 253] width 508 height 25
click at [1014, 459] on div "No items in this cart" at bounding box center [1176, 363] width 758 height 416
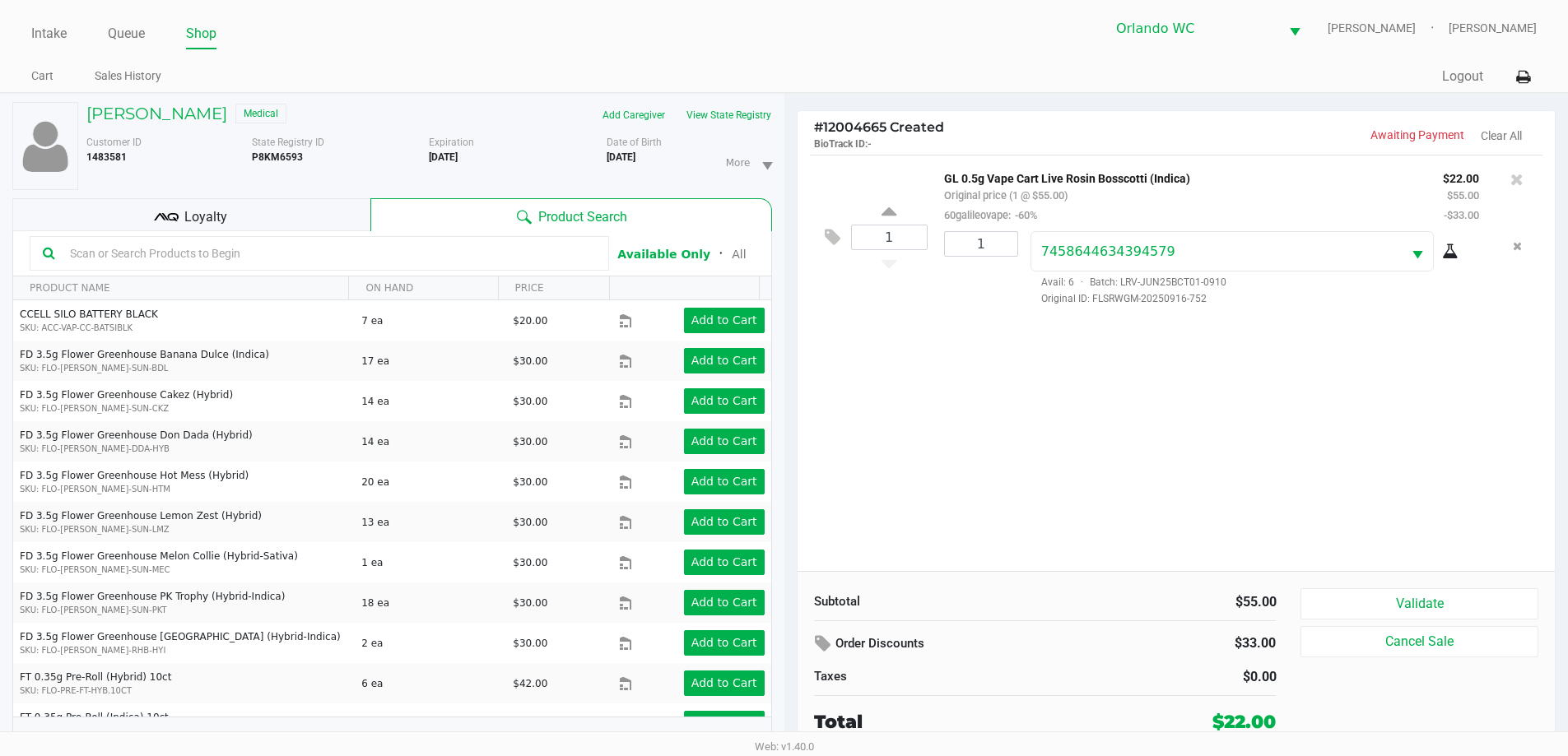
click at [198, 248] on input "text" at bounding box center [329, 253] width 532 height 25
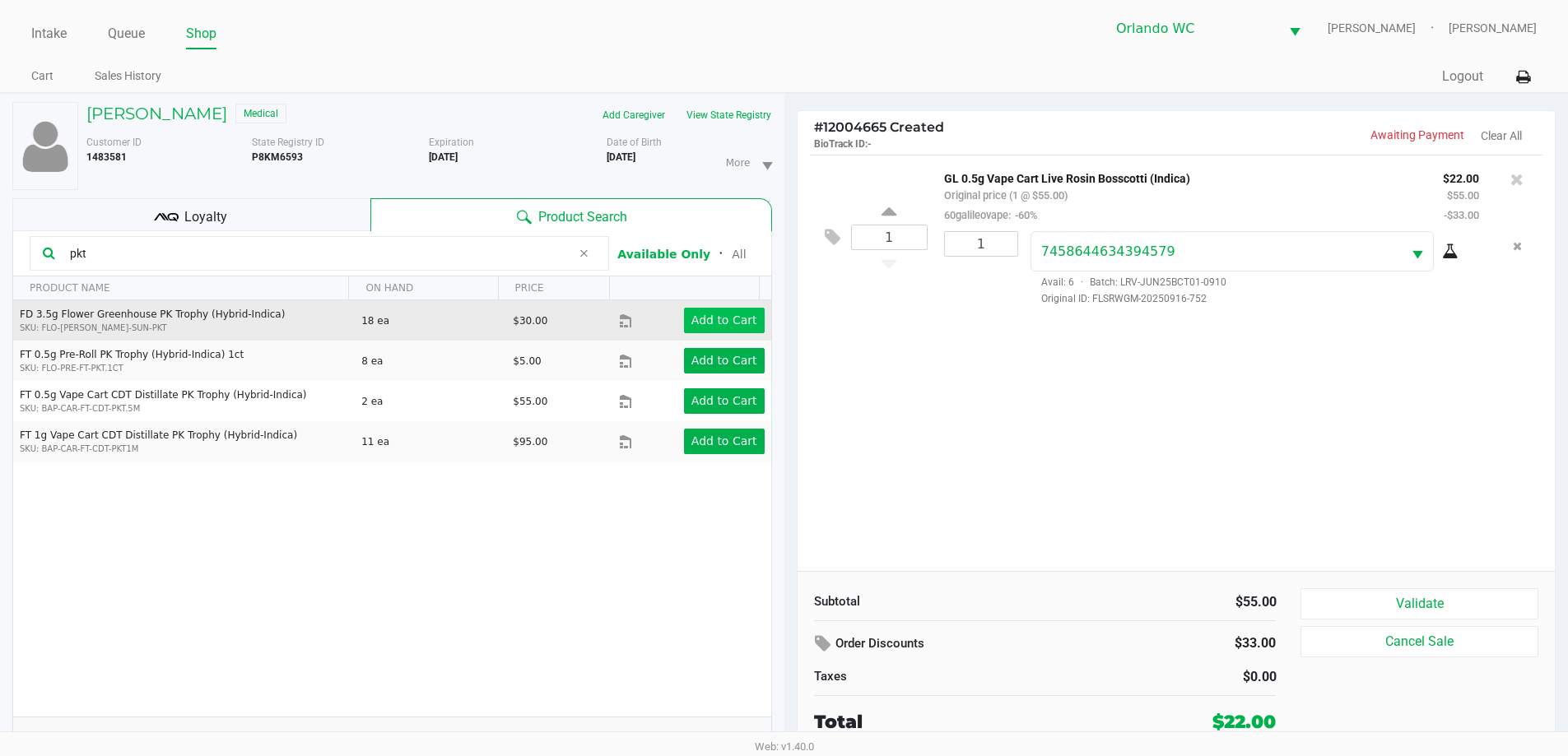
type input "pkt"
click at [712, 329] on button "Add to Cart" at bounding box center [724, 320] width 81 height 26
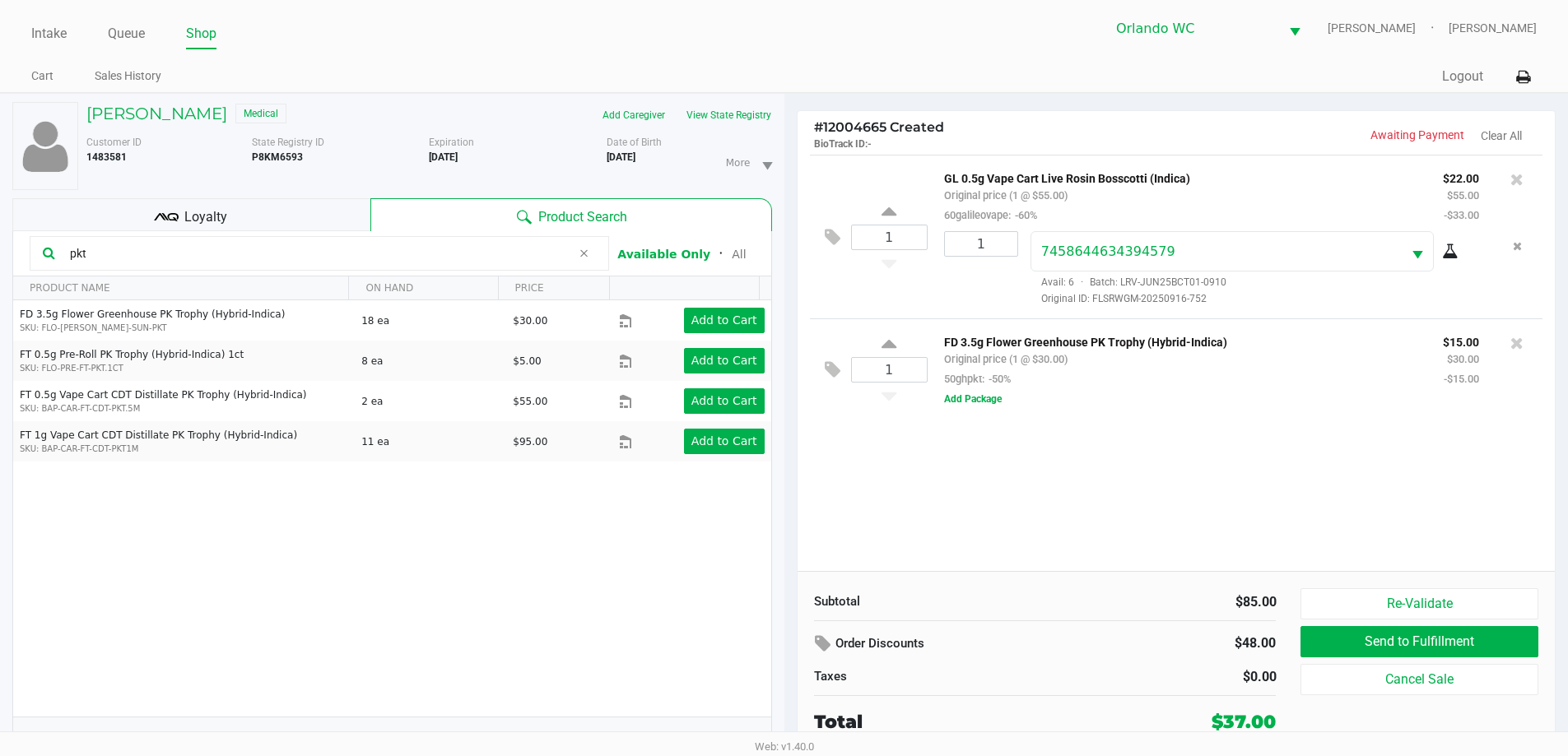
click at [101, 255] on input "pkt" at bounding box center [317, 253] width 508 height 25
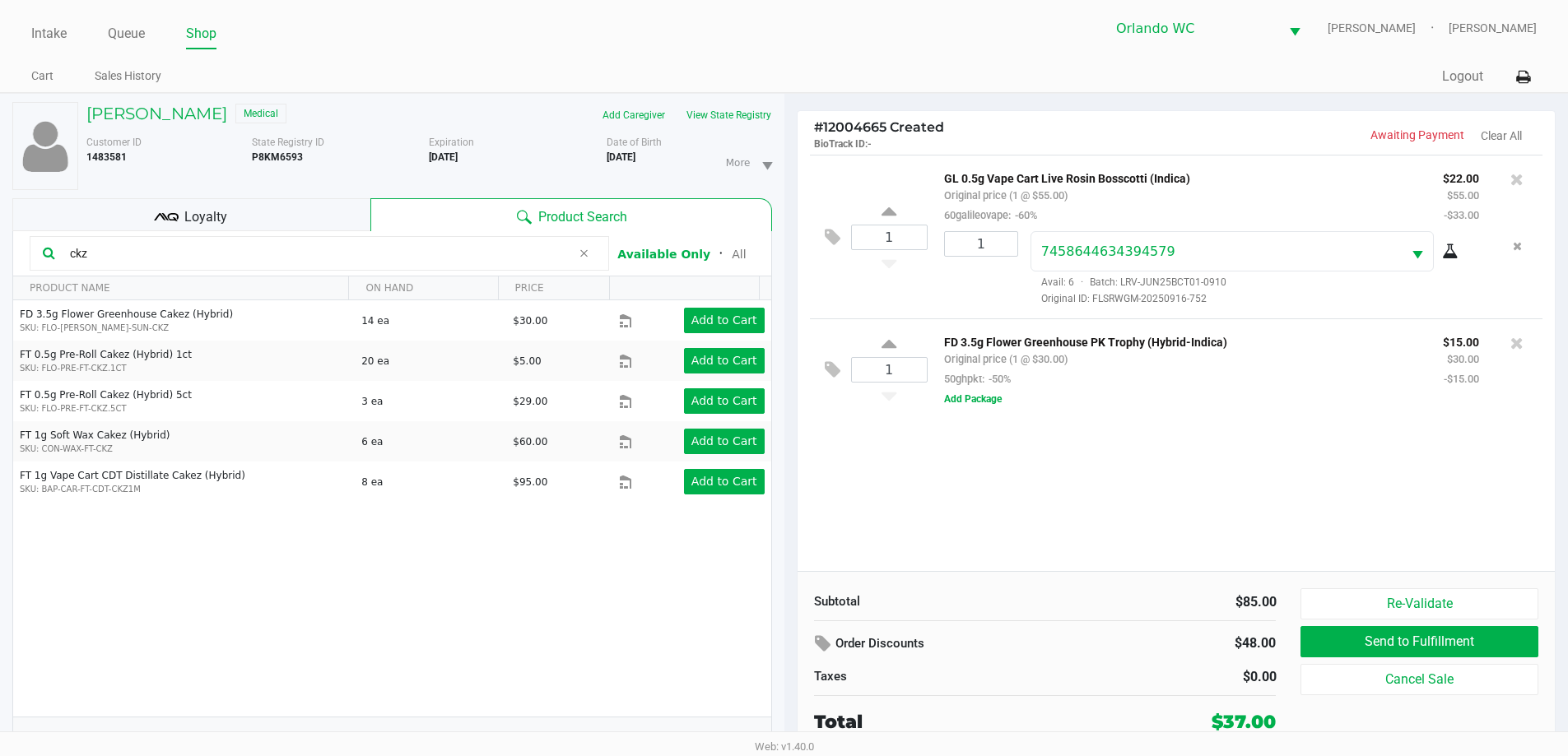
click at [99, 245] on input "ckz" at bounding box center [317, 253] width 508 height 25
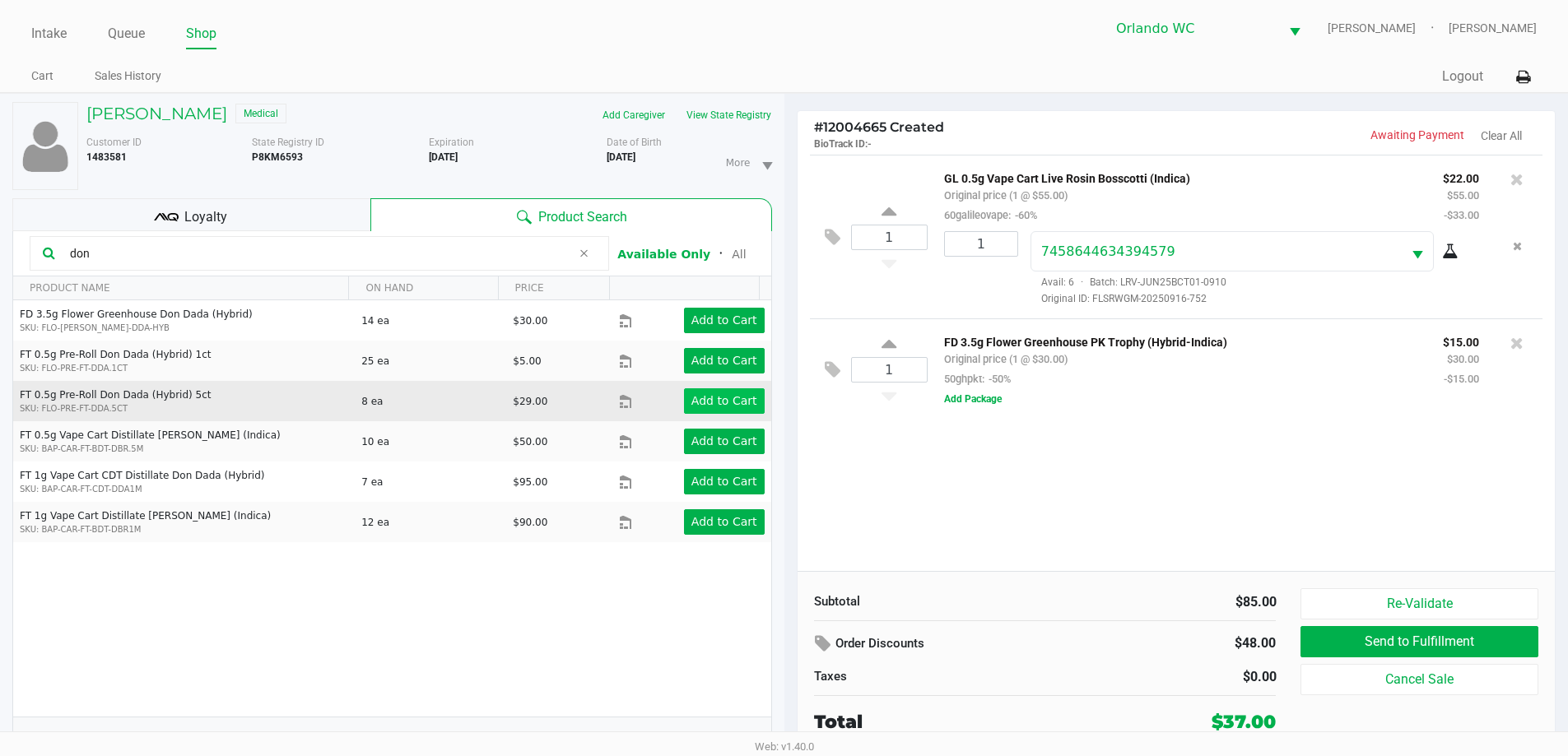
type input "don"
click at [713, 403] on app-button-loader "Add to Cart" at bounding box center [724, 400] width 66 height 13
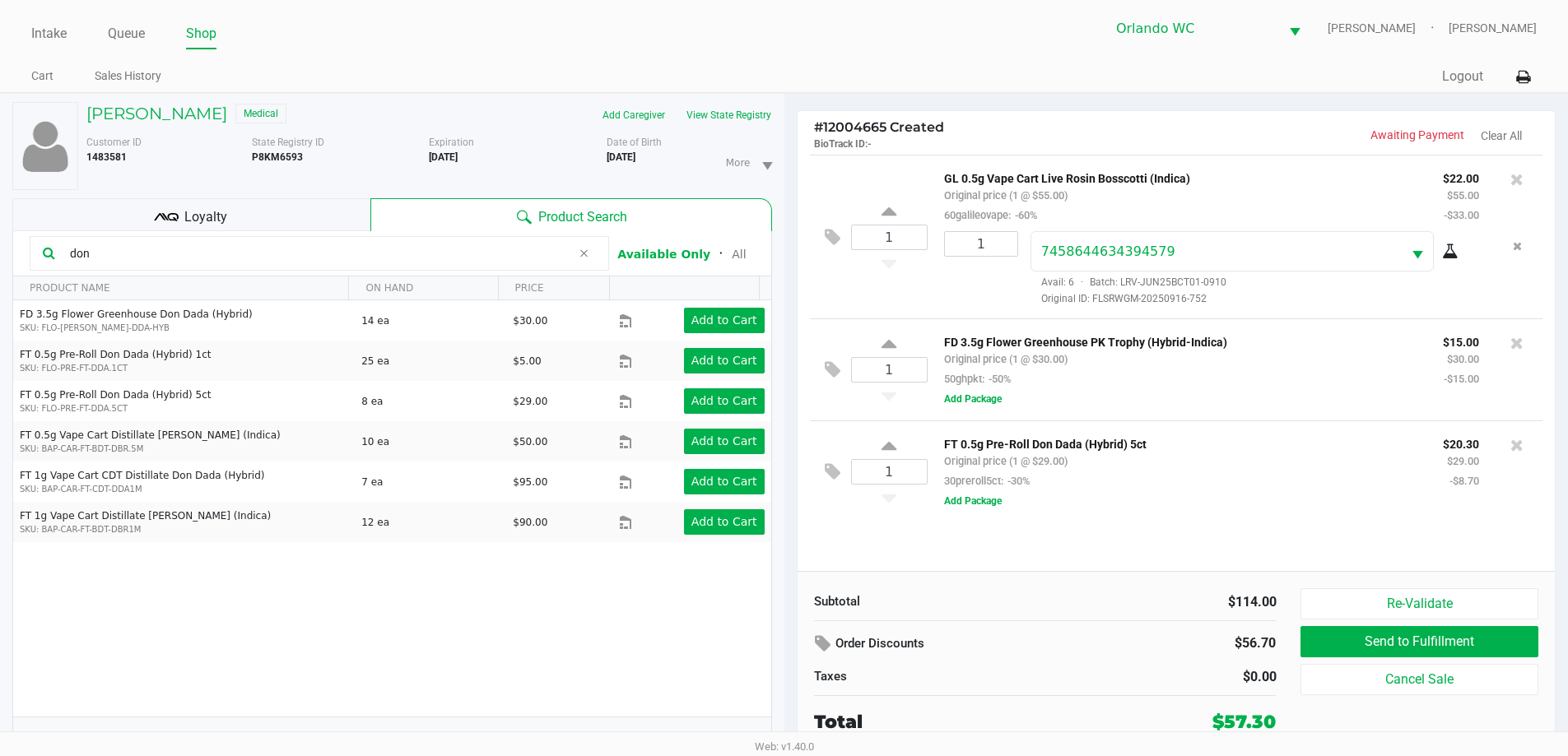
click at [1248, 713] on div "$57.30" at bounding box center [1244, 722] width 63 height 27
click at [294, 214] on div "Loyalty" at bounding box center [191, 215] width 358 height 33
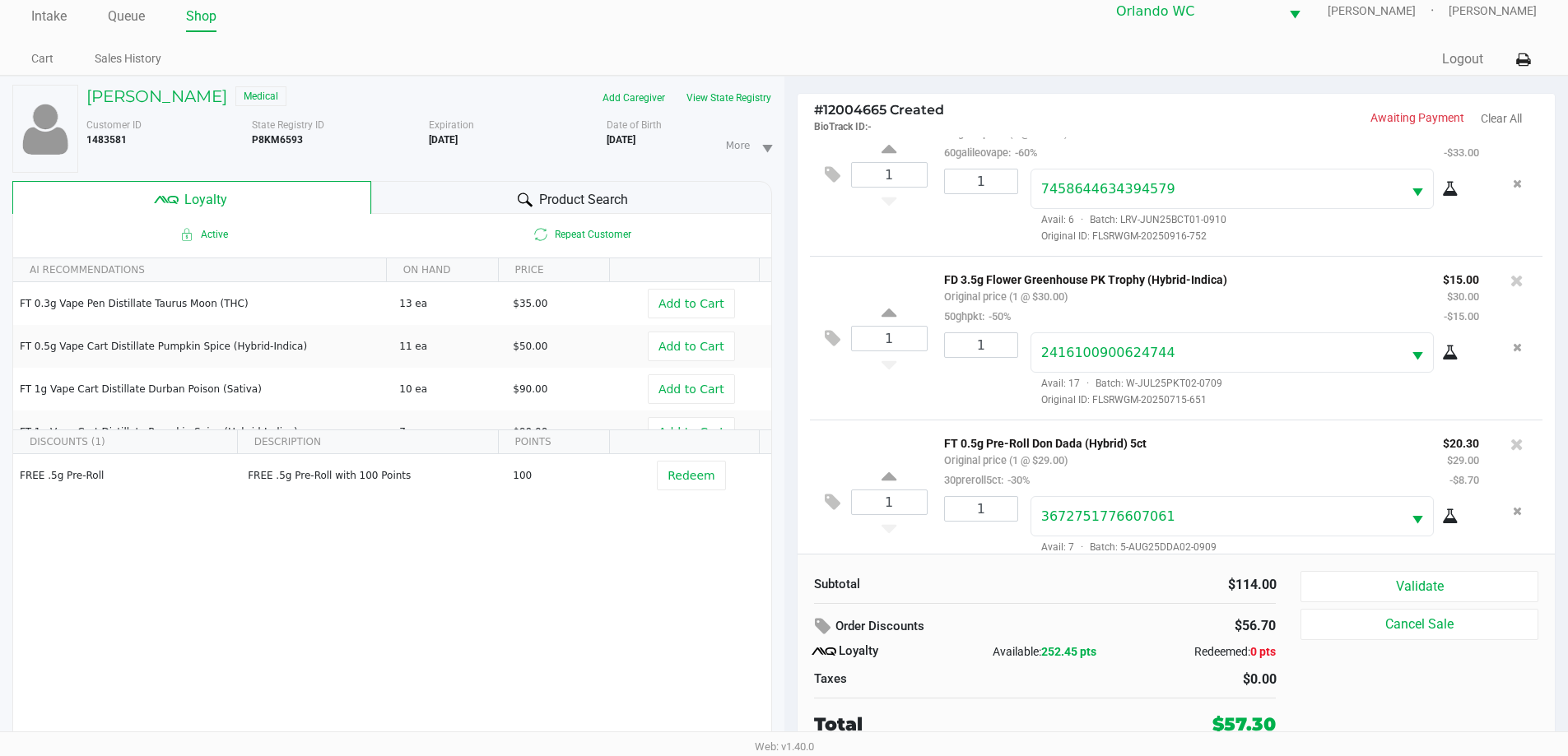
scroll to position [77, 0]
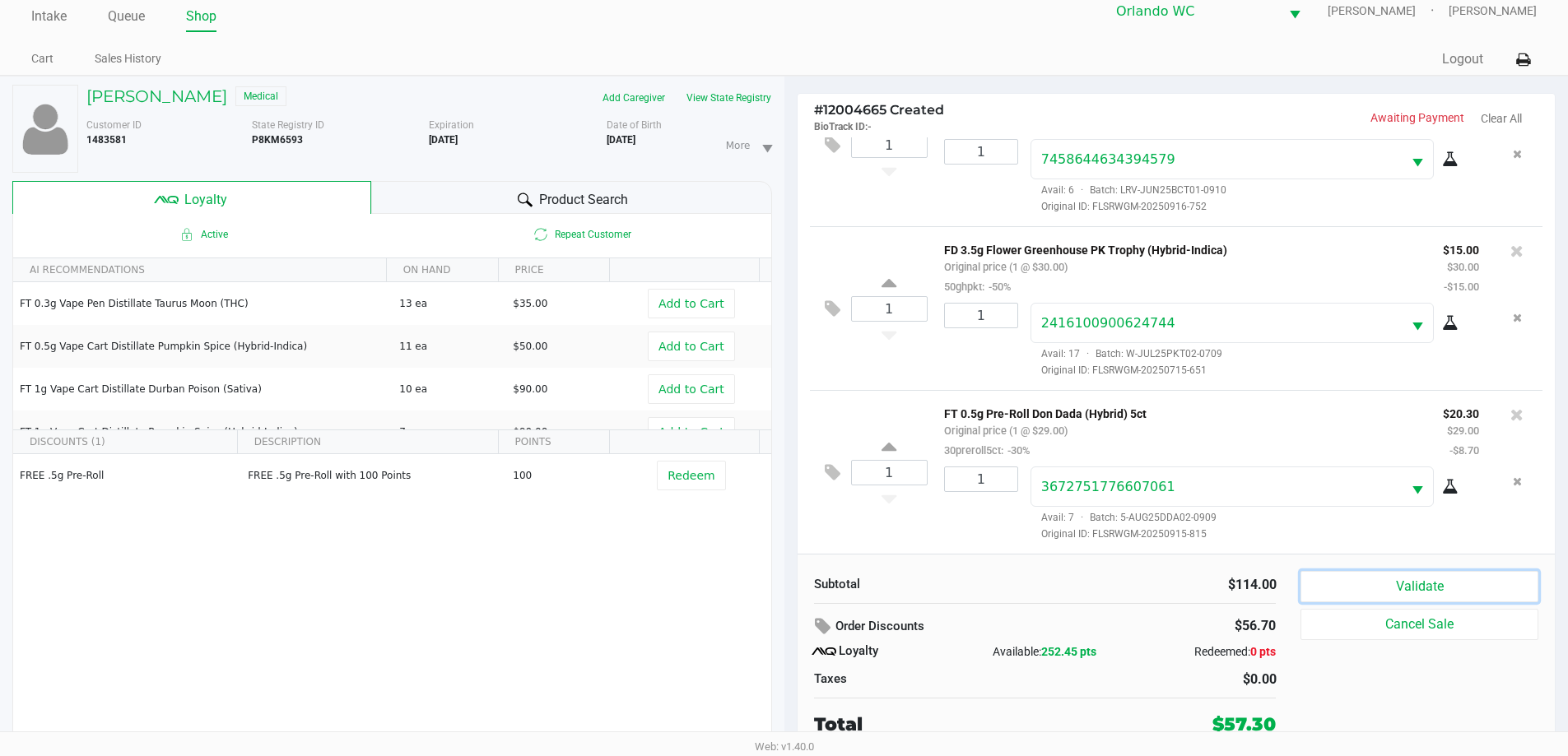
click at [1369, 590] on button "Validate" at bounding box center [1419, 587] width 237 height 32
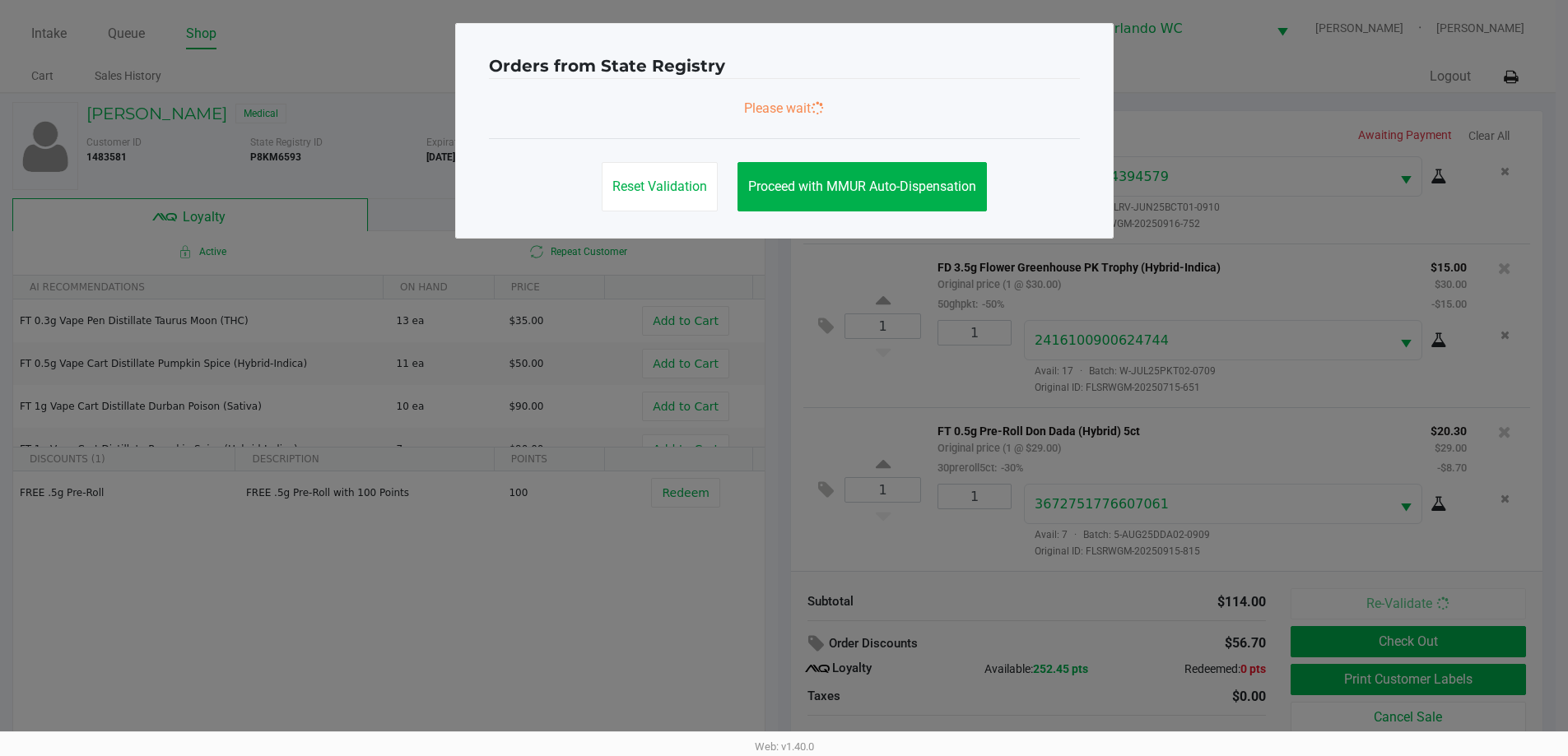
scroll to position [0, 0]
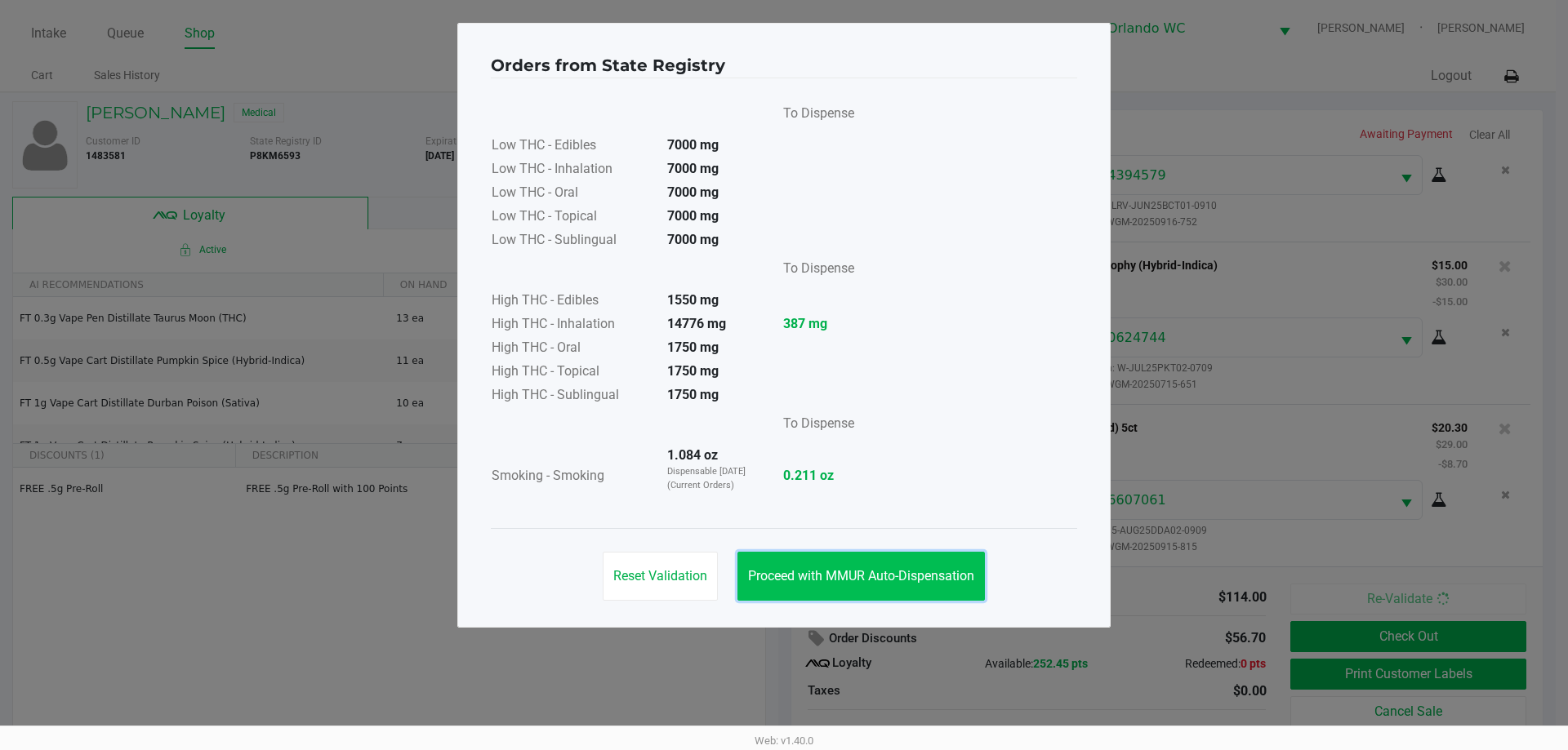
click at [872, 557] on button "Proceed with MMUR Auto-Dispensation" at bounding box center [861, 576] width 248 height 49
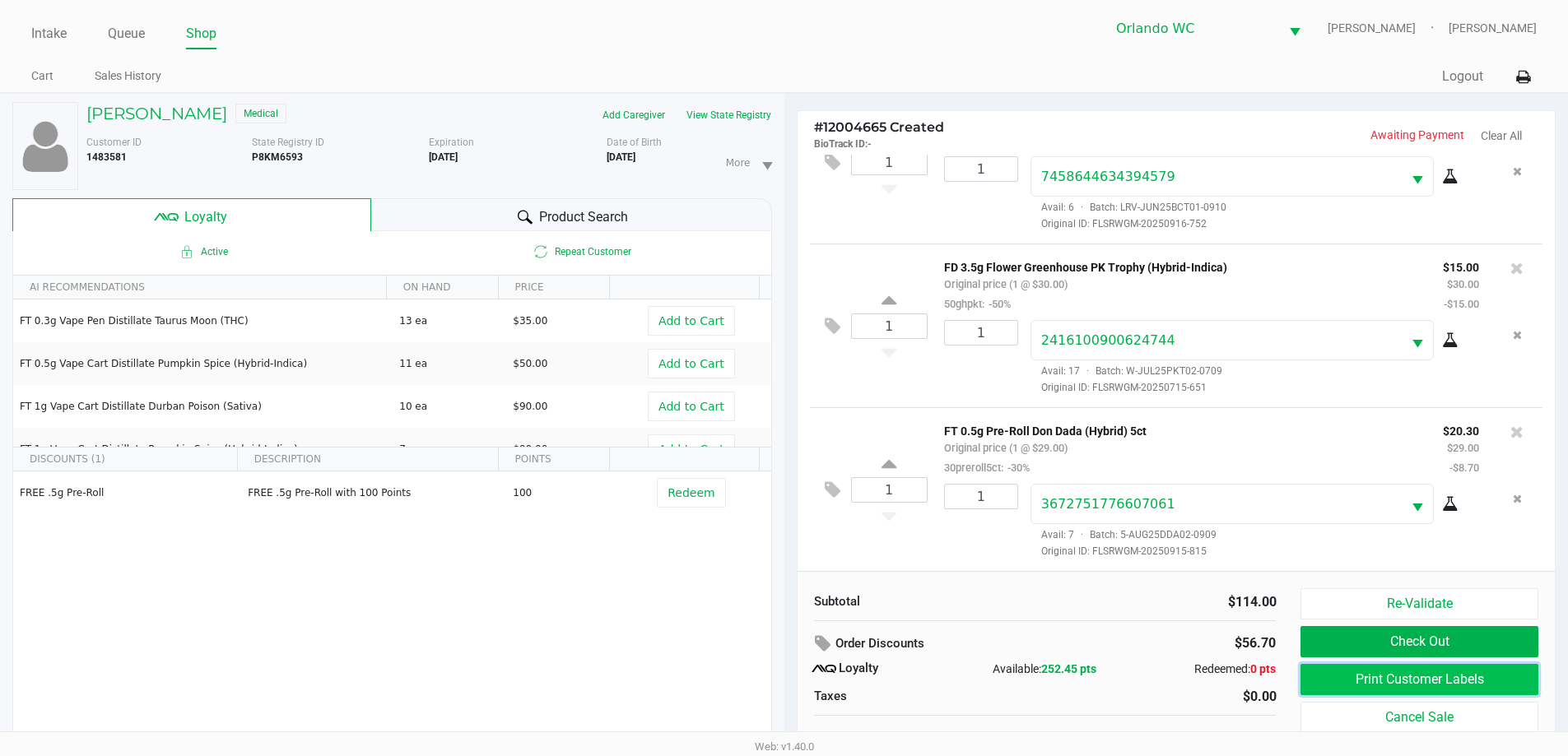
click at [1354, 673] on button "Print Customer Labels" at bounding box center [1419, 679] width 237 height 32
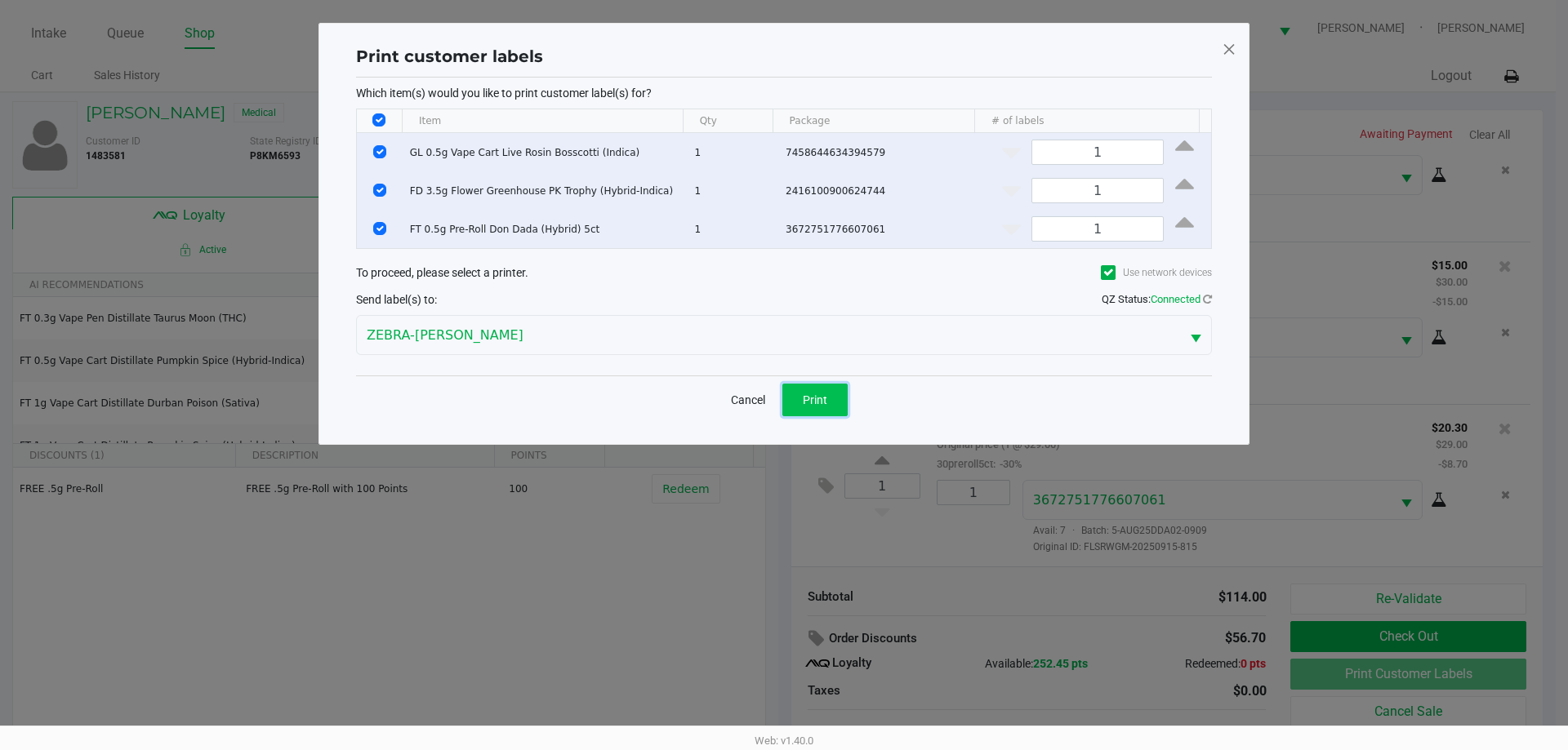
click at [830, 399] on button "Print" at bounding box center [814, 399] width 65 height 33
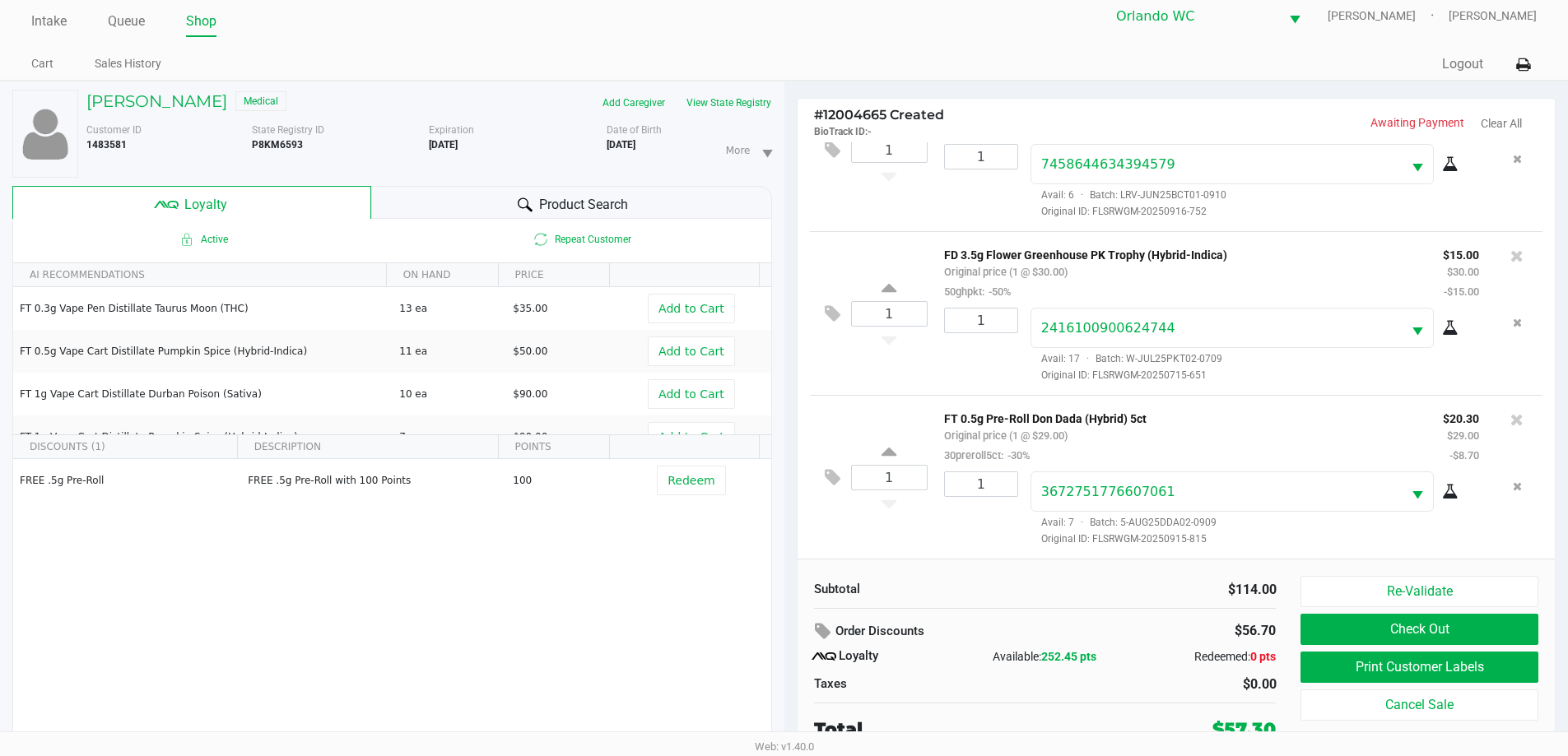
scroll to position [17, 0]
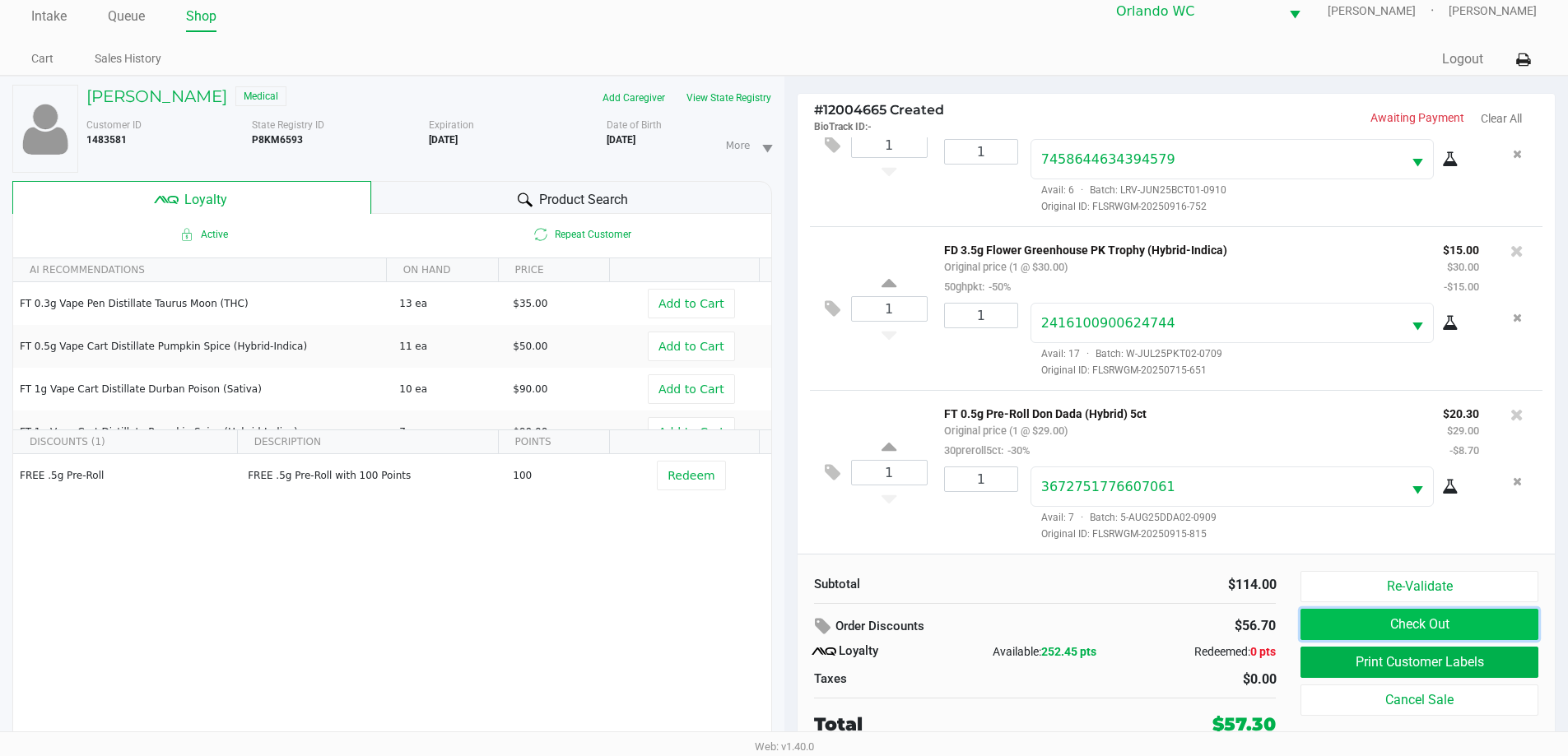
click at [1439, 634] on button "Check Out" at bounding box center [1419, 624] width 237 height 32
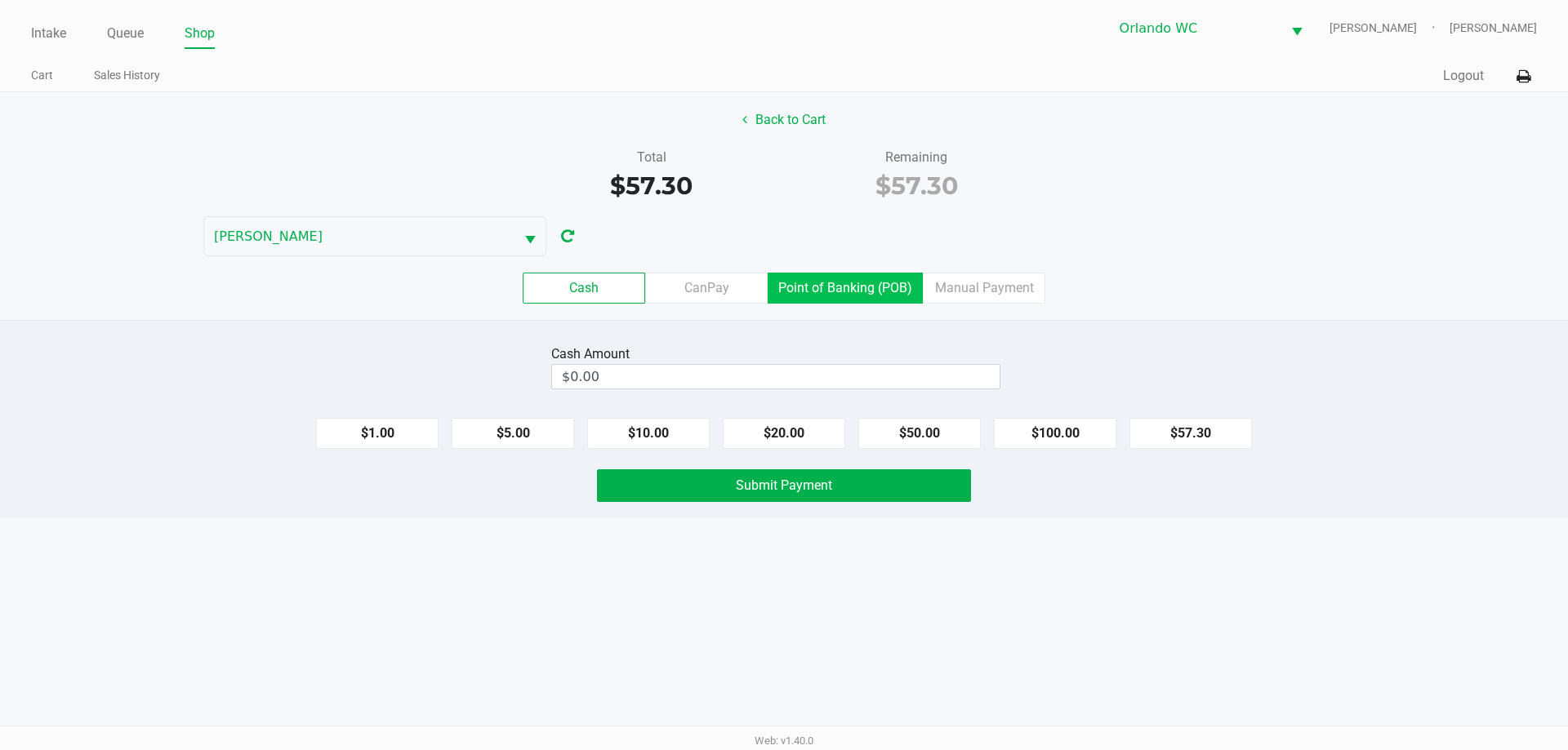
click at [862, 291] on label "Point of Banking (POB)" at bounding box center [845, 288] width 155 height 31
click at [0, 0] on 7 "Point of Banking (POB)" at bounding box center [0, 0] width 0 height 0
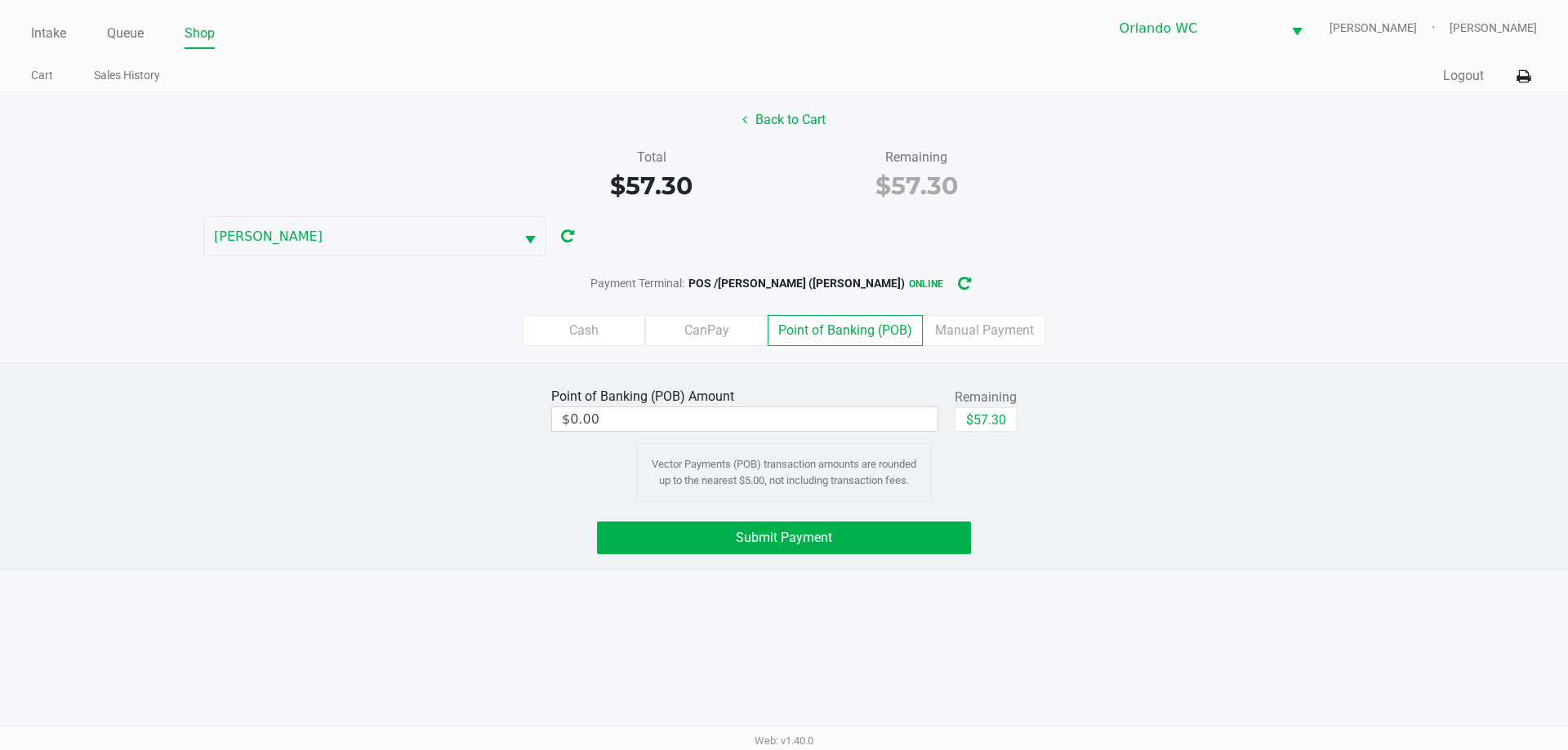
click at [989, 437] on div "$57.30" at bounding box center [985, 425] width 62 height 36
click at [974, 423] on button "$57.30" at bounding box center [985, 419] width 62 height 24
type input "$57.30"
click at [911, 526] on button "Submit Payment" at bounding box center [783, 538] width 374 height 33
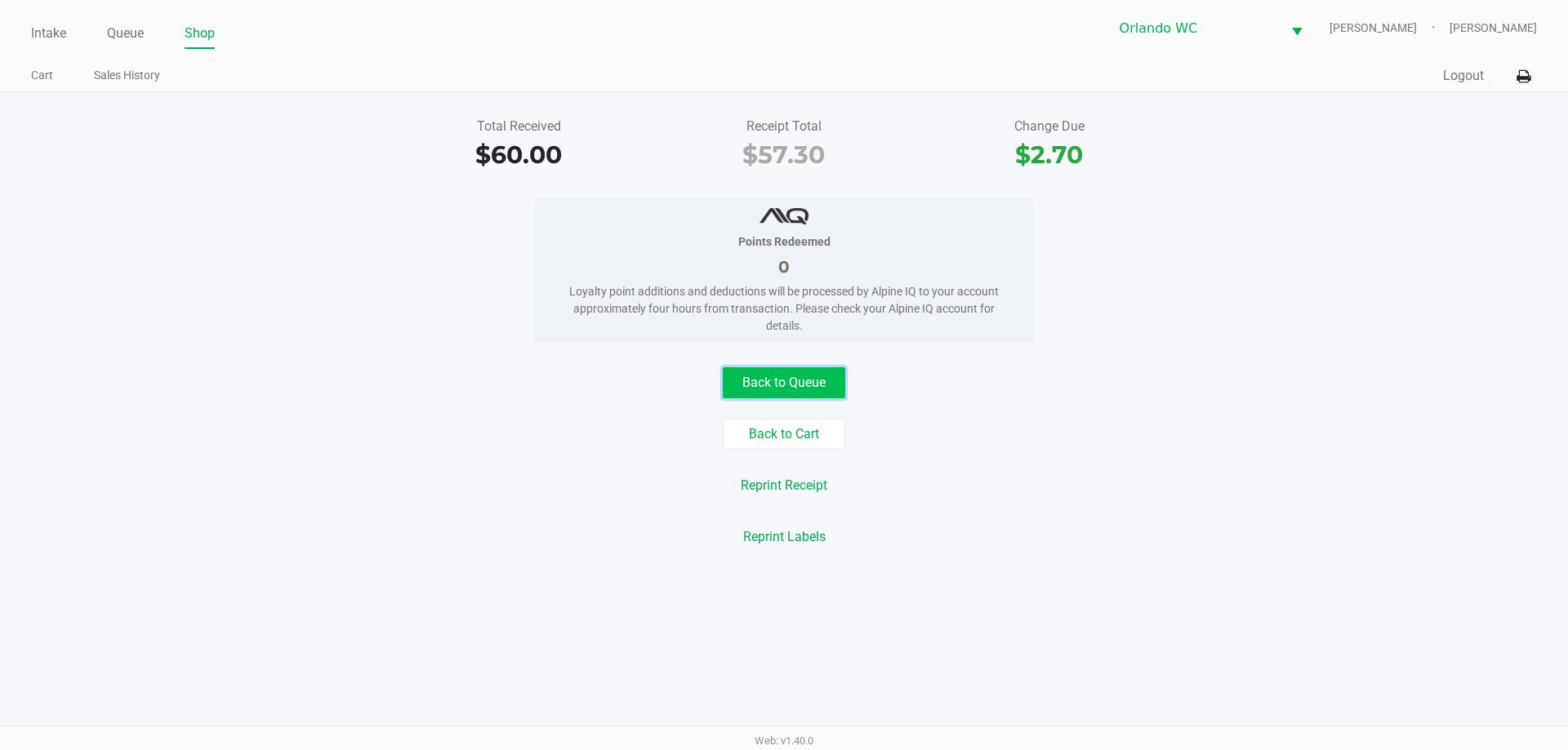
click at [740, 373] on button "Back to Queue" at bounding box center [783, 383] width 122 height 31
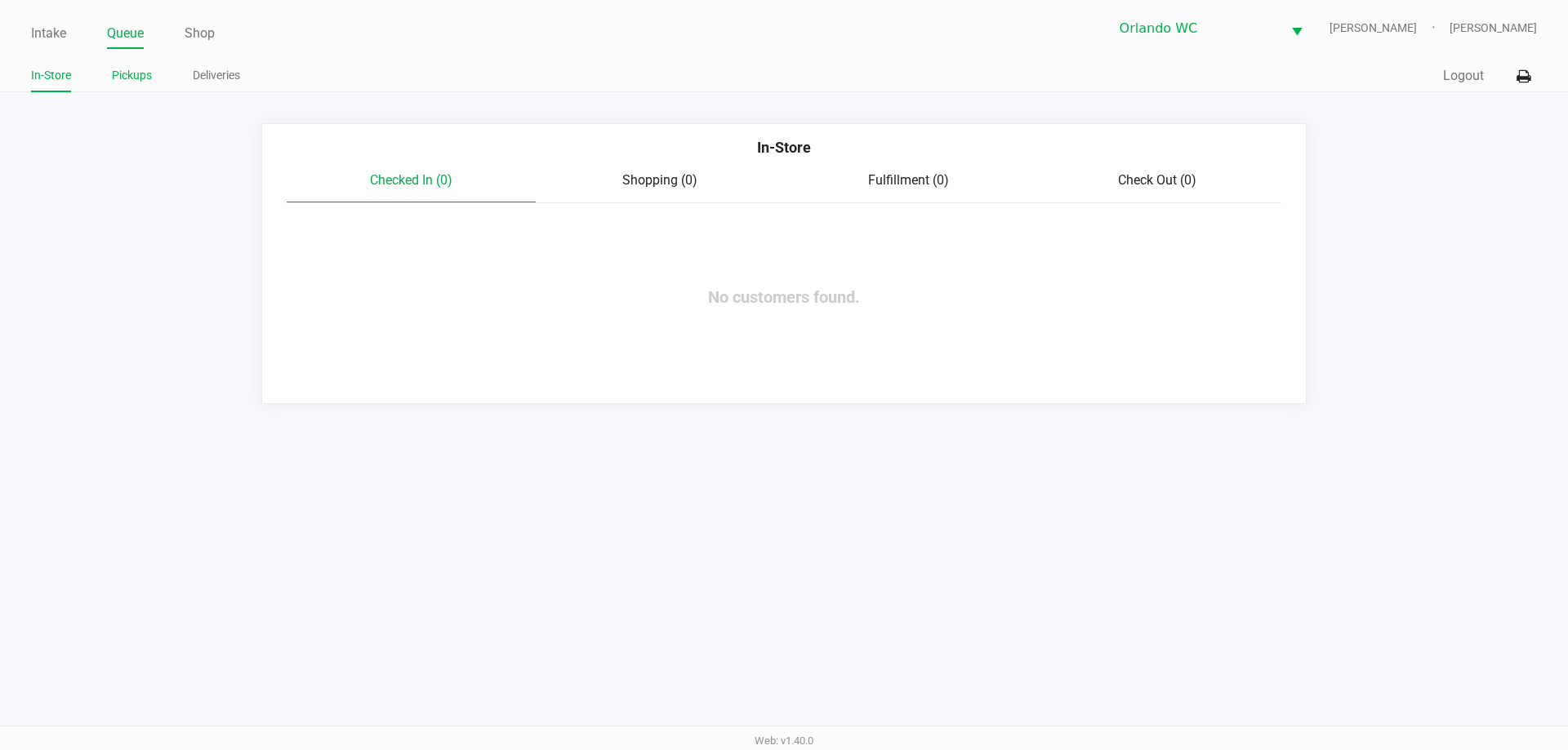
click at [133, 75] on link "Pickups" at bounding box center [131, 75] width 40 height 20
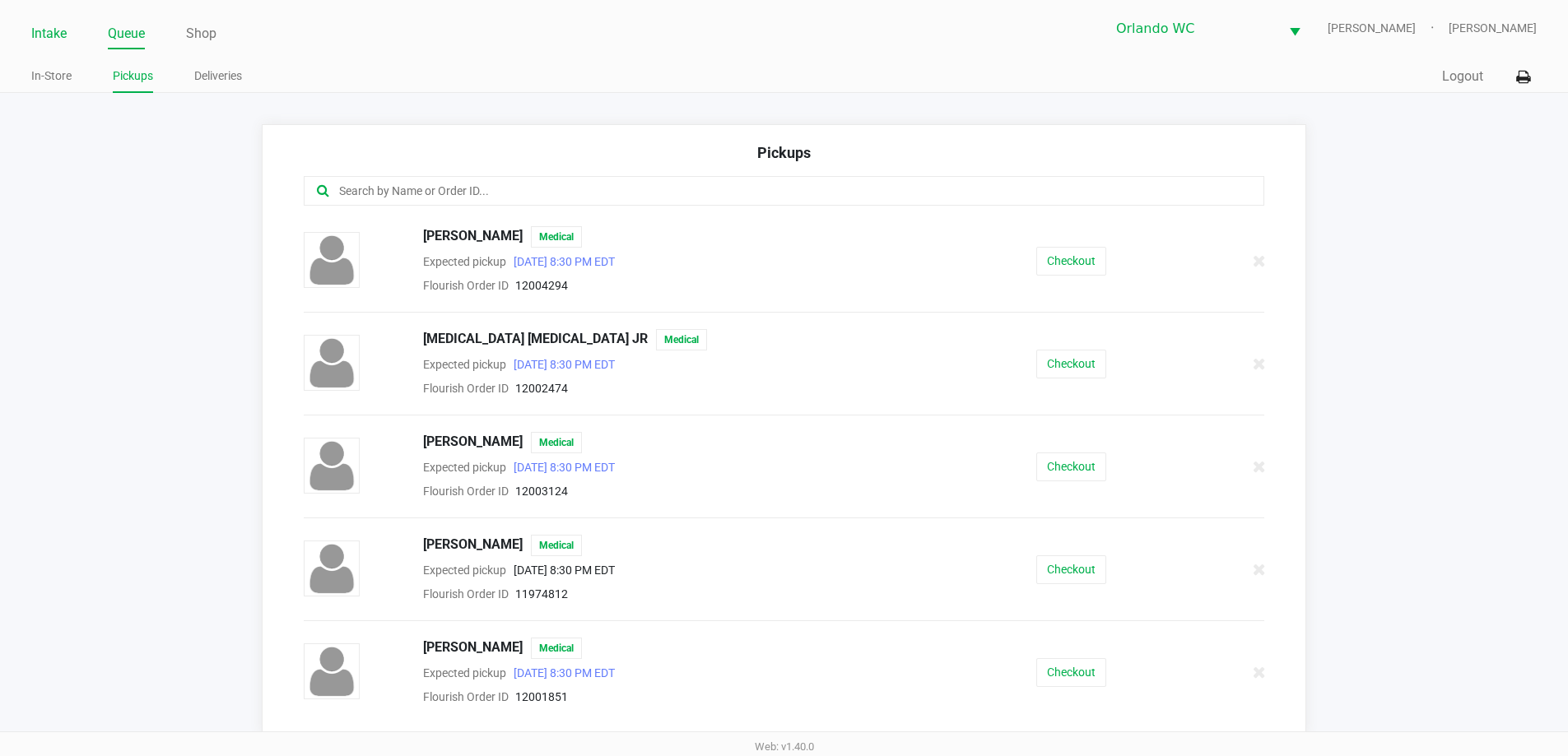
click at [59, 34] on link "Intake" at bounding box center [49, 33] width 36 height 23
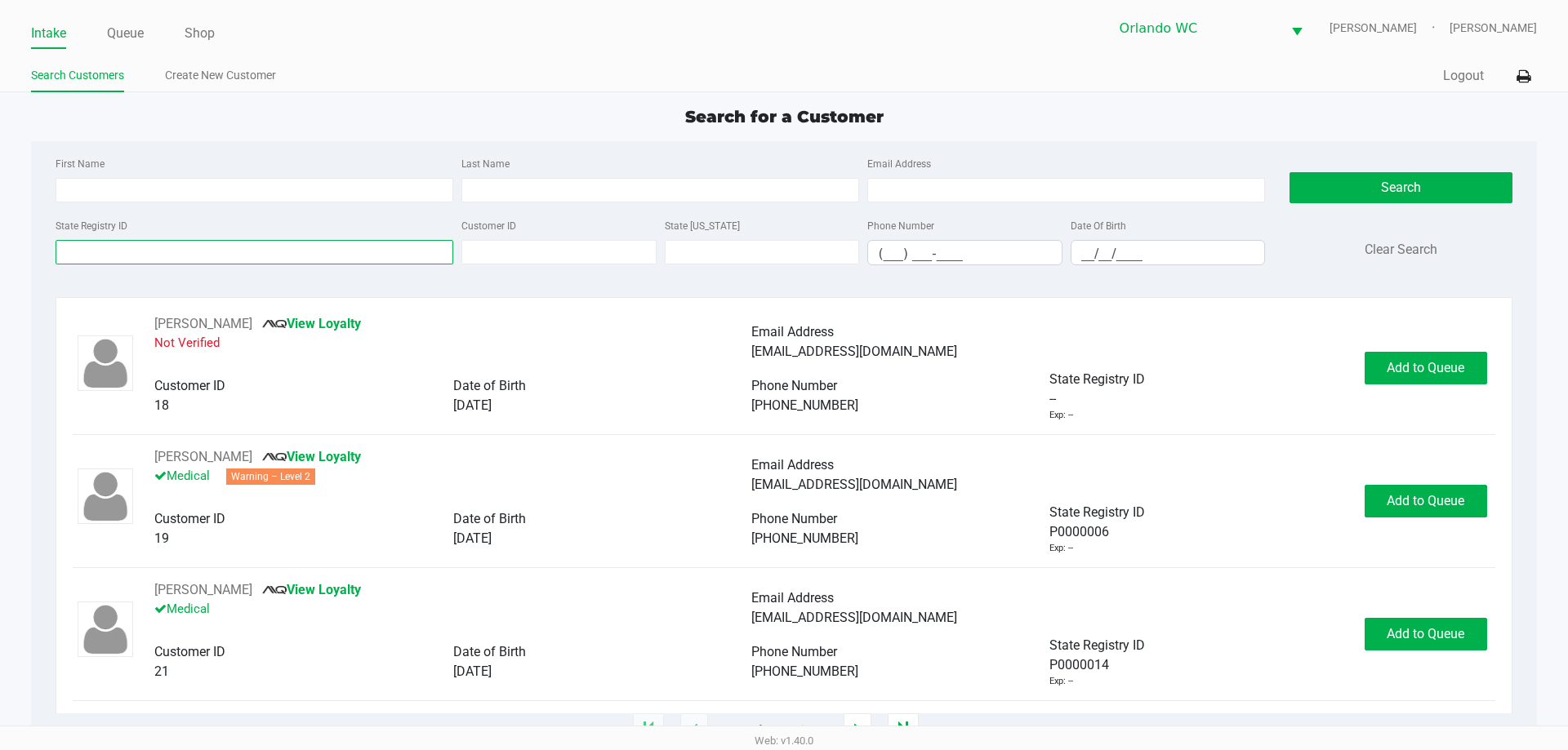
click at [249, 246] on input "State Registry ID" at bounding box center [254, 252] width 398 height 24
type input "charlee"
click at [255, 228] on div "State Registry ID charlee" at bounding box center [254, 240] width 406 height 50
click at [253, 240] on input "charlee" at bounding box center [254, 252] width 398 height 24
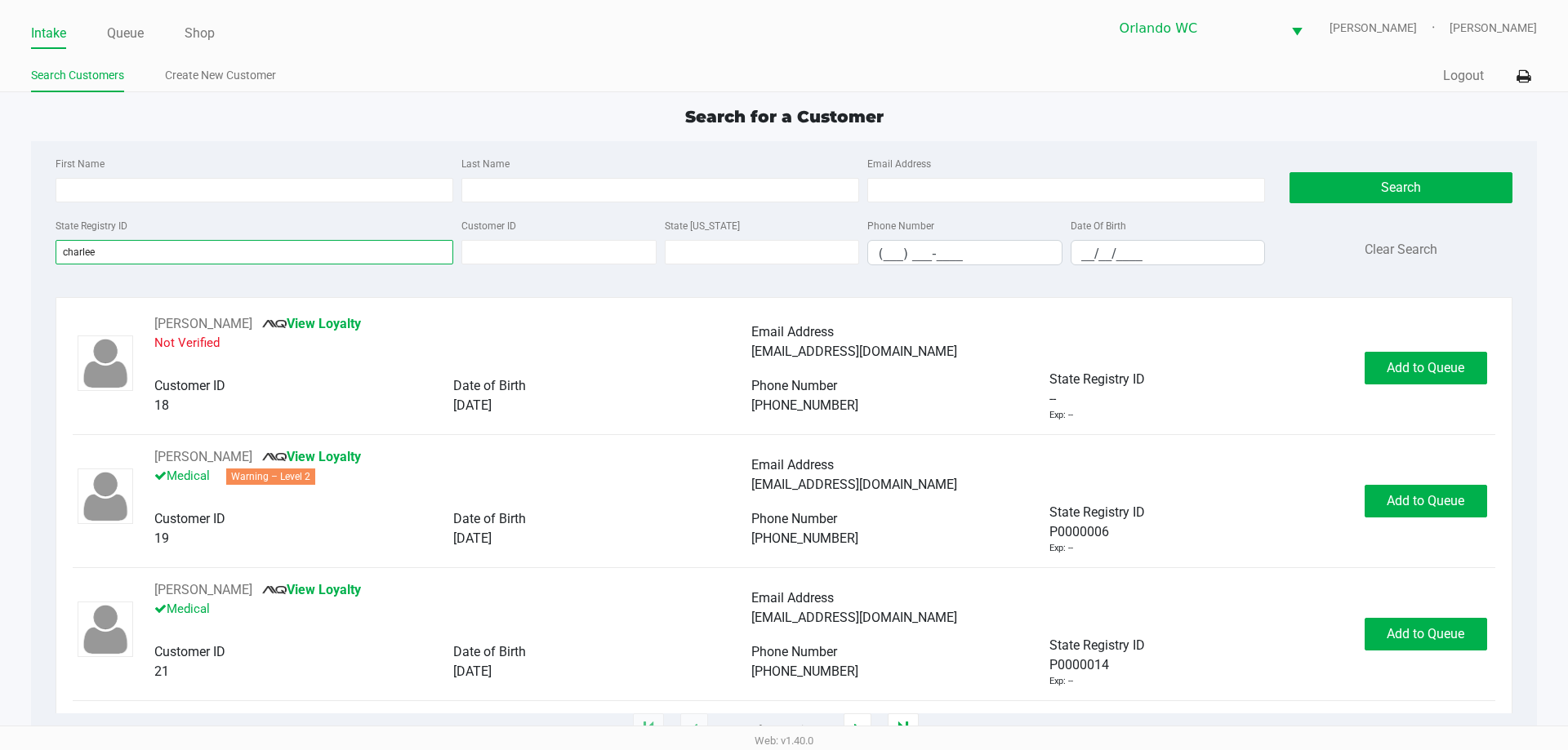
click at [253, 240] on input "charlee" at bounding box center [254, 252] width 398 height 24
click at [254, 190] on input "First Name" at bounding box center [254, 190] width 398 height 24
type input "charlee"
type input "e"
type input "white"
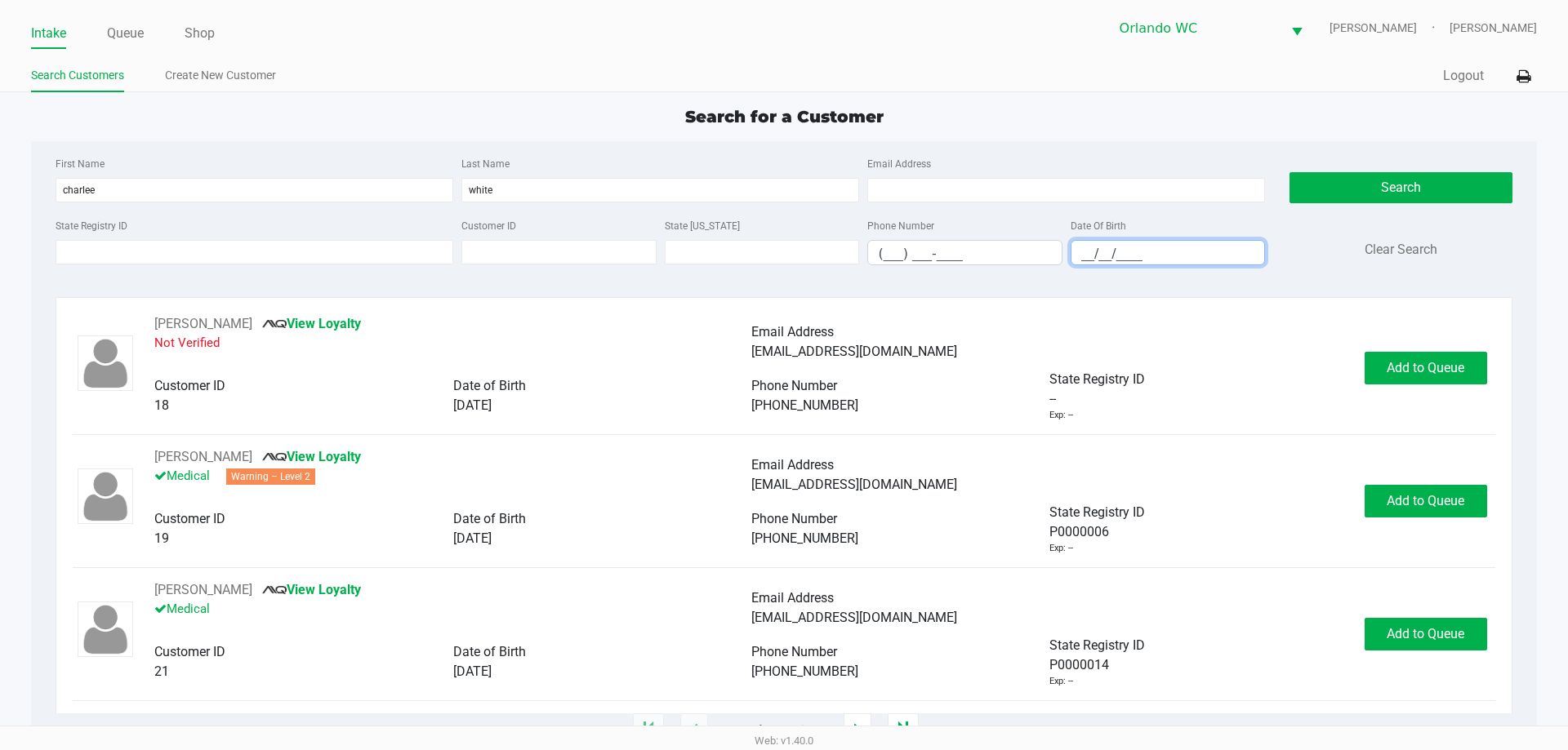
click at [1087, 248] on input "__/__/____" at bounding box center [1168, 253] width 193 height 25
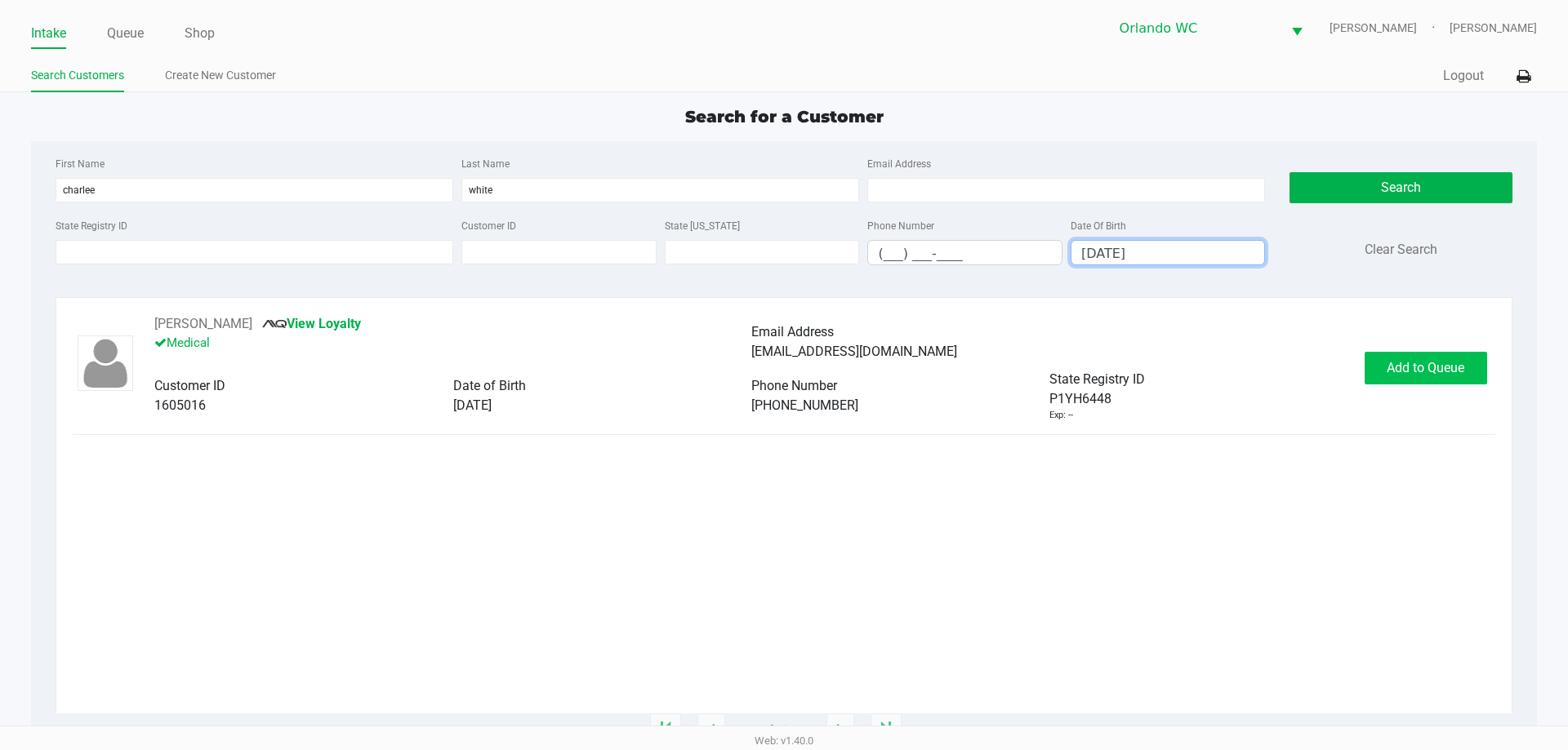
type input "[DATE]"
click at [1433, 364] on span "Add to Queue" at bounding box center [1425, 367] width 78 height 15
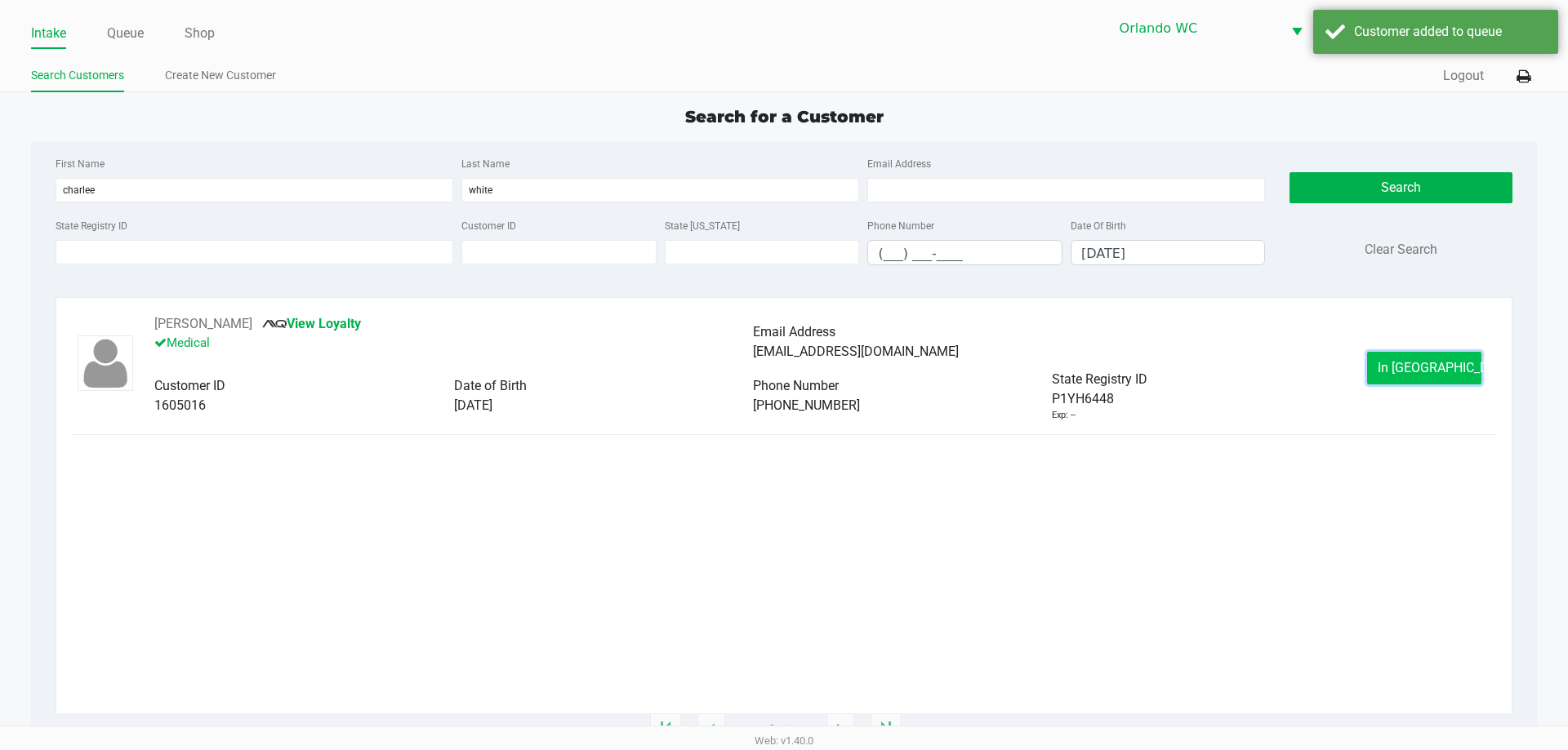
click at [1408, 374] on span "In [GEOGRAPHIC_DATA]" at bounding box center [1446, 367] width 137 height 15
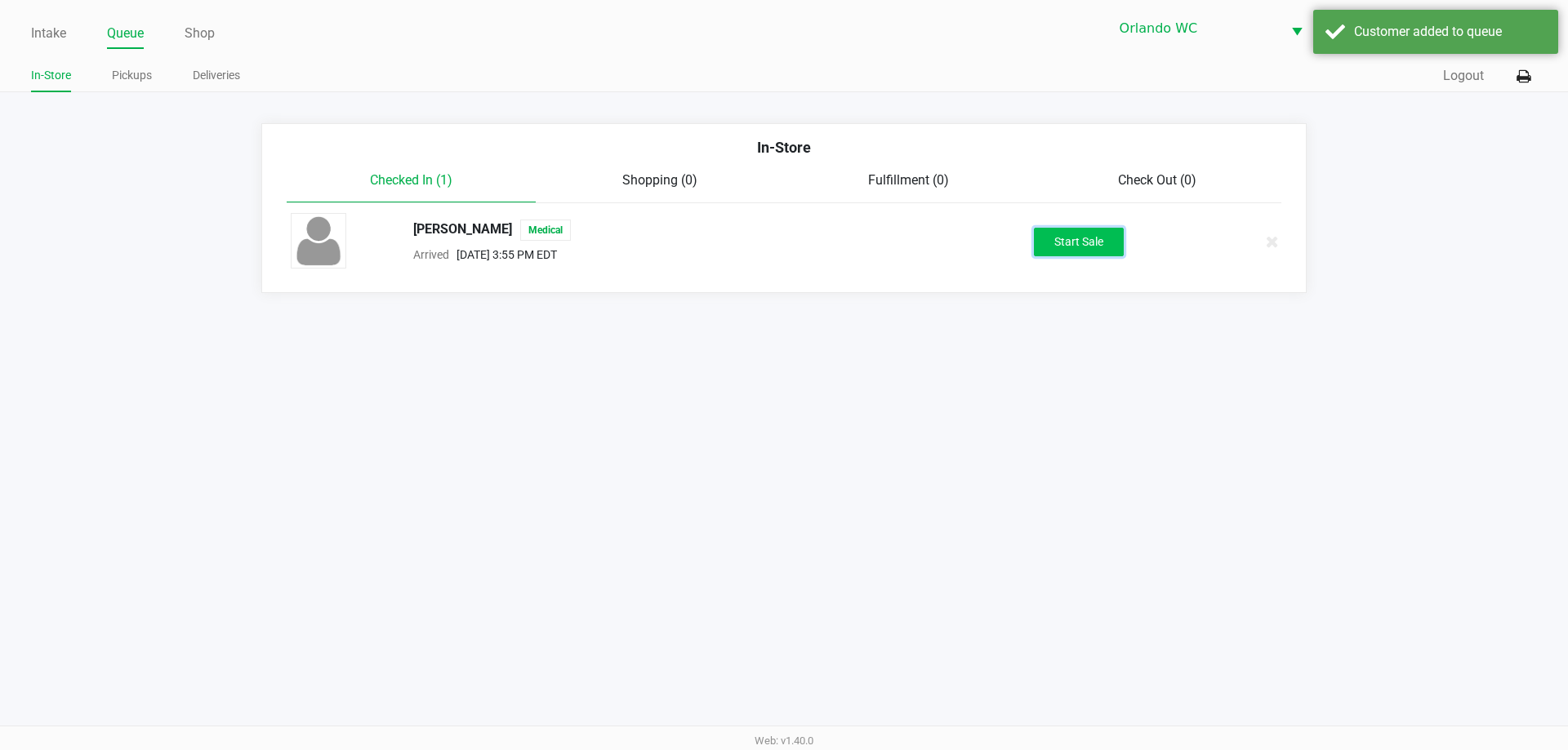
click at [1052, 233] on button "Start Sale" at bounding box center [1079, 242] width 90 height 29
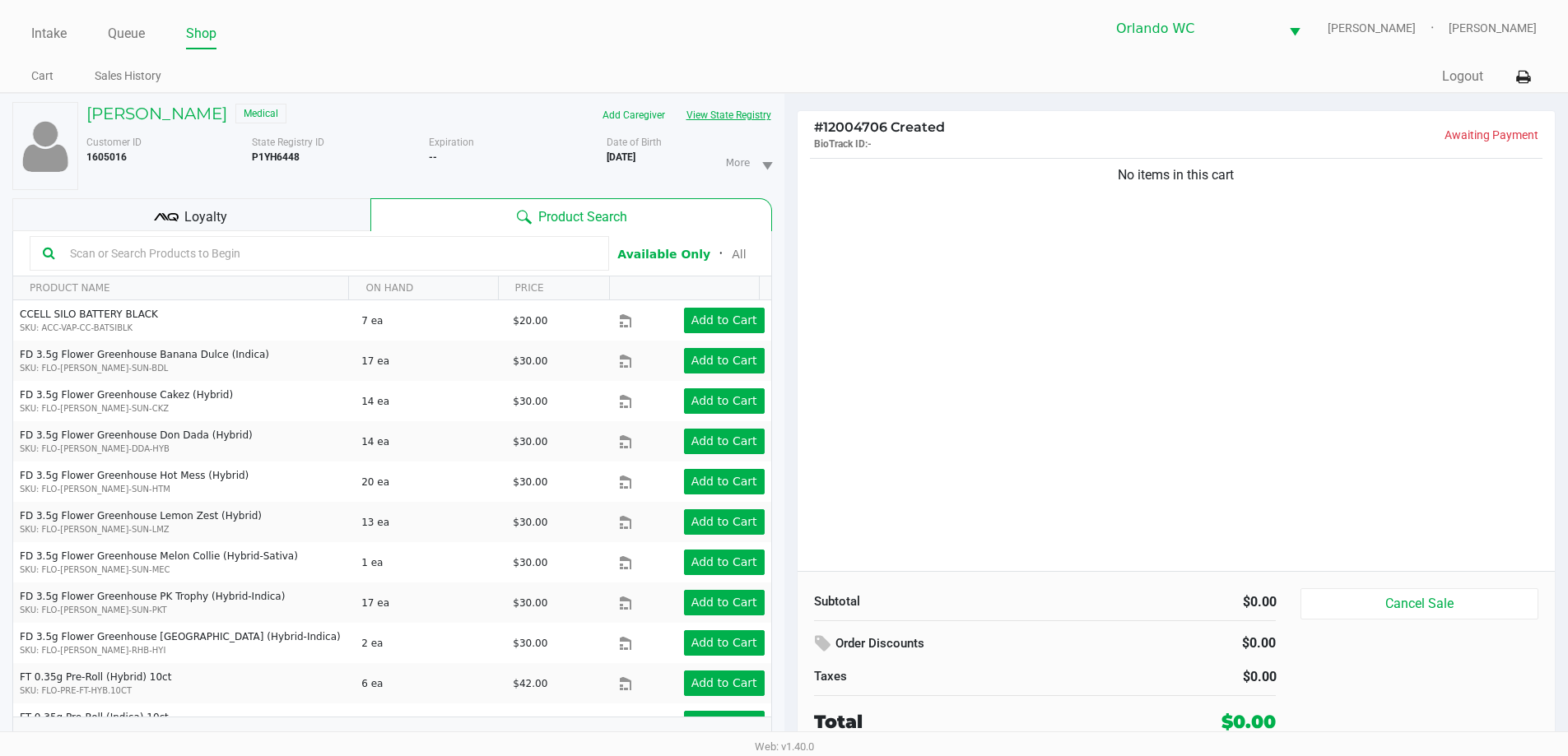
click at [747, 114] on button "View State Registry" at bounding box center [723, 115] width 96 height 26
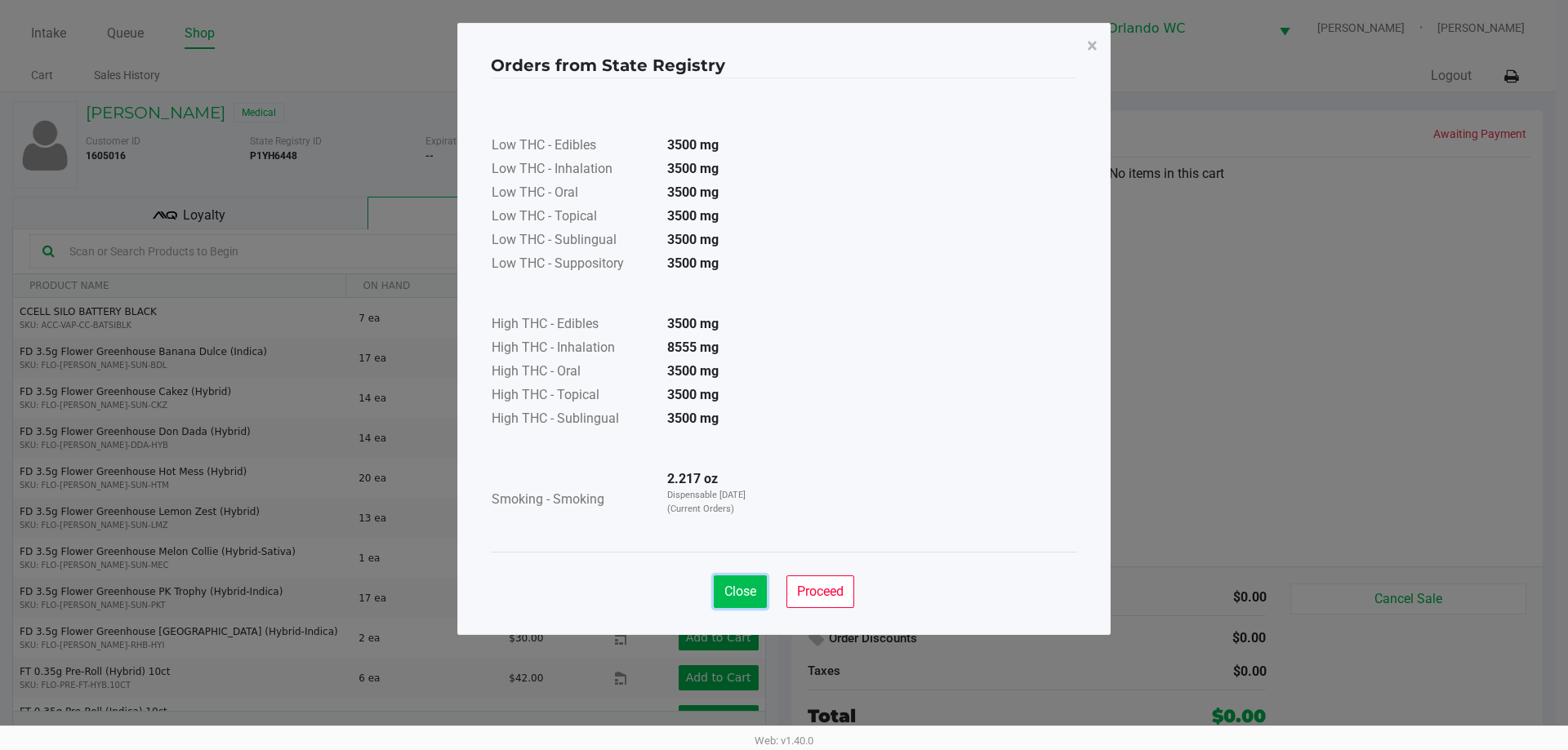
click at [734, 595] on span "Close" at bounding box center [740, 591] width 32 height 15
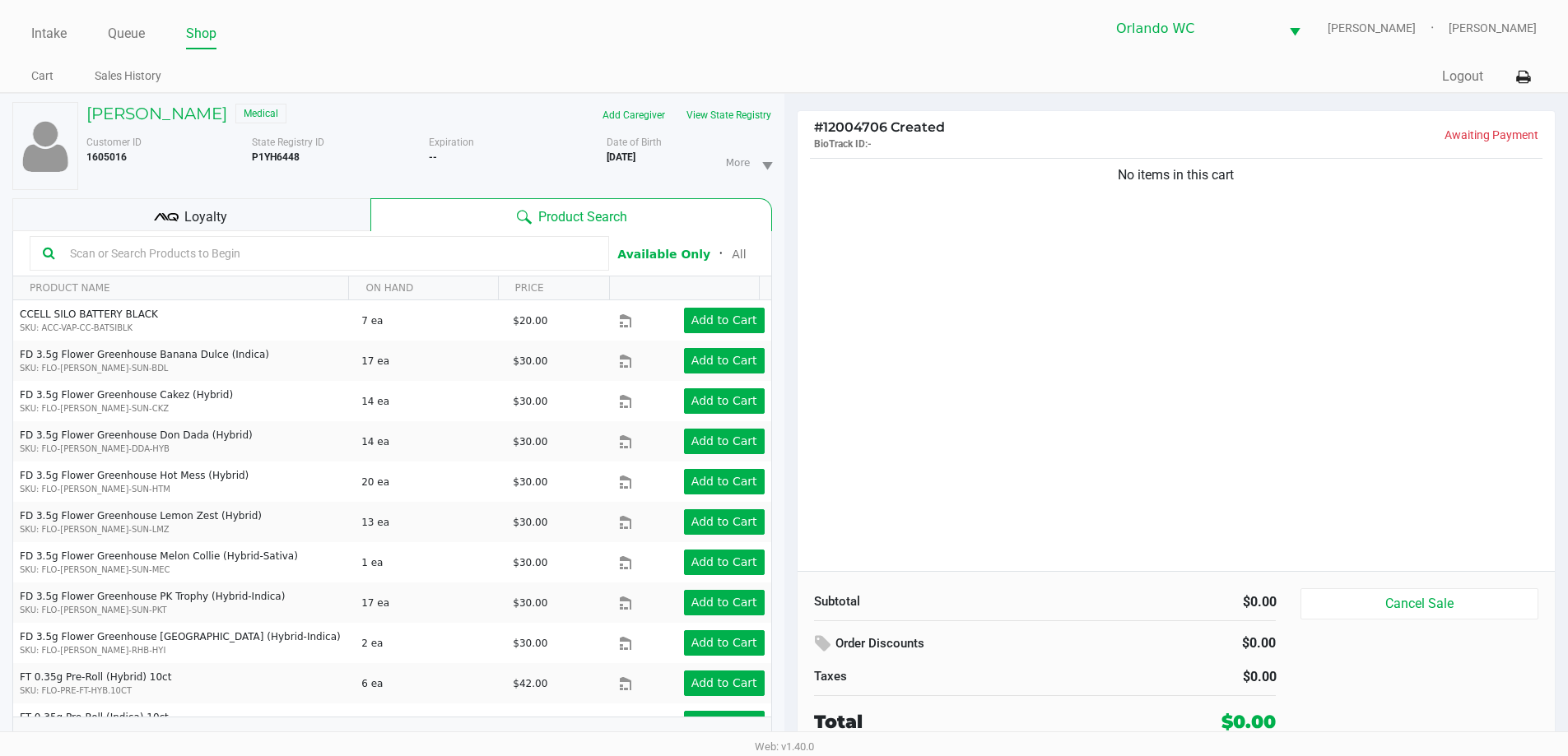
click at [470, 258] on input "text" at bounding box center [329, 253] width 532 height 25
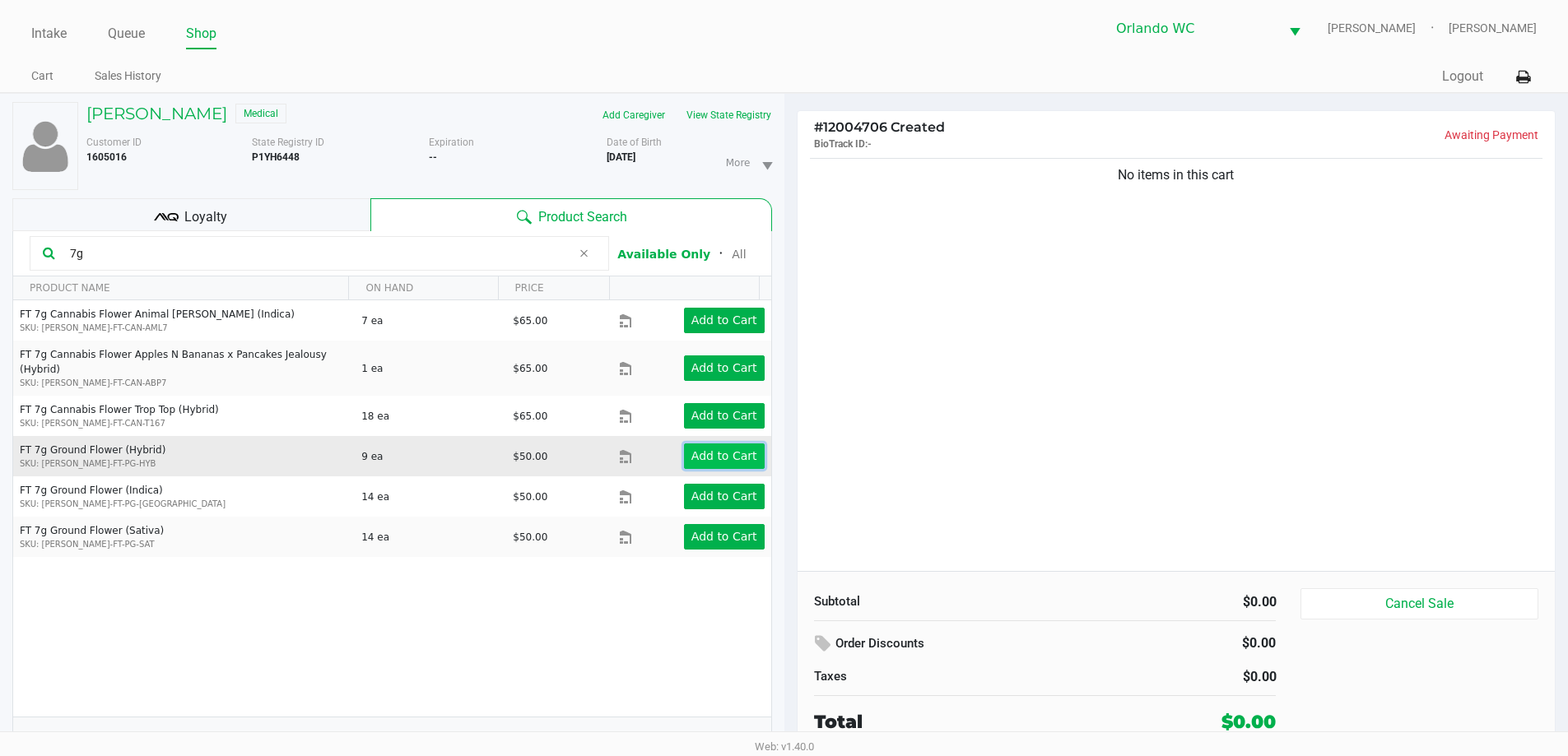
click at [698, 450] on app-button-loader "Add to Cart" at bounding box center [724, 455] width 66 height 13
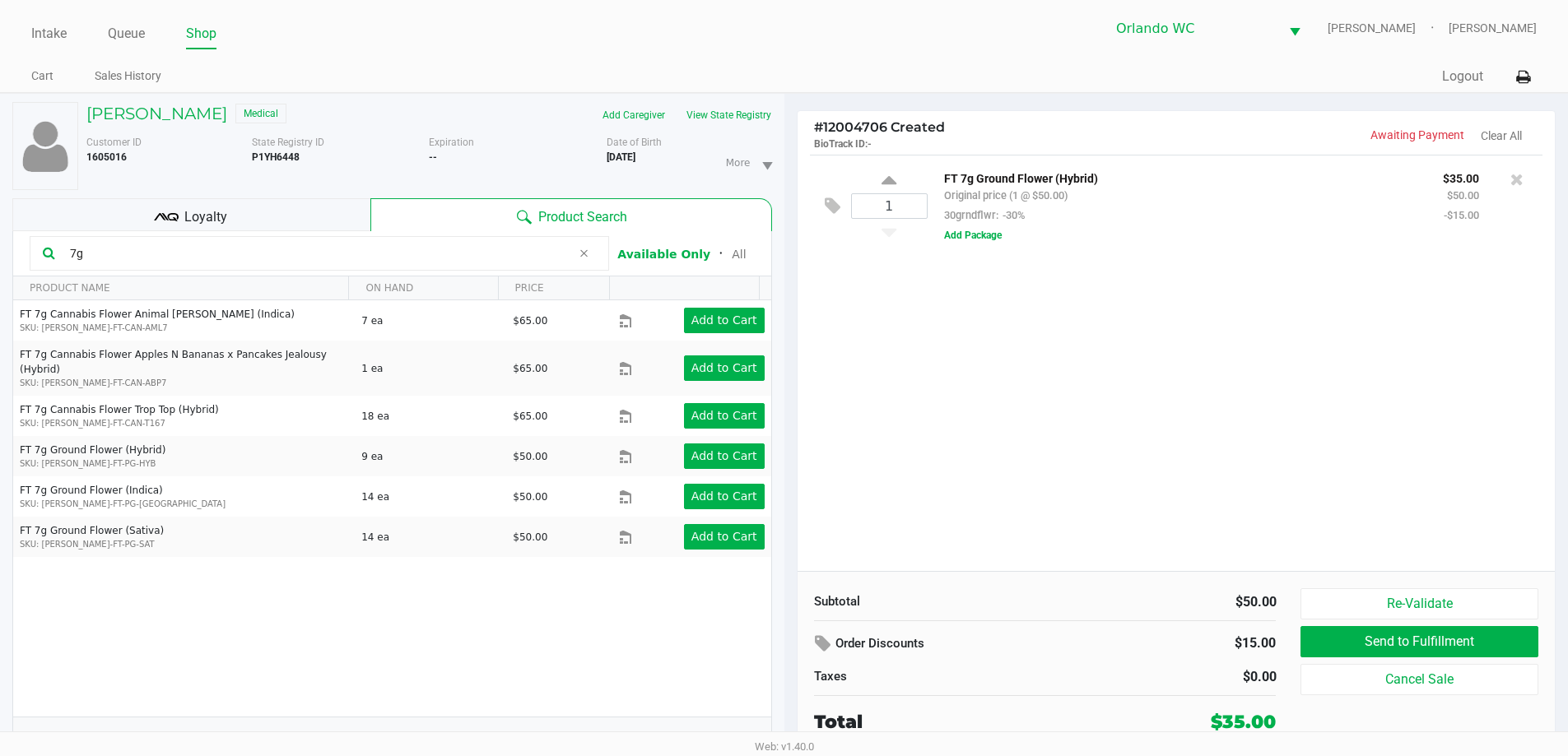
click at [132, 256] on input "7g" at bounding box center [317, 253] width 508 height 25
click at [131, 255] on input "7g" at bounding box center [317, 253] width 508 height 25
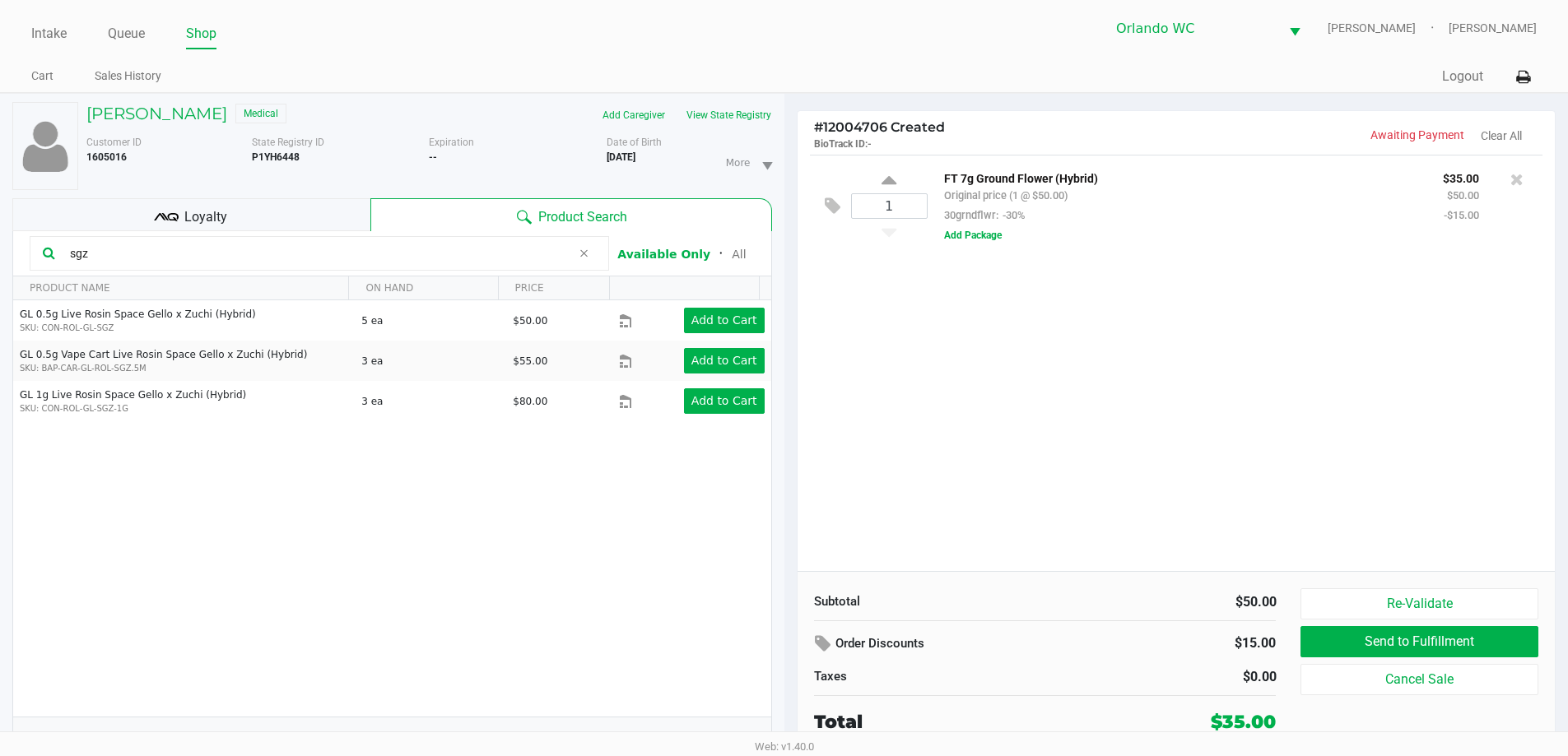
type input "sgz"
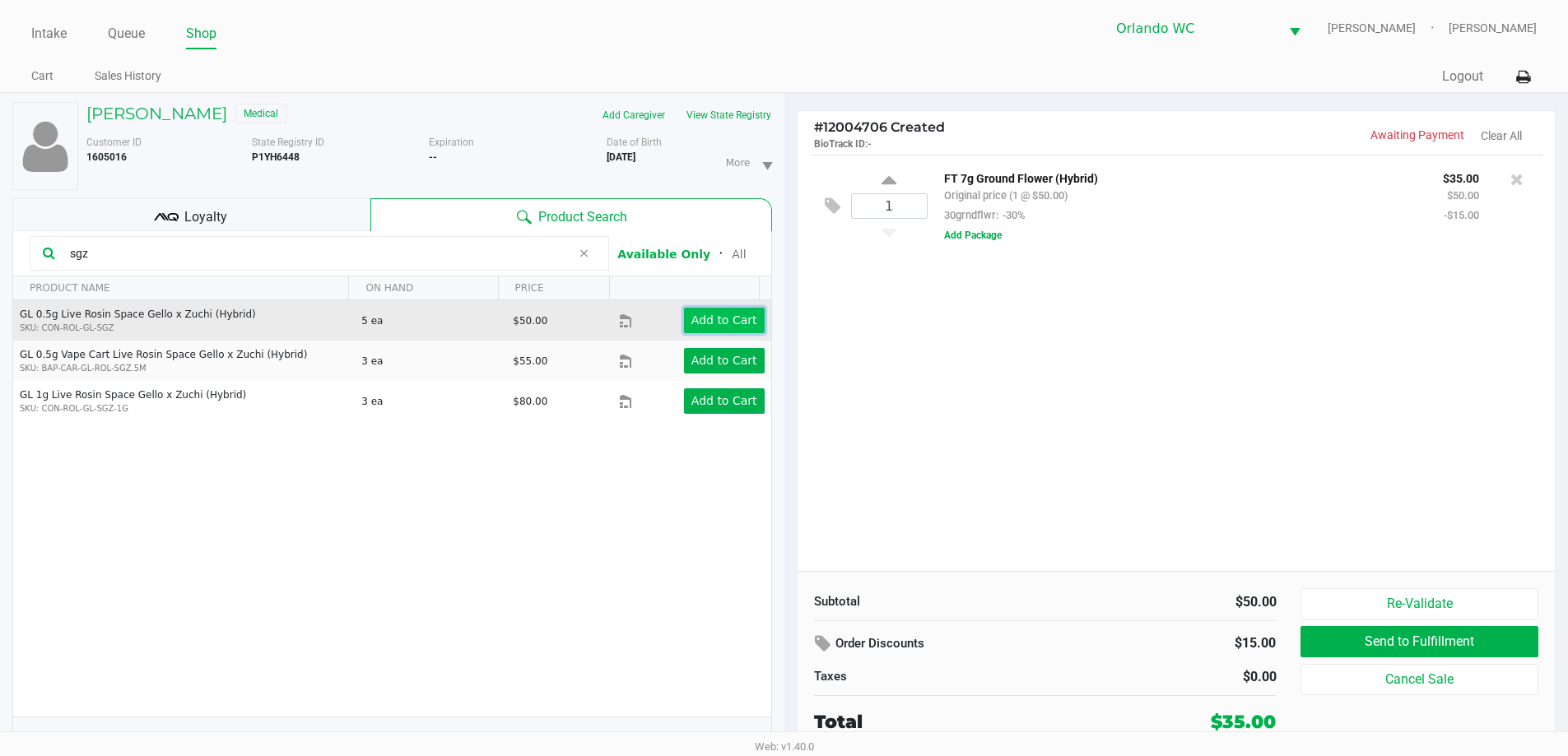
click at [722, 324] on app-button-loader "Add to Cart" at bounding box center [724, 319] width 66 height 13
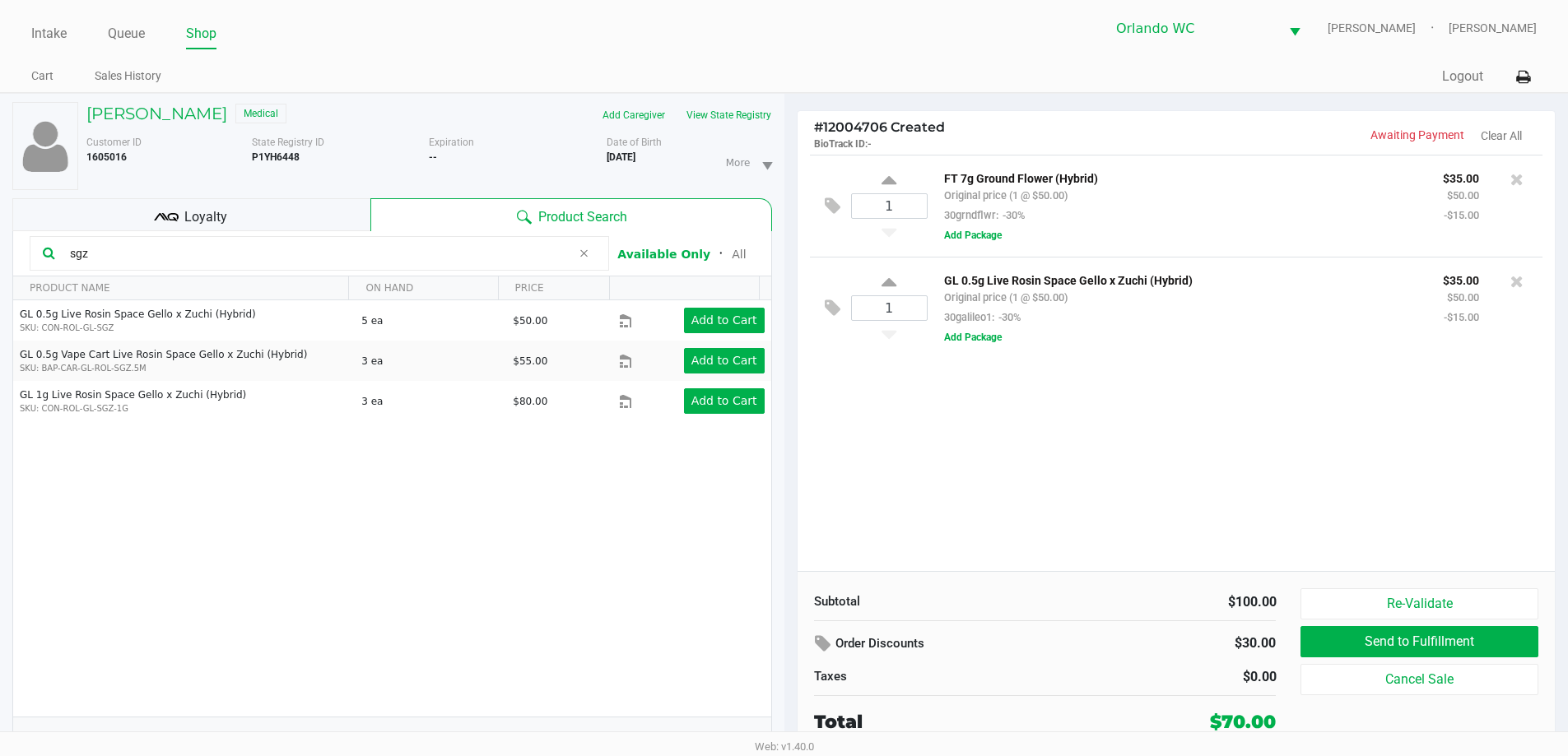
click at [990, 346] on div "GL 0.5g Live Rosin Space Gello x Zuchi (Hybrid) Original price (1 @ $50.00) 30g…" at bounding box center [1228, 308] width 602 height 77
click at [977, 341] on button "Add Package" at bounding box center [974, 337] width 58 height 14
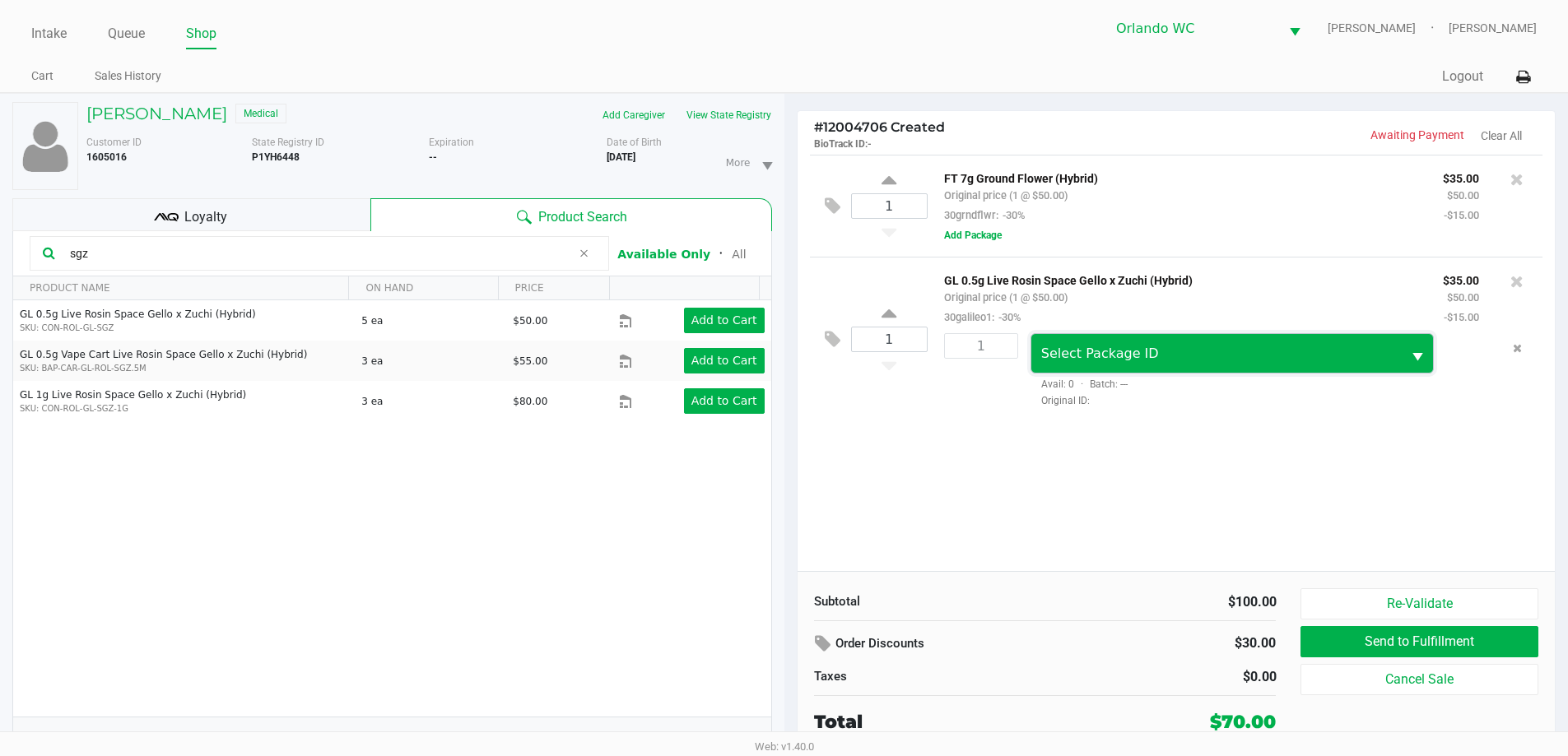
click at [1137, 340] on span "Select Package ID" at bounding box center [1217, 352] width 371 height 38
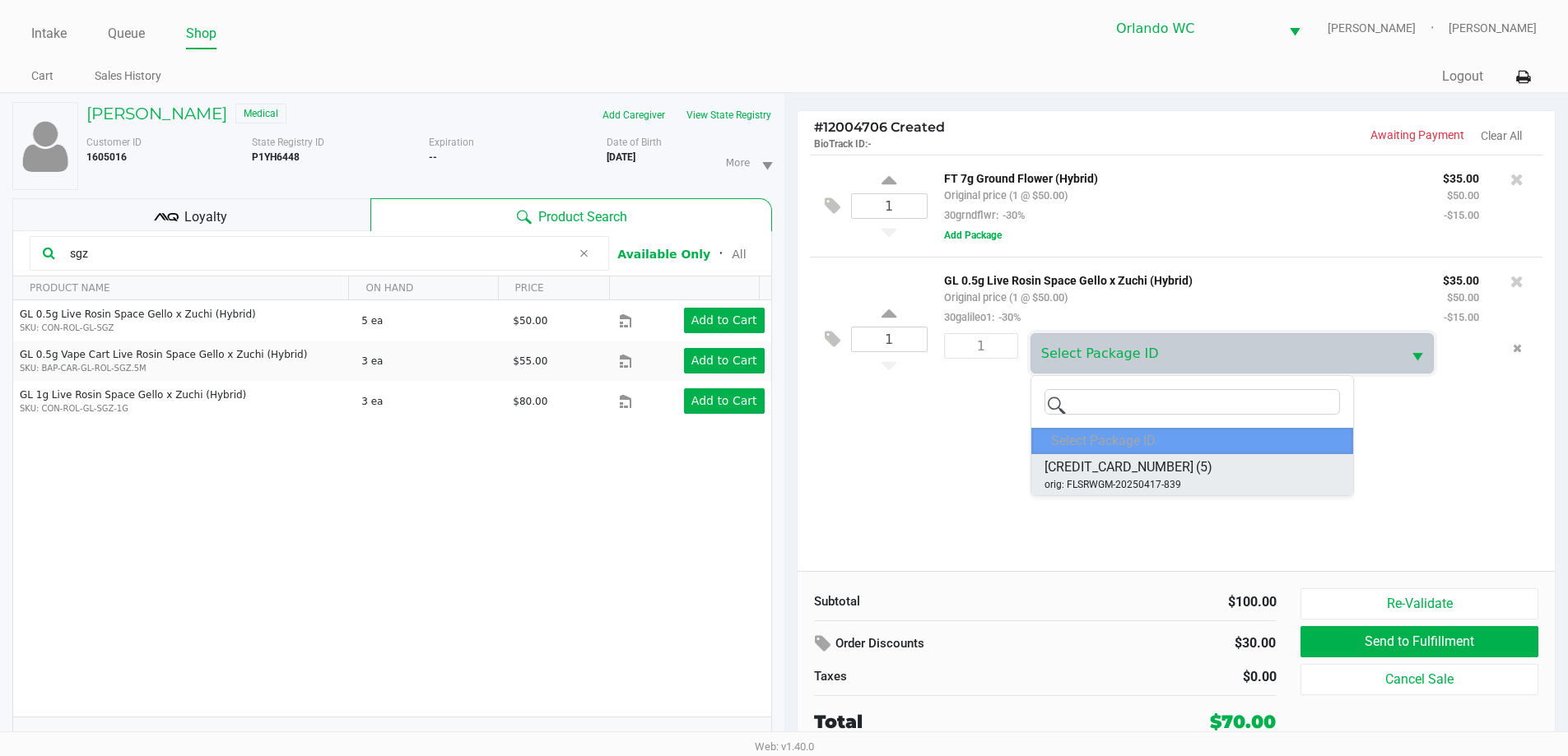
click at [1189, 476] on li "3810775926868317 (5) orig: FLSRWGM-20250417-839" at bounding box center [1192, 474] width 322 height 41
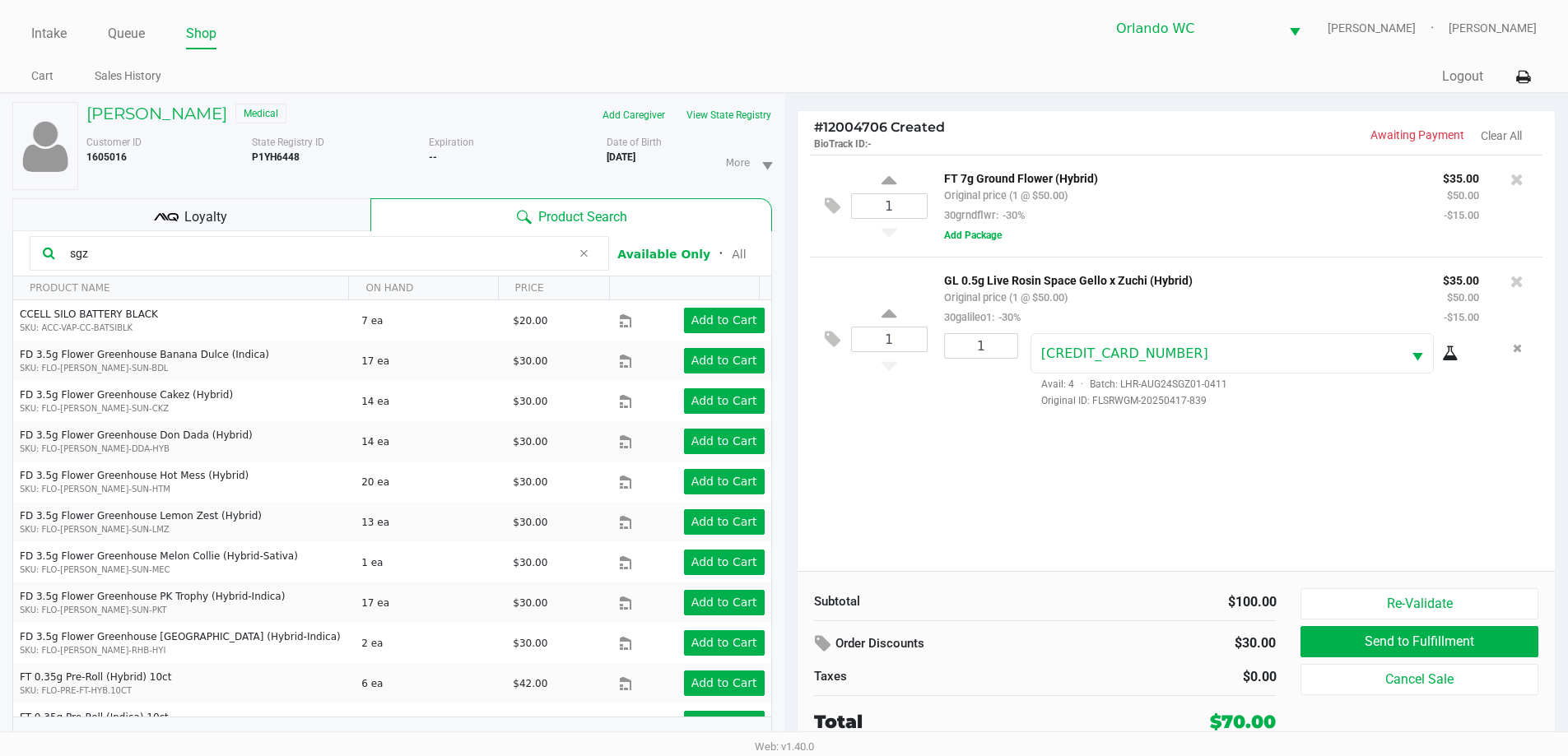
click at [1450, 352] on icon at bounding box center [1450, 353] width 16 height 13
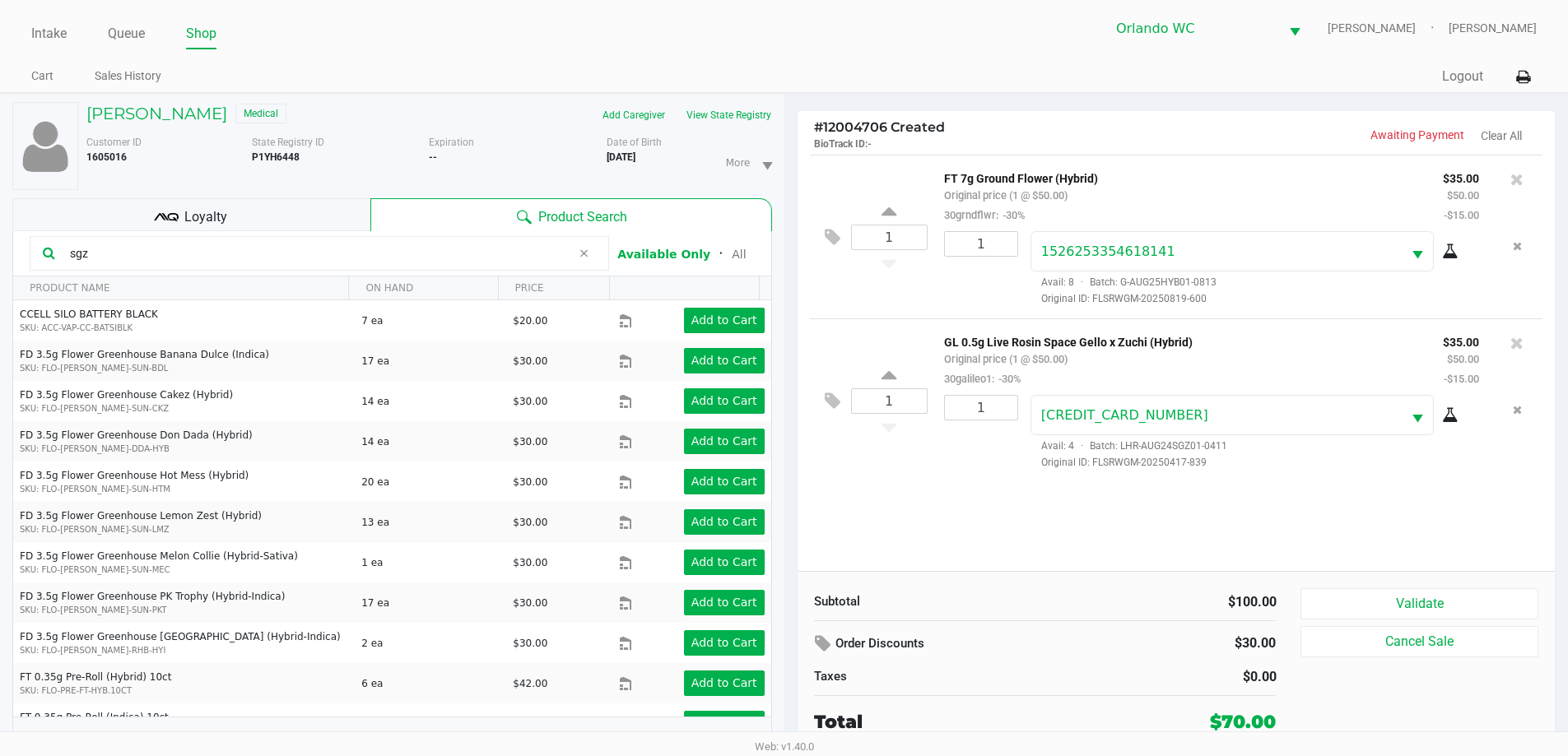
click at [247, 212] on div "Loyalty" at bounding box center [191, 215] width 358 height 33
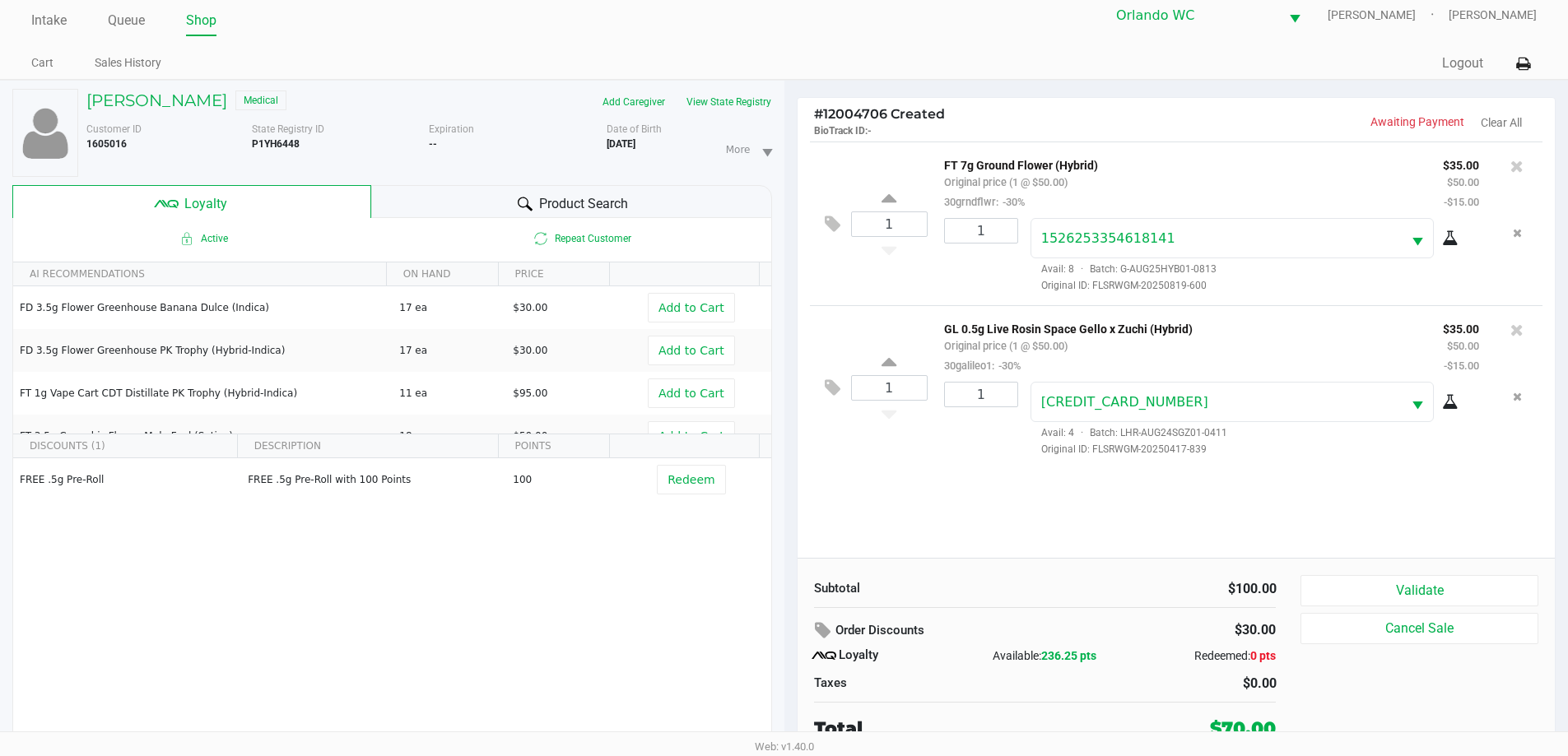
scroll to position [17, 0]
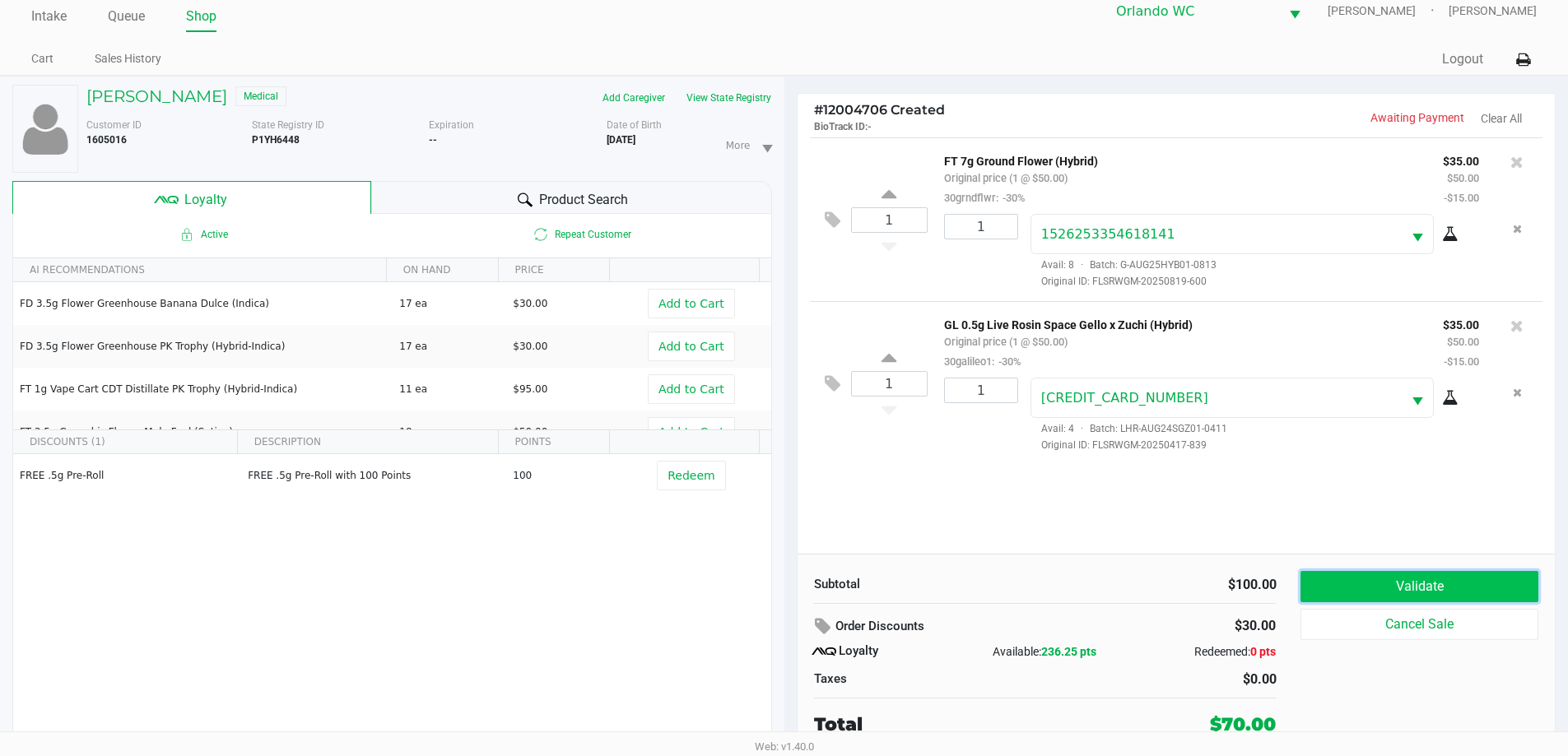
click at [1404, 576] on button "Validate" at bounding box center [1419, 587] width 237 height 32
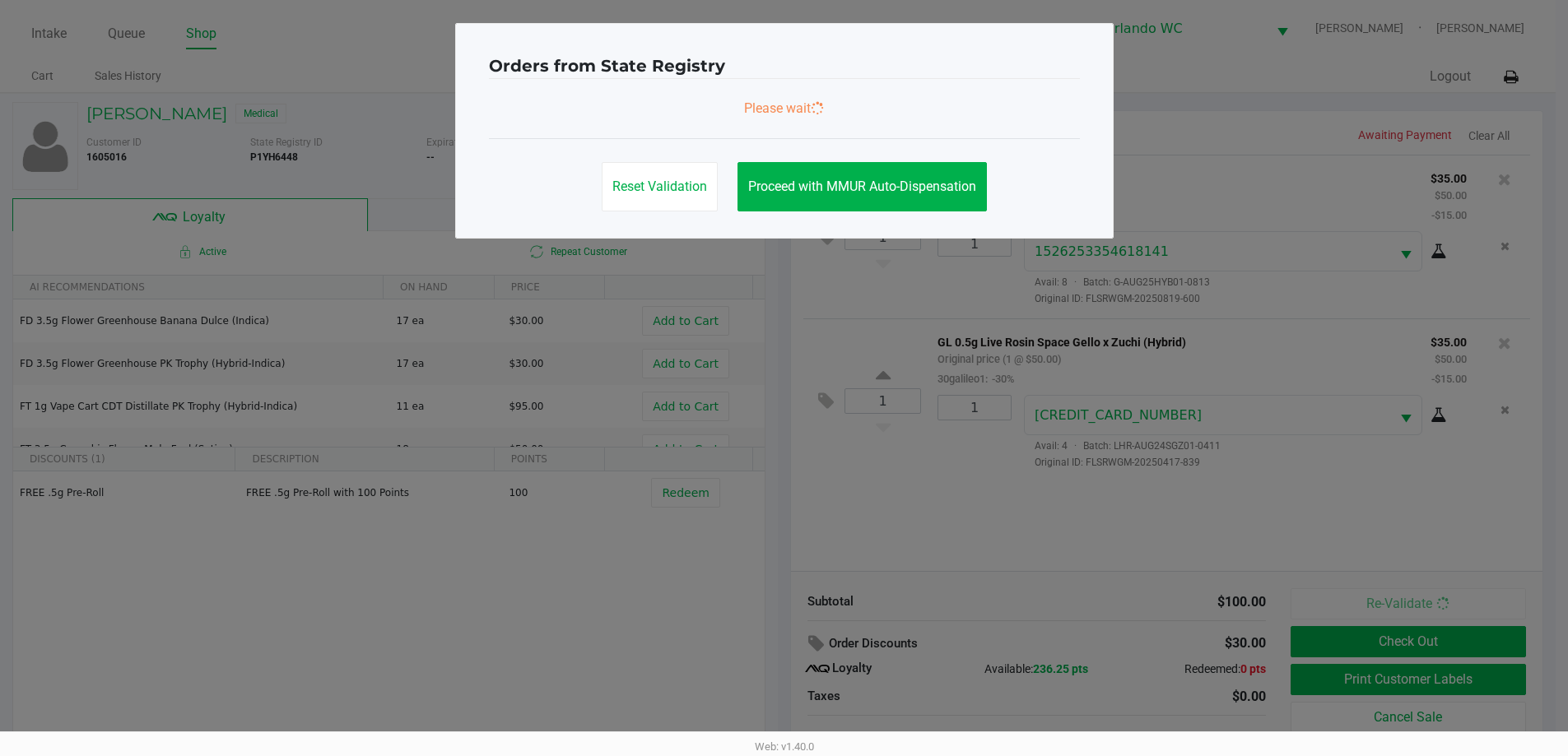
scroll to position [0, 0]
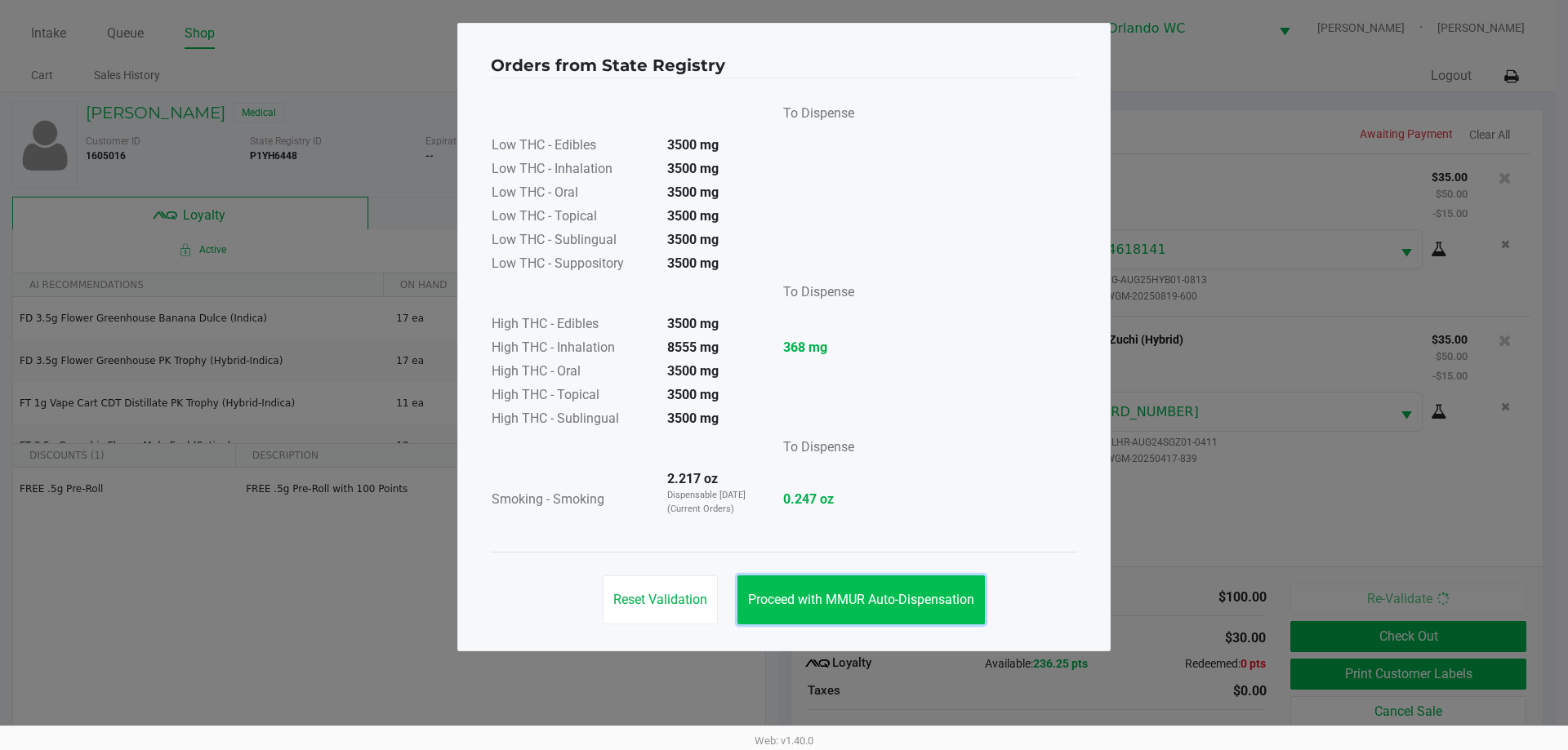
click at [896, 577] on button "Proceed with MMUR Auto-Dispensation" at bounding box center [861, 600] width 248 height 49
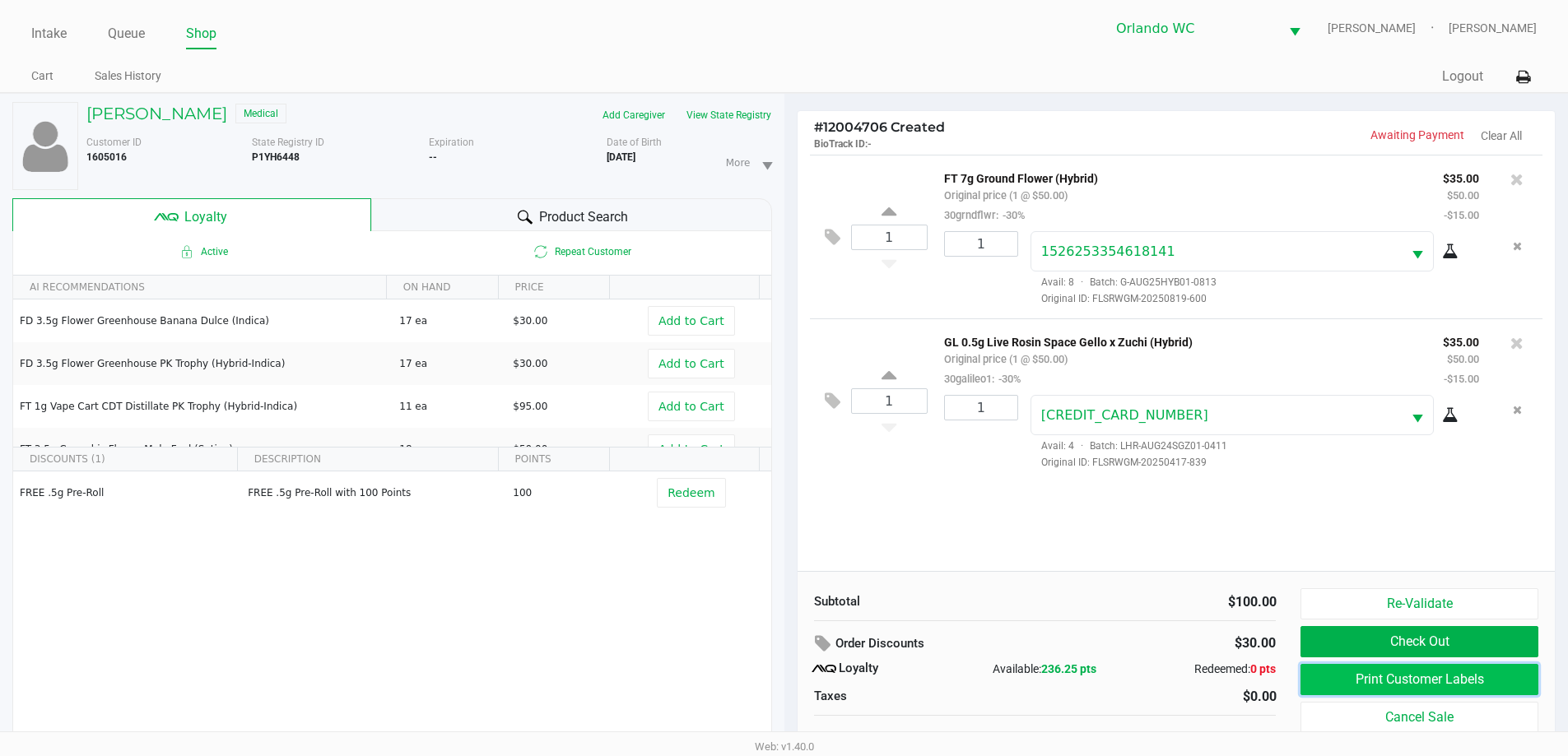
click at [1315, 679] on button "Print Customer Labels" at bounding box center [1419, 679] width 237 height 32
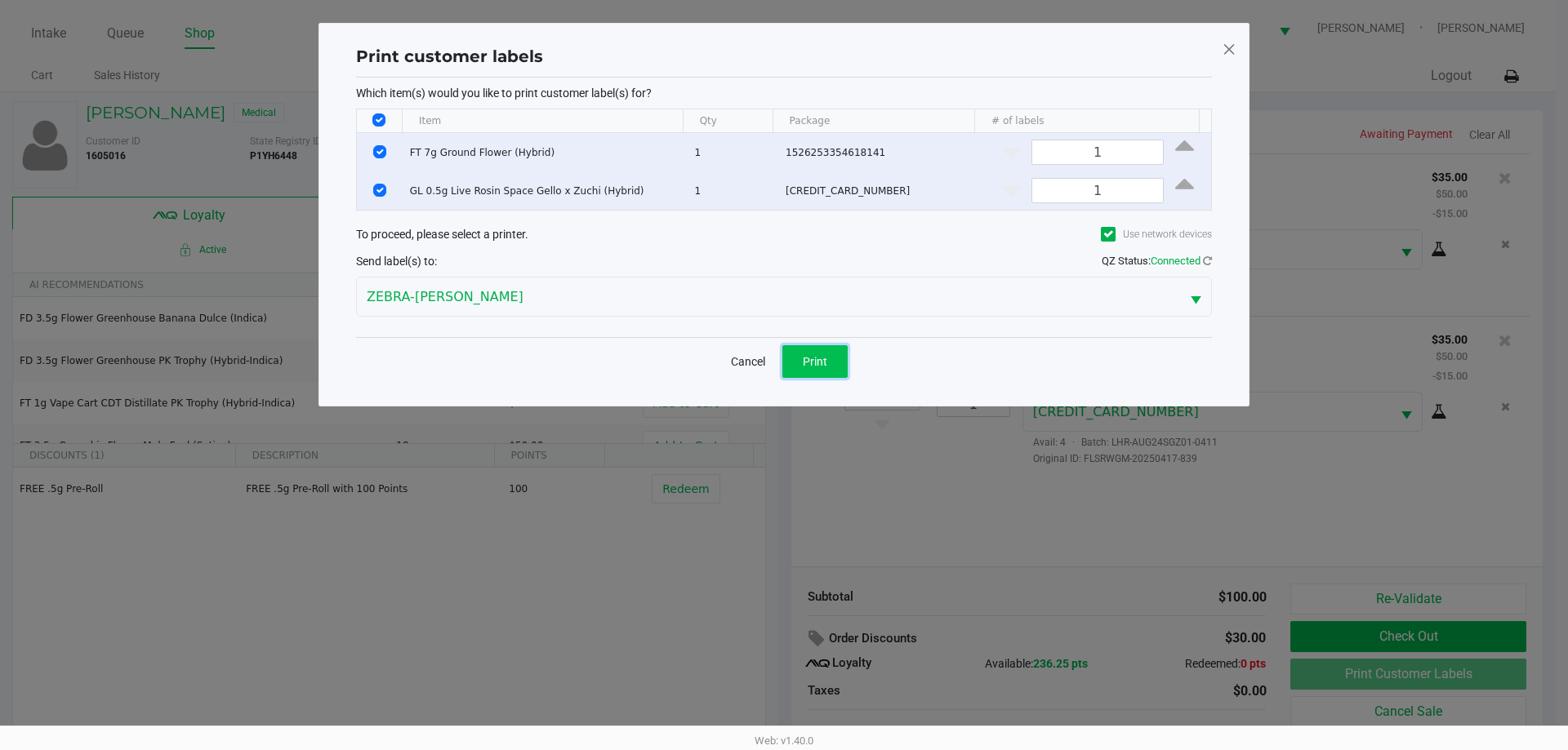
click at [801, 355] on button "Print" at bounding box center [814, 361] width 65 height 33
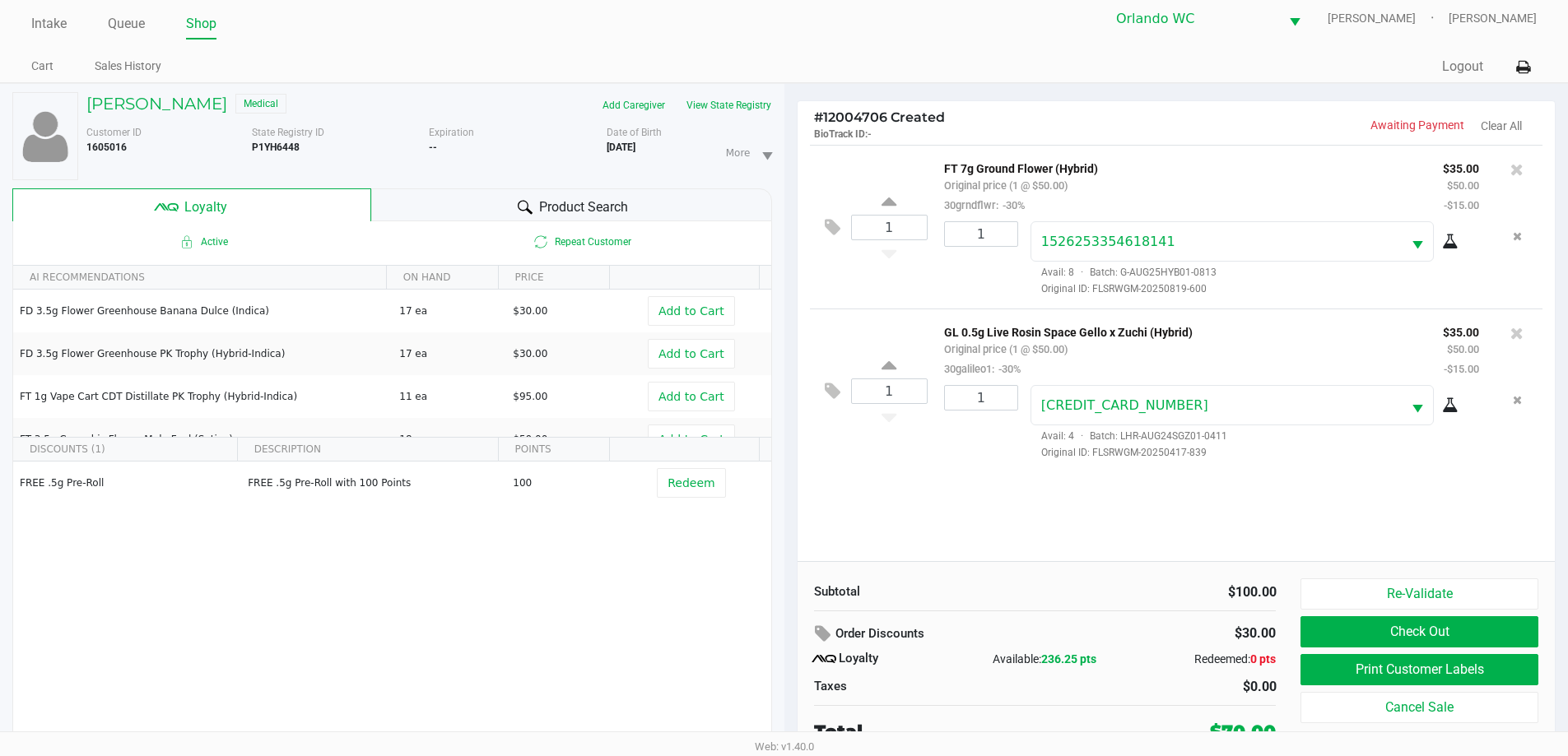
scroll to position [17, 0]
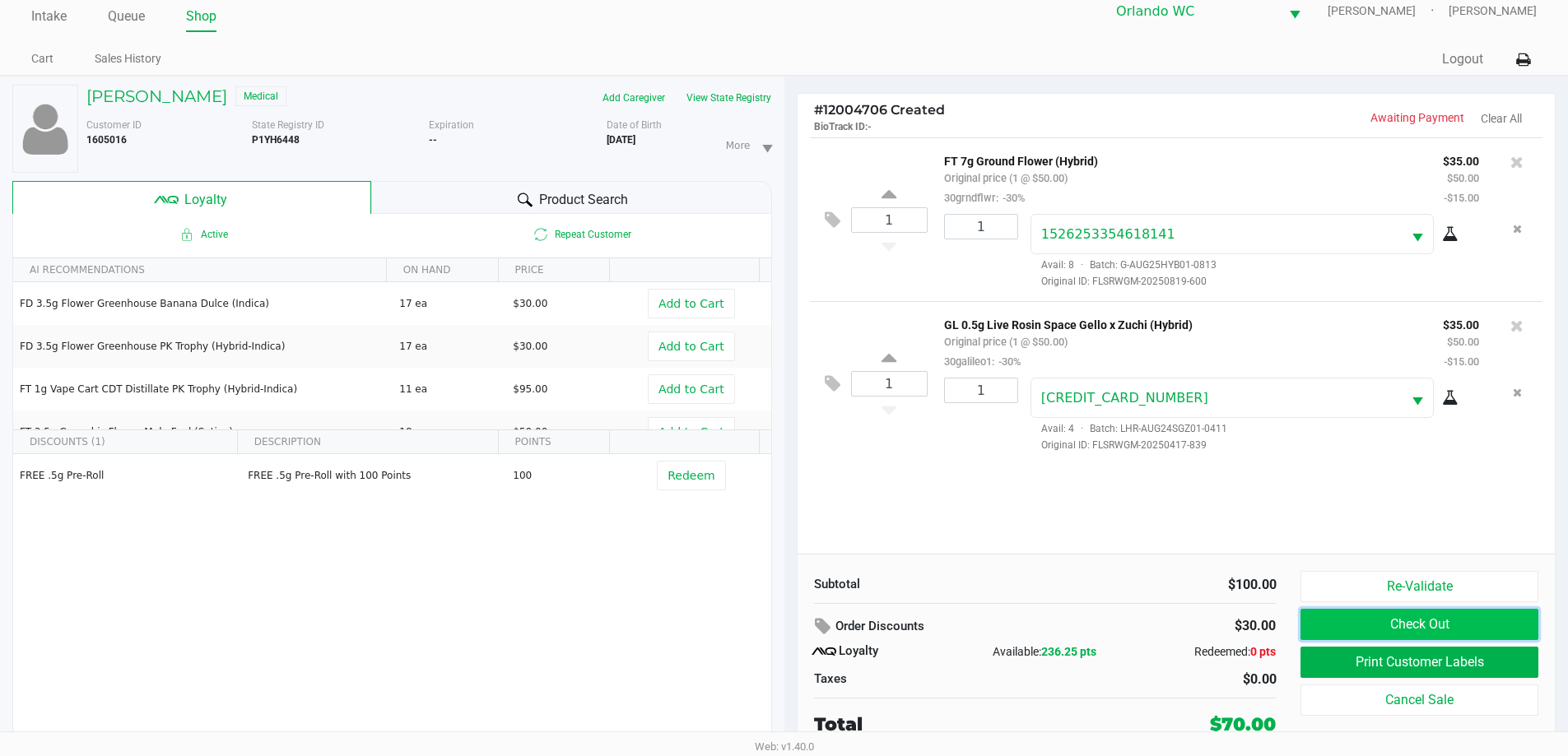
click at [1381, 622] on button "Check Out" at bounding box center [1419, 624] width 237 height 32
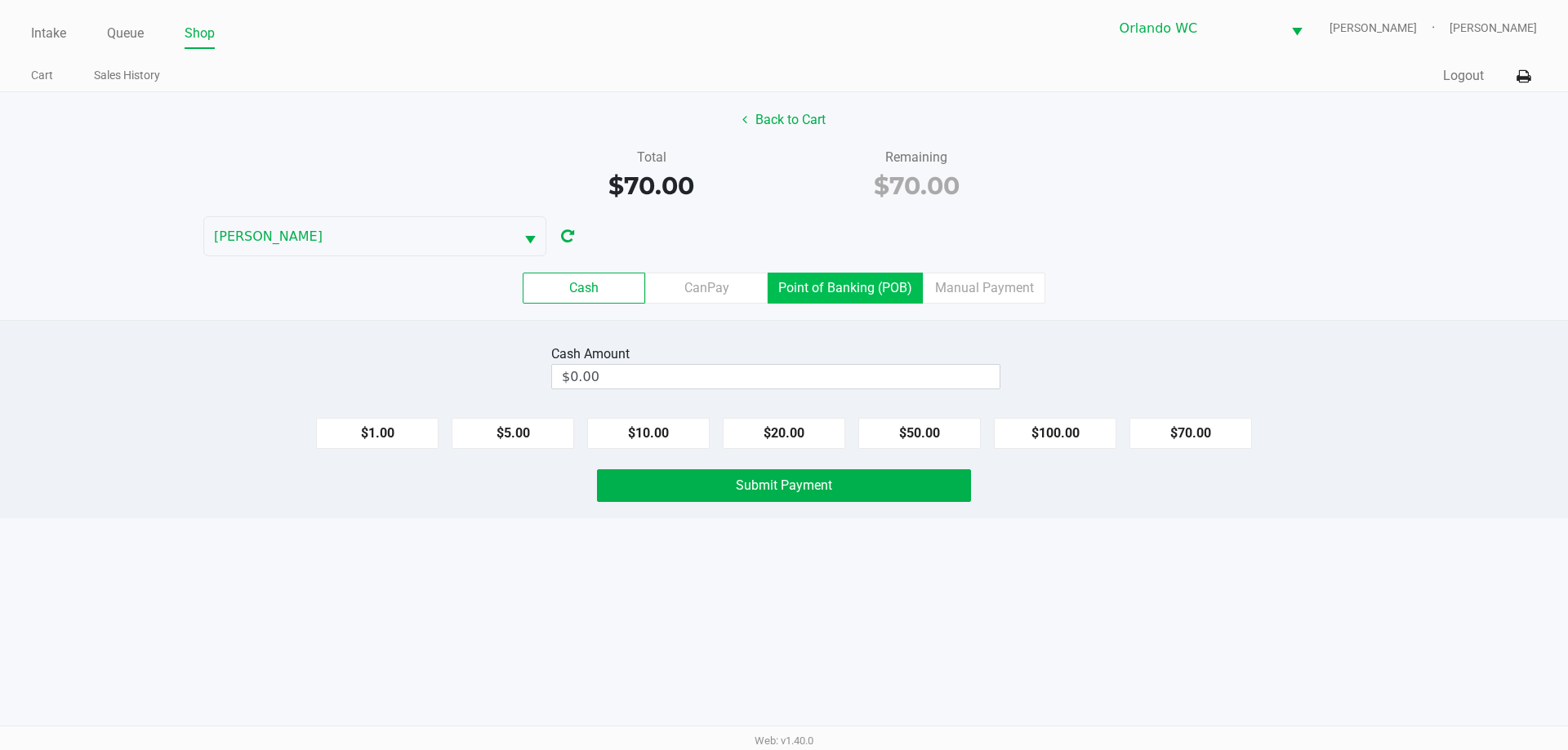
click at [816, 291] on label "Point of Banking (POB)" at bounding box center [845, 288] width 155 height 31
click at [0, 0] on 7 "Point of Banking (POB)" at bounding box center [0, 0] width 0 height 0
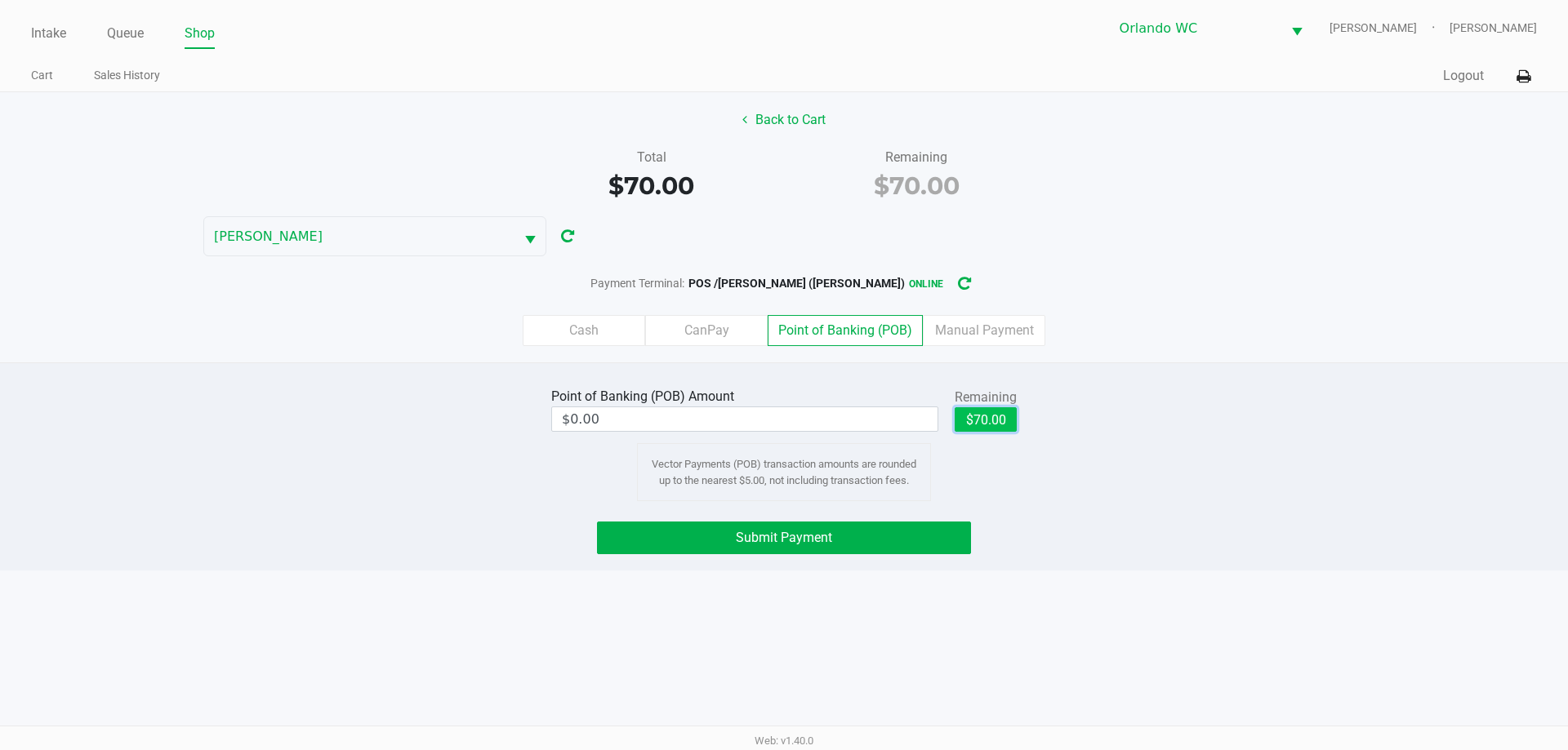
click at [986, 429] on button "$70.00" at bounding box center [985, 419] width 62 height 24
type input "$70.00"
click at [749, 544] on span "Submit Payment" at bounding box center [784, 537] width 96 height 15
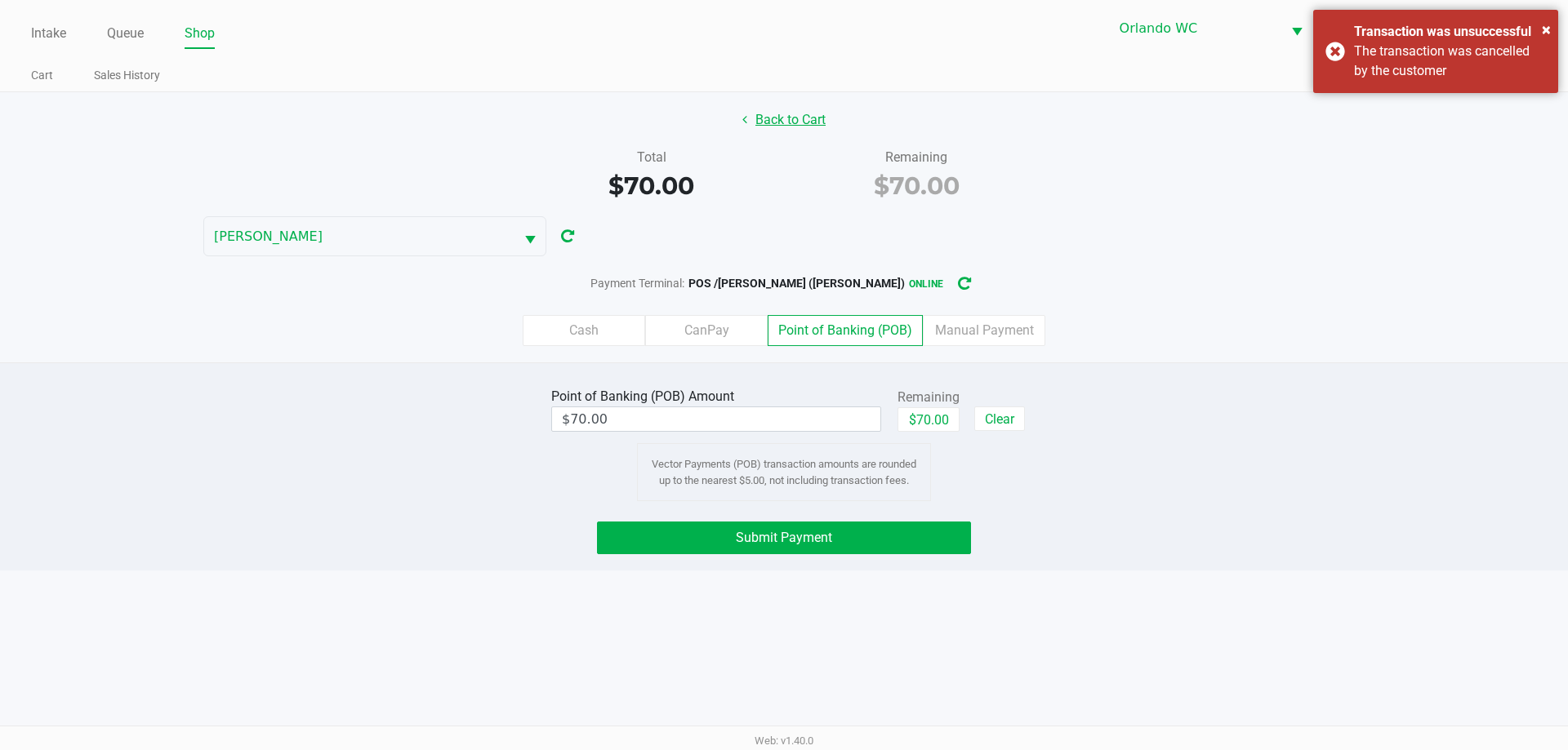
click at [794, 128] on button "Back to Cart" at bounding box center [784, 120] width 105 height 31
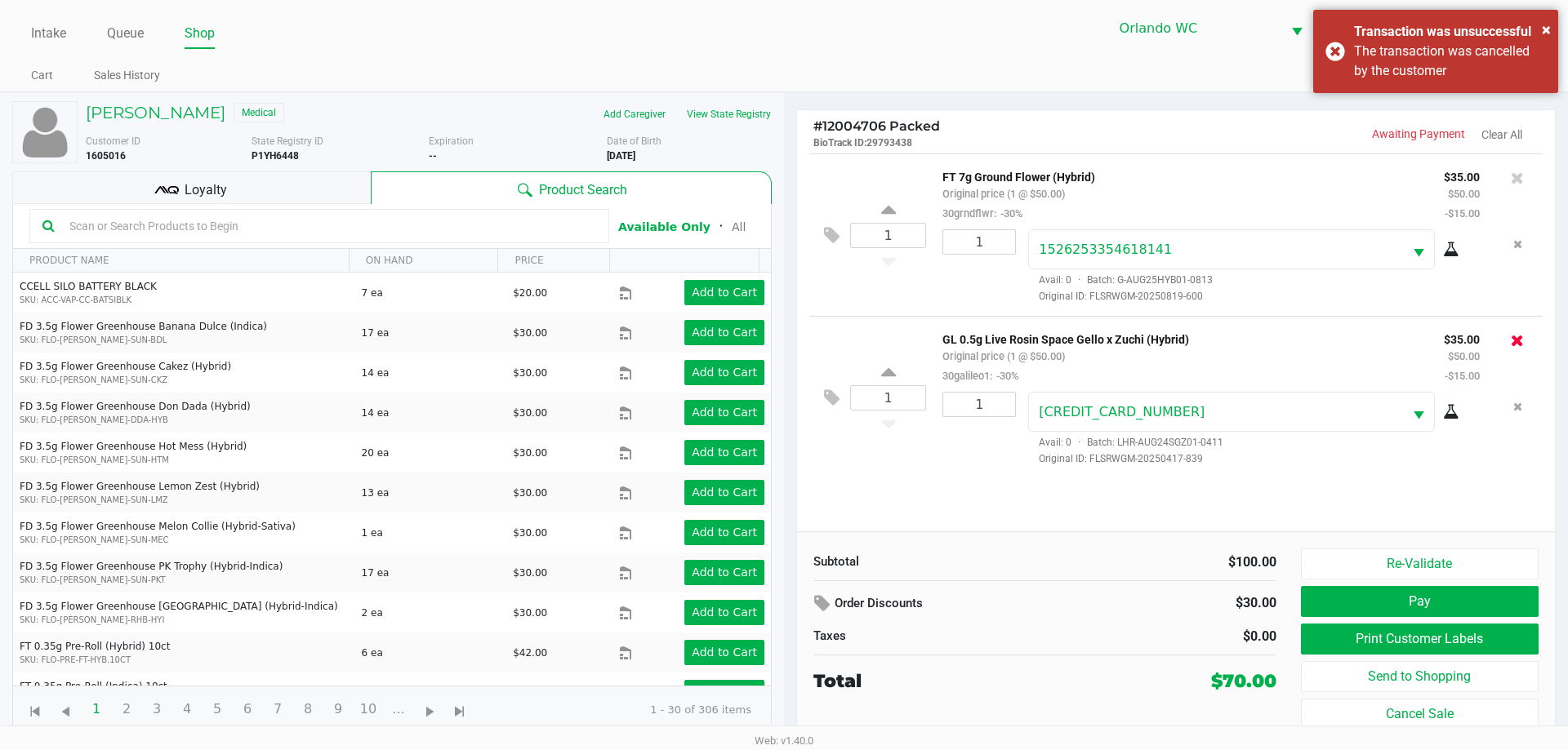
click at [1518, 340] on icon at bounding box center [1516, 340] width 13 height 16
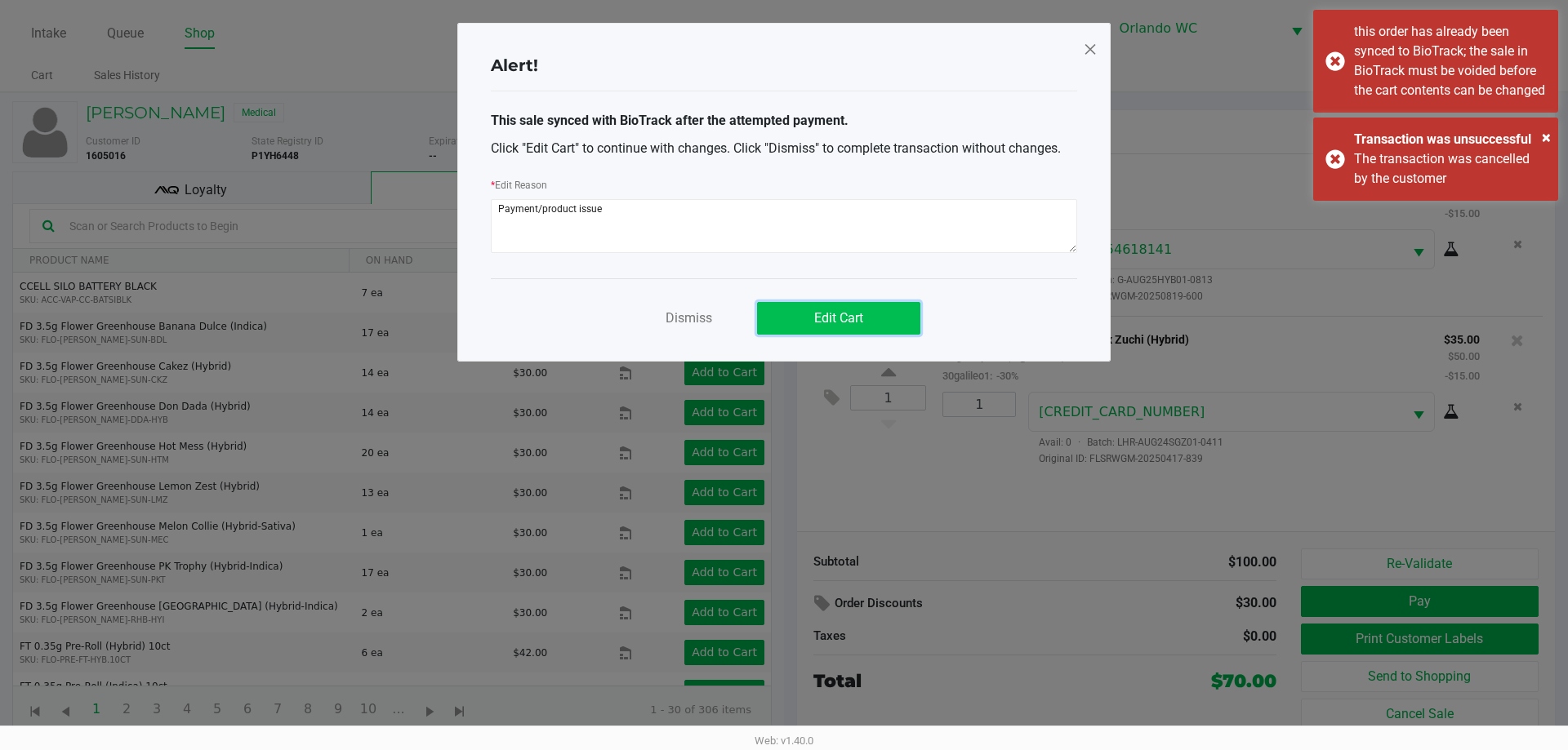
click at [867, 329] on button "Edit Cart" at bounding box center [838, 318] width 163 height 33
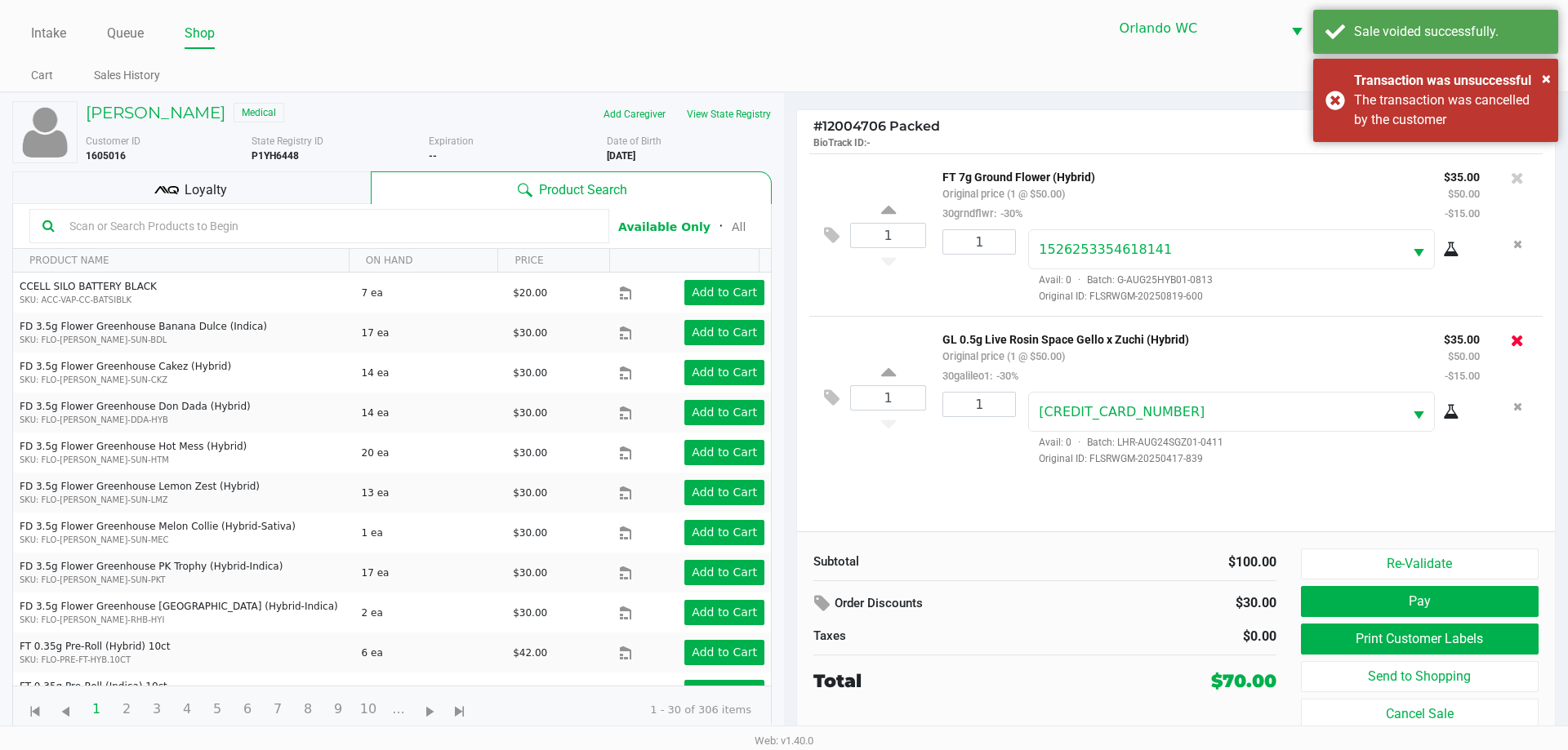
click at [1521, 345] on icon at bounding box center [1516, 340] width 13 height 16
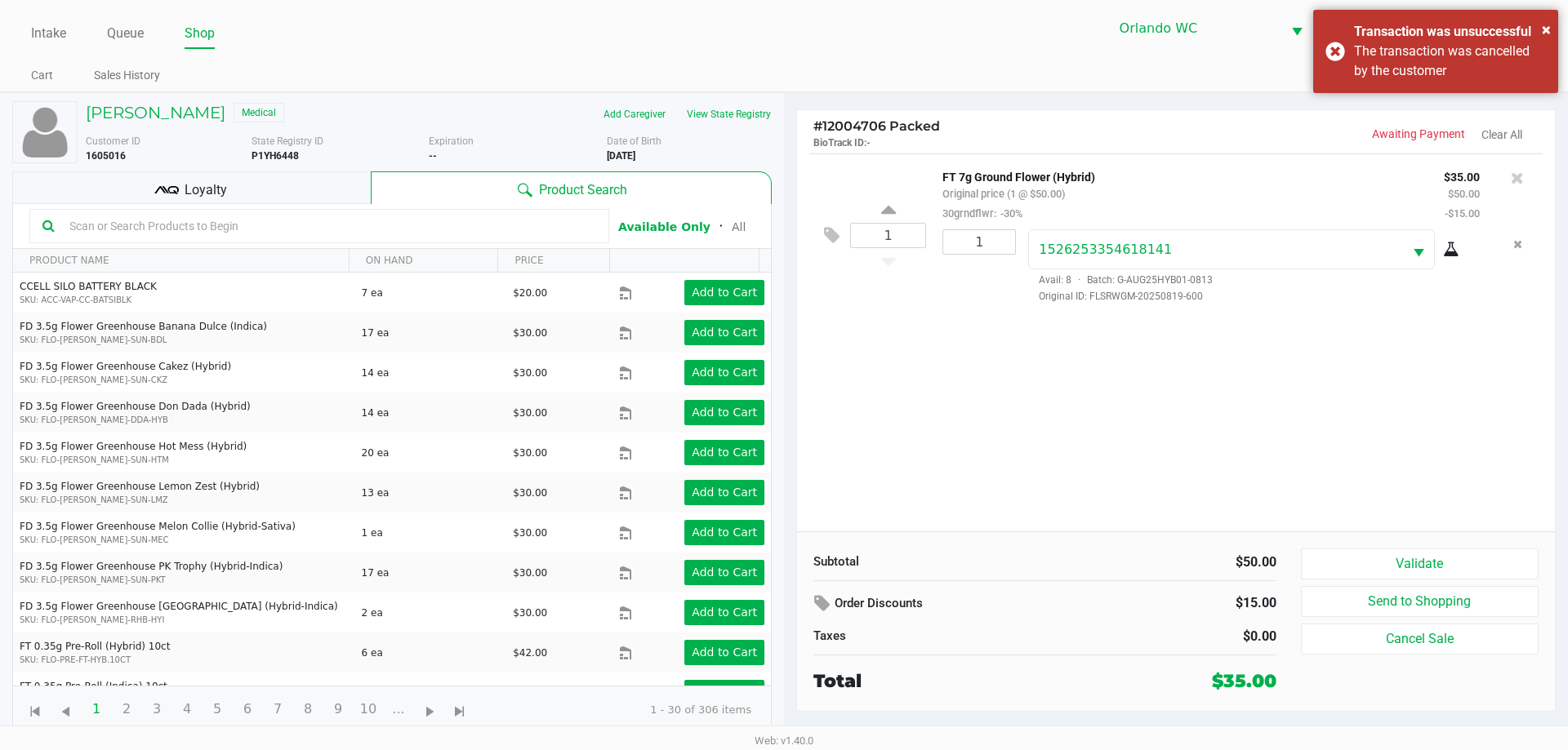
click at [199, 239] on div at bounding box center [319, 226] width 580 height 35
click at [194, 228] on input "text" at bounding box center [329, 226] width 533 height 24
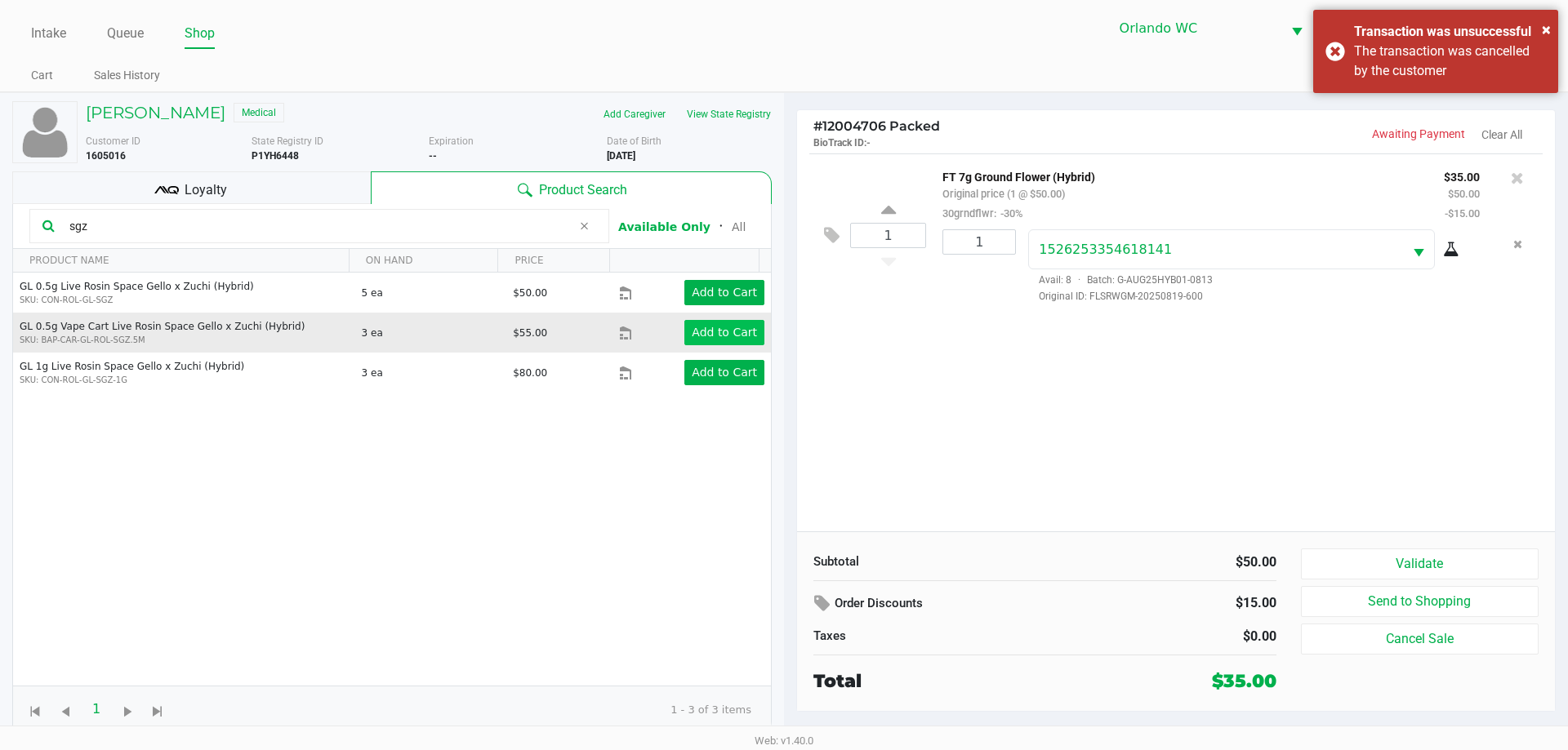
type input "sgz"
click at [724, 336] on app-button-loader "Add to Cart" at bounding box center [724, 332] width 65 height 13
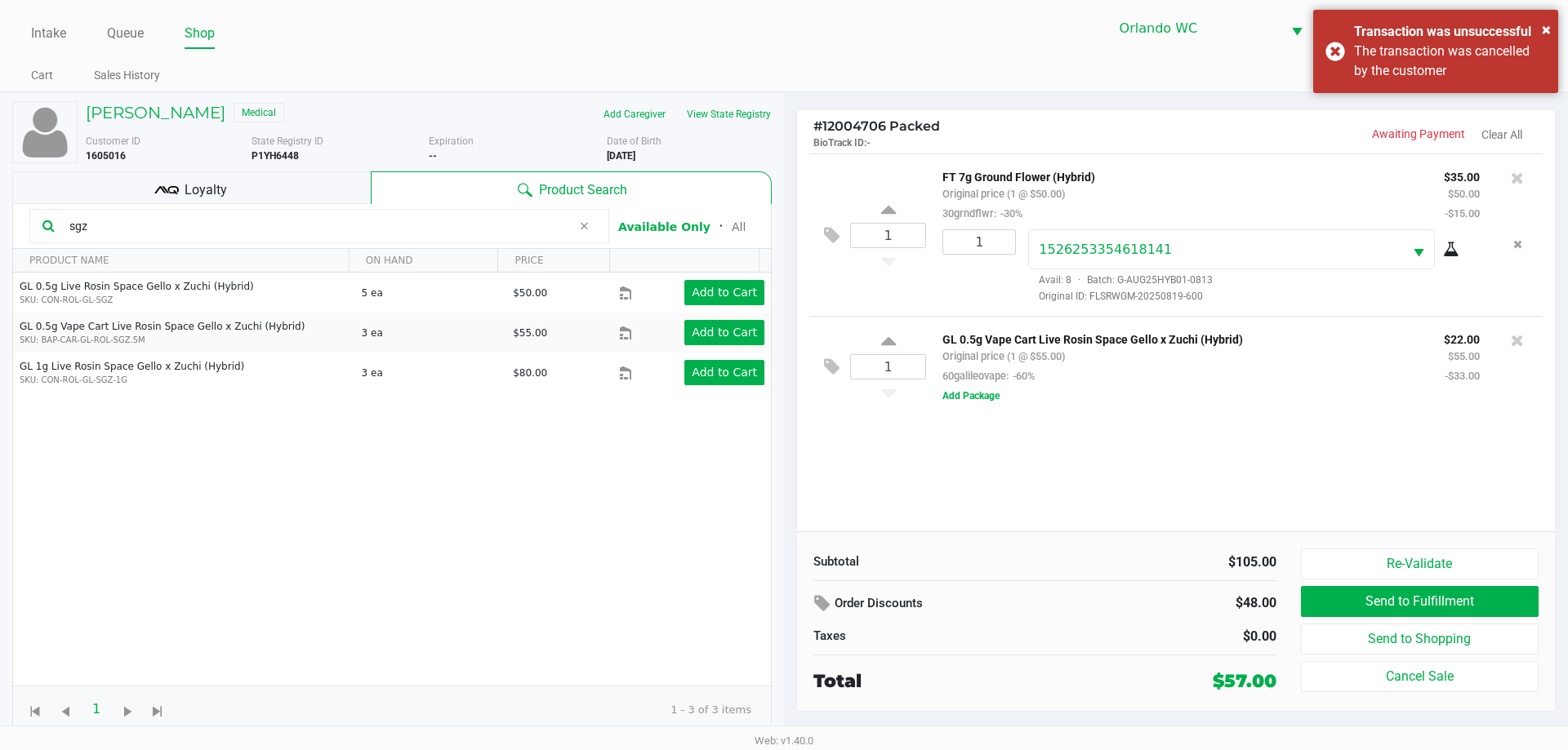
click at [191, 185] on span "Loyalty" at bounding box center [205, 190] width 42 height 19
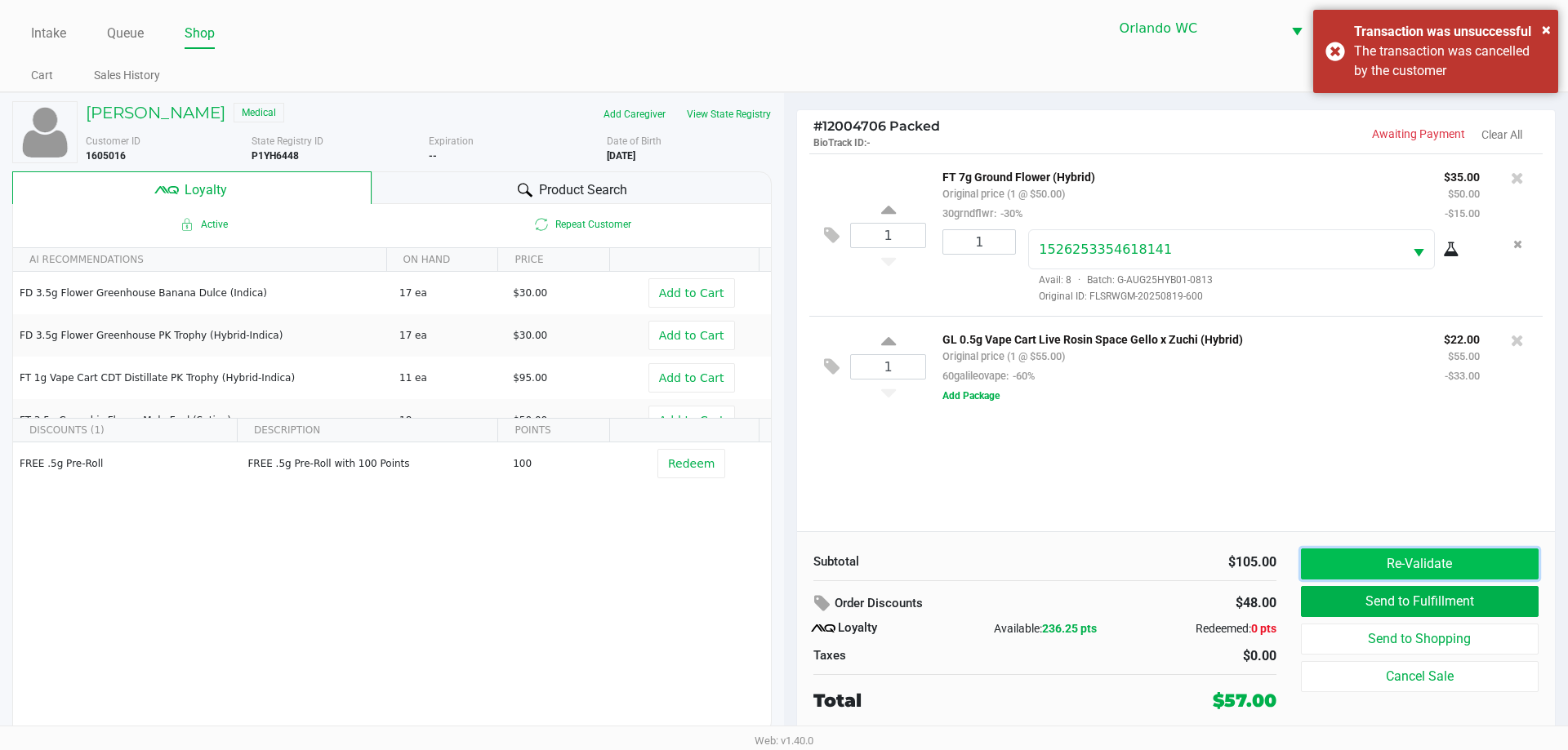
click at [1364, 563] on button "Re-Validate" at bounding box center [1419, 563] width 237 height 31
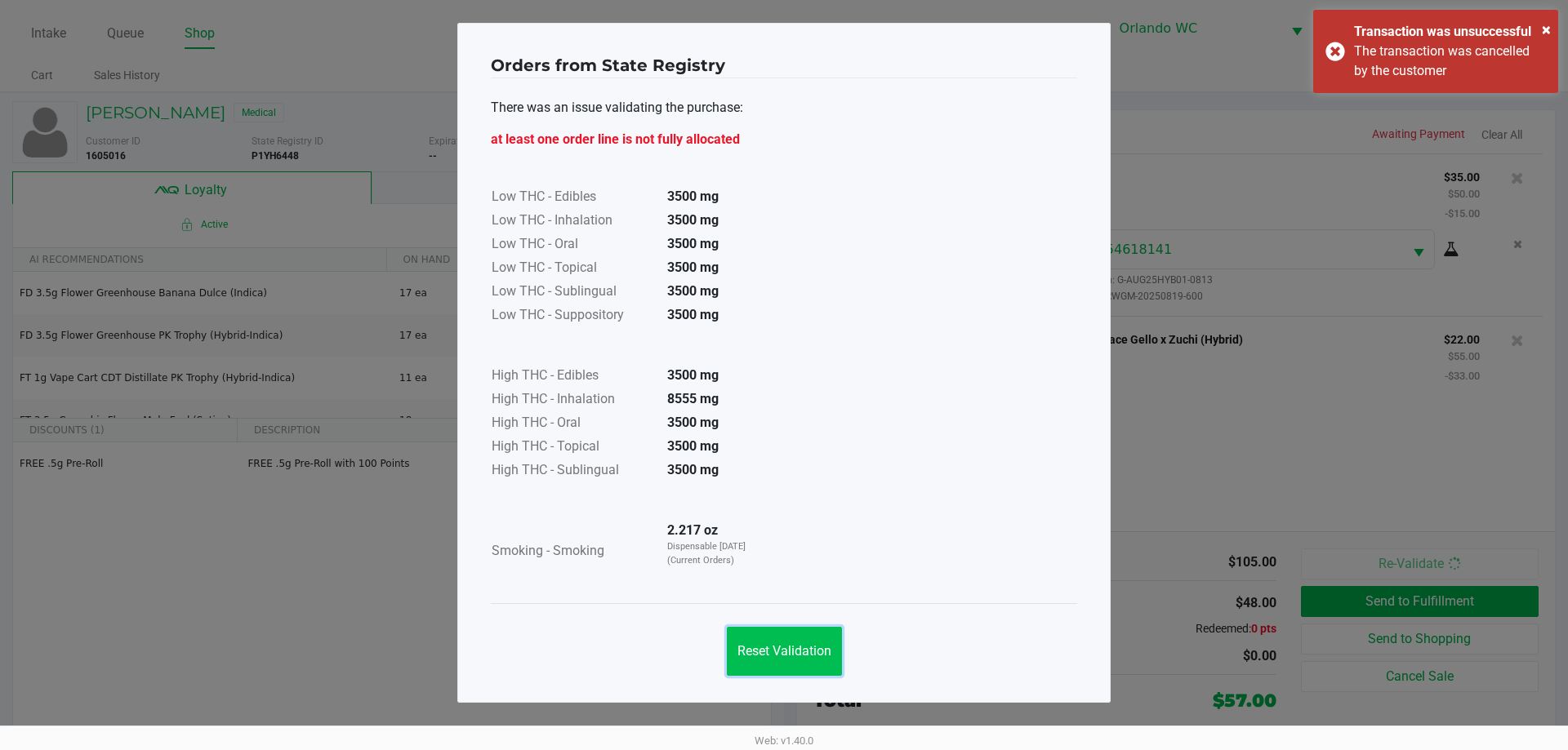
click at [752, 654] on span "Reset Validation" at bounding box center [784, 651] width 94 height 15
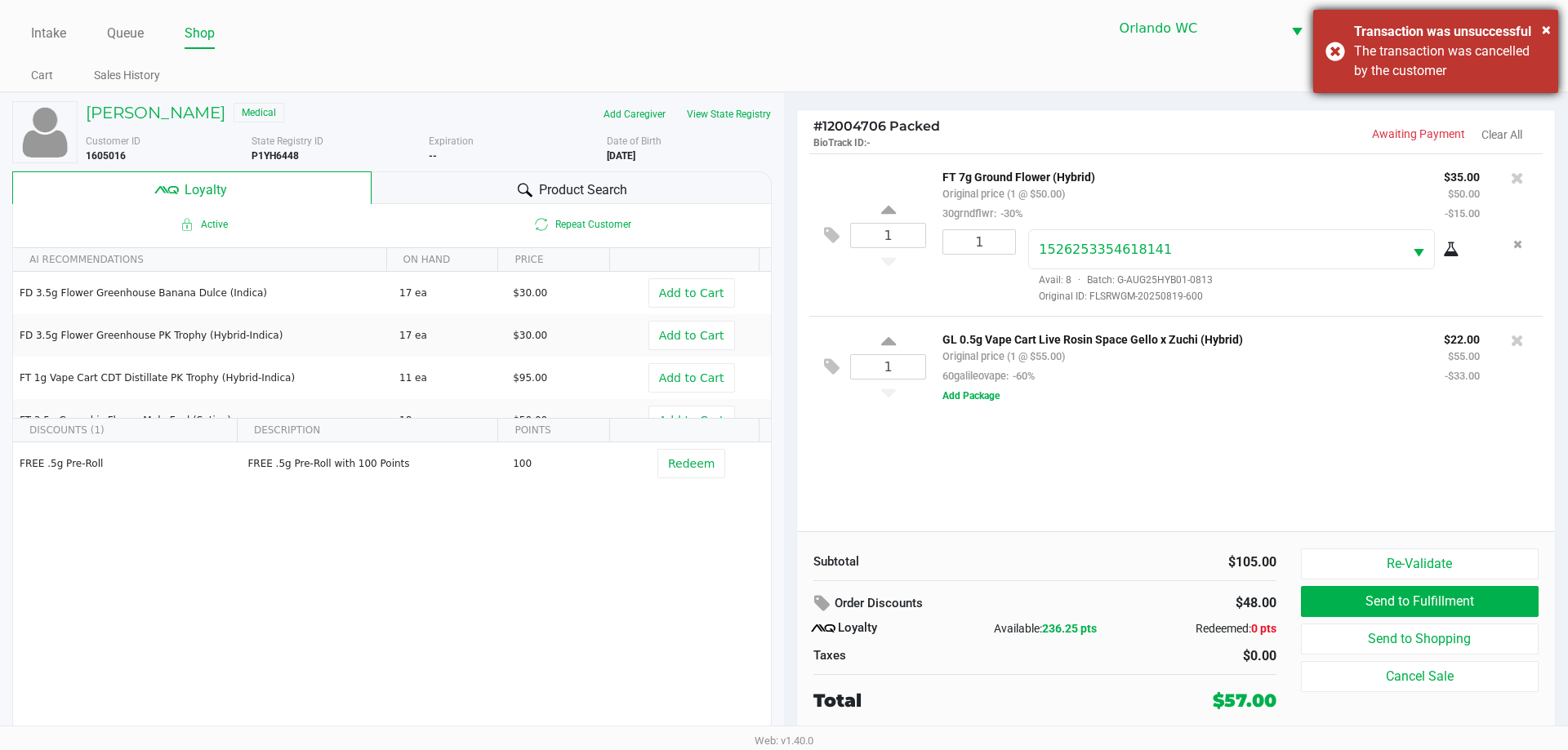
click at [1430, 72] on div "The transaction was cancelled by the customer" at bounding box center [1449, 61] width 192 height 39
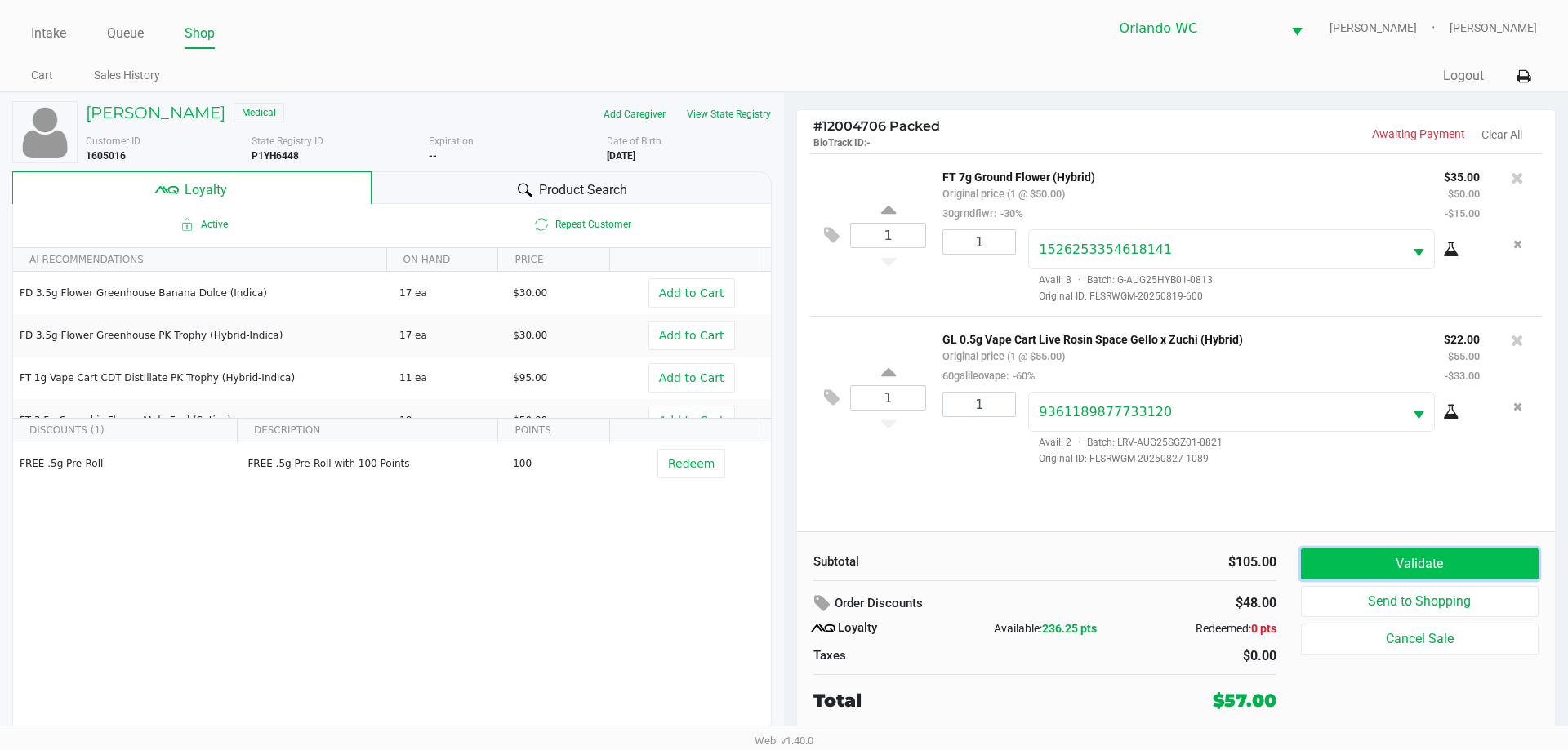
click at [1381, 557] on button "Validate" at bounding box center [1419, 563] width 237 height 31
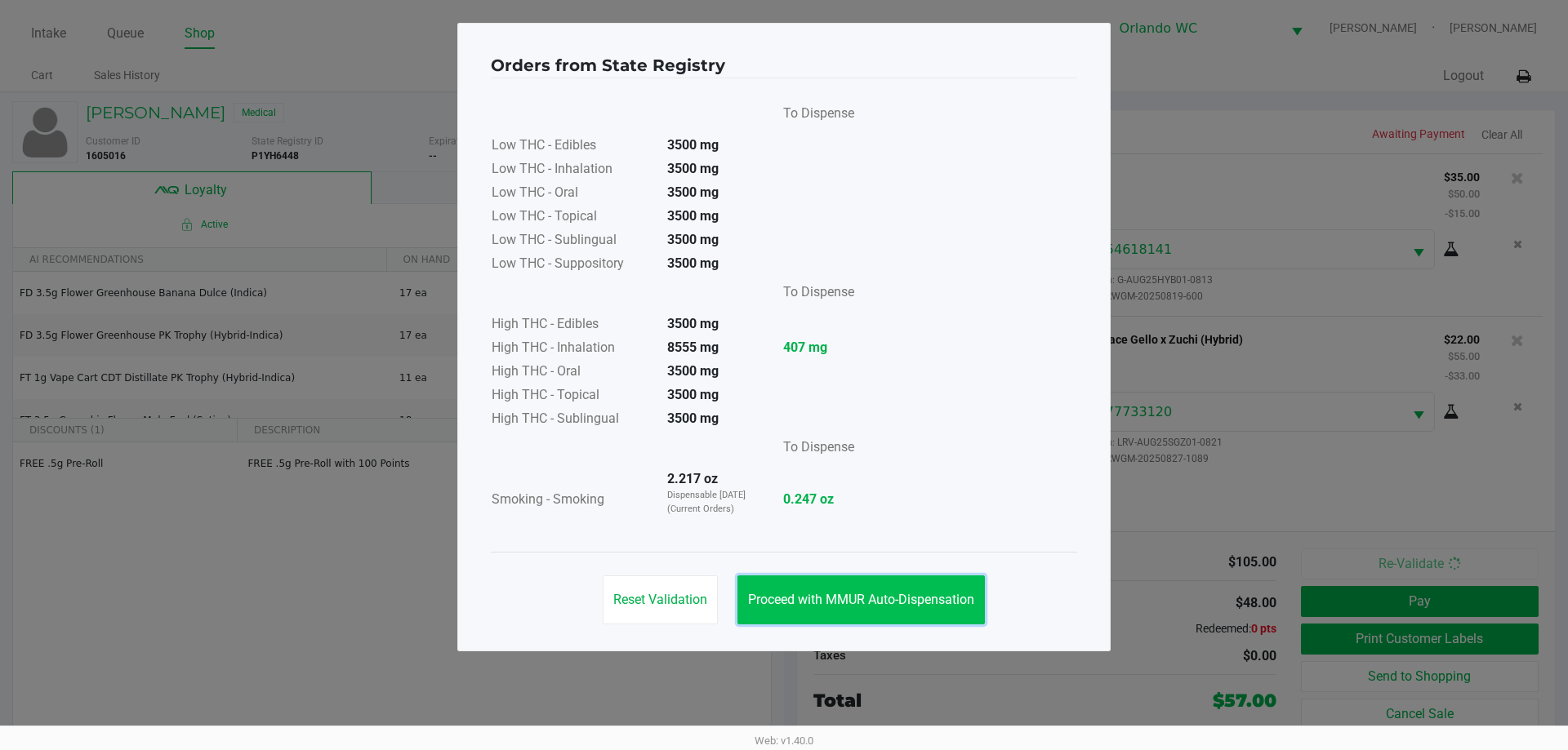
click at [937, 612] on button "Proceed with MMUR Auto-Dispensation" at bounding box center [861, 600] width 248 height 49
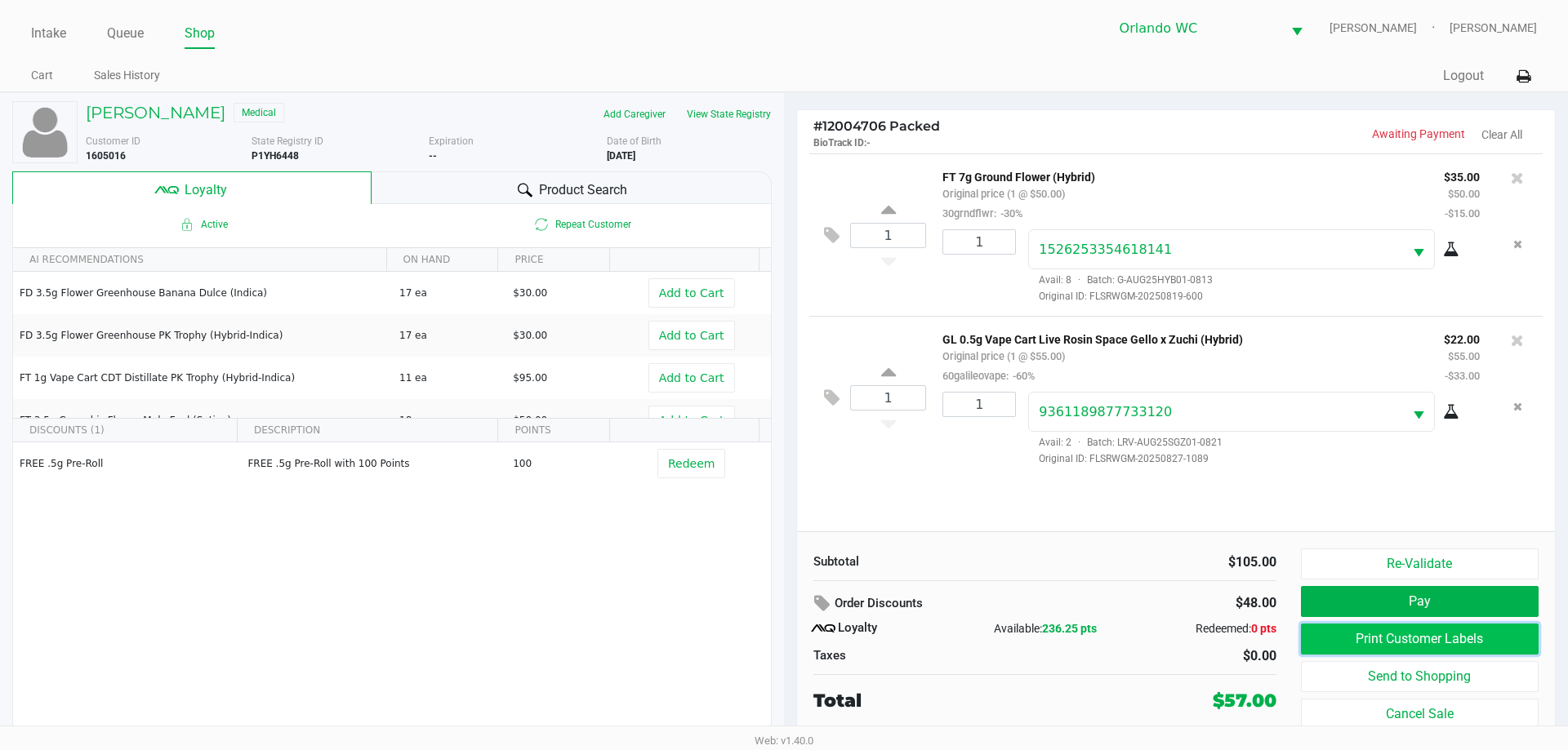
click at [1339, 636] on button "Print Customer Labels" at bounding box center [1419, 639] width 237 height 31
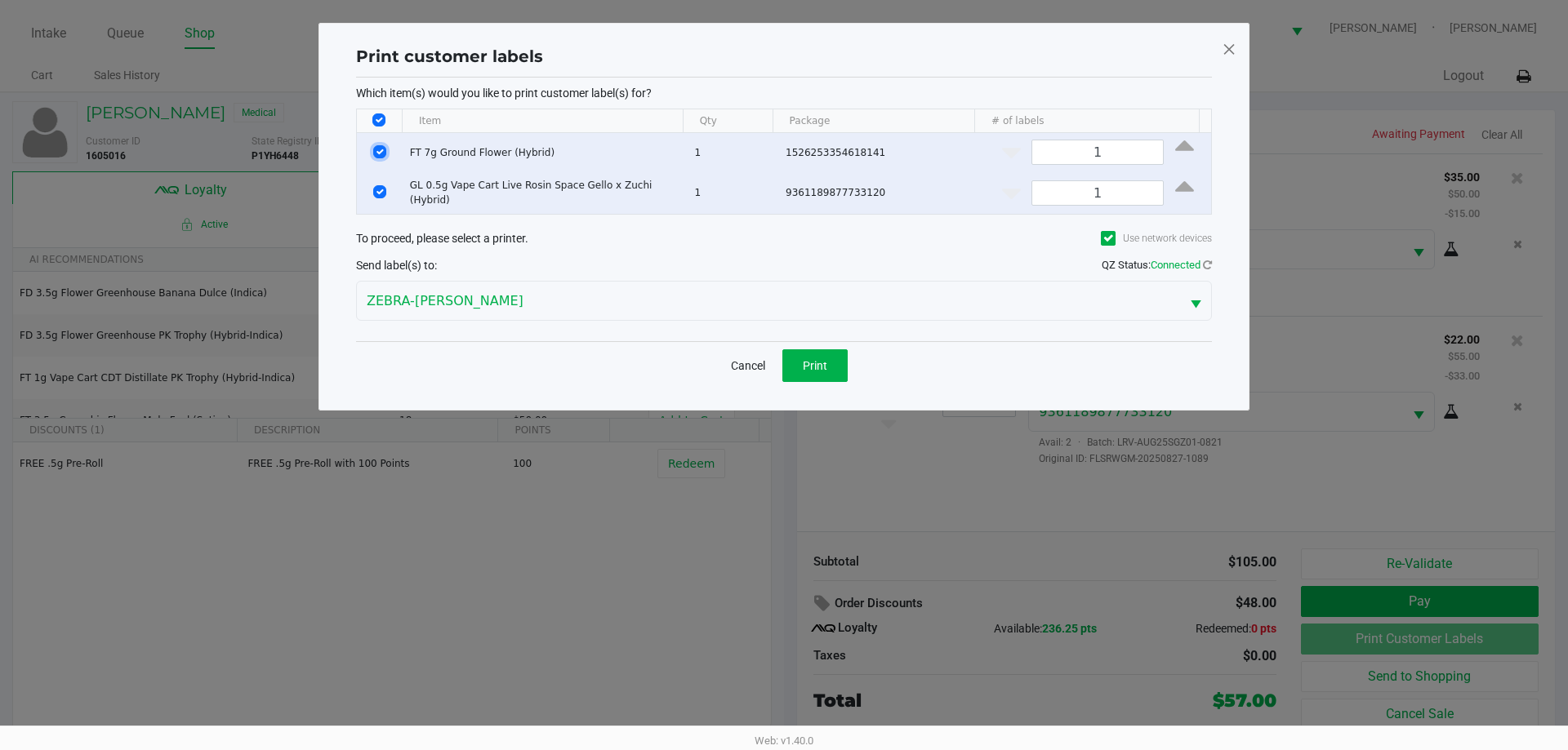
click at [378, 149] on input "Select Row" at bounding box center [379, 151] width 13 height 13
checkbox input "false"
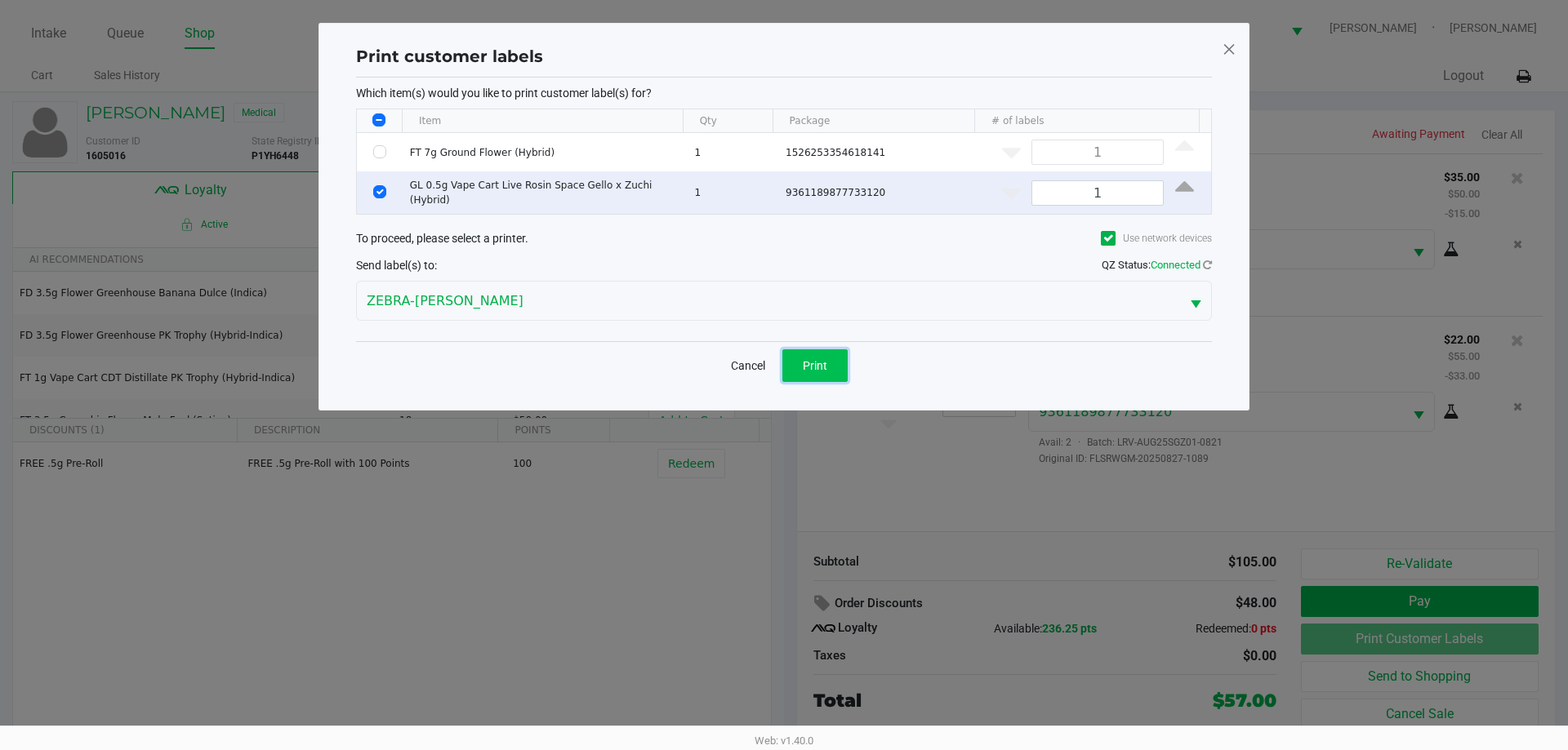
click at [800, 367] on button "Print" at bounding box center [814, 366] width 65 height 33
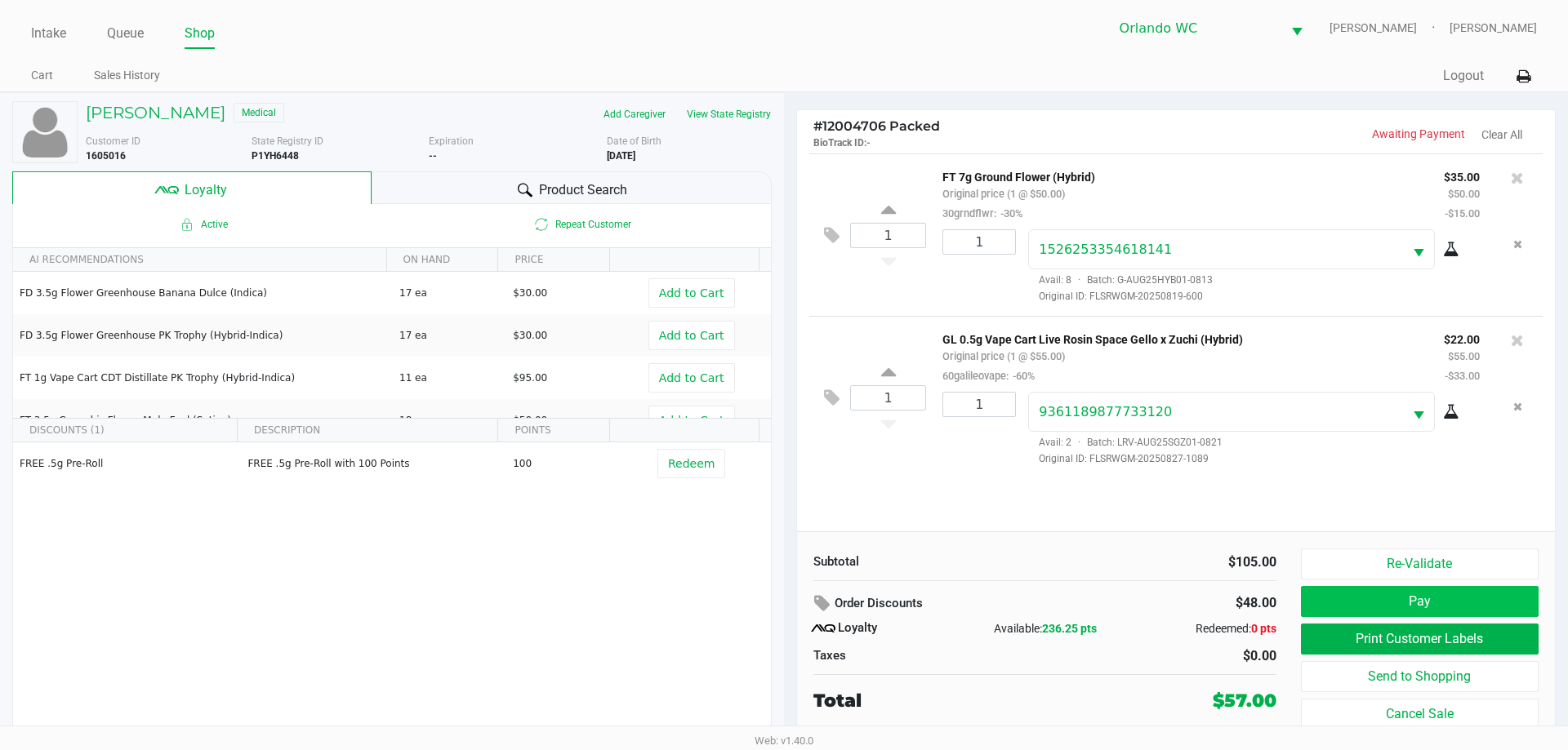
click at [1399, 611] on button "Pay" at bounding box center [1419, 601] width 237 height 31
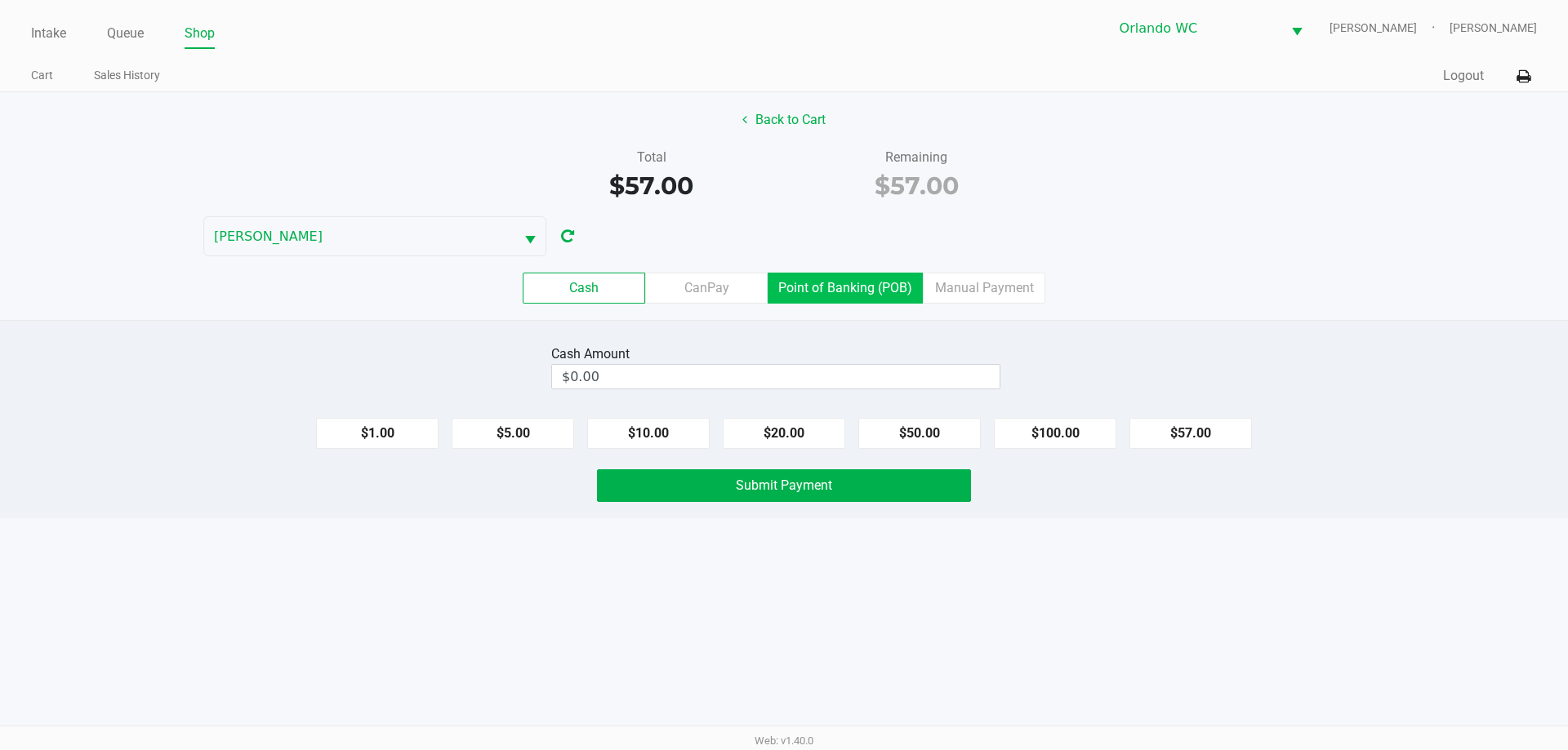
click at [841, 273] on label "Point of Banking (POB)" at bounding box center [845, 288] width 155 height 31
click at [0, 0] on 7 "Point of Banking (POB)" at bounding box center [0, 0] width 0 height 0
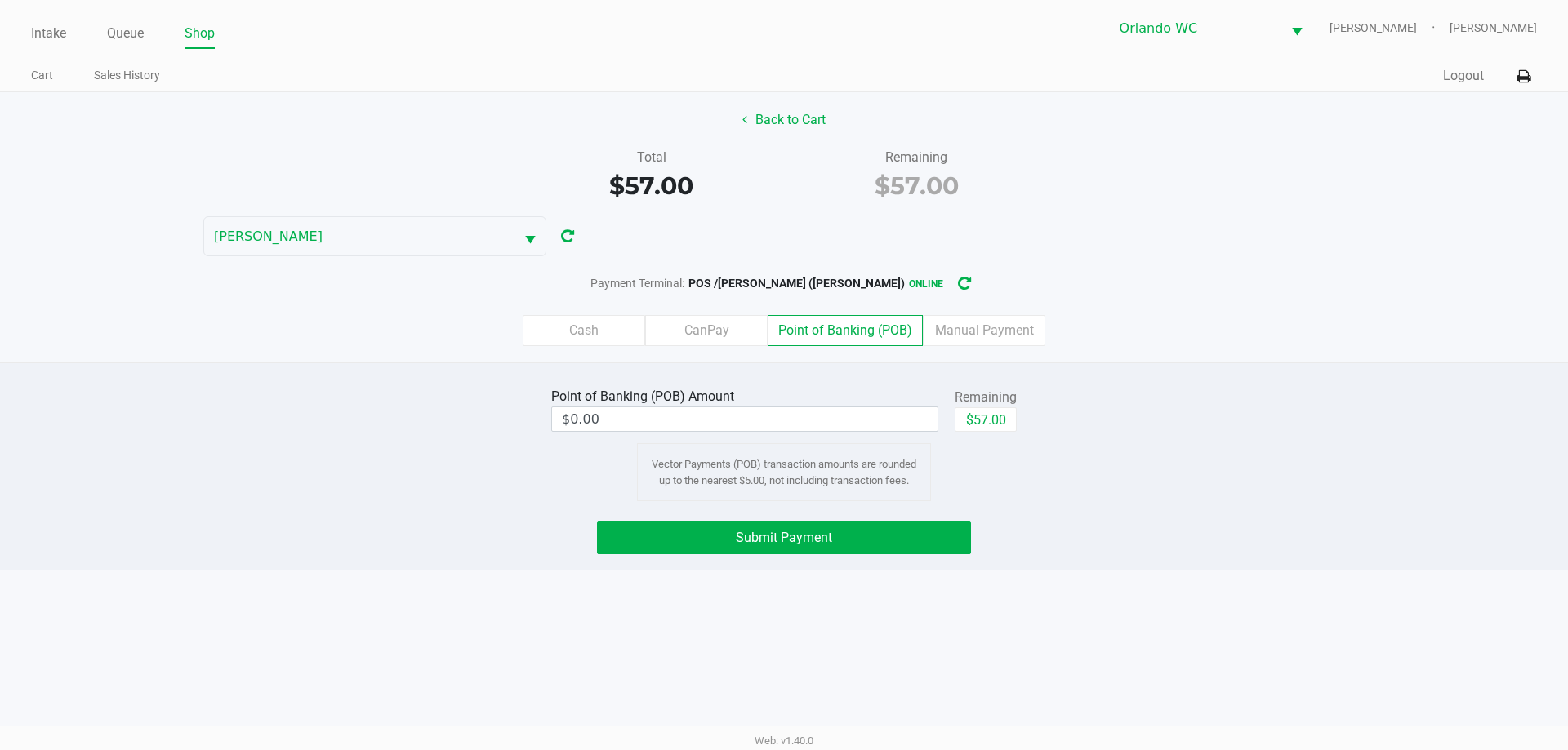
click at [993, 426] on button "$57.00" at bounding box center [985, 419] width 62 height 24
type input "$57.00"
click at [835, 535] on button "Submit Payment" at bounding box center [783, 538] width 374 height 33
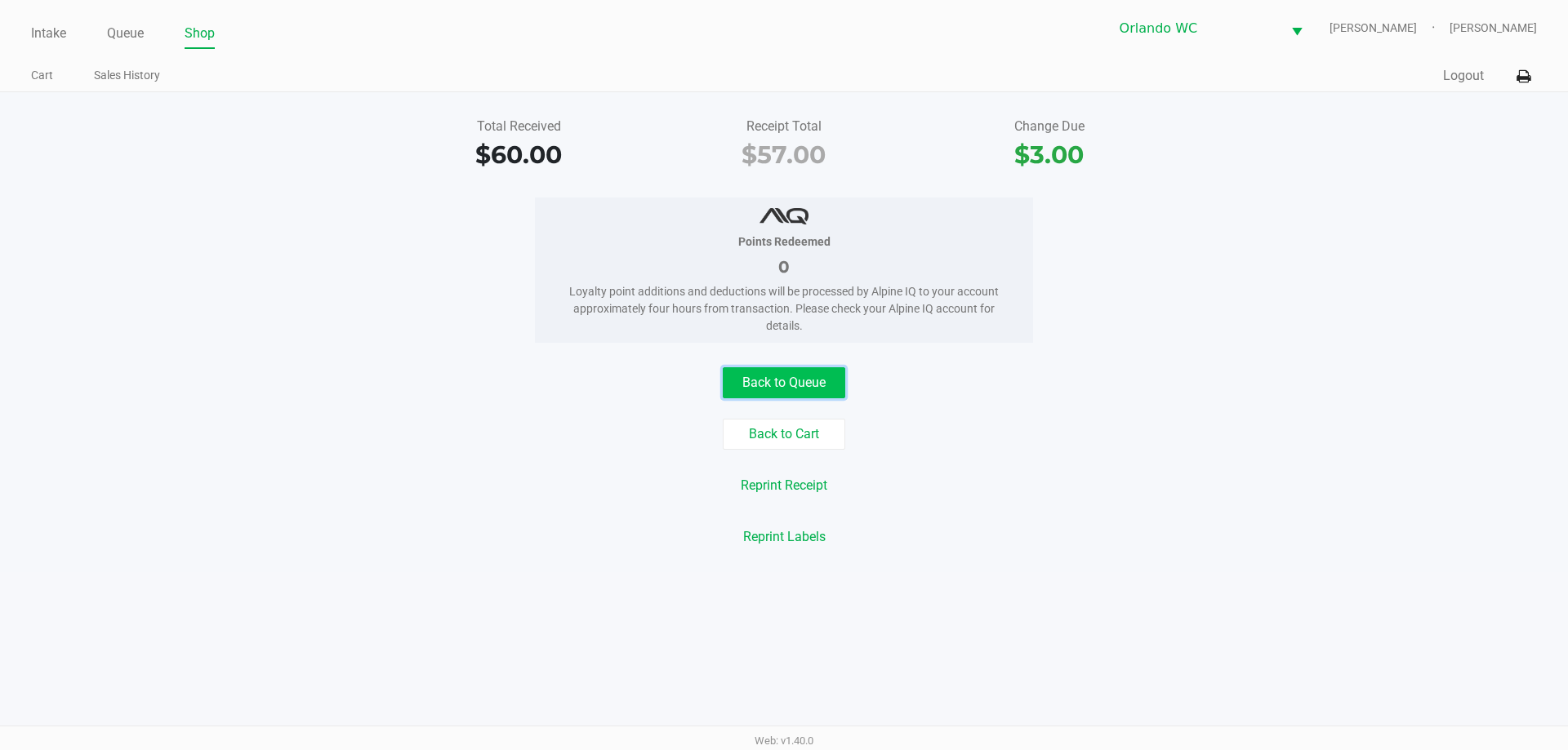
click at [777, 388] on button "Back to Queue" at bounding box center [783, 383] width 122 height 31
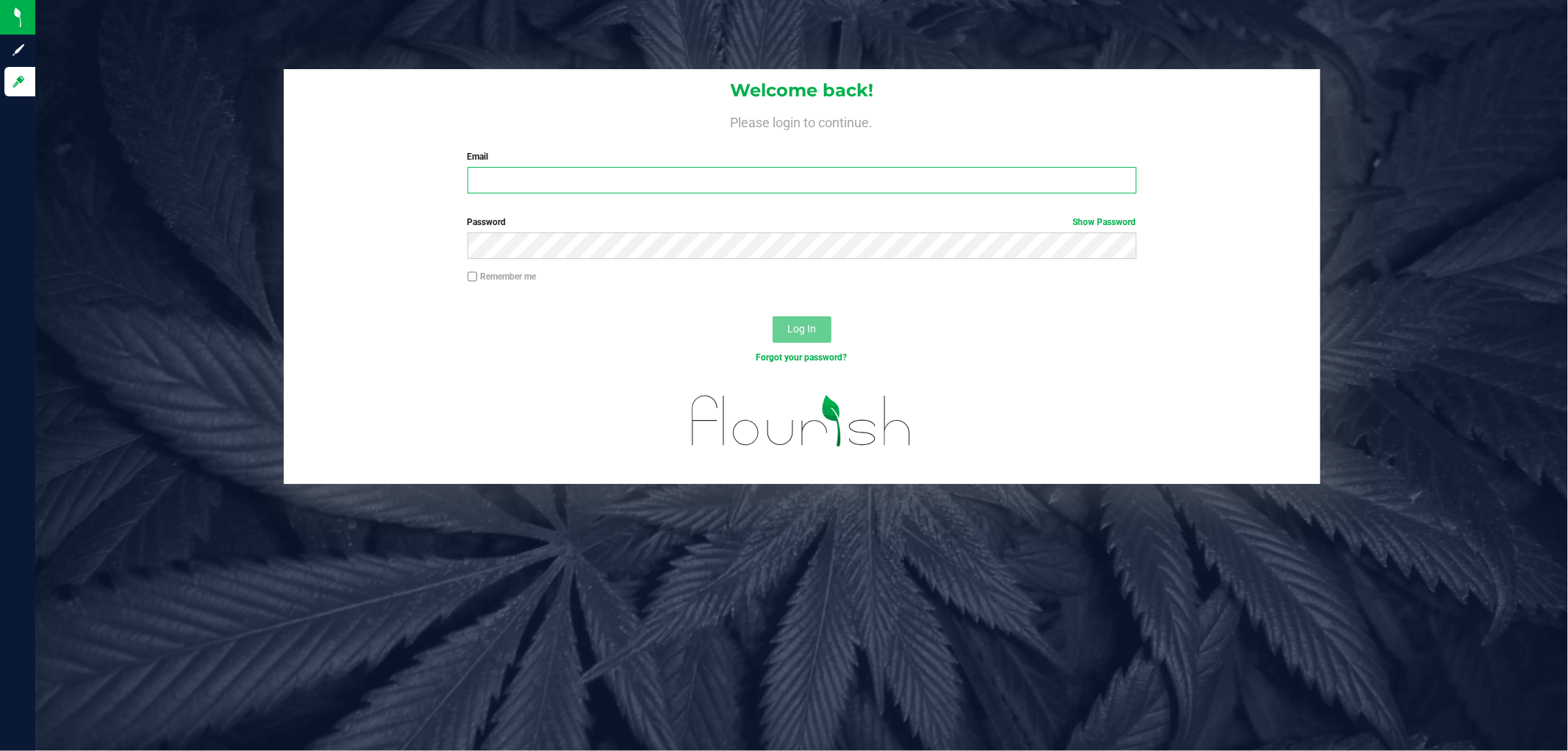
click at [564, 187] on input "Email" at bounding box center [802, 180] width 669 height 27
type input "[EMAIL_ADDRESS][DOMAIN_NAME]"
click at [773, 317] on button "Log In" at bounding box center [802, 329] width 59 height 27
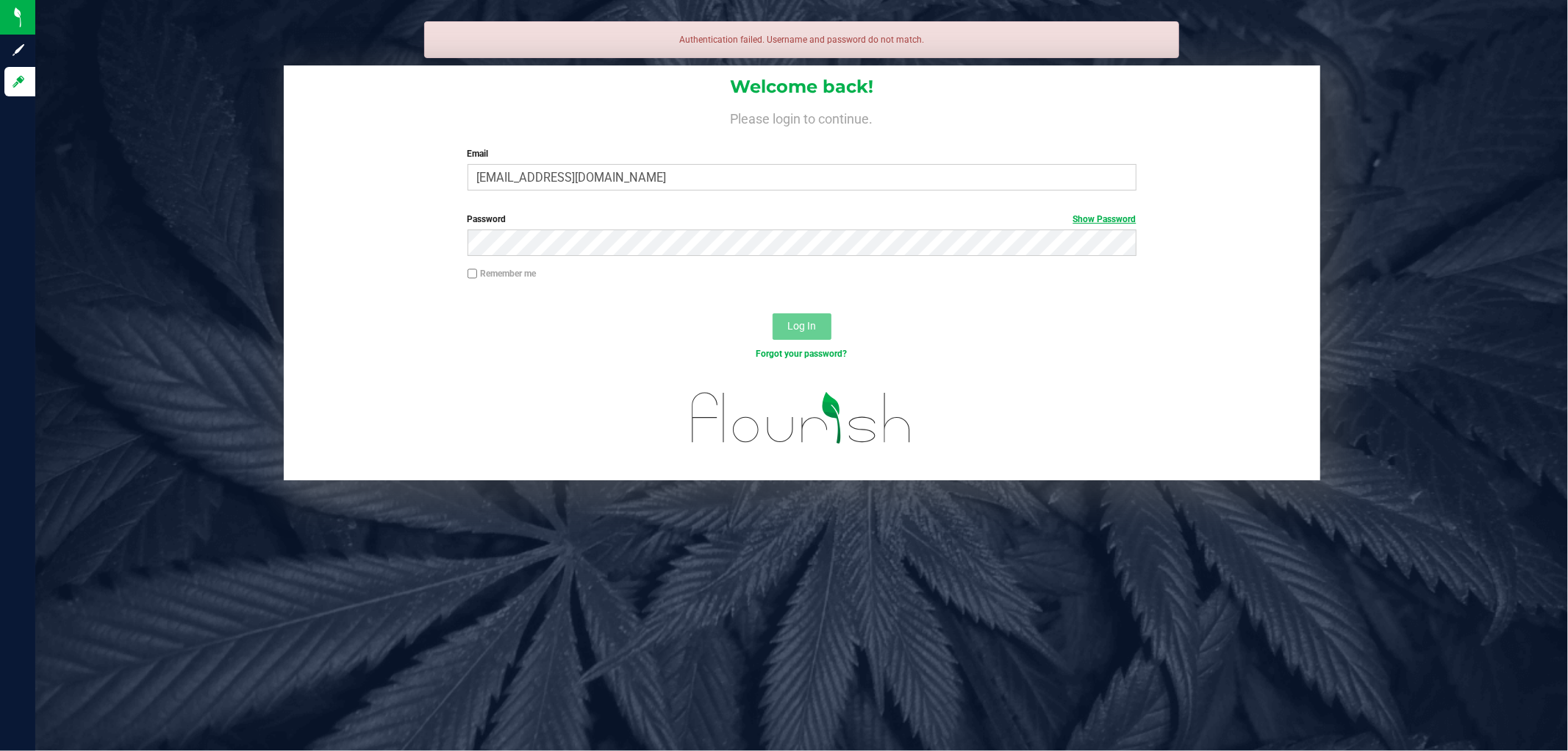
click at [1105, 215] on link "Show Password" at bounding box center [1105, 219] width 63 height 11
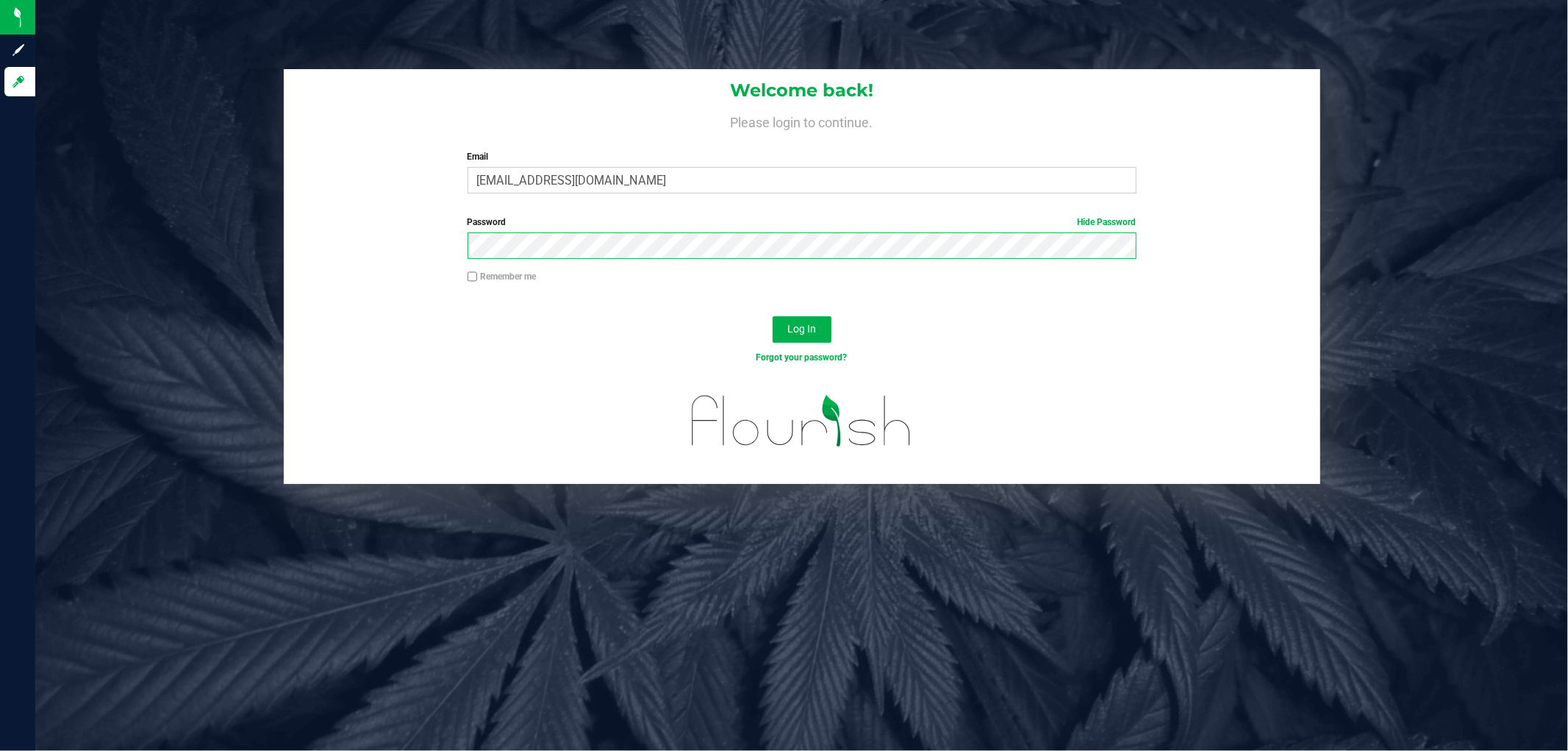
click at [773, 317] on button "Log In" at bounding box center [802, 329] width 59 height 27
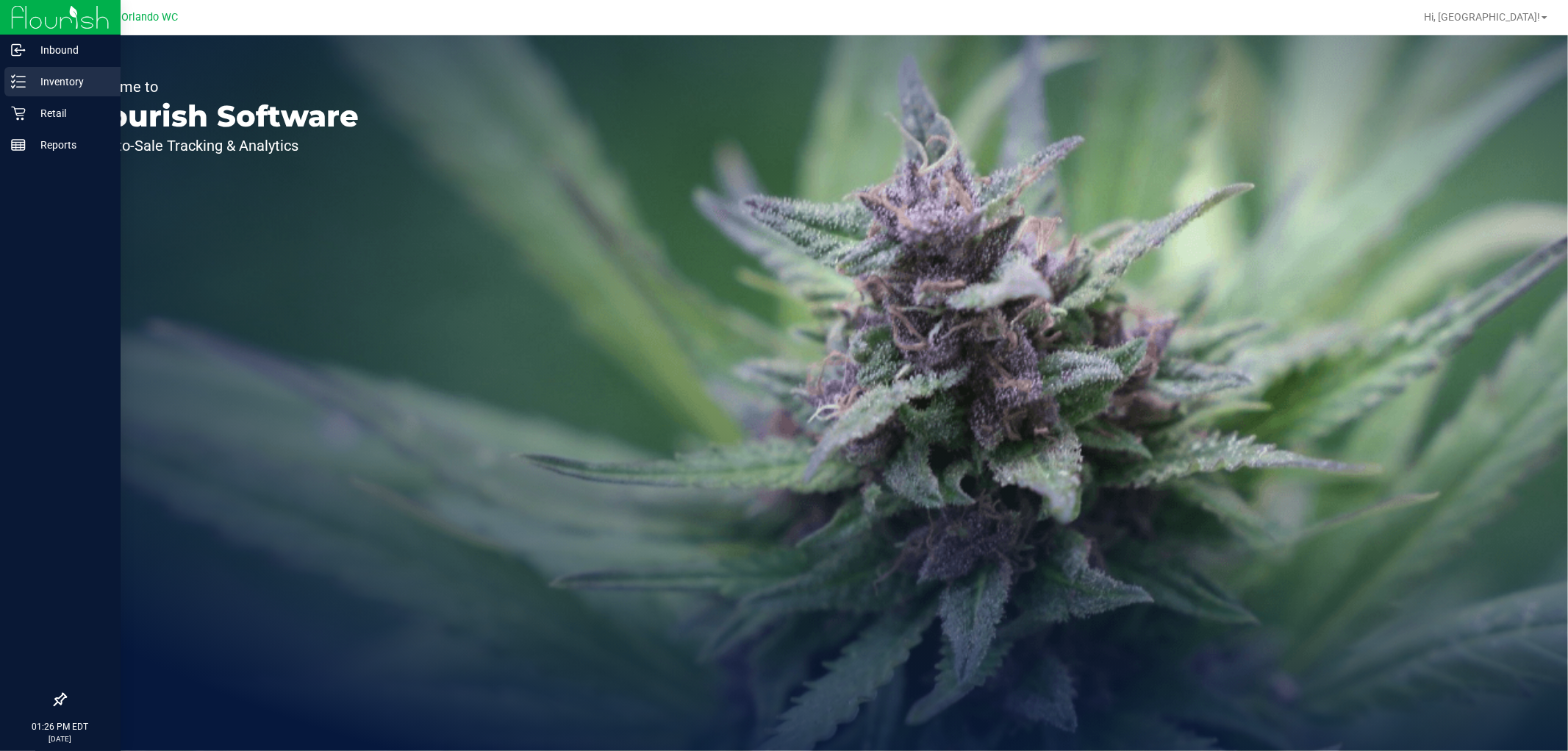
click at [23, 75] on icon at bounding box center [17, 81] width 14 height 14
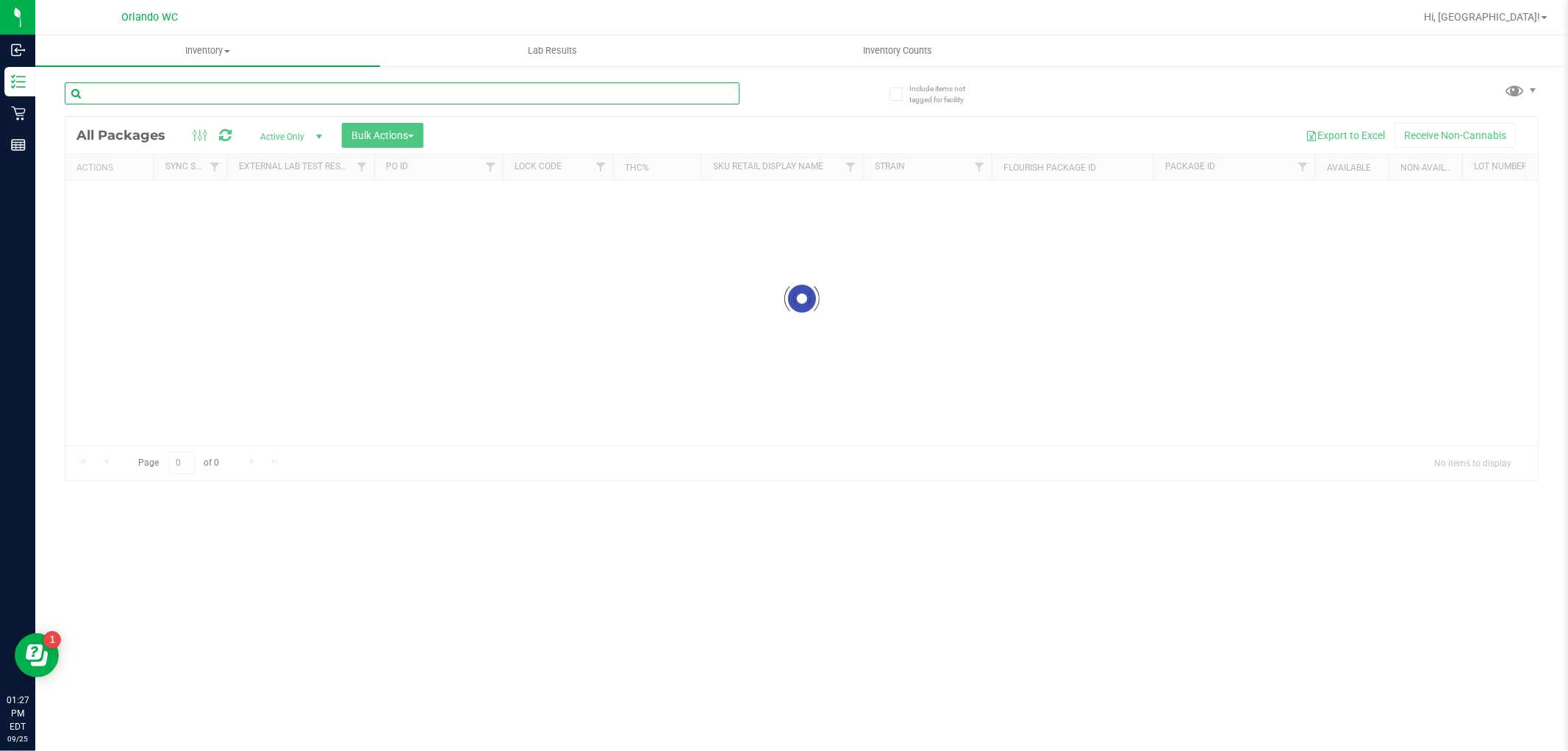
click at [318, 86] on input "text" at bounding box center [402, 93] width 675 height 22
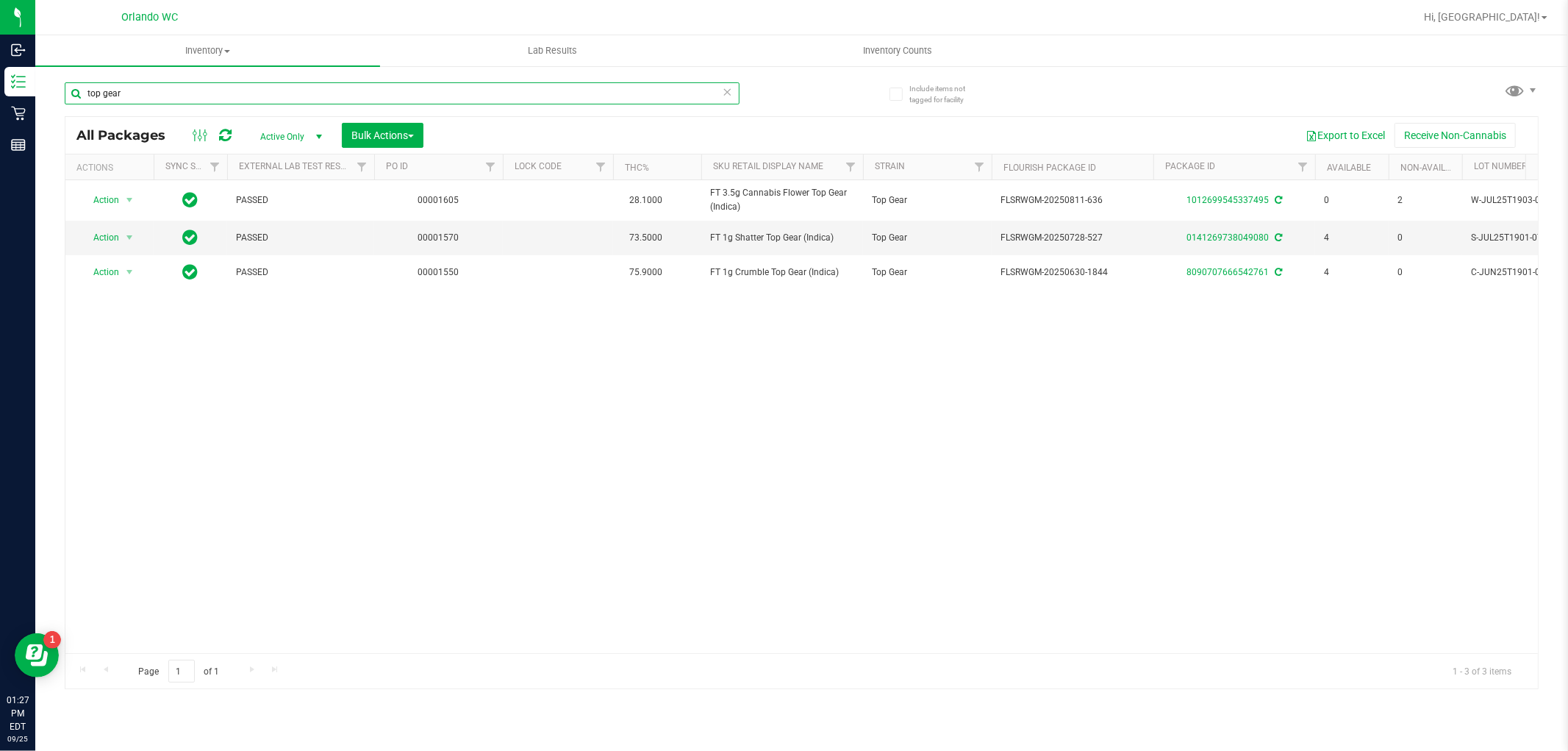
type input "top gear"
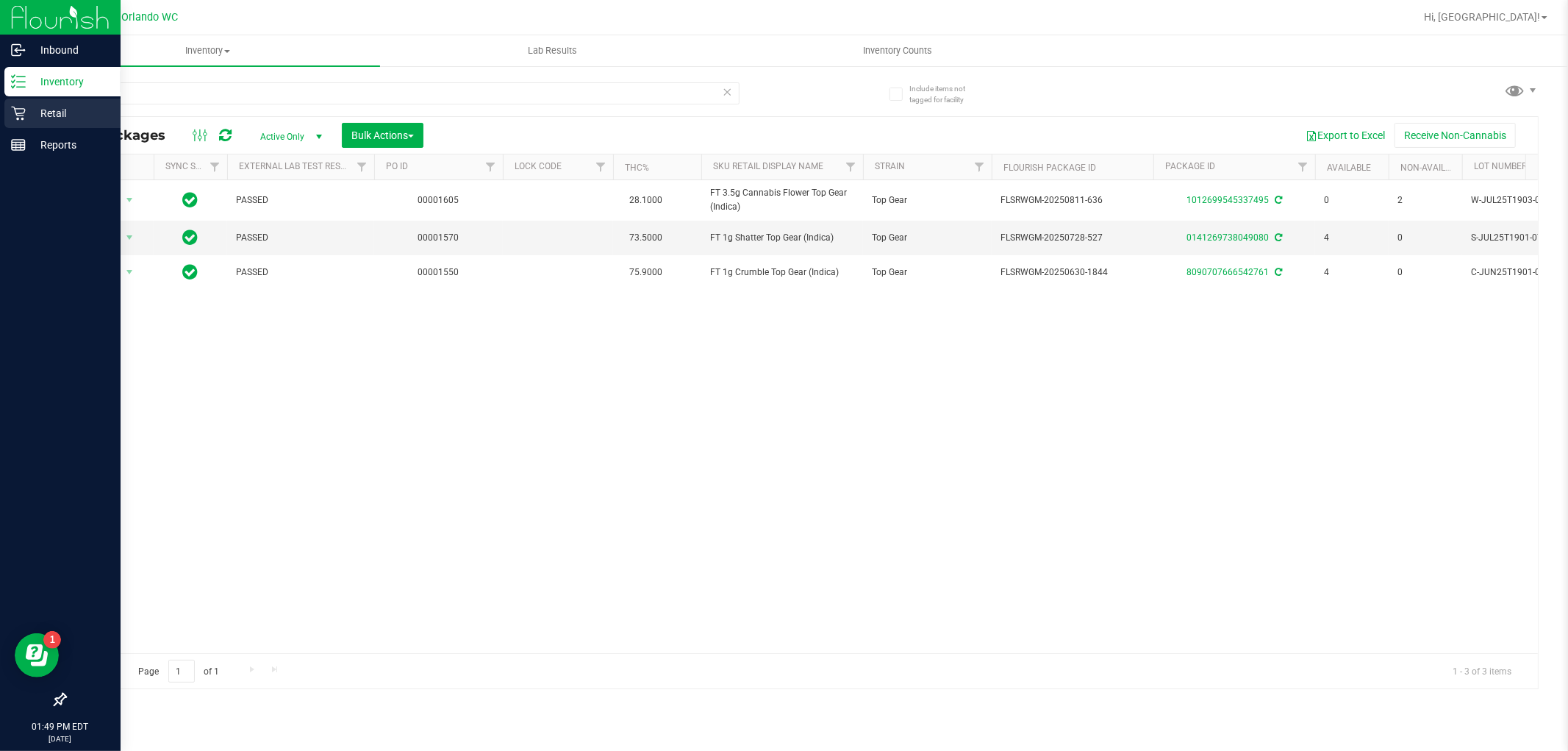
click at [26, 114] on p "Retail" at bounding box center [70, 113] width 88 height 18
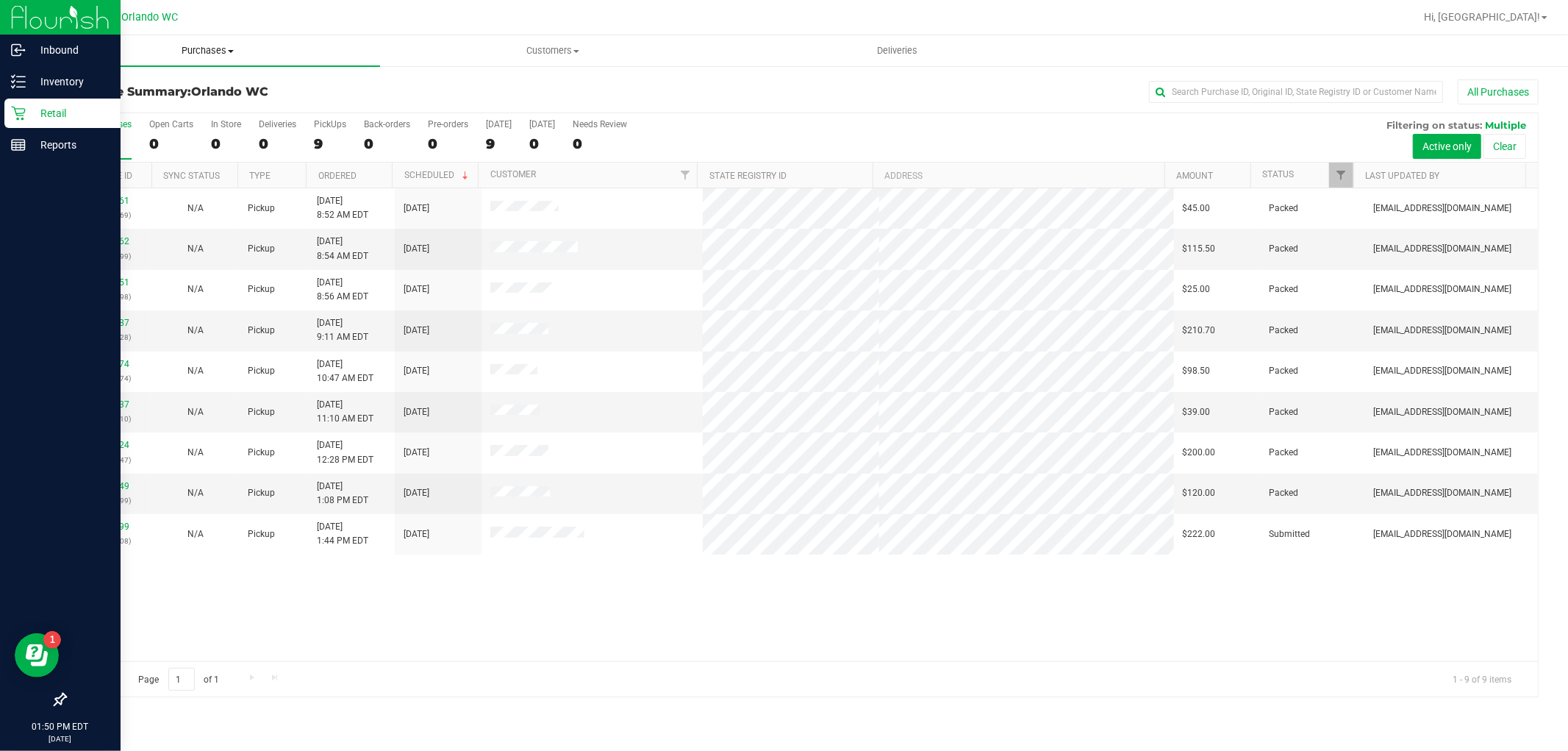
click at [208, 48] on span "Purchases" at bounding box center [207, 50] width 345 height 13
click at [130, 106] on li "Fulfillment" at bounding box center [207, 107] width 345 height 18
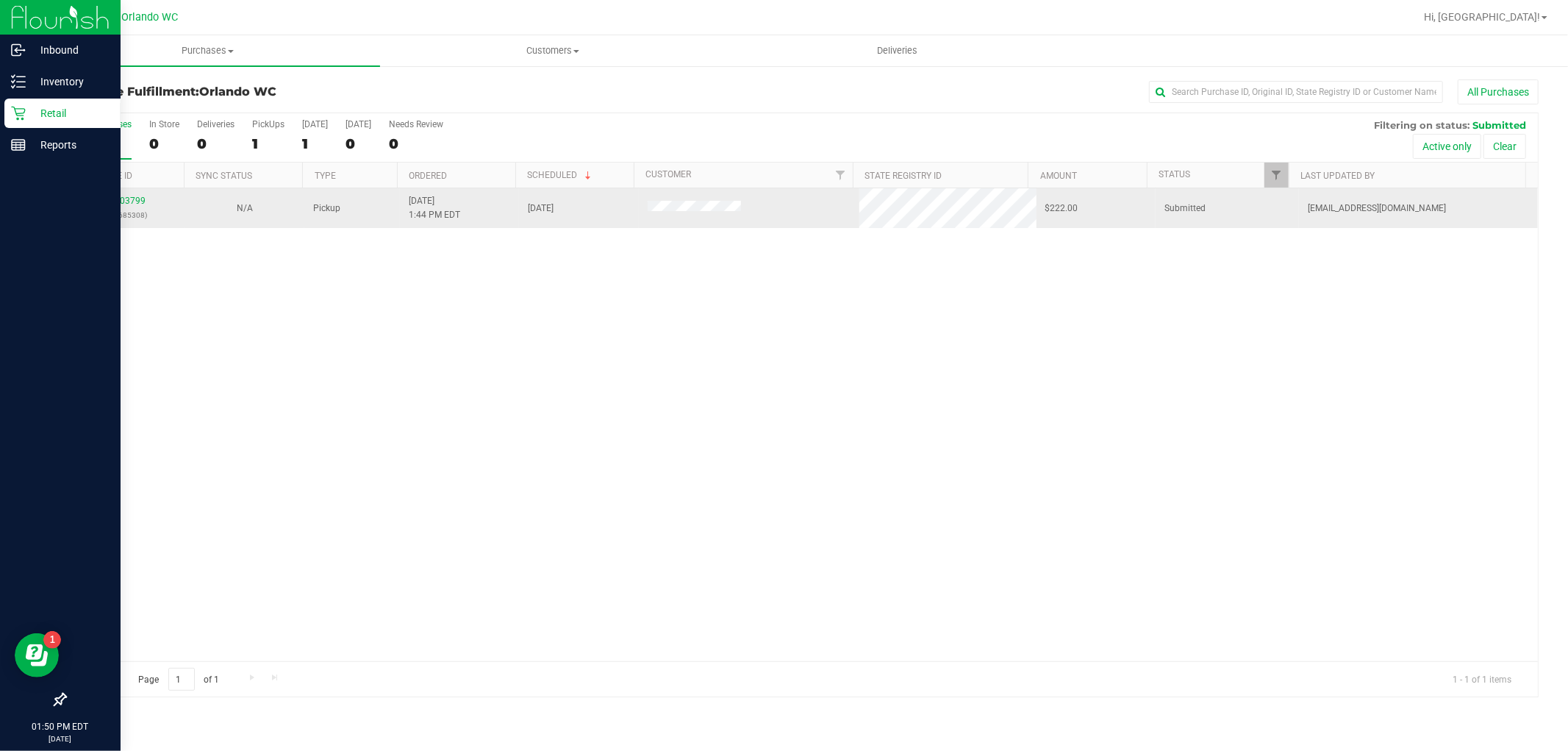
click at [129, 208] on p "(327685308)" at bounding box center [125, 215] width 101 height 14
click at [126, 195] on div "12003799 (327685308)" at bounding box center [125, 208] width 101 height 28
click at [126, 195] on div "12003799 (327685308)" at bounding box center [125, 208] width 101 height 28
click at [122, 200] on link "12003799" at bounding box center [125, 201] width 41 height 11
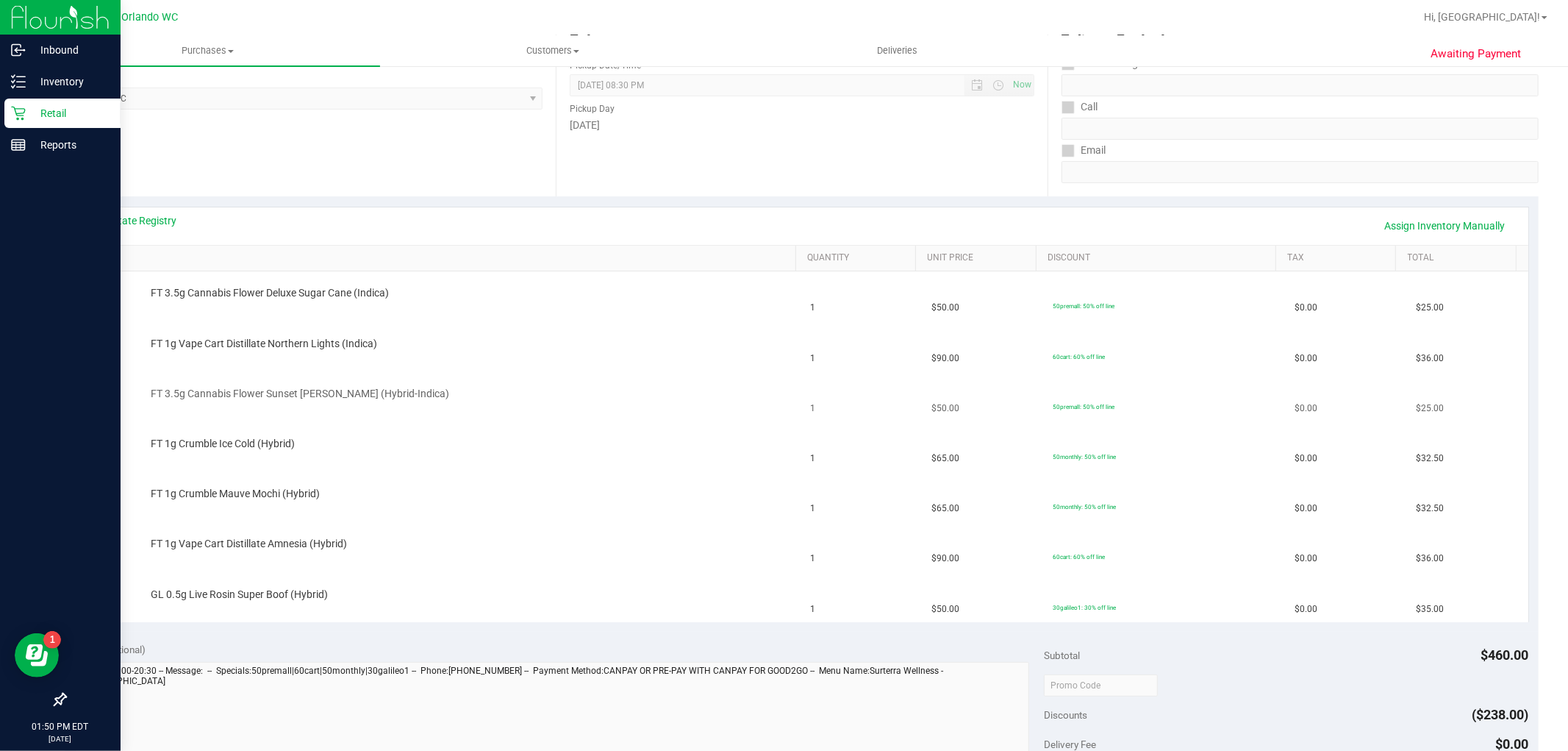
scroll to position [245, 0]
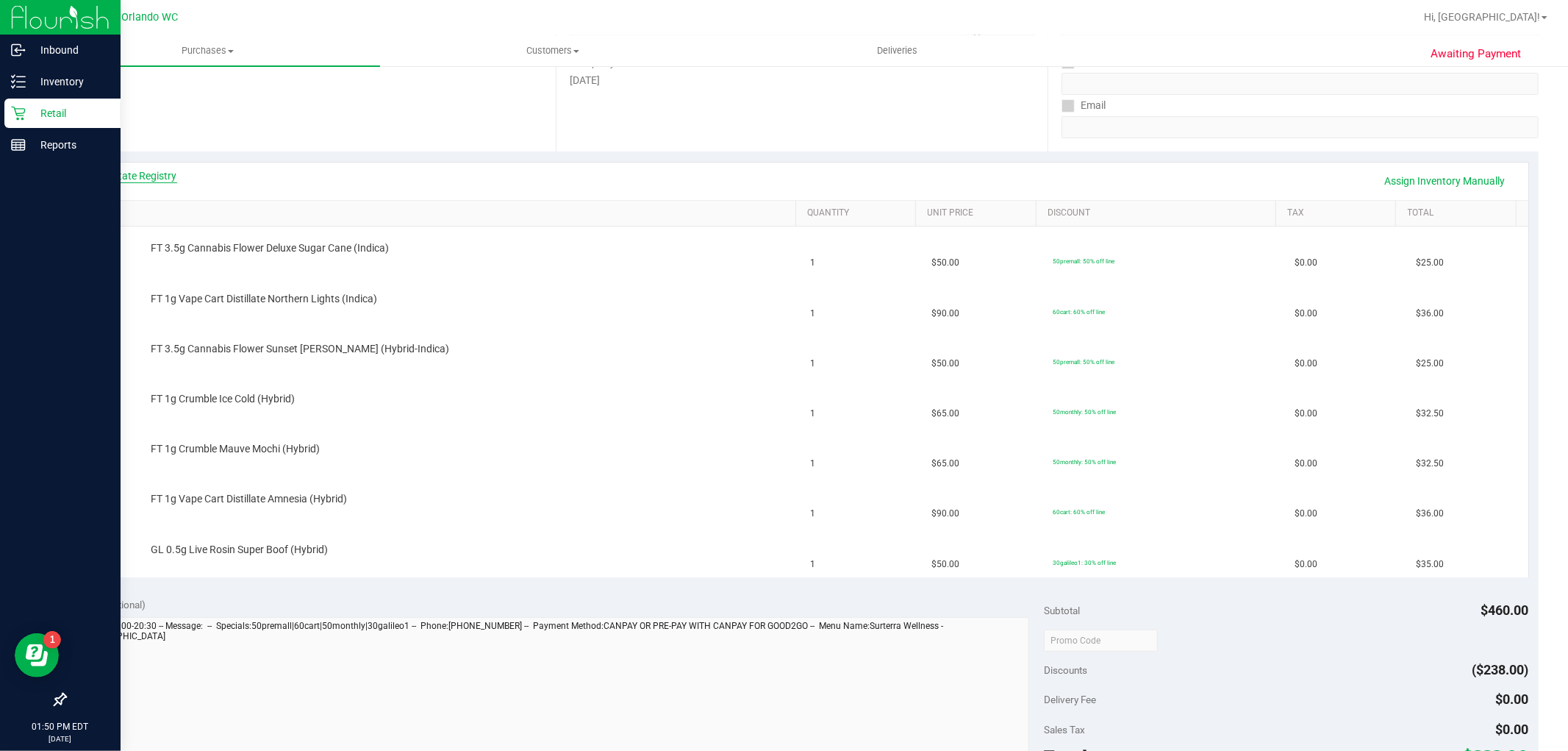
click at [138, 177] on link "View State Registry" at bounding box center [133, 175] width 88 height 14
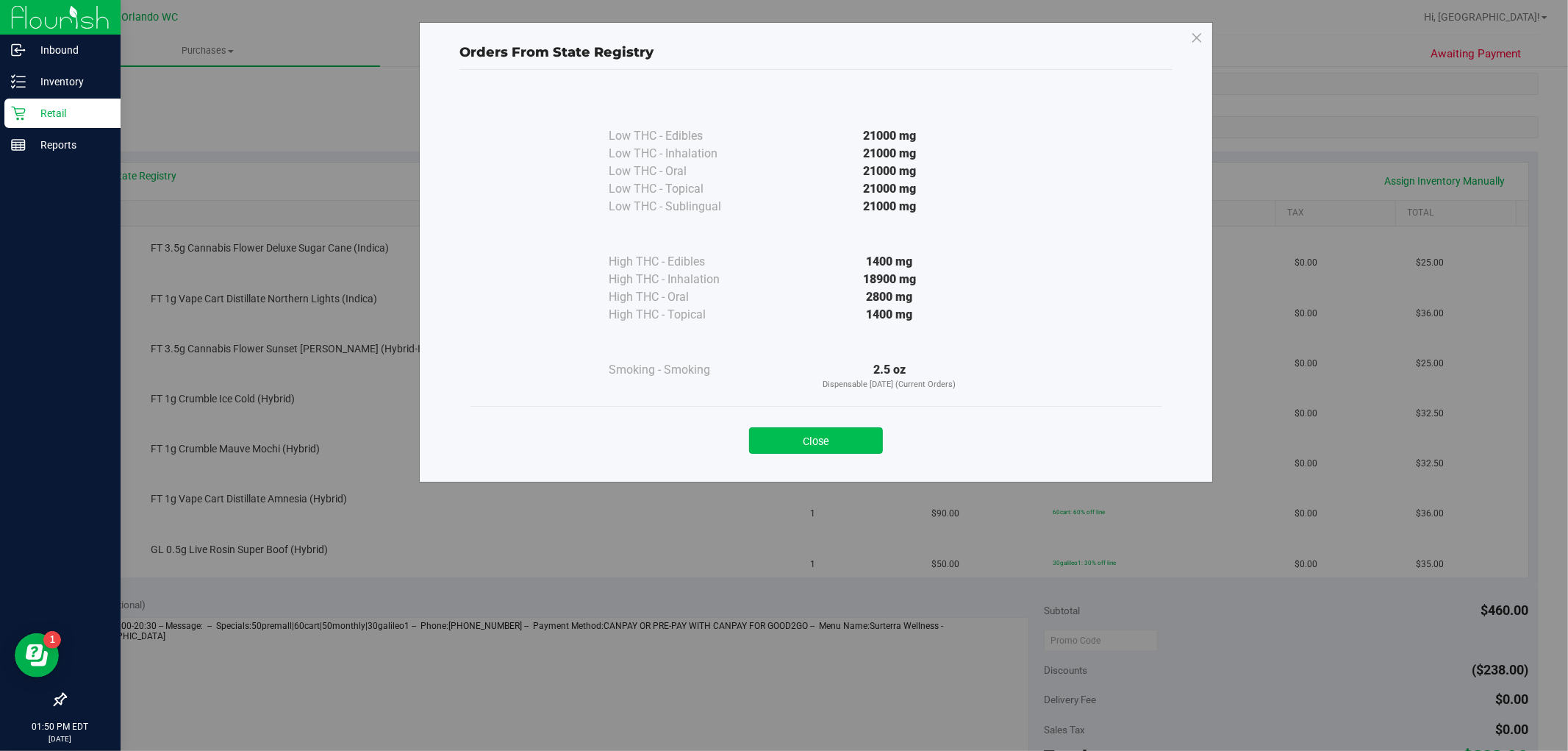
click at [854, 436] on button "Close" at bounding box center [816, 441] width 134 height 27
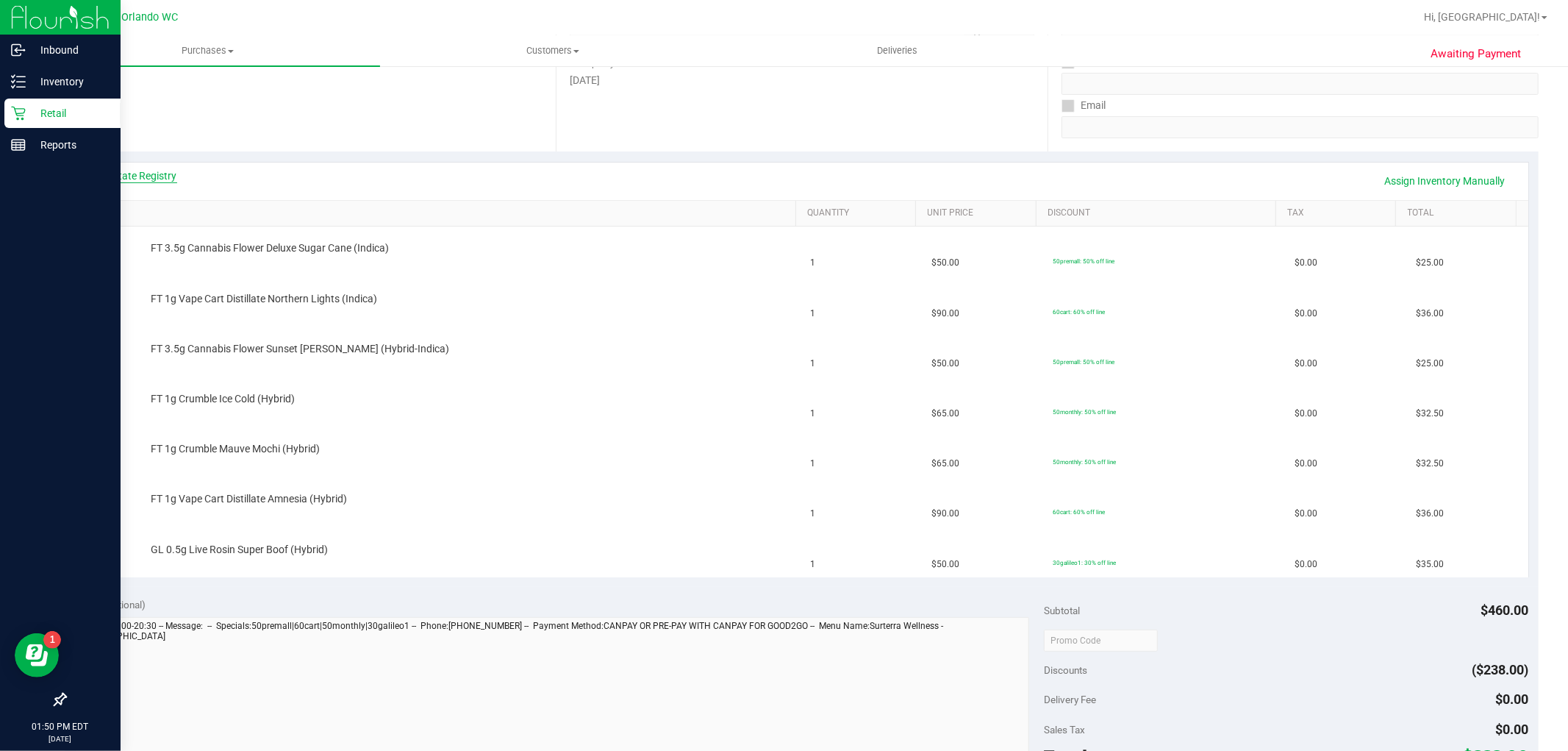
click at [137, 175] on link "View State Registry" at bounding box center [133, 175] width 88 height 14
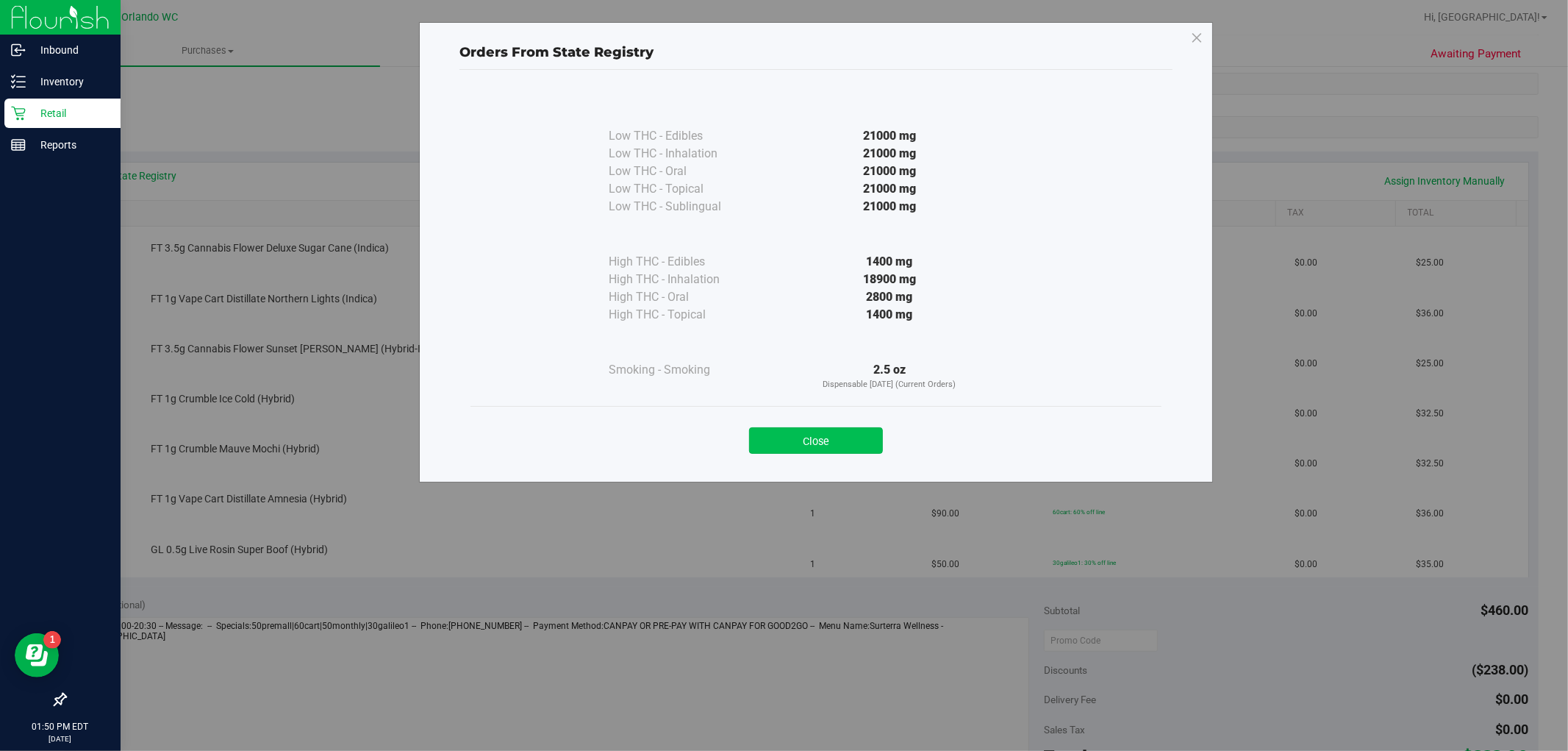
click at [872, 438] on button "Close" at bounding box center [816, 441] width 134 height 27
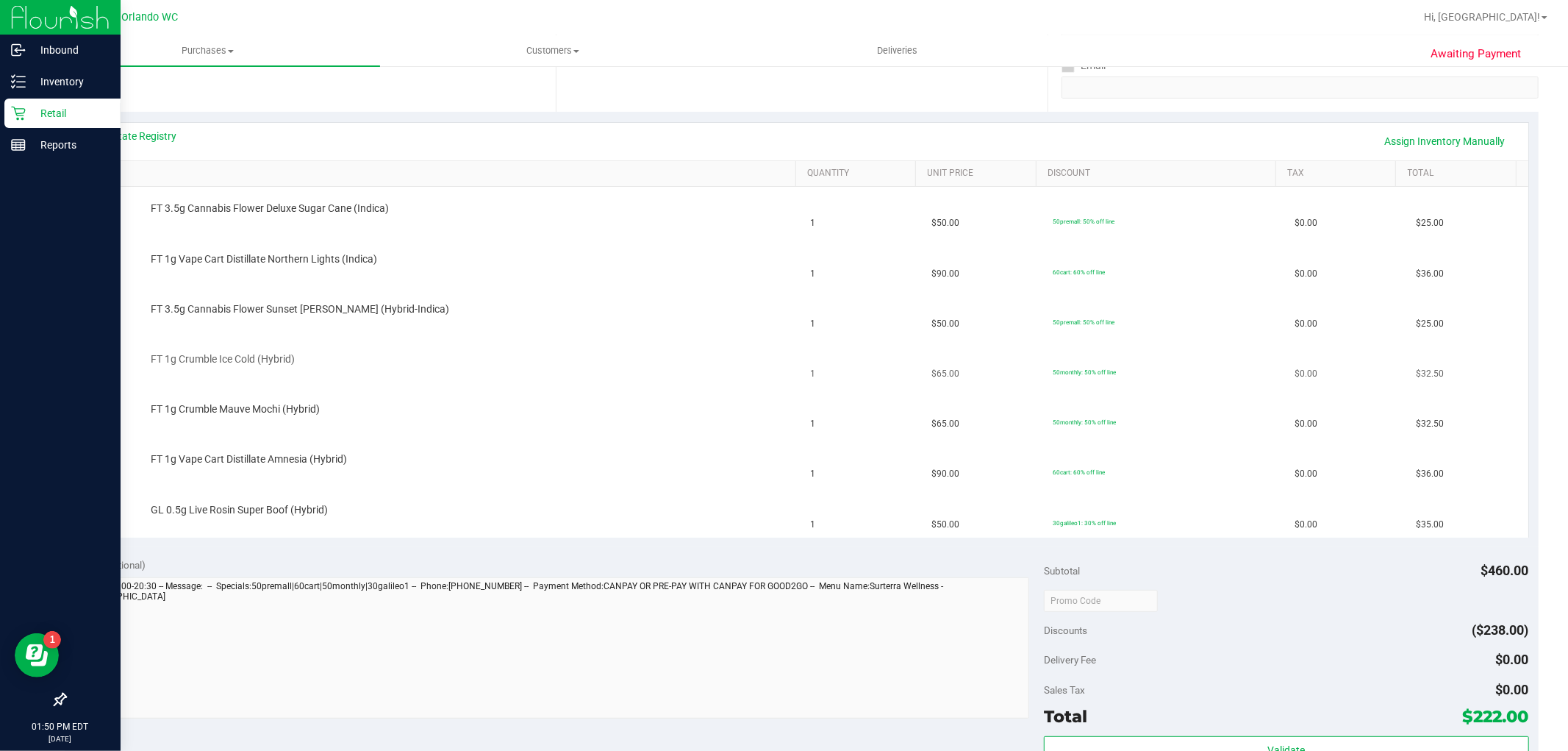
scroll to position [326, 0]
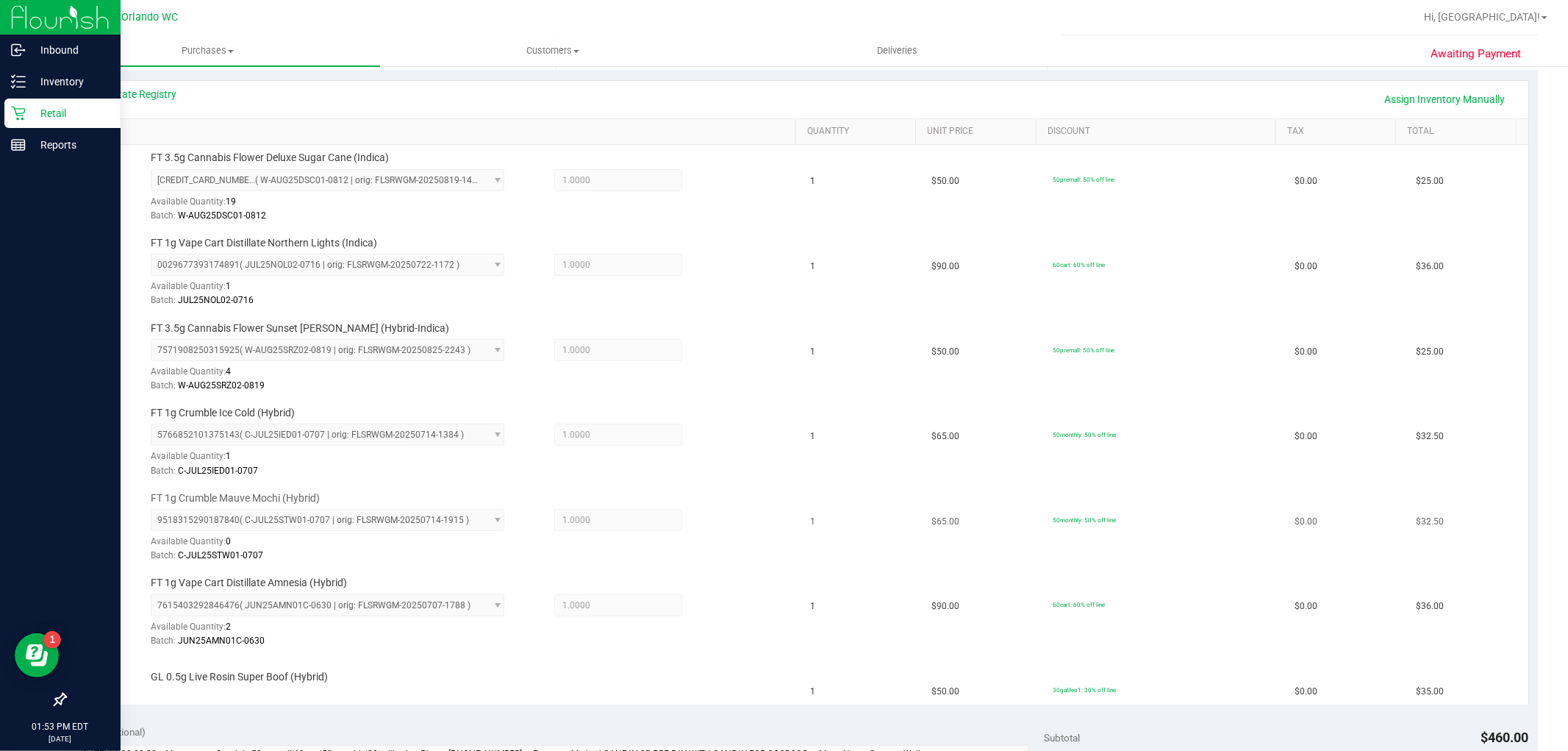
click at [296, 492] on span "FT 1g Crumble Mauve Mochi (Hybrid)" at bounding box center [235, 498] width 169 height 14
click at [294, 496] on span "FT 1g Crumble Mauve Mochi (Hybrid)" at bounding box center [235, 498] width 169 height 14
copy div "FT 1g Crumble Mauve Mochi (Hybrid)"
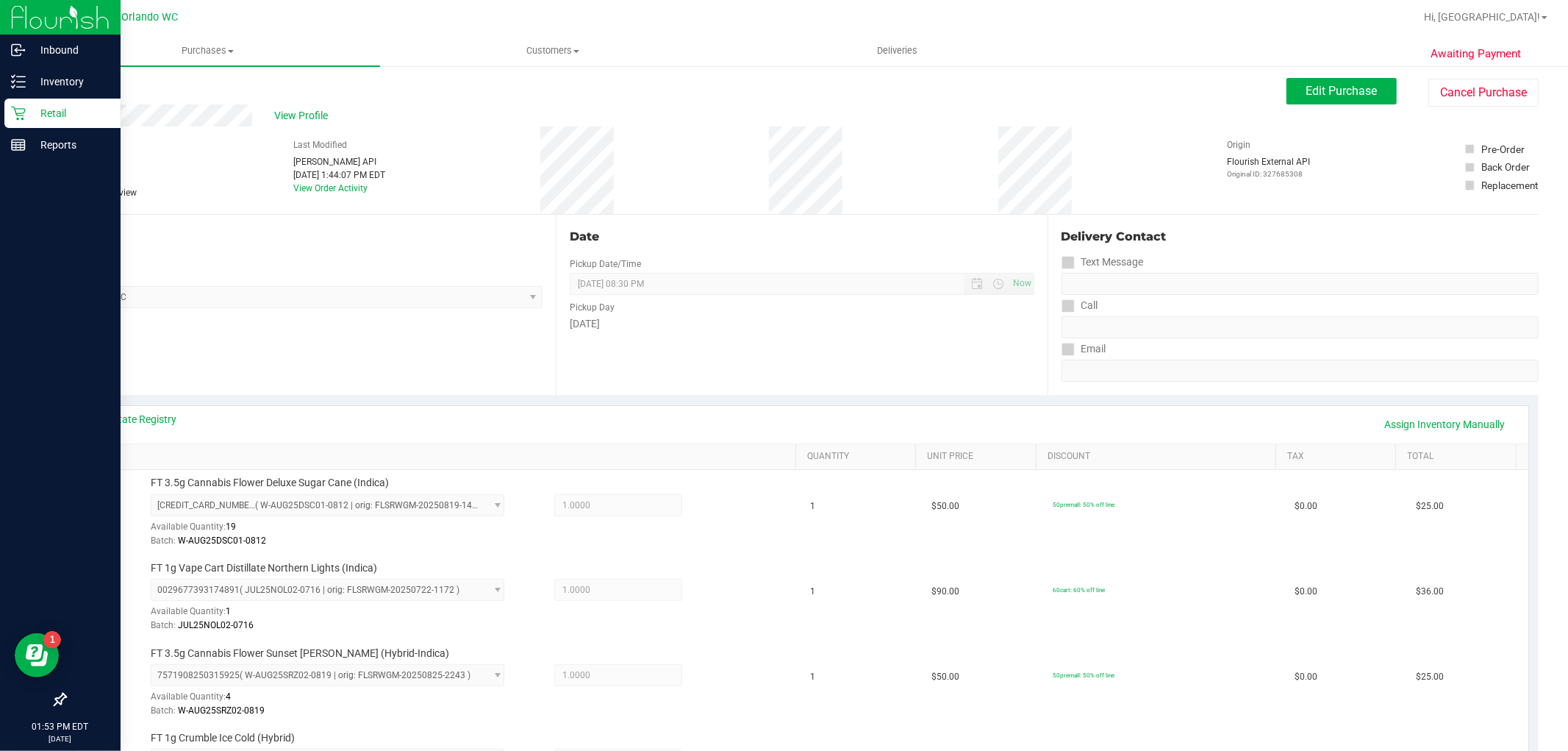
scroll to position [0, 0]
click at [24, 84] on icon at bounding box center [17, 81] width 14 height 14
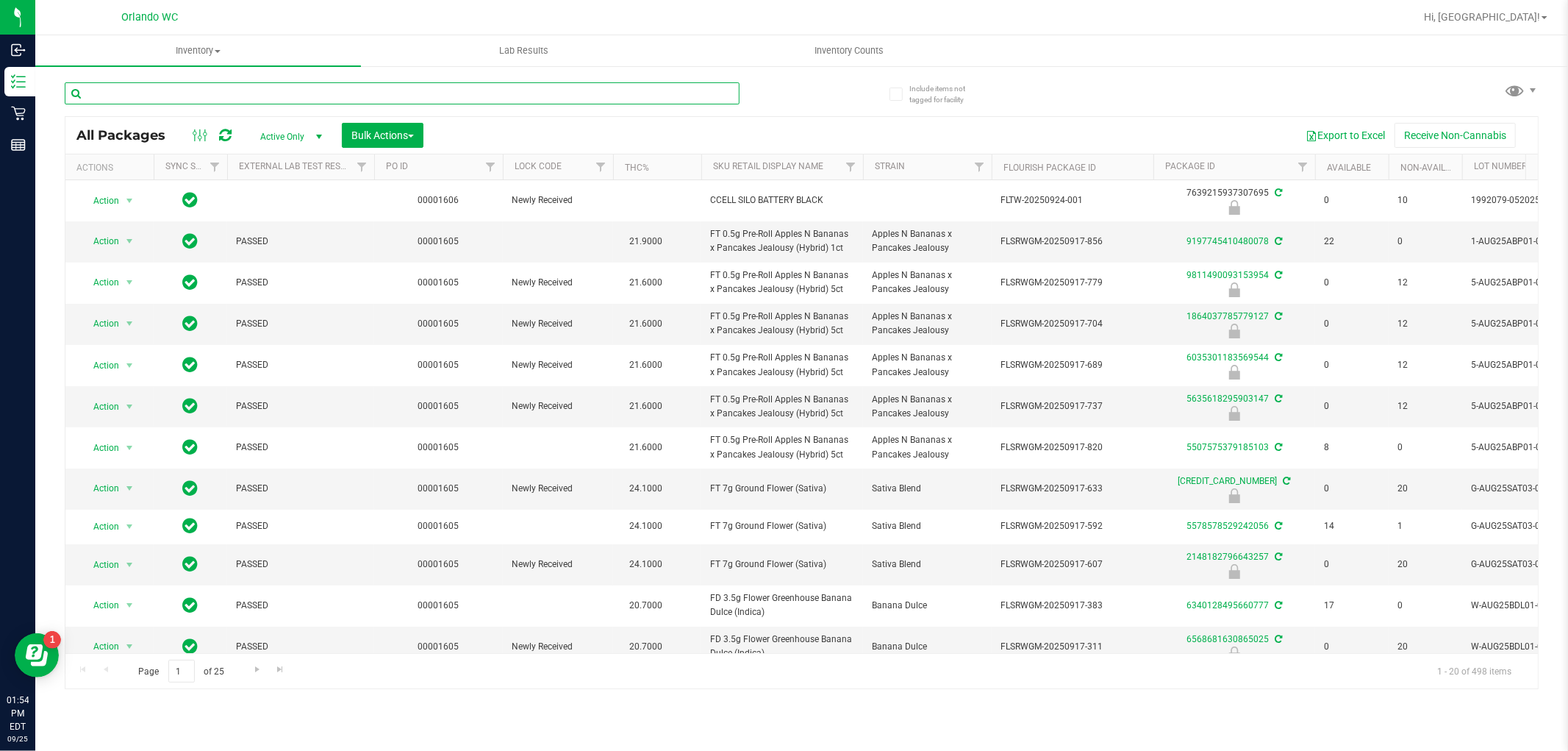
click at [224, 90] on input "text" at bounding box center [402, 93] width 675 height 22
paste input "FT 1g Crumble Mauve Mochi (Hybrid)"
type input "FT 1g Crumble Mauve Mochi (Hybrid)"
click at [512, 140] on div "Export to Excel Receive Non-Cannabis" at bounding box center [981, 135] width 1093 height 25
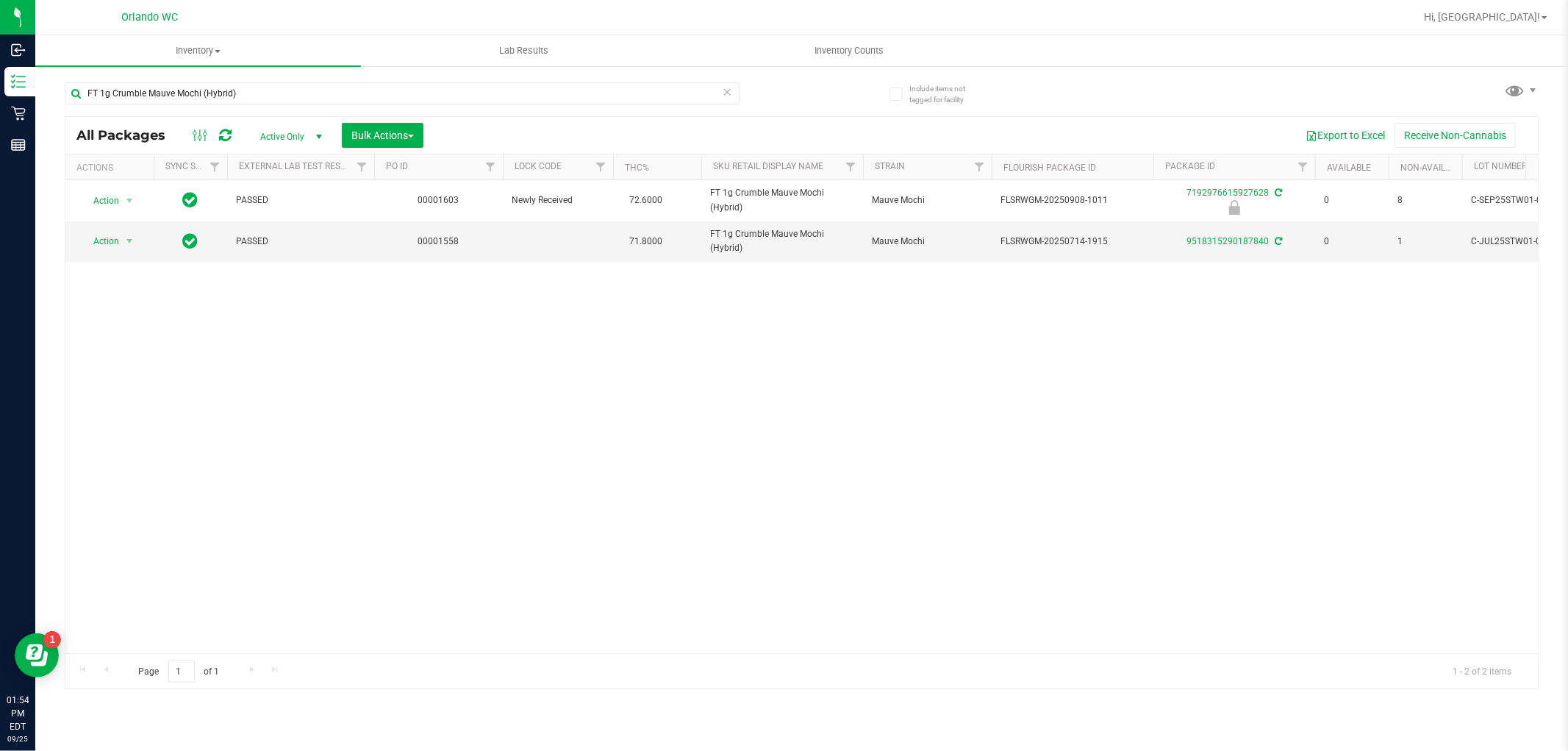
click at [1268, 500] on div "Action Action Edit attributes Global inventory Locate package Package audit log…" at bounding box center [802, 416] width 1473 height 473
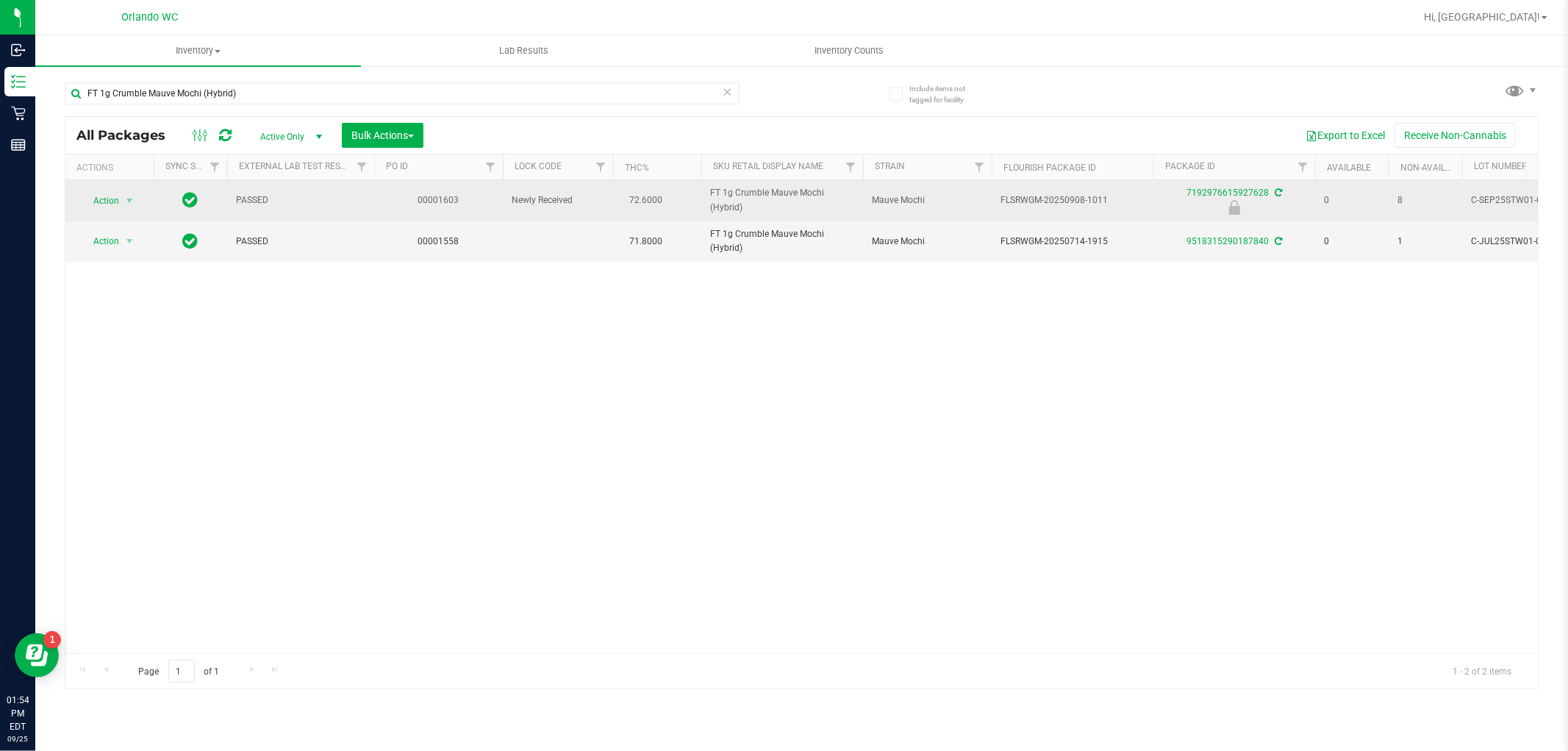
click at [757, 191] on span "FT 1g Crumble Mauve Mochi (Hybrid)" at bounding box center [782, 200] width 144 height 28
copy tr "FT 1g Crumble Mauve Mochi (Hybrid)"
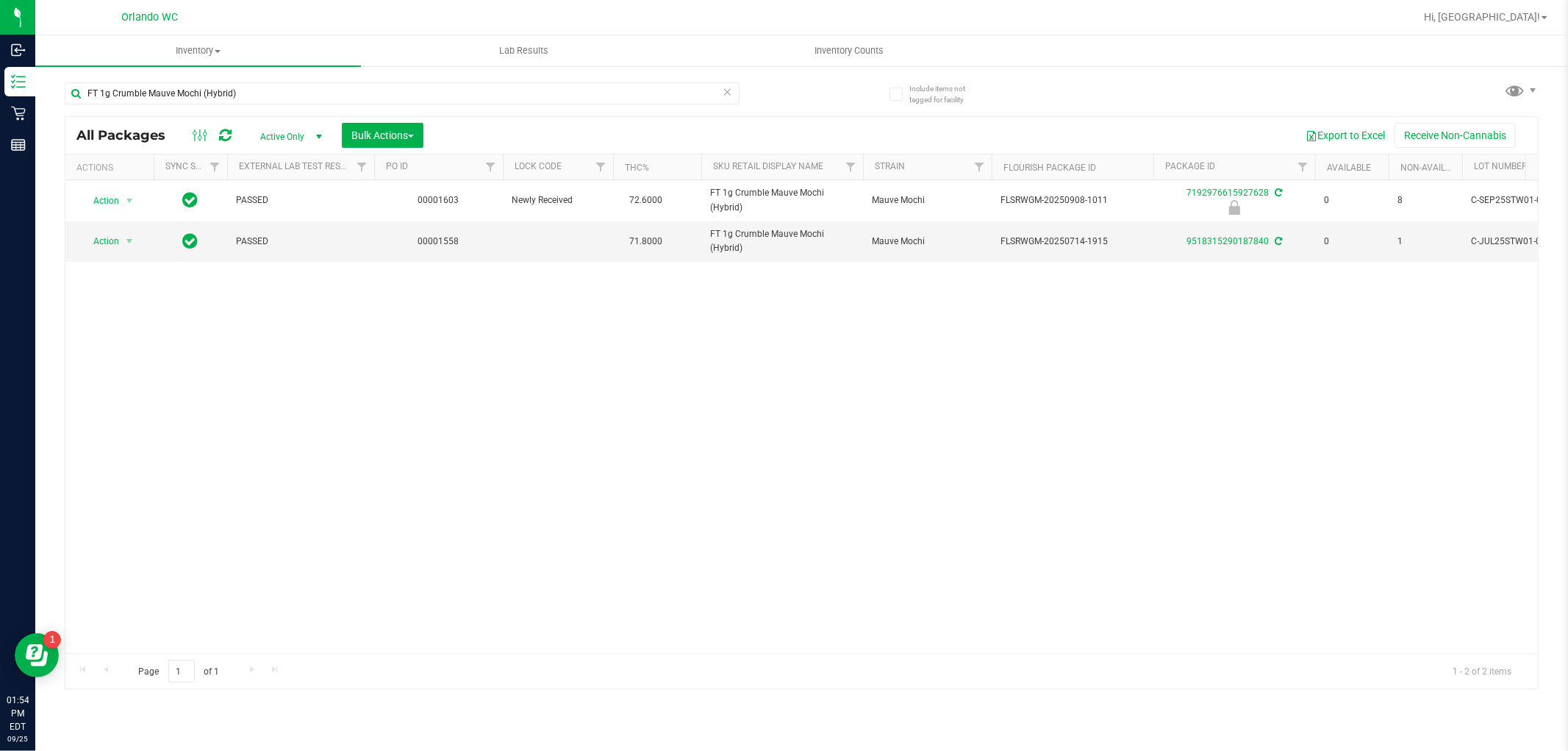
click at [1328, 483] on div "Action Action Edit attributes Global inventory Locate package Package audit log…" at bounding box center [802, 416] width 1473 height 473
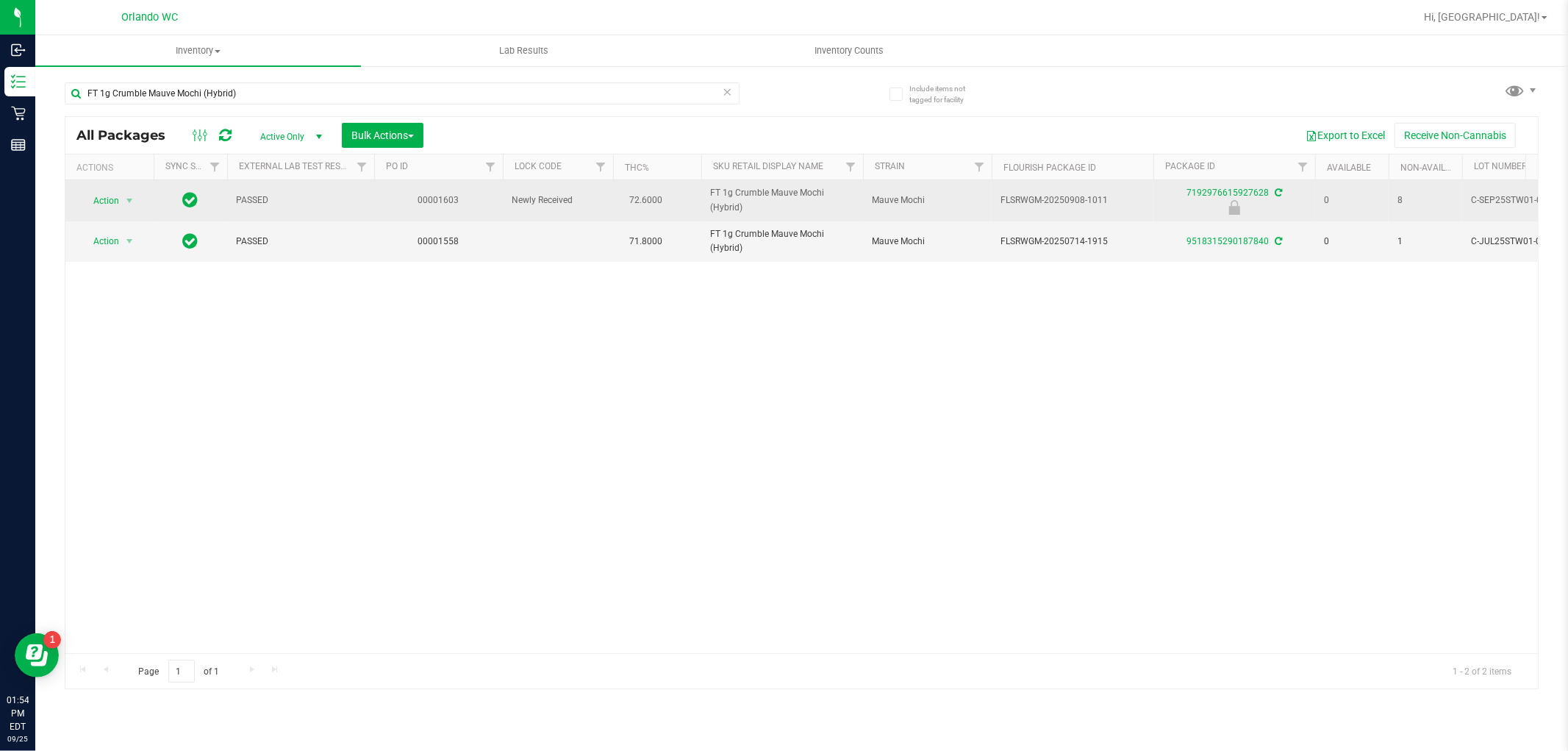
click at [1081, 201] on span "FLSRWGM-20250908-1011" at bounding box center [1072, 200] width 144 height 14
copy tr "FLSRWGM-20250908-1011"
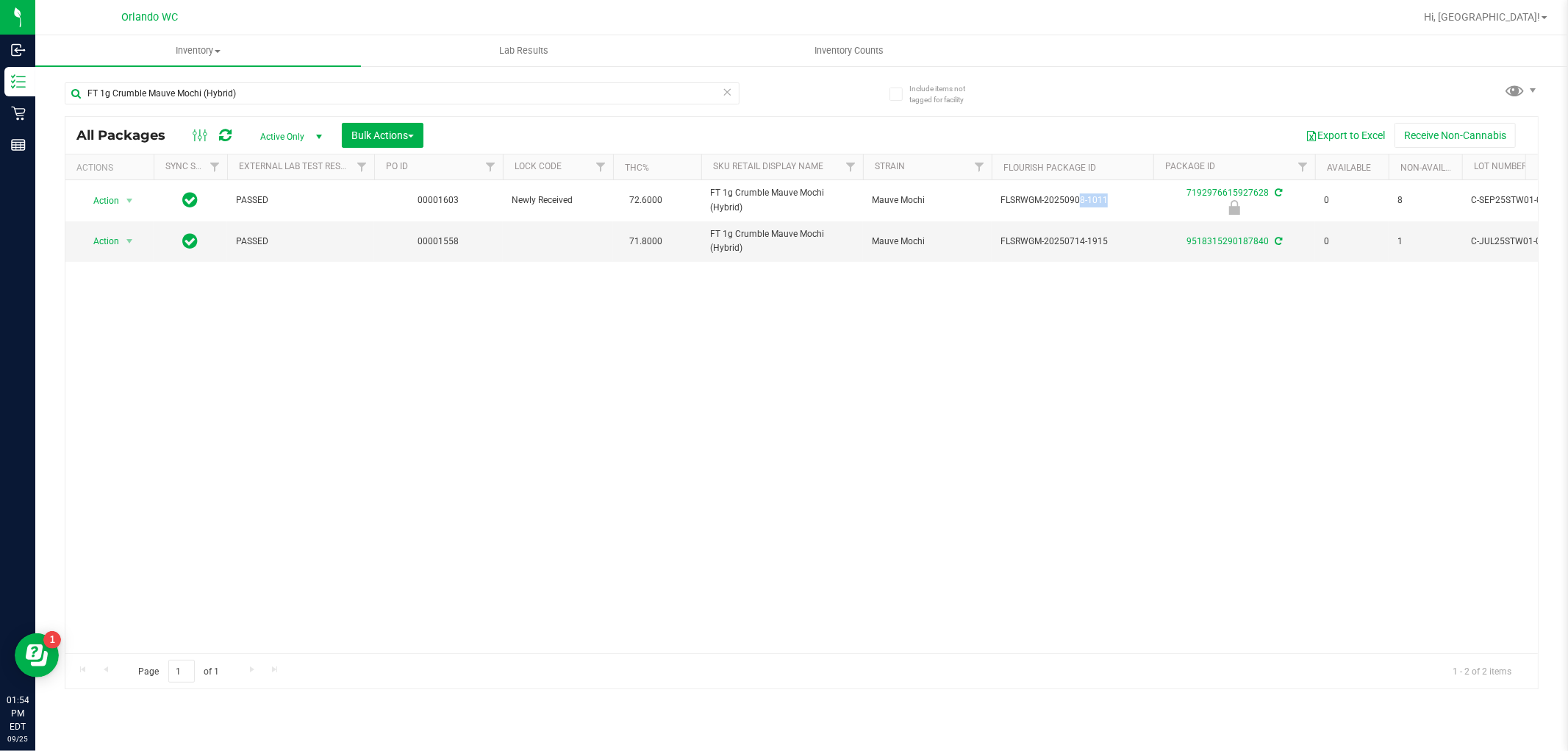
drag, startPoint x: 1232, startPoint y: 442, endPoint x: 666, endPoint y: 348, distance: 573.8
click at [1232, 442] on div "Action Action Edit attributes Global inventory Locate package Package audit log…" at bounding box center [802, 416] width 1473 height 473
click at [320, 100] on input "FT 1g Crumble Mauve Mochi (Hybrid)" at bounding box center [402, 93] width 675 height 22
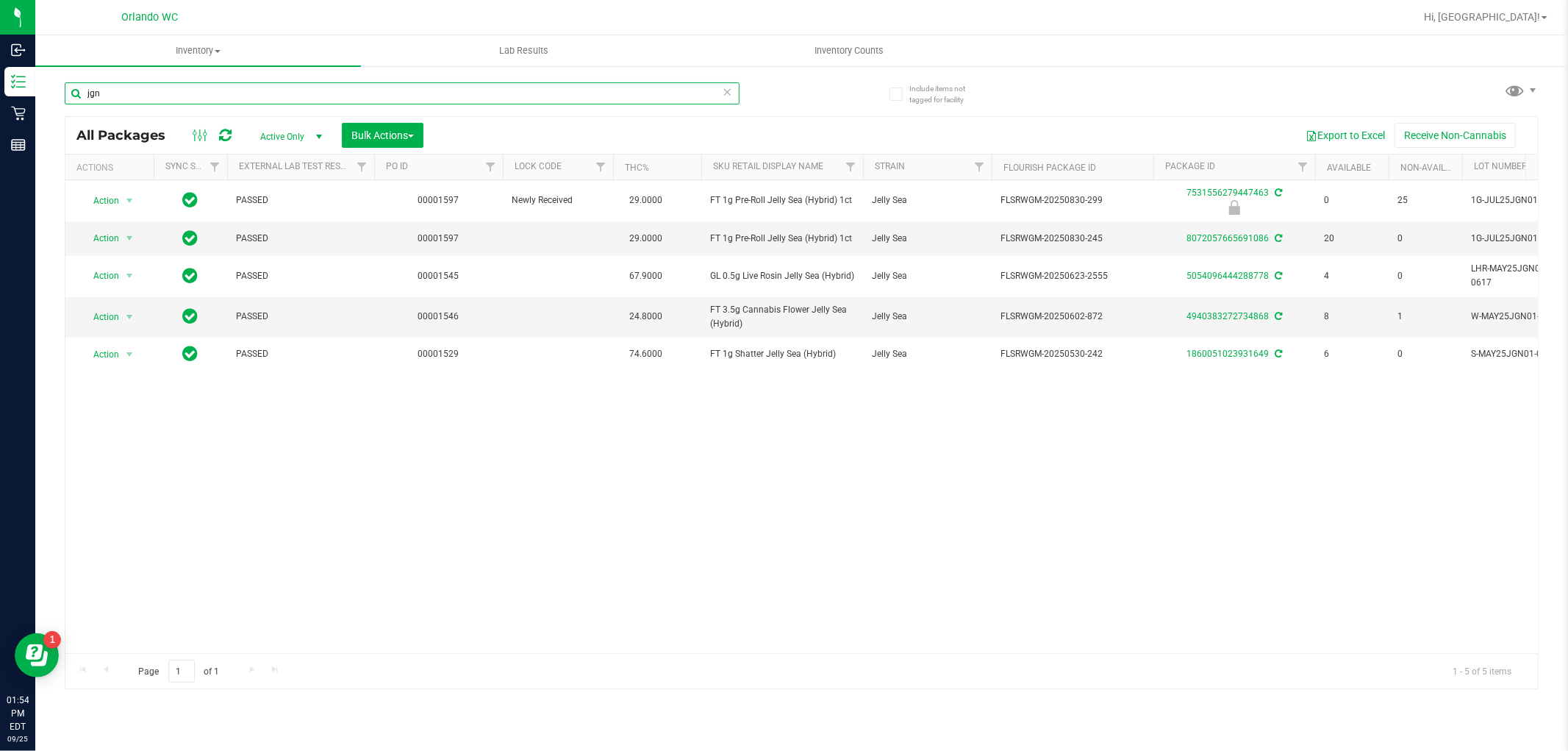
type input "jgn"
click at [1414, 565] on div "Action Action Edit attributes Global inventory Locate package Package audit log…" at bounding box center [802, 416] width 1473 height 473
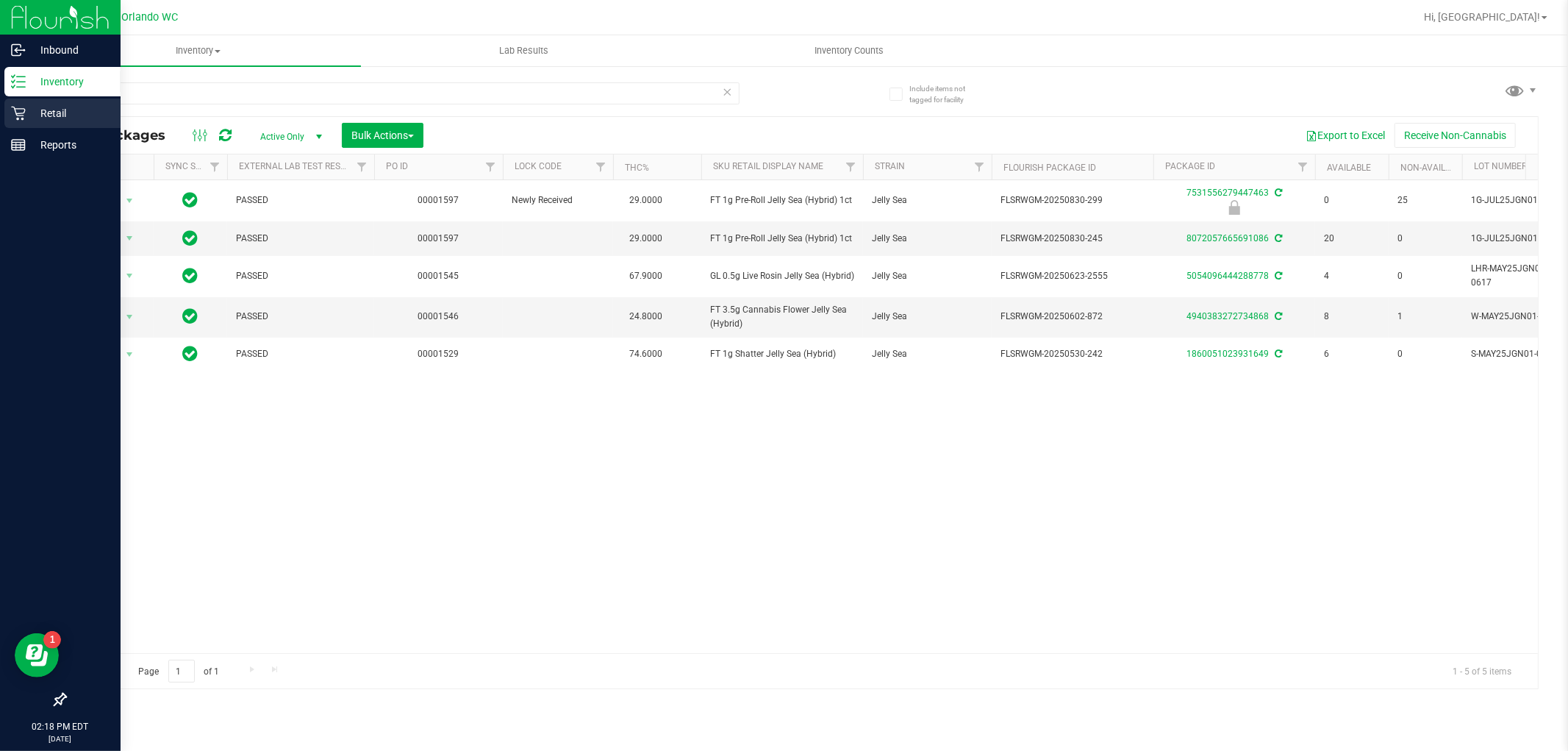
click at [11, 115] on icon at bounding box center [17, 113] width 14 height 14
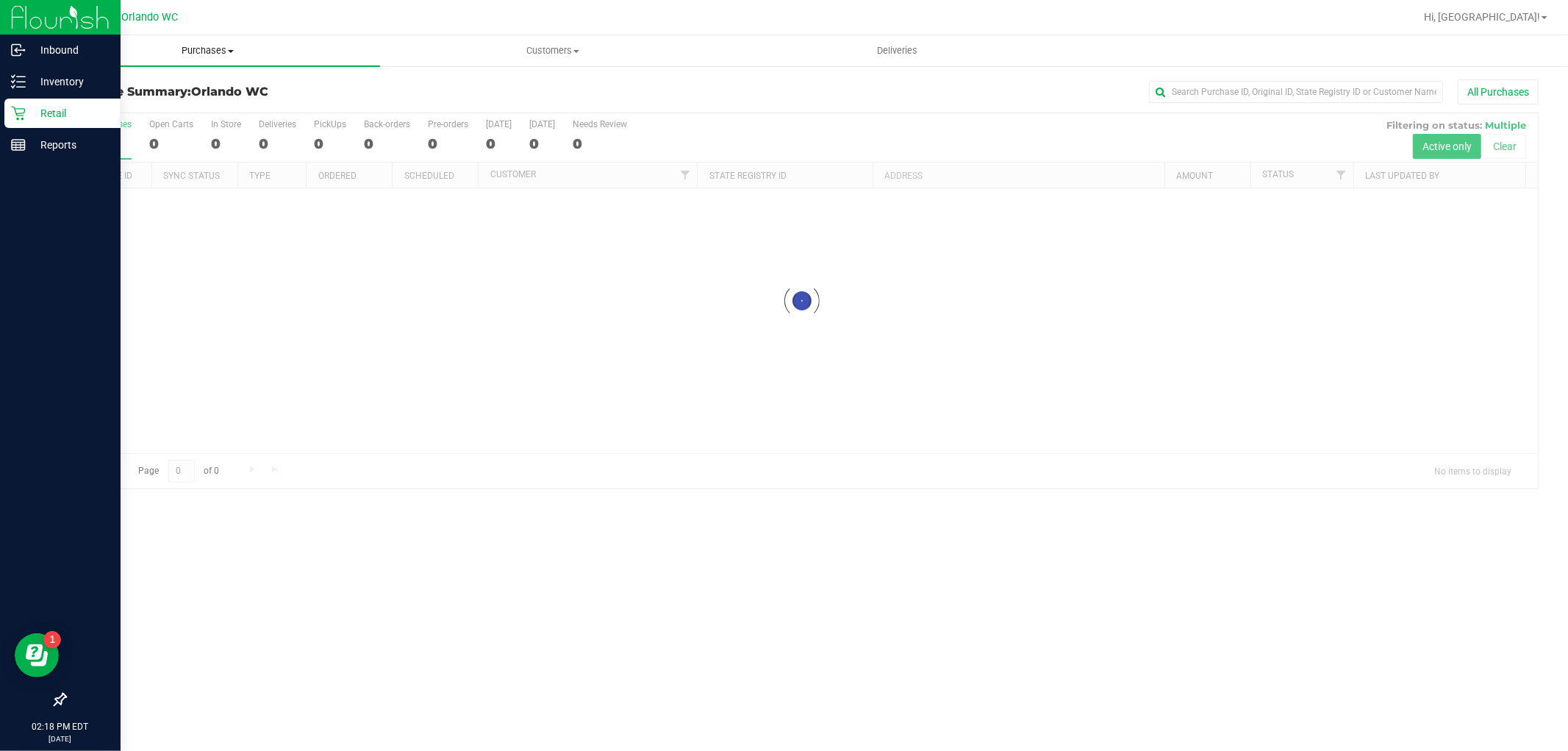
click at [217, 52] on span "Purchases" at bounding box center [207, 50] width 345 height 13
click at [142, 100] on li "Fulfillment" at bounding box center [207, 107] width 345 height 18
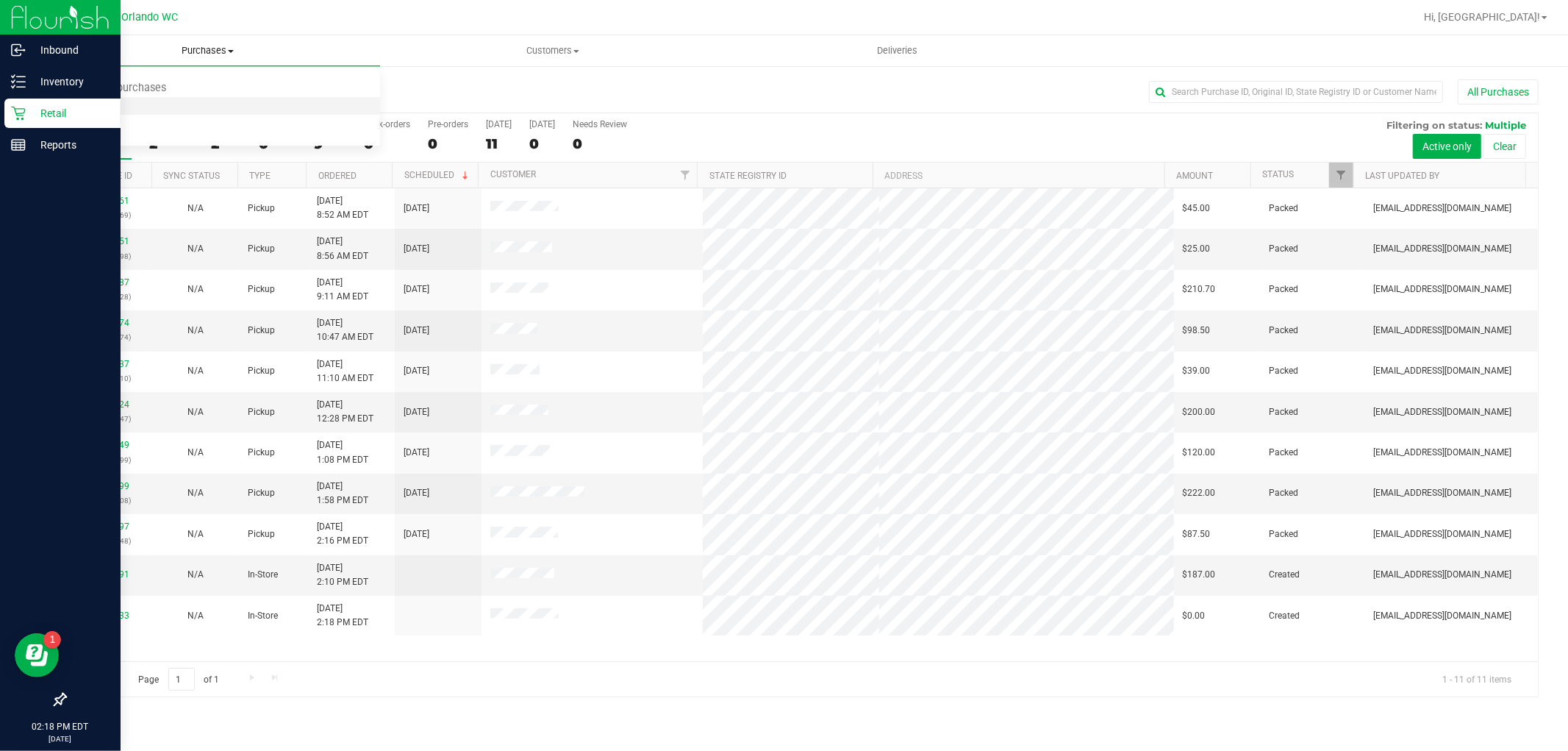
click at [116, 108] on span "Fulfillment" at bounding box center [81, 106] width 91 height 12
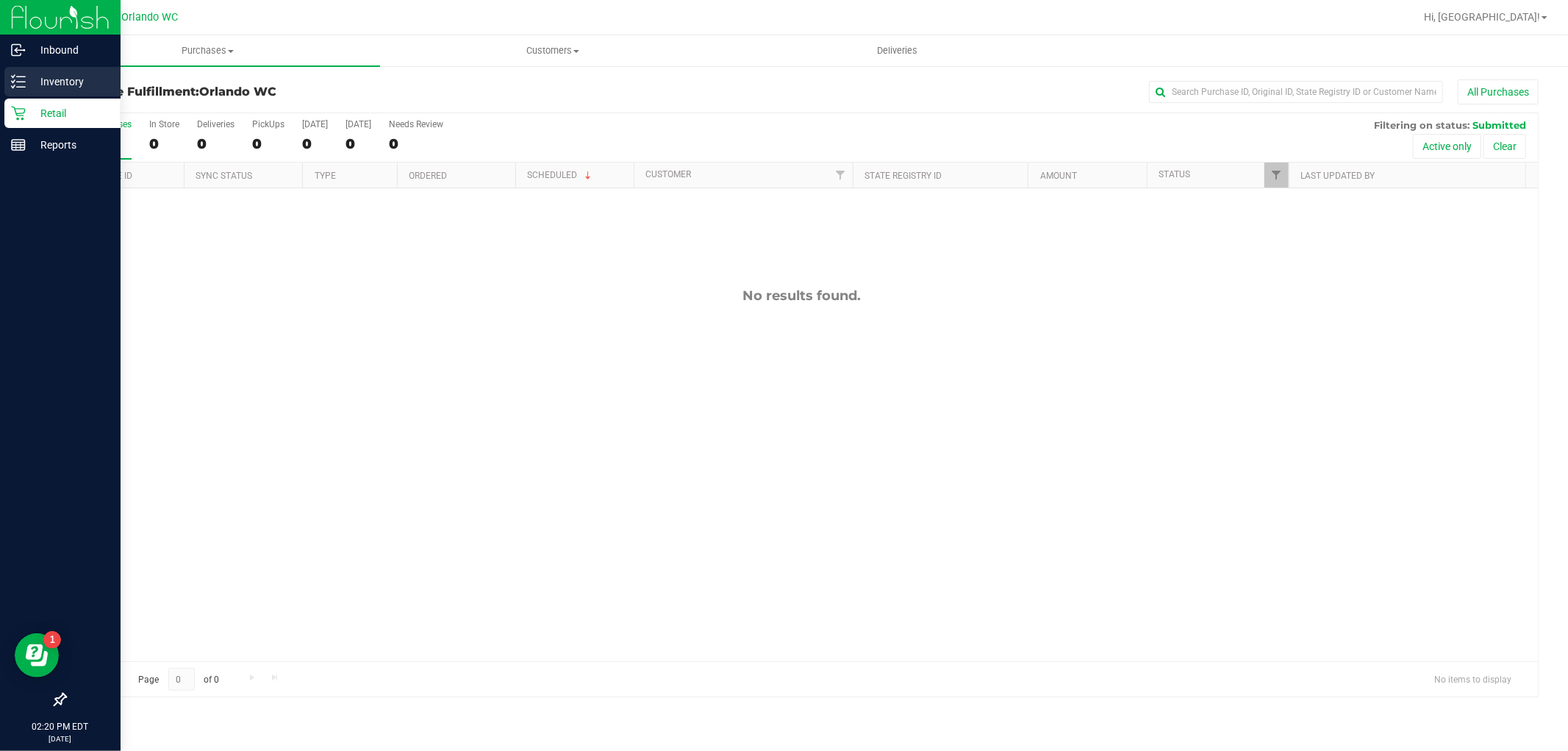
click at [14, 83] on icon at bounding box center [17, 81] width 14 height 14
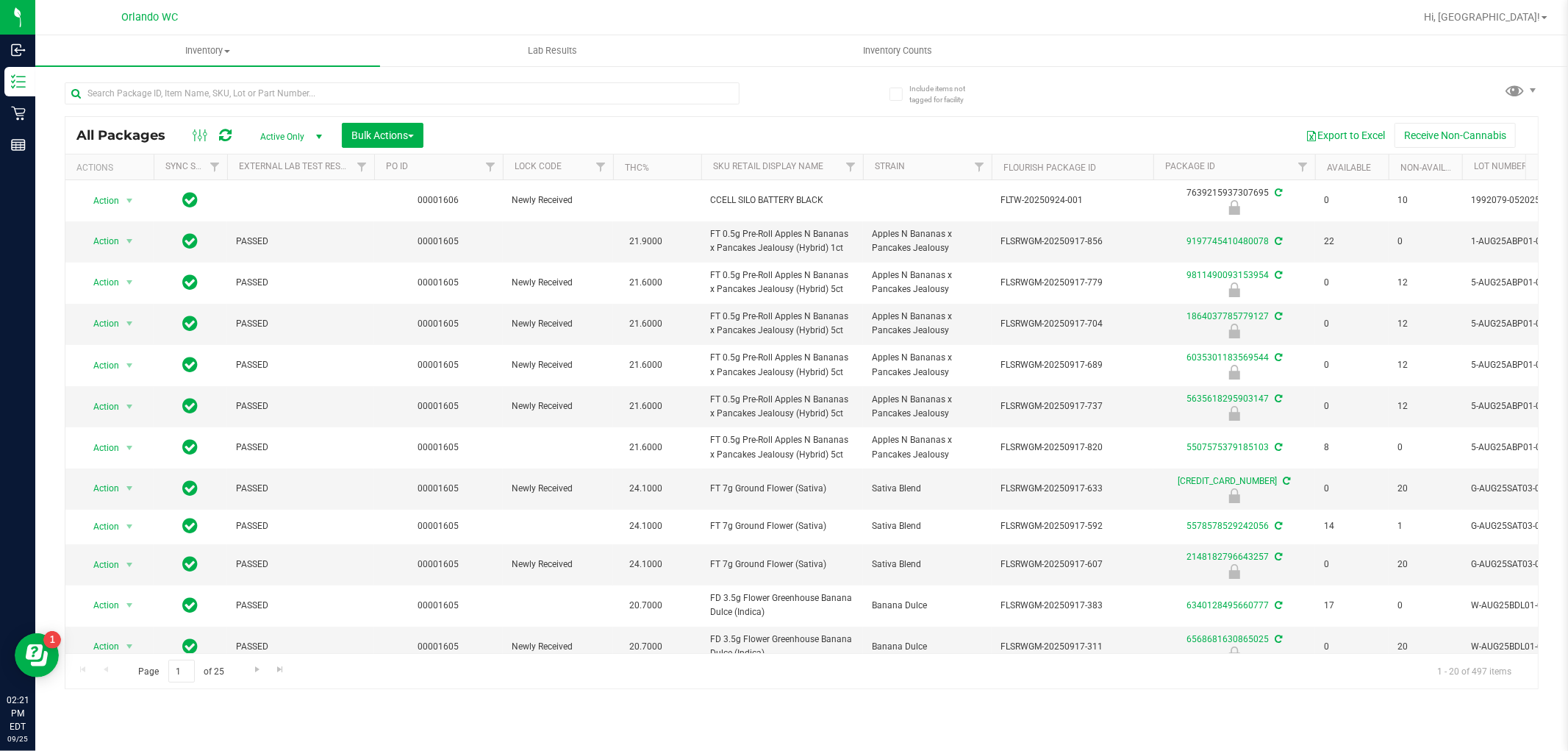
click at [833, 173] on th "Sku Retail Display Name" at bounding box center [782, 167] width 162 height 26
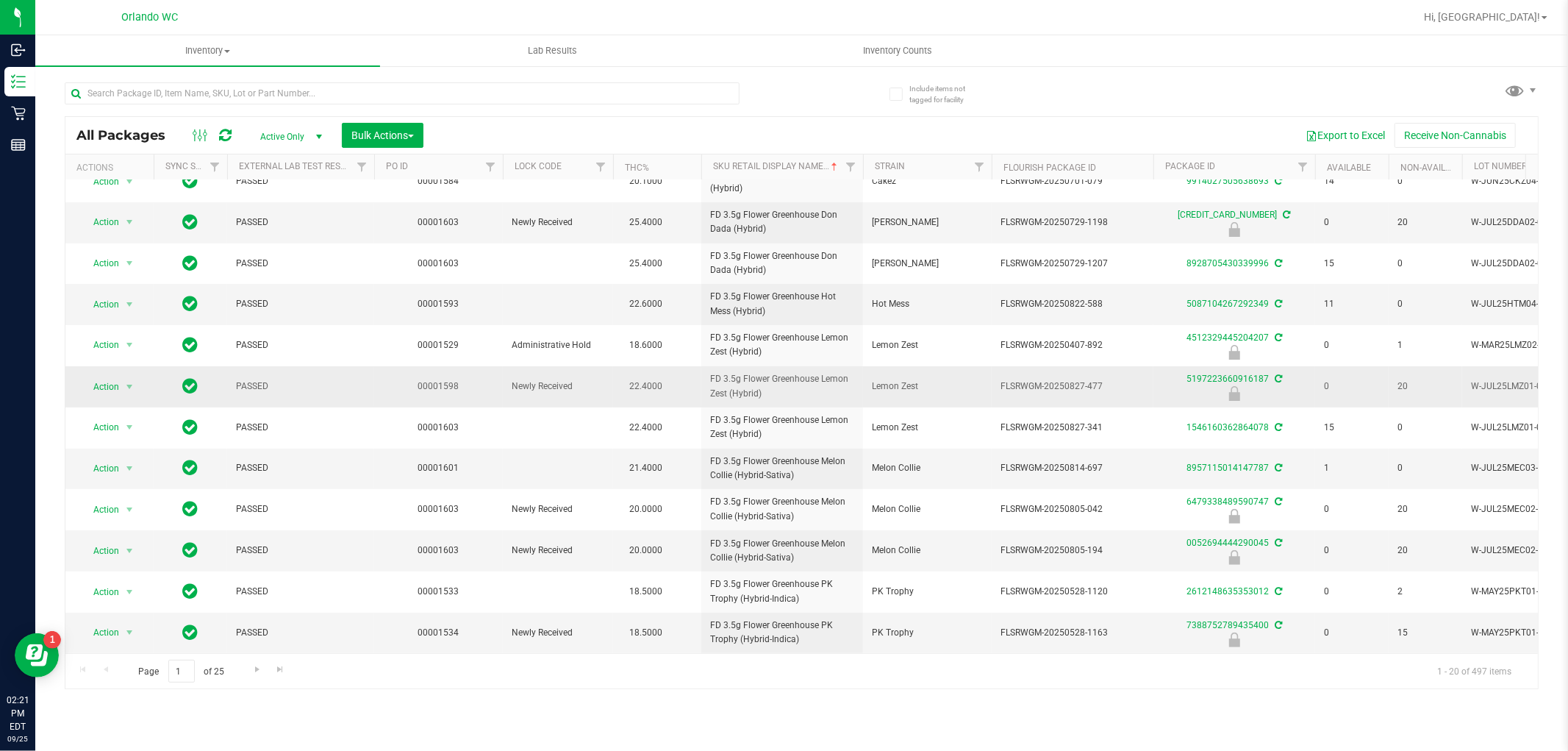
scroll to position [348, 0]
click at [252, 670] on span "Go to the next page" at bounding box center [257, 669] width 11 height 11
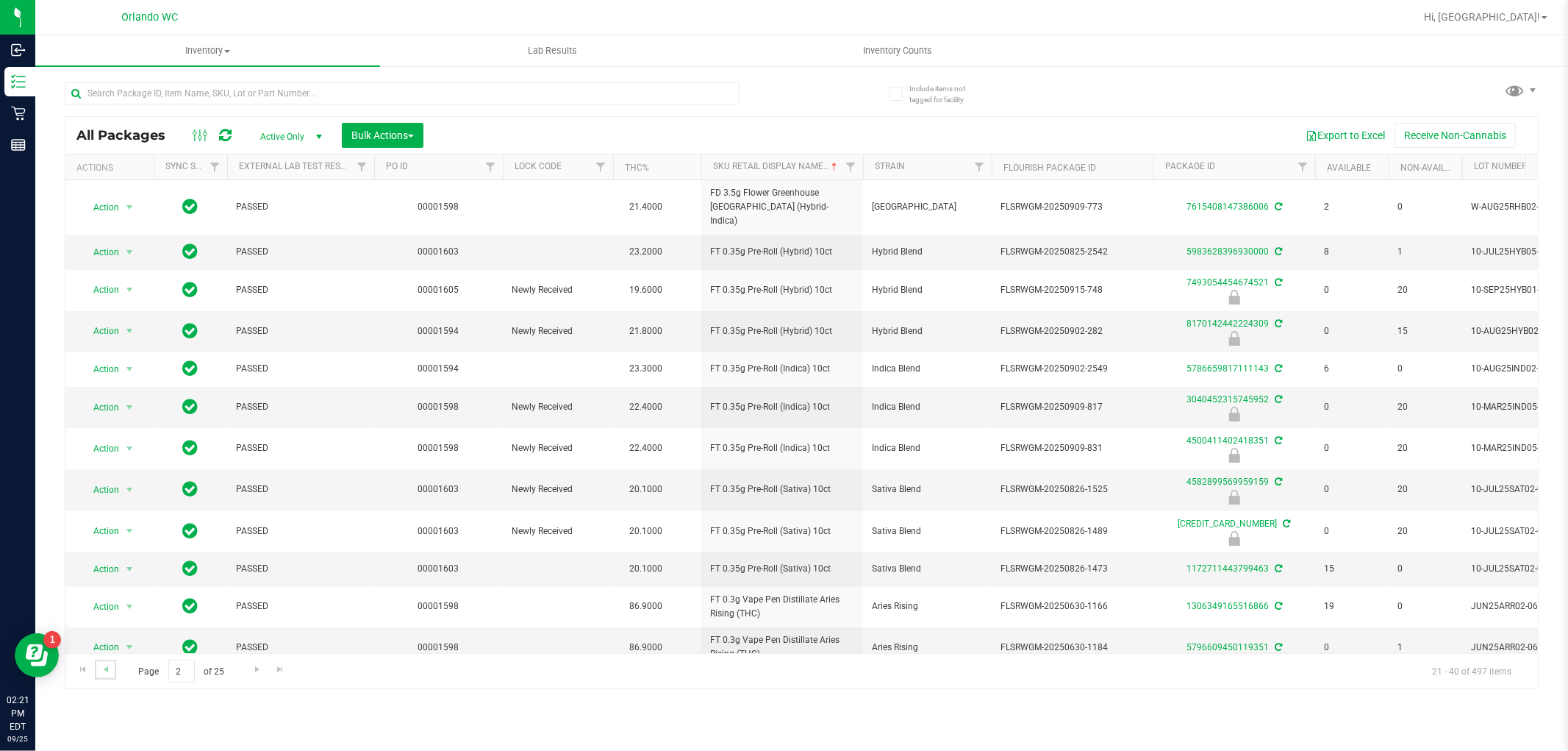
click at [109, 675] on link "Go to the previous page" at bounding box center [106, 670] width 21 height 20
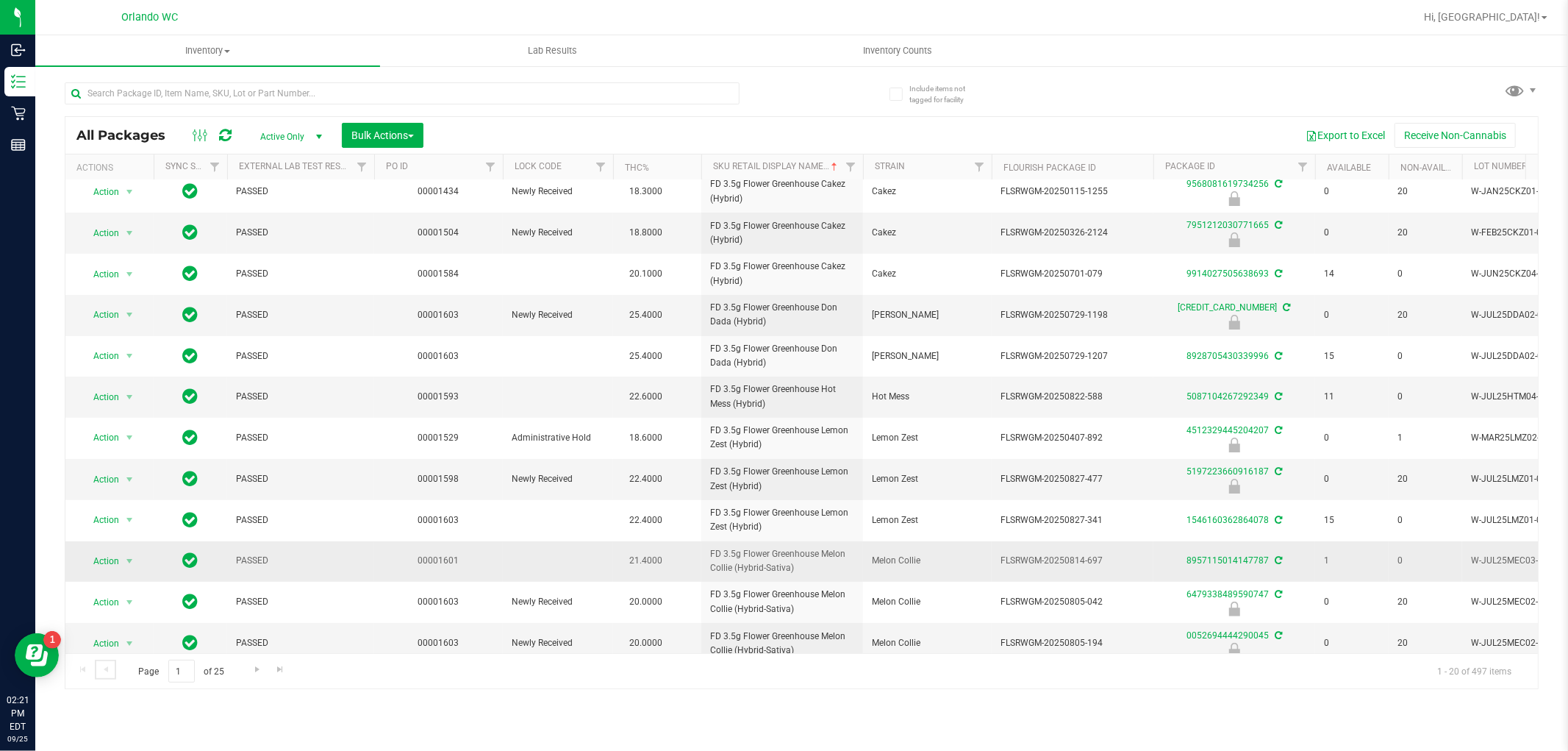
scroll to position [348, 0]
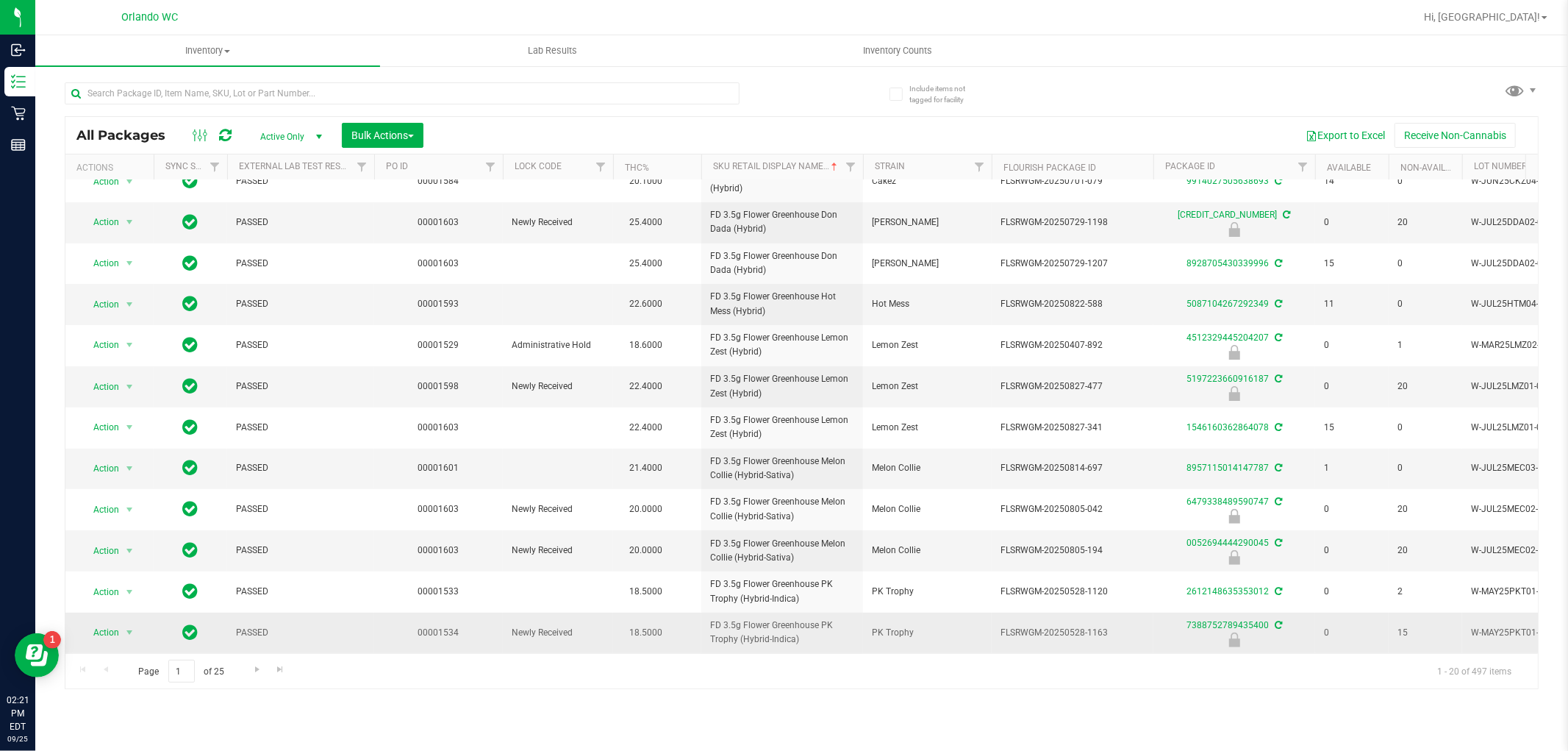
click at [746, 619] on span "FD 3.5g Flower Greenhouse PK Trophy (Hybrid-Indica)" at bounding box center [782, 632] width 144 height 28
click at [746, 619] on span "FD 3.5g Flower Greenhouse PK Trophy (Hybrid-Indica)" at bounding box center [782, 632] width 144 height 28
copy tr "FD 3.5g Flower Greenhouse PK Trophy (Hybrid-Indica)"
click at [1085, 700] on div "Inventory All packages All inventory Waste log Create inventory Lab Results Inv…" at bounding box center [801, 393] width 1533 height 715
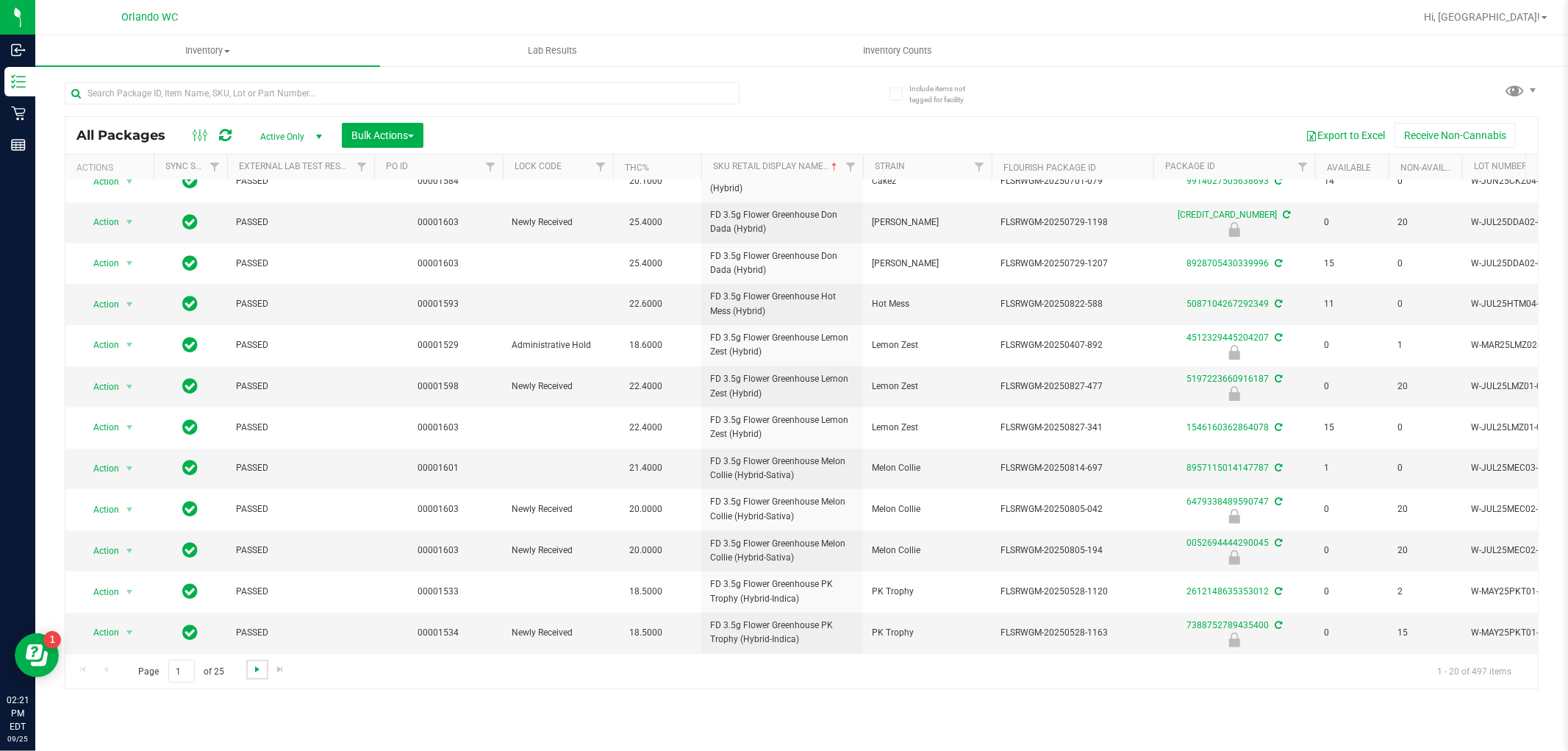
click at [259, 673] on span "Go to the next page" at bounding box center [257, 669] width 11 height 11
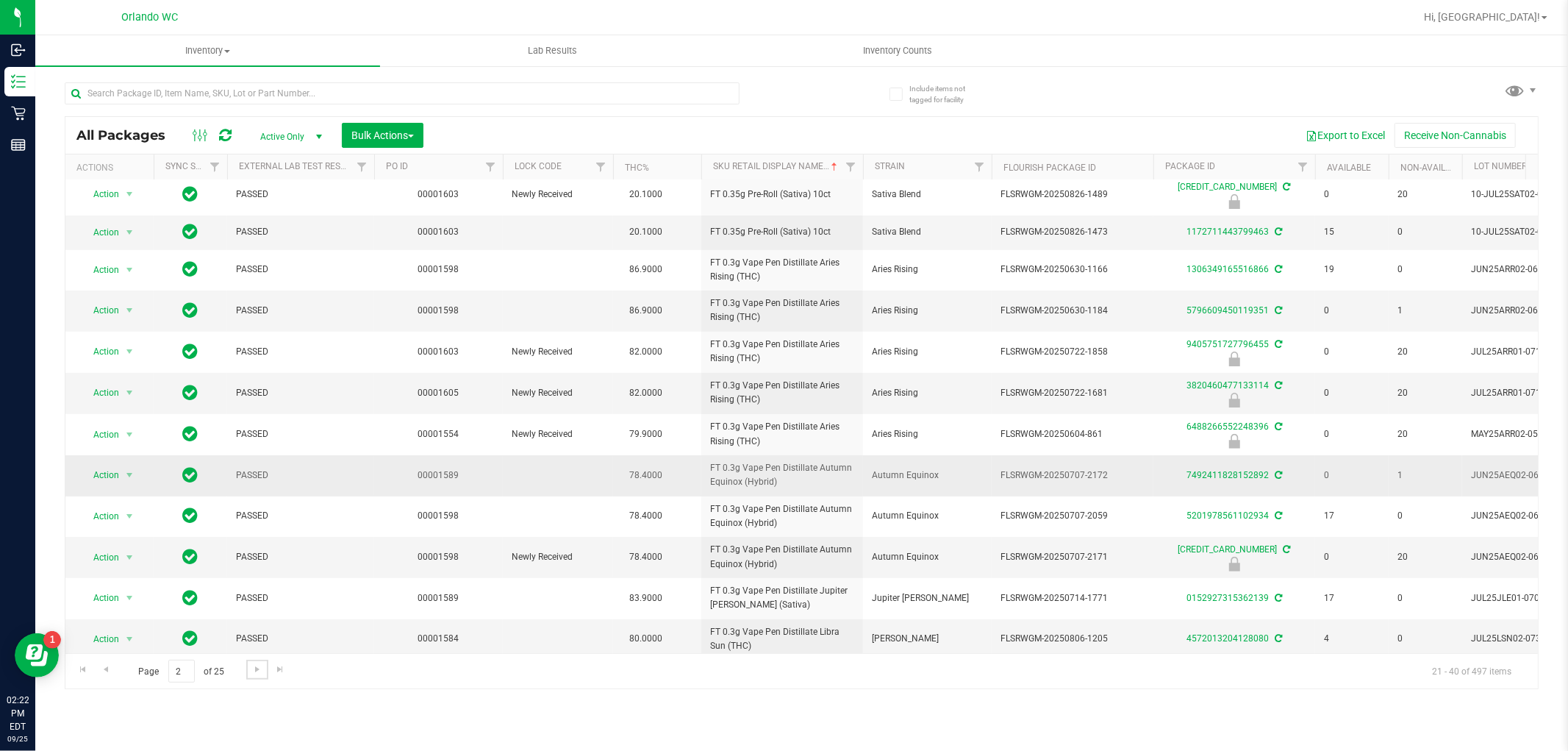
scroll to position [342, 0]
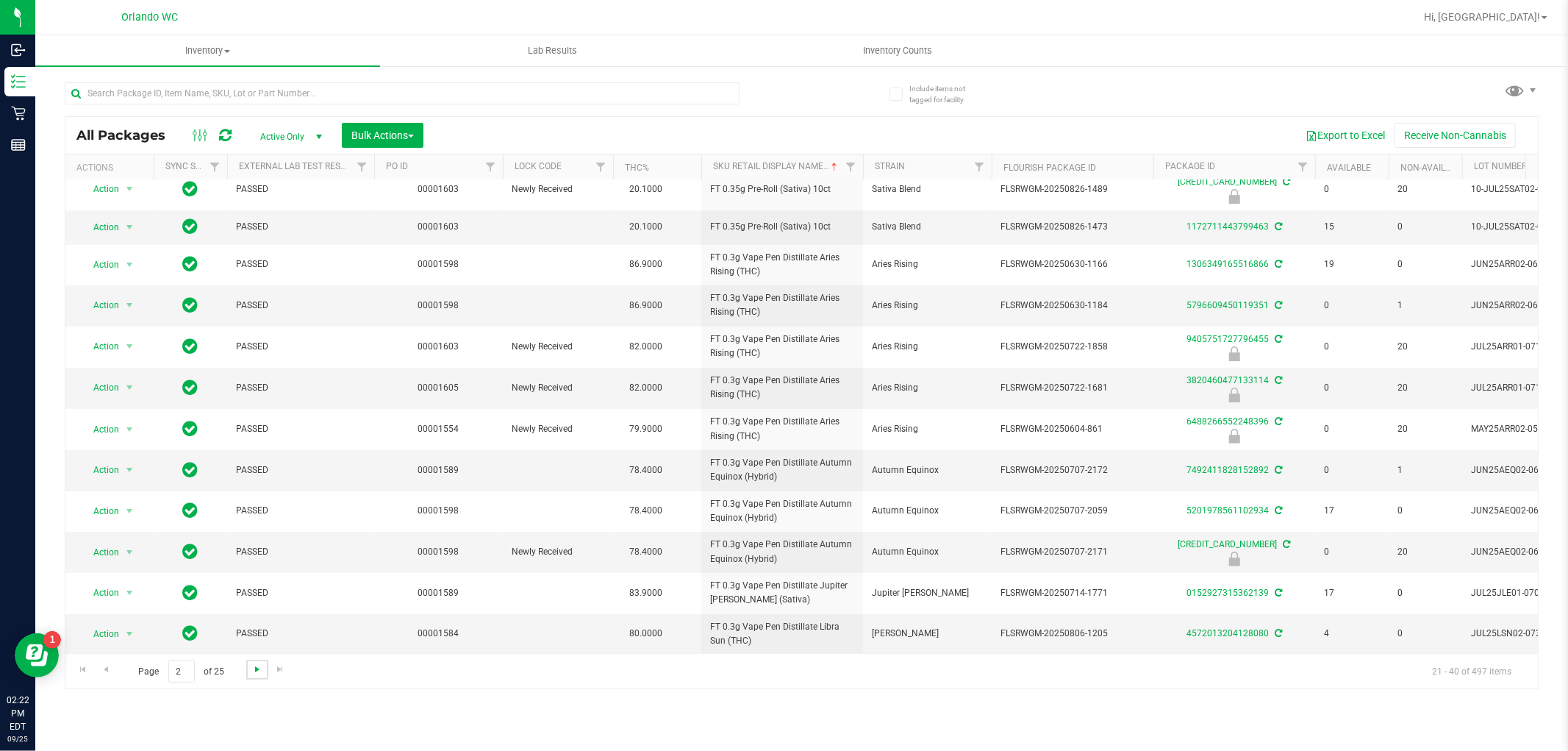
click at [260, 665] on span "Go to the next page" at bounding box center [257, 669] width 11 height 11
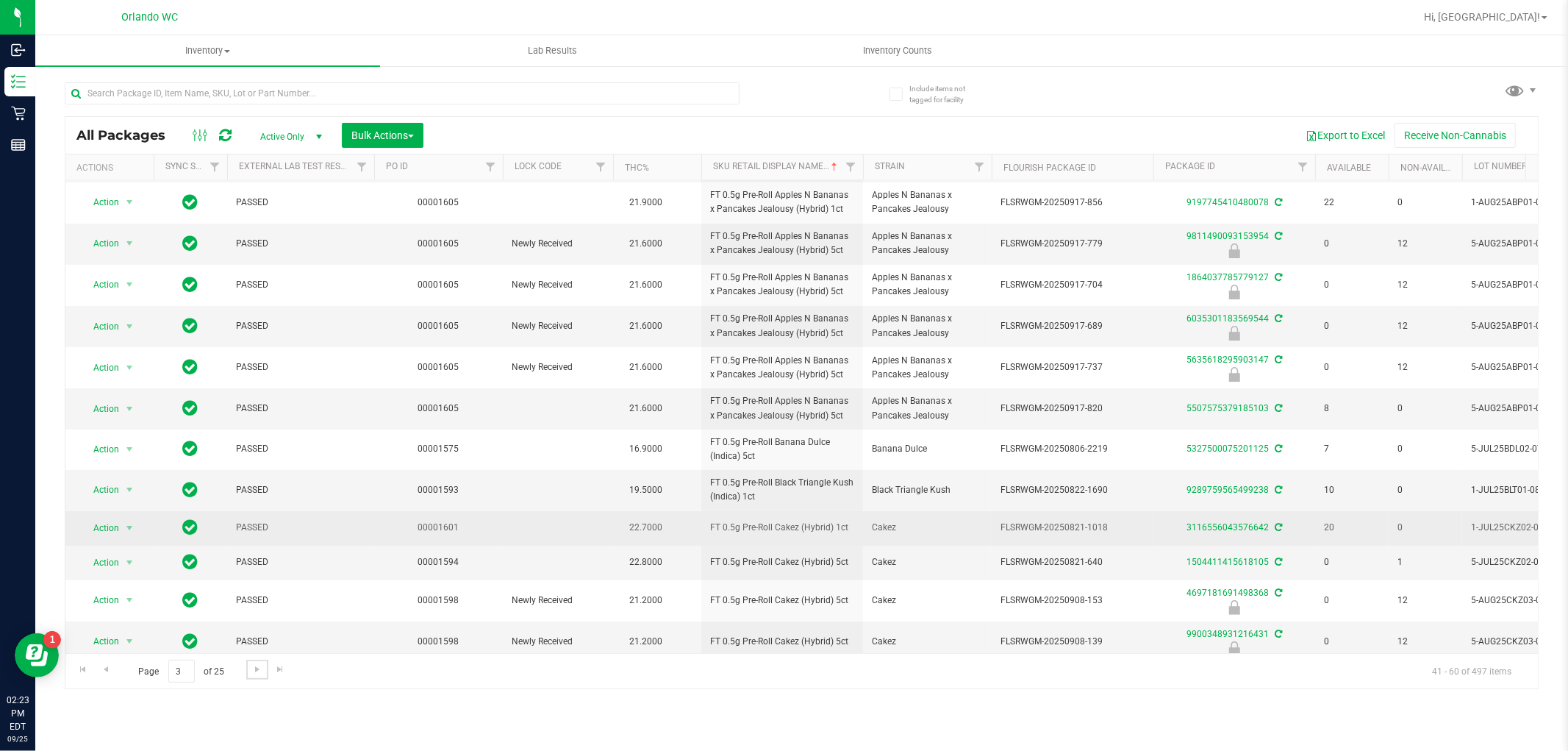
scroll to position [348, 0]
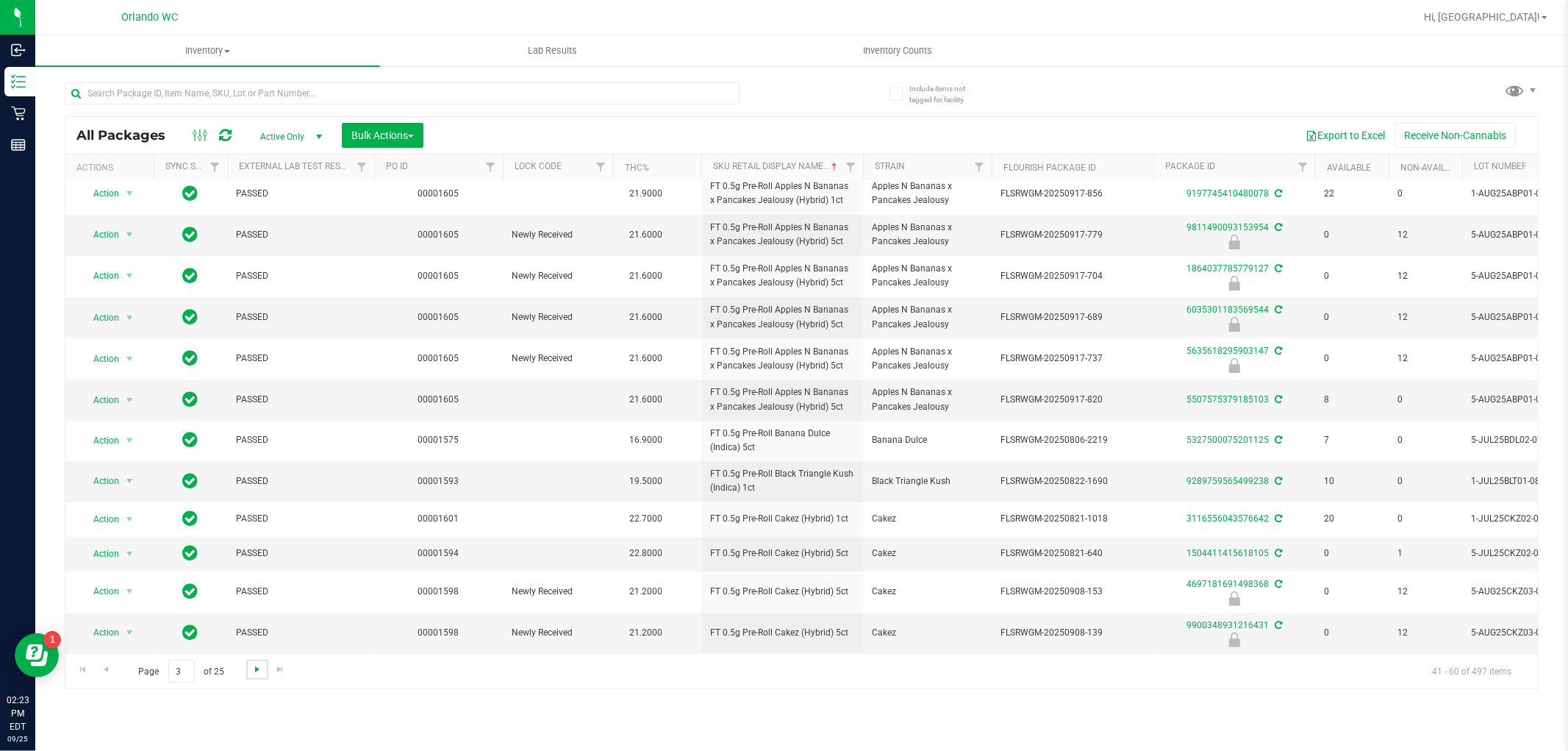
click at [253, 670] on span "Go to the next page" at bounding box center [257, 669] width 11 height 11
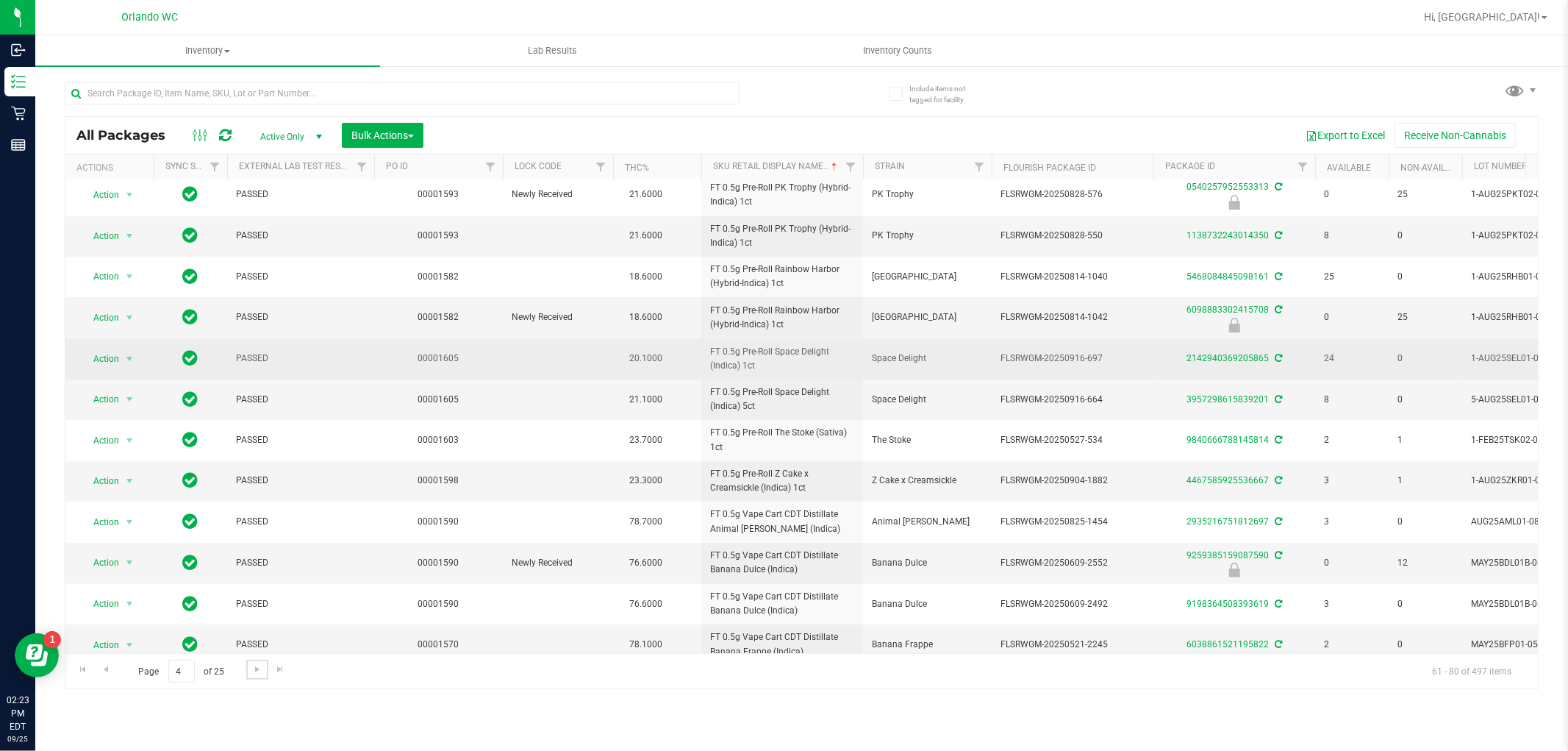
scroll to position [351, 0]
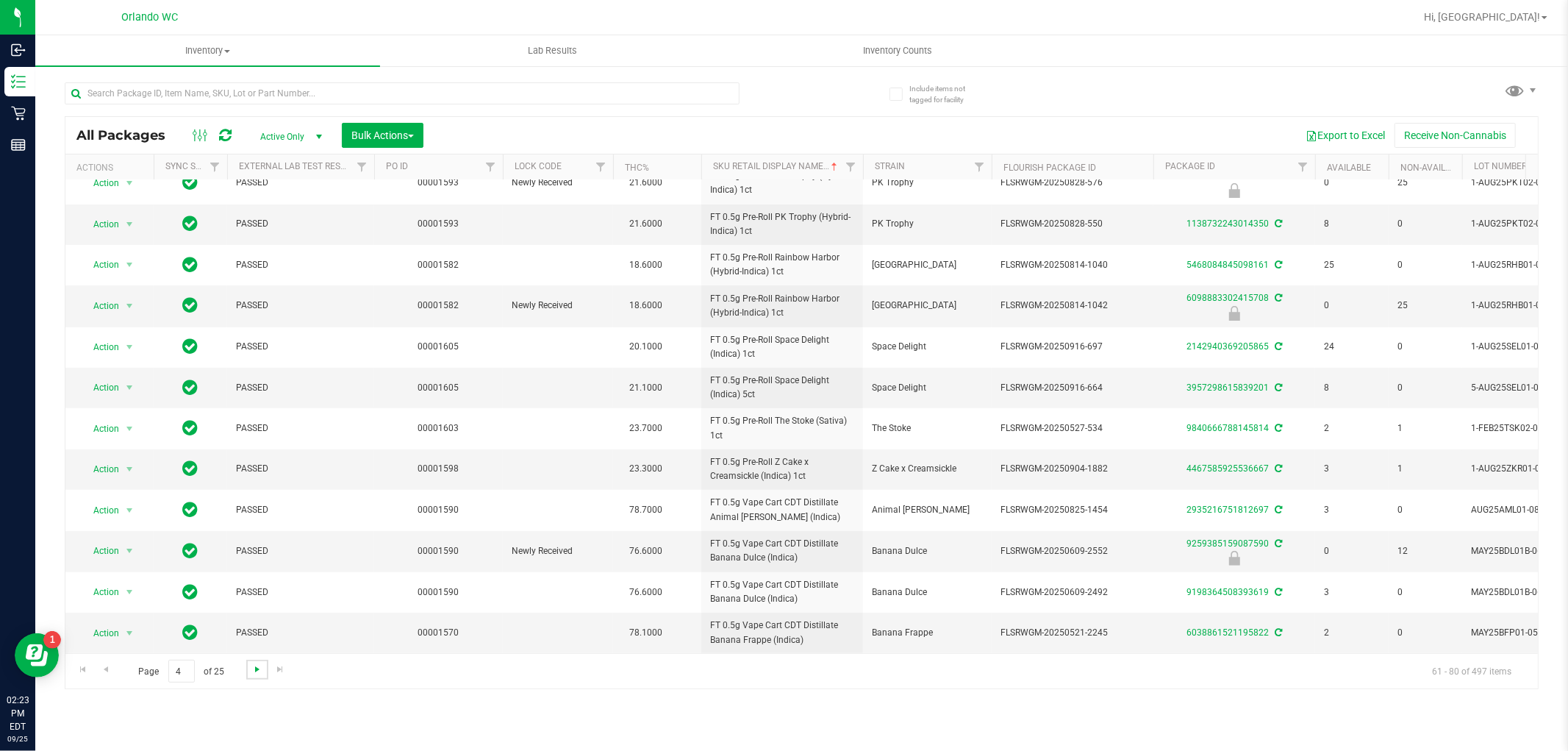
click at [253, 669] on span "Go to the next page" at bounding box center [257, 669] width 11 height 11
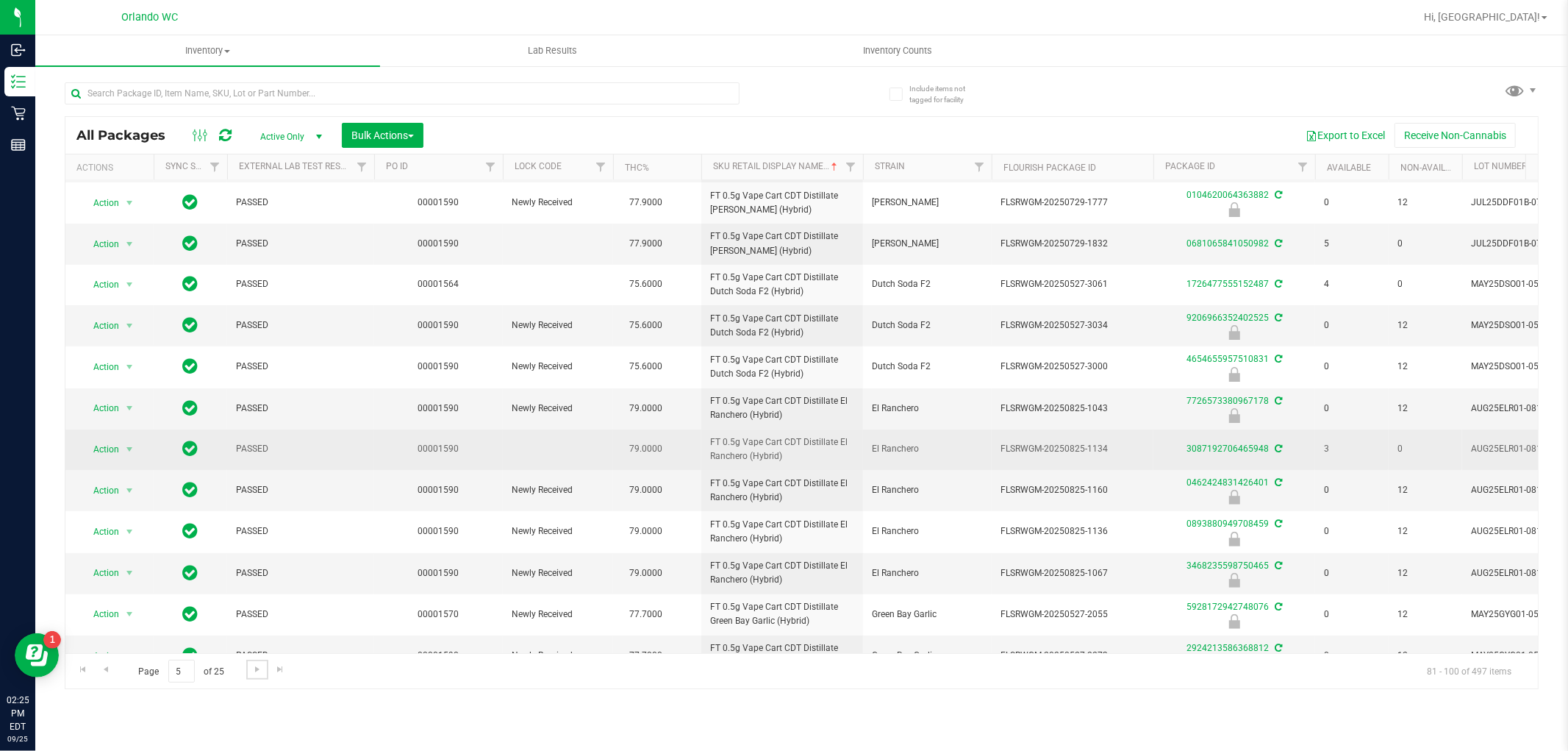
scroll to position [362, 0]
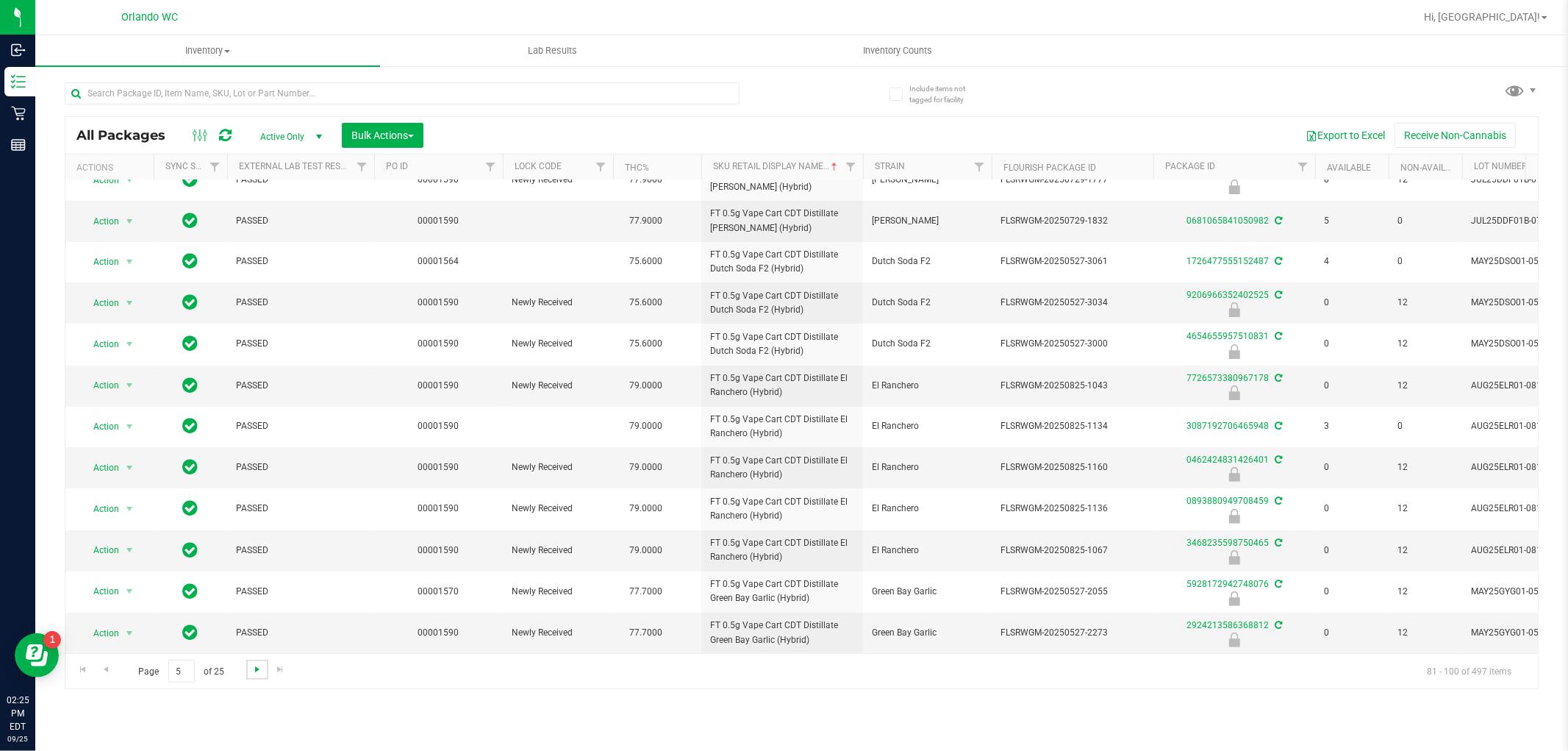
click at [252, 667] on span "Go to the next page" at bounding box center [257, 669] width 11 height 11
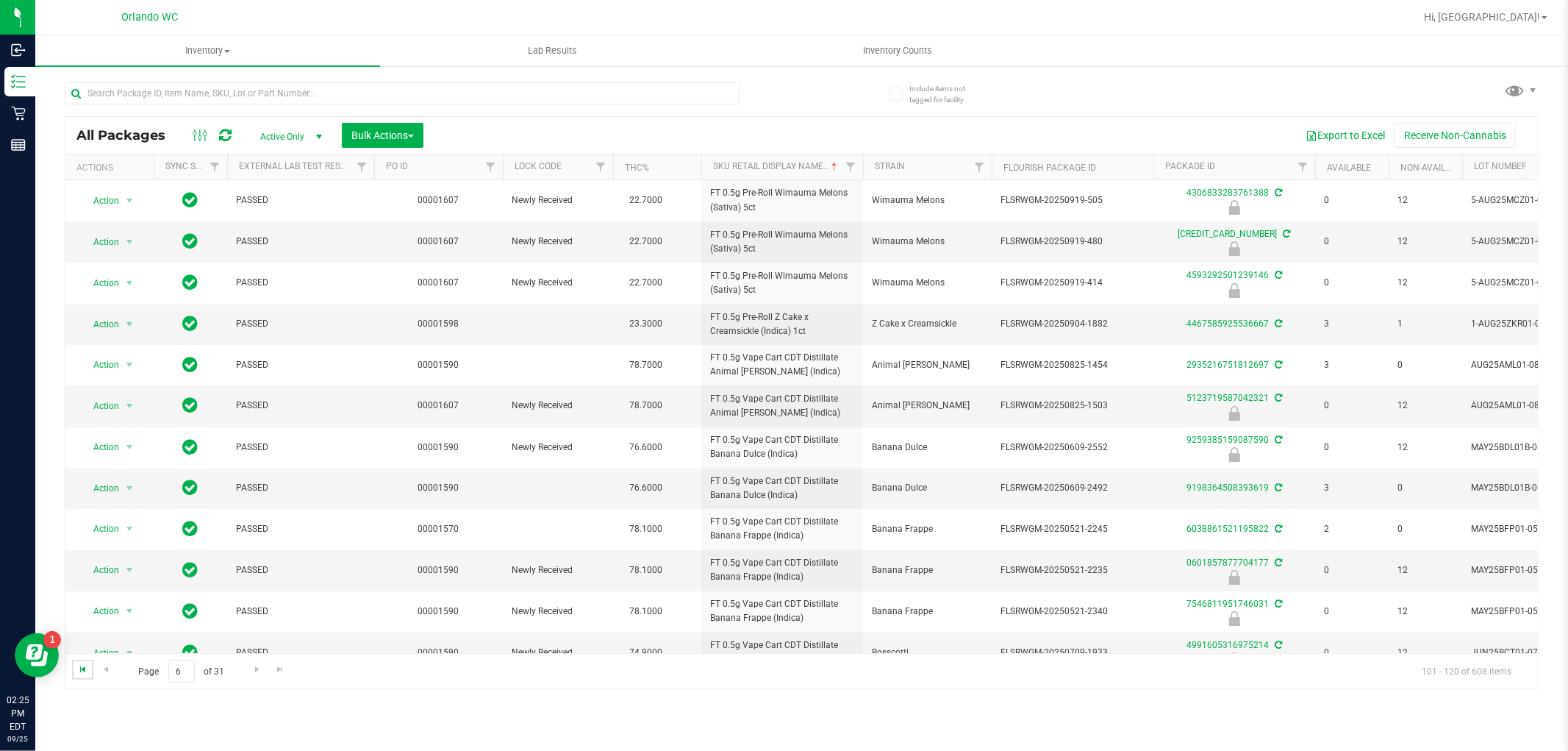
click at [83, 670] on span "Go to the first page" at bounding box center [82, 669] width 11 height 11
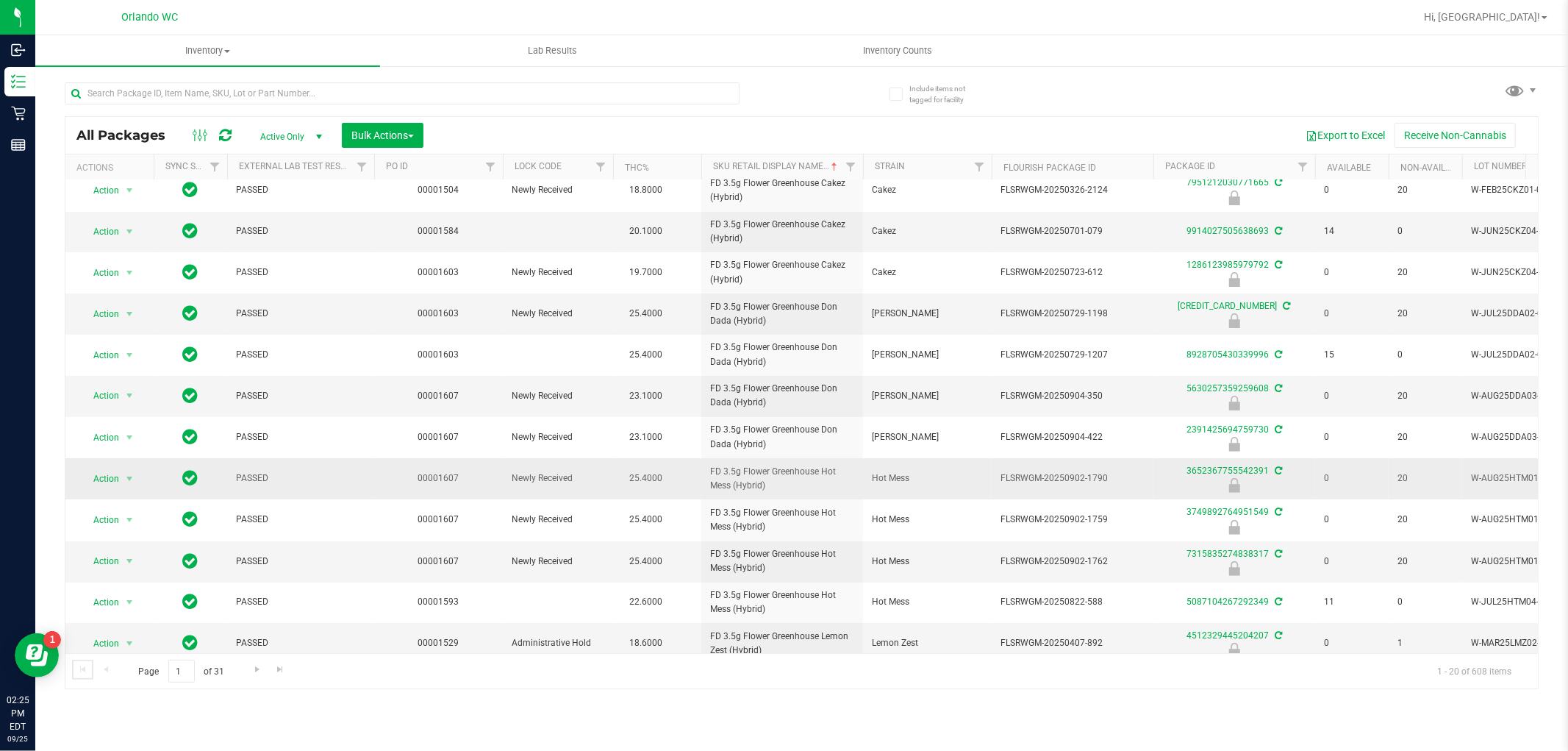
scroll to position [350, 0]
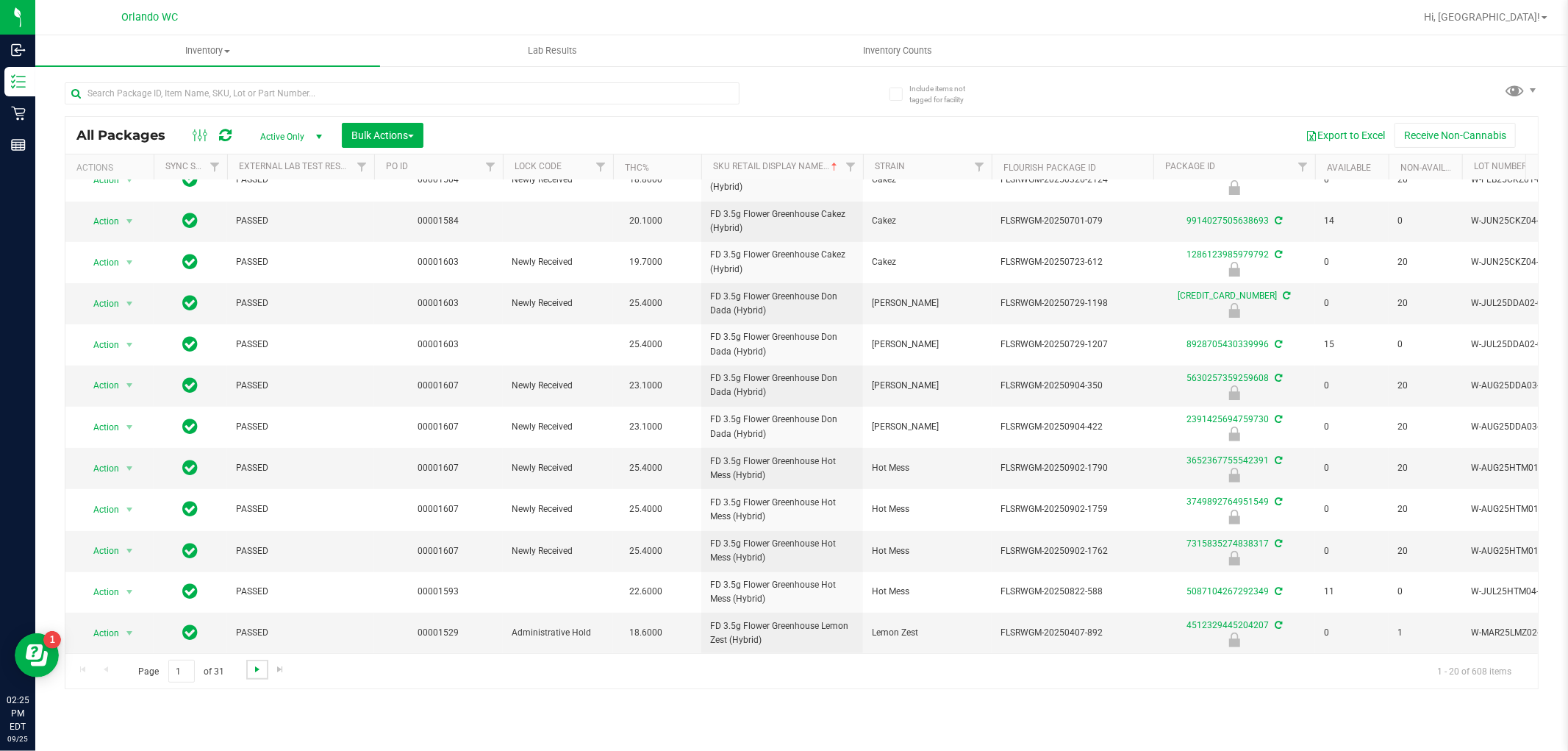
click at [261, 669] on span "Go to the next page" at bounding box center [257, 669] width 11 height 11
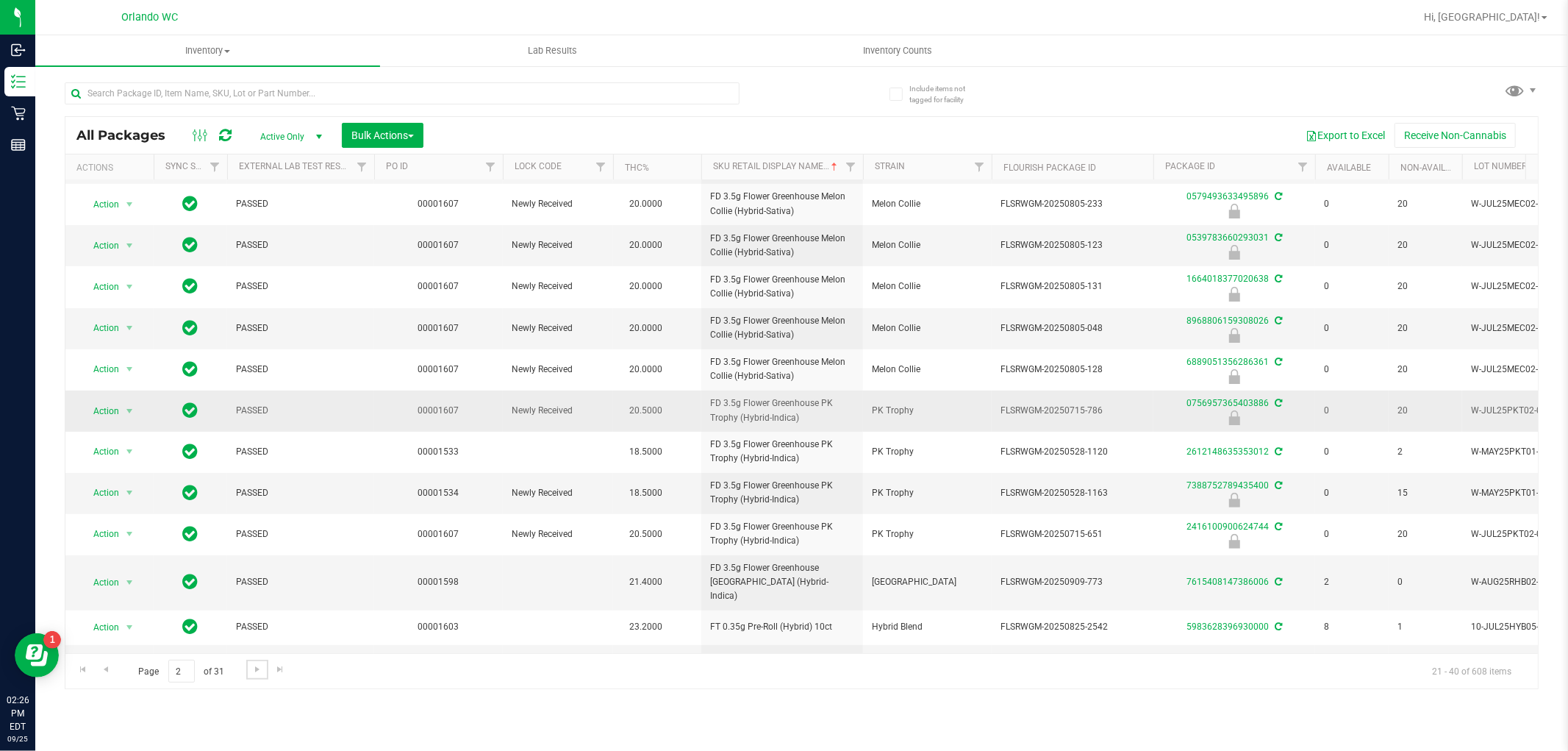
scroll to position [326, 0]
click at [1094, 408] on span "FLSRWGM-20250715-786" at bounding box center [1072, 410] width 144 height 14
click at [1103, 493] on span "FLSRWGM-20250528-1163" at bounding box center [1072, 492] width 144 height 14
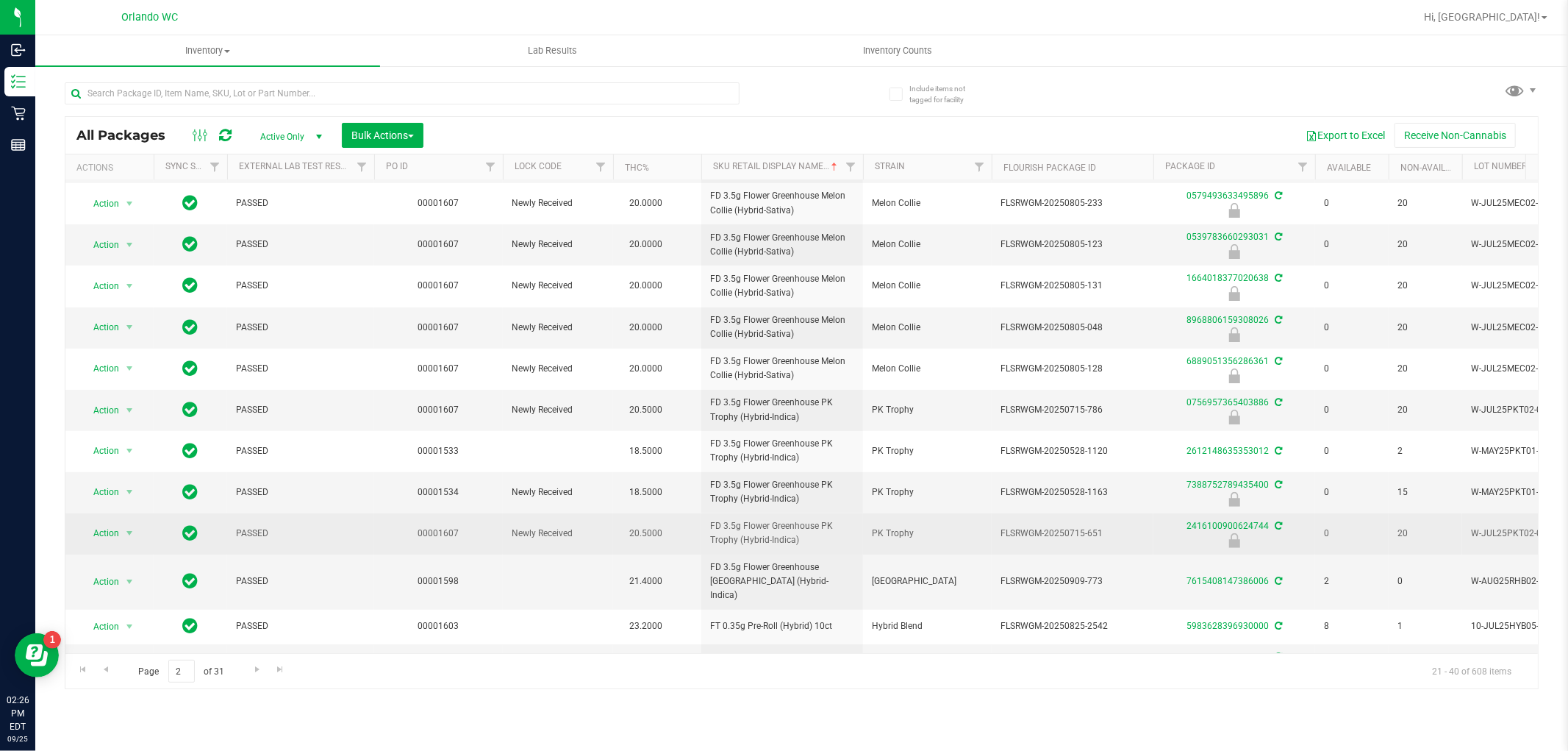
click at [1090, 533] on span "FLSRWGM-20250715-651" at bounding box center [1072, 533] width 144 height 14
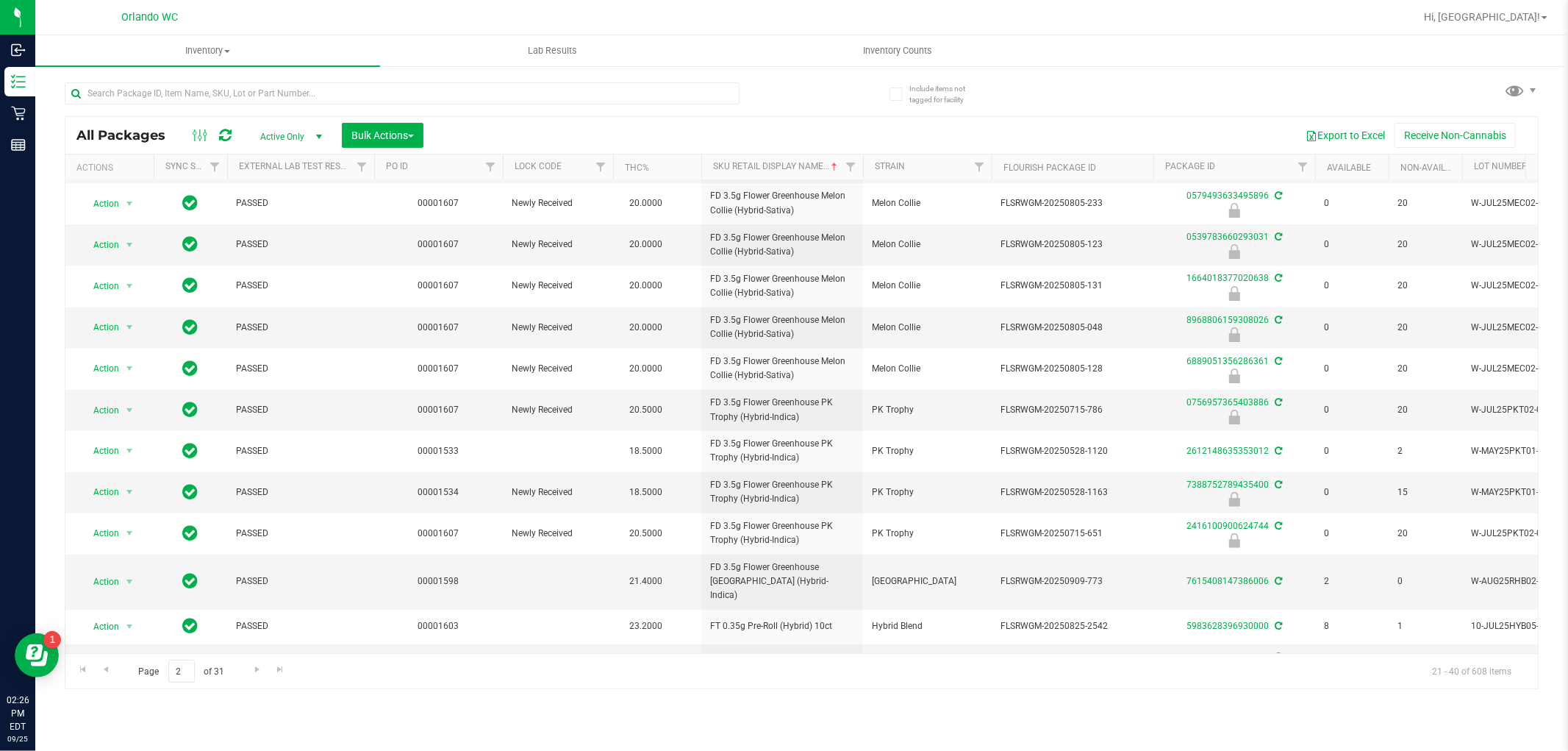
click at [1150, 702] on div "Inventory All packages All inventory Waste log Create inventory Lab Results Inv…" at bounding box center [801, 393] width 1533 height 715
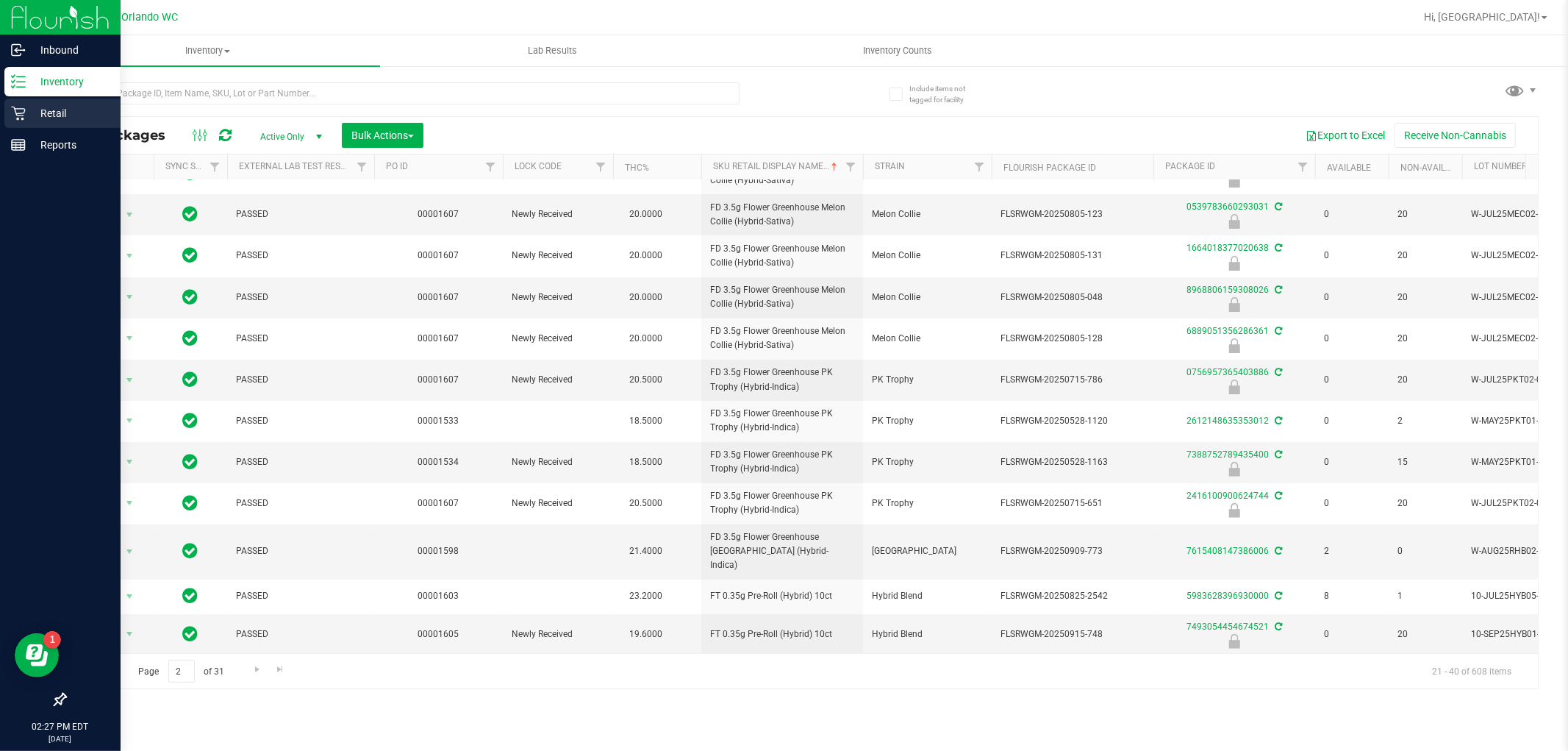
click at [23, 115] on icon at bounding box center [17, 113] width 14 height 14
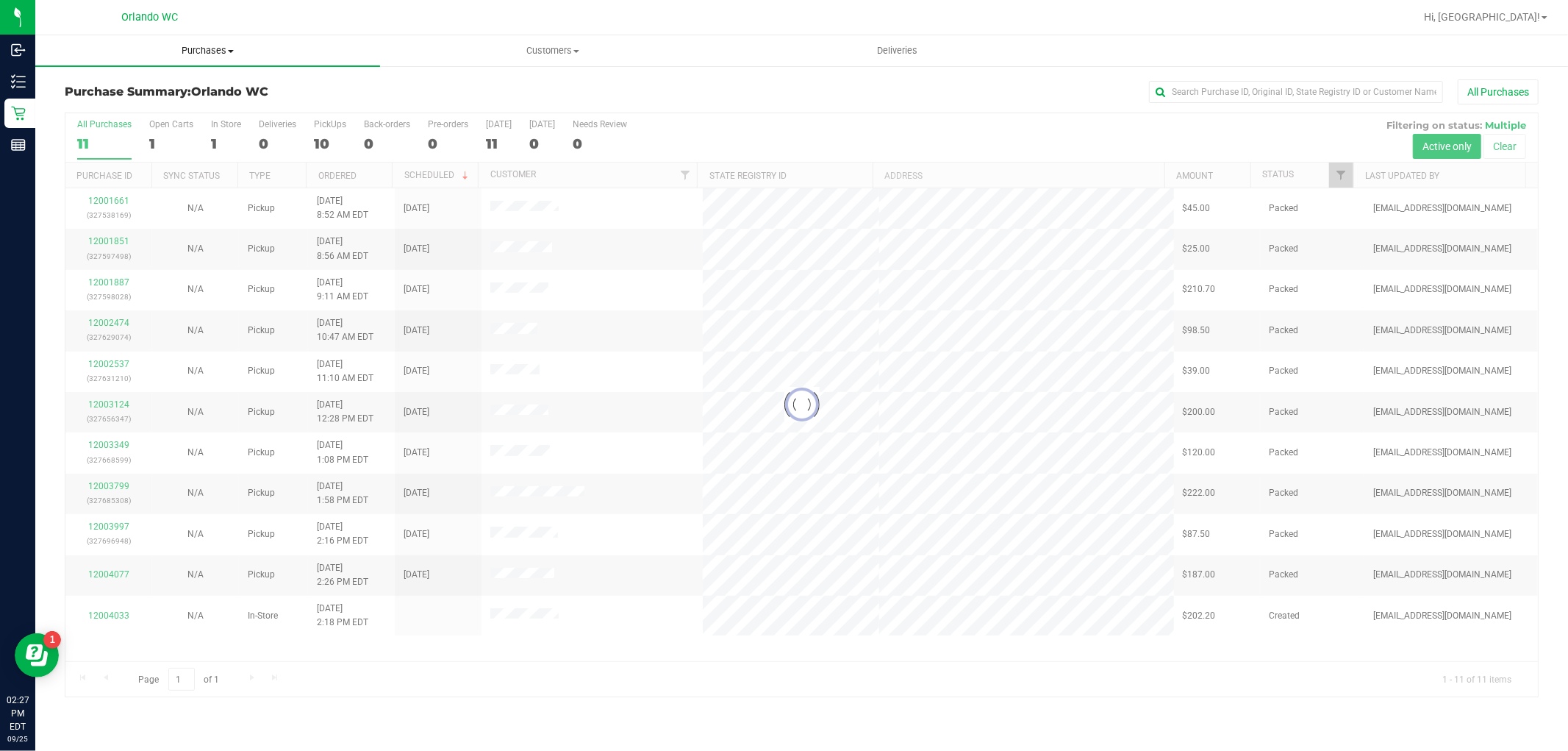
click at [212, 61] on uib-tab-heading "Purchases Summary of purchases Fulfillment All purchases" at bounding box center [207, 50] width 345 height 31
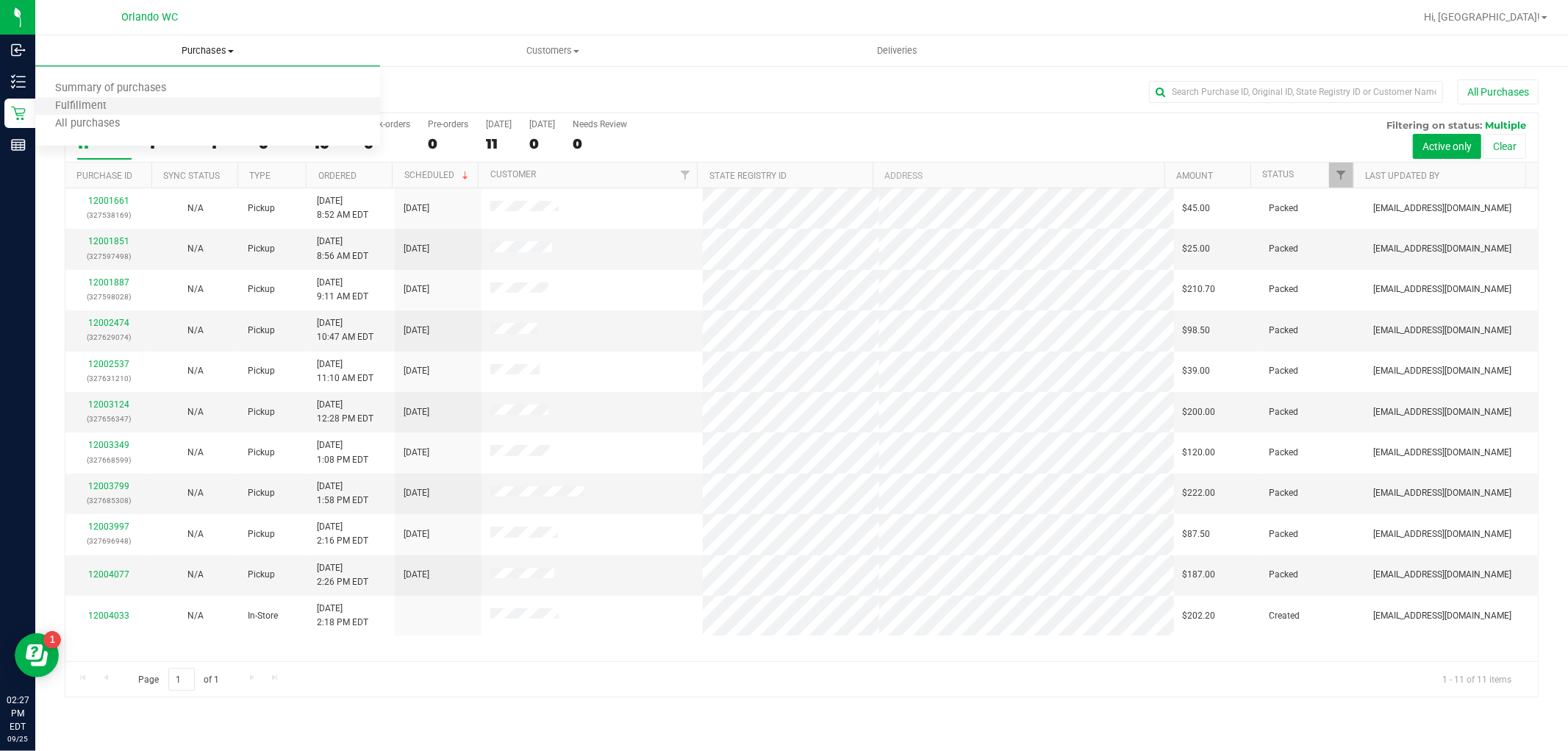
click at [128, 111] on li "Fulfillment" at bounding box center [207, 107] width 345 height 18
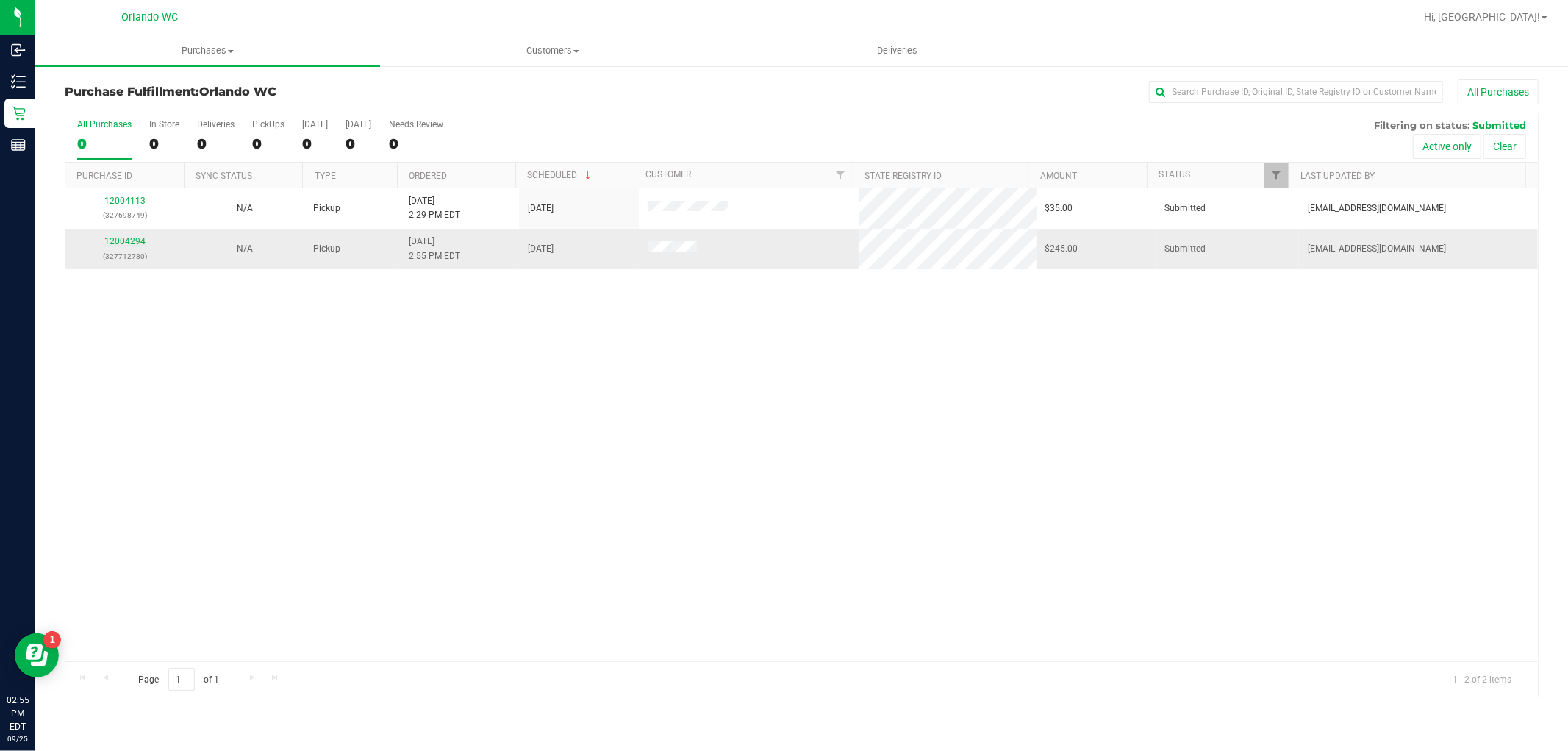
click at [127, 240] on link "12004294" at bounding box center [125, 241] width 41 height 11
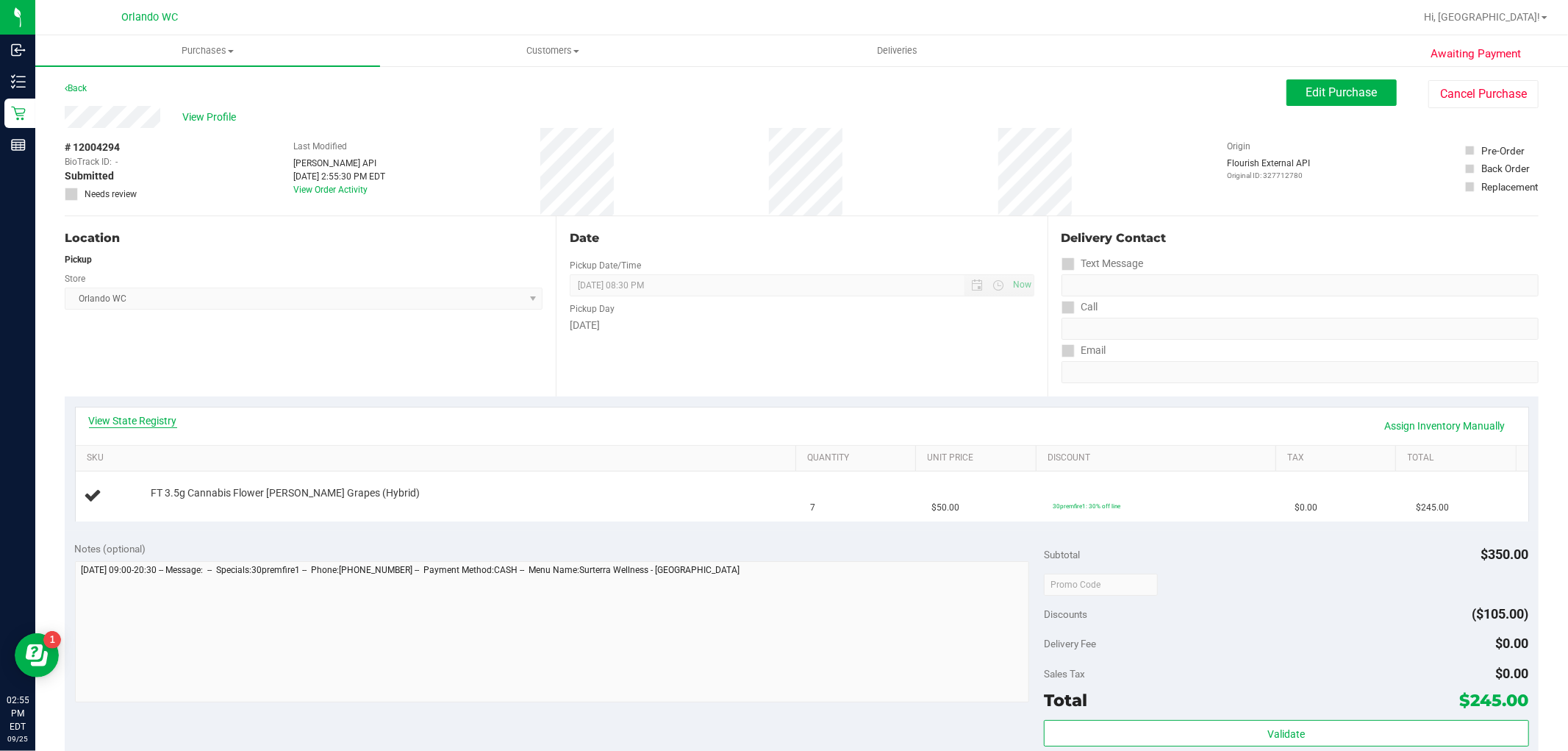
click at [149, 415] on link "View State Registry" at bounding box center [133, 420] width 88 height 14
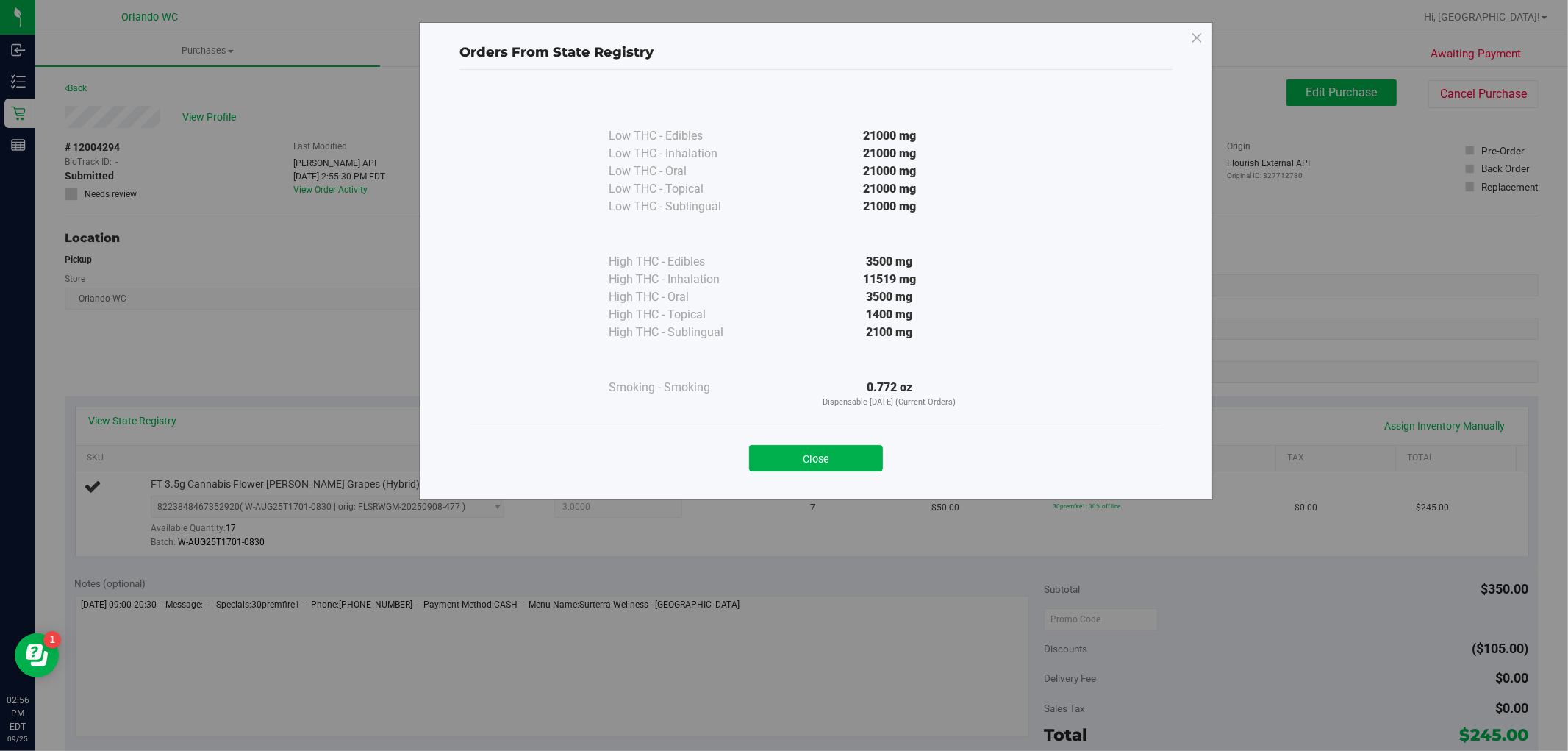
click at [902, 194] on div "21000 mg" at bounding box center [890, 189] width 268 height 18
click at [836, 447] on button "Close" at bounding box center [816, 458] width 134 height 27
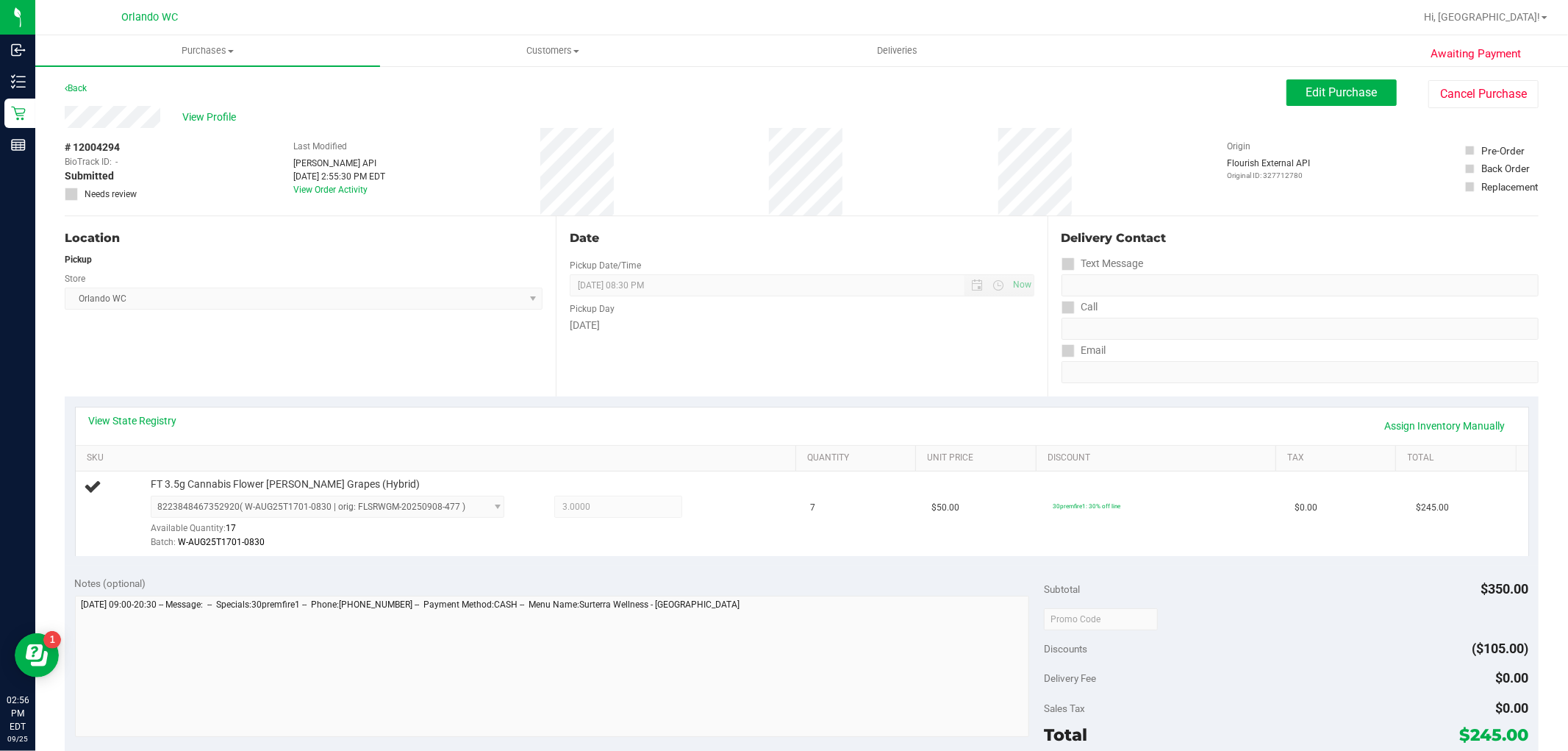
drag, startPoint x: 792, startPoint y: 571, endPoint x: 793, endPoint y: 562, distance: 9.1
click at [793, 565] on purchase-details "Back Edit Purchase Cancel Purchase View Profile # 12004294 BioTrack ID: - Submi…" at bounding box center [802, 625] width 1474 height 1093
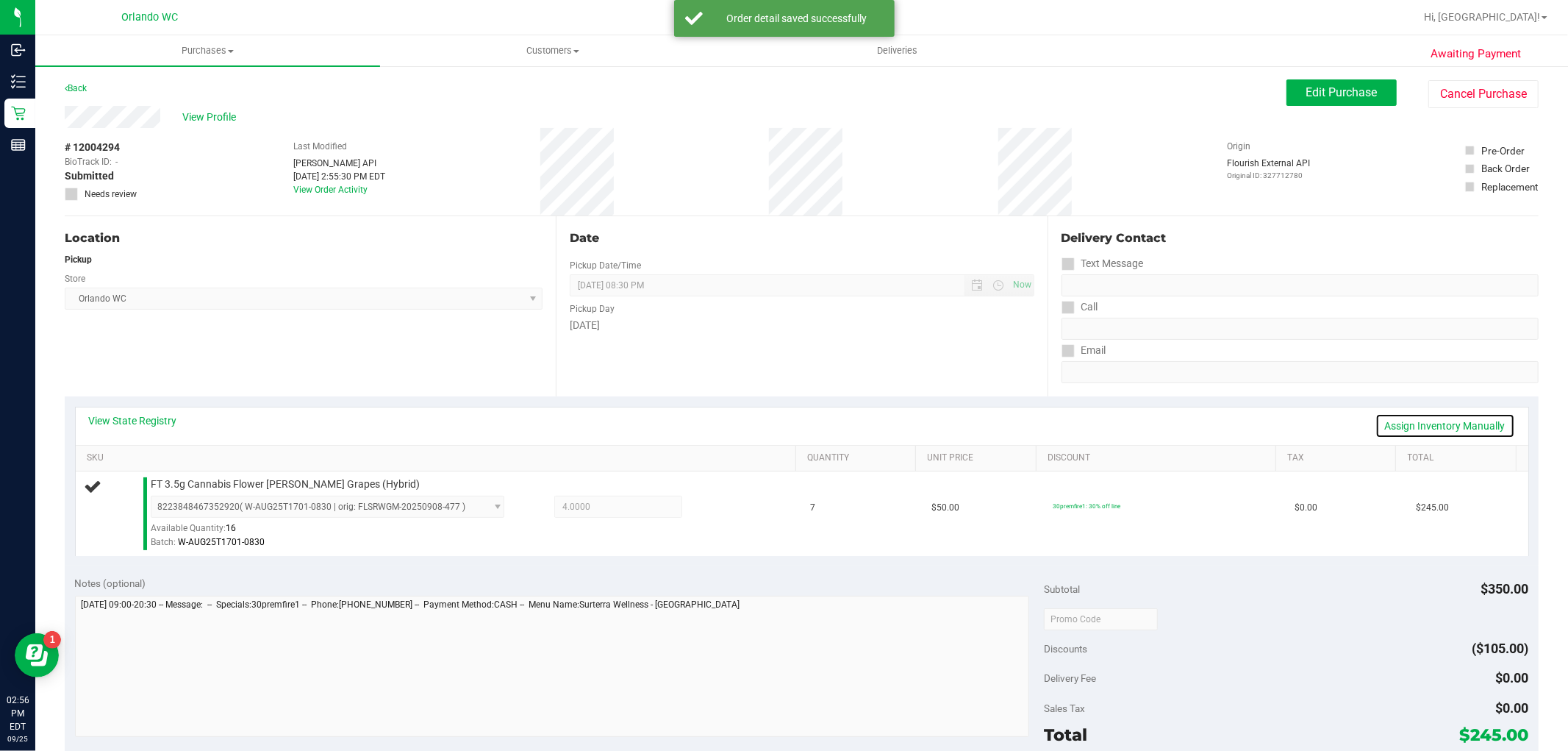
click at [1398, 424] on link "Assign Inventory Manually" at bounding box center [1446, 425] width 140 height 25
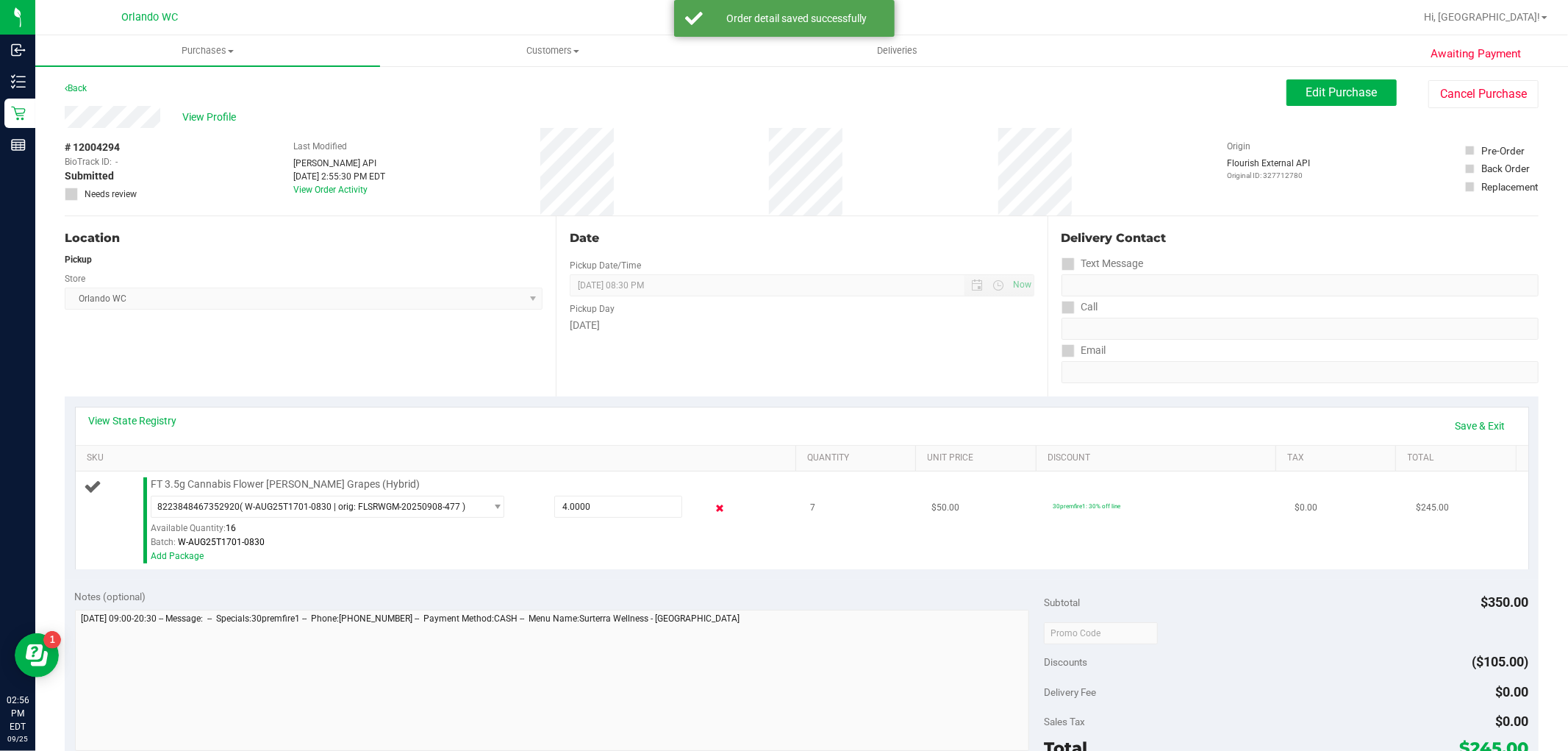
click at [712, 506] on icon at bounding box center [720, 508] width 15 height 17
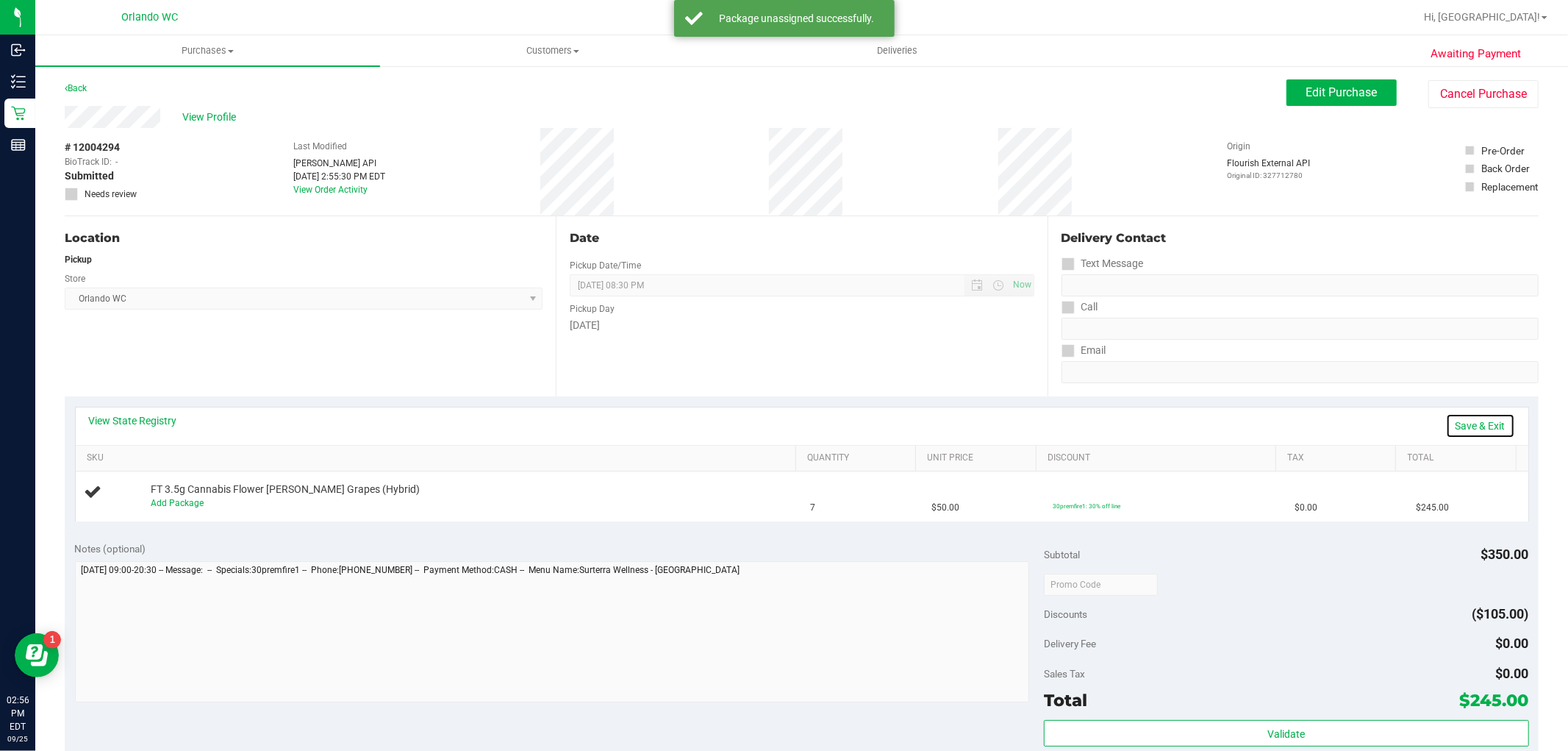
click at [1459, 425] on link "Save & Exit" at bounding box center [1481, 425] width 69 height 25
click at [1325, 92] on span "Edit Purchase" at bounding box center [1342, 92] width 72 height 14
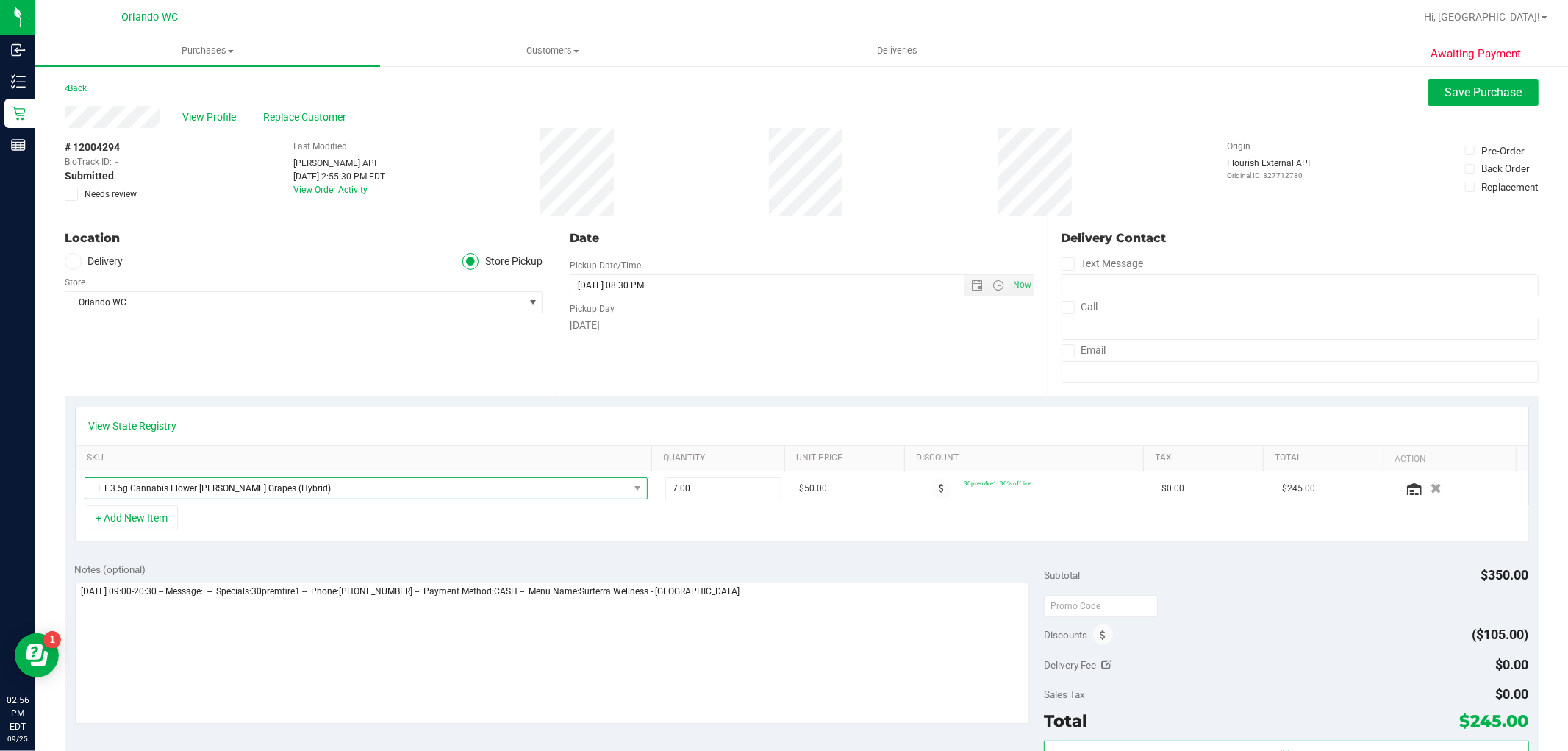
click at [343, 489] on span "FT 3.5g Cannabis Flower Gaspar's Grapes (Hybrid)" at bounding box center [357, 488] width 543 height 21
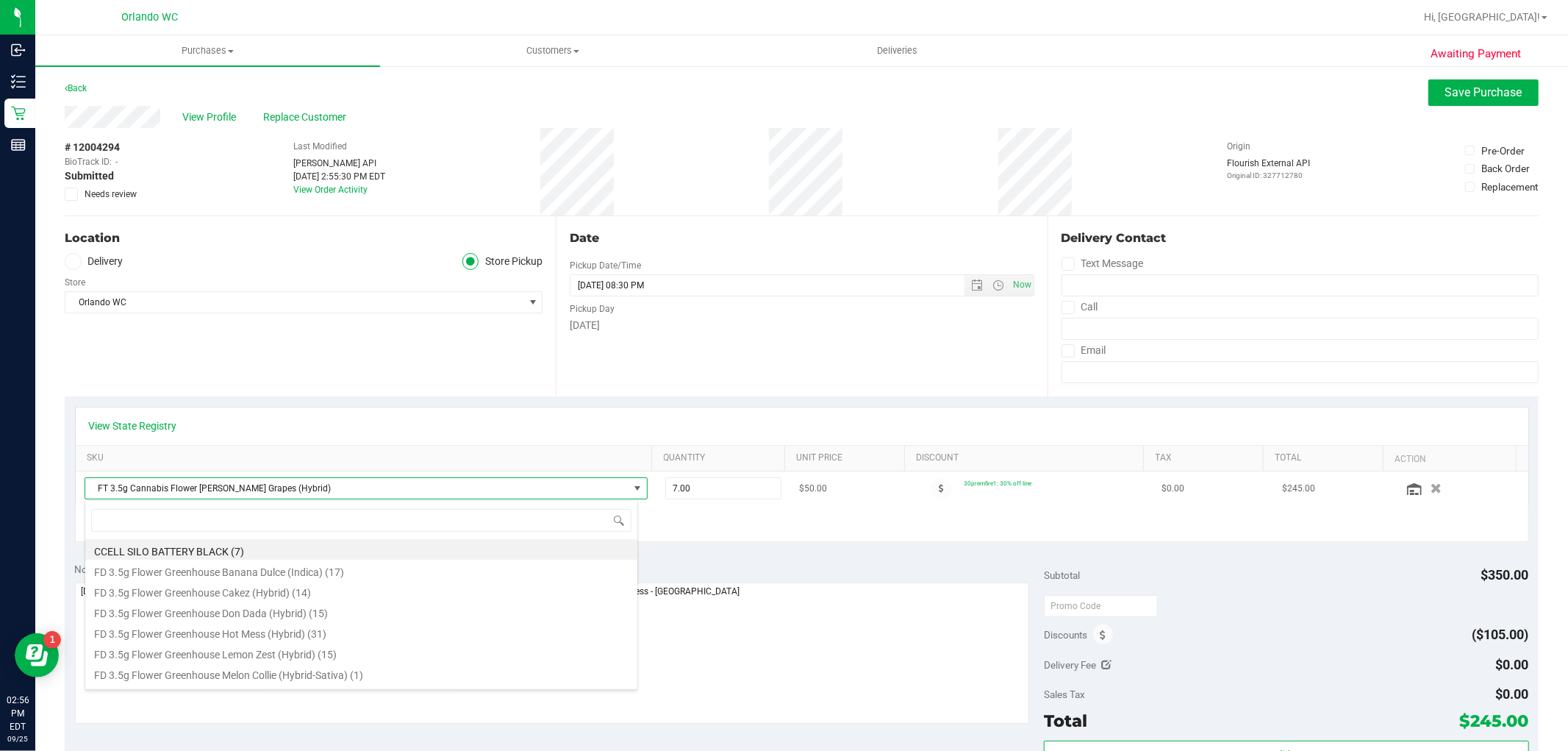
scroll to position [22, 549]
drag, startPoint x: 747, startPoint y: 530, endPoint x: 724, endPoint y: 493, distance: 43.6
click at [748, 527] on div "+ Add New Item" at bounding box center [803, 523] width 1455 height 37
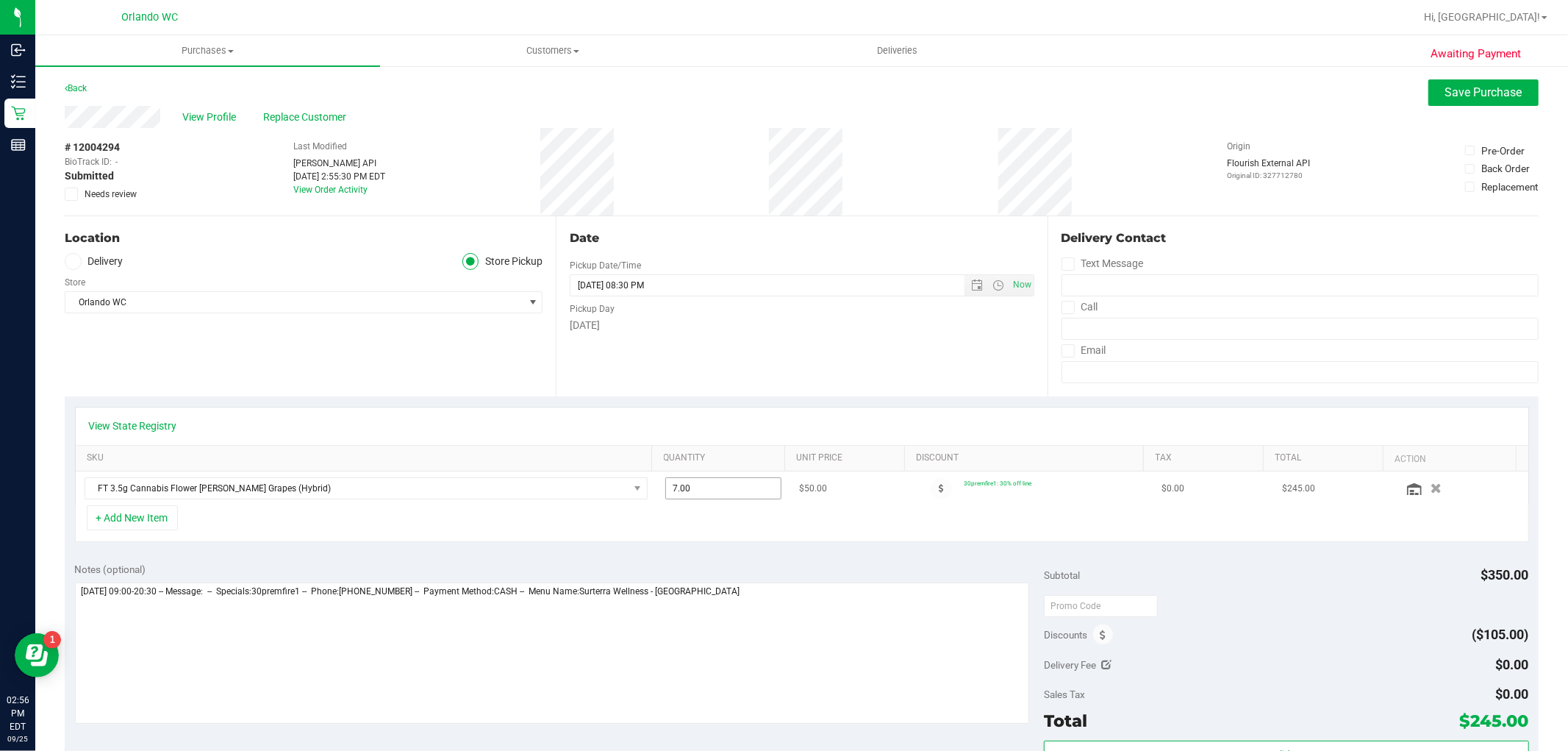
click at [717, 487] on span "7.00 7" at bounding box center [724, 488] width 116 height 22
type input "6"
type input "6.00"
click at [758, 536] on div "+ Add New Item" at bounding box center [803, 523] width 1455 height 37
click at [1474, 98] on span "Save Purchase" at bounding box center [1484, 92] width 77 height 14
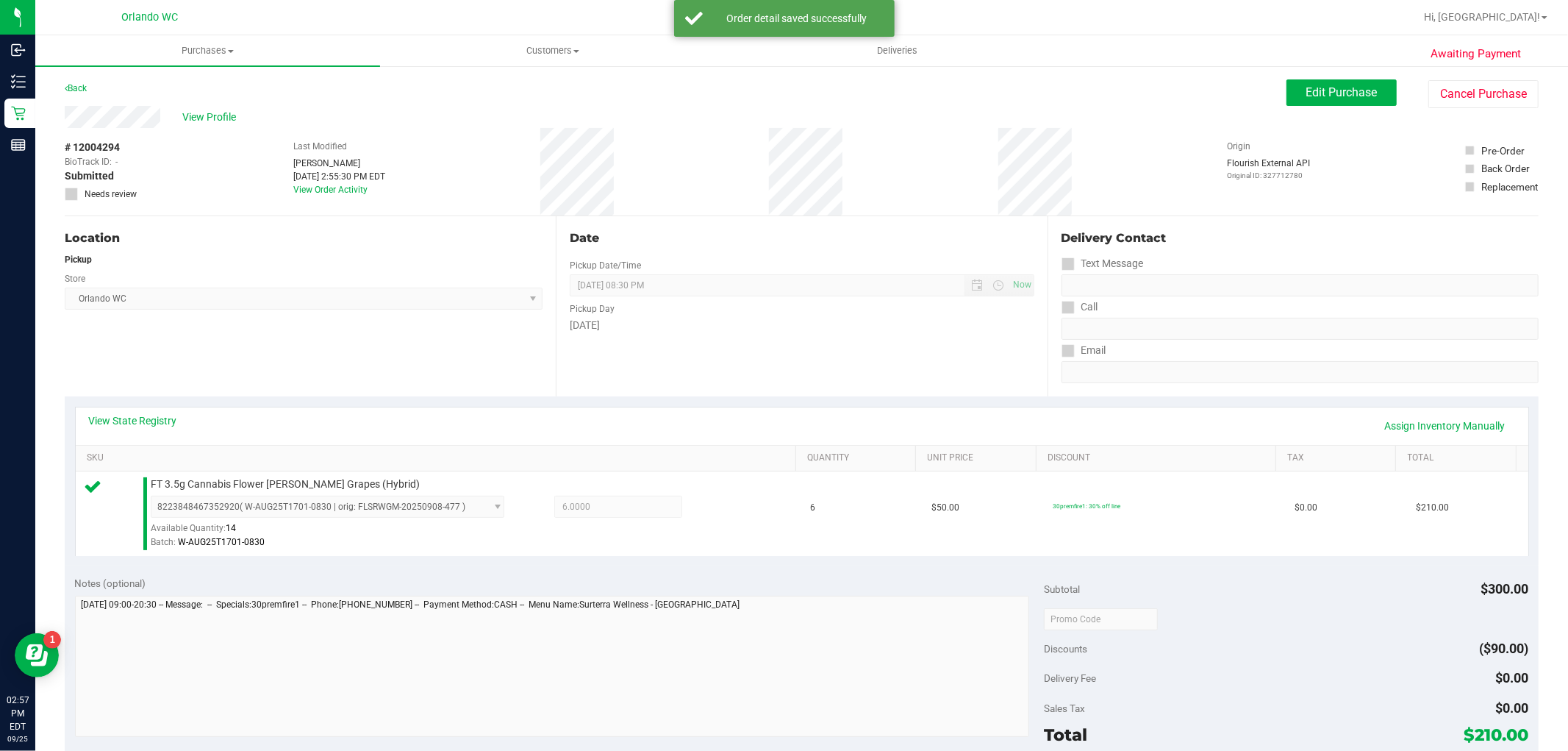
scroll to position [326, 0]
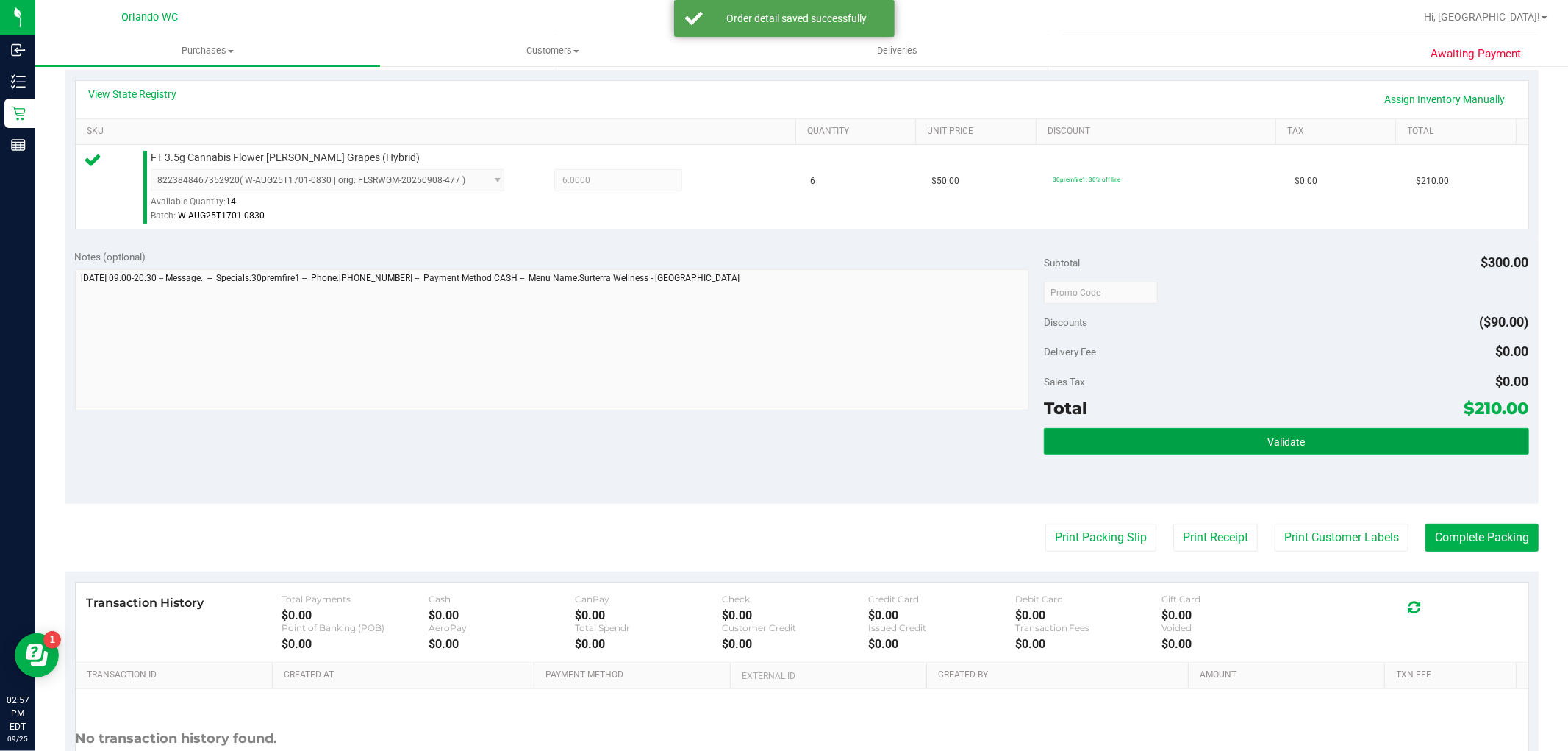
click at [1223, 436] on button "Validate" at bounding box center [1286, 441] width 485 height 27
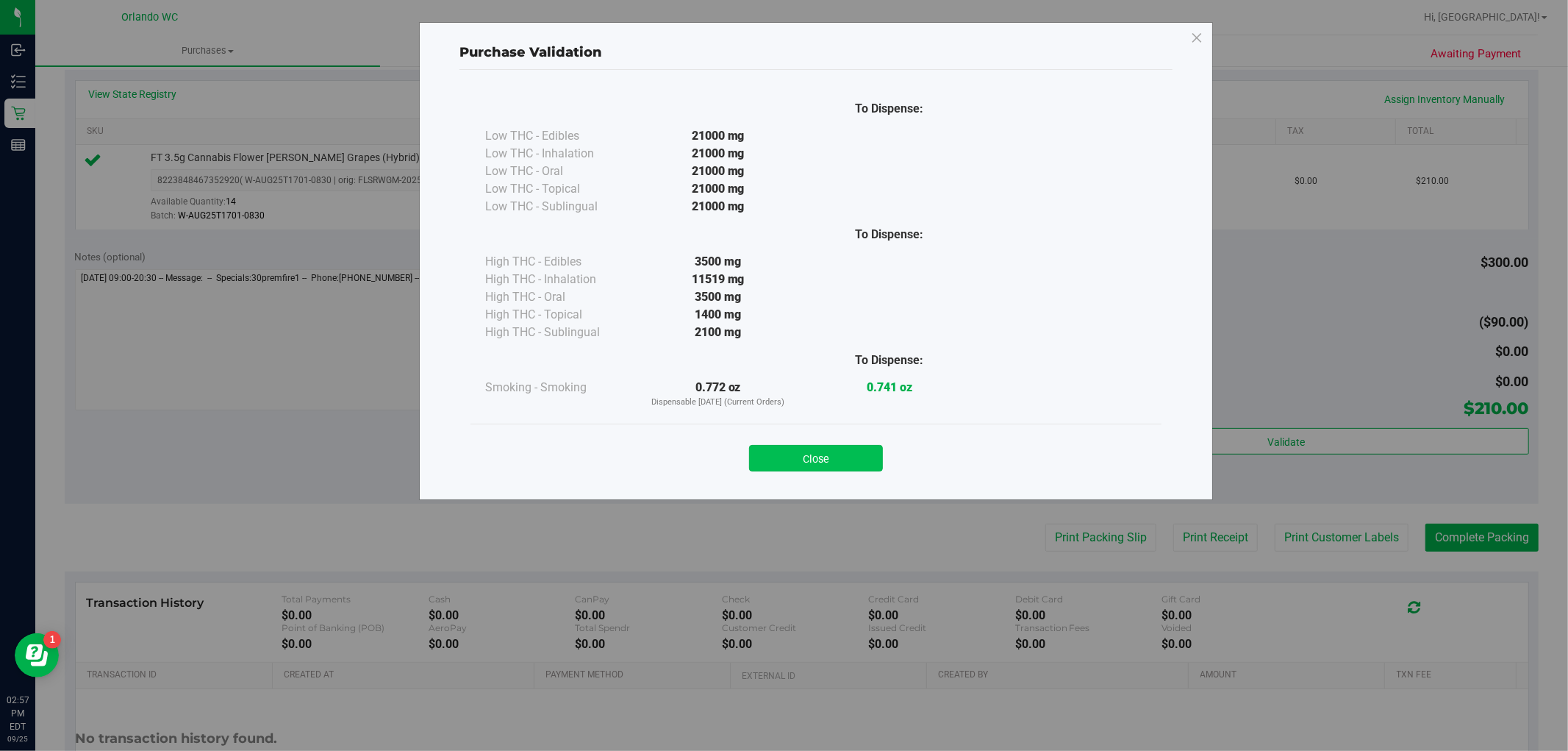
click at [849, 460] on button "Close" at bounding box center [816, 458] width 134 height 27
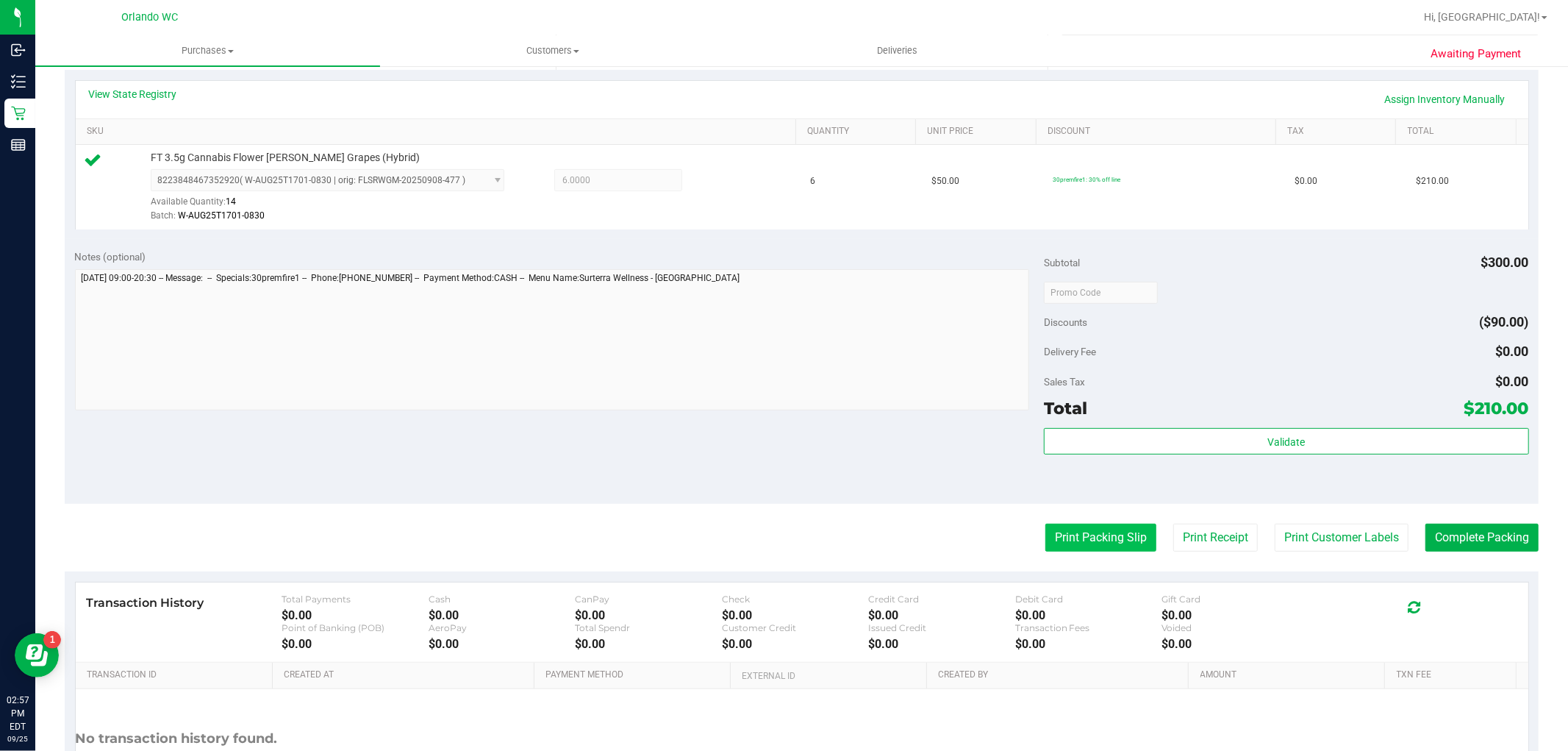
click at [1128, 540] on button "Print Packing Slip" at bounding box center [1101, 537] width 111 height 28
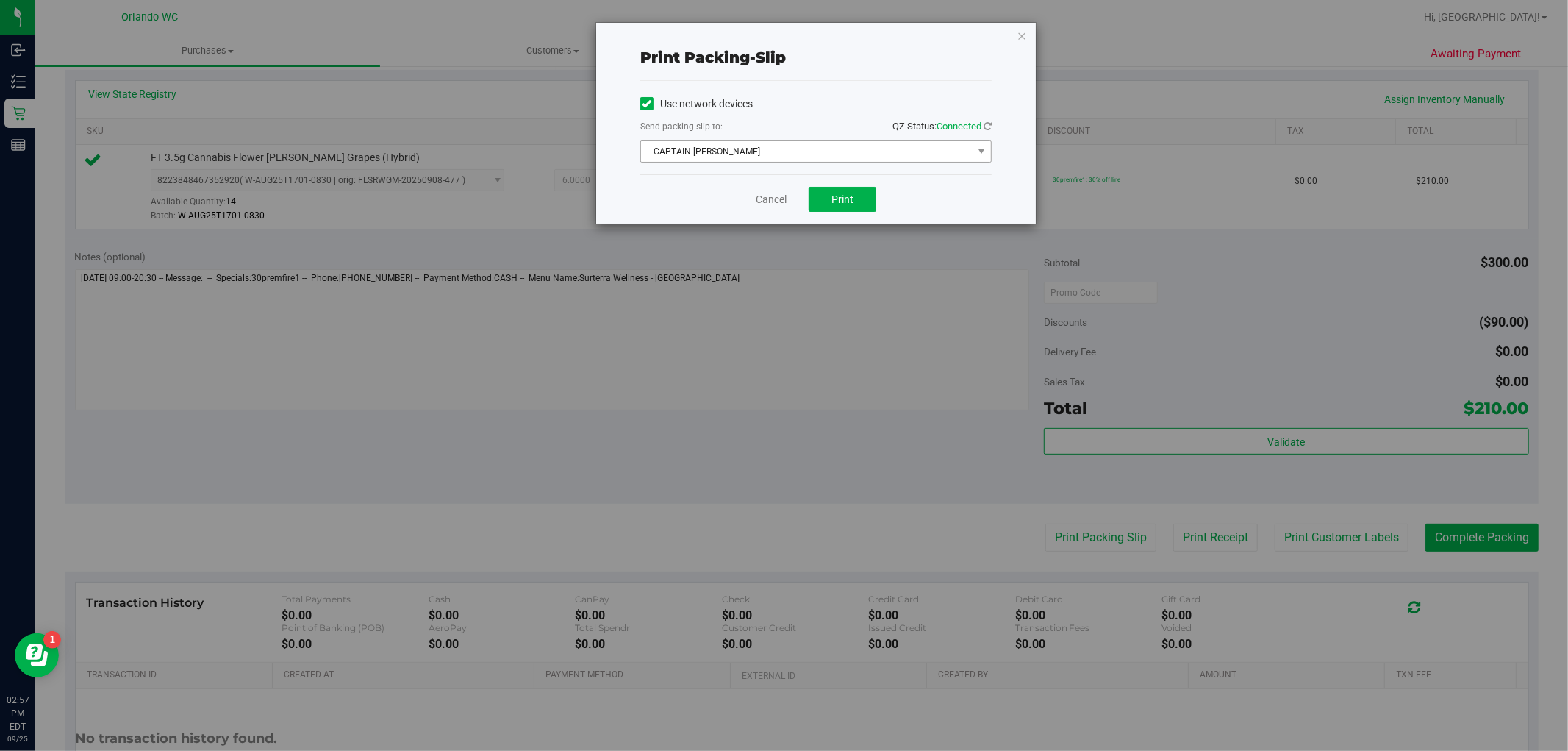
click at [780, 149] on span "CAPTAIN-[PERSON_NAME]" at bounding box center [807, 151] width 332 height 21
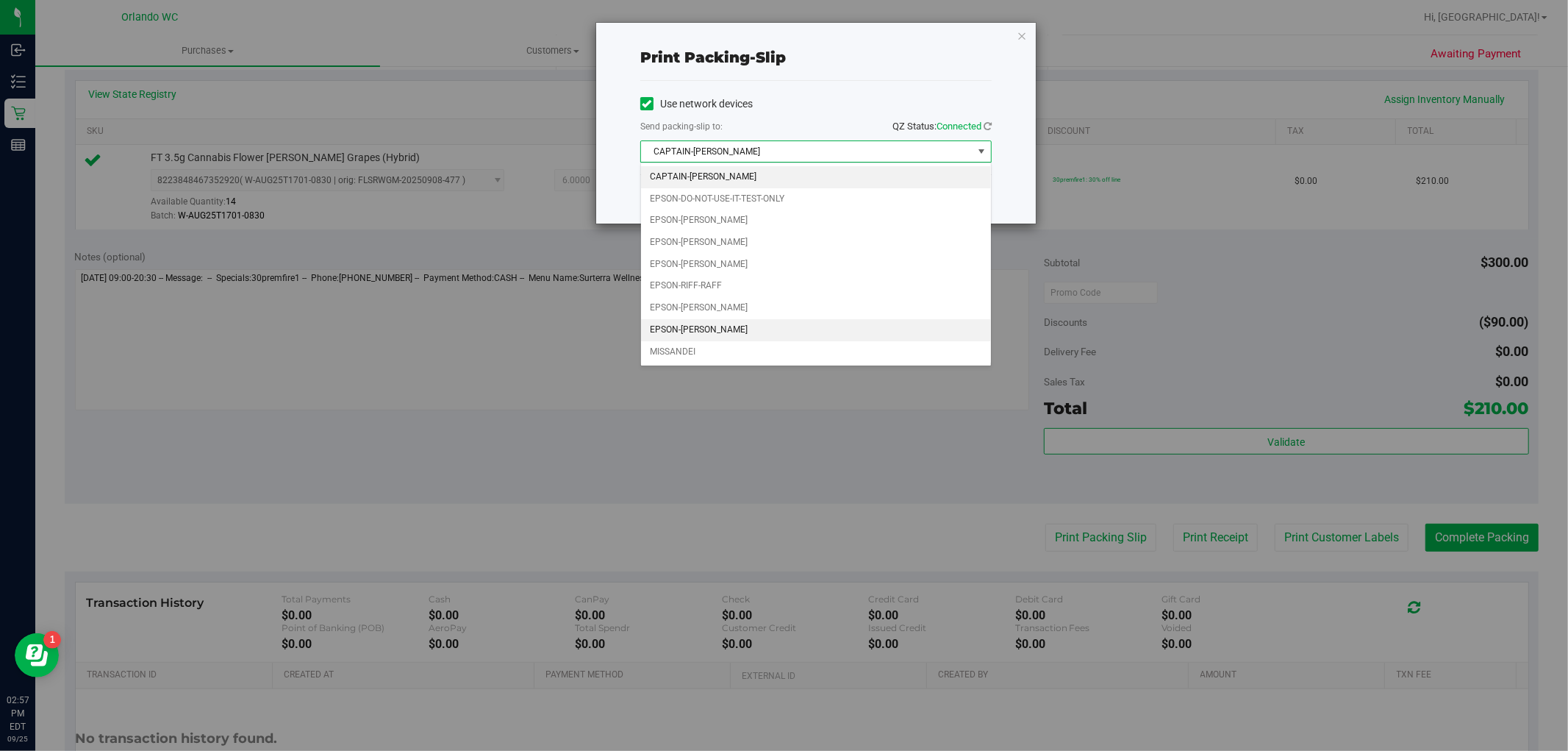
click at [721, 336] on li "EPSON-[PERSON_NAME]" at bounding box center [816, 329] width 350 height 22
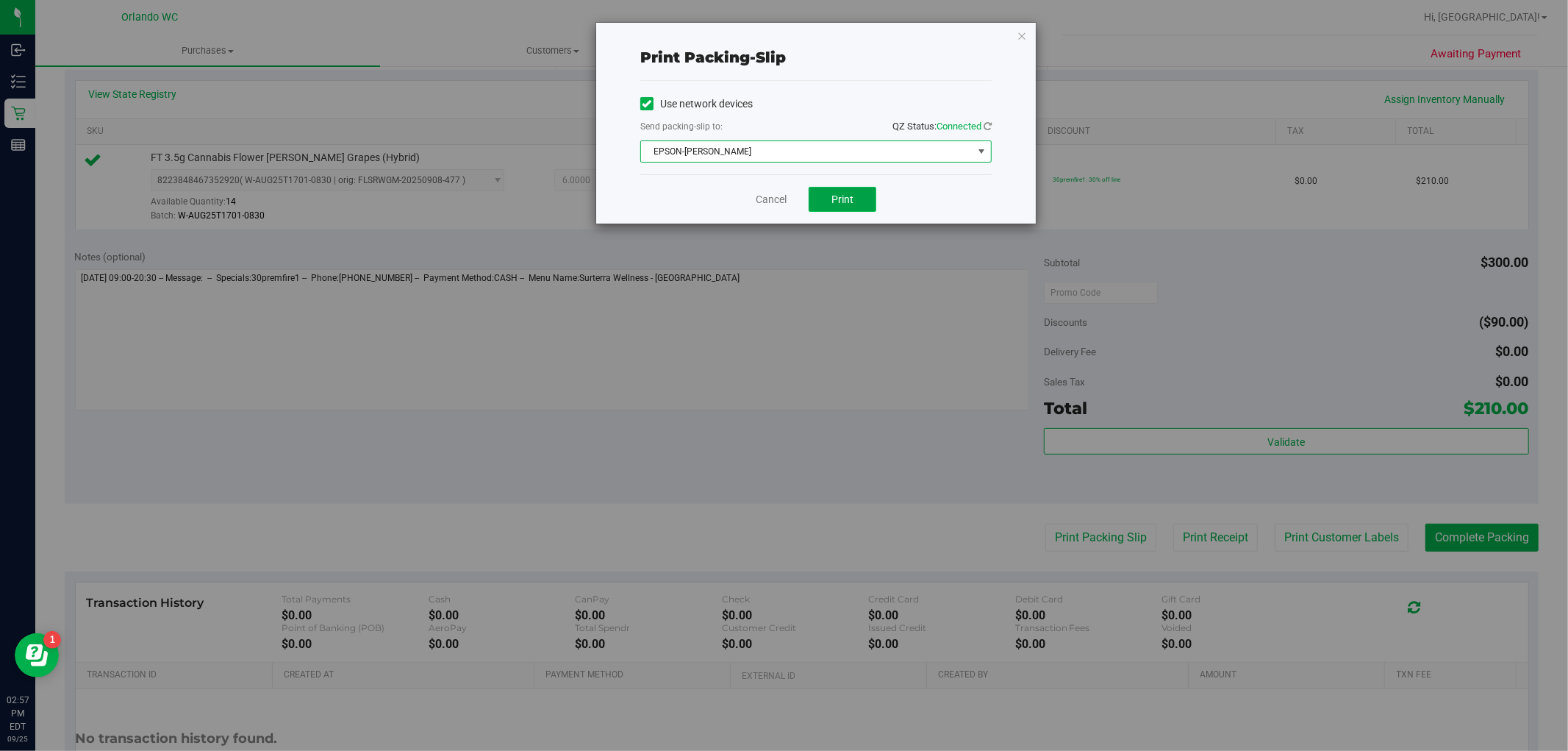
click at [868, 196] on button "Print" at bounding box center [842, 199] width 68 height 25
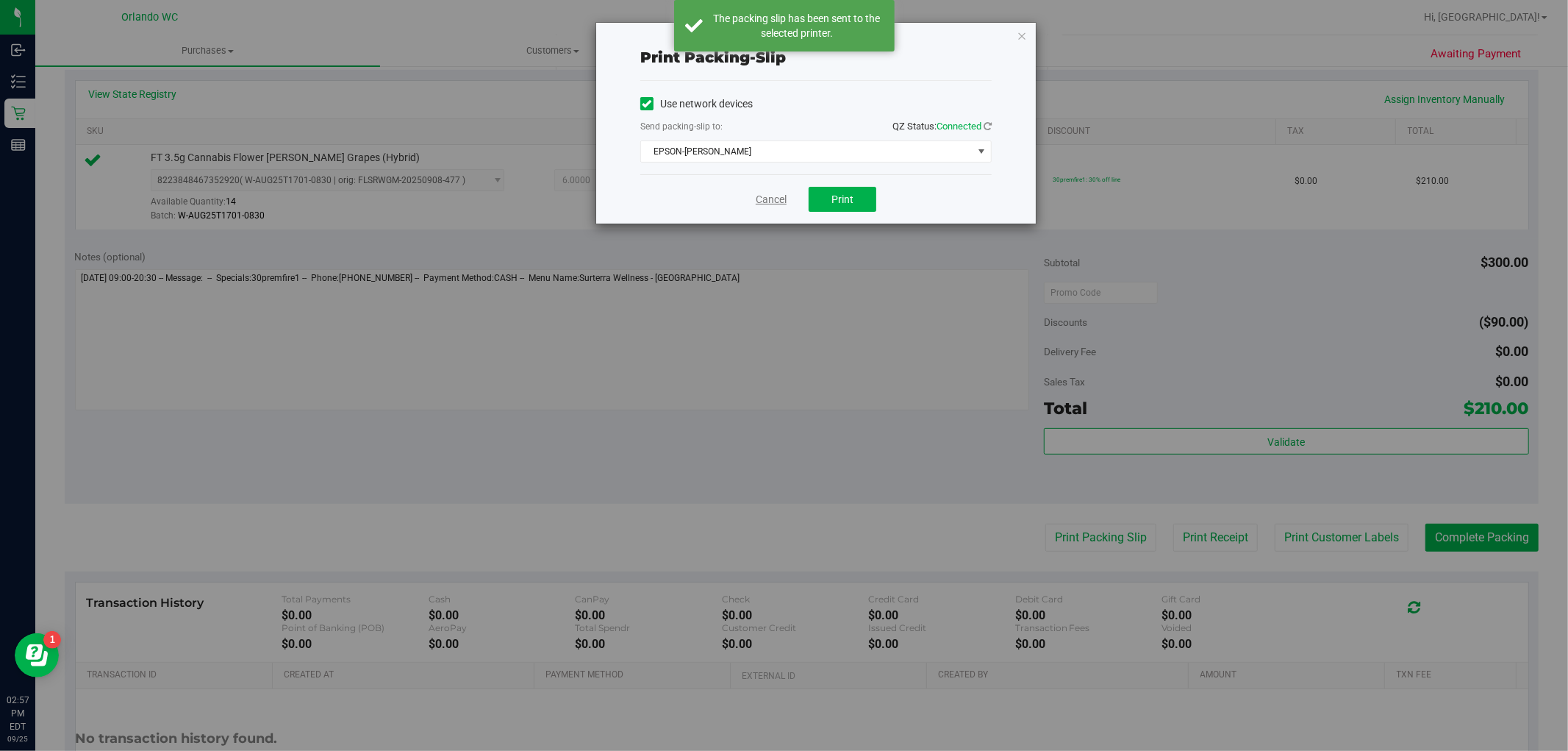
click at [762, 204] on link "Cancel" at bounding box center [771, 199] width 31 height 15
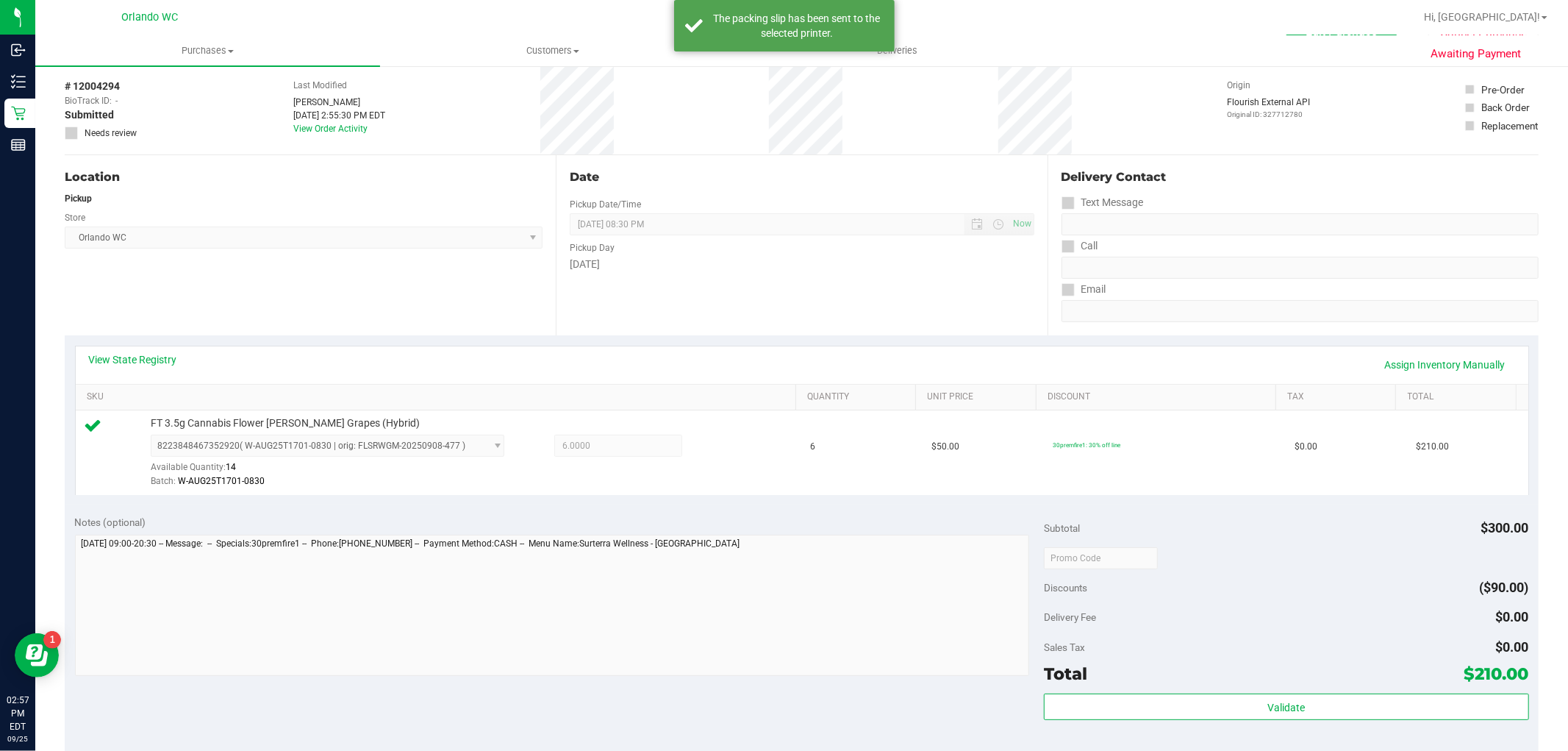
scroll to position [0, 0]
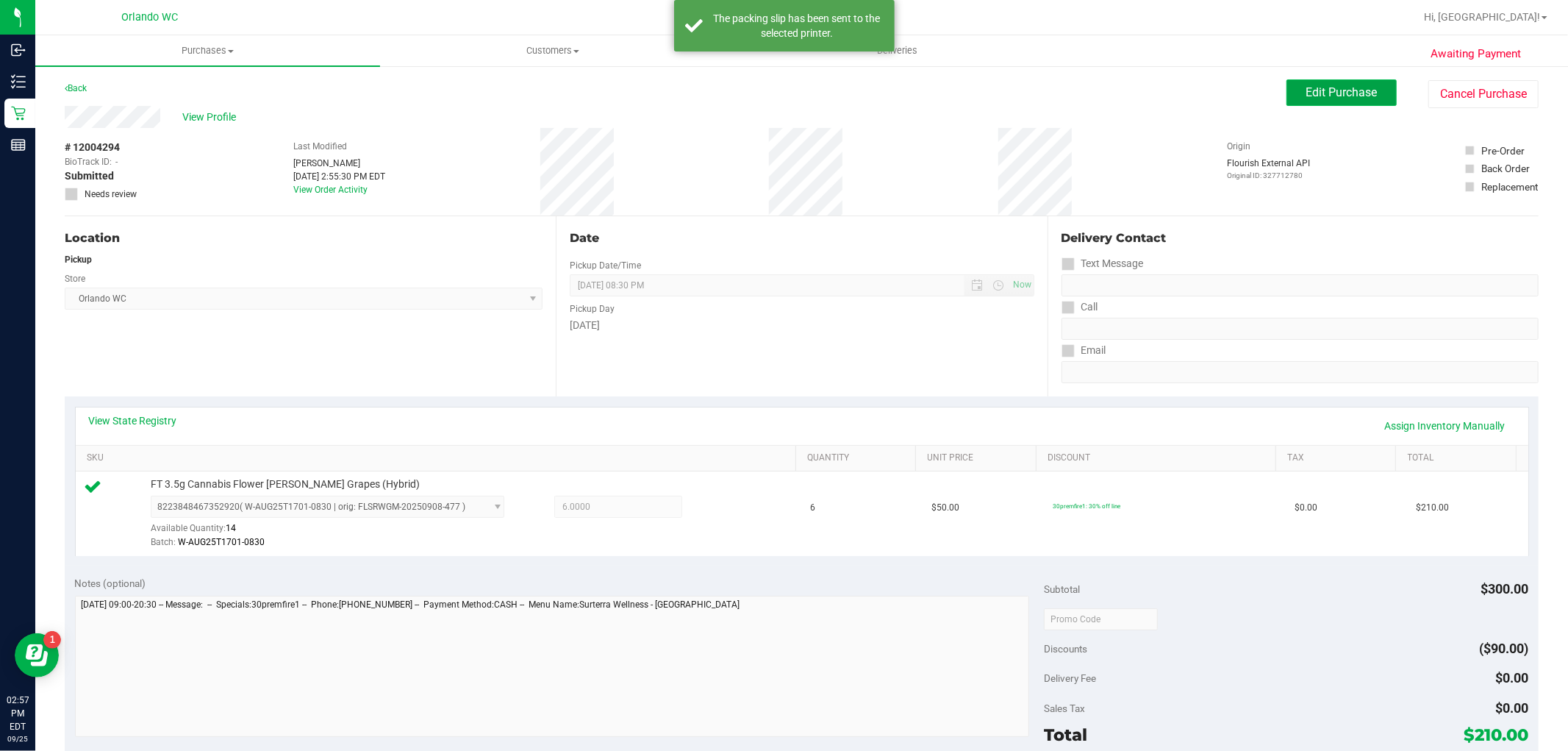
click at [1325, 79] on button "Edit Purchase" at bounding box center [1341, 92] width 110 height 27
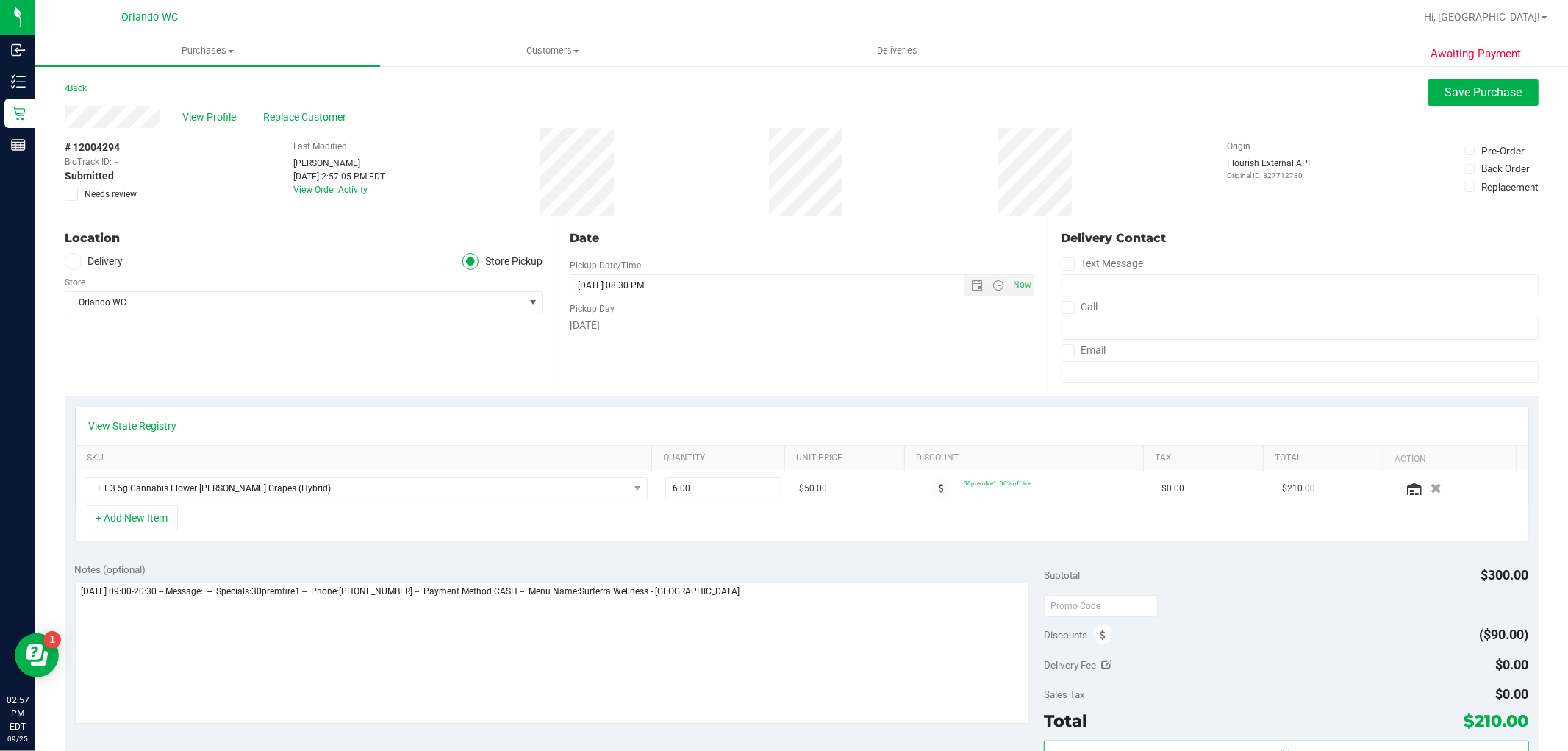
click at [72, 194] on icon at bounding box center [72, 194] width 10 height 0
click at [0, 0] on input "Needs review" at bounding box center [0, 0] width 0 height 0
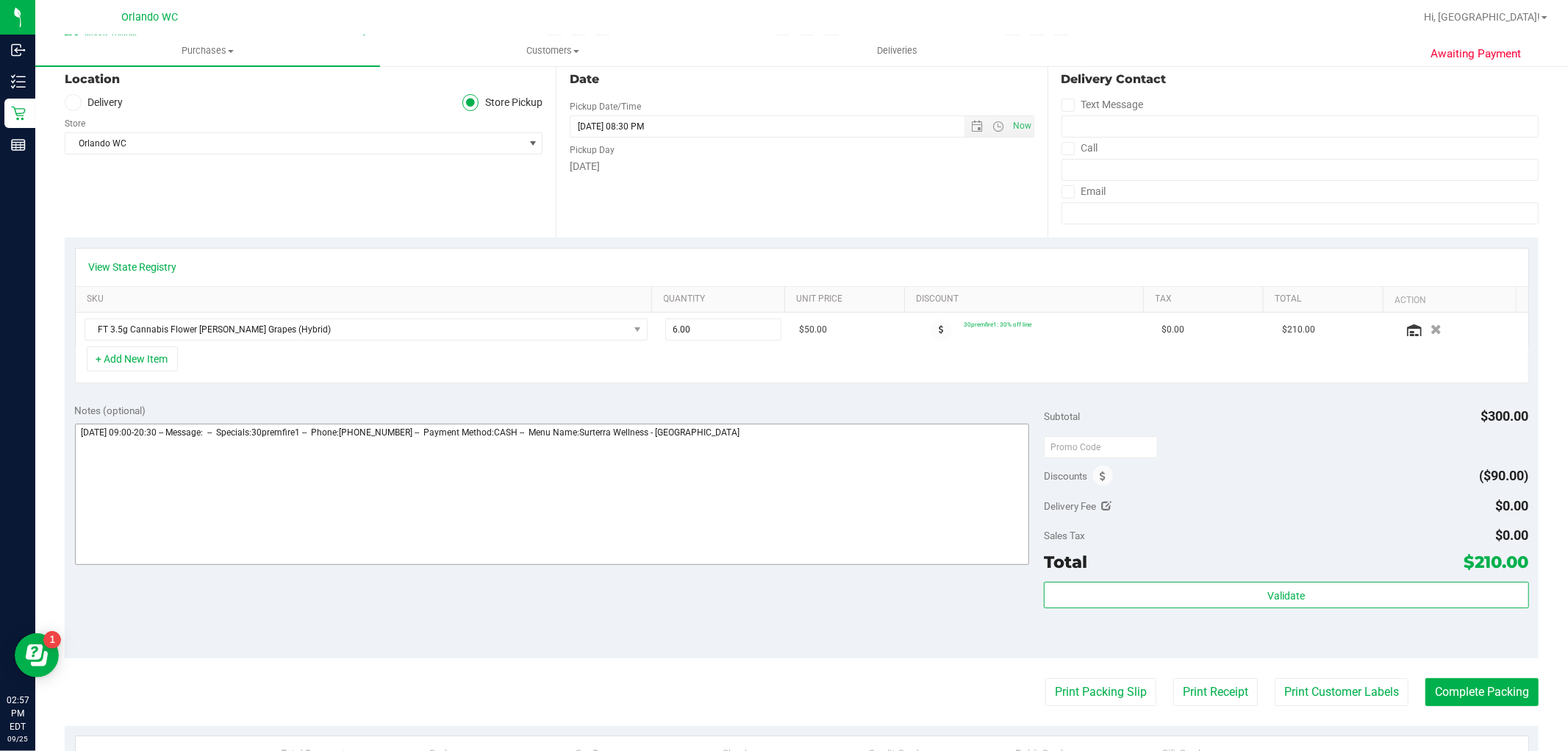
scroll to position [164, 0]
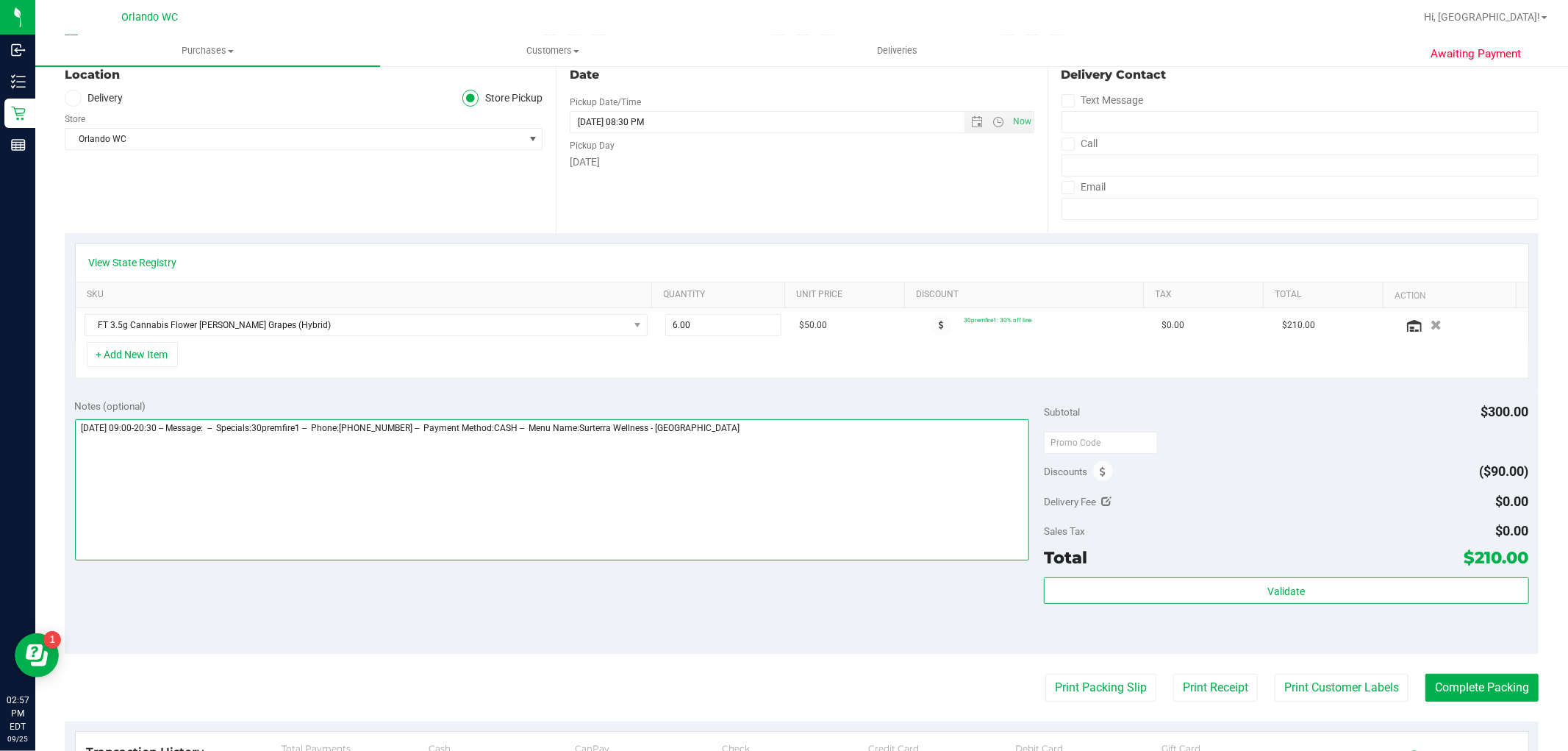
click at [784, 434] on textarea at bounding box center [552, 490] width 955 height 142
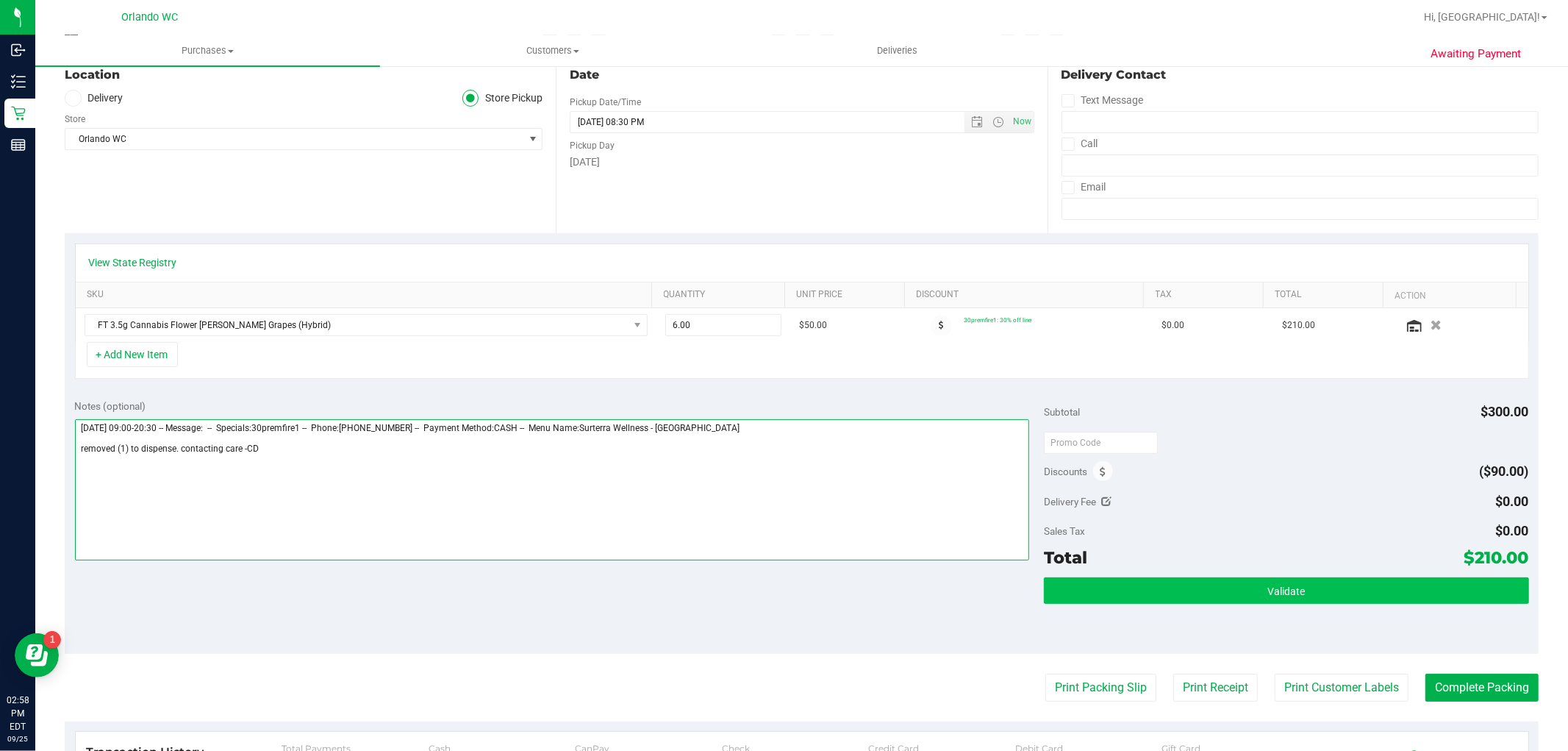
type textarea "Thursday 09/25/2025 09:00-20:30 -- Message: -- Specials:30premfire1 -- Phone:40…"
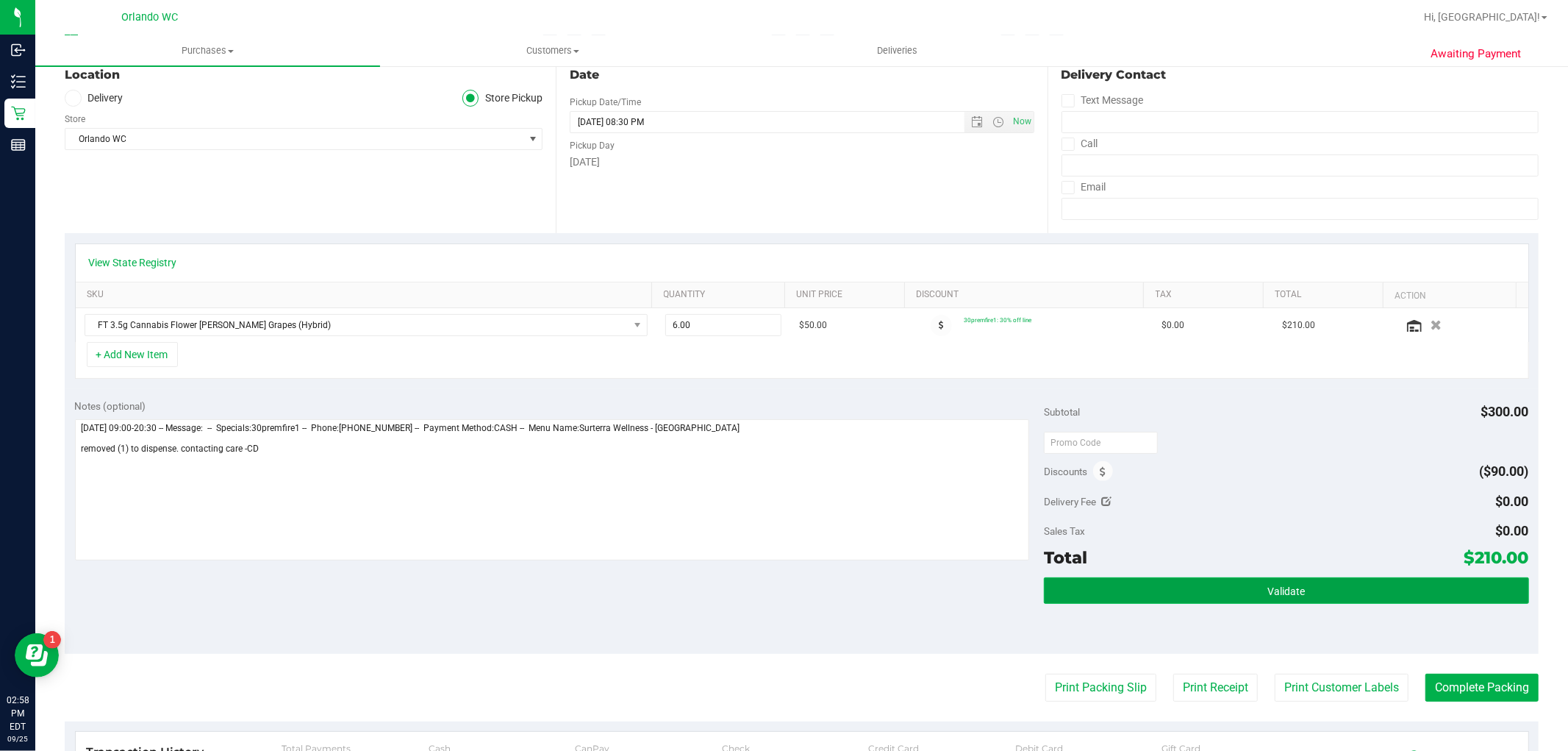
click at [1425, 583] on button "Validate" at bounding box center [1286, 590] width 485 height 27
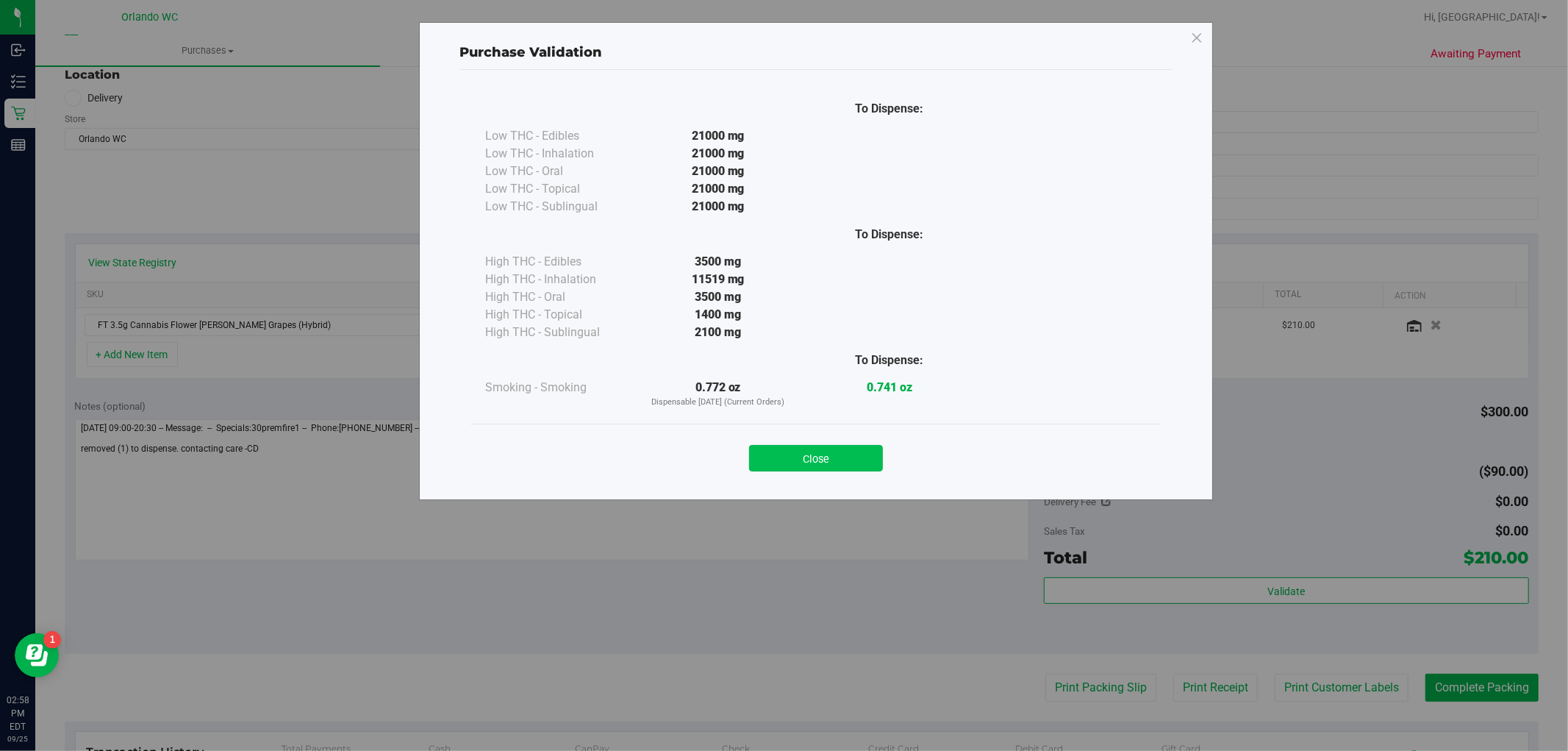
click at [844, 450] on button "Close" at bounding box center [816, 458] width 134 height 27
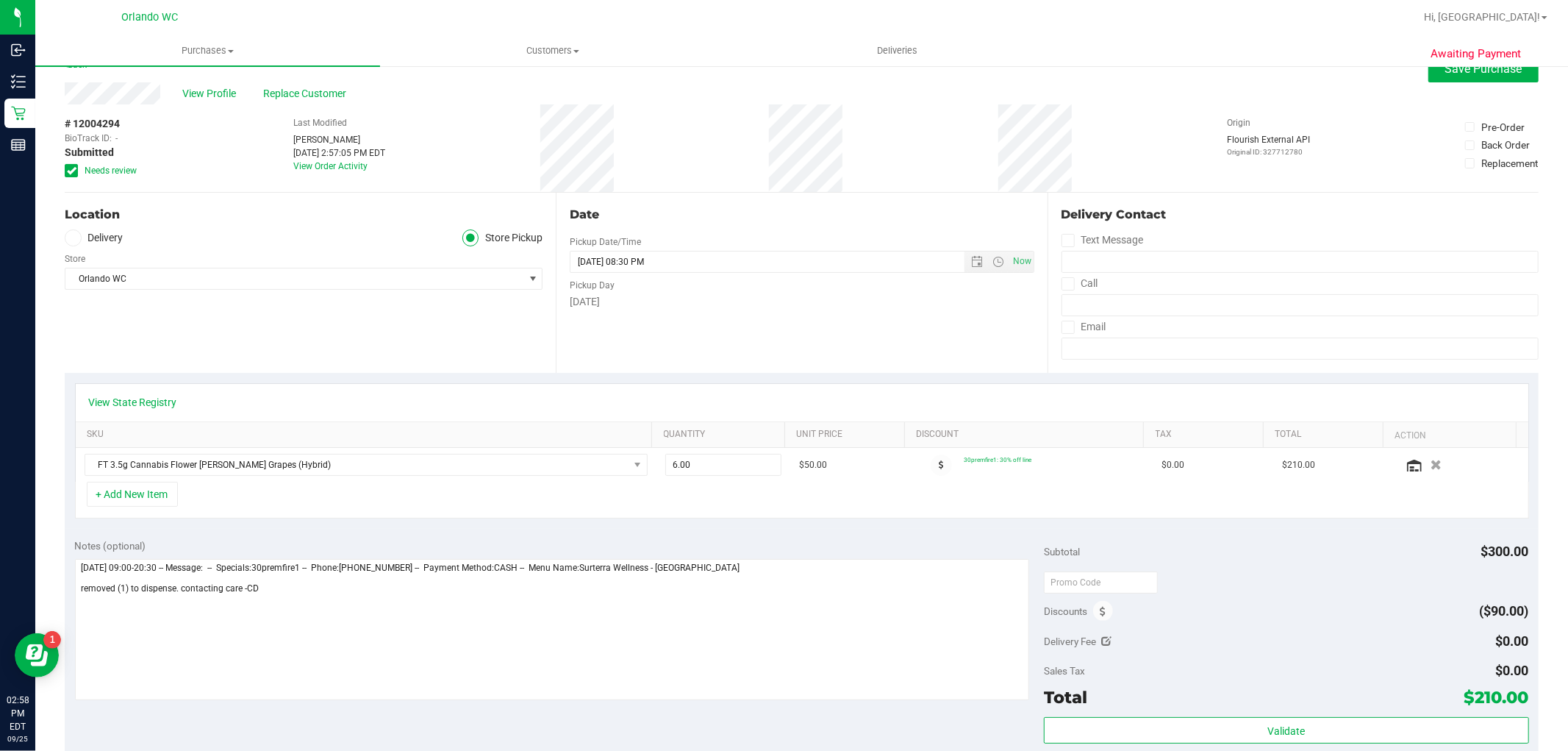
scroll to position [0, 0]
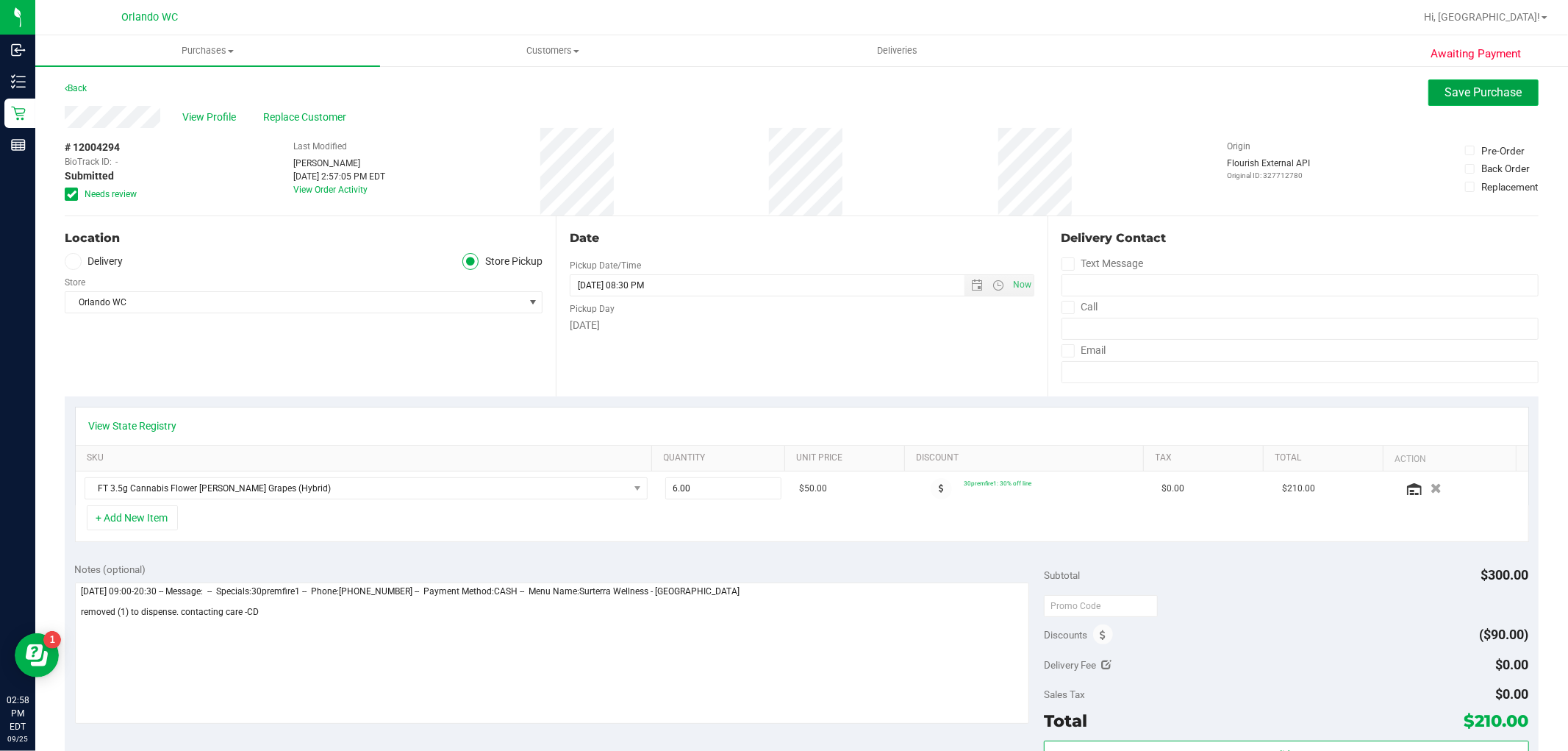
click at [1471, 97] on span "Save Purchase" at bounding box center [1484, 92] width 77 height 14
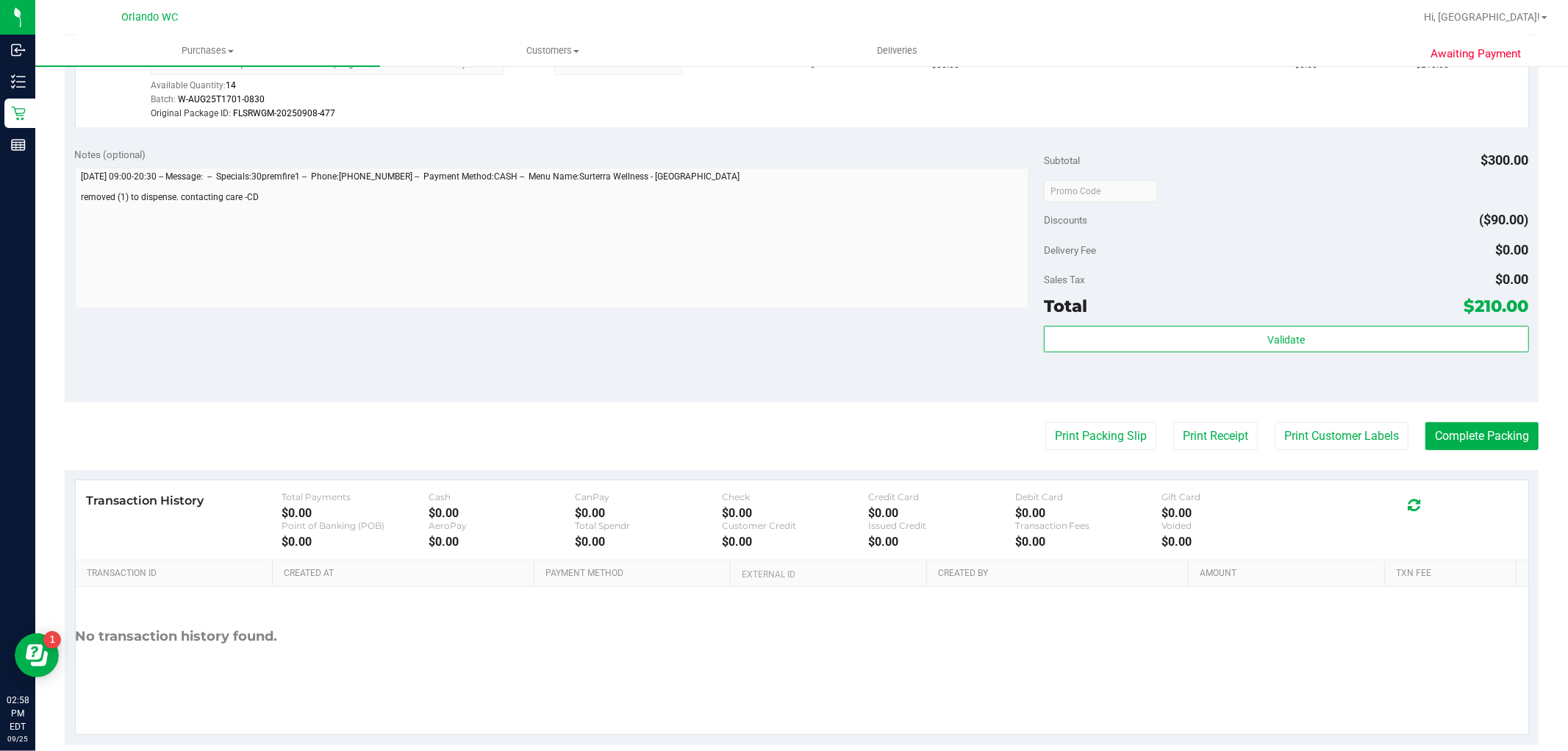
scroll to position [442, 0]
click at [1106, 440] on button "Print Packing Slip" at bounding box center [1101, 437] width 111 height 28
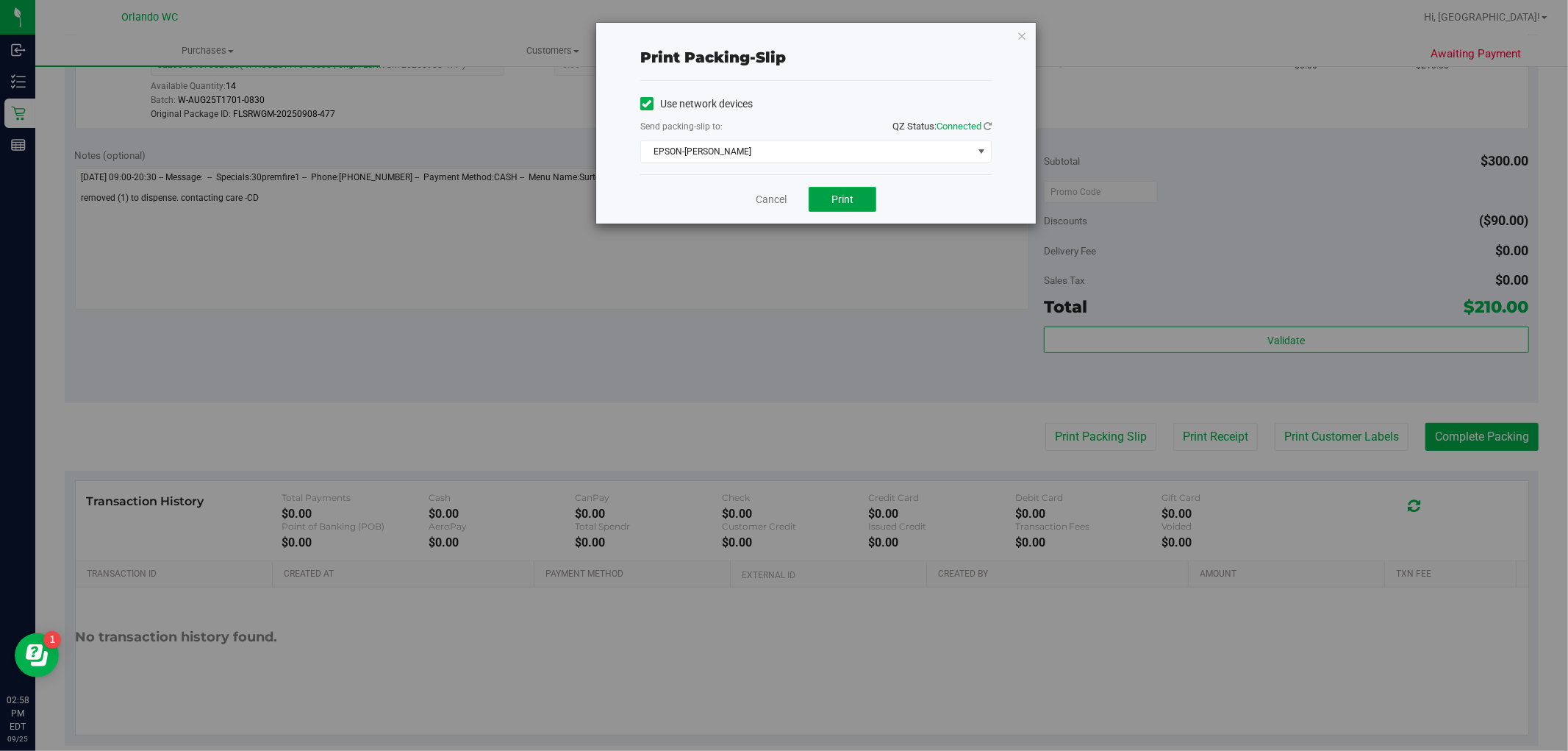
click at [842, 196] on span "Print" at bounding box center [842, 199] width 22 height 11
click at [763, 202] on link "Cancel" at bounding box center [771, 199] width 31 height 15
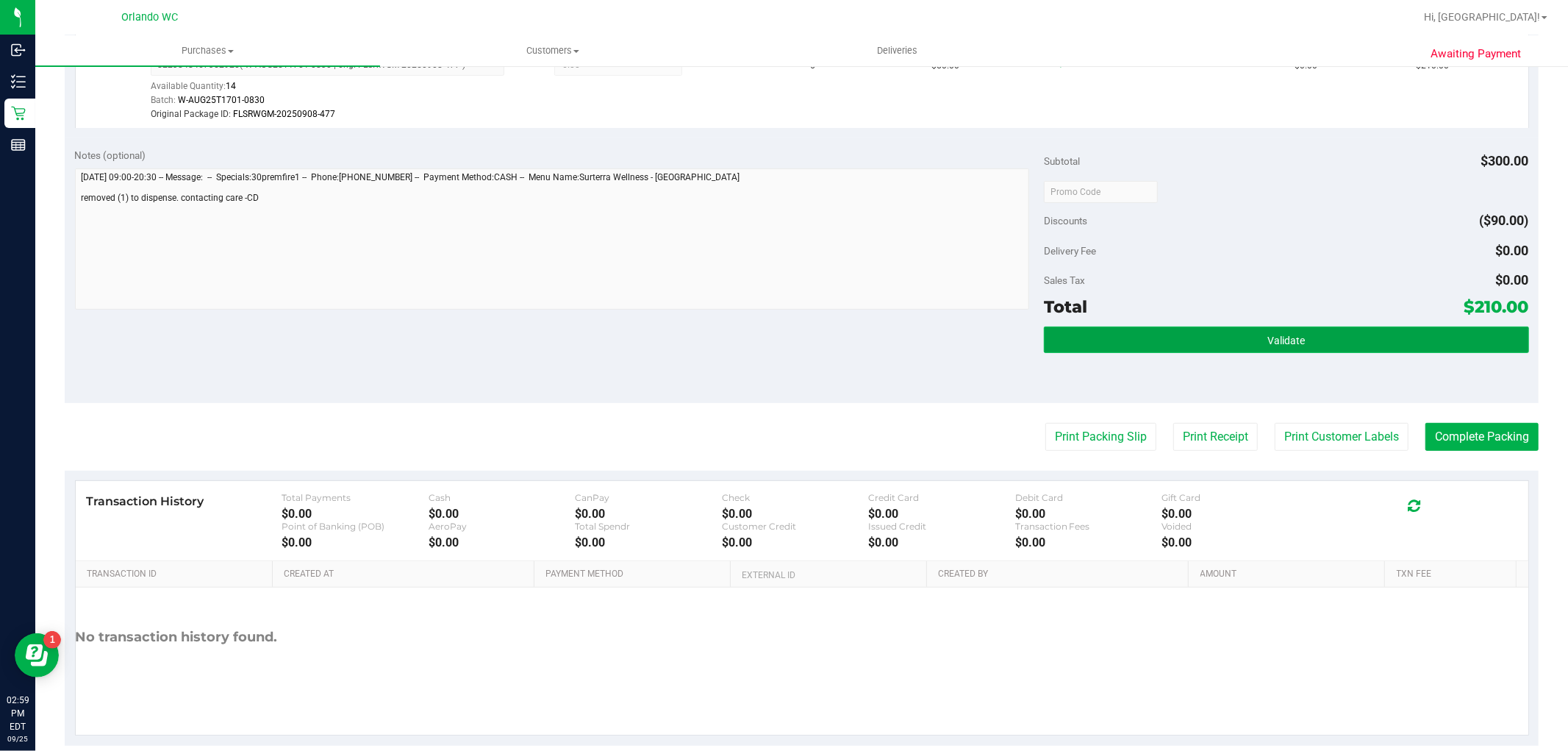
click at [1331, 339] on button "Validate" at bounding box center [1286, 339] width 485 height 27
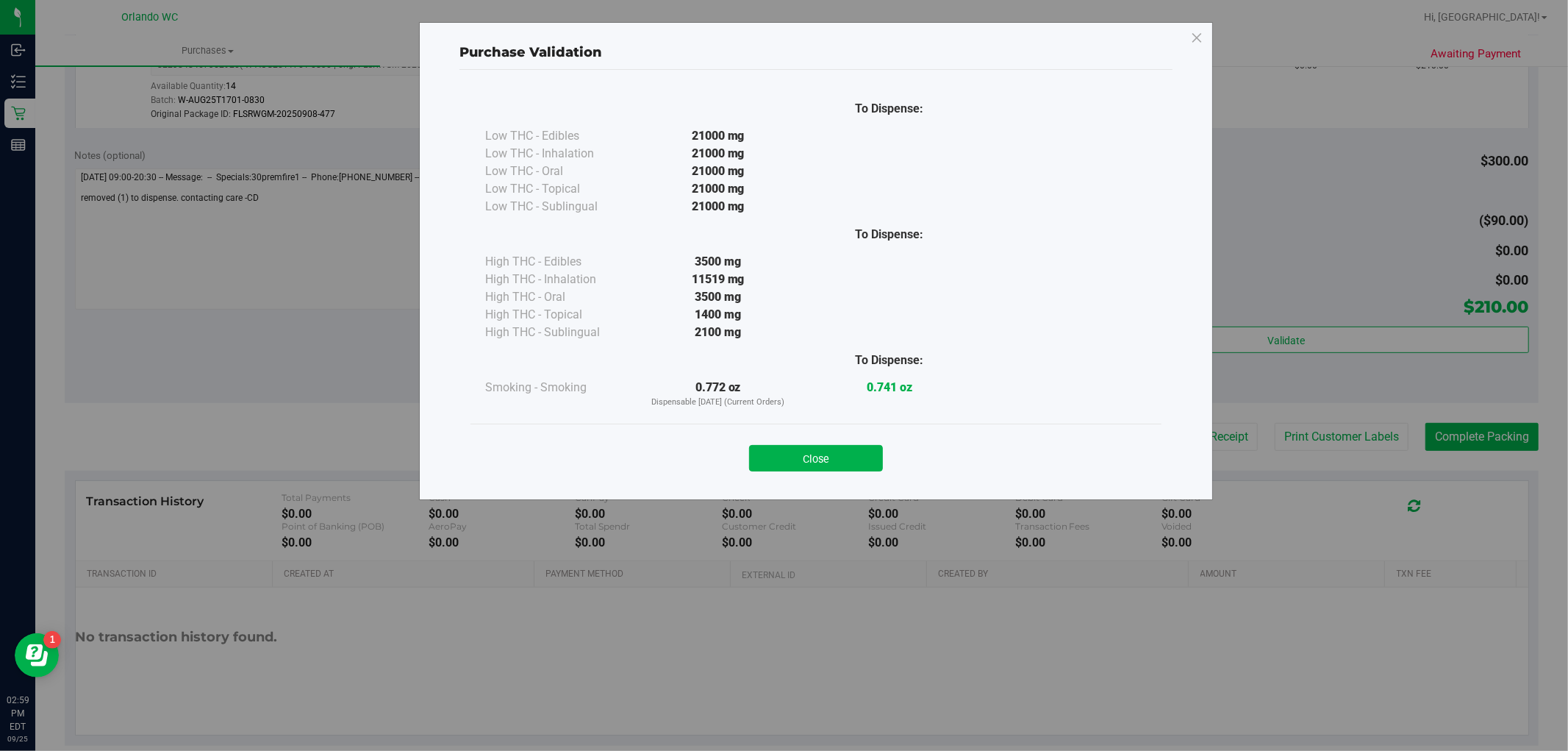
click at [821, 474] on div "Close" at bounding box center [816, 453] width 691 height 59
click at [842, 450] on button "Close" at bounding box center [816, 458] width 134 height 27
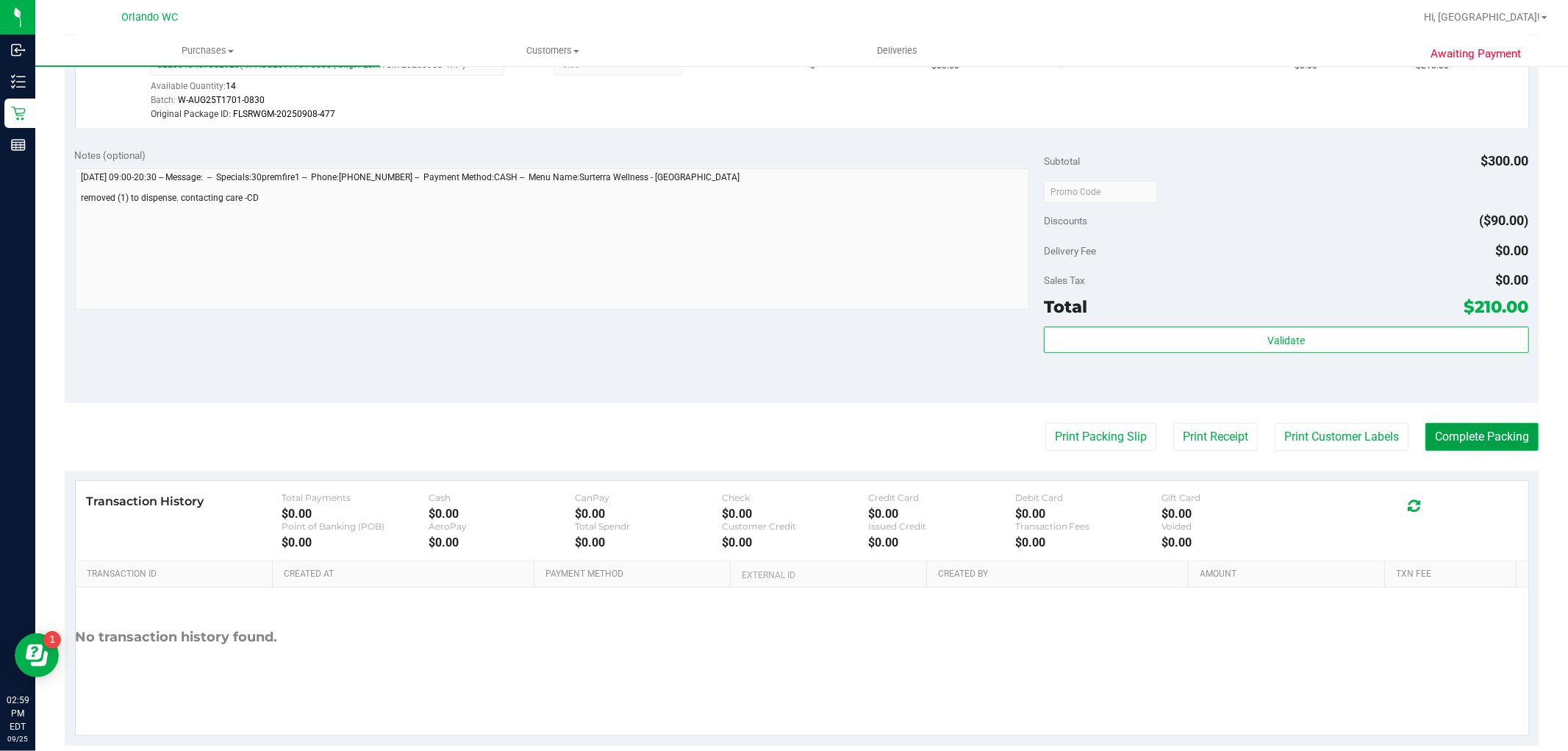
click at [1478, 434] on button "Complete Packing" at bounding box center [1482, 437] width 113 height 28
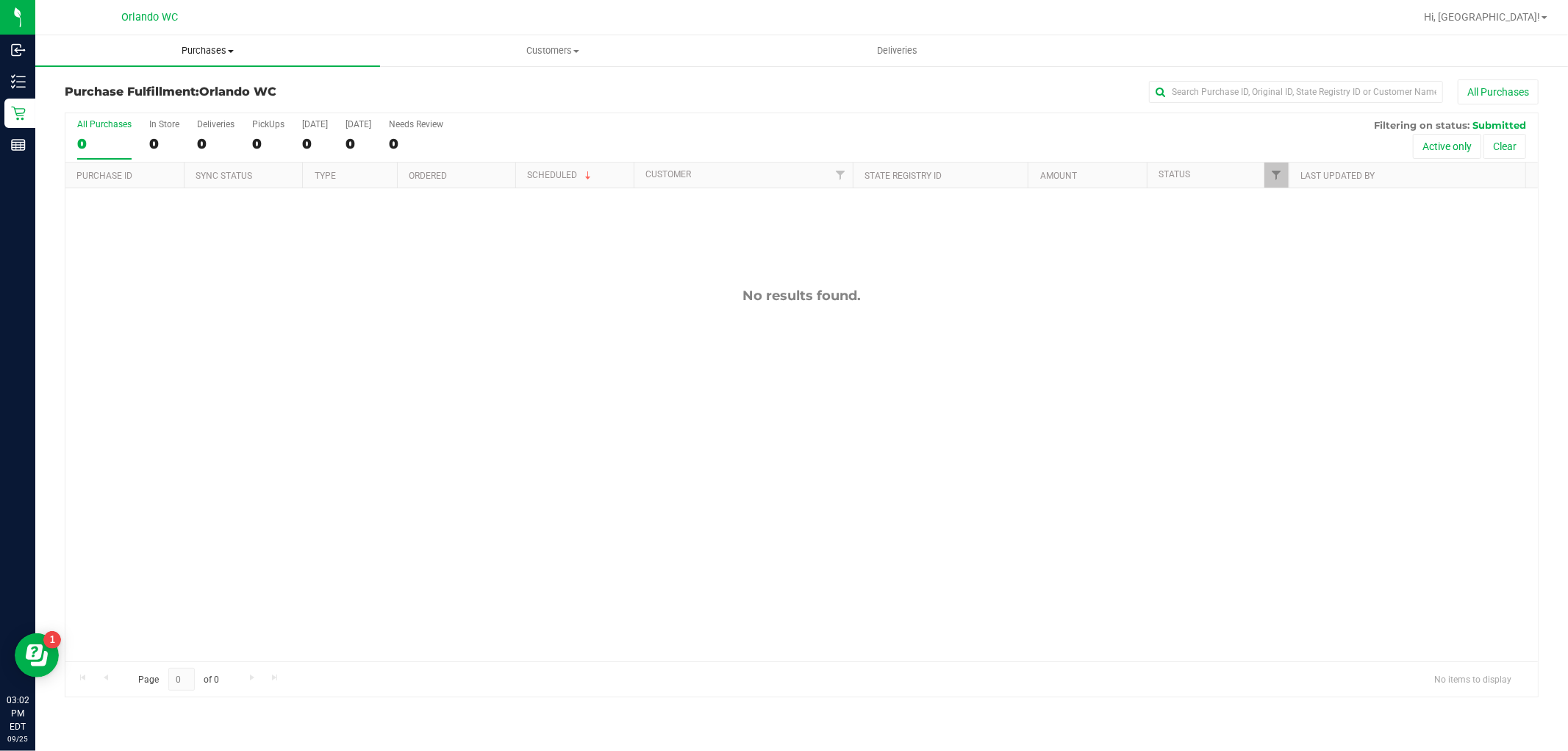
click at [169, 47] on span "Purchases" at bounding box center [207, 50] width 345 height 13
click at [189, 50] on span "Purchases" at bounding box center [207, 50] width 345 height 13
click at [205, 55] on span "Purchases" at bounding box center [207, 50] width 345 height 13
click at [167, 86] on span "Summary of purchases" at bounding box center [110, 88] width 151 height 12
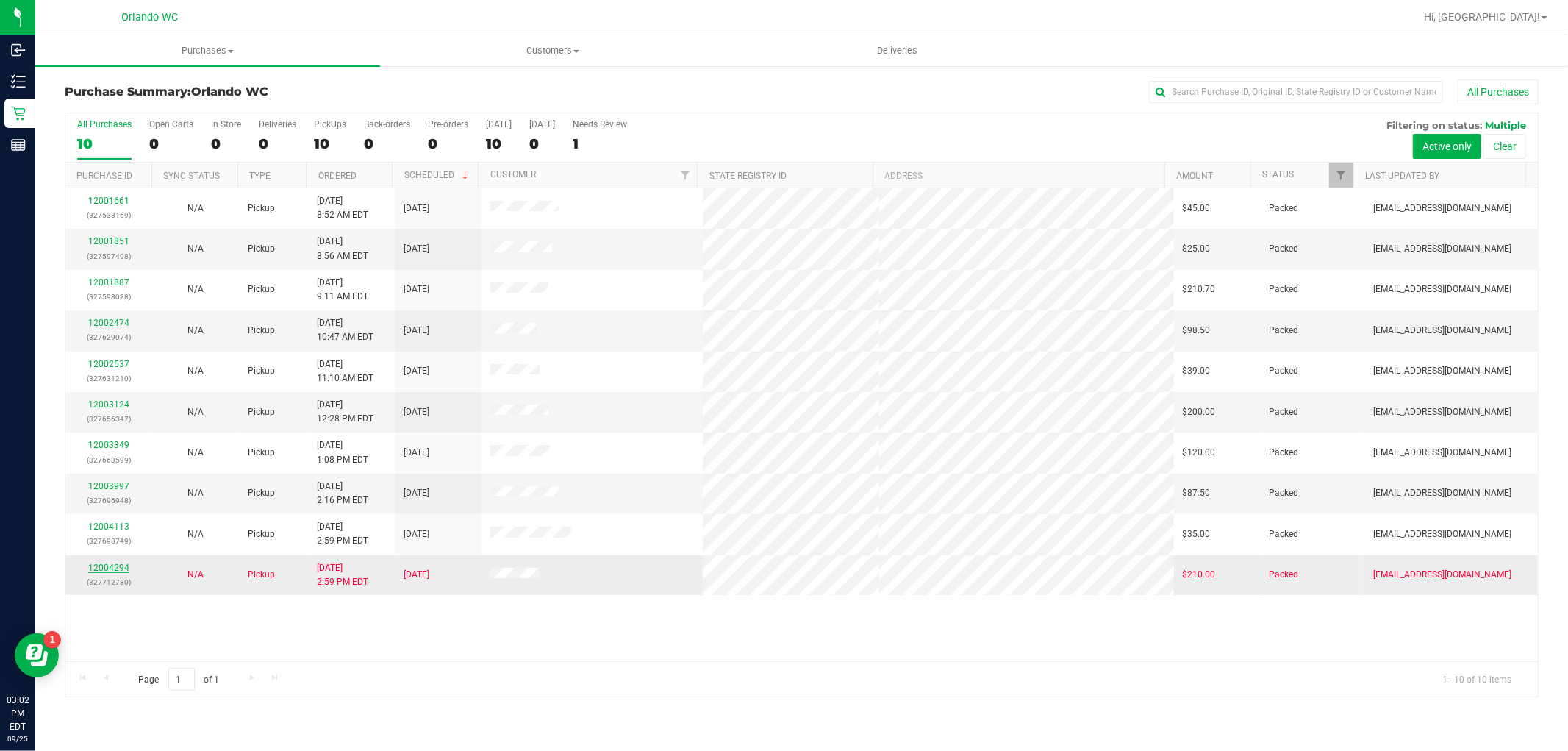
click at [120, 566] on link "12004294" at bounding box center [109, 568] width 41 height 11
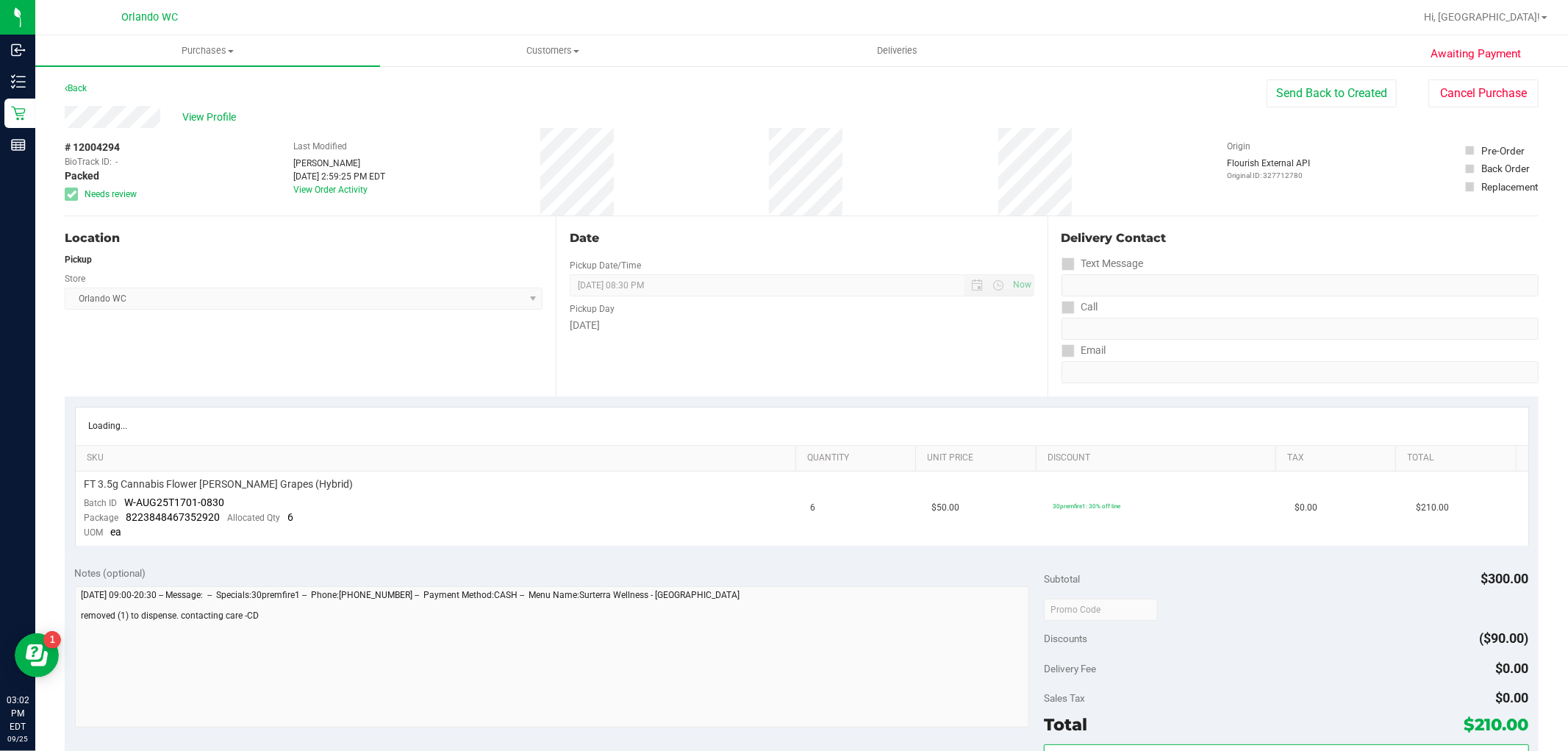
scroll to position [81, 0]
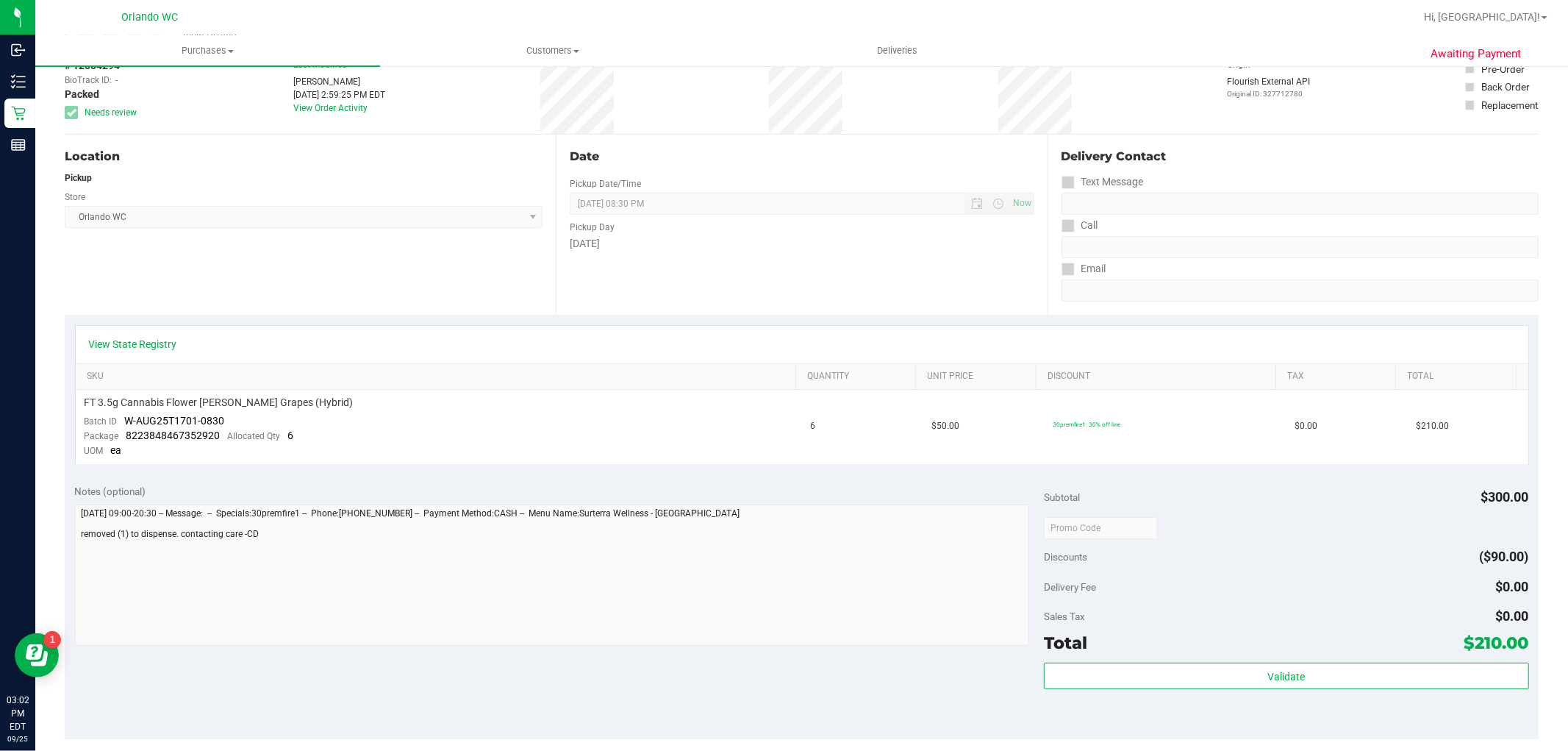
click at [116, 215] on span "Orlando WC Select Store Bonita Springs WC Boynton Beach WC Bradenton WC Brandon…" at bounding box center [304, 217] width 478 height 22
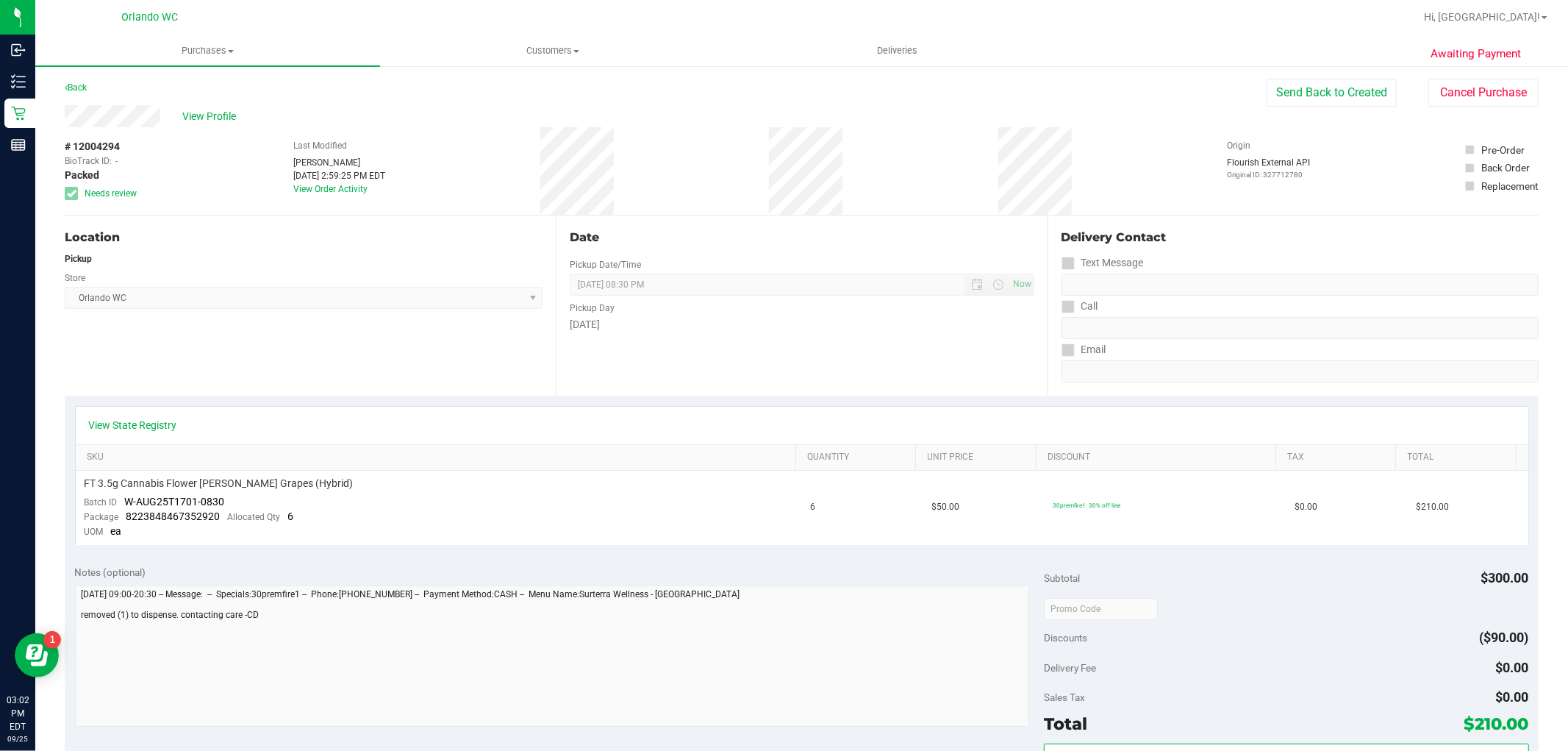
scroll to position [0, 0]
click at [222, 116] on span "View Profile" at bounding box center [212, 117] width 59 height 15
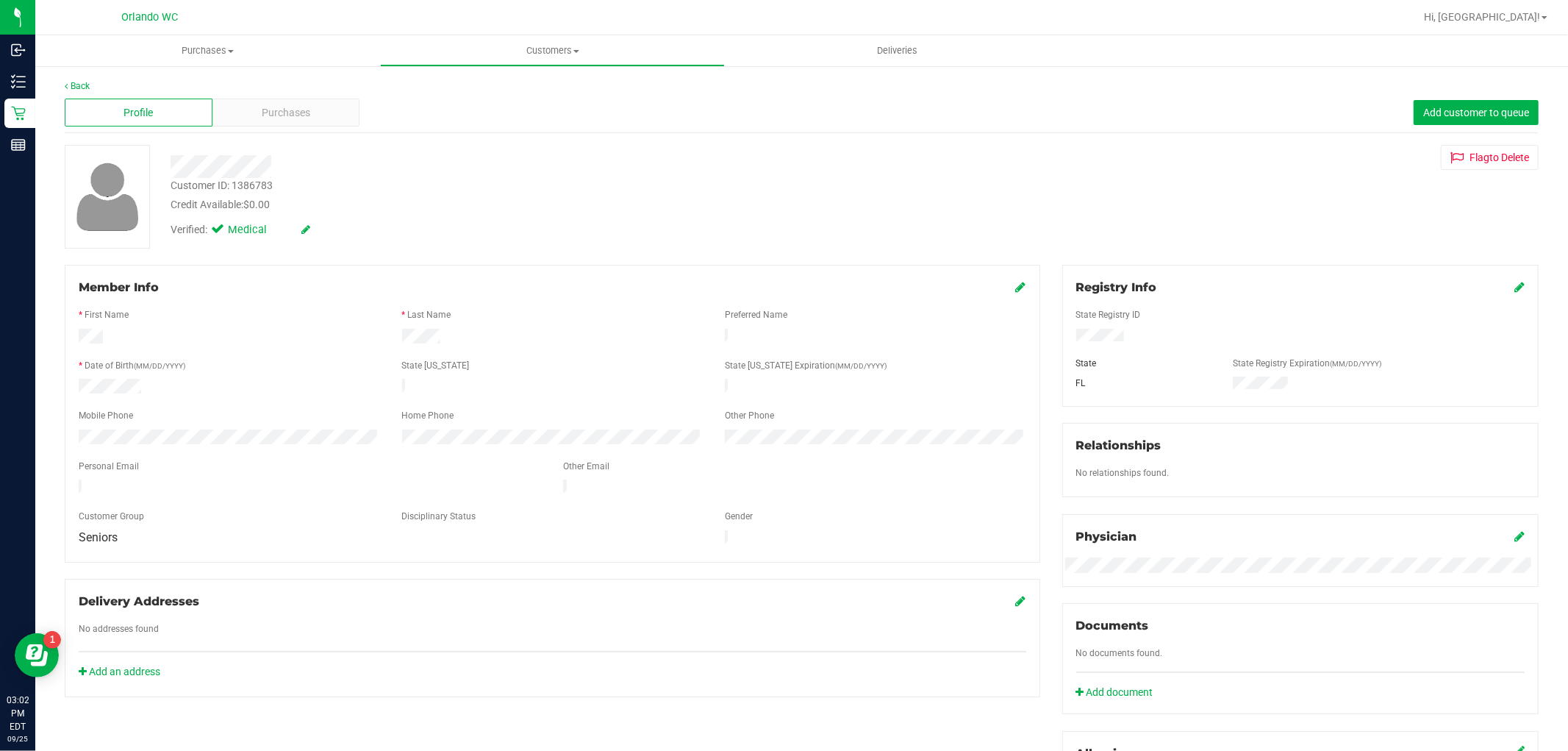
click at [261, 184] on div "Customer ID: 1386783" at bounding box center [221, 186] width 102 height 15
copy div "1386783"
click at [1132, 161] on div "Flag to Delete" at bounding box center [1300, 157] width 498 height 25
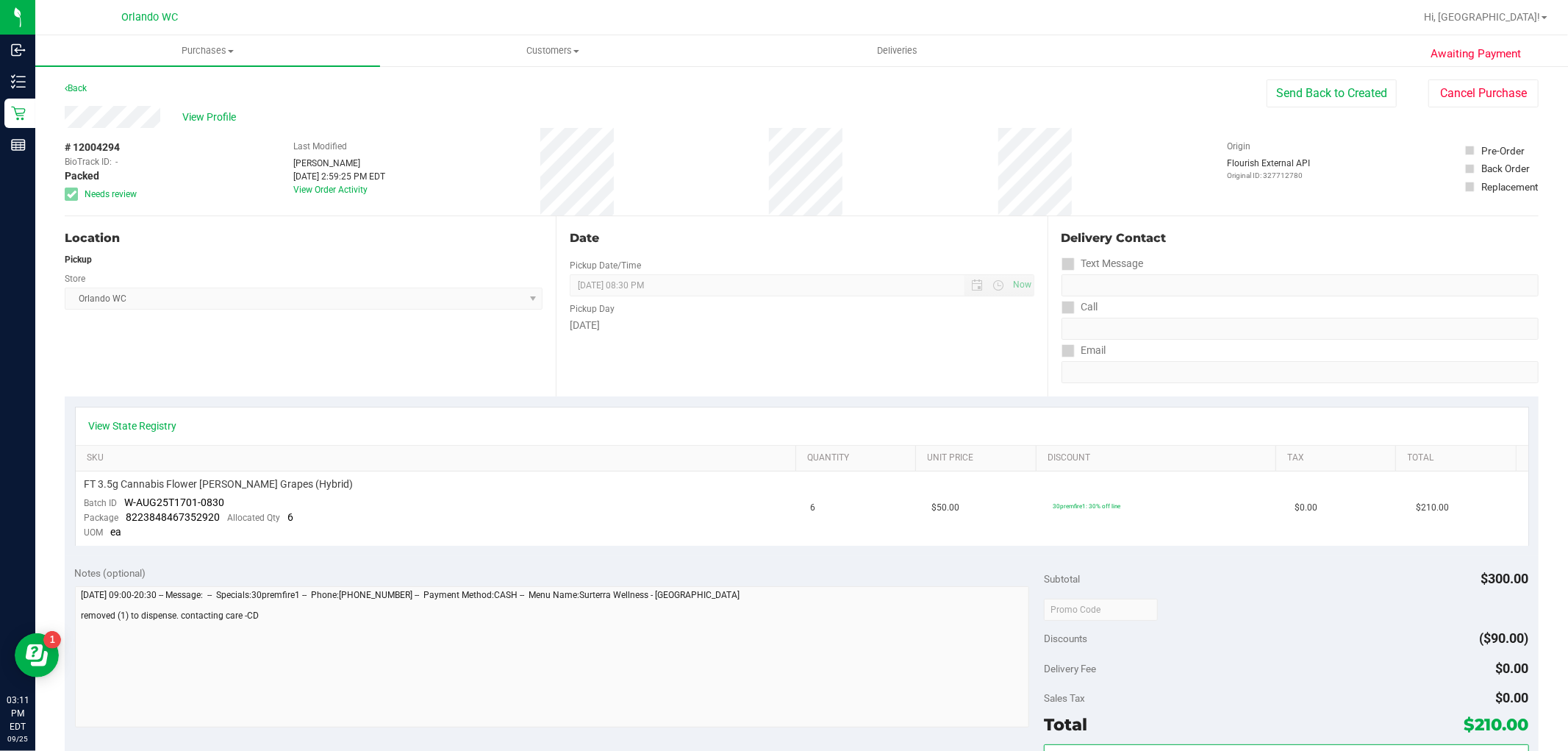
click at [105, 148] on span "# 12004294" at bounding box center [92, 148] width 55 height 15
copy div "# 12004294"
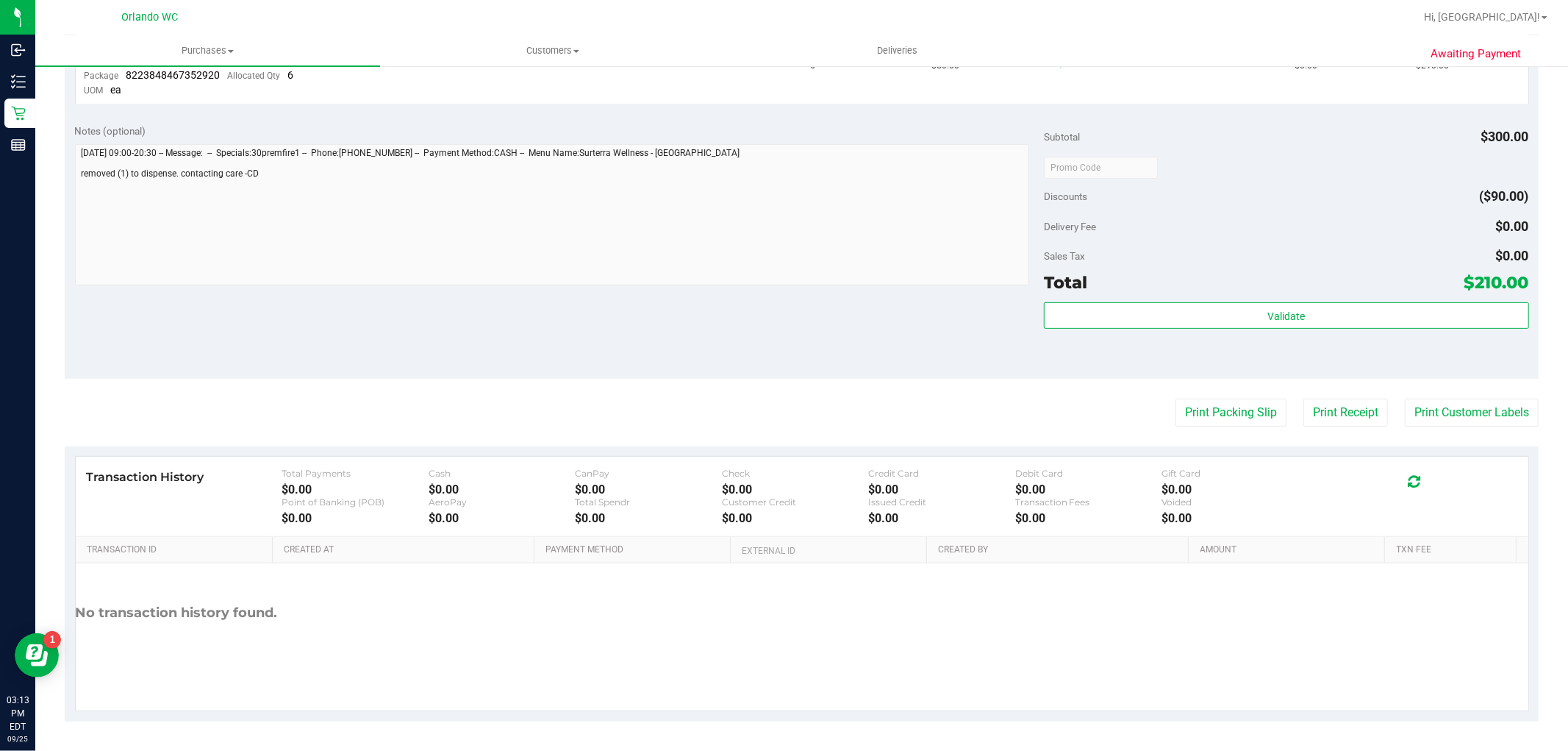
click at [931, 680] on div "No transaction history found." at bounding box center [803, 636] width 1453 height 147
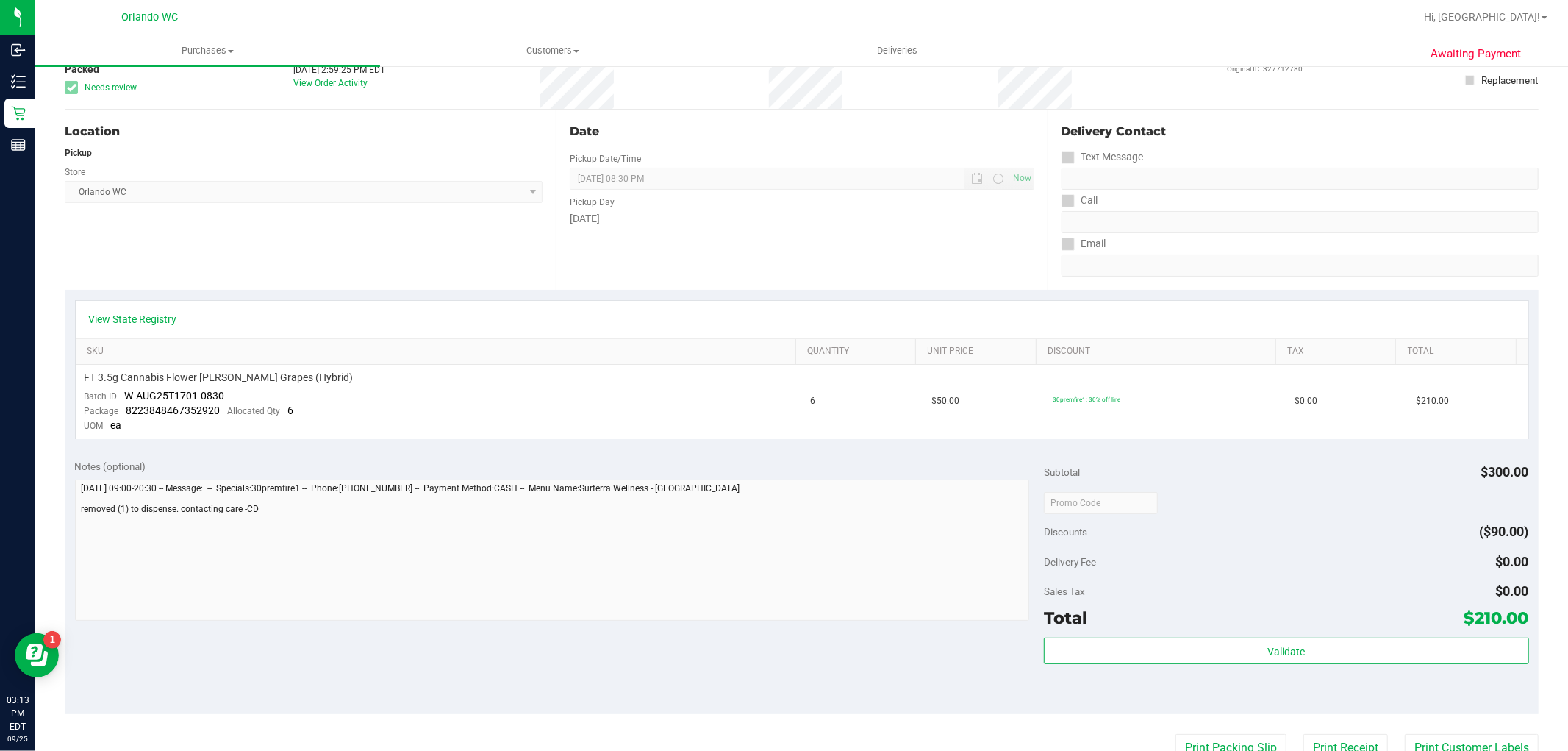
scroll to position [0, 0]
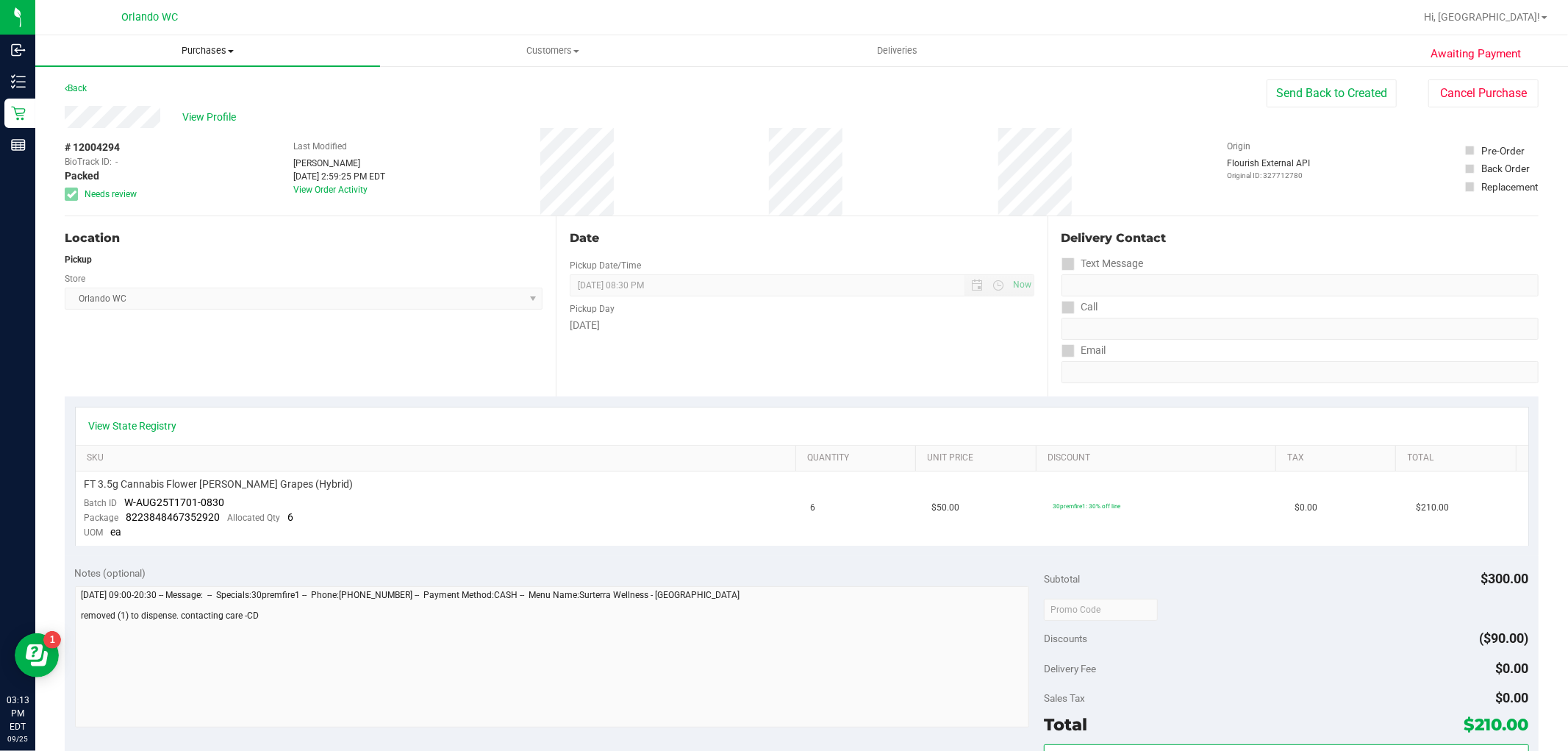
click at [184, 50] on span "Purchases" at bounding box center [207, 50] width 345 height 13
click at [72, 100] on span "Fulfillment" at bounding box center [81, 106] width 91 height 12
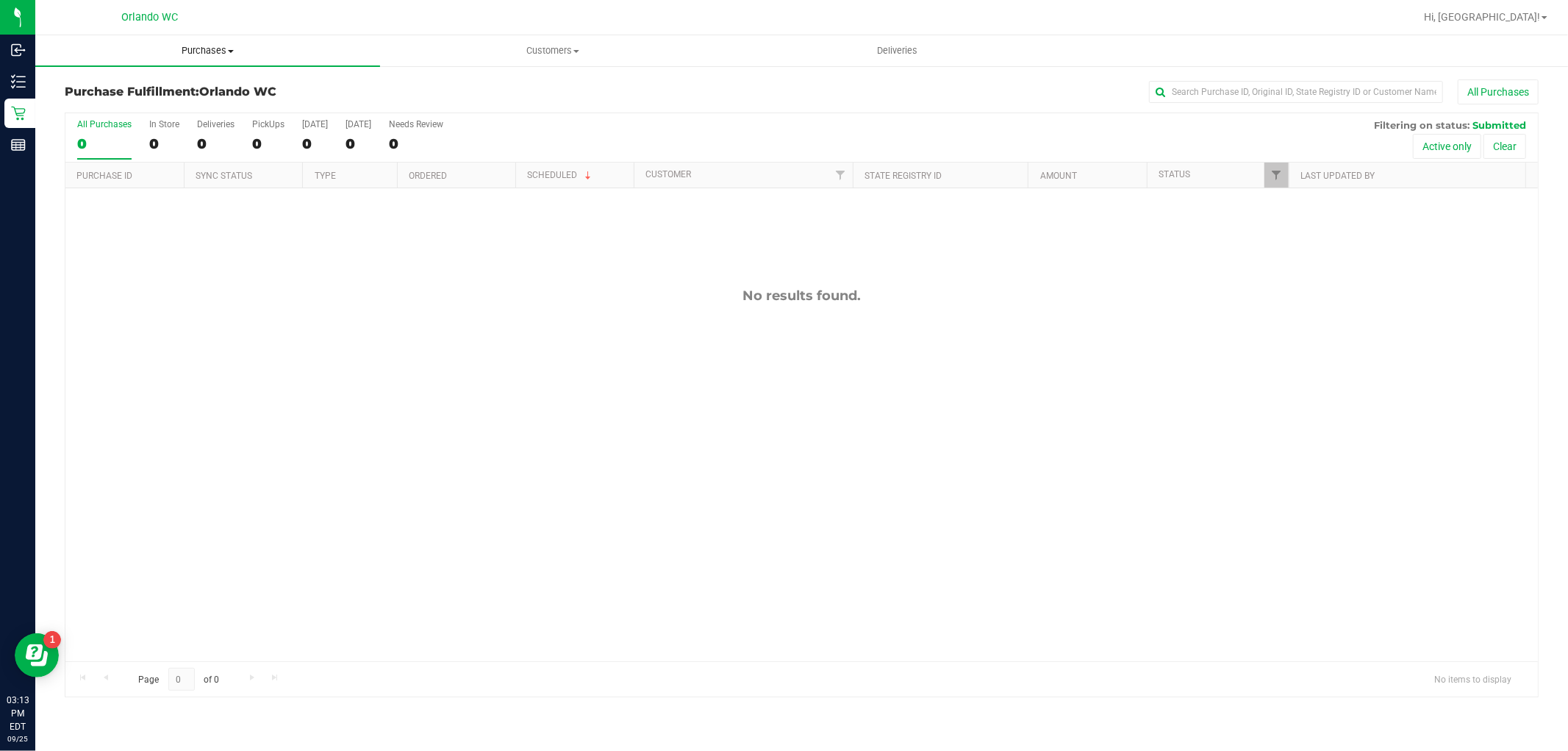
click at [214, 50] on span "Purchases" at bounding box center [207, 50] width 345 height 13
click at [75, 103] on span "Fulfillment" at bounding box center [81, 106] width 91 height 12
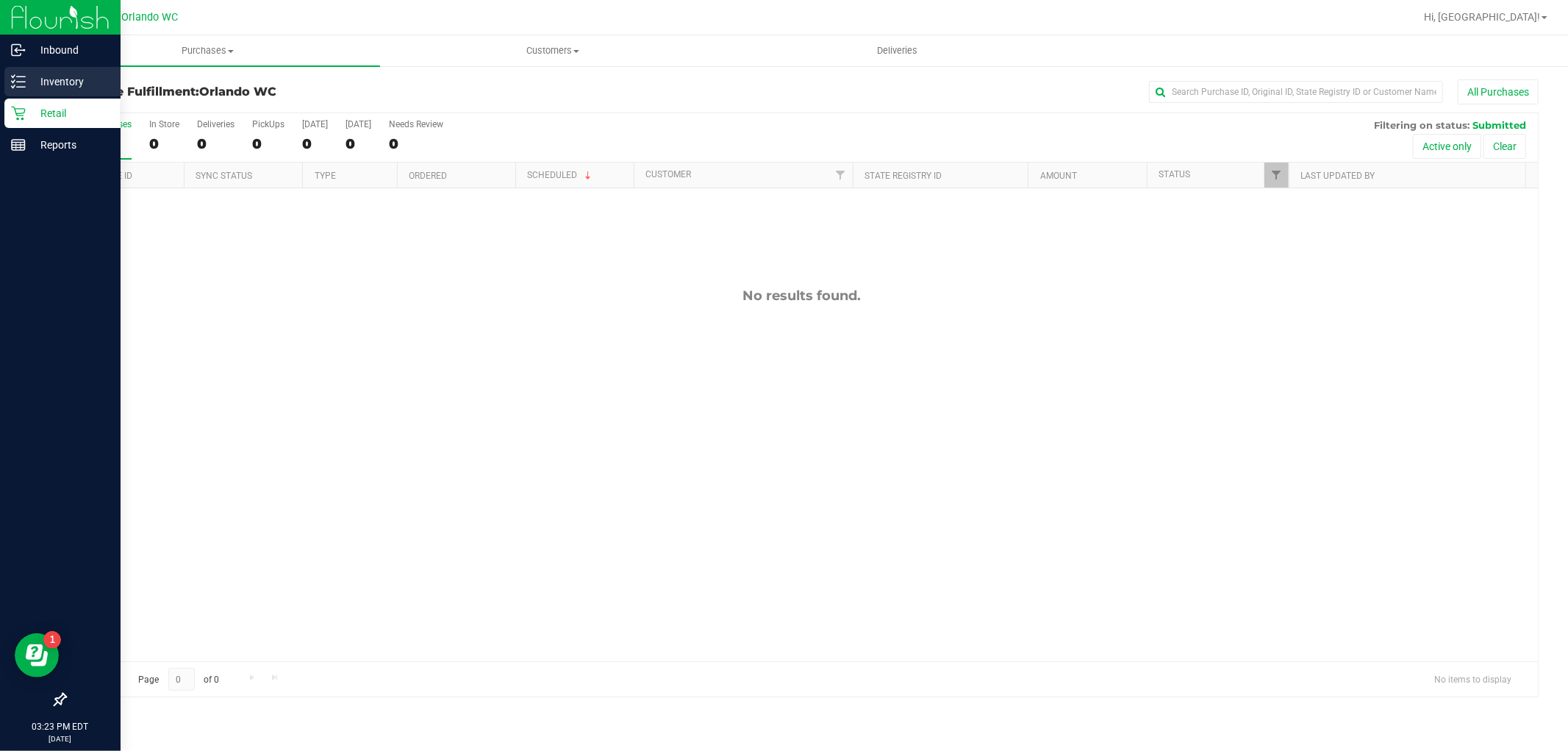
click at [33, 77] on p "Inventory" at bounding box center [70, 81] width 88 height 18
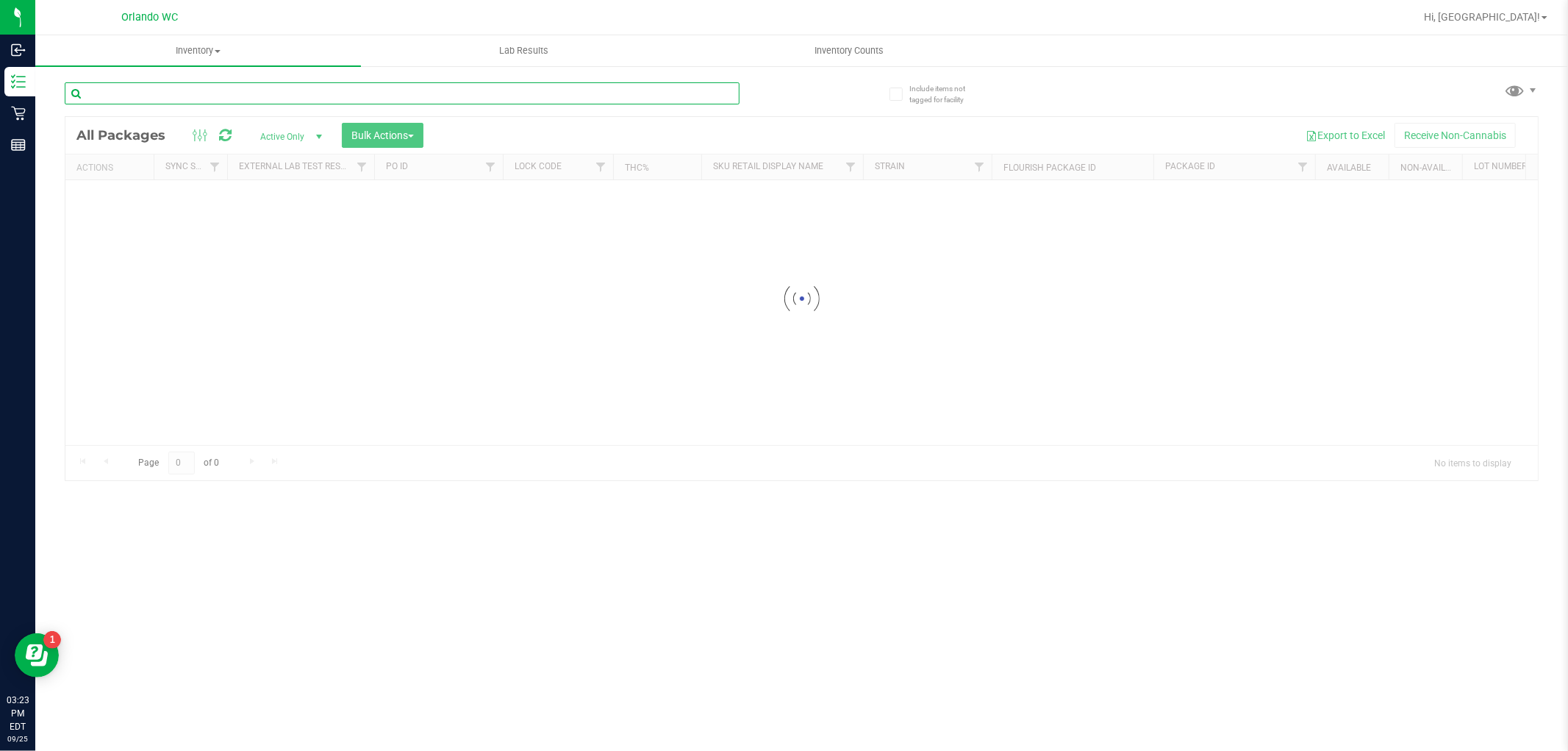
click at [217, 87] on input "text" at bounding box center [402, 93] width 675 height 22
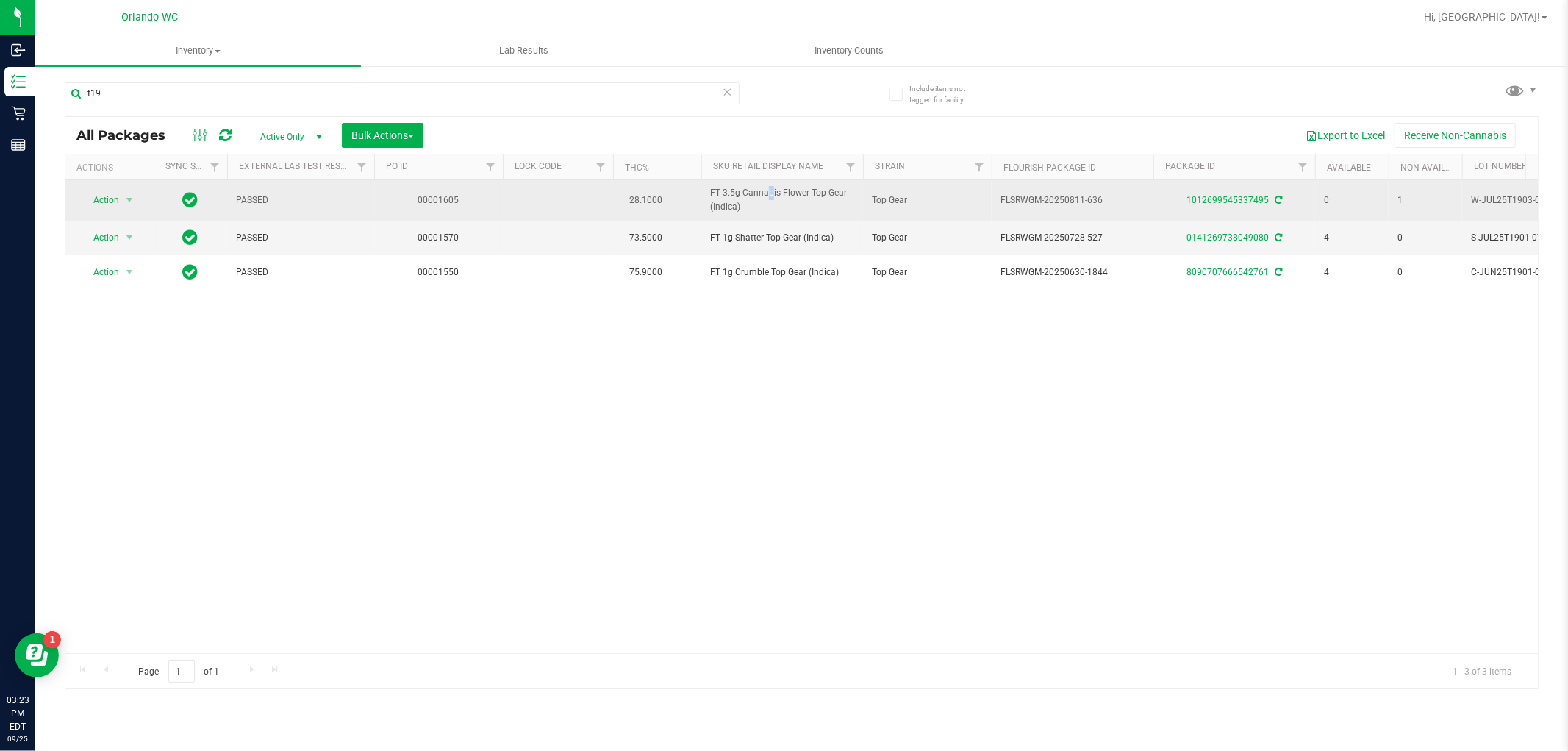
click at [729, 194] on span "FT 3.5g Cannabis Flower Top Gear (Indica)" at bounding box center [782, 200] width 144 height 28
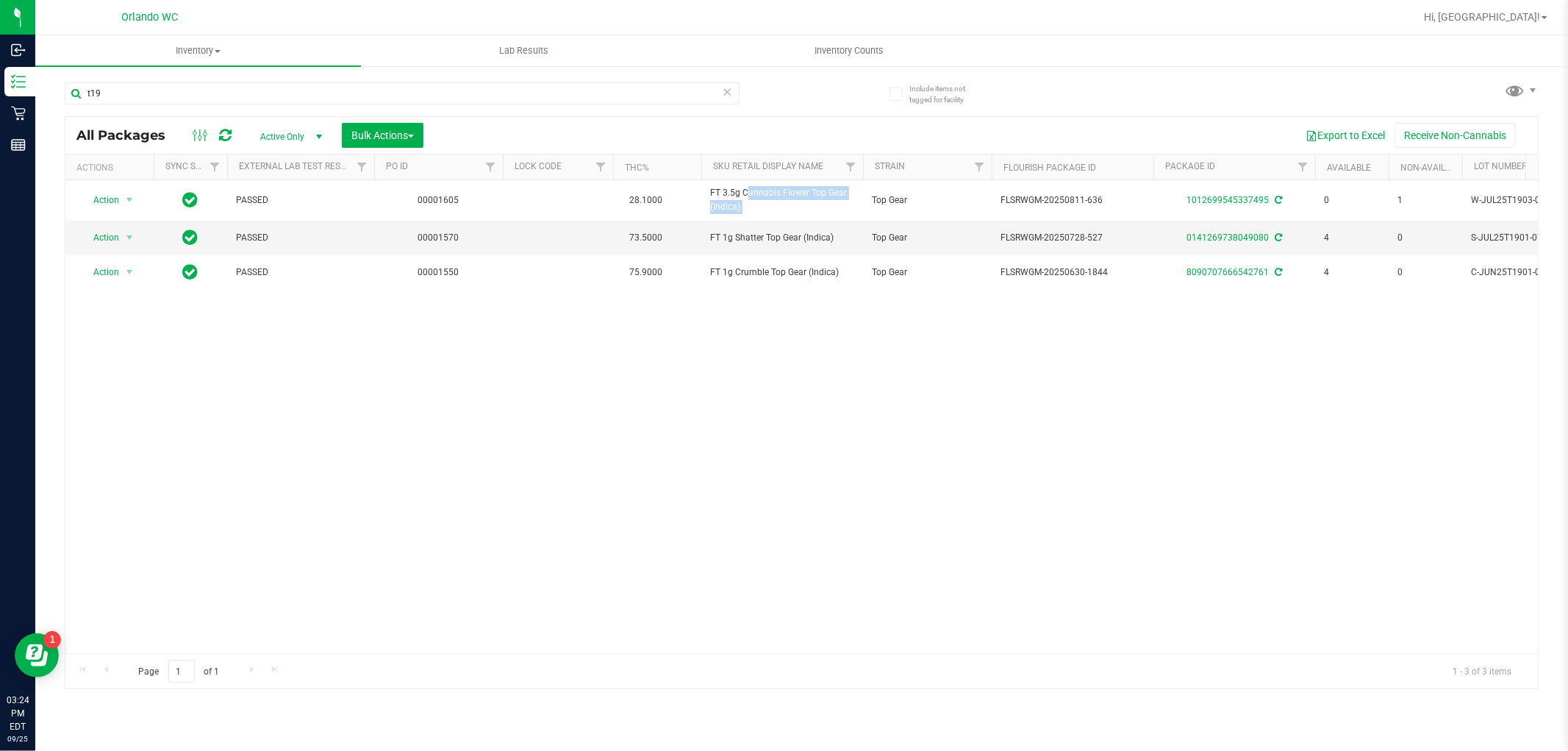
click at [1262, 457] on div "Action Action Create package Edit attributes Global inventory Locate package Lo…" at bounding box center [802, 416] width 1473 height 473
click at [137, 94] on input "t19" at bounding box center [402, 93] width 675 height 22
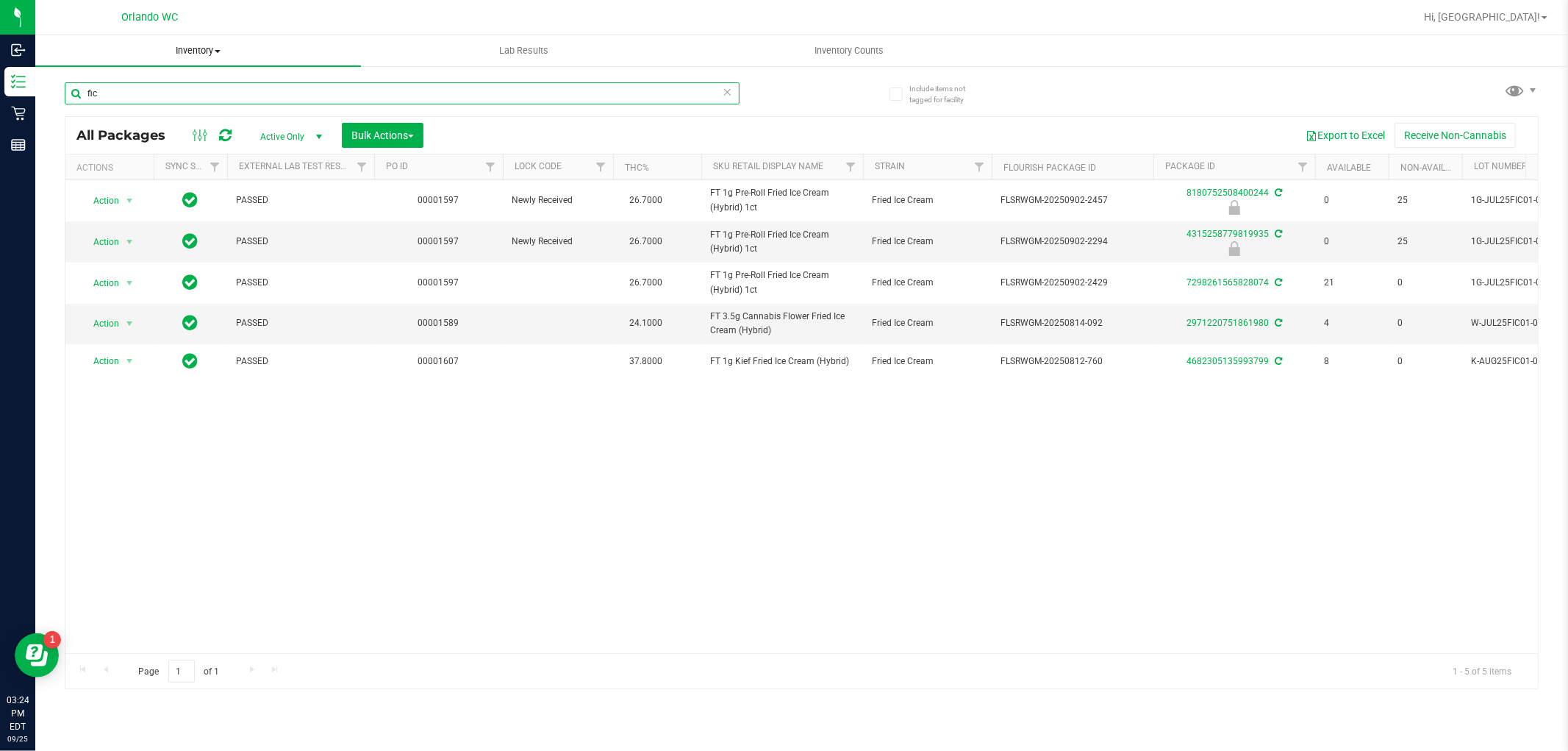
type input "fic"
click at [752, 238] on span "FT 1g Pre-Roll Fried Ice Cream (Hybrid) 1ct" at bounding box center [782, 242] width 144 height 28
copy tr "FT 1g Pre-Roll Fried Ice Cream (Hybrid) 1ct"
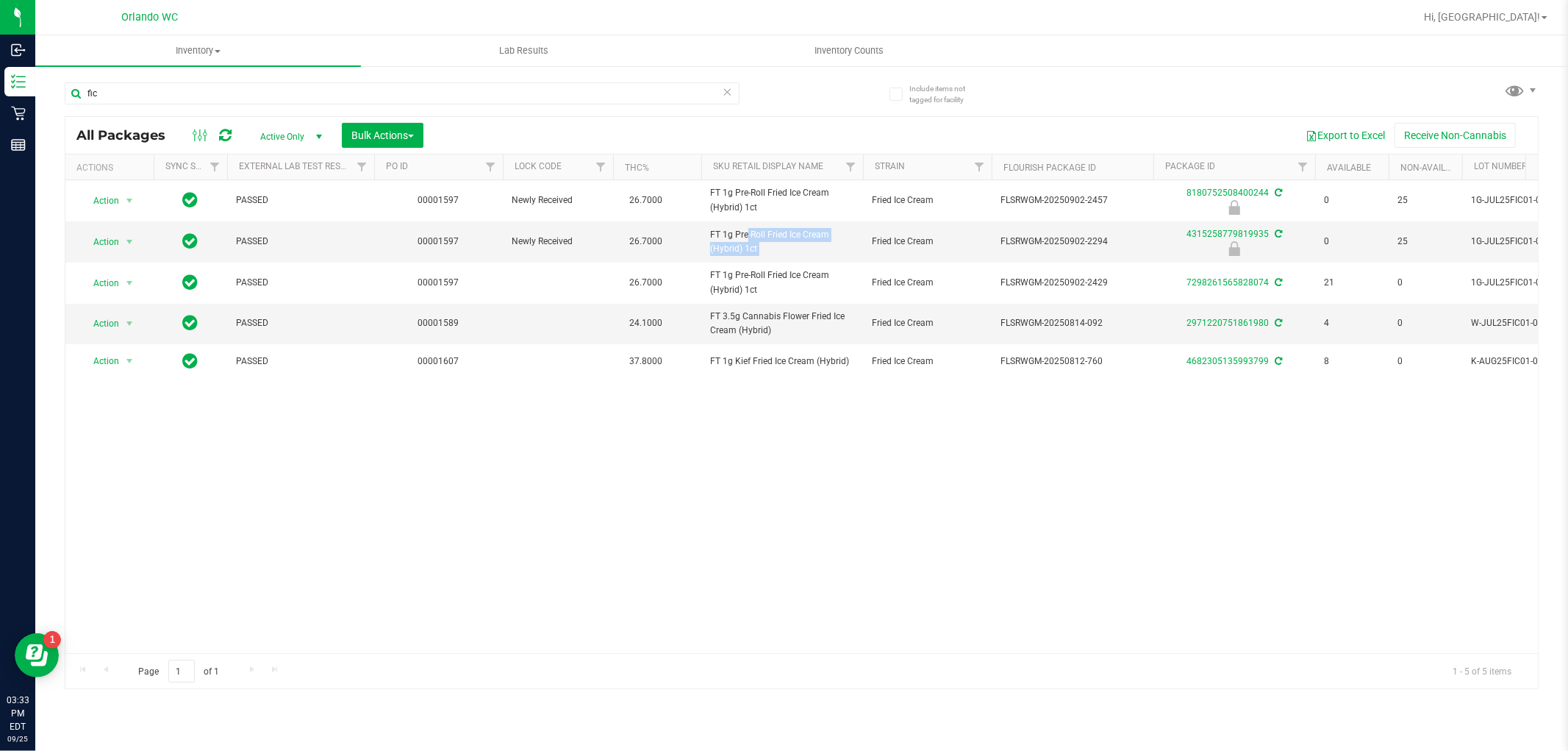
click at [1350, 577] on div "Action Action Edit attributes Global inventory Locate package Package audit log…" at bounding box center [802, 416] width 1473 height 473
click at [151, 97] on input "fic" at bounding box center [402, 93] width 675 height 22
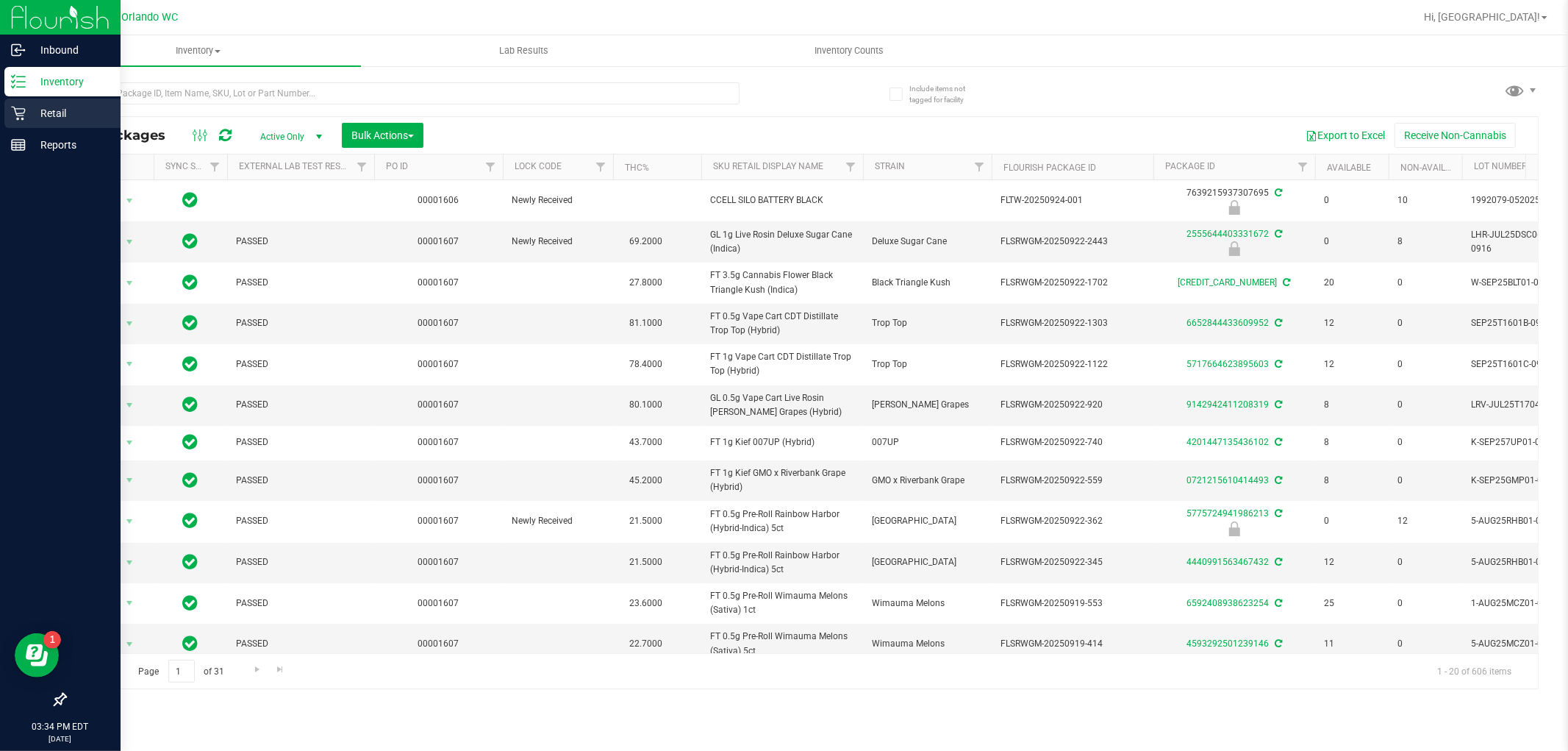
click at [23, 114] on icon at bounding box center [17, 113] width 14 height 14
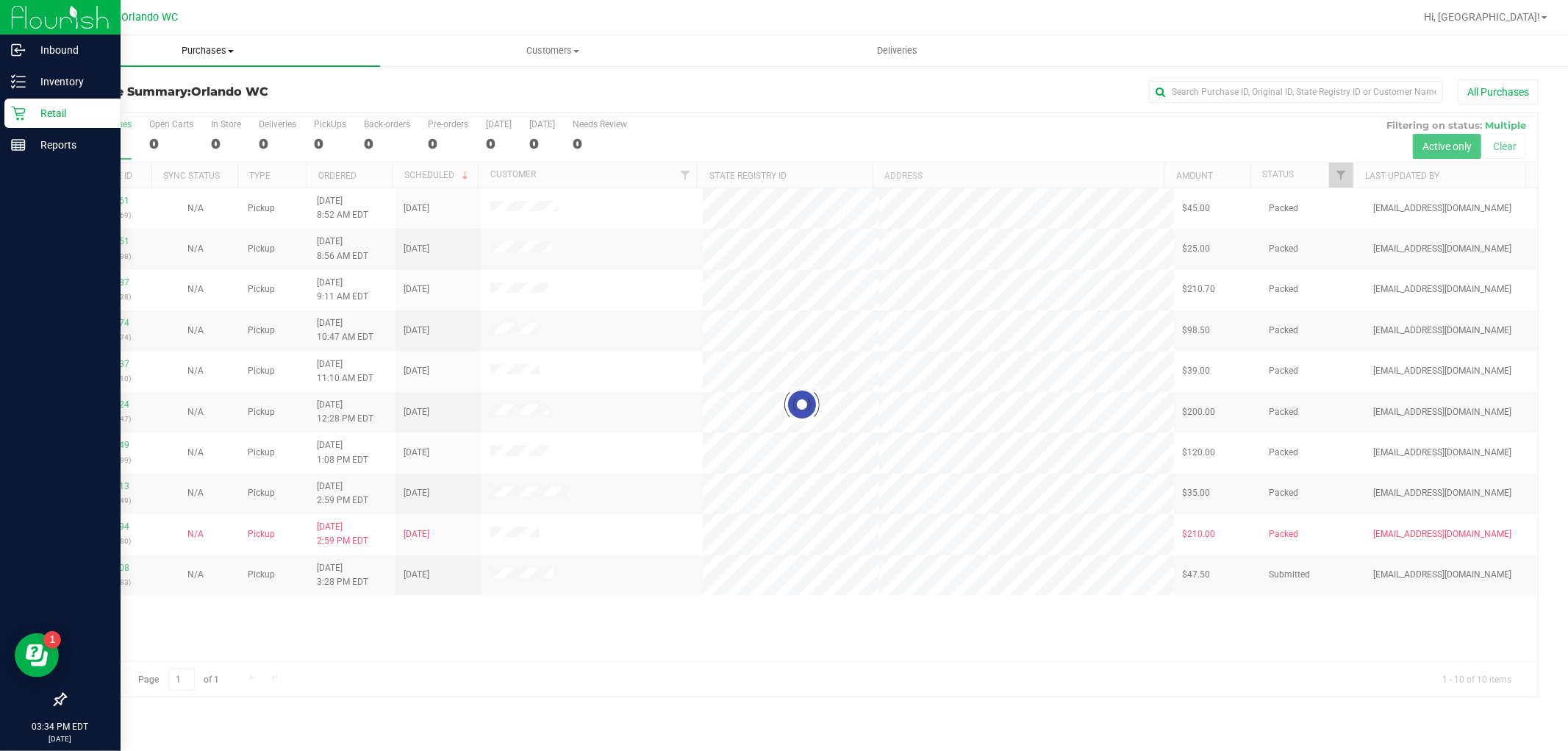
click at [221, 49] on span "Purchases" at bounding box center [207, 50] width 345 height 13
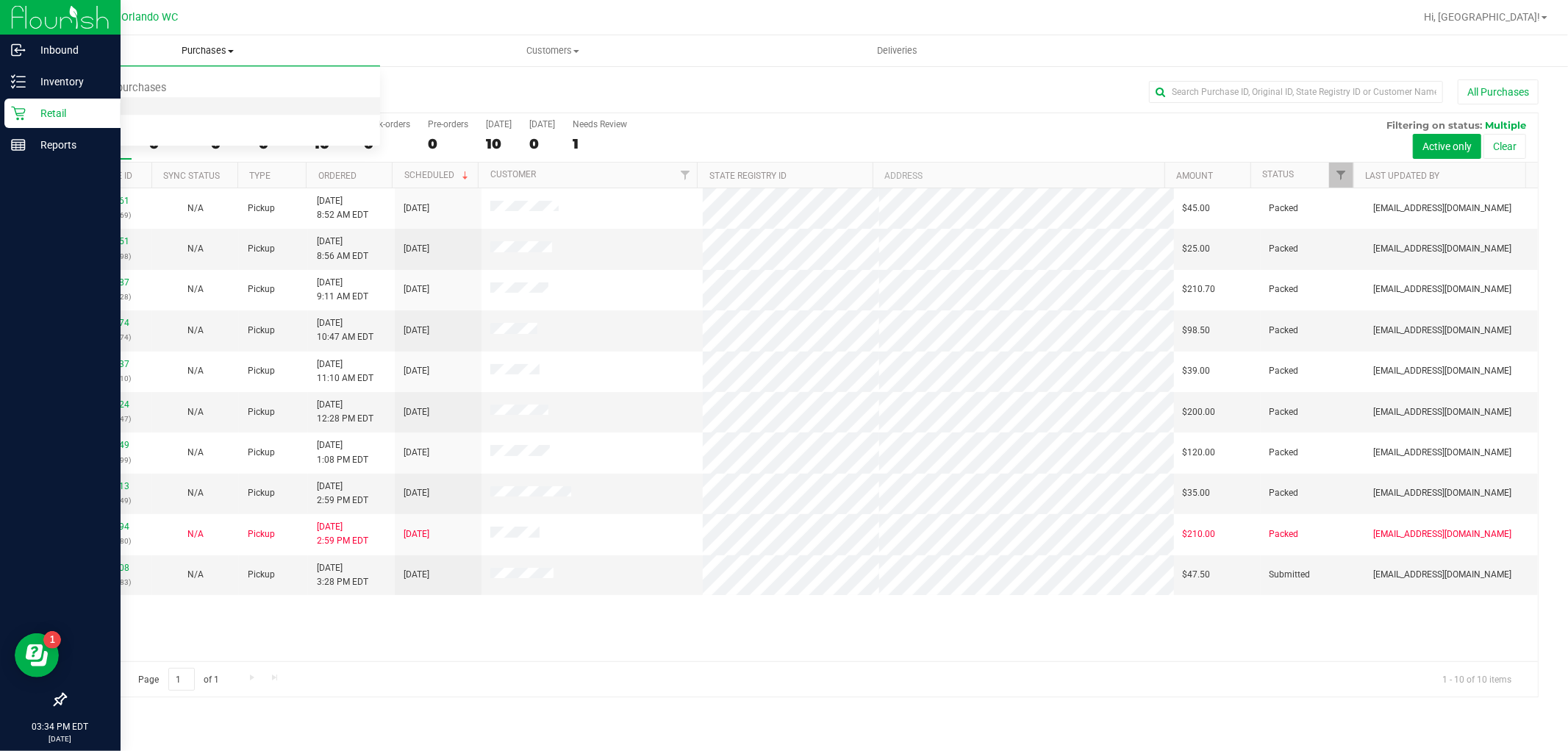
click at [187, 108] on li "Fulfillment" at bounding box center [207, 107] width 345 height 18
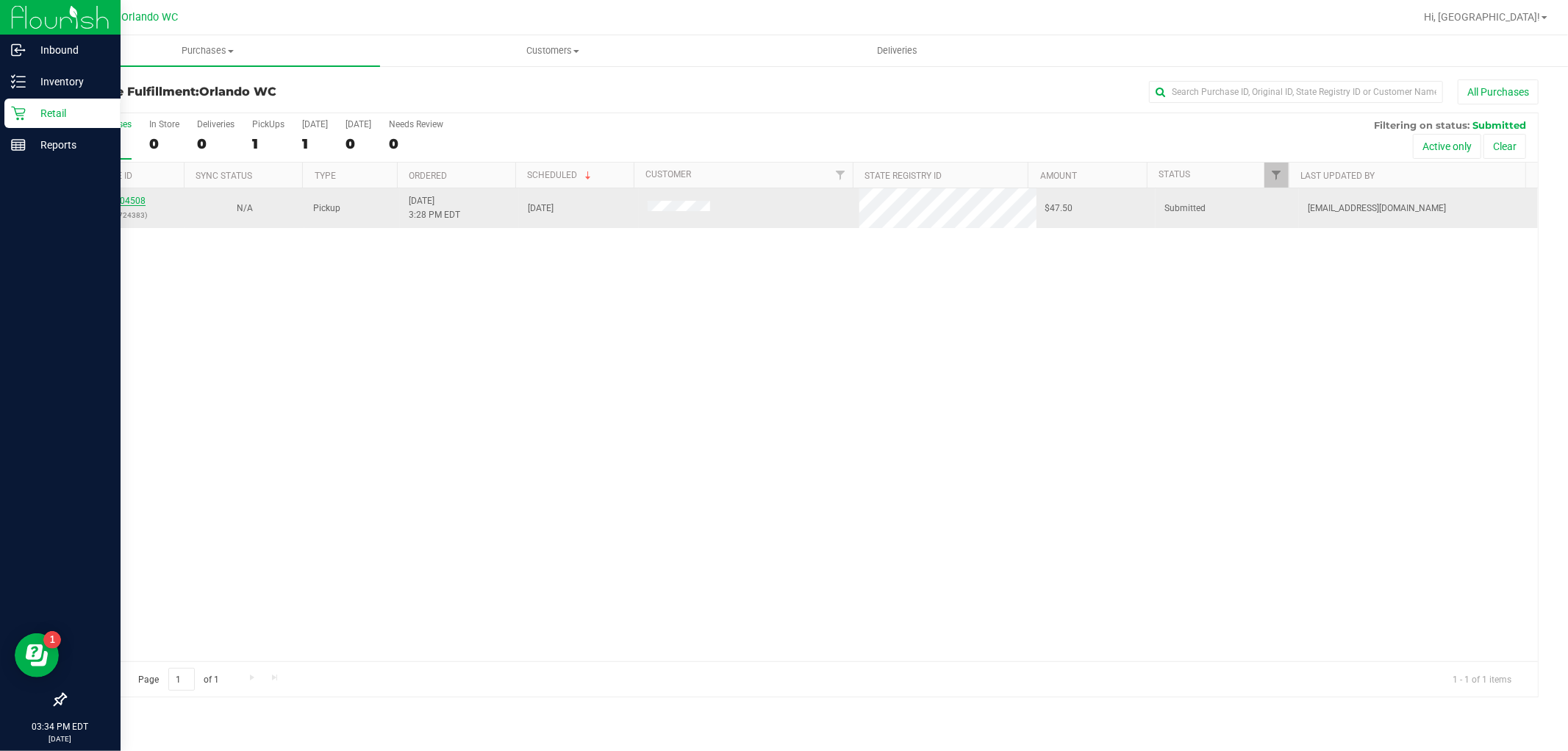
click at [123, 203] on link "12004508" at bounding box center [125, 201] width 41 height 11
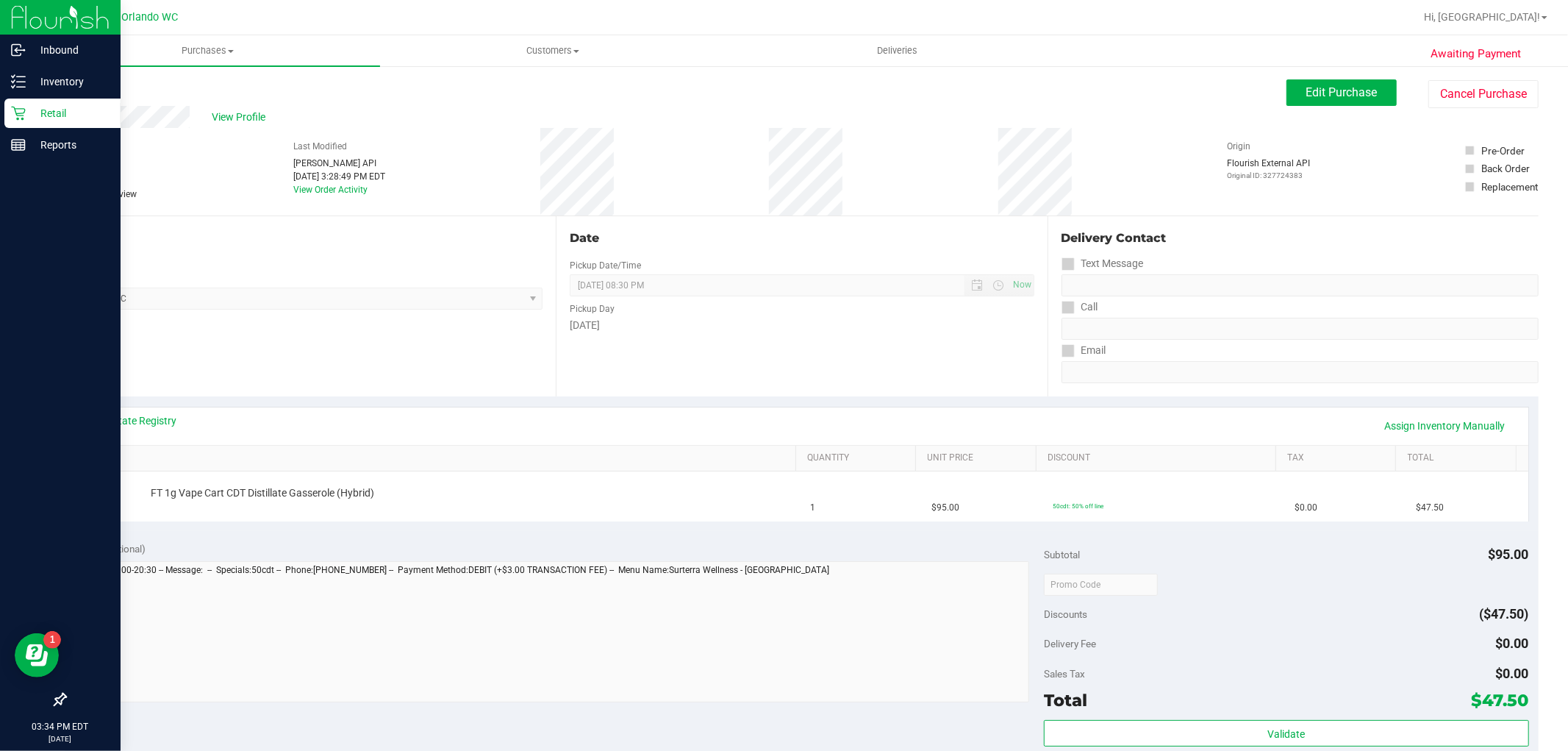
click at [1267, 384] on div "Delivery Contact Text Message Call Email" at bounding box center [1293, 306] width 491 height 180
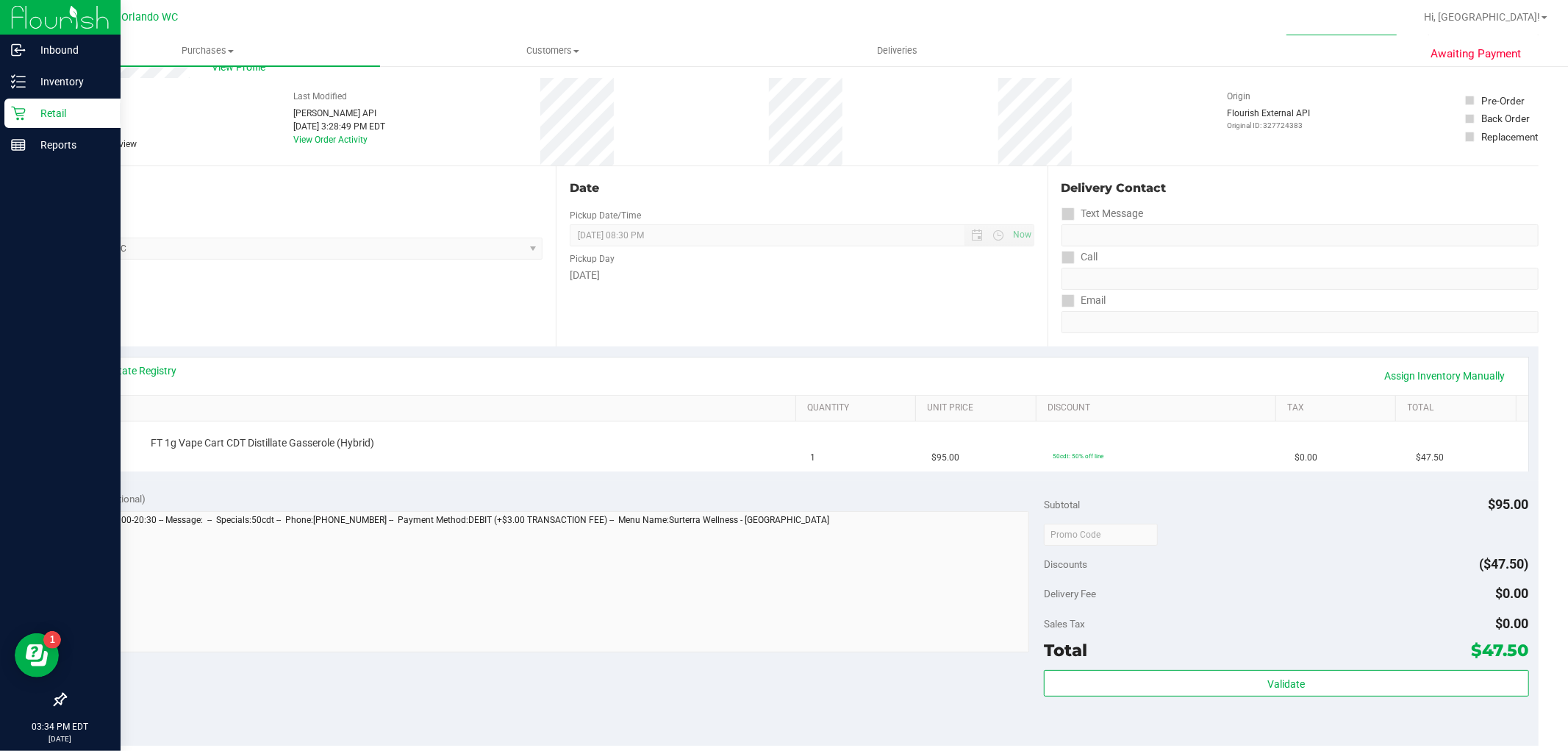
scroll to position [81, 0]
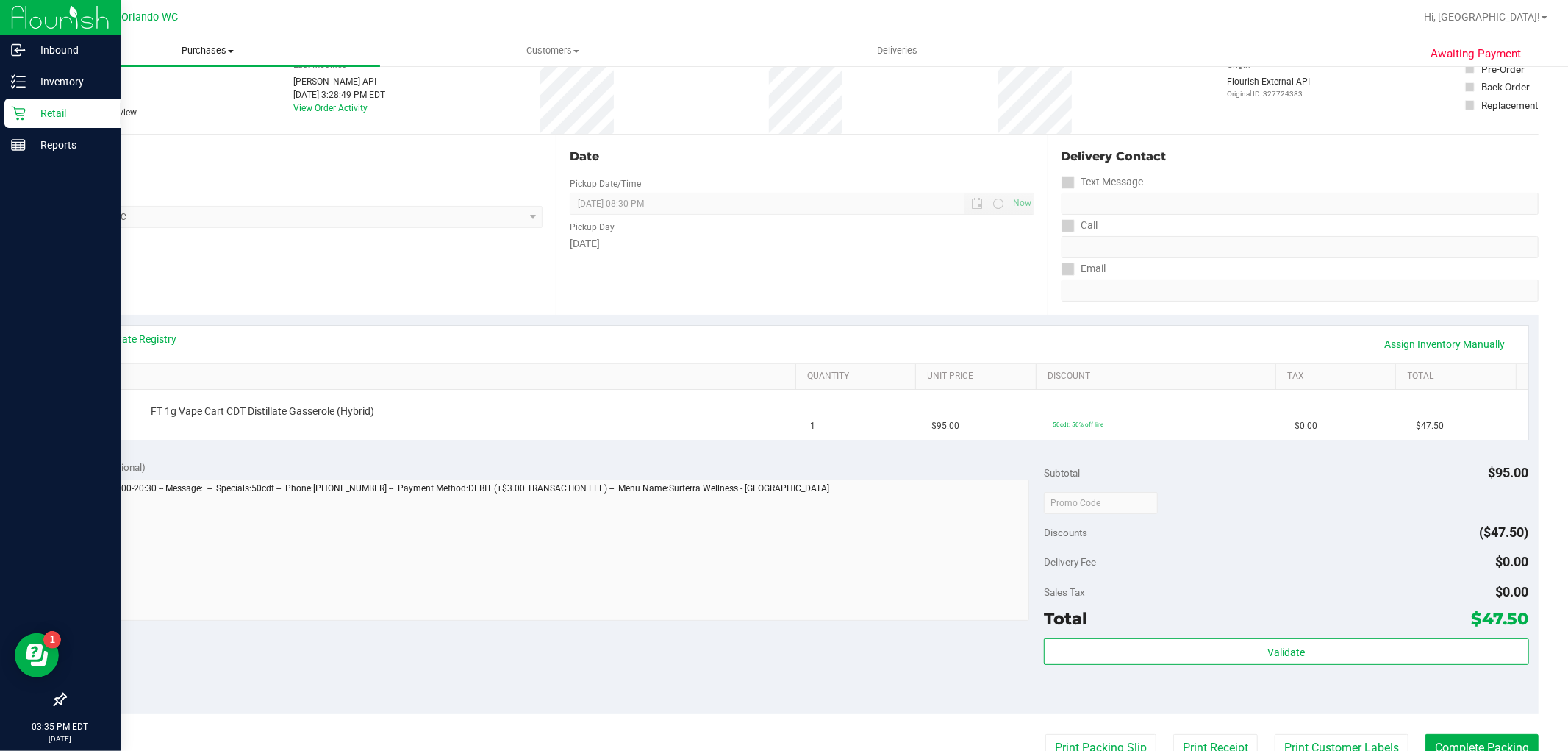
click at [206, 44] on span "Purchases" at bounding box center [207, 50] width 345 height 13
click at [149, 100] on li "Fulfillment" at bounding box center [207, 107] width 345 height 18
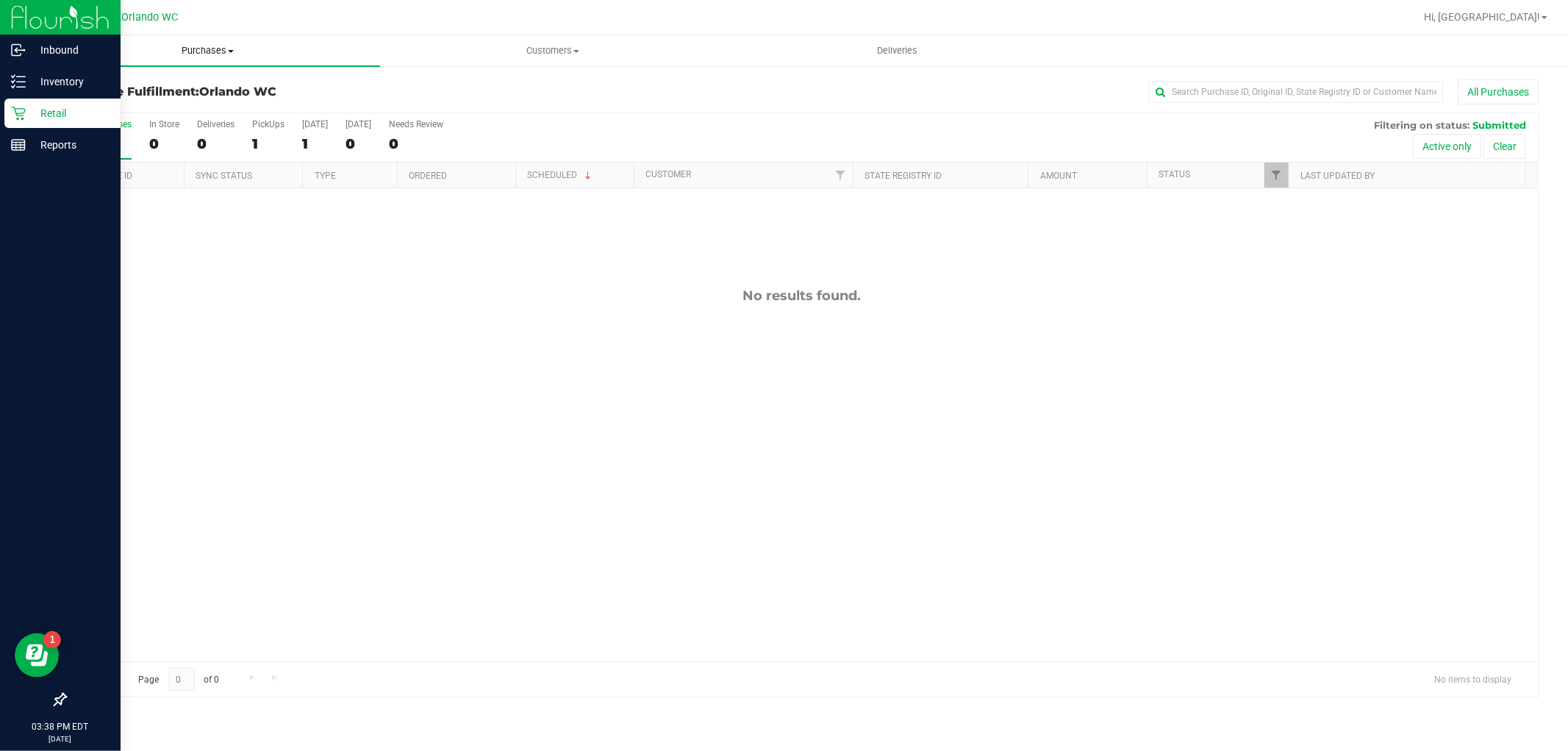
click at [212, 52] on span "Purchases" at bounding box center [207, 50] width 345 height 13
click at [188, 93] on li "Summary of purchases" at bounding box center [207, 88] width 345 height 18
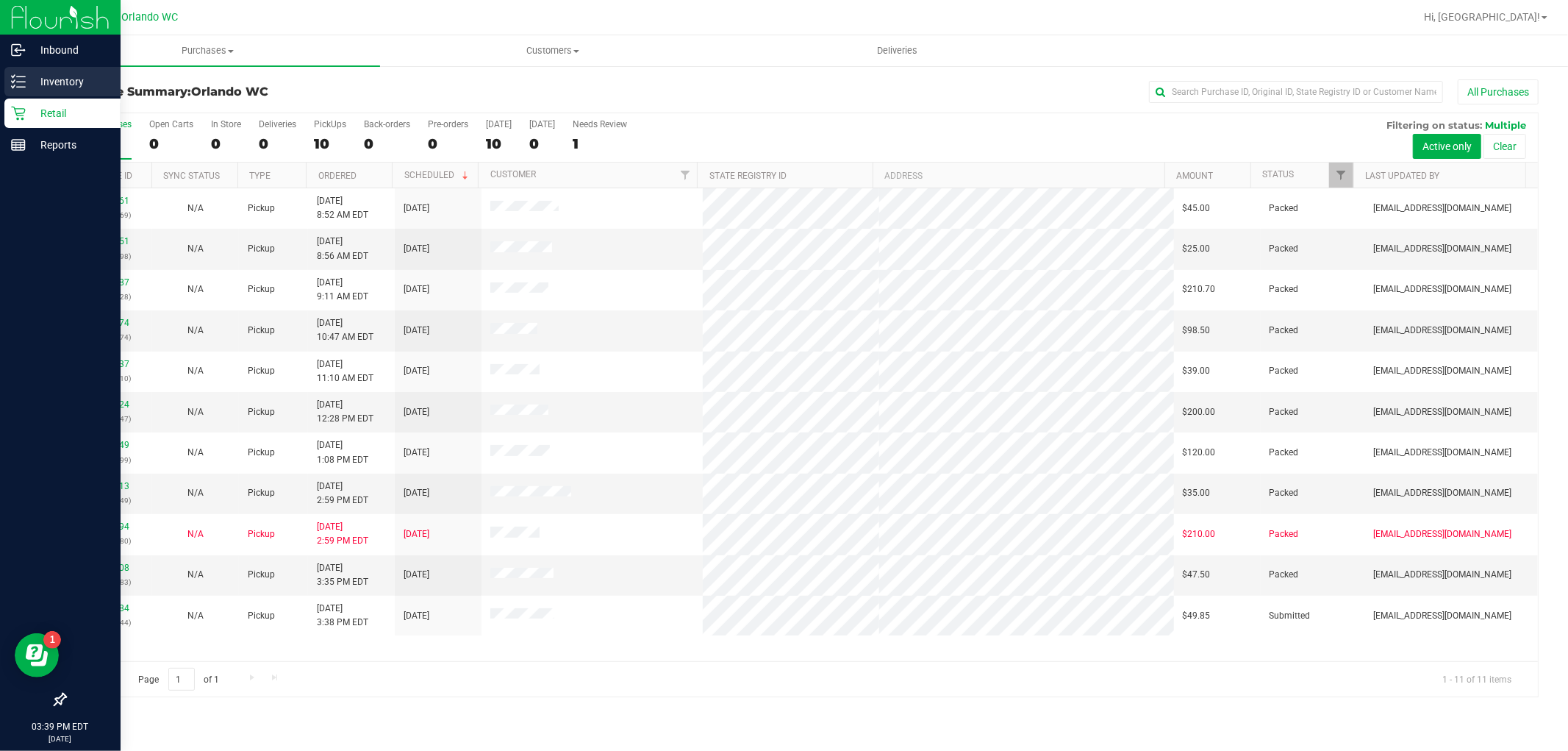
click at [17, 81] on icon at bounding box center [17, 81] width 14 height 14
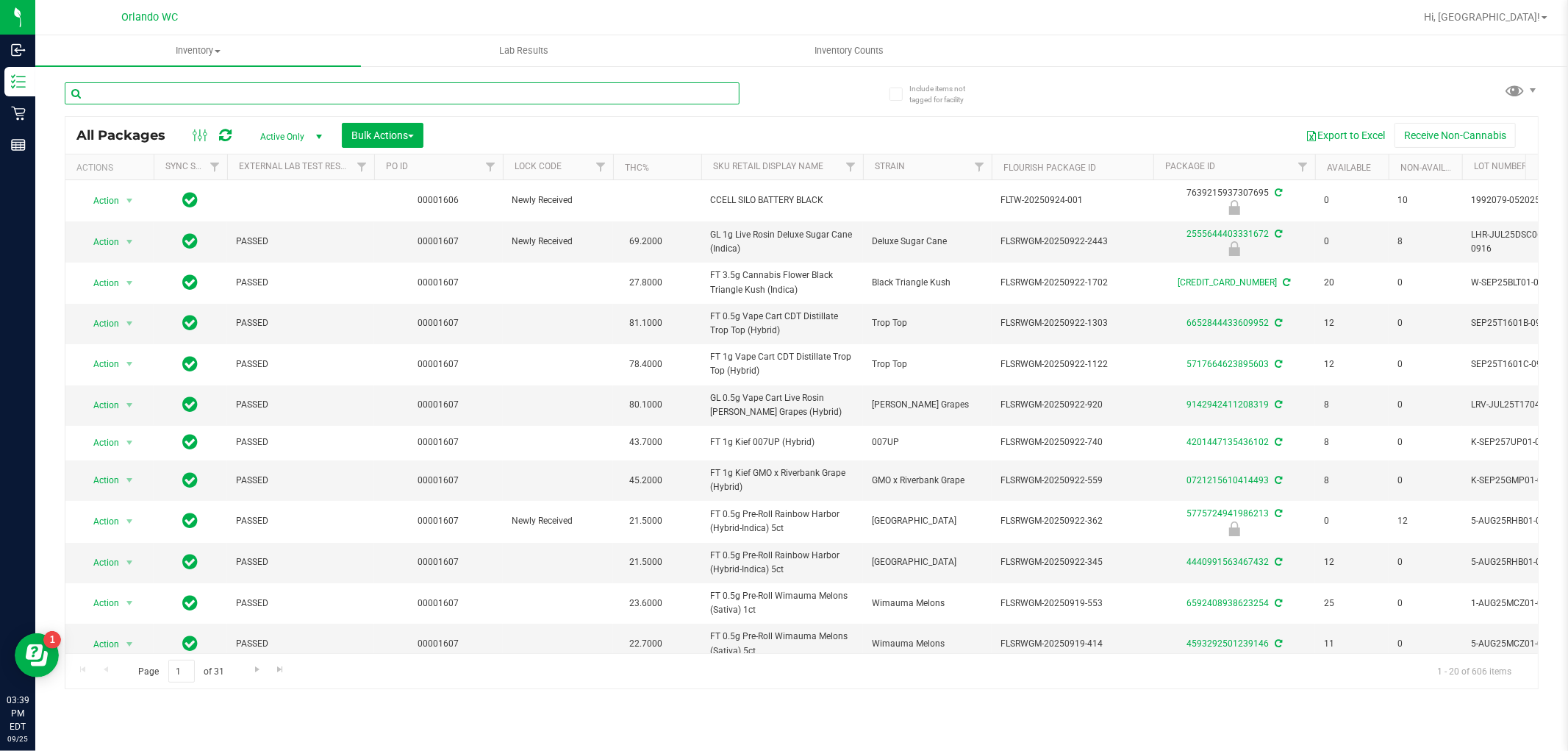
click at [253, 103] on input "text" at bounding box center [402, 93] width 675 height 22
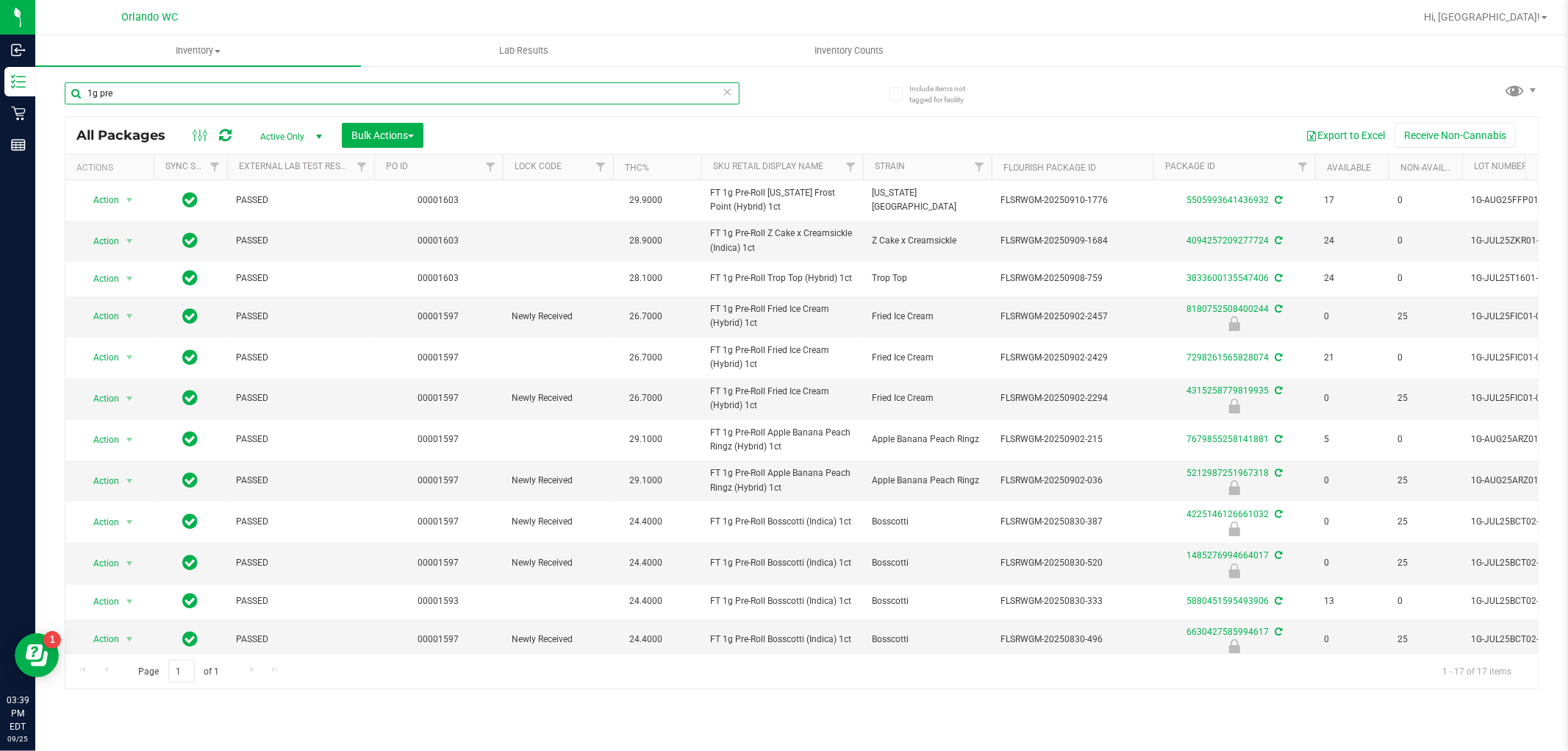
type input "1g pre"
click at [829, 170] on th "Sku Retail Display Name" at bounding box center [782, 167] width 162 height 26
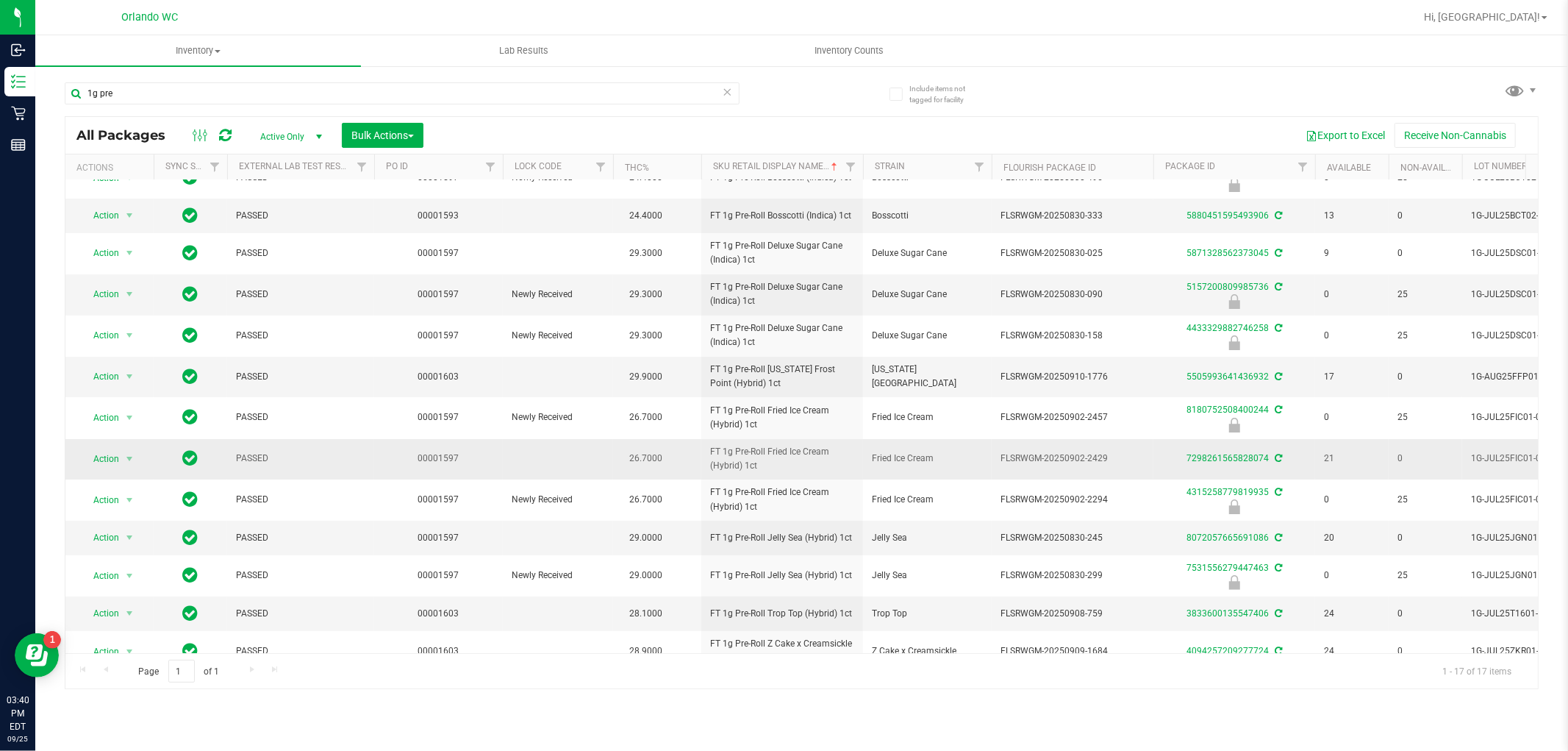
scroll to position [218, 0]
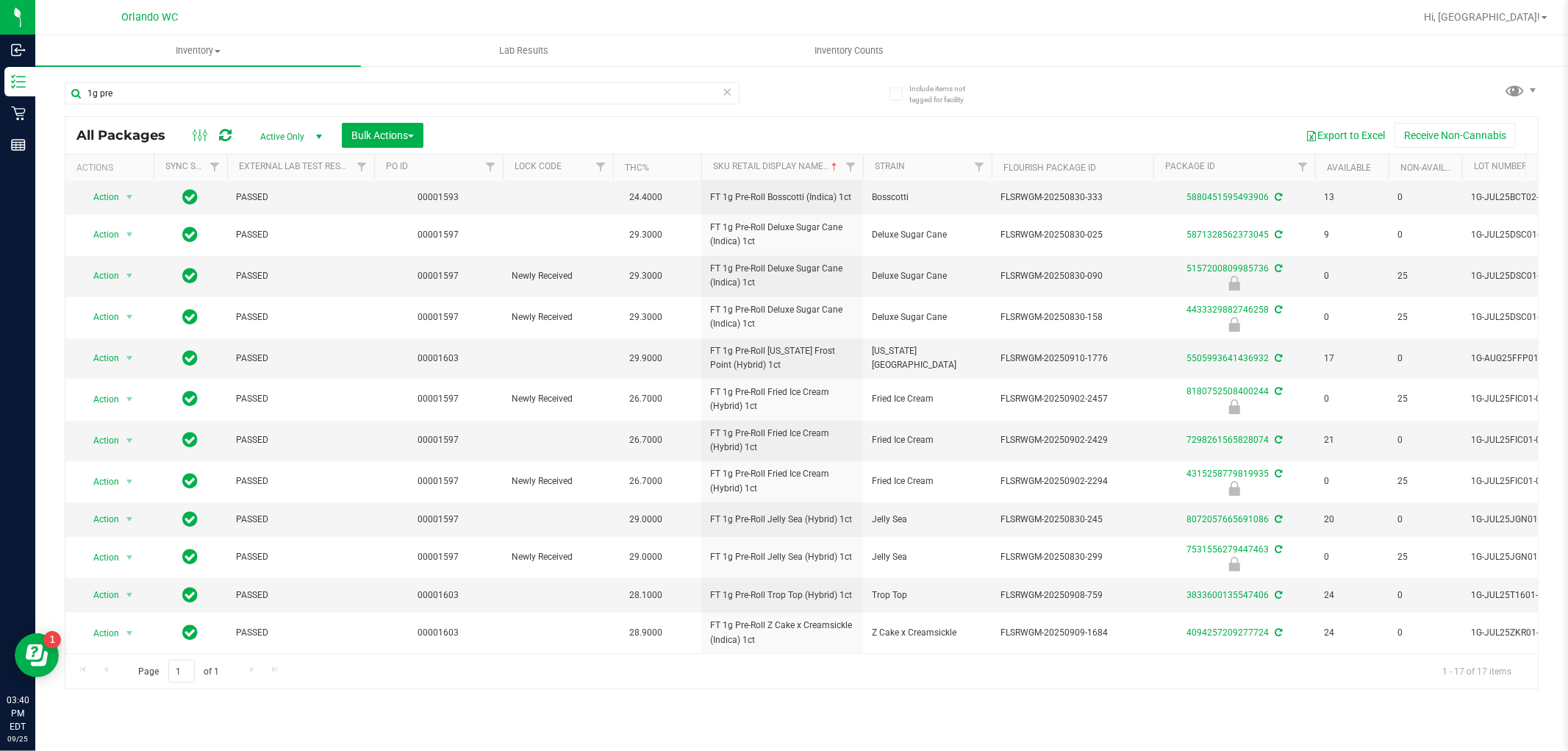
click at [1166, 711] on div "Inventory All packages All inventory Waste log Create inventory Lab Results Inv…" at bounding box center [801, 393] width 1533 height 715
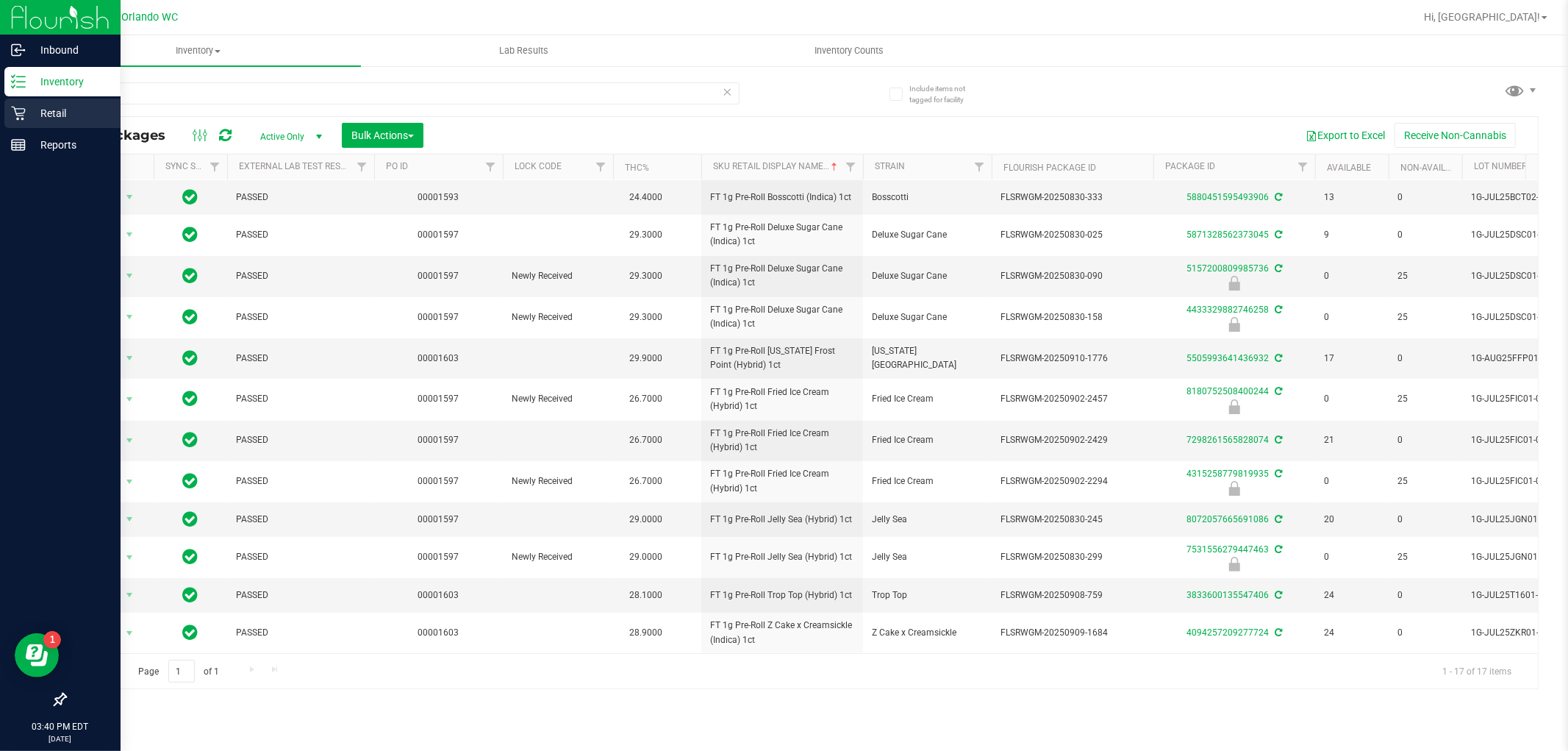
click at [20, 107] on icon at bounding box center [17, 113] width 14 height 14
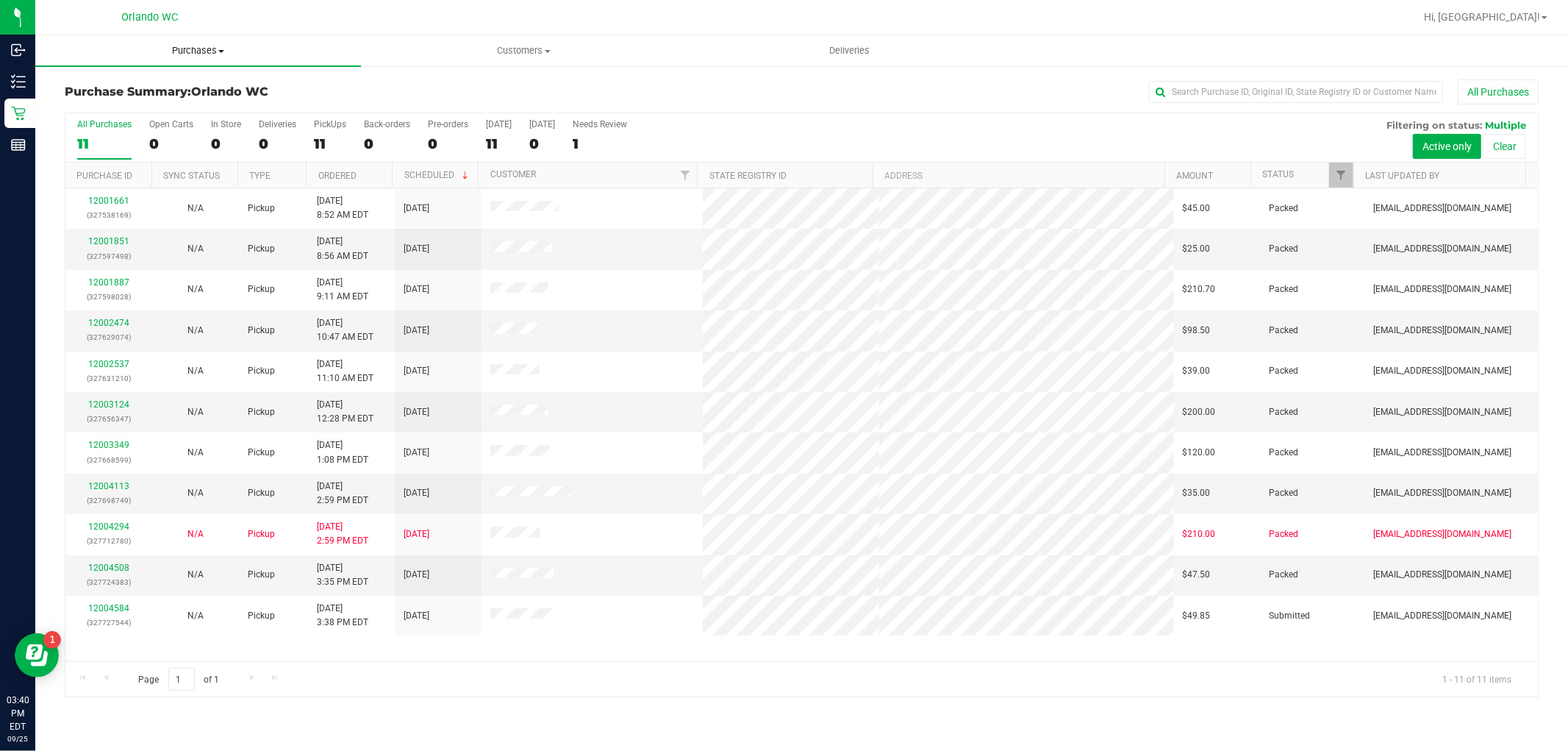
click at [169, 44] on span "Purchases" at bounding box center [198, 50] width 326 height 13
click at [152, 99] on li "Fulfillment" at bounding box center [198, 107] width 326 height 18
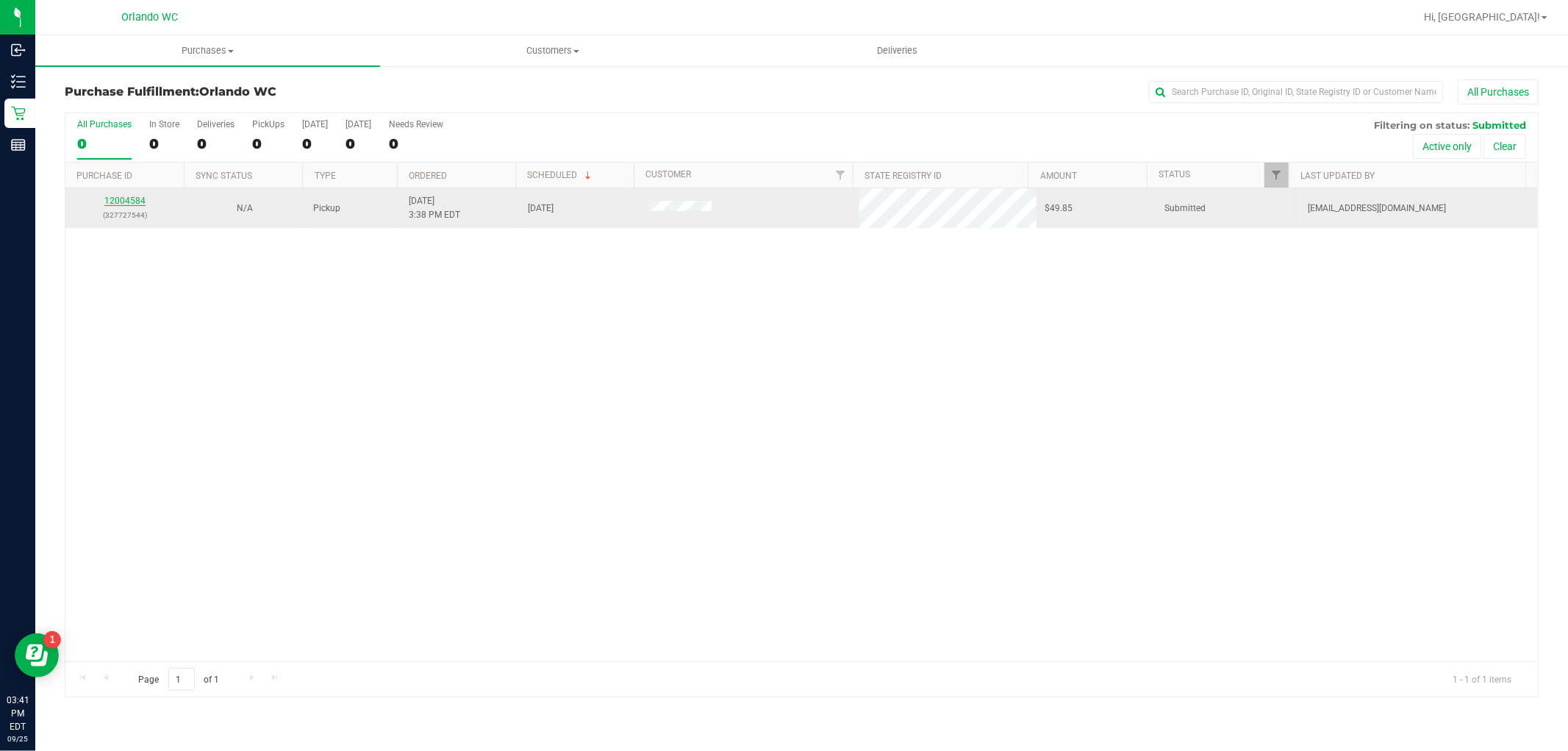
click at [135, 204] on link "12004584" at bounding box center [125, 201] width 41 height 11
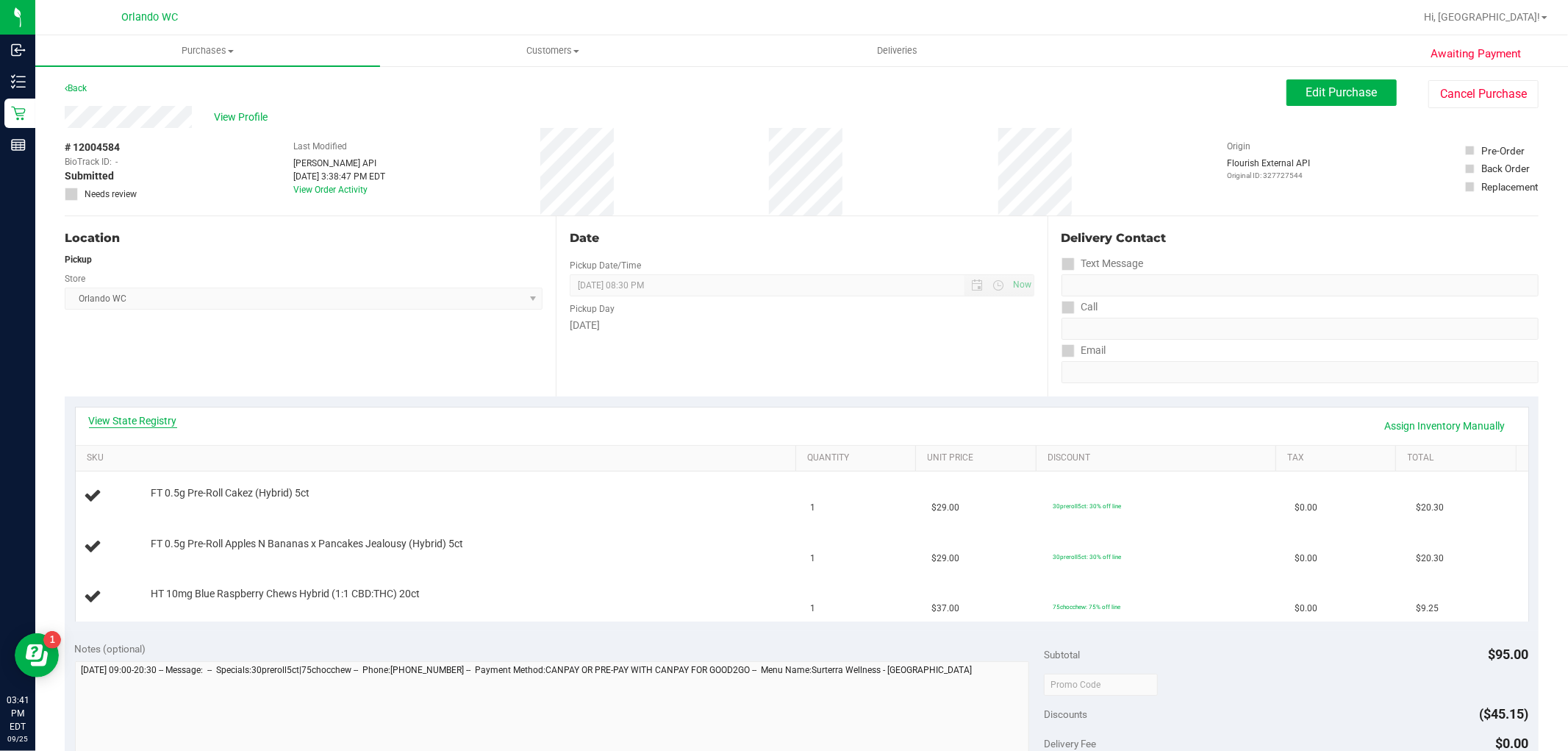
click at [144, 424] on link "View State Registry" at bounding box center [133, 420] width 88 height 14
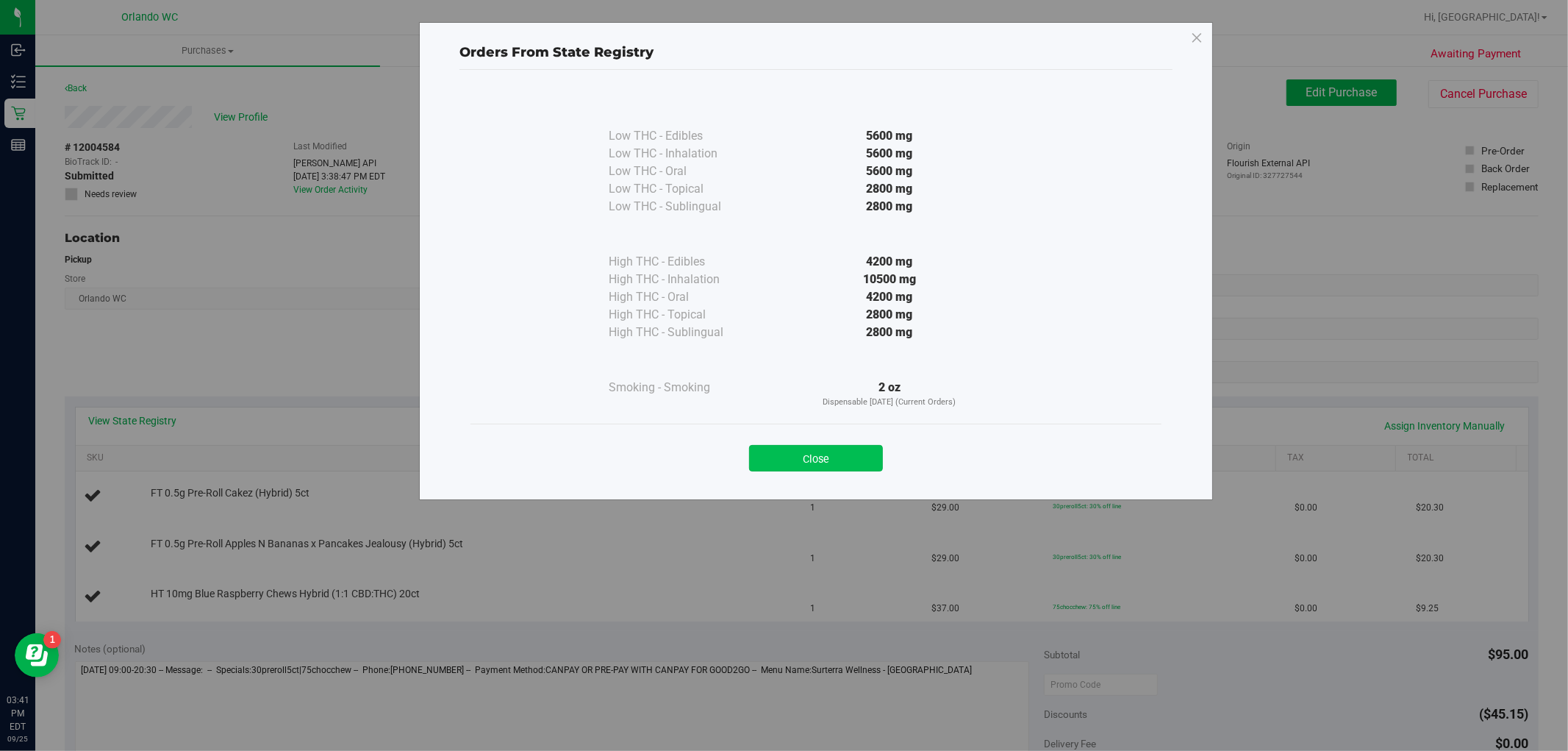
click at [856, 457] on button "Close" at bounding box center [816, 458] width 134 height 27
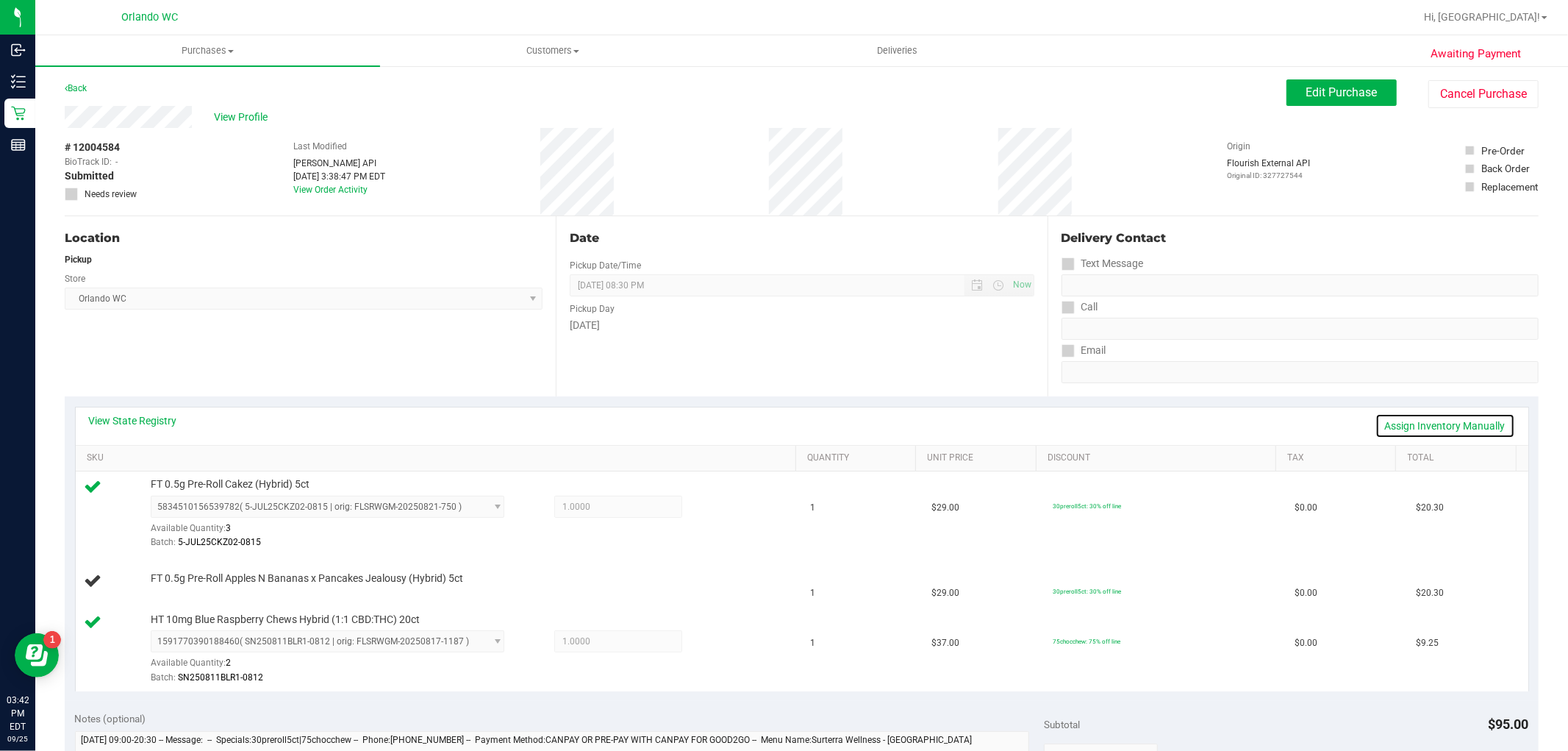
click at [1426, 428] on link "Assign Inventory Manually" at bounding box center [1446, 425] width 140 height 25
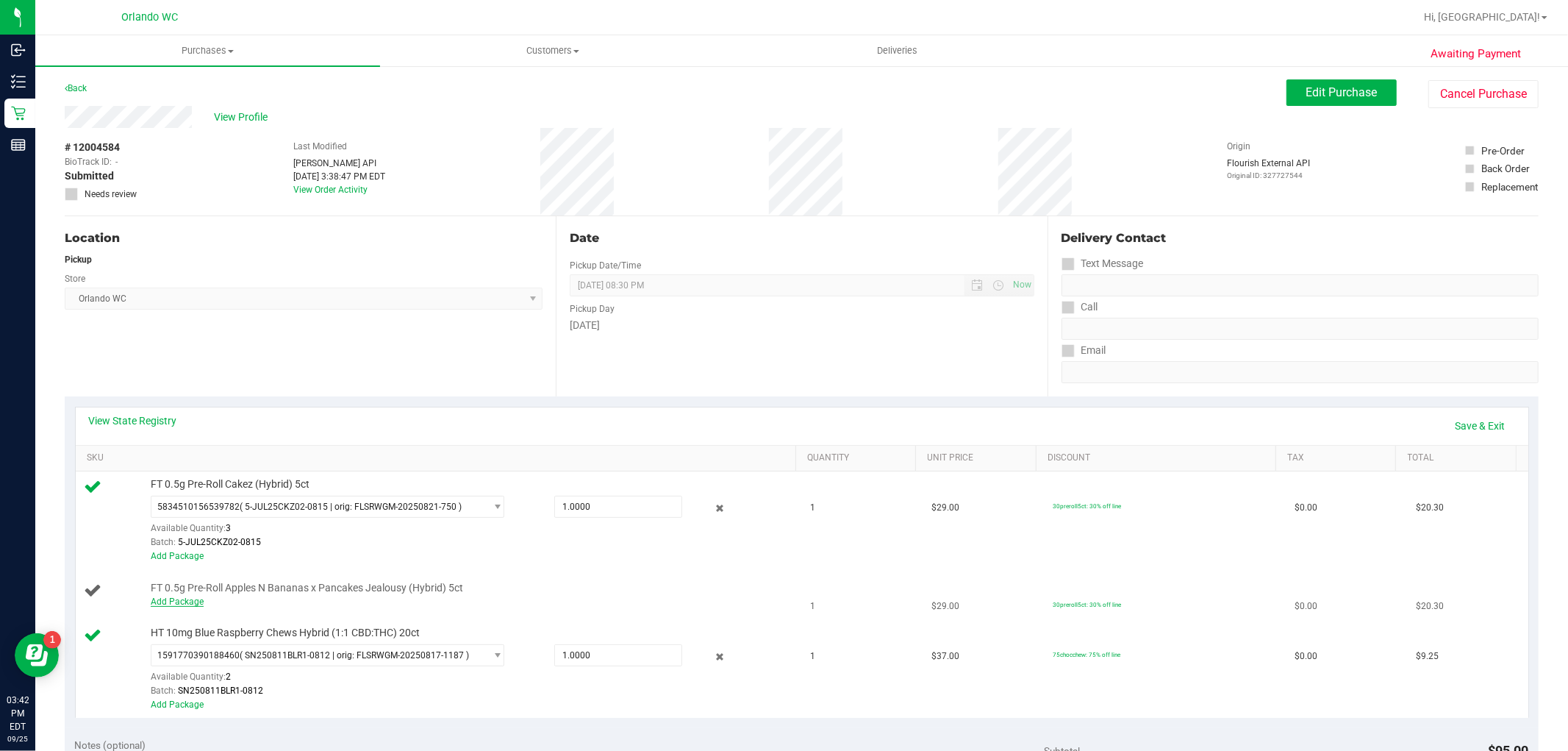
click at [189, 599] on link "Add Package" at bounding box center [177, 602] width 53 height 11
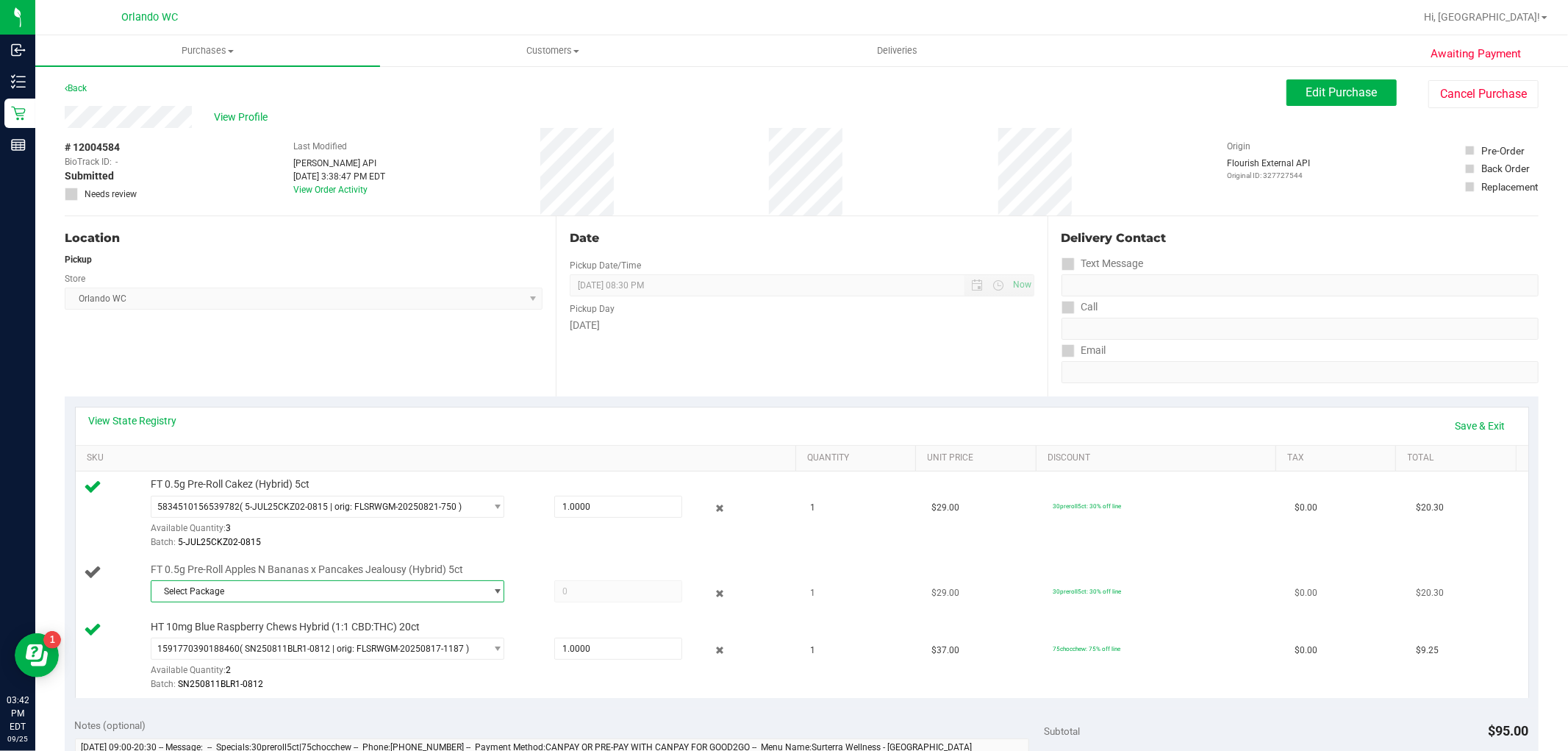
click at [307, 600] on span "Select Package" at bounding box center [318, 590] width 334 height 21
click at [313, 647] on li "5507575379185103 ( 5-AUG25ABP01-0911 | orig: FLSRWGM-20250917-820 )" at bounding box center [323, 652] width 346 height 21
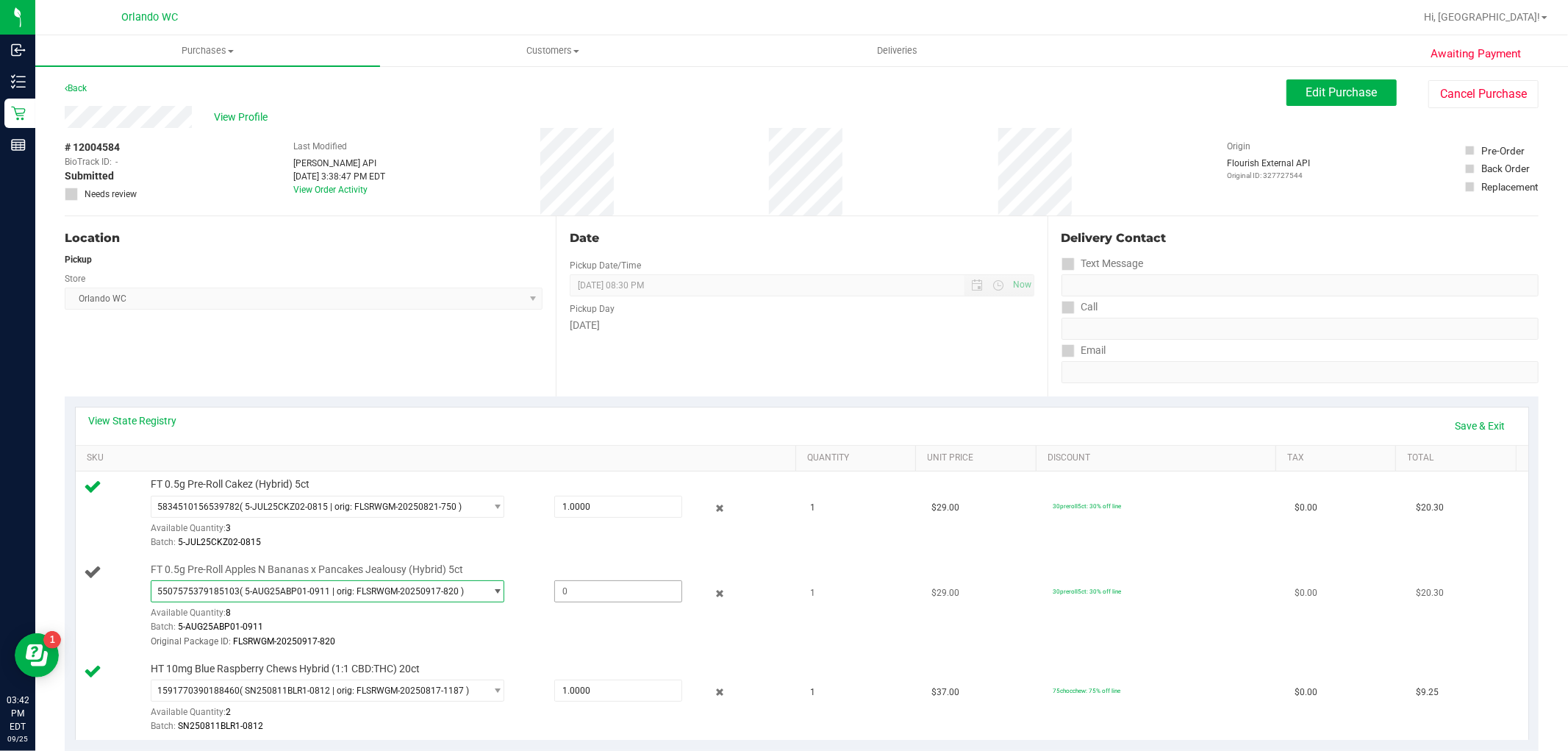
click at [592, 597] on span at bounding box center [619, 591] width 128 height 22
type input "1"
type input "1.0000"
click at [735, 631] on div "Batch: 5-AUG25ABP01-0911" at bounding box center [469, 627] width 638 height 14
click at [1469, 424] on link "Save & Exit" at bounding box center [1481, 425] width 69 height 25
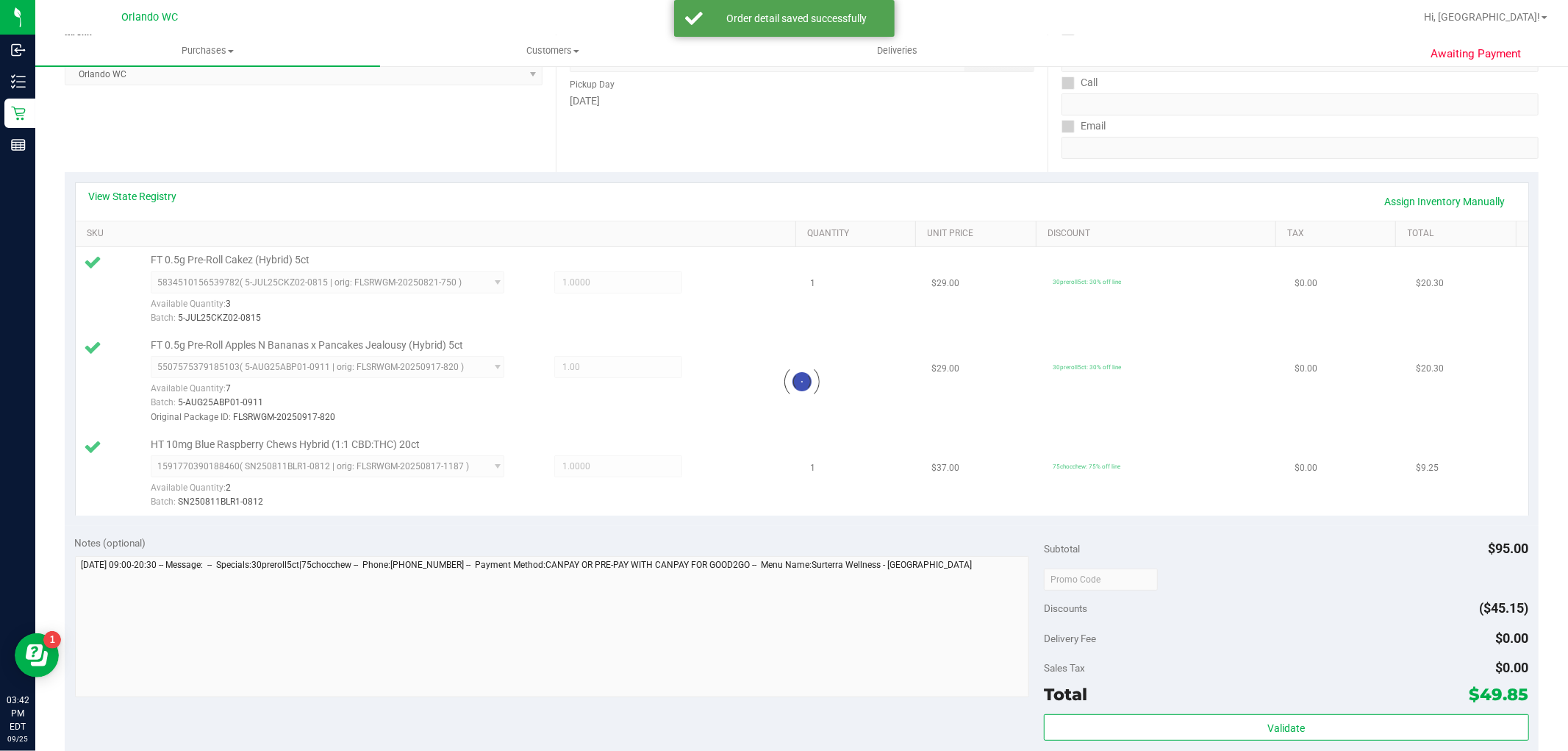
scroll to position [245, 0]
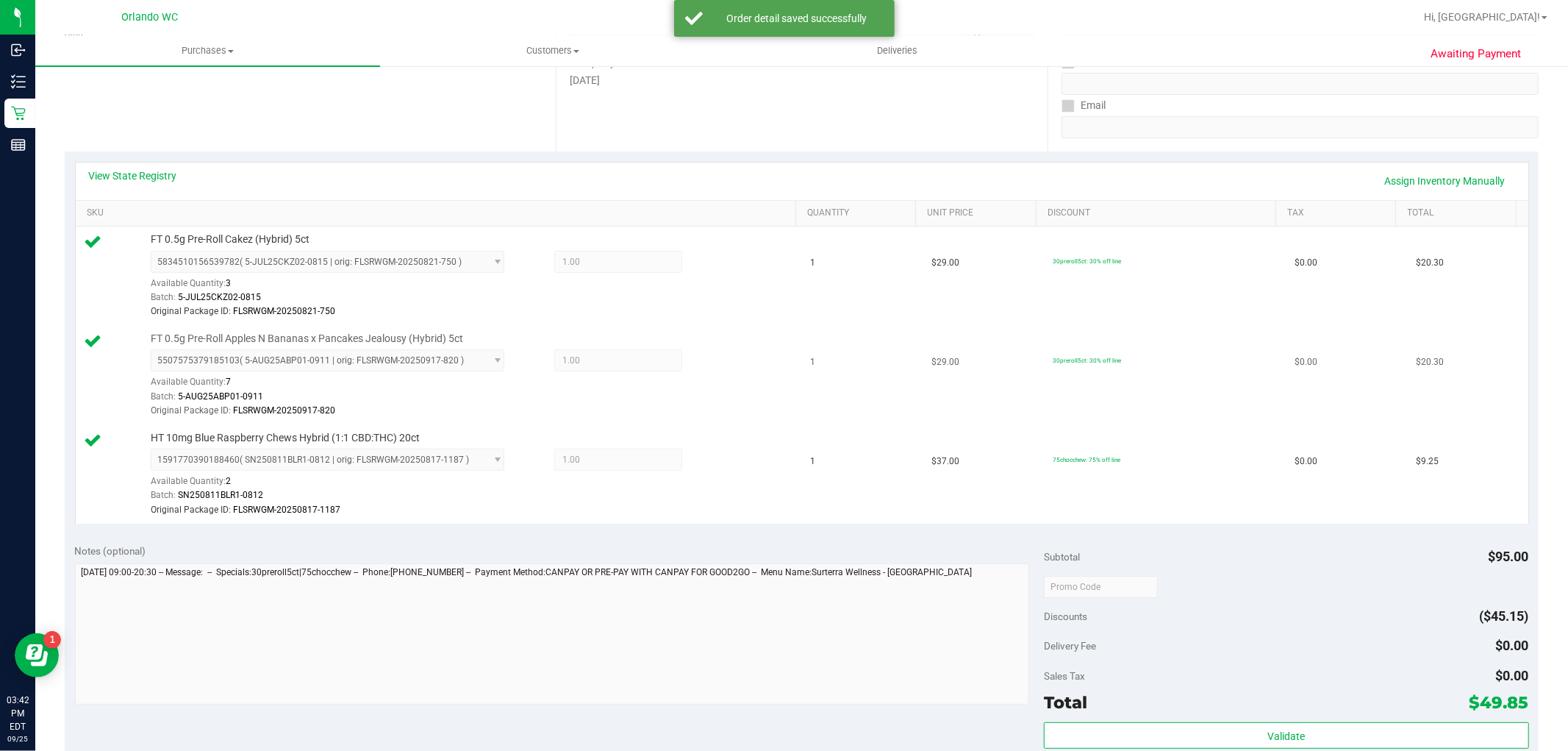
click at [372, 339] on span "FT 0.5g Pre-Roll Apples N Bananas x Pancakes Jealousy (Hybrid) 5ct" at bounding box center [307, 339] width 313 height 14
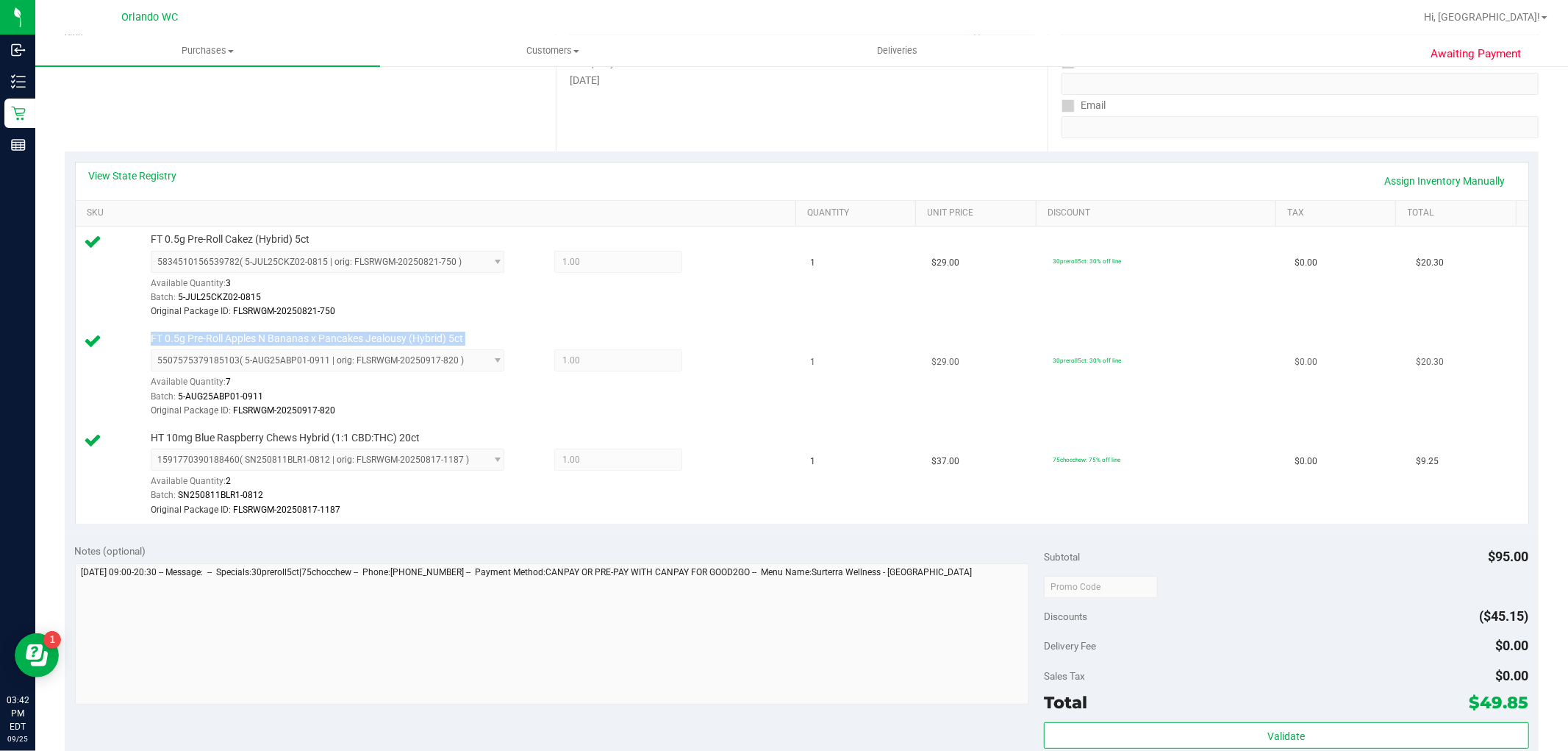
copy div "FT 0.5g Pre-Roll Apples N Bananas x Pancakes Jealousy (Hybrid) 5ct"
click at [1127, 451] on td "75chocchew: 75% off line" at bounding box center [1165, 475] width 242 height 99
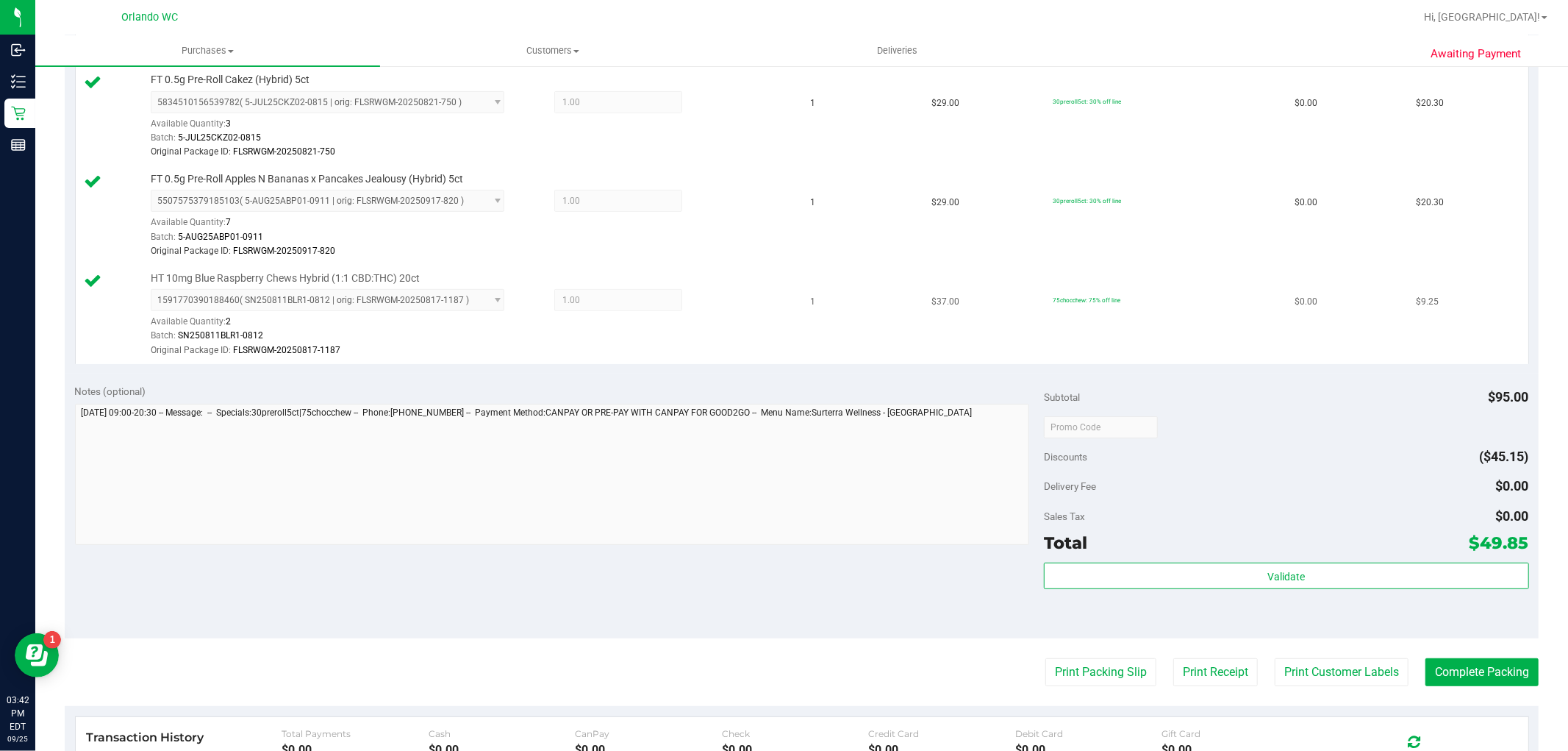
scroll to position [408, 0]
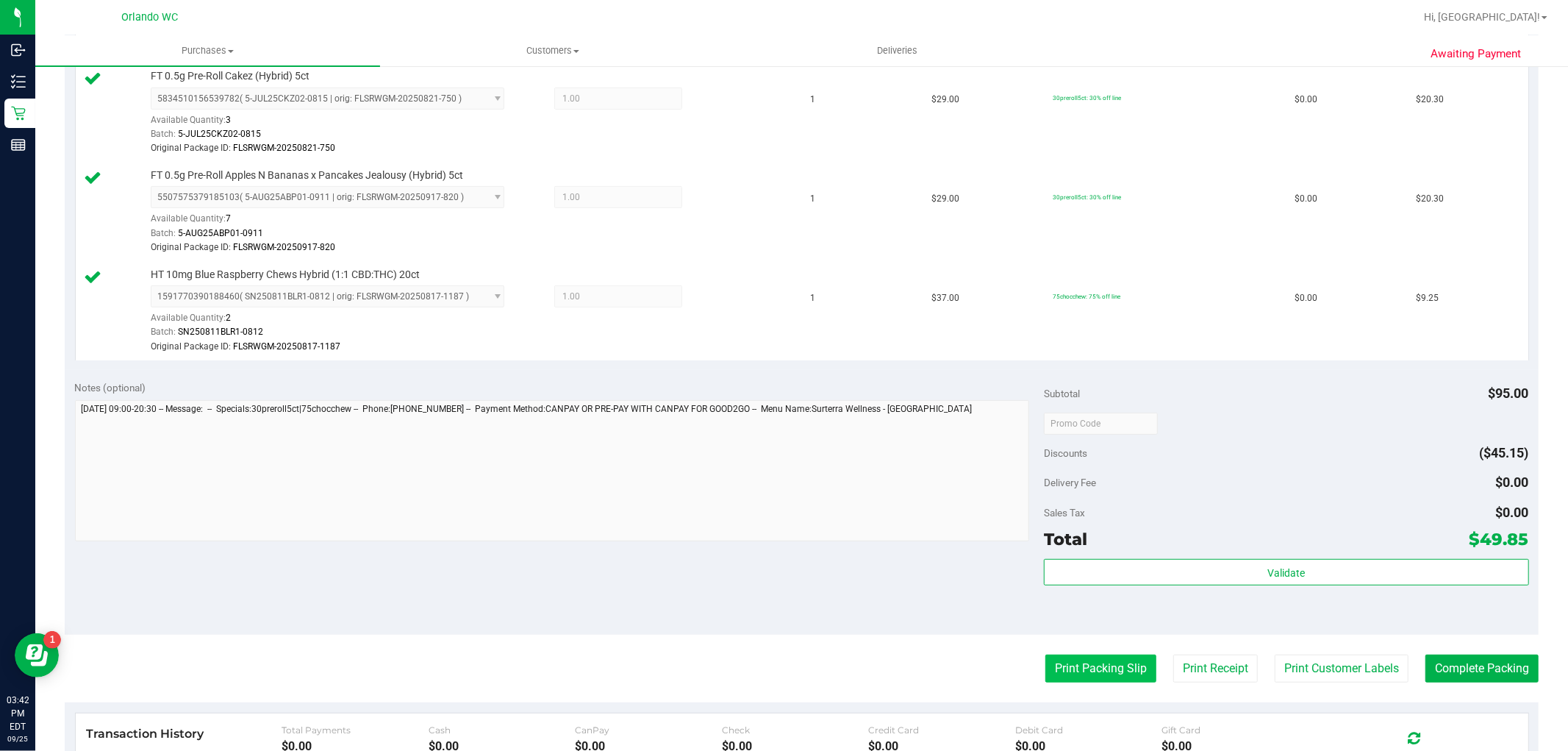
click at [1093, 664] on button "Print Packing Slip" at bounding box center [1101, 668] width 111 height 28
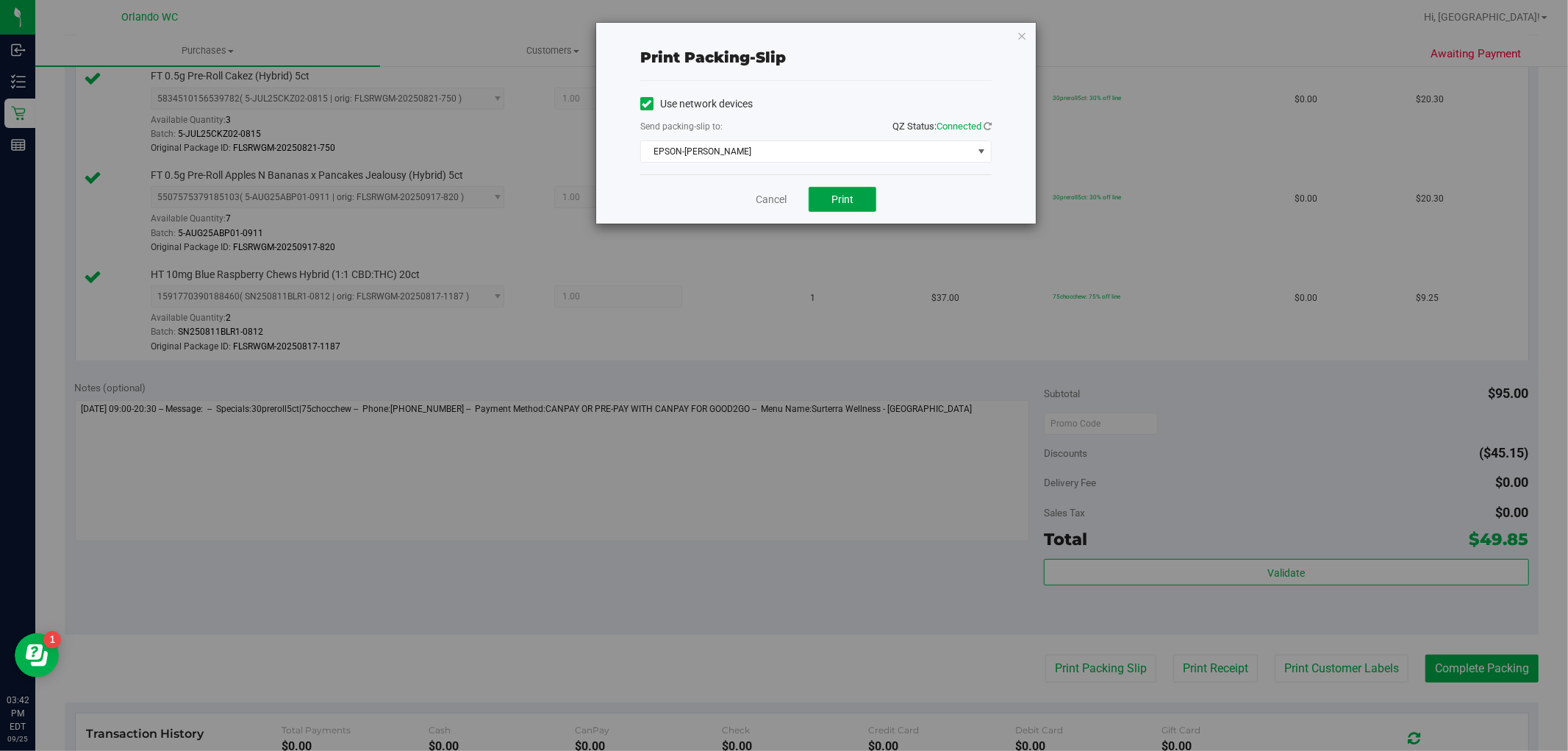
click at [828, 189] on button "Print" at bounding box center [842, 199] width 68 height 25
click at [770, 197] on link "Cancel" at bounding box center [771, 199] width 31 height 15
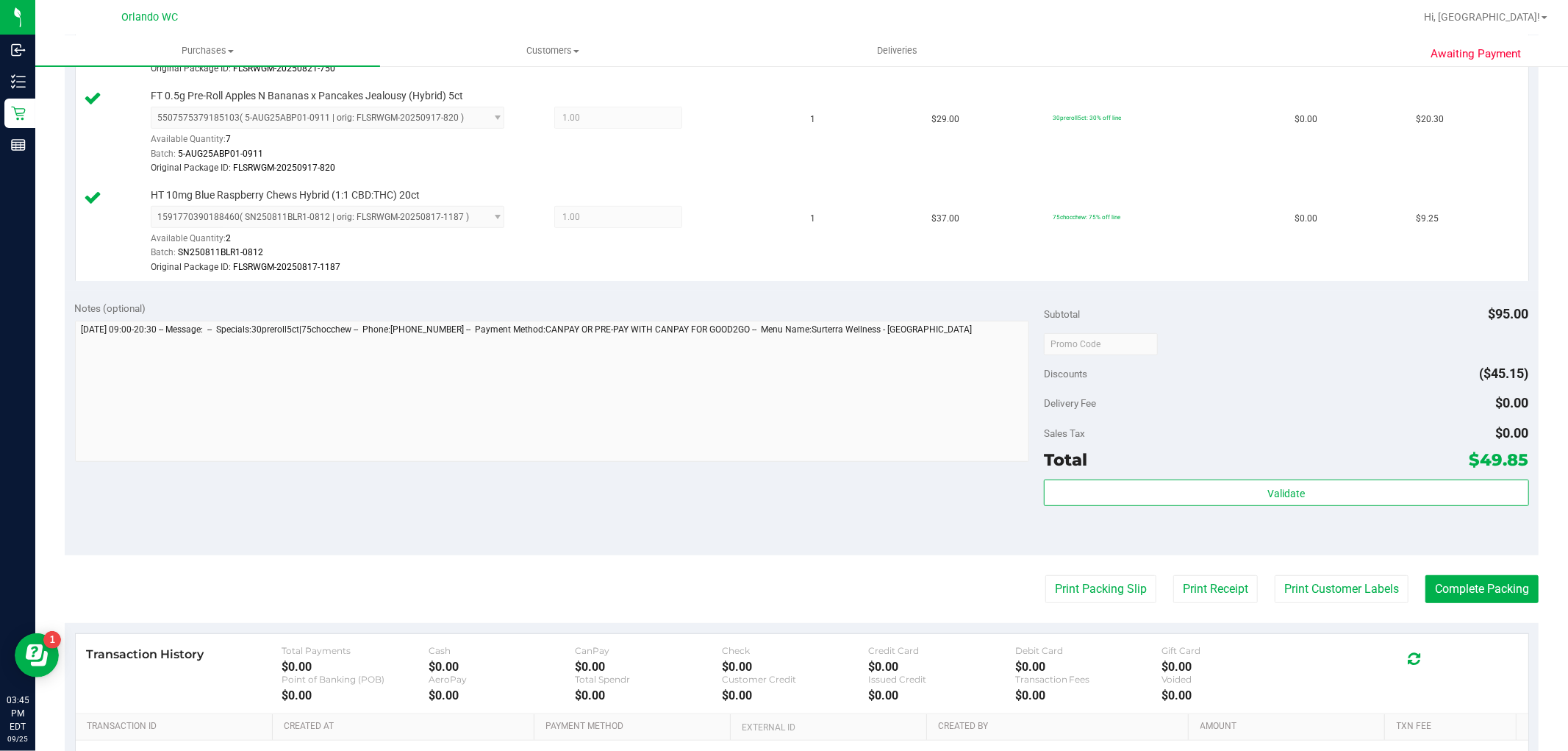
scroll to position [490, 0]
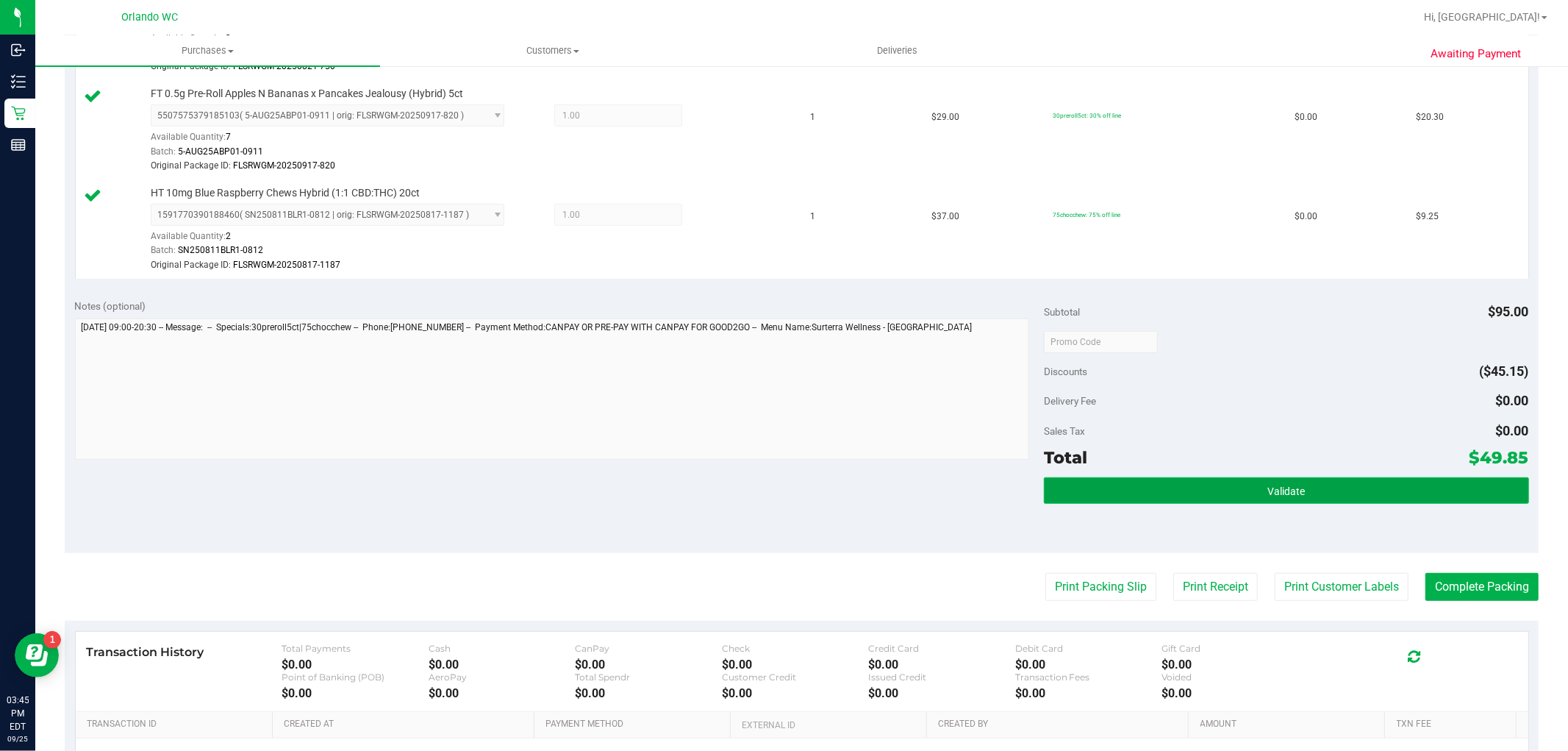
click at [1296, 503] on button "Validate" at bounding box center [1286, 490] width 485 height 27
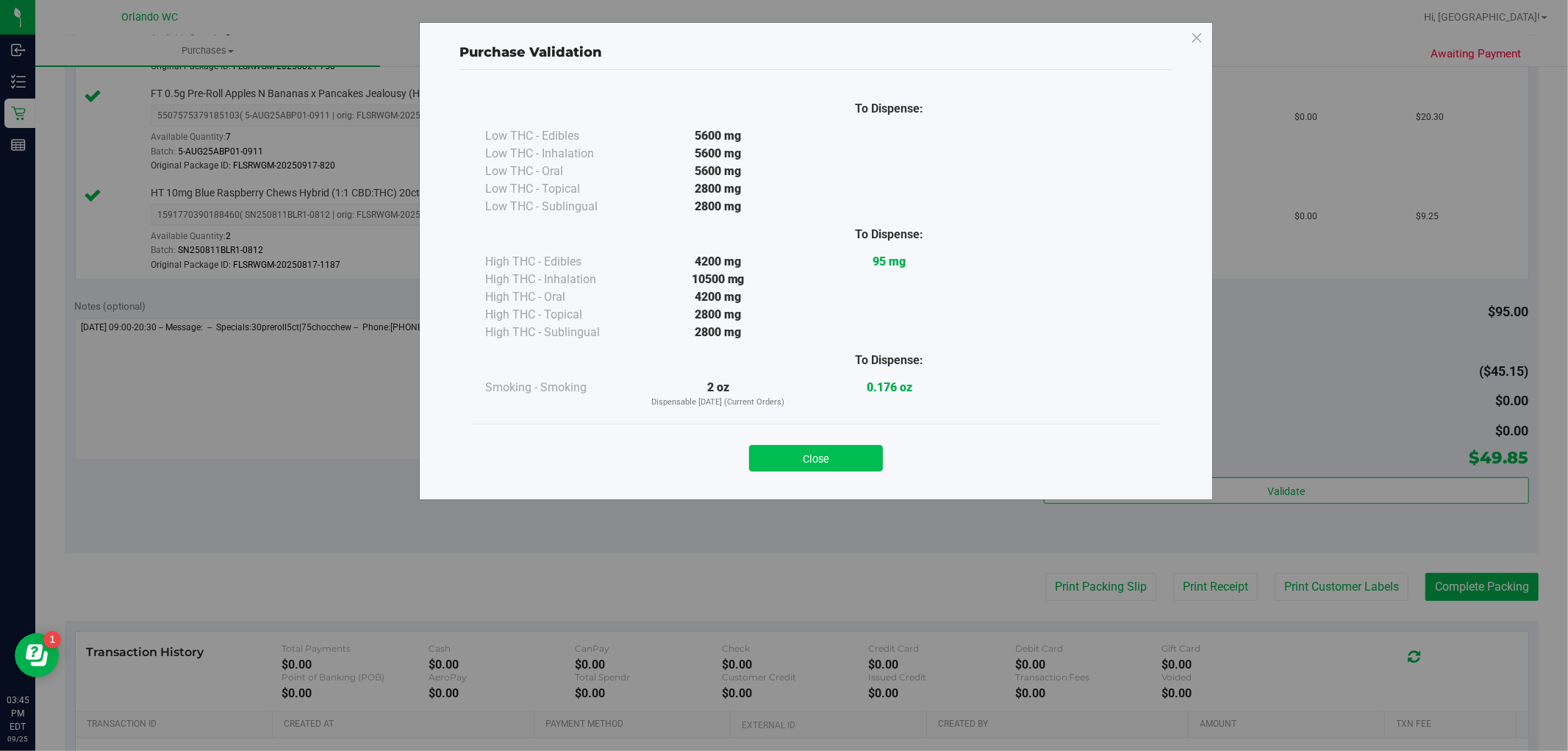
click at [857, 466] on button "Close" at bounding box center [816, 458] width 134 height 27
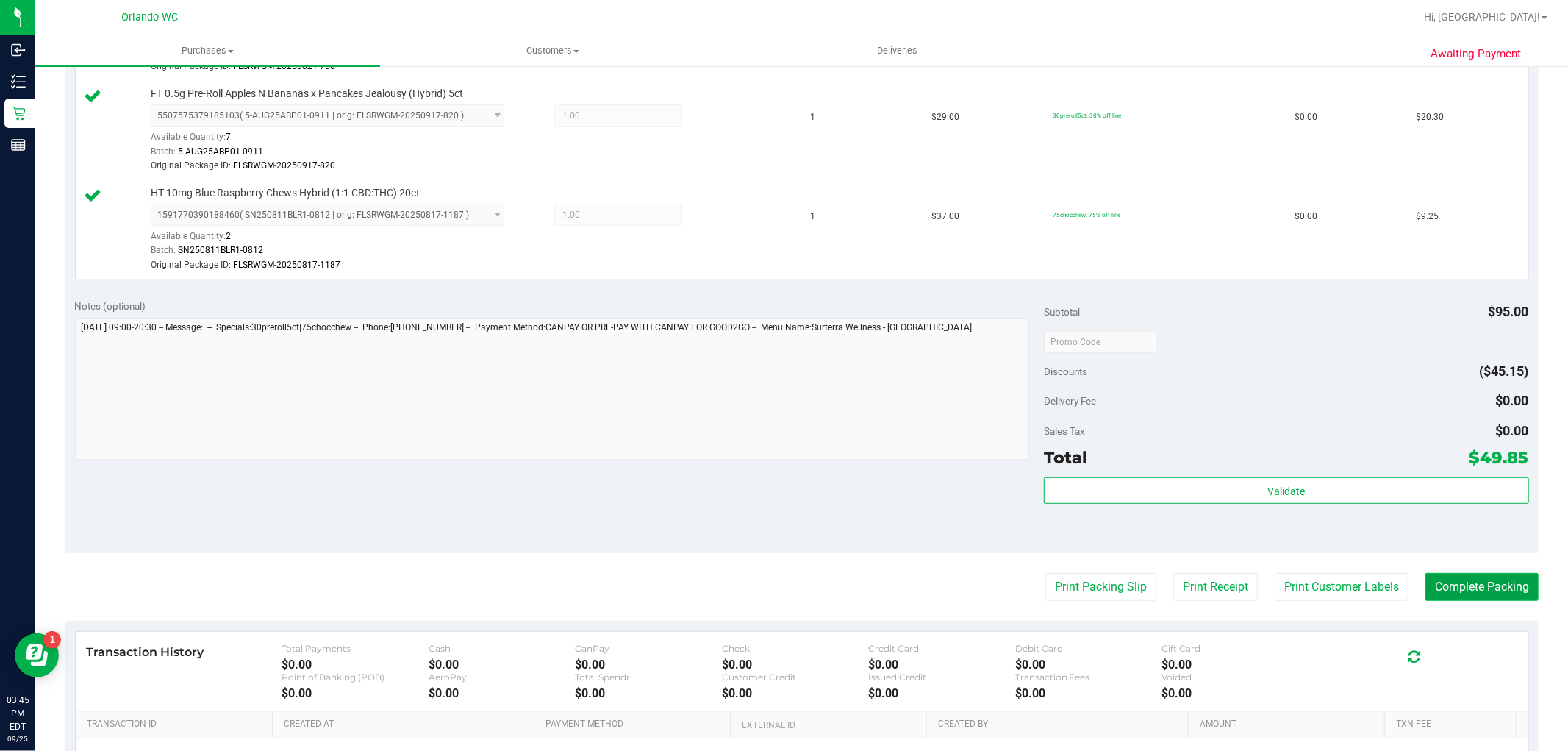
click at [1451, 581] on button "Complete Packing" at bounding box center [1482, 587] width 113 height 28
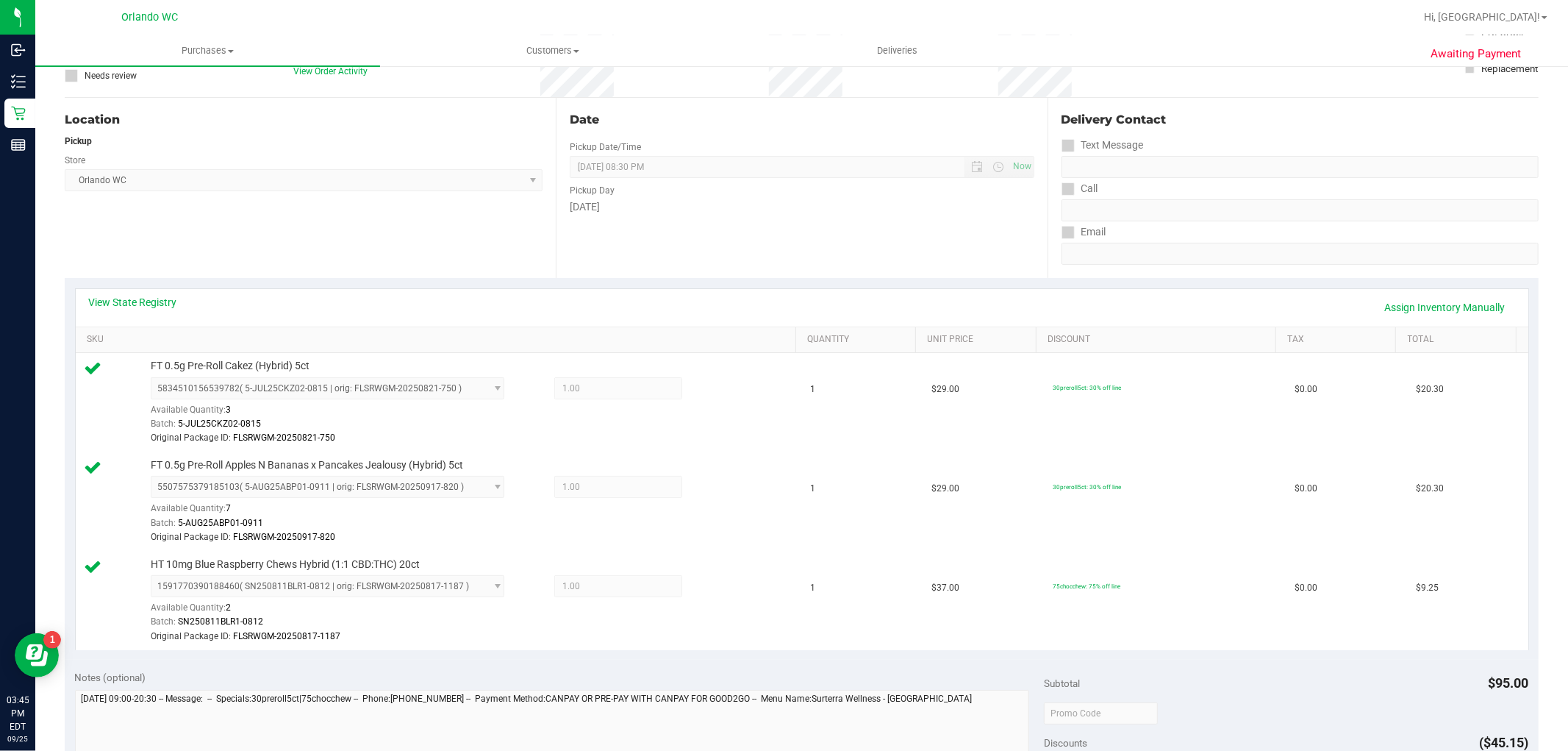
scroll to position [0, 0]
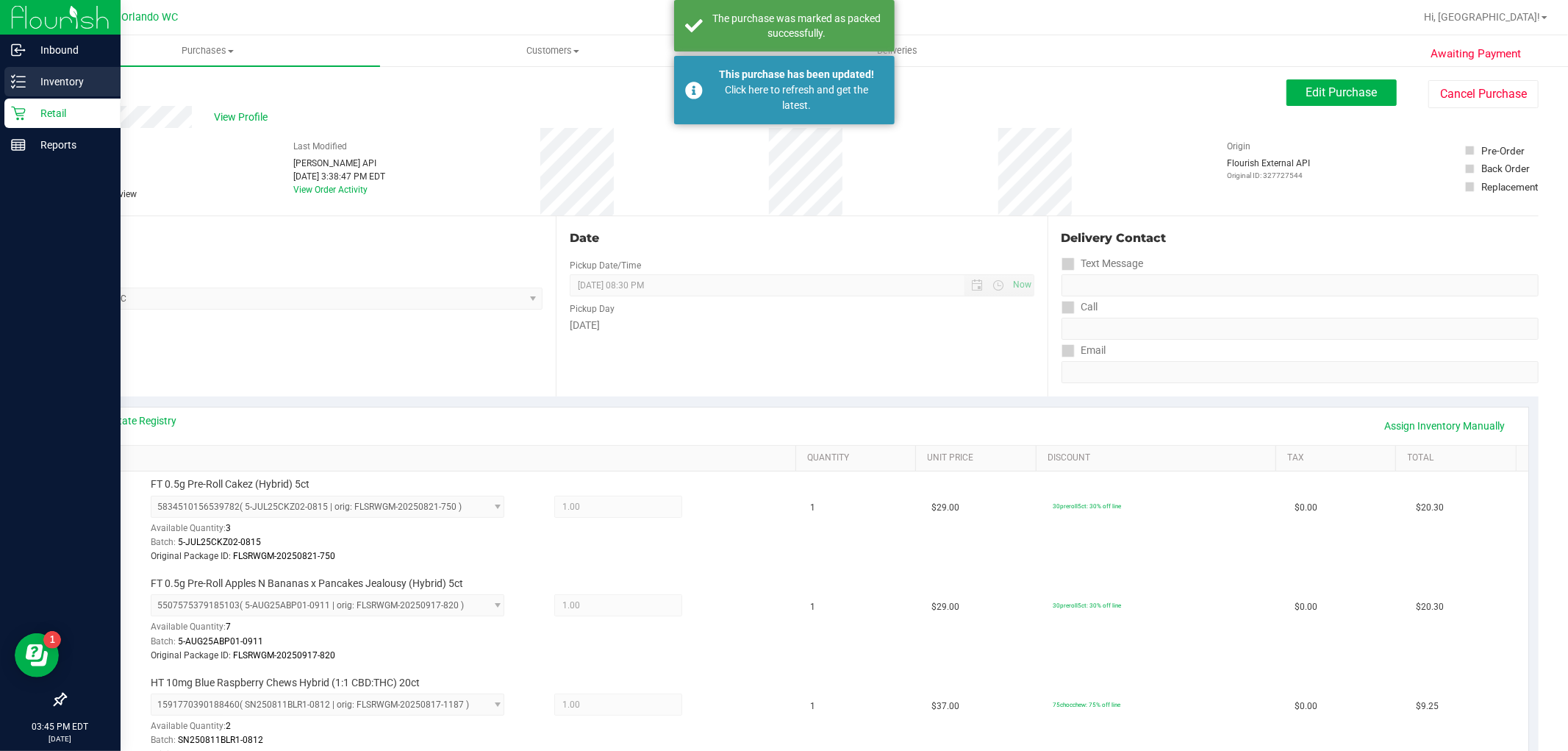
click at [12, 96] on div "Inventory" at bounding box center [62, 81] width 116 height 30
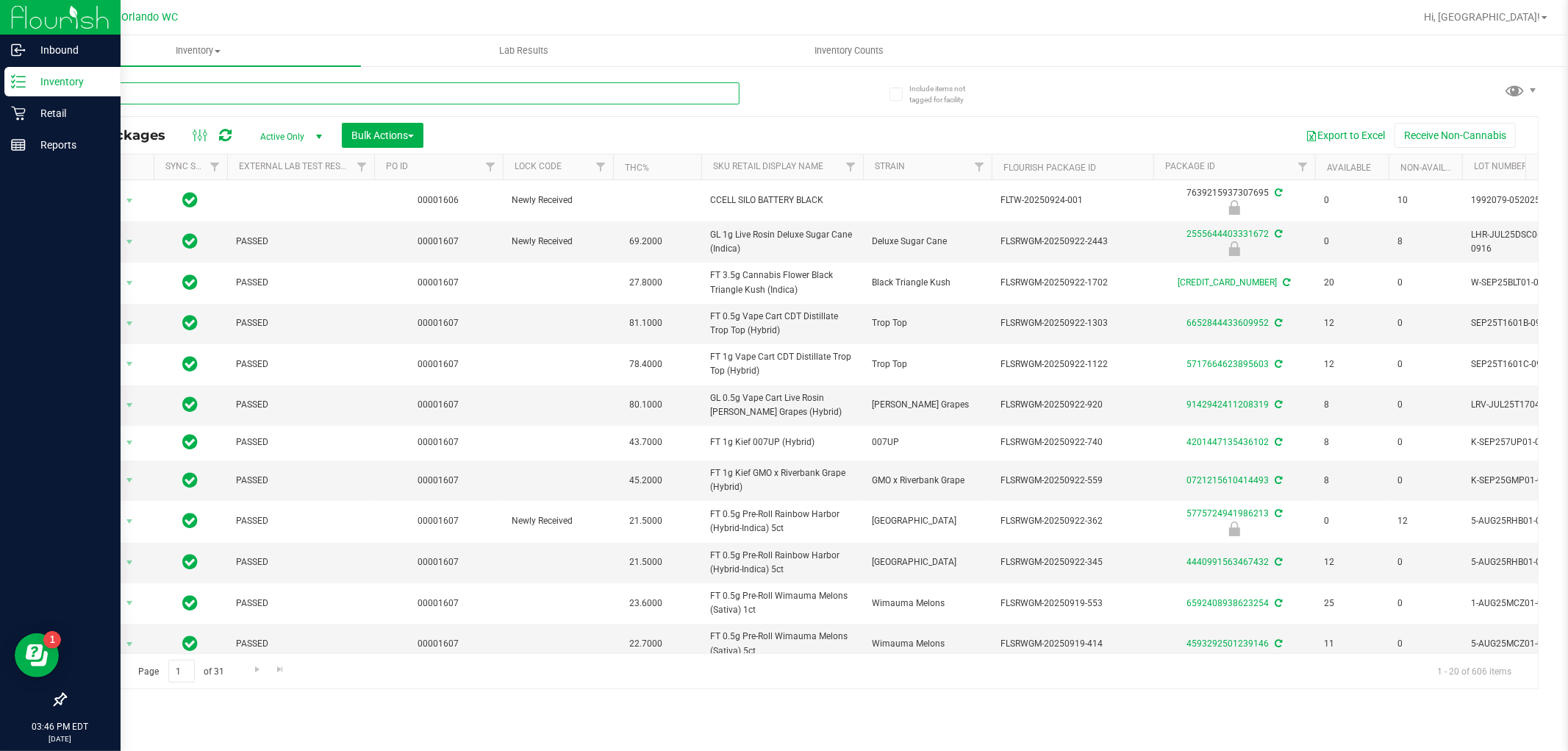
click at [221, 99] on input "text" at bounding box center [402, 93] width 675 height 22
paste input "FT 0.5g Pre-Roll Apples N Bananas x Pancakes Jealousy (Hybrid) 5ct"
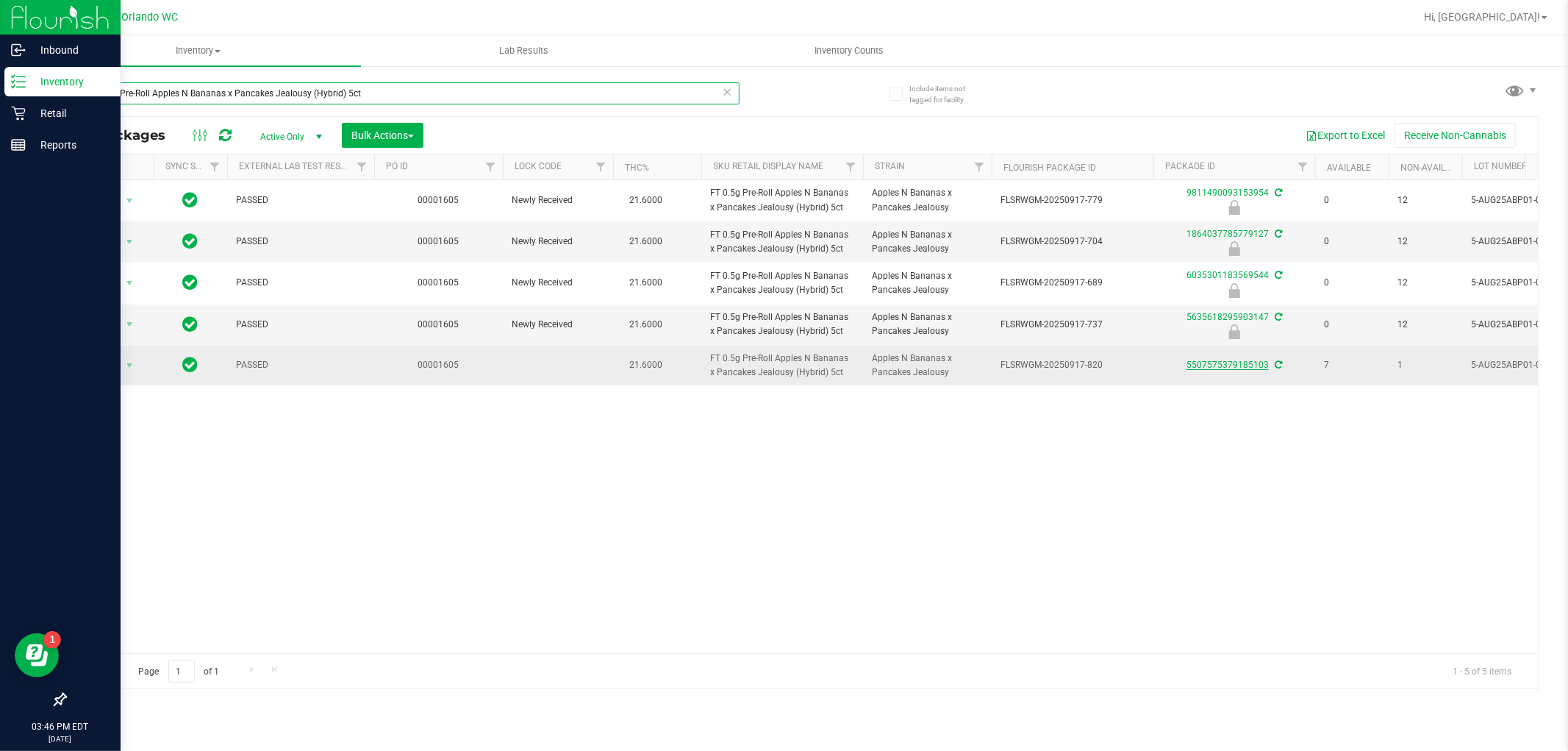
type input "FT 0.5g Pre-Roll Apples N Bananas x Pancakes Jealousy (Hybrid) 5ct"
click at [1239, 363] on link "5507575379185103" at bounding box center [1228, 365] width 82 height 11
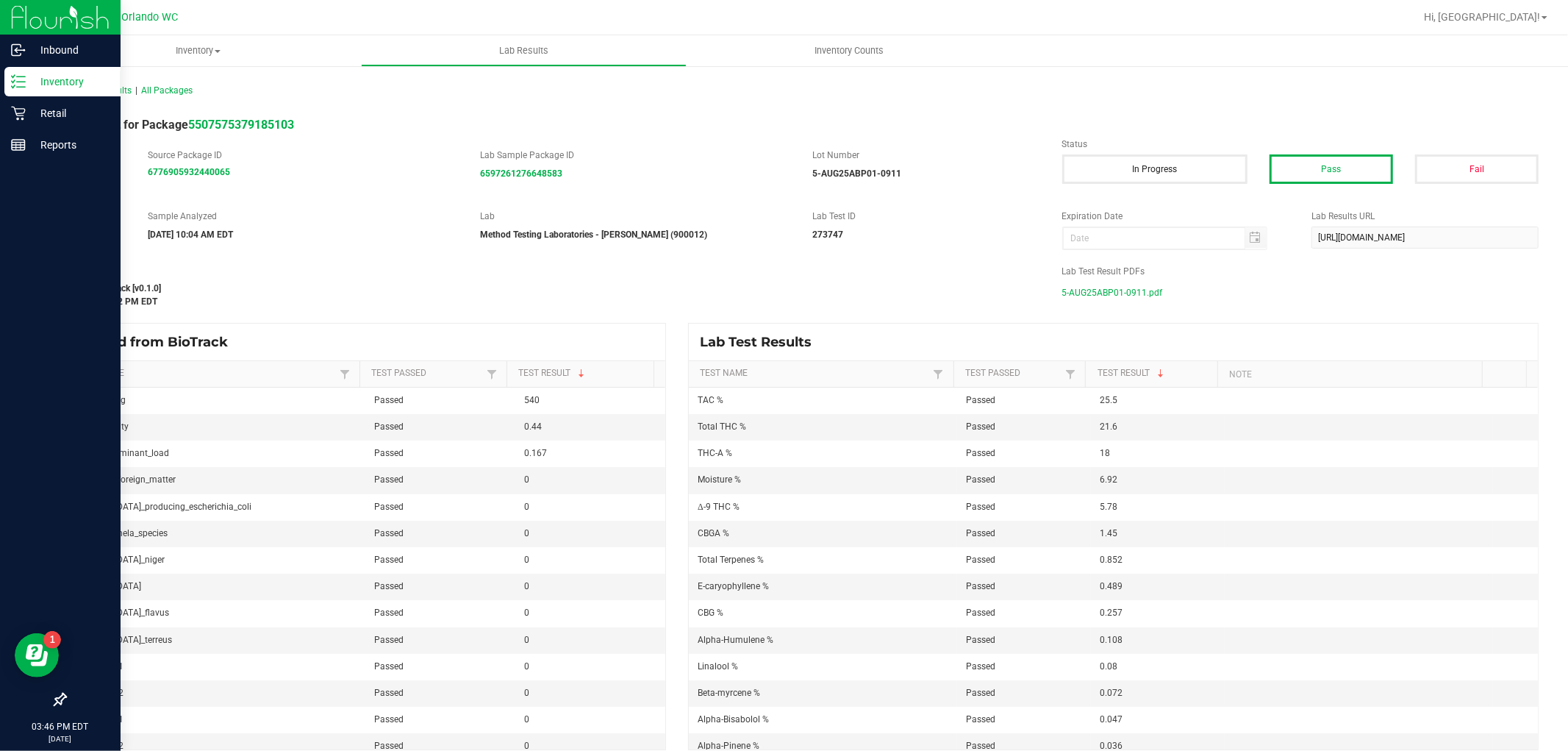
click at [1099, 298] on span "5-AUG25ABP01-0911.pdf" at bounding box center [1113, 292] width 100 height 22
click at [26, 119] on p "Retail" at bounding box center [70, 113] width 88 height 18
